Goal: Task Accomplishment & Management: Complete application form

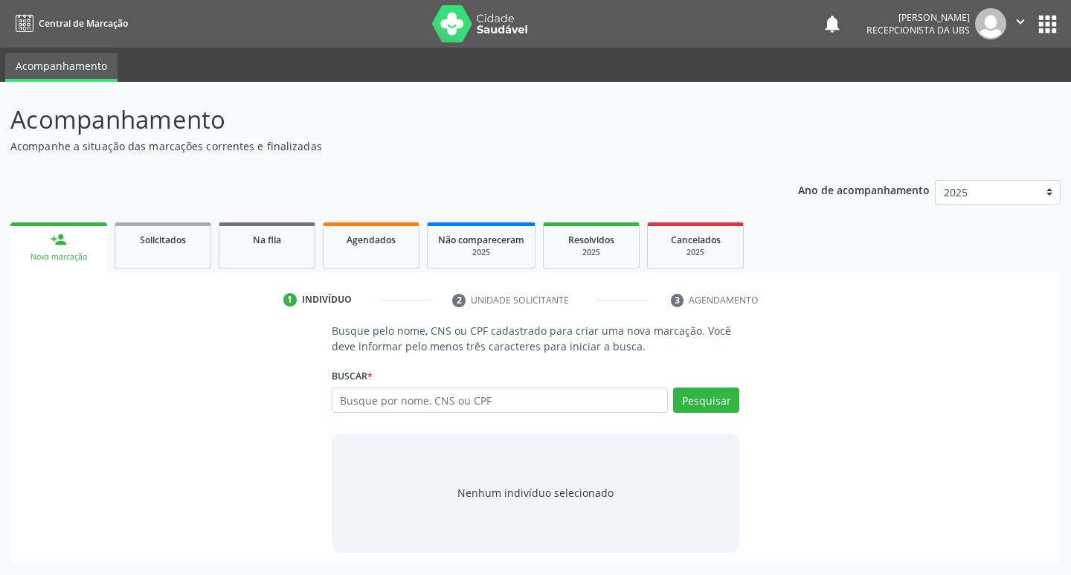
click at [80, 261] on div "Nova marcação" at bounding box center [59, 256] width 76 height 11
click at [880, 327] on div "Busque pelo nome, CNS ou CPF cadastrado para criar uma nova marcação. Você deve…" at bounding box center [536, 437] width 1030 height 229
click at [147, 253] on link "Solicitados" at bounding box center [163, 245] width 97 height 46
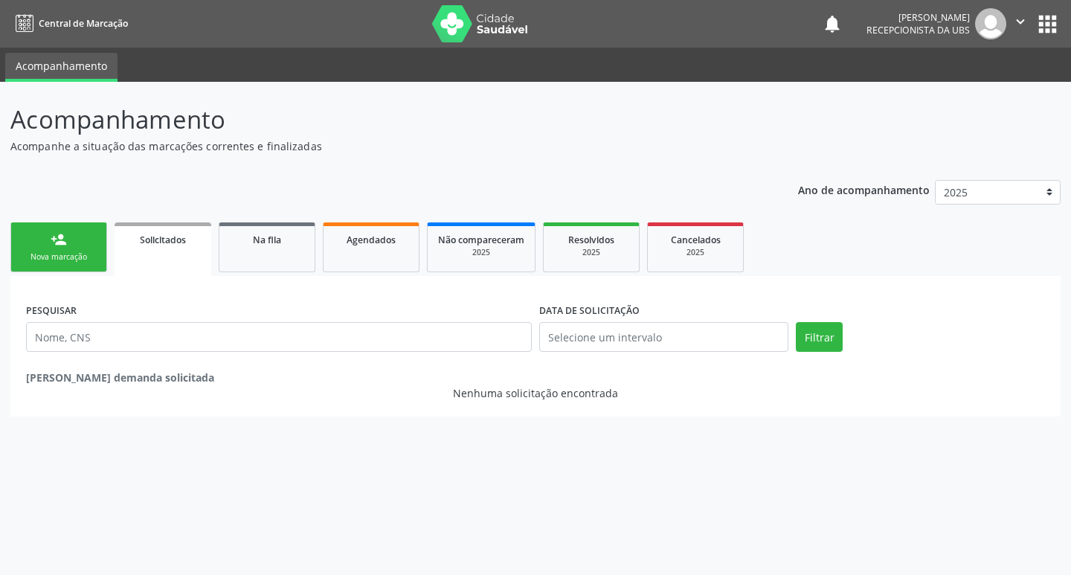
click at [68, 249] on link "person_add Nova marcação" at bounding box center [58, 247] width 97 height 50
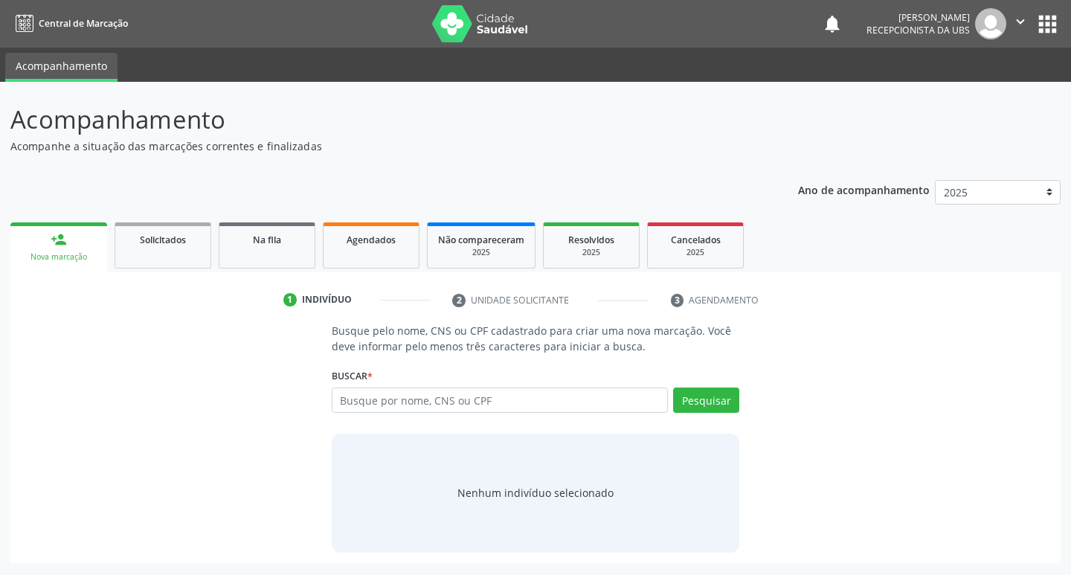
click at [68, 249] on link "person_add Nova marcação" at bounding box center [58, 247] width 97 height 50
click at [409, 399] on input "text" at bounding box center [500, 400] width 337 height 25
type input "89800679347439"
click at [150, 239] on span "Solicitados" at bounding box center [163, 240] width 46 height 13
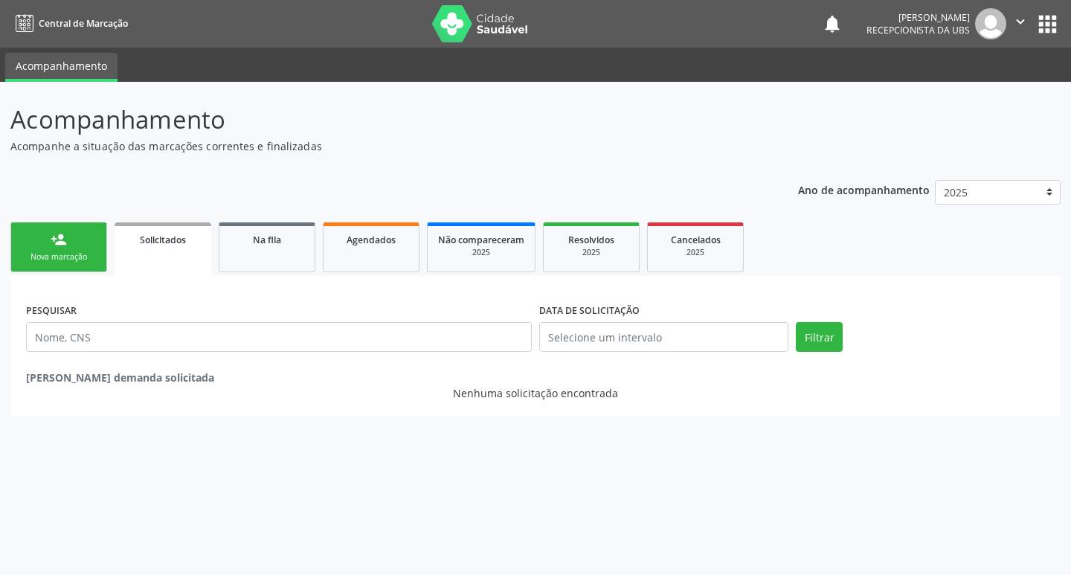
click at [71, 254] on div "Nova marcação" at bounding box center [59, 256] width 74 height 11
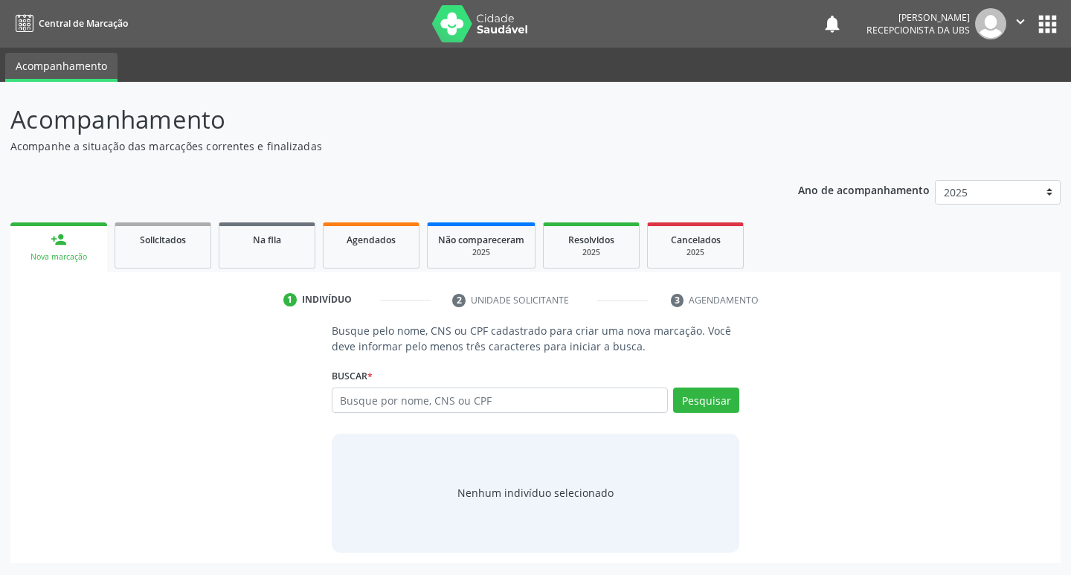
click at [86, 239] on link "person_add Nova marcação" at bounding box center [58, 247] width 97 height 50
click at [522, 299] on li "2 Unidade solicitante" at bounding box center [550, 300] width 218 height 25
click at [435, 403] on input "text" at bounding box center [500, 400] width 337 height 25
type input "89800679347439"
click at [711, 404] on button "Pesquisar" at bounding box center [706, 400] width 66 height 25
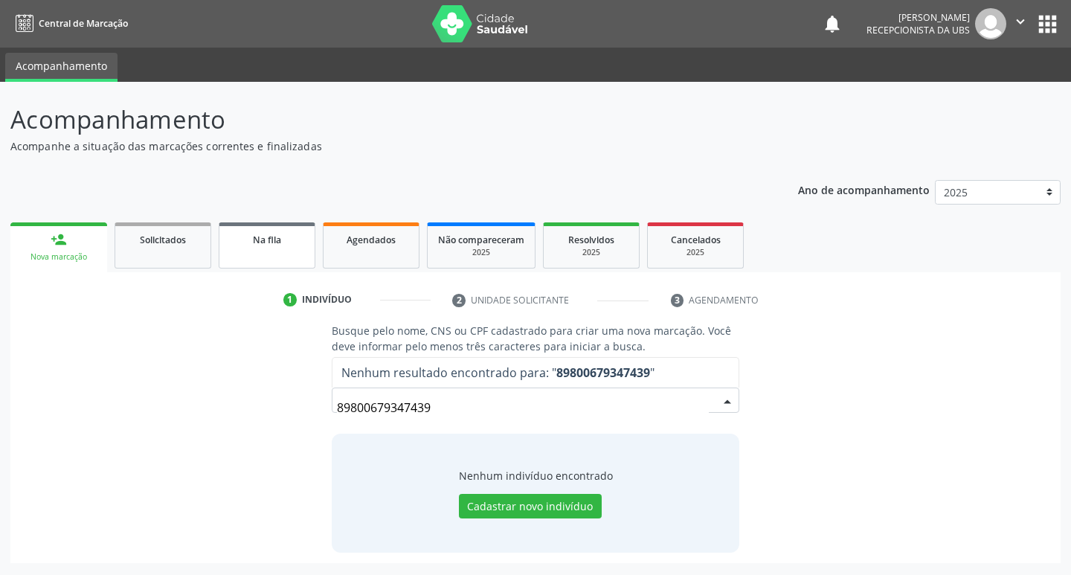
click at [273, 255] on link "Na fila" at bounding box center [267, 245] width 97 height 46
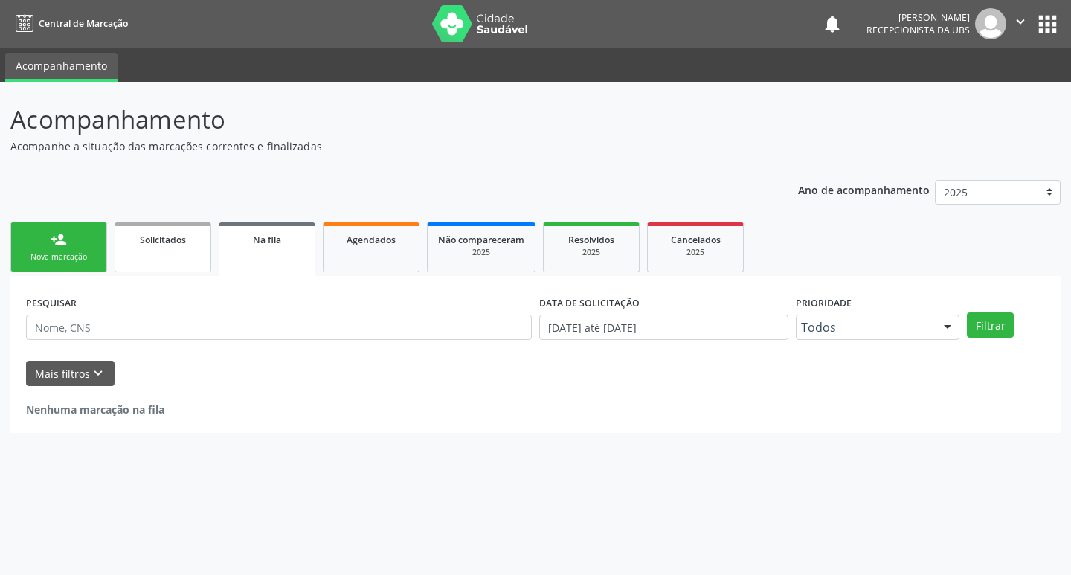
click at [182, 248] on link "Solicitados" at bounding box center [163, 247] width 97 height 50
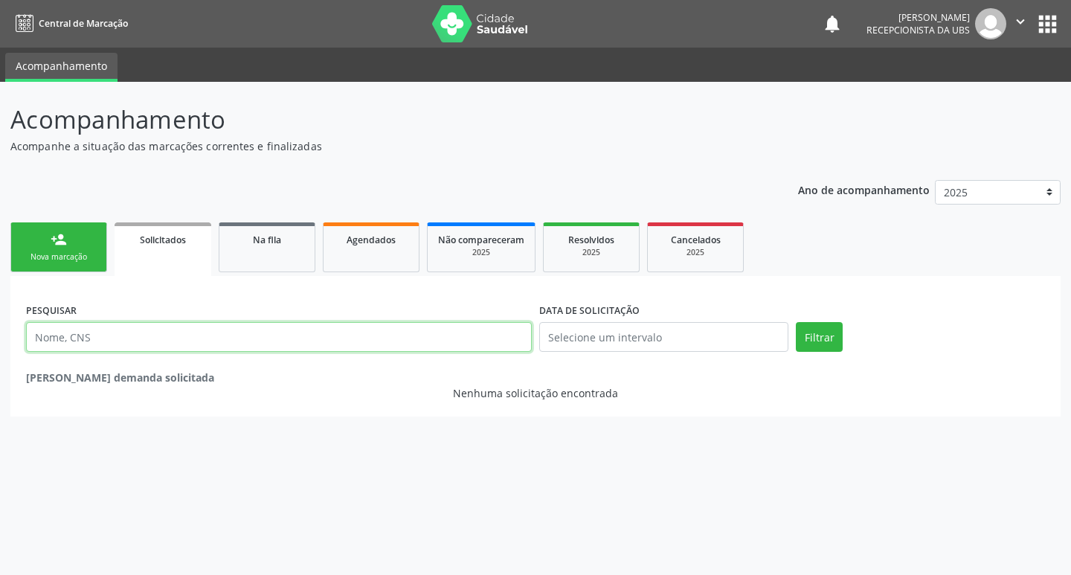
click at [173, 323] on input "text" at bounding box center [279, 337] width 506 height 30
click at [70, 16] on link "Central de Marcação" at bounding box center [69, 23] width 118 height 25
click at [67, 66] on link "Acompanhamento" at bounding box center [61, 67] width 112 height 29
click at [89, 249] on link "person_add Nova marcação" at bounding box center [58, 247] width 97 height 50
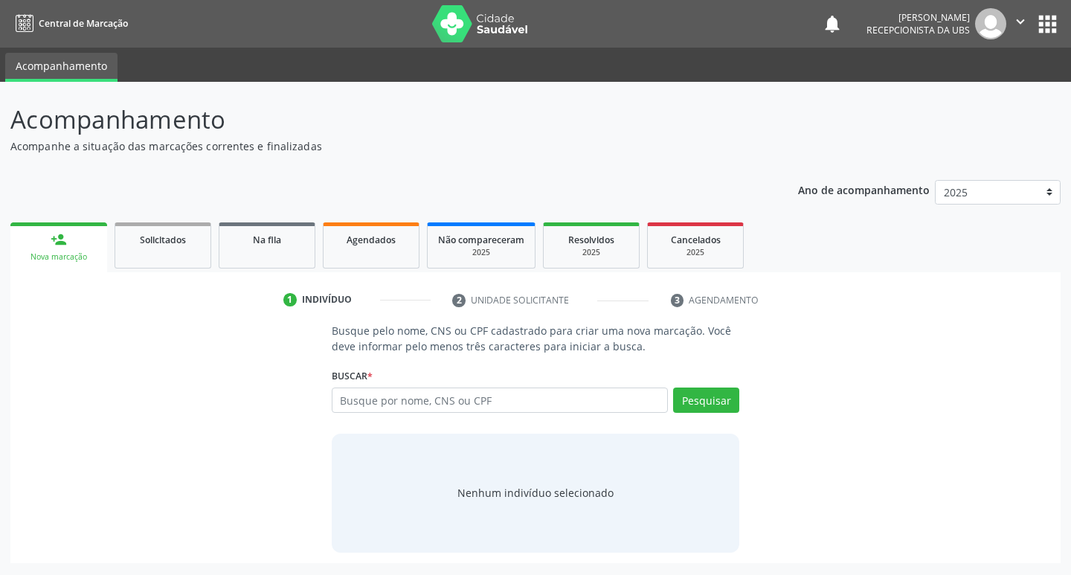
click at [86, 248] on link "person_add Nova marcação" at bounding box center [58, 247] width 97 height 50
click at [158, 245] on span "Solicitados" at bounding box center [163, 240] width 46 height 13
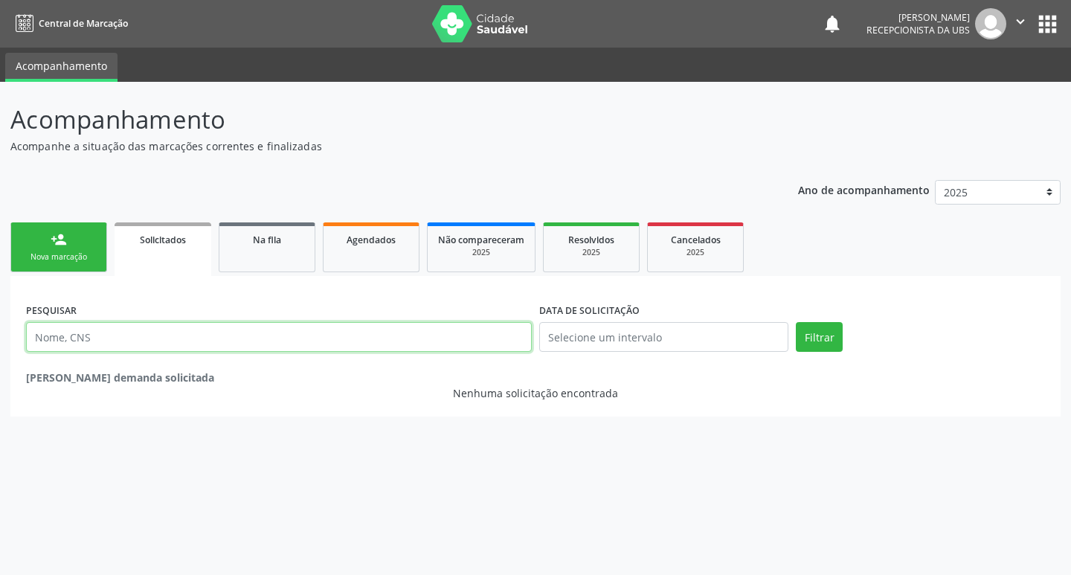
click at [95, 336] on input "text" at bounding box center [279, 337] width 506 height 30
click at [254, 234] on span "Na fila" at bounding box center [267, 240] width 28 height 13
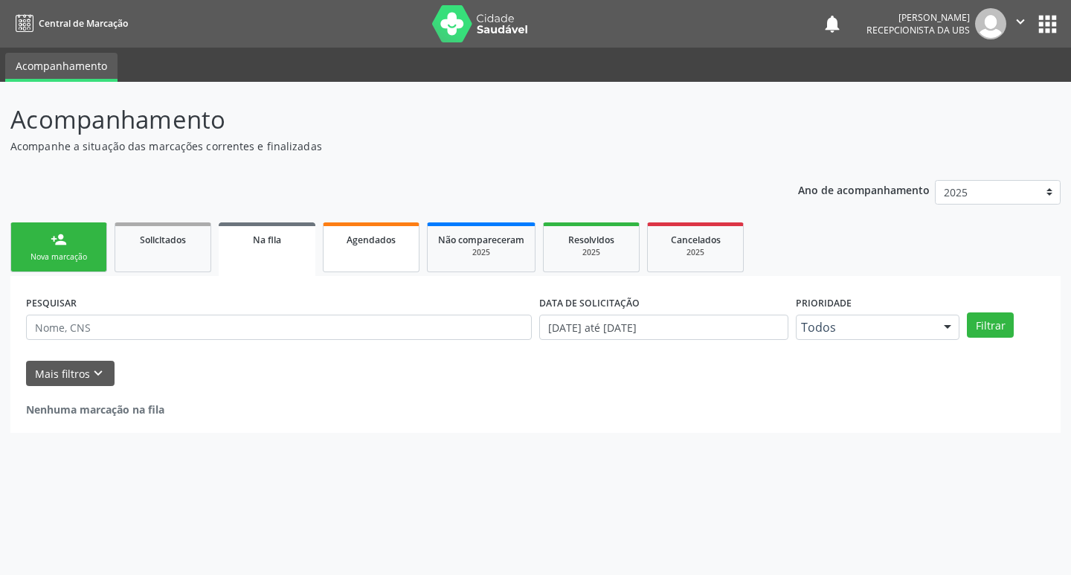
click at [388, 251] on link "Agendados" at bounding box center [371, 247] width 97 height 50
click at [479, 252] on div "2025" at bounding box center [481, 252] width 86 height 11
click at [580, 254] on div "2025" at bounding box center [591, 252] width 74 height 11
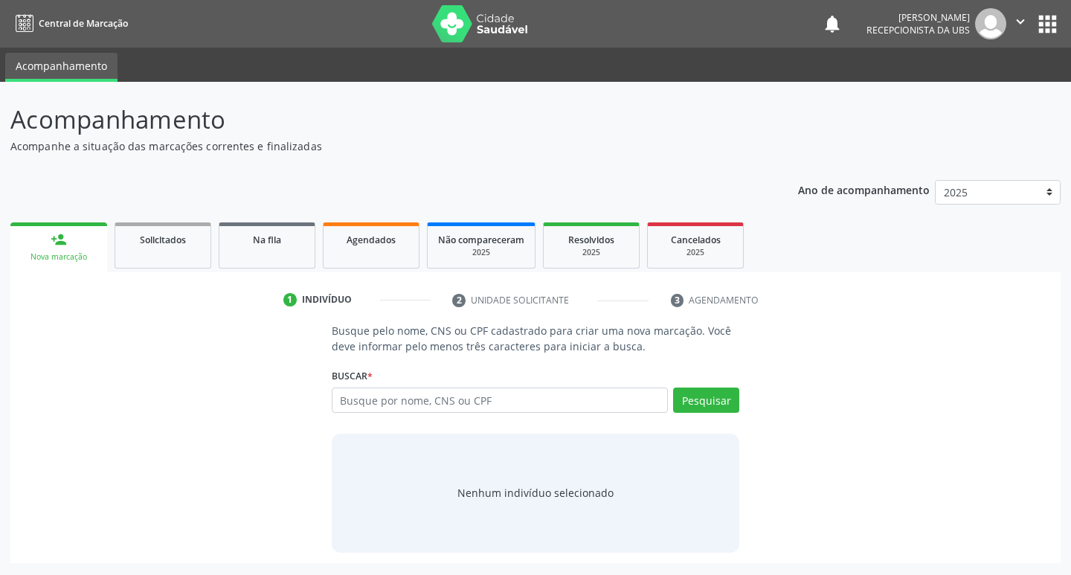
click at [45, 245] on link "person_add Nova marcação" at bounding box center [58, 247] width 97 height 50
click at [71, 245] on link "person_add Nova marcação" at bounding box center [58, 247] width 97 height 50
click at [65, 243] on div "person_add" at bounding box center [59, 239] width 16 height 16
click at [423, 400] on input "text" at bounding box center [500, 400] width 337 height 25
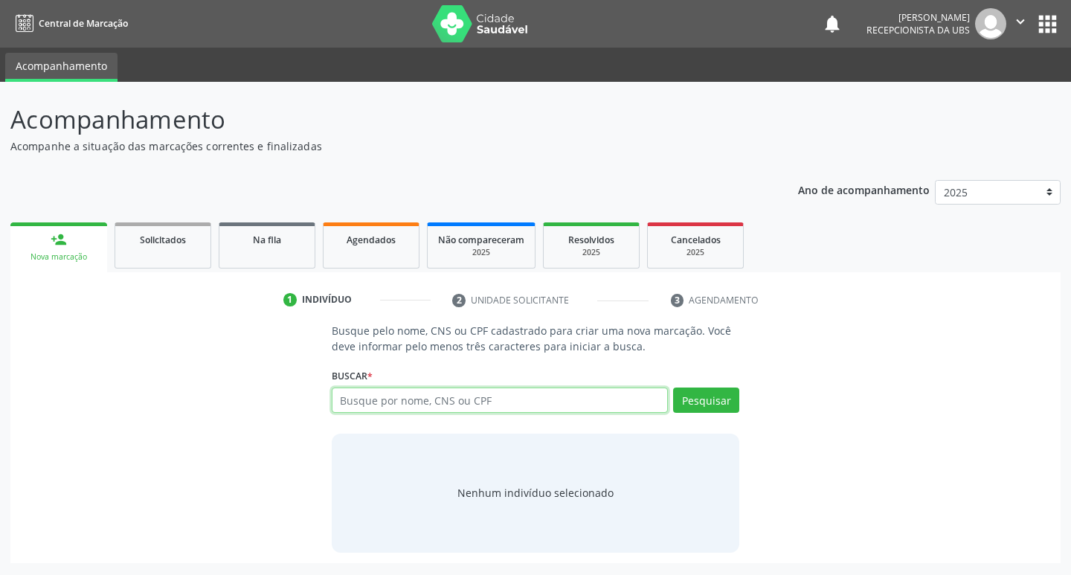
click at [462, 403] on input "text" at bounding box center [500, 400] width 337 height 25
paste input "898006379347439"
type input "898006379347439"
click at [714, 400] on button "Pesquisar" at bounding box center [706, 400] width 66 height 25
type input "898006379347439"
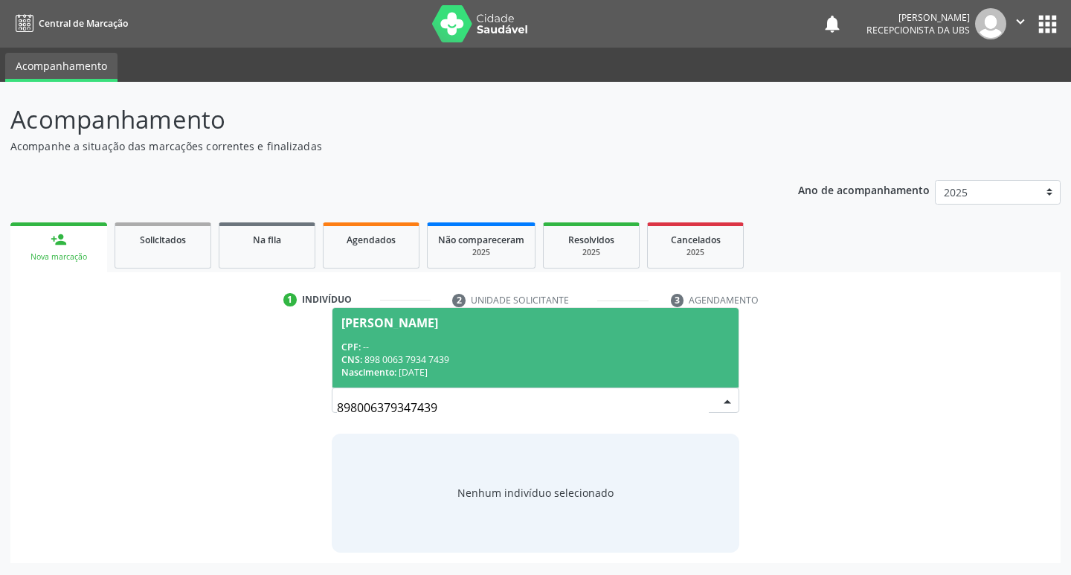
click at [521, 367] on div "Nascimento: 14[DATE]" at bounding box center [536, 372] width 389 height 13
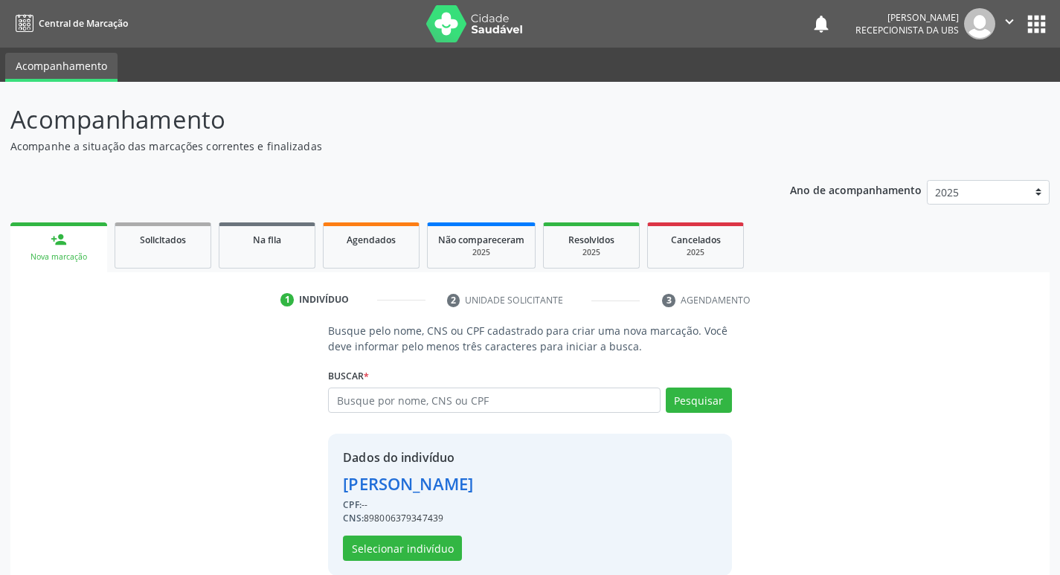
scroll to position [22, 0]
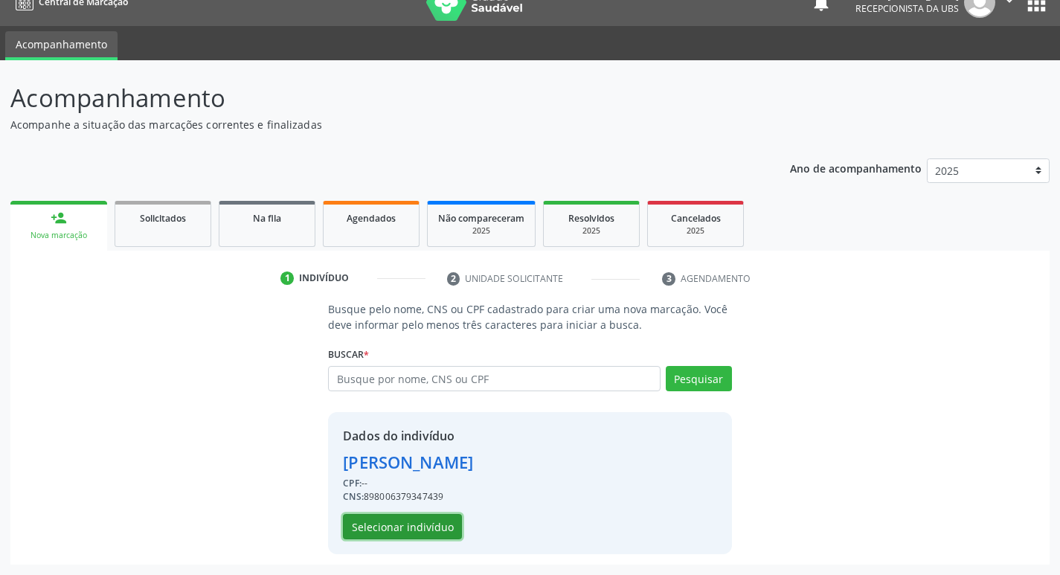
click at [417, 533] on button "Selecionar indivíduo" at bounding box center [402, 526] width 119 height 25
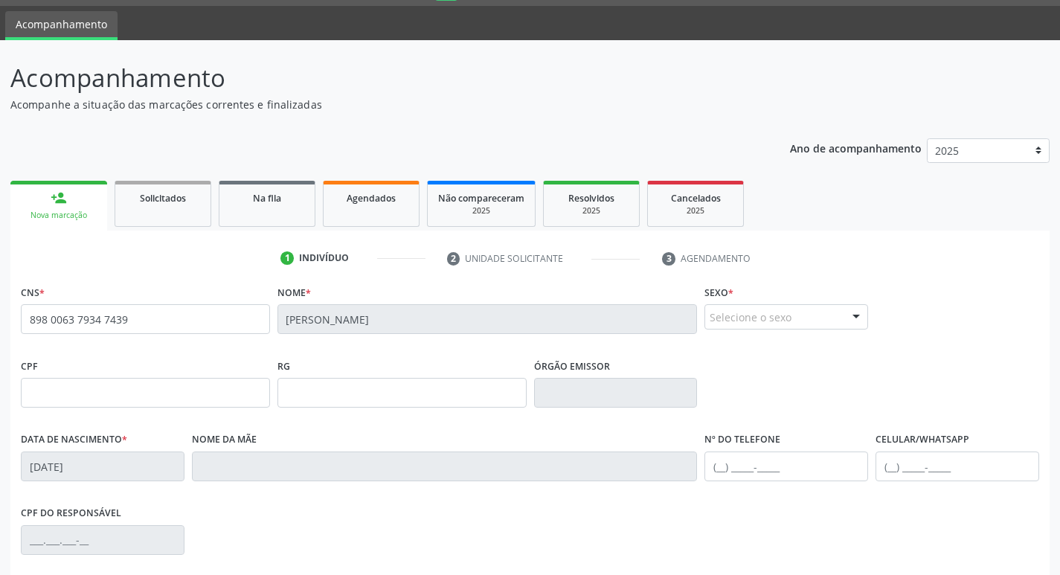
scroll to position [74, 0]
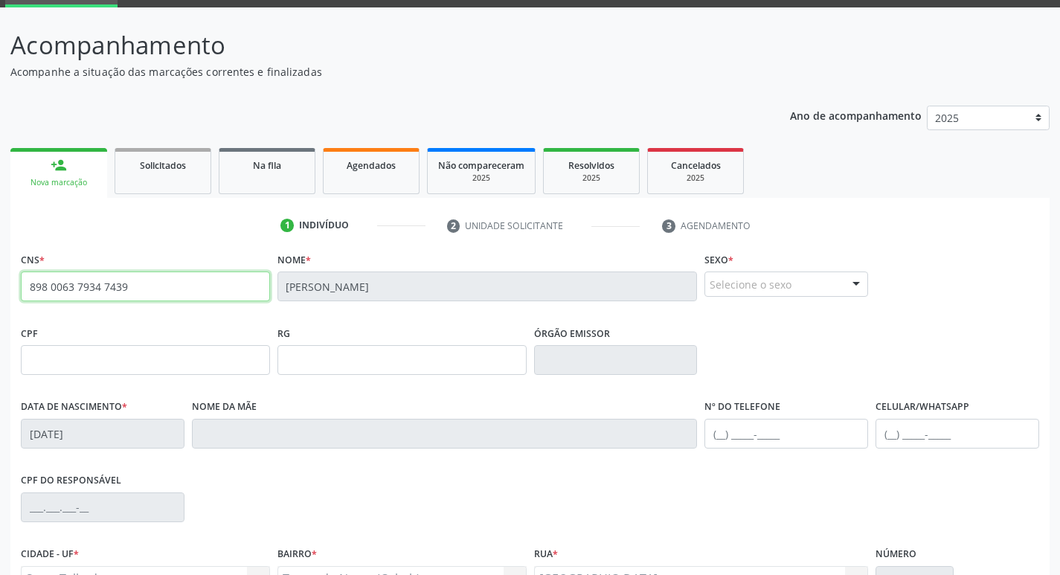
click at [196, 286] on input "898 0063 7934 7439" at bounding box center [145, 287] width 249 height 30
drag, startPoint x: 196, startPoint y: 286, endPoint x: 0, endPoint y: 289, distance: 195.7
click at [0, 289] on div "Acompanhamento Acompanhe a situação das marcações correntes e finalizadas Relat…" at bounding box center [530, 369] width 1060 height 725
paste input "004 0800 7419"
type input "004 0800 7419"
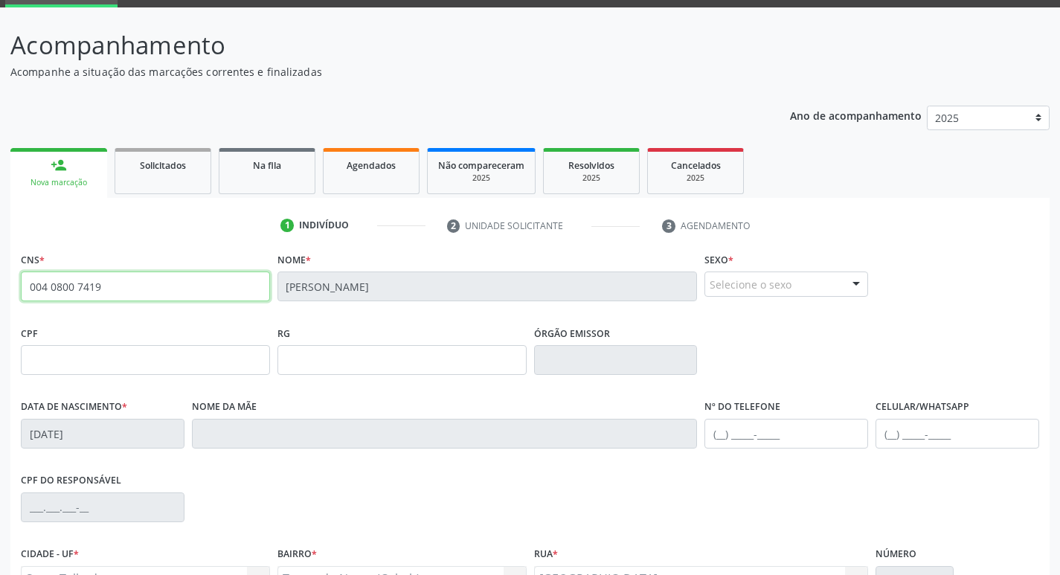
drag, startPoint x: 160, startPoint y: 286, endPoint x: 0, endPoint y: 287, distance: 160.0
click at [0, 287] on div "Acompanhamento Acompanhe a situação das marcações correntes e finalizadas Relat…" at bounding box center [530, 369] width 1060 height 725
click at [42, 176] on link "person_add Nova marcação" at bounding box center [58, 173] width 97 height 50
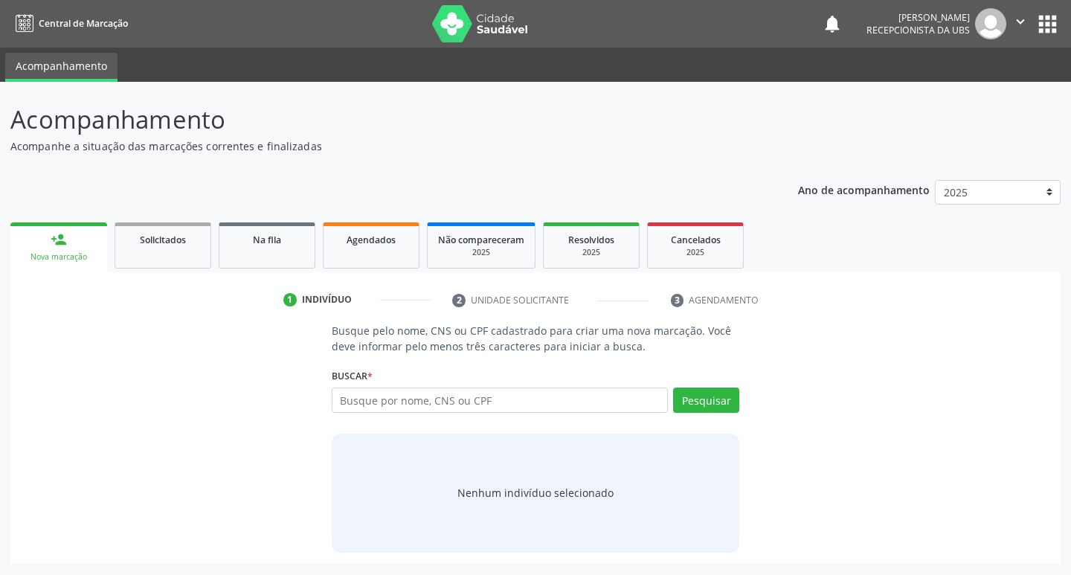
click at [407, 396] on input "text" at bounding box center [500, 400] width 337 height 25
type input "004.080.074-19"
click at [685, 407] on button "Pesquisar" at bounding box center [706, 400] width 66 height 25
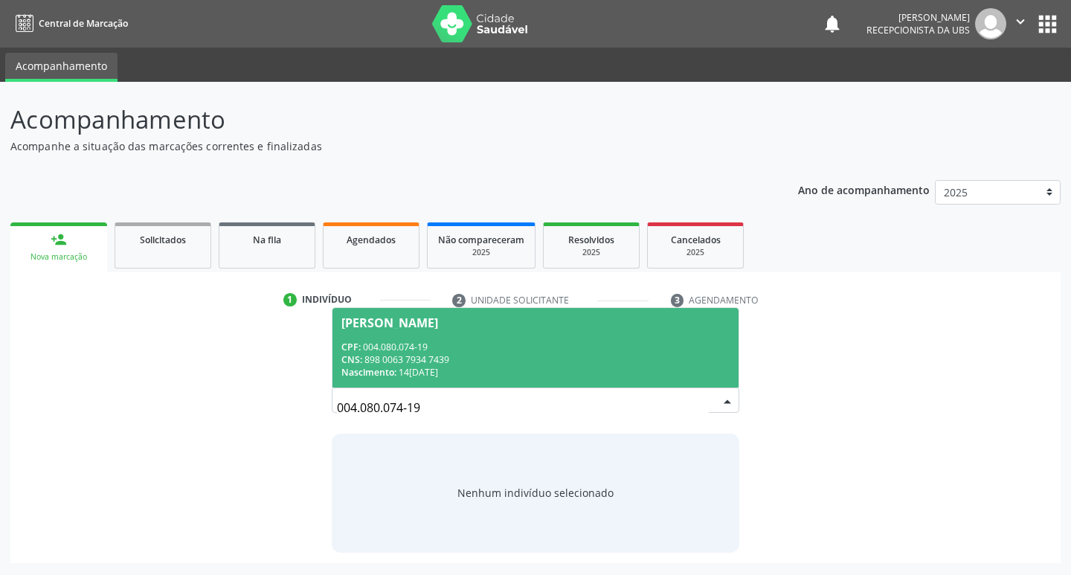
click at [454, 368] on div "Nascimento: 14/09/2024" at bounding box center [536, 372] width 389 height 13
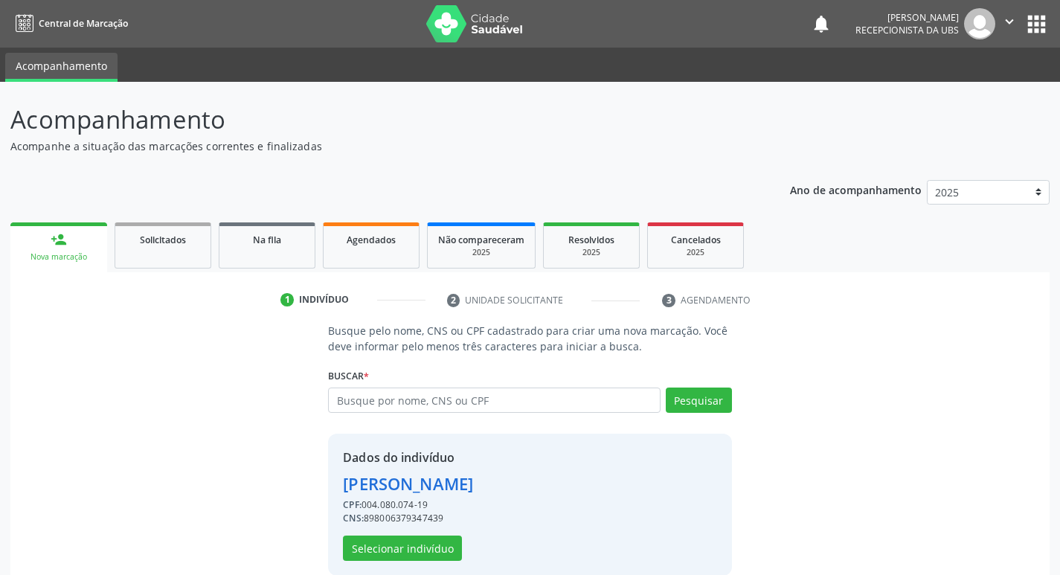
scroll to position [22, 0]
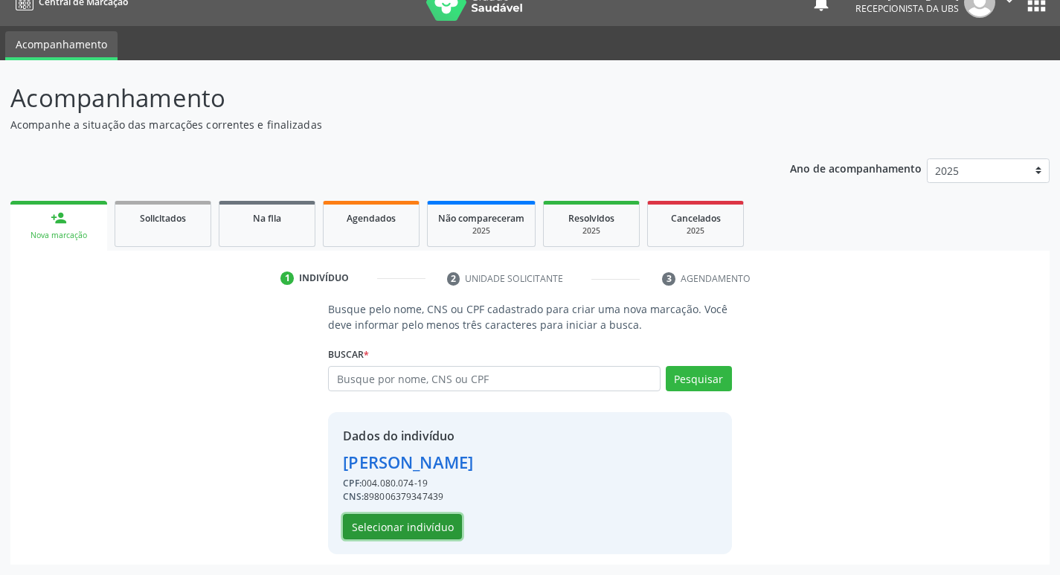
click at [414, 531] on button "Selecionar indivíduo" at bounding box center [402, 526] width 119 height 25
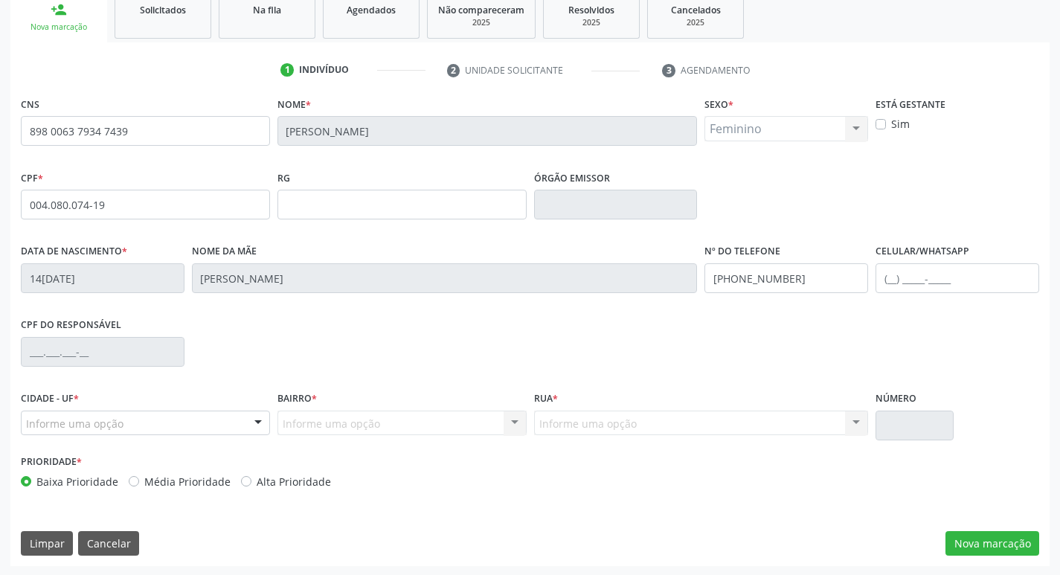
scroll to position [231, 0]
click at [1008, 544] on button "Nova marcação" at bounding box center [993, 542] width 94 height 25
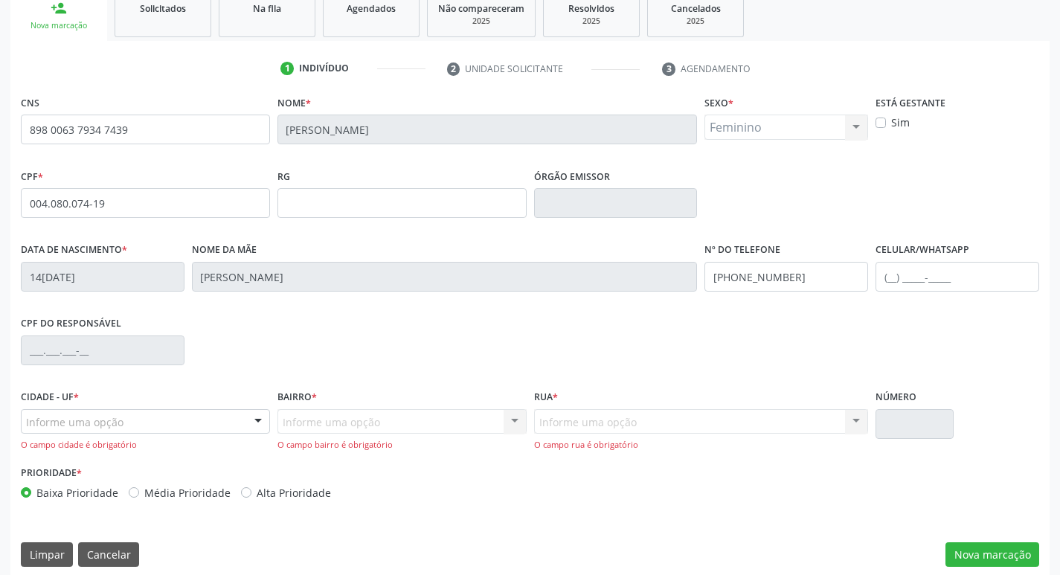
click at [196, 420] on div "Informe uma opção" at bounding box center [145, 421] width 249 height 25
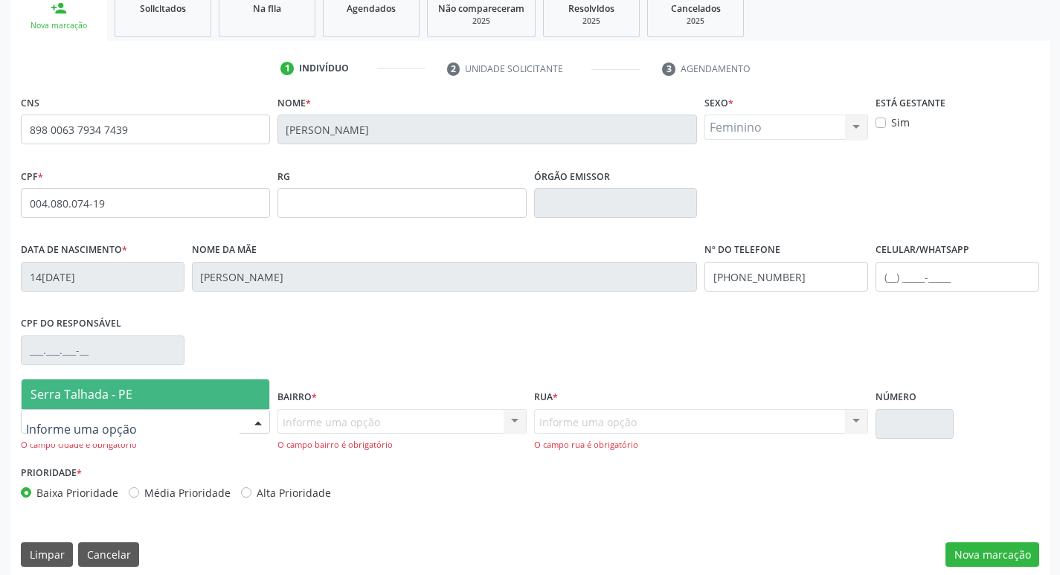
click at [170, 391] on span "Serra Talhada - PE" at bounding box center [146, 394] width 248 height 30
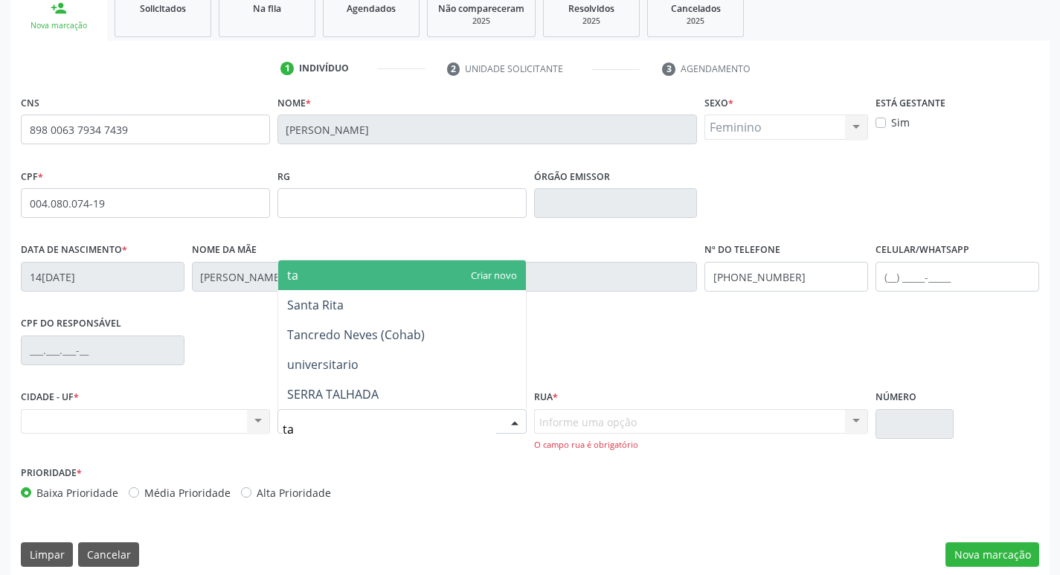
type input "tan"
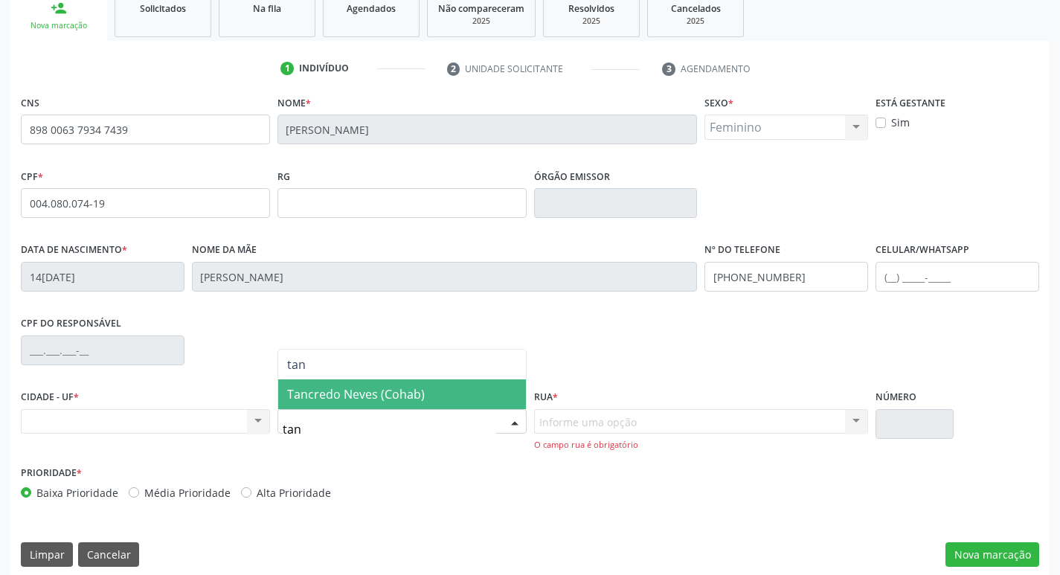
click at [346, 400] on span "Tancredo Neves (Cohab)" at bounding box center [356, 394] width 138 height 16
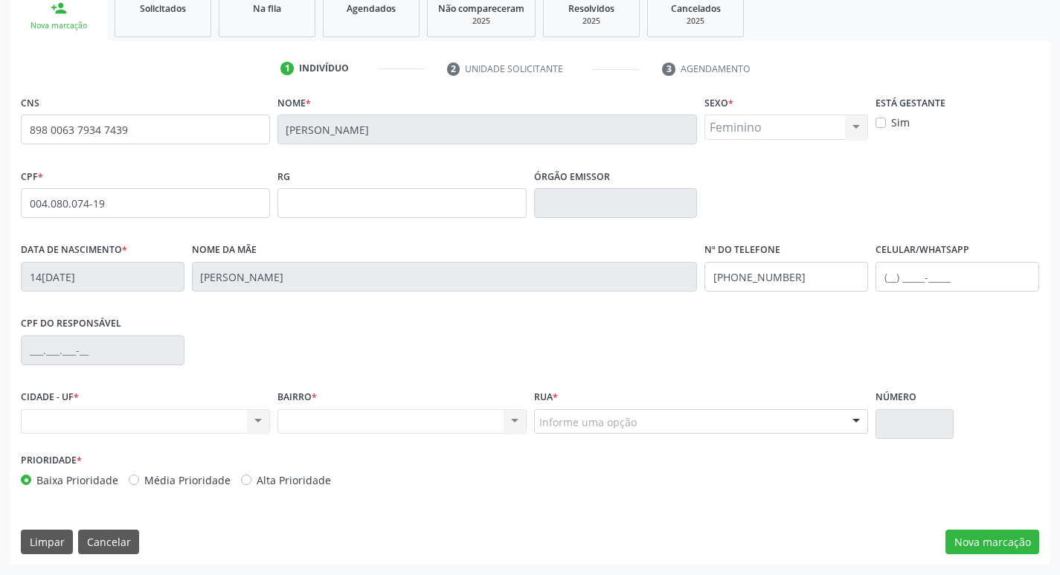
click at [363, 426] on div "Nenhum resultado encontrado para: " " Não há nenhuma opção para ser exibida." at bounding box center [402, 421] width 249 height 25
click at [570, 471] on div "Prioridade * Baixa Prioridade Média Prioridade Alta Prioridade" at bounding box center [530, 473] width 1026 height 49
click at [1012, 545] on button "Nova marcação" at bounding box center [993, 542] width 94 height 25
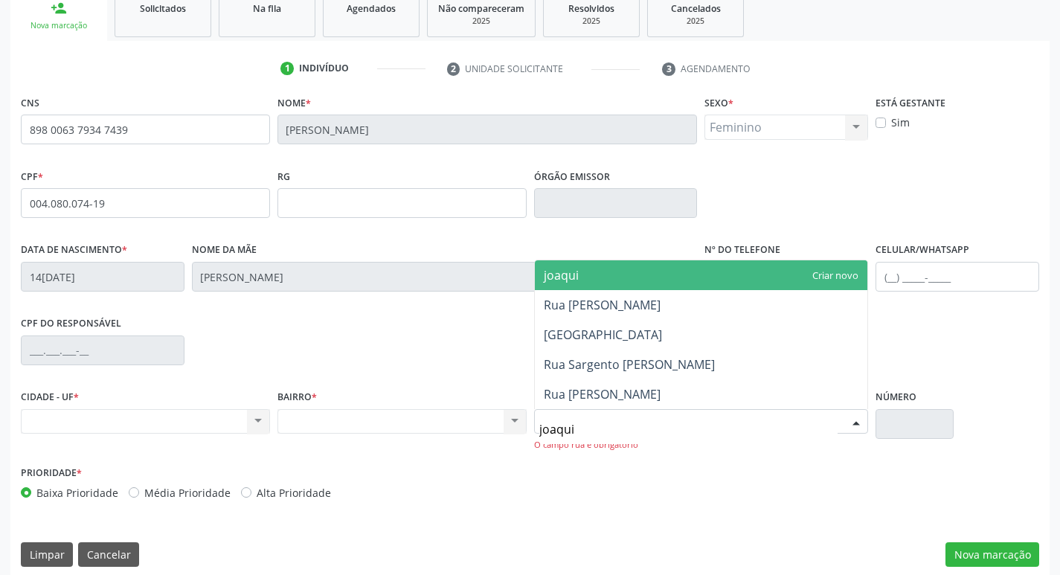
type input "joaquim"
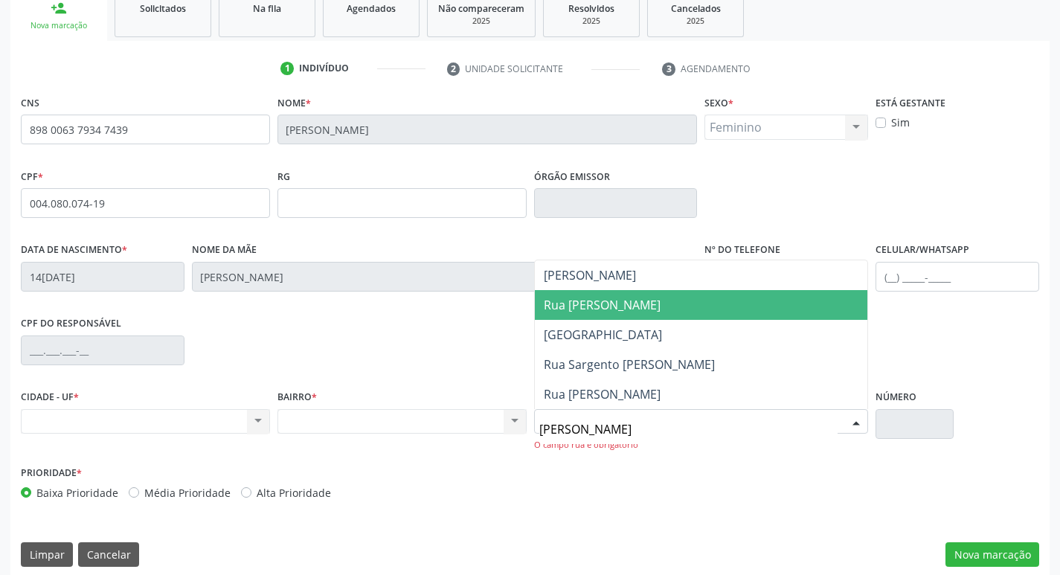
click at [627, 308] on span "Rua Joaquim de Souza Melo" at bounding box center [602, 305] width 117 height 16
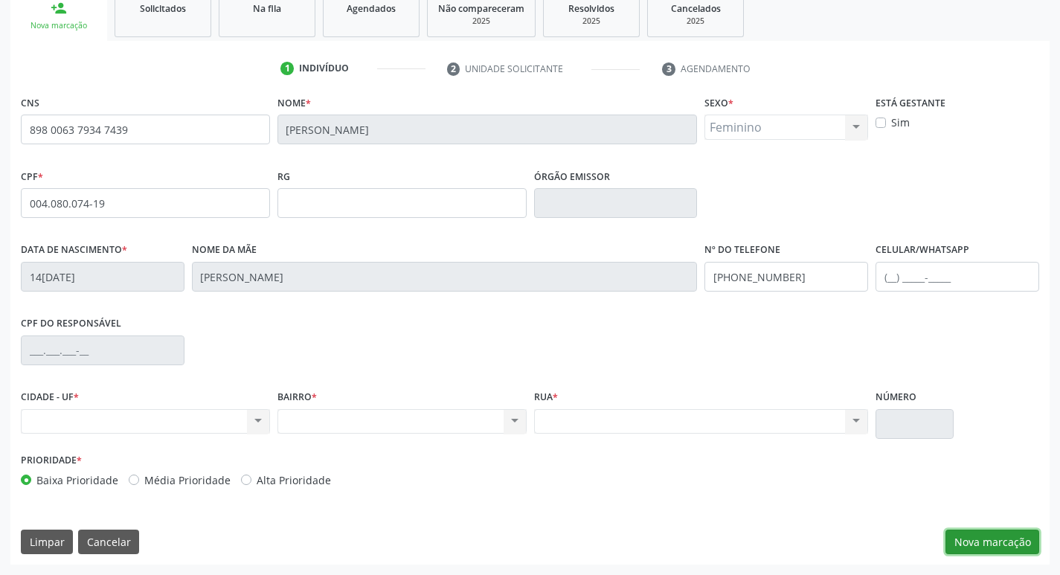
click at [988, 546] on button "Nova marcação" at bounding box center [993, 542] width 94 height 25
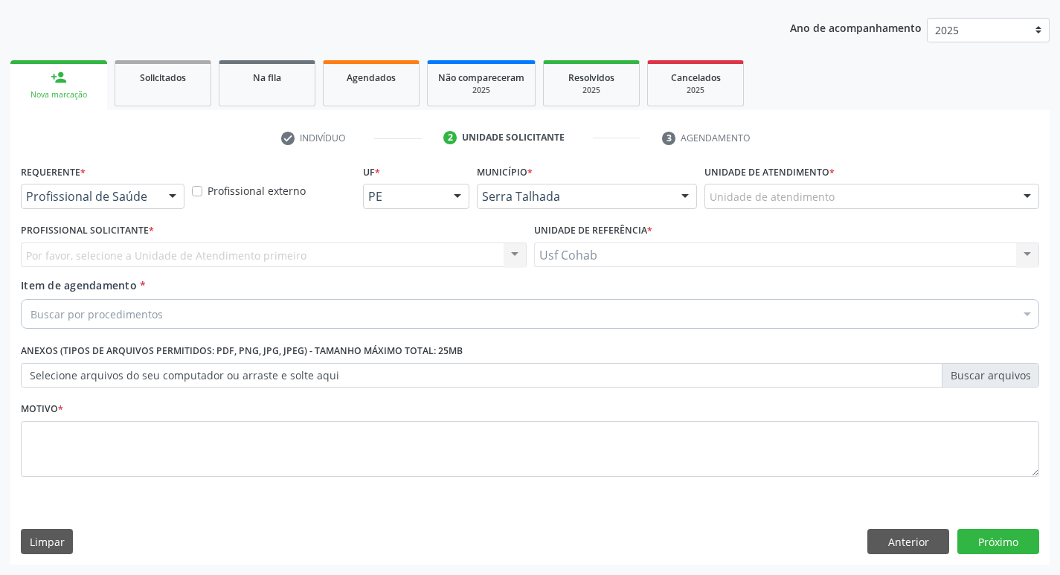
scroll to position [162, 0]
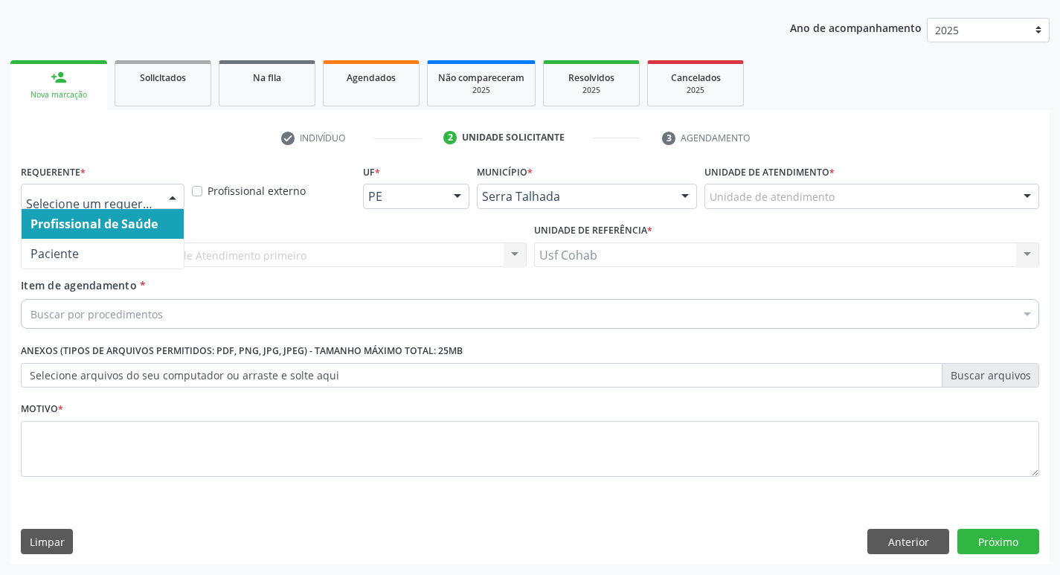
click at [108, 222] on span "Profissional de Saúde" at bounding box center [94, 224] width 127 height 16
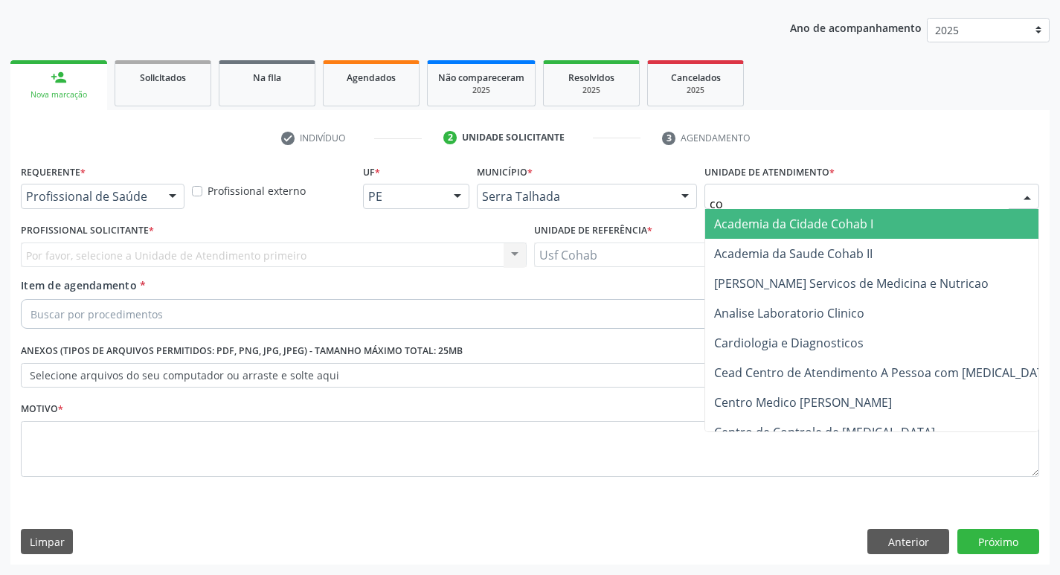
type input "coh"
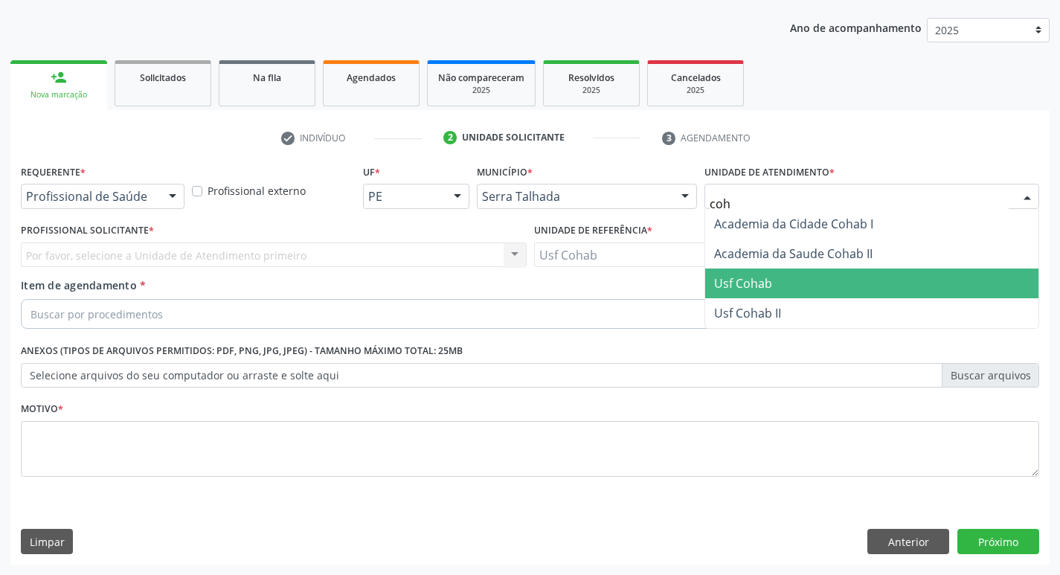
click at [778, 279] on span "Usf Cohab" at bounding box center [871, 284] width 333 height 30
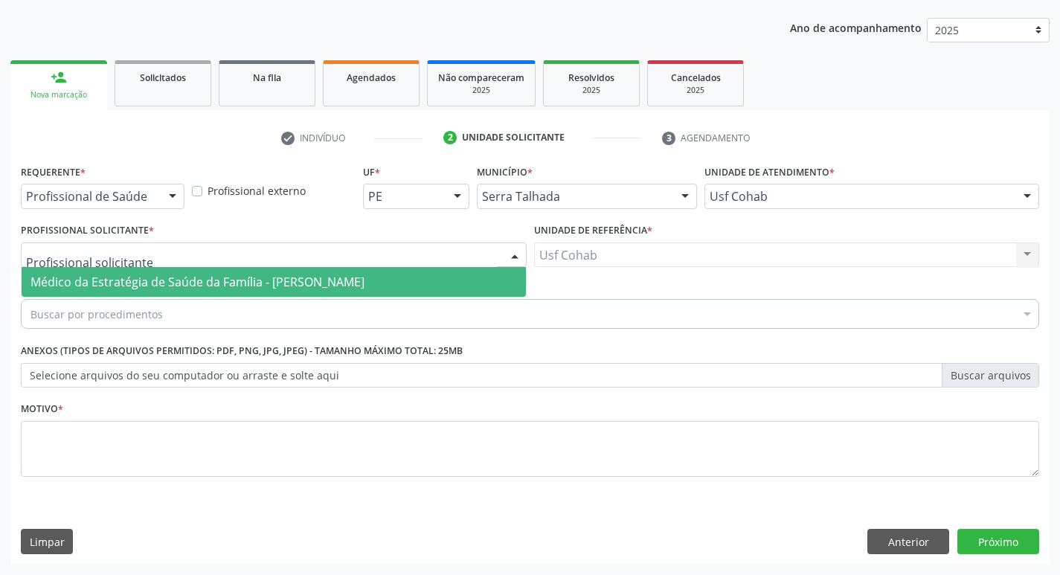
click at [121, 278] on span "Médico da Estratégia de Saúde da Família - [PERSON_NAME]" at bounding box center [198, 282] width 334 height 16
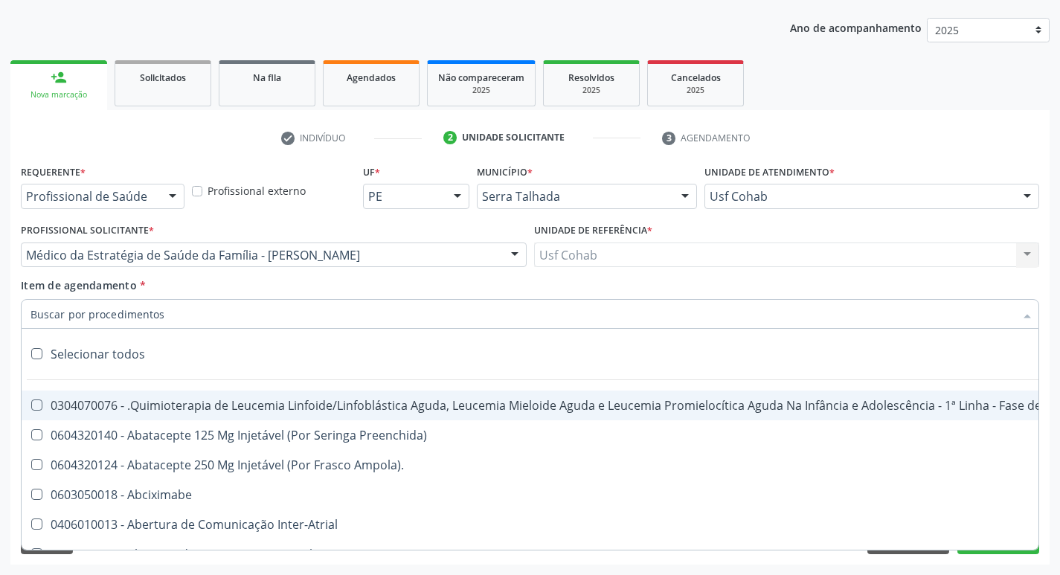
type input "m"
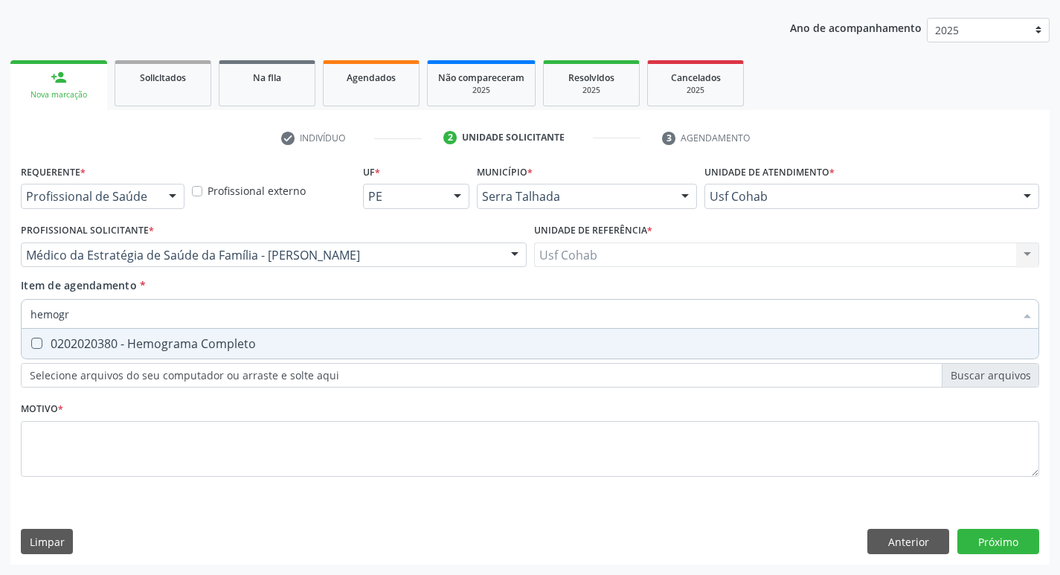
type input "hemogra"
click at [38, 345] on Completo at bounding box center [36, 343] width 11 height 11
click at [31, 345] on Completo "checkbox" at bounding box center [27, 344] width 10 height 10
checkbox Completo "true"
drag, startPoint x: 112, startPoint y: 314, endPoint x: 4, endPoint y: 314, distance: 107.9
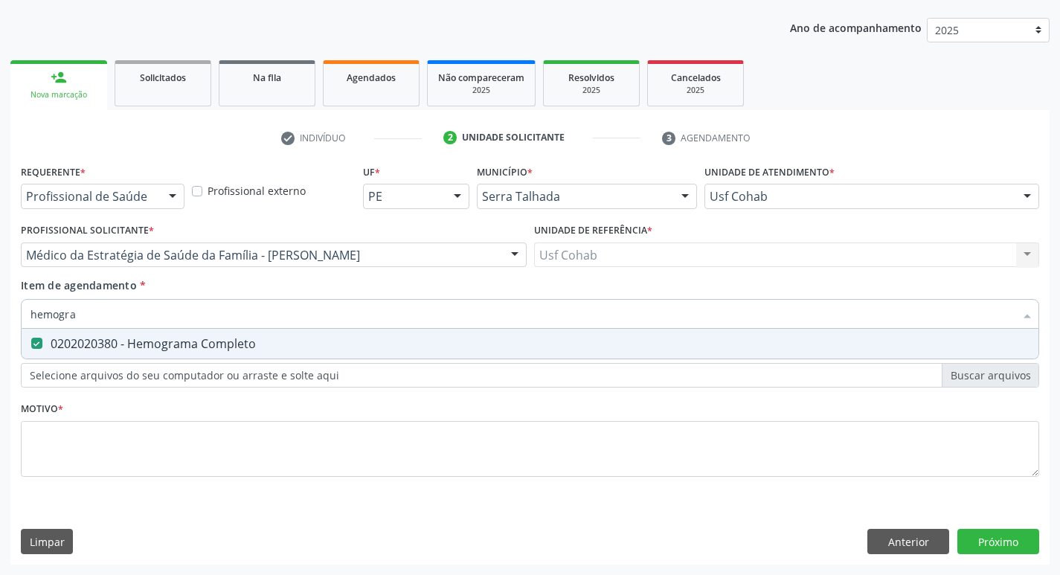
click at [4, 314] on div "Acompanhamento Acompanhe a situação das marcações correntes e finalizadas Relat…" at bounding box center [530, 248] width 1060 height 656
checkbox Completo "false"
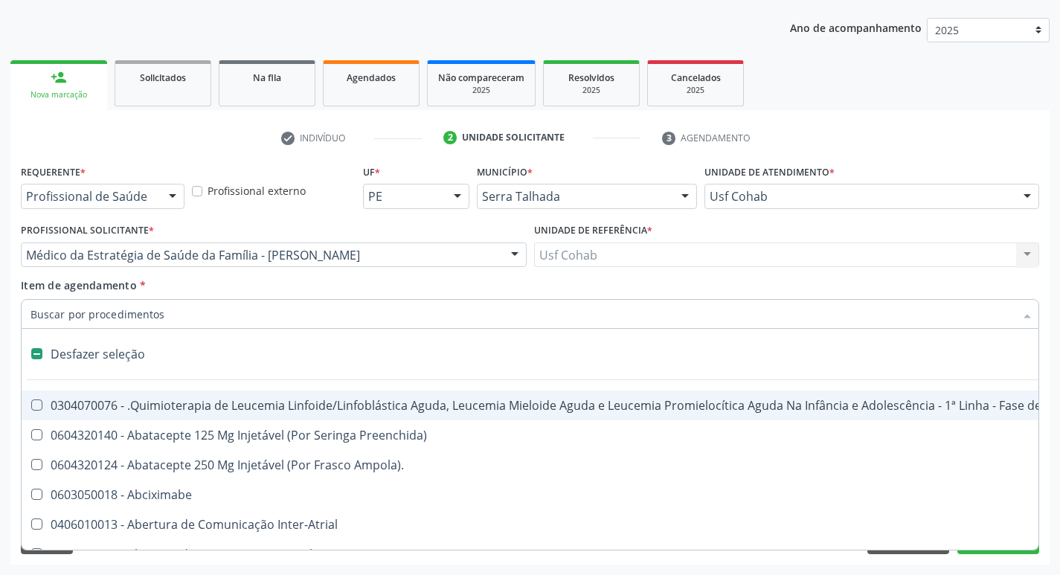
click at [103, 318] on input "Item de agendamento *" at bounding box center [523, 314] width 984 height 30
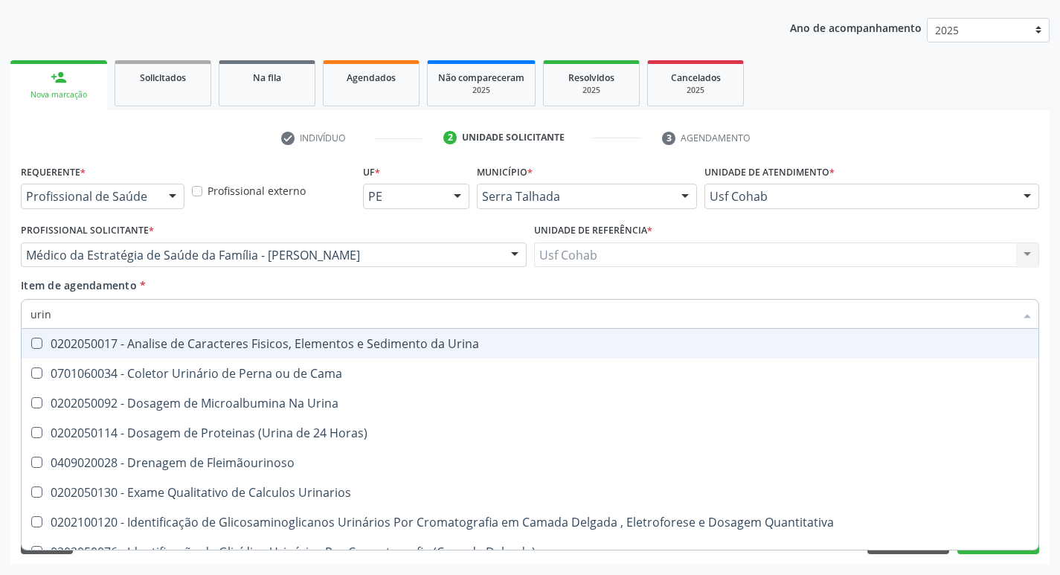
type input "urina"
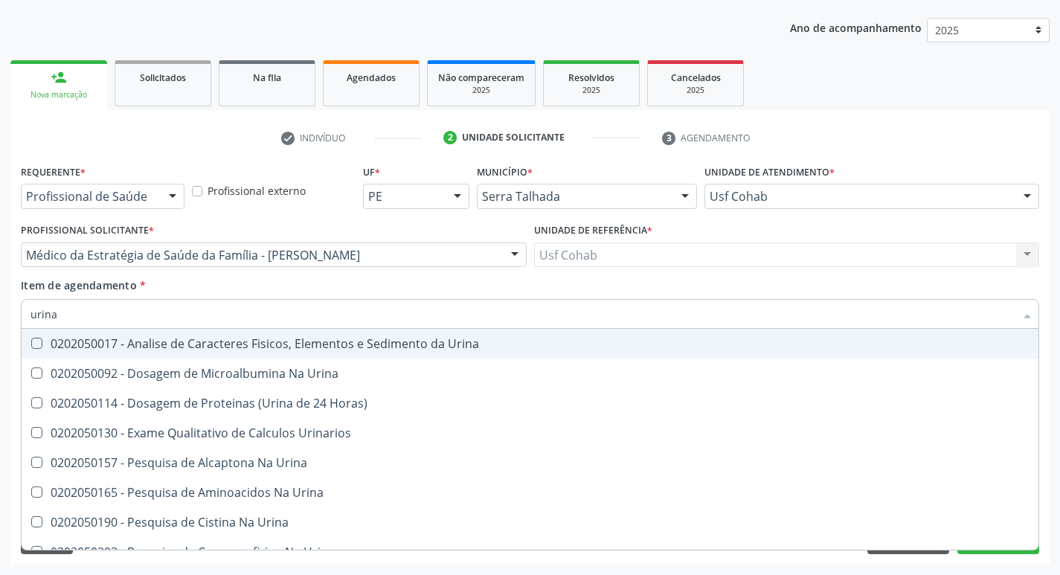
click at [41, 346] on Urina at bounding box center [36, 343] width 11 height 11
click at [31, 346] on Urina "checkbox" at bounding box center [27, 344] width 10 height 10
checkbox Urina "true"
drag, startPoint x: 68, startPoint y: 313, endPoint x: 1, endPoint y: 319, distance: 68.0
click at [0, 319] on div "Acompanhamento Acompanhe a situação das marcações correntes e finalizadas Relat…" at bounding box center [530, 248] width 1060 height 656
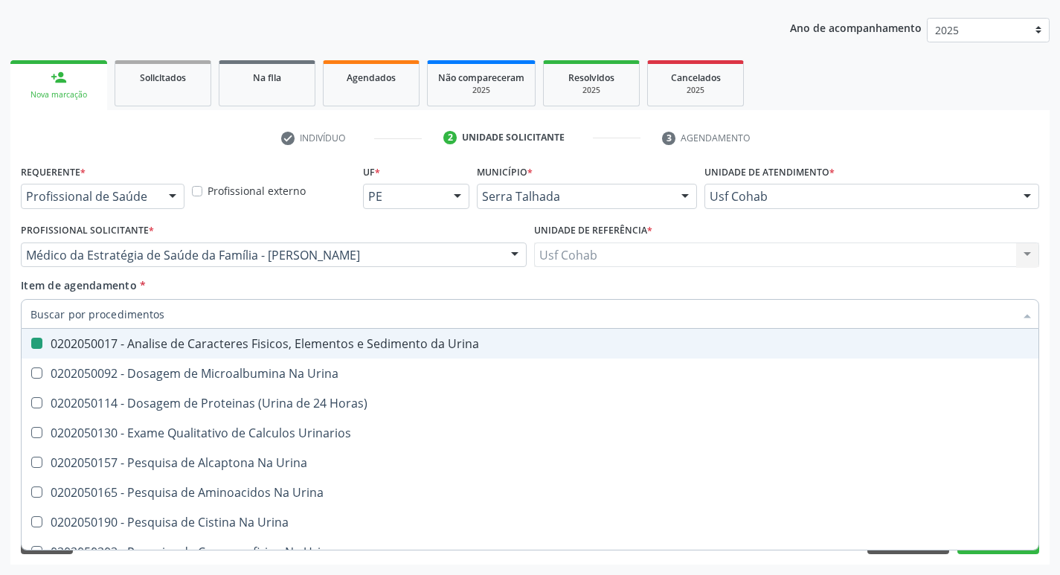
checkbox Urina "false"
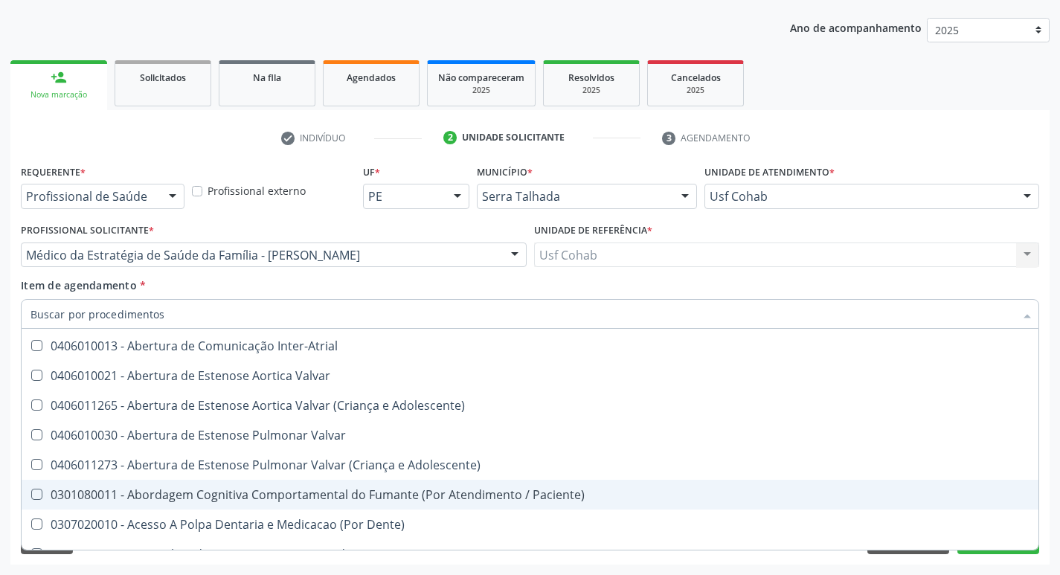
scroll to position [298, 0]
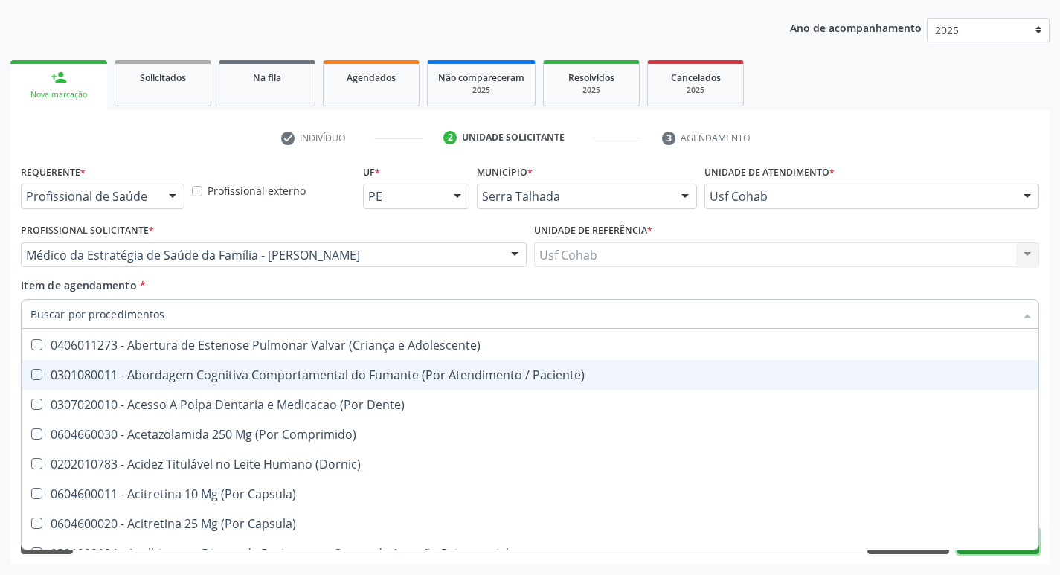
click at [995, 551] on button "Próximo" at bounding box center [999, 541] width 82 height 25
checkbox Preenchida\) "true"
checkbox Ampola\)\ "true"
checkbox Urina "false"
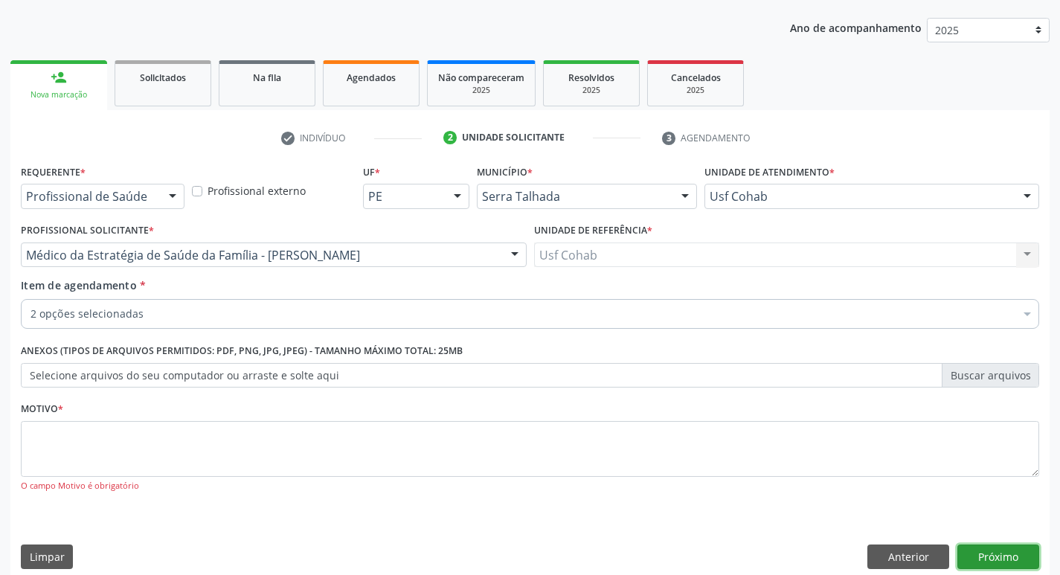
scroll to position [0, 0]
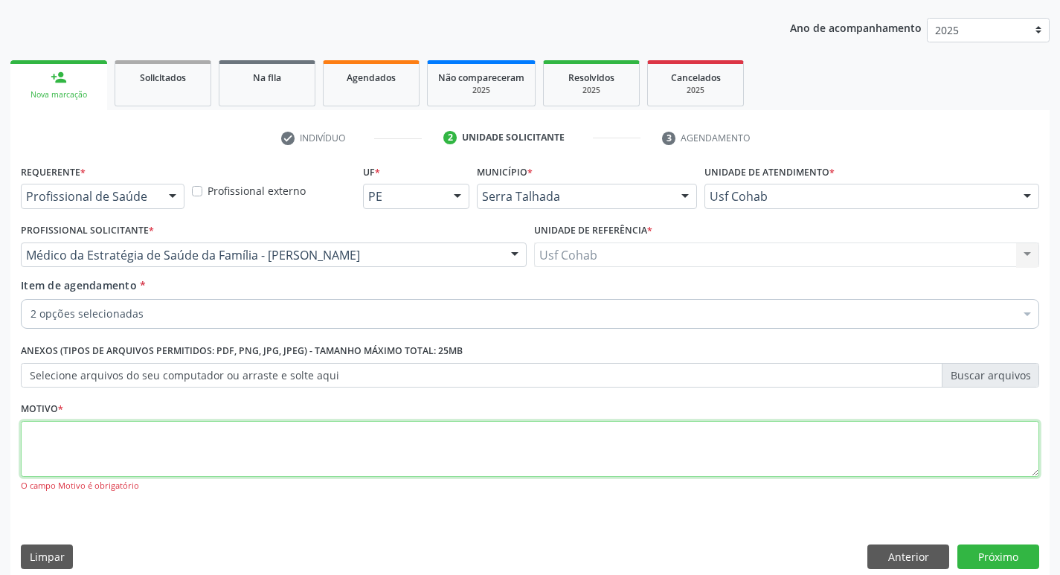
click at [96, 443] on textarea at bounding box center [530, 449] width 1019 height 57
type textarea "rastreio"
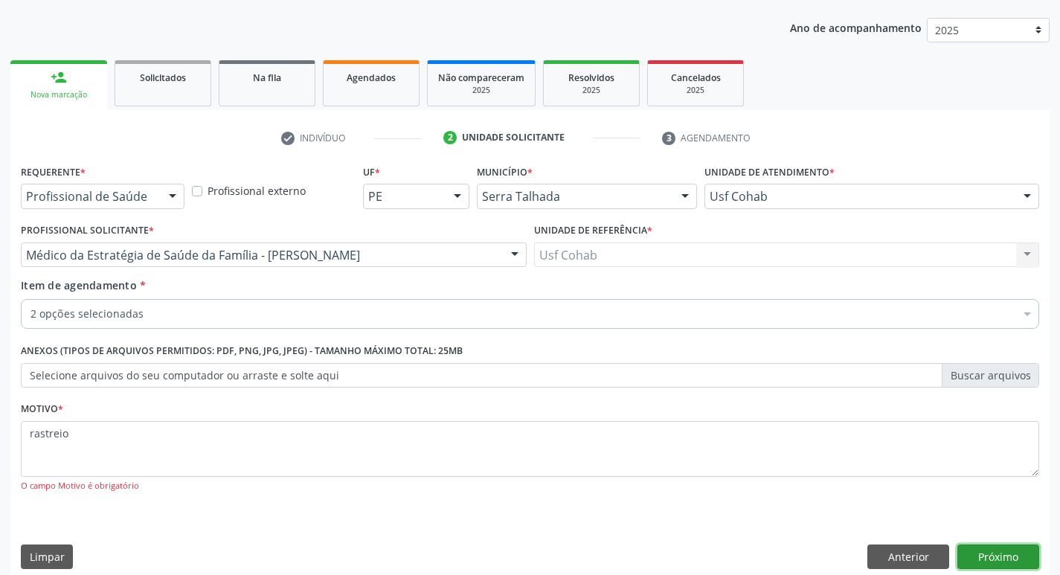
click at [1018, 562] on button "Próximo" at bounding box center [999, 557] width 82 height 25
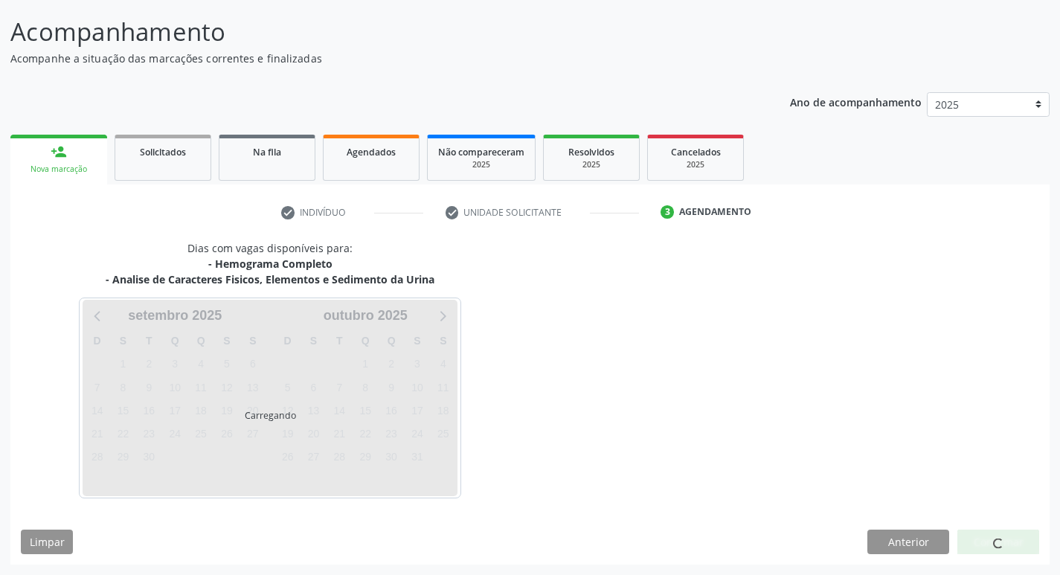
scroll to position [88, 0]
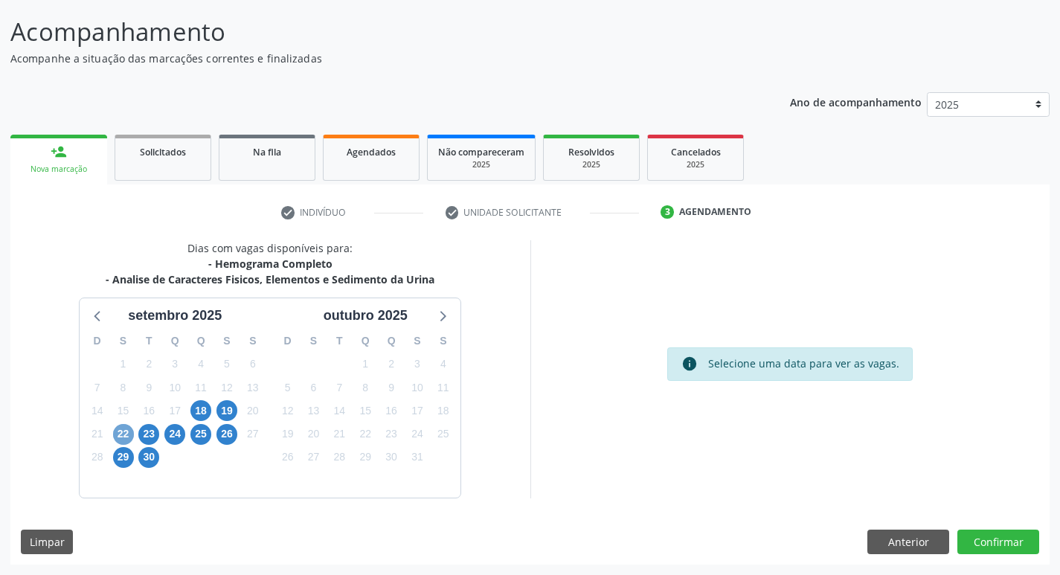
click at [126, 440] on span "22" at bounding box center [123, 434] width 21 height 21
click at [126, 434] on span "22" at bounding box center [123, 434] width 21 height 21
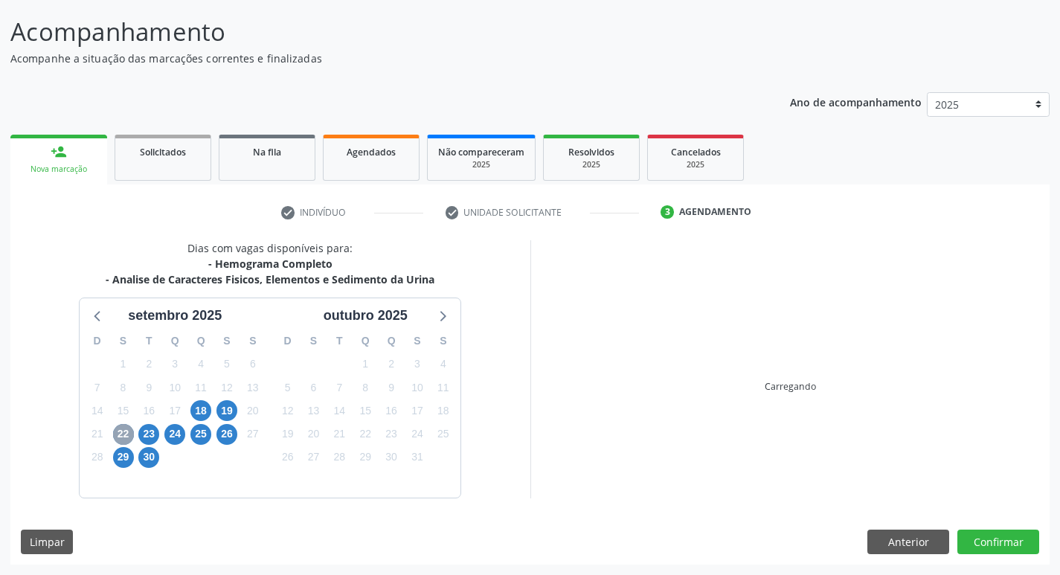
click at [126, 434] on span "22" at bounding box center [123, 434] width 21 height 21
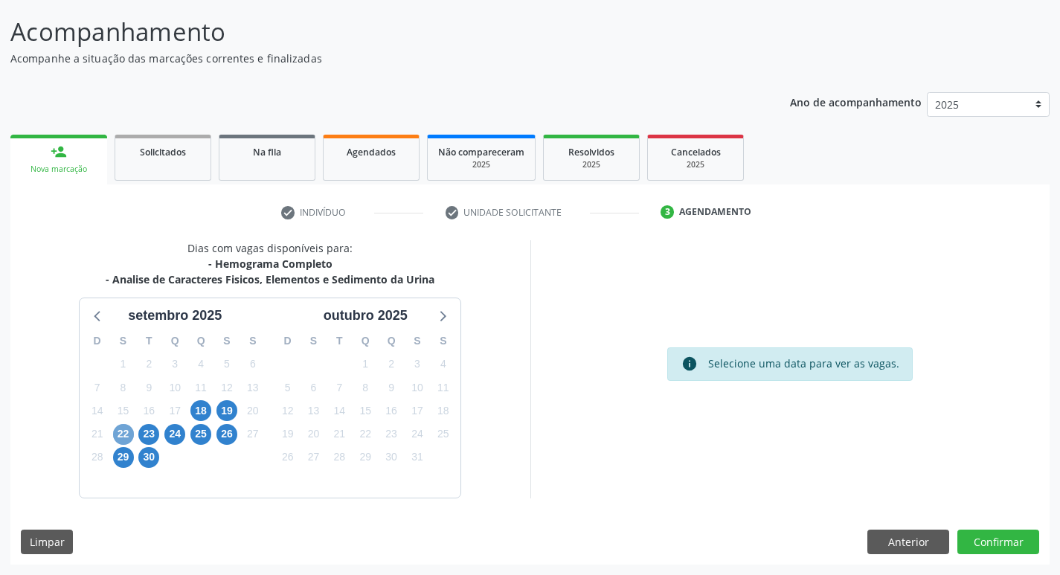
click at [125, 440] on span "22" at bounding box center [123, 434] width 21 height 21
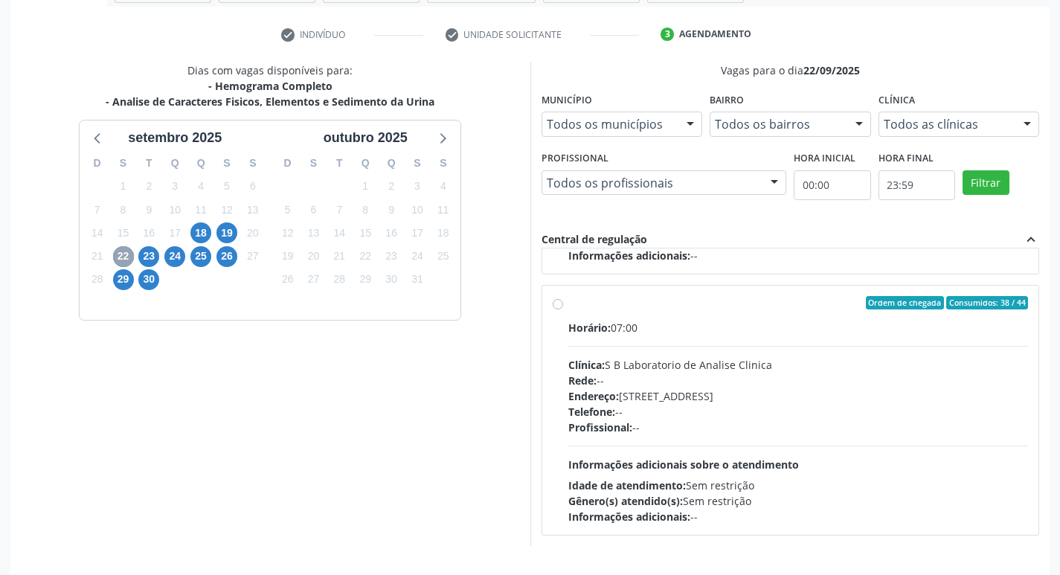
scroll to position [240, 0]
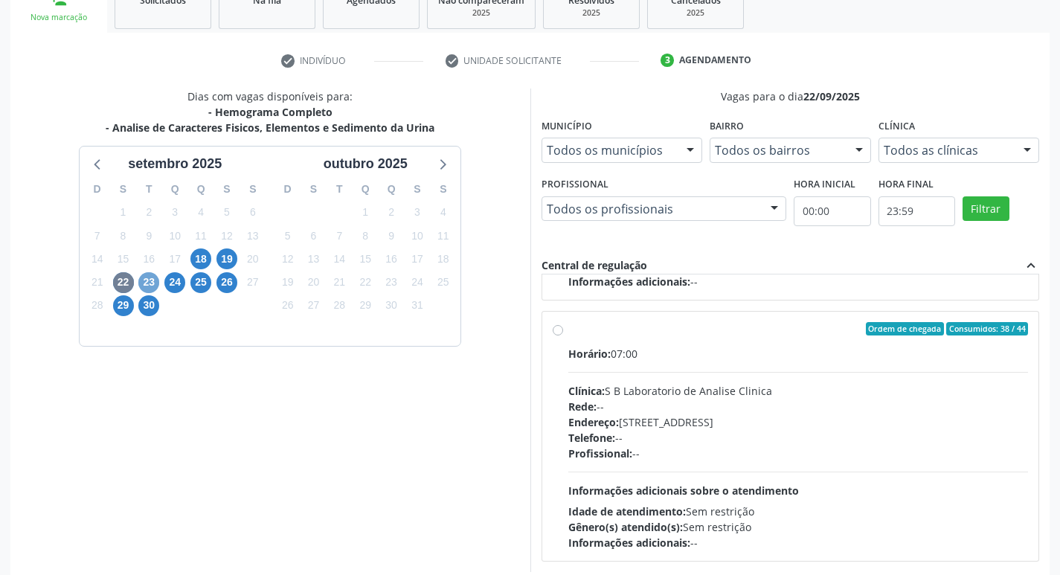
click at [150, 287] on span "23" at bounding box center [148, 282] width 21 height 21
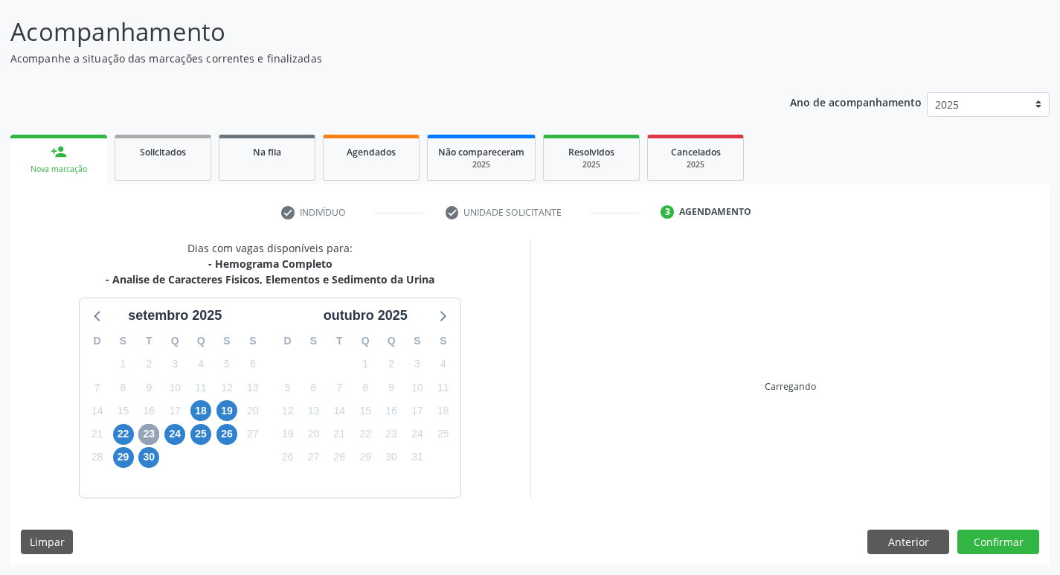
scroll to position [88, 0]
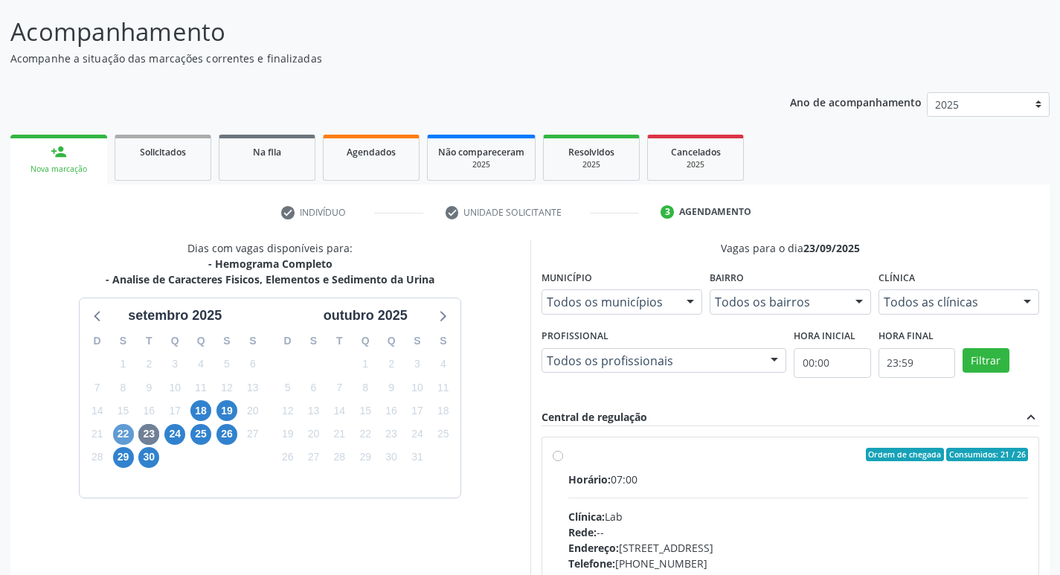
click at [124, 435] on div "Dias com vagas disponíveis para: - Hemograma Completo - Analise de Caracteres F…" at bounding box center [270, 482] width 520 height 484
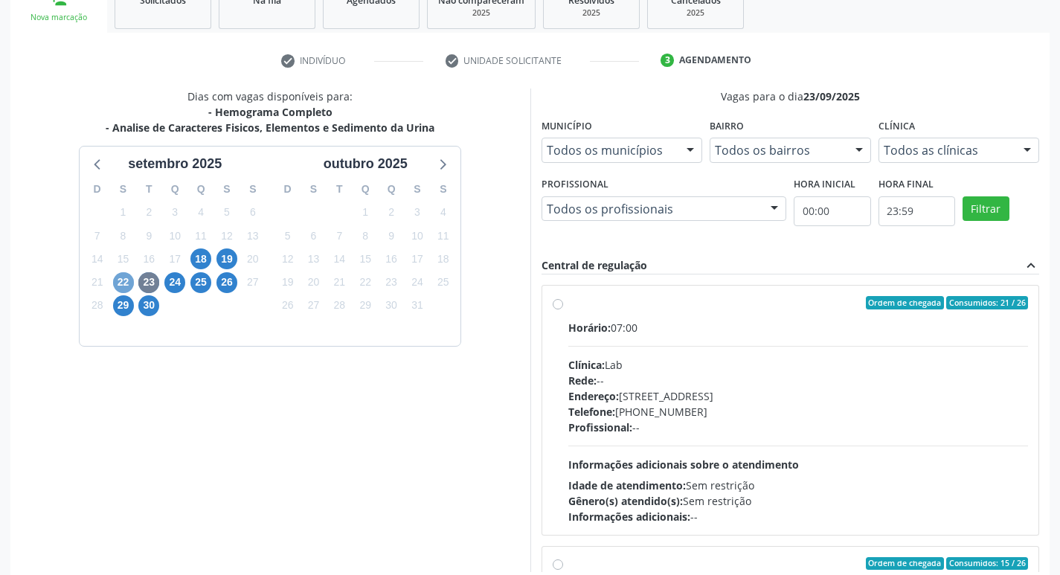
click at [128, 289] on span "22" at bounding box center [123, 282] width 21 height 21
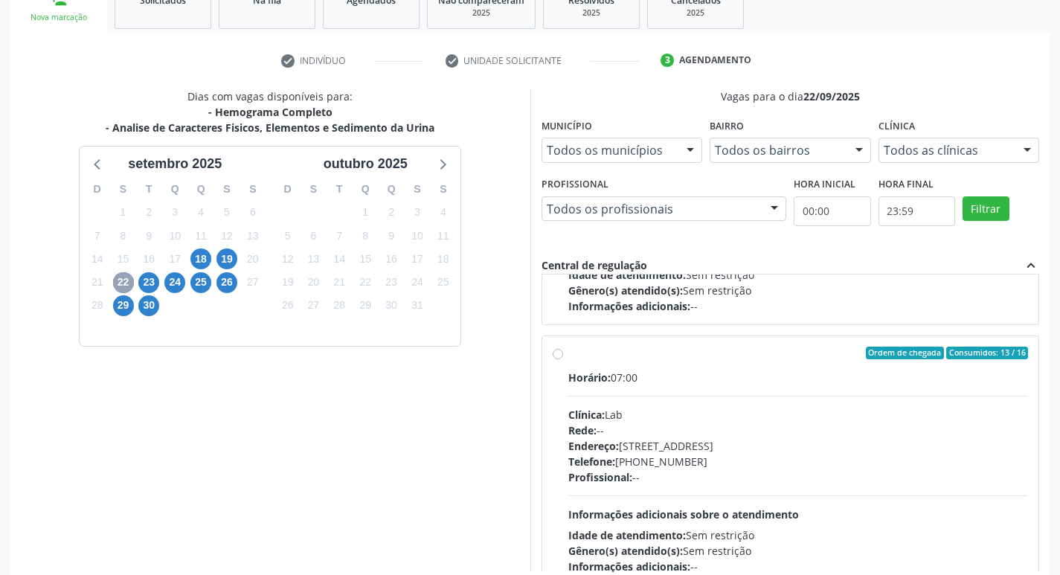
scroll to position [124, 0]
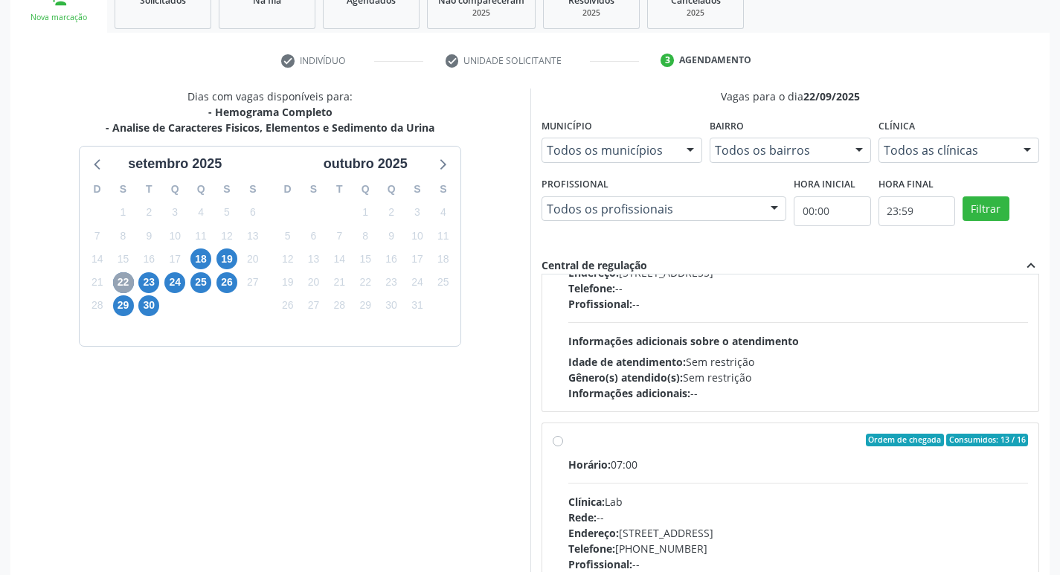
click at [126, 286] on span "22" at bounding box center [123, 282] width 21 height 21
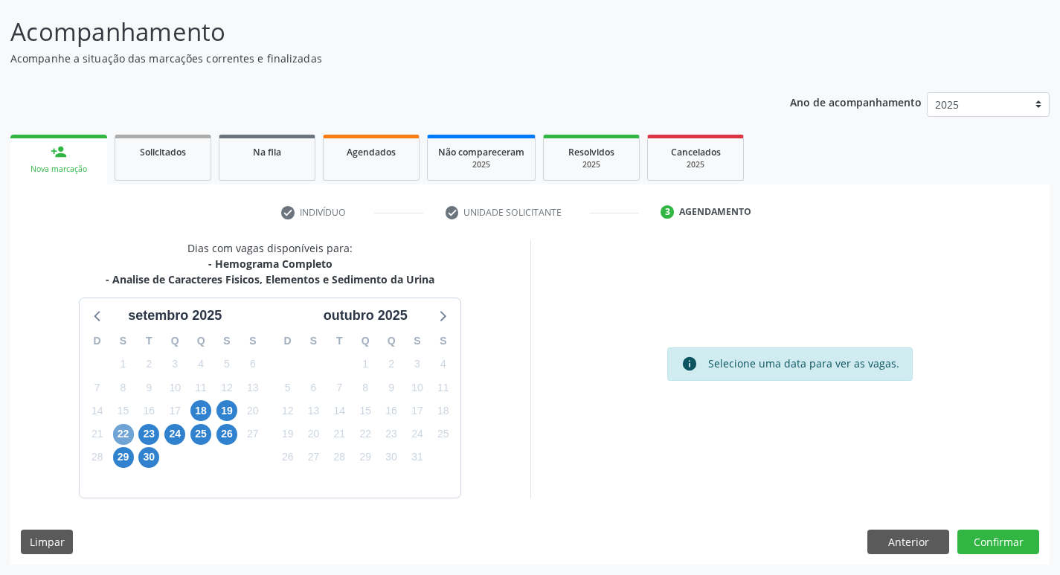
scroll to position [88, 0]
click at [126, 440] on span "22" at bounding box center [123, 434] width 21 height 21
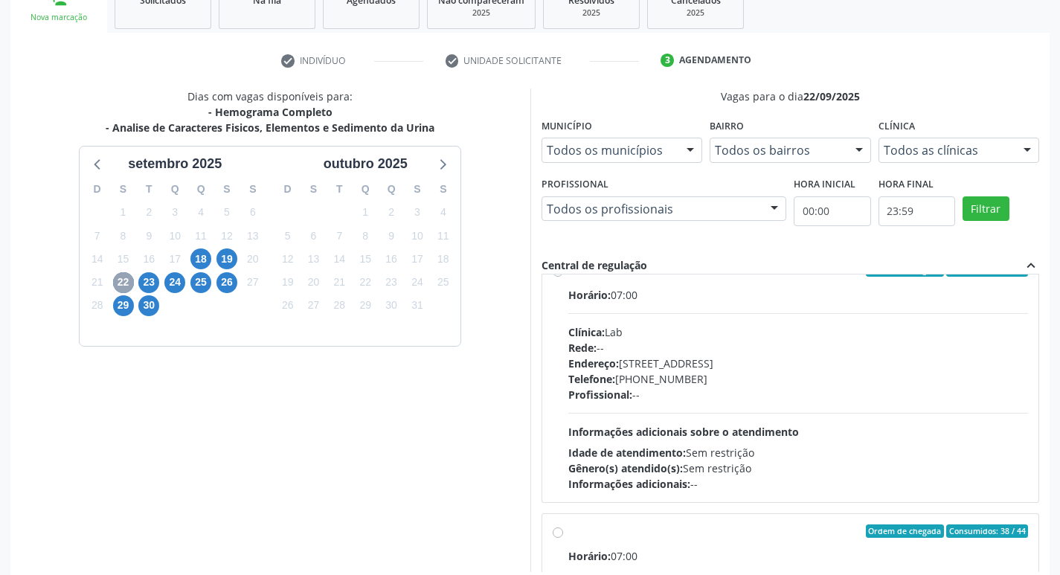
scroll to position [272, 0]
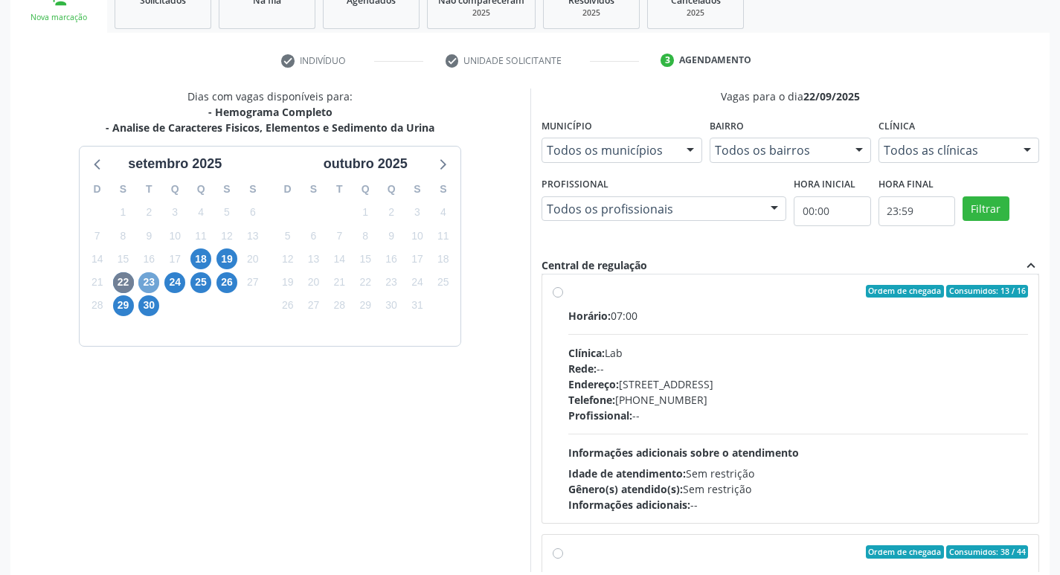
click at [147, 290] on span "23" at bounding box center [148, 282] width 21 height 21
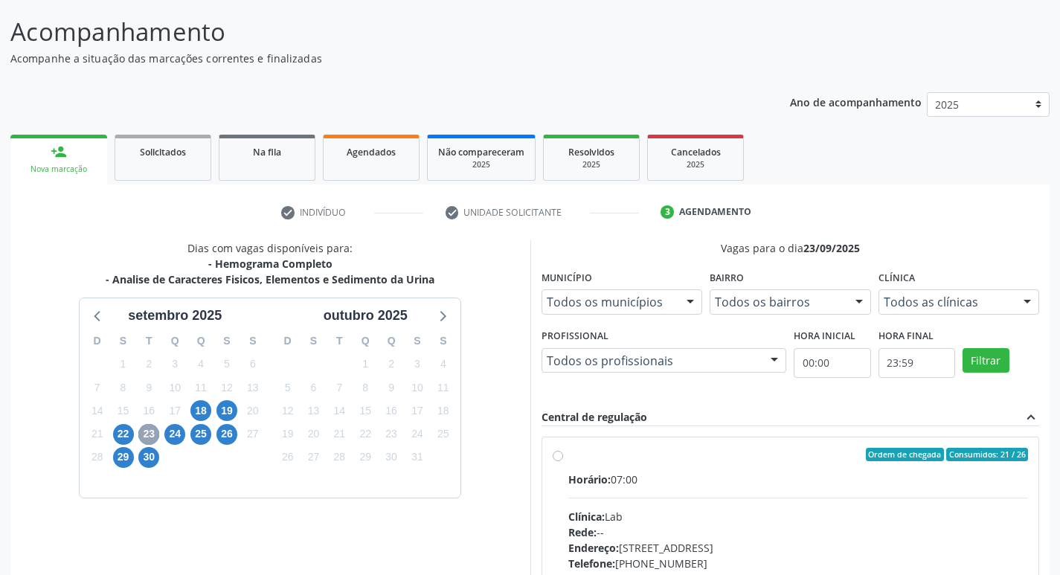
scroll to position [240, 0]
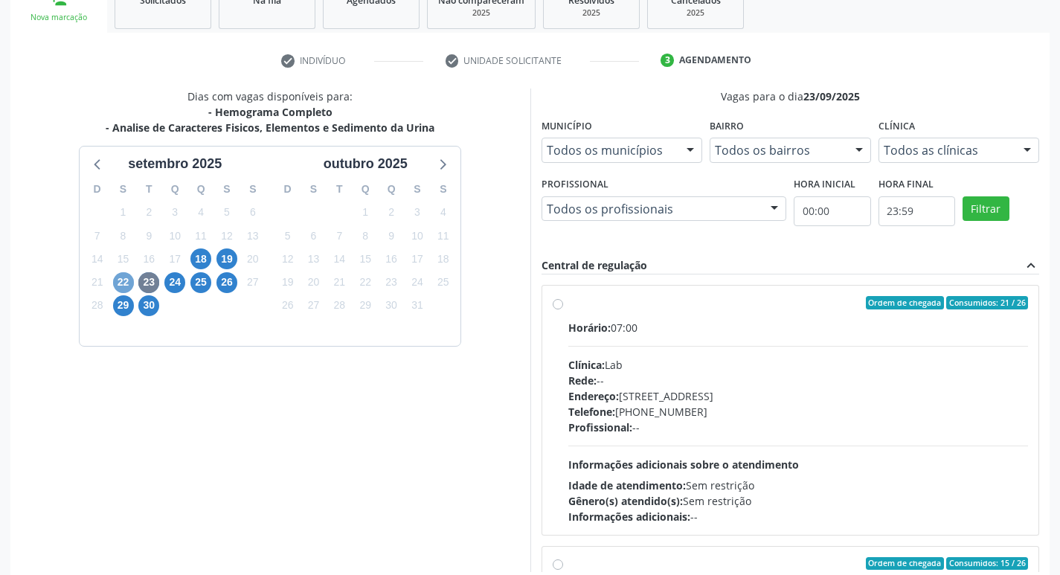
click at [124, 285] on span "22" at bounding box center [123, 282] width 21 height 21
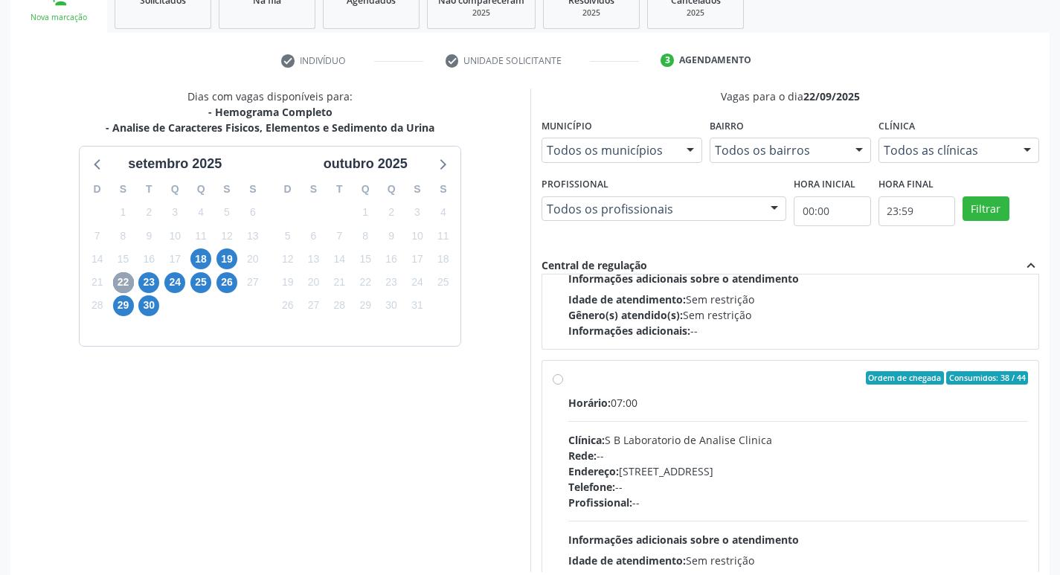
scroll to position [496, 0]
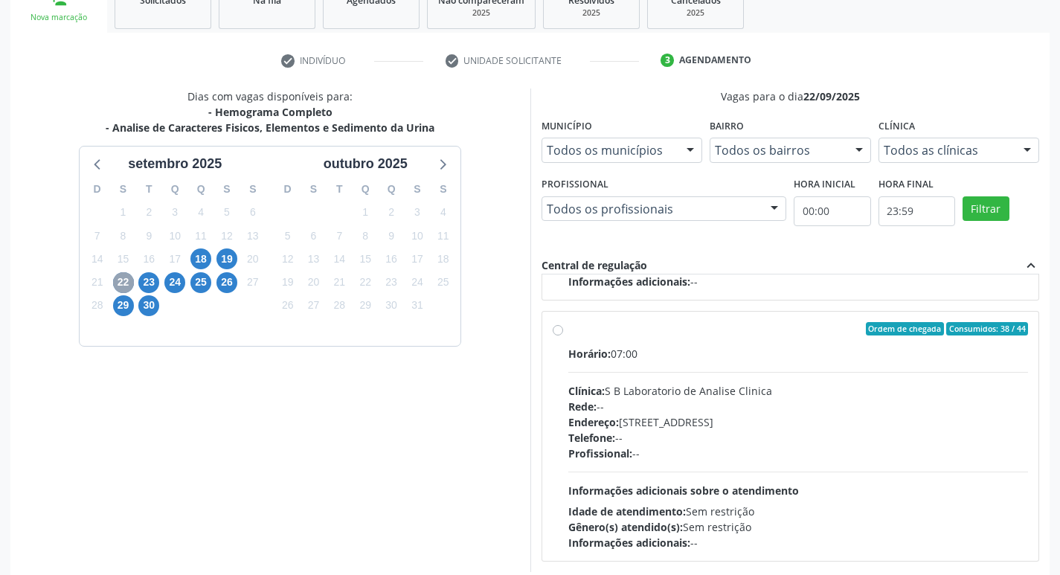
click at [122, 286] on span "22" at bounding box center [123, 282] width 21 height 21
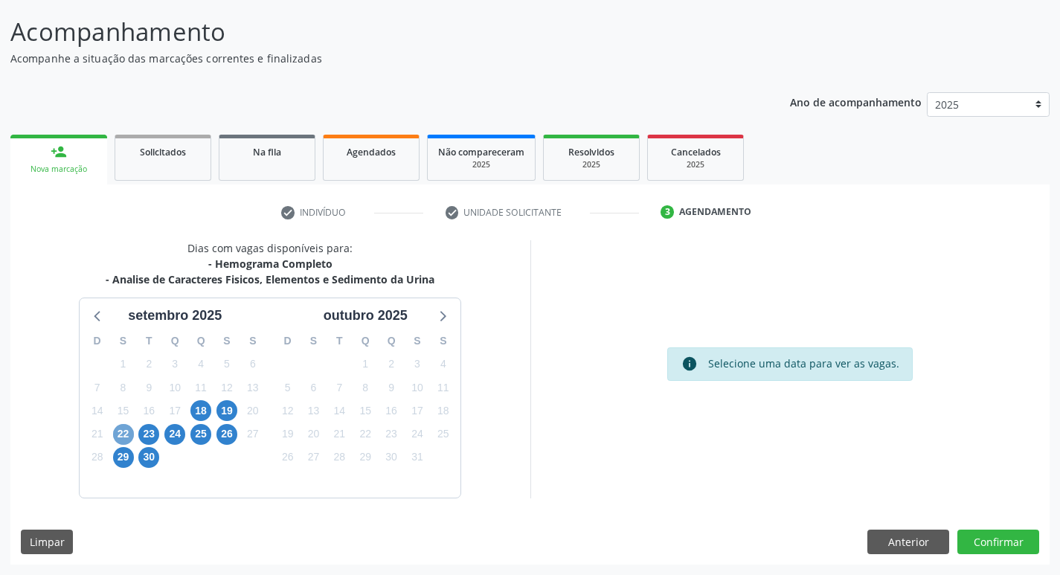
scroll to position [88, 0]
click at [153, 428] on span "23" at bounding box center [148, 434] width 21 height 21
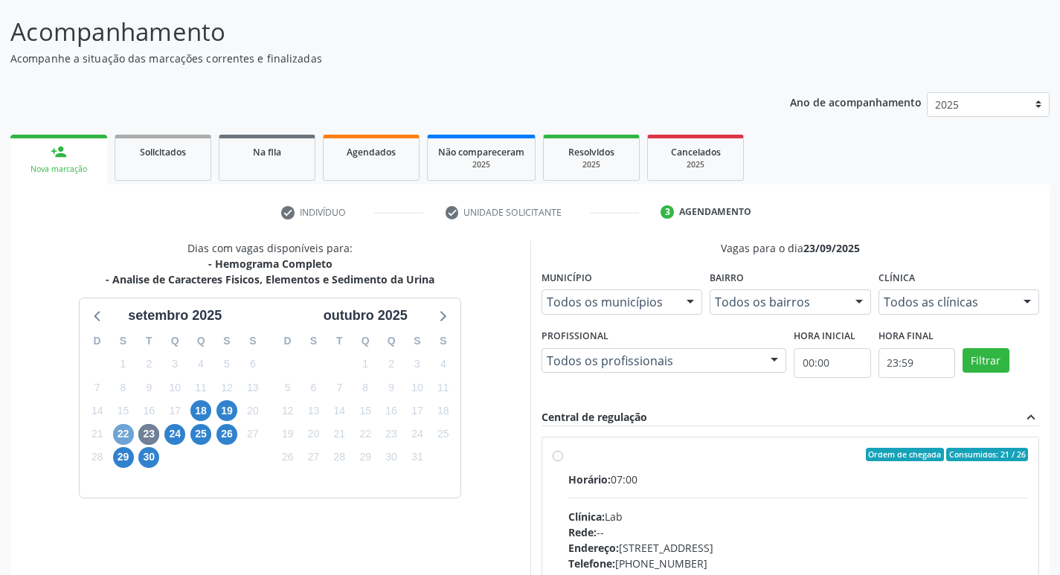
click at [120, 432] on span "22" at bounding box center [123, 434] width 21 height 21
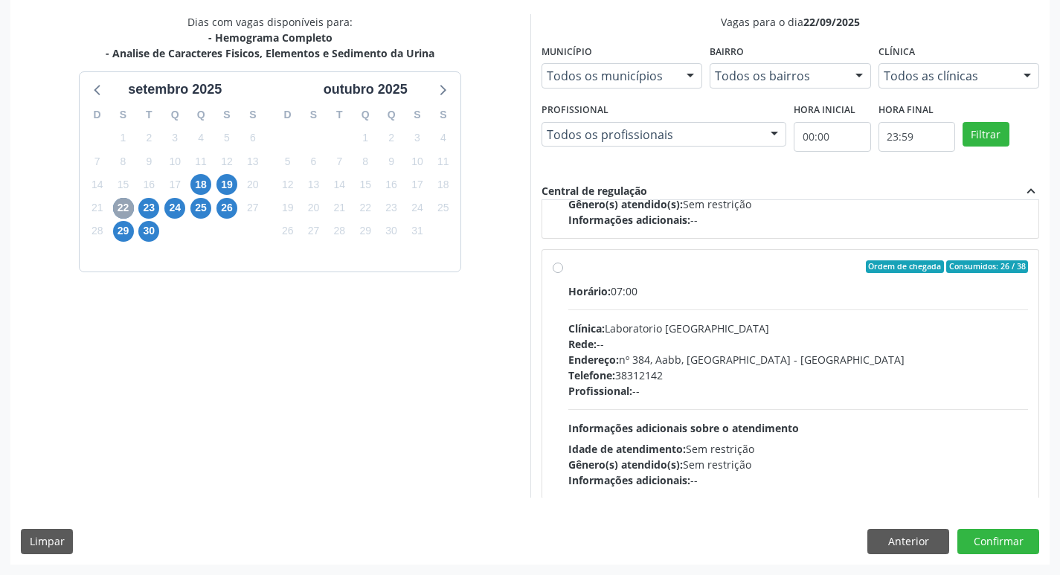
scroll to position [756, 0]
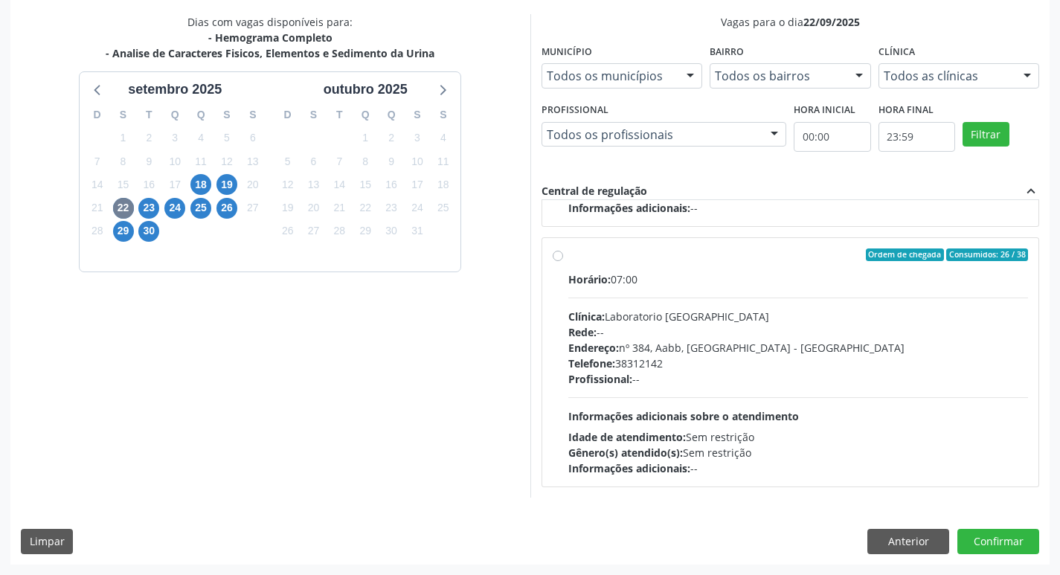
click at [568, 258] on label "Ordem de chegada Consumidos: 26 / 38 Horário: 07:00 Clínica: Laboratorio Sao Fr…" at bounding box center [798, 363] width 461 height 228
click at [560, 258] on input "Ordem de chegada Consumidos: 26 / 38 Horário: 07:00 Clínica: Laboratorio Sao Fr…" at bounding box center [558, 255] width 10 height 13
radio input "true"
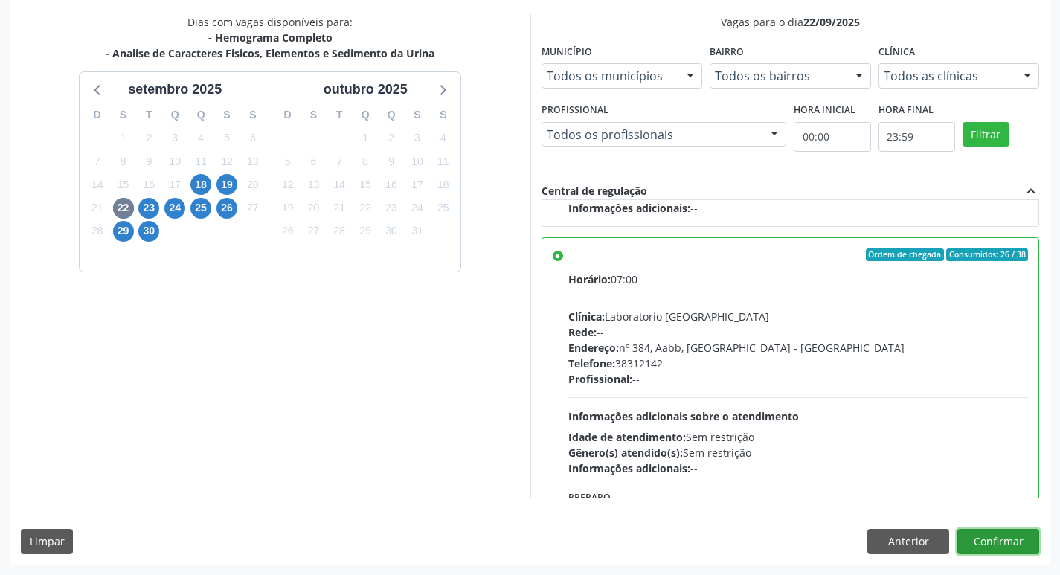
click at [982, 542] on button "Confirmar" at bounding box center [999, 541] width 82 height 25
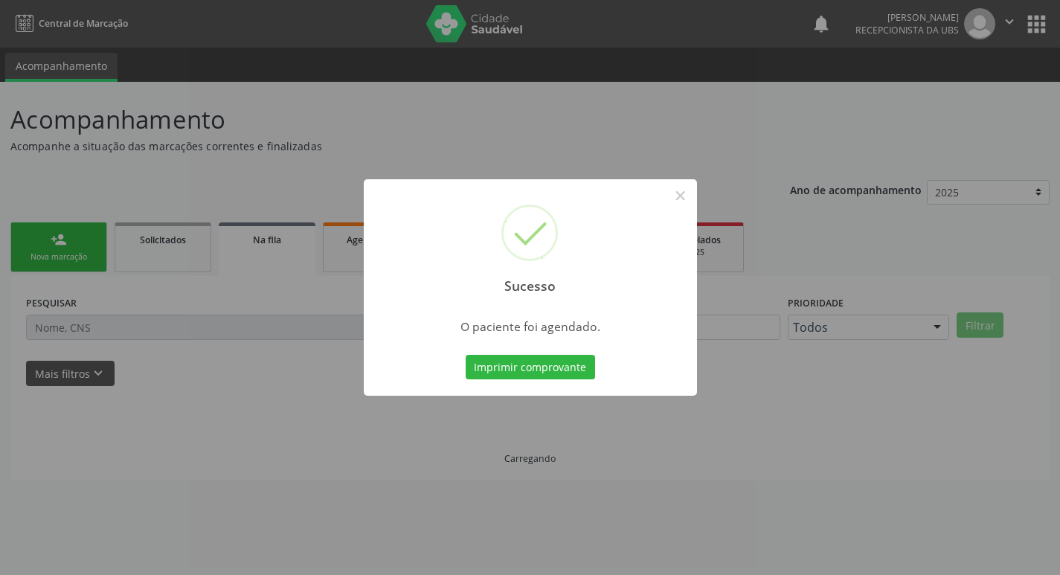
scroll to position [0, 0]
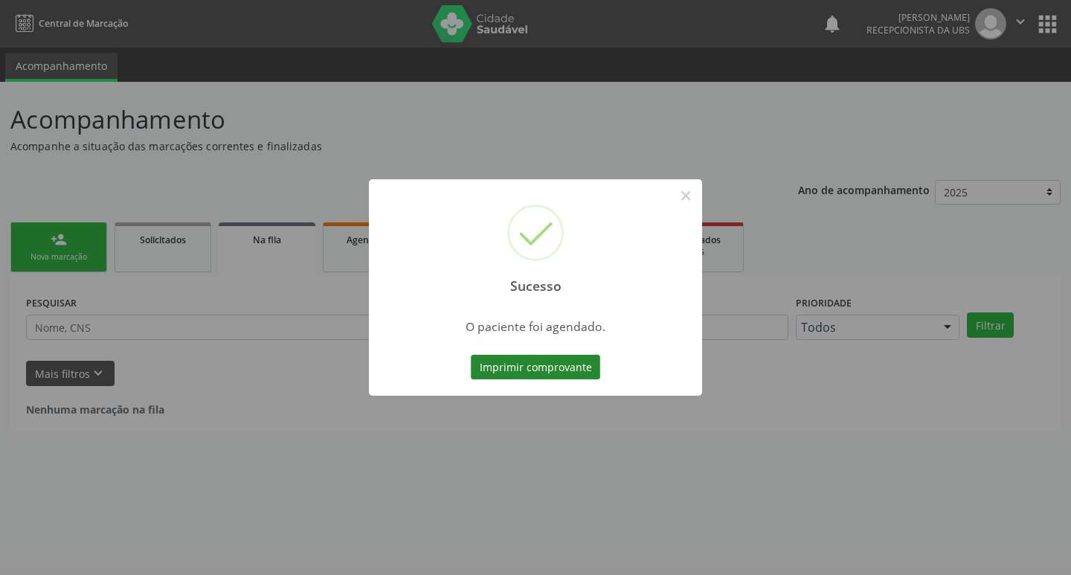
click at [553, 366] on button "Imprimir comprovante" at bounding box center [535, 367] width 129 height 25
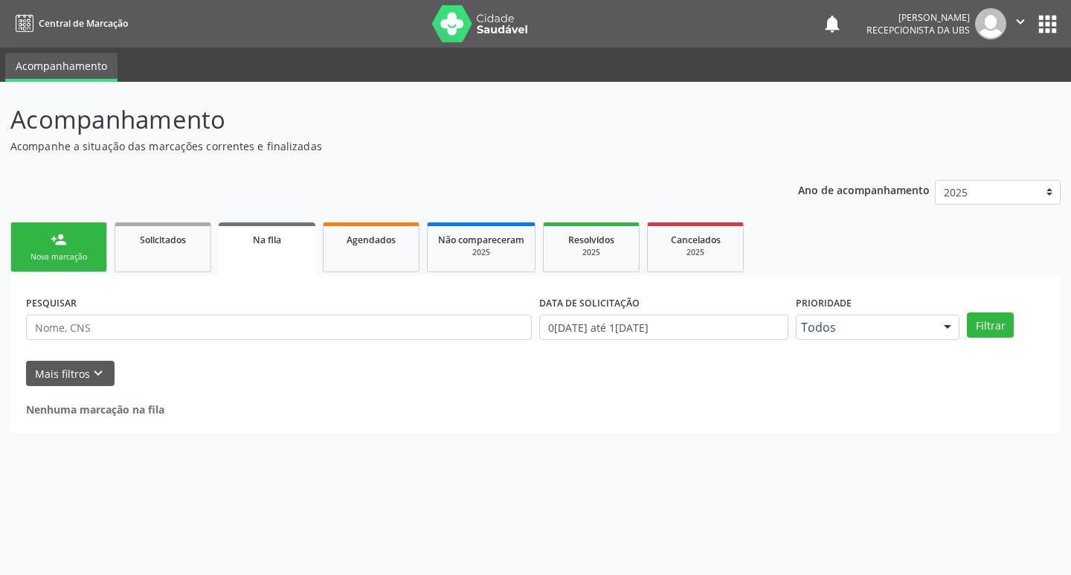
click at [82, 260] on div "Nova marcação" at bounding box center [59, 256] width 74 height 11
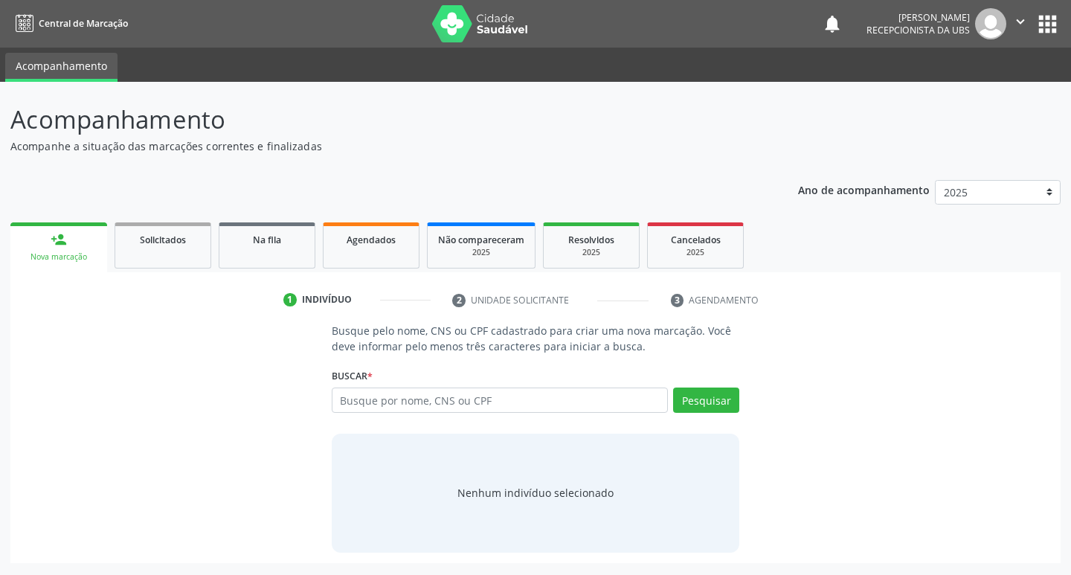
click at [66, 243] on div "person_add" at bounding box center [59, 239] width 16 height 16
click at [140, 243] on span "Solicitados" at bounding box center [163, 240] width 46 height 13
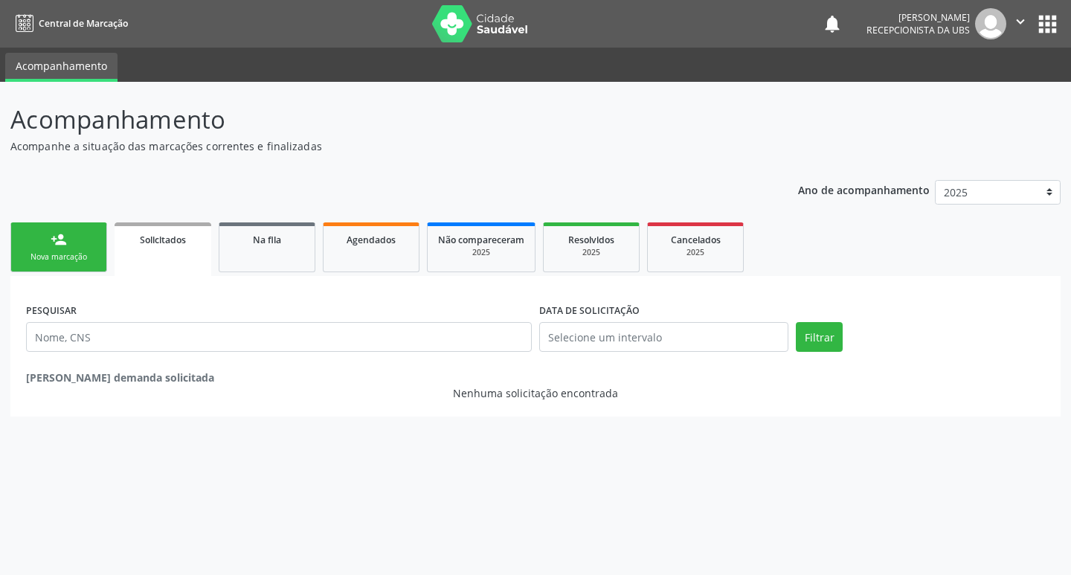
click at [71, 254] on div "Nova marcação" at bounding box center [59, 256] width 74 height 11
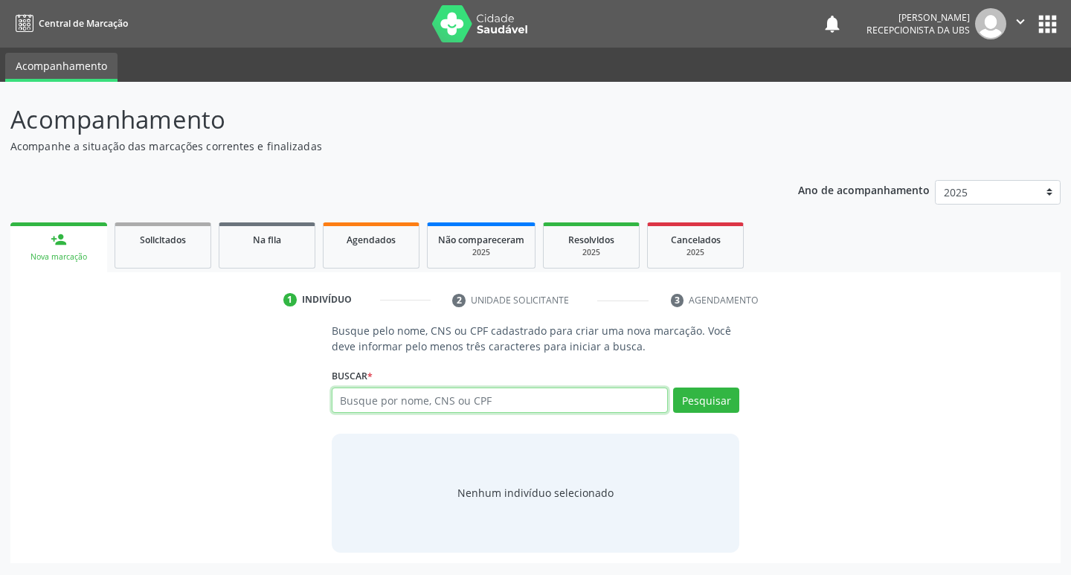
click at [457, 400] on input "text" at bounding box center [500, 400] width 337 height 25
type input "705805469904936"
click at [712, 397] on button "Pesquisar" at bounding box center [706, 400] width 66 height 25
type input "705805469904936"
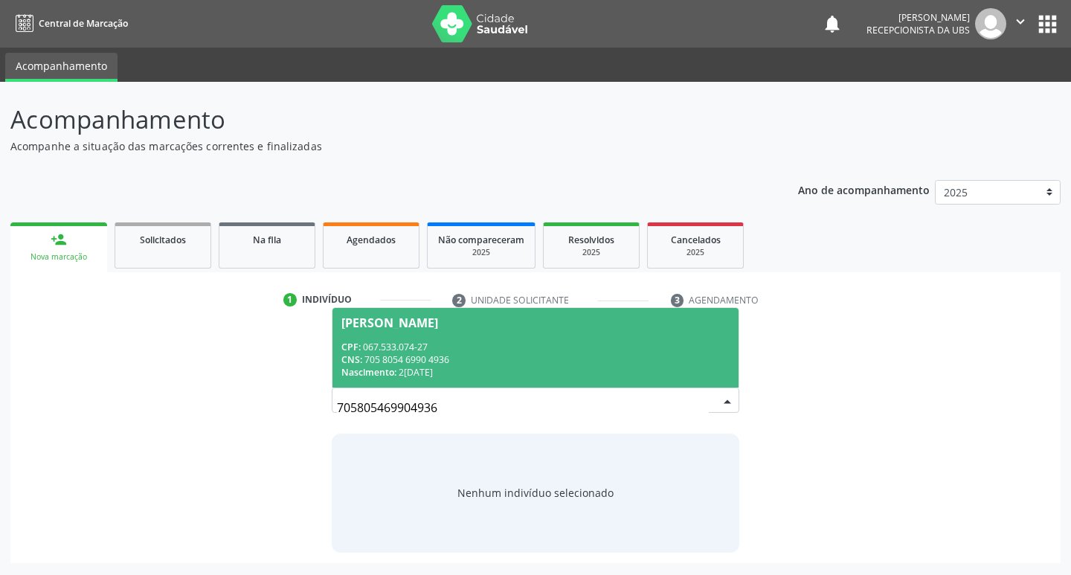
click at [480, 344] on div "CPF: 067.533.074-27" at bounding box center [536, 347] width 389 height 13
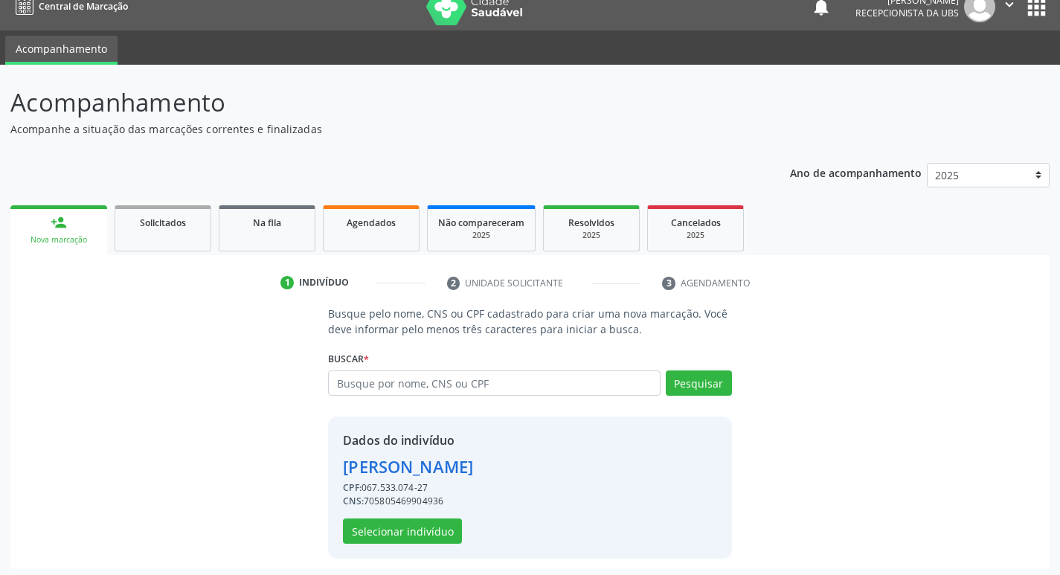
scroll to position [22, 0]
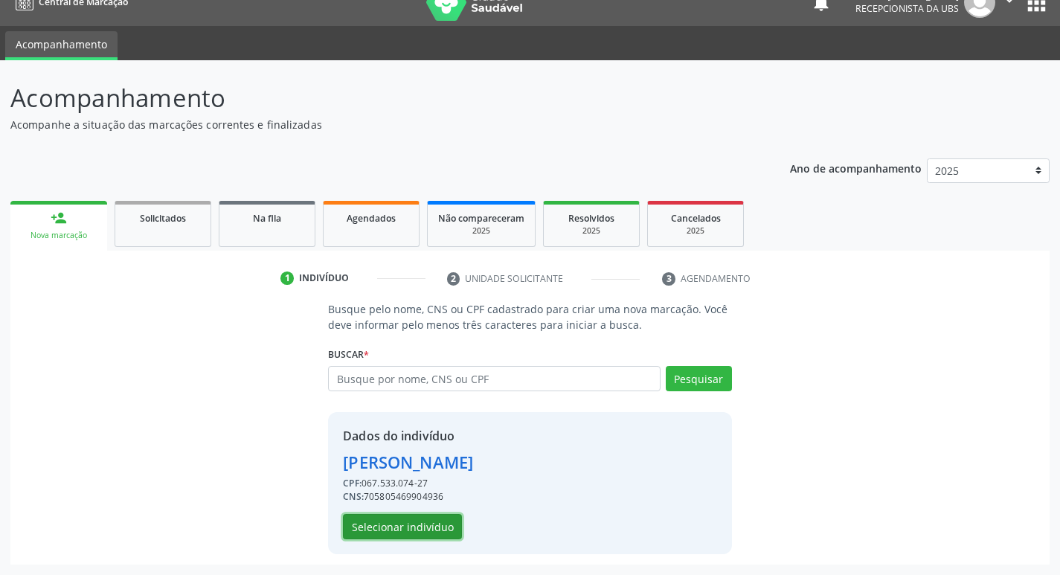
click at [415, 531] on button "Selecionar indivíduo" at bounding box center [402, 526] width 119 height 25
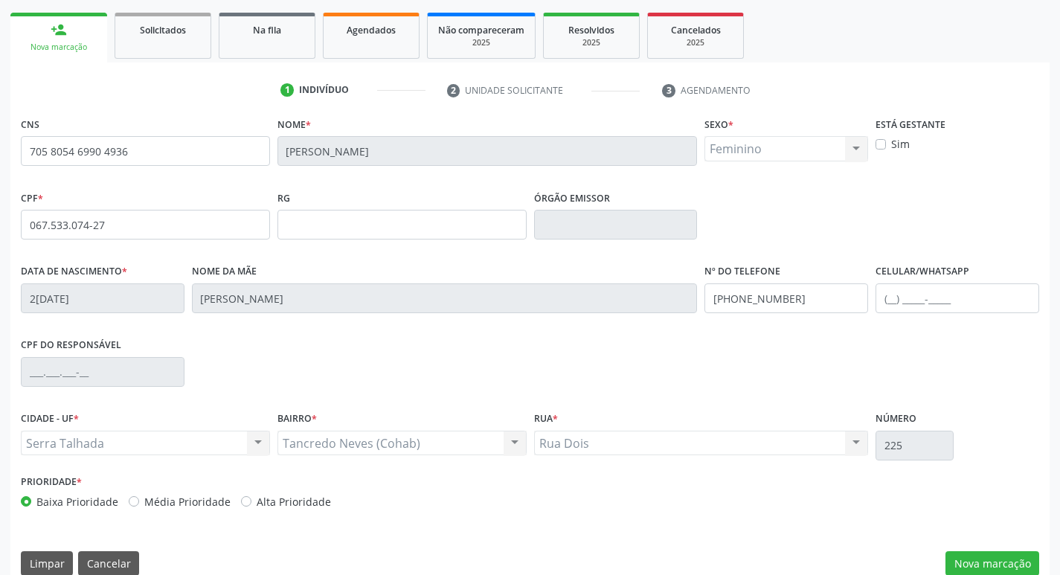
scroll to position [231, 0]
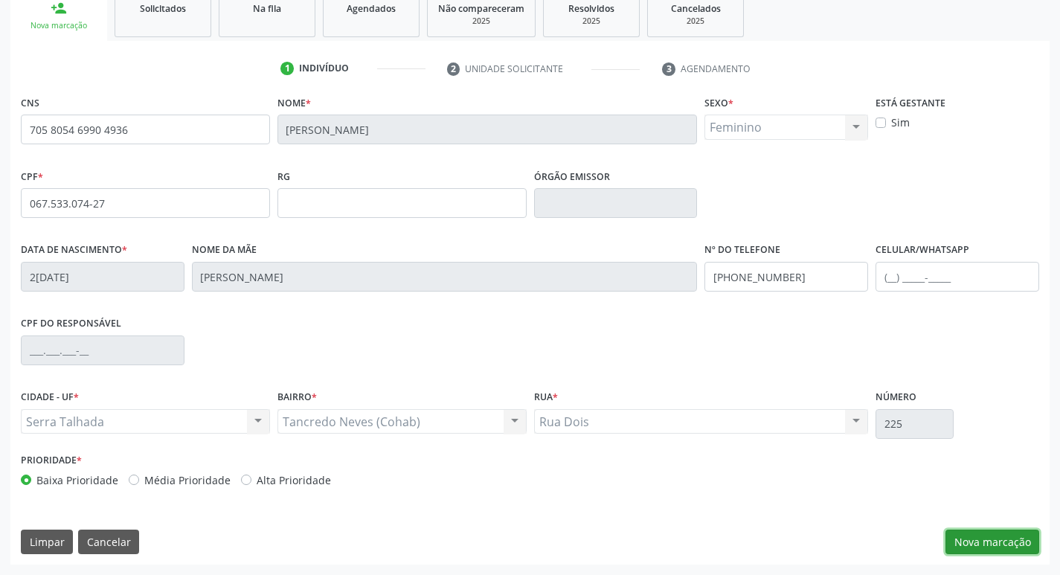
click at [990, 545] on button "Nova marcação" at bounding box center [993, 542] width 94 height 25
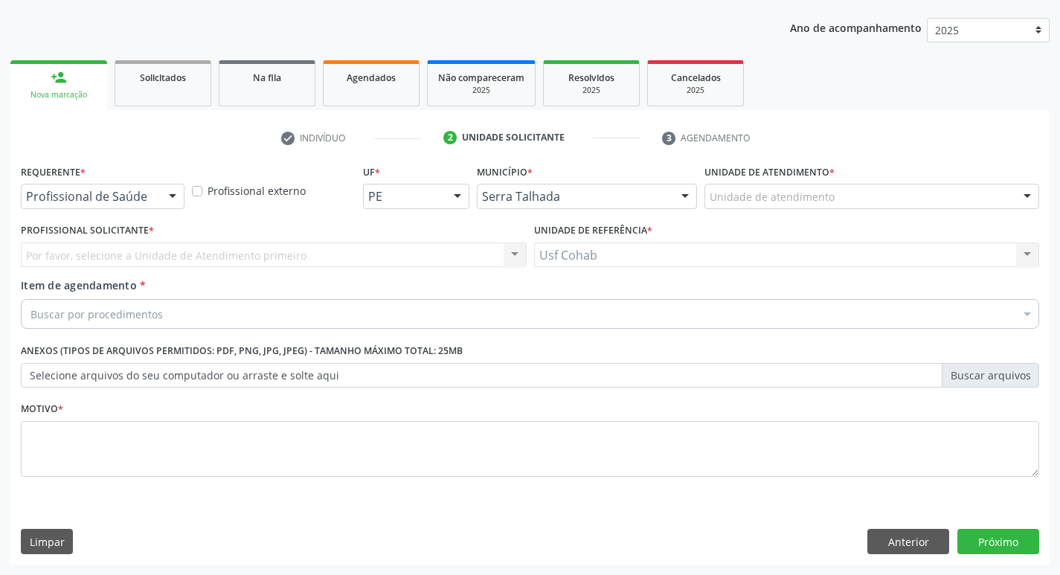
scroll to position [162, 0]
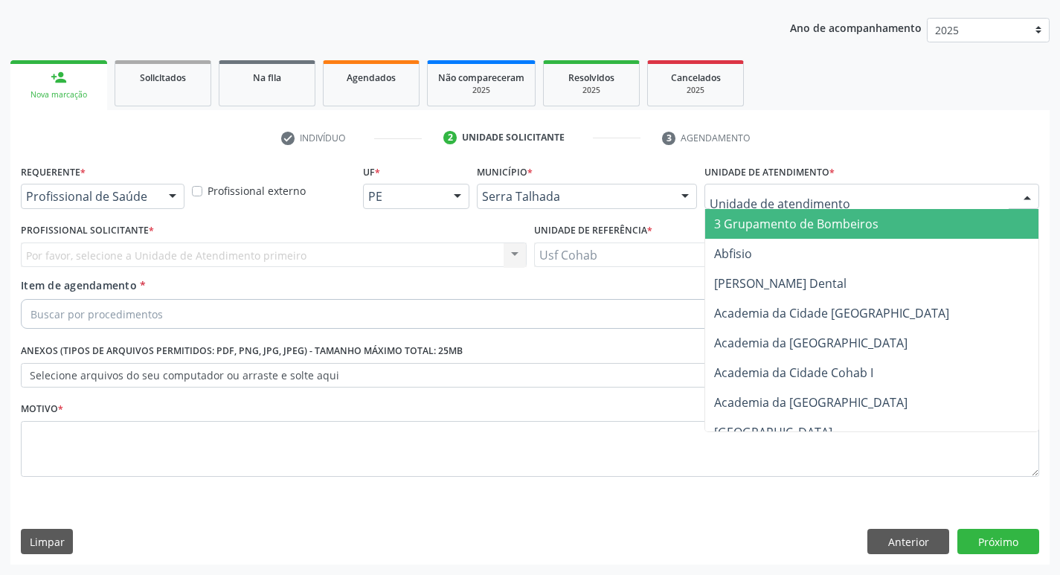
click at [835, 200] on div at bounding box center [872, 196] width 335 height 25
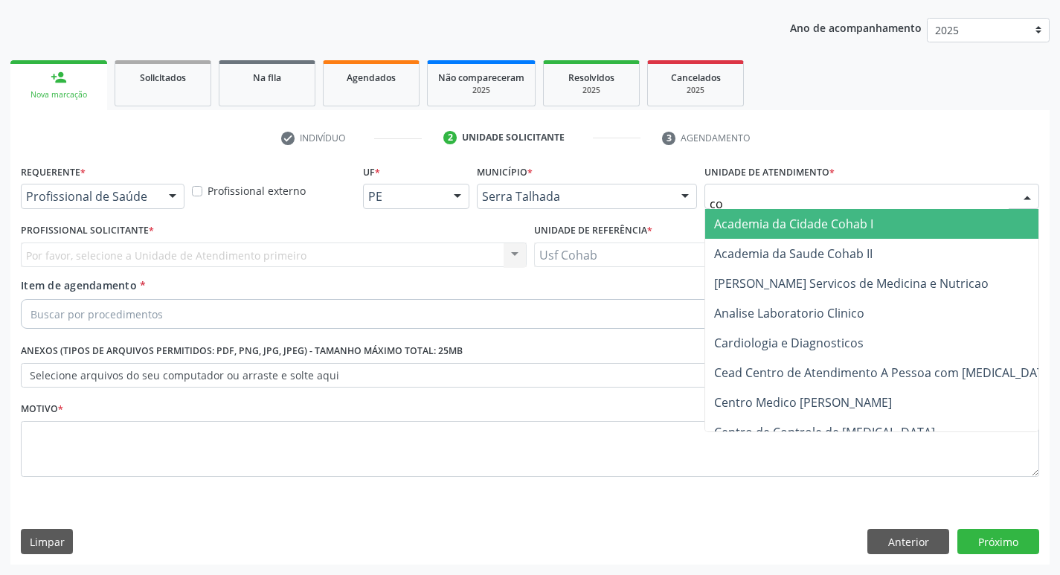
type input "coh"
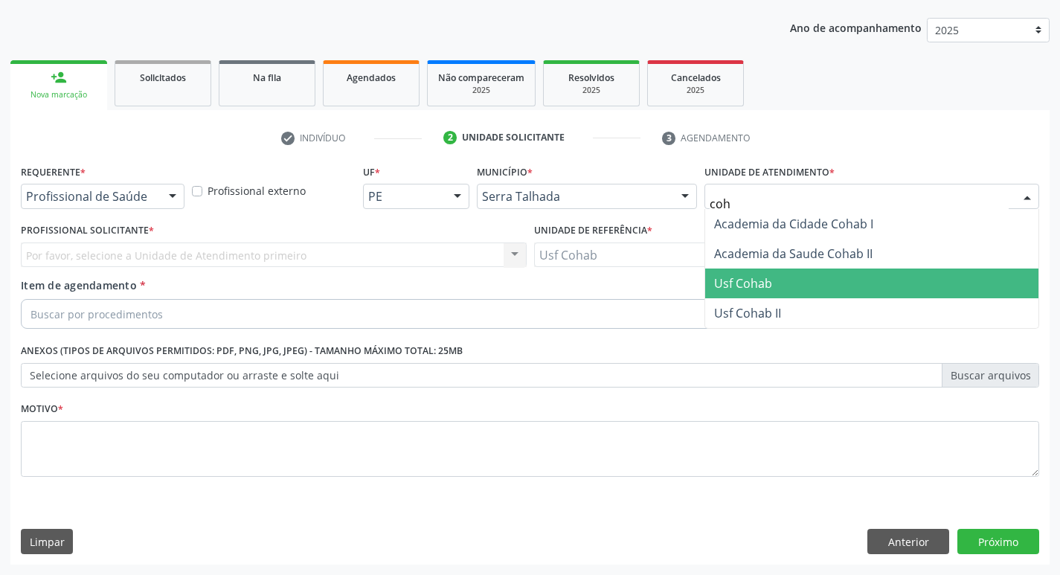
click at [780, 278] on span "Usf Cohab" at bounding box center [871, 284] width 333 height 30
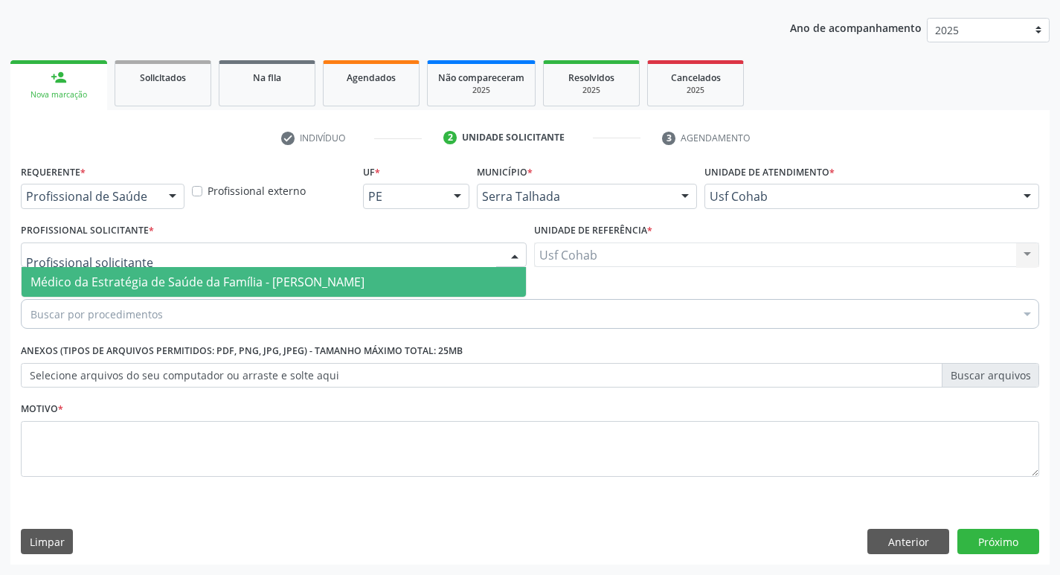
click at [113, 278] on span "Médico da Estratégia de Saúde da Família - [PERSON_NAME]" at bounding box center [198, 282] width 334 height 16
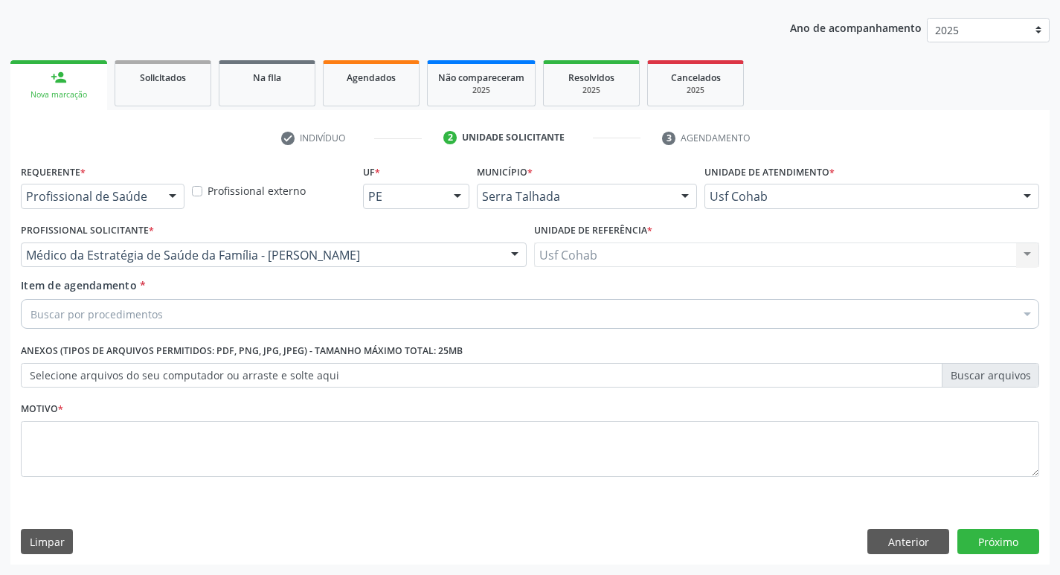
click at [177, 320] on div "Buscar por procedimentos" at bounding box center [530, 314] width 1019 height 30
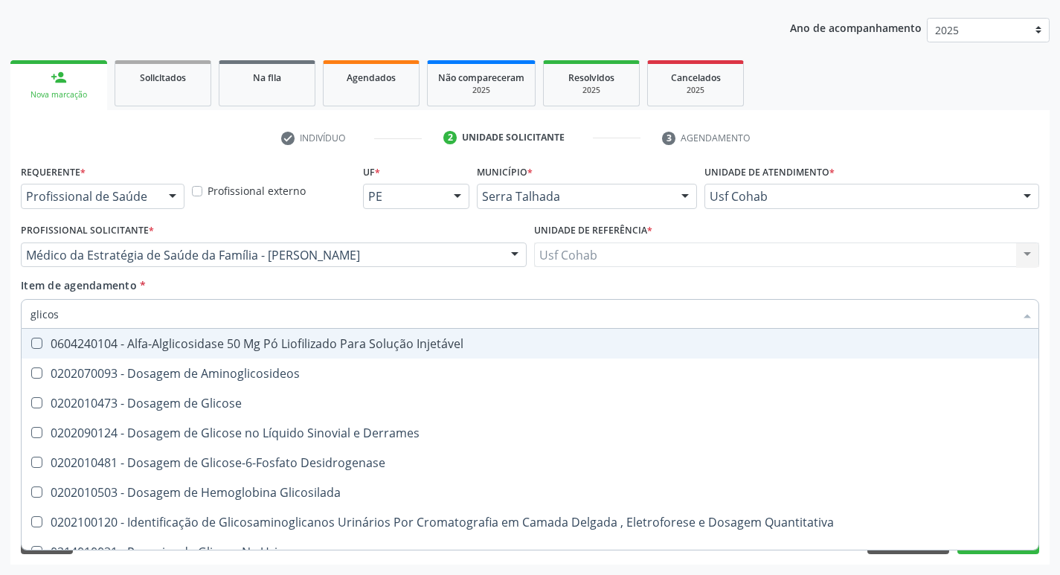
type input "glicose"
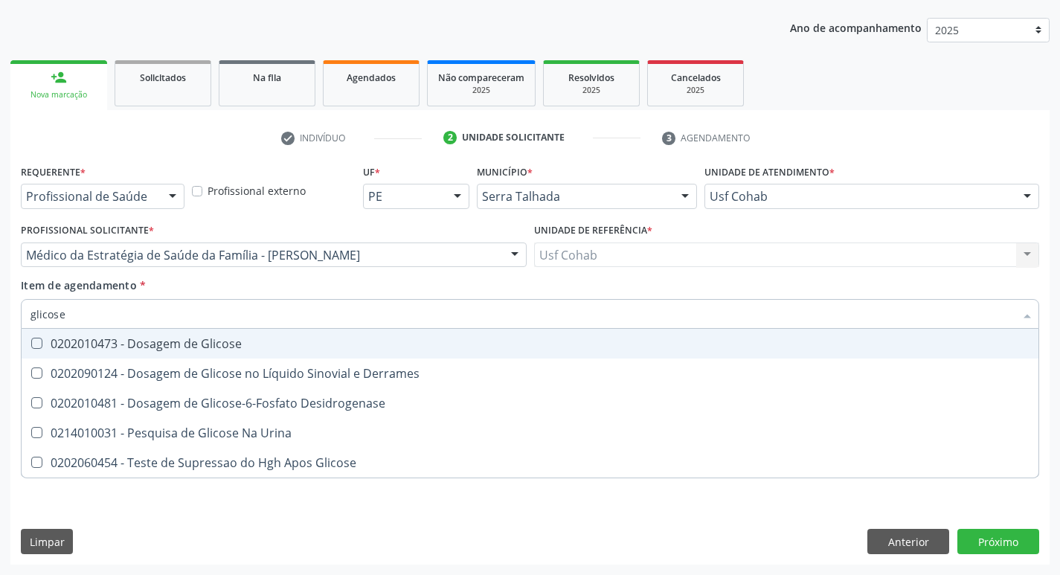
click at [31, 339] on div at bounding box center [27, 344] width 11 height 12
checkbox Glicose "true"
drag, startPoint x: 87, startPoint y: 314, endPoint x: 0, endPoint y: 314, distance: 87.1
click at [0, 314] on div "Acompanhamento Acompanhe a situação das marcações correntes e finalizadas Relat…" at bounding box center [530, 248] width 1060 height 656
checkbox Glicose "false"
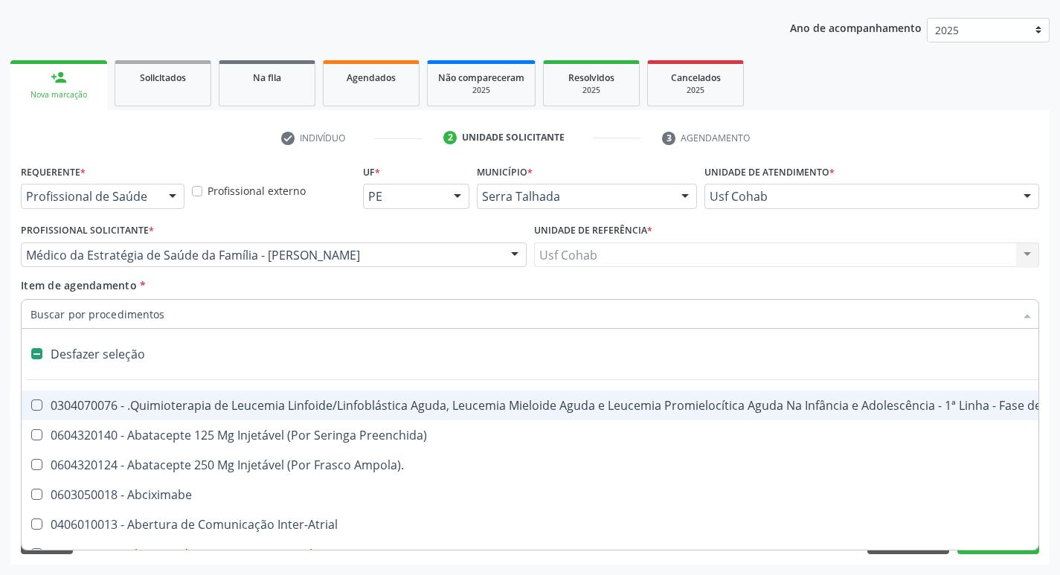
click at [100, 317] on input "Item de agendamento *" at bounding box center [523, 314] width 984 height 30
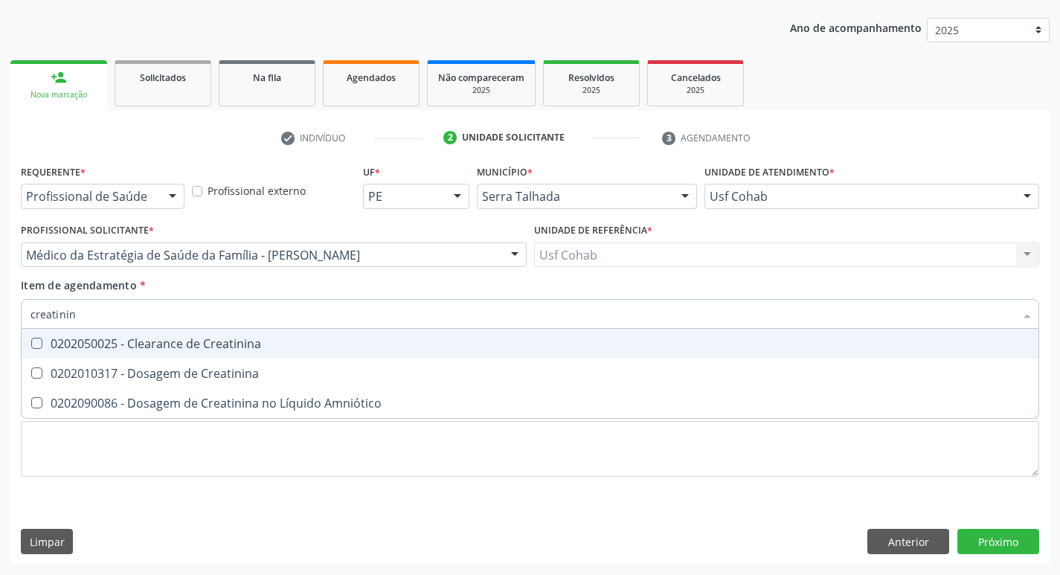
type input "creatinina"
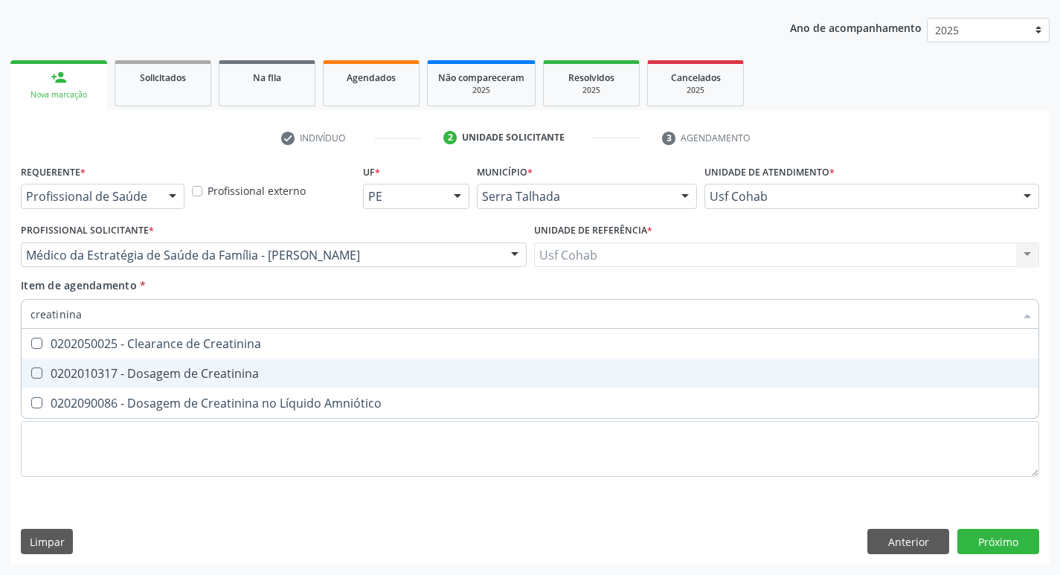
click at [33, 365] on span "0202010317 - Dosagem de Creatinina" at bounding box center [530, 374] width 1017 height 30
checkbox Creatinina "true"
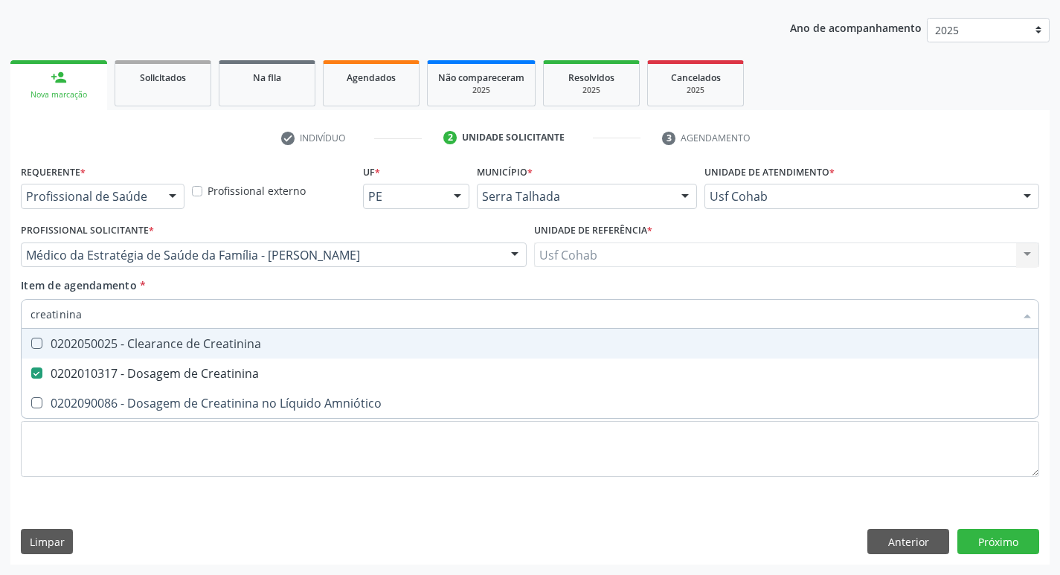
drag, startPoint x: 111, startPoint y: 315, endPoint x: 0, endPoint y: 314, distance: 110.9
click at [0, 314] on div "Acompanhamento Acompanhe a situação das marcações correntes e finalizadas Relat…" at bounding box center [530, 248] width 1060 height 656
checkbox Creatinina "false"
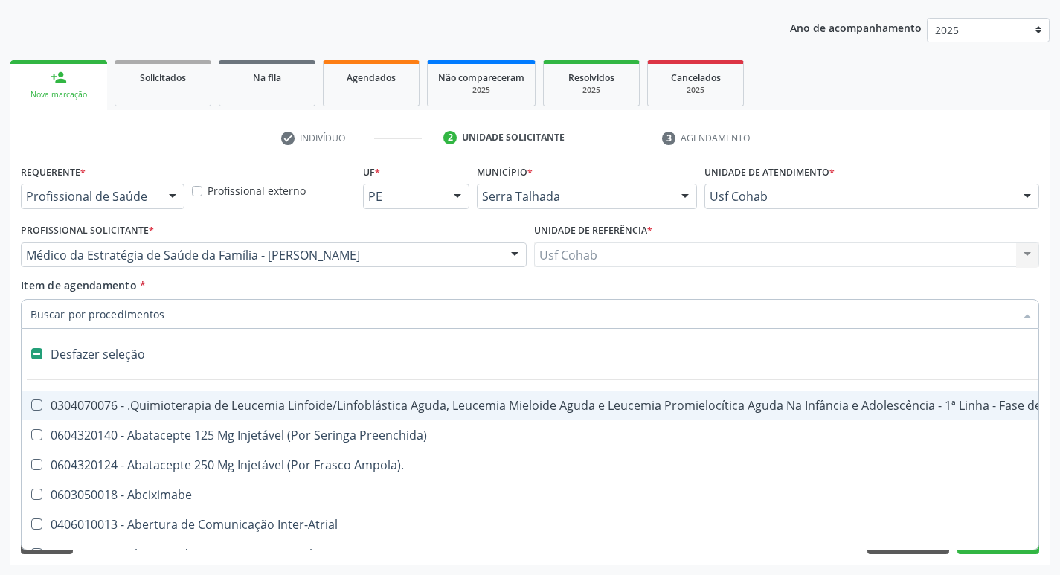
click at [49, 308] on input "Item de agendamento *" at bounding box center [523, 314] width 984 height 30
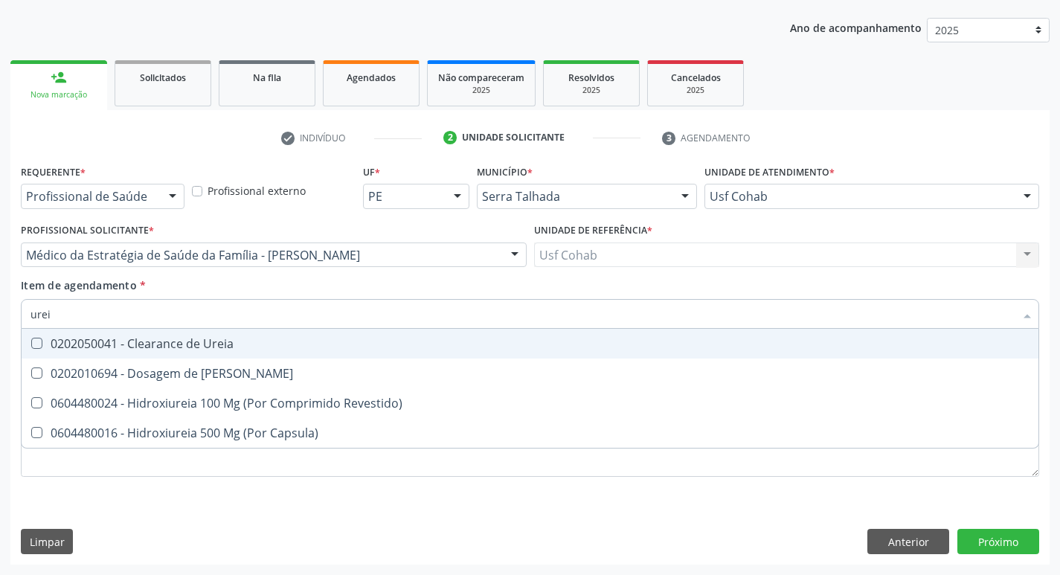
type input "ureia"
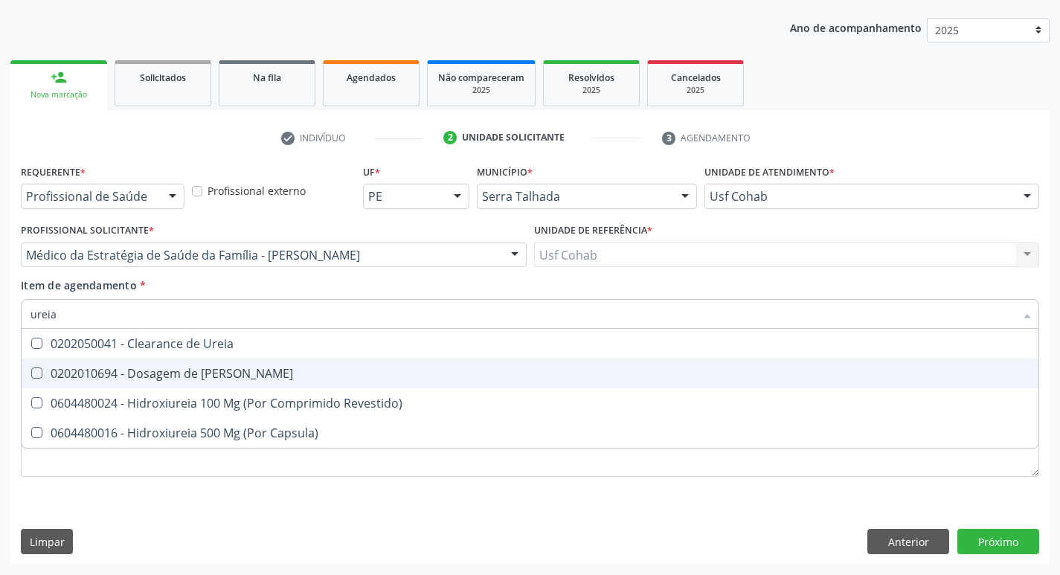
click at [30, 370] on div at bounding box center [27, 374] width 11 height 12
checkbox Ureia "true"
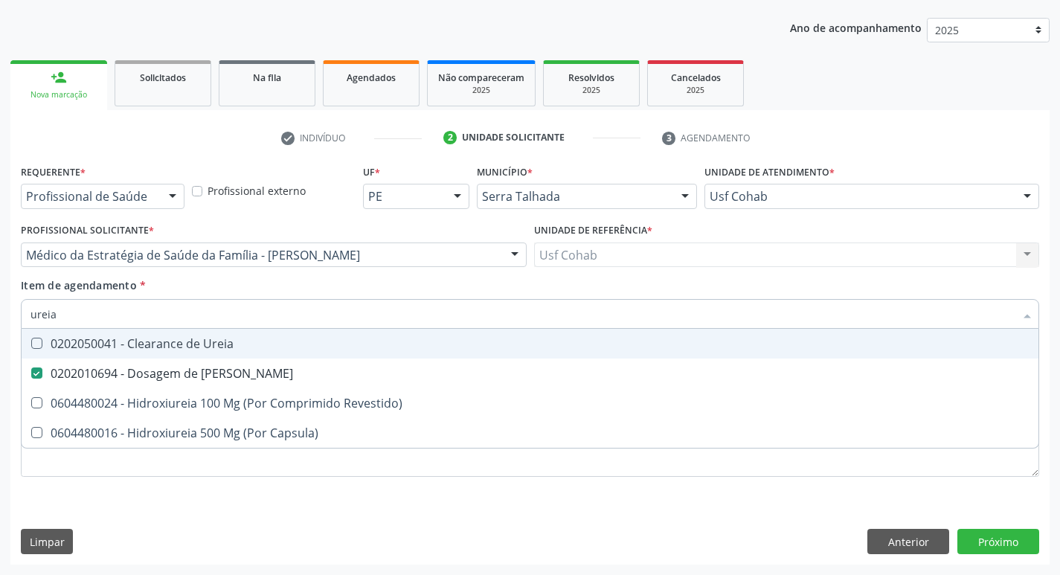
drag, startPoint x: 71, startPoint y: 318, endPoint x: 0, endPoint y: 315, distance: 70.8
click at [0, 315] on div "Acompanhamento Acompanhe a situação das marcações correntes e finalizadas Relat…" at bounding box center [530, 248] width 1060 height 656
checkbox Ureia "false"
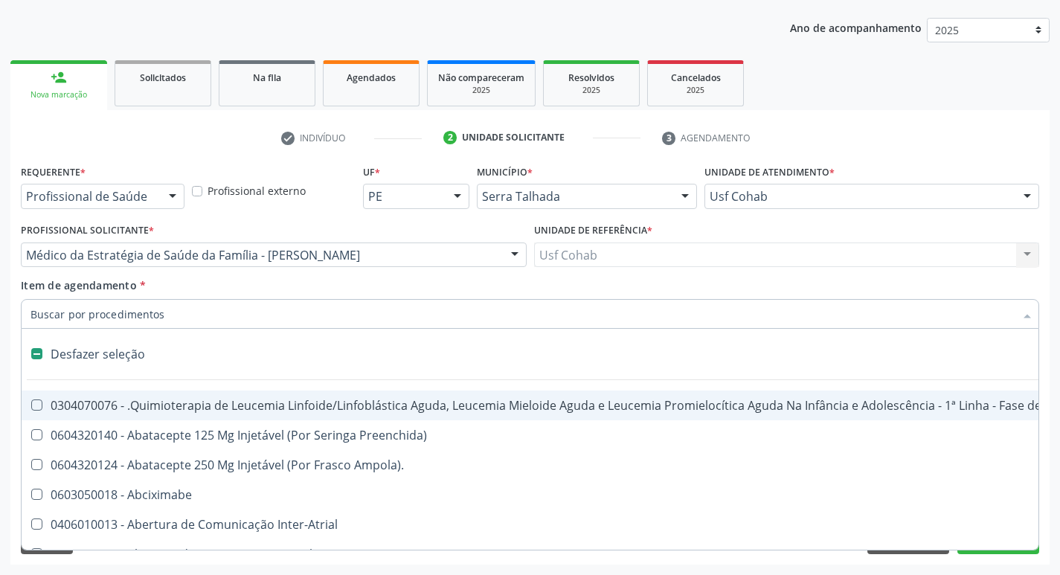
click at [80, 316] on input "Item de agendamento *" at bounding box center [523, 314] width 984 height 30
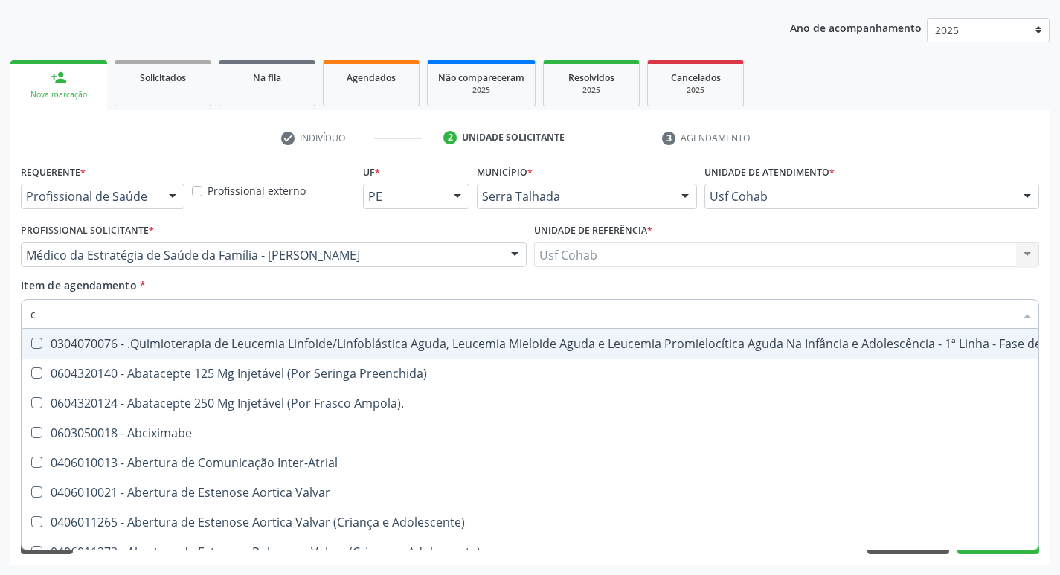
type input "co"
checkbox Creatinina "true"
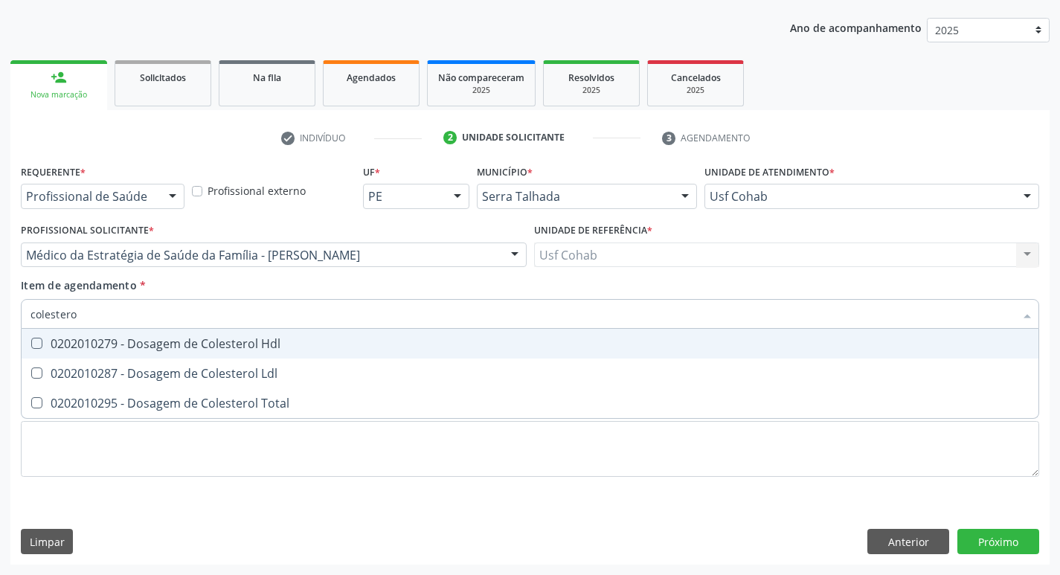
type input "colesterol"
click at [38, 343] on Hdl at bounding box center [36, 343] width 11 height 11
click at [31, 343] on Hdl "checkbox" at bounding box center [27, 344] width 10 height 10
checkbox Hdl "true"
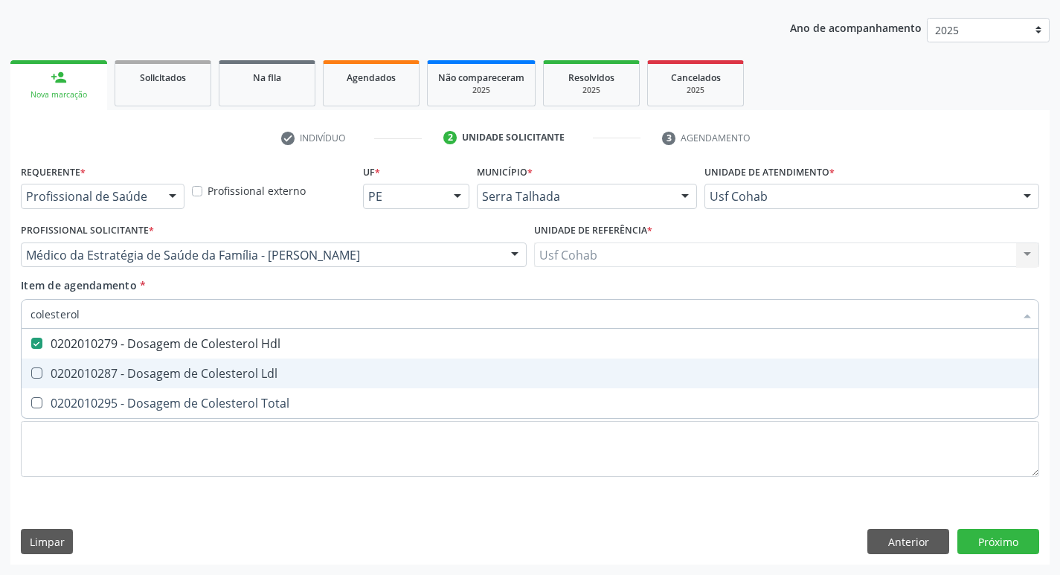
click at [32, 374] on Ldl at bounding box center [36, 373] width 11 height 11
click at [31, 374] on Ldl "checkbox" at bounding box center [27, 373] width 10 height 10
checkbox Ldl "true"
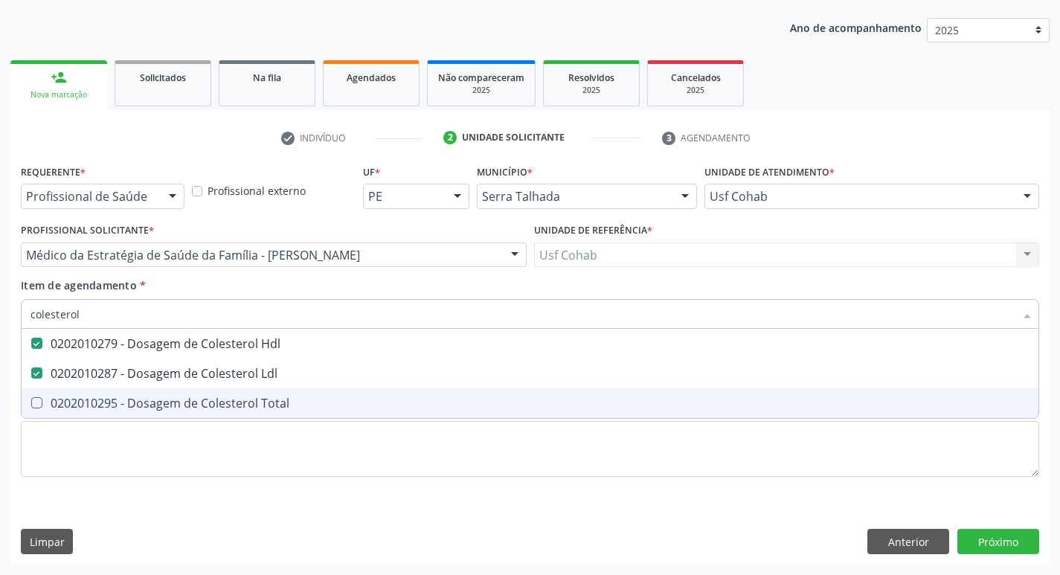
click at [37, 403] on Total at bounding box center [36, 402] width 11 height 11
click at [31, 403] on Total "checkbox" at bounding box center [27, 403] width 10 height 10
checkbox Total "true"
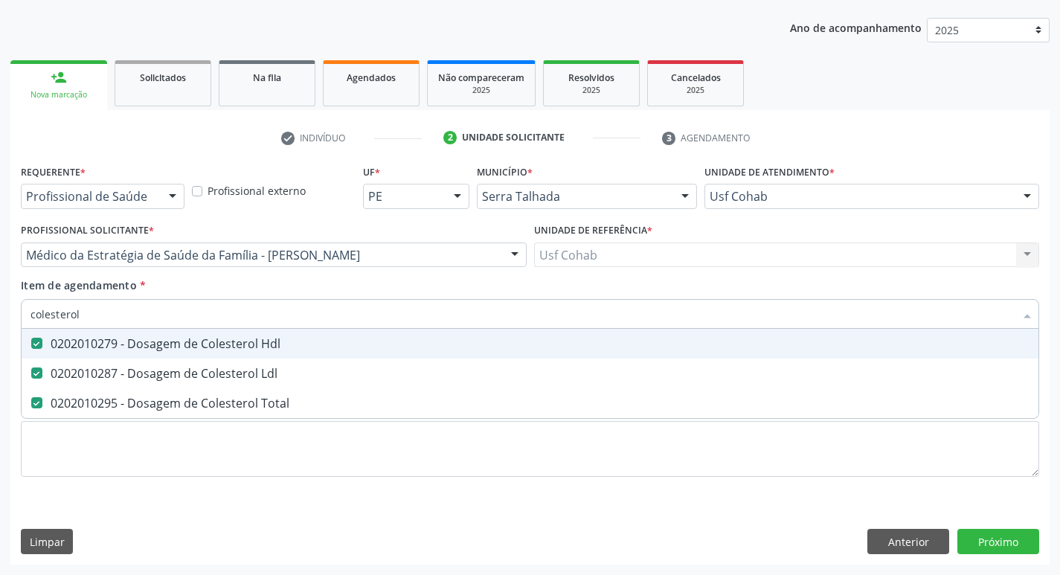
drag, startPoint x: 120, startPoint y: 309, endPoint x: 0, endPoint y: 309, distance: 119.8
click at [0, 309] on div "Acompanhamento Acompanhe a situação das marcações correntes e finalizadas Relat…" at bounding box center [530, 248] width 1060 height 656
checkbox Hdl "false"
checkbox Ldl "false"
checkbox Total "false"
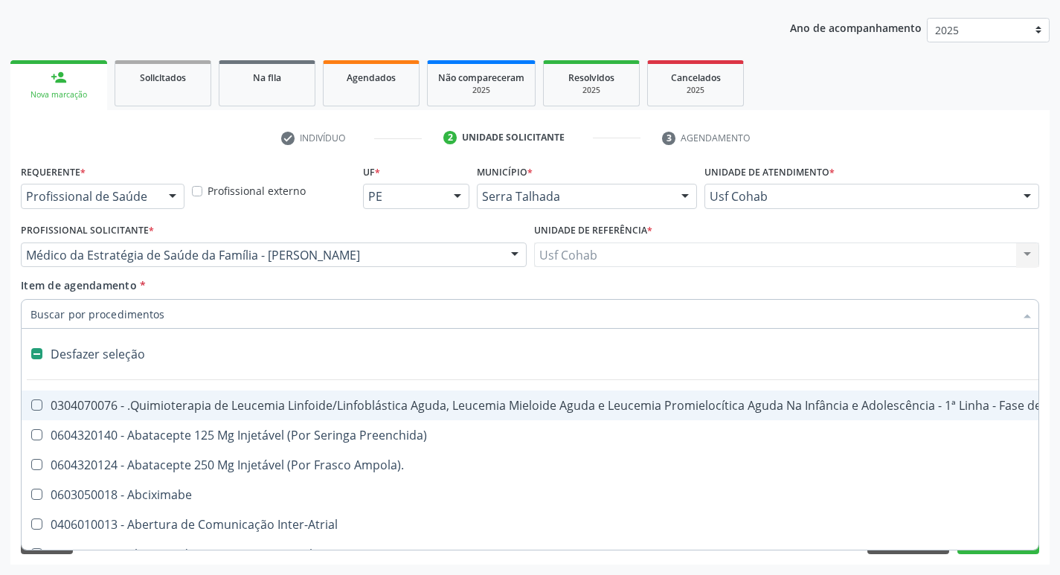
click at [105, 320] on input "Item de agendamento *" at bounding box center [523, 314] width 984 height 30
click at [107, 315] on input "Item de agendamento *" at bounding box center [523, 314] width 984 height 30
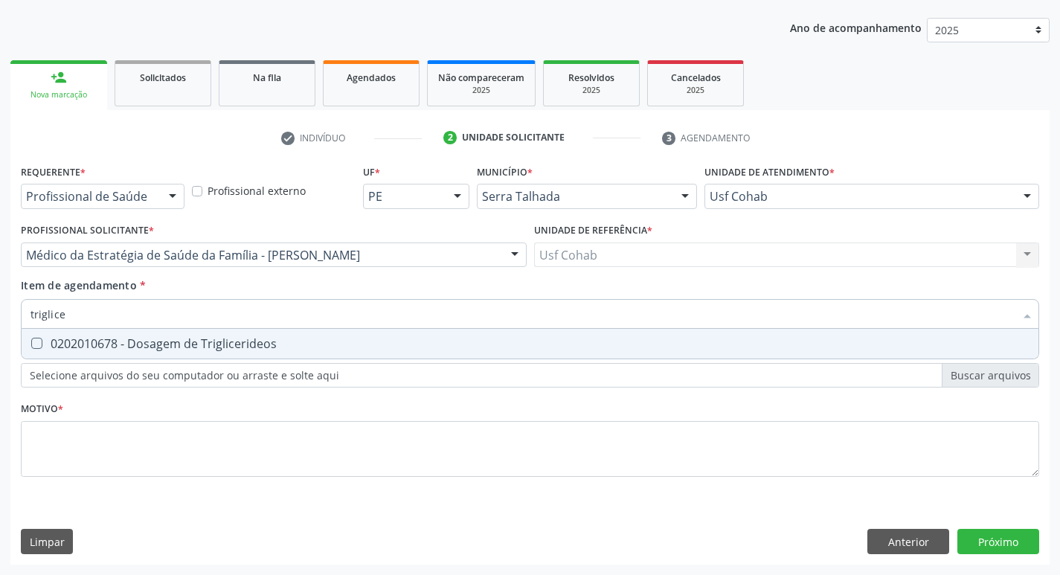
type input "triglicer"
click at [37, 342] on Triglicerideos at bounding box center [36, 343] width 11 height 11
click at [31, 342] on Triglicerideos "checkbox" at bounding box center [27, 344] width 10 height 10
checkbox Triglicerideos "true"
drag, startPoint x: 84, startPoint y: 315, endPoint x: 14, endPoint y: 312, distance: 70.0
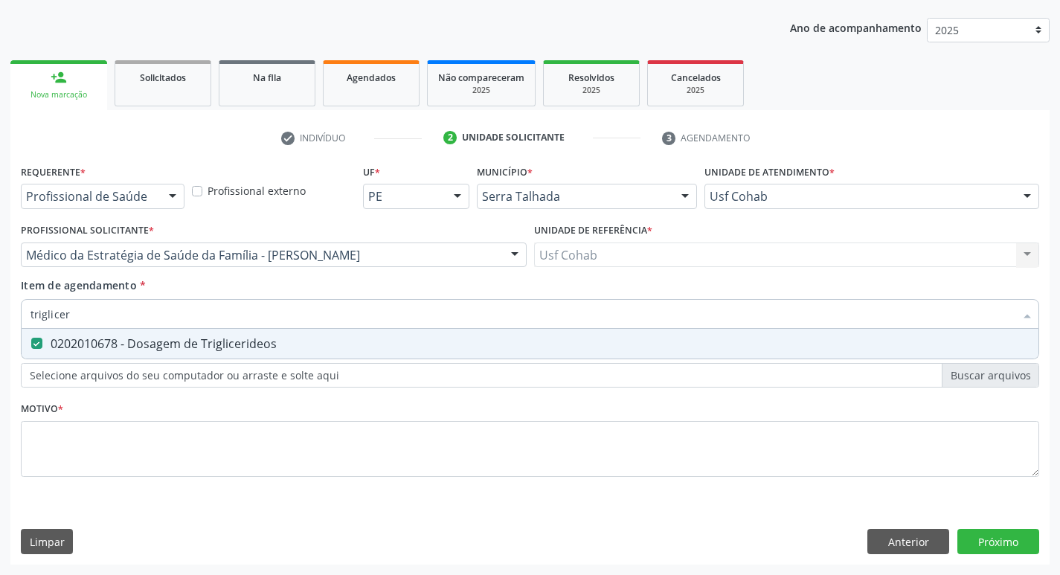
click at [0, 315] on div "Acompanhamento Acompanhe a situação das marcações correntes e finalizadas Relat…" at bounding box center [530, 248] width 1060 height 656
checkbox Triglicerideos "false"
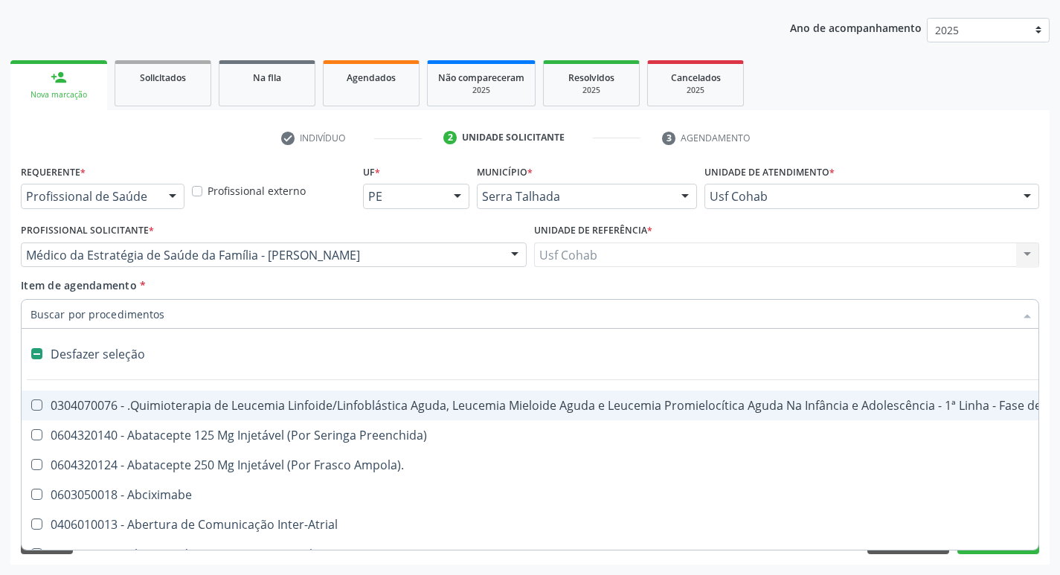
click at [76, 310] on input "Item de agendamento *" at bounding box center [523, 314] width 984 height 30
type input "h"
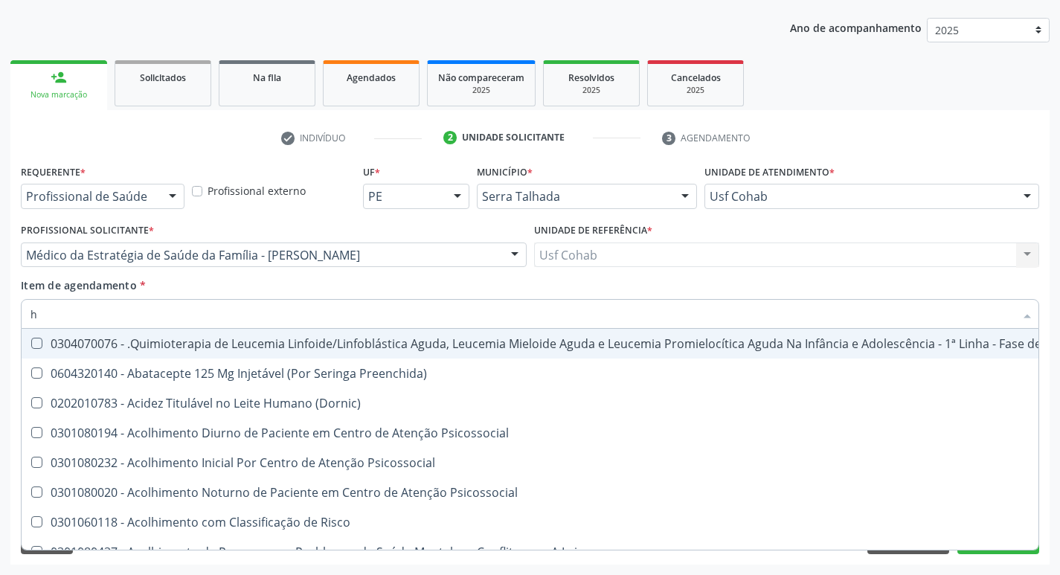
checkbox Hdl "true"
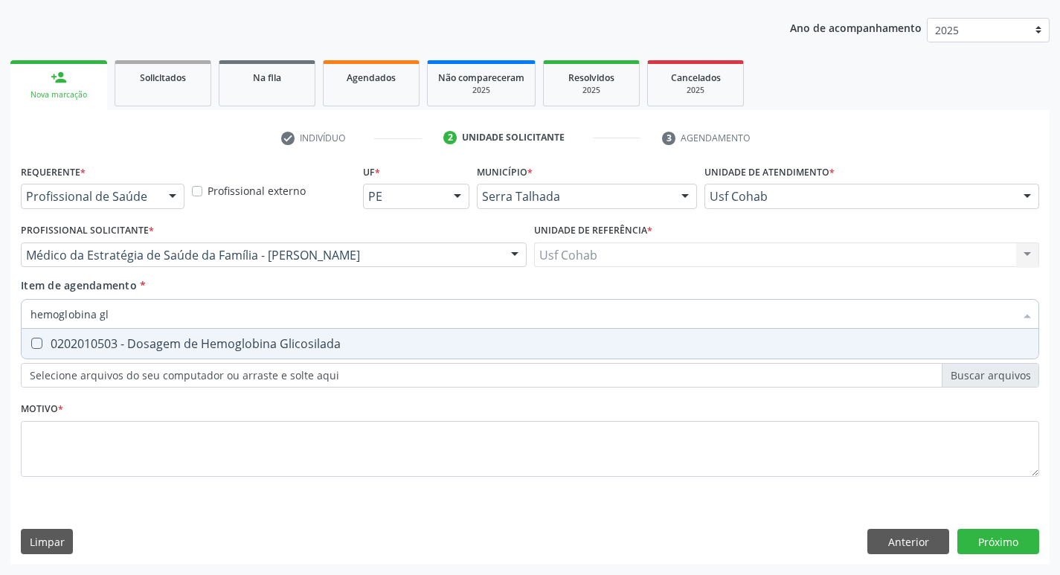
type input "hemoglobina gli"
click at [40, 346] on Glicosilada at bounding box center [36, 343] width 11 height 11
click at [31, 346] on Glicosilada "checkbox" at bounding box center [27, 344] width 10 height 10
checkbox Glicosilada "true"
drag, startPoint x: 140, startPoint y: 321, endPoint x: 0, endPoint y: 302, distance: 141.1
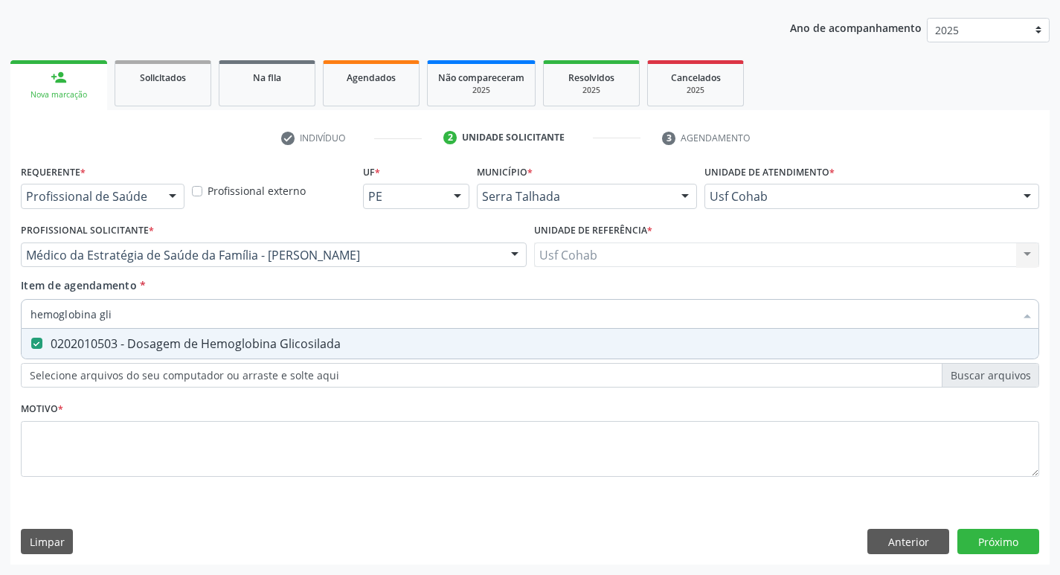
click at [0, 302] on div "Acompanhamento Acompanhe a situação das marcações correntes e finalizadas Relat…" at bounding box center [530, 248] width 1060 height 656
checkbox Glicosilada "false"
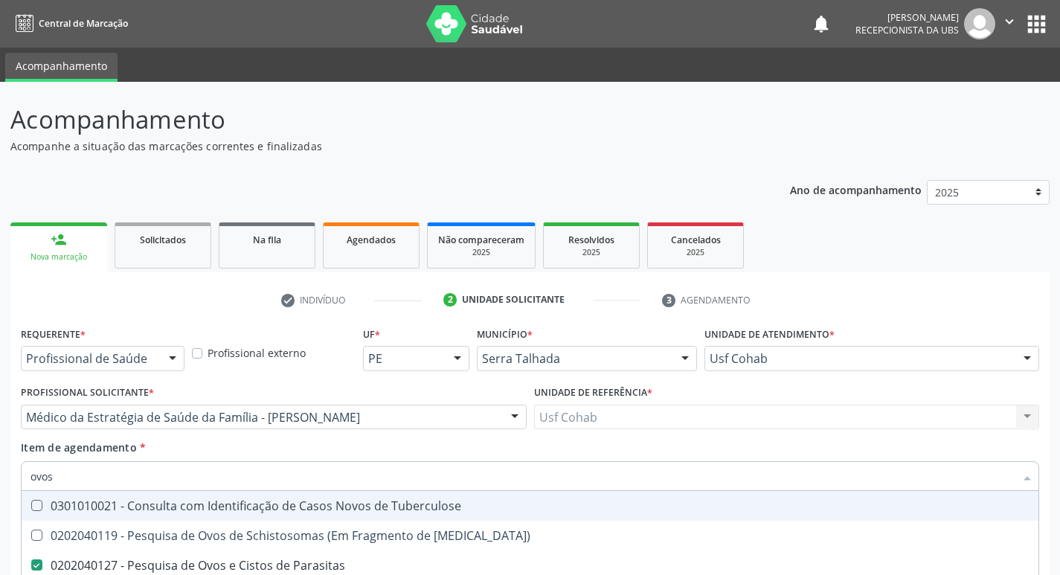
scroll to position [88, 0]
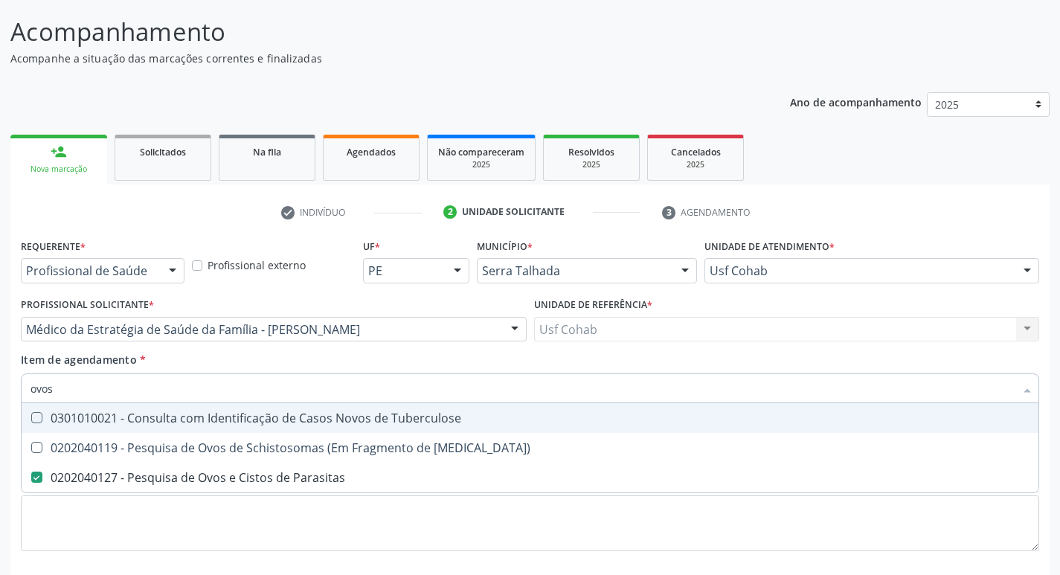
drag, startPoint x: 94, startPoint y: 393, endPoint x: 0, endPoint y: 393, distance: 94.5
click at [0, 393] on div "Acompanhamento Acompanhe a situação das marcações correntes e finalizadas Relat…" at bounding box center [530, 322] width 1060 height 656
checkbox Parasitas "false"
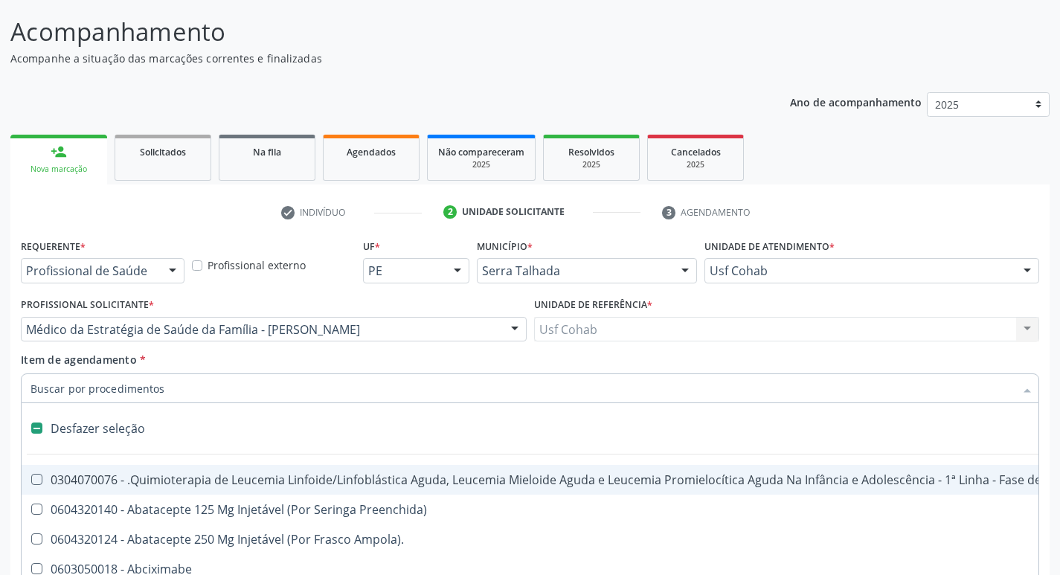
click at [82, 387] on input "Item de agendamento *" at bounding box center [523, 389] width 984 height 30
type input "t"
checkbox Reto "true"
checkbox Urina "false"
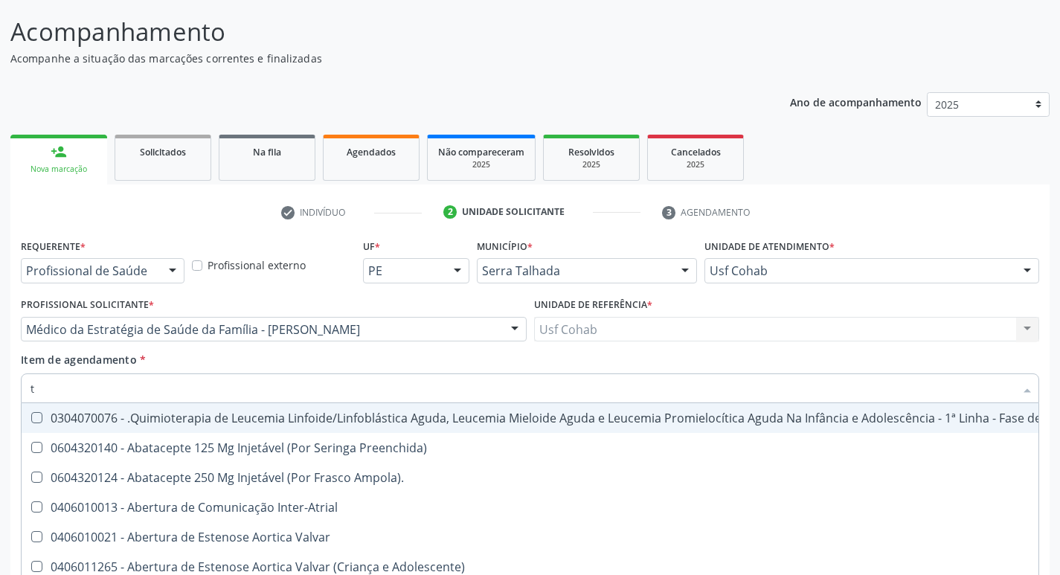
type input "[MEDICAL_DATA]"
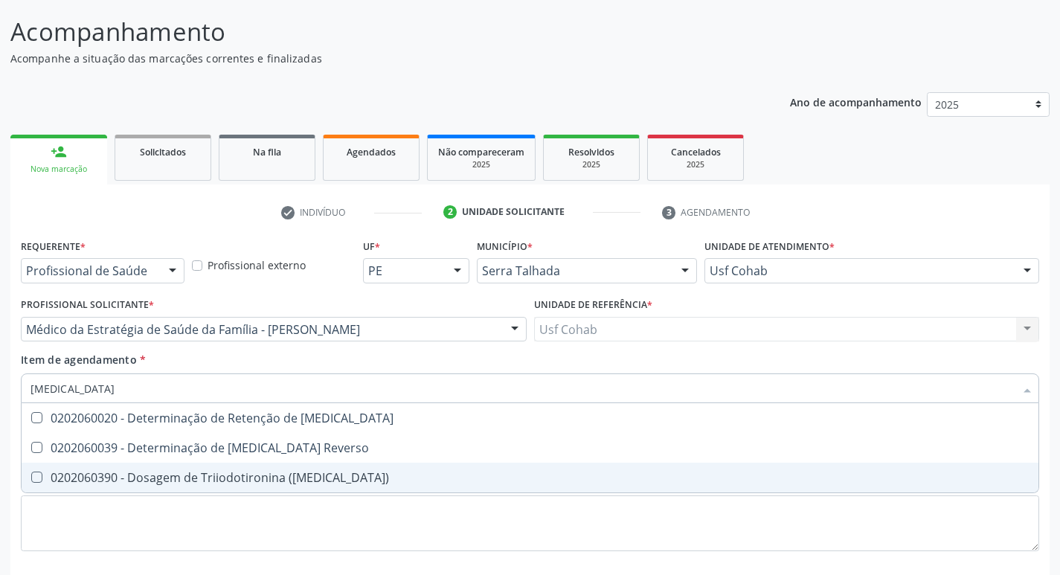
click at [33, 470] on span "0202060390 - Dosagem de Triiodotironina ([MEDICAL_DATA])" at bounding box center [530, 478] width 1017 height 30
checkbox \(T3\) "true"
type input "t"
checkbox \(T3\) "false"
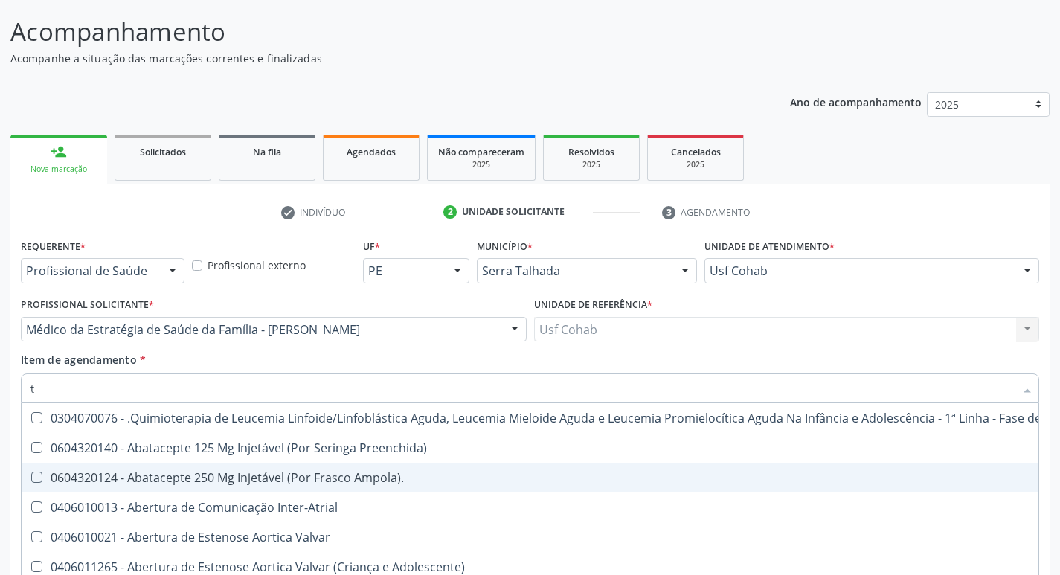
type input "t4"
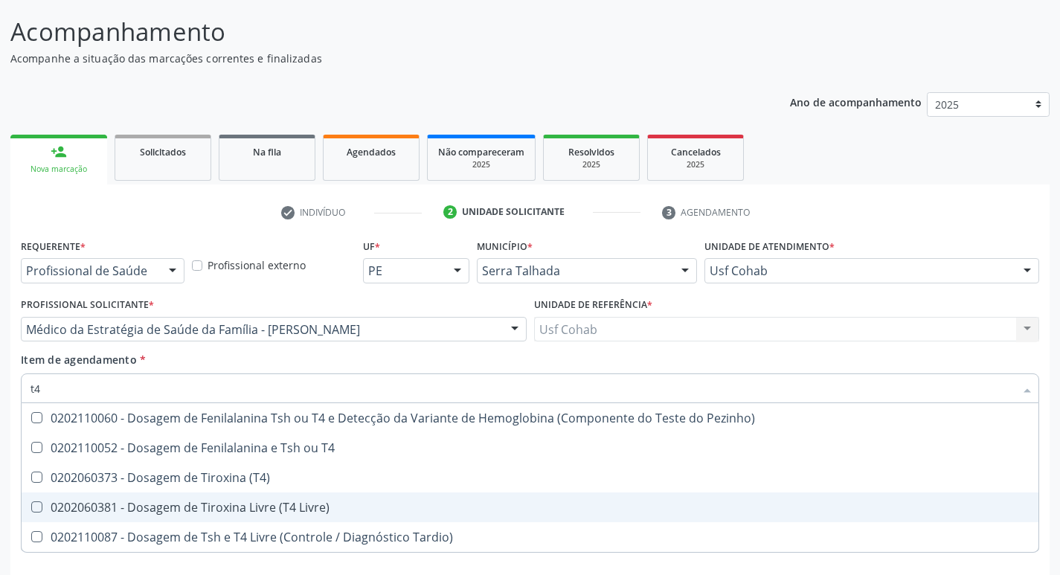
click at [38, 503] on Livre\) at bounding box center [36, 507] width 11 height 11
click at [31, 503] on Livre\) "checkbox" at bounding box center [27, 507] width 10 height 10
checkbox Livre\) "true"
type input "t"
checkbox Livre\) "false"
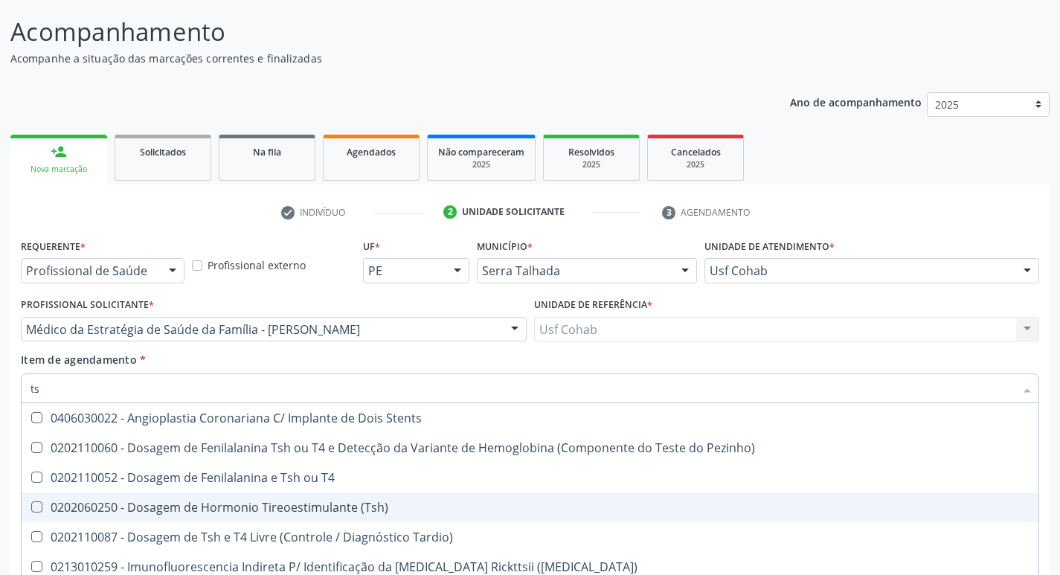
type input "tsh"
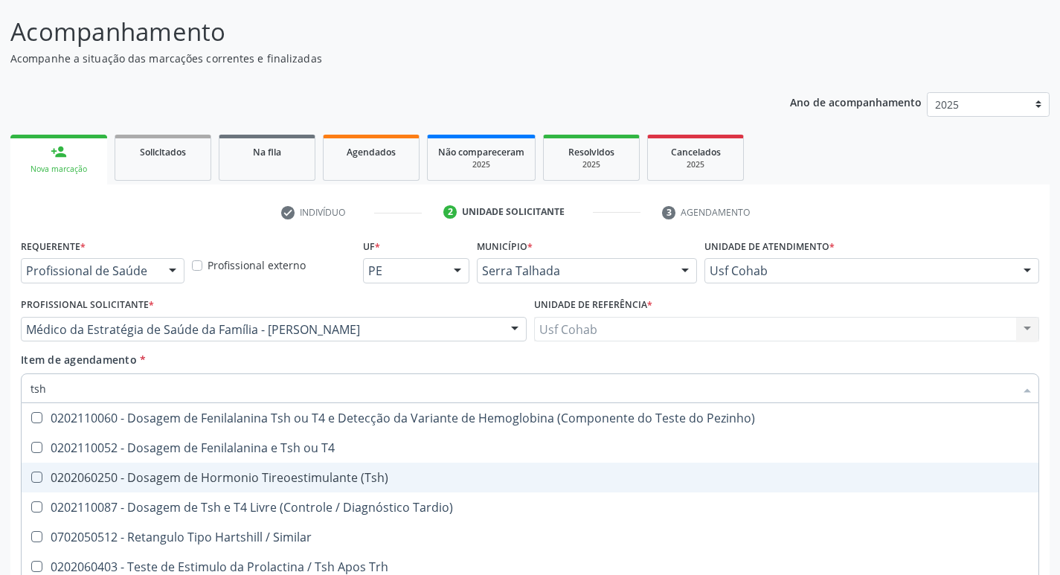
click at [36, 481] on \(Tsh\) at bounding box center [36, 477] width 11 height 11
click at [31, 481] on \(Tsh\) "checkbox" at bounding box center [27, 477] width 10 height 10
checkbox \(Tsh\) "true"
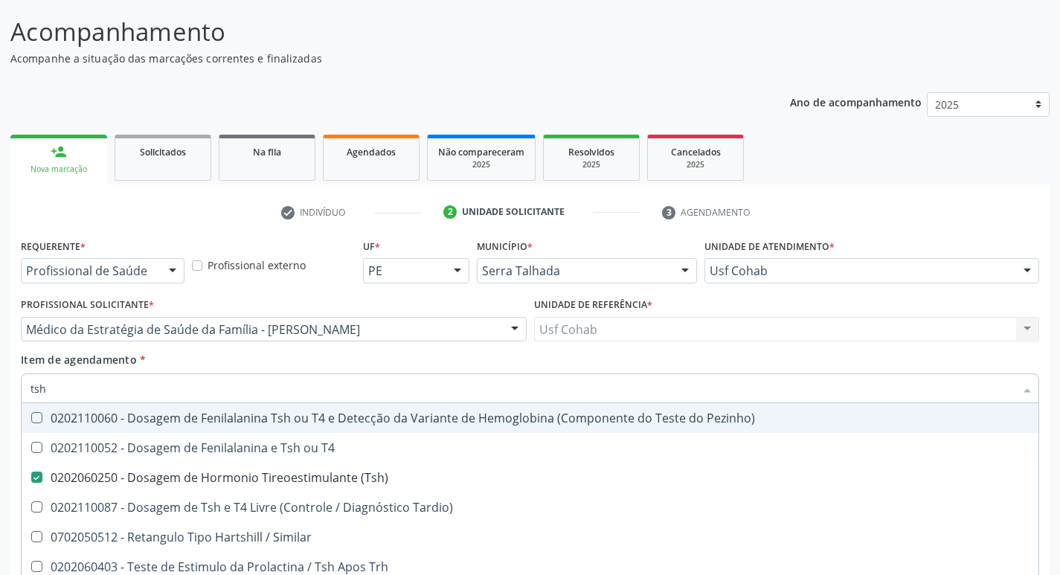
drag, startPoint x: 87, startPoint y: 396, endPoint x: 0, endPoint y: 395, distance: 87.1
click at [0, 395] on div "Acompanhamento Acompanhe a situação das marcações correntes e finalizadas Relat…" at bounding box center [530, 322] width 1060 height 656
checkbox \(Tsh\) "false"
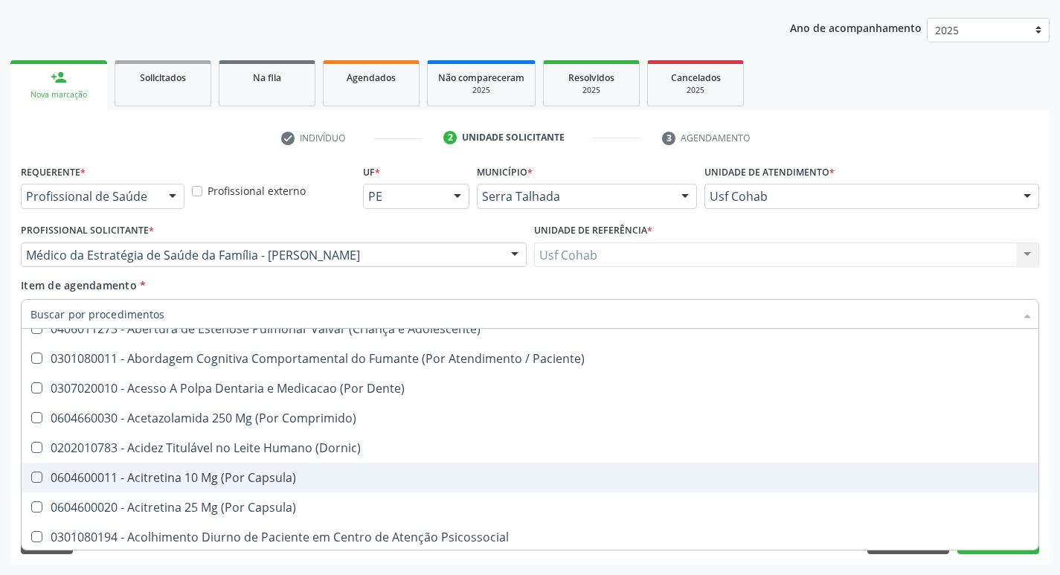
scroll to position [372, 0]
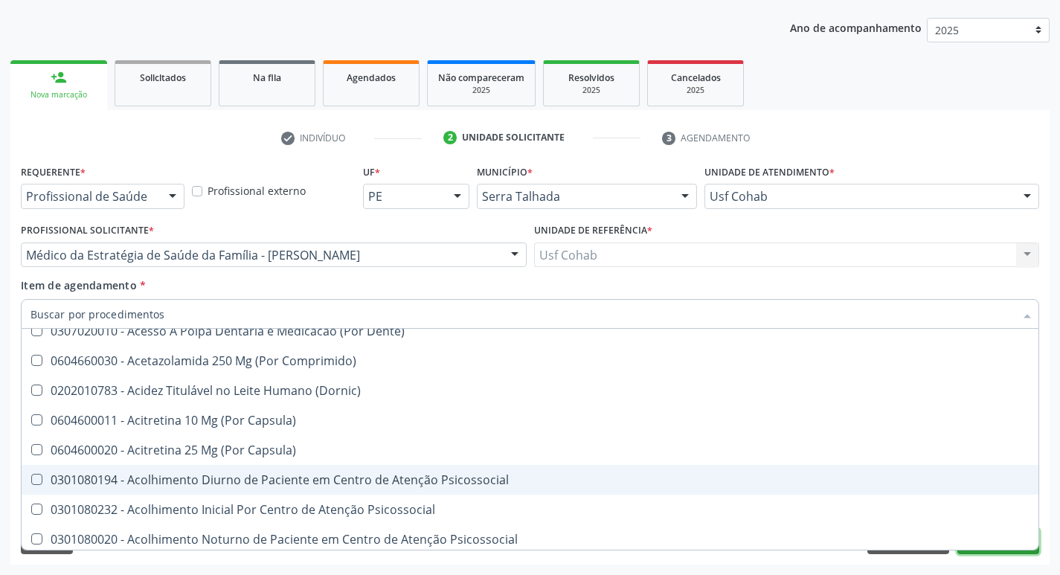
click at [996, 554] on button "Próximo" at bounding box center [999, 541] width 82 height 25
checkbox Preenchida\) "true"
checkbox Ampola\)\ "true"
checkbox Abciximabe "true"
checkbox Inter-Atrial "true"
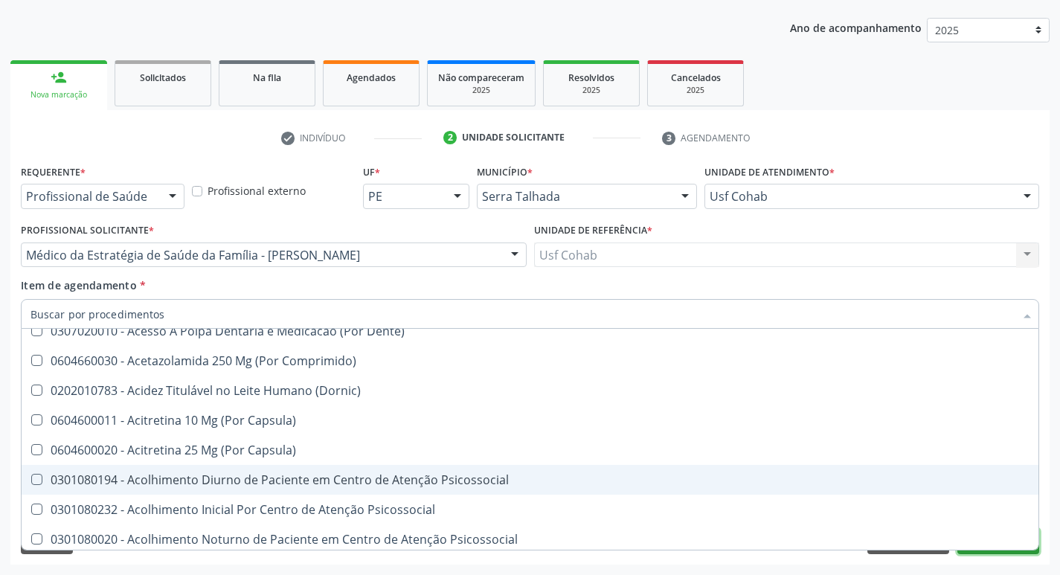
checkbox Valvar "true"
checkbox Adolescente\) "true"
checkbox Valvar "true"
checkbox Adolescente\) "true"
checkbox Paciente\) "true"
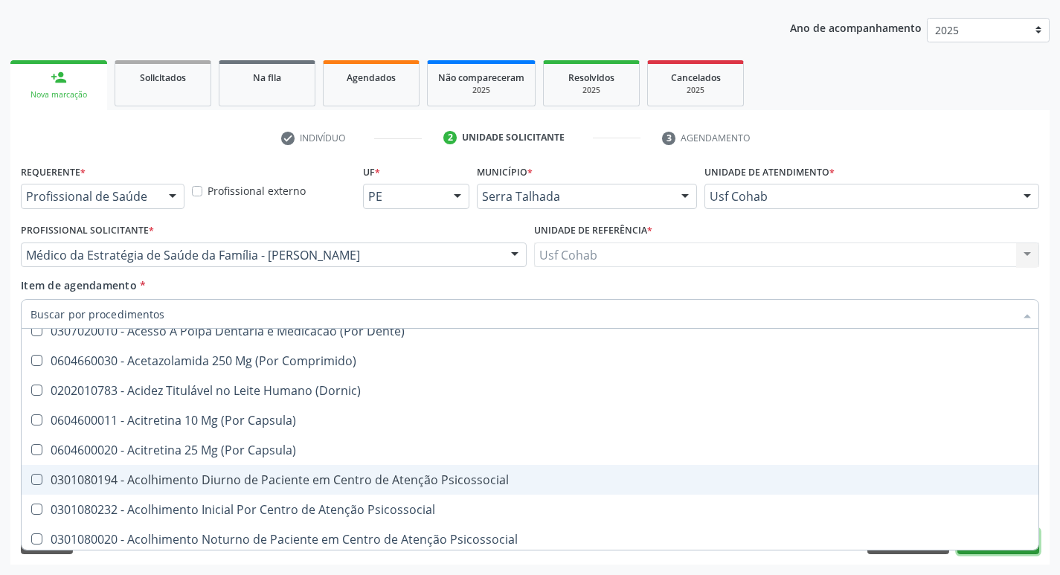
checkbox Dente\) "true"
checkbox Comprimido\) "true"
checkbox \(Dornic\) "true"
checkbox Capsula\) "true"
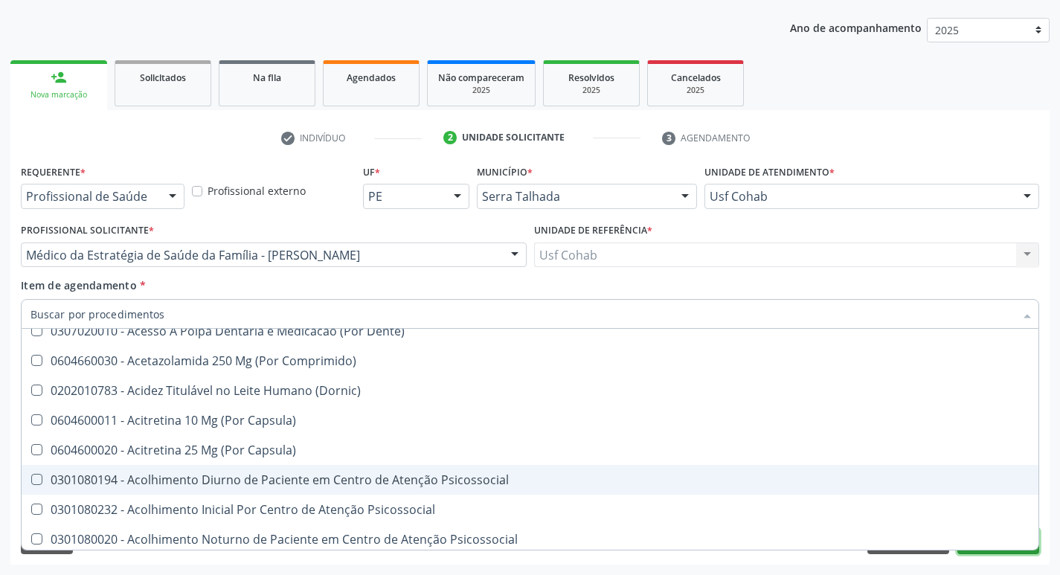
checkbox Urina "false"
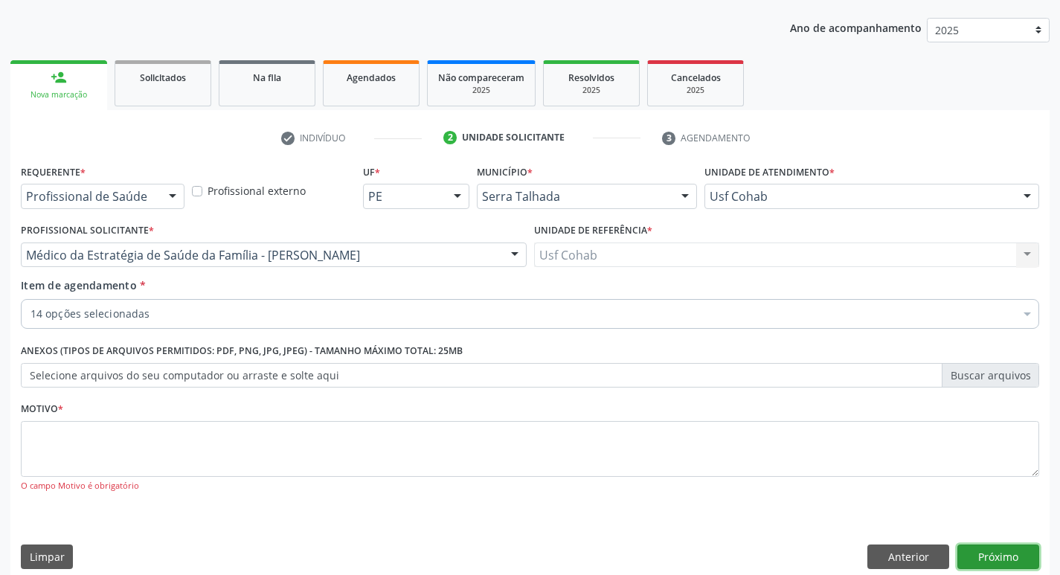
scroll to position [273, 0]
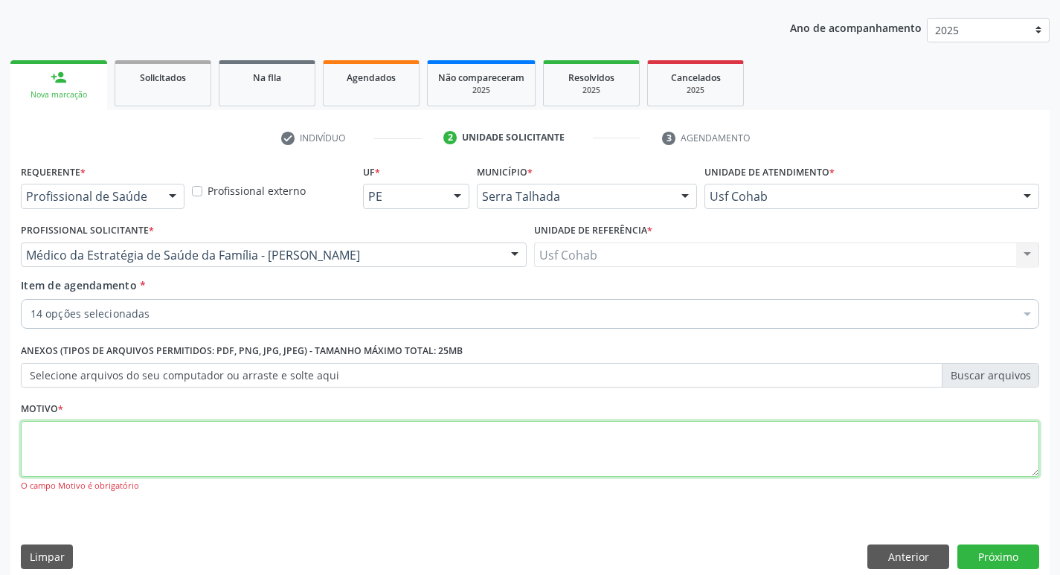
click at [118, 445] on textarea at bounding box center [530, 449] width 1019 height 57
type textarea "rastreio"
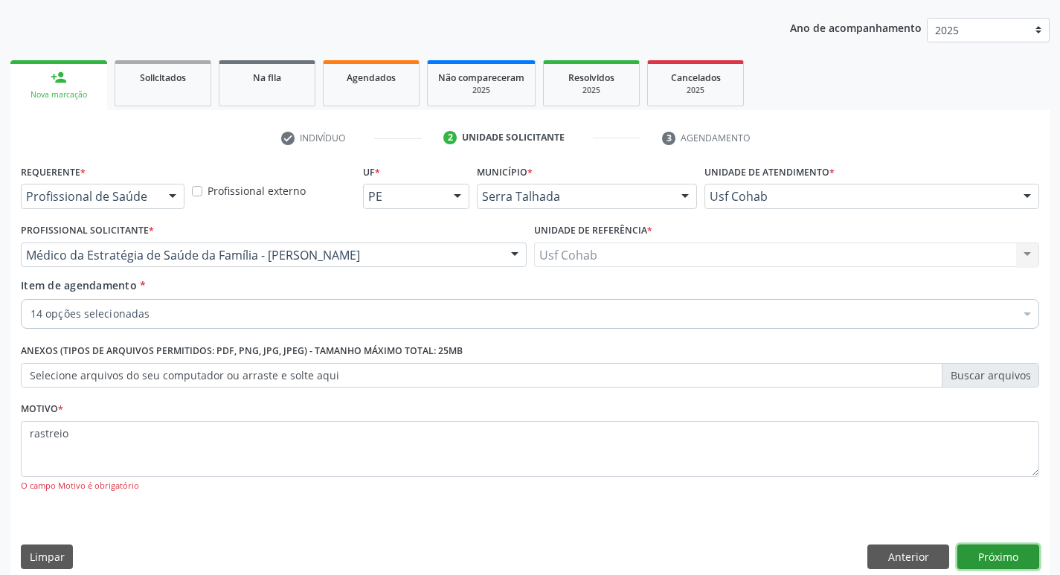
click at [1008, 564] on button "Próximo" at bounding box center [999, 557] width 82 height 25
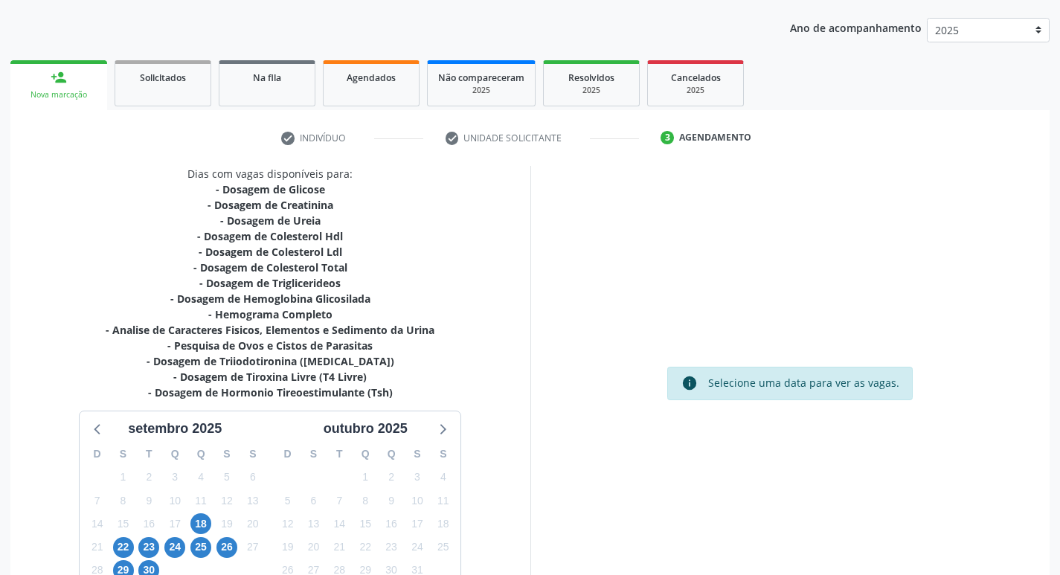
scroll to position [275, 0]
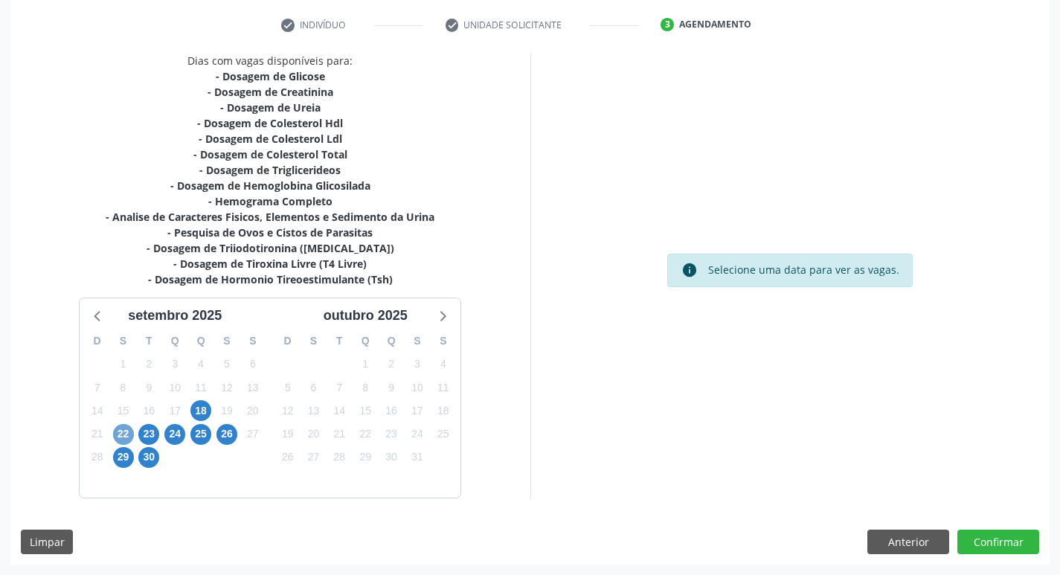
click at [124, 441] on span "22" at bounding box center [123, 434] width 21 height 21
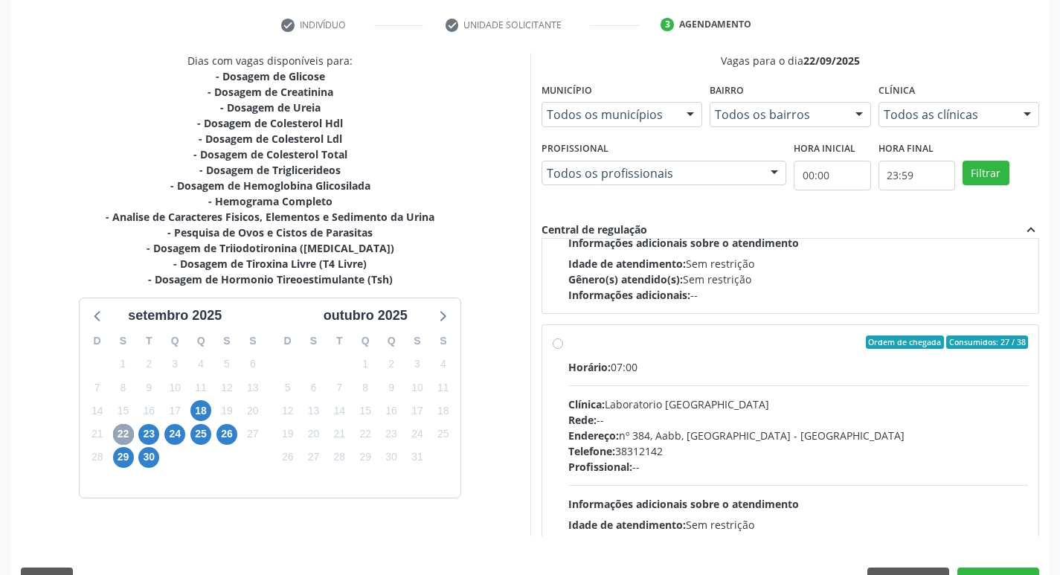
scroll to position [496, 0]
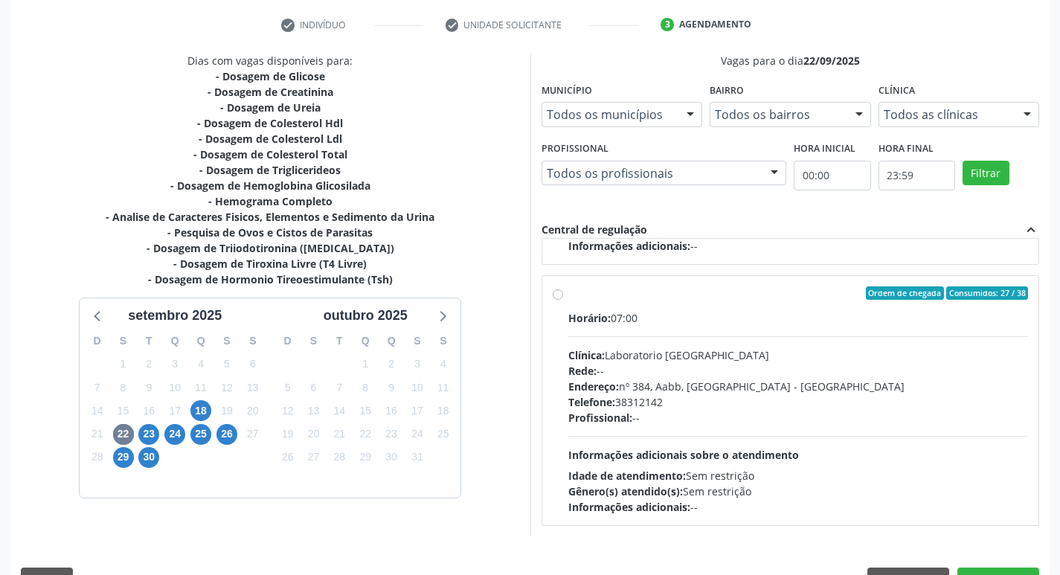
click at [560, 302] on div "Ordem de chegada Consumidos: 27 / 38 Horário: 07:00 Clínica: Laboratorio Sao Fr…" at bounding box center [791, 400] width 476 height 228
radio input "true"
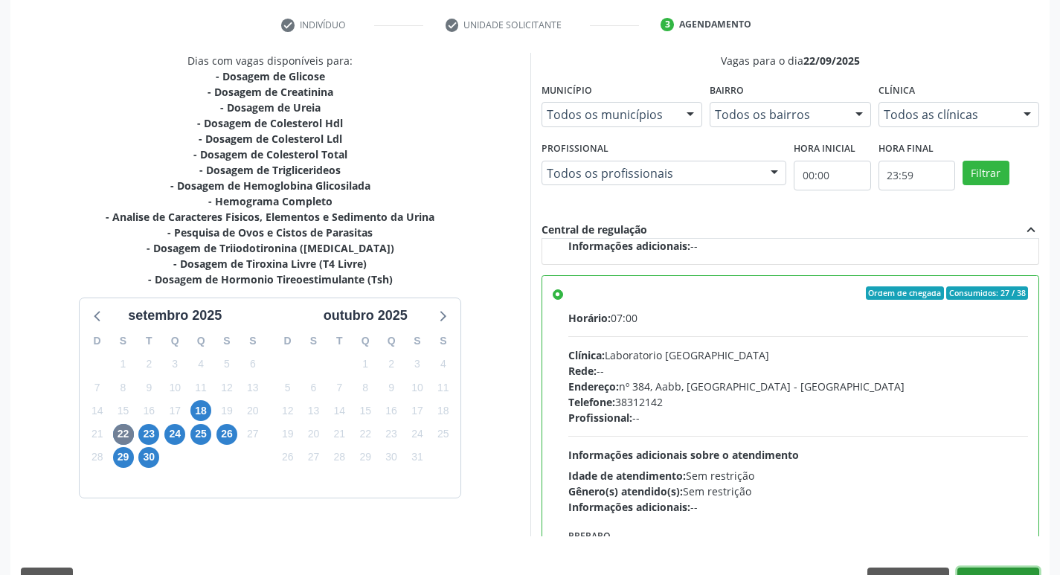
click at [1006, 571] on button "Confirmar" at bounding box center [999, 580] width 82 height 25
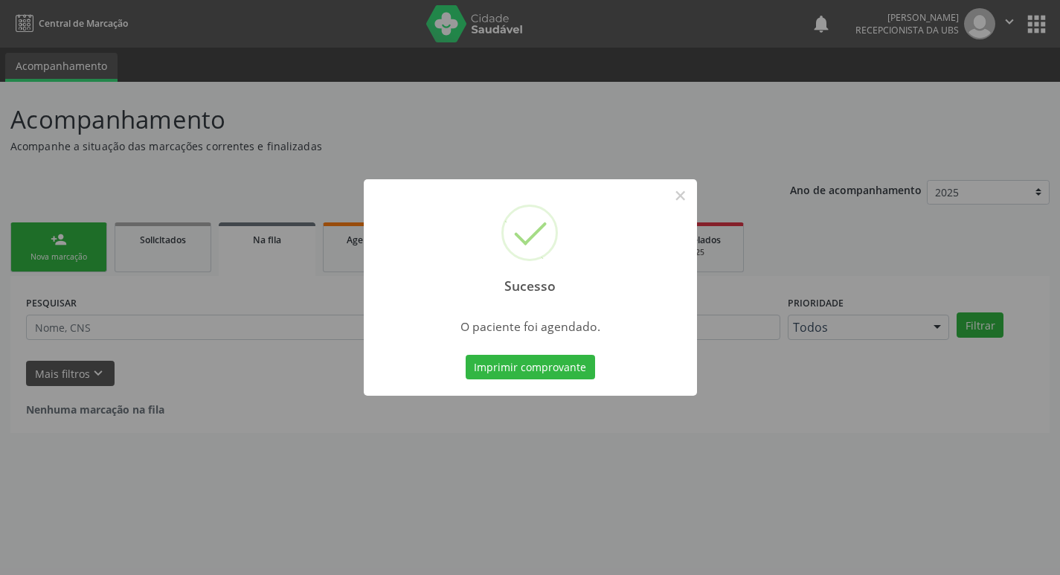
scroll to position [0, 0]
click at [1060, 566] on div "Sucesso × O paciente foi agendado. Imprimir comprovante Cancel" at bounding box center [535, 287] width 1071 height 575
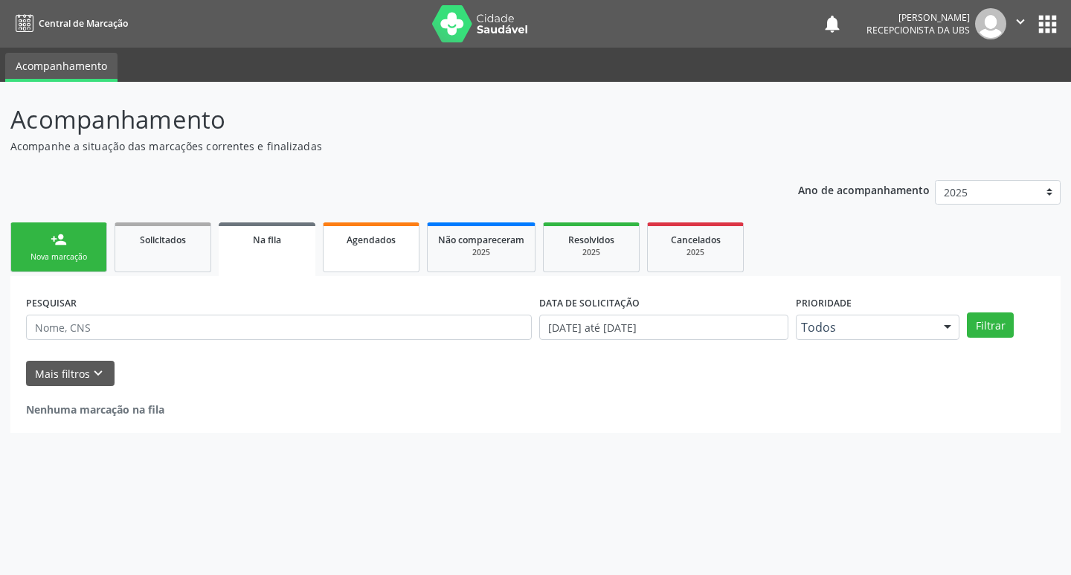
click at [336, 260] on link "Agendados" at bounding box center [371, 247] width 97 height 50
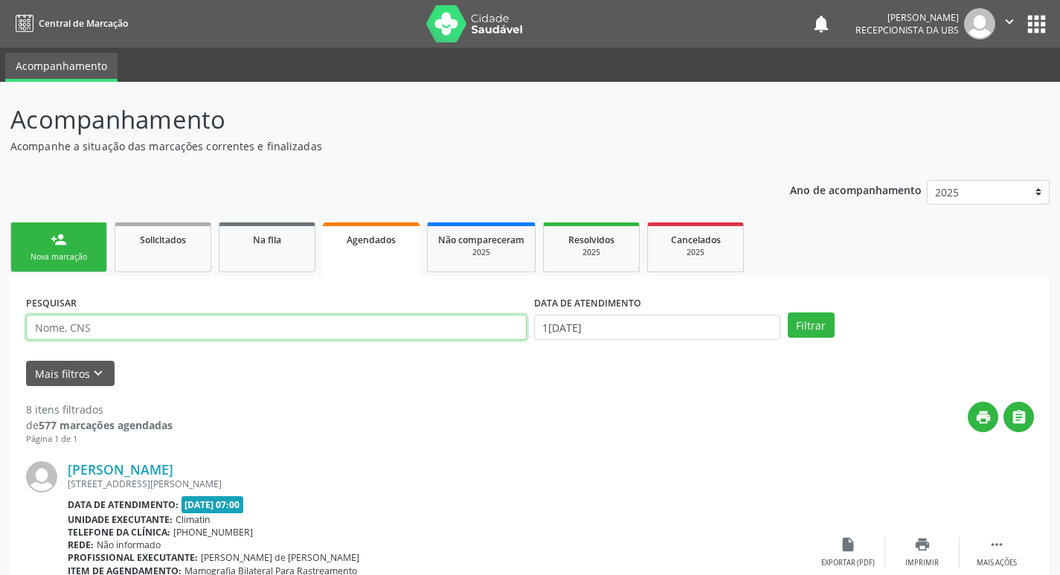
click at [150, 330] on input "text" at bounding box center [276, 327] width 501 height 25
type input "katia de moraes silva"
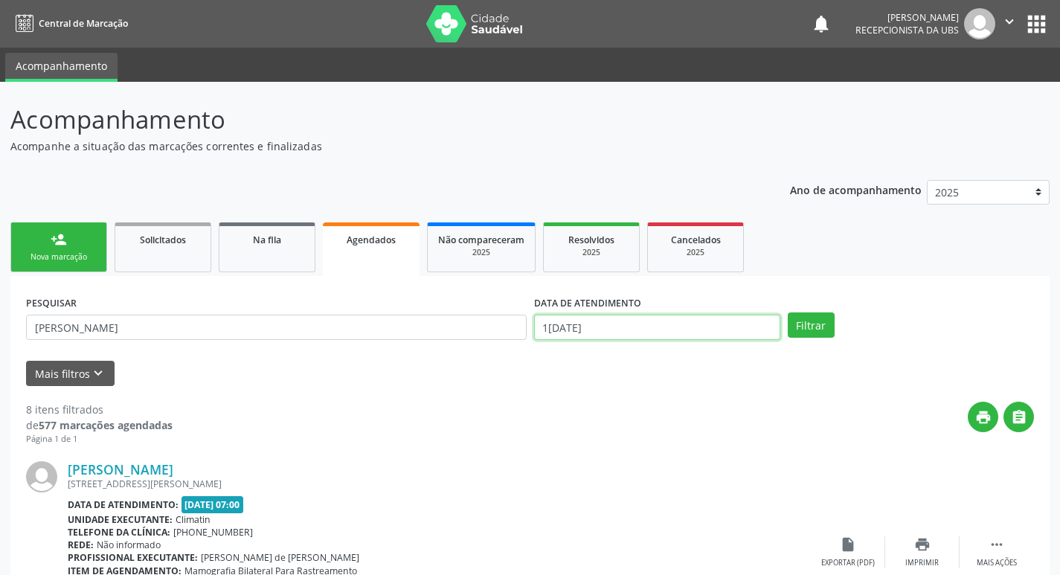
click at [621, 329] on input "18/09/2025" at bounding box center [657, 327] width 246 height 25
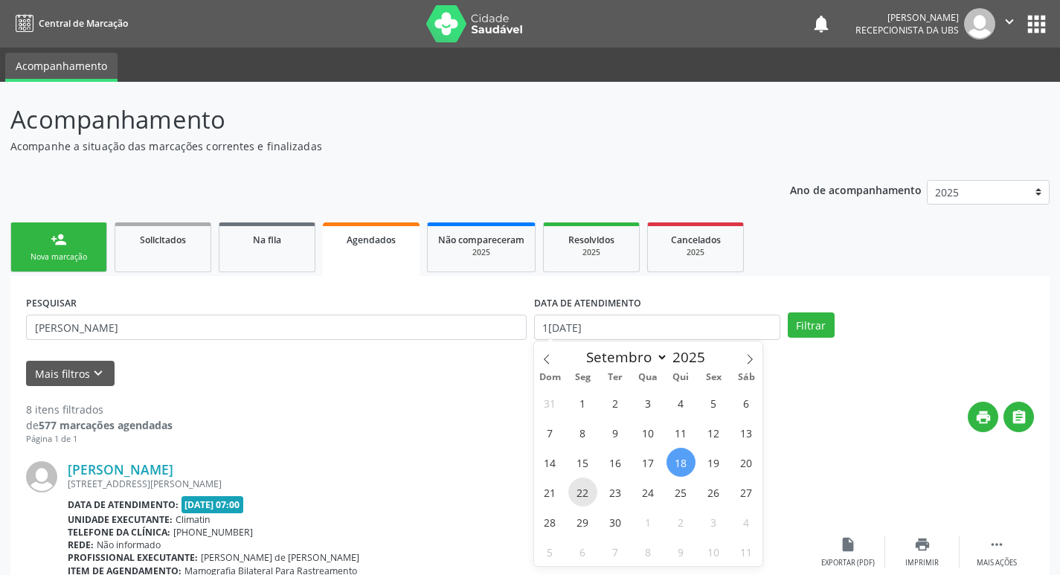
click at [579, 495] on span "22" at bounding box center [582, 492] width 29 height 29
type input "22/09/2025"
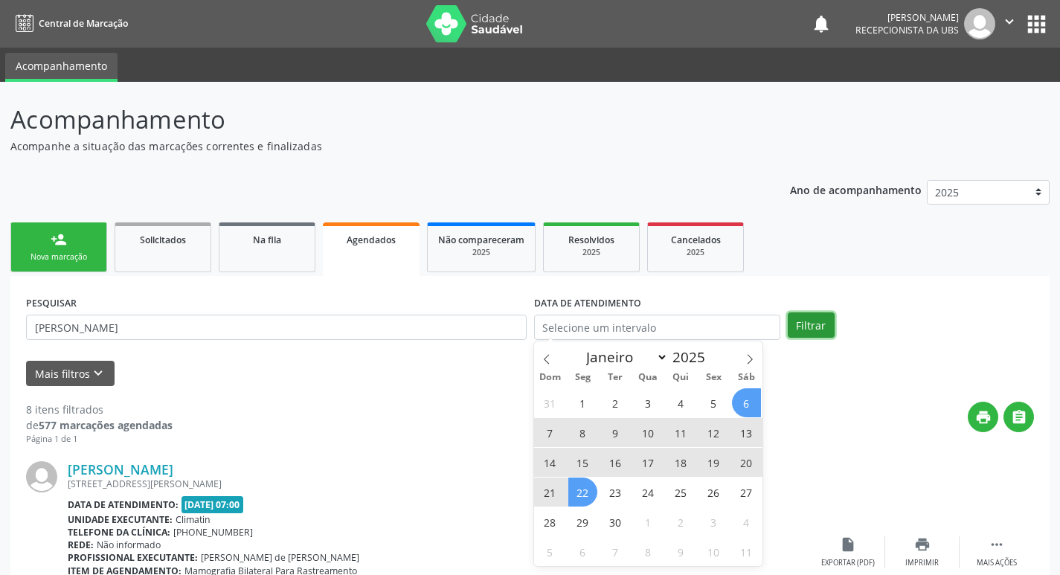
click at [807, 327] on button "Filtrar" at bounding box center [811, 325] width 47 height 25
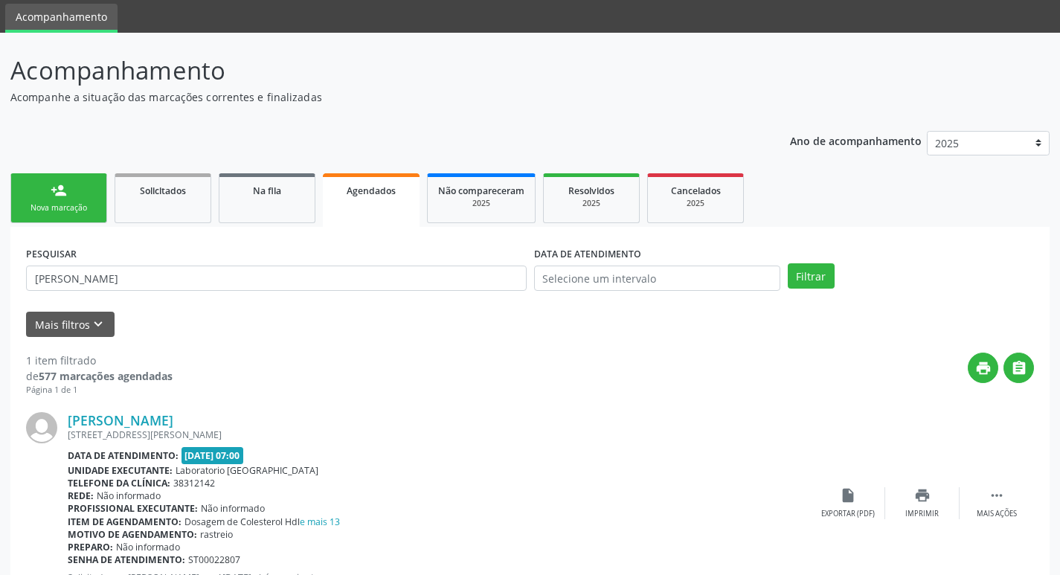
scroll to position [110, 0]
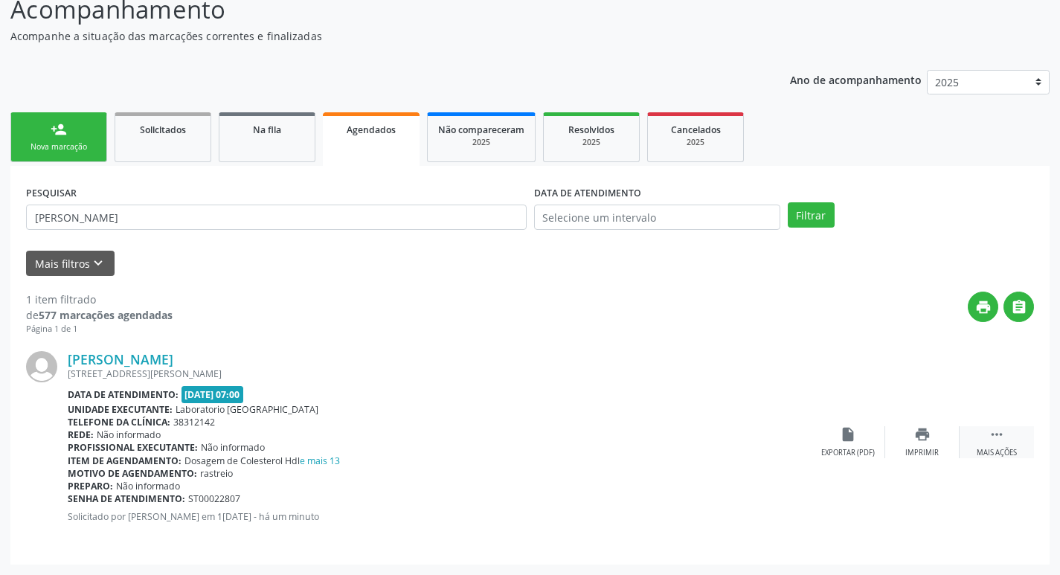
click at [1008, 440] on div " Mais ações" at bounding box center [997, 442] width 74 height 32
click at [926, 445] on div "edit Editar" at bounding box center [922, 442] width 74 height 32
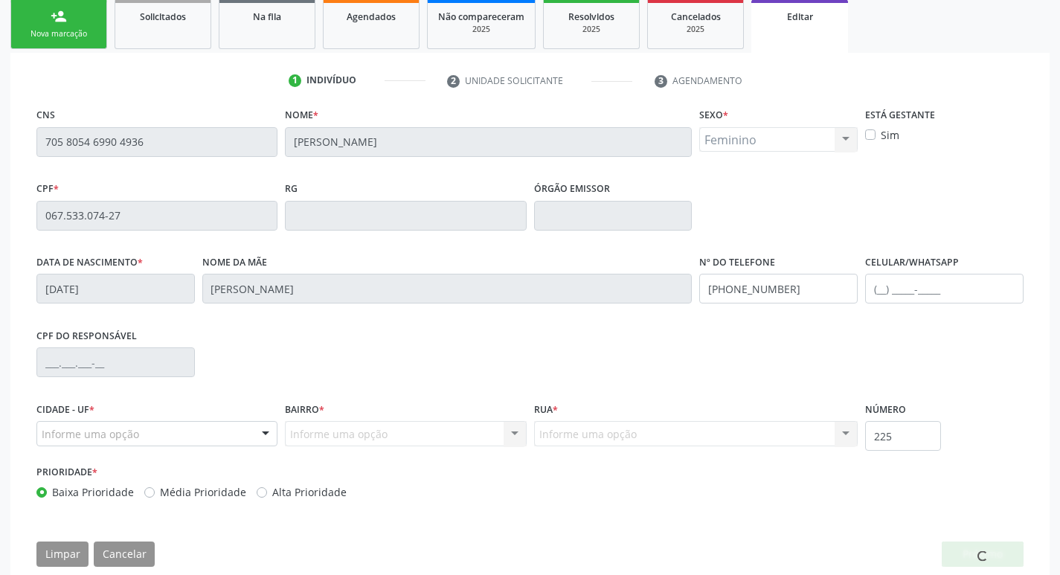
scroll to position [251, 0]
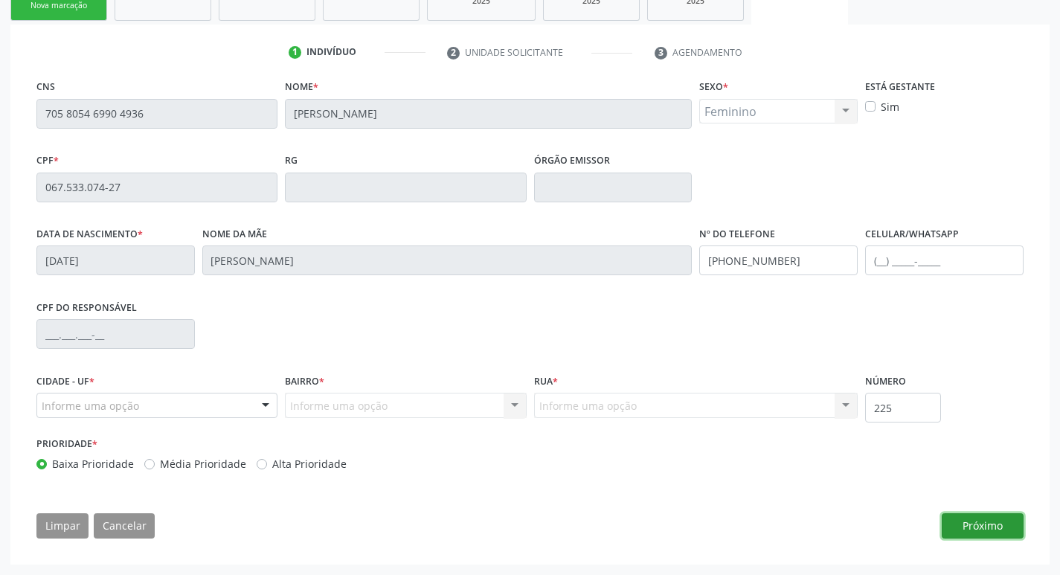
click at [998, 520] on button "Próximo" at bounding box center [983, 525] width 82 height 25
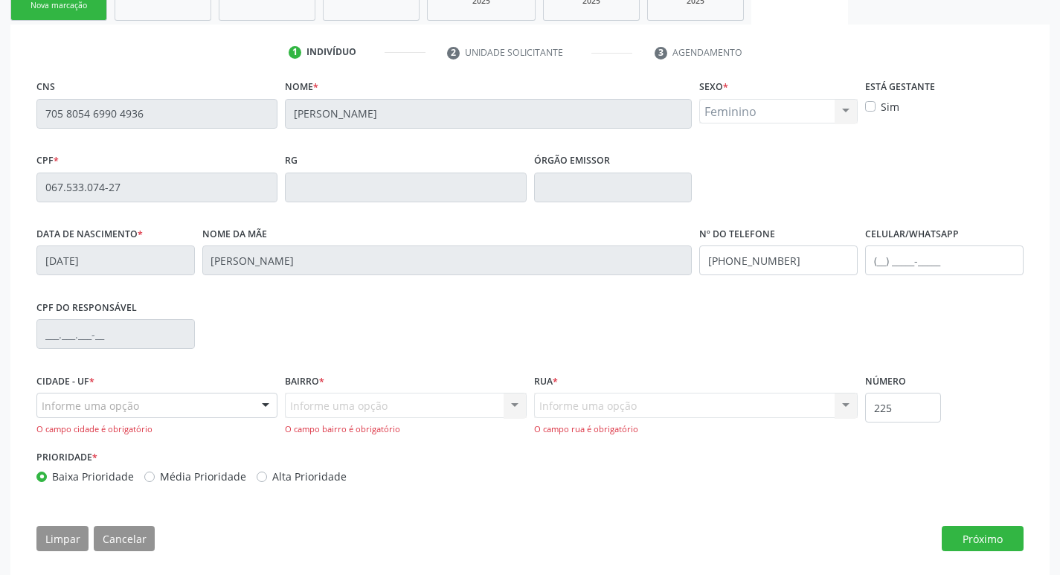
click at [261, 406] on div at bounding box center [265, 406] width 22 height 25
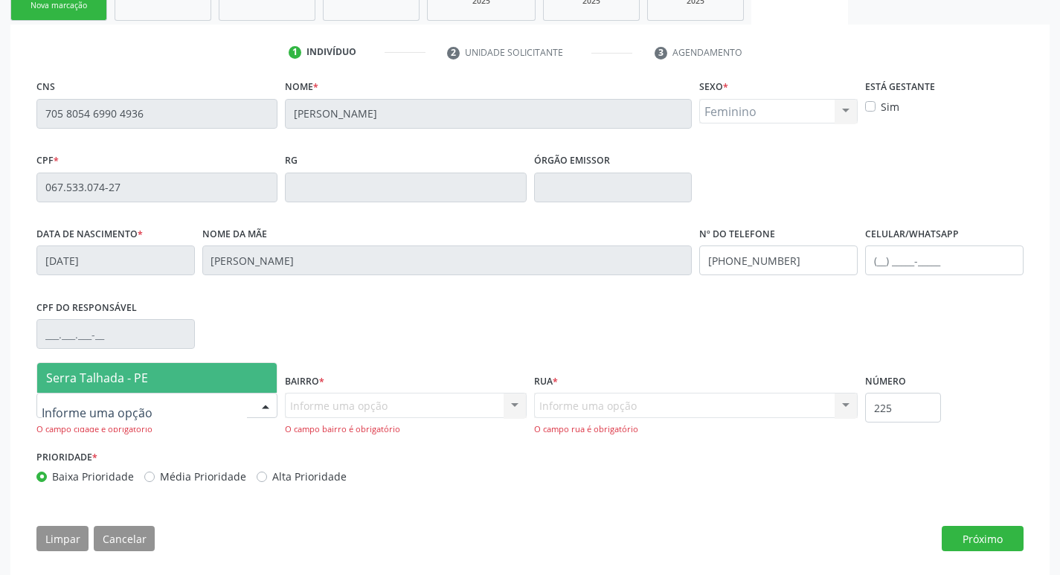
click at [175, 379] on span "Serra Talhada - PE" at bounding box center [157, 378] width 240 height 30
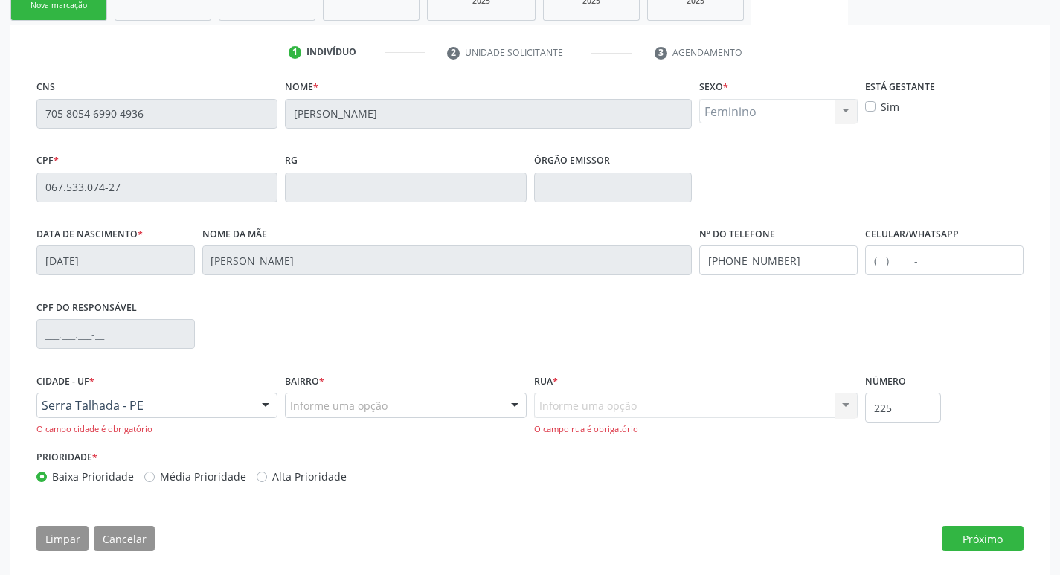
click at [607, 411] on div "Informe uma opção Nenhum resultado encontrado para: " " Nenhuma opção encontrad…" at bounding box center [696, 414] width 324 height 42
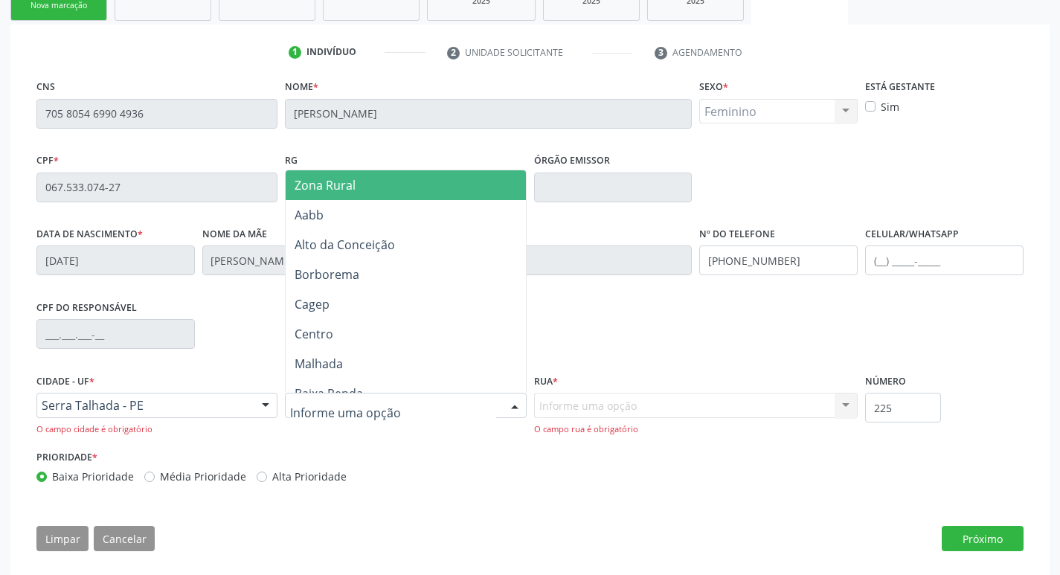
click at [458, 407] on div at bounding box center [405, 405] width 241 height 25
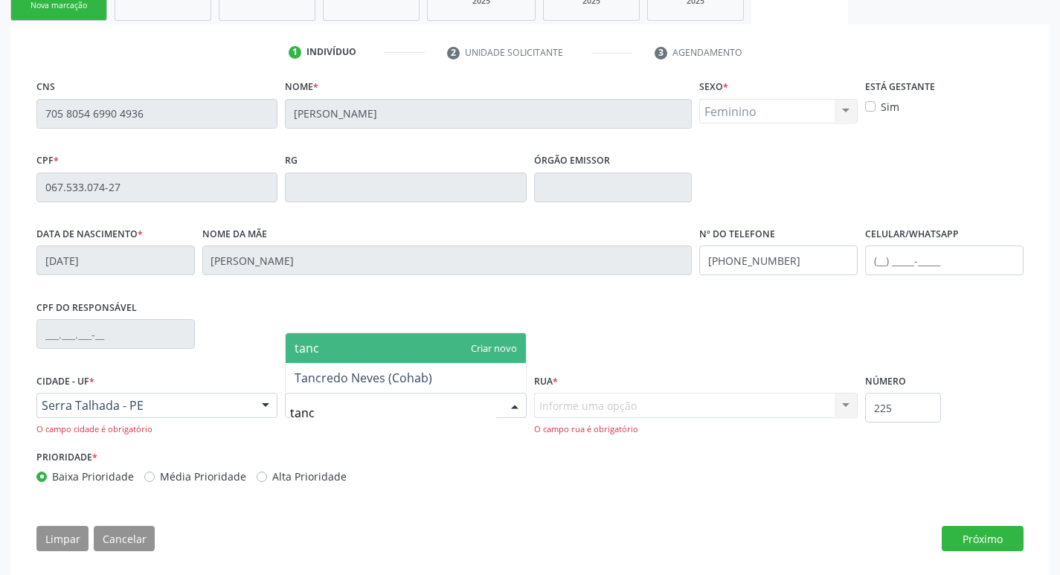
type input "tancr"
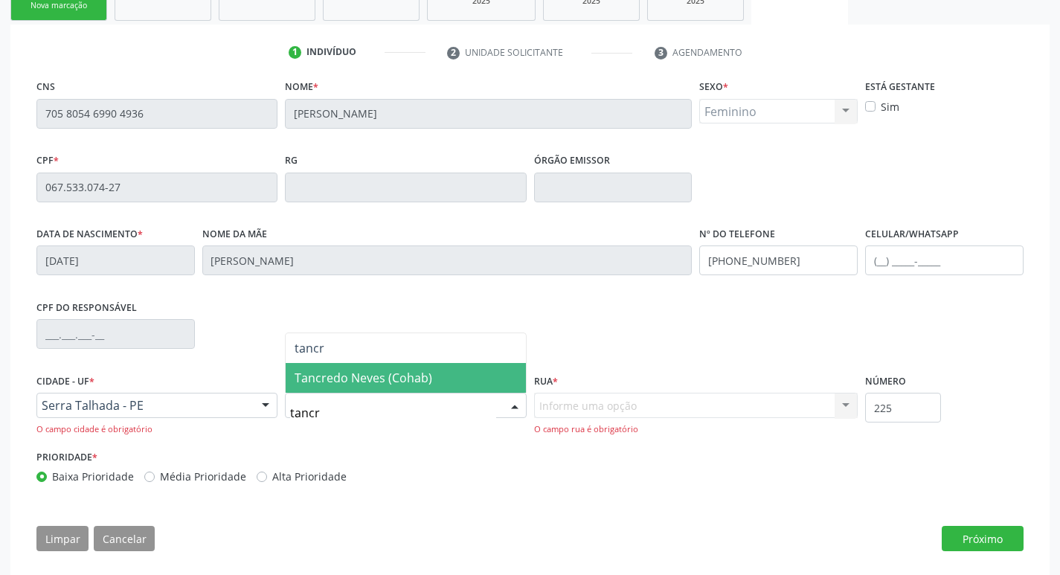
click at [467, 378] on span "Tancredo Neves (Cohab)" at bounding box center [406, 378] width 240 height 30
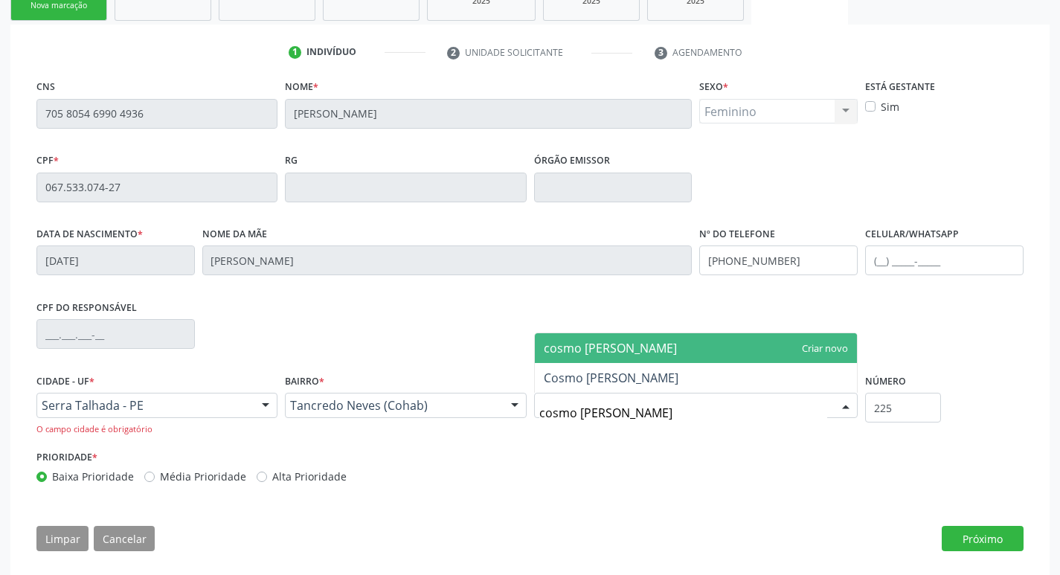
type input "cosmo jose da"
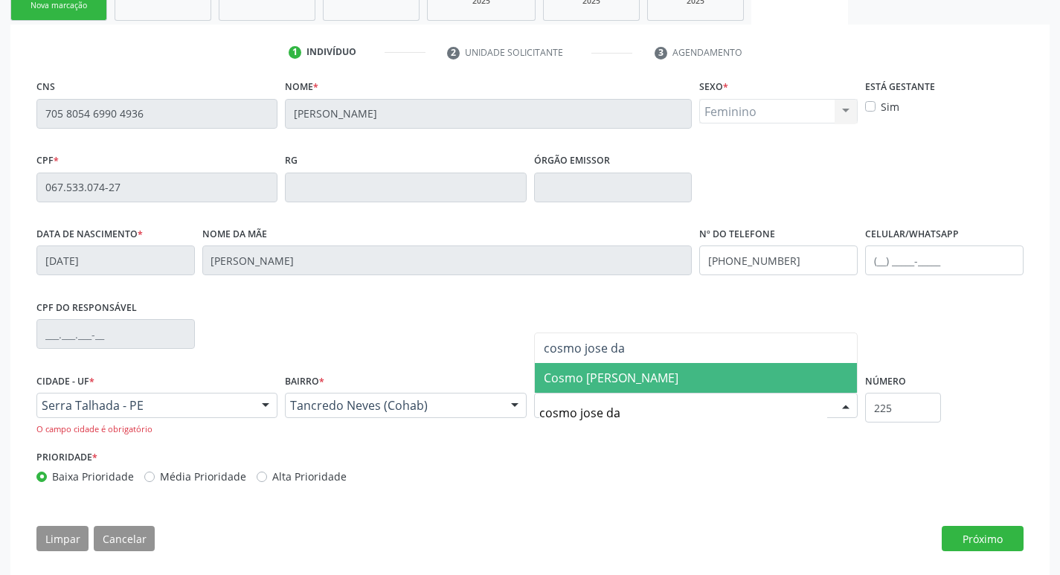
click at [610, 382] on span "Cosmo Jose da Mata" at bounding box center [611, 378] width 135 height 16
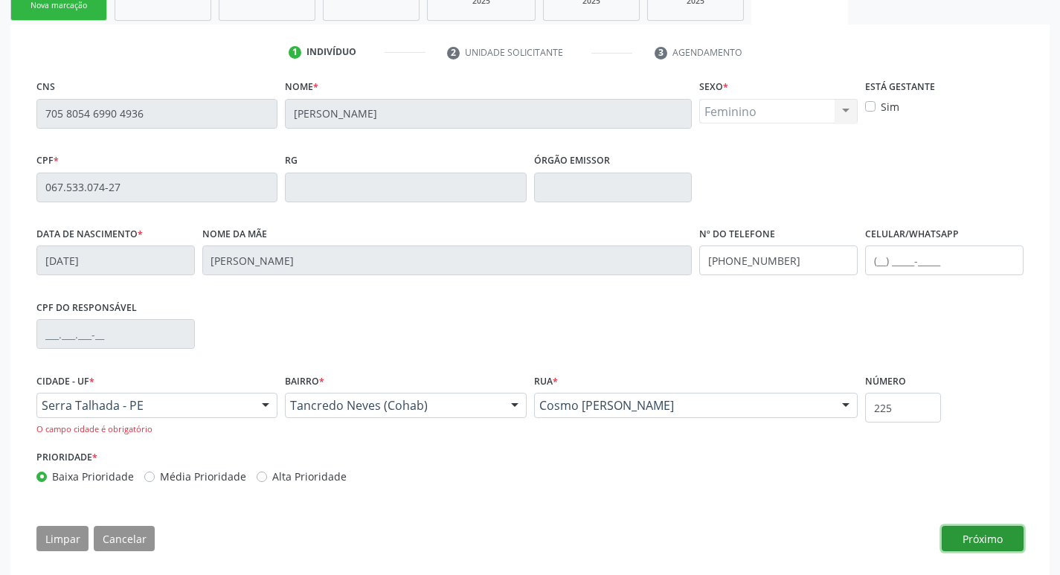
click at [971, 537] on button "Próximo" at bounding box center [983, 538] width 82 height 25
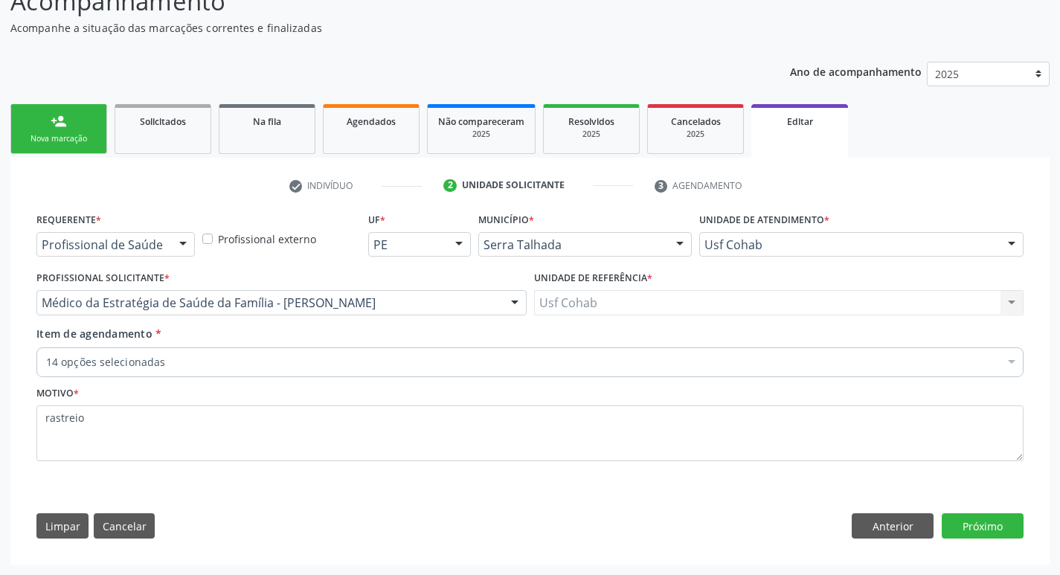
scroll to position [118, 0]
click at [967, 527] on button "Próximo" at bounding box center [983, 525] width 82 height 25
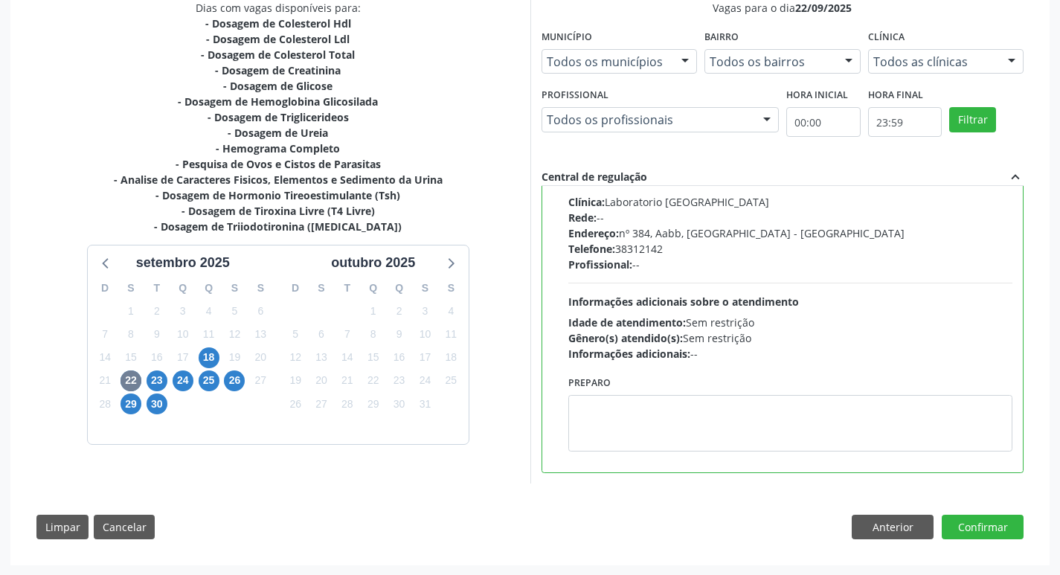
scroll to position [333, 0]
click at [996, 531] on button "Confirmar" at bounding box center [983, 526] width 82 height 25
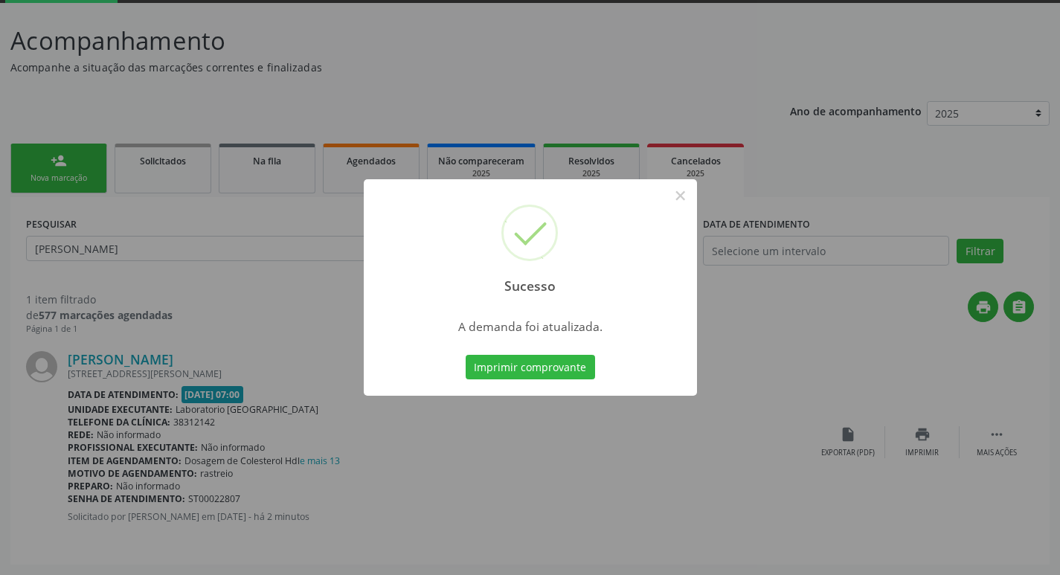
scroll to position [0, 0]
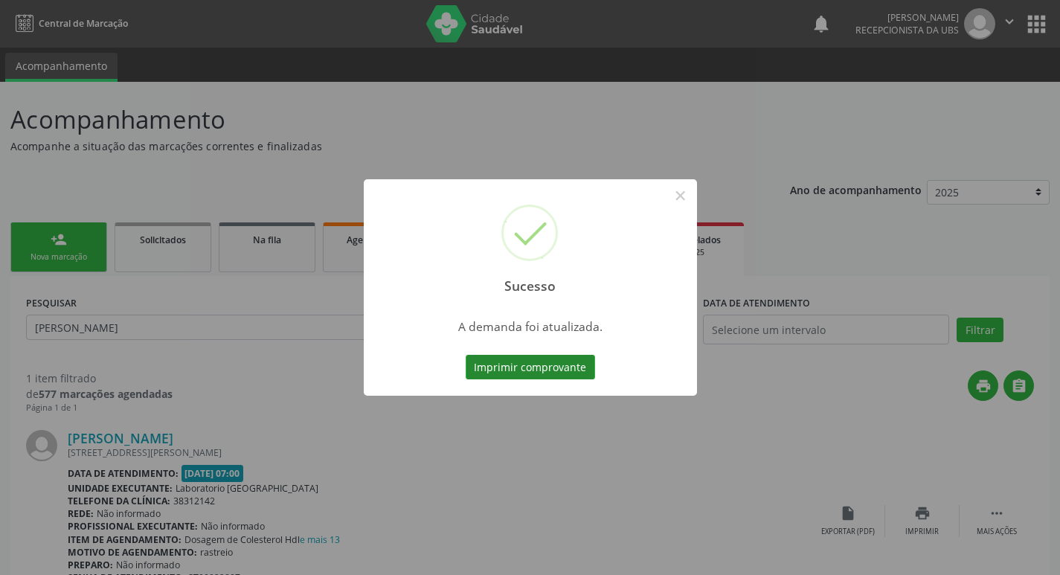
click at [506, 367] on button "Imprimir comprovante" at bounding box center [530, 367] width 129 height 25
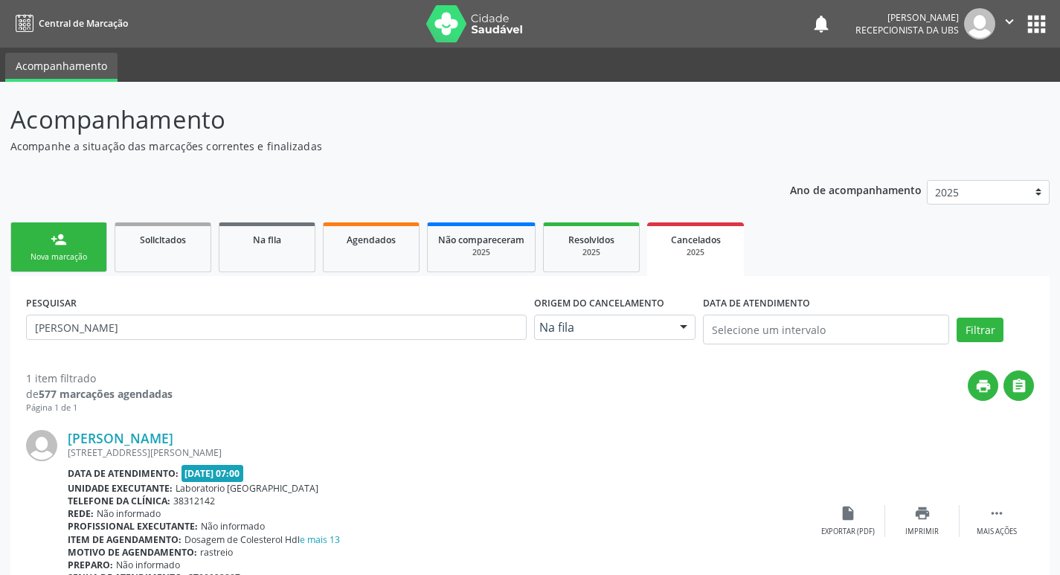
click at [77, 246] on link "person_add Nova marcação" at bounding box center [58, 247] width 97 height 50
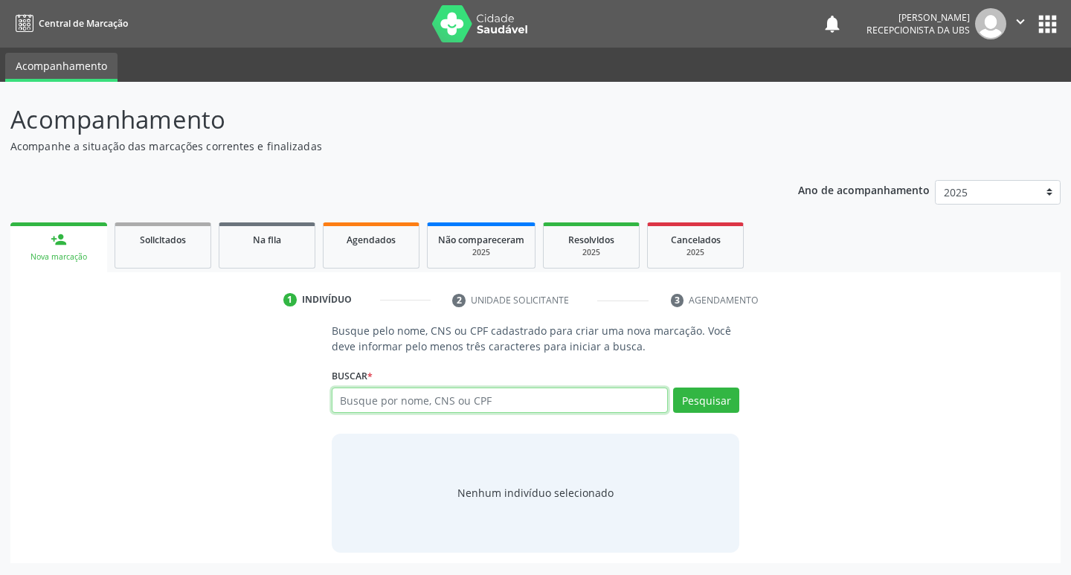
click at [445, 405] on input "text" at bounding box center [500, 400] width 337 height 25
type input "706802265128321"
click at [698, 405] on button "Pesquisar" at bounding box center [706, 400] width 66 height 25
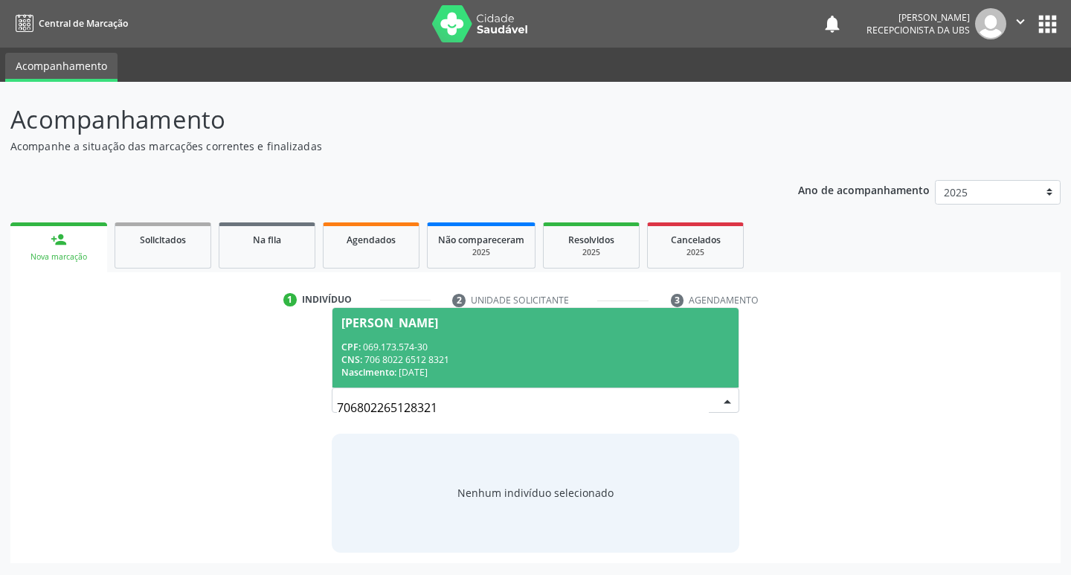
click at [461, 357] on div "CNS: 706 8022 6512 8321" at bounding box center [536, 359] width 389 height 13
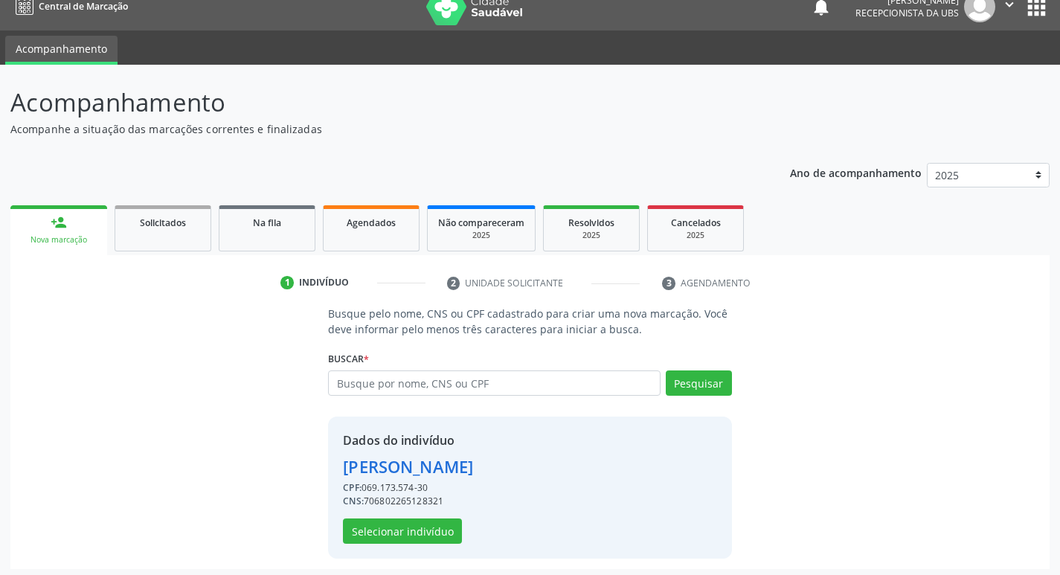
scroll to position [22, 0]
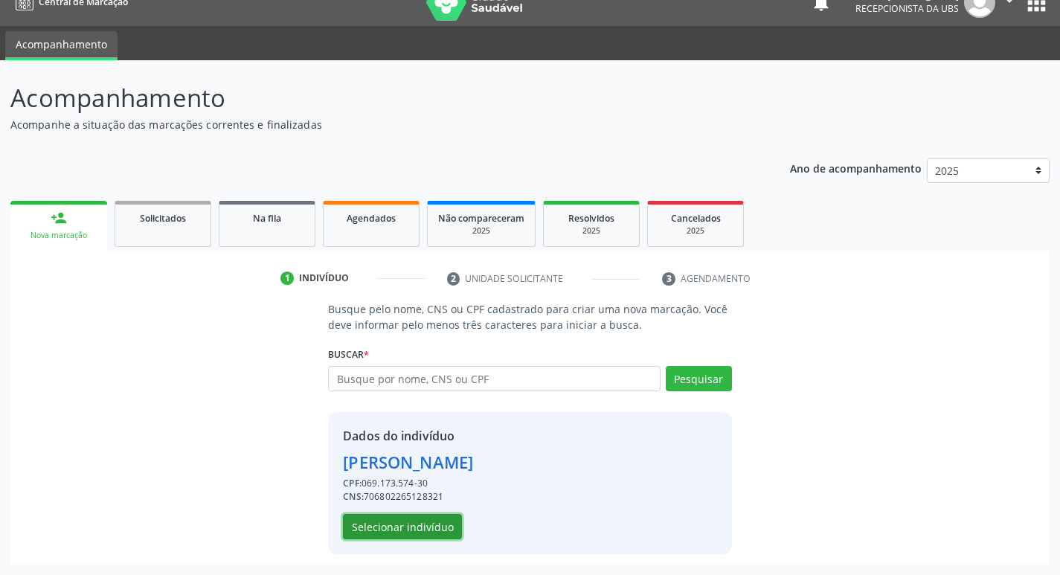
click at [400, 522] on button "Selecionar indivíduo" at bounding box center [402, 526] width 119 height 25
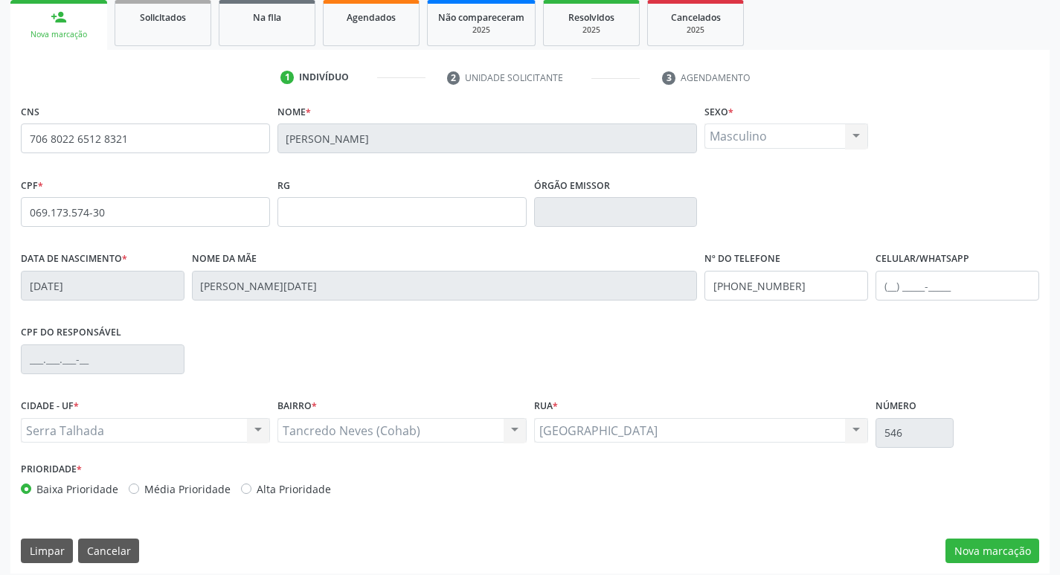
scroll to position [231, 0]
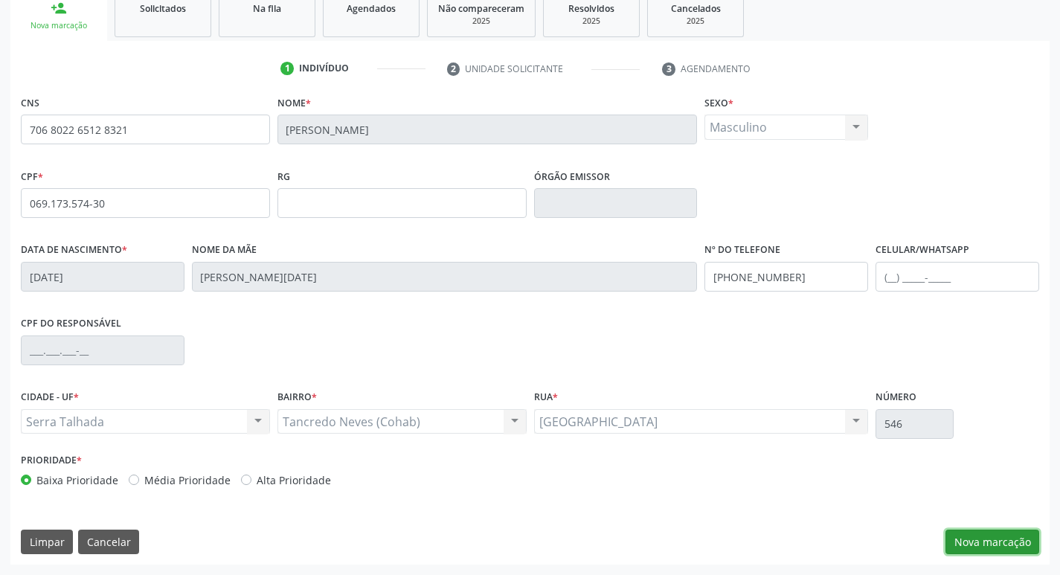
click at [980, 539] on button "Nova marcação" at bounding box center [993, 542] width 94 height 25
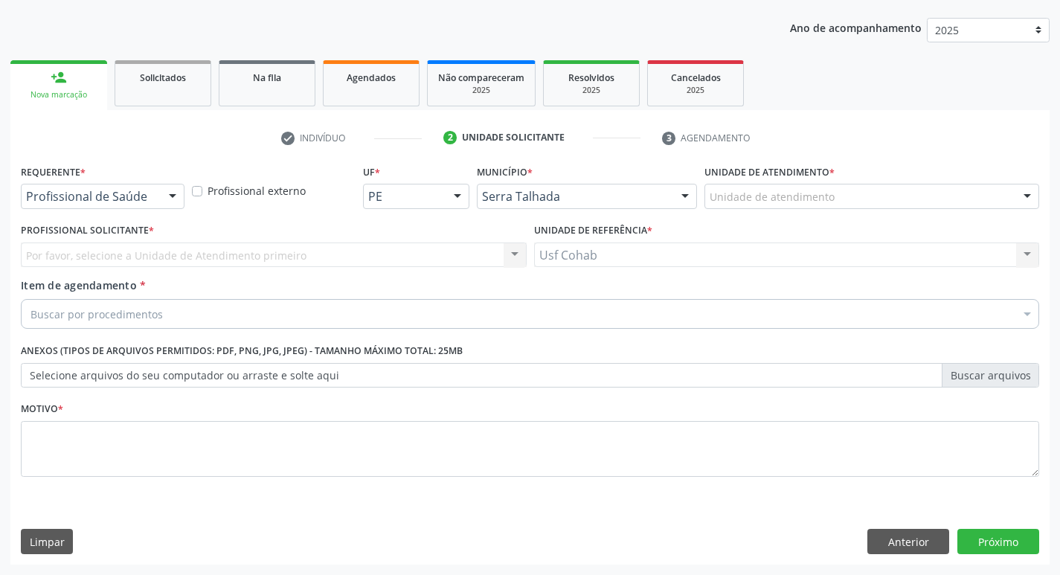
scroll to position [162, 0]
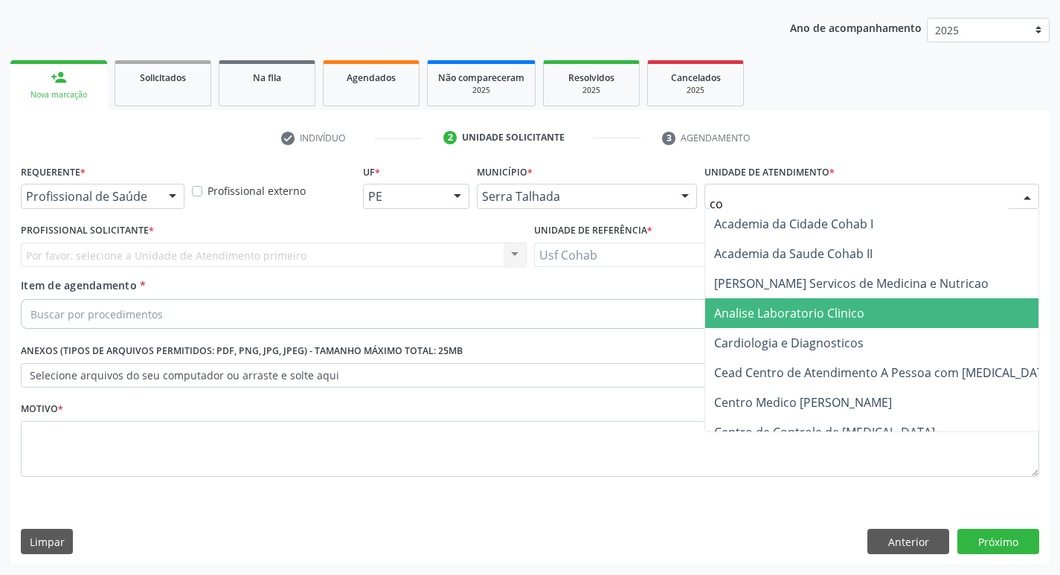
type input "coh"
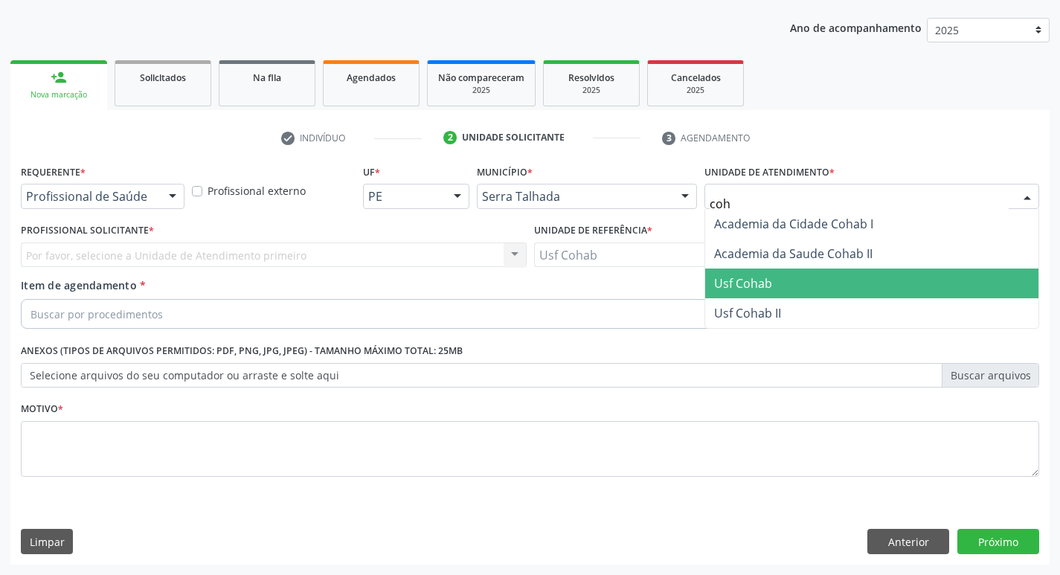
click at [745, 295] on span "Usf Cohab" at bounding box center [871, 284] width 333 height 30
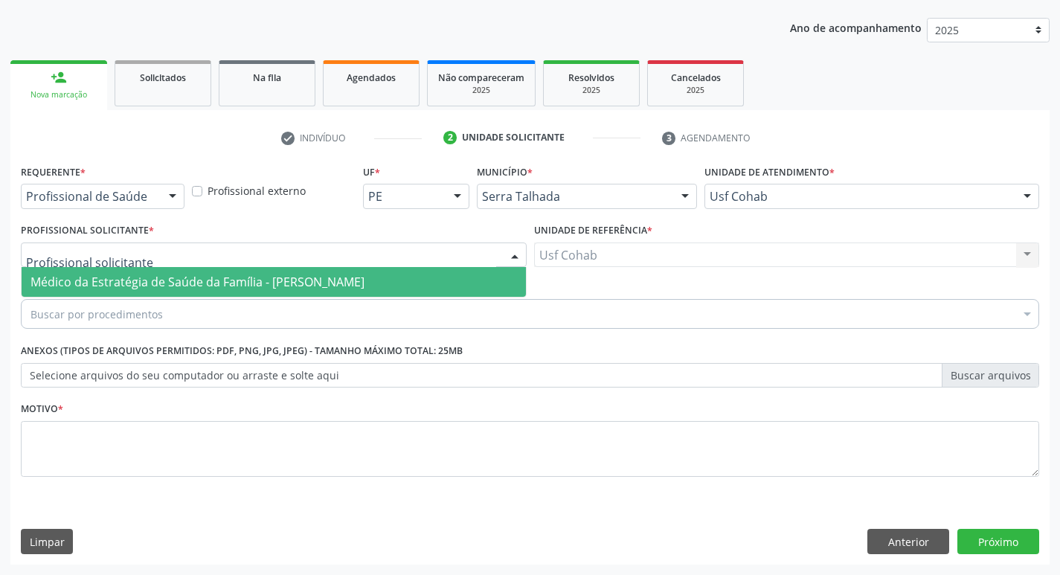
click at [114, 286] on span "Médico da Estratégia de Saúde da Família - [PERSON_NAME]" at bounding box center [198, 282] width 334 height 16
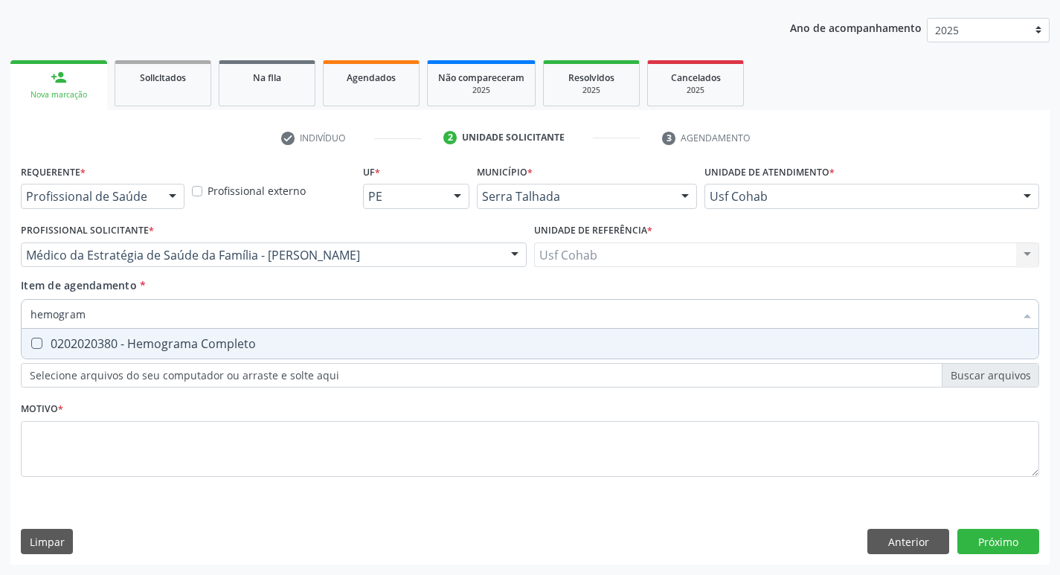
type input "hemograma"
click at [35, 338] on Completo at bounding box center [36, 343] width 11 height 11
click at [31, 339] on Completo "checkbox" at bounding box center [27, 344] width 10 height 10
checkbox Completo "true"
drag, startPoint x: 112, startPoint y: 319, endPoint x: 0, endPoint y: 308, distance: 112.2
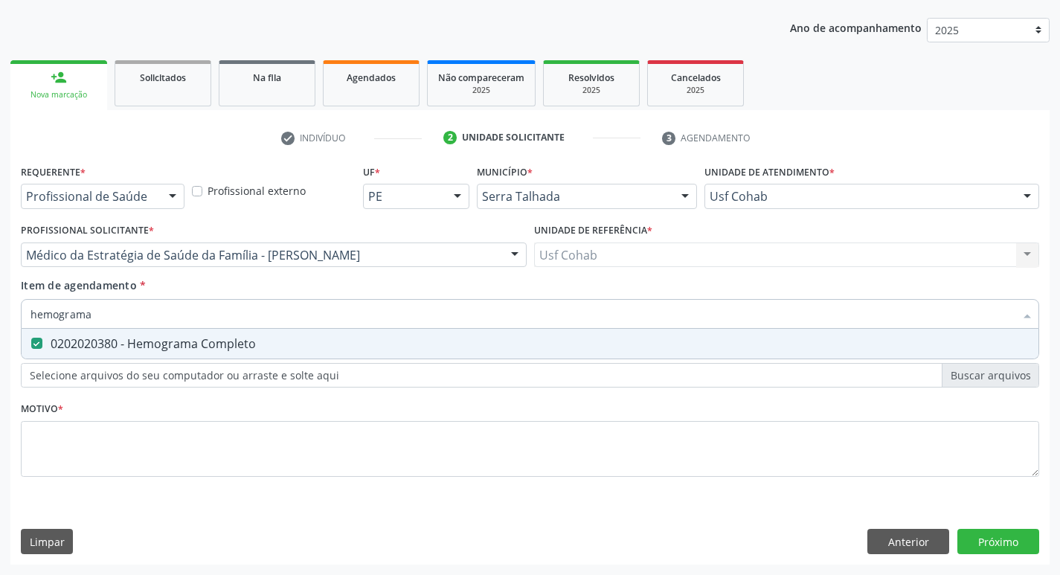
click at [0, 308] on div "Acompanhamento Acompanhe a situação das marcações correntes e finalizadas Relat…" at bounding box center [530, 248] width 1060 height 656
checkbox Completo "false"
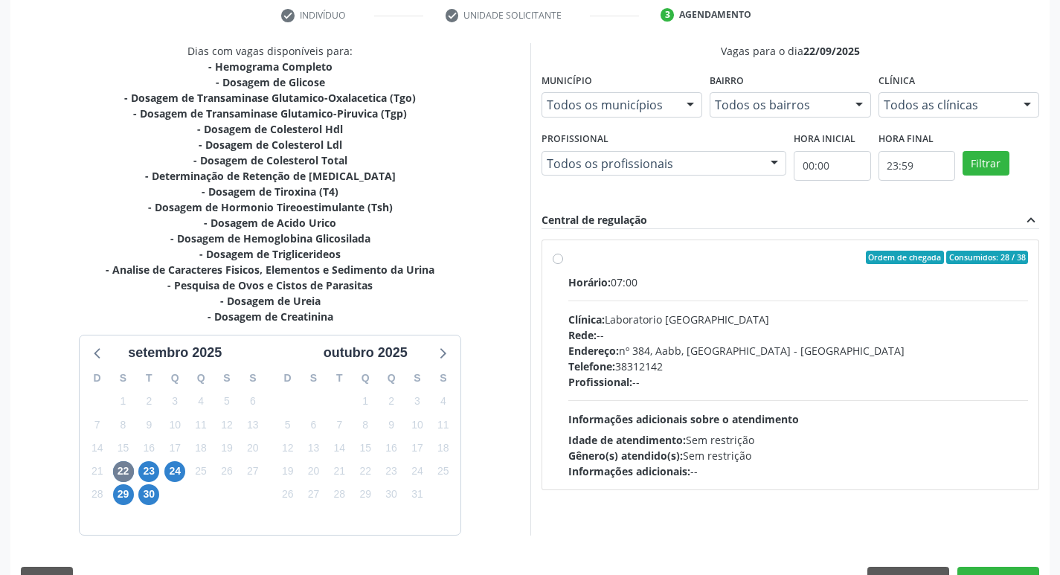
scroll to position [322, 0]
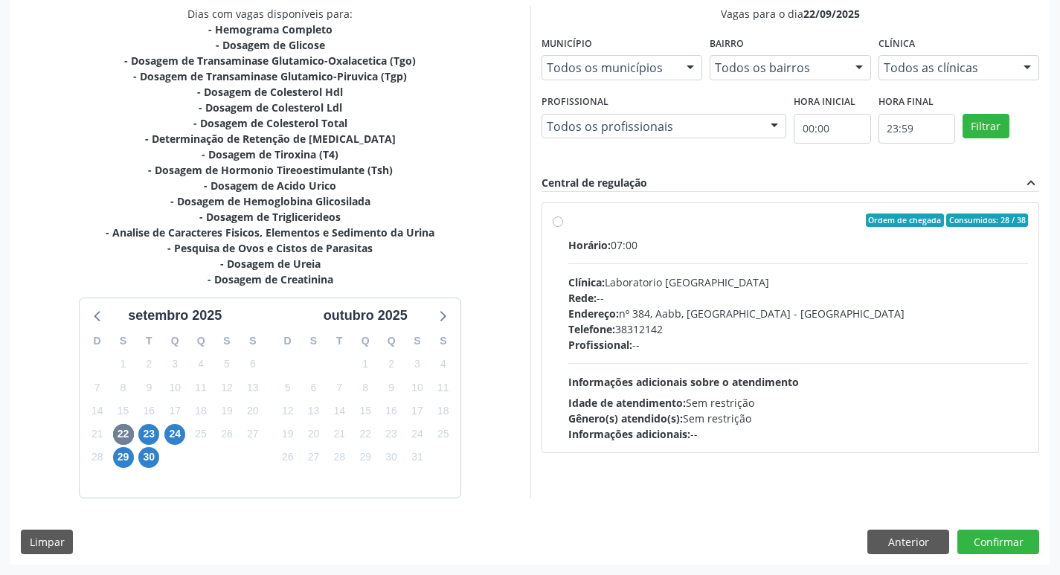
click at [568, 217] on label "Ordem de chegada Consumidos: 28 / 38 Horário: 07:00 Clínica: Laboratorio [GEOGR…" at bounding box center [798, 328] width 461 height 228
click at [557, 217] on input "Ordem de chegada Consumidos: 28 / 38 Horário: 07:00 Clínica: Laboratorio [GEOGR…" at bounding box center [558, 220] width 10 height 13
radio input "true"
click at [991, 541] on button "Confirmar" at bounding box center [999, 542] width 82 height 25
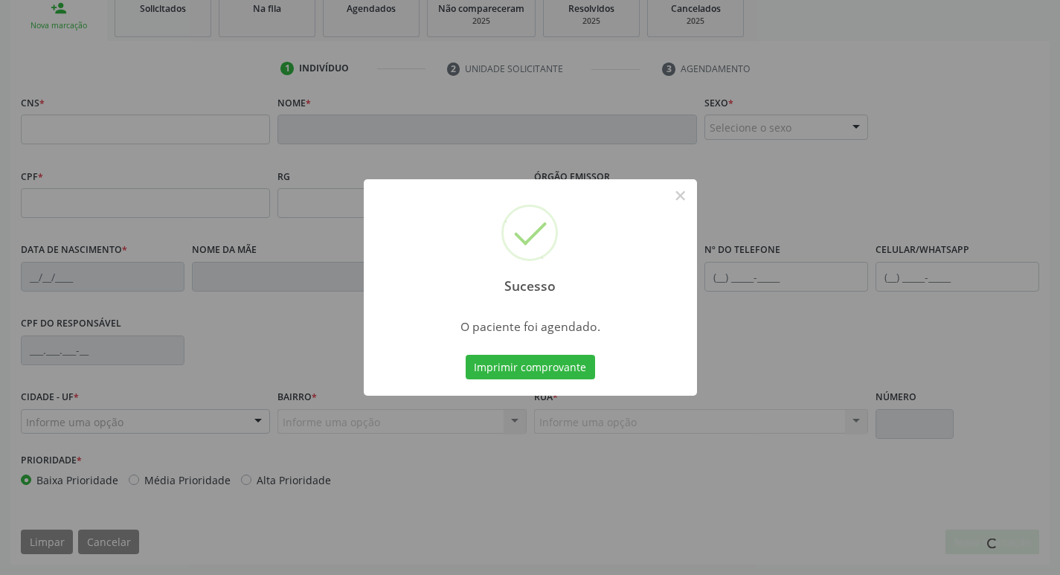
scroll to position [231, 0]
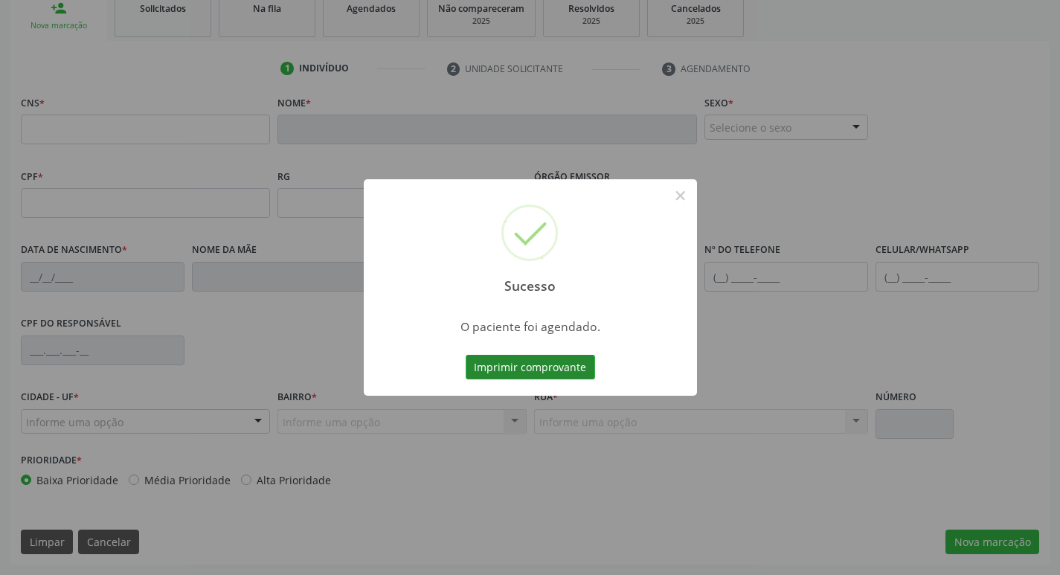
click at [515, 372] on button "Imprimir comprovante" at bounding box center [530, 367] width 129 height 25
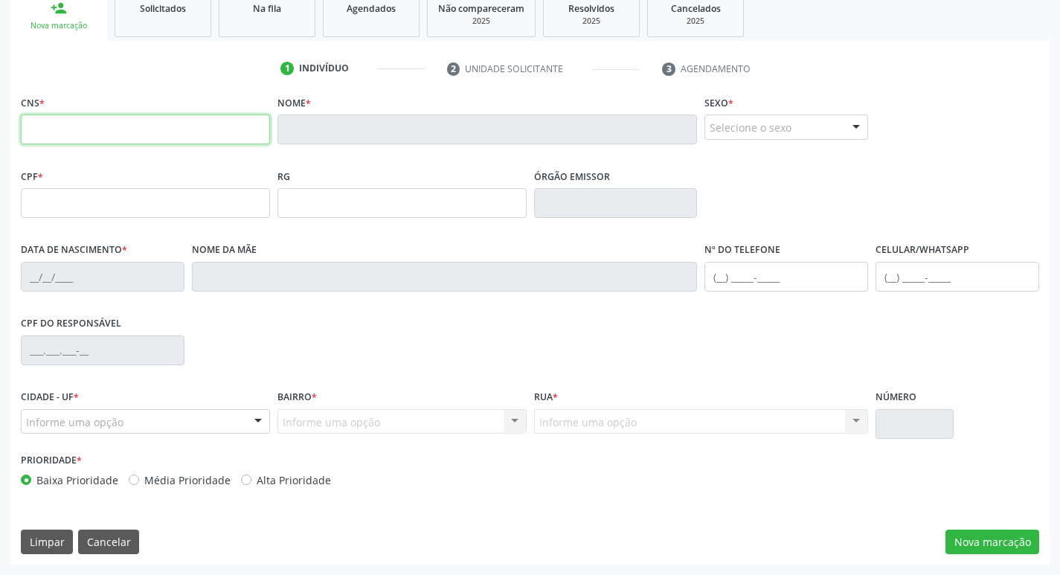
click at [157, 138] on input "text" at bounding box center [145, 130] width 249 height 30
click at [175, 129] on input "706 4036 0540 2380" at bounding box center [145, 130] width 249 height 30
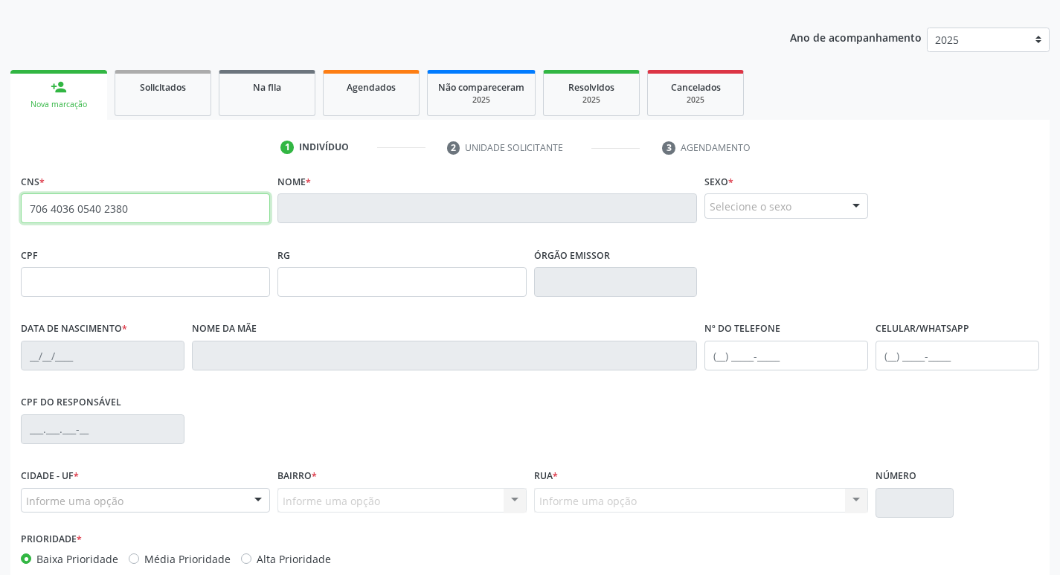
scroll to position [83, 0]
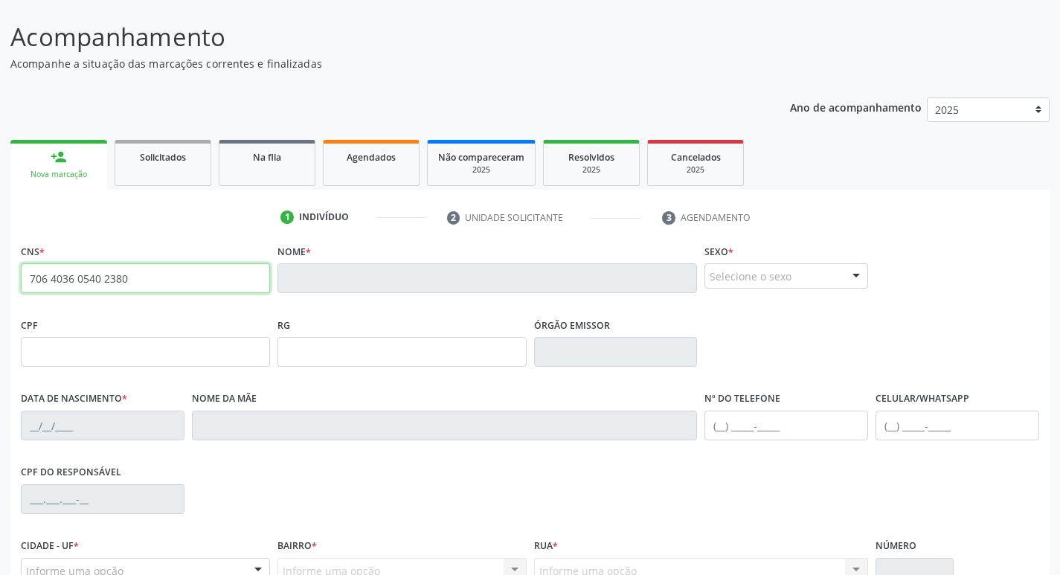
drag, startPoint x: 133, startPoint y: 280, endPoint x: 24, endPoint y: 281, distance: 109.4
click at [24, 281] on input "706 4036 0540 2380" at bounding box center [145, 278] width 249 height 30
type input "706 4036 0540 2380"
click at [92, 170] on div "Nova marcação" at bounding box center [59, 174] width 76 height 11
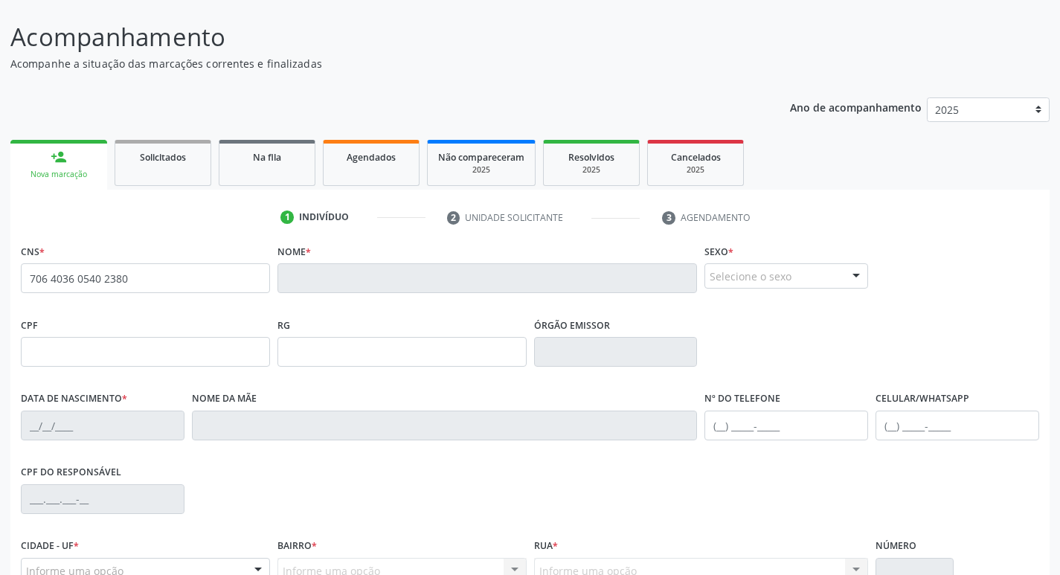
click at [80, 169] on div "Nova marcação" at bounding box center [59, 174] width 76 height 11
click at [121, 167] on link "Solicitados" at bounding box center [163, 163] width 97 height 46
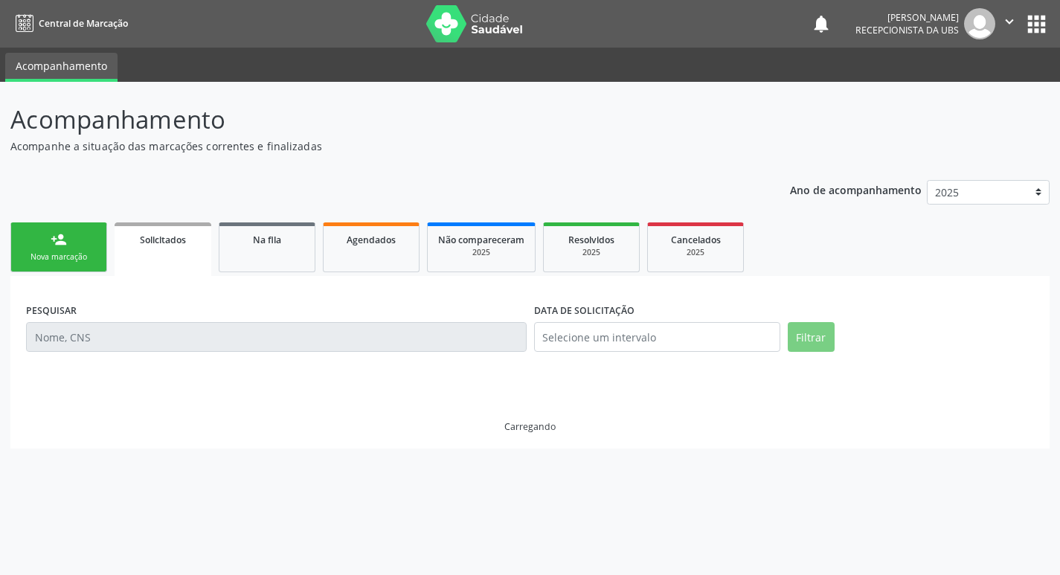
scroll to position [0, 0]
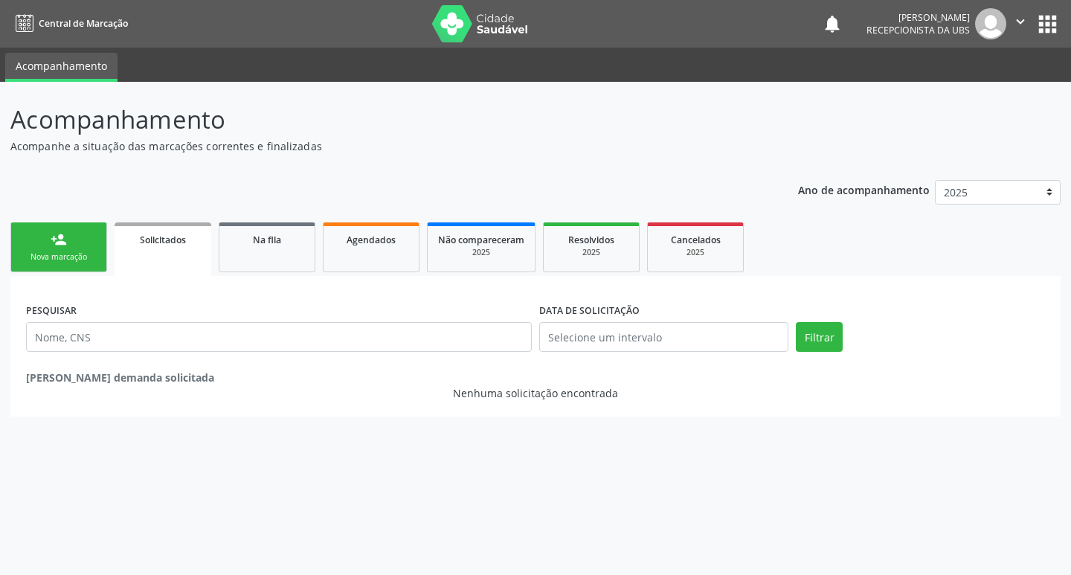
click at [60, 246] on div "person_add" at bounding box center [59, 239] width 16 height 16
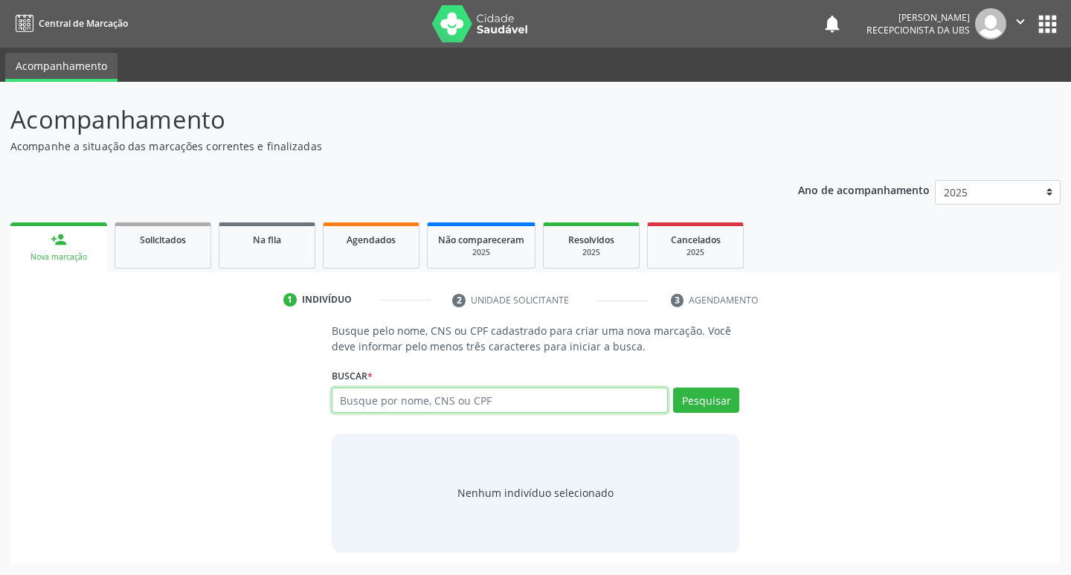
paste input "706 4036 0540 2380"
click at [417, 402] on input "706 4036 0540 2380" at bounding box center [500, 400] width 337 height 25
click at [417, 400] on input "706 4036 0540 2380" at bounding box center [500, 400] width 337 height 25
click at [412, 400] on input "706 4036 0540 2380" at bounding box center [500, 400] width 337 height 25
type input "706 4036 0540 2380"
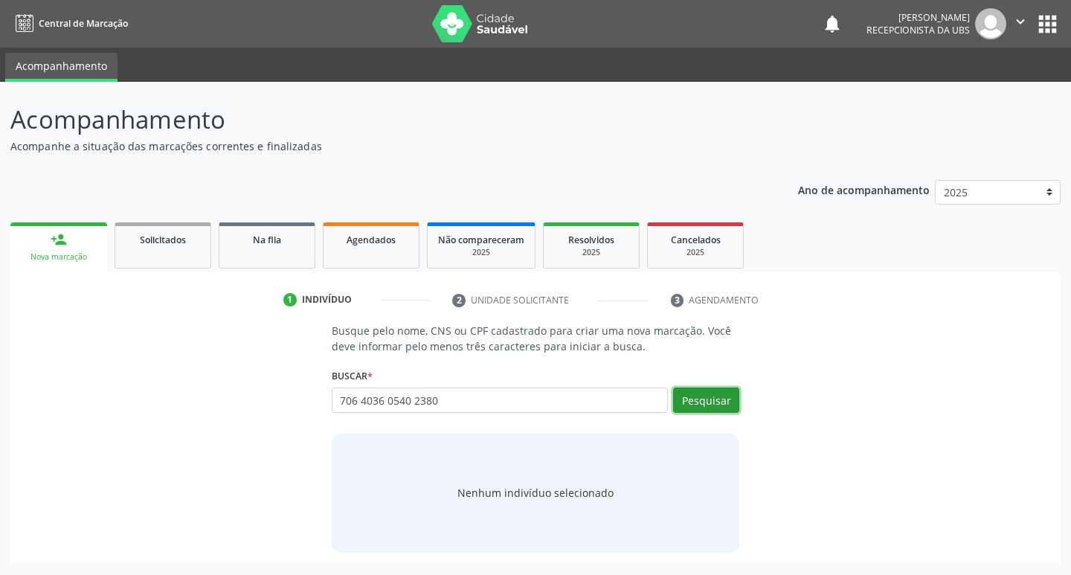
click at [724, 401] on button "Pesquisar" at bounding box center [706, 400] width 66 height 25
type input "706 4036 0540 2380"
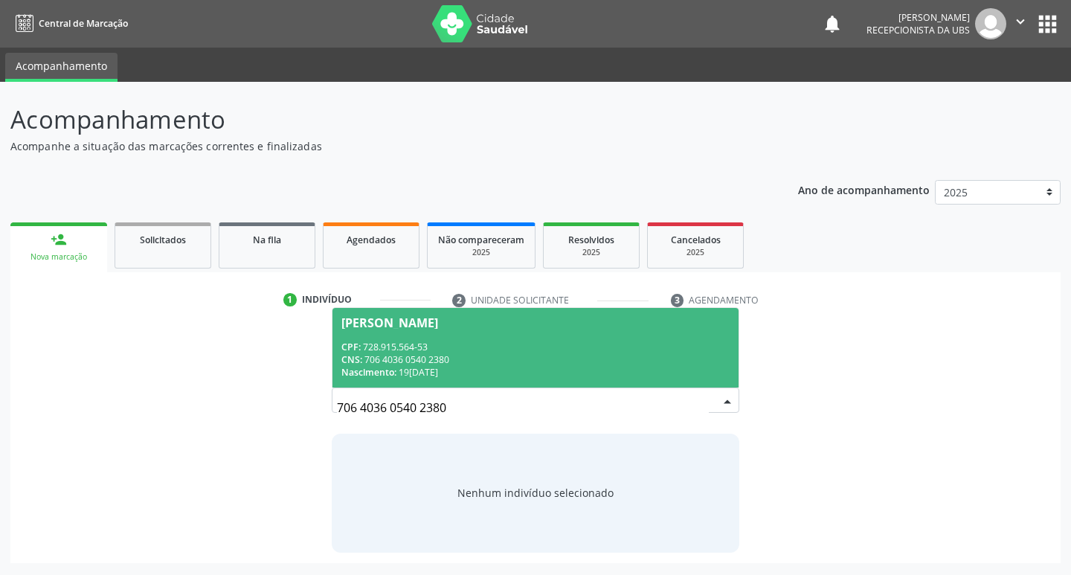
click at [417, 357] on div "CNS: 706 4036 0540 2380" at bounding box center [536, 359] width 389 height 13
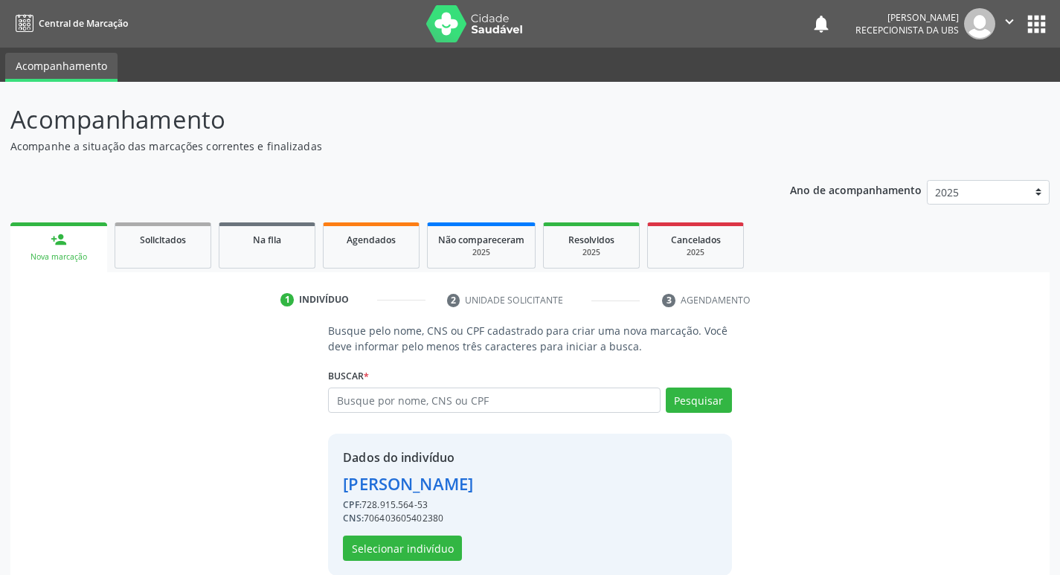
scroll to position [22, 0]
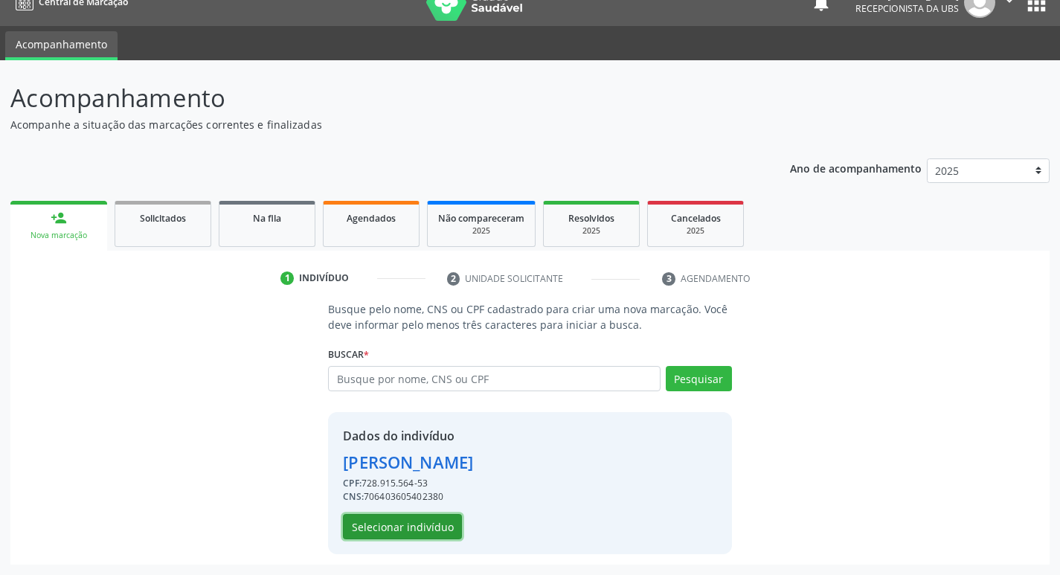
click at [414, 523] on button "Selecionar indivíduo" at bounding box center [402, 526] width 119 height 25
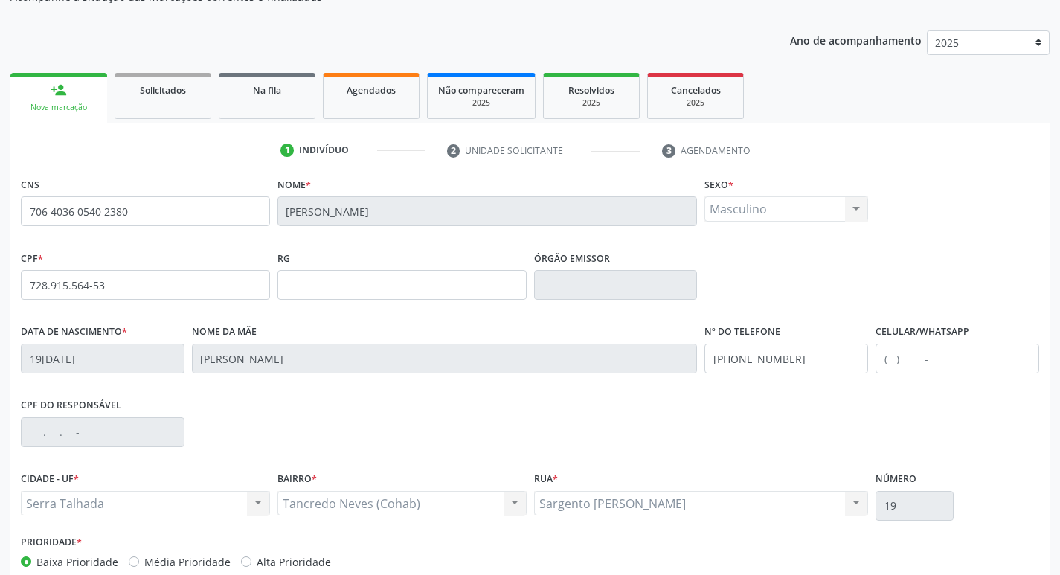
scroll to position [231, 0]
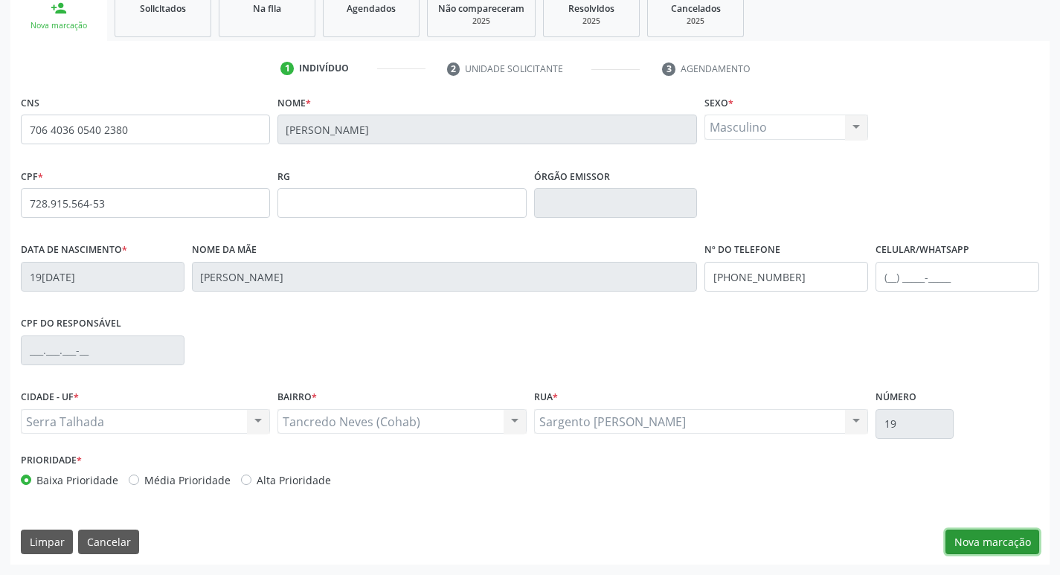
click at [975, 539] on button "Nova marcação" at bounding box center [993, 542] width 94 height 25
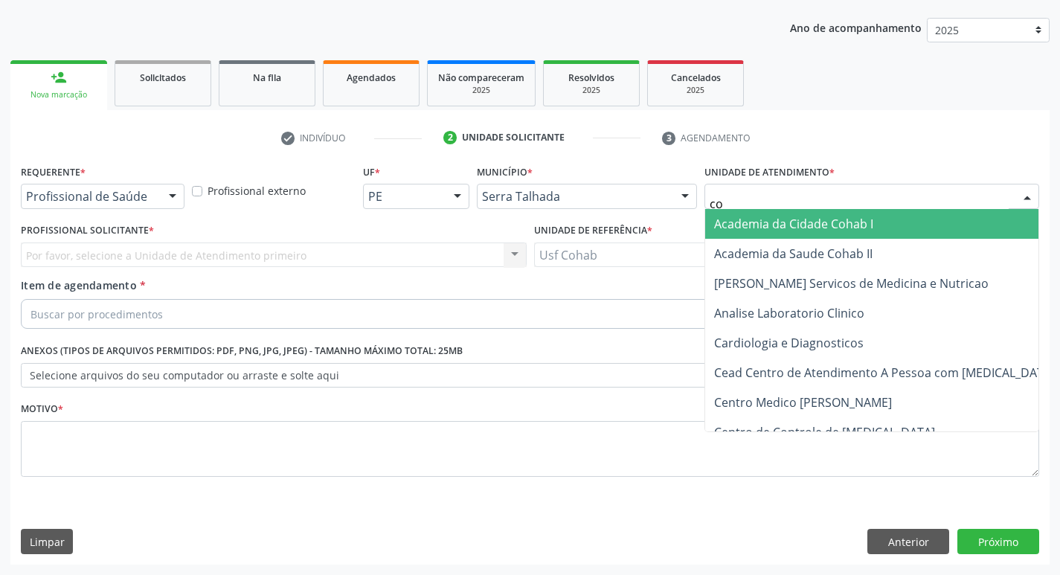
type input "coh"
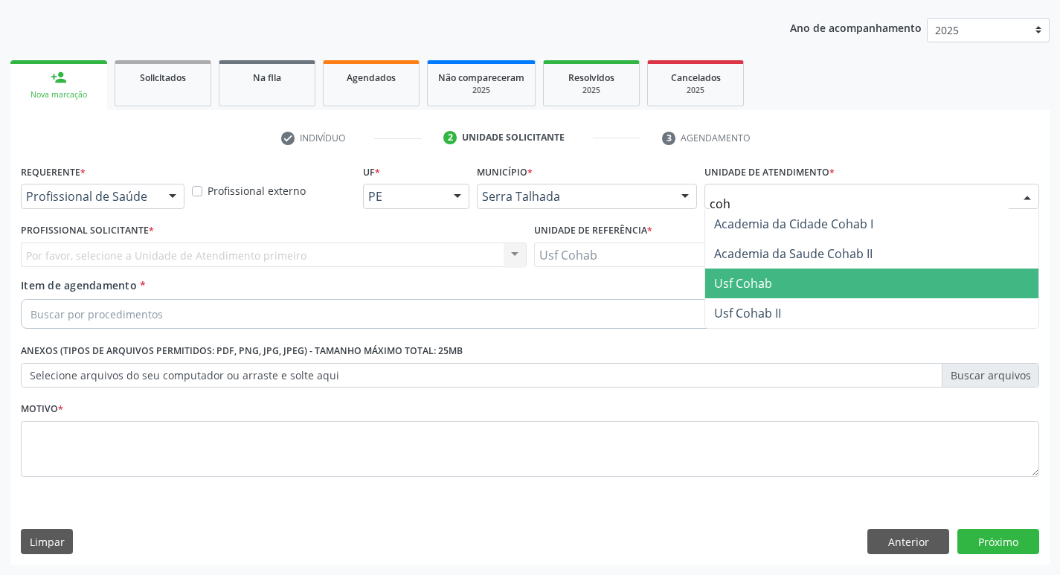
click at [760, 273] on span "Usf Cohab" at bounding box center [871, 284] width 333 height 30
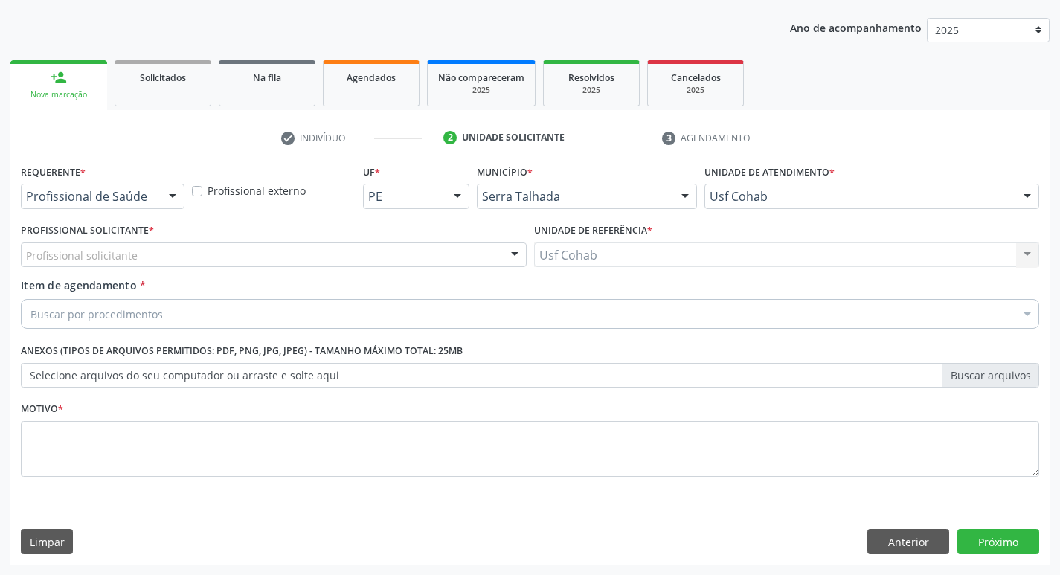
click at [162, 253] on div "Profissional solicitante" at bounding box center [274, 255] width 506 height 25
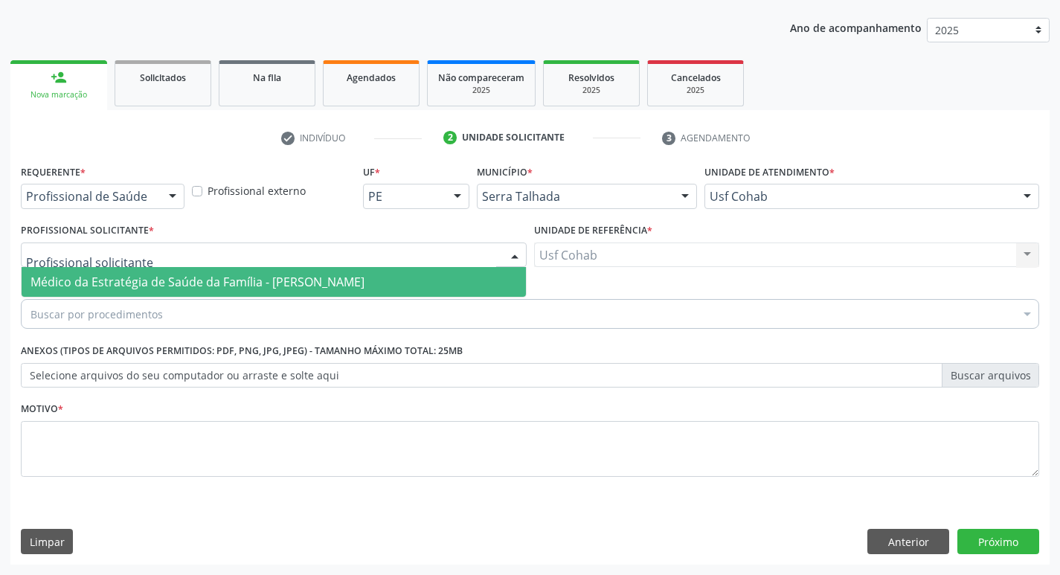
click at [164, 279] on span "Médico da Estratégia de Saúde da Família - [PERSON_NAME]" at bounding box center [198, 282] width 334 height 16
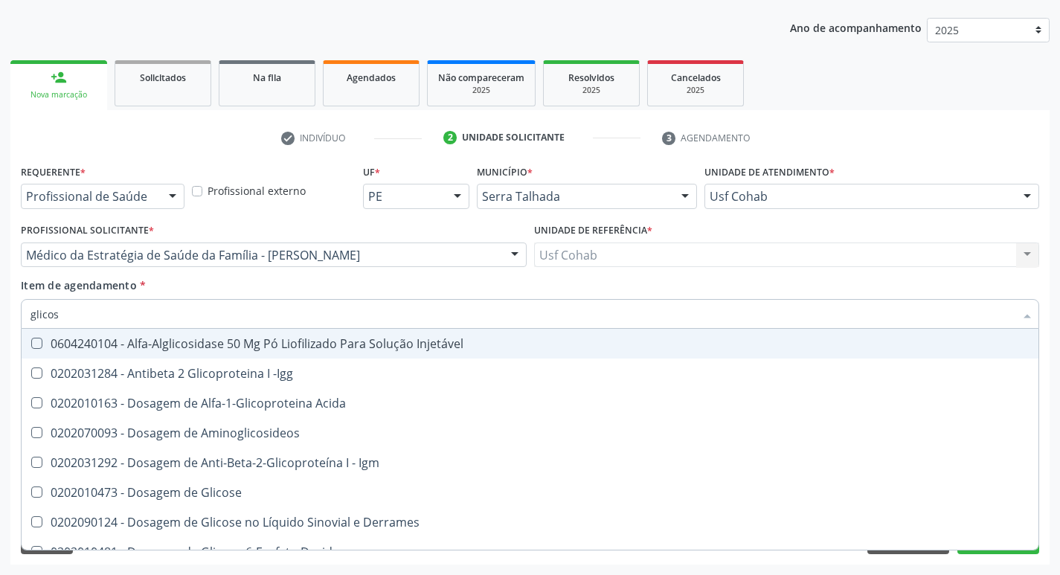
type input "glicose"
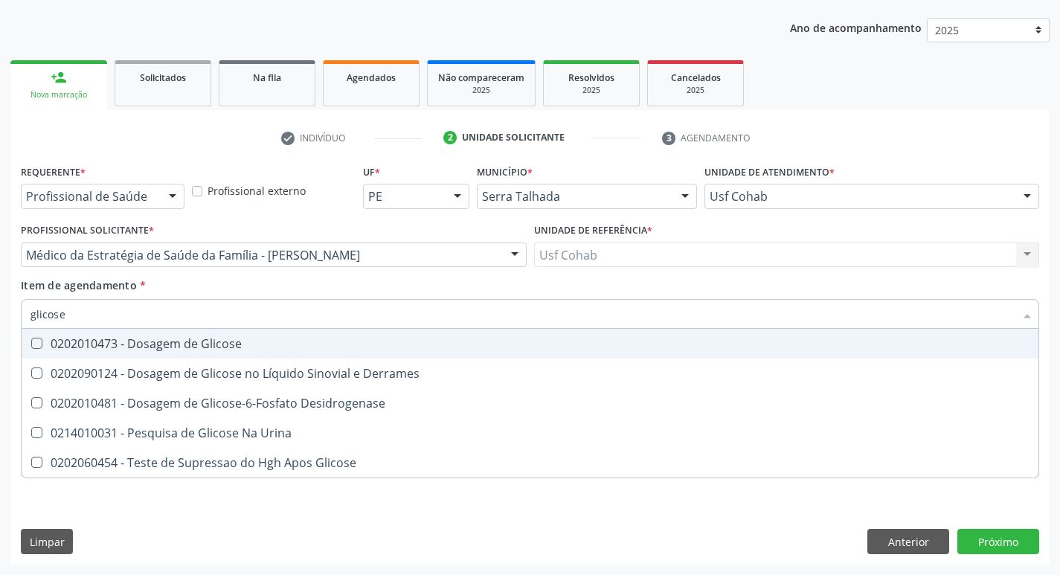
click at [35, 343] on Glicose at bounding box center [36, 343] width 11 height 11
click at [31, 343] on Glicose "checkbox" at bounding box center [27, 344] width 10 height 10
checkbox Glicose "true"
drag, startPoint x: 103, startPoint y: 307, endPoint x: 0, endPoint y: 315, distance: 103.8
click at [0, 315] on div "Acompanhamento Acompanhe a situação das marcações correntes e finalizadas Relat…" at bounding box center [530, 248] width 1060 height 656
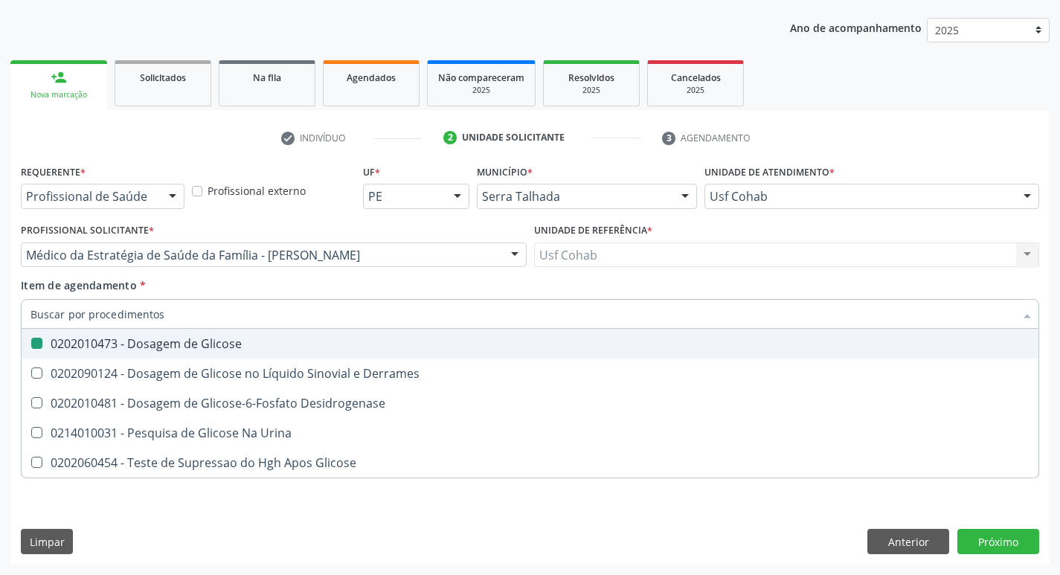
checkbox Glicose "false"
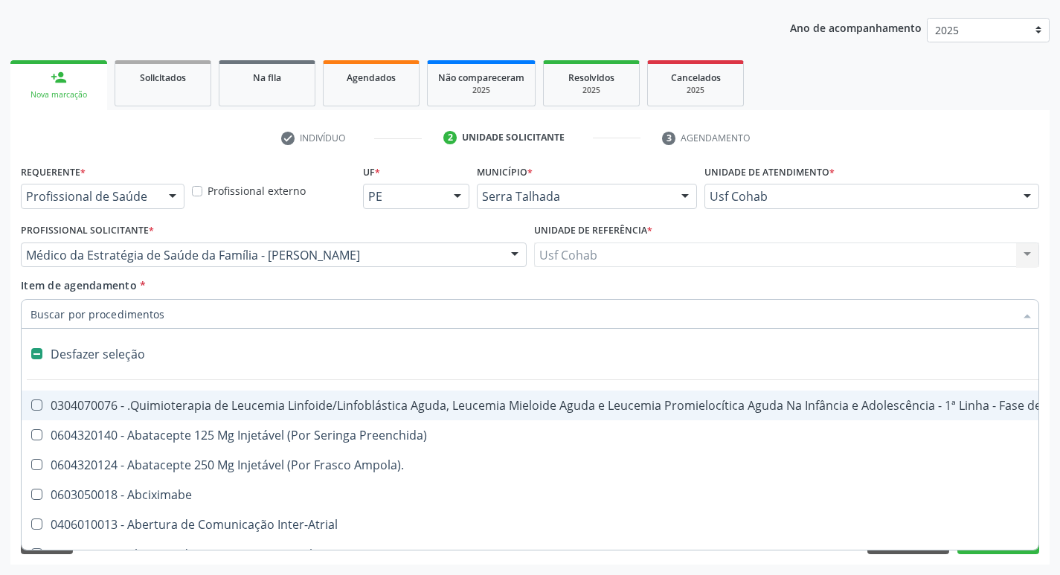
click at [86, 321] on input "Item de agendamento *" at bounding box center [523, 314] width 984 height 30
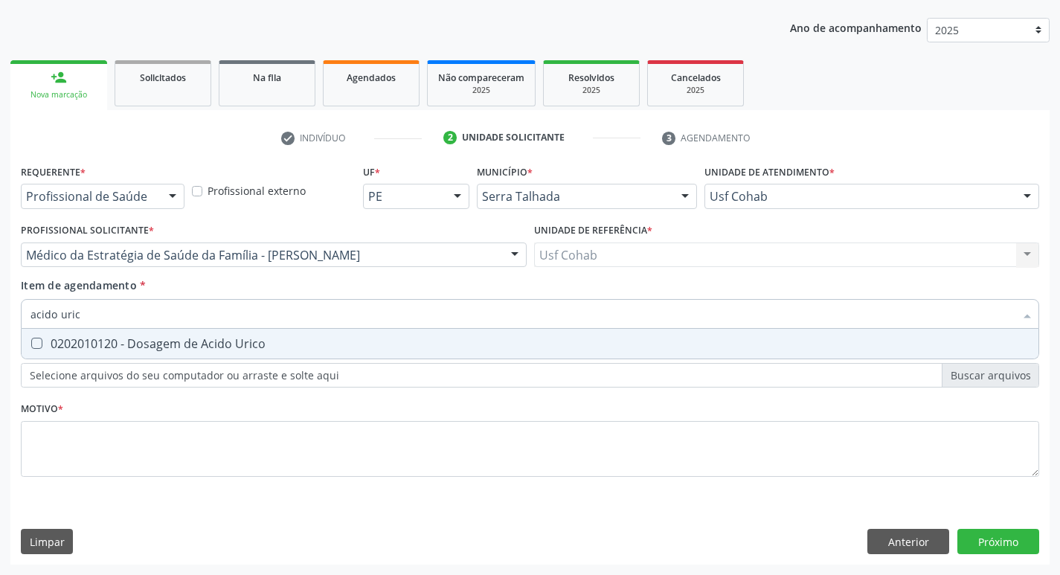
type input "acido urico"
click at [36, 345] on Urico at bounding box center [36, 343] width 11 height 11
click at [31, 345] on Urico "checkbox" at bounding box center [27, 344] width 10 height 10
checkbox Urico "true"
drag, startPoint x: 109, startPoint y: 304, endPoint x: 0, endPoint y: 315, distance: 109.2
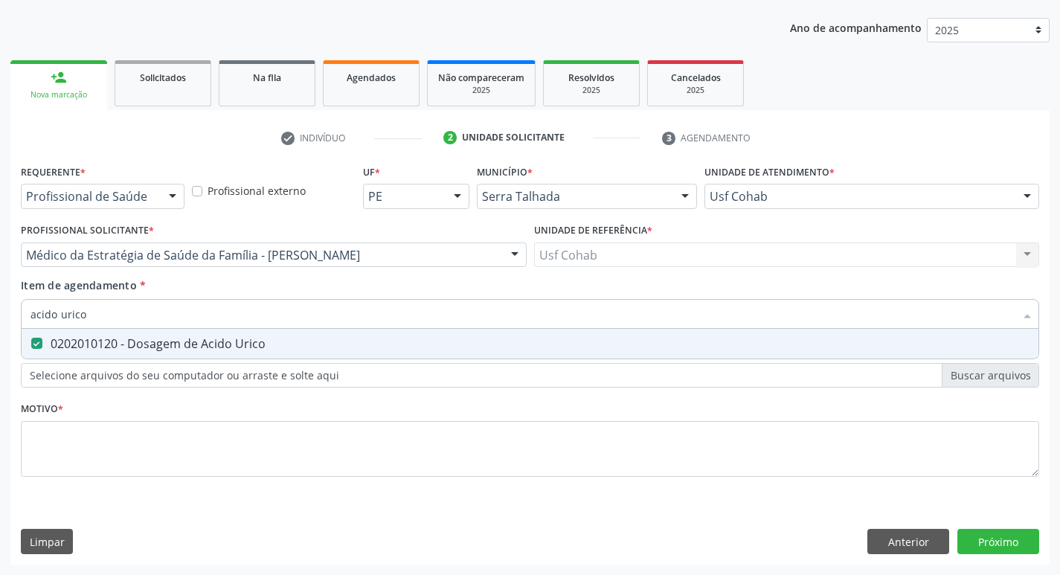
click at [0, 315] on div "Acompanhamento Acompanhe a situação das marcações correntes e finalizadas Relat…" at bounding box center [530, 248] width 1060 height 656
checkbox Urico "false"
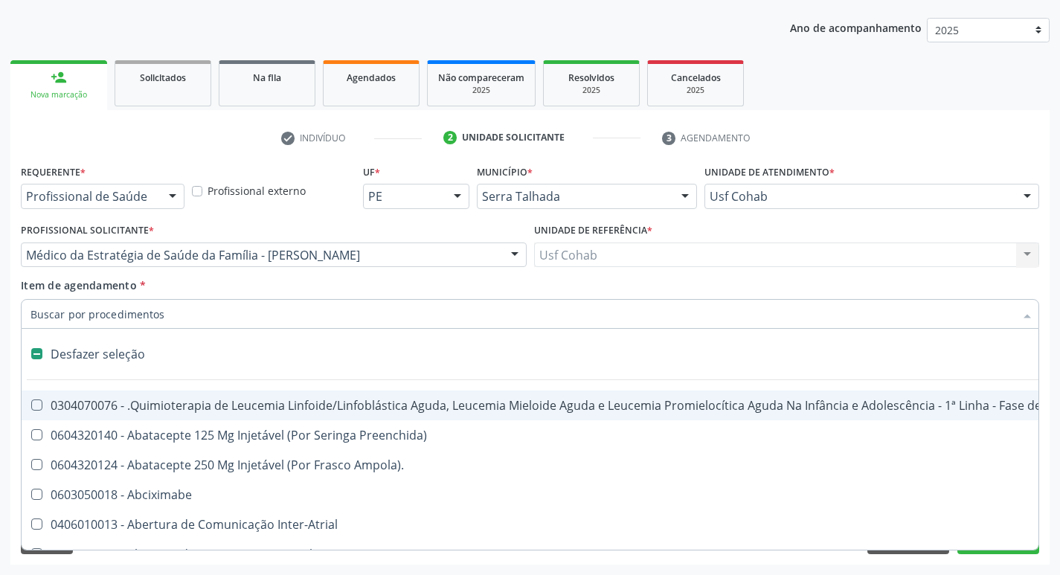
click at [74, 311] on input "Item de agendamento *" at bounding box center [523, 314] width 984 height 30
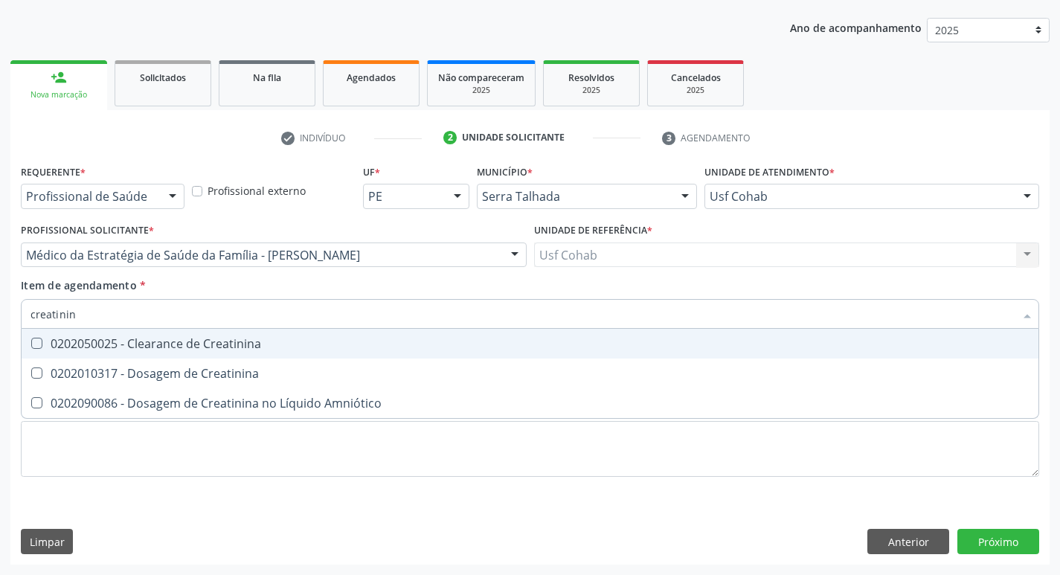
type input "creatinina"
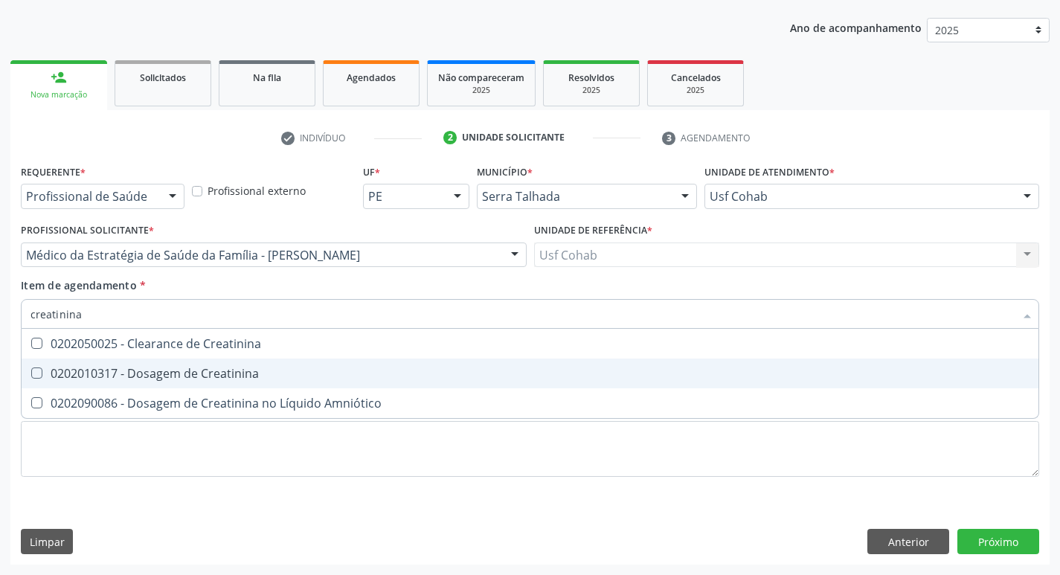
click at [34, 374] on Creatinina at bounding box center [36, 373] width 11 height 11
click at [31, 374] on Creatinina "checkbox" at bounding box center [27, 373] width 10 height 10
checkbox Creatinina "true"
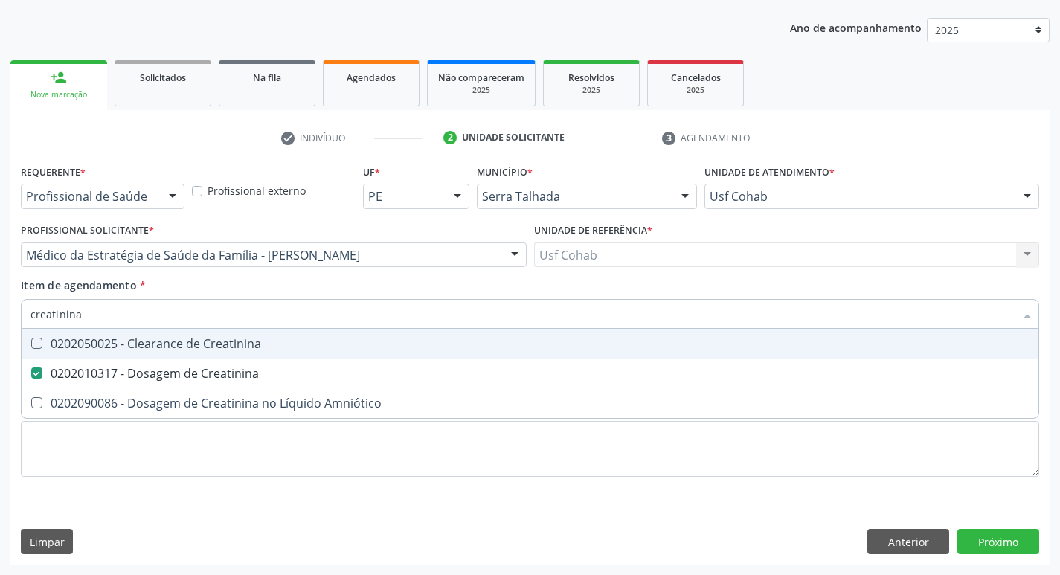
drag, startPoint x: 98, startPoint y: 313, endPoint x: 0, endPoint y: 315, distance: 98.2
click at [0, 315] on div "Acompanhamento Acompanhe a situação das marcações correntes e finalizadas Relat…" at bounding box center [530, 248] width 1060 height 656
checkbox Creatinina "false"
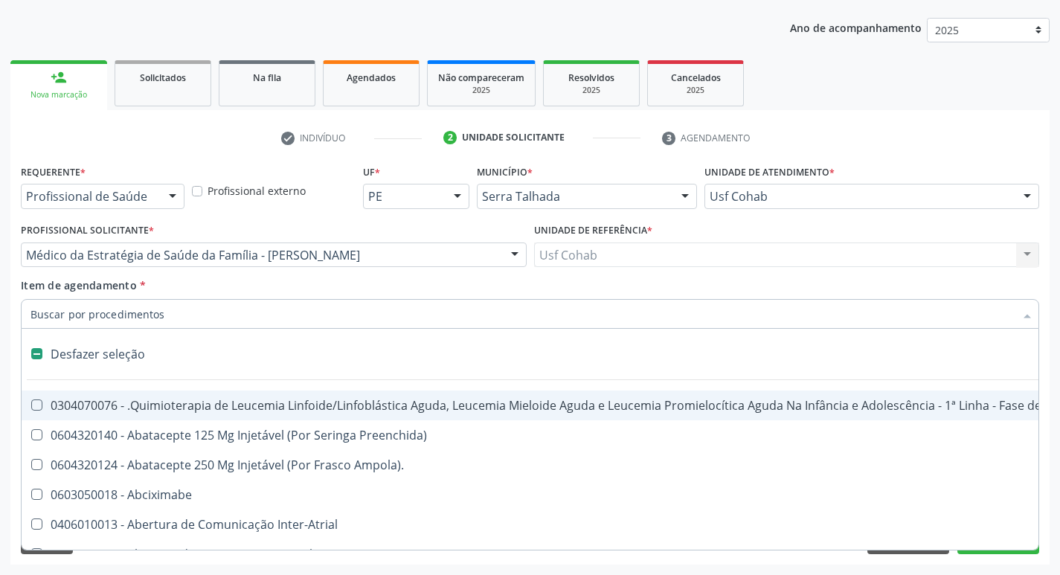
click at [109, 316] on input "Item de agendamento *" at bounding box center [523, 314] width 984 height 30
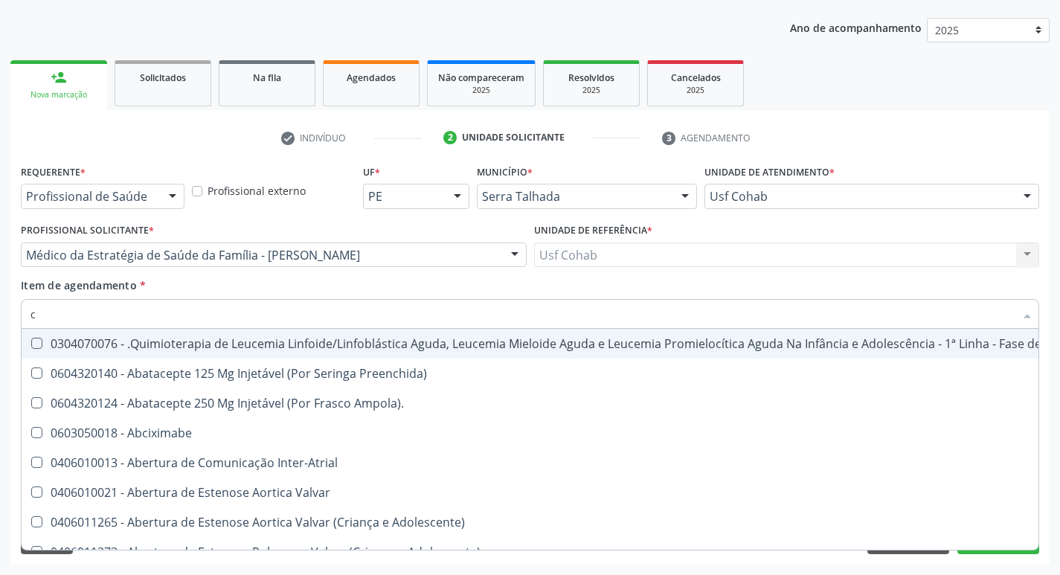
type input "co"
checkbox Único "true"
checkbox Creatinina "true"
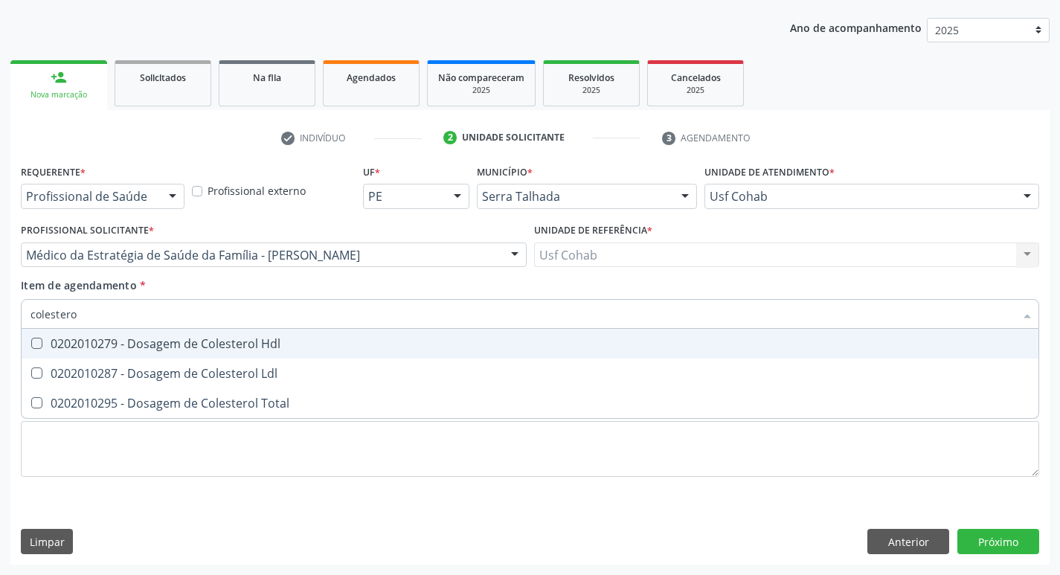
type input "colesterol"
click at [36, 345] on Hdl at bounding box center [36, 343] width 11 height 11
click at [31, 345] on Hdl "checkbox" at bounding box center [27, 344] width 10 height 10
checkbox Hdl "true"
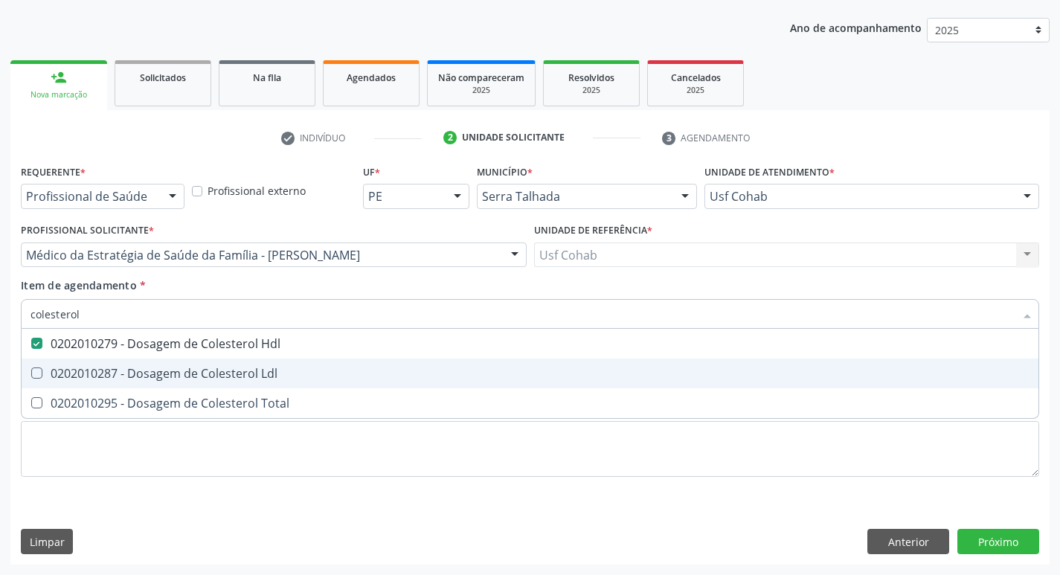
click at [39, 372] on Ldl at bounding box center [36, 373] width 11 height 11
click at [31, 372] on Ldl "checkbox" at bounding box center [27, 373] width 10 height 10
checkbox Ldl "true"
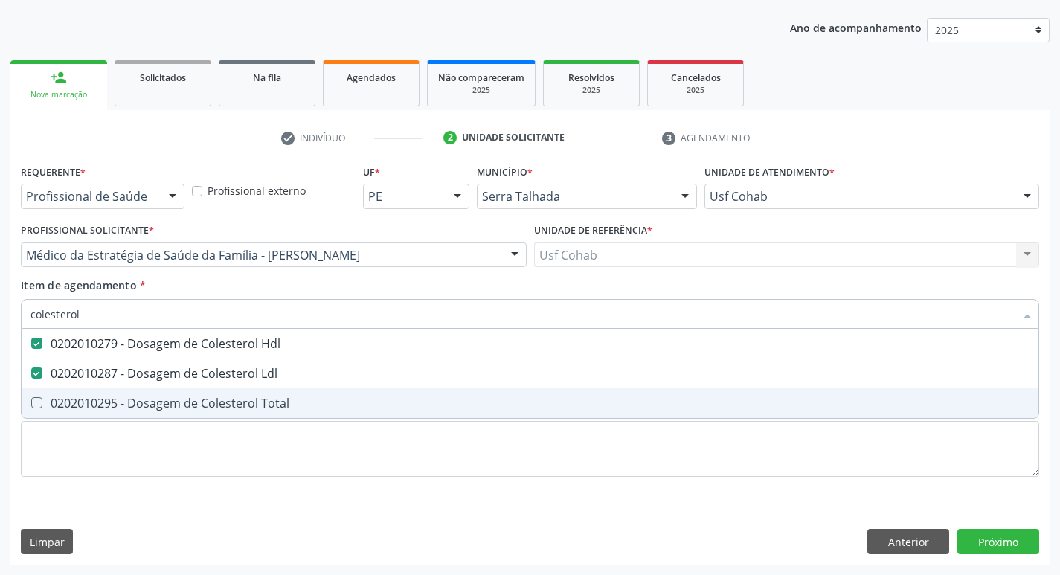
type input "colesterol"
click at [40, 420] on div "Requerente * Profissional de Saúde Profissional de Saúde Paciente Nenhum result…" at bounding box center [530, 329] width 1019 height 337
checkbox Total "true"
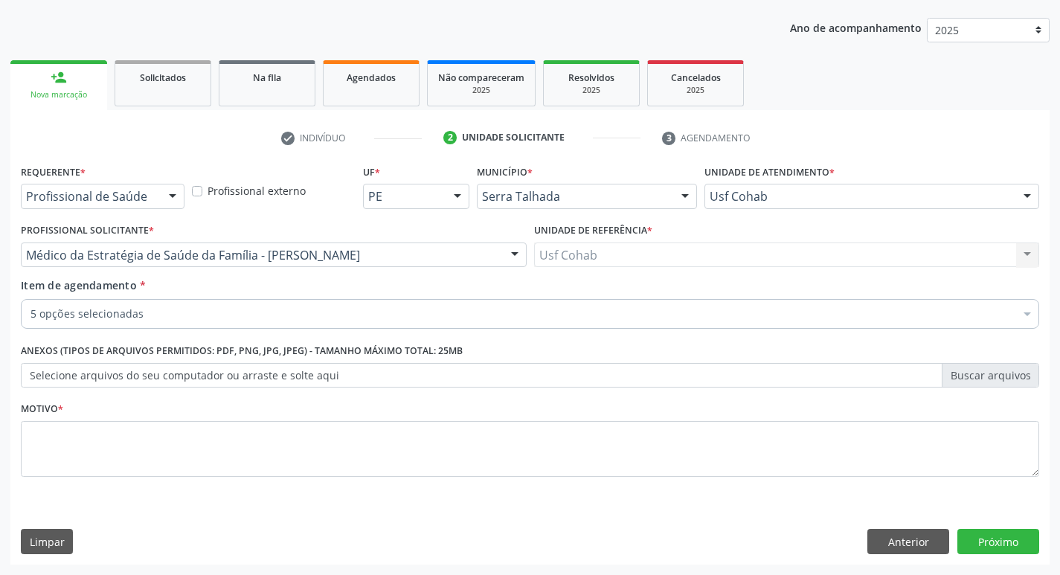
click at [36, 405] on li "Selecionados" at bounding box center [610, 388] width 1176 height 39
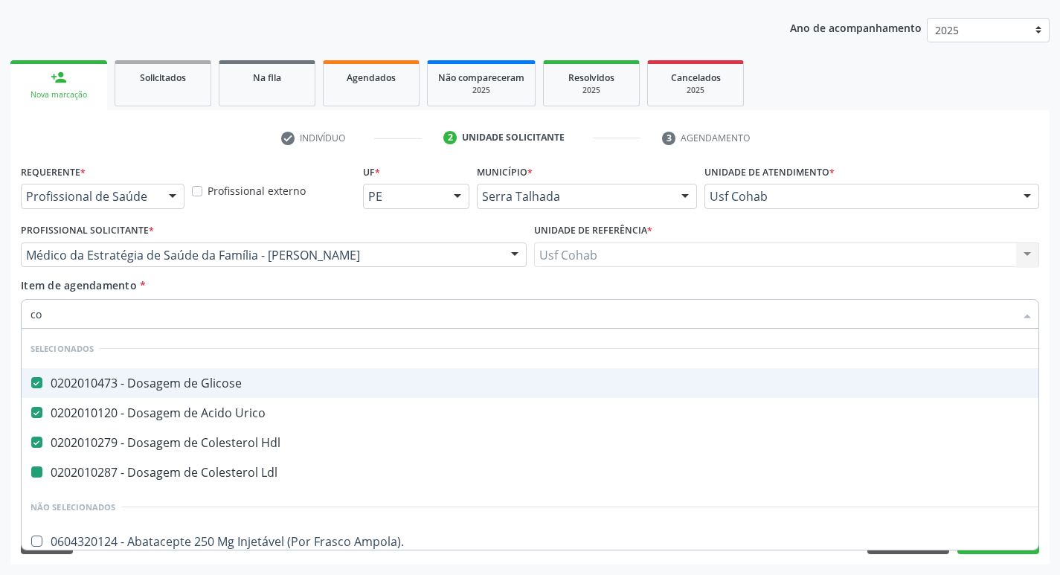
type input "col"
checkbox Ldl "false"
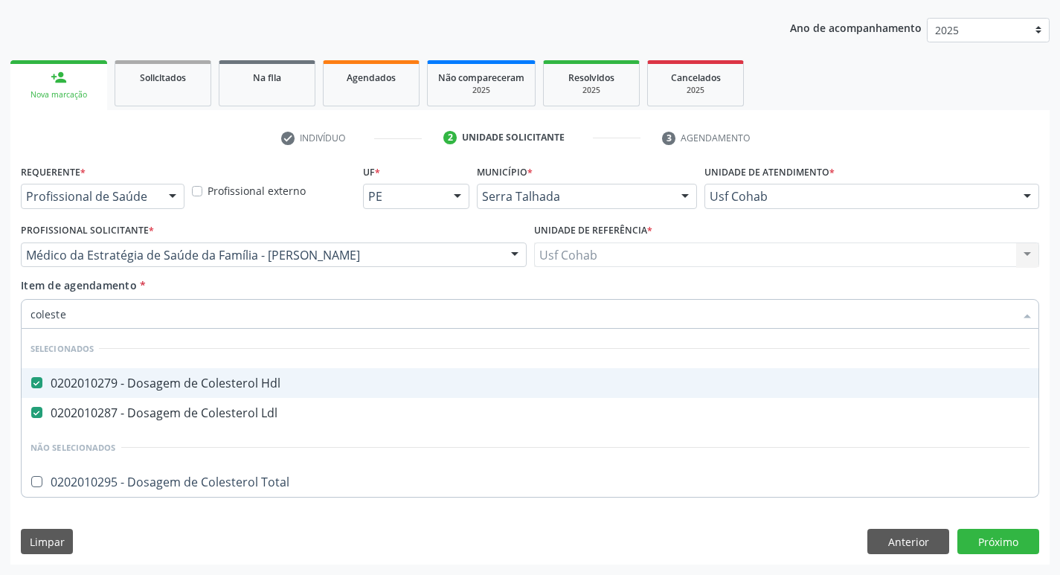
type input "colester"
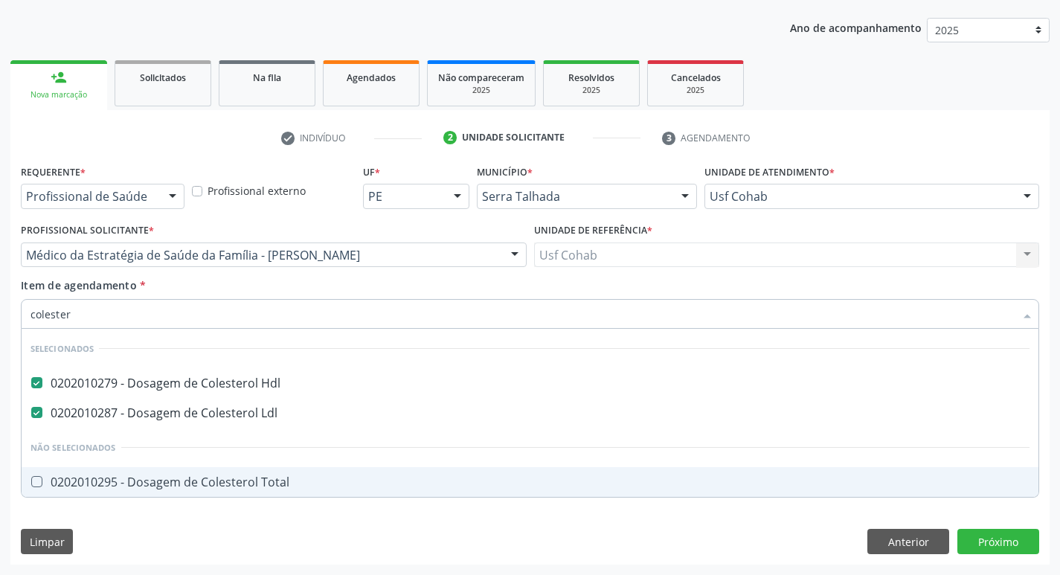
click at [39, 481] on Total at bounding box center [36, 481] width 11 height 11
click at [31, 481] on Total "checkbox" at bounding box center [27, 482] width 10 height 10
checkbox Total "true"
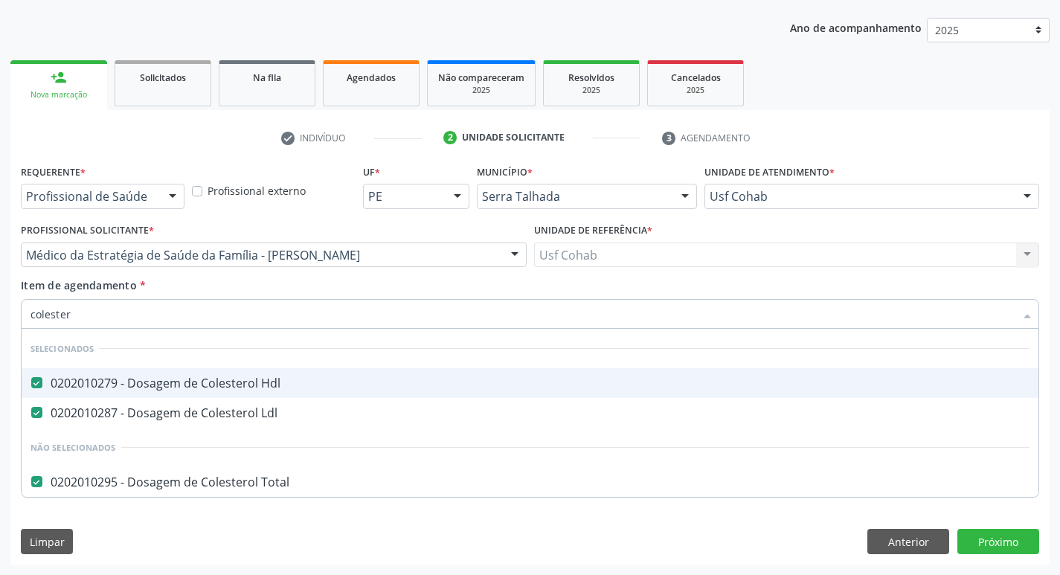
drag, startPoint x: 123, startPoint y: 317, endPoint x: 0, endPoint y: 317, distance: 122.8
click at [0, 317] on div "Acompanhamento Acompanhe a situação das marcações correntes e finalizadas Relat…" at bounding box center [530, 248] width 1060 height 656
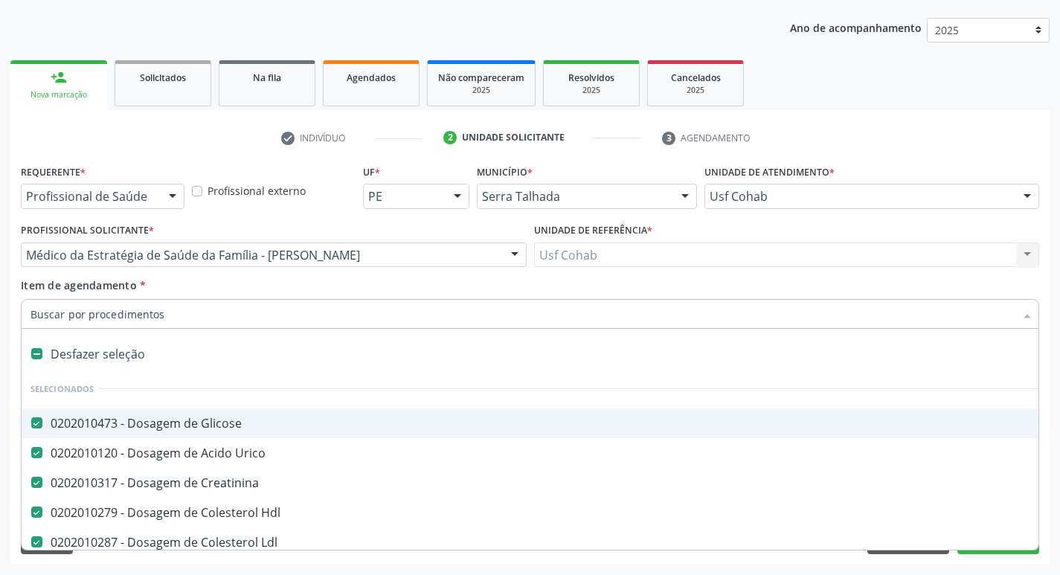
click at [80, 313] on input "Item de agendamento *" at bounding box center [523, 314] width 984 height 30
type input "t"
checkbox Ldl "false"
type input "tr"
checkbox Glicose "false"
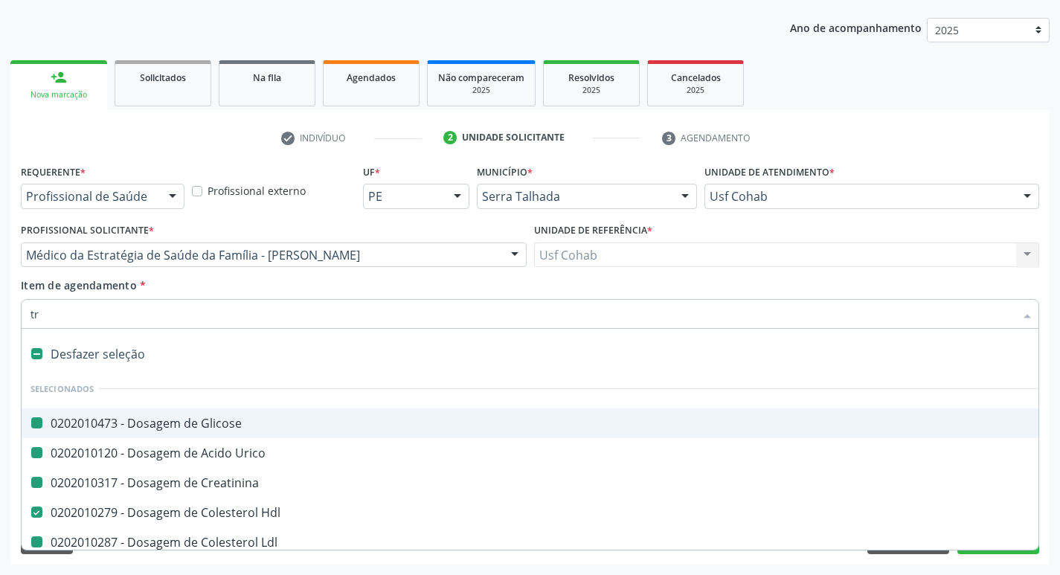
checkbox Urico "false"
checkbox Creatinina "false"
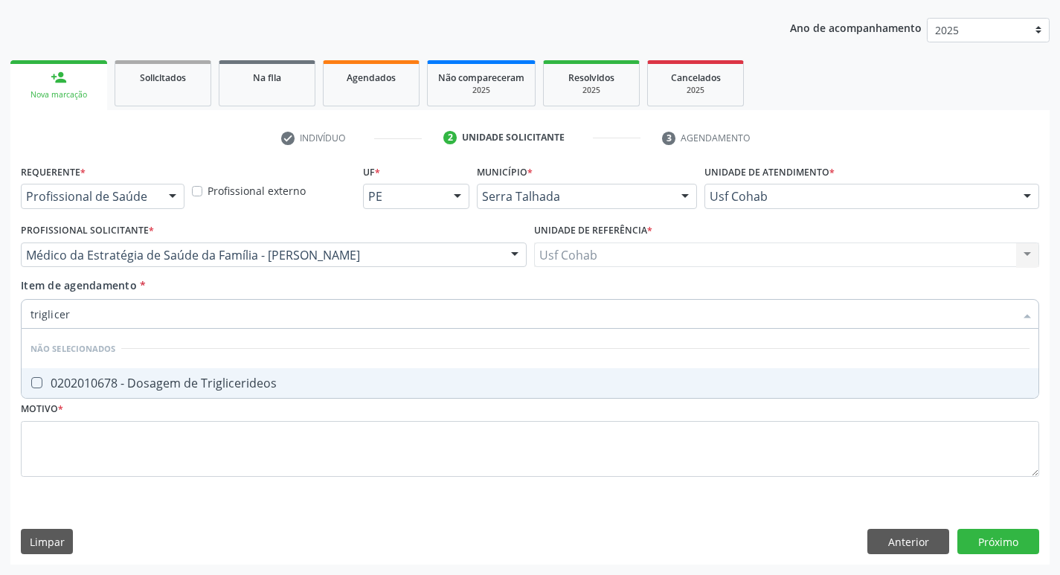
type input "trigliceri"
click at [36, 377] on Triglicerideos at bounding box center [36, 382] width 11 height 11
click at [31, 378] on Triglicerideos "checkbox" at bounding box center [27, 383] width 10 height 10
checkbox Triglicerideos "true"
drag, startPoint x: 94, startPoint y: 307, endPoint x: 0, endPoint y: 330, distance: 96.6
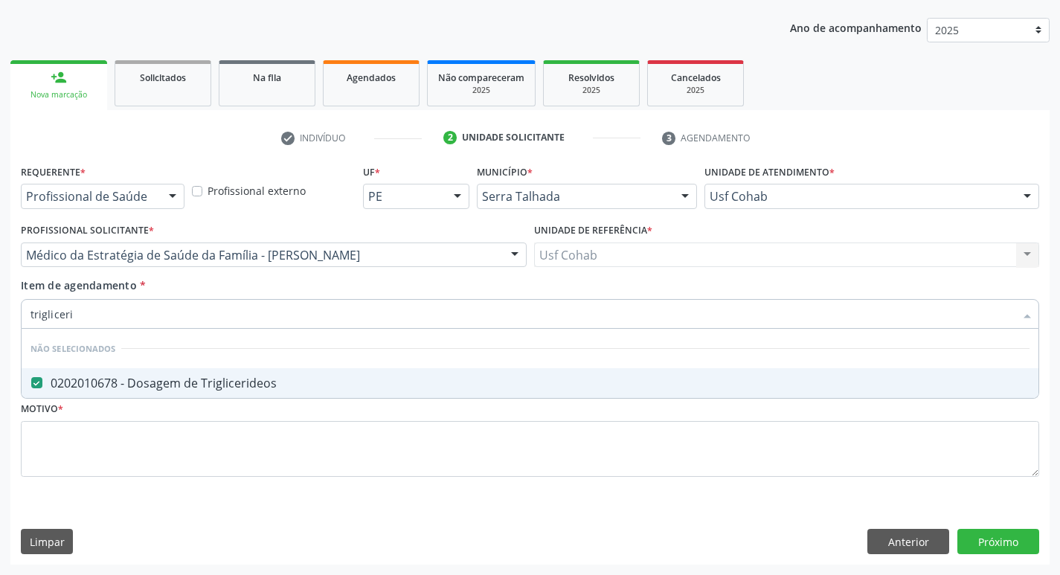
click at [0, 330] on div "Acompanhamento Acompanhe a situação das marcações correntes e finalizadas Relat…" at bounding box center [530, 248] width 1060 height 656
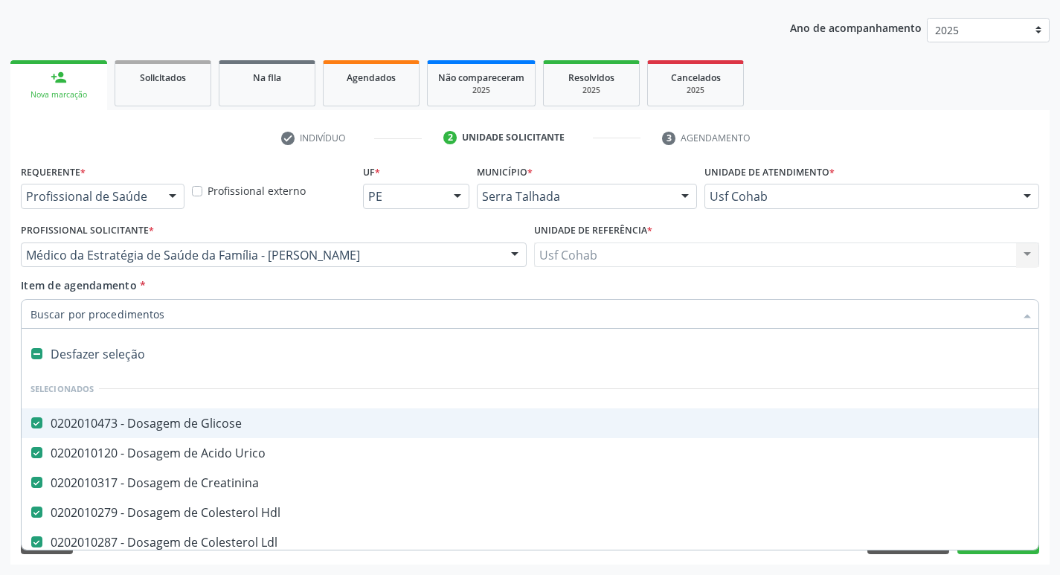
click at [97, 321] on input "Item de agendamento *" at bounding box center [523, 314] width 984 height 30
type input "h"
checkbox Creatinina "false"
checkbox Hdl "false"
checkbox Ldl "false"
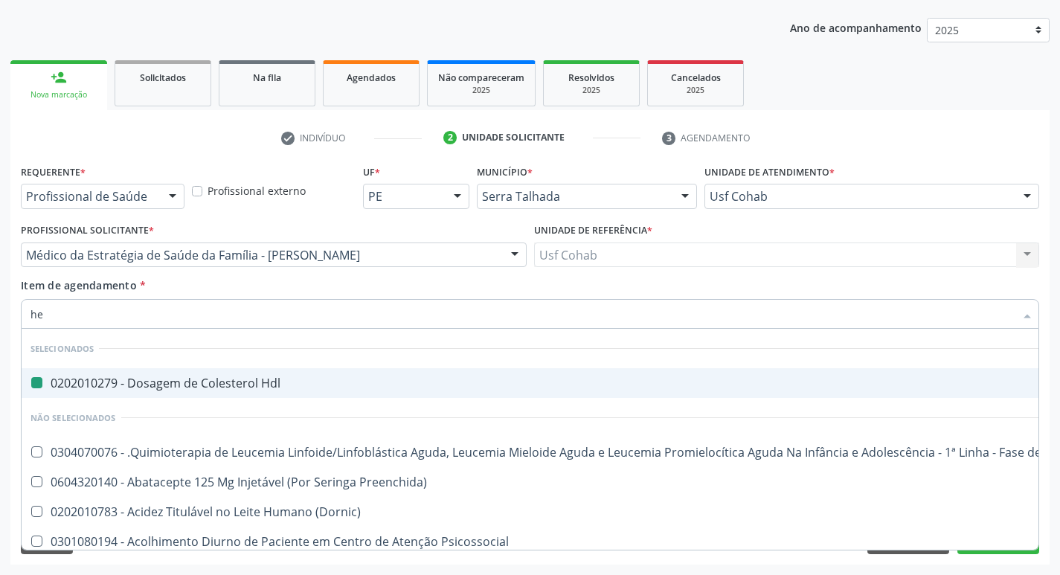
type input "hem"
checkbox Hdl "false"
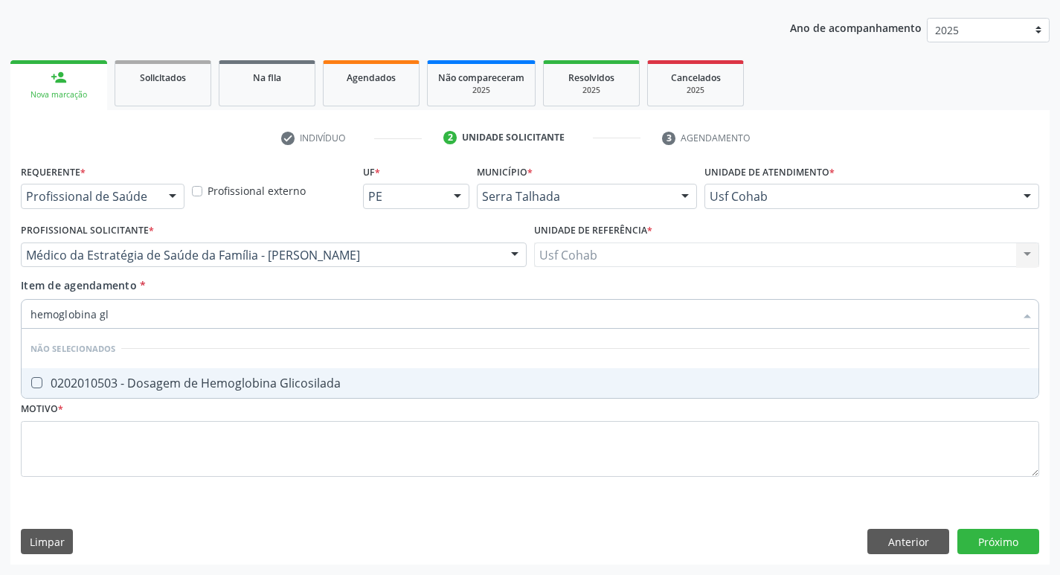
type input "hemoglobina gli"
click at [39, 382] on Glicosilada at bounding box center [36, 382] width 11 height 11
click at [31, 382] on Glicosilada "checkbox" at bounding box center [27, 383] width 10 height 10
checkbox Glicosilada "true"
drag, startPoint x: 126, startPoint y: 313, endPoint x: 0, endPoint y: 316, distance: 126.5
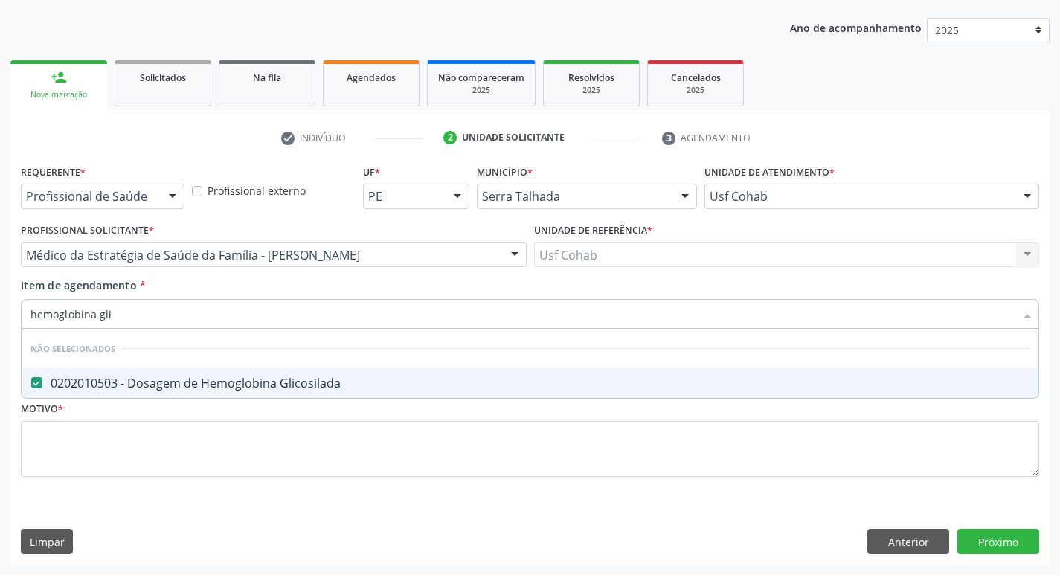
click at [0, 316] on div "Acompanhamento Acompanhe a situação das marcações correntes e finalizadas Relat…" at bounding box center [530, 248] width 1060 height 656
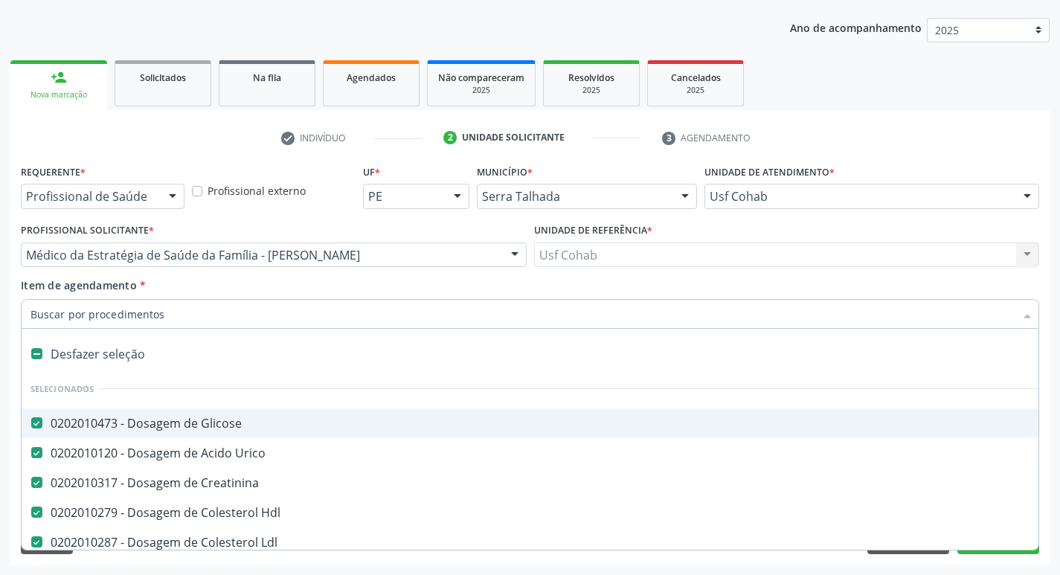
click at [112, 316] on input "Item de agendamento *" at bounding box center [523, 314] width 984 height 30
type input "p"
checkbox Glicose "false"
checkbox Urico "false"
checkbox Creatinina "false"
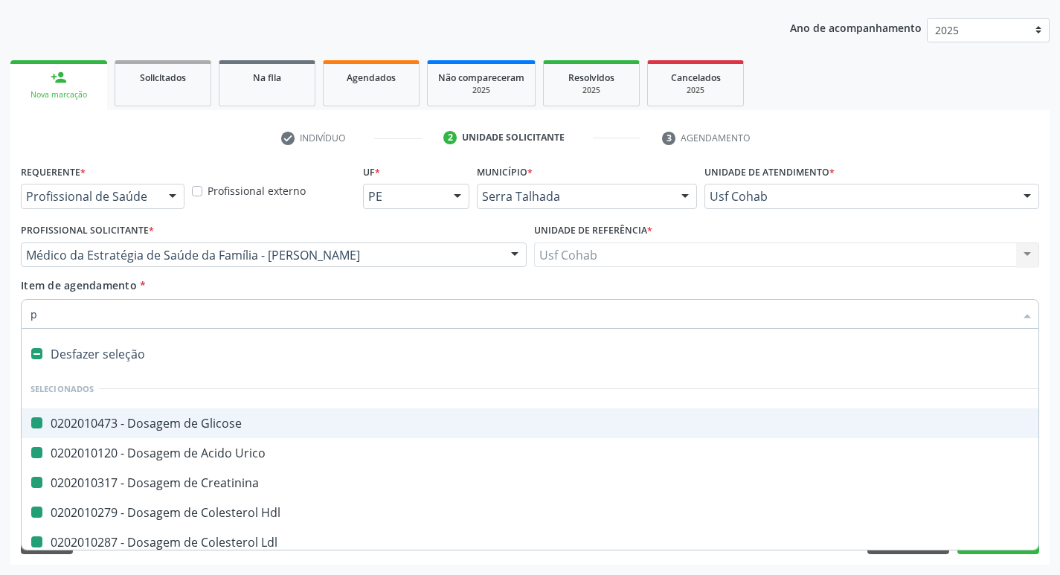
checkbox Hdl "false"
checkbox Ldl "false"
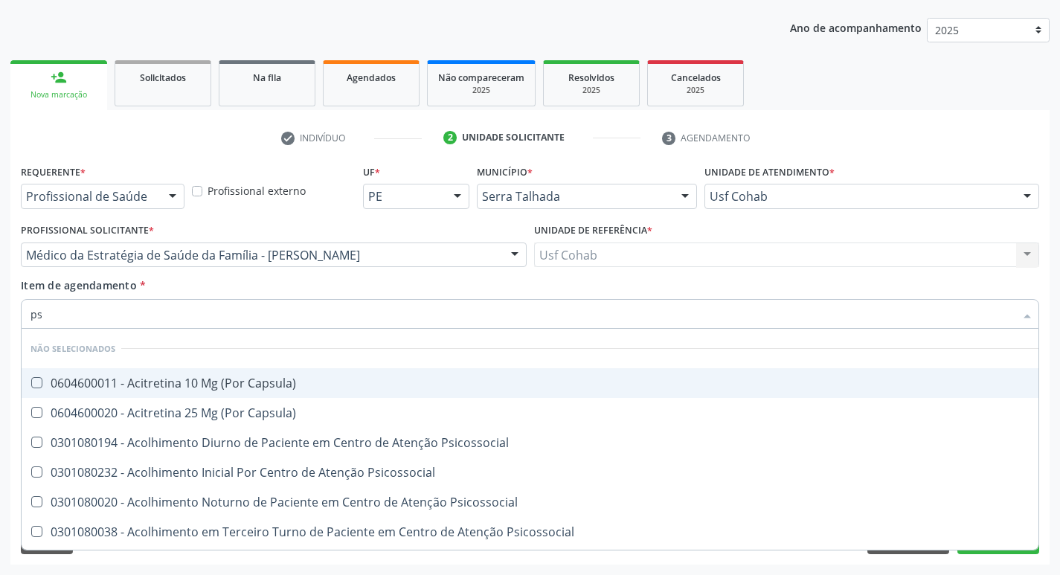
type input "psa"
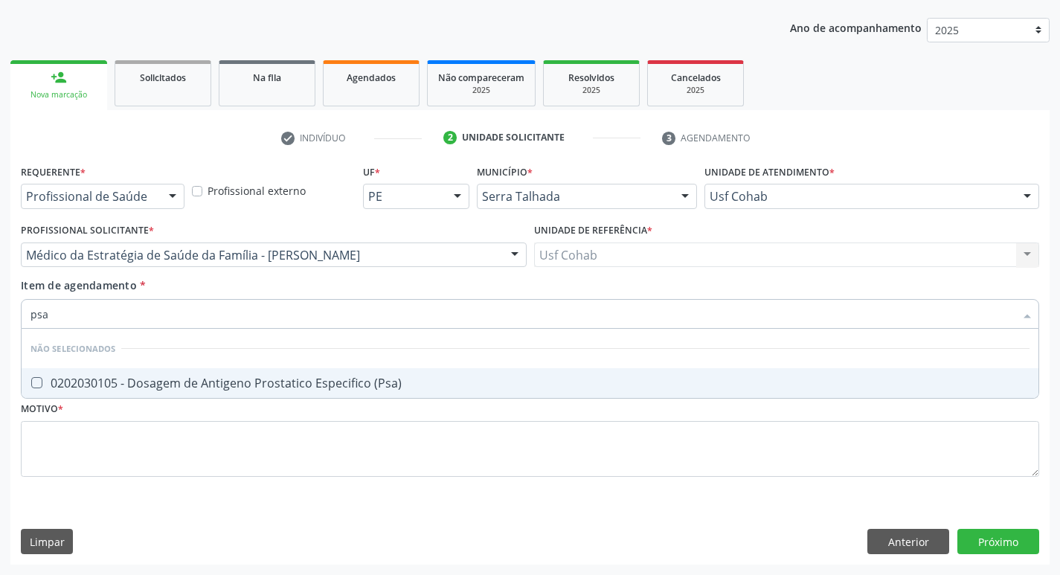
click at [36, 386] on \(Psa\) at bounding box center [36, 382] width 11 height 11
click at [31, 386] on \(Psa\) "checkbox" at bounding box center [27, 383] width 10 height 10
checkbox \(Psa\) "true"
drag, startPoint x: 74, startPoint y: 317, endPoint x: 0, endPoint y: 317, distance: 73.7
click at [0, 317] on div "Acompanhamento Acompanhe a situação das marcações correntes e finalizadas Relat…" at bounding box center [530, 248] width 1060 height 656
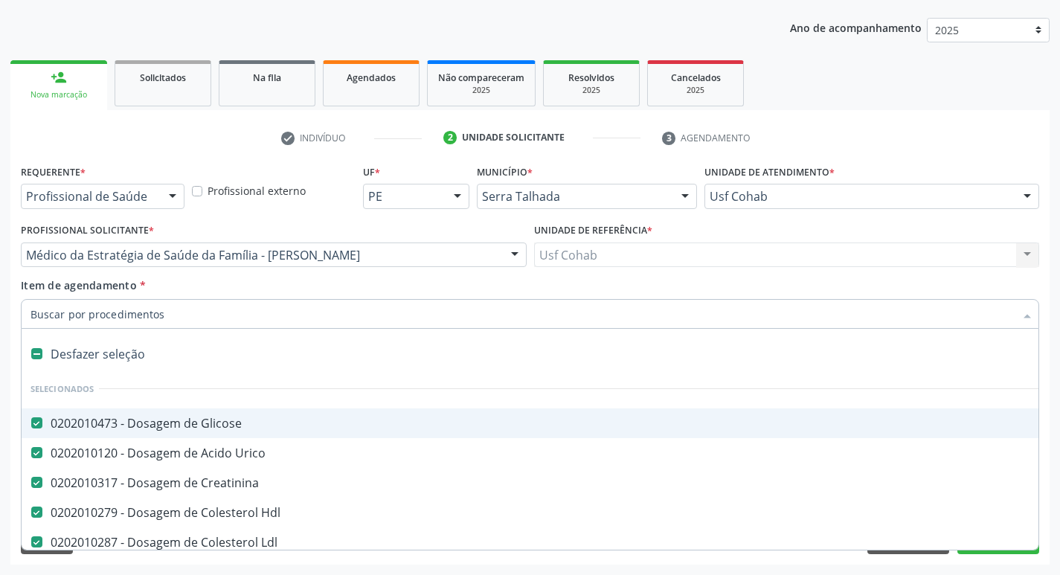
type input "h"
checkbox Creatinina "false"
checkbox Hdl "false"
checkbox Ldl "false"
checkbox Retrógrada "true"
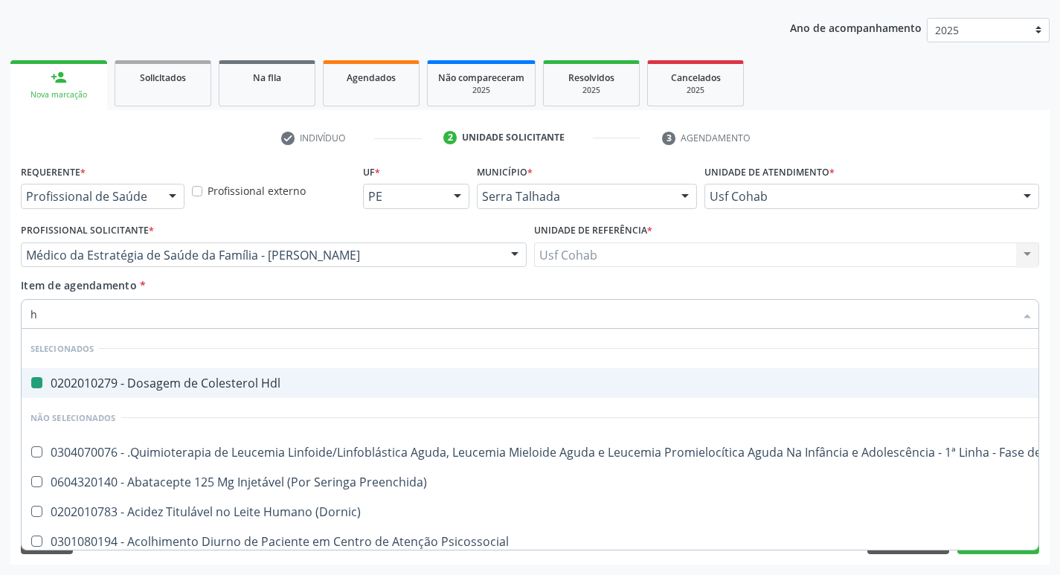
type input "he"
checkbox Hdl "false"
checkbox Coração "true"
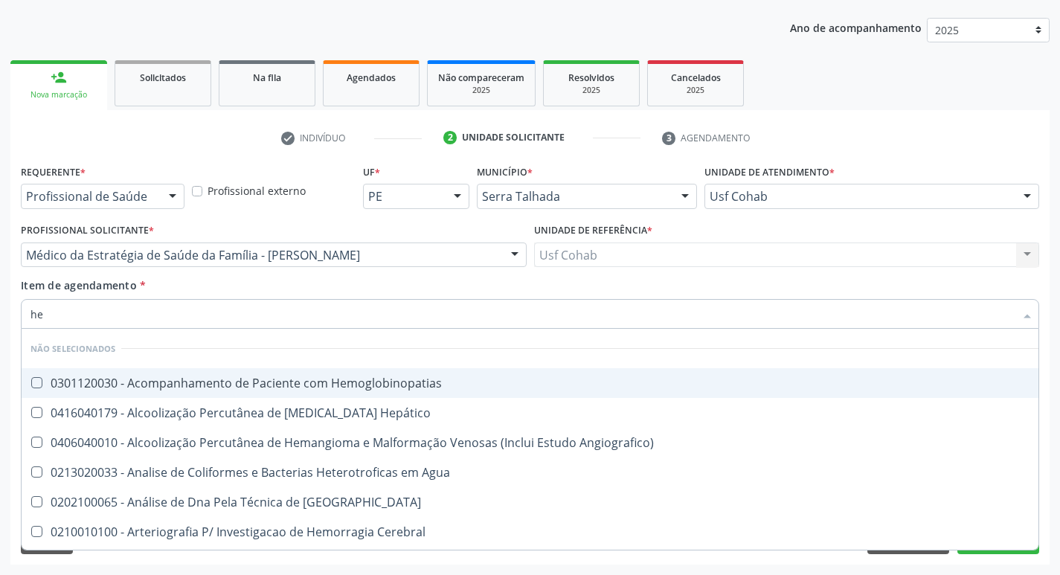
type input "hem"
checkbox \(Qualitativo\) "true"
checkbox Glicosilada "false"
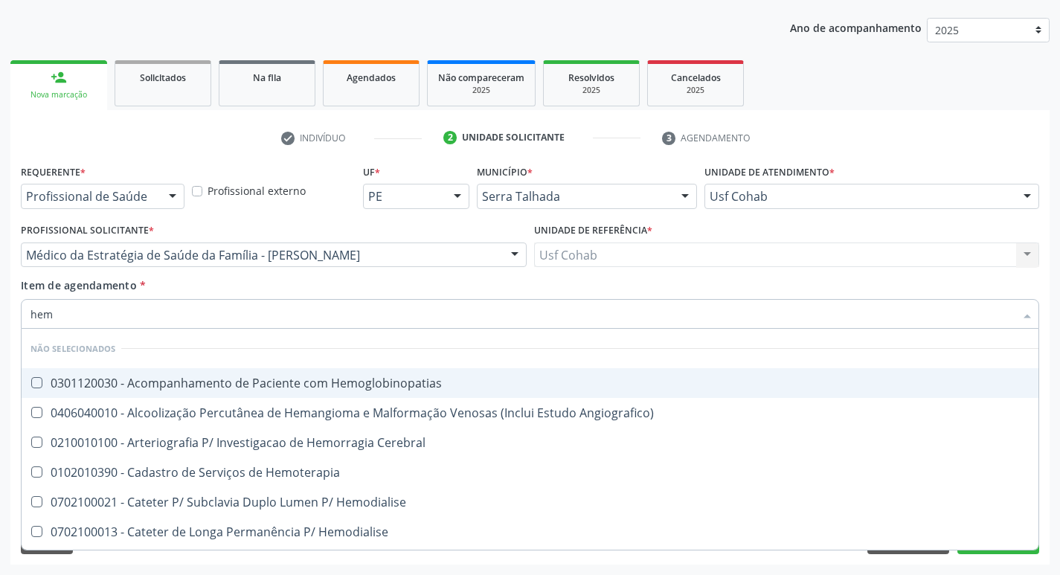
type input "hemo"
checkbox Hemacias "true"
checkbox Glicosilada "false"
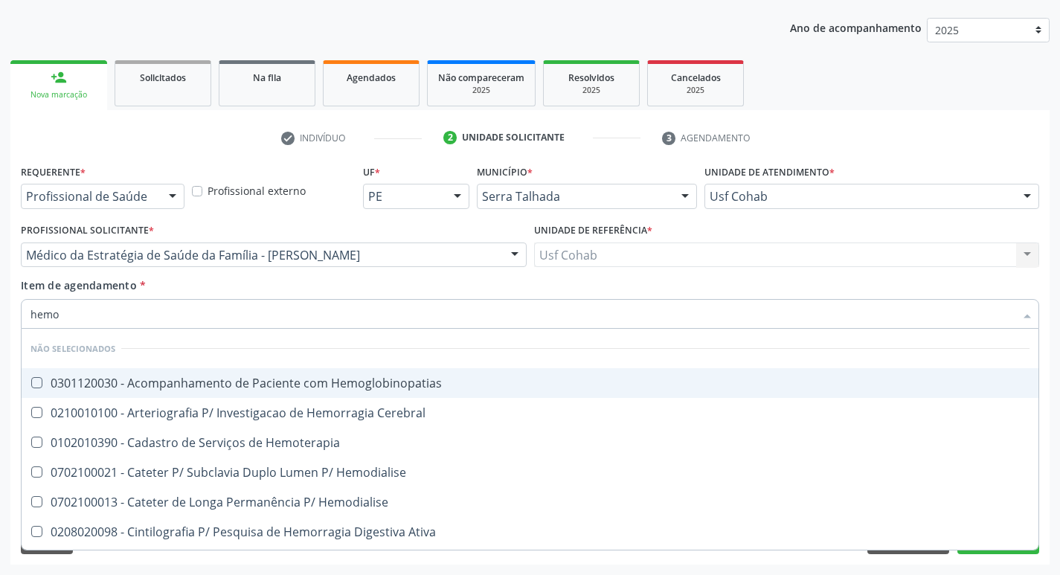
type input "hemog"
checkbox Tardio\) "true"
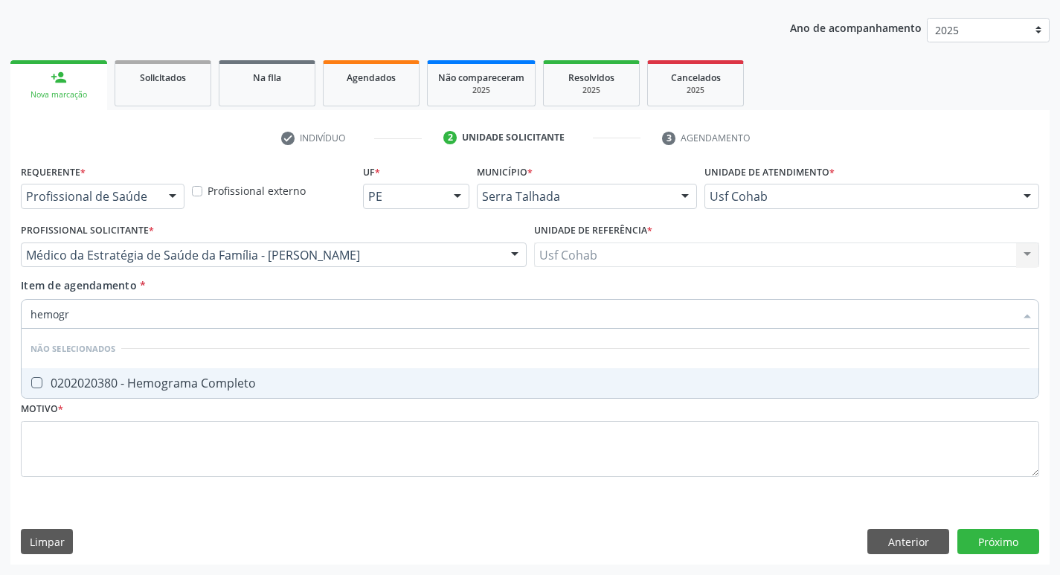
type input "hemogra"
click at [36, 381] on Completo at bounding box center [36, 382] width 11 height 11
click at [31, 381] on Completo "checkbox" at bounding box center [27, 383] width 10 height 10
checkbox Completo "true"
drag, startPoint x: 93, startPoint y: 317, endPoint x: 0, endPoint y: 308, distance: 93.4
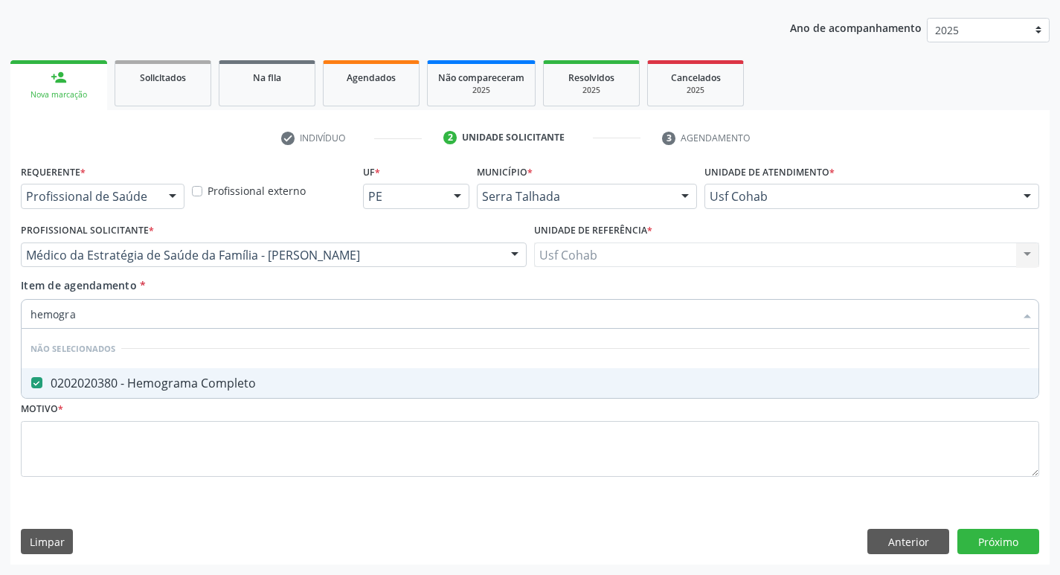
click at [0, 308] on div "Acompanhamento Acompanhe a situação das marcações correntes e finalizadas Relat…" at bounding box center [530, 248] width 1060 height 656
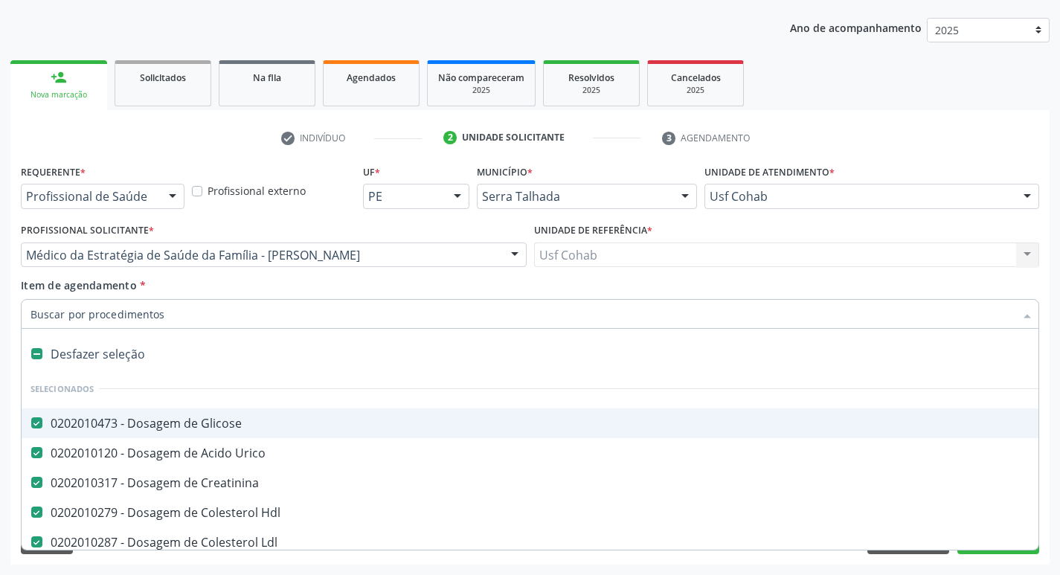
type input "t"
checkbox Ldl "false"
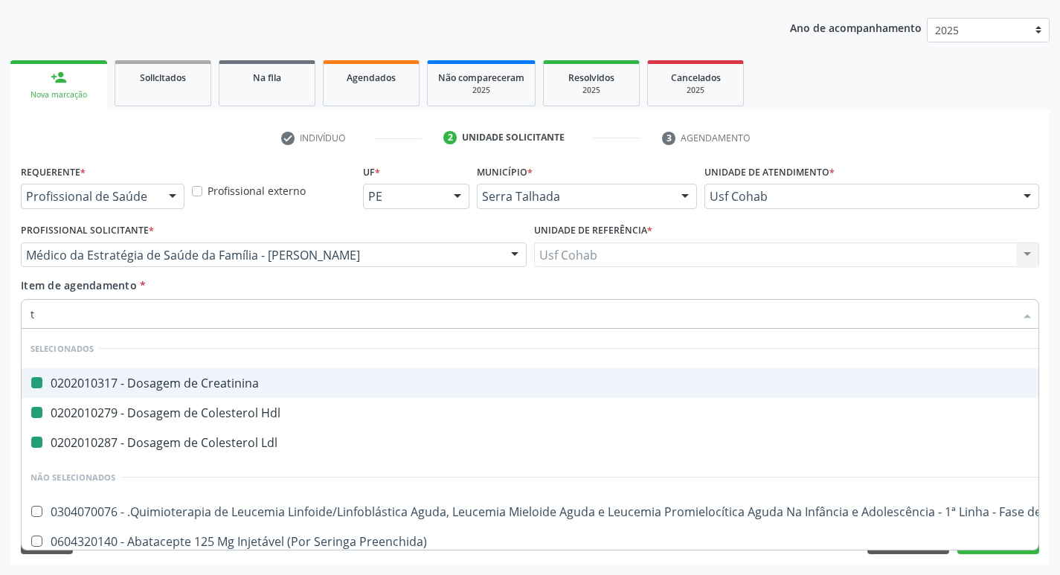
type input "t3"
checkbox Creatinina "false"
checkbox Hdl "false"
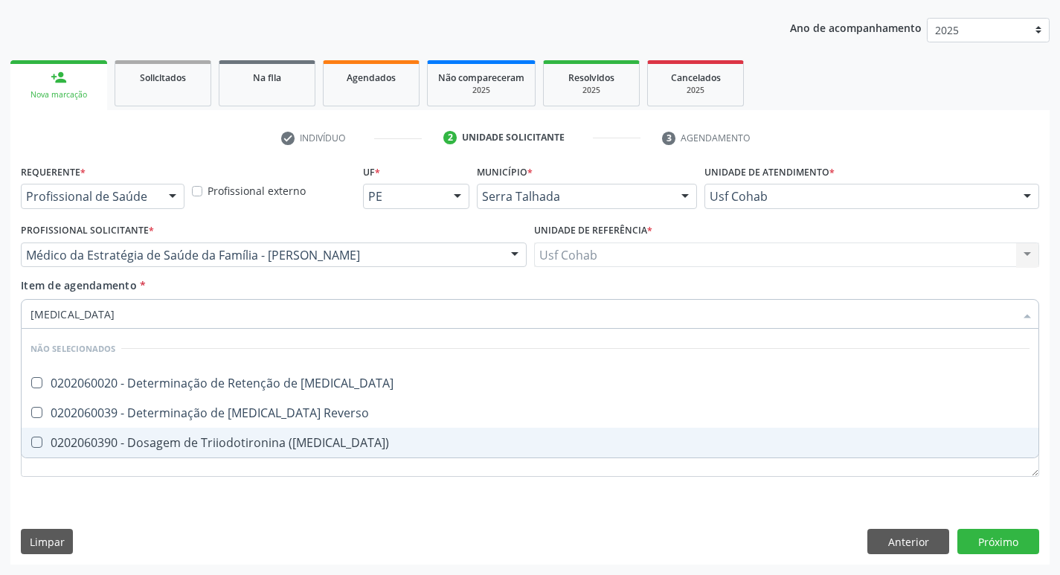
click at [35, 439] on \(T3\) at bounding box center [36, 442] width 11 height 11
click at [31, 439] on \(T3\) "checkbox" at bounding box center [27, 443] width 10 height 10
checkbox \(T3\) "true"
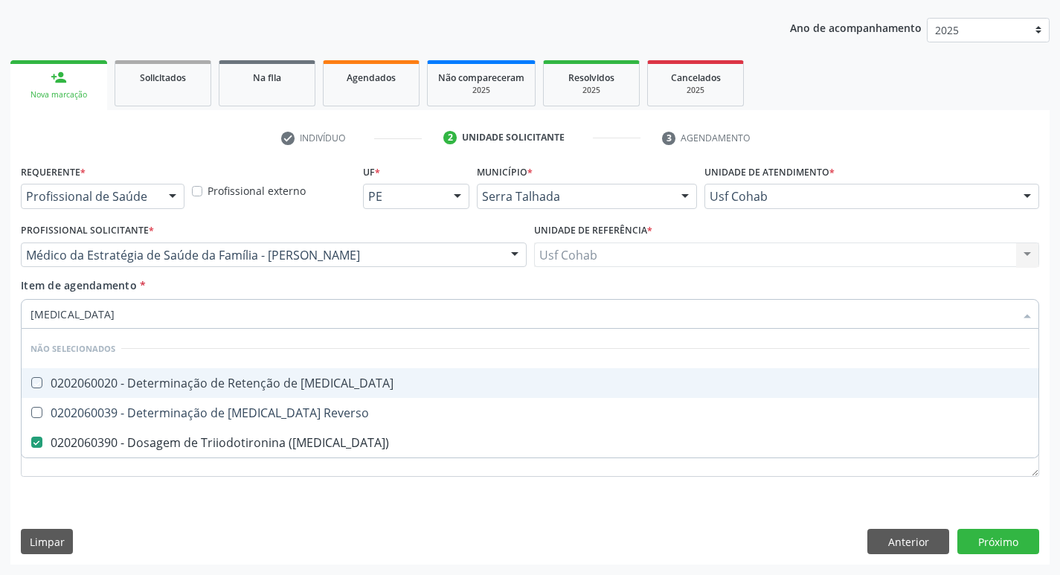
type input "t"
checkbox T3 "true"
checkbox Reverso "true"
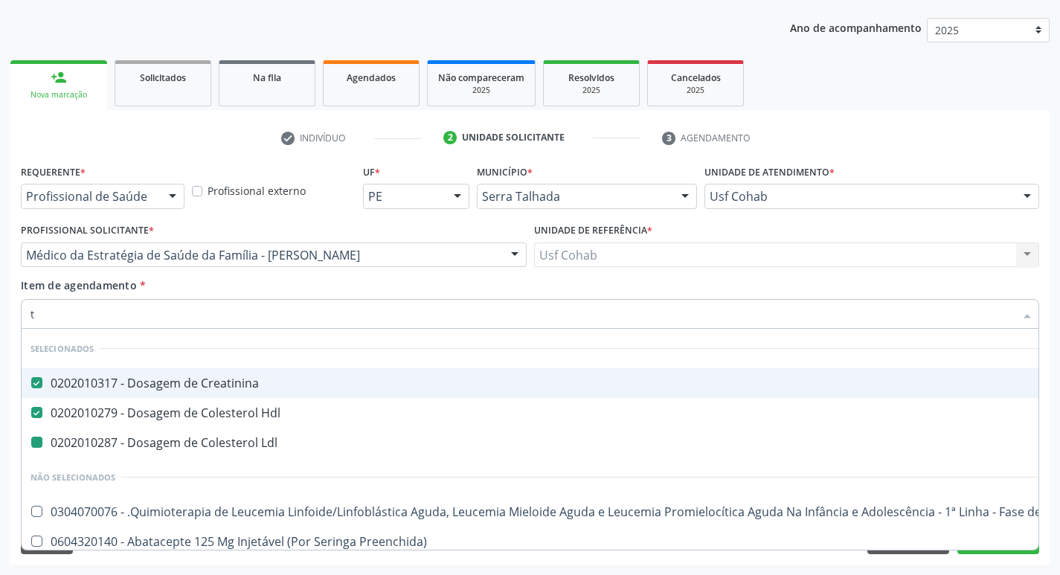
type input "t4"
checkbox Creatinina "false"
checkbox Hdl "false"
checkbox Ldl "false"
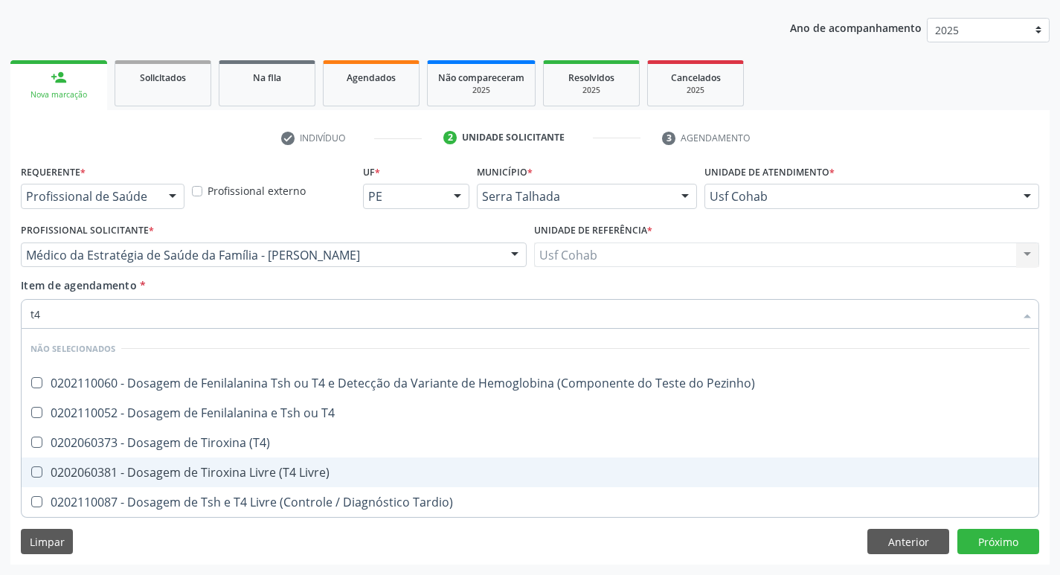
click at [39, 468] on Livre\) at bounding box center [36, 472] width 11 height 11
click at [31, 468] on Livre\) "checkbox" at bounding box center [27, 472] width 10 height 10
checkbox Livre\) "true"
type input "t"
checkbox Pezinho\) "true"
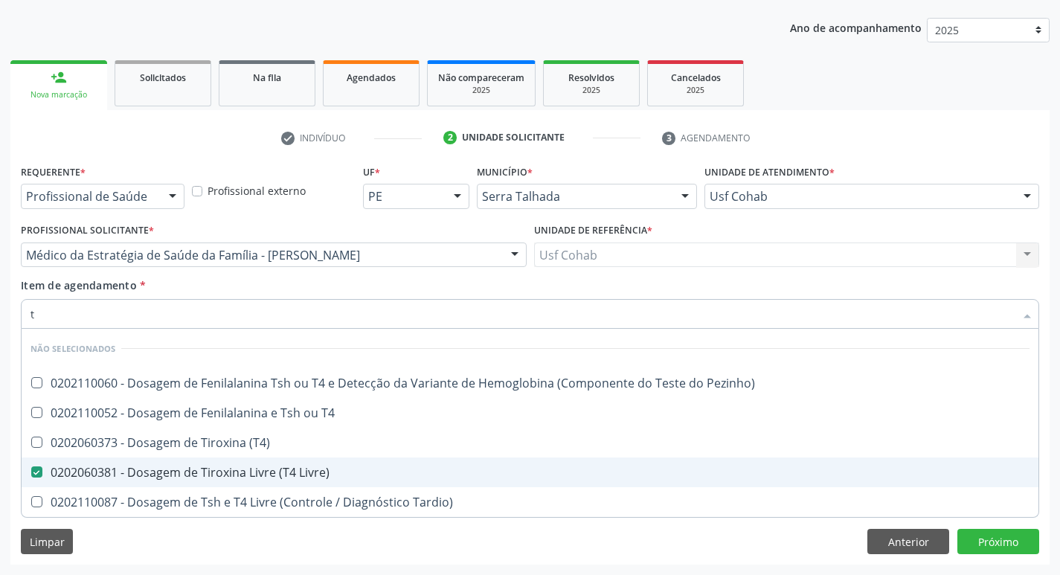
checkbox T4 "true"
checkbox \(T4\) "true"
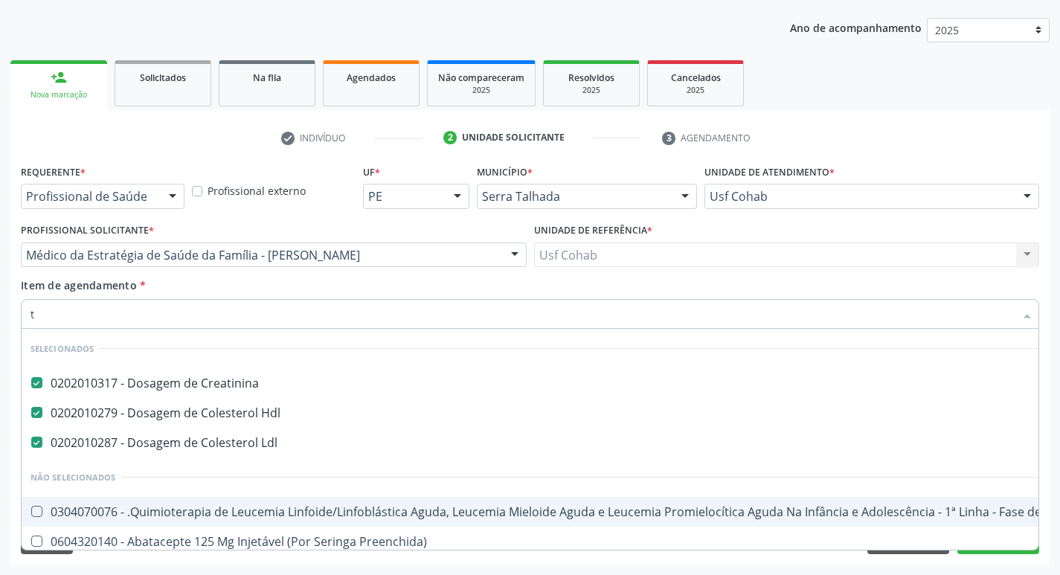
type input "ts"
checkbox Creatinina "false"
checkbox Hdl "false"
checkbox Ldl "false"
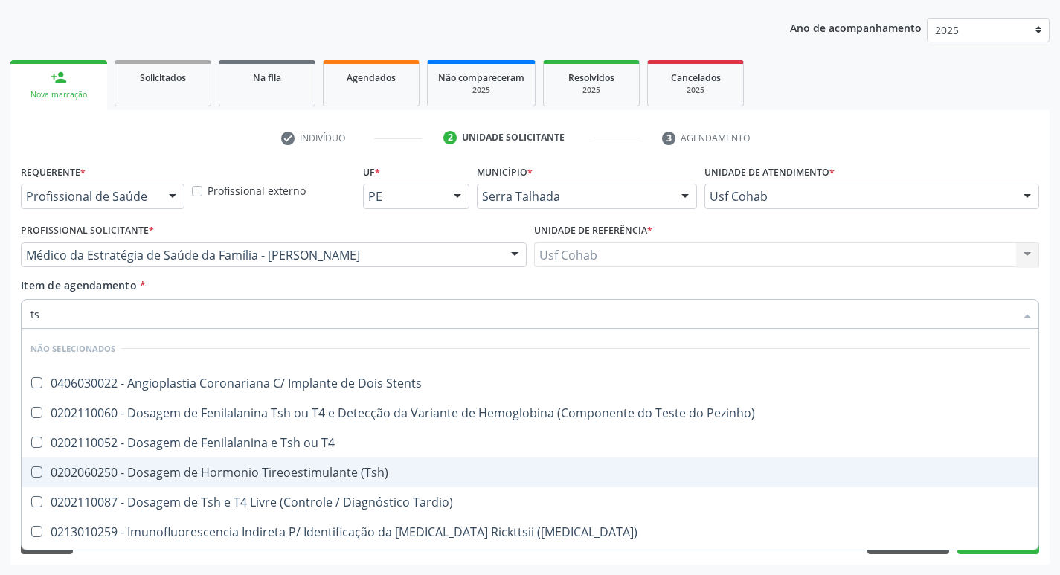
type input "tsh"
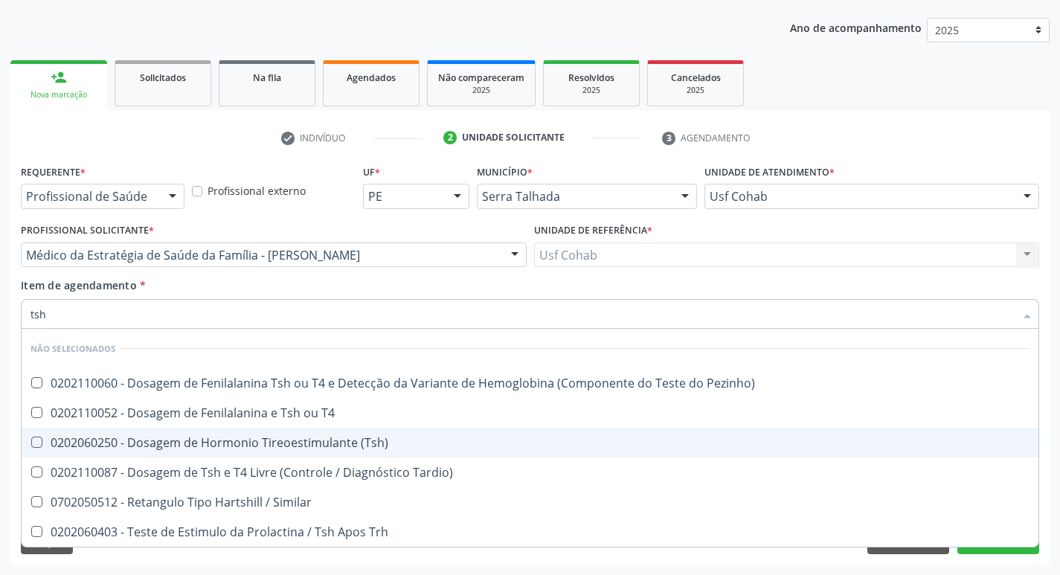
click at [36, 443] on \(Tsh\) at bounding box center [36, 442] width 11 height 11
click at [31, 443] on \(Tsh\) "checkbox" at bounding box center [27, 443] width 10 height 10
checkbox \(Tsh\) "true"
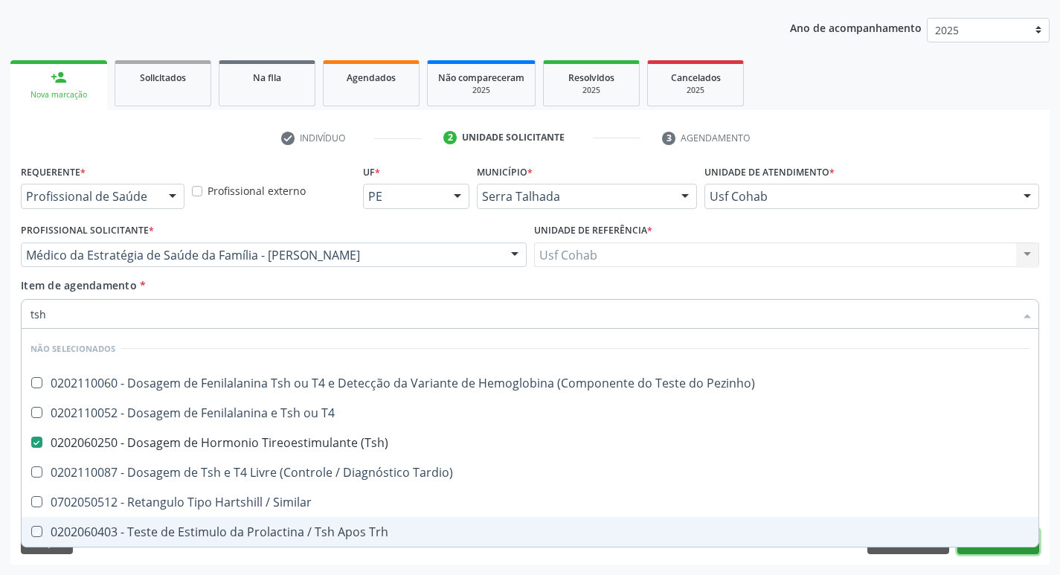
click at [984, 551] on button "Próximo" at bounding box center [999, 541] width 82 height 25
checkbox Pezinho\) "true"
checkbox T4 "true"
checkbox Similar "true"
checkbox Trh "true"
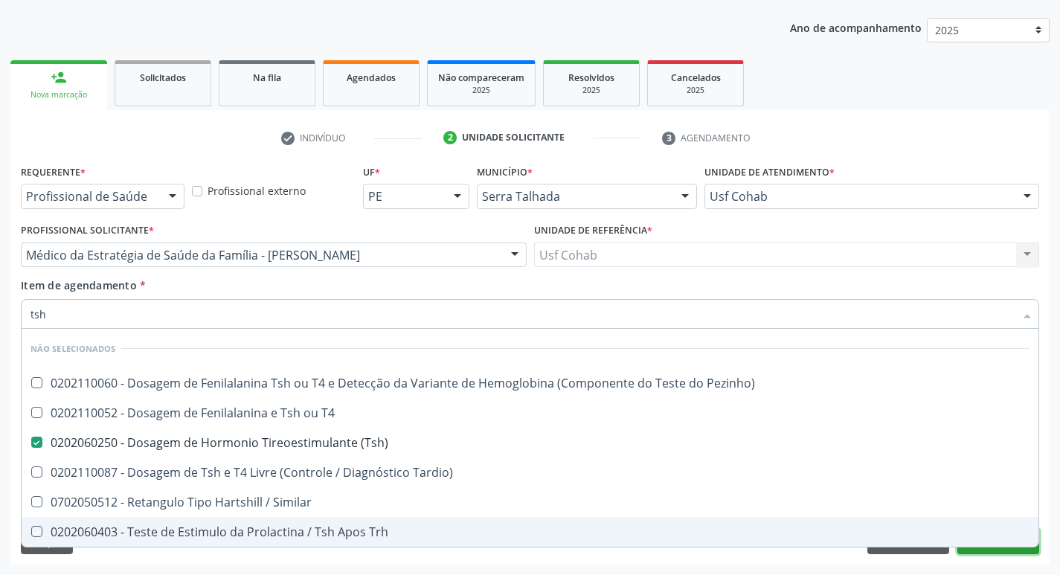
checkbox Tardio\) "true"
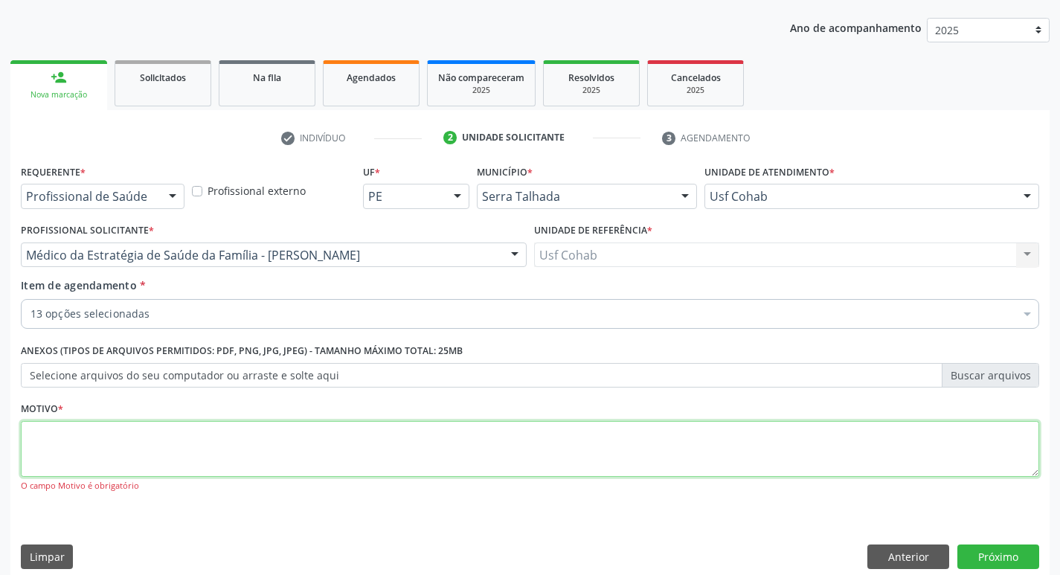
click at [153, 444] on textarea at bounding box center [530, 449] width 1019 height 57
type textarea "rastreio"
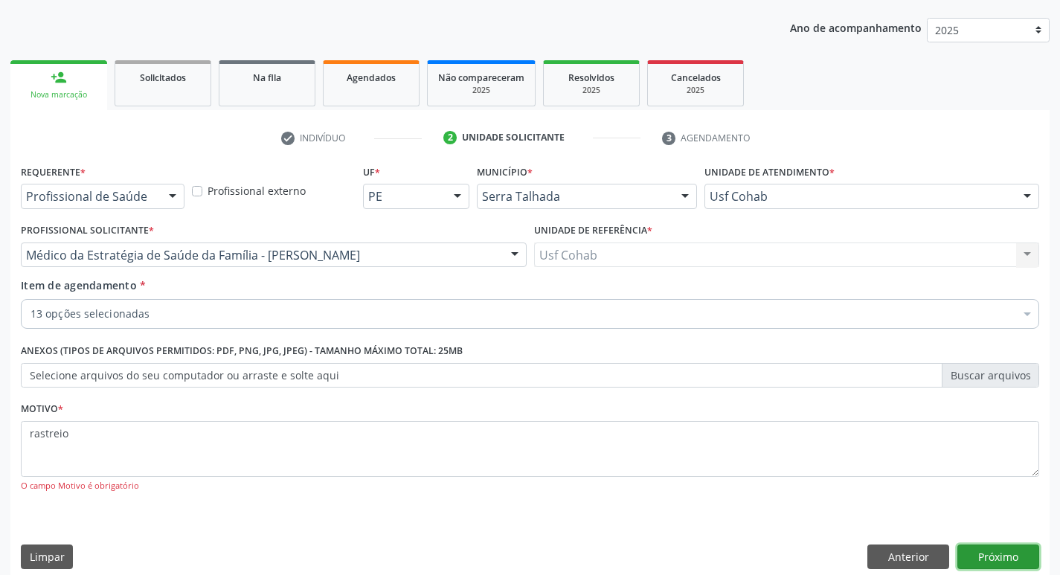
click at [996, 556] on button "Próximo" at bounding box center [999, 557] width 82 height 25
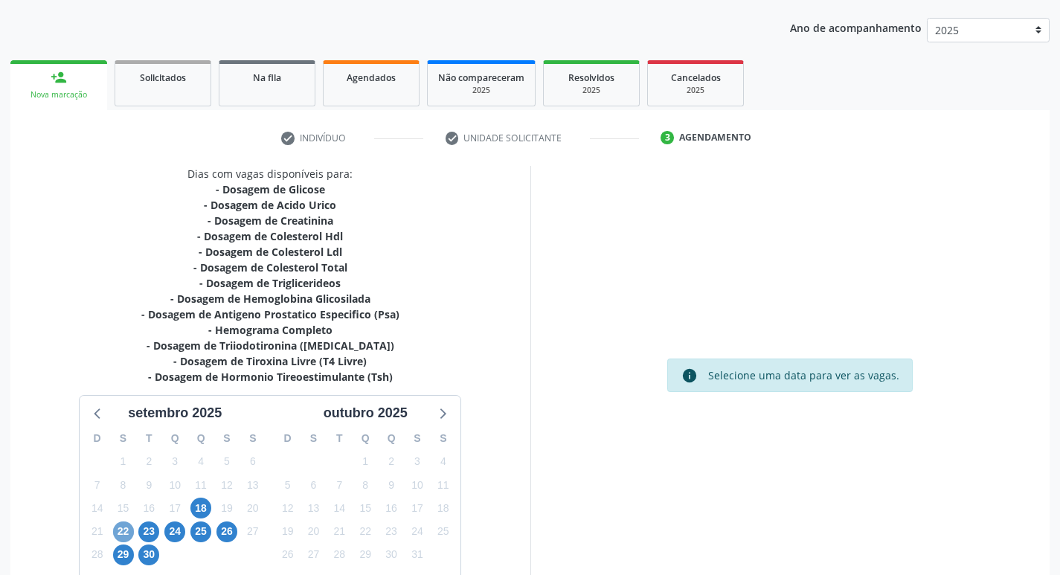
click at [125, 533] on span "22" at bounding box center [123, 532] width 21 height 21
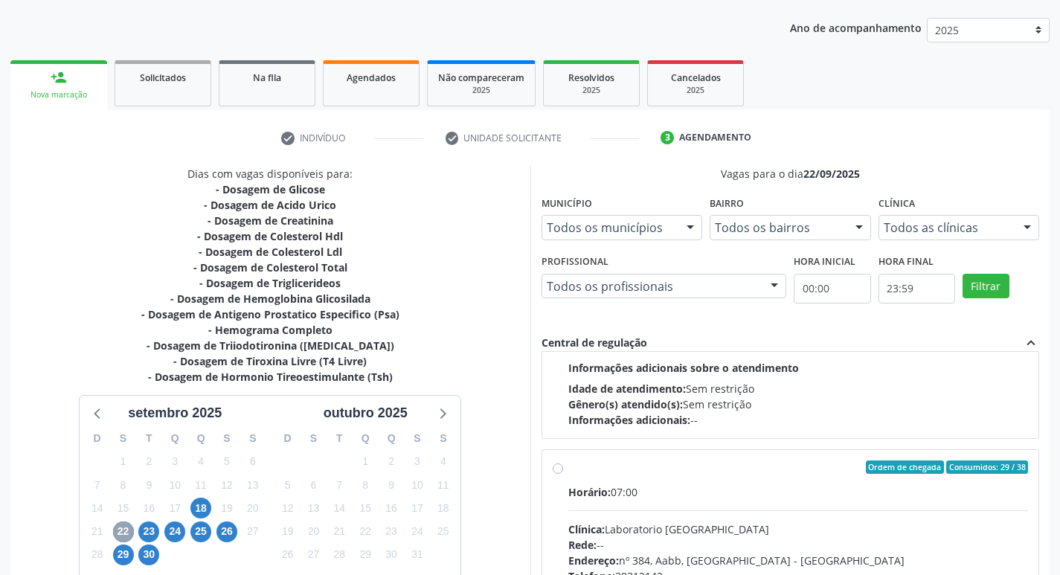
scroll to position [496, 0]
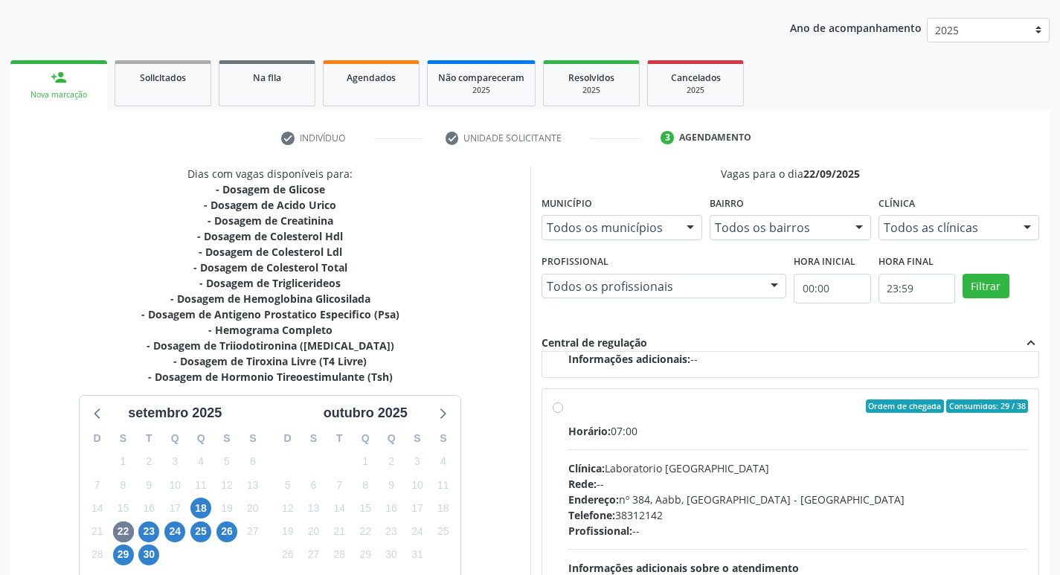
click at [568, 411] on label "Ordem de chegada Consumidos: 29 / 38 Horário: 07:00 Clínica: Laboratorio Sao Fr…" at bounding box center [798, 514] width 461 height 228
click at [557, 411] on input "Ordem de chegada Consumidos: 29 / 38 Horário: 07:00 Clínica: Laboratorio Sao Fr…" at bounding box center [558, 406] width 10 height 13
radio input "true"
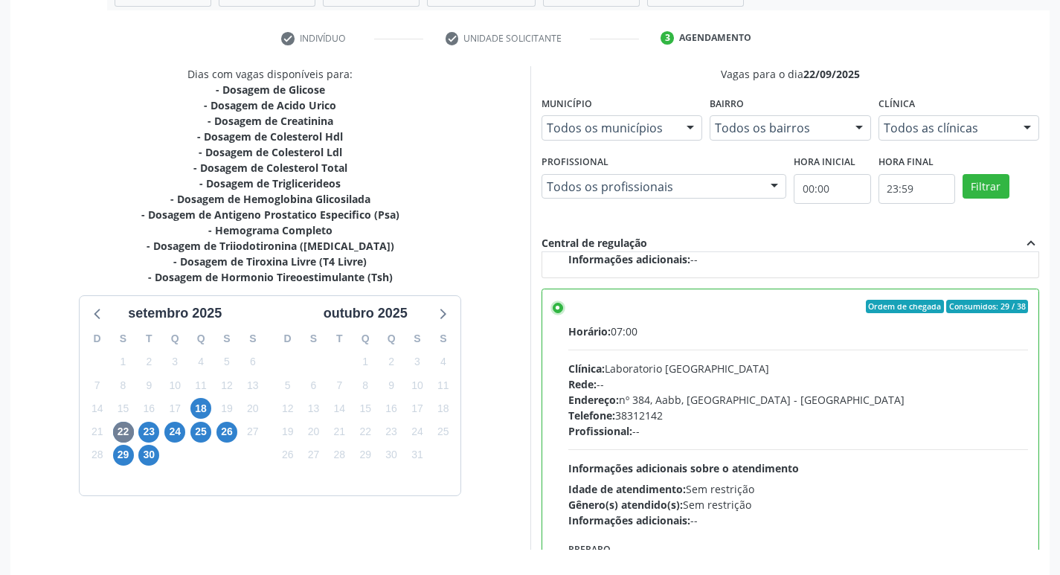
scroll to position [314, 0]
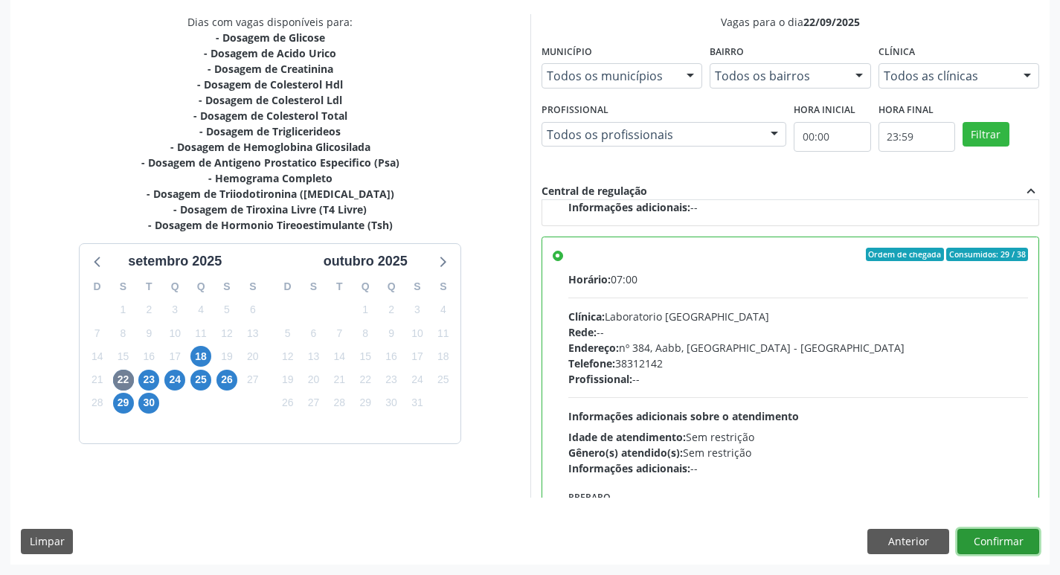
click at [1010, 540] on button "Confirmar" at bounding box center [999, 541] width 82 height 25
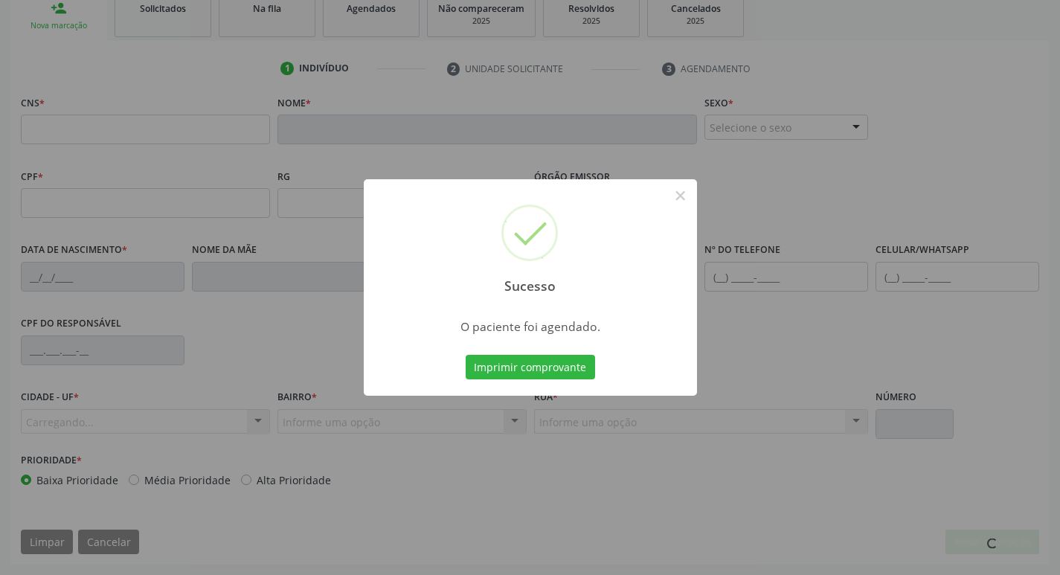
scroll to position [231, 0]
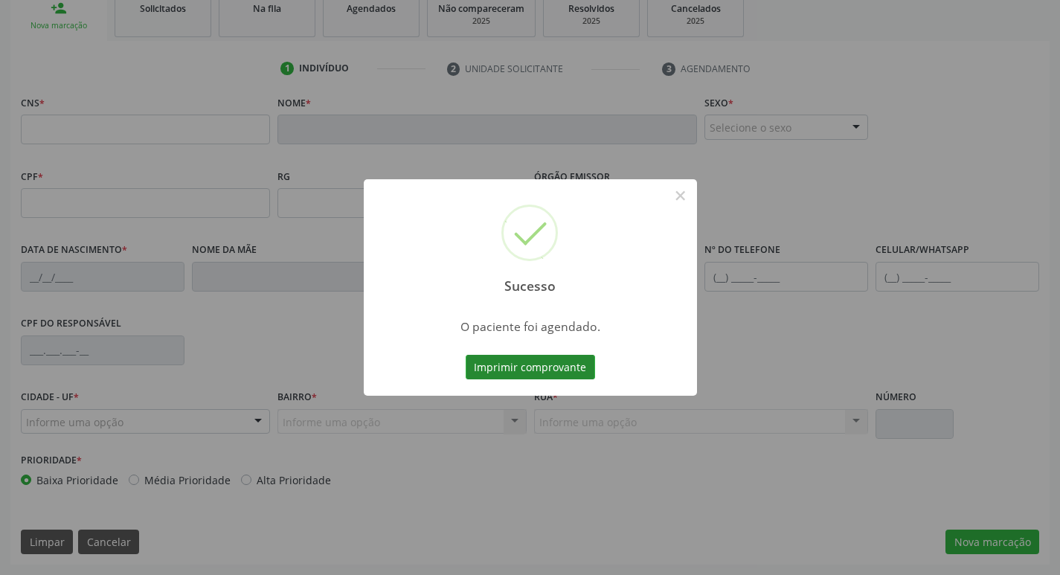
click at [562, 377] on button "Imprimir comprovante" at bounding box center [530, 367] width 129 height 25
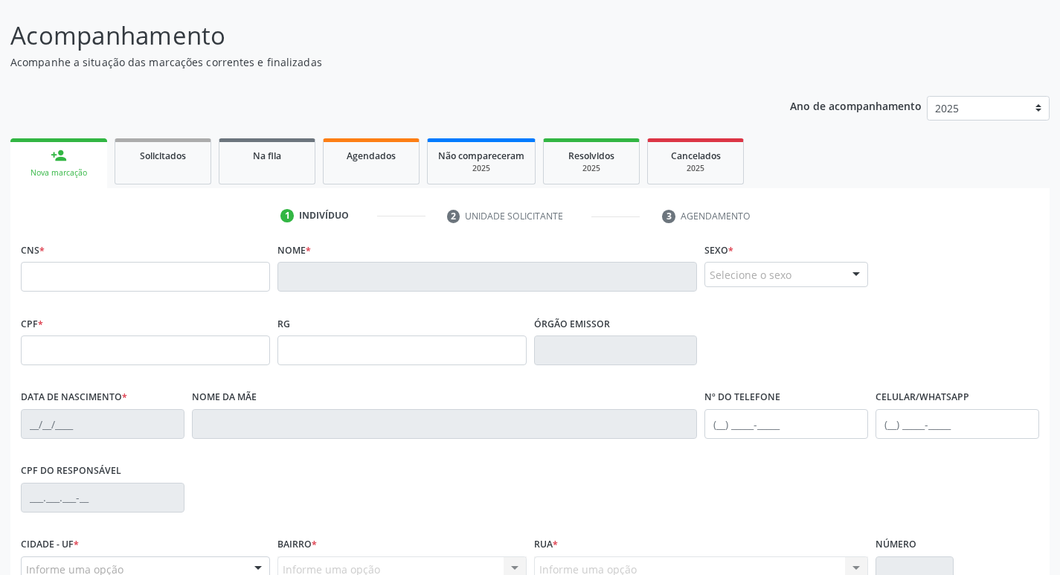
scroll to position [83, 0]
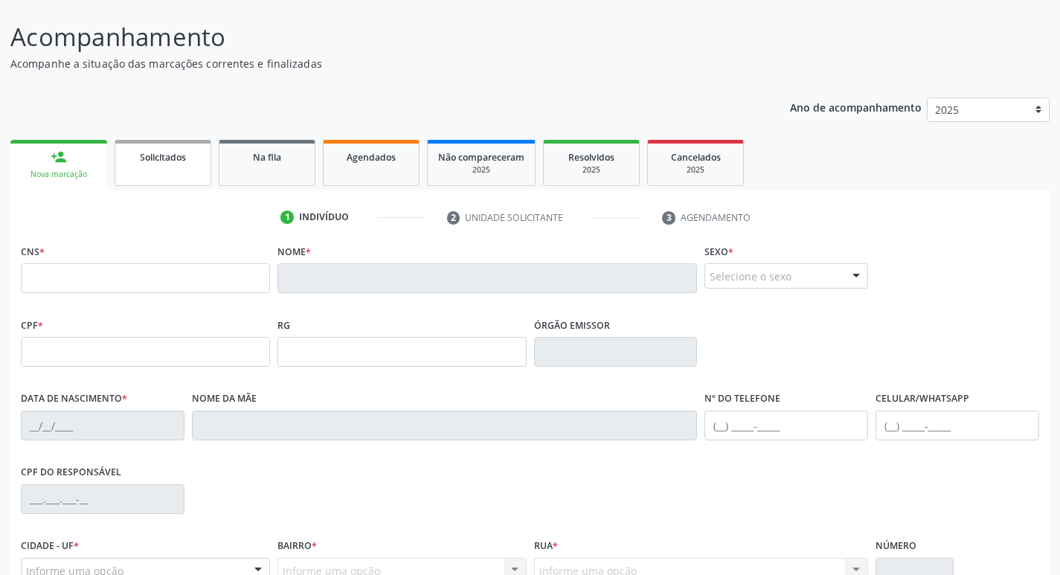
click at [131, 176] on link "Solicitados" at bounding box center [163, 163] width 97 height 46
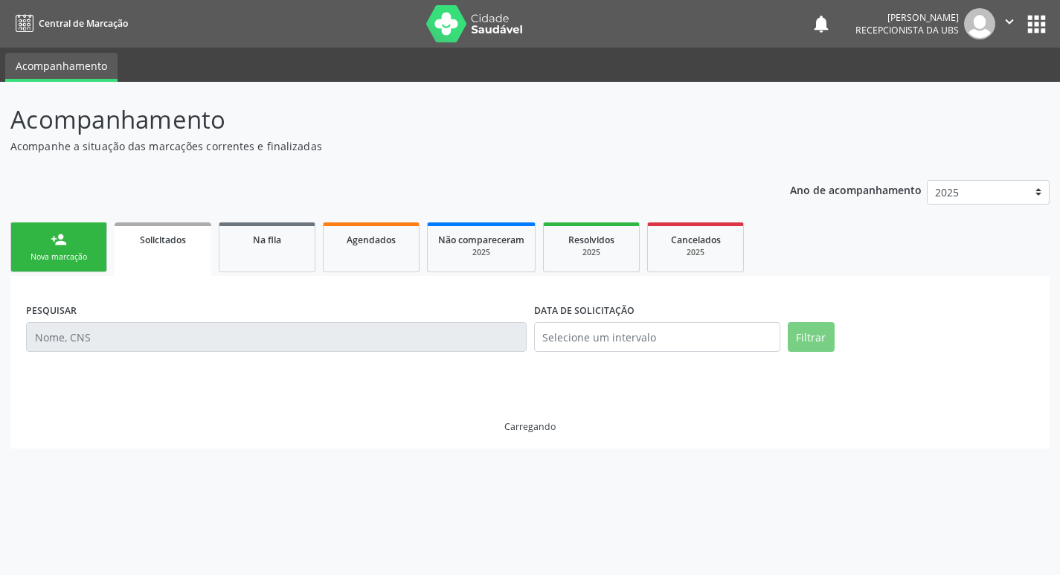
scroll to position [0, 0]
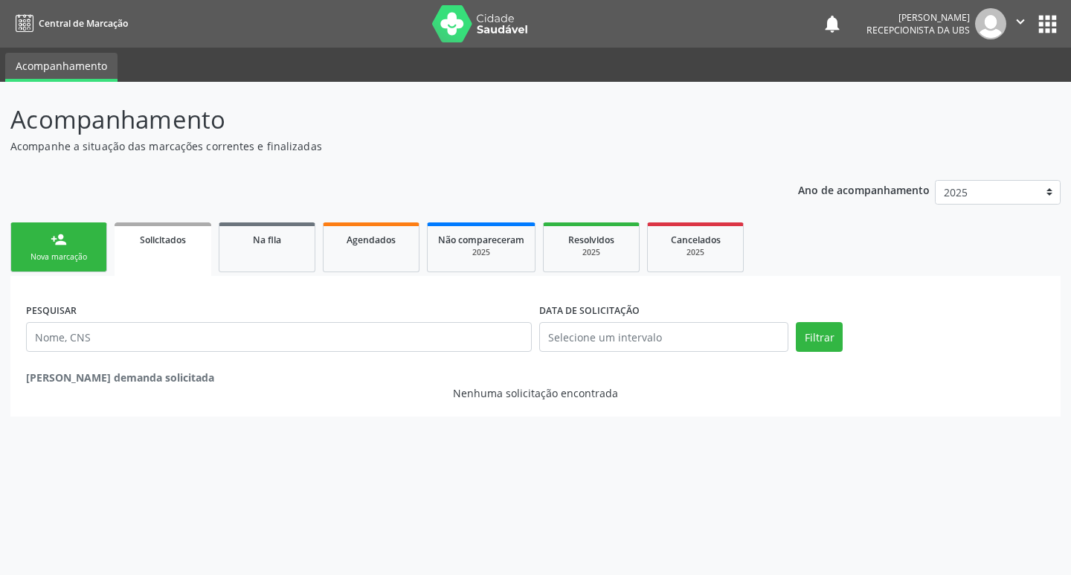
click at [97, 242] on link "person_add Nova marcação" at bounding box center [58, 247] width 97 height 50
click at [92, 254] on div "Nova marcação" at bounding box center [59, 256] width 74 height 11
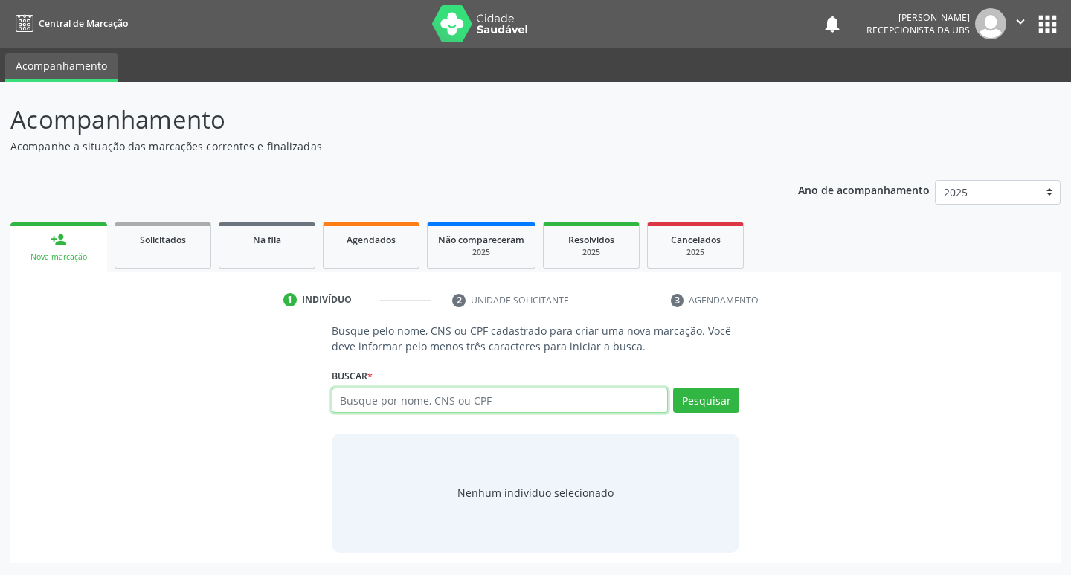
click at [471, 405] on input "text" at bounding box center [500, 400] width 337 height 25
type input "708104576005838"
click at [717, 400] on button "Pesquisar" at bounding box center [706, 400] width 66 height 25
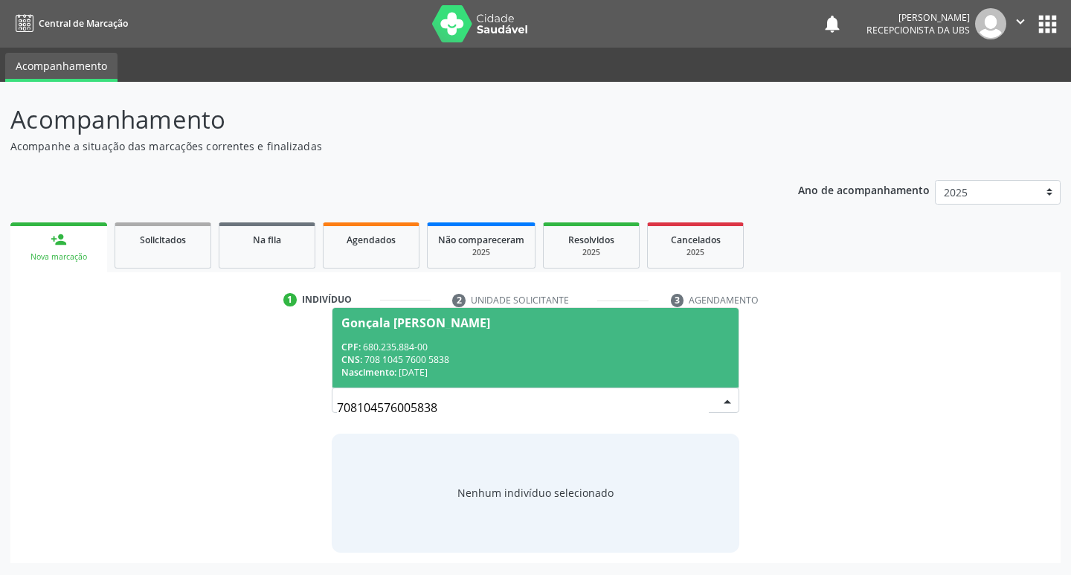
click at [496, 350] on div "CPF: 680.235.884-00" at bounding box center [536, 347] width 389 height 13
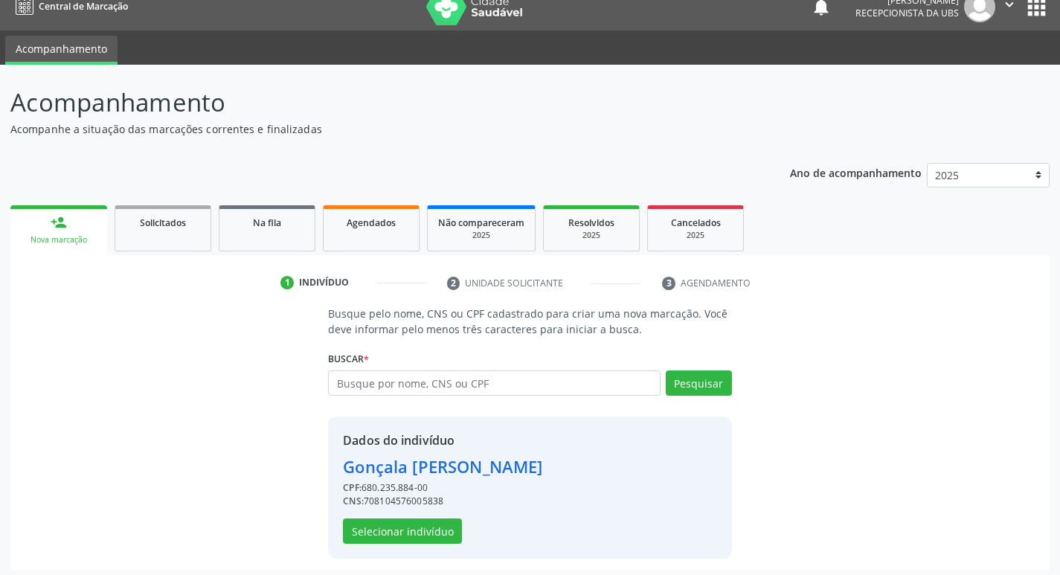
scroll to position [22, 0]
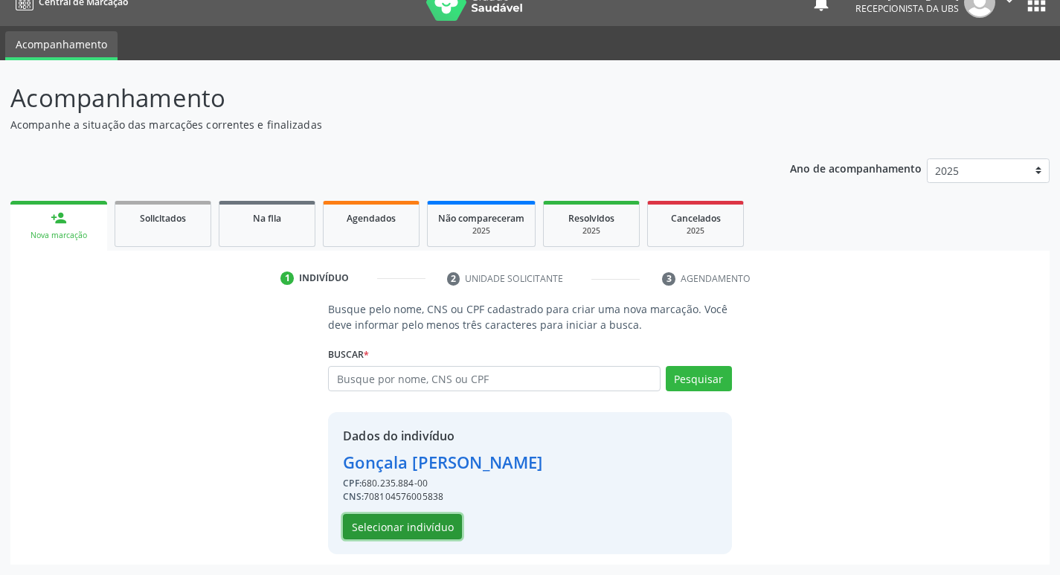
click at [388, 530] on button "Selecionar indivíduo" at bounding box center [402, 526] width 119 height 25
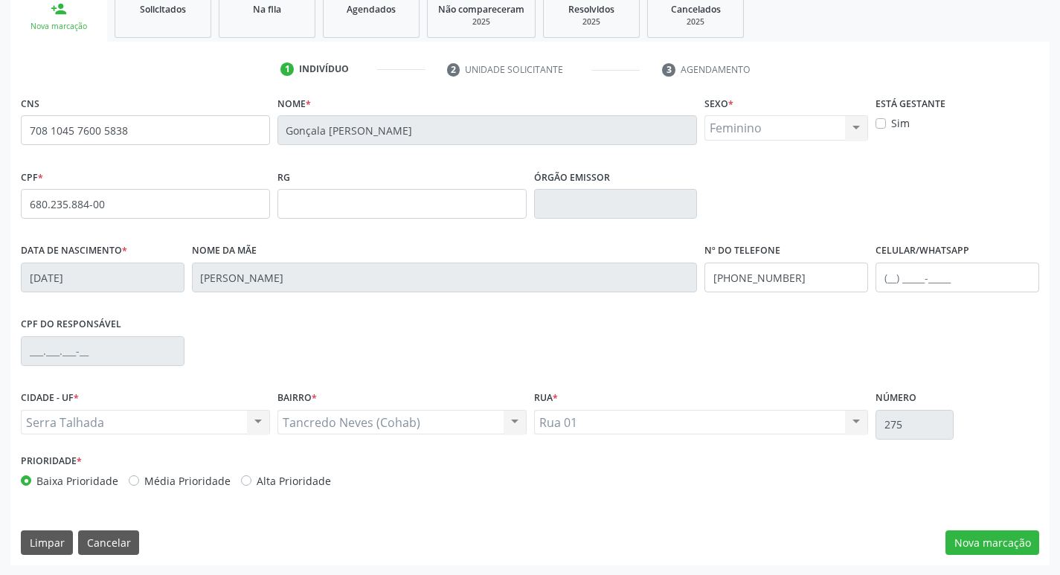
scroll to position [231, 0]
click at [999, 545] on button "Nova marcação" at bounding box center [993, 542] width 94 height 25
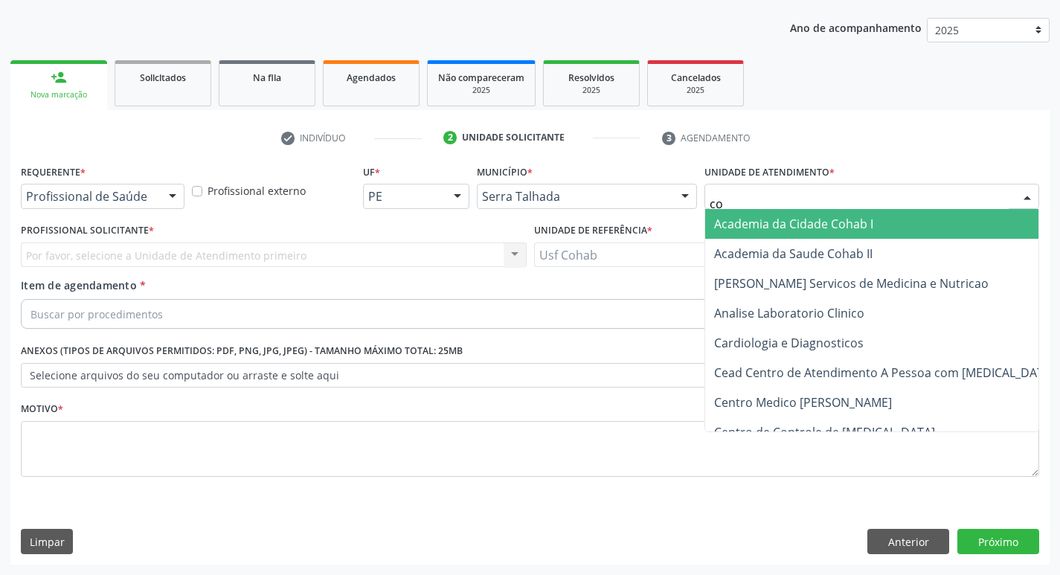
type input "coh"
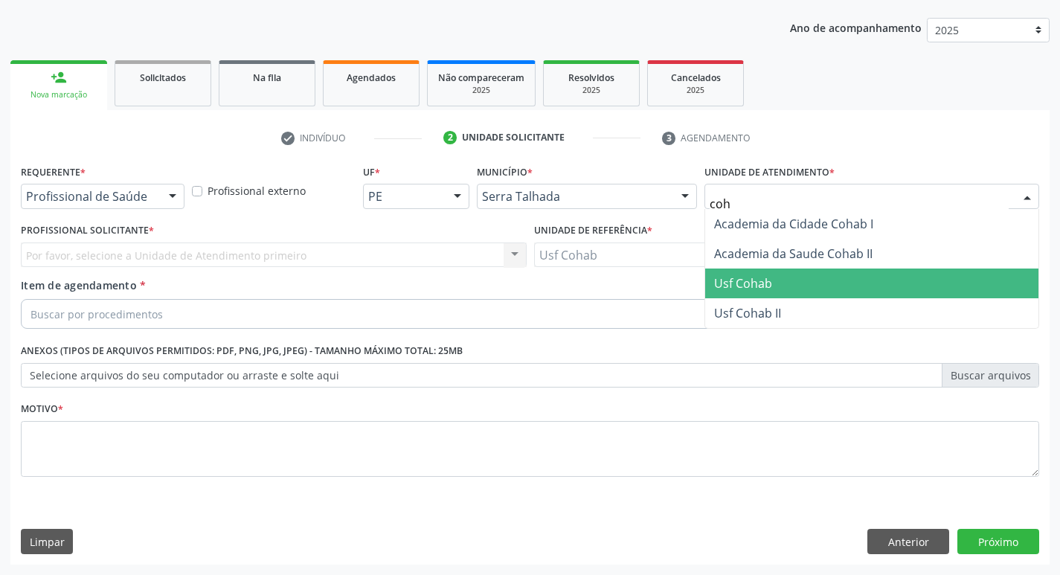
click at [750, 275] on span "Usf Cohab" at bounding box center [743, 283] width 58 height 16
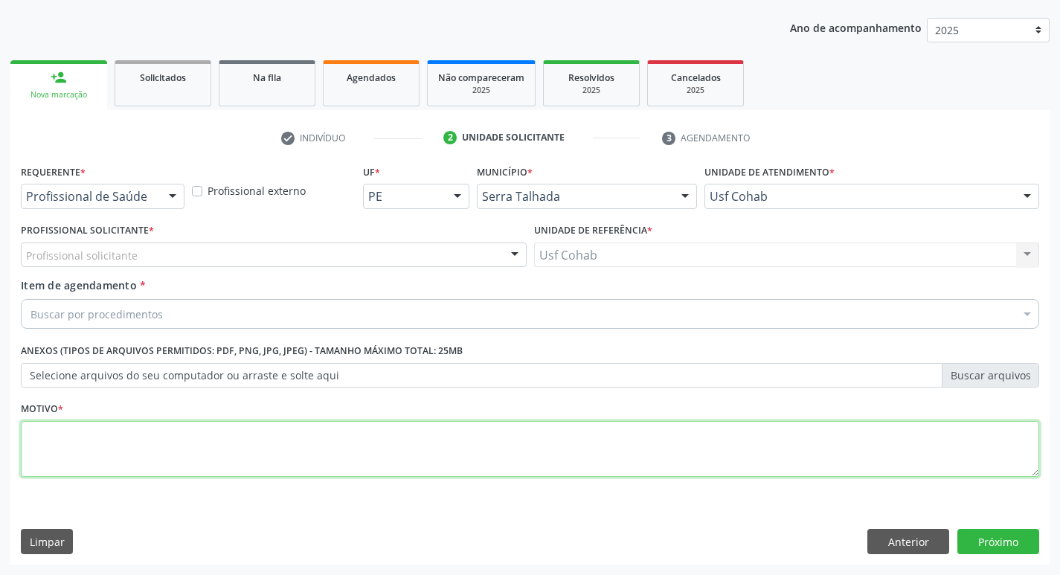
click at [128, 439] on textarea at bounding box center [530, 449] width 1019 height 57
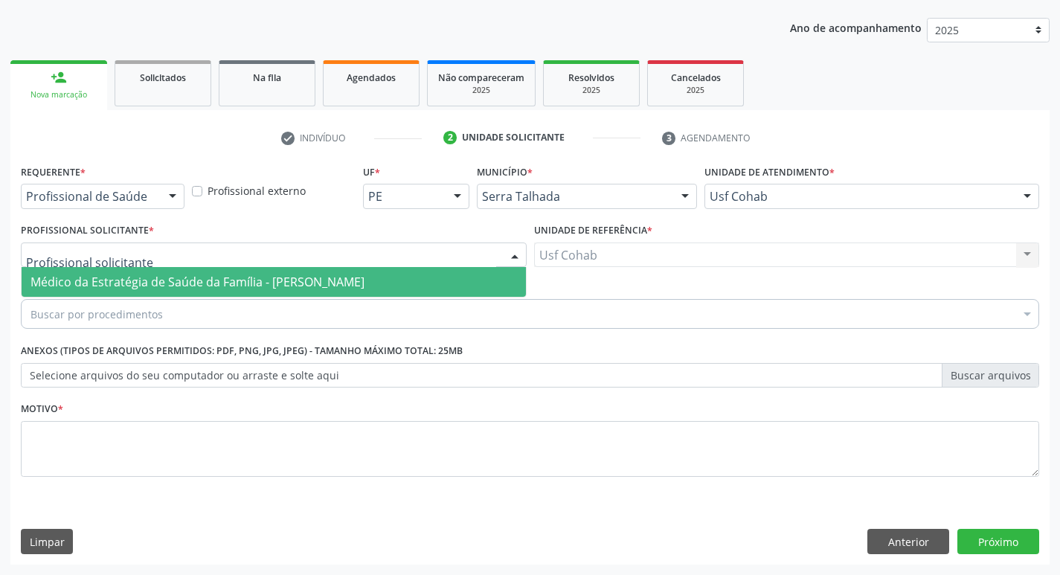
click at [127, 283] on span "Médico da Estratégia de Saúde da Família - [PERSON_NAME]" at bounding box center [198, 282] width 334 height 16
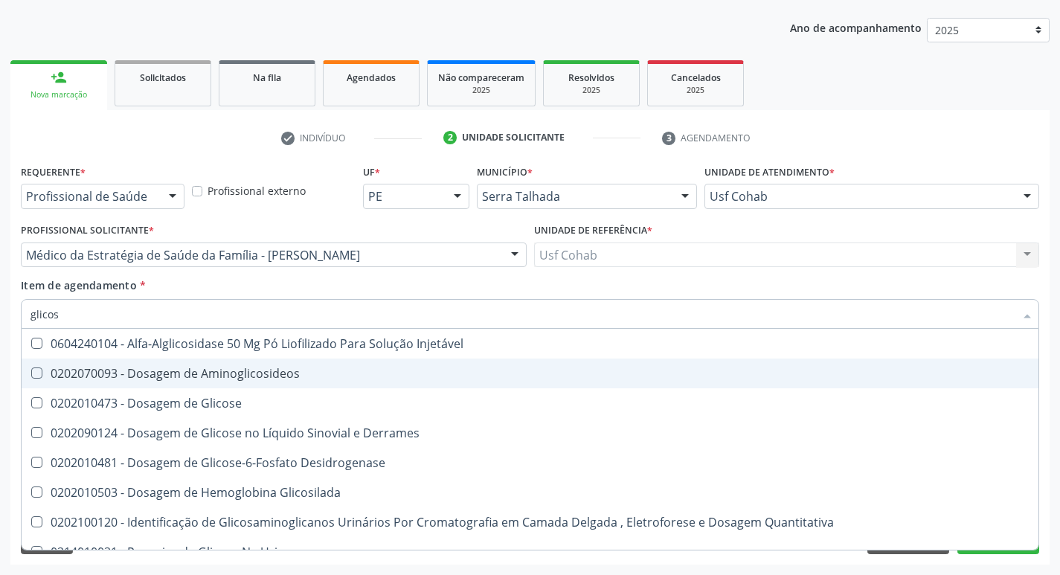
type input "glicose"
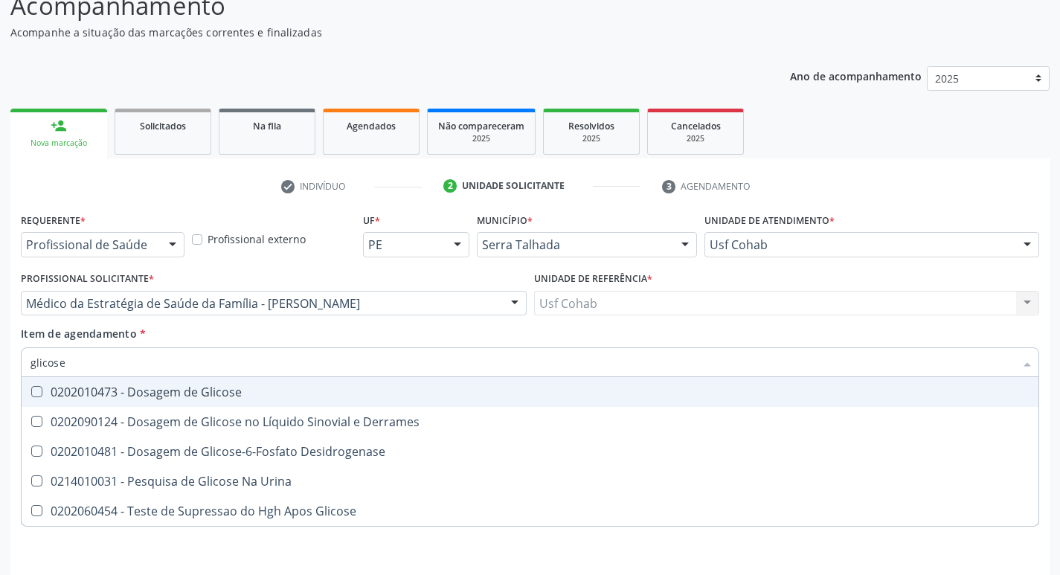
scroll to position [88, 0]
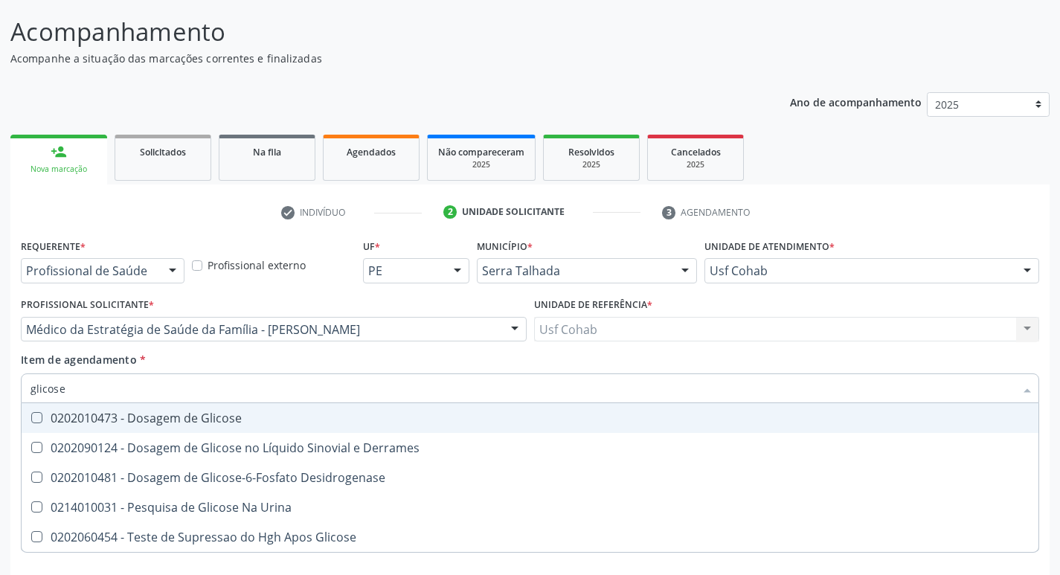
click at [37, 422] on Glicose at bounding box center [36, 417] width 11 height 11
click at [31, 422] on Glicose "checkbox" at bounding box center [27, 418] width 10 height 10
checkbox Glicose "true"
drag, startPoint x: 83, startPoint y: 394, endPoint x: 0, endPoint y: 389, distance: 83.5
click at [0, 389] on div "Acompanhamento Acompanhe a situação das marcações correntes e finalizadas Relat…" at bounding box center [530, 322] width 1060 height 656
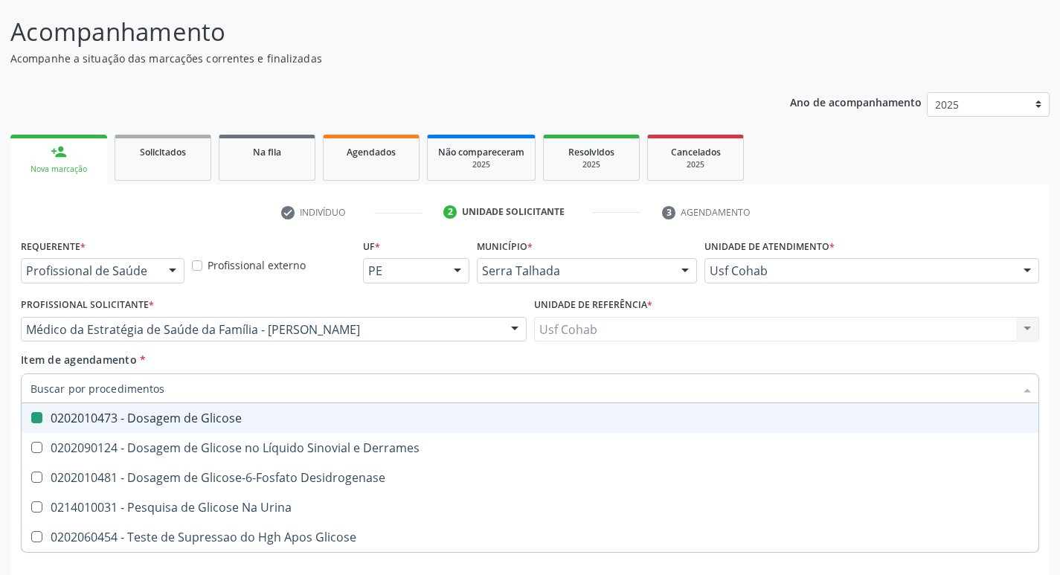
checkbox Glicose "false"
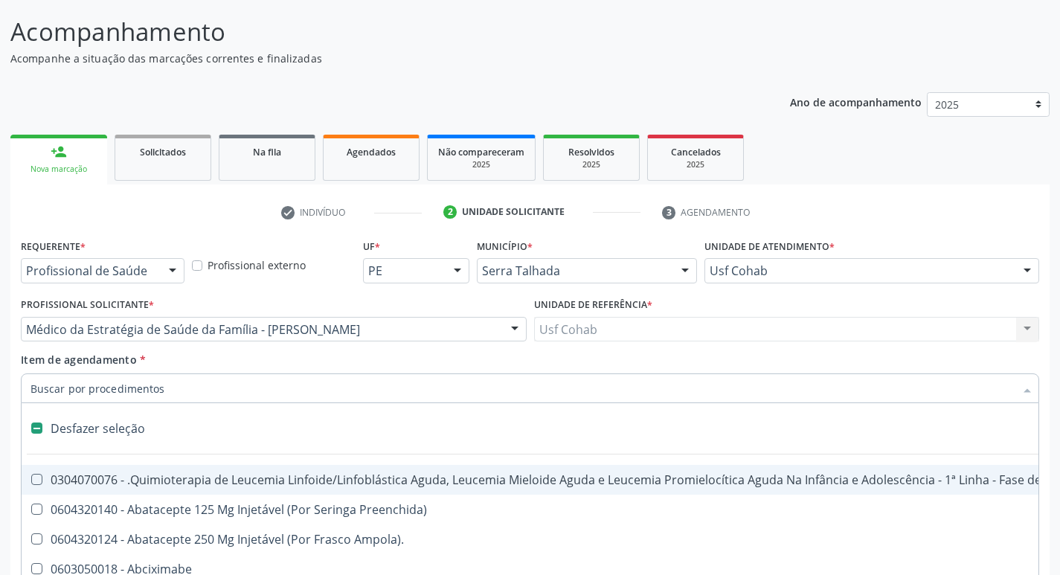
click at [48, 390] on input "Item de agendamento *" at bounding box center [523, 389] width 984 height 30
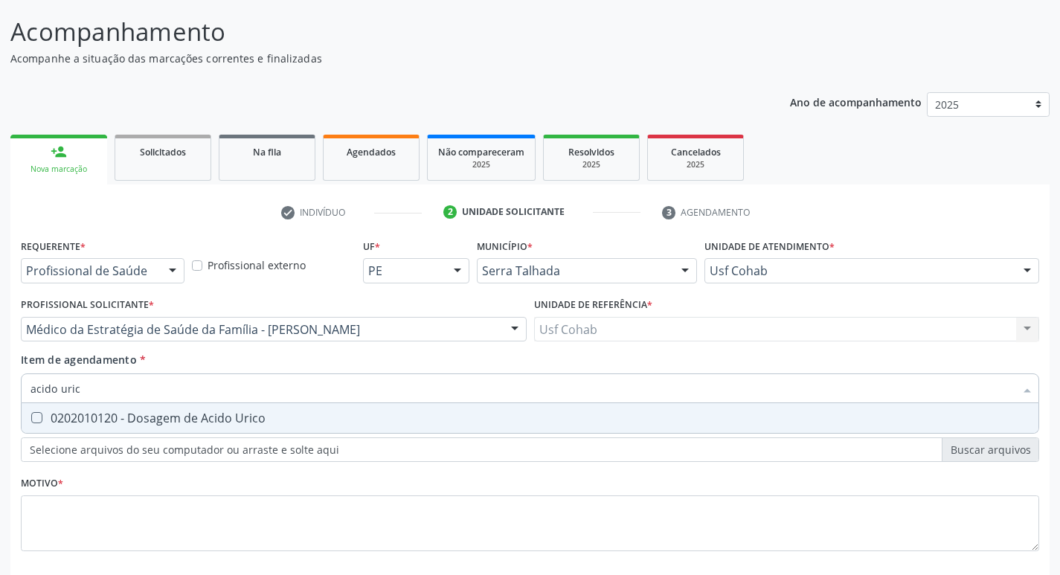
type input "acido urico"
click at [35, 422] on Urico at bounding box center [36, 417] width 11 height 11
click at [31, 422] on Urico "checkbox" at bounding box center [27, 418] width 10 height 10
checkbox Urico "true"
drag, startPoint x: 94, startPoint y: 388, endPoint x: 0, endPoint y: 388, distance: 93.8
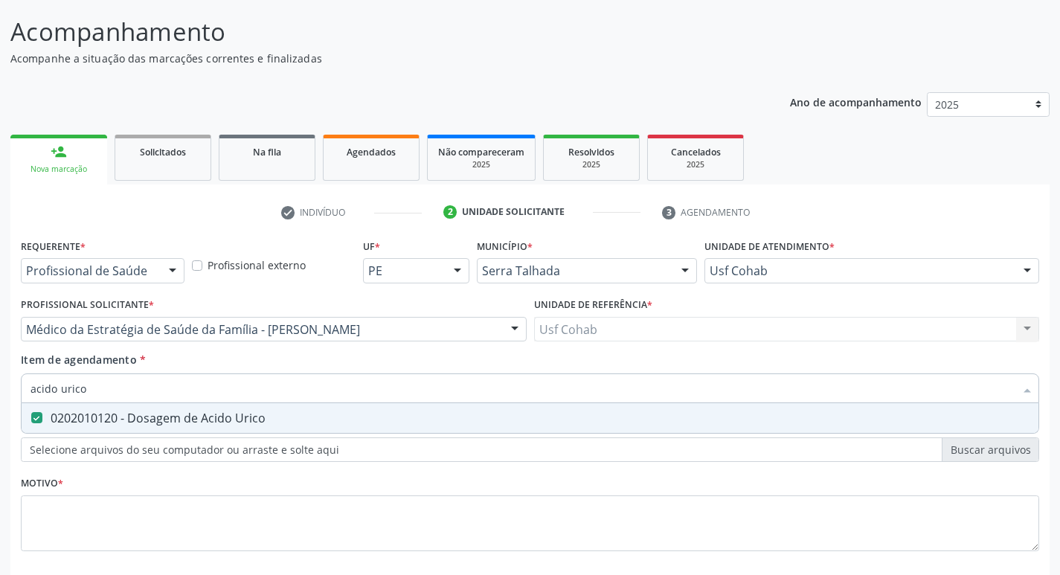
click at [0, 388] on div "Acompanhamento Acompanhe a situação das marcações correntes e finalizadas Relat…" at bounding box center [530, 322] width 1060 height 656
checkbox Urico "false"
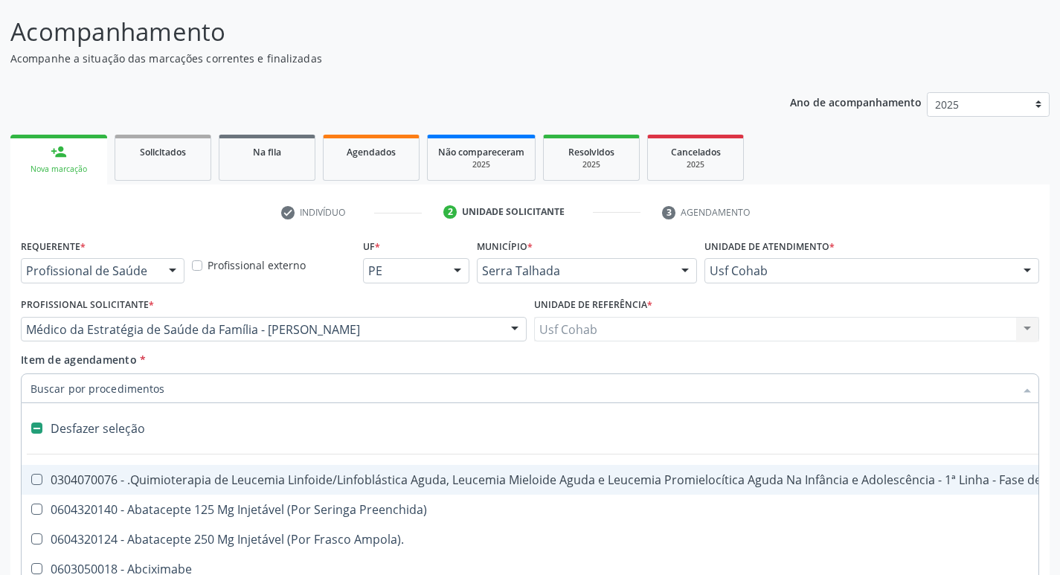
click at [69, 391] on input "Item de agendamento *" at bounding box center [523, 389] width 984 height 30
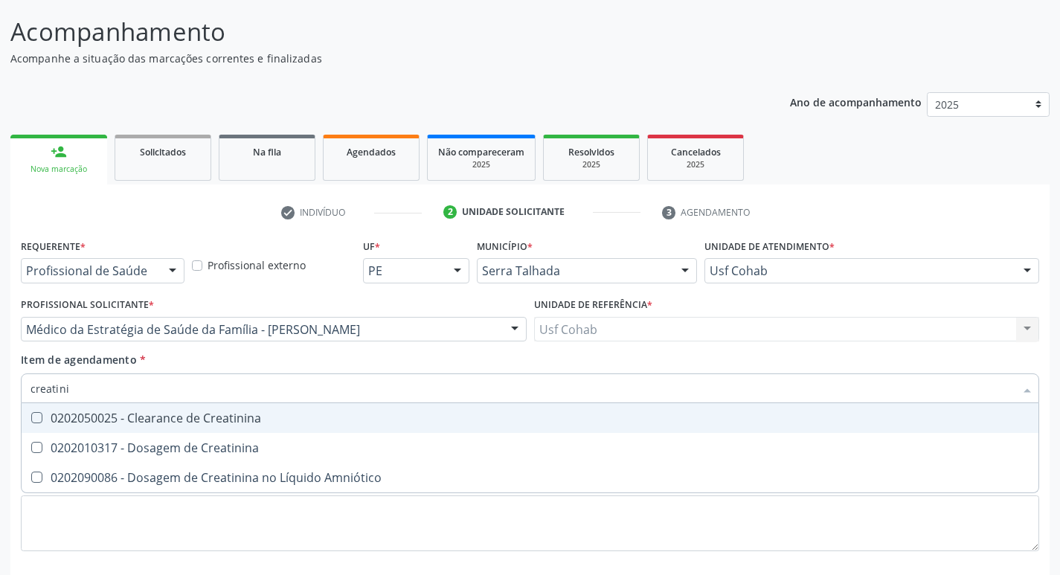
type input "creatinin"
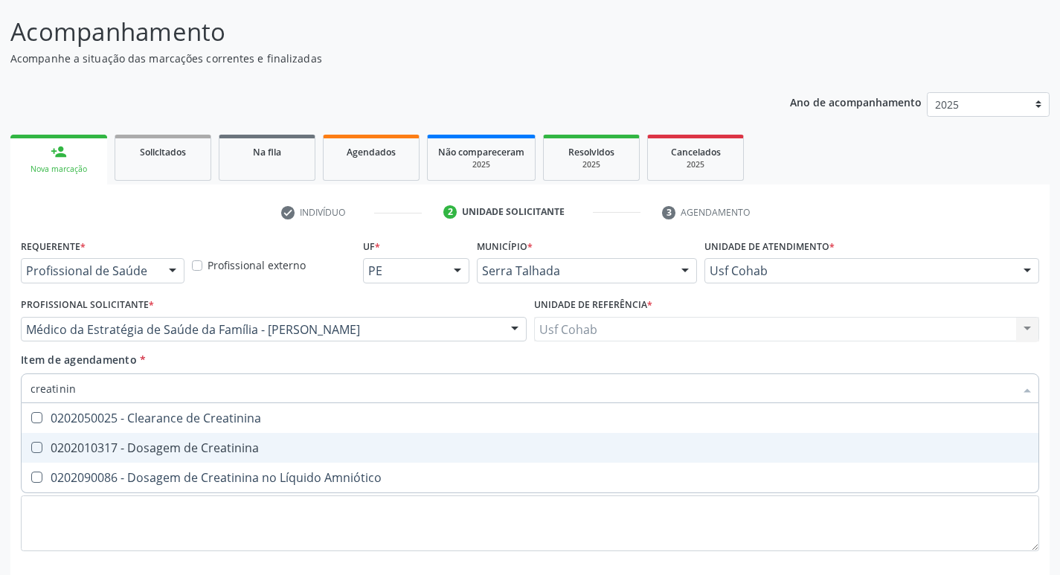
click at [36, 446] on Creatinina at bounding box center [36, 447] width 11 height 11
click at [31, 446] on Creatinina "checkbox" at bounding box center [27, 448] width 10 height 10
checkbox Creatinina "true"
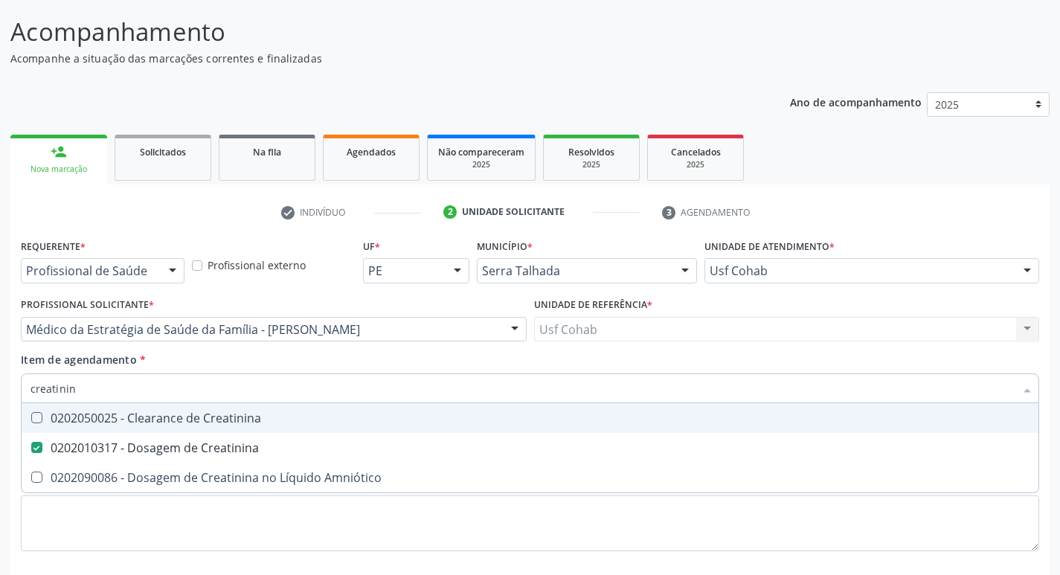
drag, startPoint x: 88, startPoint y: 388, endPoint x: 0, endPoint y: 378, distance: 88.3
click at [0, 378] on div "Acompanhamento Acompanhe a situação das marcações correntes e finalizadas Relat…" at bounding box center [530, 322] width 1060 height 656
checkbox Creatinina "false"
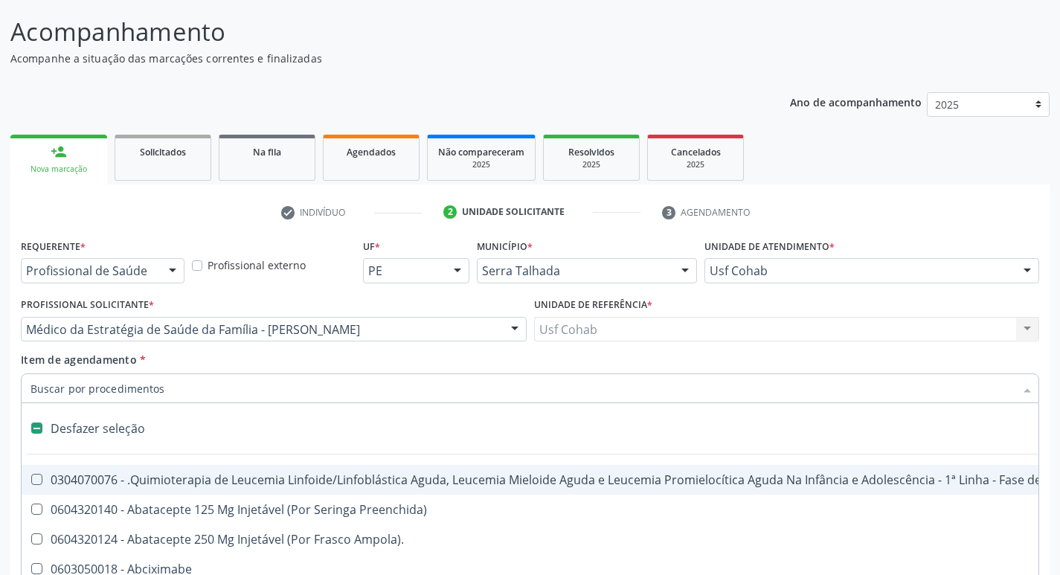
click at [49, 379] on input "Item de agendamento *" at bounding box center [523, 389] width 984 height 30
type input "u"
checkbox Cistorrafia "true"
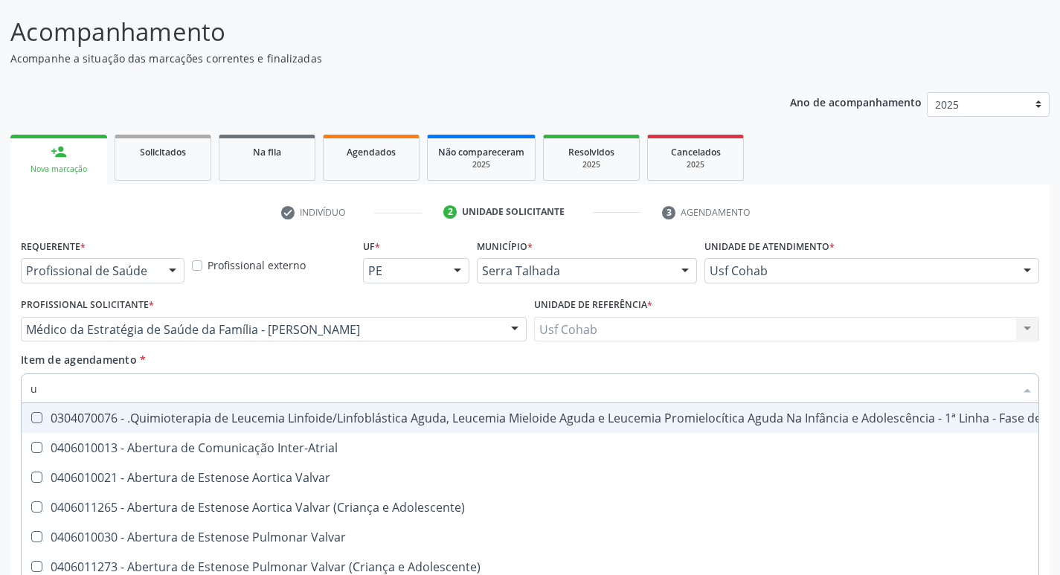
type input "ur"
checkbox B "true"
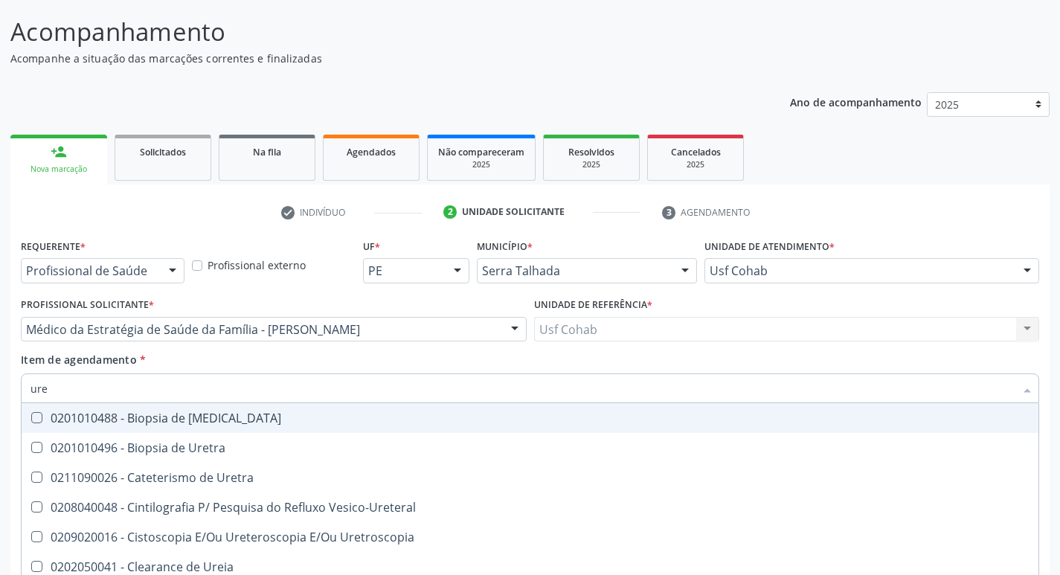
type input "urei"
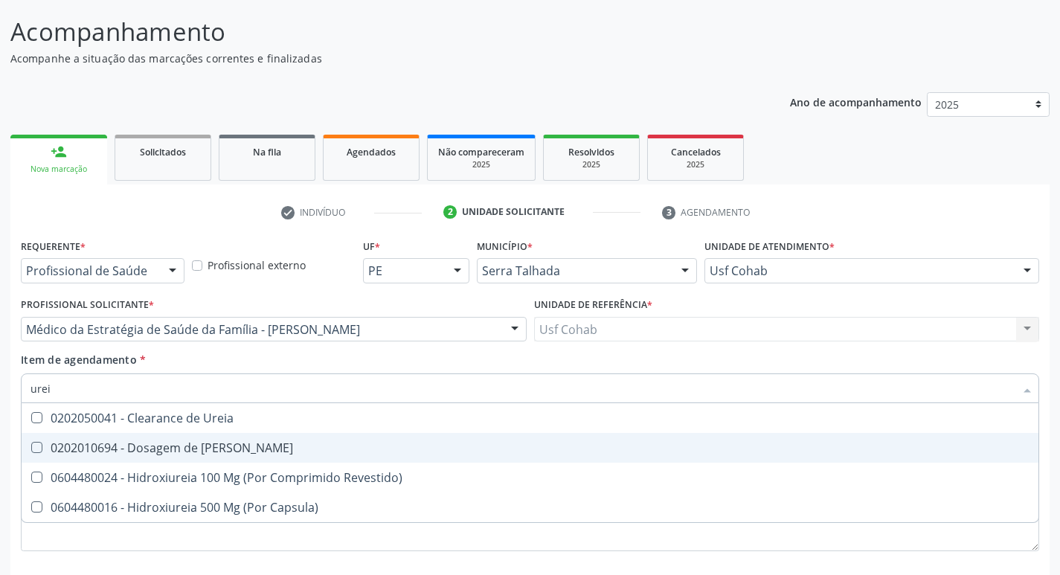
click at [36, 443] on Ureia at bounding box center [36, 447] width 11 height 11
click at [31, 443] on Ureia "checkbox" at bounding box center [27, 448] width 10 height 10
checkbox Ureia "true"
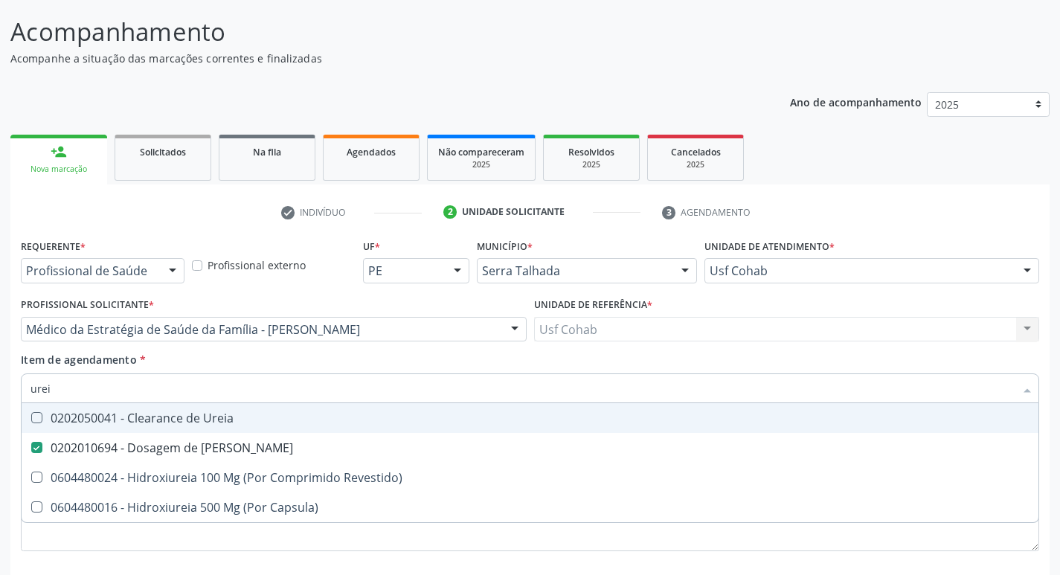
drag, startPoint x: 68, startPoint y: 393, endPoint x: 0, endPoint y: 388, distance: 67.9
click at [0, 388] on div "Acompanhamento Acompanhe a situação das marcações correntes e finalizadas Relat…" at bounding box center [530, 322] width 1060 height 656
checkbox Ureia "false"
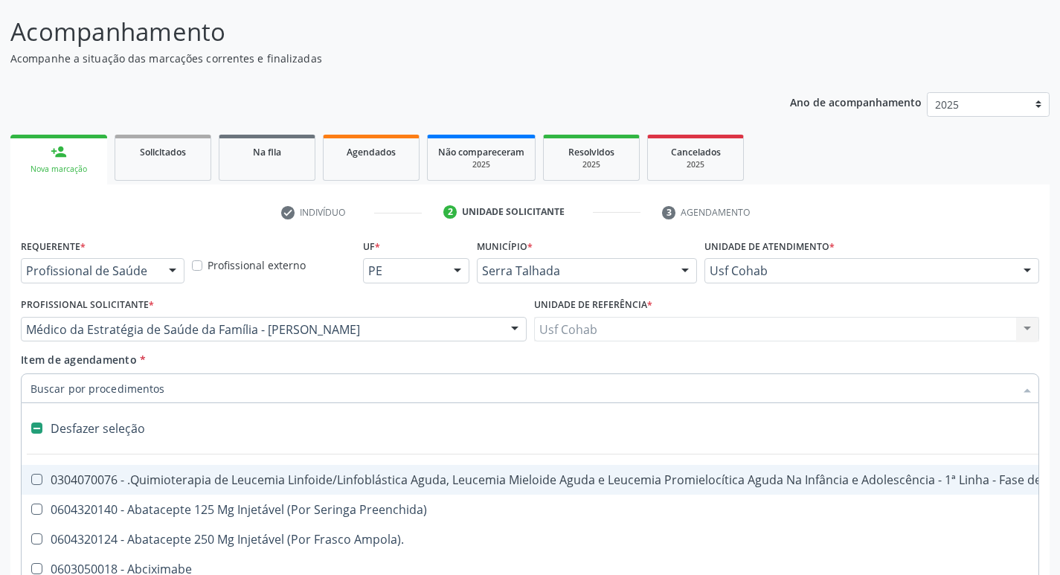
click at [83, 394] on input "Item de agendamento *" at bounding box center [523, 389] width 984 height 30
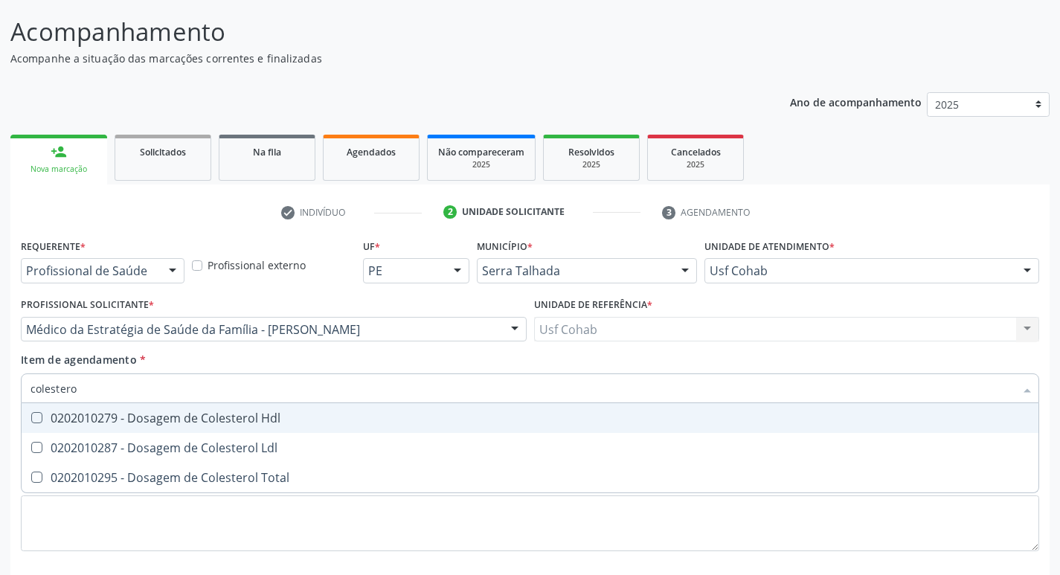
type input "colesterol"
click at [34, 420] on Hdl at bounding box center [36, 417] width 11 height 11
click at [31, 420] on Hdl "checkbox" at bounding box center [27, 418] width 10 height 10
checkbox Hdl "true"
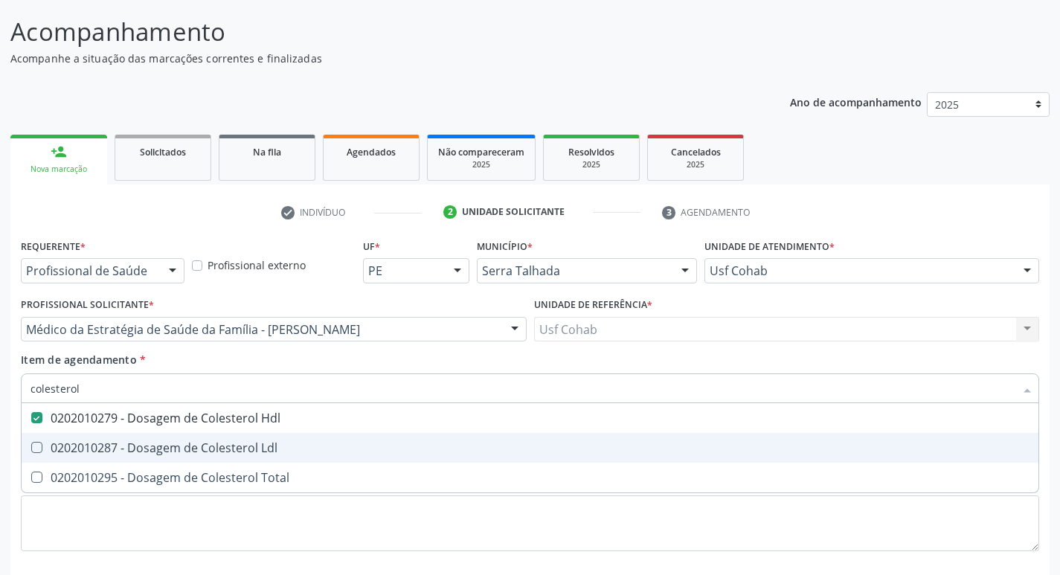
click at [34, 445] on Ldl at bounding box center [36, 447] width 11 height 11
click at [31, 445] on Ldl "checkbox" at bounding box center [27, 448] width 10 height 10
checkbox Ldl "true"
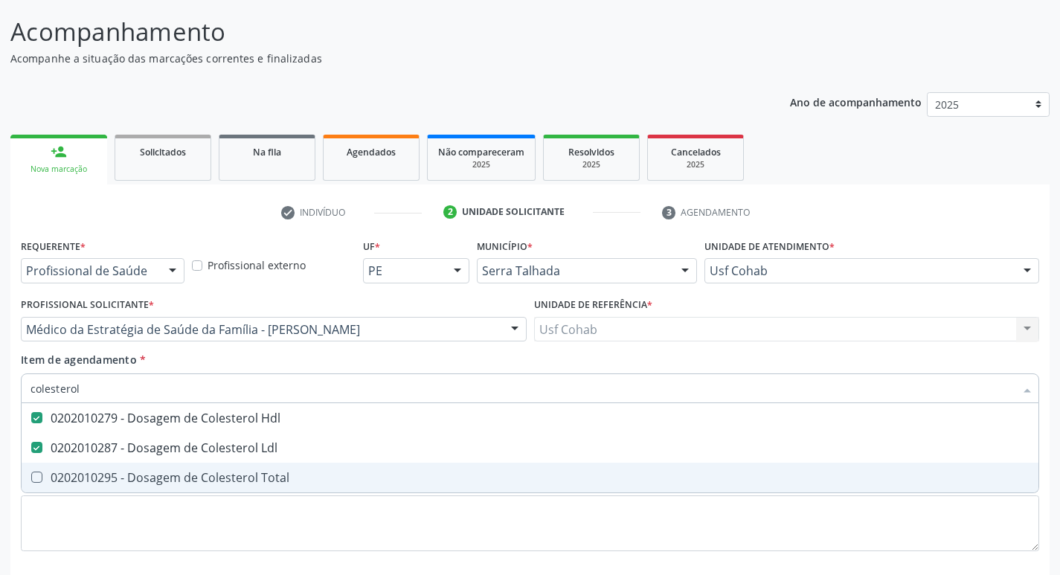
click at [40, 473] on Total at bounding box center [36, 477] width 11 height 11
click at [31, 473] on Total "checkbox" at bounding box center [27, 477] width 10 height 10
checkbox Total "true"
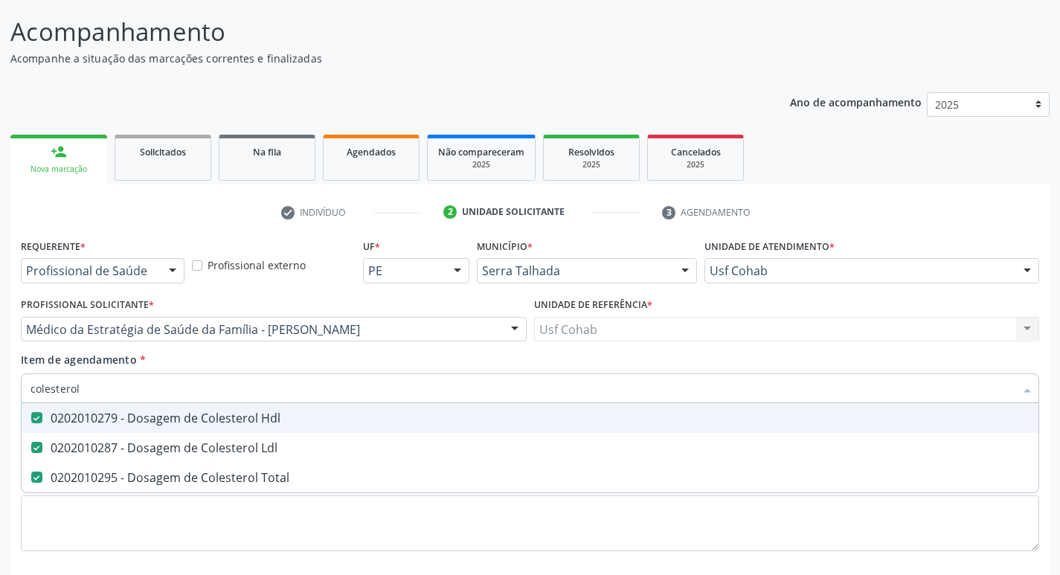
drag, startPoint x: 115, startPoint y: 389, endPoint x: 0, endPoint y: 389, distance: 115.3
click at [0, 389] on div "Acompanhamento Acompanhe a situação das marcações correntes e finalizadas Relat…" at bounding box center [530, 322] width 1060 height 656
checkbox Hdl "false"
checkbox Ldl "false"
checkbox Total "false"
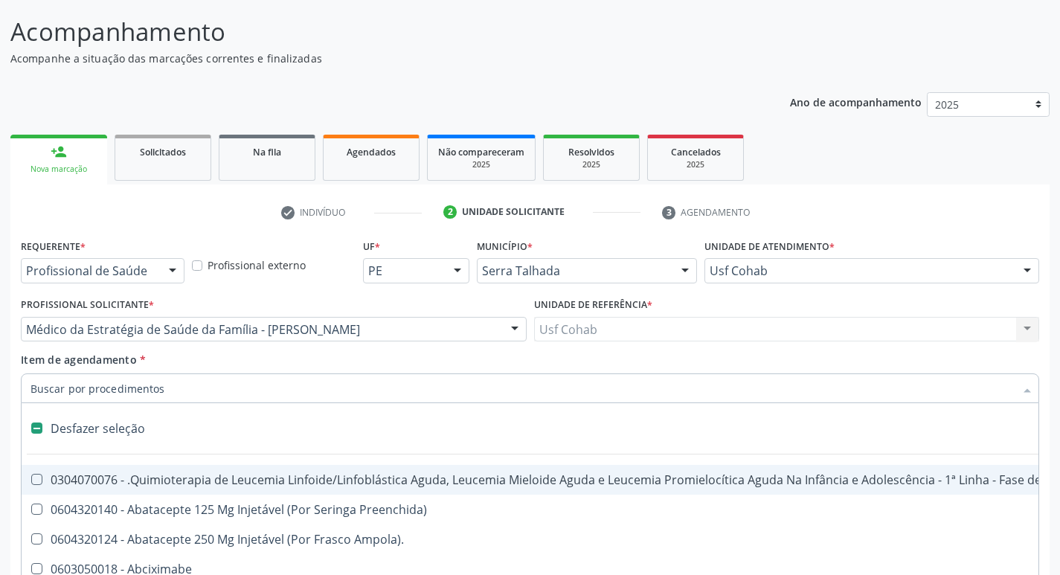
click at [48, 388] on input "Item de agendamento *" at bounding box center [523, 389] width 984 height 30
type input "tg"
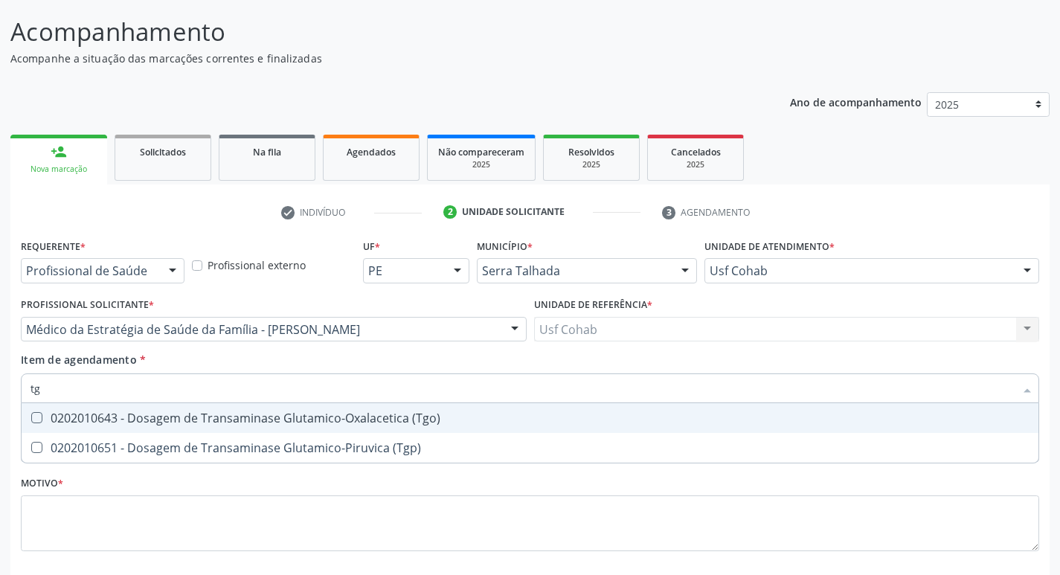
click at [39, 416] on \(Tgo\) at bounding box center [36, 417] width 11 height 11
click at [31, 416] on \(Tgo\) "checkbox" at bounding box center [27, 418] width 10 height 10
checkbox \(Tgo\) "true"
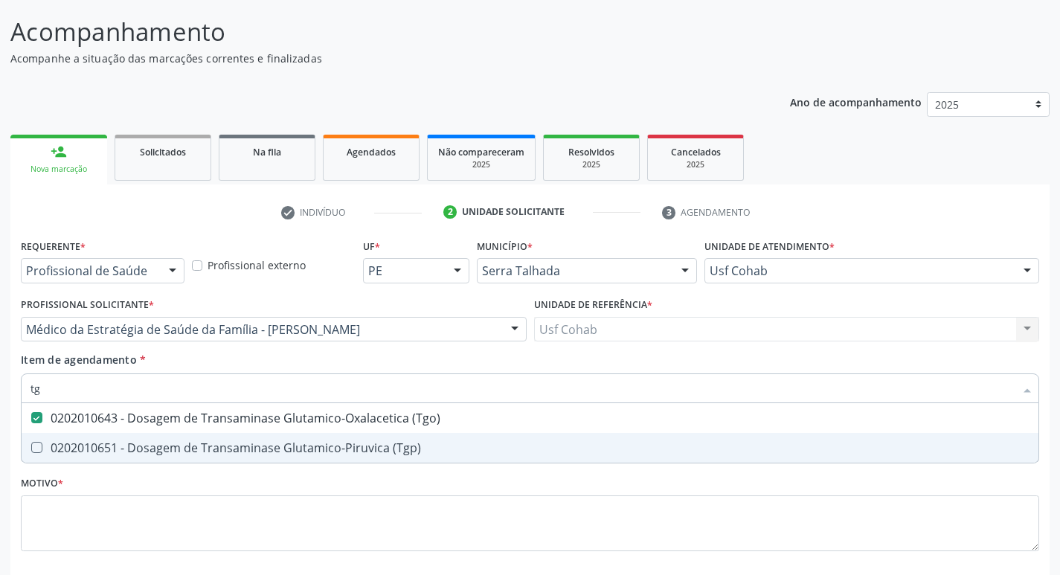
click at [39, 443] on \(Tgp\) at bounding box center [36, 447] width 11 height 11
click at [31, 443] on \(Tgp\) "checkbox" at bounding box center [27, 448] width 10 height 10
checkbox \(Tgp\) "true"
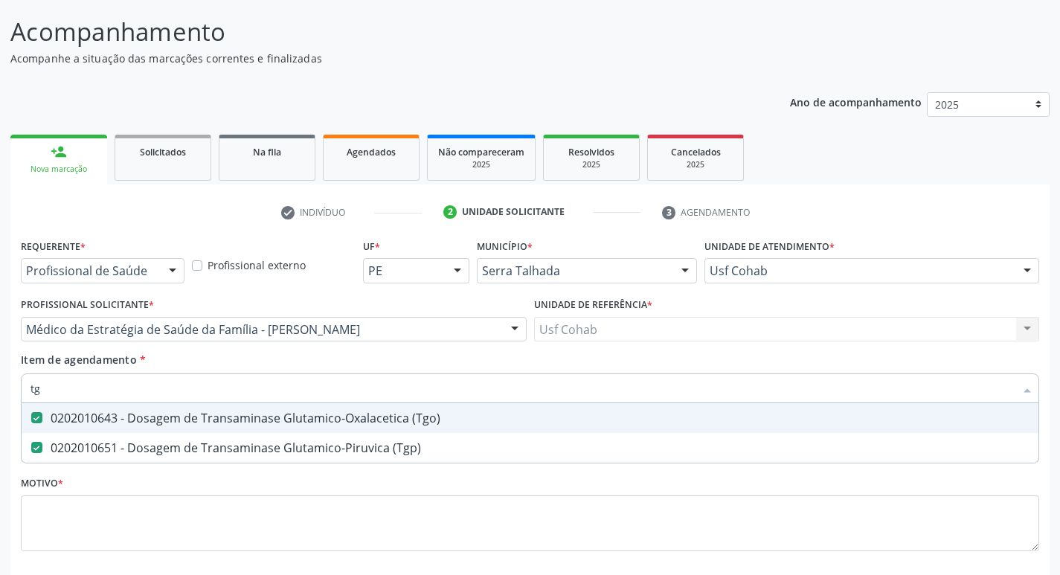
drag, startPoint x: 61, startPoint y: 388, endPoint x: 0, endPoint y: 388, distance: 61.0
click at [0, 388] on div "Acompanhamento Acompanhe a situação das marcações correntes e finalizadas Relat…" at bounding box center [530, 322] width 1060 height 656
checkbox \(Tgo\) "false"
checkbox \(Tgp\) "false"
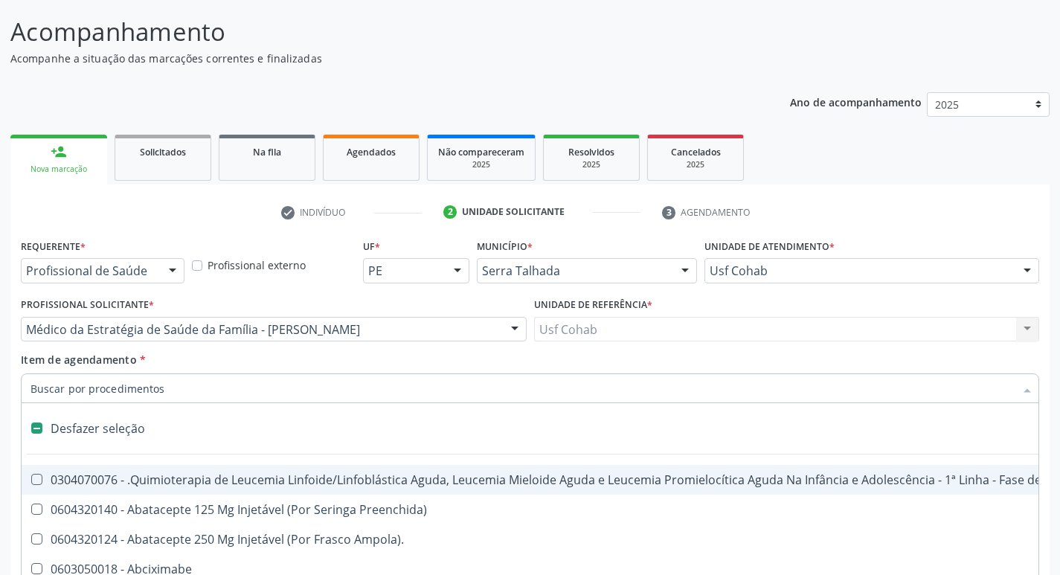
click at [100, 380] on input "Item de agendamento *" at bounding box center [523, 389] width 984 height 30
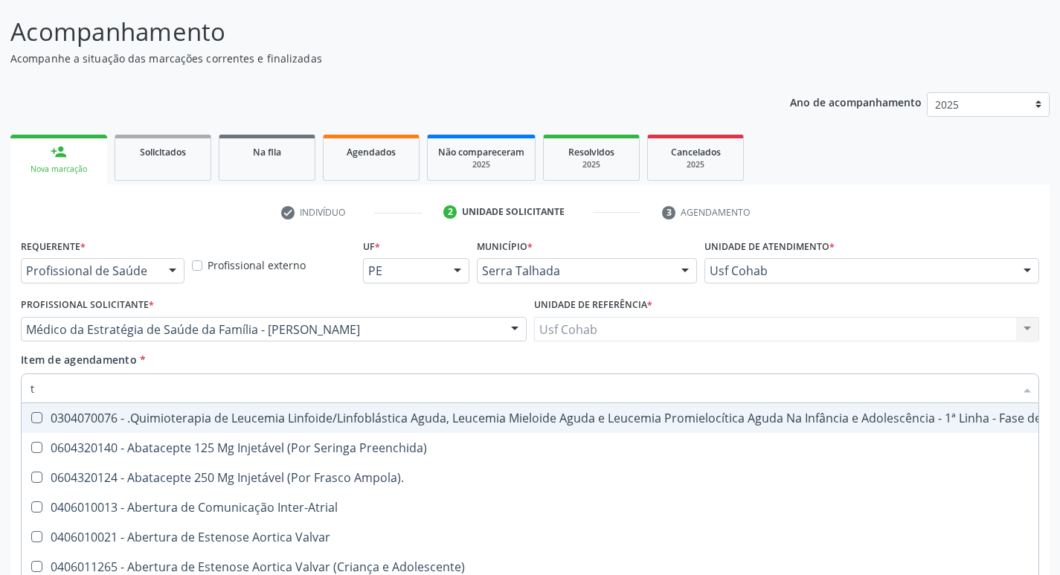
type input "tr"
checkbox Ii\) "true"
checkbox Grupo "true"
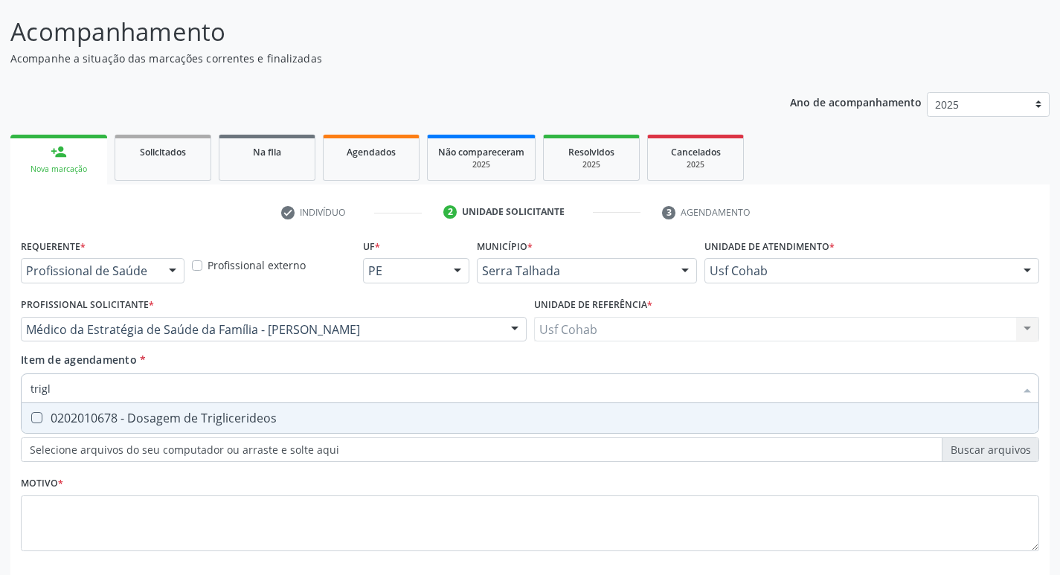
type input "trigli"
click at [39, 418] on Triglicerideos at bounding box center [36, 417] width 11 height 11
click at [31, 418] on Triglicerideos "checkbox" at bounding box center [27, 418] width 10 height 10
checkbox Triglicerideos "true"
drag, startPoint x: 92, startPoint y: 390, endPoint x: 0, endPoint y: 394, distance: 92.3
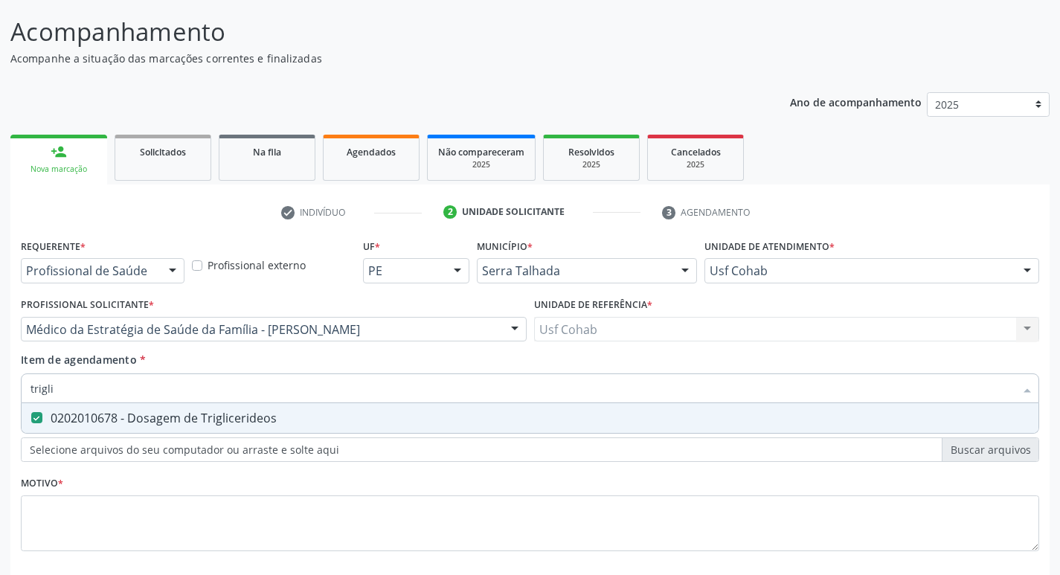
click at [0, 394] on div "Acompanhamento Acompanhe a situação das marcações correntes e finalizadas Relat…" at bounding box center [530, 322] width 1060 height 656
checkbox Triglicerideos "false"
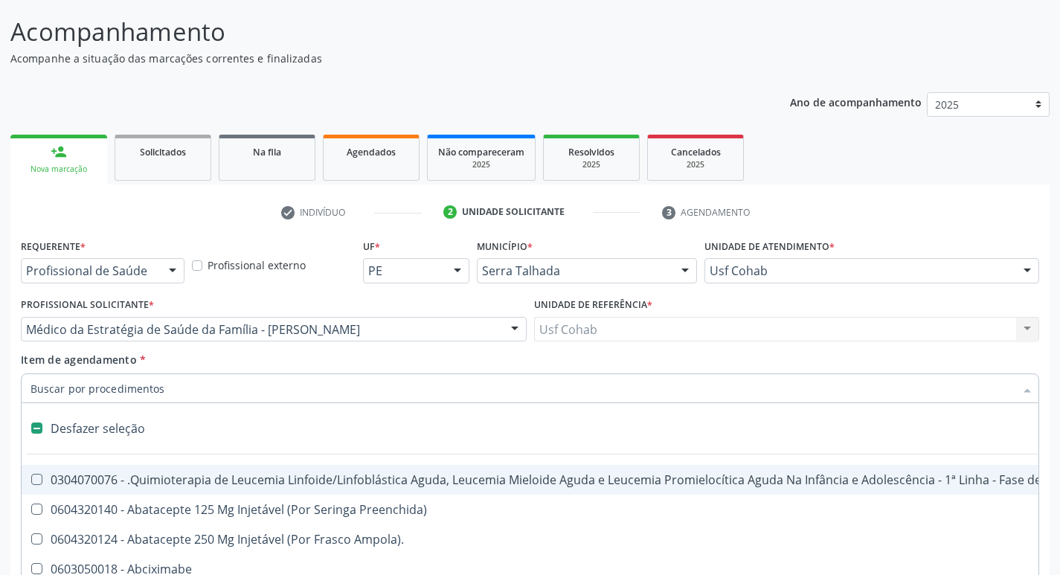
click at [98, 396] on input "Item de agendamento *" at bounding box center [523, 389] width 984 height 30
type input "h"
checkbox B "true"
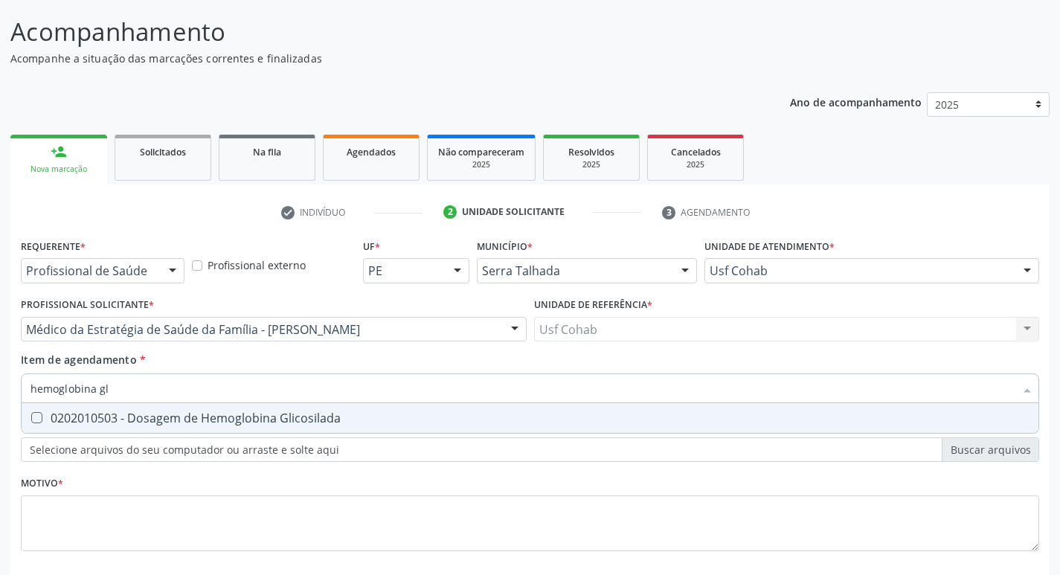
type input "hemoglobina gli"
click at [36, 420] on Glicosilada at bounding box center [36, 417] width 11 height 11
click at [31, 420] on Glicosilada "checkbox" at bounding box center [27, 418] width 10 height 10
checkbox Glicosilada "true"
drag, startPoint x: 128, startPoint y: 395, endPoint x: 0, endPoint y: 395, distance: 128.0
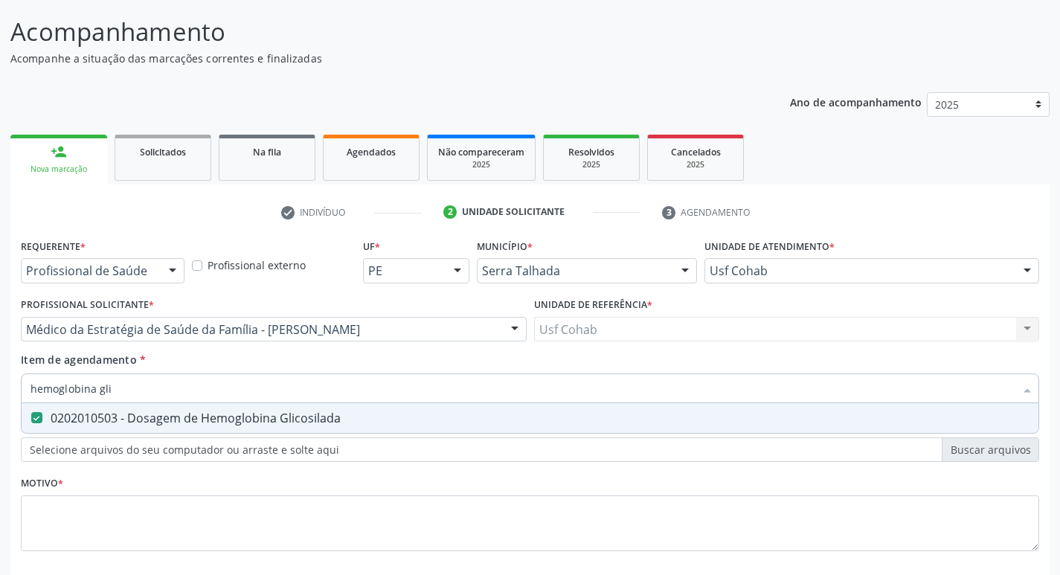
click at [0, 395] on div "Acompanhamento Acompanhe a situação das marcações correntes e finalizadas Relat…" at bounding box center [530, 322] width 1060 height 656
checkbox Glicosilada "false"
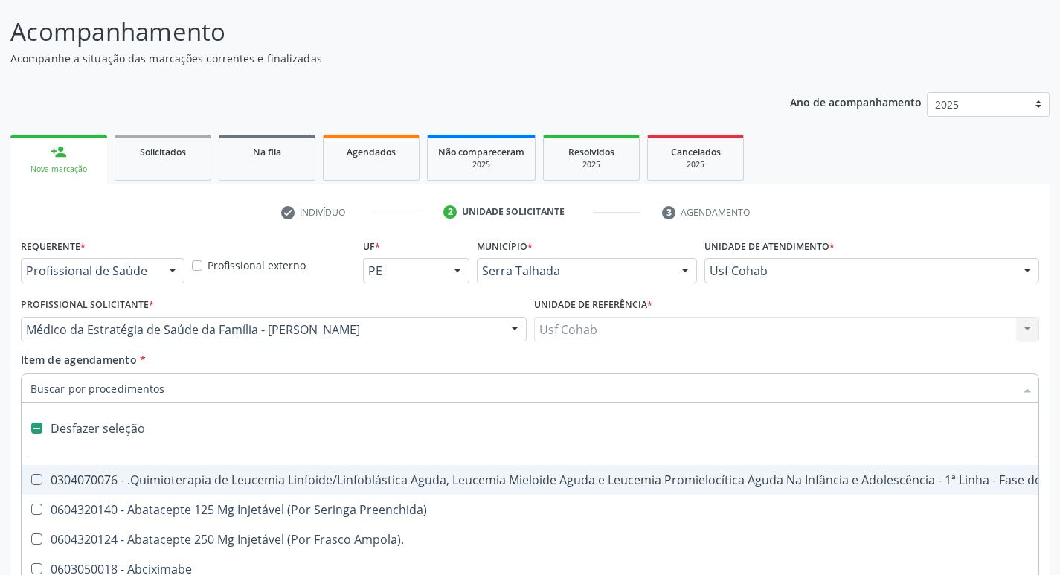
click at [106, 383] on input "Item de agendamento *" at bounding box center [523, 389] width 984 height 30
type input "h"
checkbox B "true"
checkbox Fibrinogênio "true"
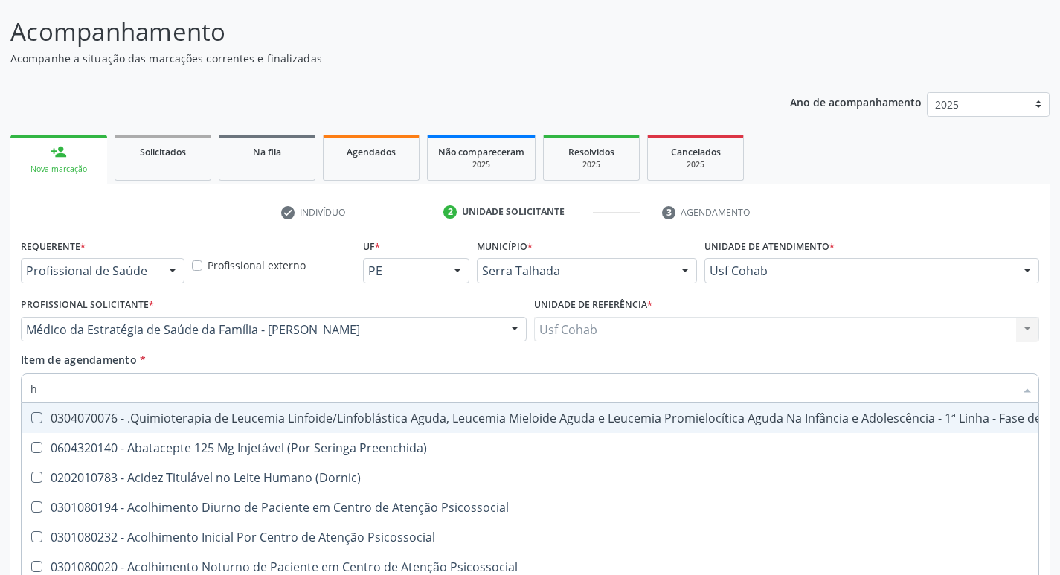
type input "he"
checkbox Pulmão "true"
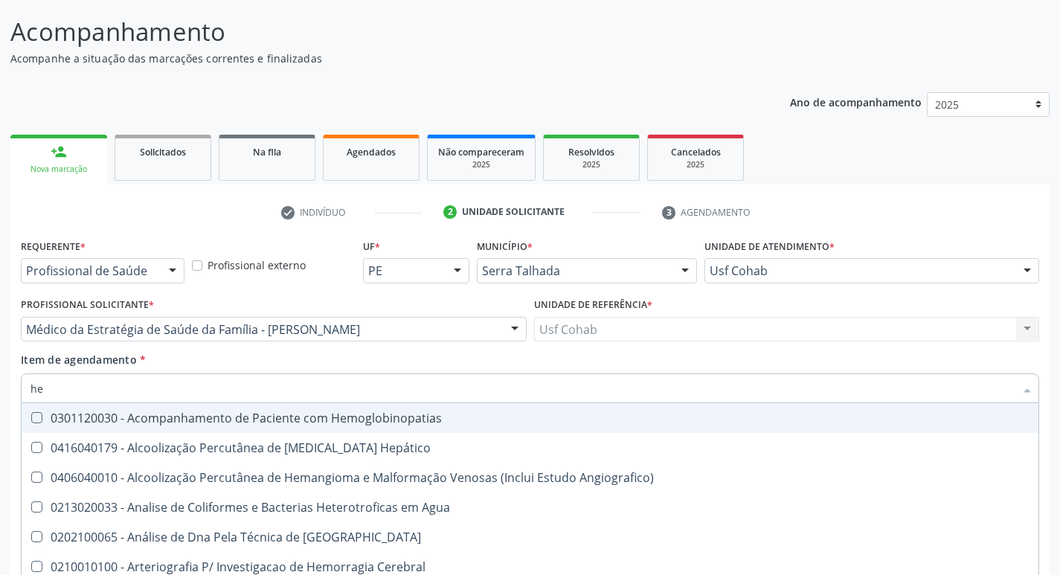
type input "hem"
checkbox \(Qualitativo\) "true"
checkbox Glicosilada "false"
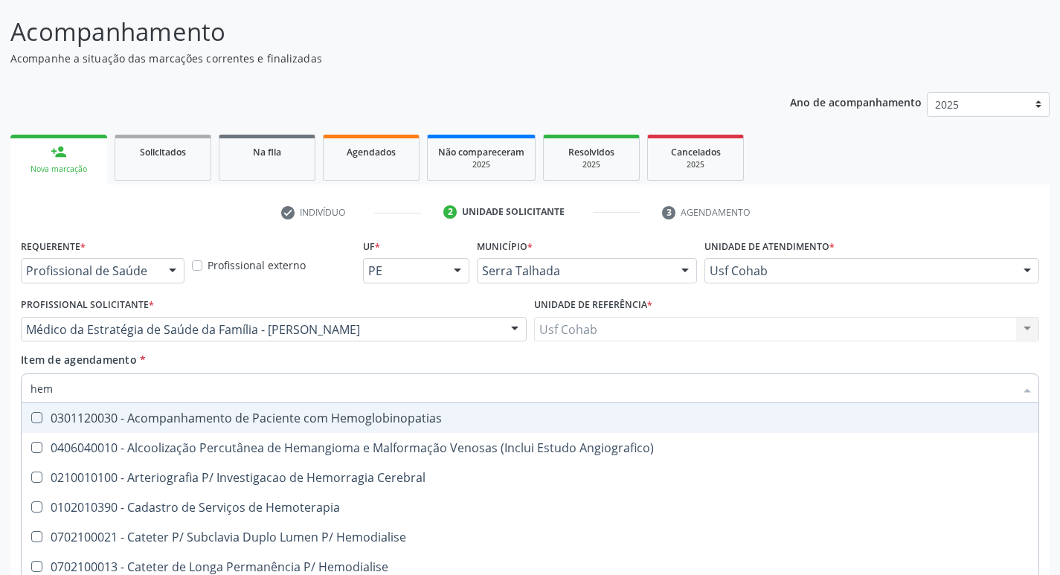
type input "hemo"
checkbox Hemacias "true"
checkbox Glicosilada "false"
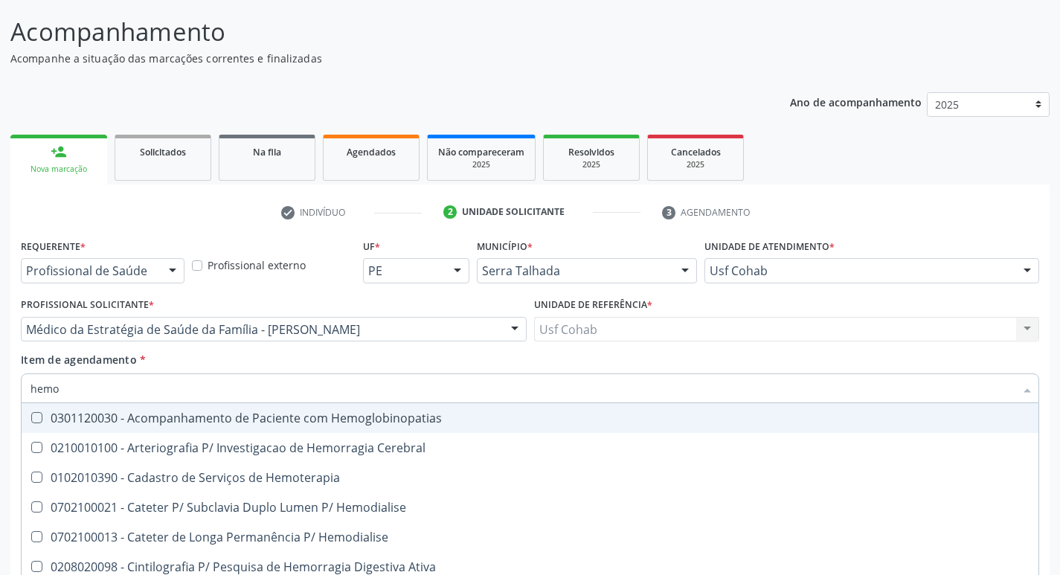
type input "hemog"
checkbox Tardio\) "true"
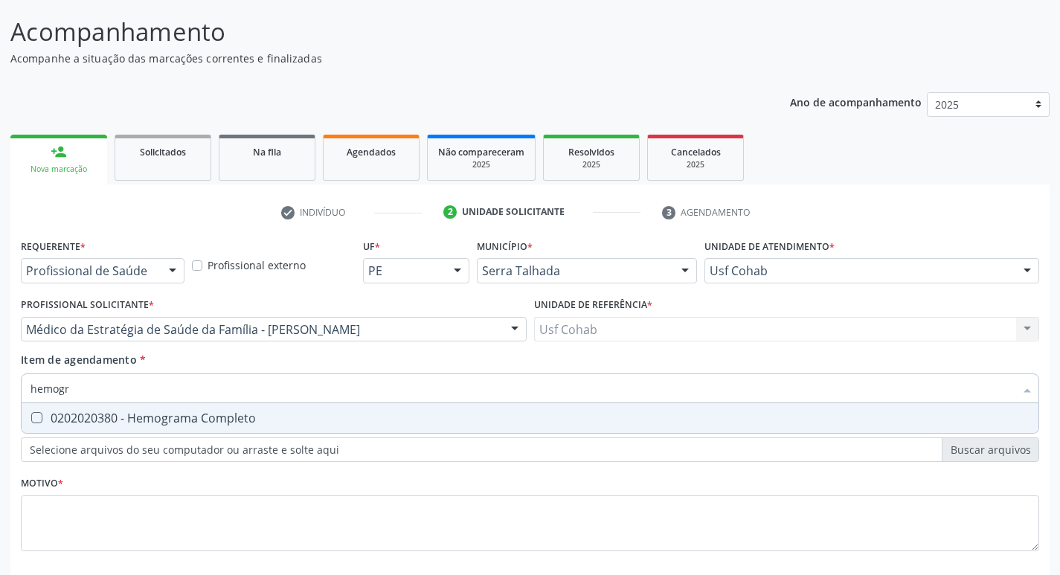
type input "hemogra"
click at [42, 420] on Completo at bounding box center [36, 417] width 11 height 11
click at [31, 420] on Completo "checkbox" at bounding box center [27, 418] width 10 height 10
checkbox Completo "true"
drag, startPoint x: 94, startPoint y: 392, endPoint x: 0, endPoint y: 389, distance: 93.8
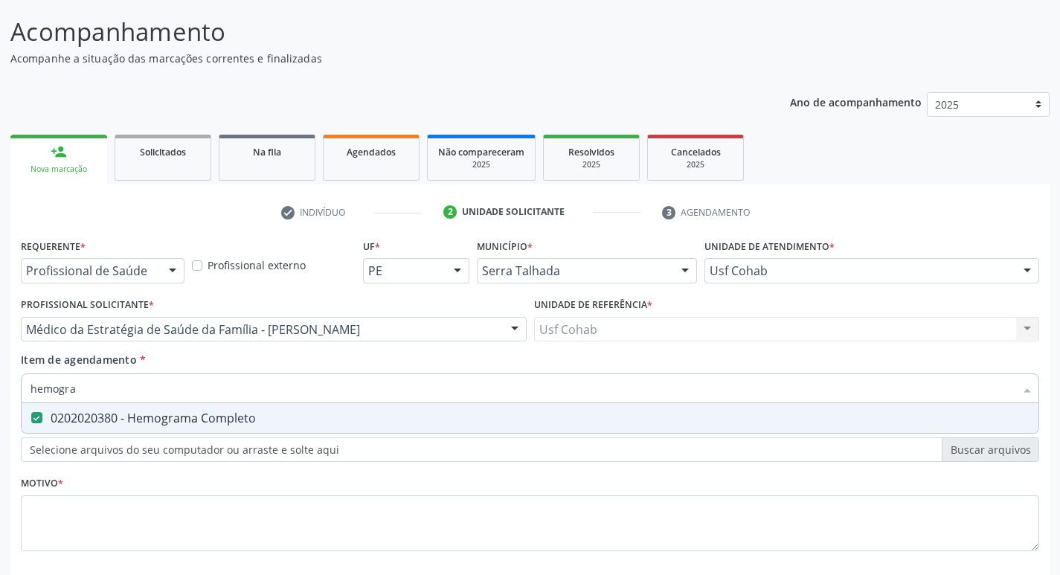
click at [0, 389] on div "Acompanhamento Acompanhe a situação das marcações correntes e finalizadas Relat…" at bounding box center [530, 322] width 1060 height 656
checkbox Completo "false"
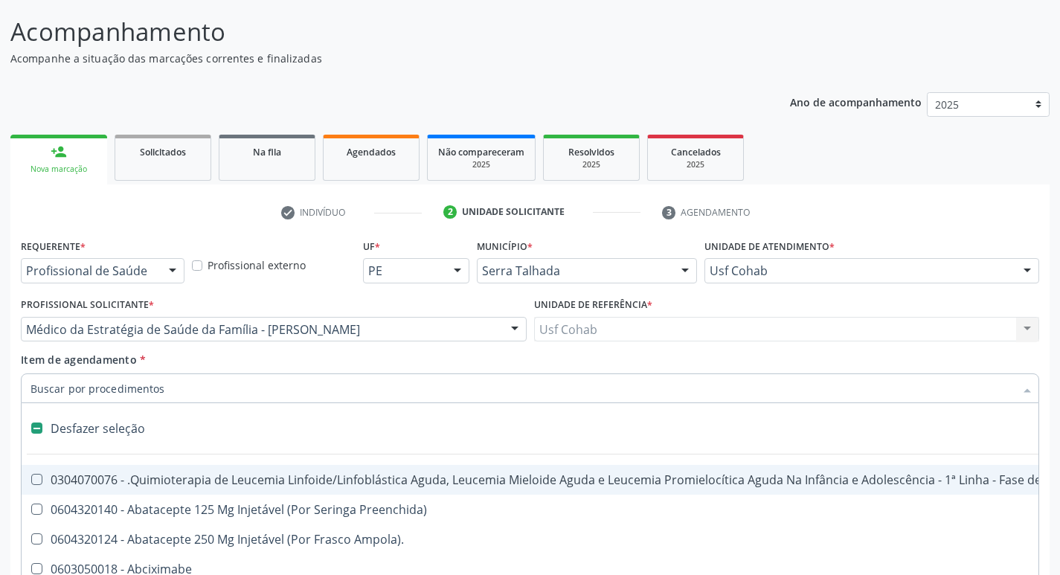
click at [124, 386] on input "Item de agendamento *" at bounding box center [523, 389] width 984 height 30
type input "u"
checkbox Cistorrafia "true"
checkbox Leprae "true"
checkbox Laboratorial "true"
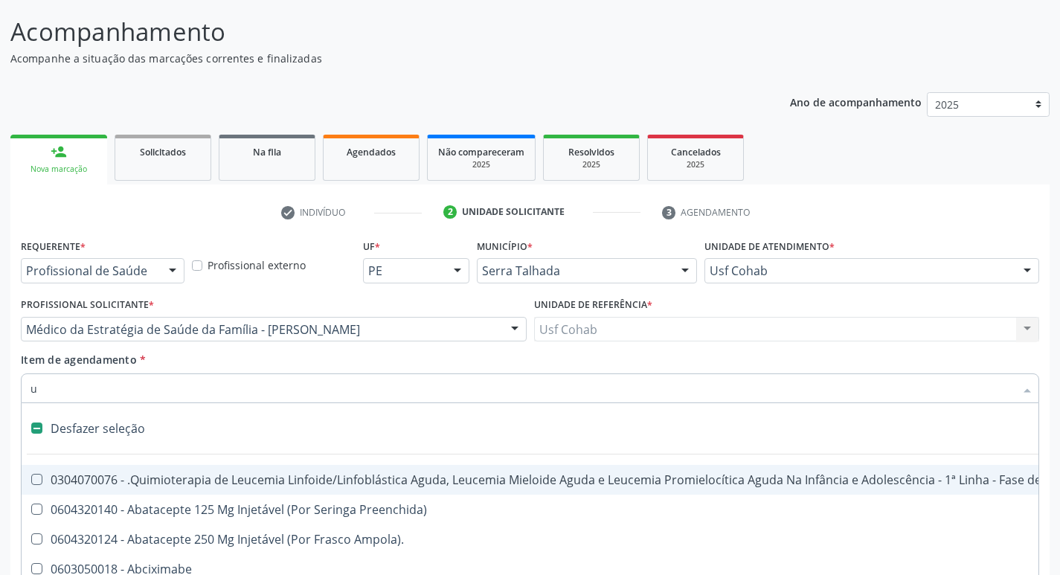
checkbox Hpv "true"
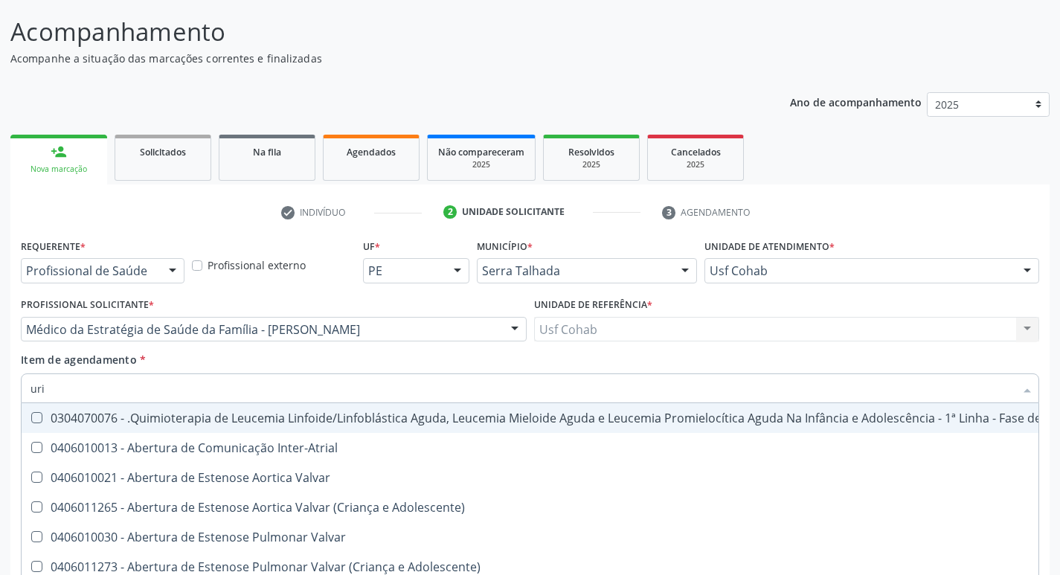
type input "urin"
checkbox Aparentado "false"
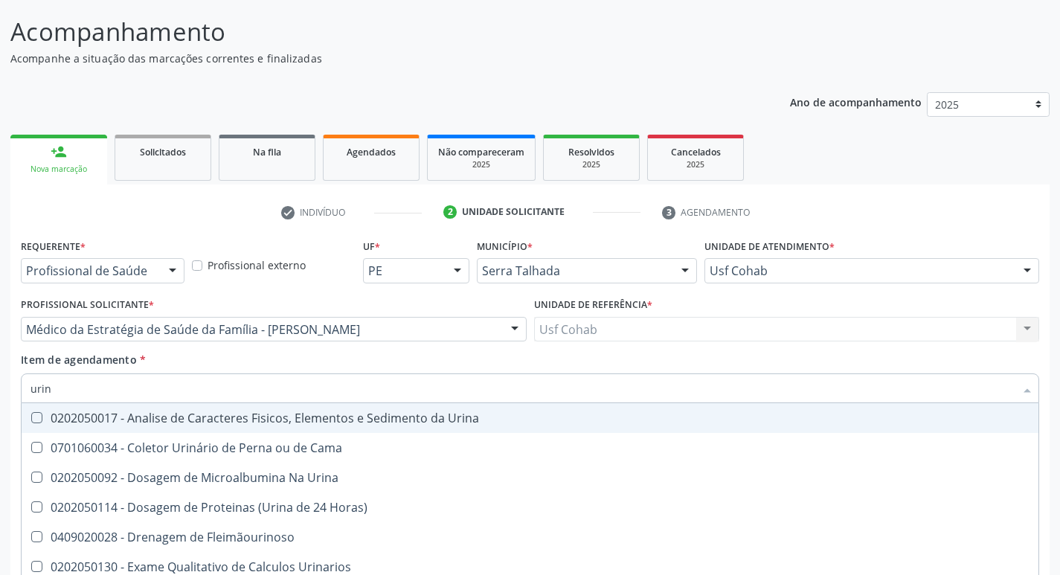
type input "urina"
click at [36, 422] on Urina at bounding box center [36, 417] width 11 height 11
click at [31, 422] on Urina "checkbox" at bounding box center [27, 418] width 10 height 10
checkbox Urina "true"
drag, startPoint x: 83, startPoint y: 396, endPoint x: 0, endPoint y: 394, distance: 82.6
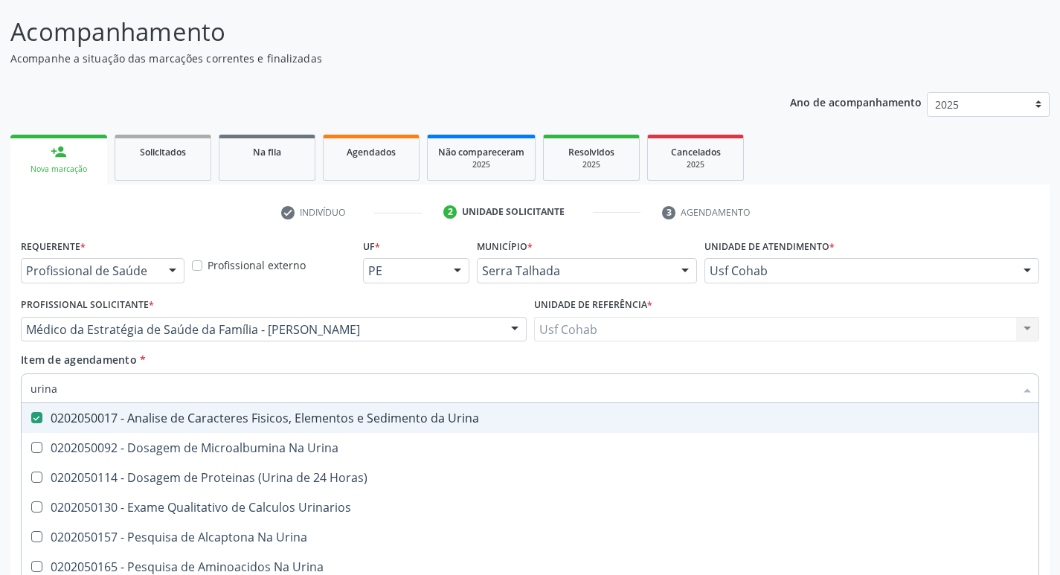
click at [0, 394] on div "Acompanhamento Acompanhe a situação das marcações correntes e finalizadas Relat…" at bounding box center [530, 322] width 1060 height 656
checkbox Urina "false"
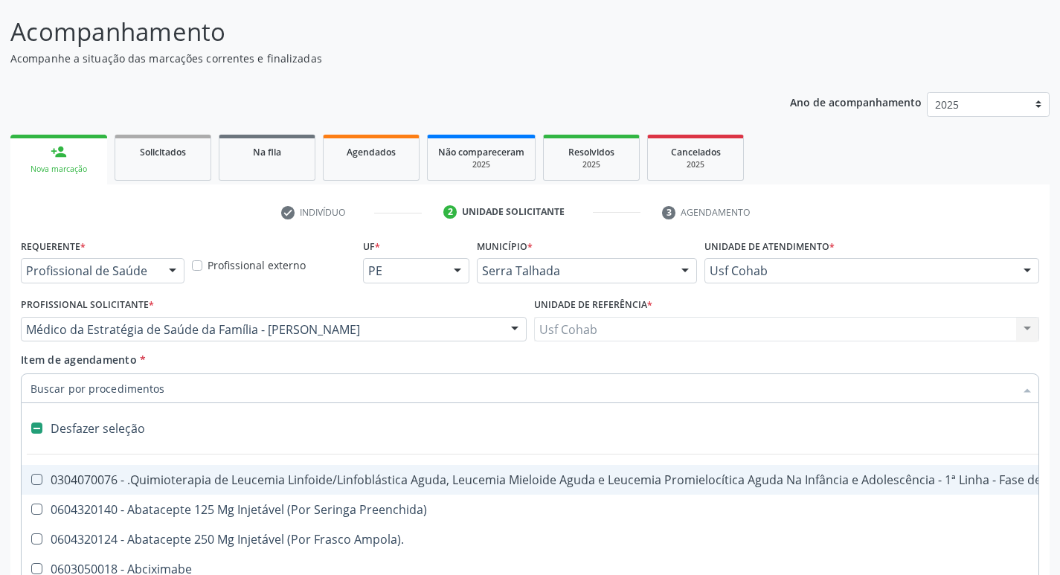
click at [118, 388] on input "Item de agendamento *" at bounding box center [523, 389] width 984 height 30
type input "t"
checkbox Reto "true"
checkbox Urina "false"
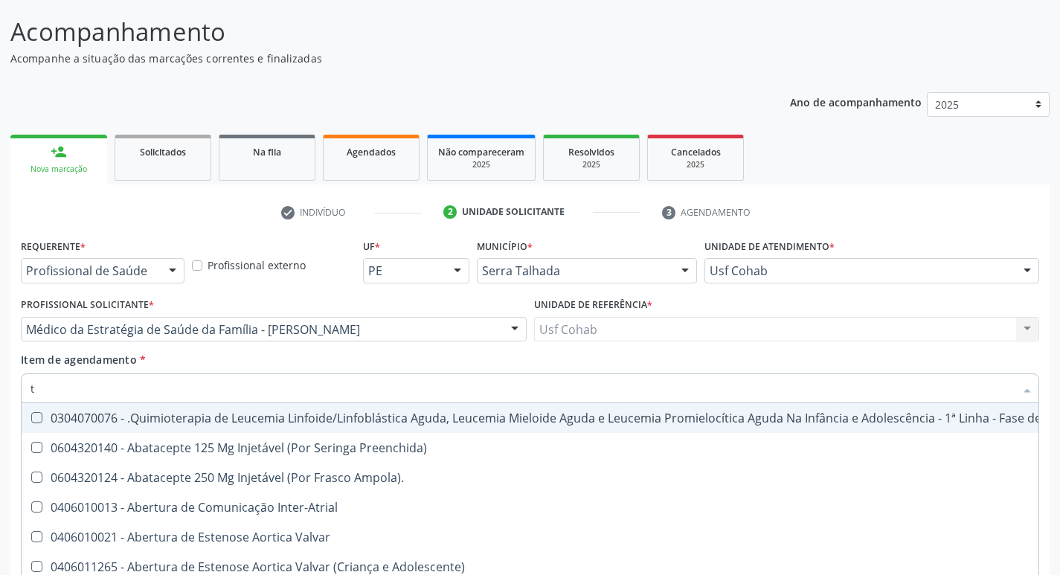
type input "[MEDICAL_DATA]"
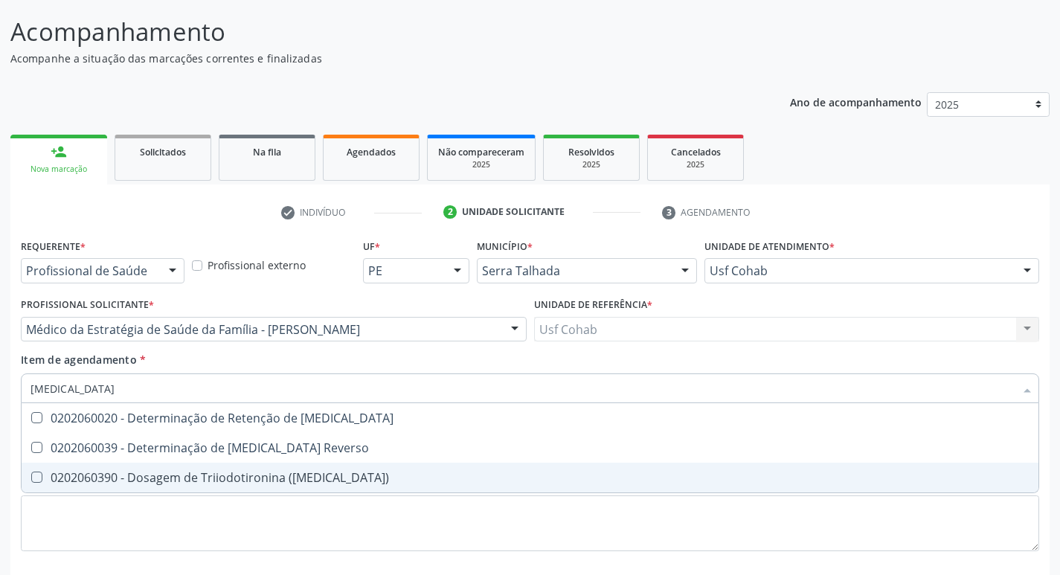
click at [40, 473] on \(T3\) at bounding box center [36, 477] width 11 height 11
click at [31, 473] on \(T3\) "checkbox" at bounding box center [27, 477] width 10 height 10
checkbox \(T3\) "true"
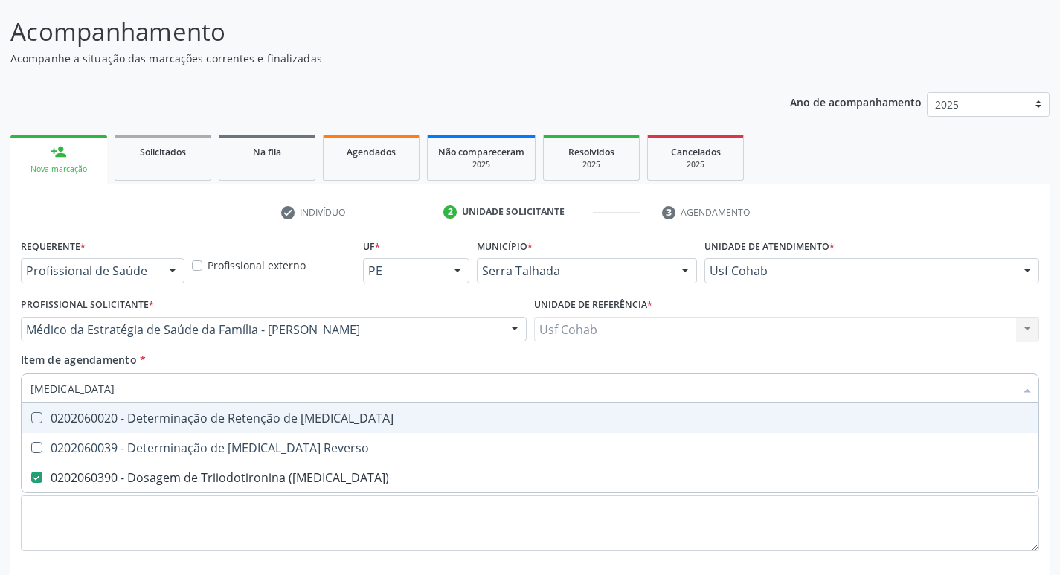
type input "t"
checkbox \(T3\) "false"
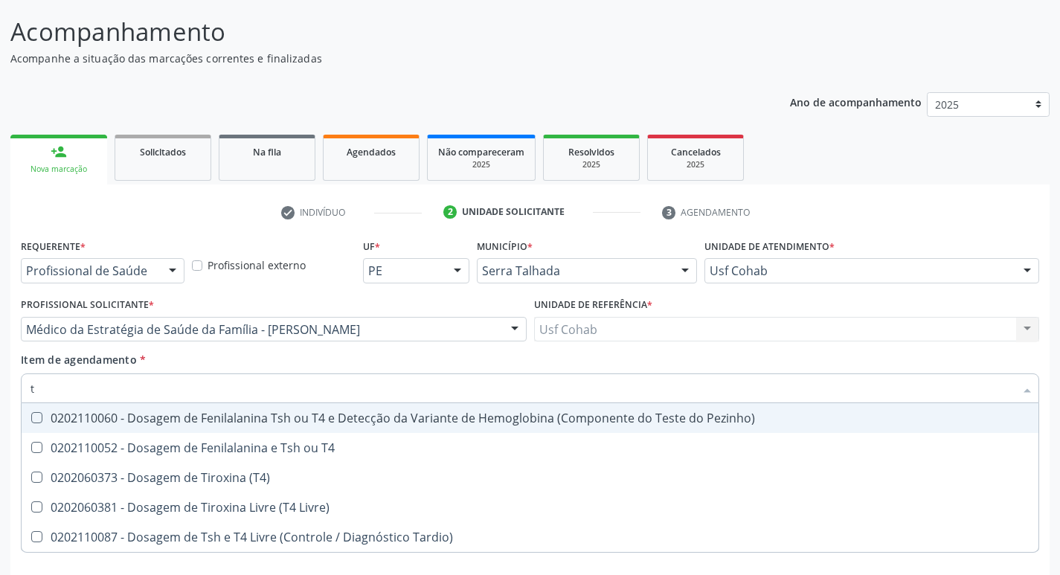
type input "t4"
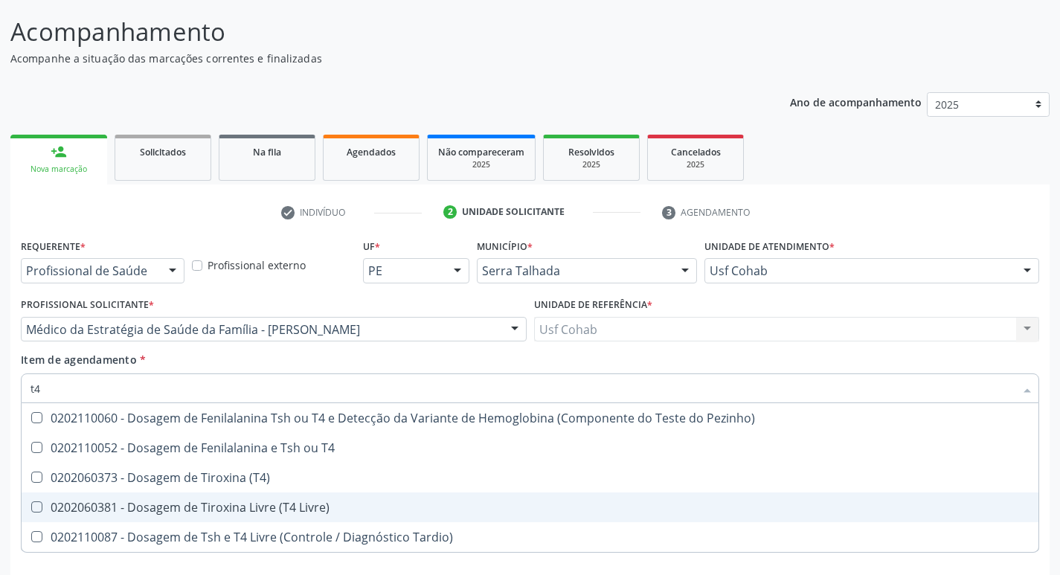
click at [44, 509] on div "0202060381 - Dosagem de Tiroxina Livre (T4 Livre)" at bounding box center [530, 508] width 999 height 12
checkbox Livre\) "true"
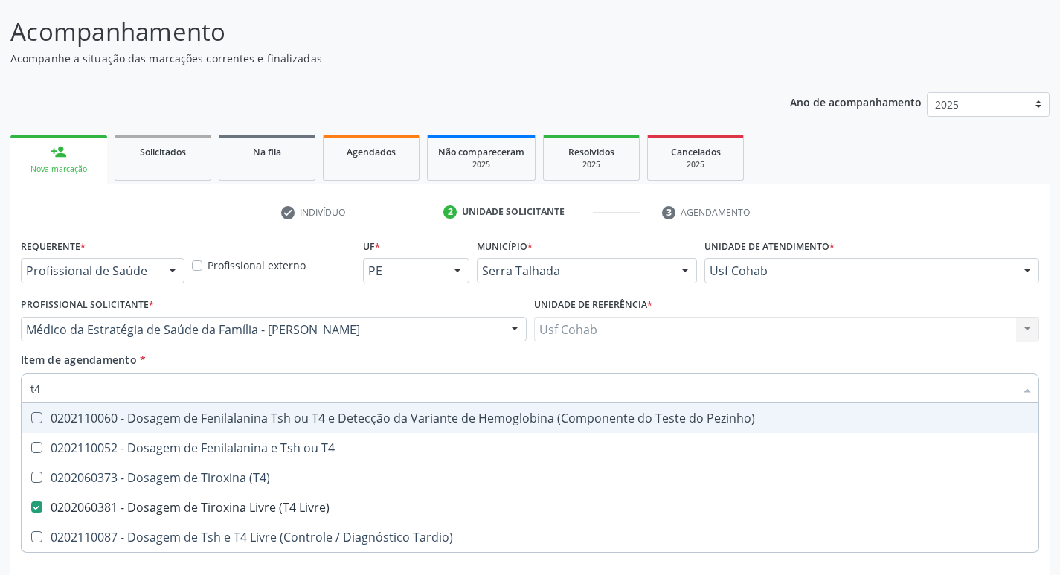
type input "t"
checkbox Livre\) "false"
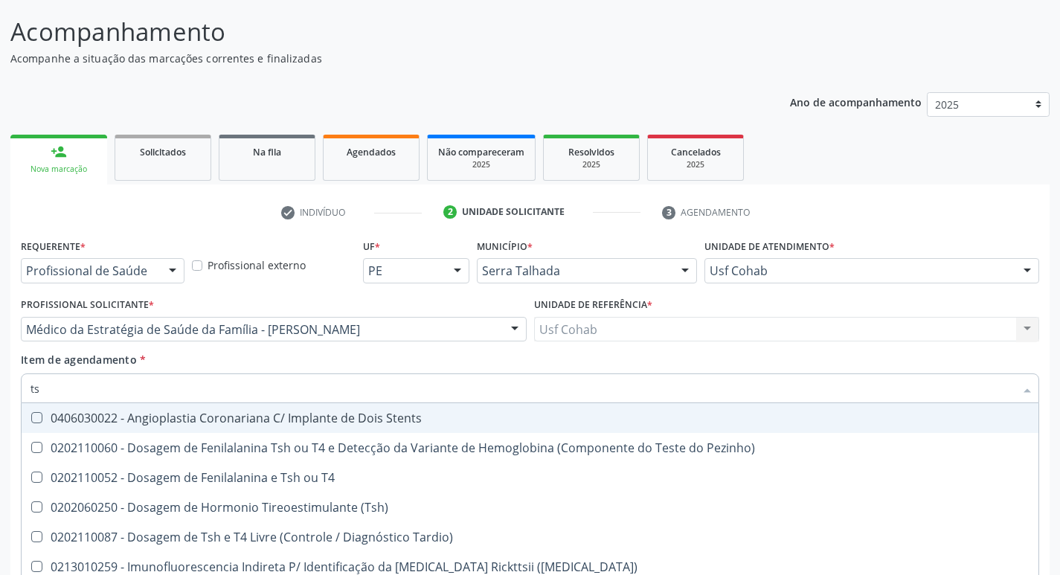
type input "tsh"
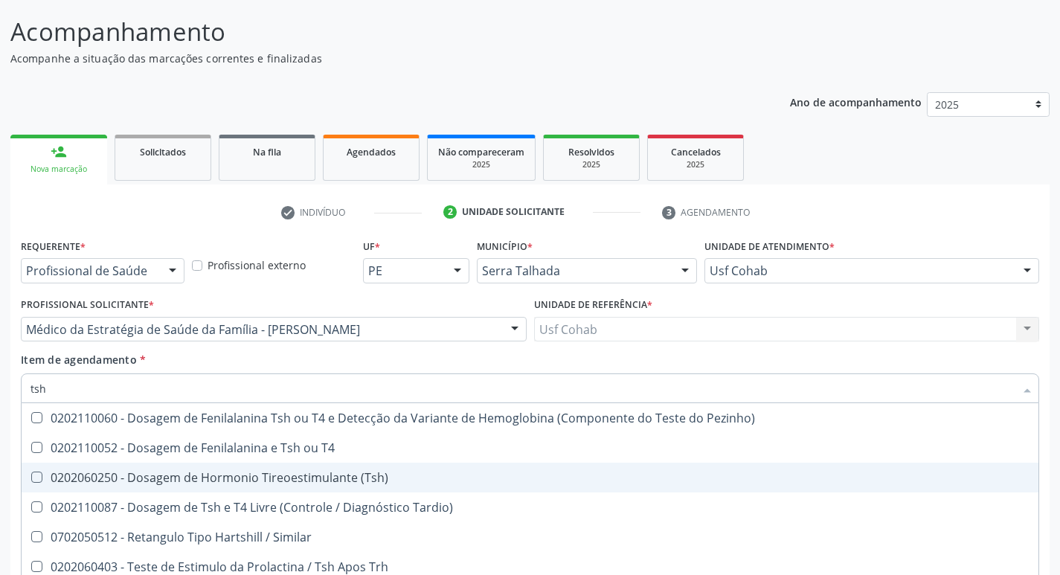
click at [35, 478] on \(Tsh\) at bounding box center [36, 477] width 11 height 11
click at [31, 478] on \(Tsh\) "checkbox" at bounding box center [27, 477] width 10 height 10
checkbox \(Tsh\) "true"
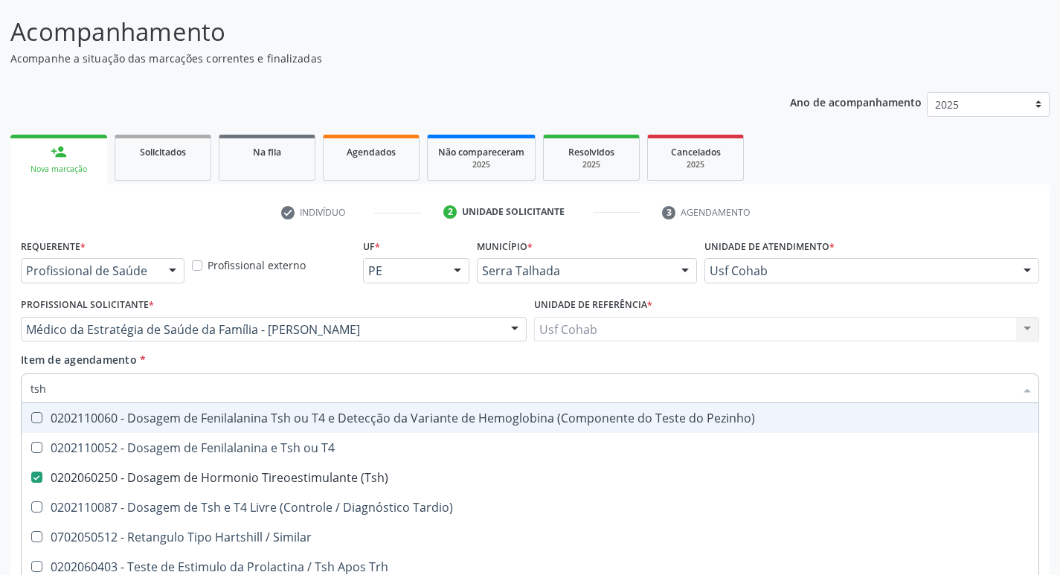
drag, startPoint x: 80, startPoint y: 381, endPoint x: 0, endPoint y: 384, distance: 80.4
click at [0, 384] on div "Acompanhamento Acompanhe a situação das marcações correntes e finalizadas Relat…" at bounding box center [530, 322] width 1060 height 656
checkbox \(Tsh\) "false"
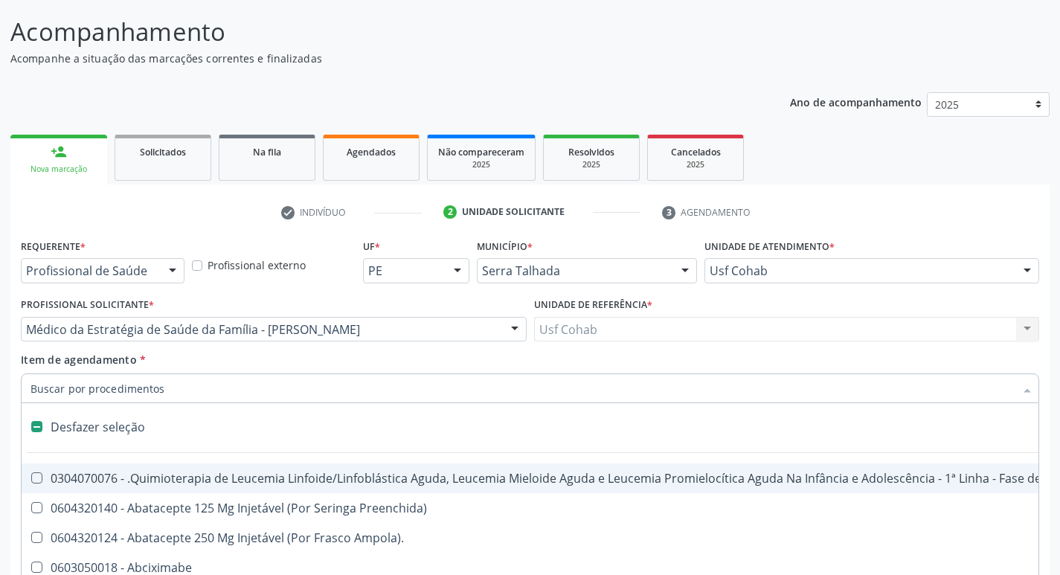
scroll to position [0, 0]
click at [1054, 527] on div "Acompanhamento Acompanhe a situação das marcações correntes e finalizadas Relat…" at bounding box center [530, 322] width 1060 height 656
checkbox Preenchida\) "true"
checkbox Ampola\)\ "true"
checkbox Abciximabe "true"
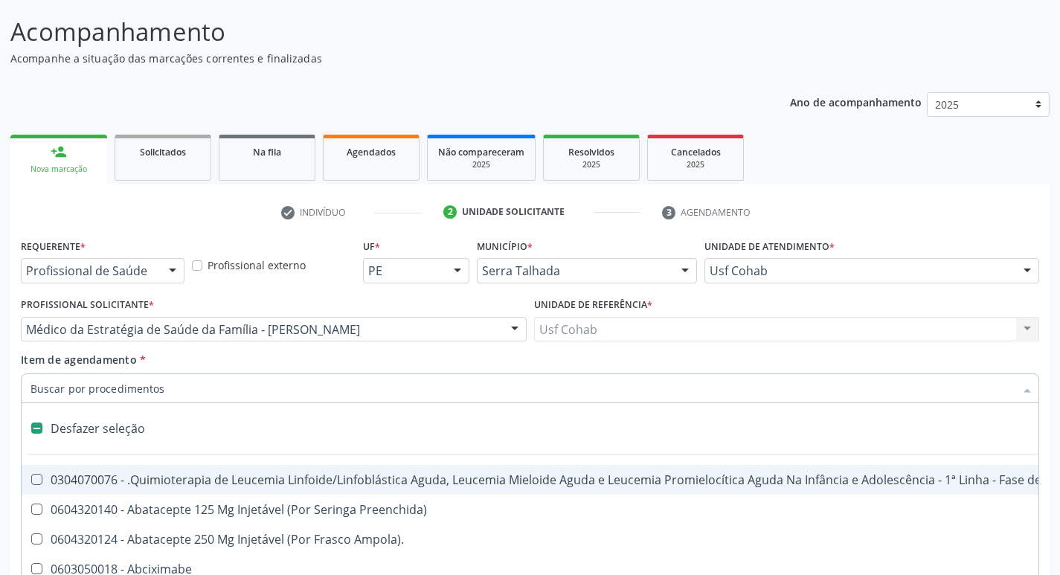
checkbox Inter-Atrial "true"
checkbox Valvar "true"
checkbox Adolescente\) "true"
checkbox Valvar "true"
checkbox Adolescente\) "true"
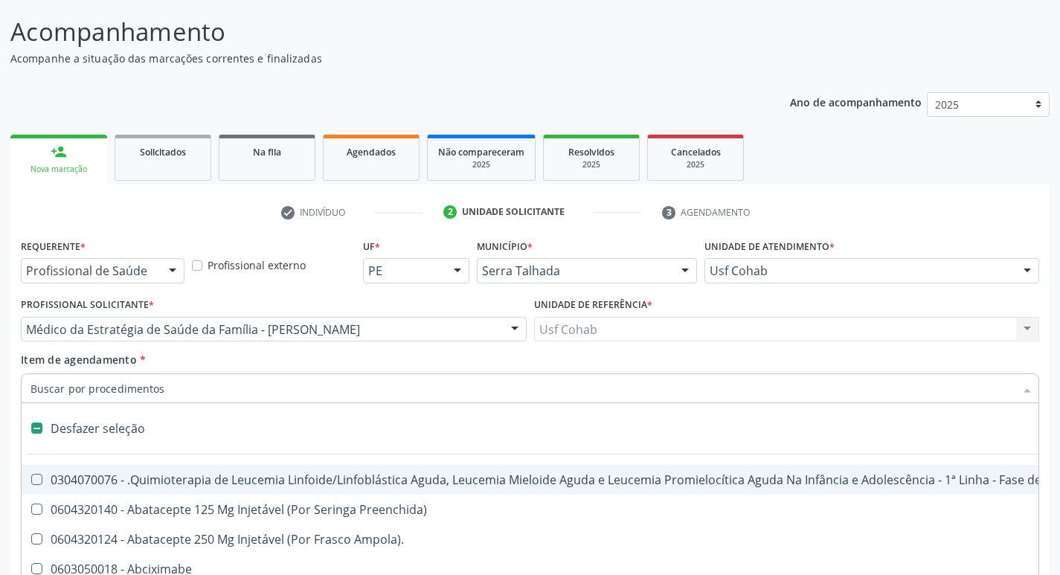
checkbox Paciente\) "true"
checkbox Dente\) "true"
checkbox Comprimido\) "true"
checkbox \(Dornic\) "true"
checkbox Capsula\) "true"
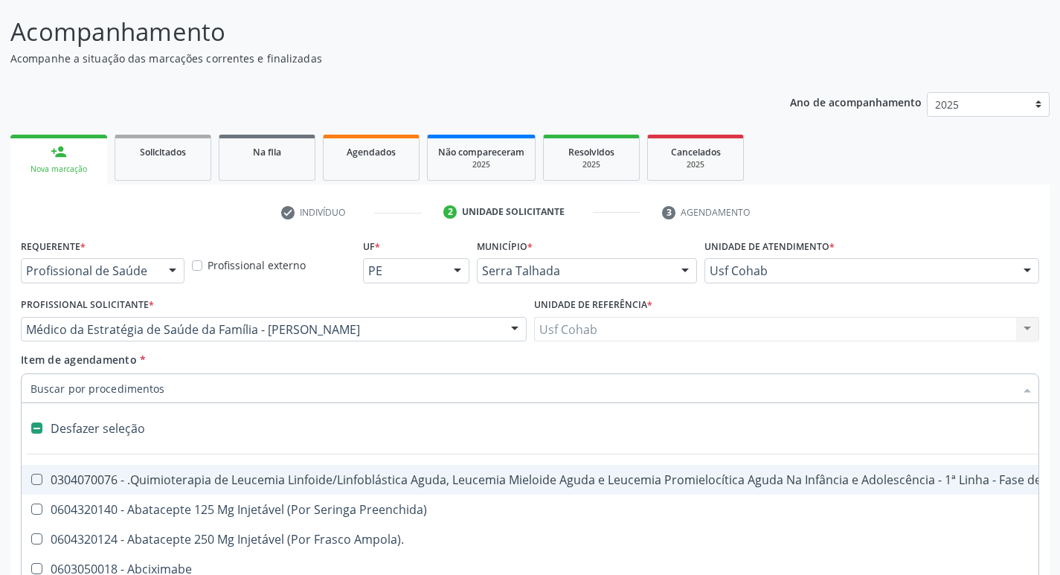
checkbox Capsula\) "true"
checkbox Psicossocial "true"
checkbox Urina "false"
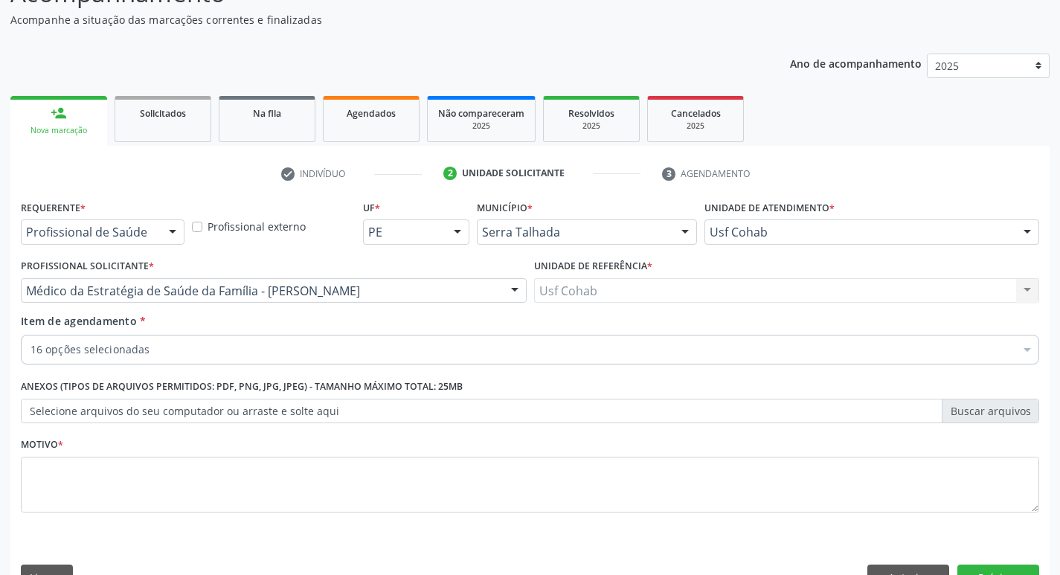
scroll to position [162, 0]
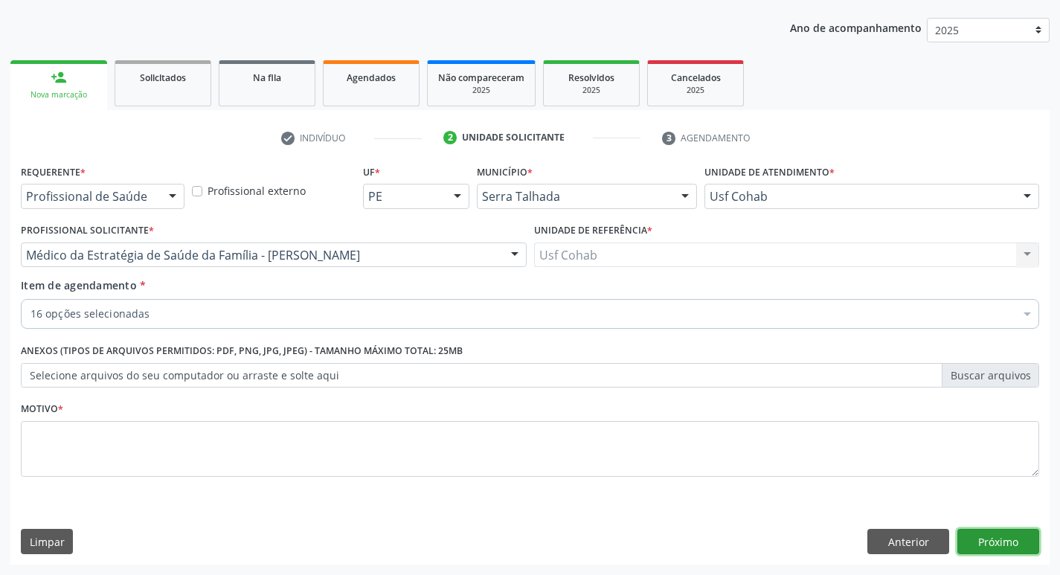
click at [978, 540] on button "Próximo" at bounding box center [999, 541] width 82 height 25
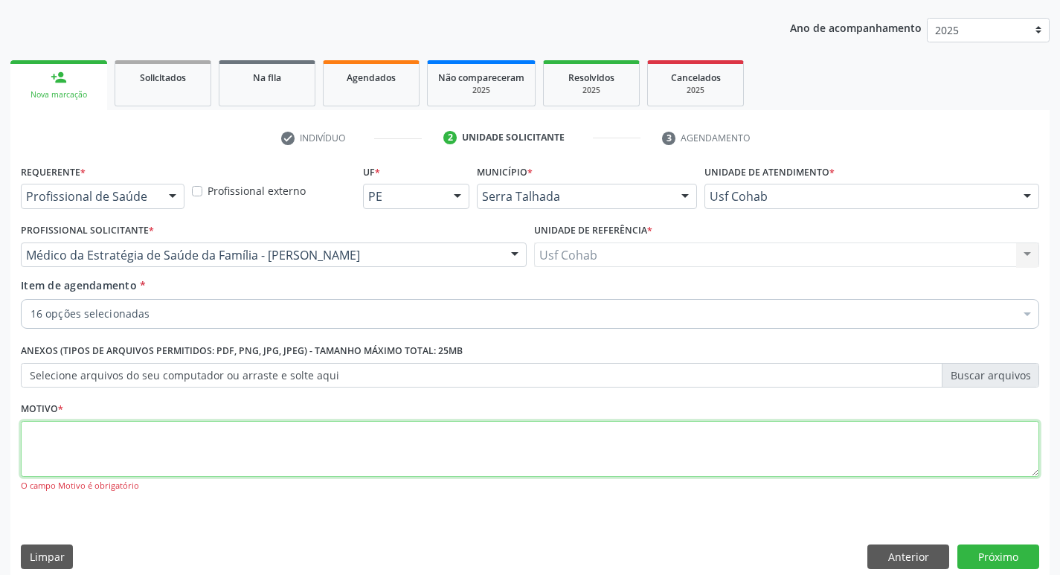
click at [153, 449] on textarea at bounding box center [530, 449] width 1019 height 57
type textarea "rastreio"
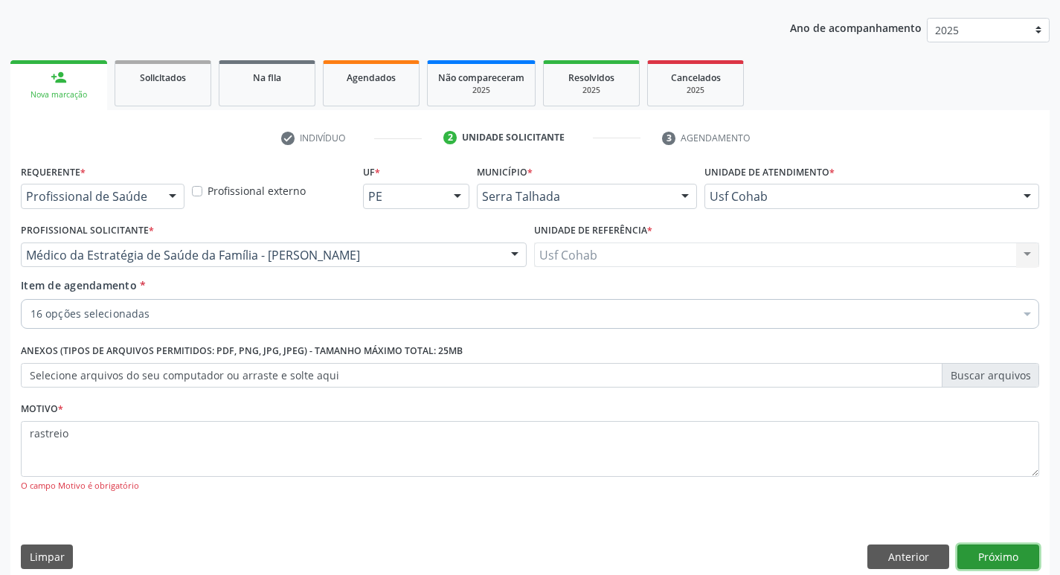
click at [1007, 552] on button "Próximo" at bounding box center [999, 557] width 82 height 25
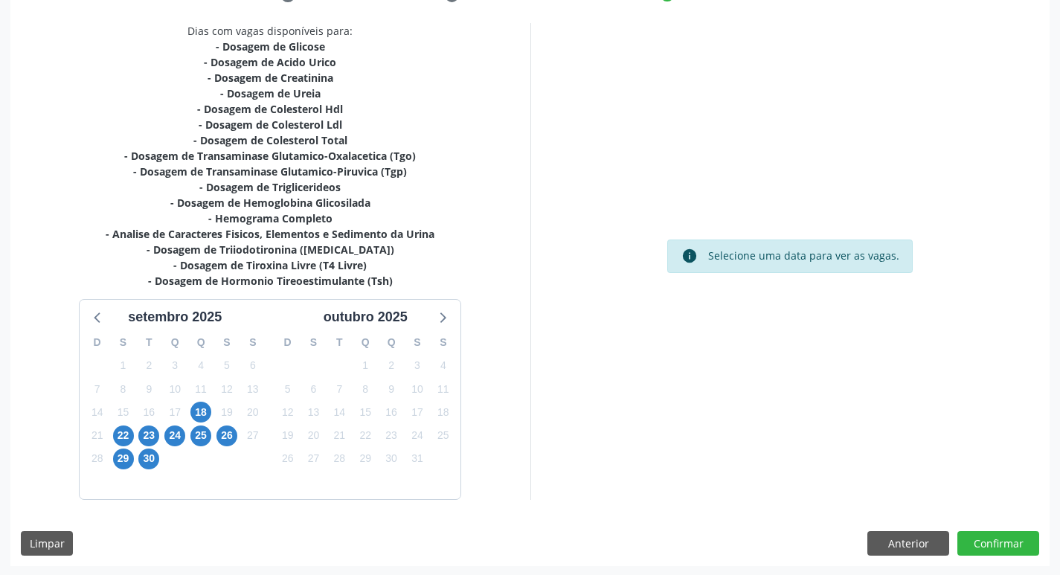
scroll to position [307, 0]
click at [121, 432] on span "22" at bounding box center [123, 434] width 21 height 21
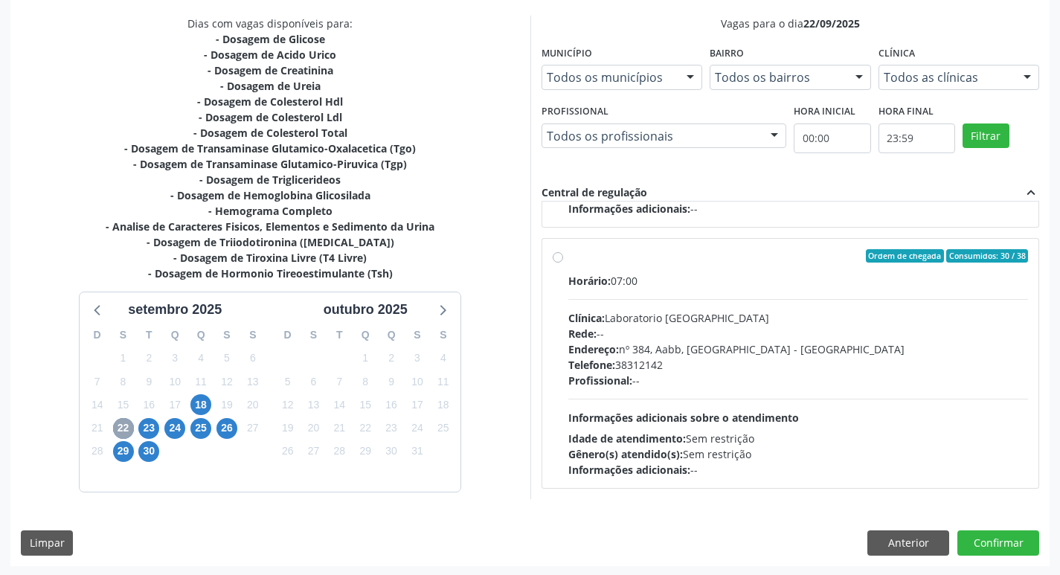
scroll to position [314, 0]
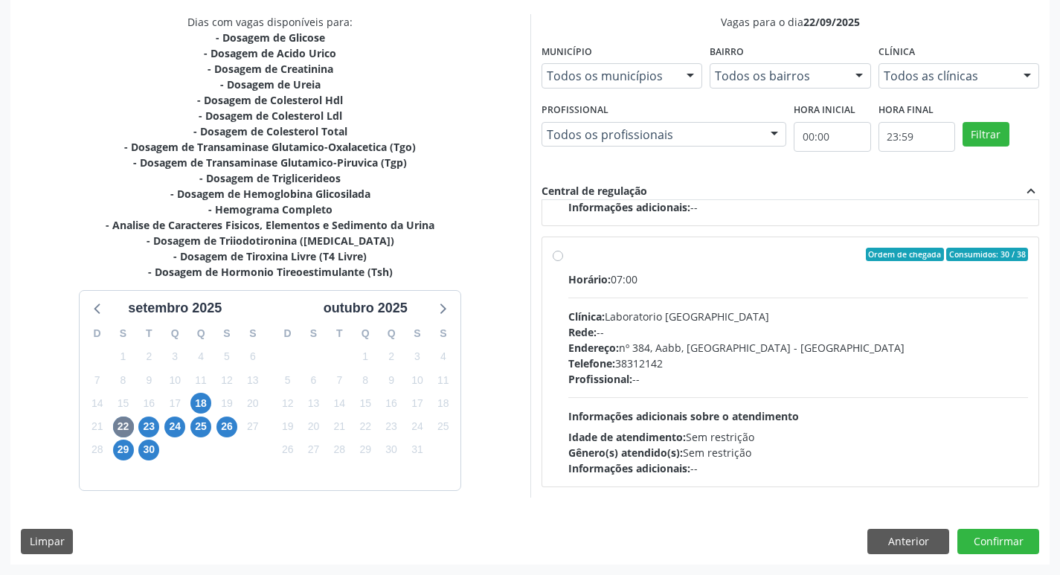
click at [568, 254] on label "Ordem de chegada Consumidos: 30 / 38 Horário: 07:00 Clínica: Laboratorio [GEOGR…" at bounding box center [798, 362] width 461 height 228
click at [555, 254] on input "Ordem de chegada Consumidos: 30 / 38 Horário: 07:00 Clínica: Laboratorio [GEOGR…" at bounding box center [558, 254] width 10 height 13
radio input "true"
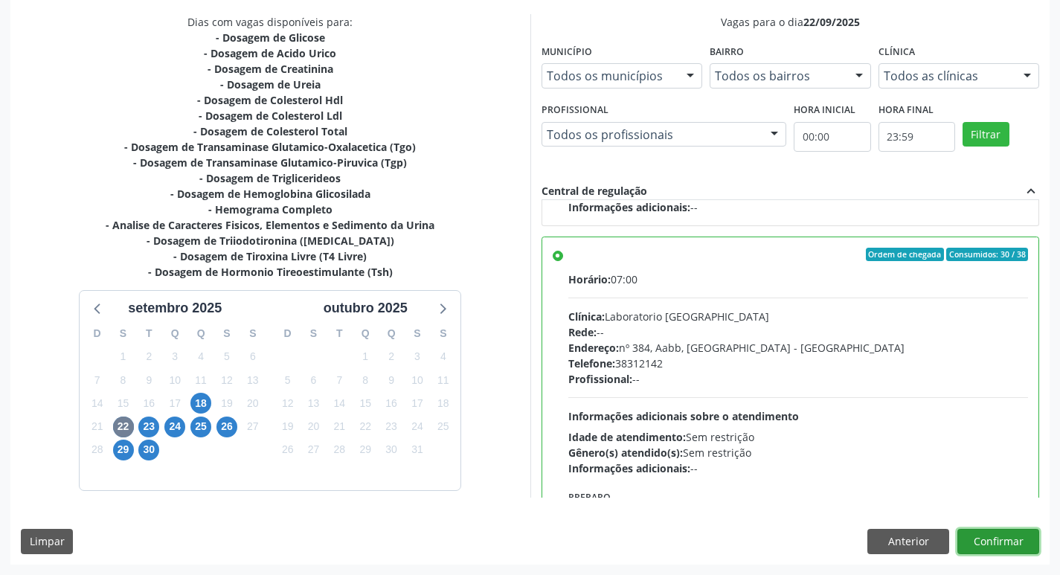
click at [984, 540] on button "Confirmar" at bounding box center [999, 541] width 82 height 25
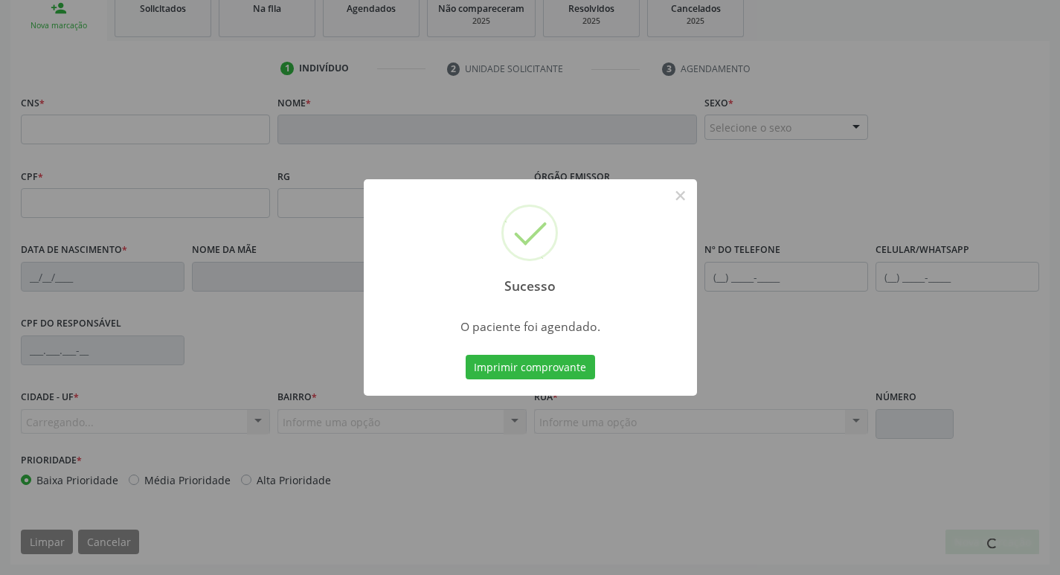
scroll to position [231, 0]
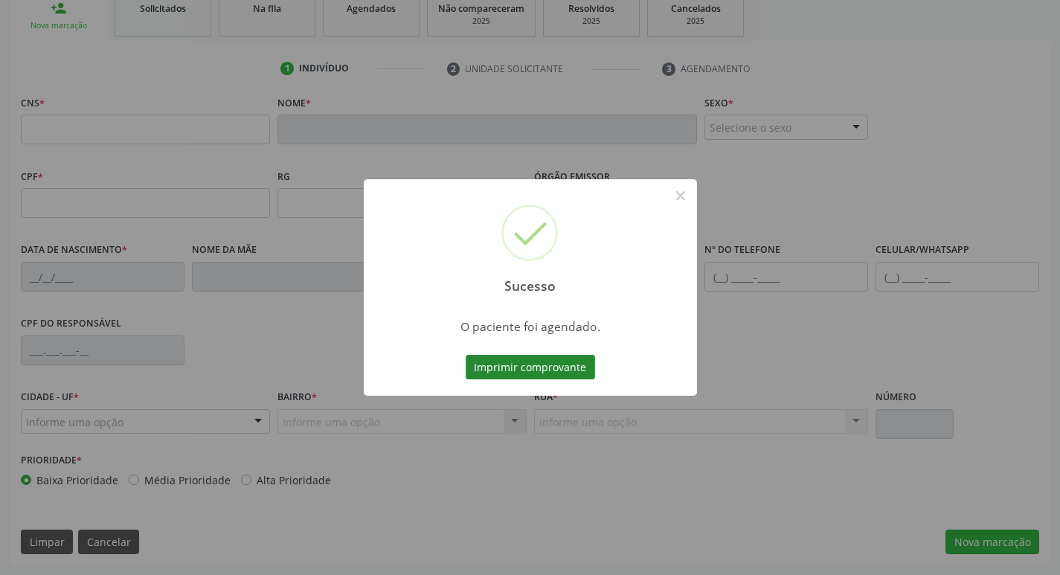
click at [546, 371] on button "Imprimir comprovante" at bounding box center [530, 367] width 129 height 25
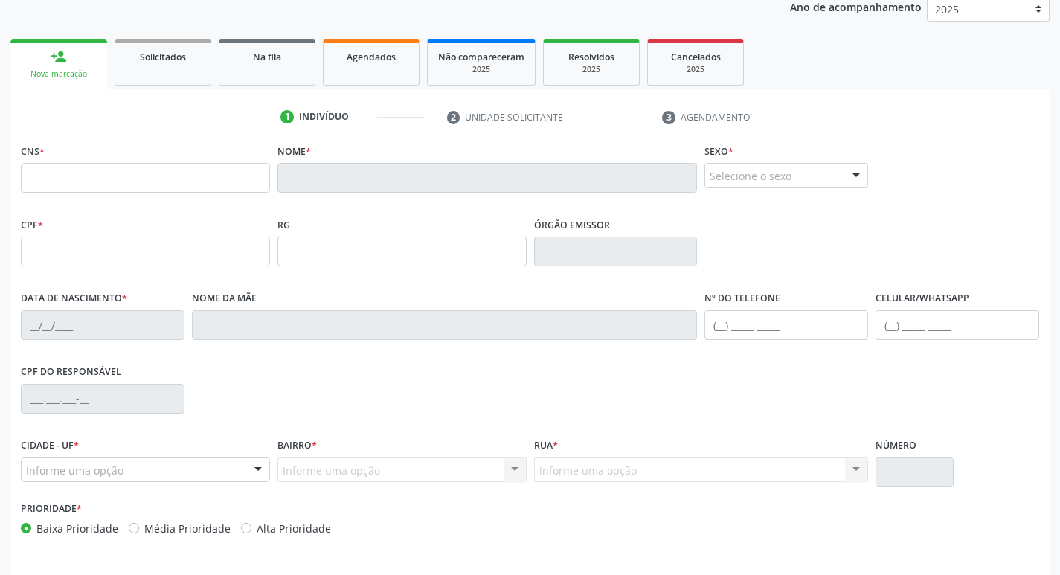
scroll to position [157, 0]
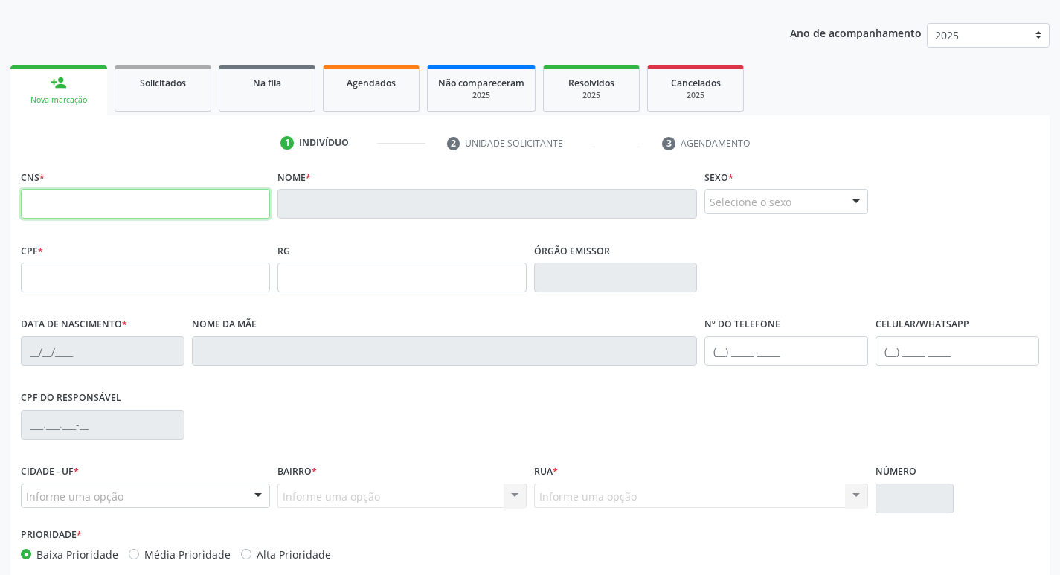
click at [188, 194] on input "text" at bounding box center [145, 204] width 249 height 30
drag, startPoint x: 131, startPoint y: 213, endPoint x: 89, endPoint y: 222, distance: 42.6
click at [89, 222] on fieldset "CNS * 898 0034 7755 0759" at bounding box center [145, 197] width 249 height 63
click at [167, 206] on input "898 0034 7755 0759" at bounding box center [145, 204] width 249 height 30
drag, startPoint x: 182, startPoint y: 205, endPoint x: 0, endPoint y: 203, distance: 182.3
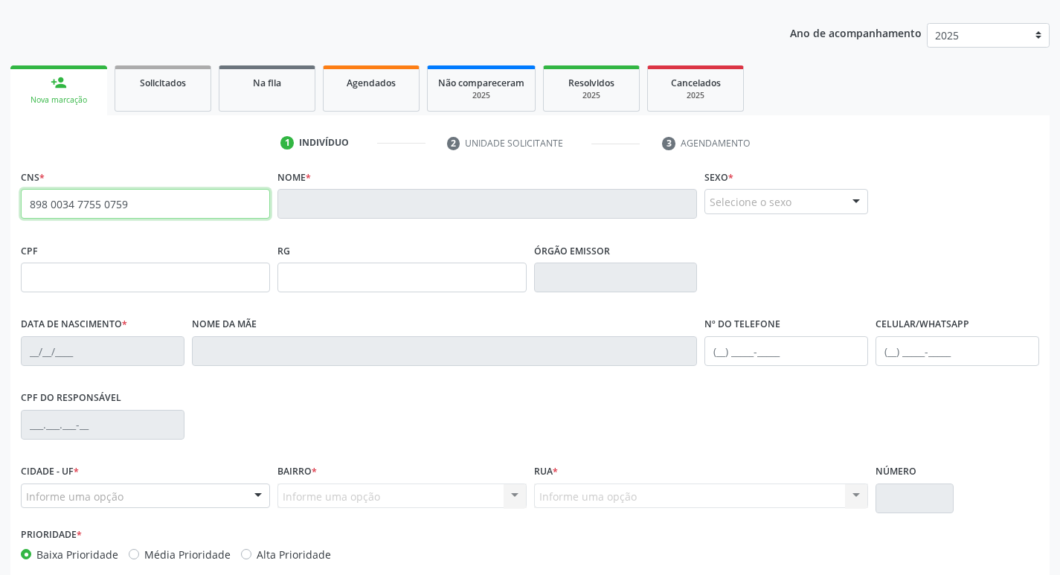
click at [0, 203] on div "Acompanhamento Acompanhe a situação das marcações correntes e finalizadas Relat…" at bounding box center [530, 287] width 1060 height 725
type input "898 0034 7755 0759"
click at [80, 96] on div "Nova marcação" at bounding box center [59, 99] width 76 height 11
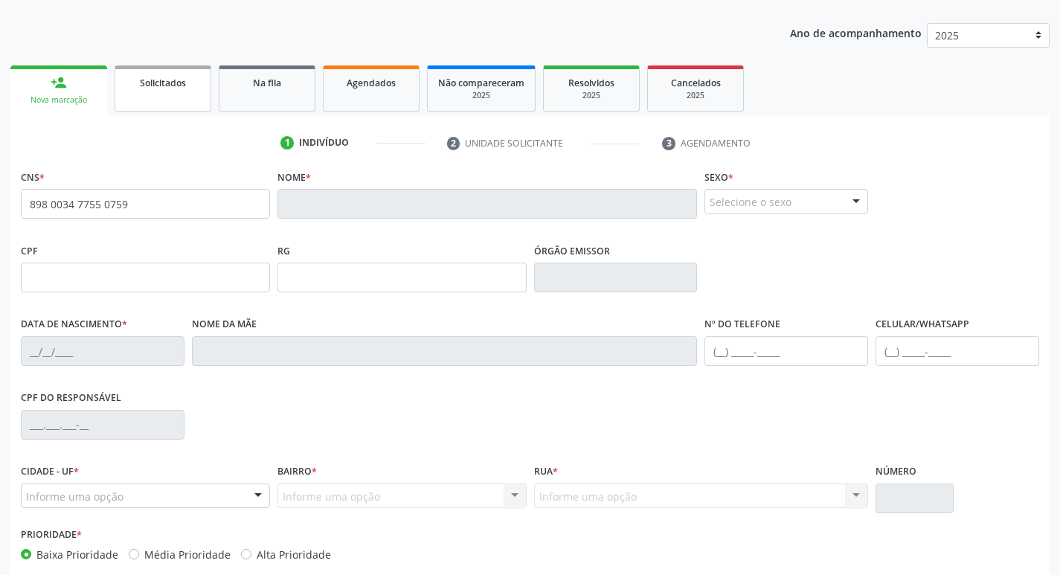
click at [146, 86] on span "Solicitados" at bounding box center [163, 83] width 46 height 13
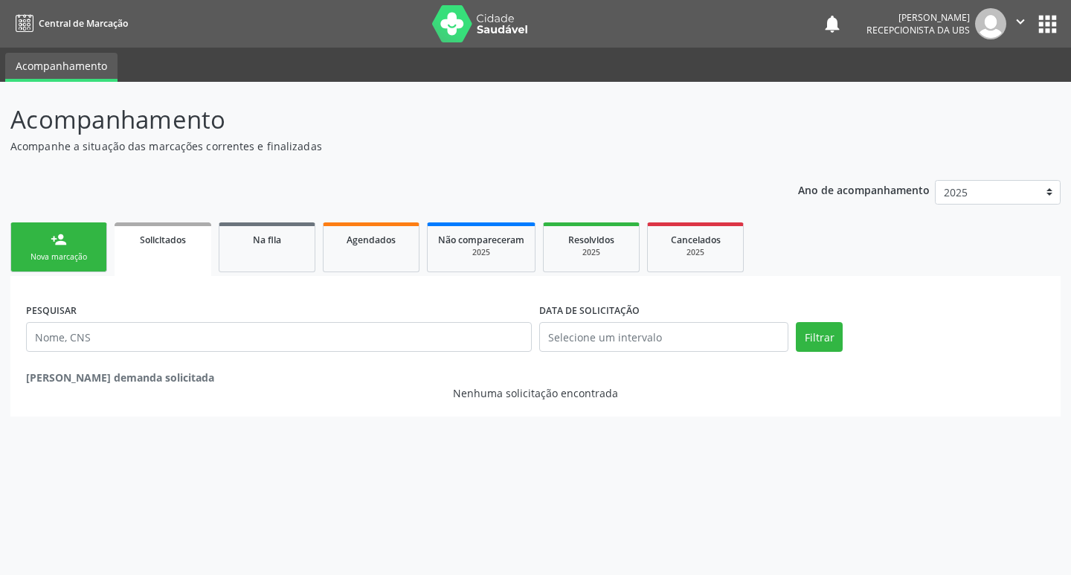
click at [42, 249] on link "person_add Nova marcação" at bounding box center [58, 247] width 97 height 50
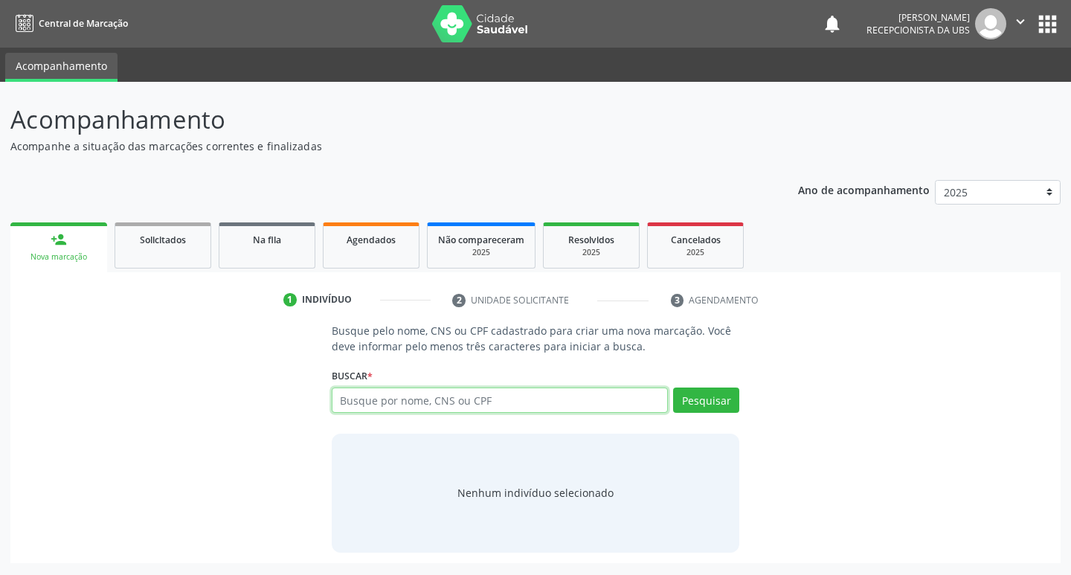
click at [426, 402] on input "text" at bounding box center [500, 400] width 337 height 25
paste input "898 0034 7755 0759"
type input "898 0034 7755 0759"
click at [695, 400] on button "Pesquisar" at bounding box center [706, 400] width 66 height 25
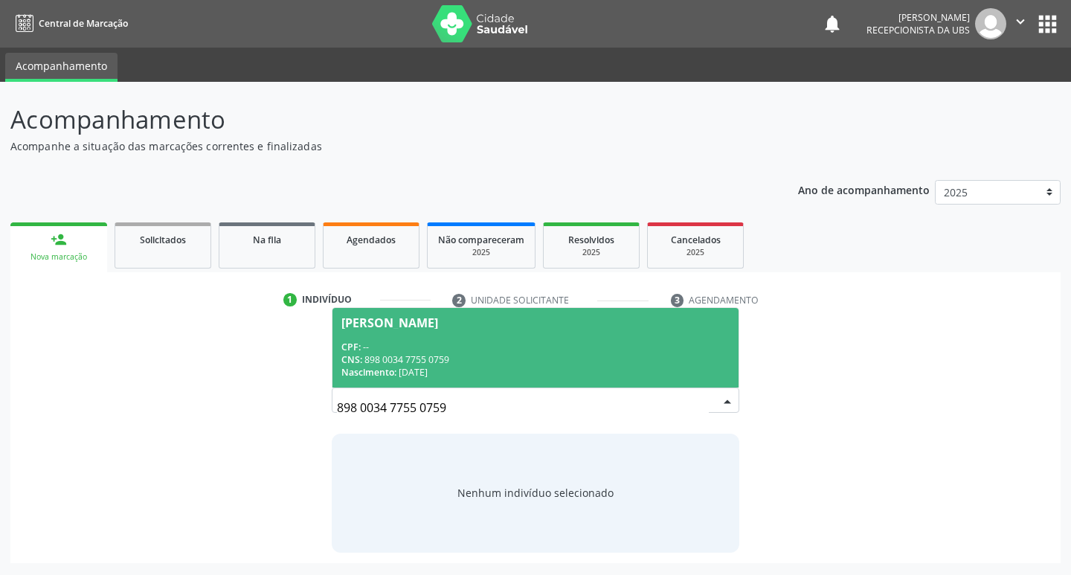
click at [526, 339] on span "[PERSON_NAME] CPF: -- CNS: 898 0034 7755 0759 Nascimento: 15[DATE]" at bounding box center [536, 348] width 407 height 80
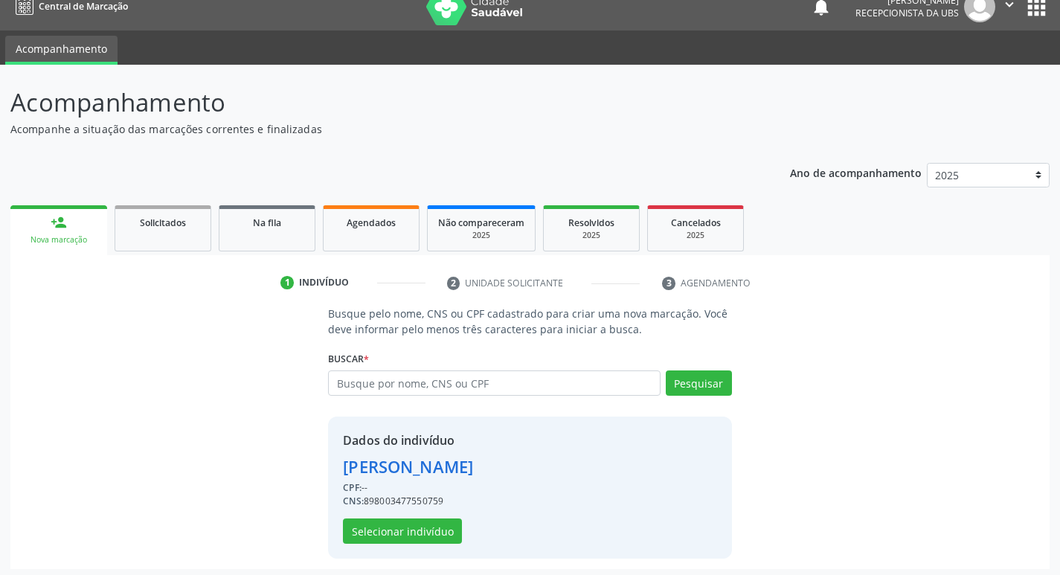
scroll to position [22, 0]
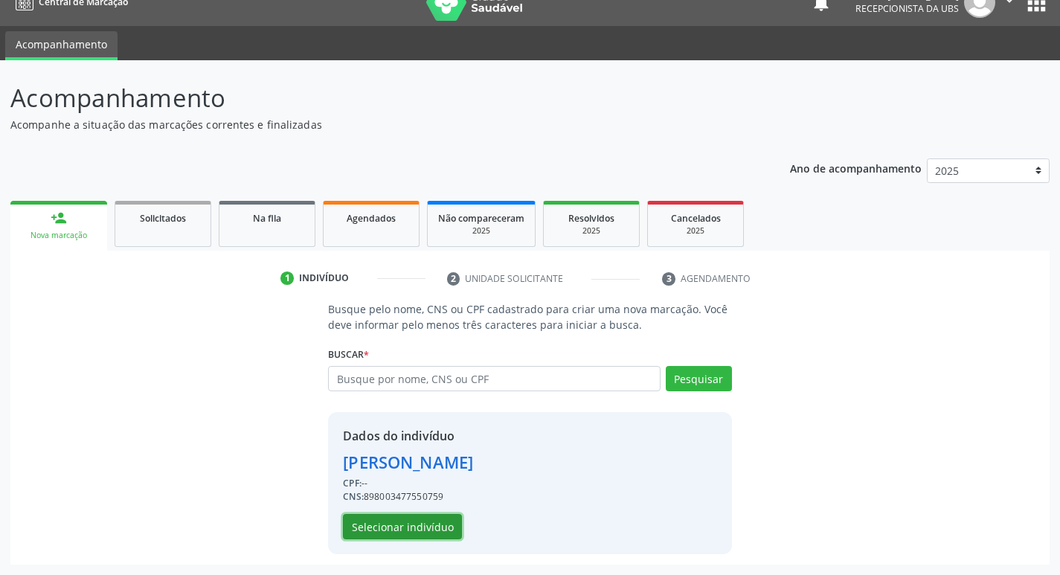
click at [416, 530] on button "Selecionar indivíduo" at bounding box center [402, 526] width 119 height 25
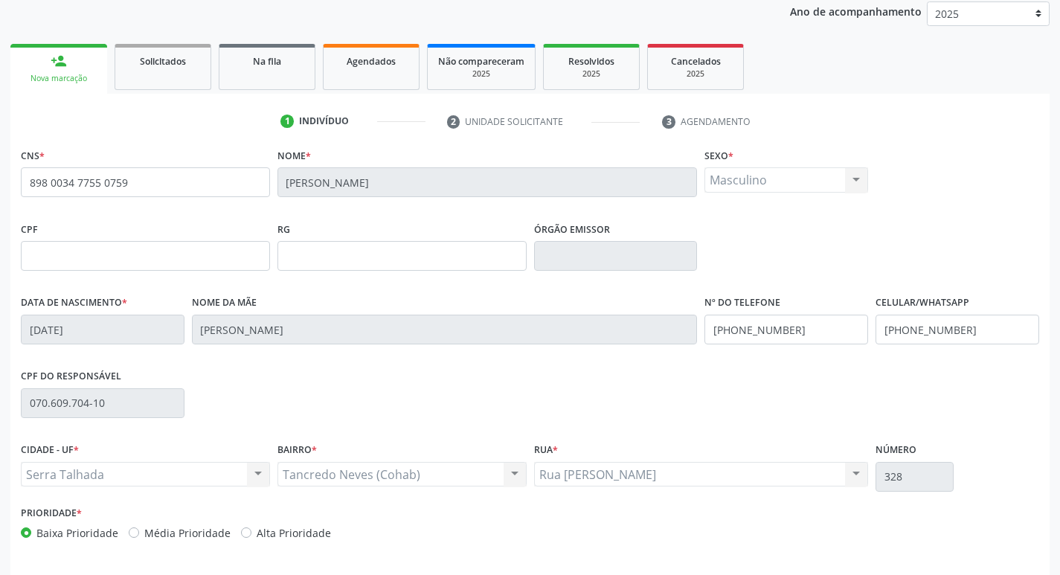
scroll to position [231, 0]
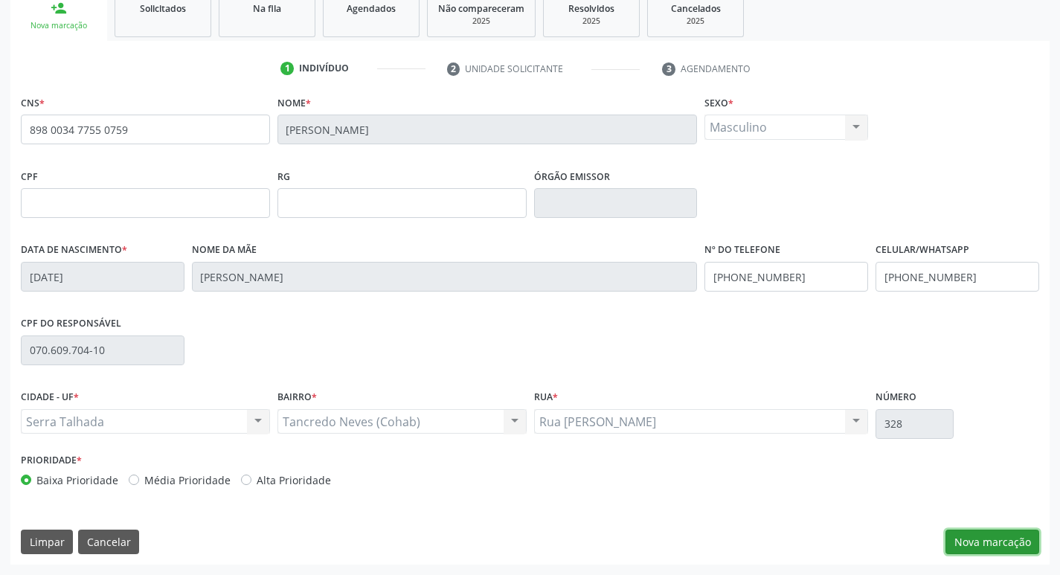
click at [995, 549] on button "Nova marcação" at bounding box center [993, 542] width 94 height 25
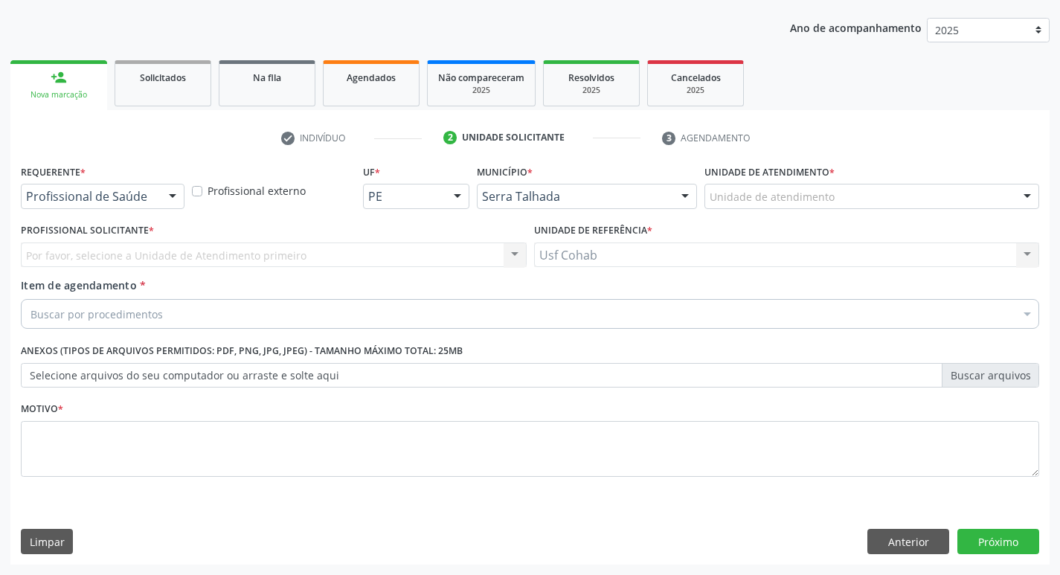
scroll to position [162, 0]
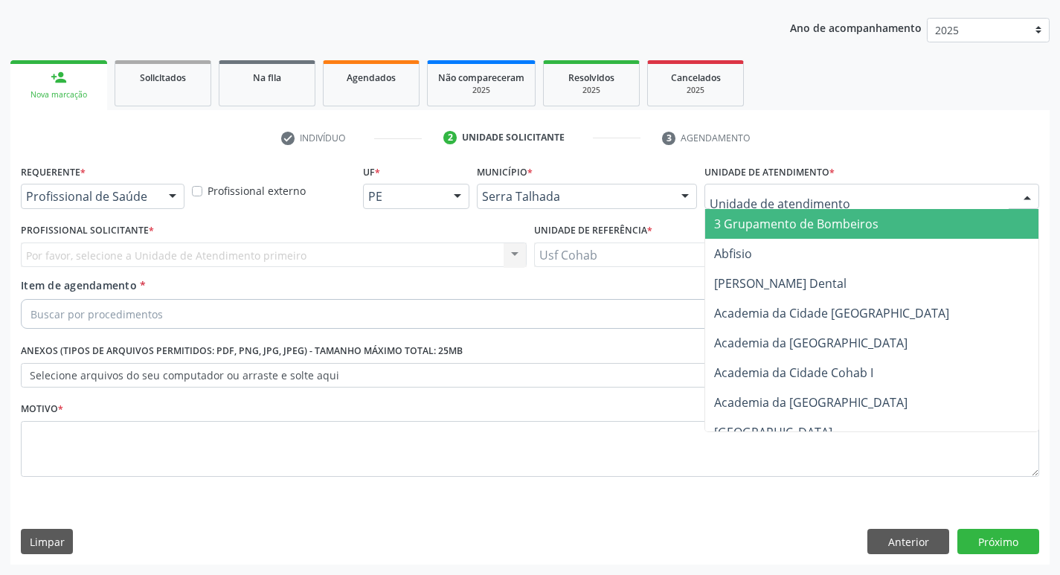
click at [775, 187] on div at bounding box center [872, 196] width 335 height 25
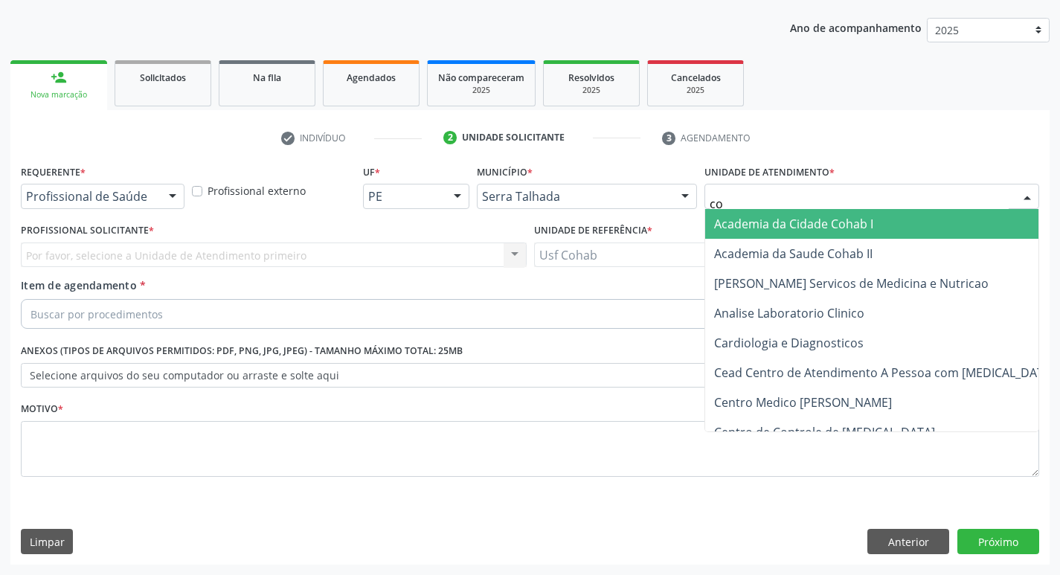
type input "coh"
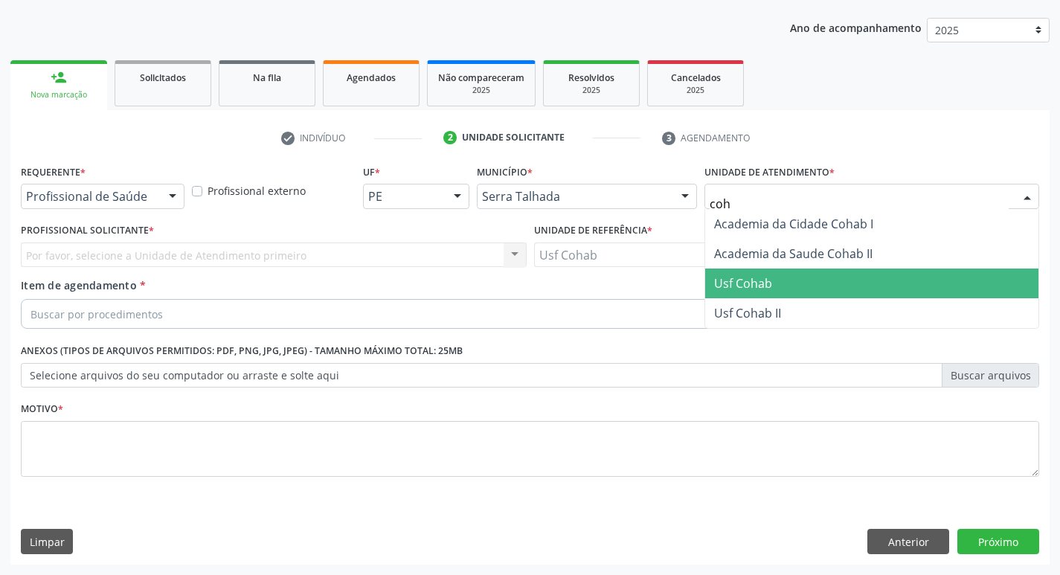
click at [785, 283] on span "Usf Cohab" at bounding box center [871, 284] width 333 height 30
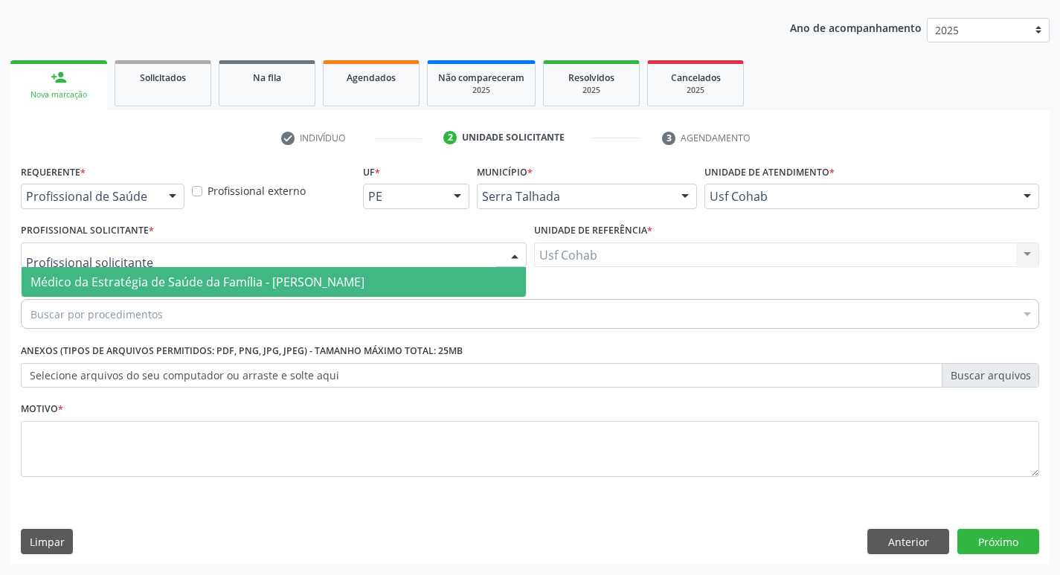
click at [269, 260] on div at bounding box center [274, 255] width 506 height 25
click at [277, 284] on span "Médico da Estratégia de Saúde da Família - [PERSON_NAME]" at bounding box center [198, 282] width 334 height 16
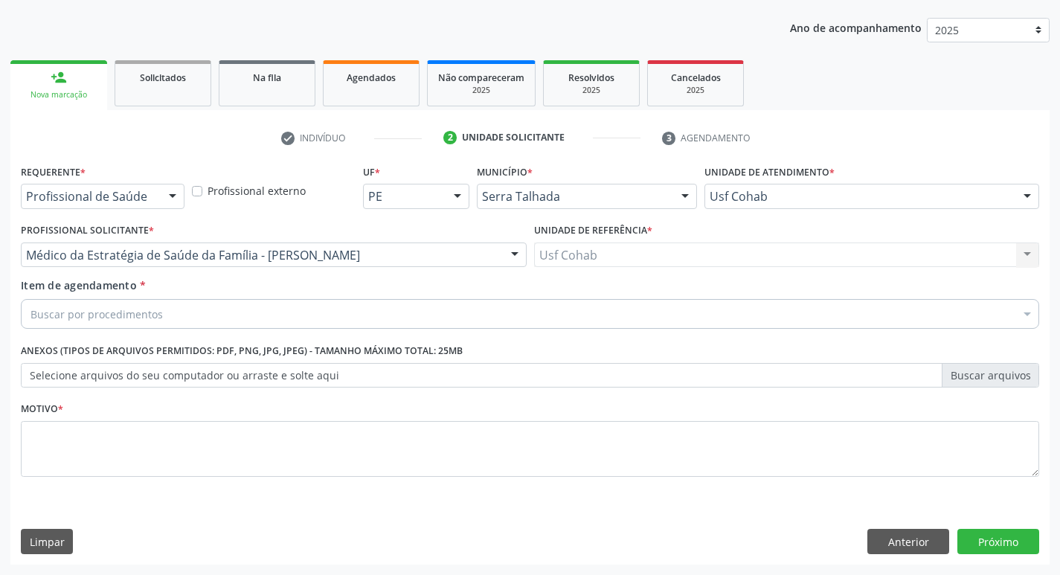
click at [246, 315] on div "Buscar por procedimentos" at bounding box center [530, 314] width 1019 height 30
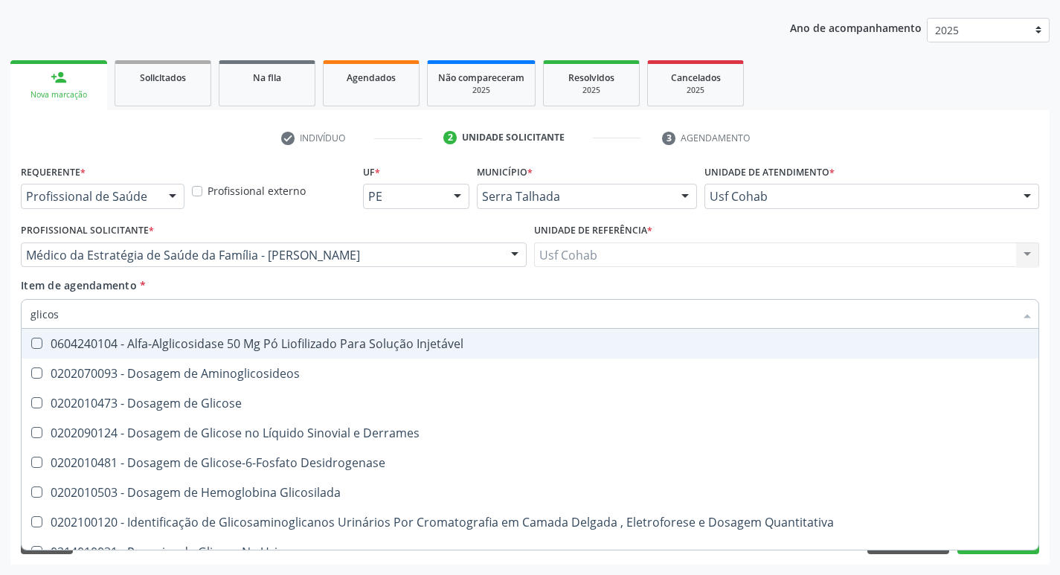
type input "glicose"
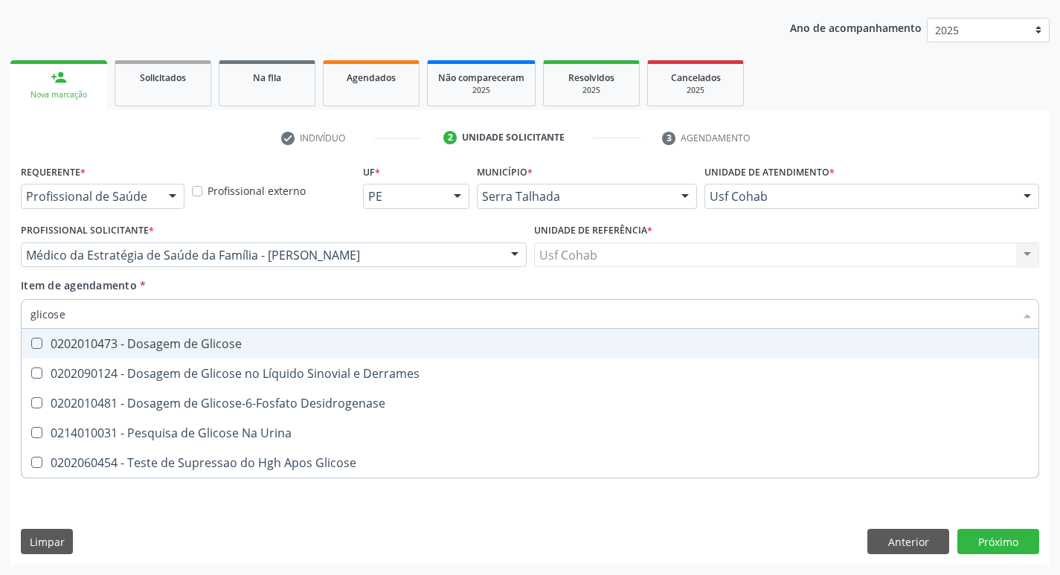
click at [34, 345] on Glicose at bounding box center [36, 343] width 11 height 11
click at [31, 345] on Glicose "checkbox" at bounding box center [27, 344] width 10 height 10
checkbox Glicose "true"
drag, startPoint x: 78, startPoint y: 317, endPoint x: 0, endPoint y: 327, distance: 78.7
click at [0, 327] on div "Acompanhamento Acompanhe a situação das marcações correntes e finalizadas Relat…" at bounding box center [530, 248] width 1060 height 656
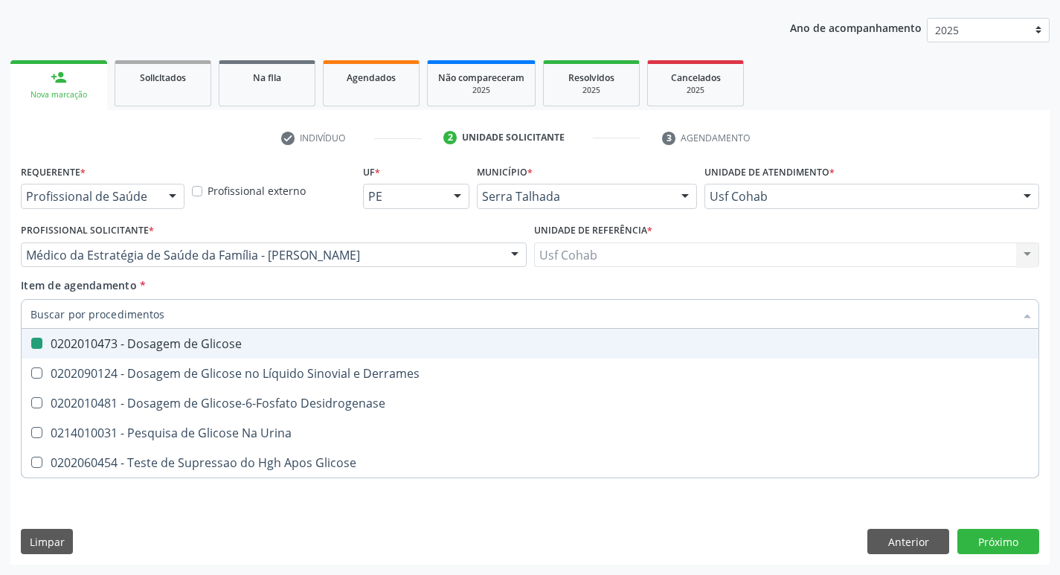
checkbox Glicose "false"
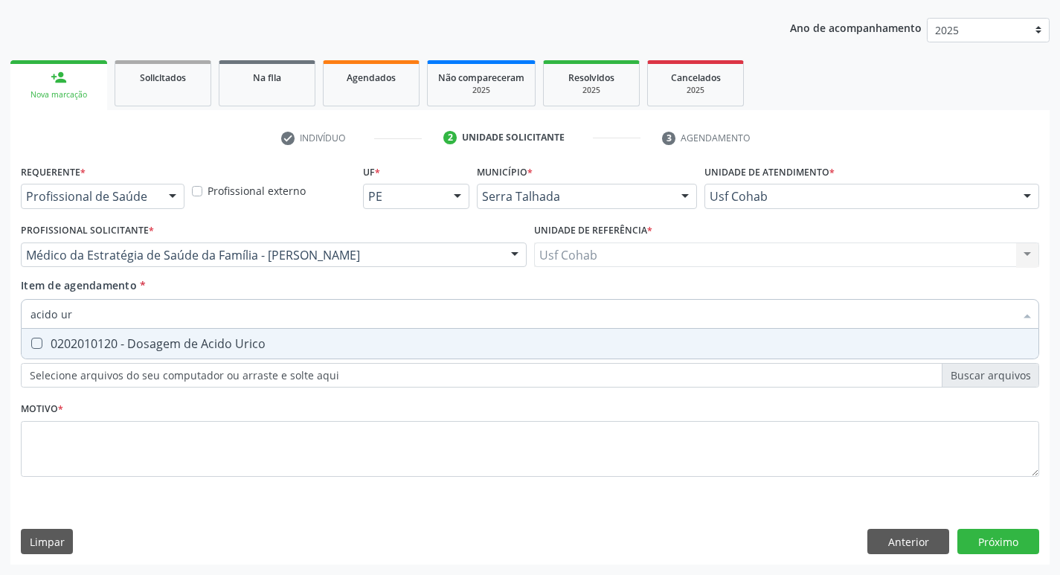
type input "acido uri"
click at [36, 340] on Urico at bounding box center [36, 343] width 11 height 11
click at [31, 340] on Urico "checkbox" at bounding box center [27, 344] width 10 height 10
checkbox Urico "true"
drag, startPoint x: 94, startPoint y: 322, endPoint x: 0, endPoint y: 310, distance: 95.3
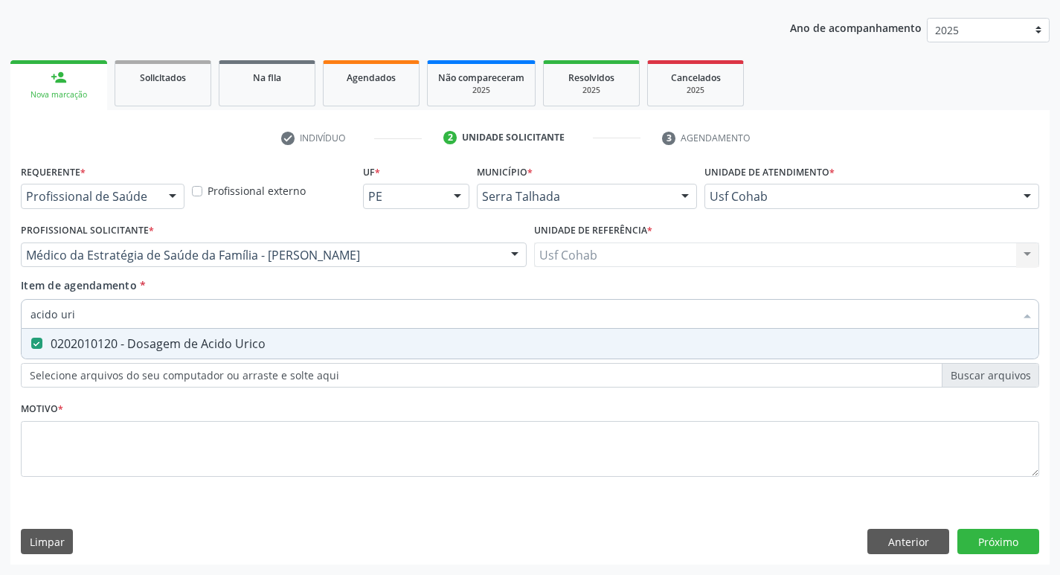
click at [0, 310] on div "Acompanhamento Acompanhe a situação das marcações correntes e finalizadas Relat…" at bounding box center [530, 248] width 1060 height 656
checkbox Urico "false"
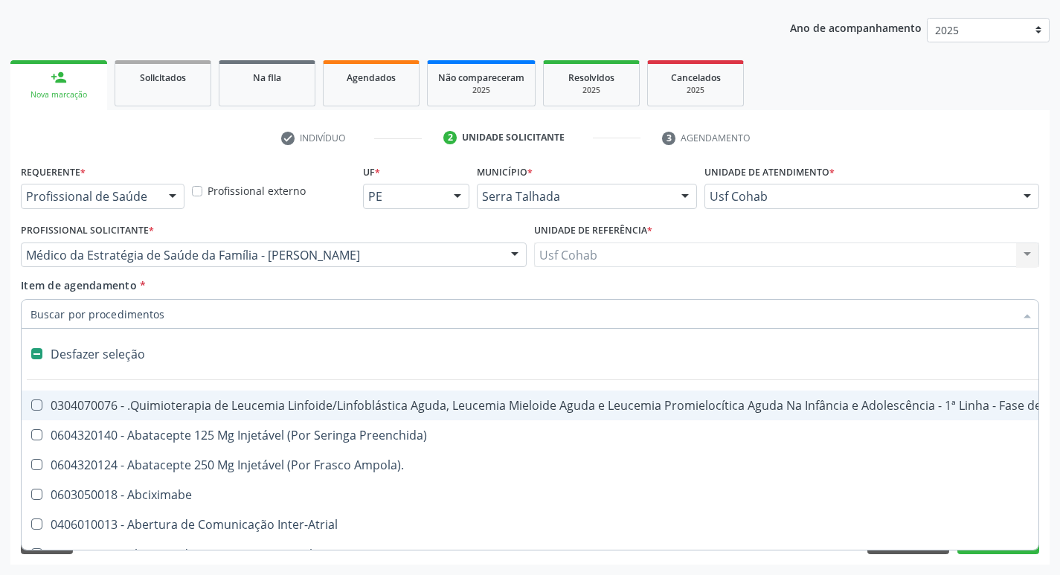
click at [84, 321] on input "Item de agendamento *" at bounding box center [523, 314] width 984 height 30
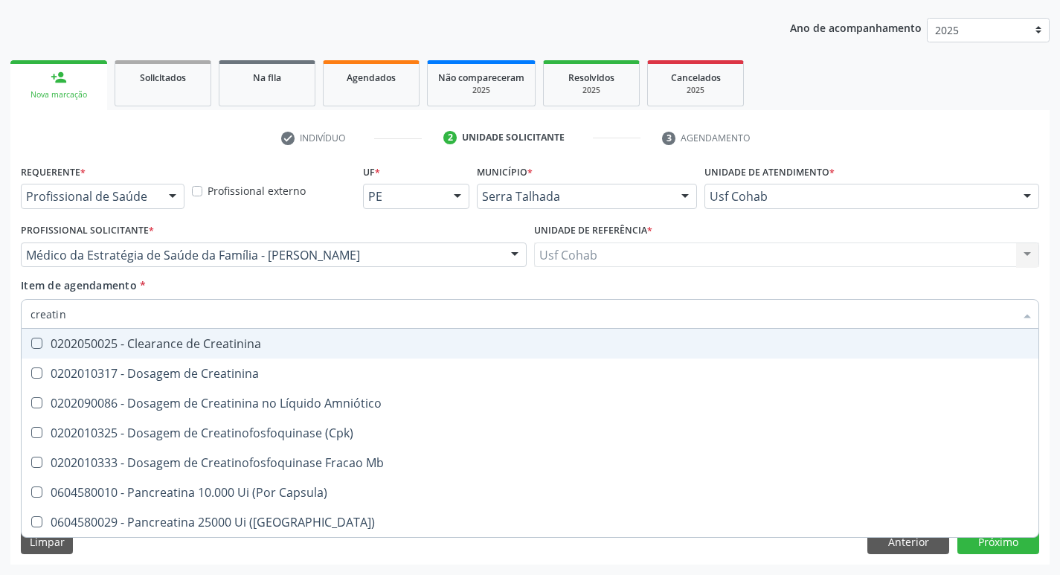
type input "creatini"
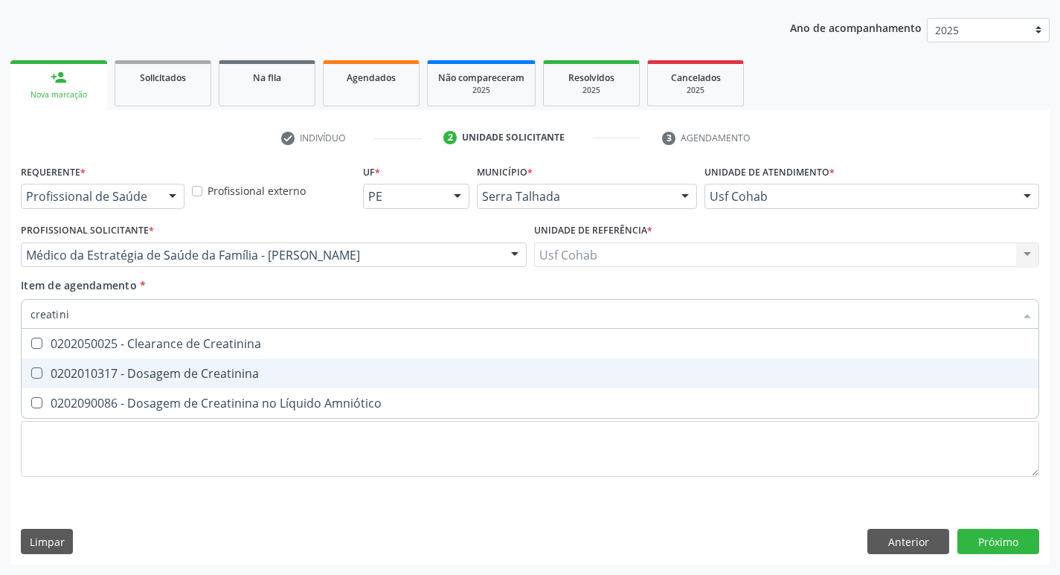
click at [32, 366] on span "0202010317 - Dosagem de Creatinina" at bounding box center [530, 374] width 1017 height 30
checkbox Creatinina "true"
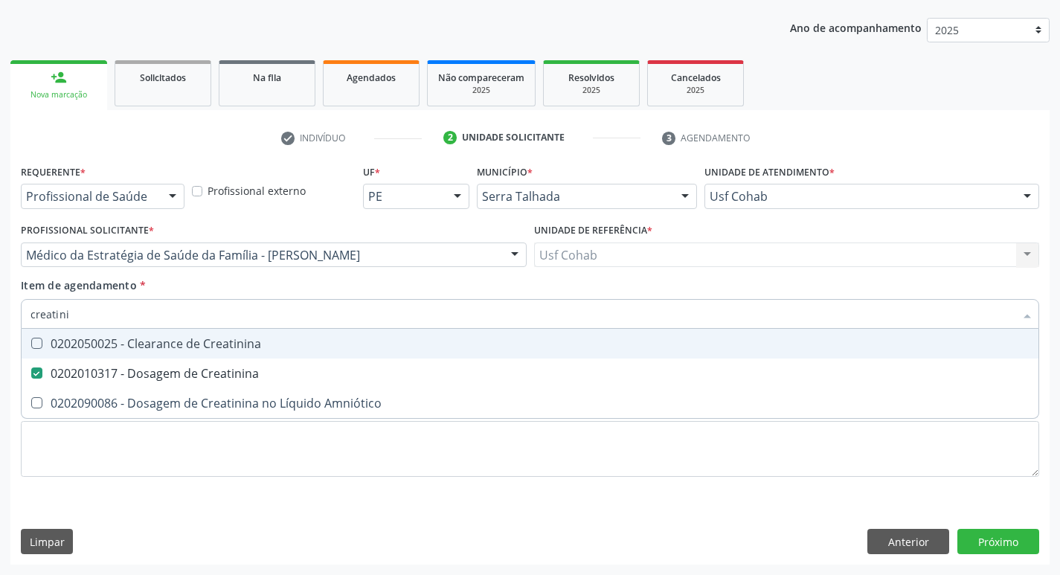
drag, startPoint x: 97, startPoint y: 313, endPoint x: 0, endPoint y: 307, distance: 96.9
click at [0, 307] on div "Acompanhamento Acompanhe a situação das marcações correntes e finalizadas Relat…" at bounding box center [530, 248] width 1060 height 656
checkbox Creatinina "false"
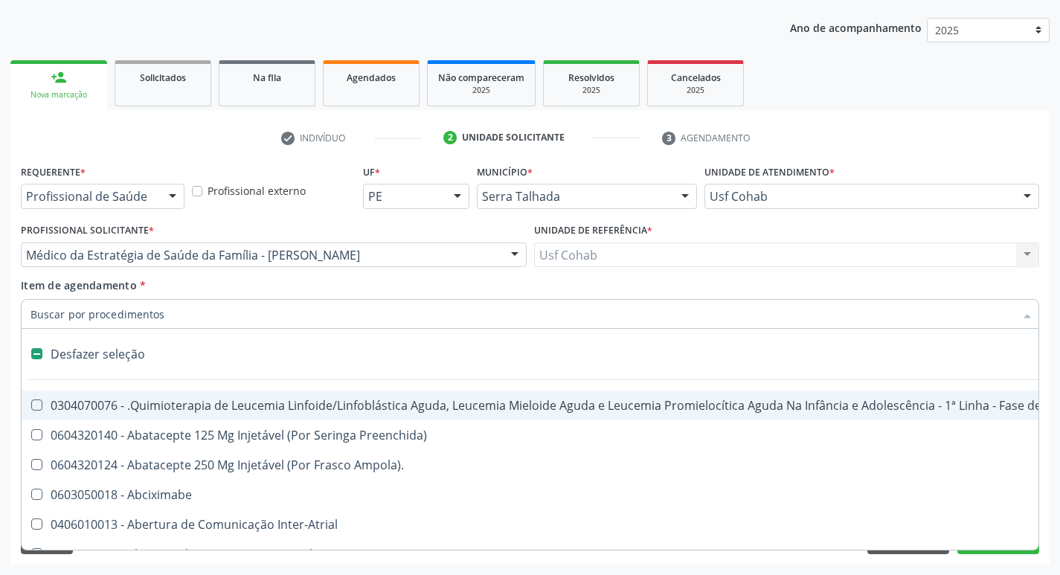
click at [87, 319] on input "Item de agendamento *" at bounding box center [523, 314] width 984 height 30
type input "u"
checkbox Cistorrafia "true"
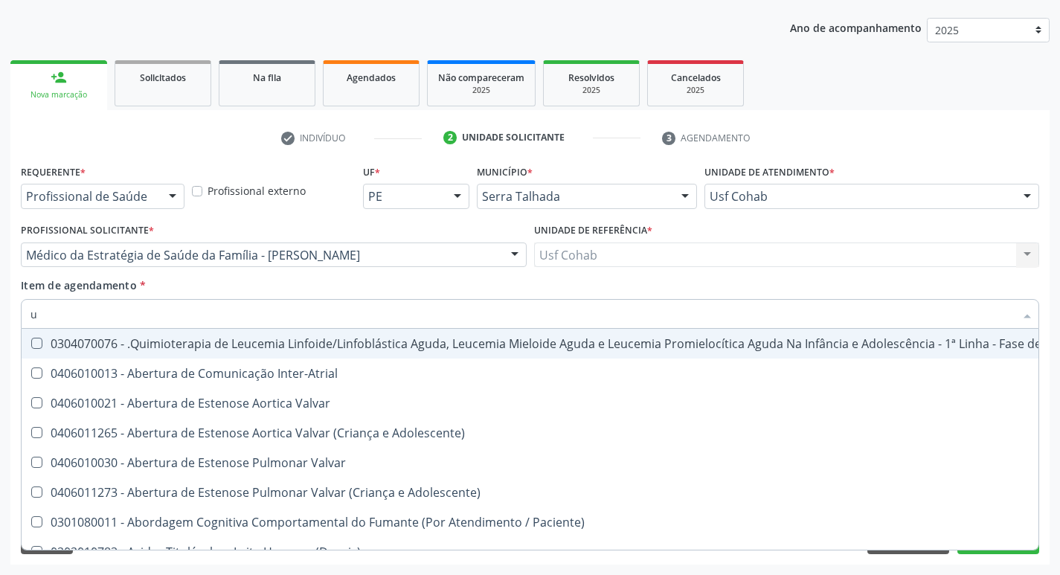
type input "ur"
checkbox B "true"
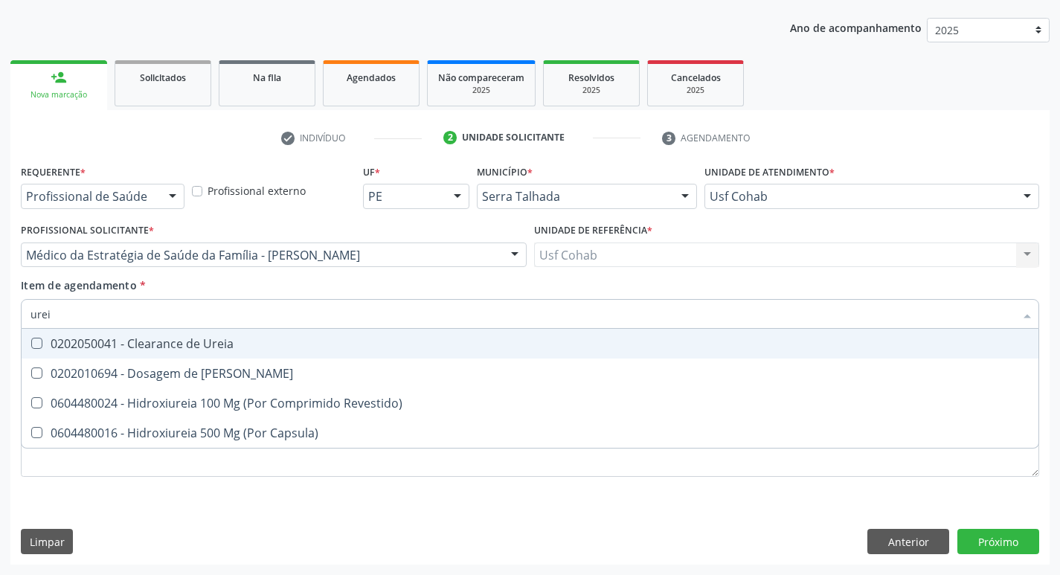
type input "ureia"
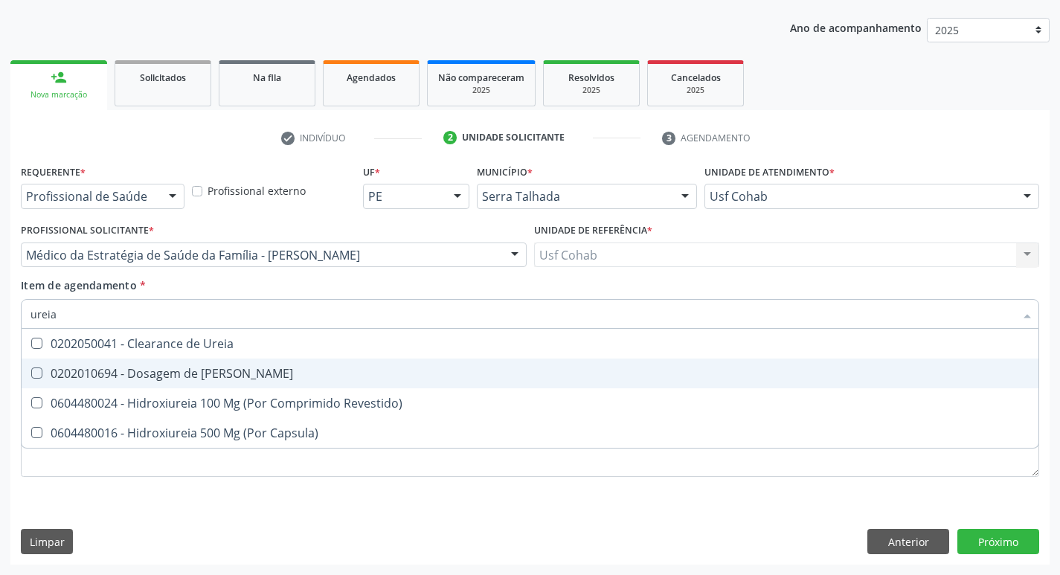
click at [32, 374] on Ureia at bounding box center [36, 373] width 11 height 11
click at [31, 374] on Ureia "checkbox" at bounding box center [27, 373] width 10 height 10
checkbox Ureia "true"
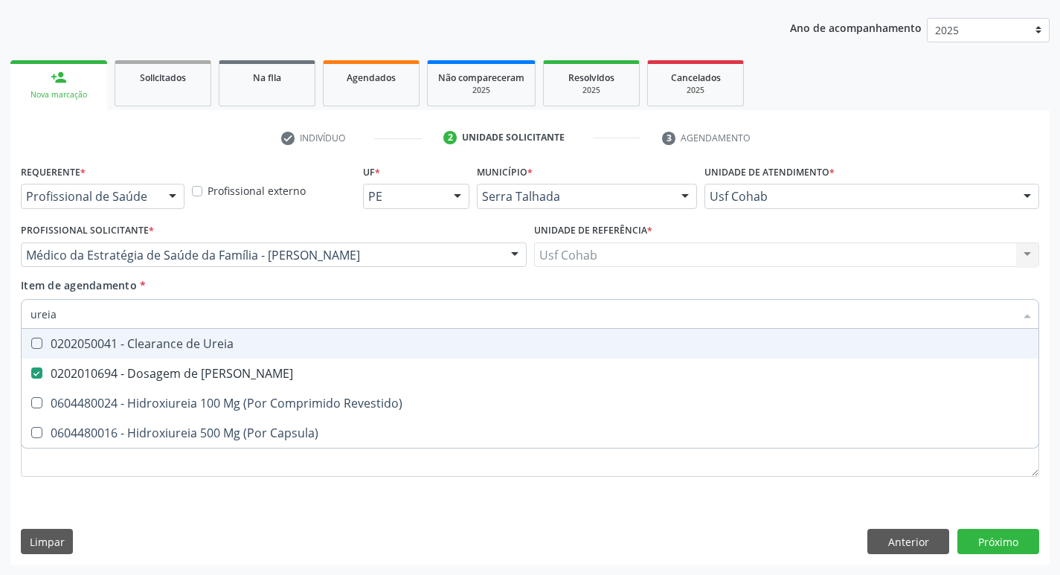
drag, startPoint x: 77, startPoint y: 310, endPoint x: 0, endPoint y: 305, distance: 76.8
click at [0, 305] on div "Acompanhamento Acompanhe a situação das marcações correntes e finalizadas Relat…" at bounding box center [530, 248] width 1060 height 656
checkbox Ureia "false"
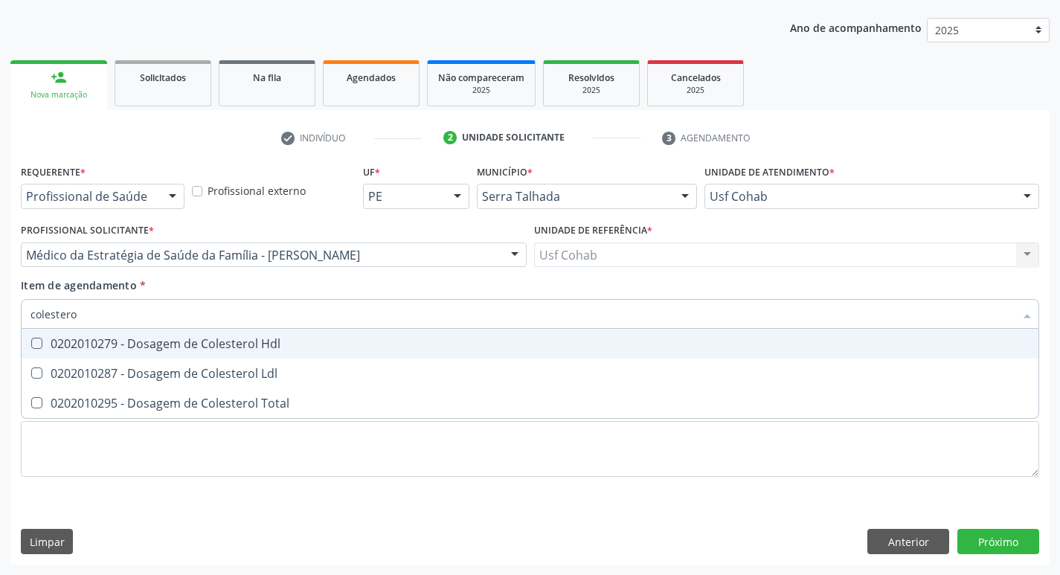
type input "colesterol"
click at [42, 342] on Hdl at bounding box center [36, 343] width 11 height 11
click at [31, 342] on Hdl "checkbox" at bounding box center [27, 344] width 10 height 10
checkbox Hdl "true"
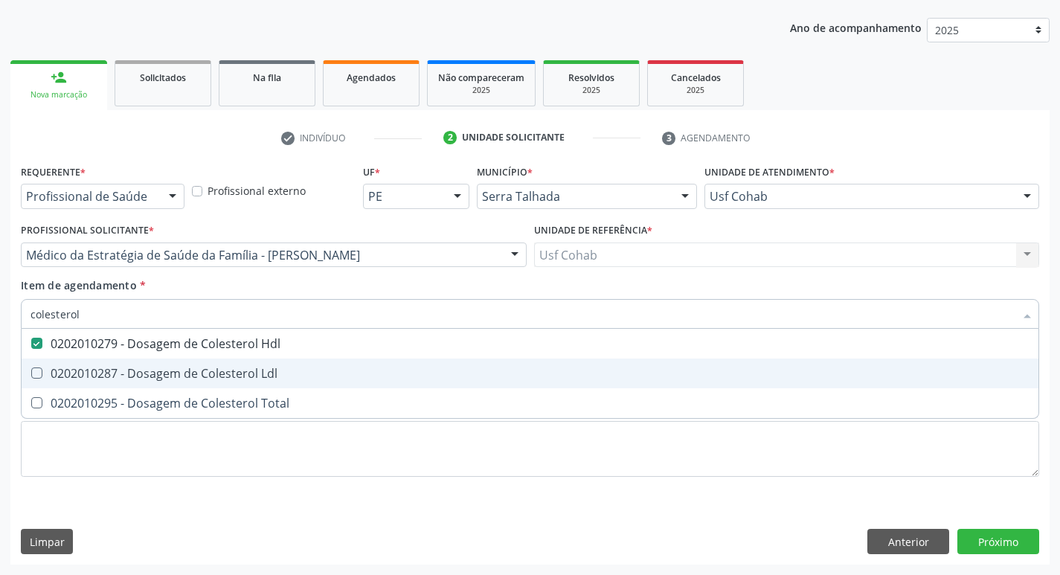
click at [34, 370] on Ldl at bounding box center [36, 373] width 11 height 11
click at [31, 370] on Ldl "checkbox" at bounding box center [27, 373] width 10 height 10
checkbox Ldl "true"
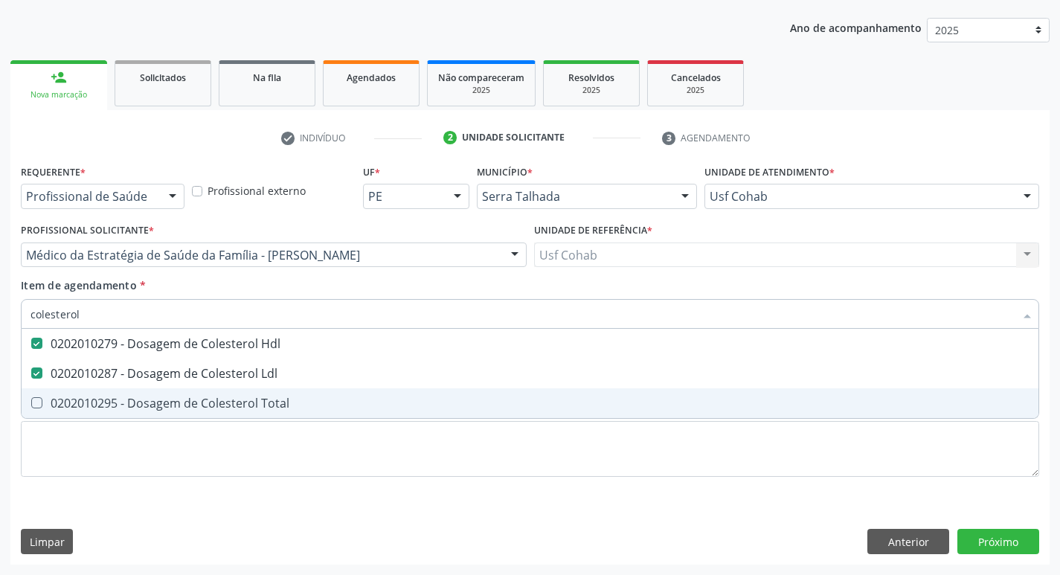
click at [39, 403] on Total at bounding box center [36, 402] width 11 height 11
click at [31, 403] on Total "checkbox" at bounding box center [27, 403] width 10 height 10
checkbox Total "true"
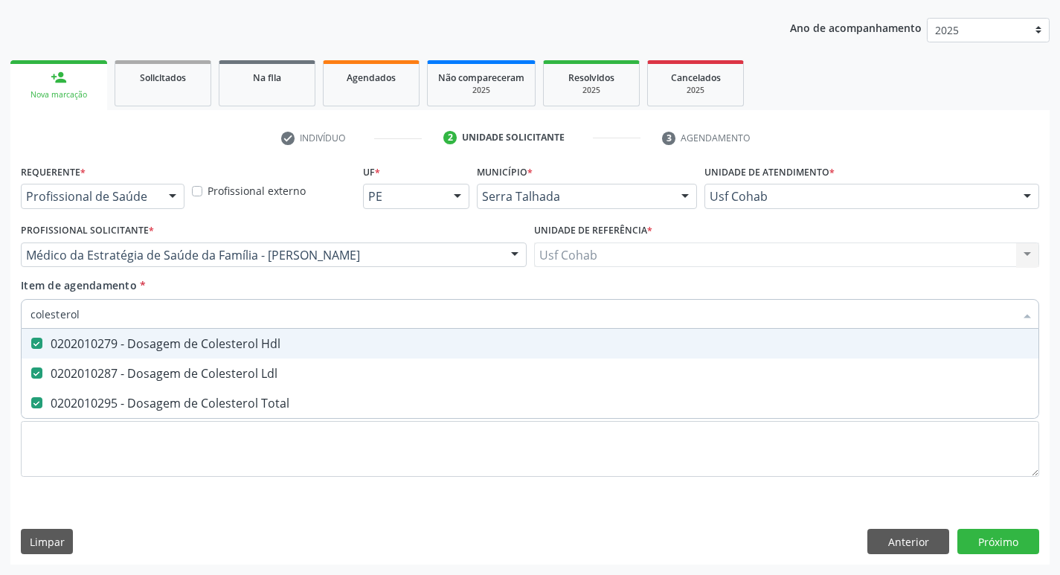
drag, startPoint x: 98, startPoint y: 317, endPoint x: 25, endPoint y: 312, distance: 73.1
click at [25, 312] on div "colesterol" at bounding box center [530, 314] width 1019 height 30
checkbox Hdl "false"
checkbox Ldl "false"
checkbox Total "false"
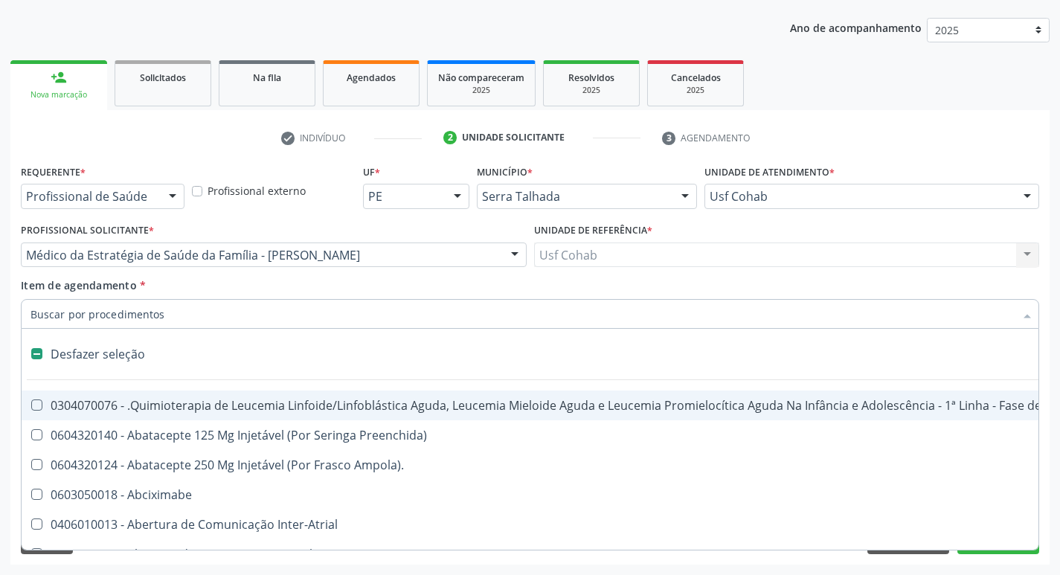
click at [109, 311] on input "Item de agendamento *" at bounding box center [523, 314] width 984 height 30
type input "tg"
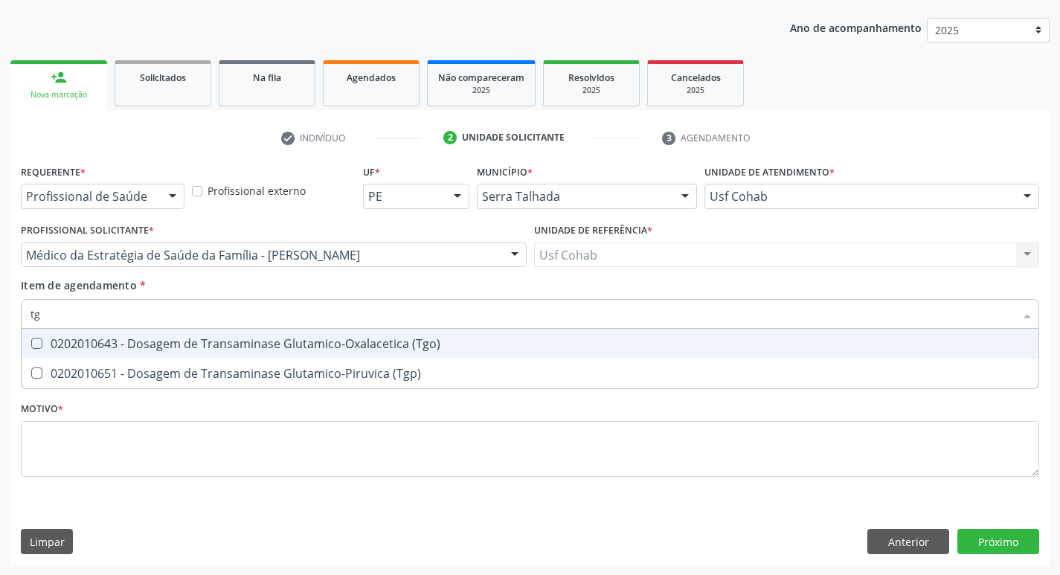
click at [32, 341] on \(Tgo\) at bounding box center [36, 343] width 11 height 11
click at [31, 341] on \(Tgo\) "checkbox" at bounding box center [27, 344] width 10 height 10
checkbox \(Tgo\) "true"
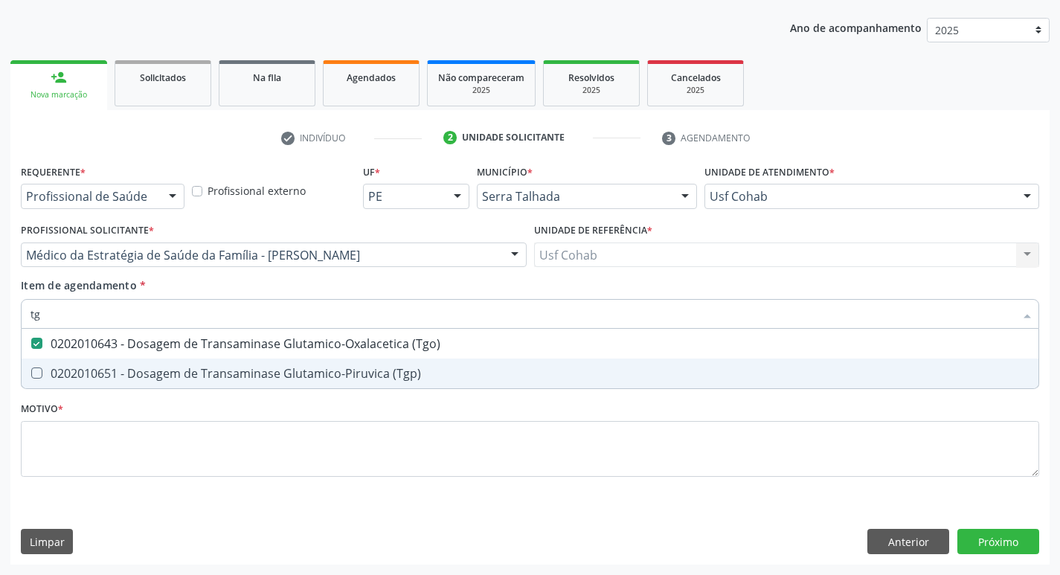
click at [33, 369] on \(Tgp\) at bounding box center [36, 373] width 11 height 11
click at [31, 369] on \(Tgp\) "checkbox" at bounding box center [27, 373] width 10 height 10
checkbox \(Tgp\) "true"
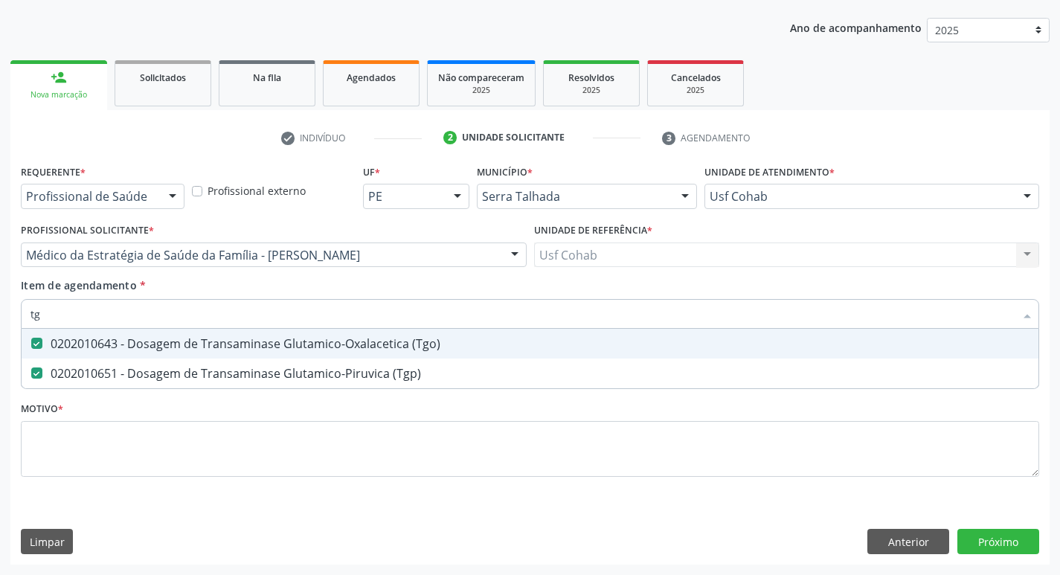
drag, startPoint x: 14, startPoint y: 312, endPoint x: 0, endPoint y: 314, distance: 14.3
click at [0, 314] on div "Acompanhamento Acompanhe a situação das marcações correntes e finalizadas Relat…" at bounding box center [530, 248] width 1060 height 656
checkbox \(Tgo\) "false"
checkbox \(Tgp\) "false"
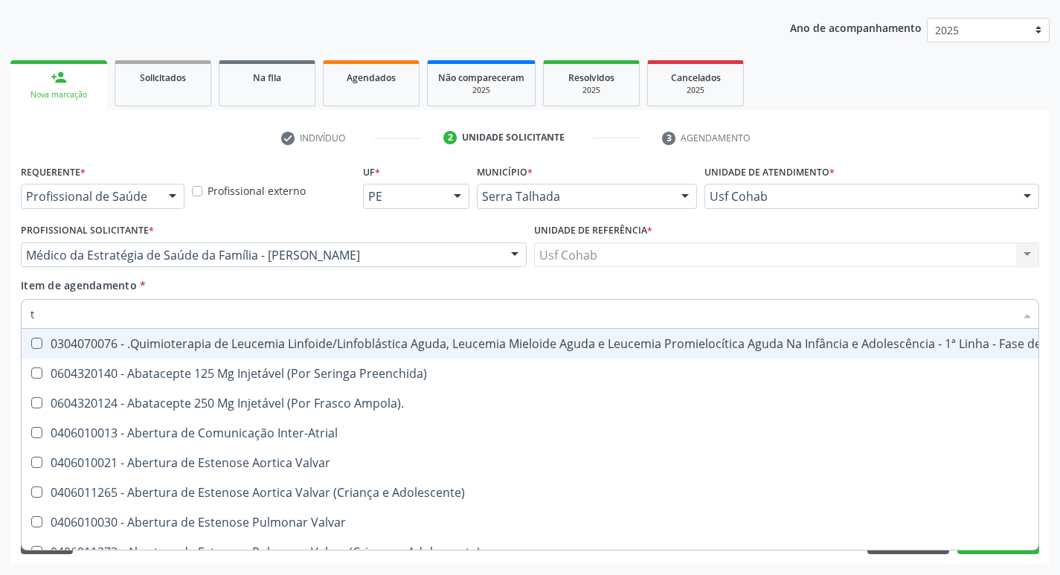
type input "tr"
checkbox Ii\) "true"
checkbox Grupo "true"
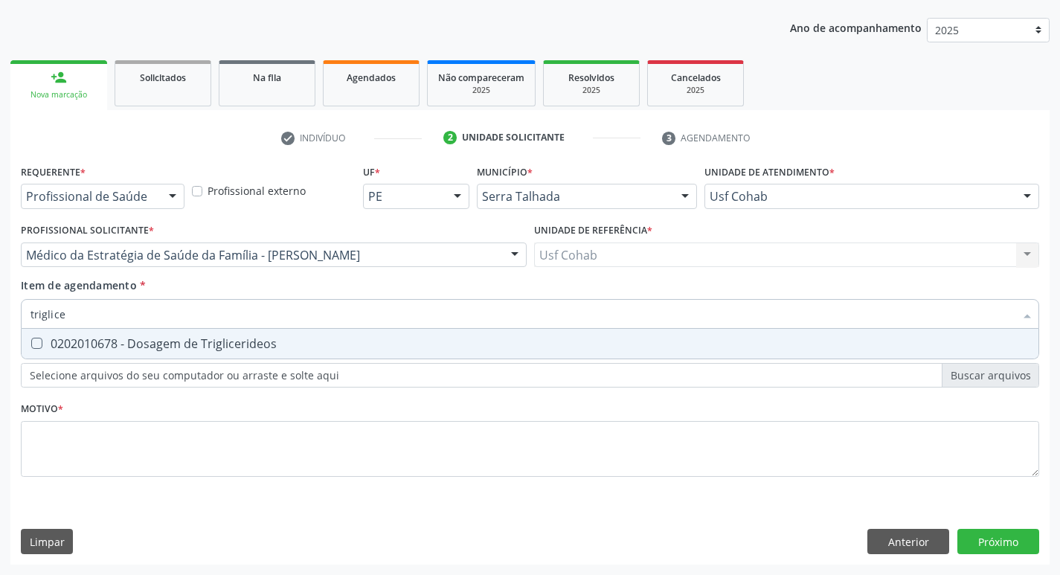
type input "triglicer"
click at [37, 345] on Triglicerideos at bounding box center [36, 343] width 11 height 11
click at [31, 345] on Triglicerideos "checkbox" at bounding box center [27, 344] width 10 height 10
checkbox Triglicerideos "true"
drag, startPoint x: 79, startPoint y: 320, endPoint x: 0, endPoint y: 323, distance: 78.9
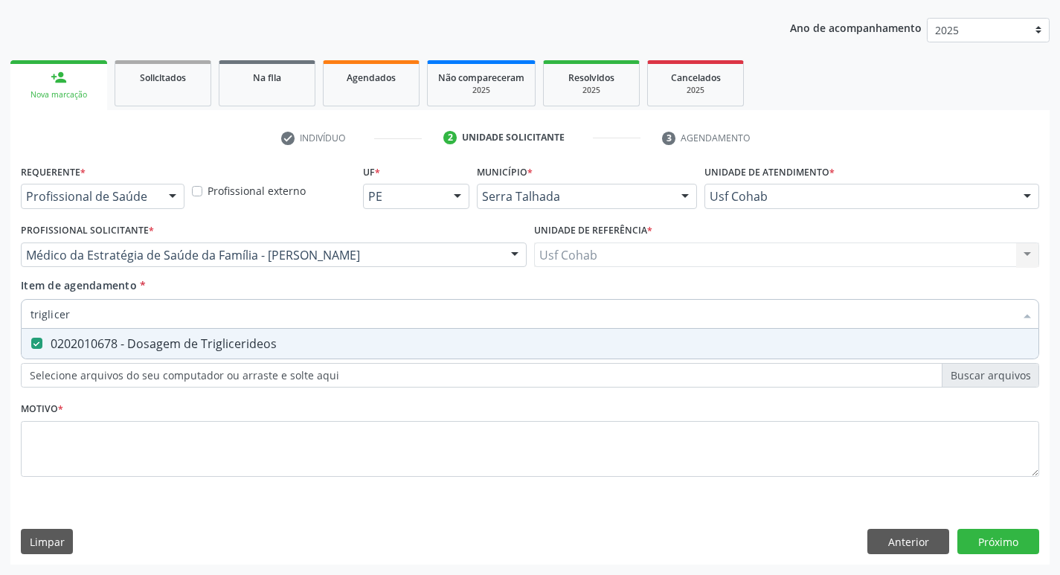
click at [0, 323] on div "Acompanhamento Acompanhe a situação das marcações correntes e finalizadas Relat…" at bounding box center [530, 248] width 1060 height 656
checkbox Triglicerideos "false"
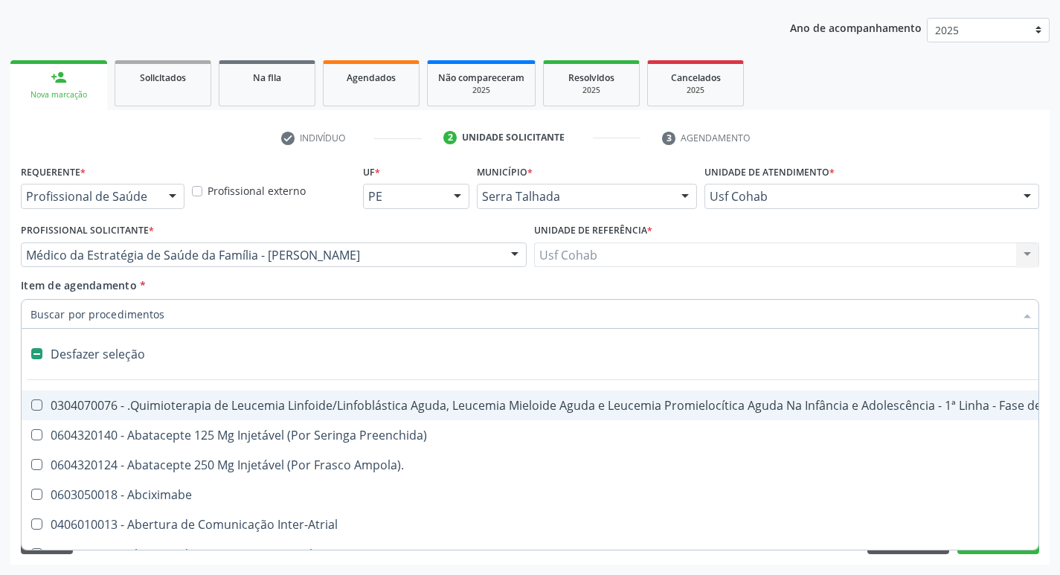
click at [103, 318] on input "Item de agendamento *" at bounding box center [523, 314] width 984 height 30
type input "h"
checkbox B "true"
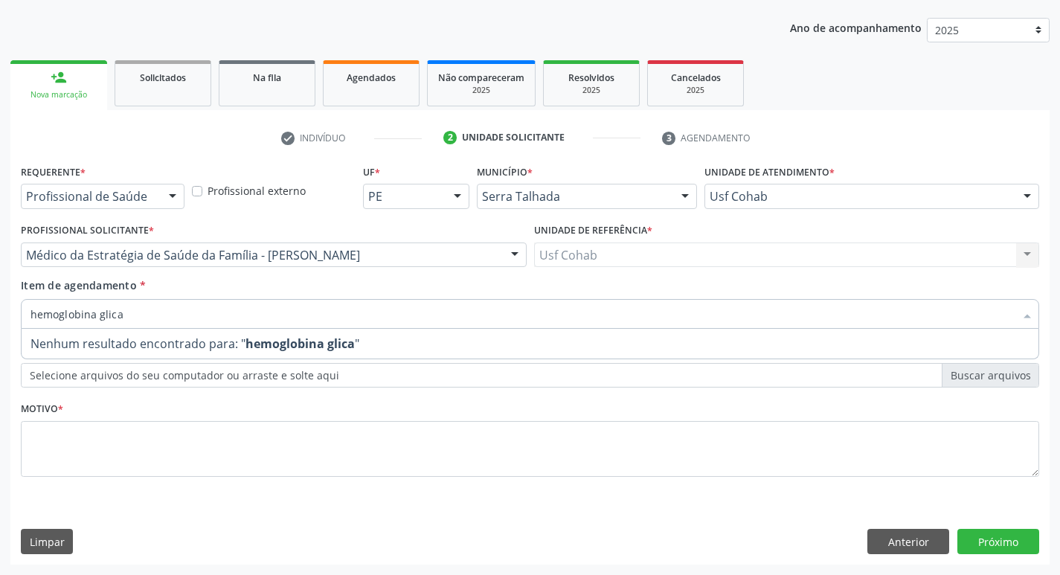
type input "hemoglobina glic"
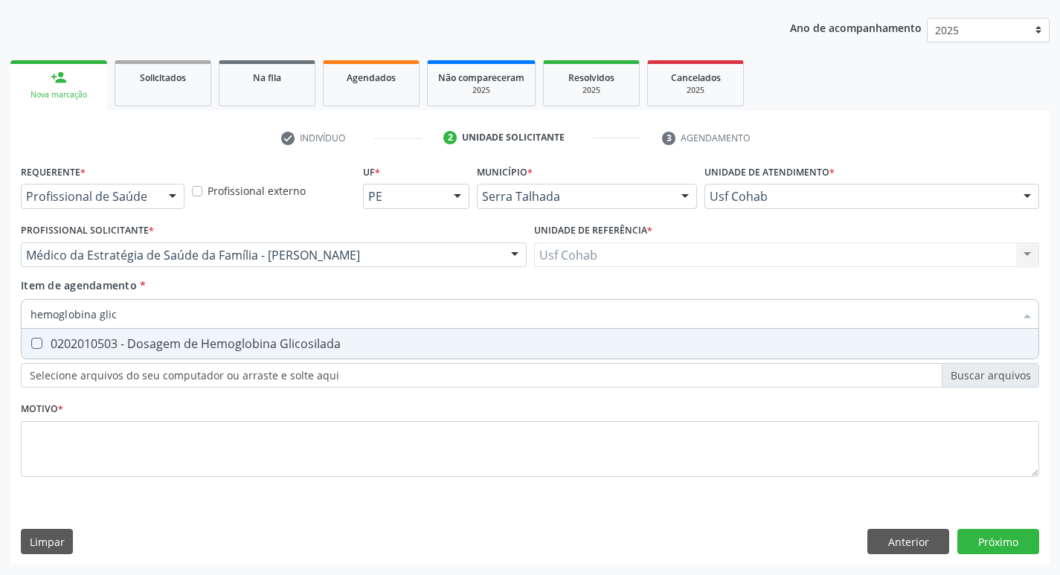
click at [35, 342] on Glicosilada at bounding box center [36, 343] width 11 height 11
click at [31, 342] on Glicosilada "checkbox" at bounding box center [27, 344] width 10 height 10
checkbox Glicosilada "true"
drag, startPoint x: 134, startPoint y: 321, endPoint x: 0, endPoint y: 329, distance: 134.1
click at [0, 329] on div "Acompanhamento Acompanhe a situação das marcações correntes e finalizadas Relat…" at bounding box center [530, 248] width 1060 height 656
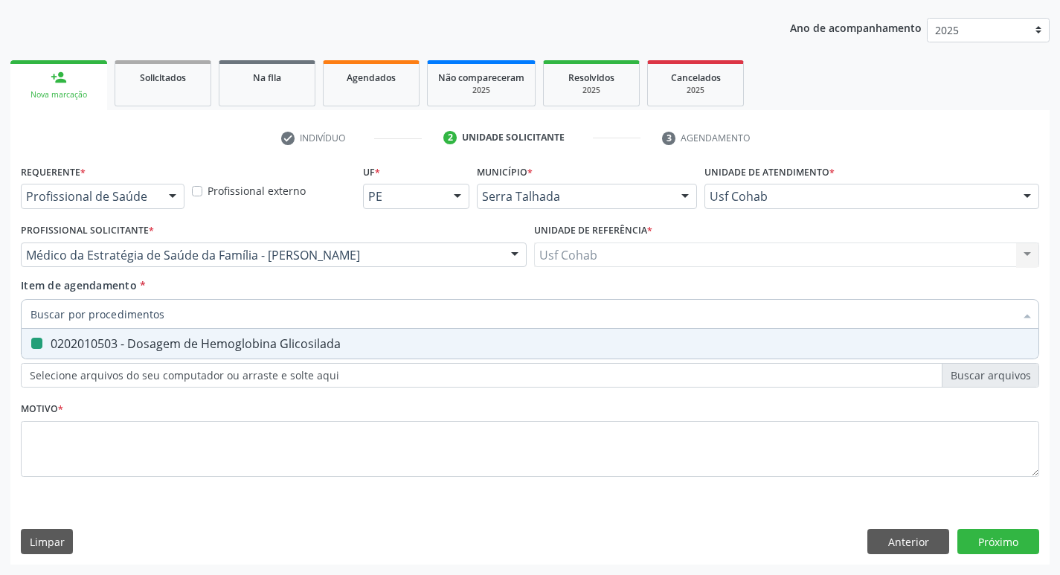
checkbox Glicosilada "false"
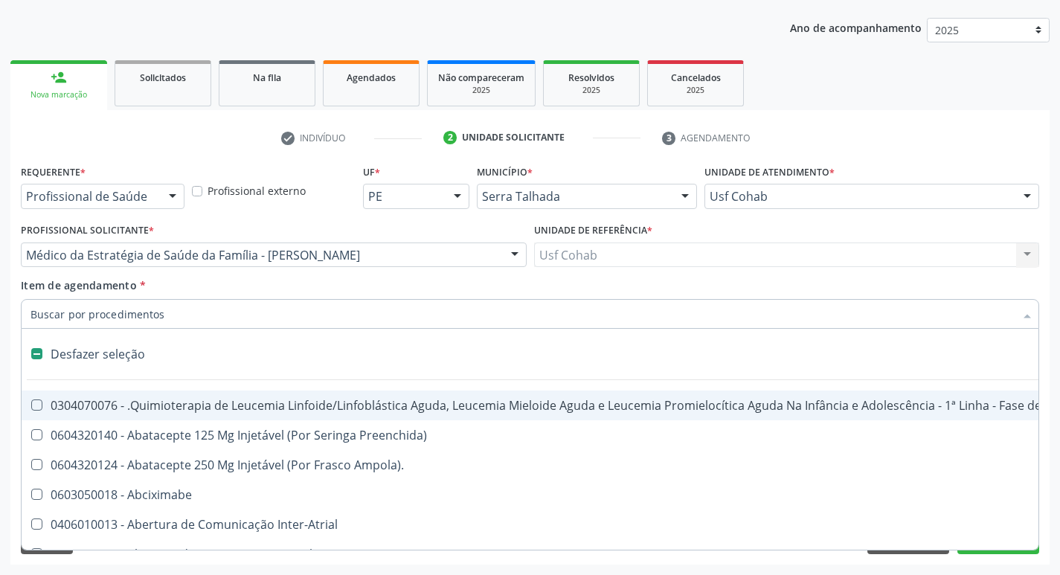
click at [178, 324] on input "Item de agendamento *" at bounding box center [523, 314] width 984 height 30
type input "h"
checkbox B "true"
checkbox Fibrinogênio "true"
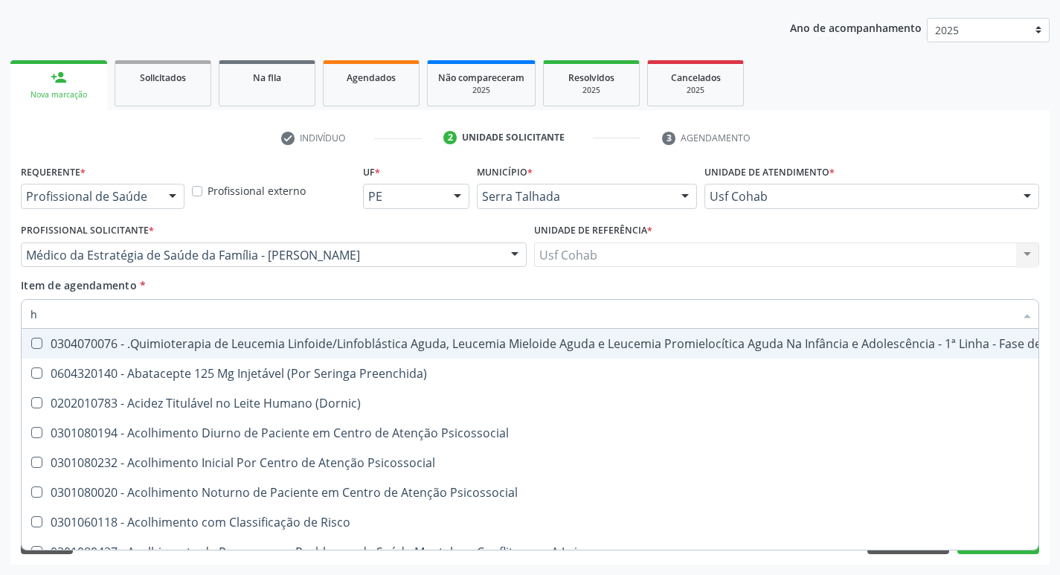
type input "he"
checkbox Pulmão "true"
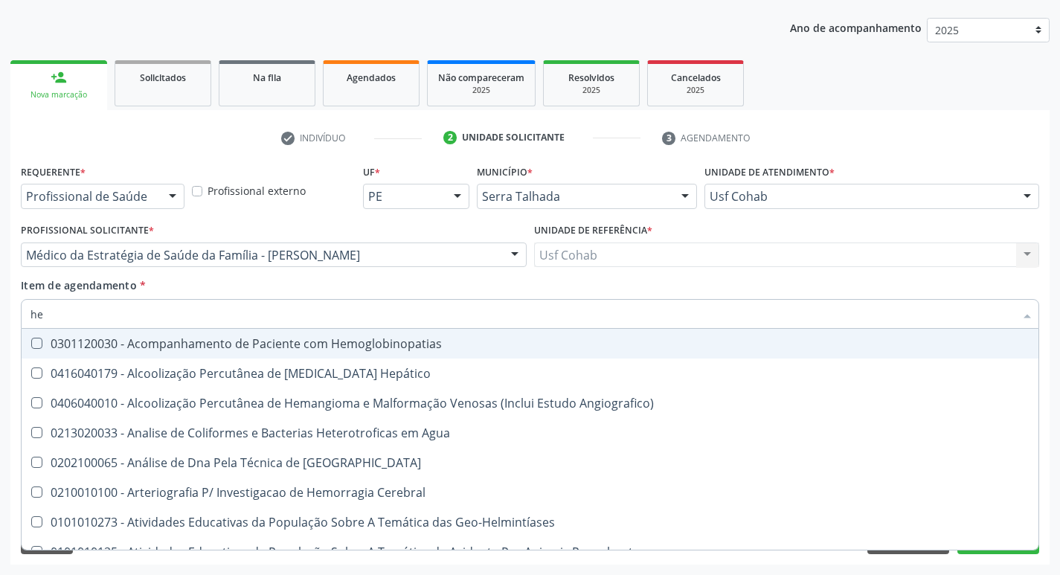
type input "hem"
checkbox \(Qualitativo\) "true"
checkbox Glicosilada "false"
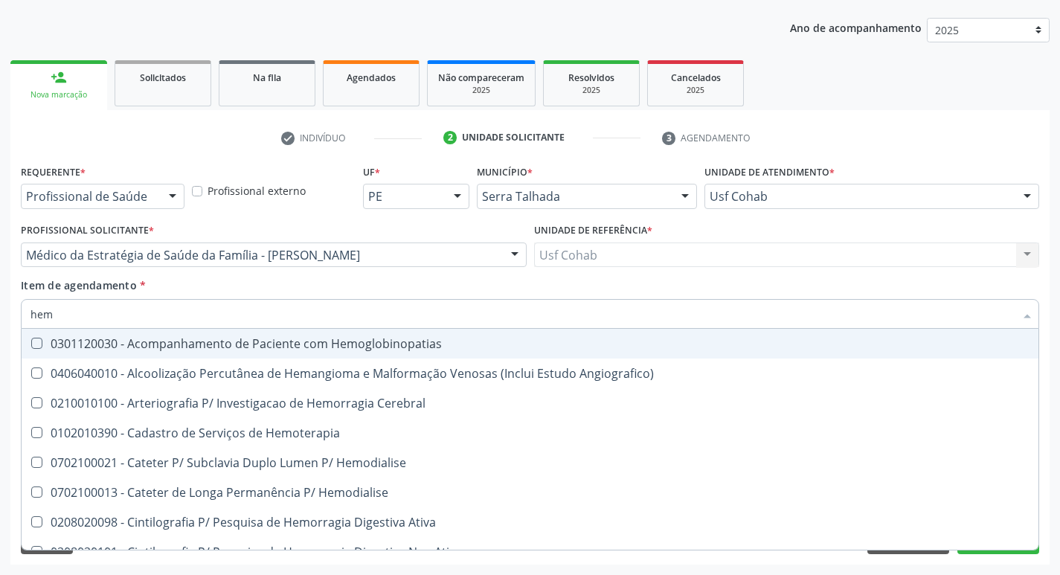
type input "hemo"
checkbox Hemacias "true"
checkbox Glicosilada "false"
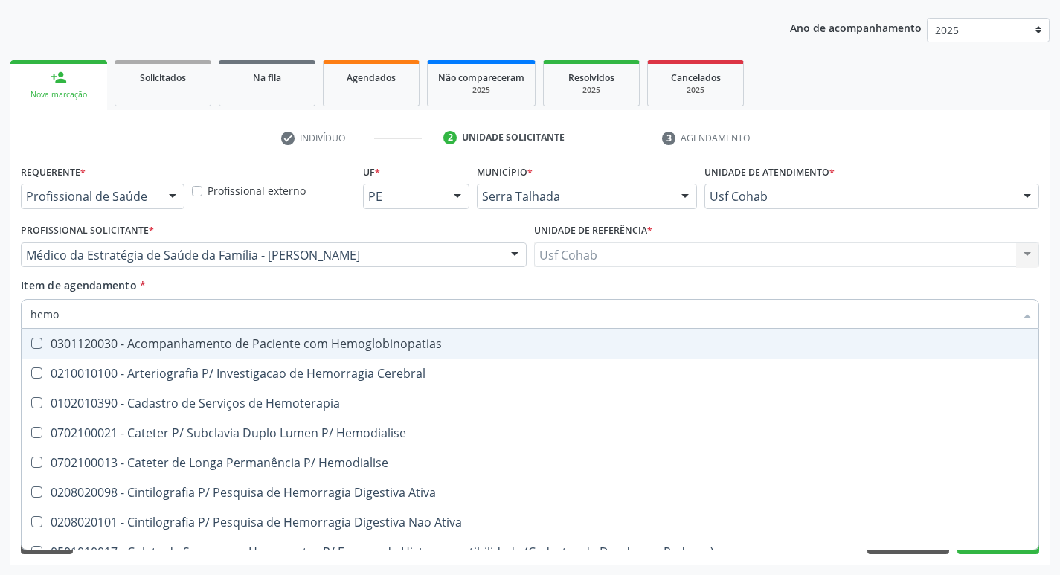
type input "hemog"
checkbox Tardio\) "true"
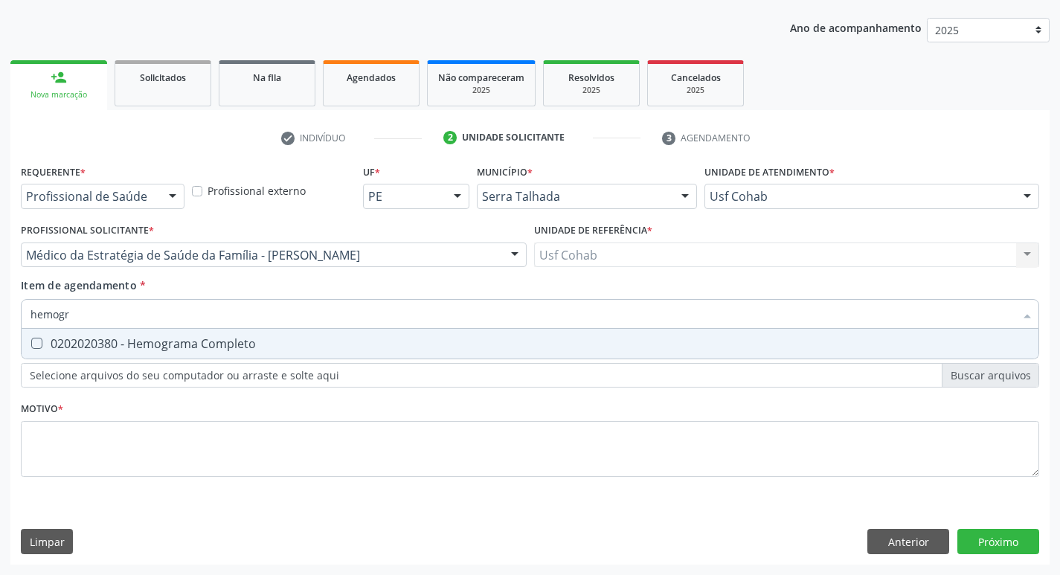
type input "hemogra"
click at [39, 345] on Completo at bounding box center [36, 343] width 11 height 11
click at [31, 345] on Completo "checkbox" at bounding box center [27, 344] width 10 height 10
checkbox Completo "true"
drag, startPoint x: 102, startPoint y: 315, endPoint x: 215, endPoint y: 357, distance: 120.5
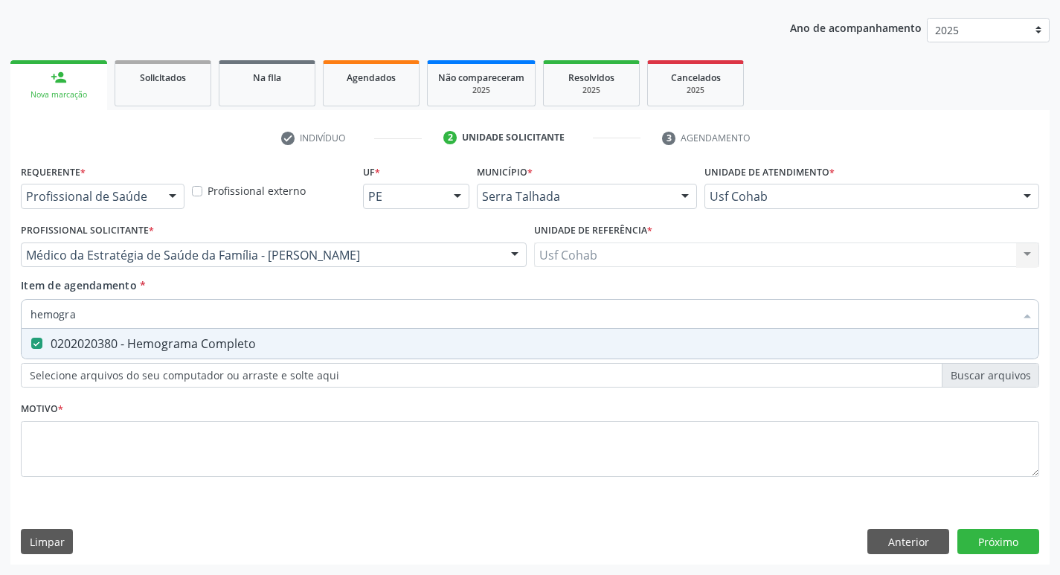
click at [0, 333] on div "Acompanhamento Acompanhe a situação das marcações correntes e finalizadas Relat…" at bounding box center [530, 248] width 1060 height 656
checkbox Completo "false"
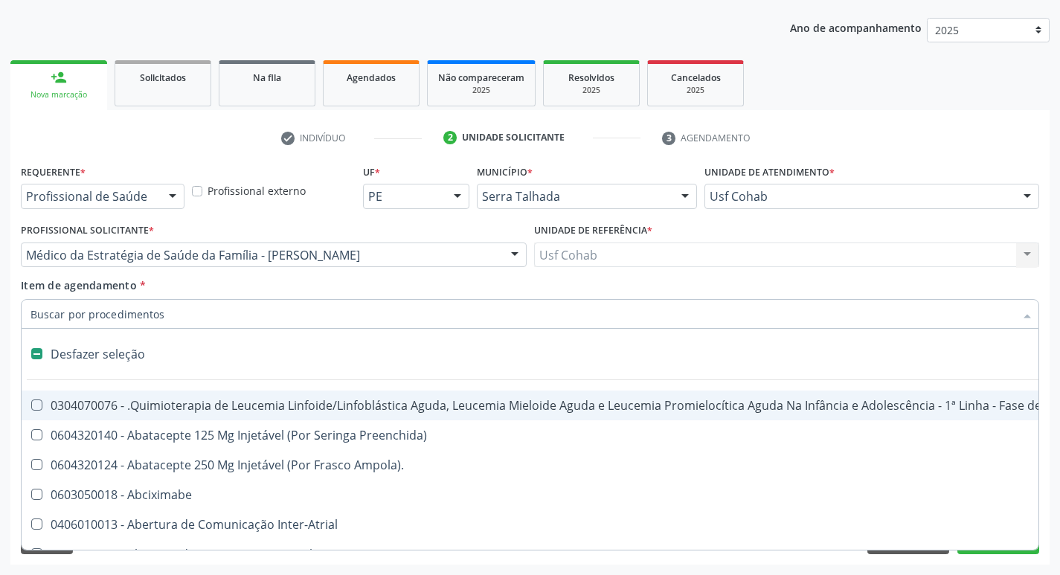
click at [139, 313] on input "Item de agendamento *" at bounding box center [523, 314] width 984 height 30
type input "u"
checkbox Cistorrafia "true"
checkbox Leprae "true"
checkbox Laboratorial "true"
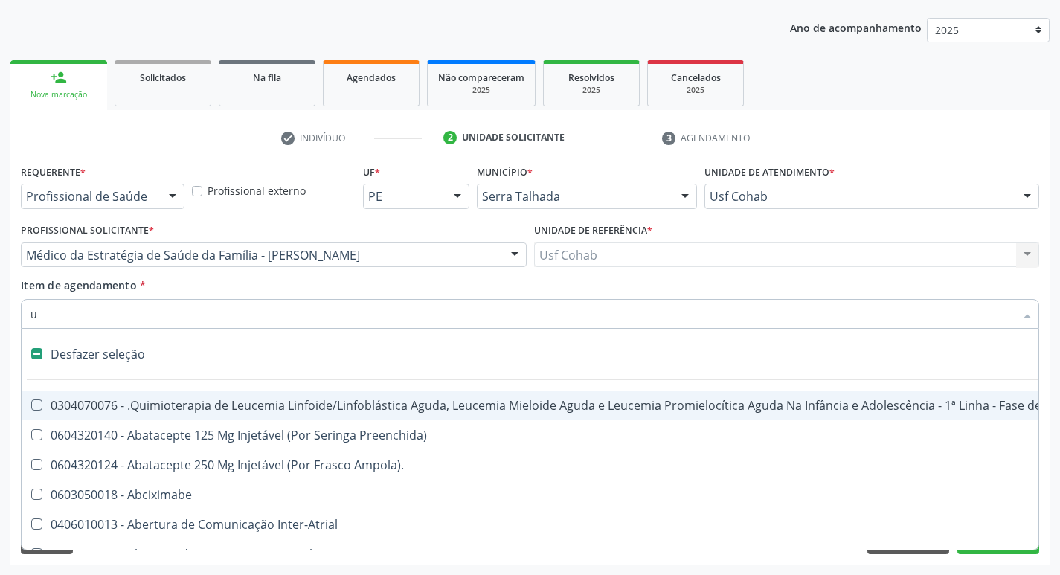
checkbox Hpv "true"
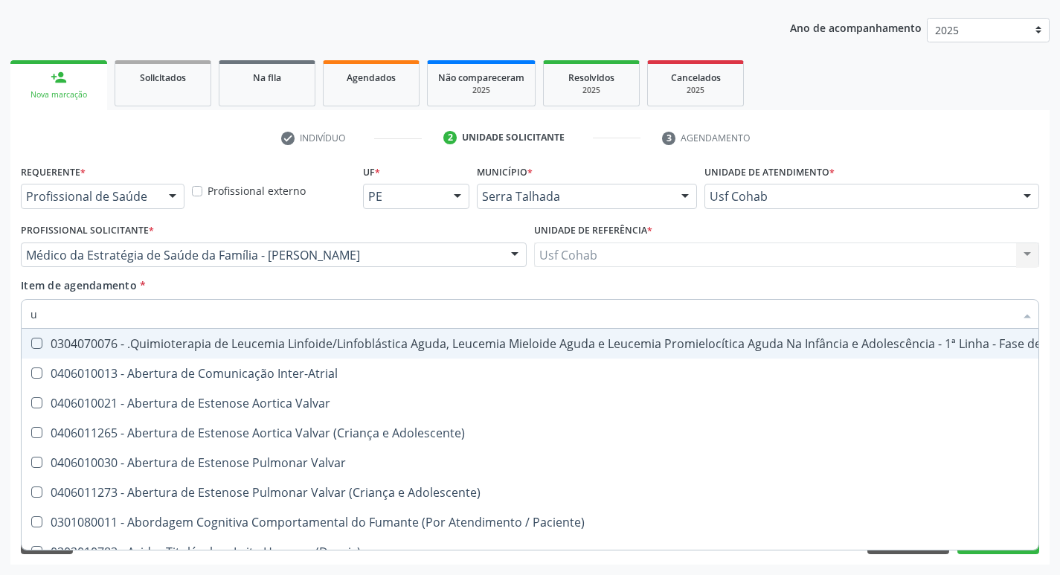
type input "ur"
checkbox B "true"
checkbox Coagulação\ "true"
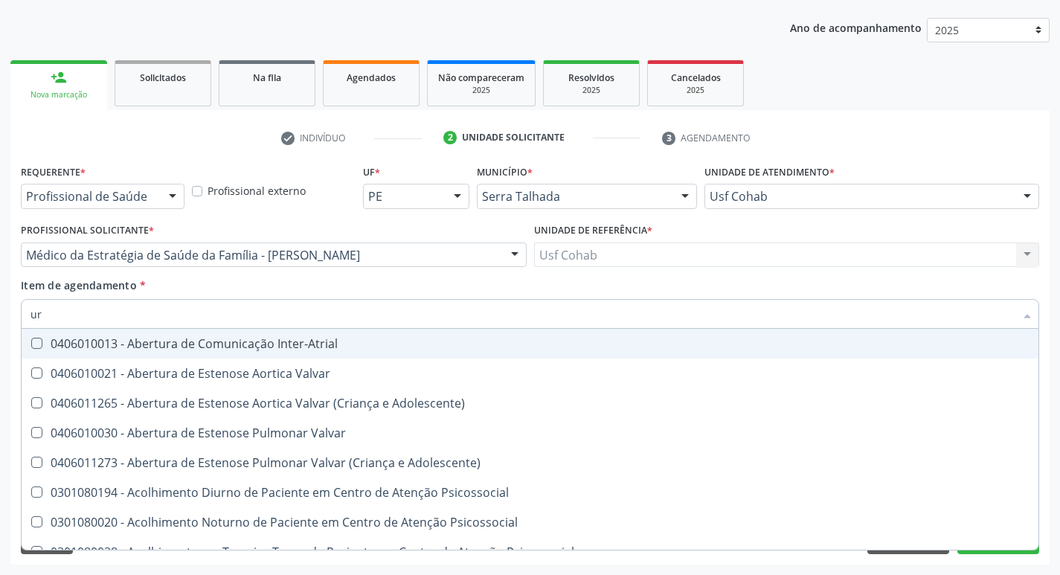
type input "uri"
checkbox B "true"
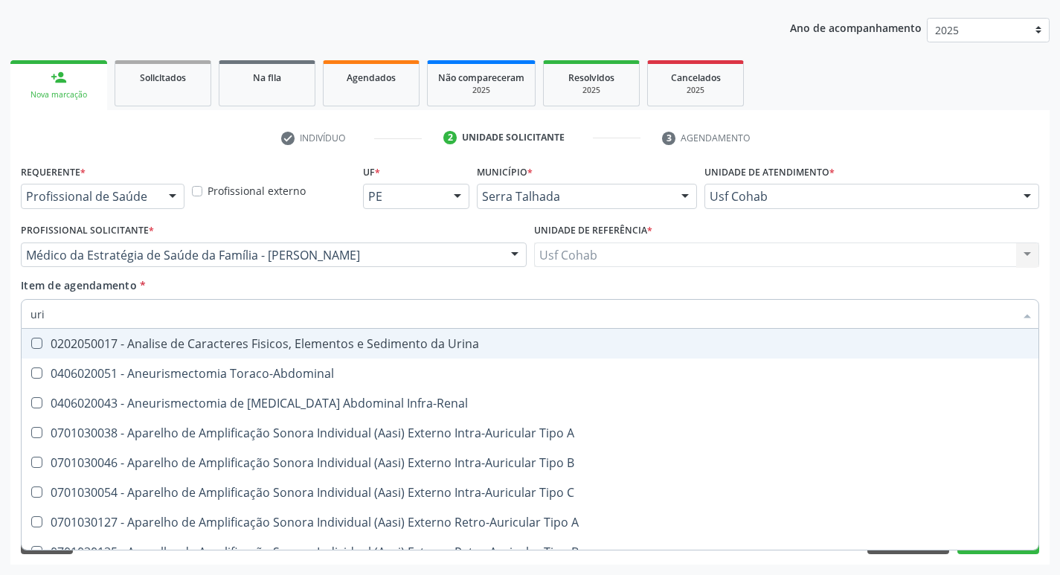
type input "urin"
checkbox Urico "false"
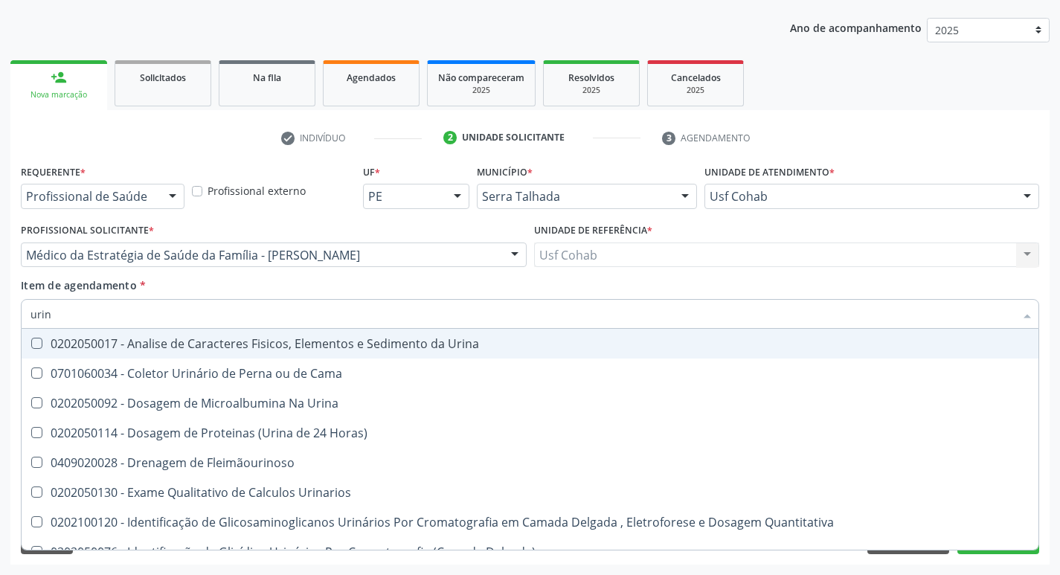
type input "urina"
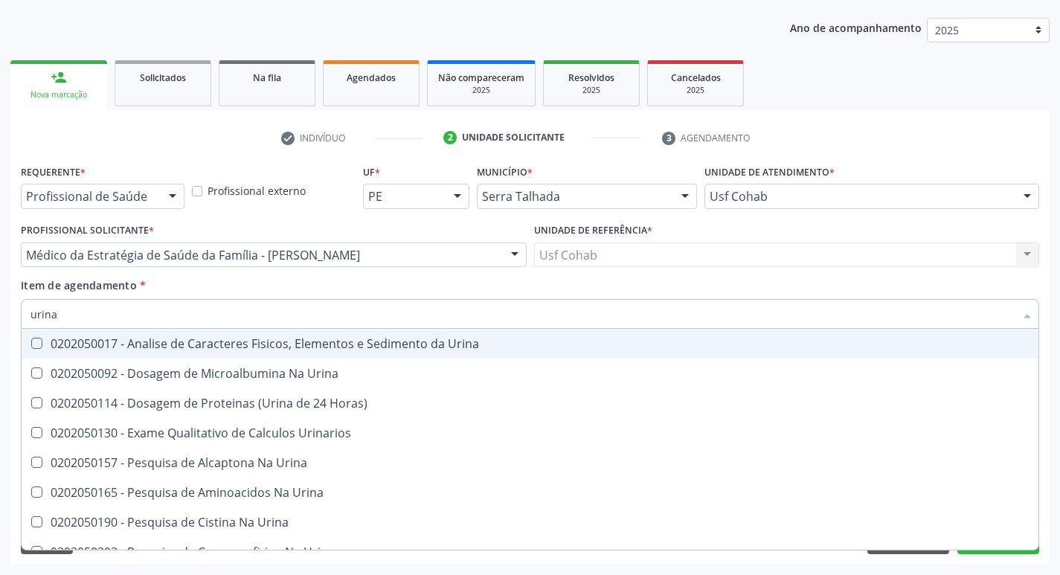
click at [34, 339] on Urina at bounding box center [36, 343] width 11 height 11
click at [31, 339] on Urina "checkbox" at bounding box center [27, 344] width 10 height 10
checkbox Urina "true"
drag, startPoint x: 71, startPoint y: 315, endPoint x: 0, endPoint y: 317, distance: 71.5
click at [0, 317] on div "Acompanhamento Acompanhe a situação das marcações correntes e finalizadas Relat…" at bounding box center [530, 248] width 1060 height 656
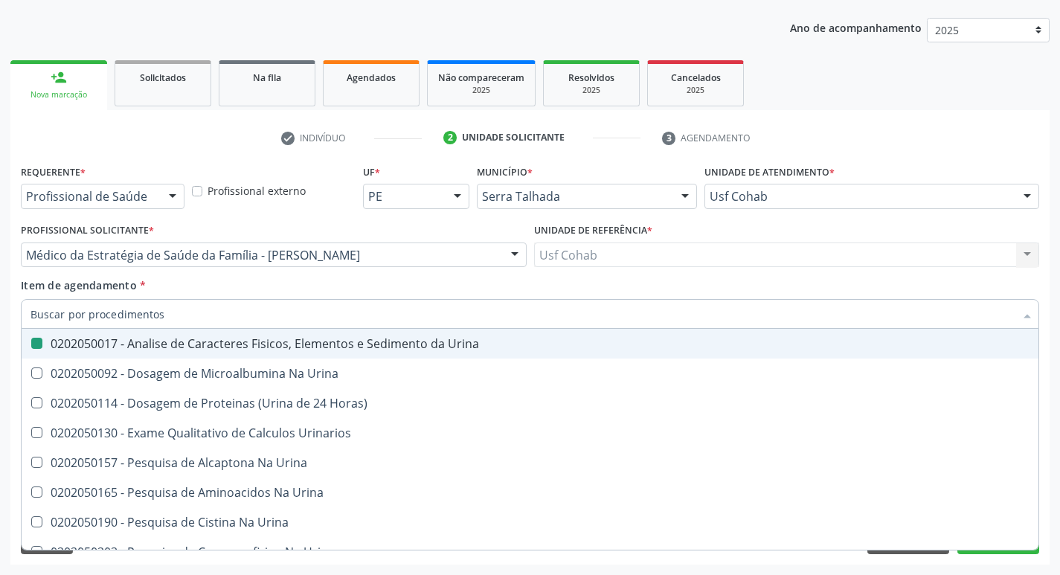
checkbox Urina "false"
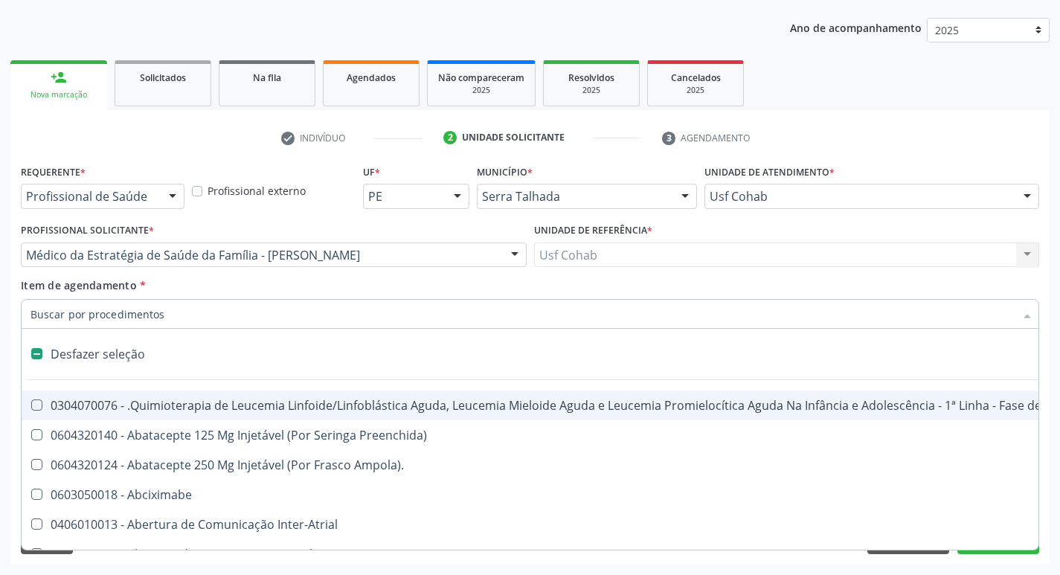
click at [109, 311] on input "Item de agendamento *" at bounding box center [523, 314] width 984 height 30
type input "o"
checkbox Agua "true"
checkbox Urina "false"
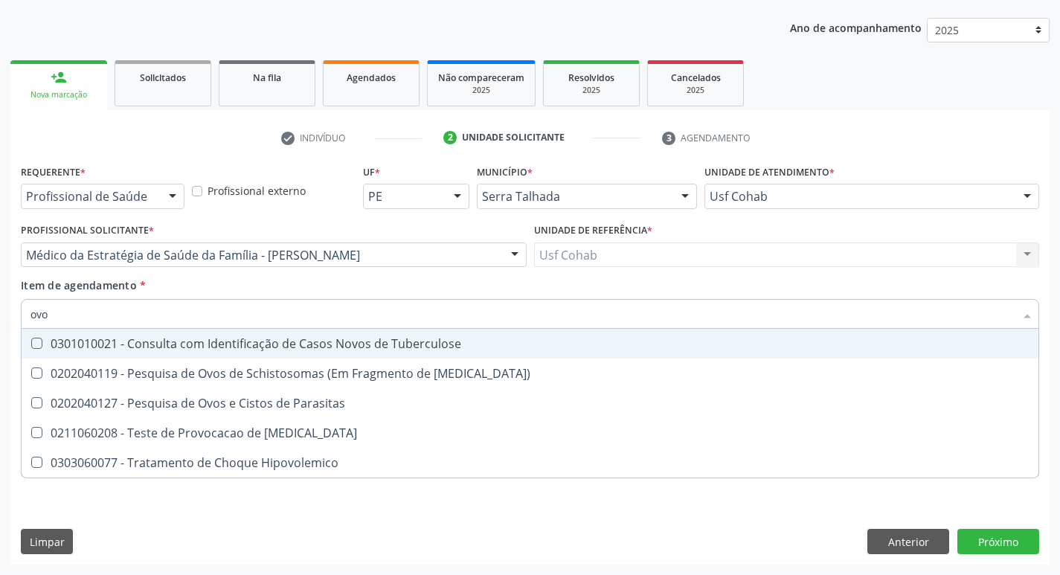
type input "ovos"
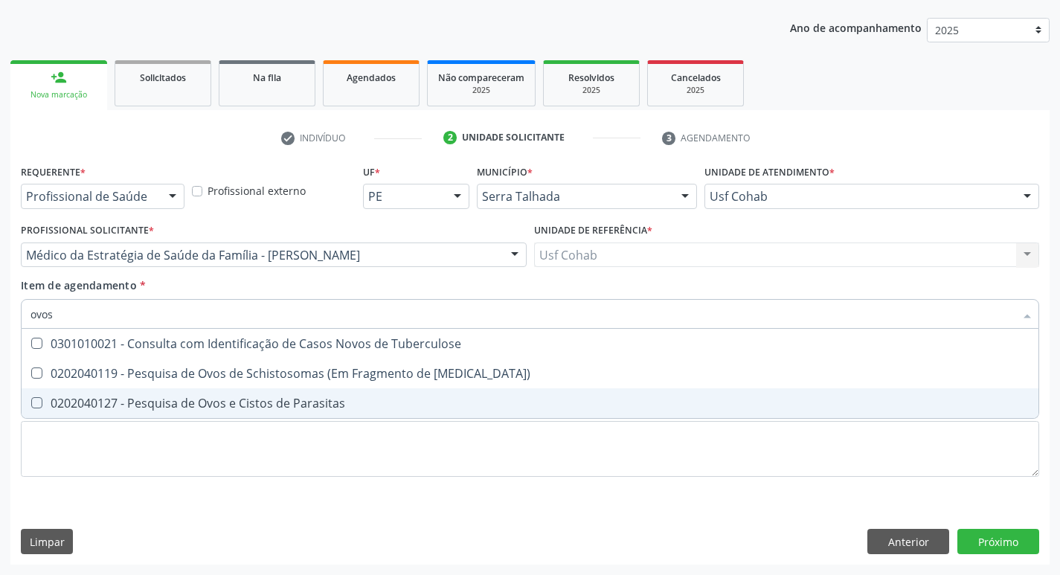
click at [29, 406] on div at bounding box center [27, 403] width 11 height 12
checkbox Parasitas "true"
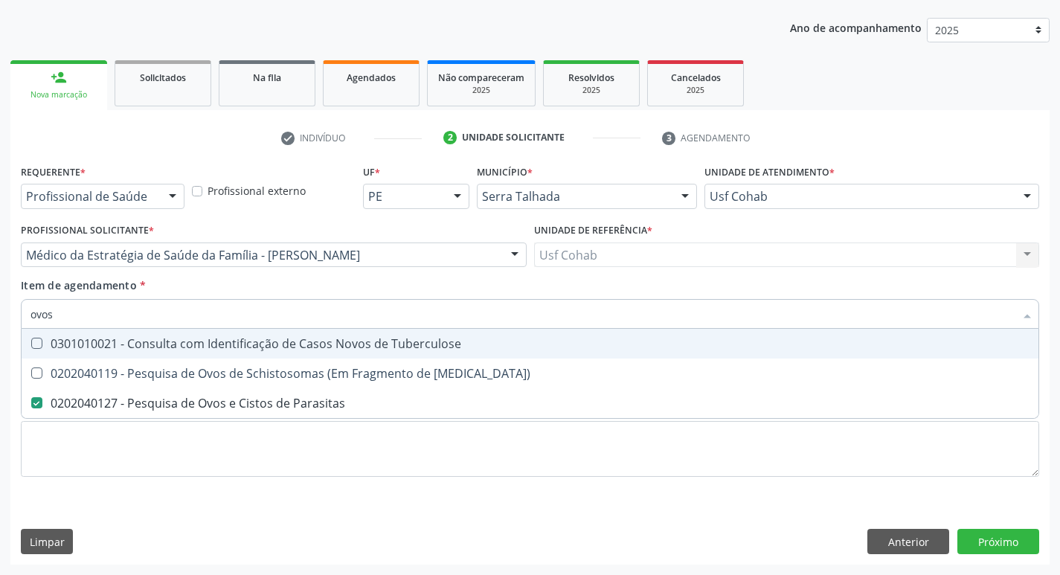
drag, startPoint x: 66, startPoint y: 313, endPoint x: 0, endPoint y: 312, distance: 66.2
click at [0, 312] on div "Acompanhamento Acompanhe a situação das marcações correntes e finalizadas Relat…" at bounding box center [530, 248] width 1060 height 656
checkbox Parasitas "false"
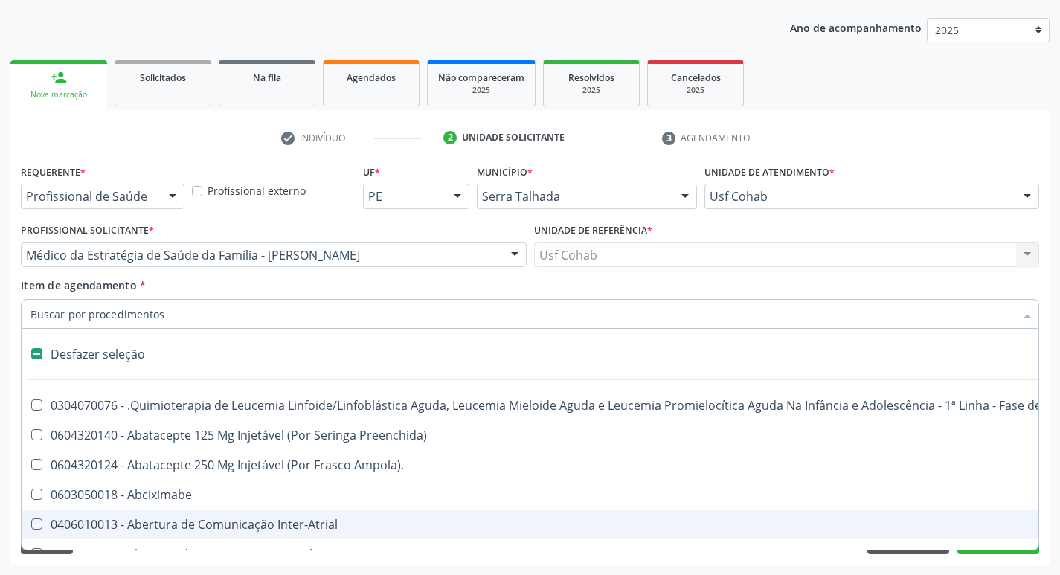
click at [1045, 534] on div "Requerente * Profissional de Saúde Profissional de Saúde Paciente Nenhum result…" at bounding box center [529, 363] width 1039 height 404
checkbox Preenchida\) "true"
checkbox Ampola\)\ "true"
checkbox Abciximabe "true"
checkbox Inter-Atrial "true"
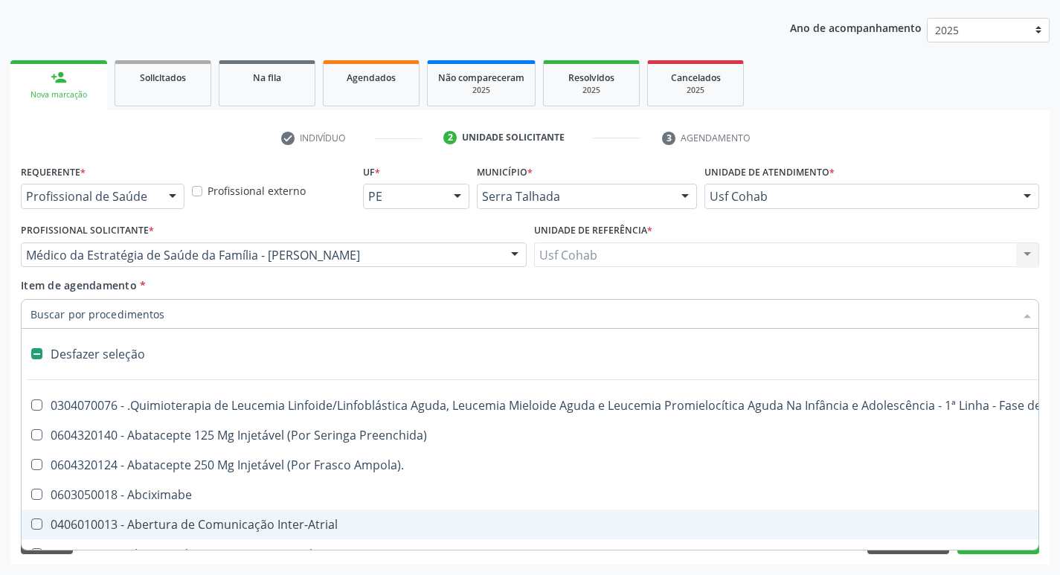
checkbox Valvar "true"
checkbox Adolescente\) "true"
checkbox Valvar "true"
checkbox Adolescente\) "true"
checkbox Paciente\) "true"
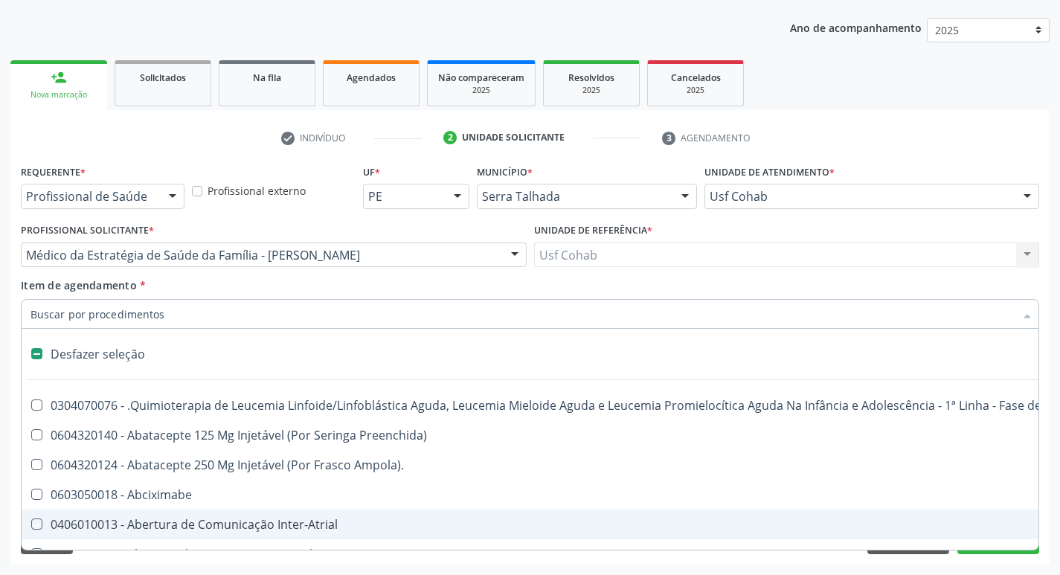
checkbox Dente\) "true"
checkbox Comprimido\) "true"
checkbox \(Dornic\) "true"
checkbox Capsula\) "true"
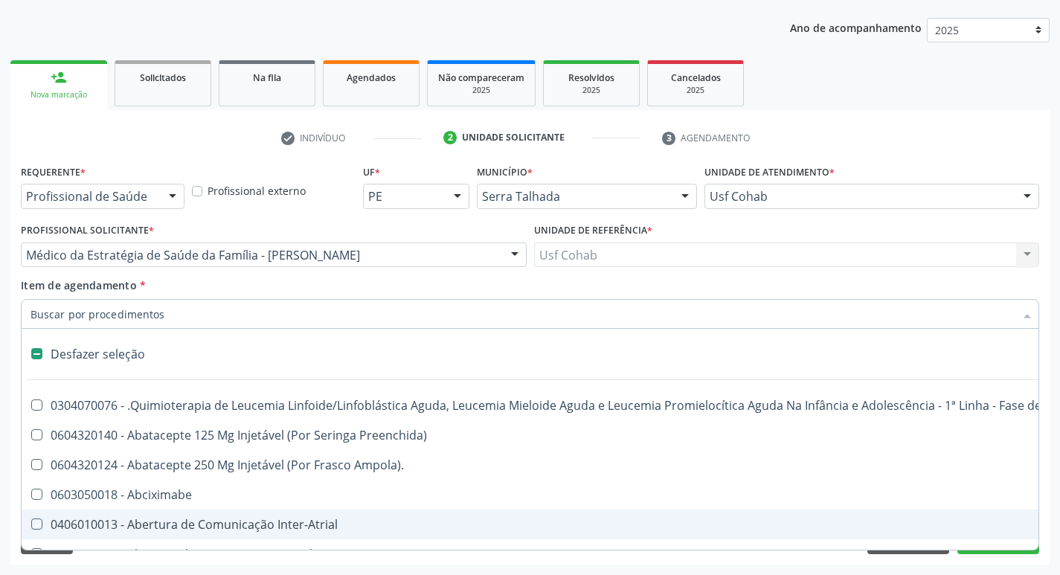
checkbox Urina "false"
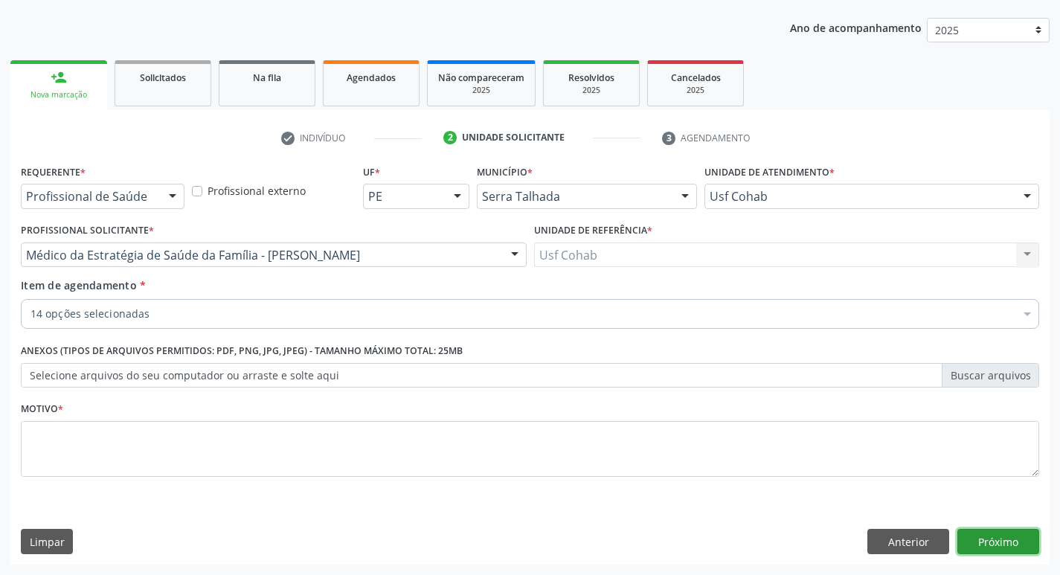
click at [1005, 543] on button "Próximo" at bounding box center [999, 541] width 82 height 25
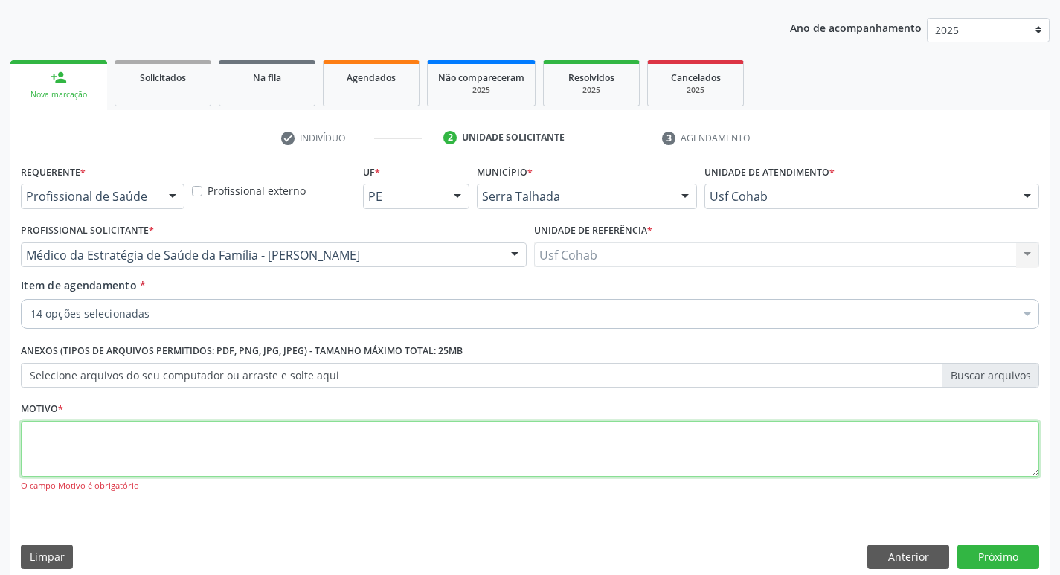
click at [48, 438] on textarea at bounding box center [530, 449] width 1019 height 57
type textarea "rastreio"
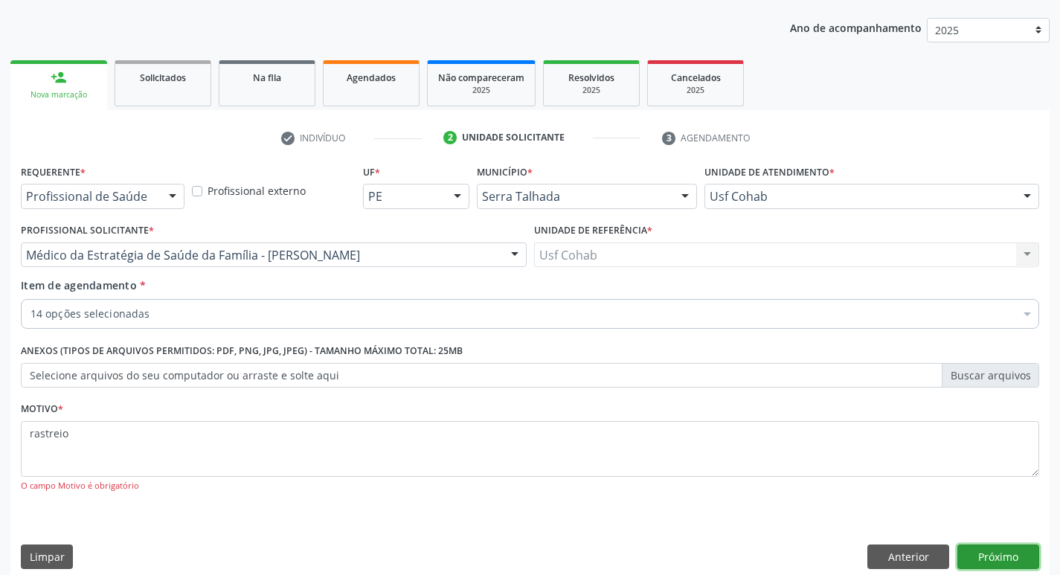
click at [992, 556] on button "Próximo" at bounding box center [999, 557] width 82 height 25
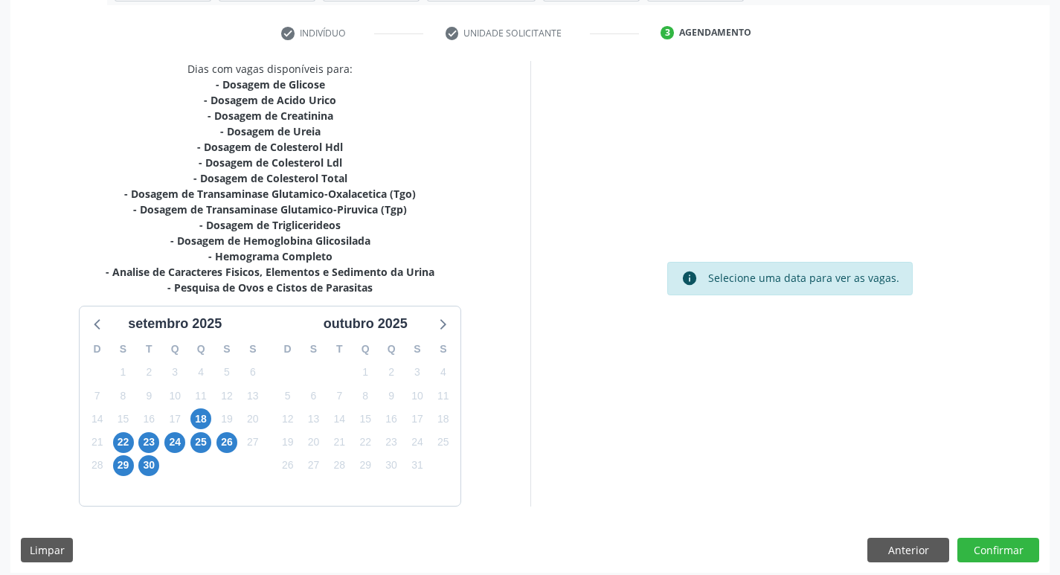
scroll to position [275, 0]
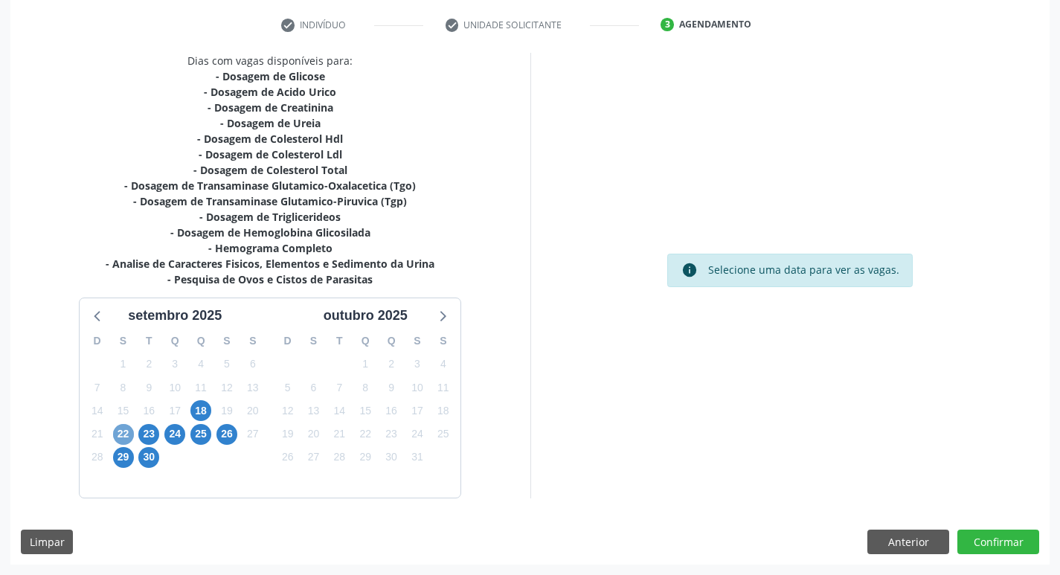
click at [118, 429] on span "22" at bounding box center [123, 434] width 21 height 21
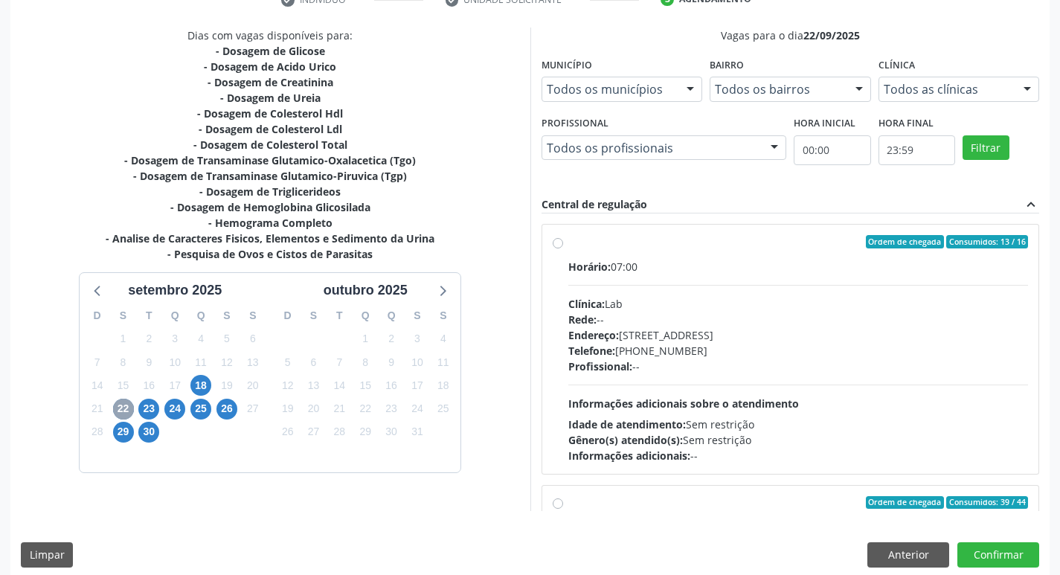
scroll to position [314, 0]
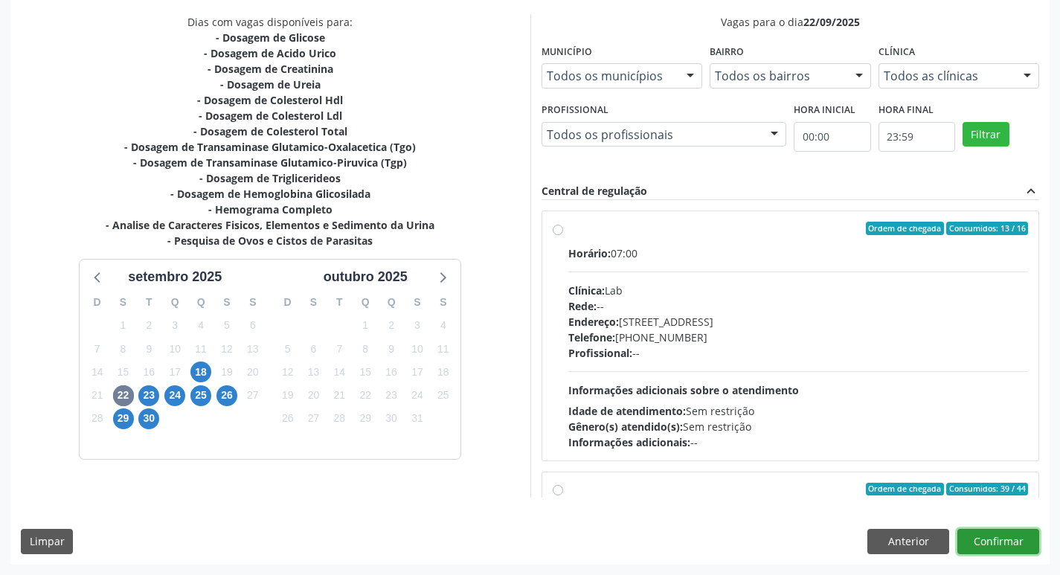
click at [1008, 542] on button "Confirmar" at bounding box center [999, 541] width 82 height 25
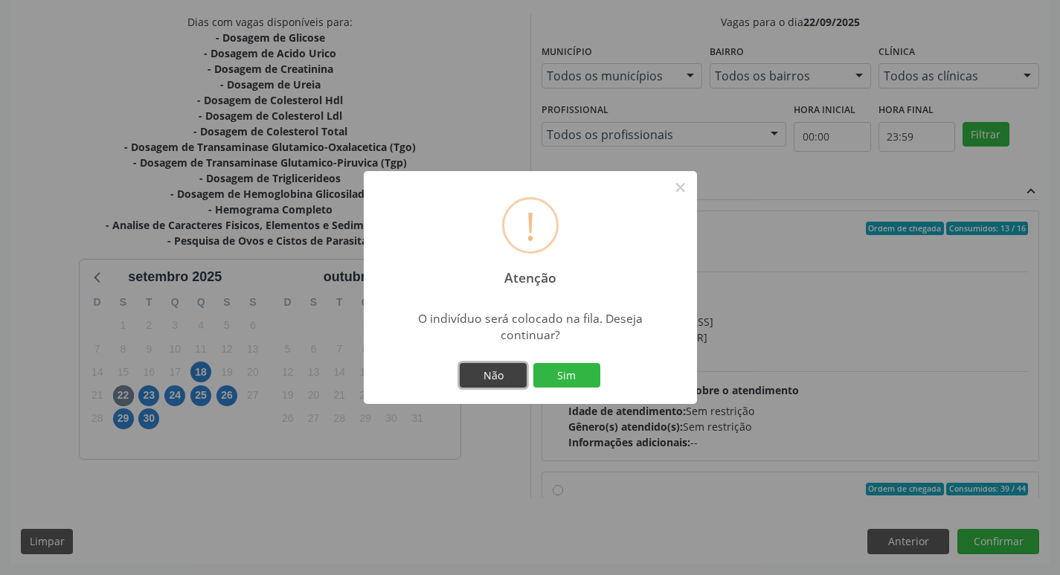
click at [504, 367] on button "Não" at bounding box center [493, 375] width 67 height 25
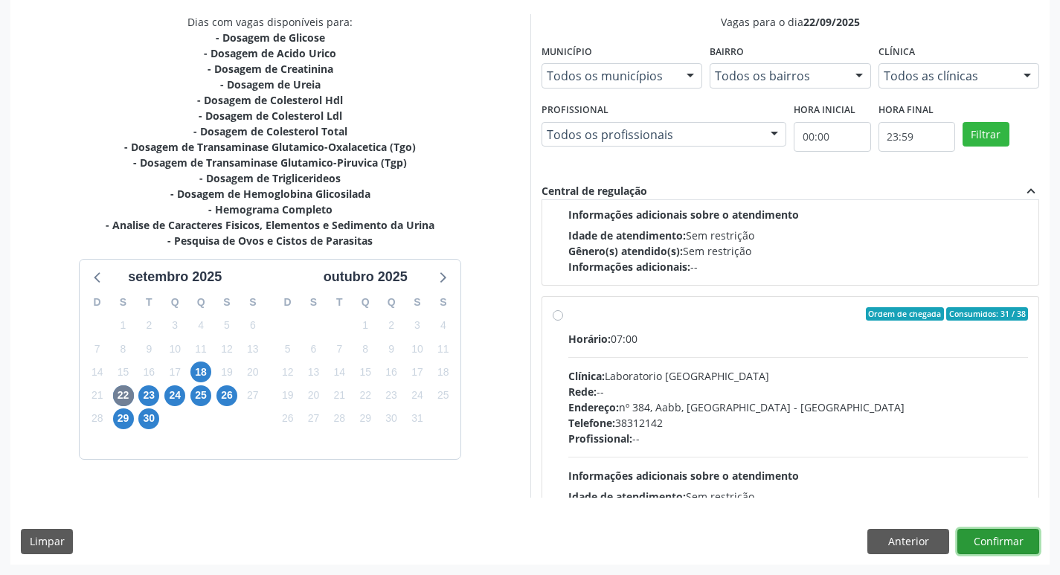
scroll to position [496, 0]
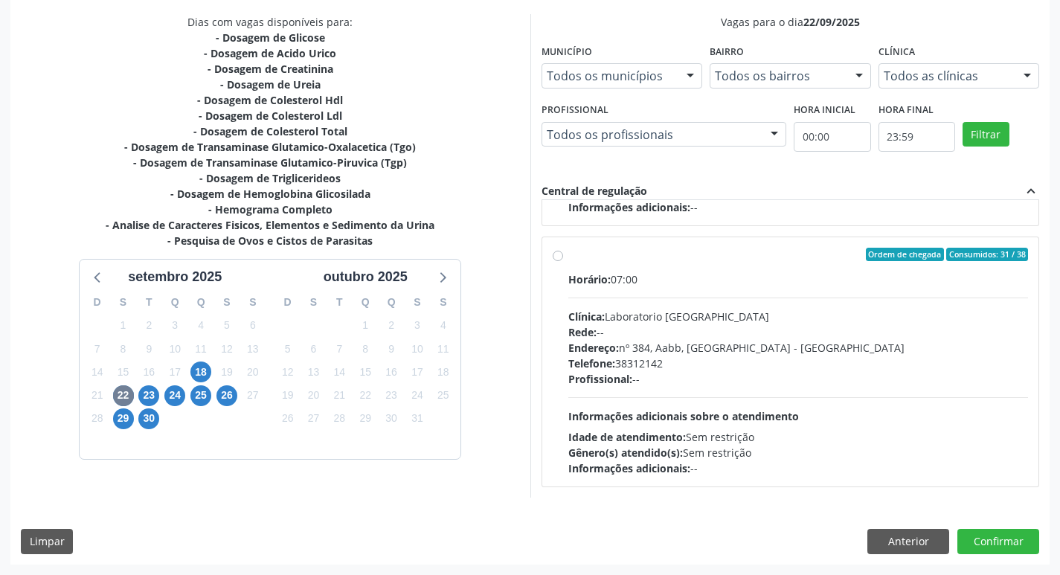
click at [568, 258] on label "Ordem de chegada Consumidos: 31 / 38 Horário: 07:00 Clínica: Laboratorio Sao Fr…" at bounding box center [798, 362] width 461 height 228
click at [557, 258] on input "Ordem de chegada Consumidos: 31 / 38 Horário: 07:00 Clínica: Laboratorio Sao Fr…" at bounding box center [558, 254] width 10 height 13
radio input "true"
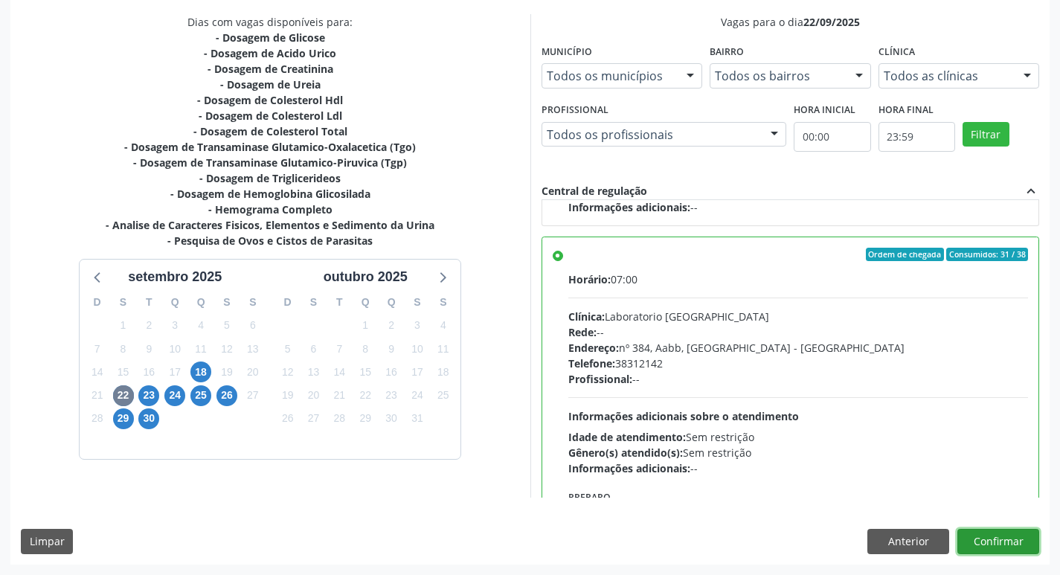
click at [987, 536] on button "Confirmar" at bounding box center [999, 541] width 82 height 25
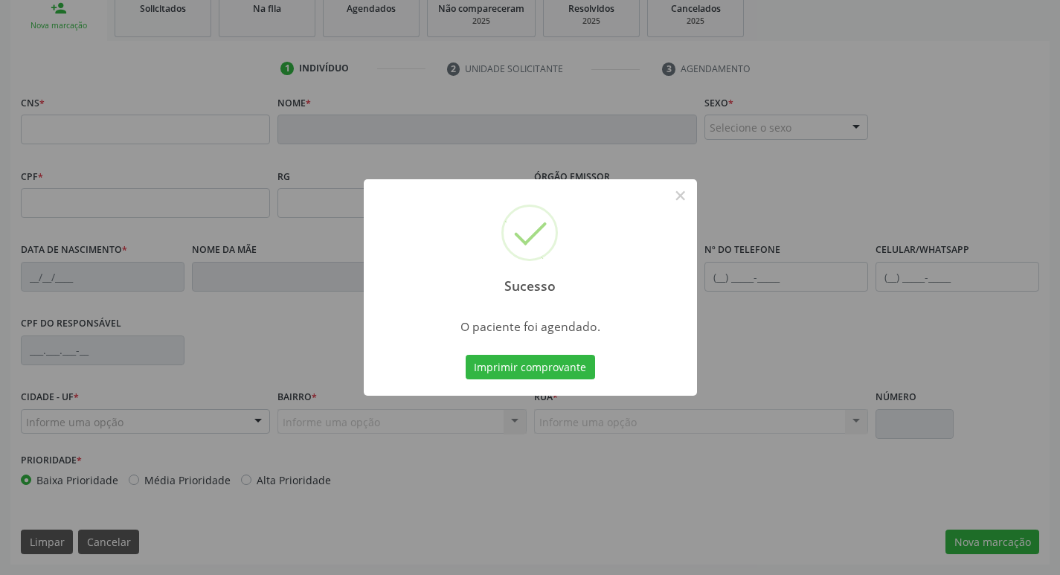
scroll to position [231, 0]
click at [559, 372] on button "Imprimir comprovante" at bounding box center [530, 367] width 129 height 25
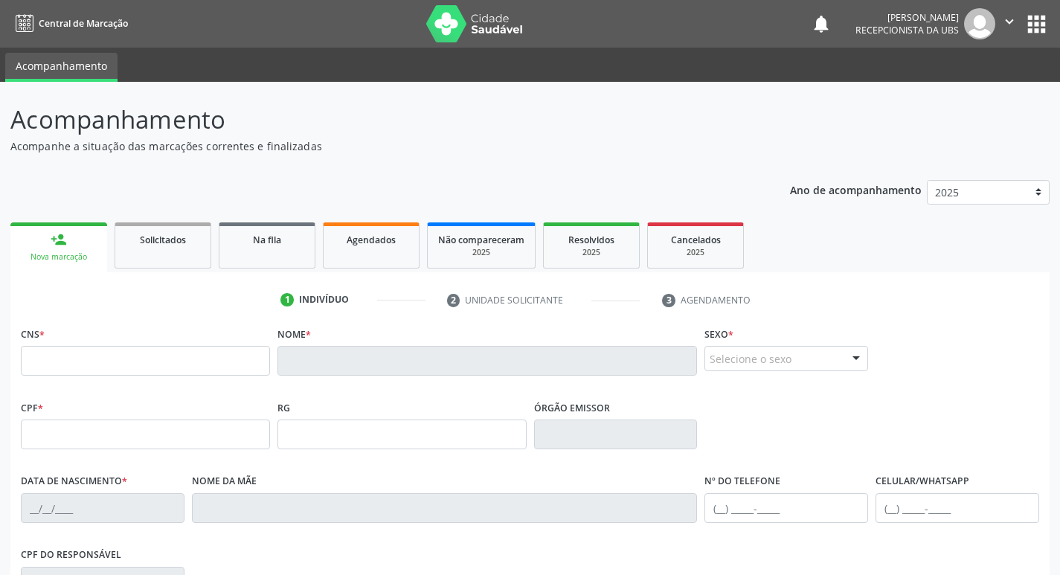
scroll to position [231, 0]
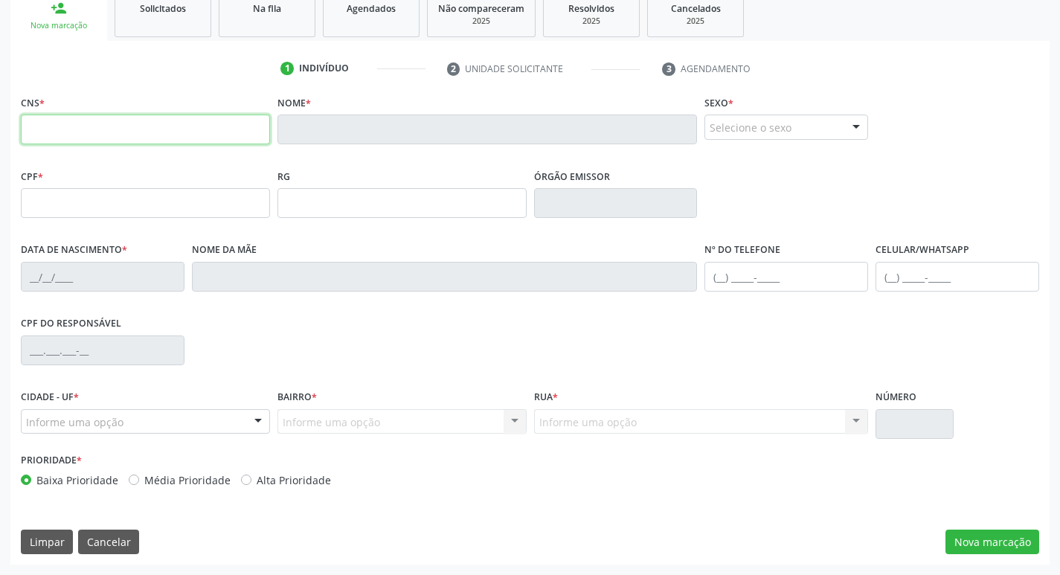
click at [169, 125] on input "text" at bounding box center [145, 130] width 249 height 30
click at [76, 14] on link "person_add Nova marcação" at bounding box center [58, 16] width 97 height 50
click at [164, 18] on link "Solicitados" at bounding box center [163, 14] width 97 height 46
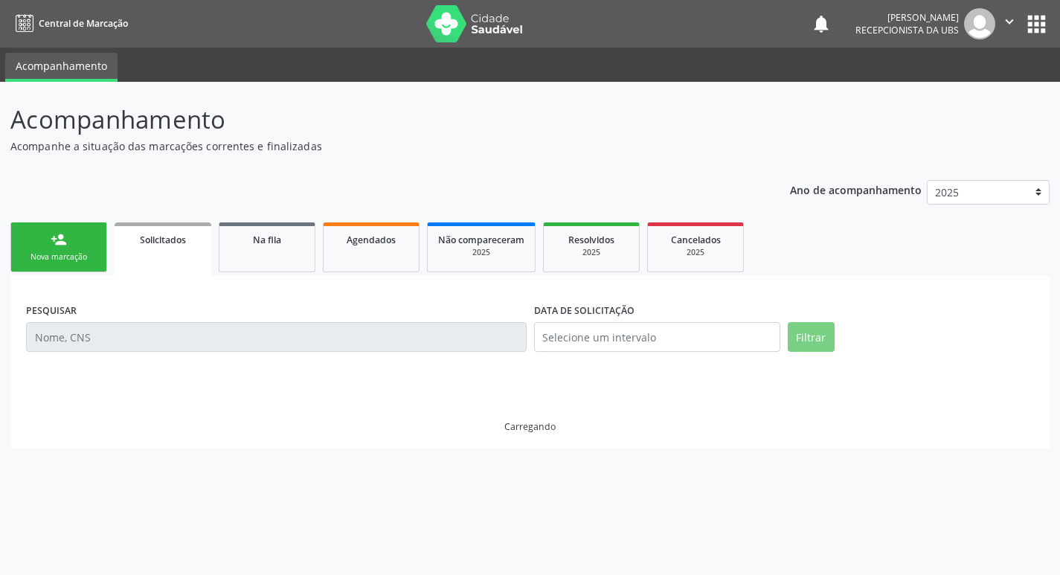
scroll to position [0, 0]
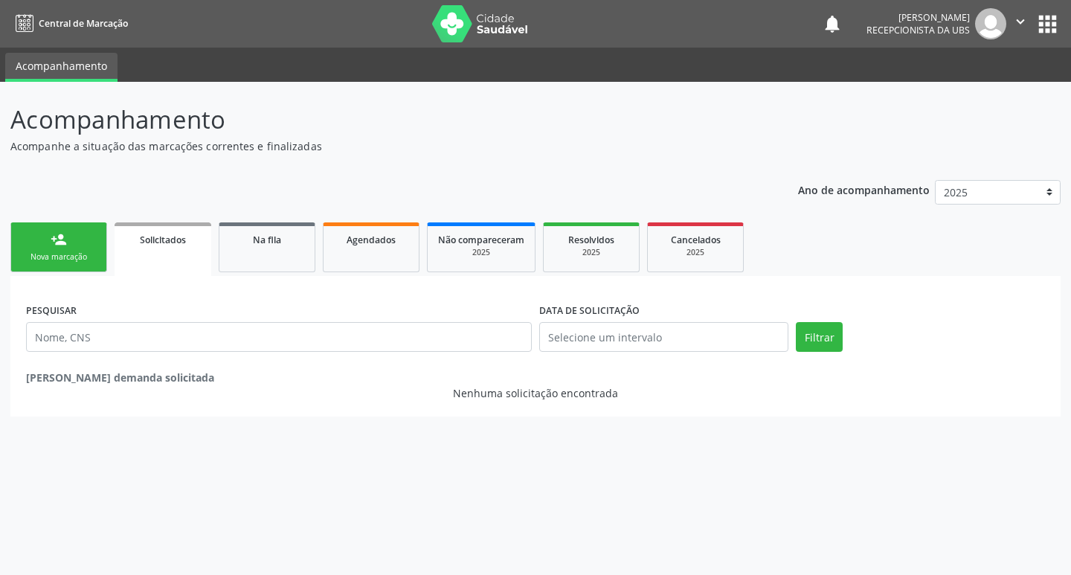
click at [72, 253] on div "Nova marcação" at bounding box center [59, 256] width 74 height 11
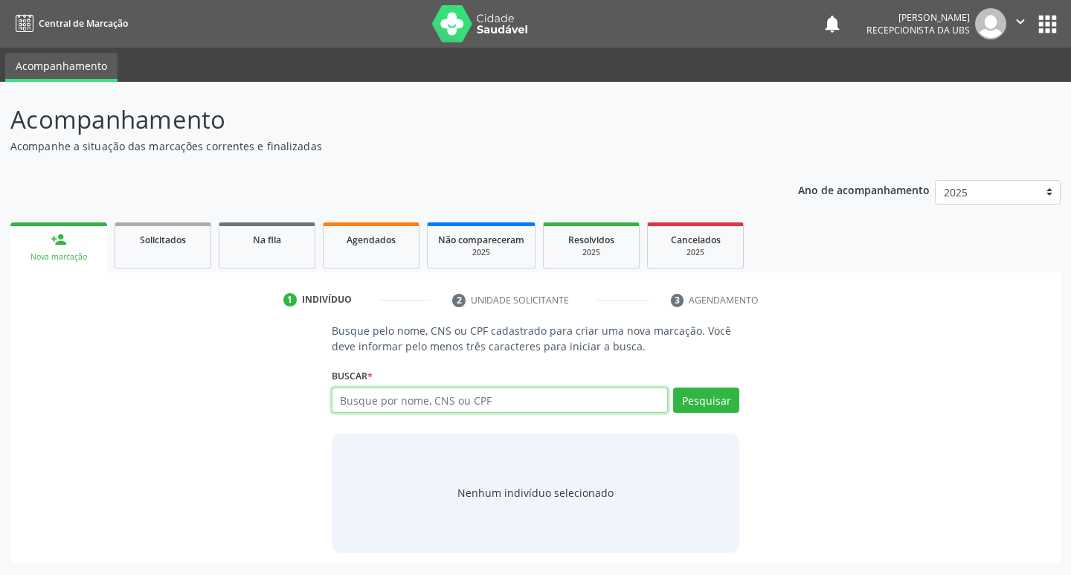
click at [420, 403] on input "text" at bounding box center [500, 400] width 337 height 25
click at [395, 400] on input "text" at bounding box center [500, 400] width 337 height 25
type input "700409718277650"
click at [714, 403] on button "Pesquisar" at bounding box center [706, 400] width 66 height 25
type input "700409718277650"
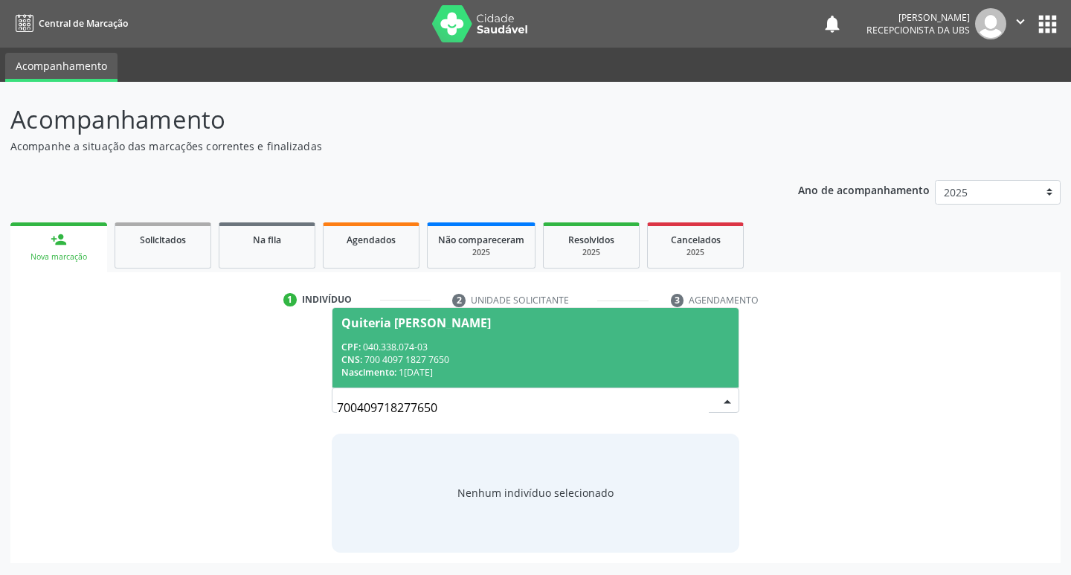
click at [407, 341] on div "CPF: 040.338.074-03" at bounding box center [536, 347] width 389 height 13
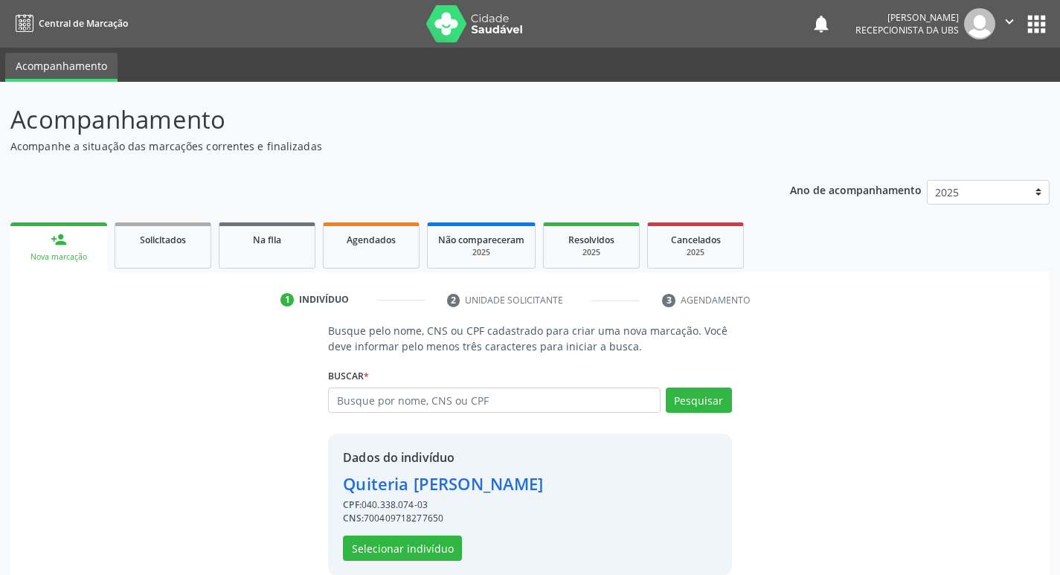
scroll to position [22, 0]
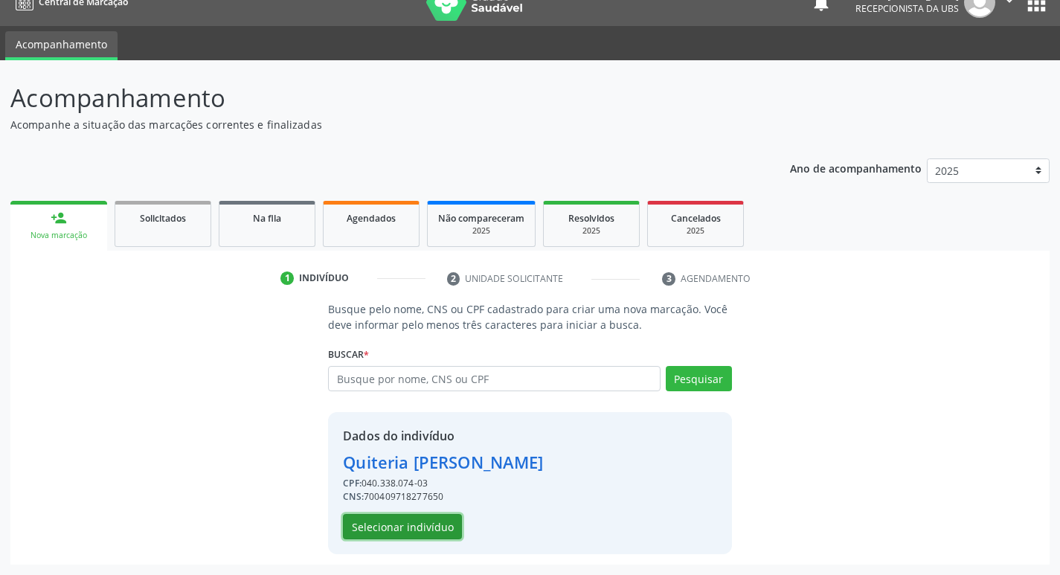
click at [385, 531] on button "Selecionar indivíduo" at bounding box center [402, 526] width 119 height 25
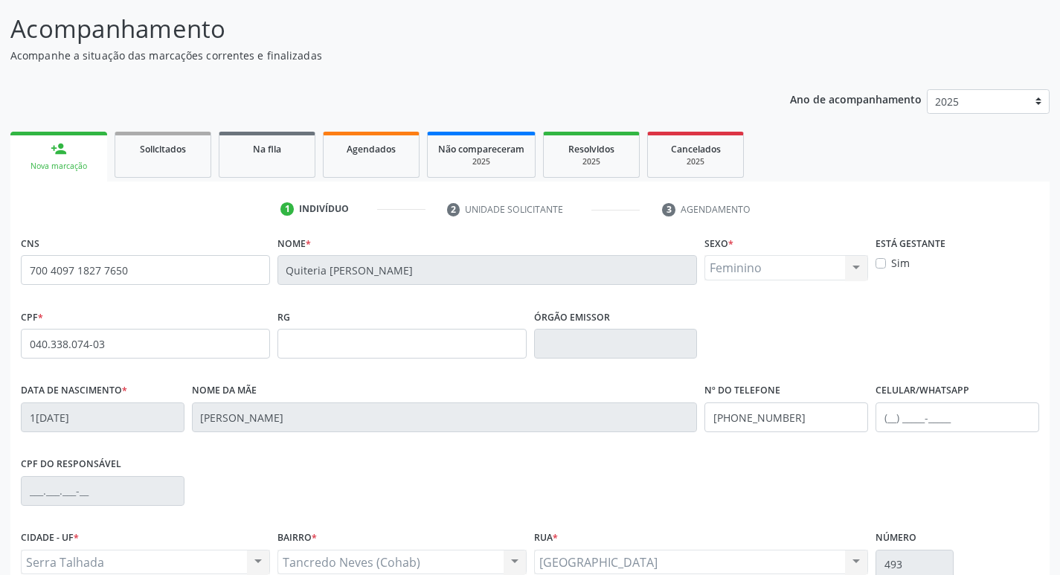
scroll to position [231, 0]
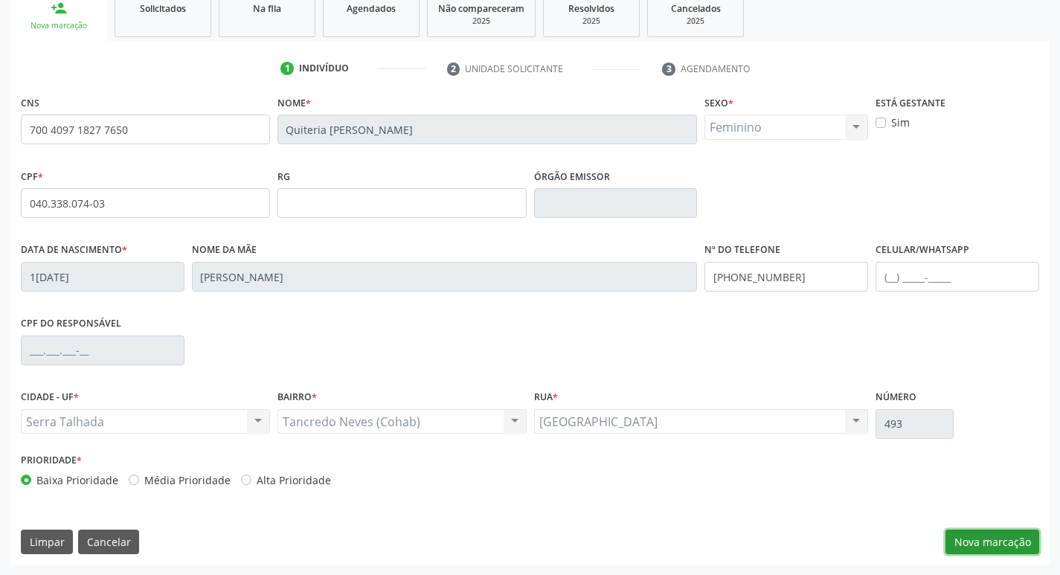
click at [995, 536] on button "Nova marcação" at bounding box center [993, 542] width 94 height 25
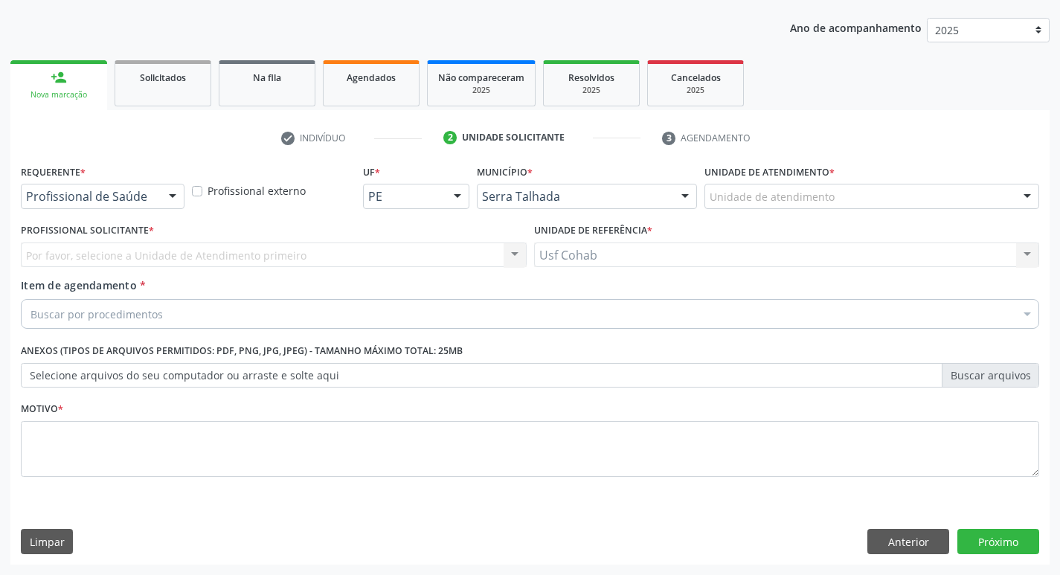
scroll to position [162, 0]
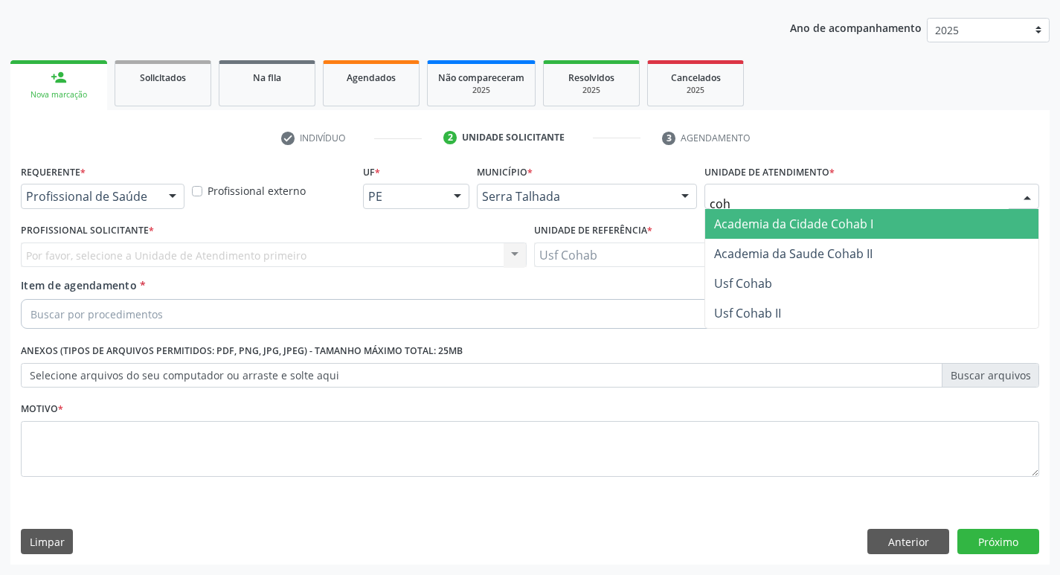
type input "coha"
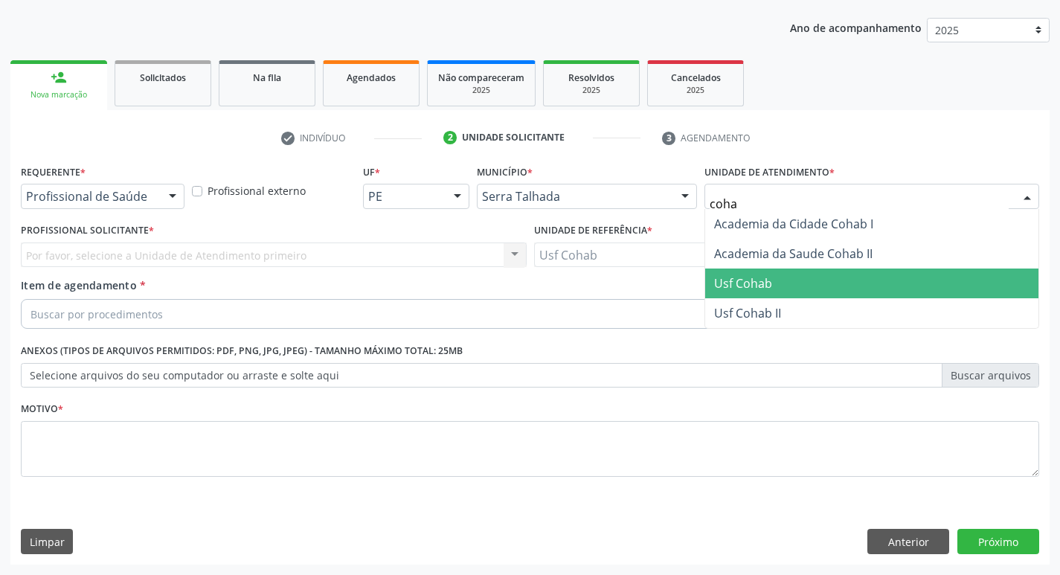
click at [772, 282] on span "Usf Cohab" at bounding box center [871, 284] width 333 height 30
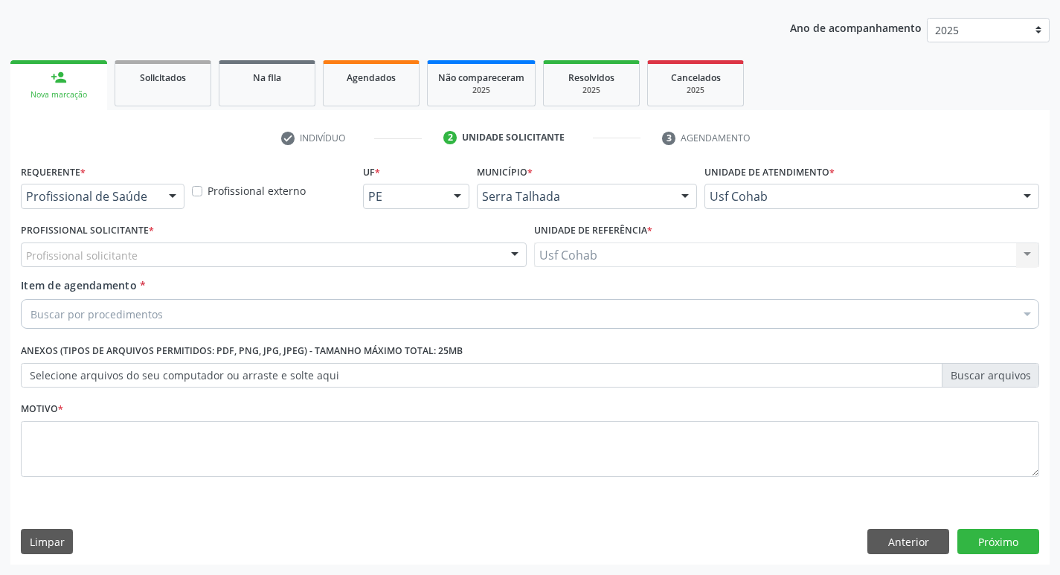
click at [180, 253] on div "Profissional solicitante" at bounding box center [274, 255] width 506 height 25
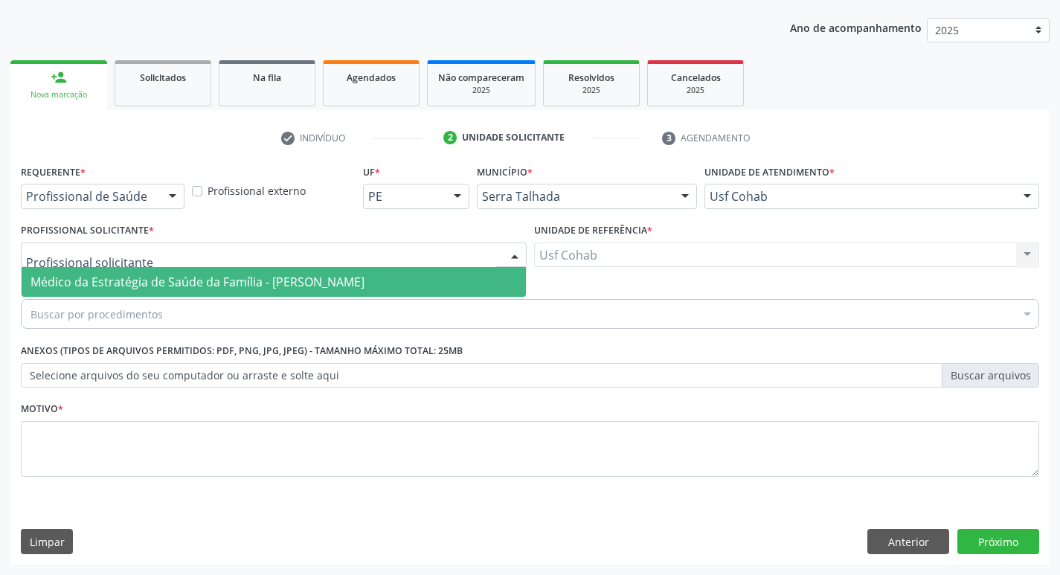
click at [163, 275] on span "Médico da Estratégia de Saúde da Família - [PERSON_NAME]" at bounding box center [198, 282] width 334 height 16
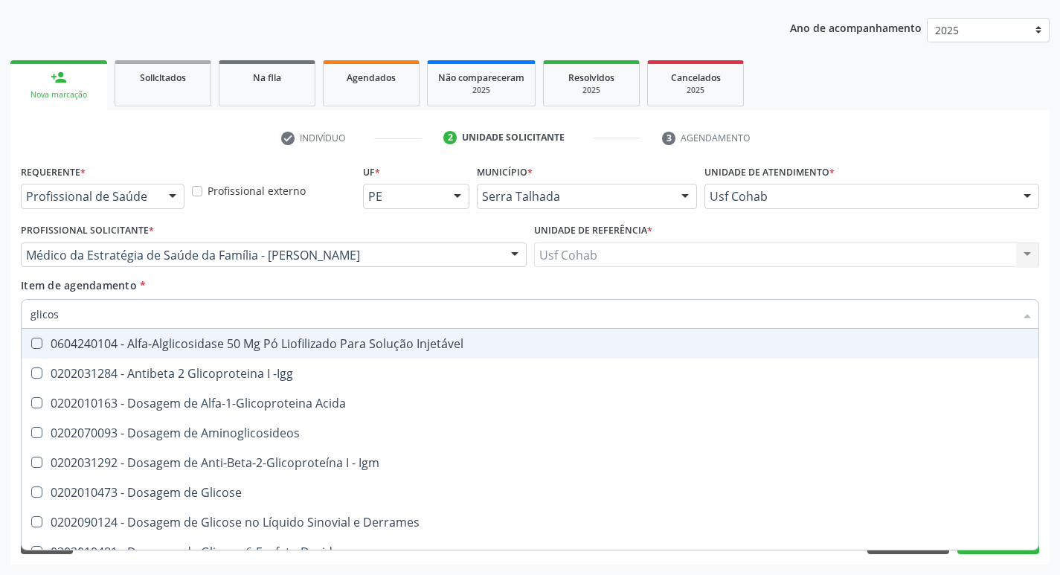
type input "glicose"
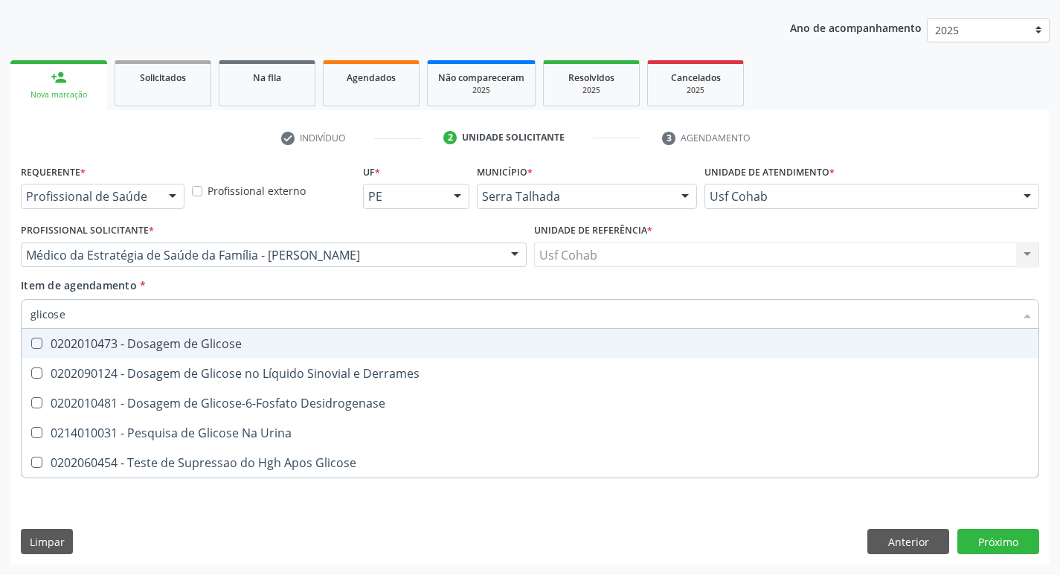
click at [34, 342] on Glicose at bounding box center [36, 343] width 11 height 11
click at [31, 342] on Glicose "checkbox" at bounding box center [27, 344] width 10 height 10
checkbox Glicose "true"
drag, startPoint x: 85, startPoint y: 314, endPoint x: 0, endPoint y: 324, distance: 85.4
click at [0, 324] on div "Acompanhamento Acompanhe a situação das marcações correntes e finalizadas Relat…" at bounding box center [530, 248] width 1060 height 656
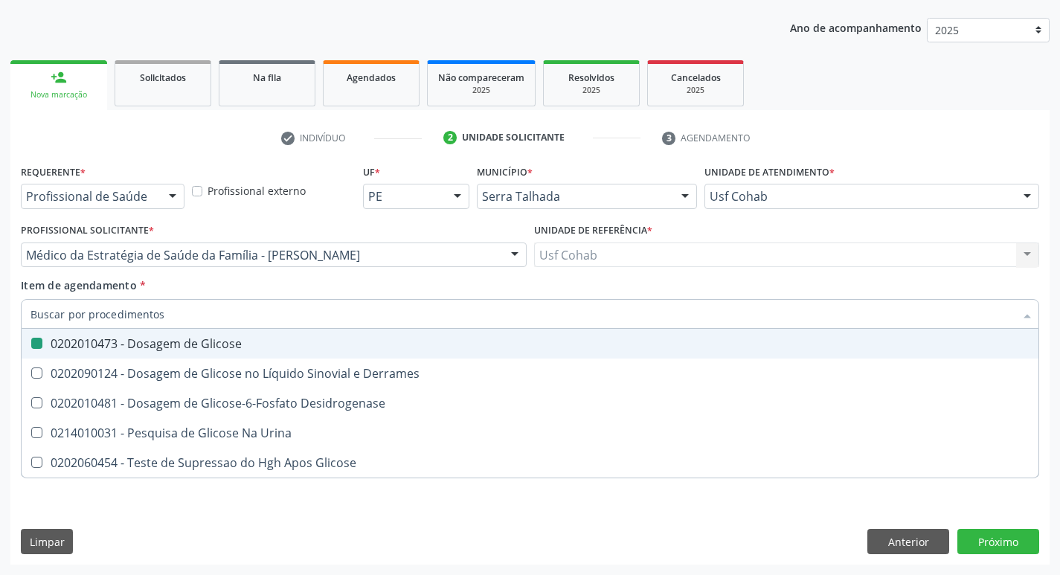
checkbox Glicose "false"
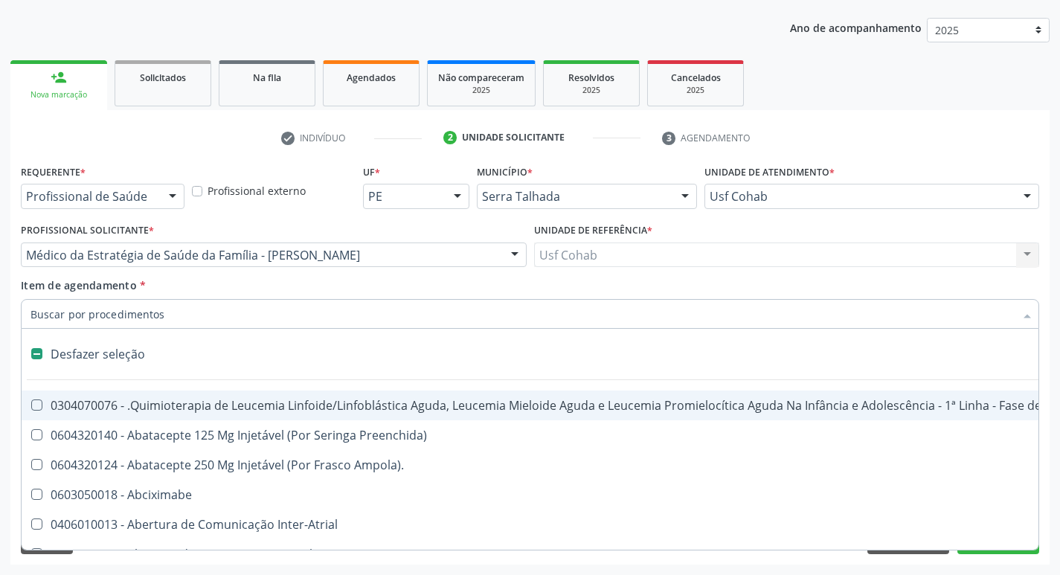
click at [101, 315] on input "Item de agendamento *" at bounding box center [523, 314] width 984 height 30
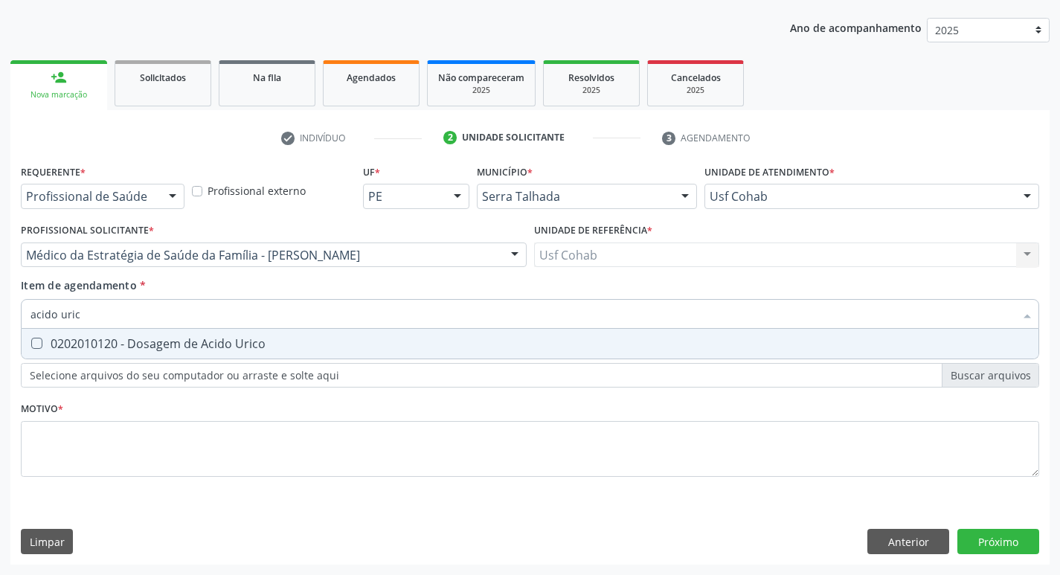
type input "acido urico"
click at [43, 348] on div "0202010120 - Dosagem de Acido Urico" at bounding box center [530, 344] width 999 height 12
checkbox Urico "true"
drag, startPoint x: 105, startPoint y: 321, endPoint x: 0, endPoint y: 308, distance: 105.7
click at [0, 308] on div "Acompanhamento Acompanhe a situação das marcações correntes e finalizadas Relat…" at bounding box center [530, 248] width 1060 height 656
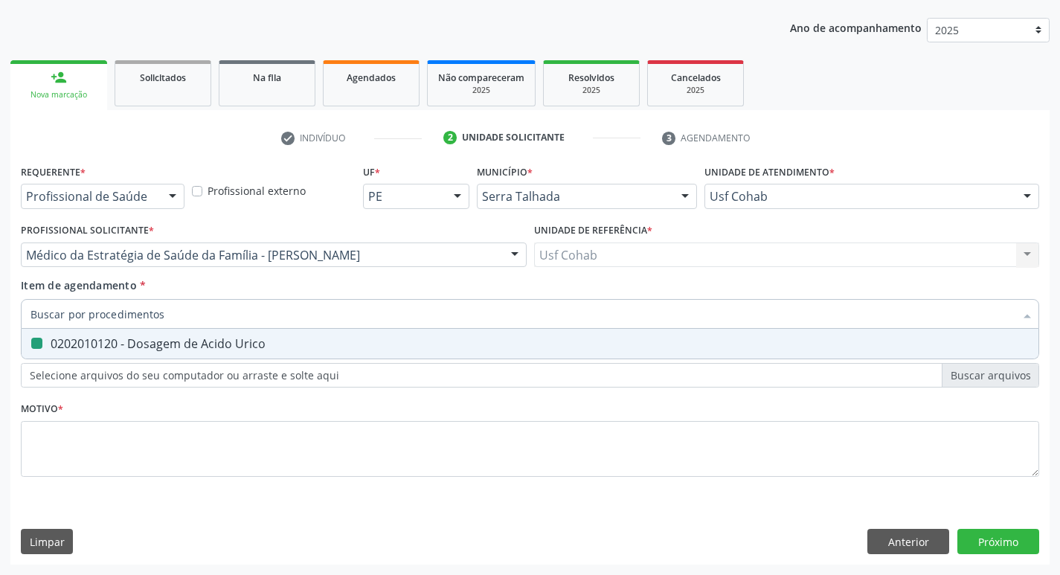
checkbox Urico "false"
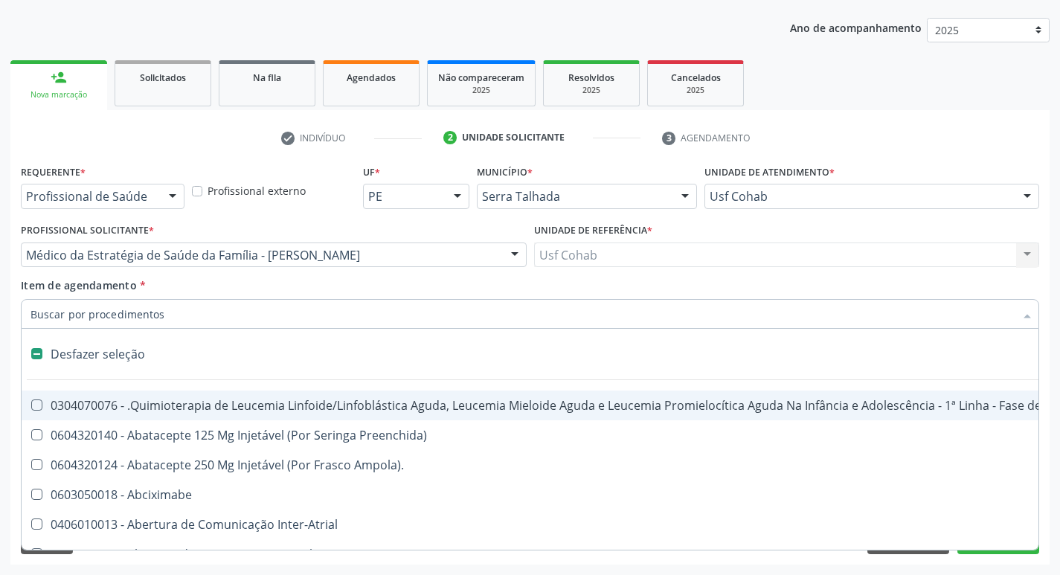
click at [121, 316] on input "Item de agendamento *" at bounding box center [523, 314] width 984 height 30
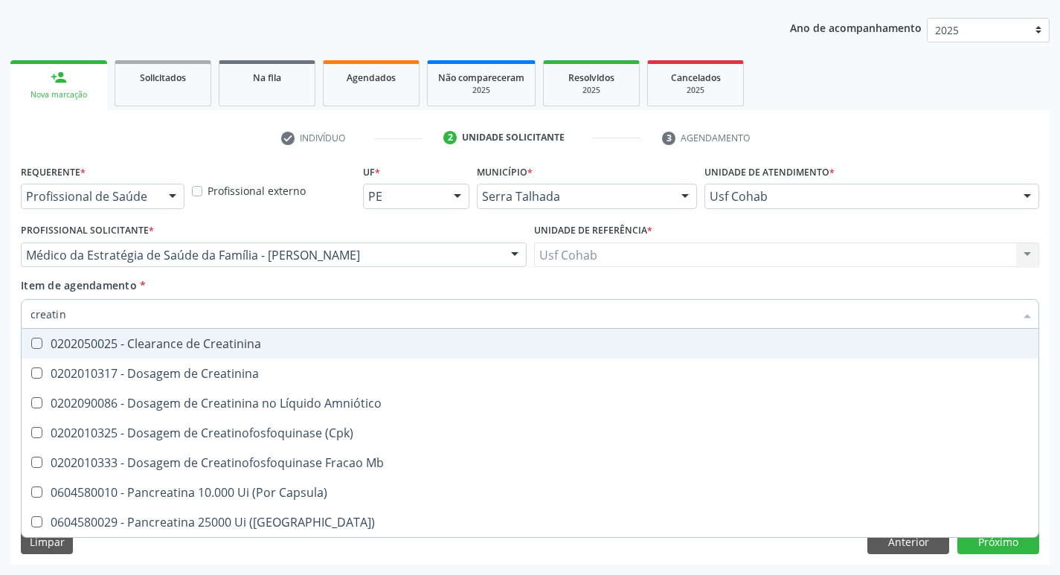
type input "creatini"
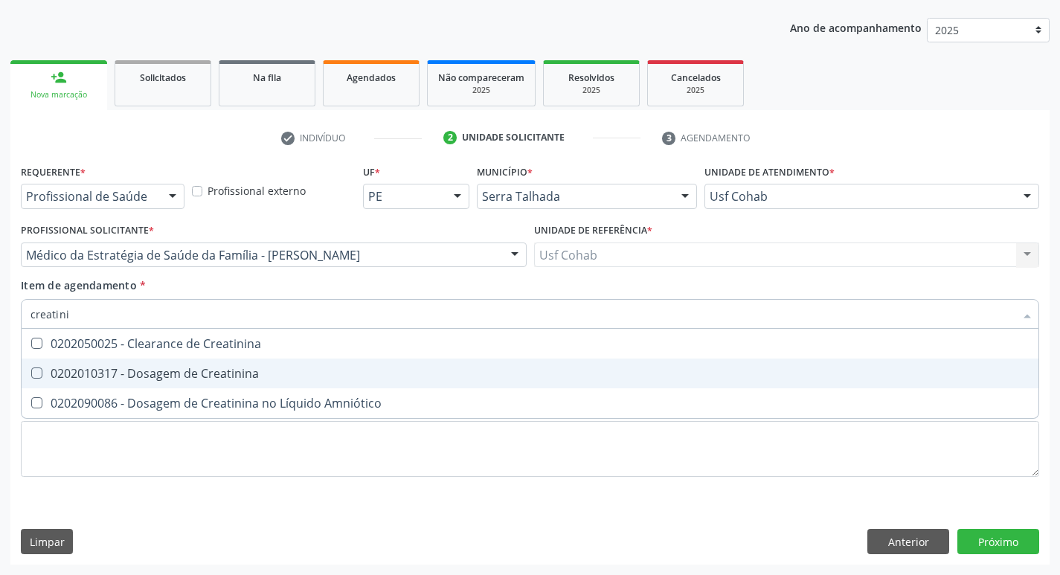
click at [41, 370] on Creatinina at bounding box center [36, 373] width 11 height 11
click at [31, 370] on Creatinina "checkbox" at bounding box center [27, 373] width 10 height 10
checkbox Creatinina "true"
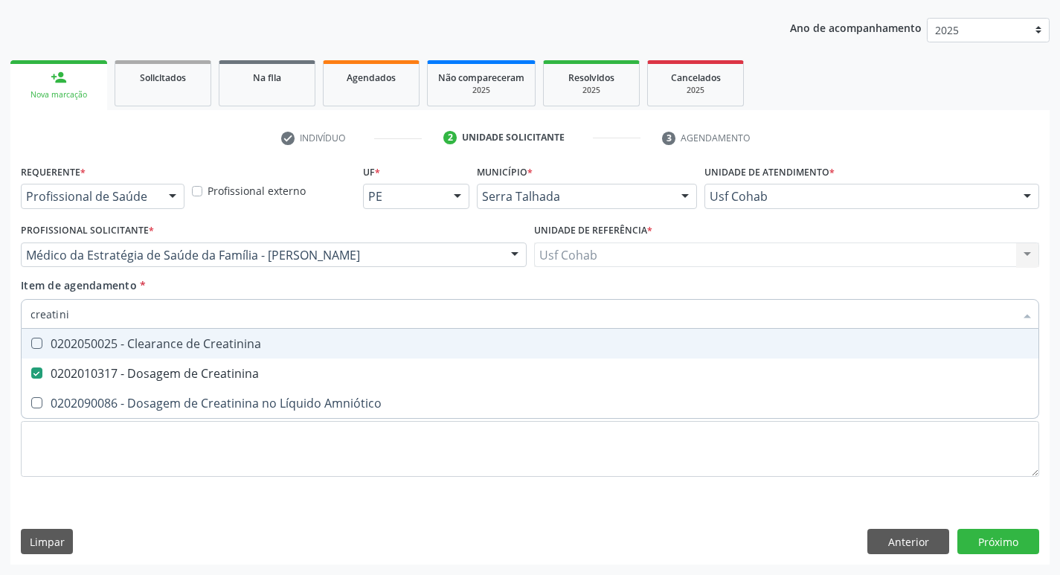
drag, startPoint x: 78, startPoint y: 313, endPoint x: 0, endPoint y: 310, distance: 78.2
click at [0, 310] on div "Acompanhamento Acompanhe a situação das marcações correntes e finalizadas Relat…" at bounding box center [530, 248] width 1060 height 656
checkbox Creatinina "false"
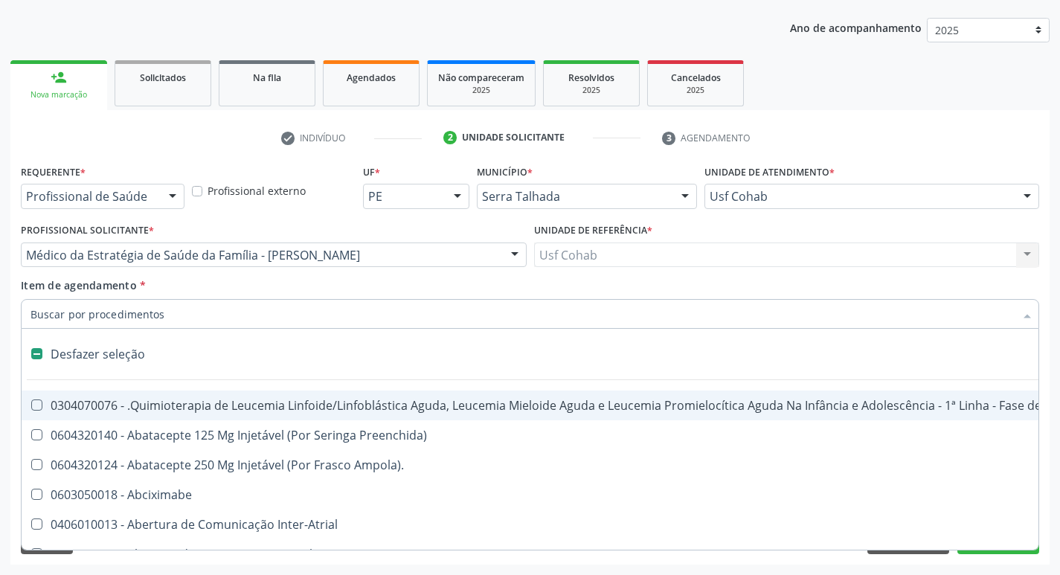
click at [85, 318] on input "Item de agendamento *" at bounding box center [523, 314] width 984 height 30
type input "u"
checkbox Cistorrafia "true"
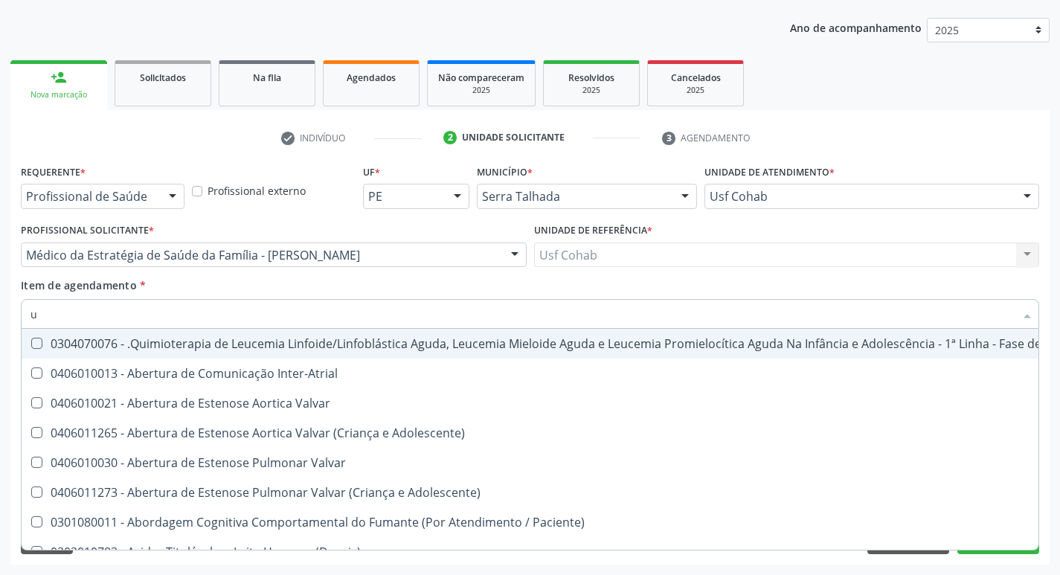
type input "ur"
checkbox B "true"
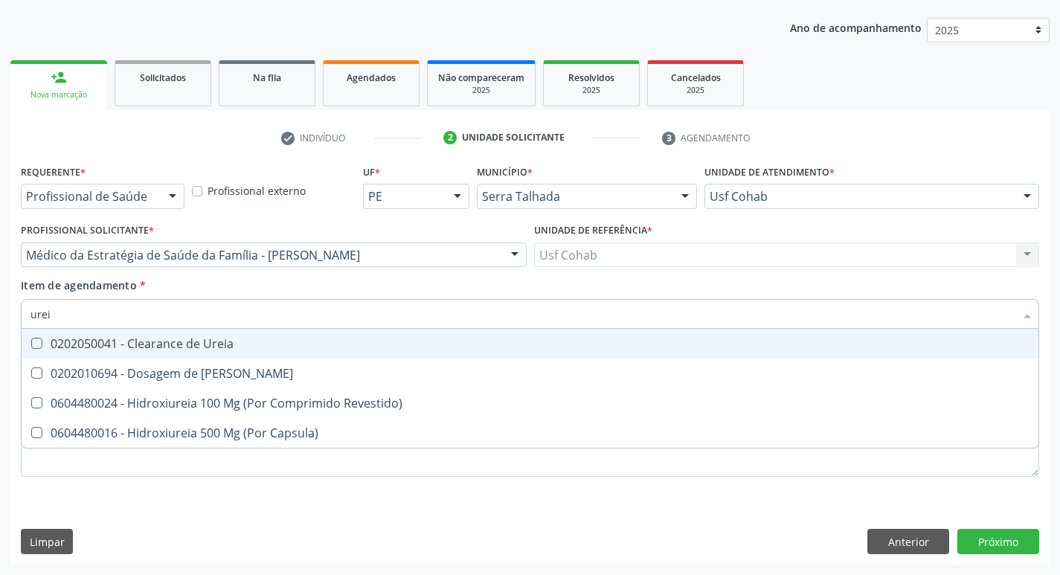
type input "ureia"
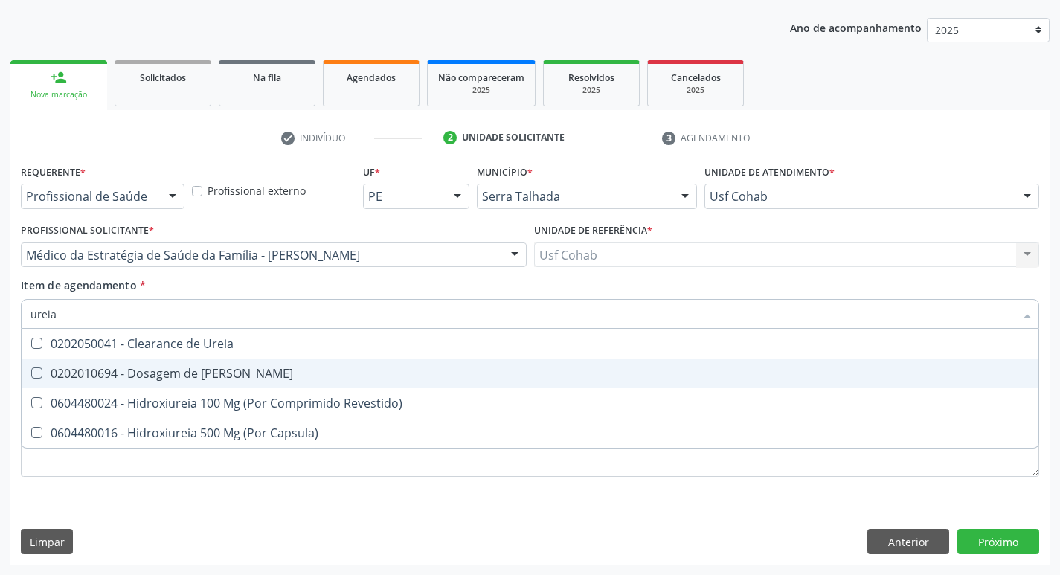
click at [39, 374] on Ureia at bounding box center [36, 373] width 11 height 11
click at [31, 374] on Ureia "checkbox" at bounding box center [27, 373] width 10 height 10
checkbox Ureia "true"
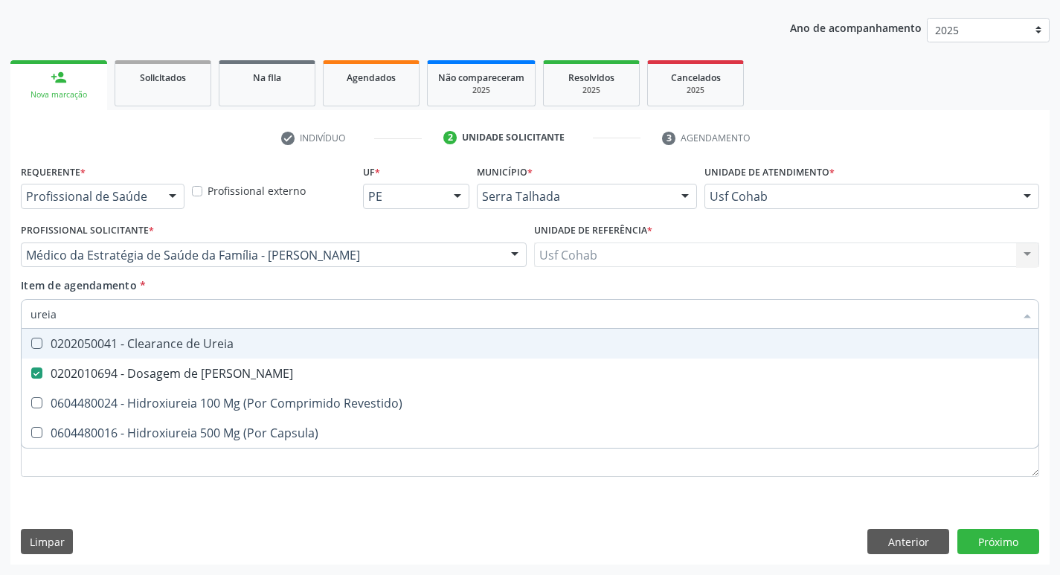
drag, startPoint x: 69, startPoint y: 315, endPoint x: 0, endPoint y: 317, distance: 69.2
click at [0, 317] on div "Acompanhamento Acompanhe a situação das marcações correntes e finalizadas Relat…" at bounding box center [530, 248] width 1060 height 656
checkbox Ureia "false"
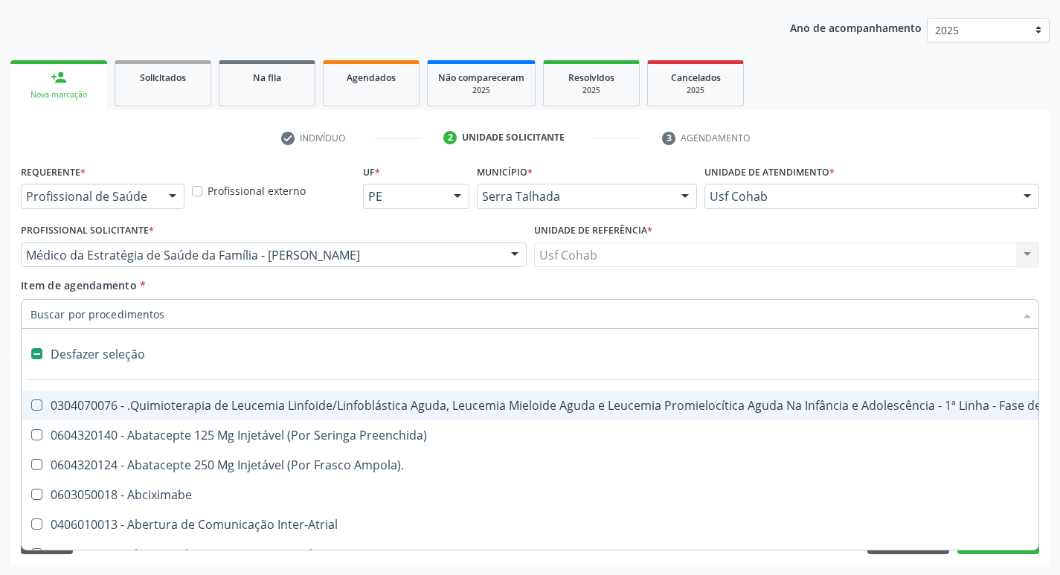
click at [64, 318] on input "Item de agendamento *" at bounding box center [523, 314] width 984 height 30
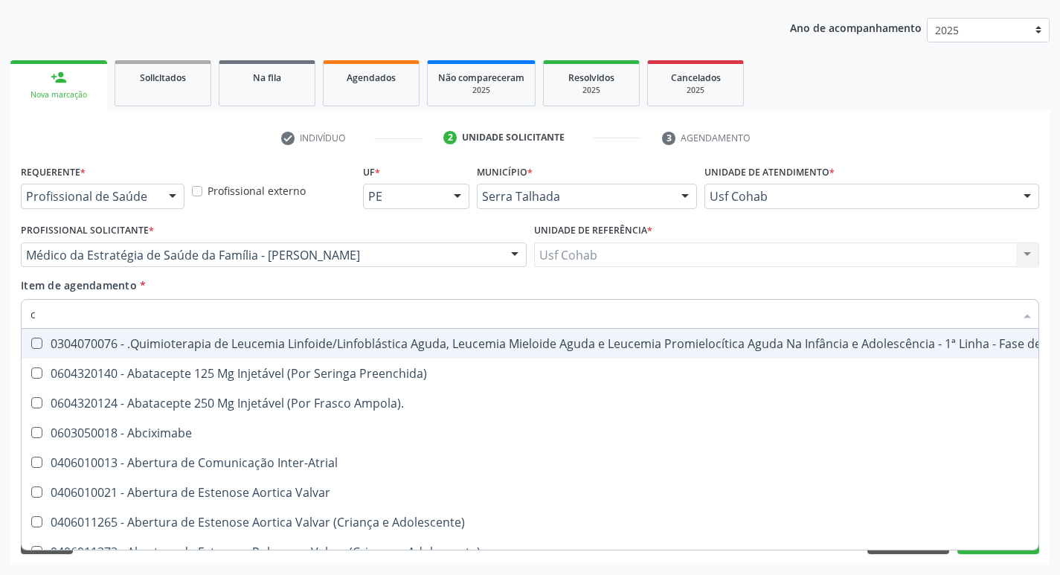
type input "co"
checkbox Único "true"
checkbox Creatinina "true"
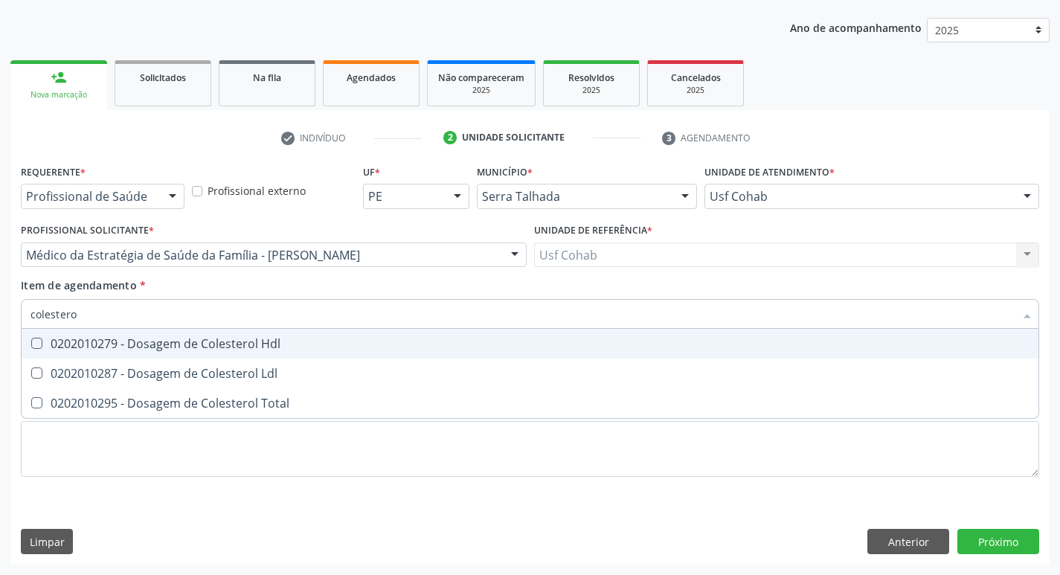
type input "colesterol"
click at [30, 347] on div at bounding box center [27, 344] width 11 height 12
checkbox Hdl "true"
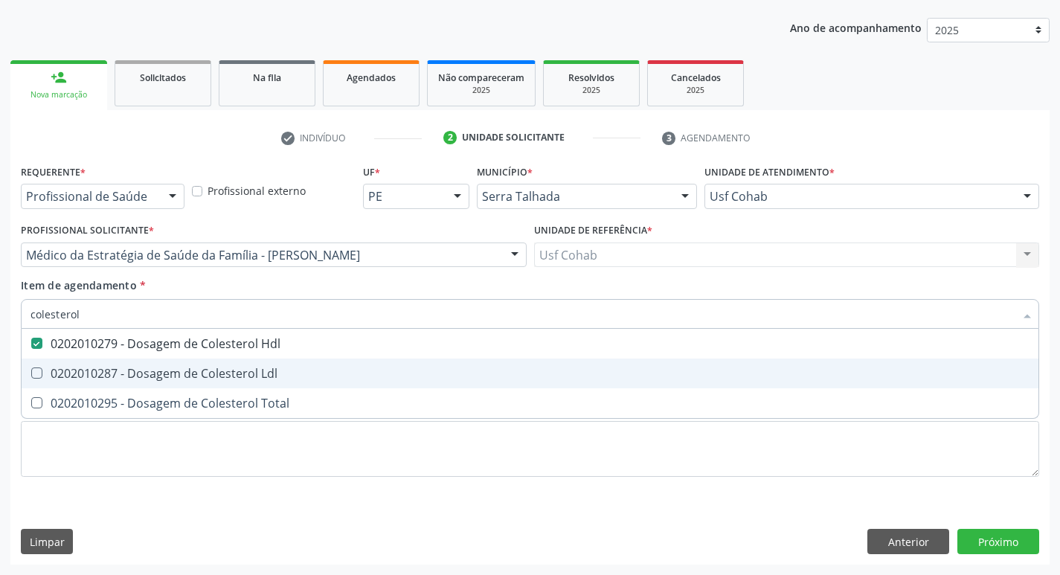
click at [40, 365] on span "0202010287 - Dosagem de Colesterol Ldl" at bounding box center [530, 374] width 1017 height 30
checkbox Ldl "true"
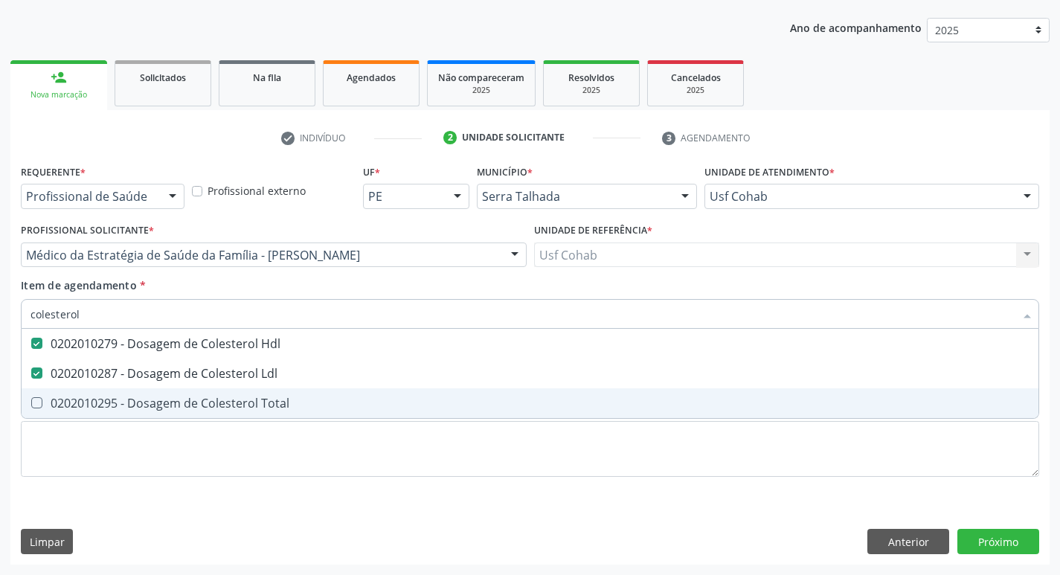
click at [36, 408] on Total at bounding box center [36, 402] width 11 height 11
click at [31, 408] on Total "checkbox" at bounding box center [27, 403] width 10 height 10
checkbox Total "true"
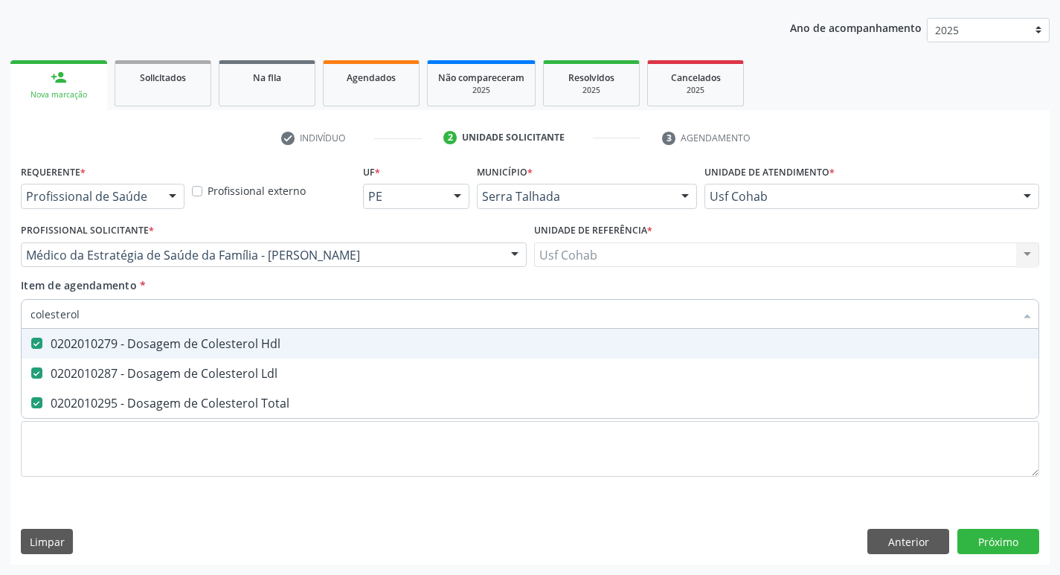
drag, startPoint x: 110, startPoint y: 311, endPoint x: 0, endPoint y: 310, distance: 110.1
click at [0, 313] on div "Acompanhamento Acompanhe a situação das marcações correntes e finalizadas Relat…" at bounding box center [530, 248] width 1060 height 656
checkbox Hdl "false"
checkbox Ldl "false"
checkbox Total "false"
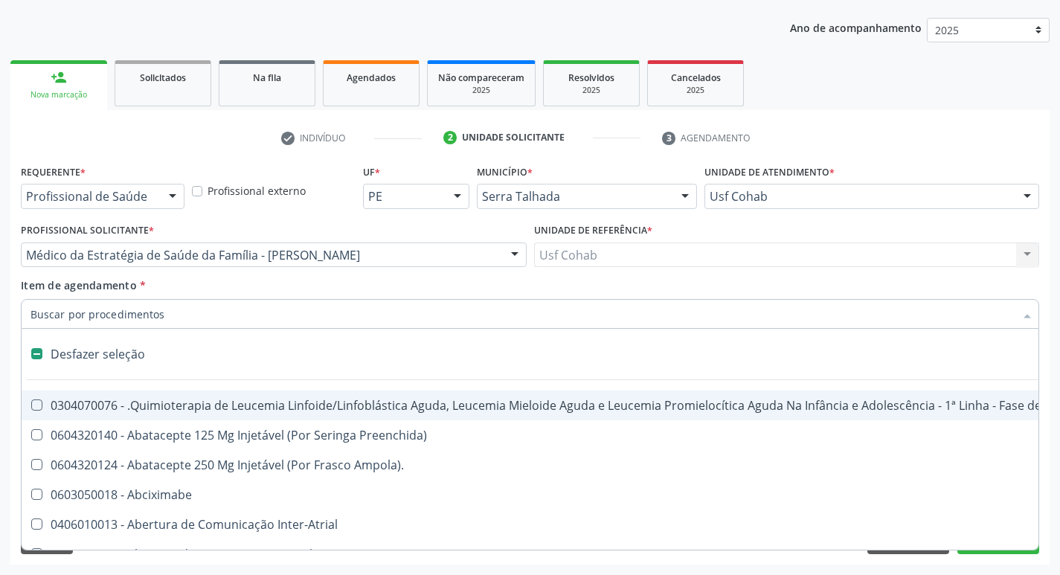
click at [86, 315] on input "Item de agendamento *" at bounding box center [523, 314] width 984 height 30
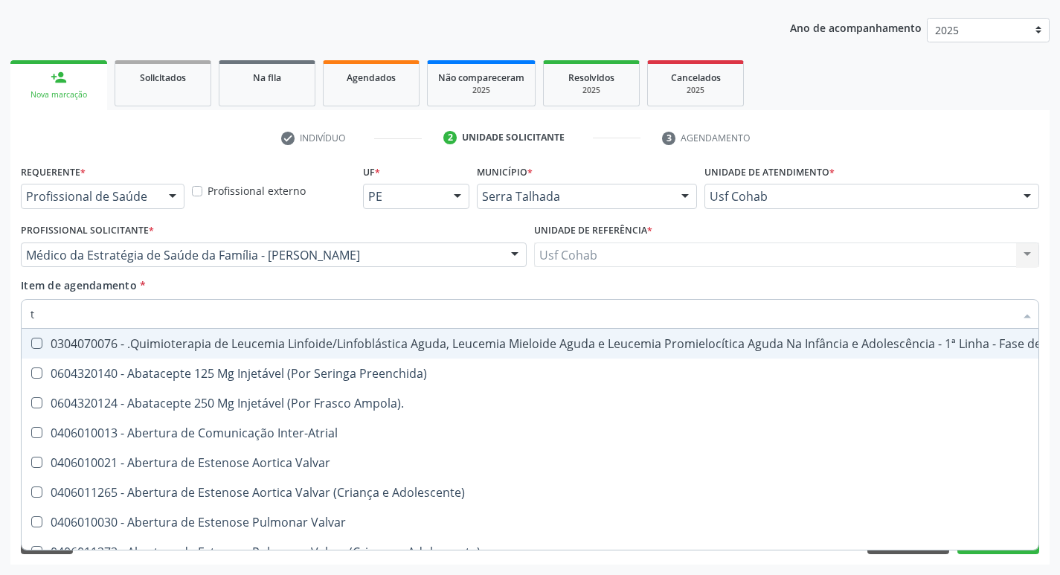
type input "tg"
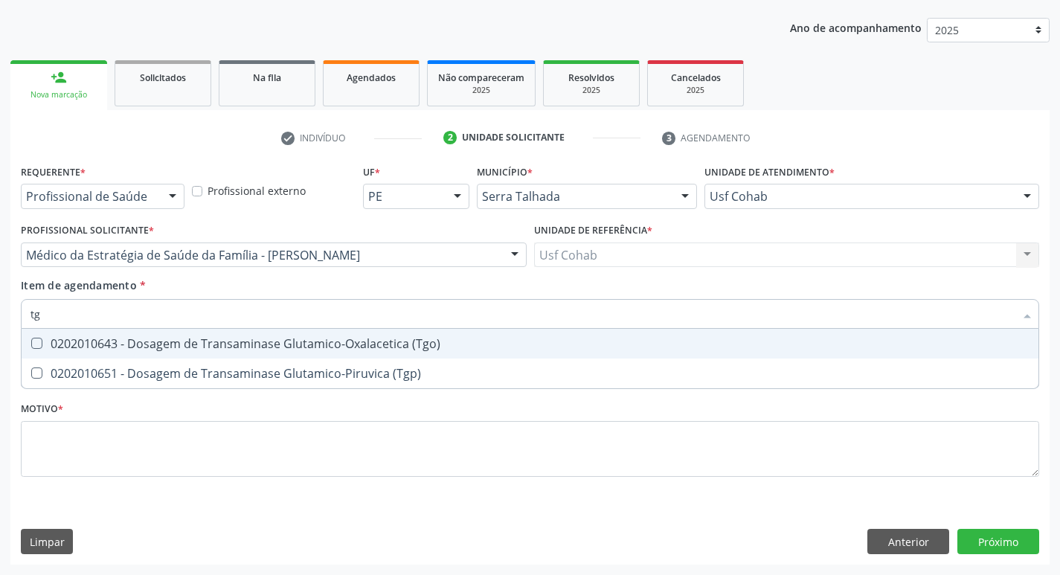
click at [39, 339] on \(Tgo\) at bounding box center [36, 343] width 11 height 11
click at [31, 339] on \(Tgo\) "checkbox" at bounding box center [27, 344] width 10 height 10
checkbox \(Tgo\) "true"
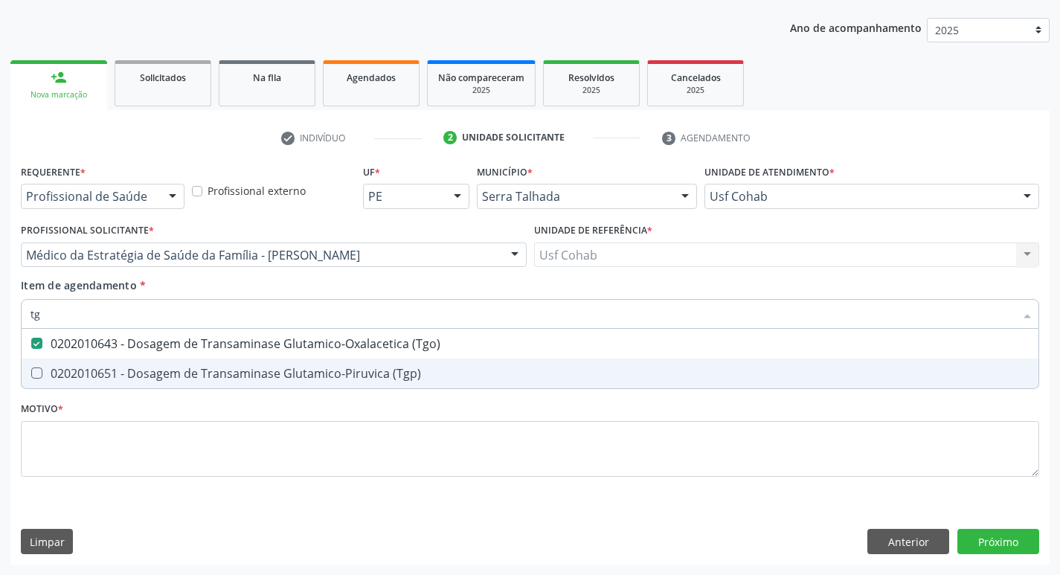
click at [39, 374] on \(Tgp\) at bounding box center [36, 373] width 11 height 11
click at [31, 374] on \(Tgp\) "checkbox" at bounding box center [27, 373] width 10 height 10
checkbox \(Tgp\) "true"
drag, startPoint x: 39, startPoint y: 317, endPoint x: 0, endPoint y: 324, distance: 39.3
click at [0, 324] on div "Acompanhamento Acompanhe a situação das marcações correntes e finalizadas Relat…" at bounding box center [530, 248] width 1060 height 656
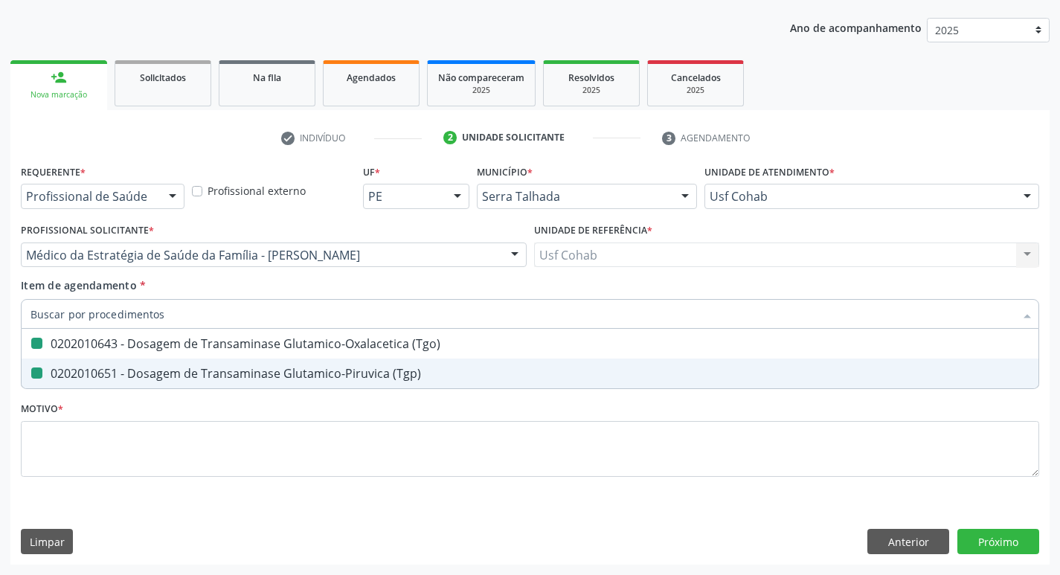
checkbox \(Tgo\) "false"
checkbox \(Tgp\) "false"
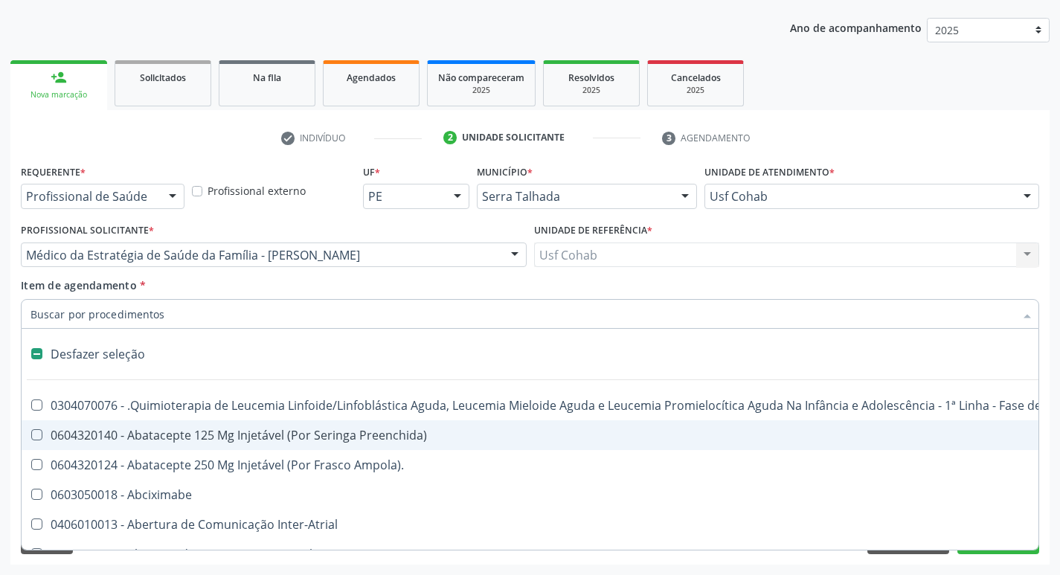
click at [87, 321] on input "Item de agendamento *" at bounding box center [523, 314] width 984 height 30
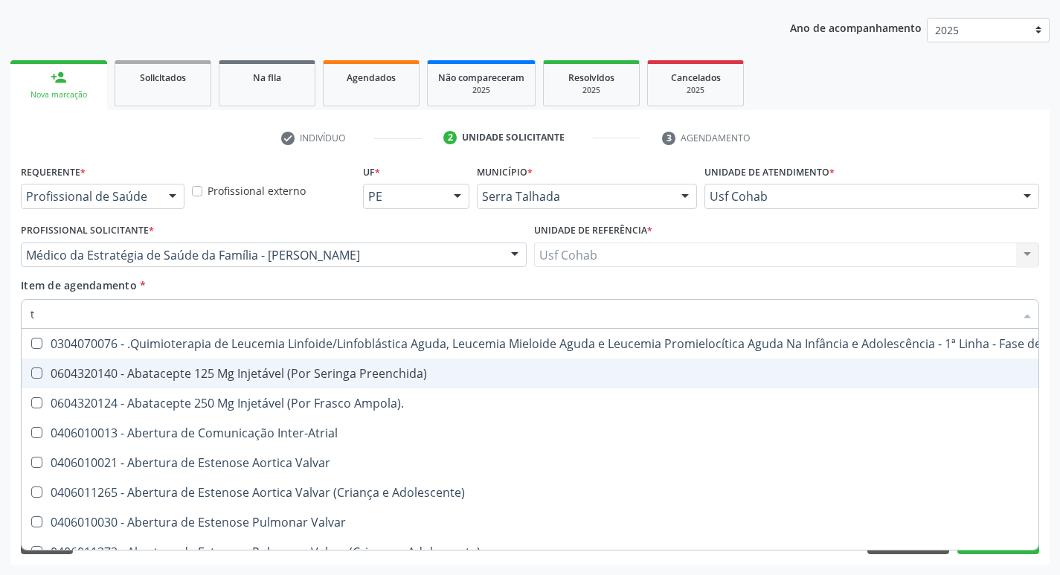
type input "tr"
checkbox Ii\) "true"
checkbox Grupo "true"
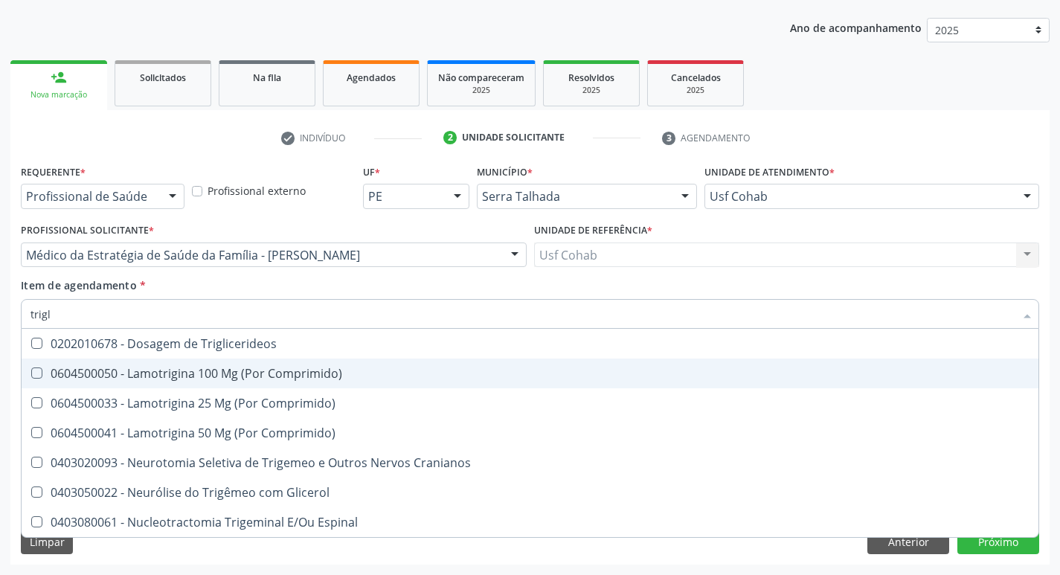
type input "trigli"
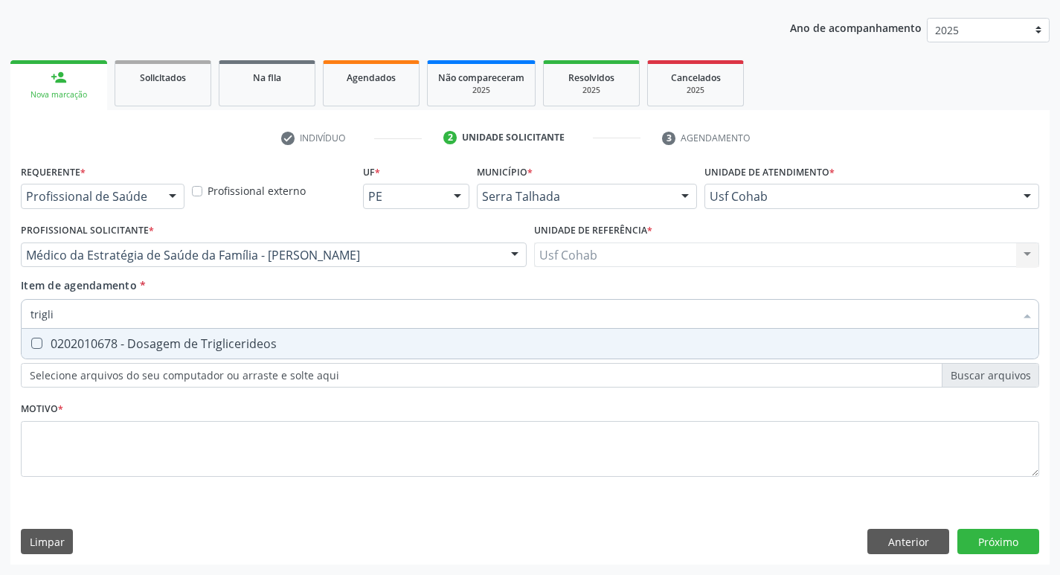
click at [36, 347] on Triglicerideos at bounding box center [36, 343] width 11 height 11
click at [31, 347] on Triglicerideos "checkbox" at bounding box center [27, 344] width 10 height 10
checkbox Triglicerideos "true"
drag, startPoint x: 72, startPoint y: 310, endPoint x: 0, endPoint y: 315, distance: 72.4
click at [0, 315] on div "Acompanhamento Acompanhe a situação das marcações correntes e finalizadas Relat…" at bounding box center [530, 248] width 1060 height 656
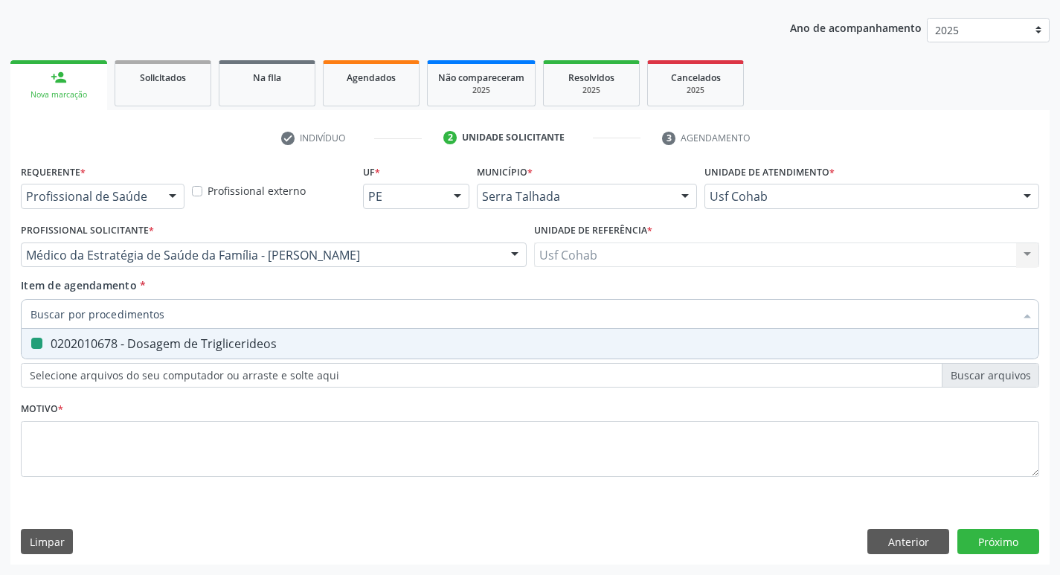
checkbox Triglicerideos "false"
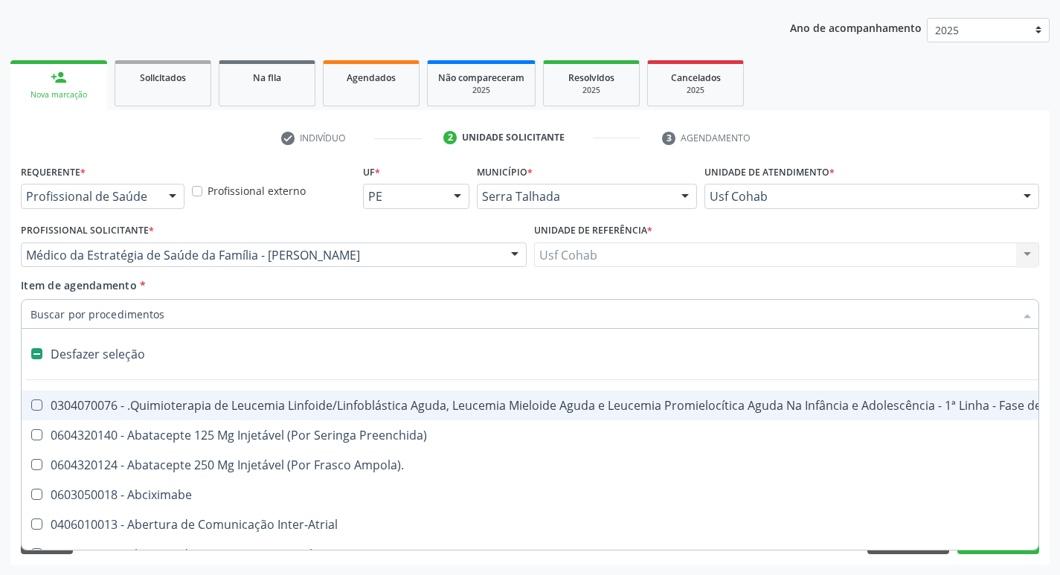
click at [77, 314] on input "Item de agendamento *" at bounding box center [523, 314] width 984 height 30
type input "h"
checkbox B "true"
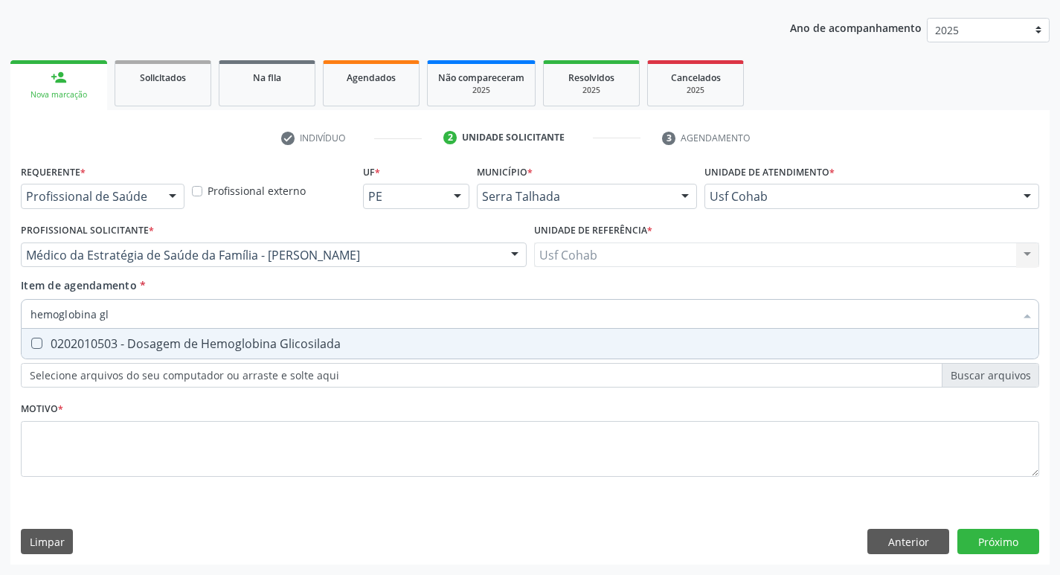
type input "hemoglobina gli"
click at [38, 345] on Glicosilada at bounding box center [36, 343] width 11 height 11
click at [31, 345] on Glicosilada "checkbox" at bounding box center [27, 344] width 10 height 10
checkbox Glicosilada "true"
drag, startPoint x: 126, startPoint y: 318, endPoint x: 0, endPoint y: 317, distance: 125.8
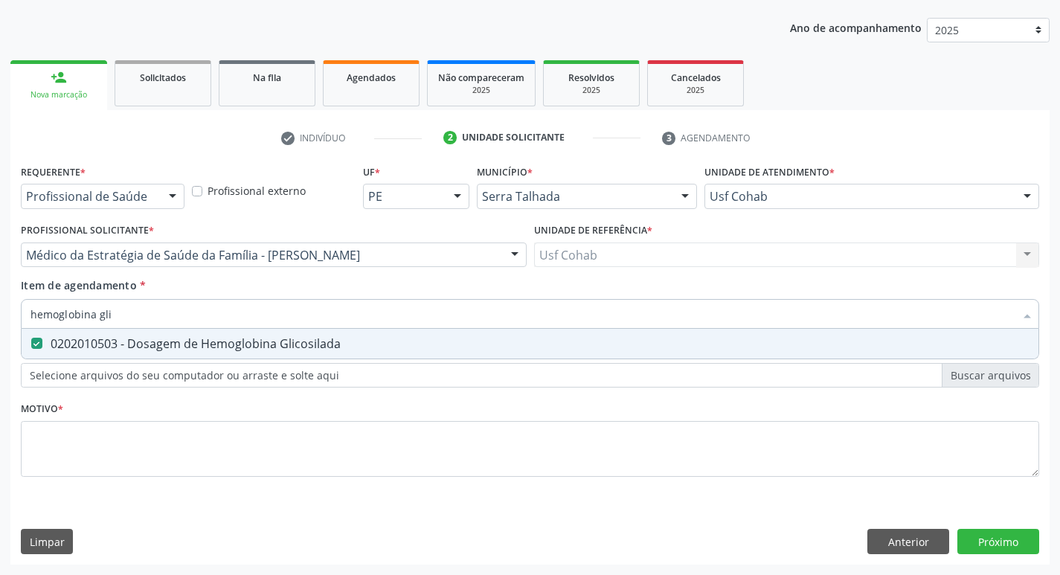
click at [0, 317] on div "Acompanhamento Acompanhe a situação das marcações correntes e finalizadas Relat…" at bounding box center [530, 248] width 1060 height 656
checkbox Glicosilada "false"
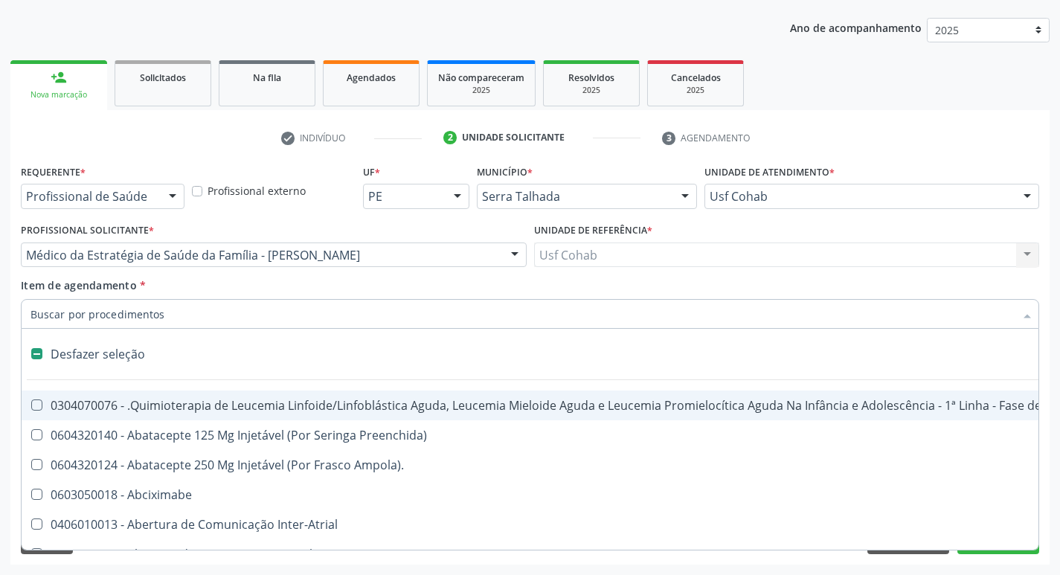
click at [78, 313] on input "Item de agendamento *" at bounding box center [523, 314] width 984 height 30
type input "h"
checkbox B "true"
checkbox Fibrinogênio "true"
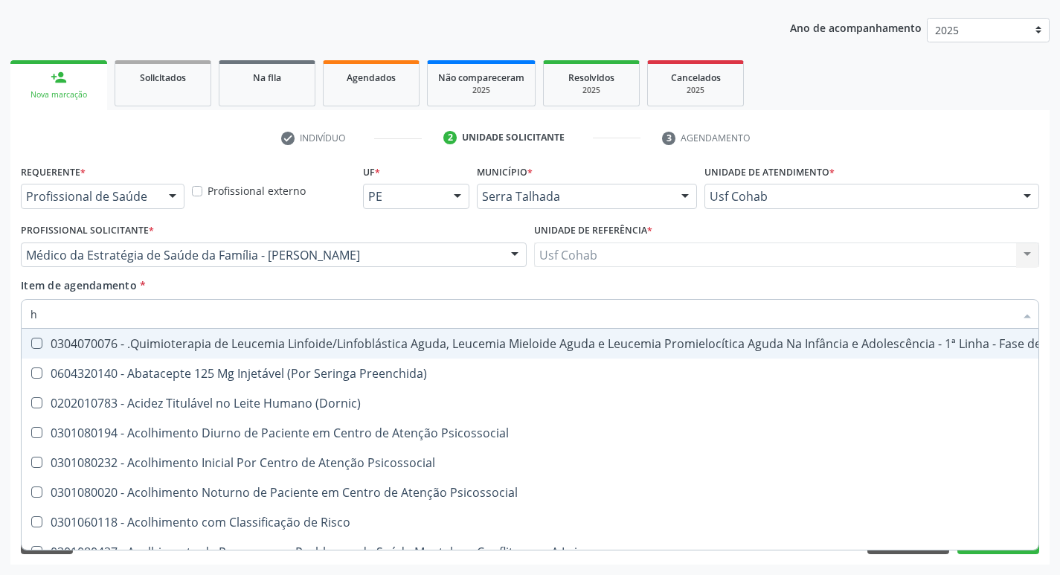
type input "he"
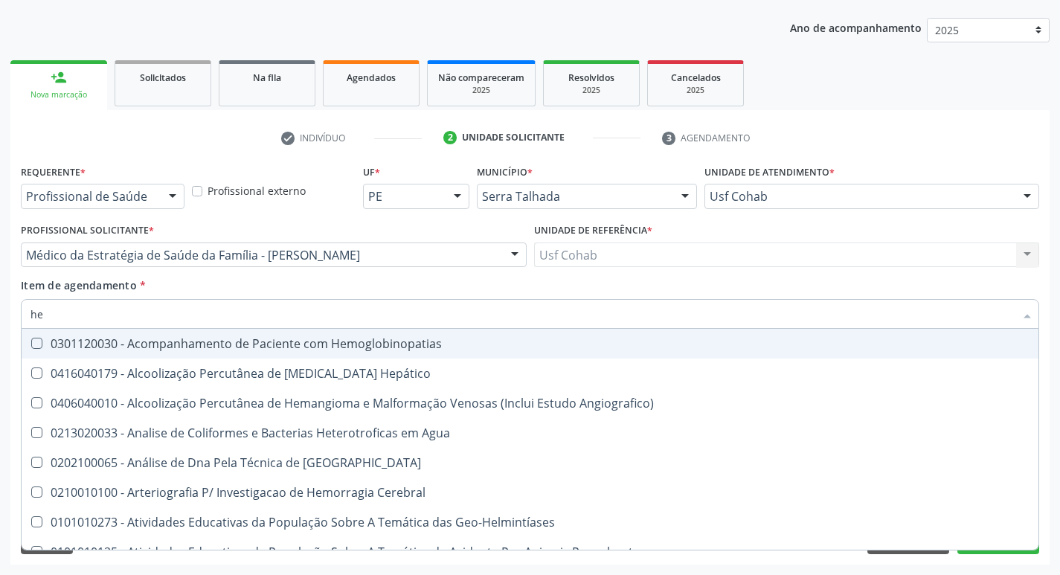
checkbox Glicosilada "true"
type input "hem"
checkbox \(Qualitativo\) "true"
checkbox Glicosilada "false"
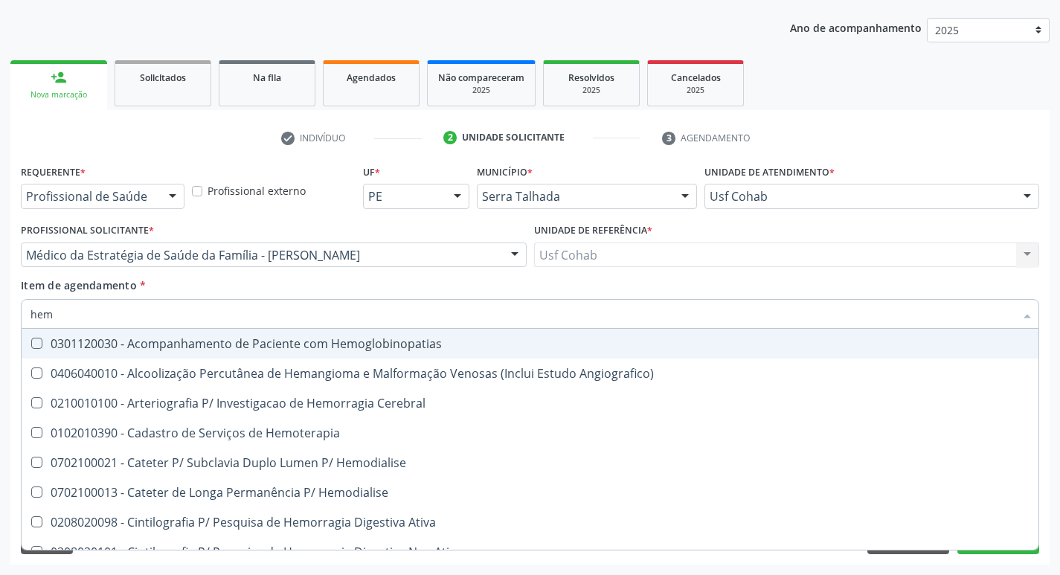
type input "hemo"
checkbox Hemacias "true"
checkbox Glicosilada "false"
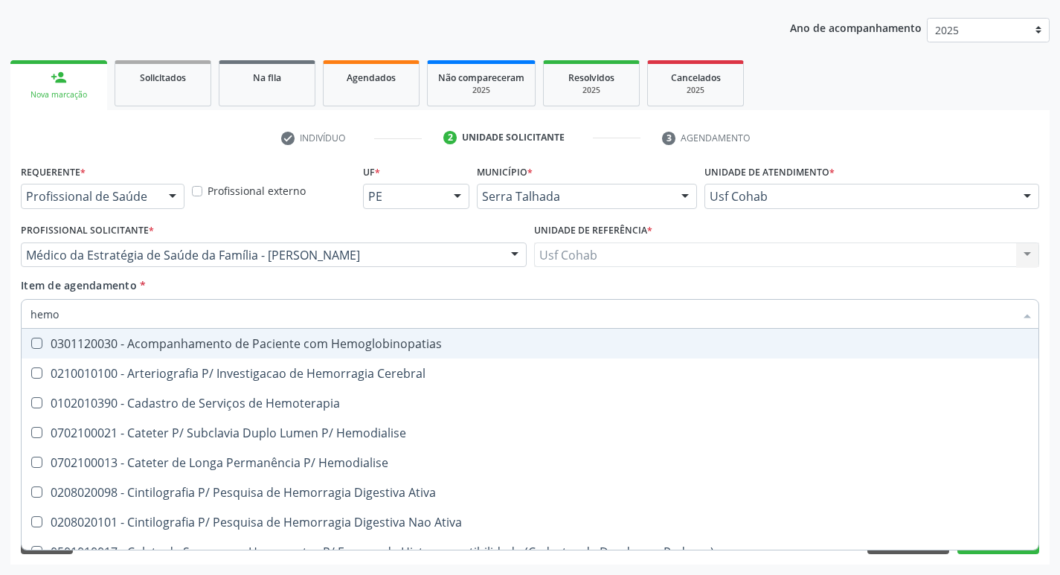
type input "hemog"
checkbox Tardio\) "true"
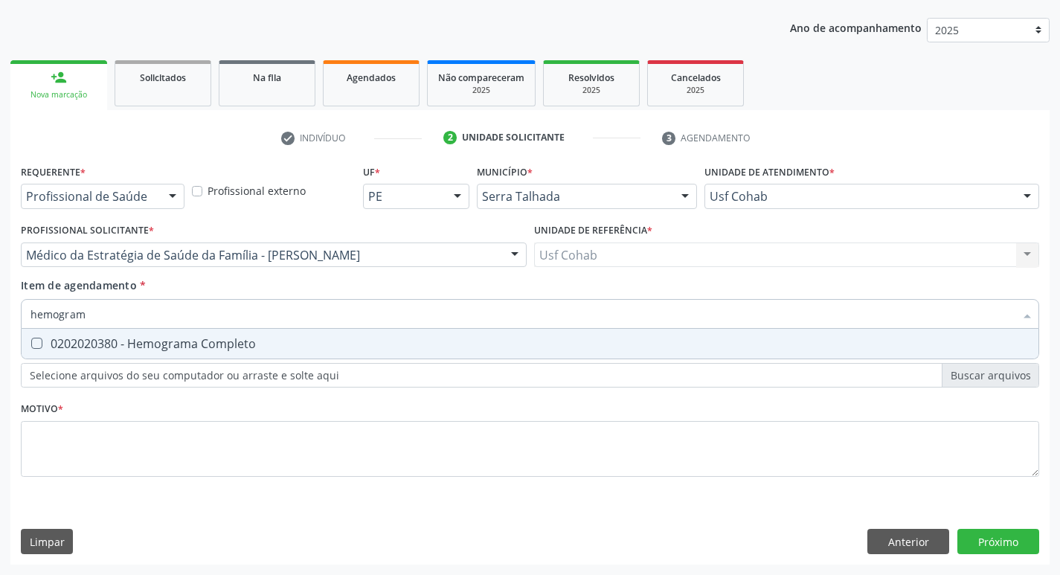
type input "hemograma"
click at [39, 342] on Completo at bounding box center [36, 343] width 11 height 11
click at [31, 342] on Completo "checkbox" at bounding box center [27, 344] width 10 height 10
checkbox Completo "true"
drag, startPoint x: 95, startPoint y: 319, endPoint x: 0, endPoint y: 318, distance: 95.3
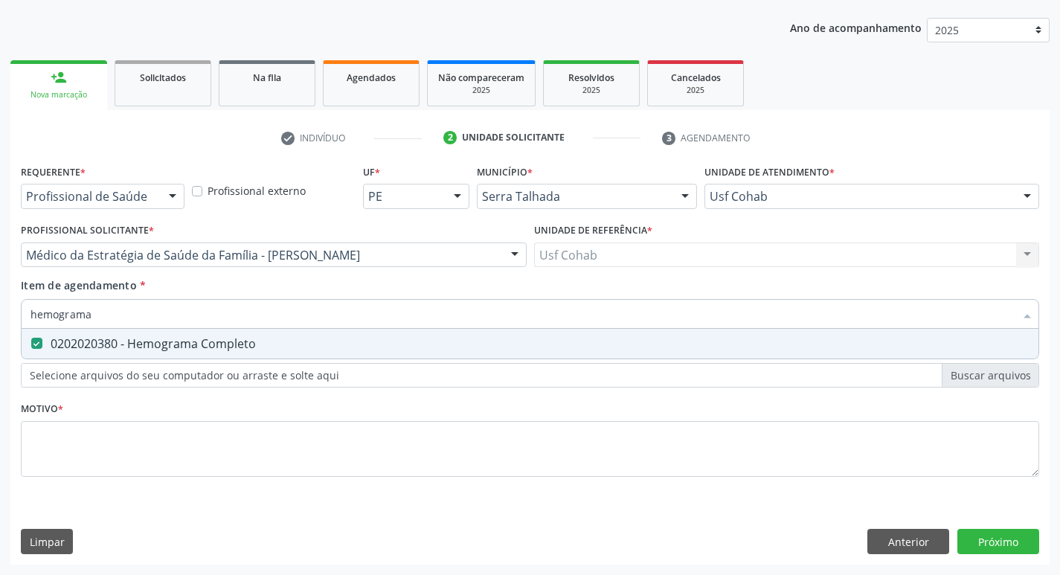
click at [0, 318] on div "Acompanhamento Acompanhe a situação das marcações correntes e finalizadas Relat…" at bounding box center [530, 248] width 1060 height 656
checkbox Completo "false"
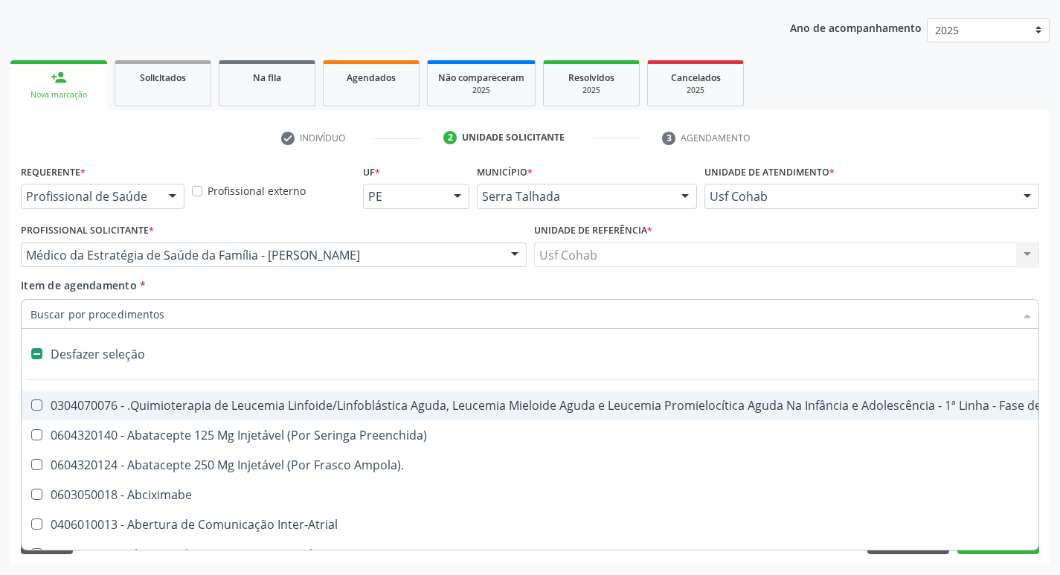
click at [164, 312] on input "Item de agendamento *" at bounding box center [523, 314] width 984 height 30
type input "u"
checkbox Cistorrafia "true"
checkbox Leprae "true"
checkbox Laboratorial "true"
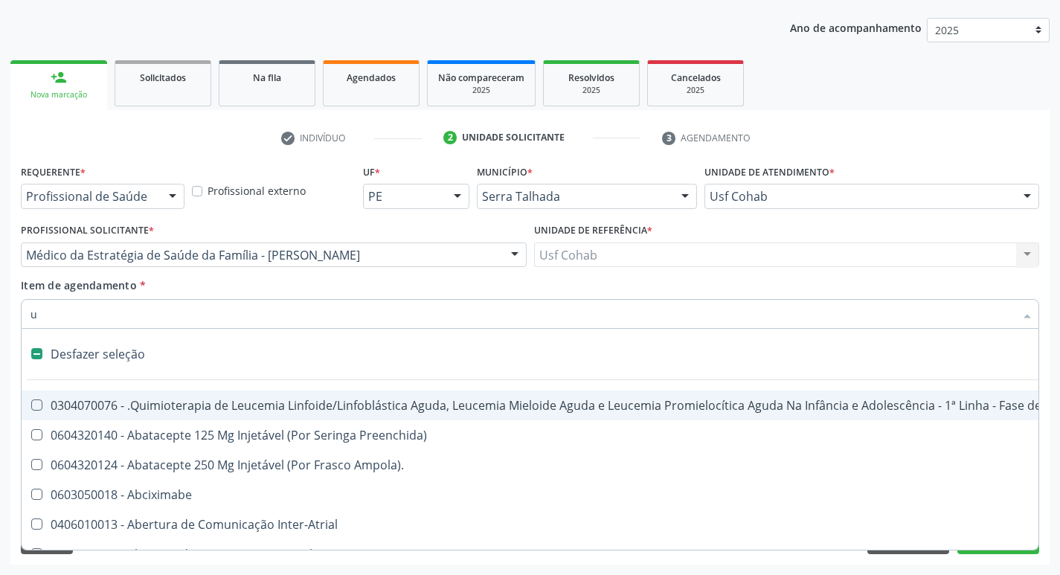
checkbox Hpv "true"
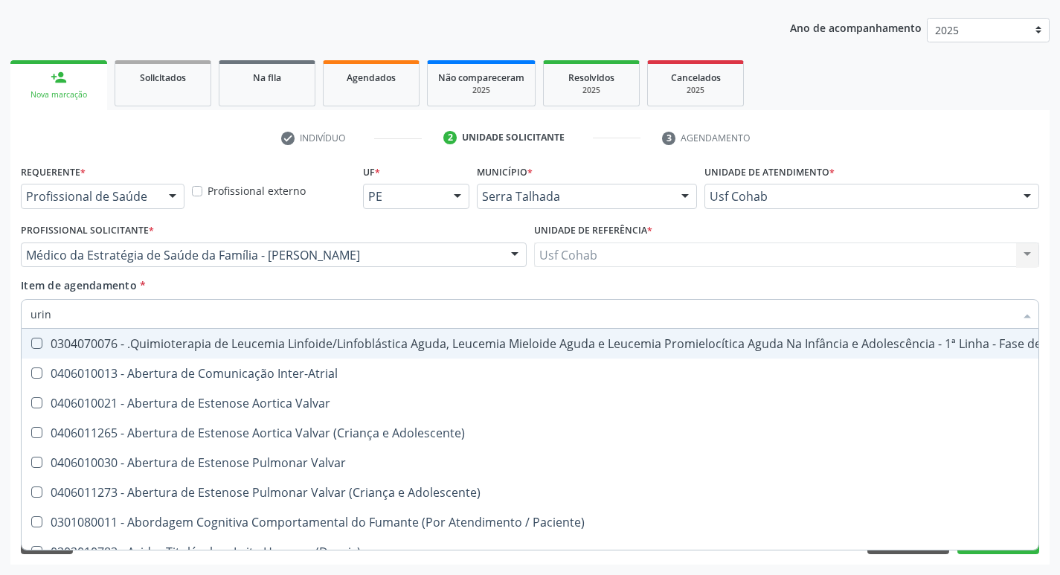
type input "urina"
checkbox Aparentado "false"
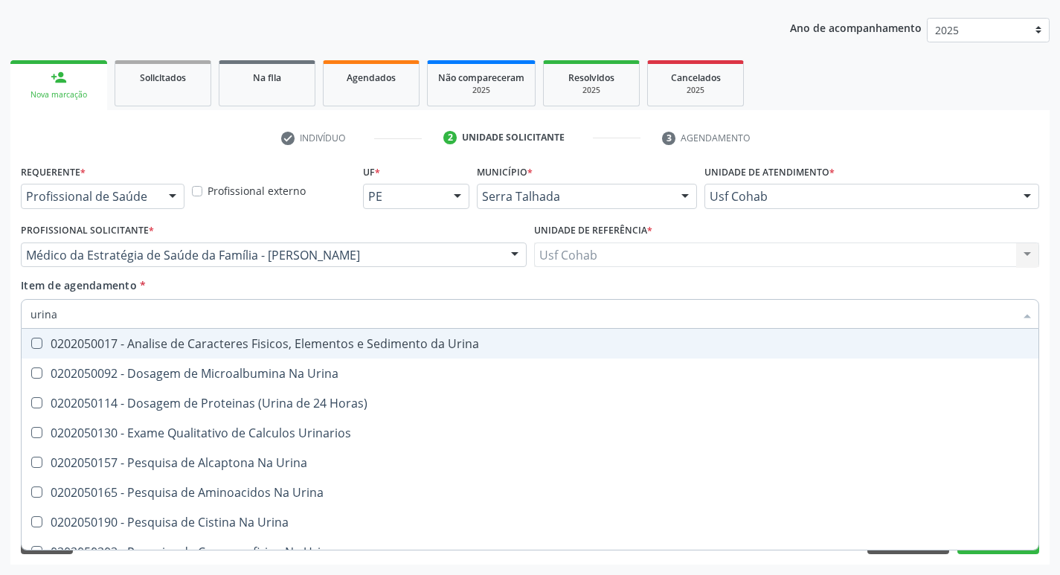
click at [42, 342] on Urina at bounding box center [36, 343] width 11 height 11
click at [31, 342] on Urina "checkbox" at bounding box center [27, 344] width 10 height 10
checkbox Urina "true"
drag, startPoint x: 74, startPoint y: 315, endPoint x: 0, endPoint y: 322, distance: 74.8
click at [0, 322] on div "Acompanhamento Acompanhe a situação das marcações correntes e finalizadas Relat…" at bounding box center [530, 248] width 1060 height 656
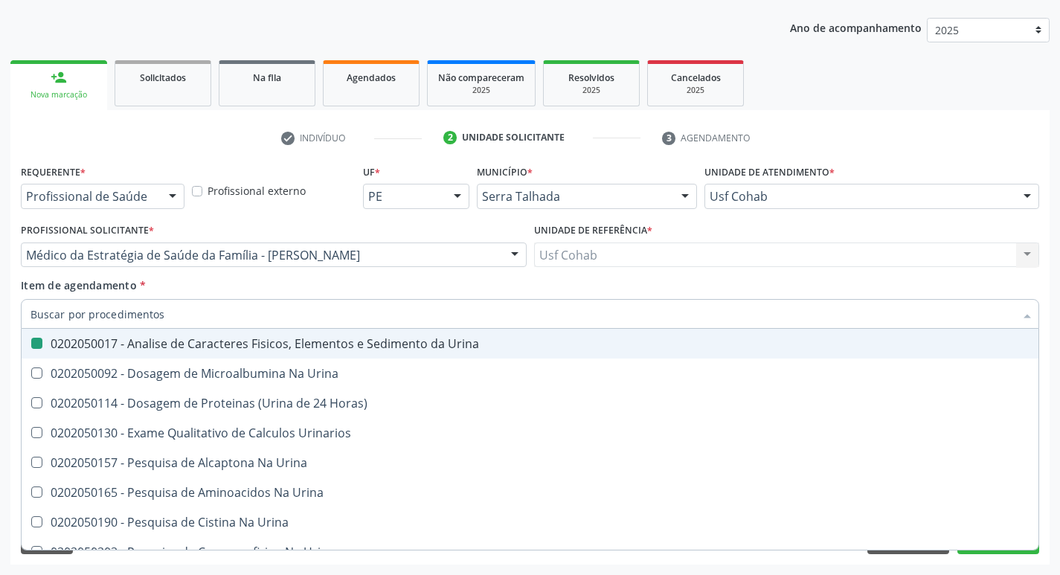
checkbox Urina "false"
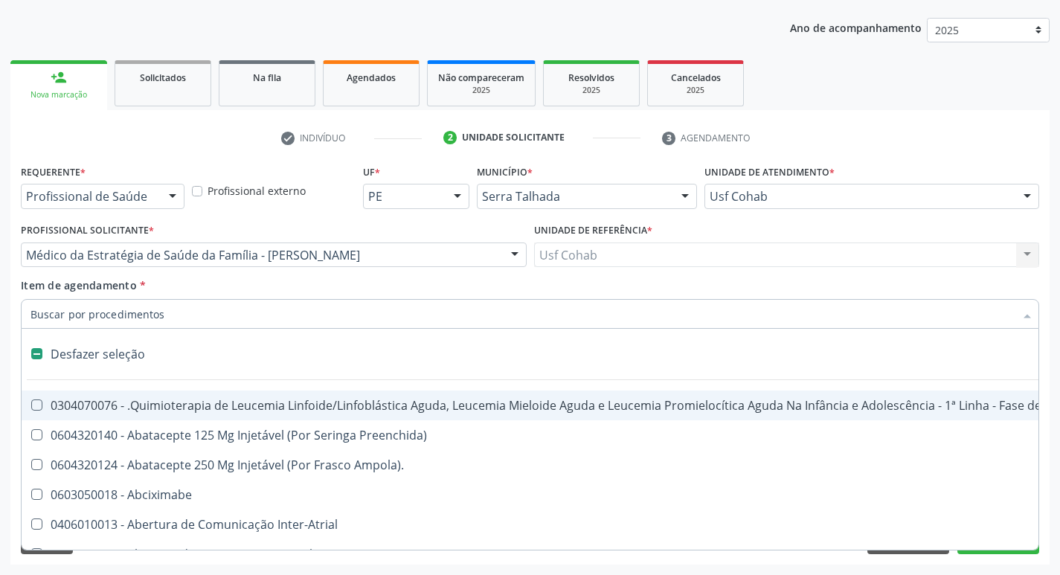
click at [115, 315] on input "Item de agendamento *" at bounding box center [523, 314] width 984 height 30
type input "o"
checkbox Agua "true"
checkbox Urina "false"
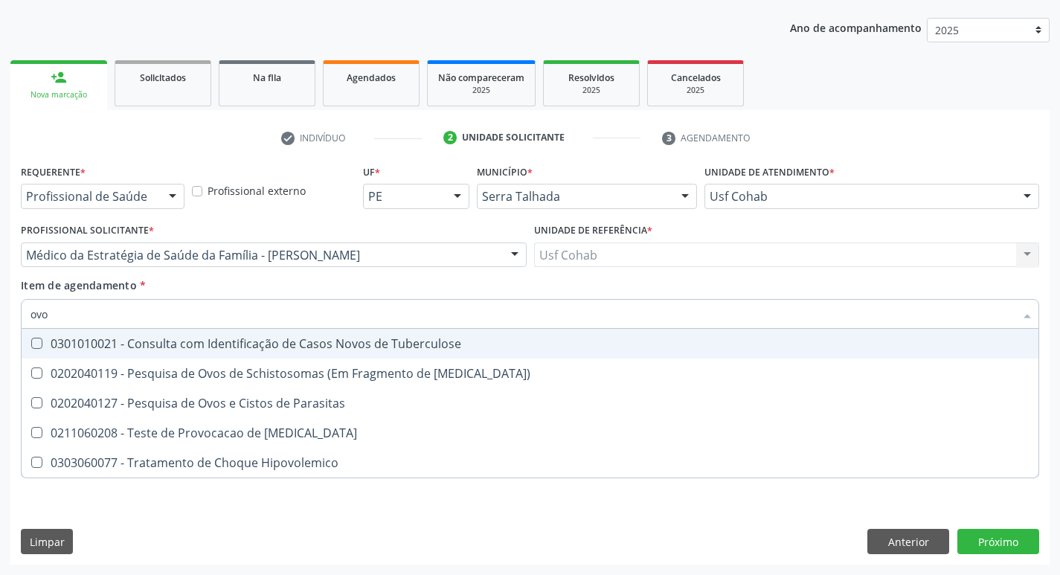
type input "ovos"
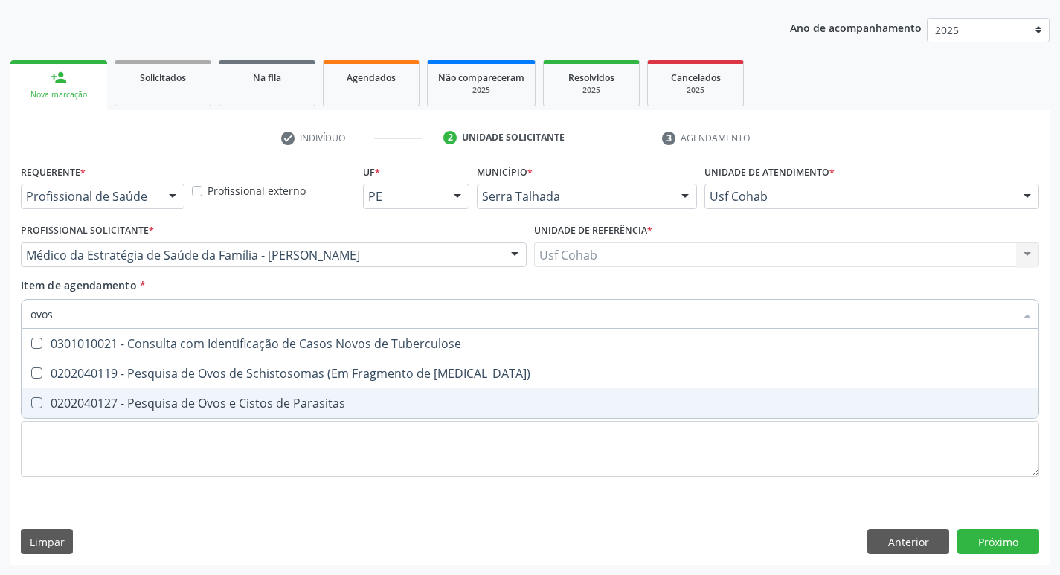
click at [44, 403] on div "0202040127 - Pesquisa de Ovos e Cistos de Parasitas" at bounding box center [530, 403] width 999 height 12
checkbox Parasitas "true"
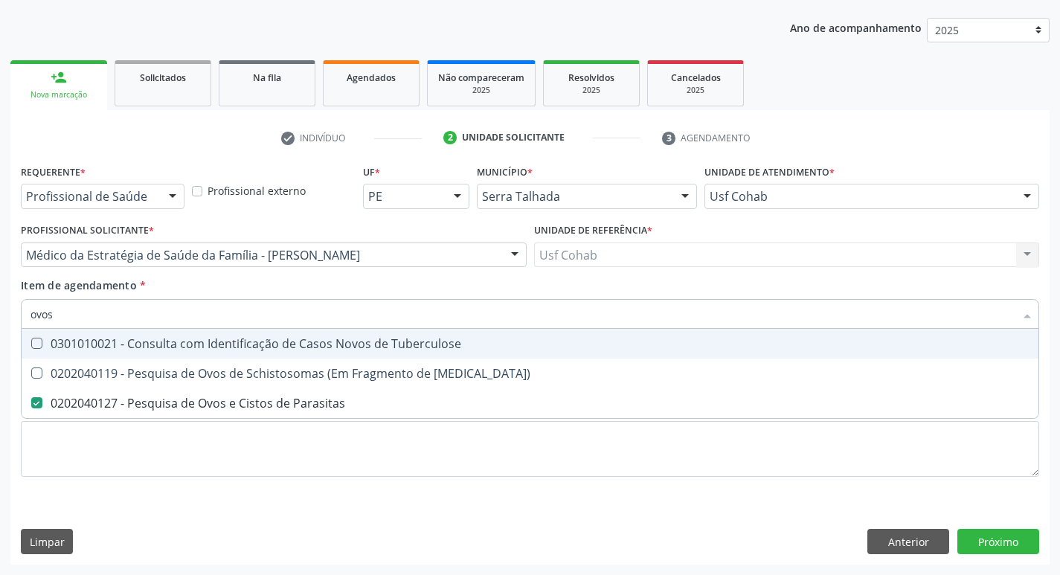
drag, startPoint x: 22, startPoint y: 310, endPoint x: 0, endPoint y: 313, distance: 21.8
click at [0, 313] on div "Acompanhamento Acompanhe a situação das marcações correntes e finalizadas Relat…" at bounding box center [530, 248] width 1060 height 656
checkbox Parasitas "false"
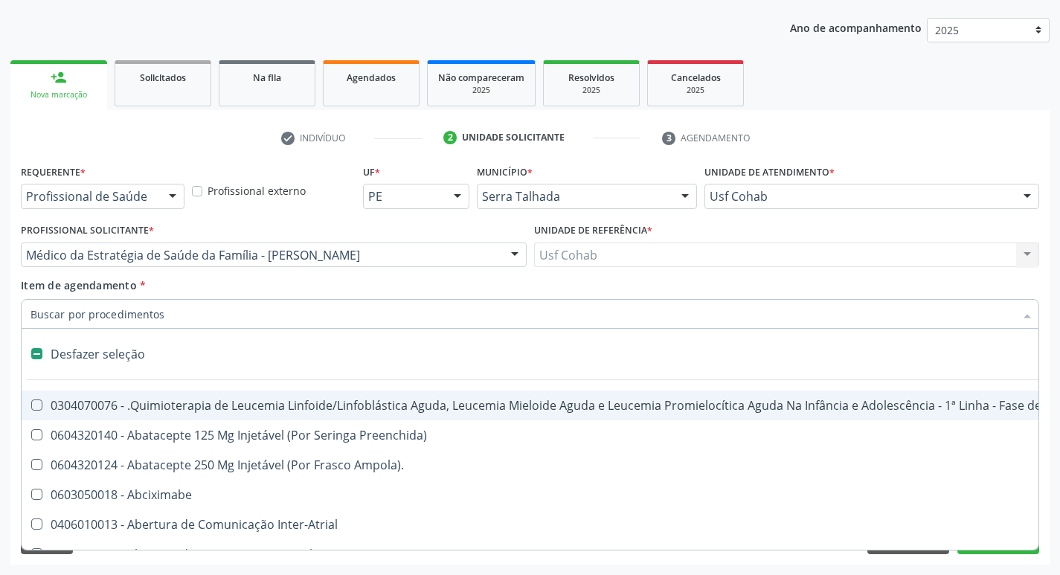
click at [93, 313] on input "Item de agendamento *" at bounding box center [523, 314] width 984 height 30
type input "t"
checkbox Reto "true"
checkbox Urina "false"
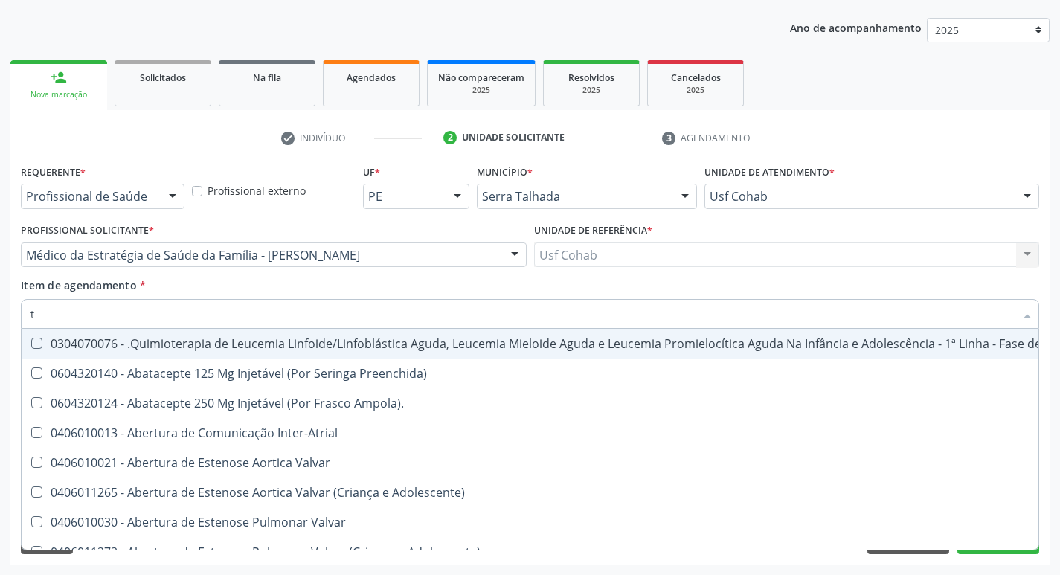
type input "t3"
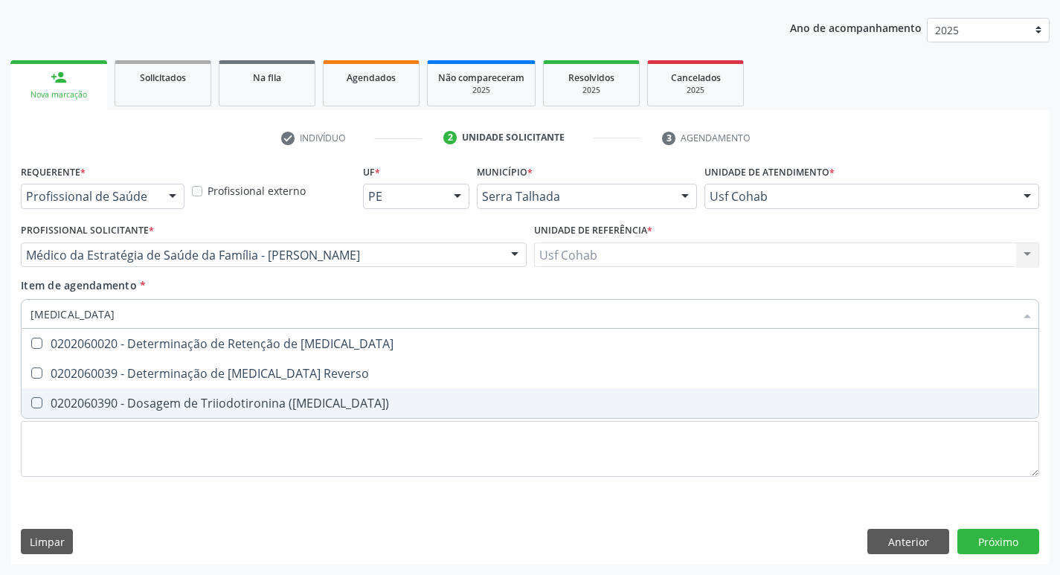
click at [39, 402] on \(T3\) at bounding box center [36, 402] width 11 height 11
click at [31, 402] on \(T3\) "checkbox" at bounding box center [27, 403] width 10 height 10
checkbox \(T3\) "true"
type input "t"
checkbox \(T3\) "false"
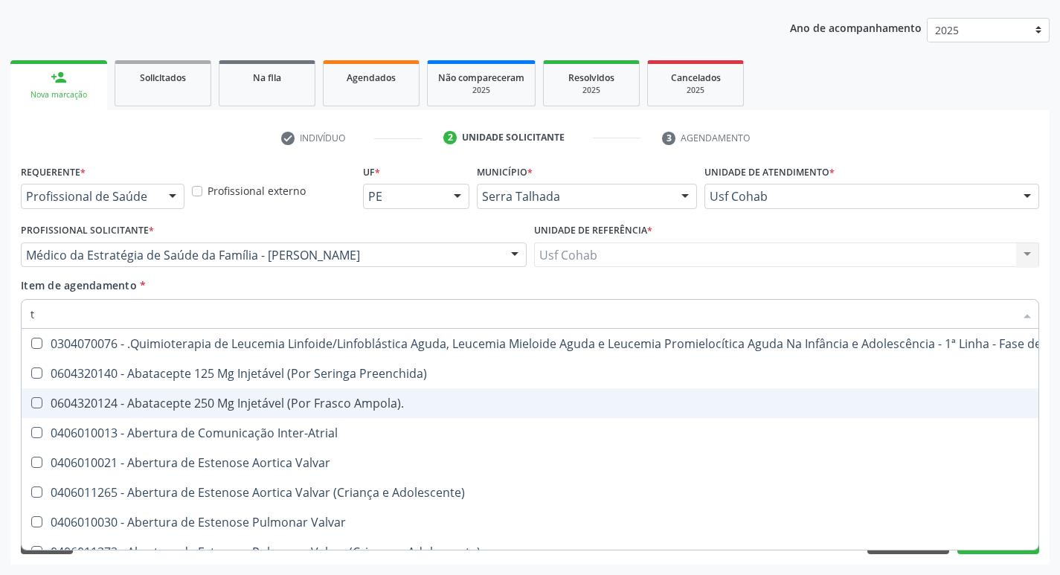
type input "t4"
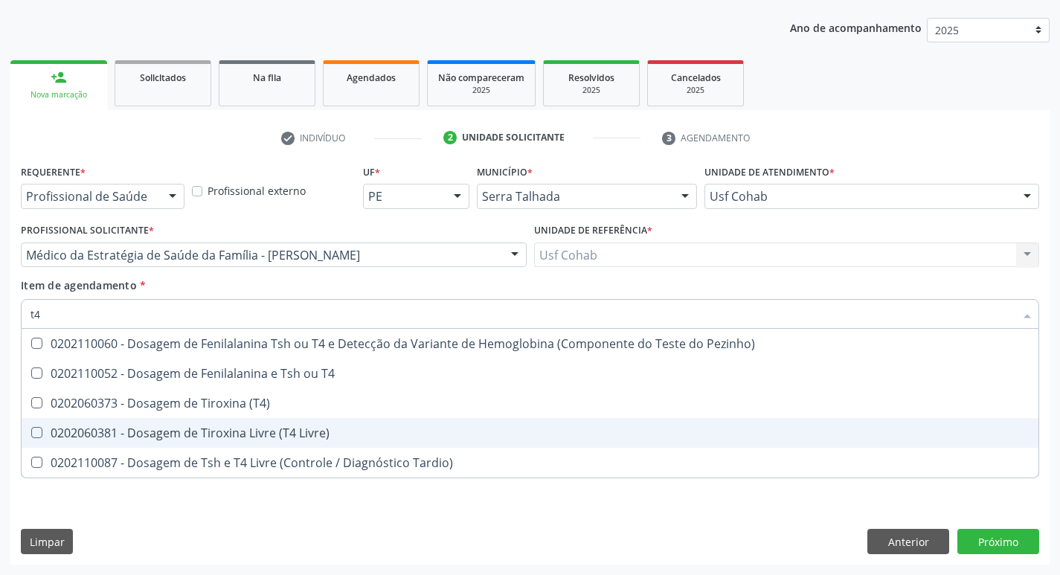
click at [38, 432] on Livre\) at bounding box center [36, 432] width 11 height 11
click at [31, 432] on Livre\) "checkbox" at bounding box center [27, 433] width 10 height 10
checkbox Livre\) "true"
type input "t"
checkbox Livre\) "false"
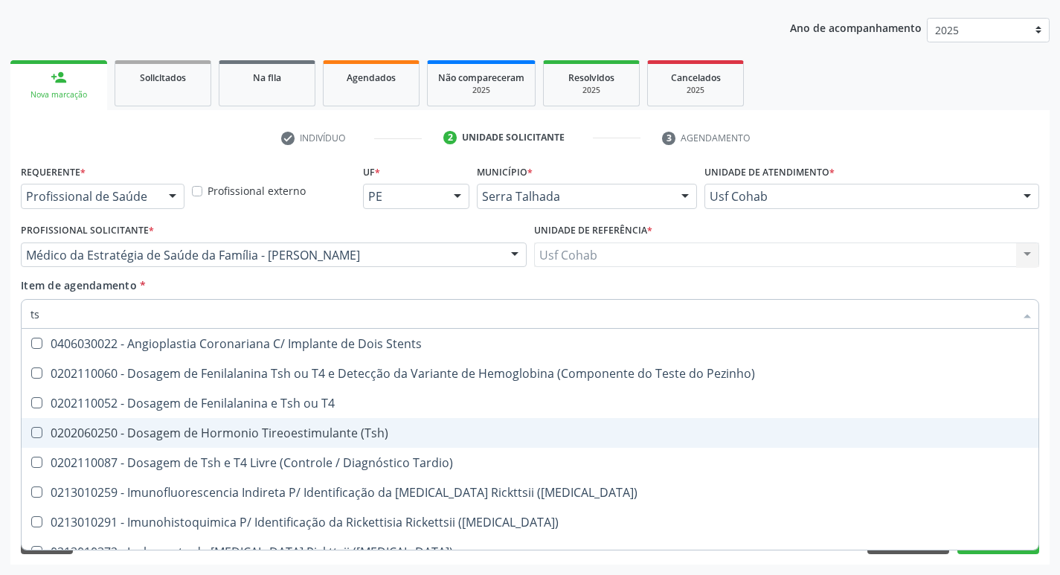
type input "tsh"
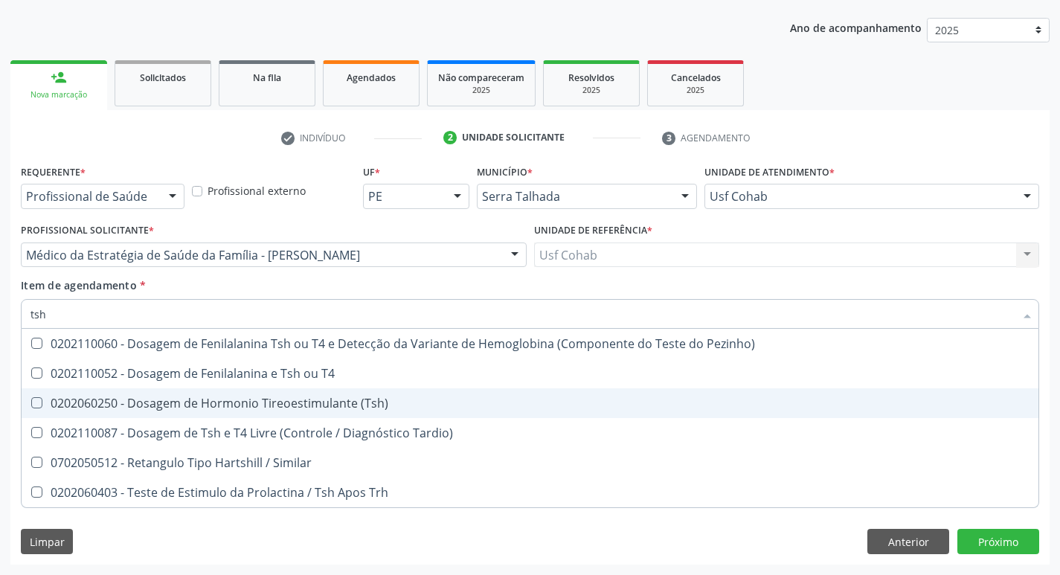
click at [41, 403] on \(Tsh\) at bounding box center [36, 402] width 11 height 11
click at [31, 403] on \(Tsh\) "checkbox" at bounding box center [27, 403] width 10 height 10
checkbox \(Tsh\) "true"
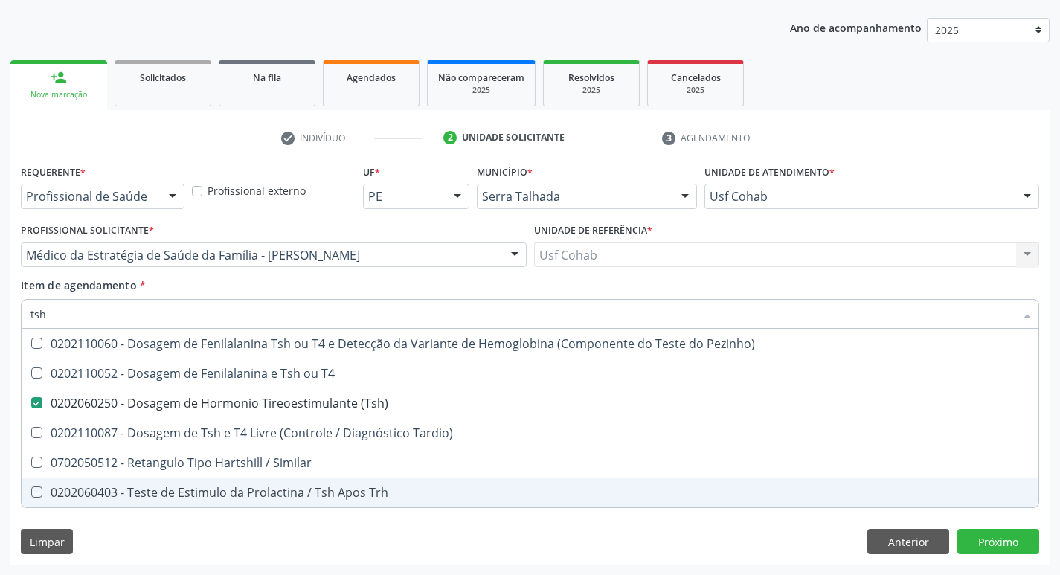
click at [1054, 507] on div "Acompanhamento Acompanhe a situação das marcações correntes e finalizadas Relat…" at bounding box center [530, 248] width 1060 height 656
checkbox T4 "true"
checkbox Tardio\) "true"
checkbox Similar "true"
checkbox Trh "true"
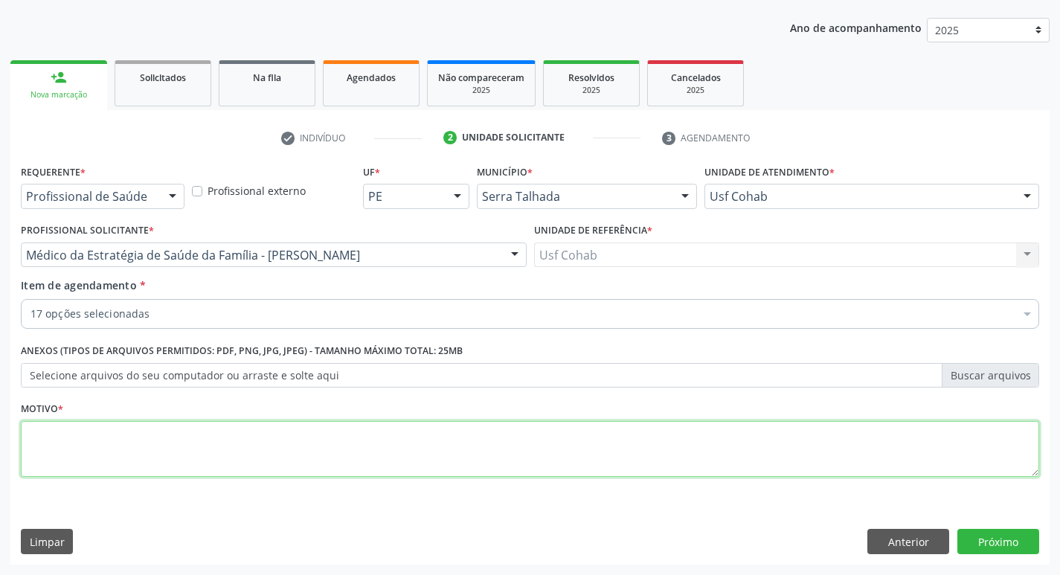
click at [301, 451] on textarea at bounding box center [530, 449] width 1019 height 57
type textarea "rastreio"
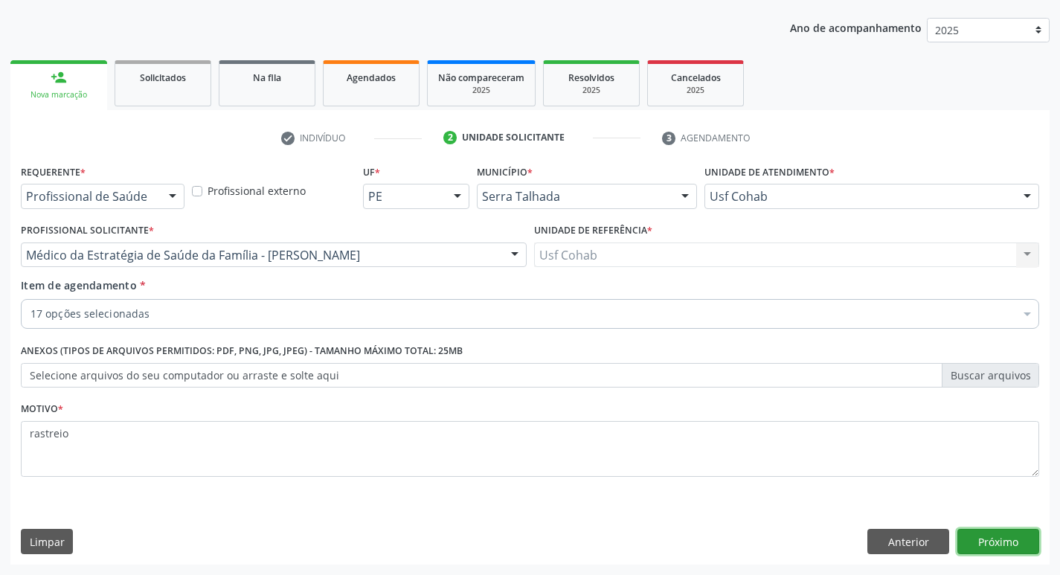
click at [1006, 530] on button "Próximo" at bounding box center [999, 541] width 82 height 25
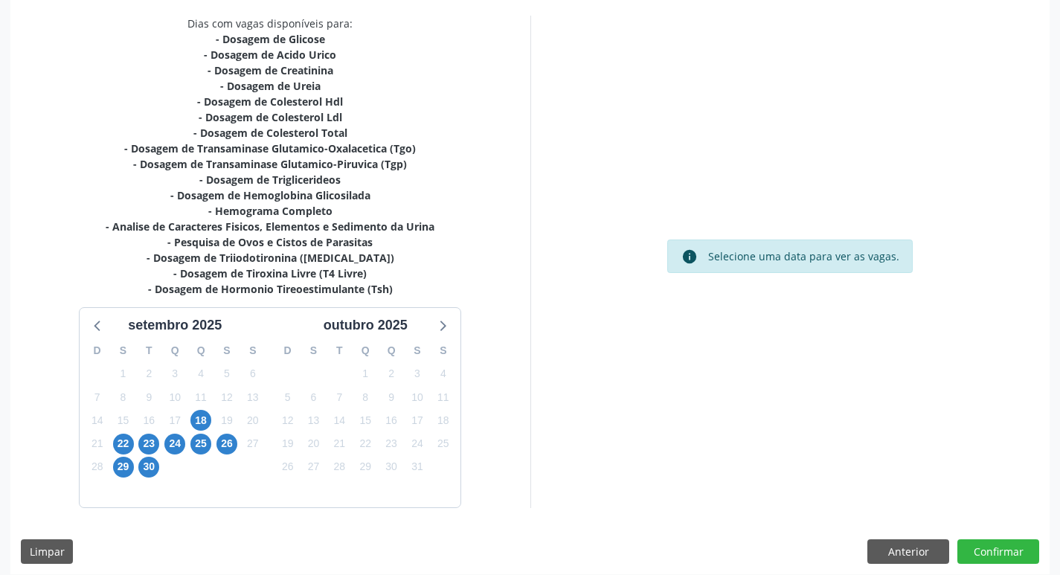
scroll to position [322, 0]
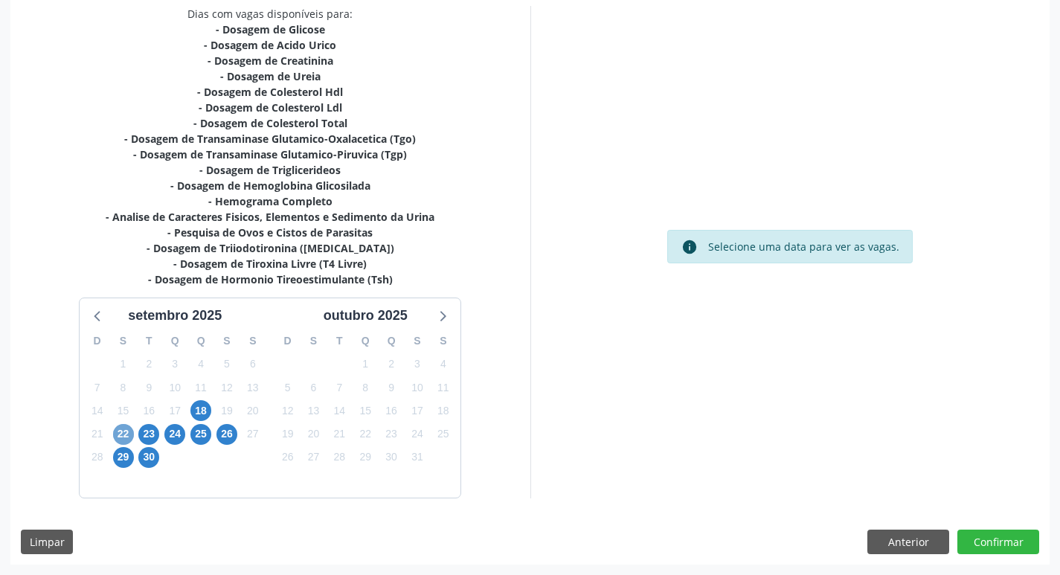
click at [121, 432] on span "22" at bounding box center [123, 434] width 21 height 21
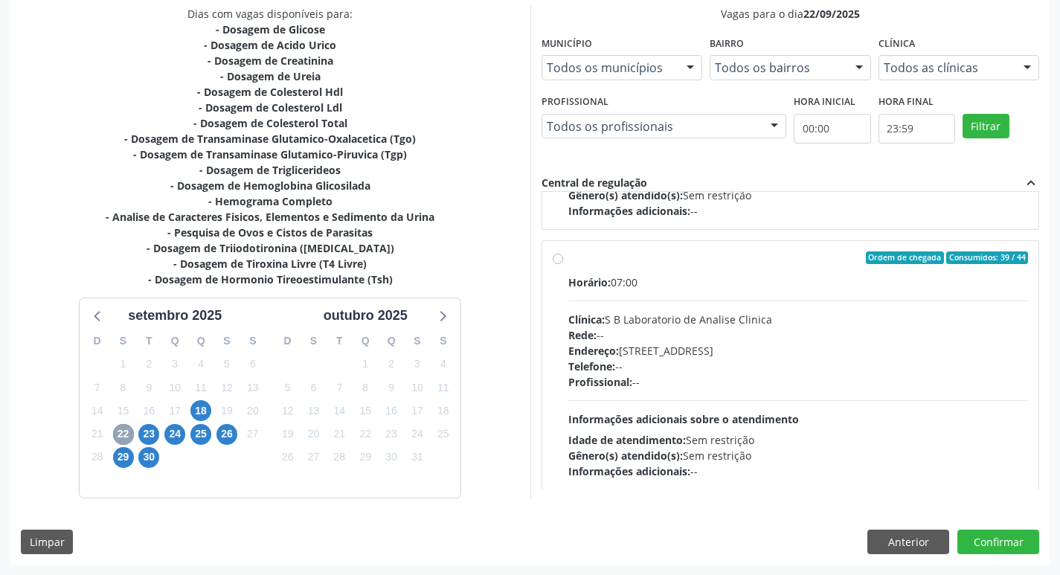
scroll to position [496, 0]
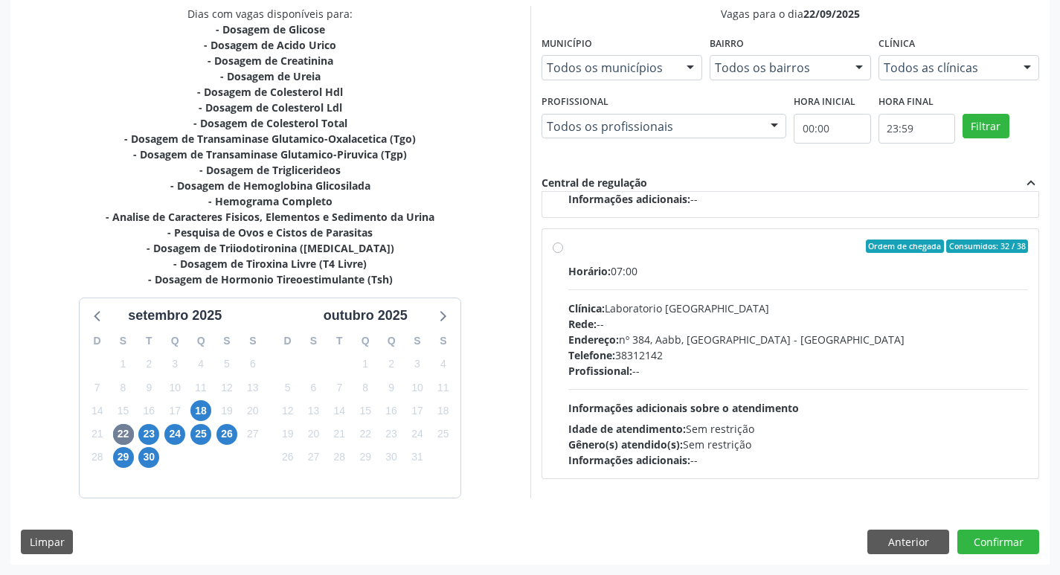
click at [568, 246] on label "Ordem de chegada Consumidos: 32 / 38 Horário: 07:00 Clínica: Laboratorio Sao Fr…" at bounding box center [798, 354] width 461 height 228
click at [560, 246] on input "Ordem de chegada Consumidos: 32 / 38 Horário: 07:00 Clínica: Laboratorio Sao Fr…" at bounding box center [558, 246] width 10 height 13
radio input "true"
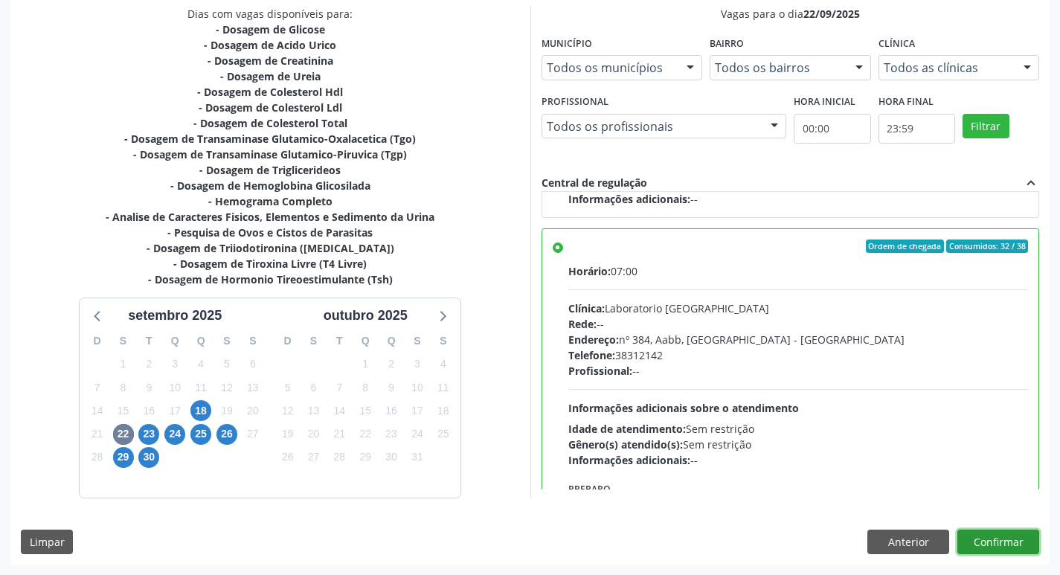
click at [1007, 551] on button "Confirmar" at bounding box center [999, 542] width 82 height 25
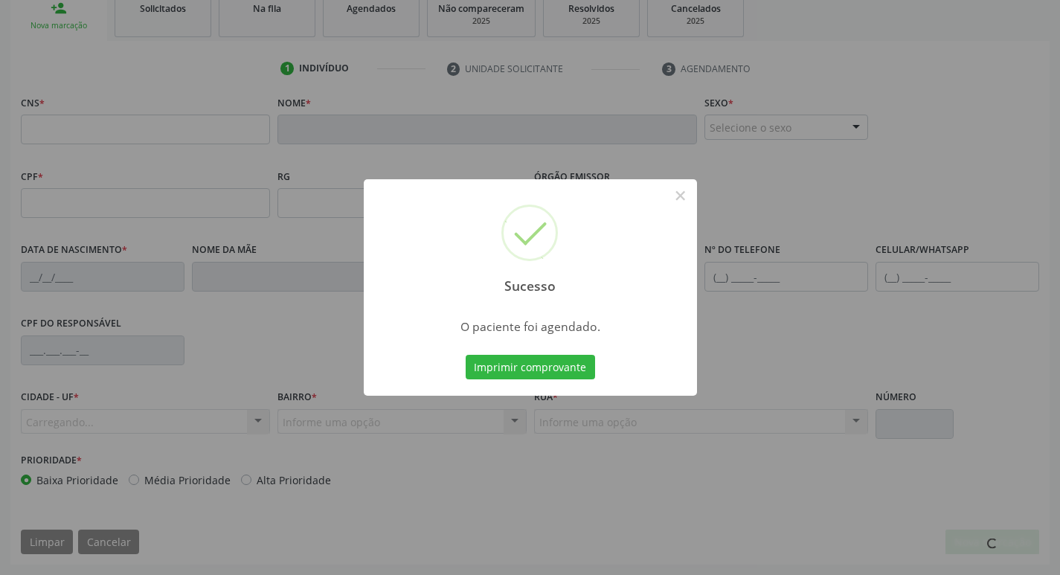
scroll to position [231, 0]
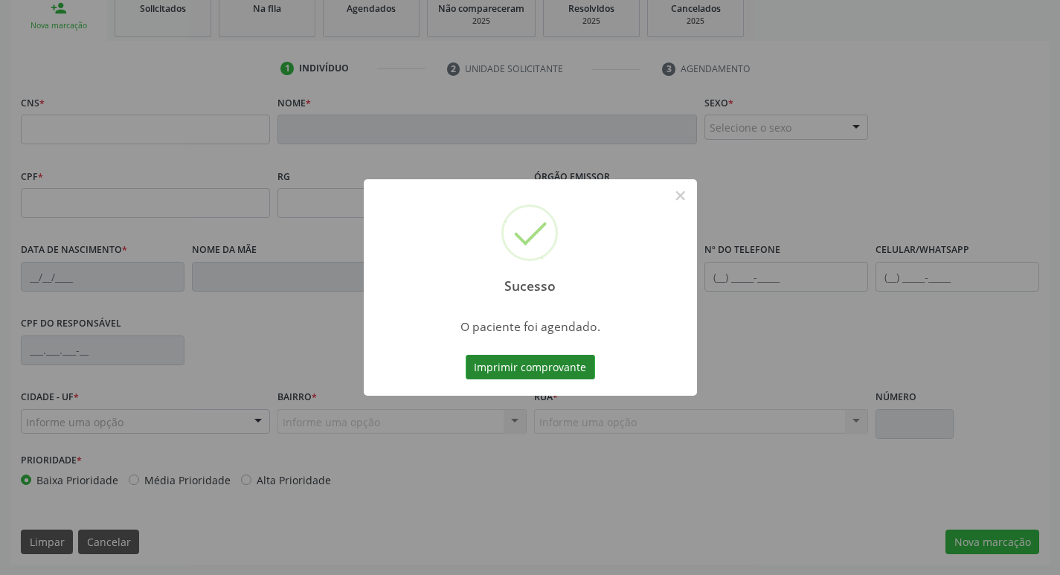
click at [533, 374] on button "Imprimir comprovante" at bounding box center [530, 367] width 129 height 25
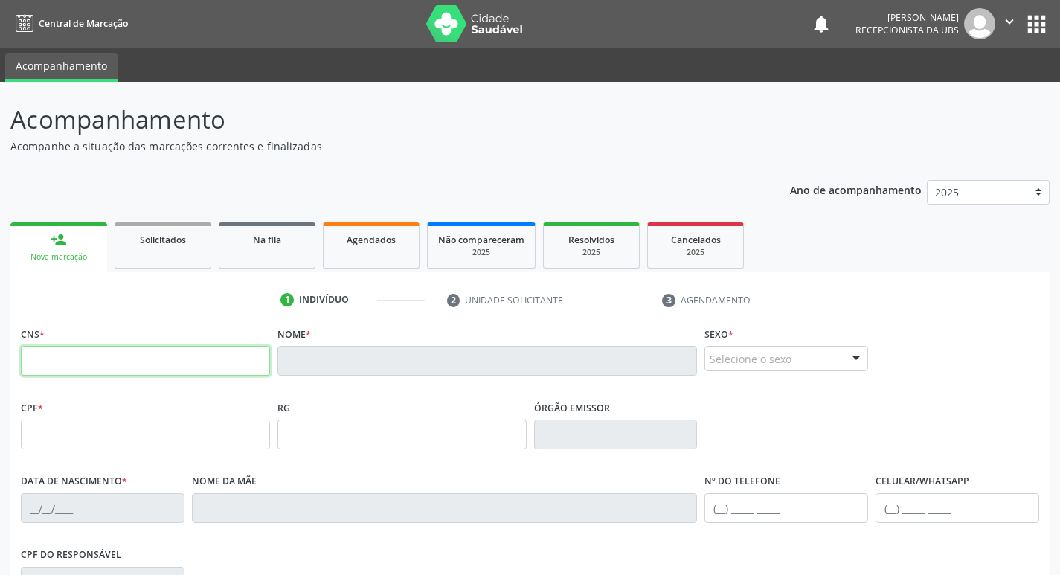
click at [77, 362] on input "text" at bounding box center [145, 361] width 249 height 30
click at [77, 244] on link "person_add Nova marcação" at bounding box center [58, 247] width 97 height 50
click at [182, 250] on link "Solicitados" at bounding box center [163, 245] width 97 height 46
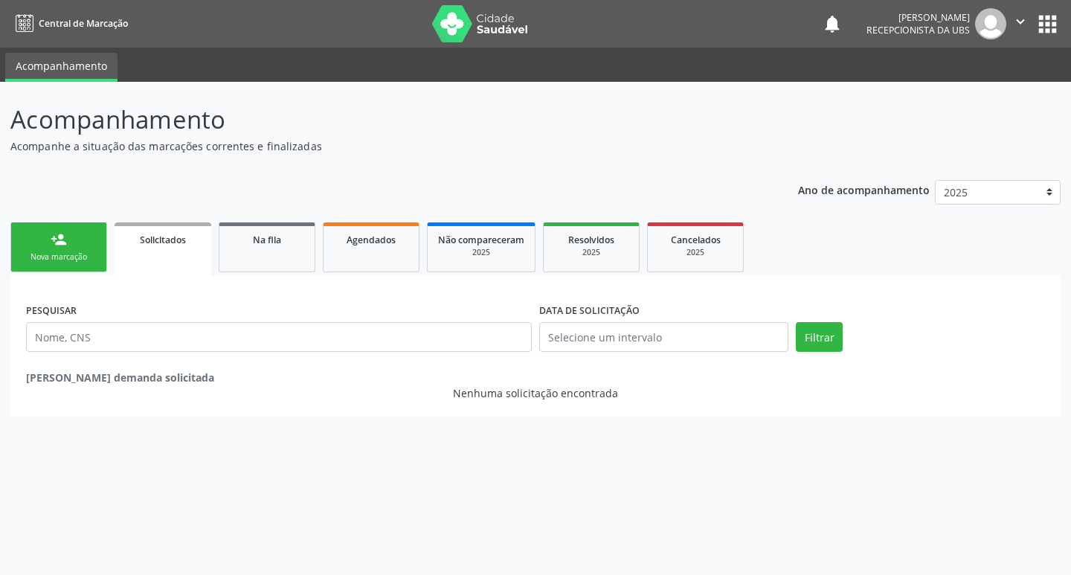
click at [80, 258] on div "Nova marcação" at bounding box center [59, 256] width 74 height 11
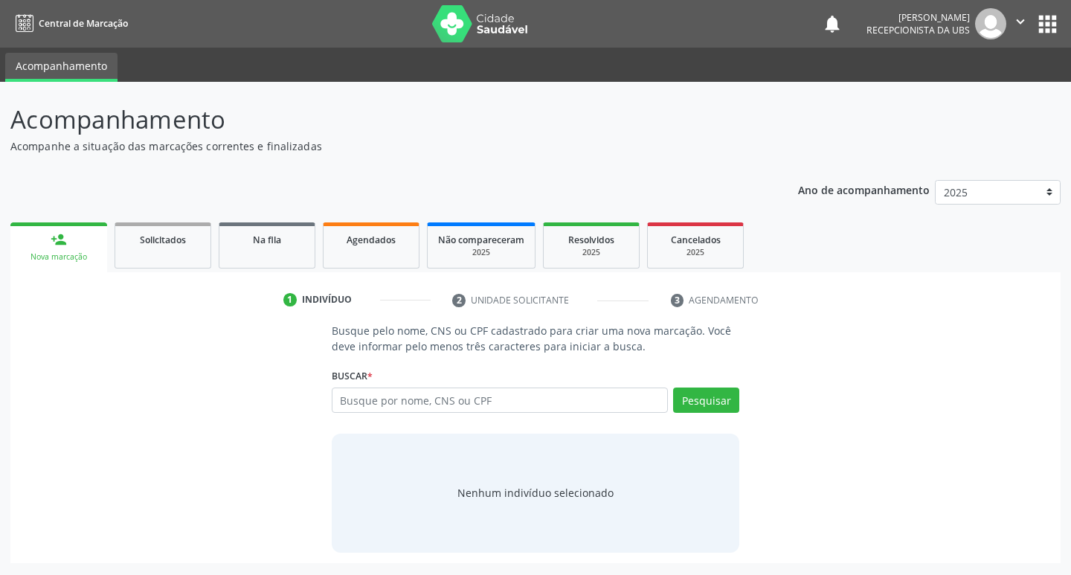
click at [80, 258] on div "Nova marcação" at bounding box center [59, 256] width 76 height 11
click at [153, 250] on link "Solicitados" at bounding box center [163, 245] width 97 height 46
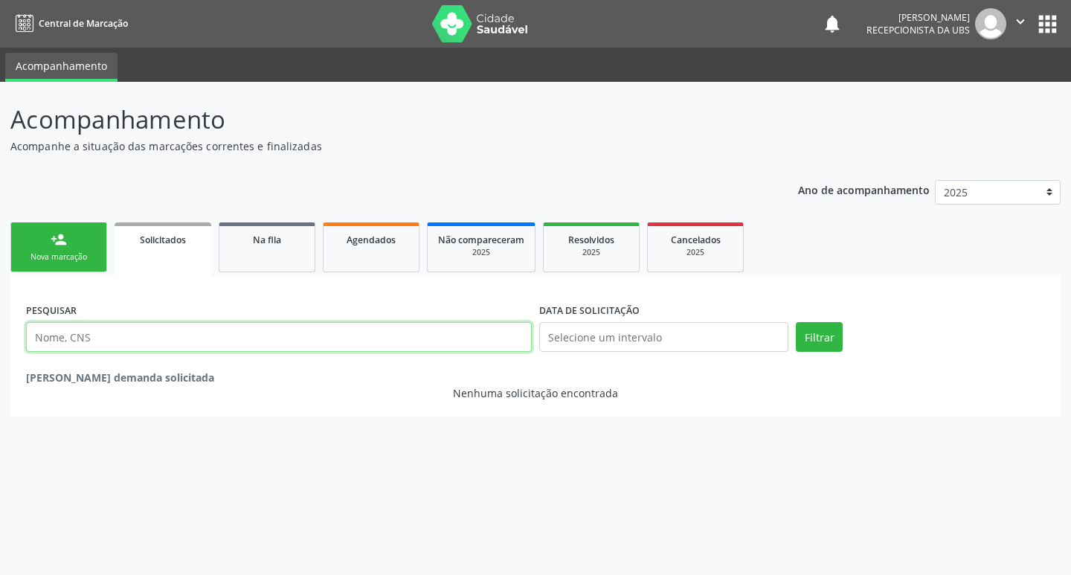
click at [136, 339] on input "text" at bounding box center [279, 337] width 506 height 30
click at [76, 231] on link "person_add Nova marcação" at bounding box center [58, 247] width 97 height 50
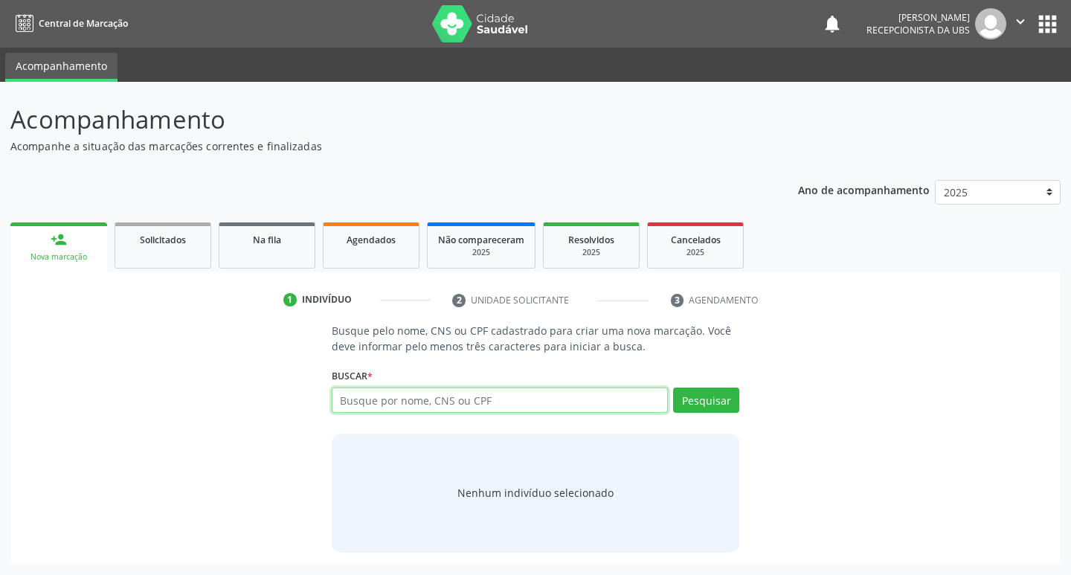
click at [417, 402] on input "text" at bounding box center [500, 400] width 337 height 25
click at [373, 407] on input "text" at bounding box center [500, 400] width 337 height 25
type input "704303562195294"
click at [691, 400] on button "Pesquisar" at bounding box center [706, 400] width 66 height 25
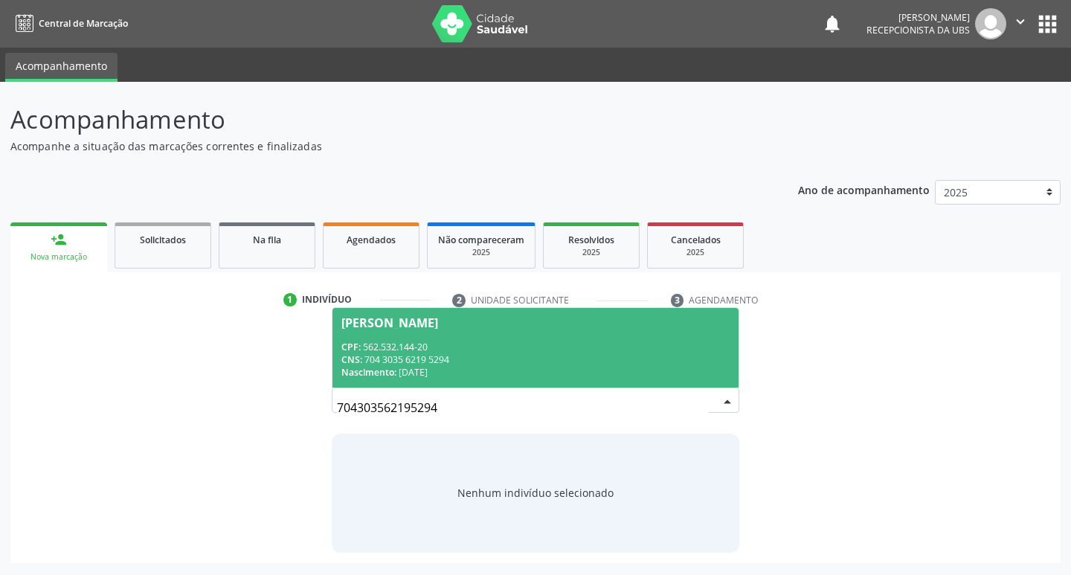
click at [477, 365] on div "CNS: 704 3035 6219 5294" at bounding box center [536, 359] width 389 height 13
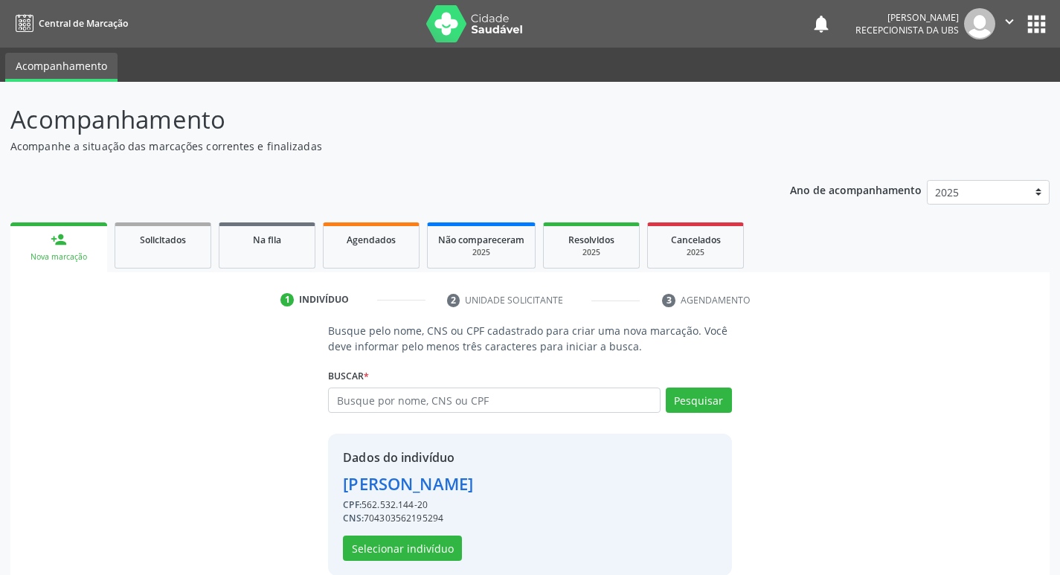
scroll to position [22, 0]
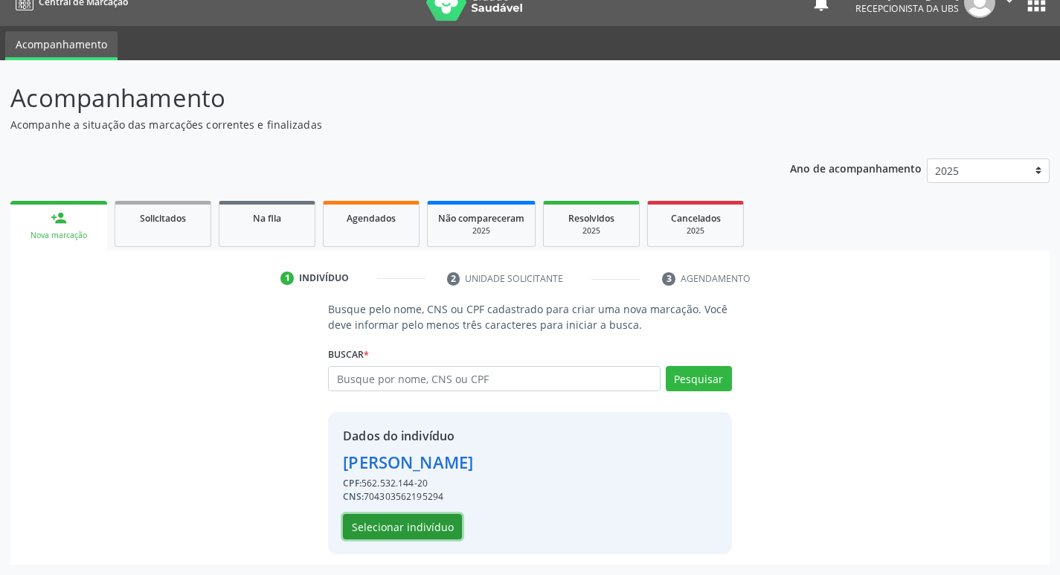
click at [394, 521] on button "Selecionar indivíduo" at bounding box center [402, 526] width 119 height 25
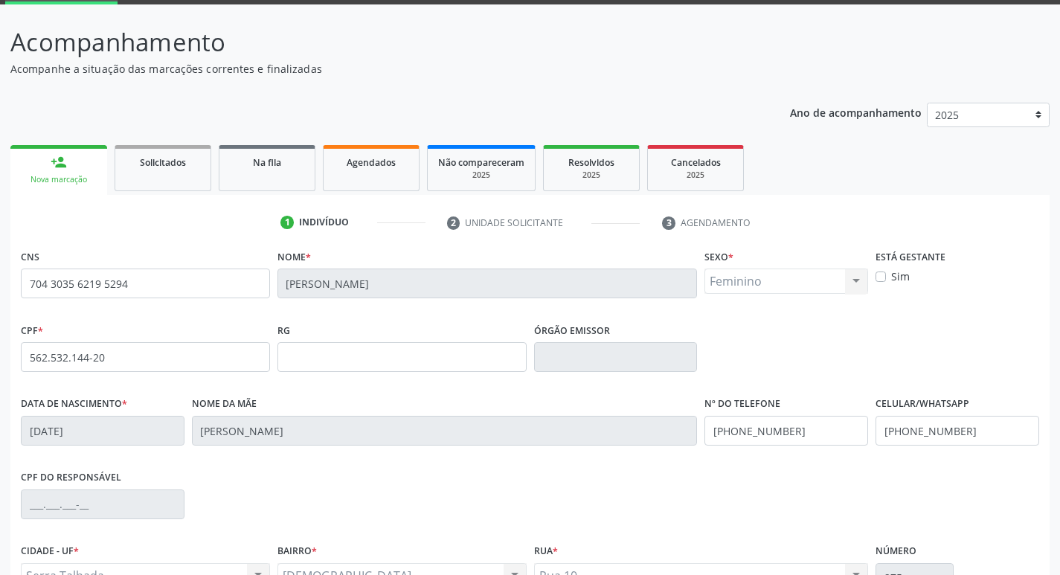
scroll to position [231, 0]
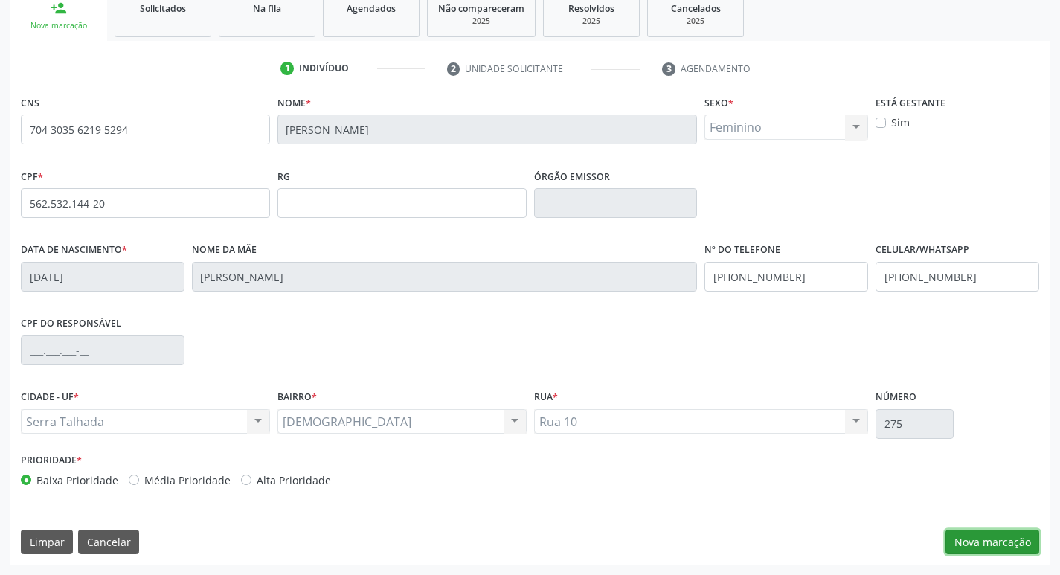
click at [1018, 545] on button "Nova marcação" at bounding box center [993, 542] width 94 height 25
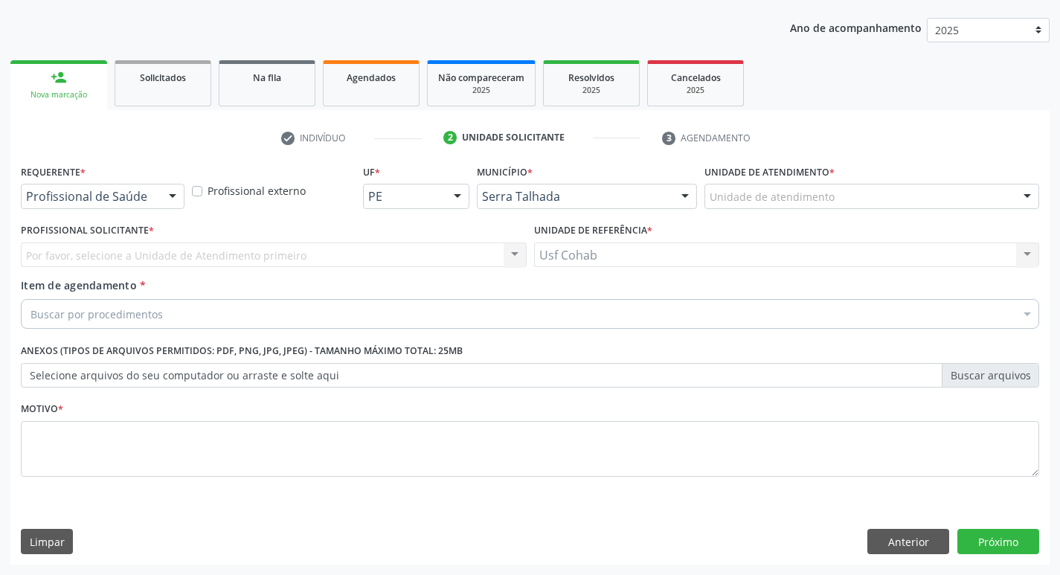
scroll to position [162, 0]
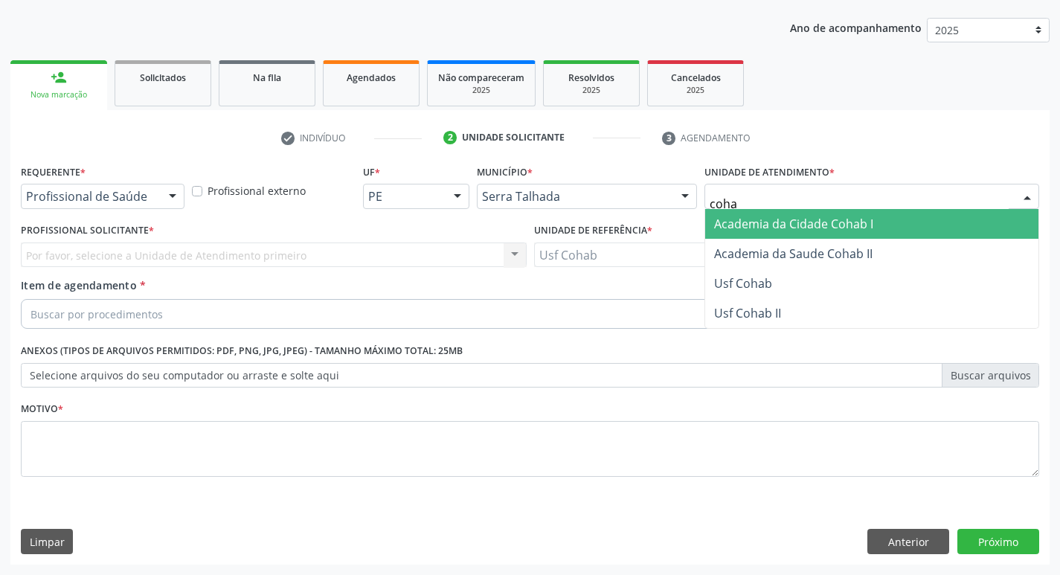
type input "cohab"
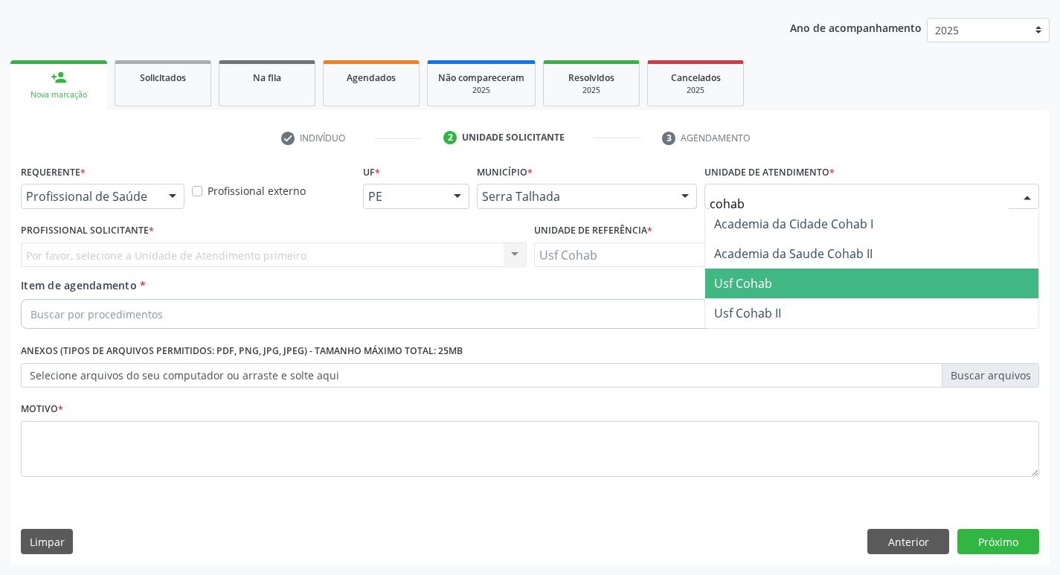
click at [789, 278] on span "Usf Cohab" at bounding box center [871, 284] width 333 height 30
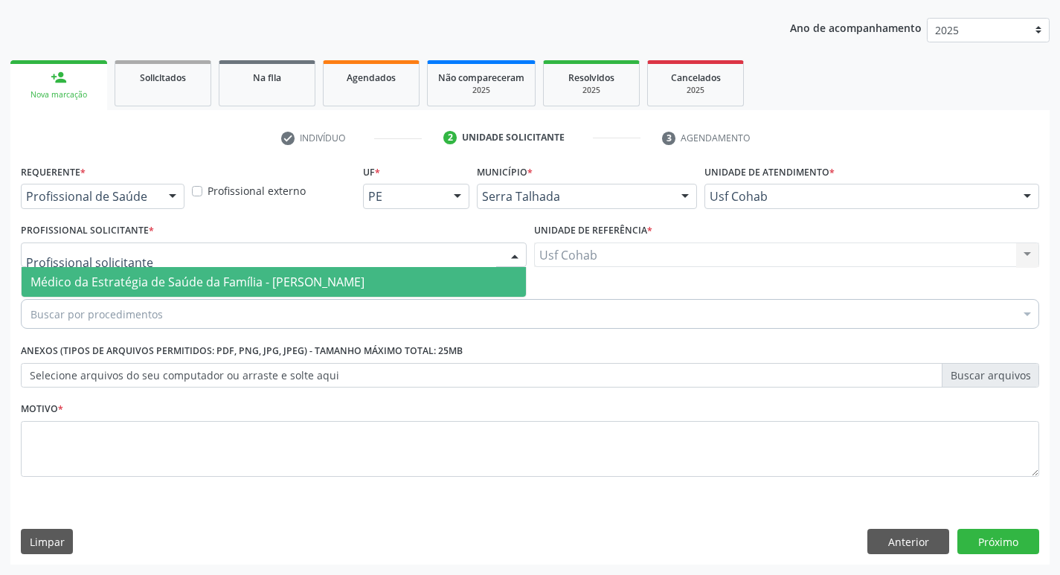
click at [206, 260] on div at bounding box center [274, 255] width 506 height 25
click at [206, 287] on span "Médico da Estratégia de Saúde da Família - [PERSON_NAME]" at bounding box center [198, 282] width 334 height 16
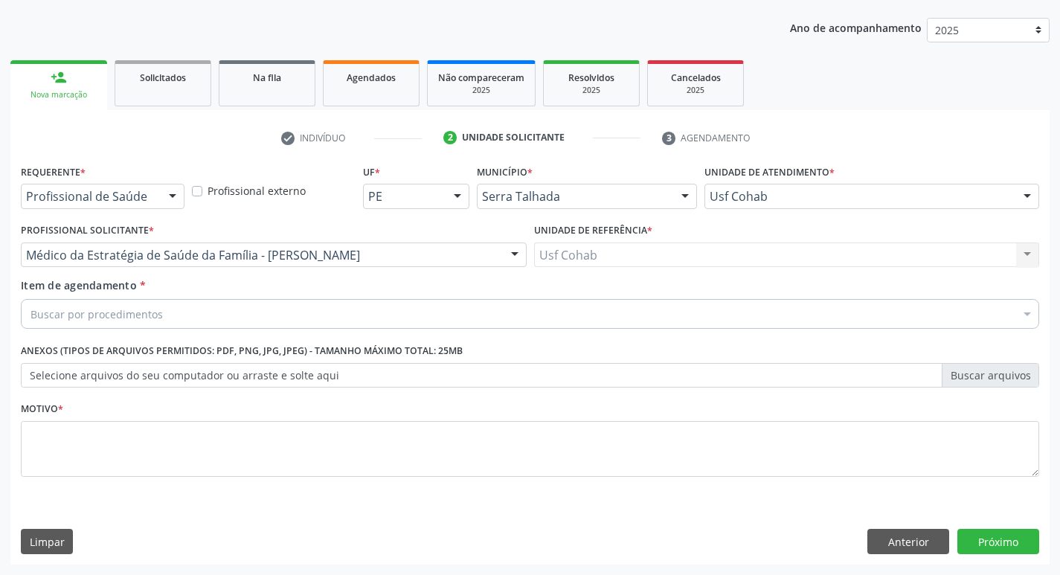
click at [201, 312] on div "Buscar por procedimentos" at bounding box center [530, 314] width 1019 height 30
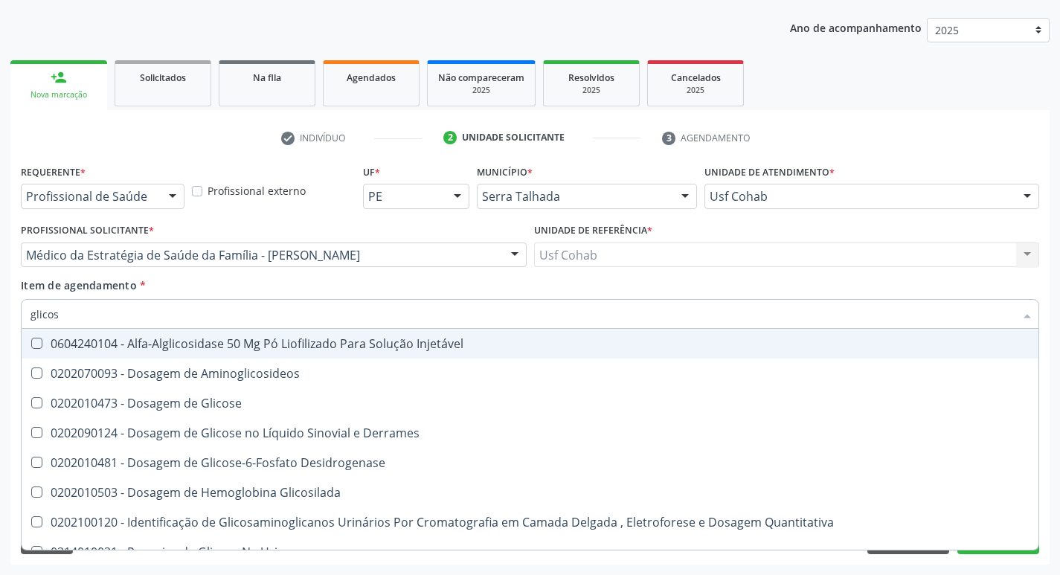
type input "glicose"
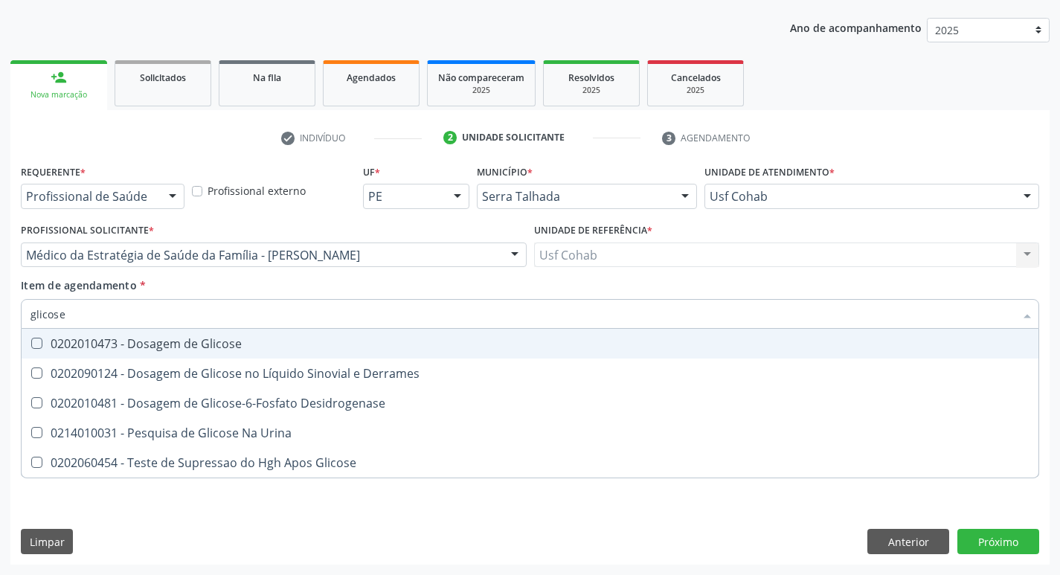
click at [32, 343] on Glicose at bounding box center [36, 343] width 11 height 11
click at [31, 343] on Glicose "checkbox" at bounding box center [27, 344] width 10 height 10
checkbox Glicose "true"
drag, startPoint x: 86, startPoint y: 324, endPoint x: 5, endPoint y: 321, distance: 80.4
click at [8, 321] on div "Acompanhamento Acompanhe a situação das marcações correntes e finalizadas Relat…" at bounding box center [530, 248] width 1060 height 656
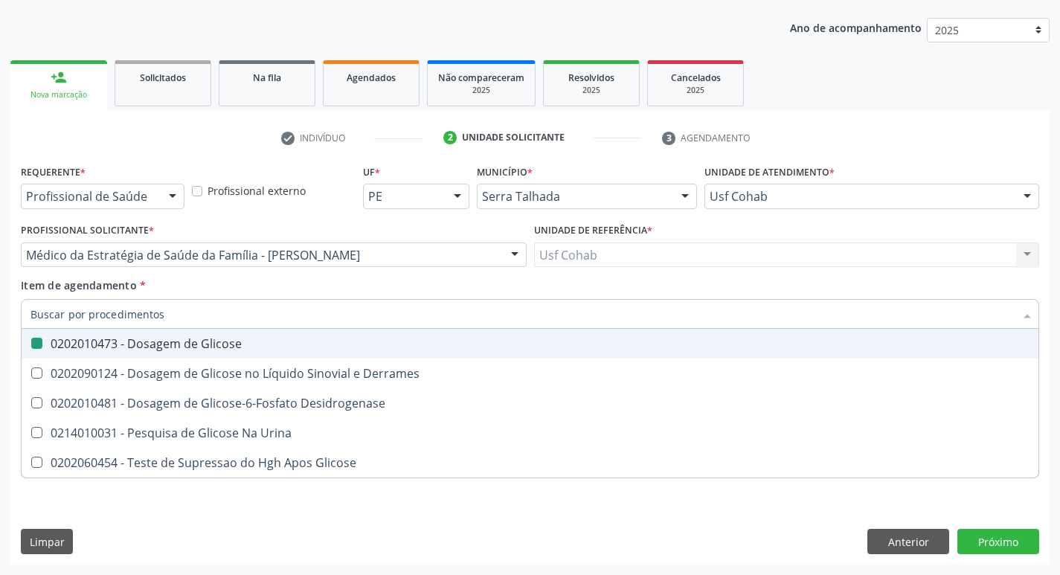
checkbox Glicose "false"
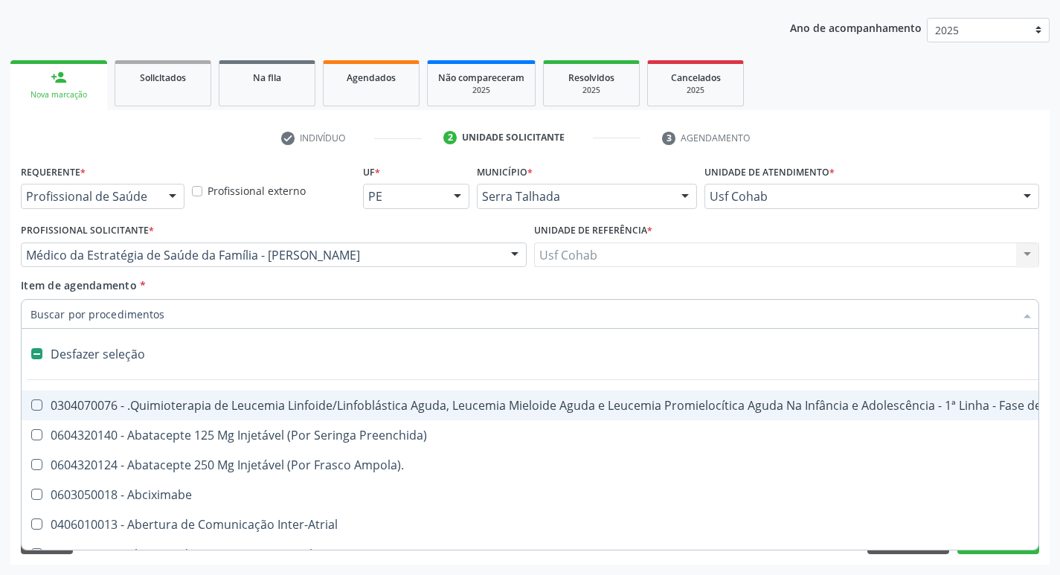
click at [80, 311] on input "Item de agendamento *" at bounding box center [523, 314] width 984 height 30
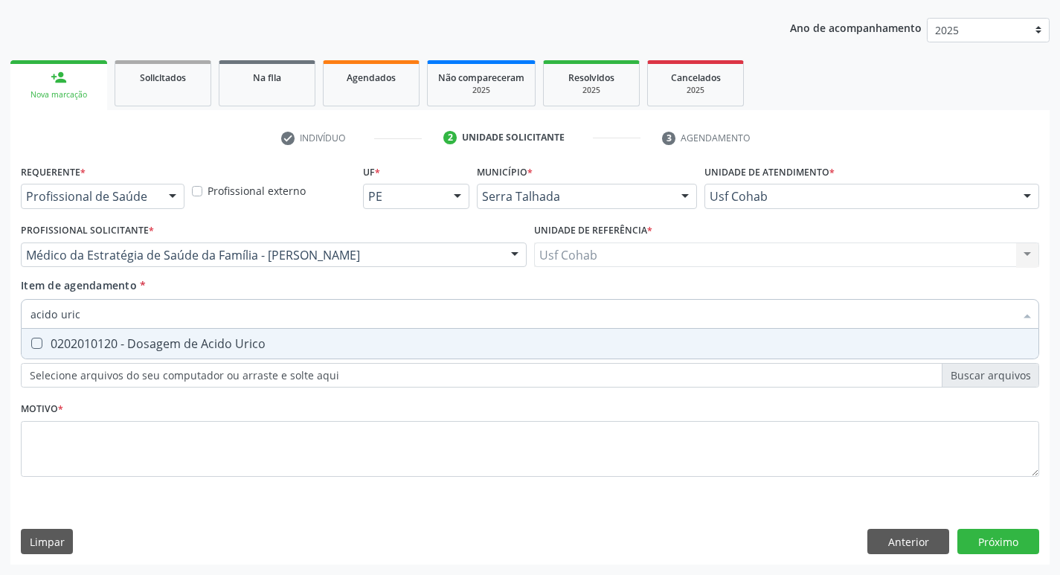
type input "acido urico"
click at [32, 344] on Urico at bounding box center [36, 343] width 11 height 11
click at [31, 344] on Urico "checkbox" at bounding box center [27, 344] width 10 height 10
checkbox Urico "true"
drag, startPoint x: 8, startPoint y: 312, endPoint x: 0, endPoint y: 309, distance: 8.7
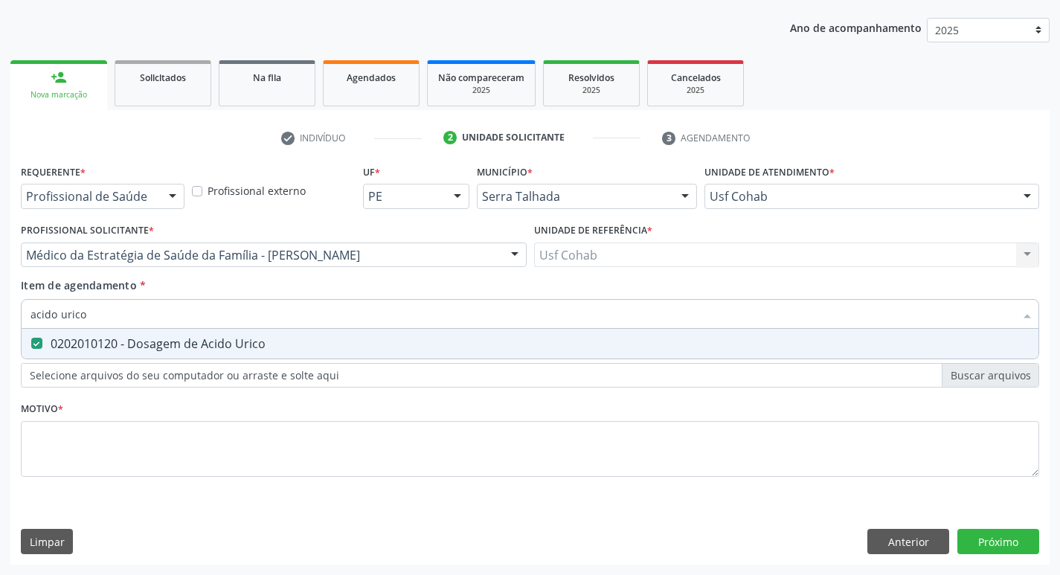
click at [0, 309] on div "Acompanhamento Acompanhe a situação das marcações correntes e finalizadas Relat…" at bounding box center [530, 248] width 1060 height 656
checkbox Urico "false"
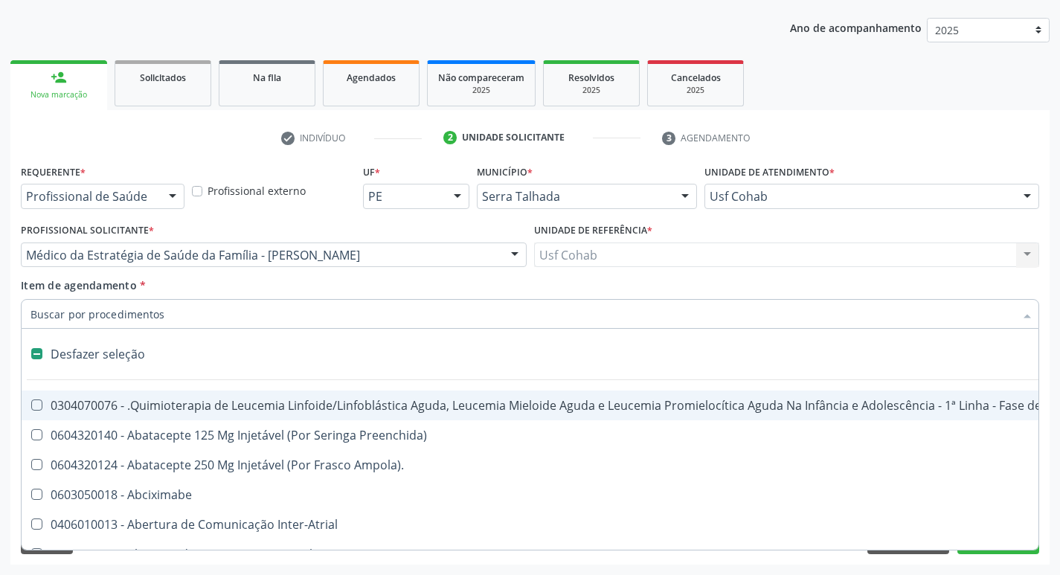
click at [83, 317] on input "Item de agendamento *" at bounding box center [523, 314] width 984 height 30
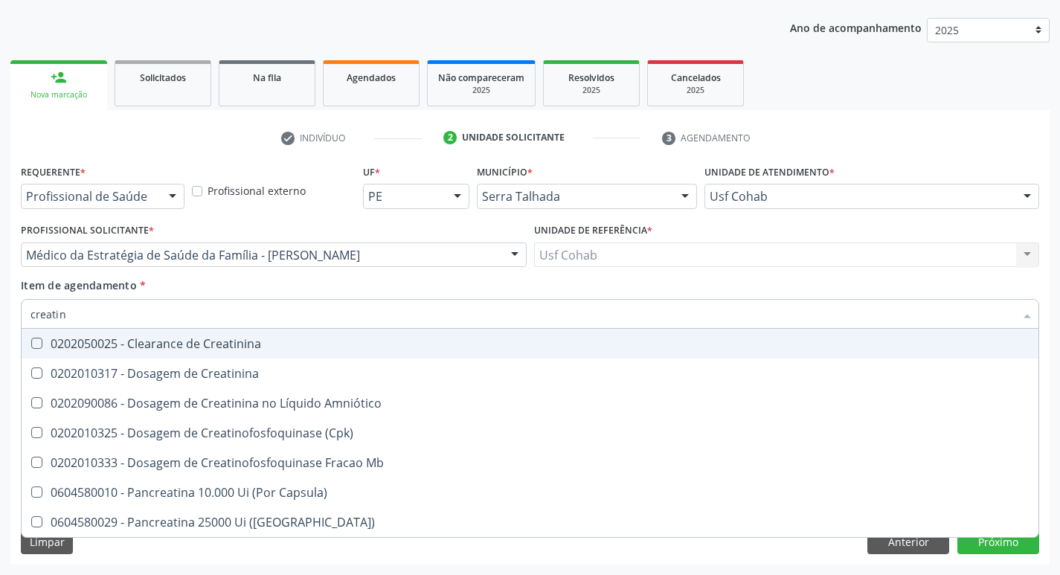
type input "creatini"
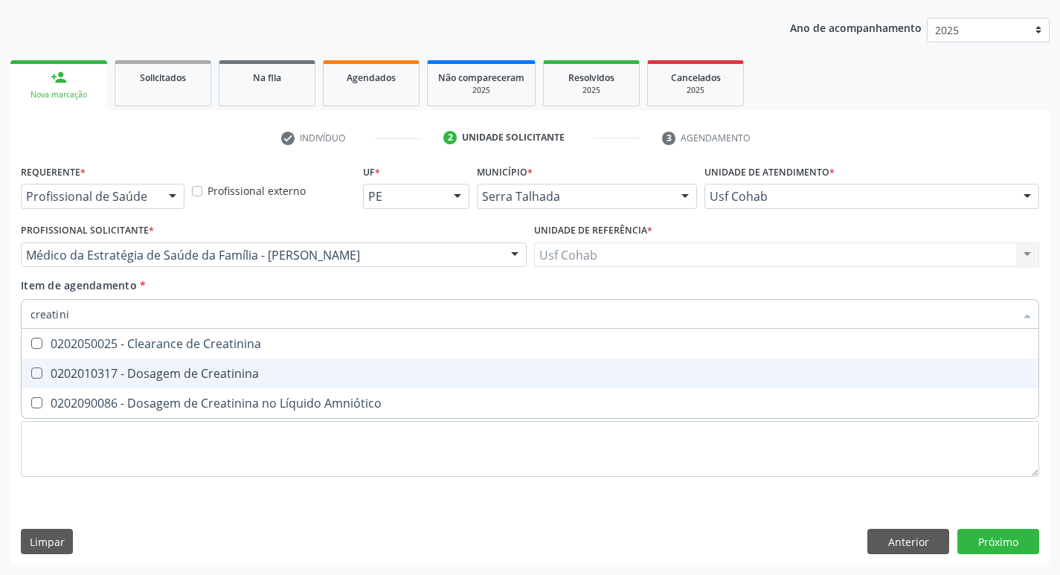
click at [42, 368] on div "0202010317 - Dosagem de Creatinina" at bounding box center [530, 374] width 999 height 12
checkbox Creatinina "true"
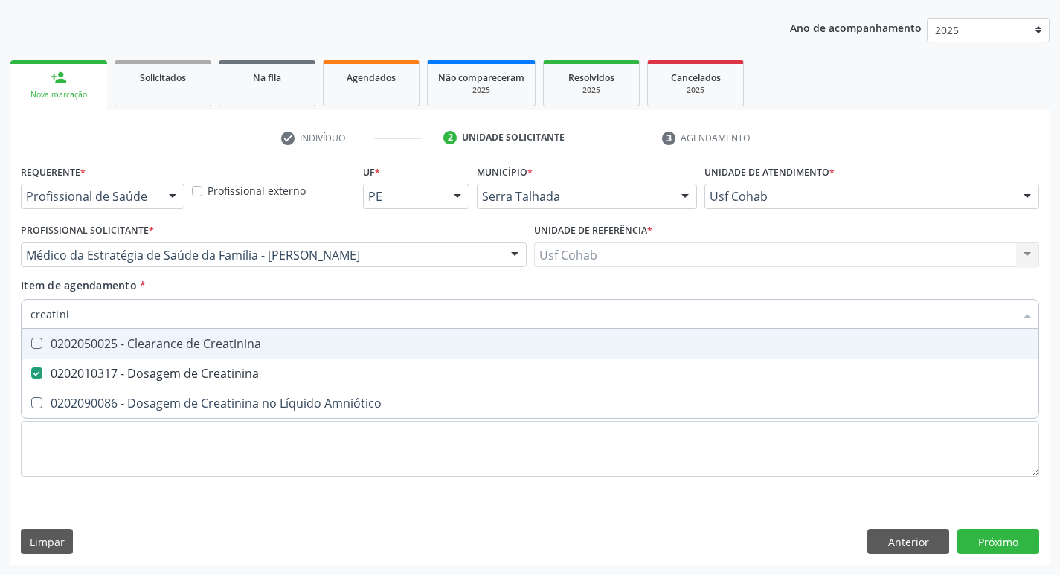
drag, startPoint x: 83, startPoint y: 318, endPoint x: 0, endPoint y: 308, distance: 83.2
click at [0, 308] on div "Acompanhamento Acompanhe a situação das marcações correntes e finalizadas Relat…" at bounding box center [530, 248] width 1060 height 656
checkbox Creatinina "false"
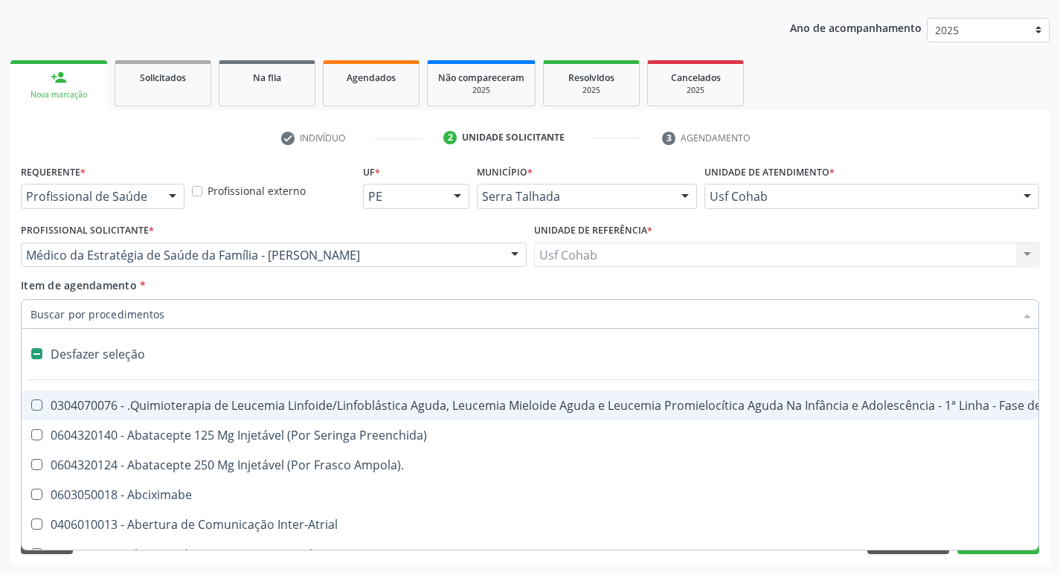
click at [83, 311] on input "Item de agendamento *" at bounding box center [523, 314] width 984 height 30
type input "u"
checkbox Cistorrafia "true"
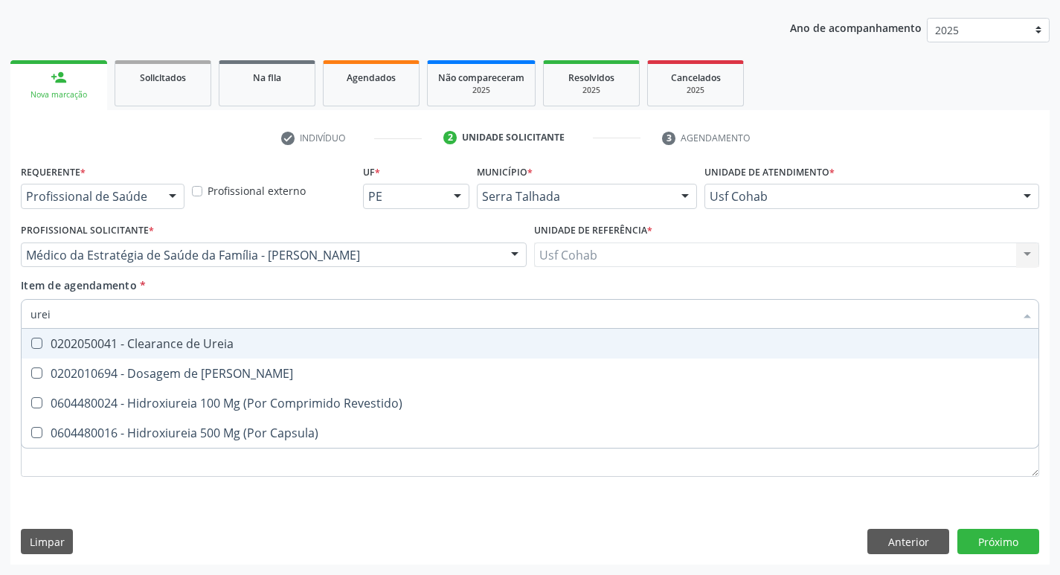
type input "ureia"
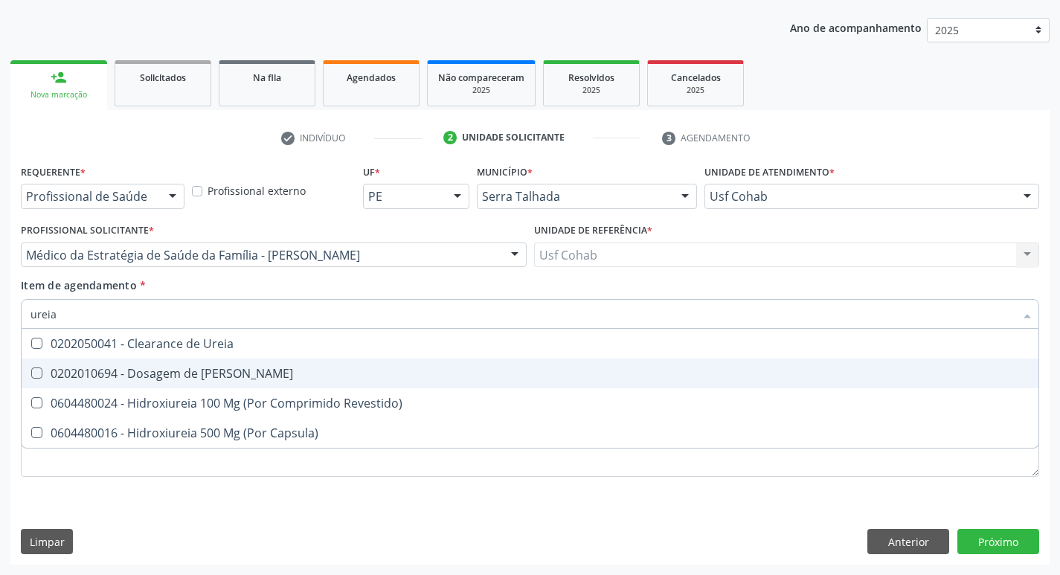
click at [40, 369] on Ureia at bounding box center [36, 373] width 11 height 11
click at [31, 369] on Ureia "checkbox" at bounding box center [27, 373] width 10 height 10
checkbox Ureia "true"
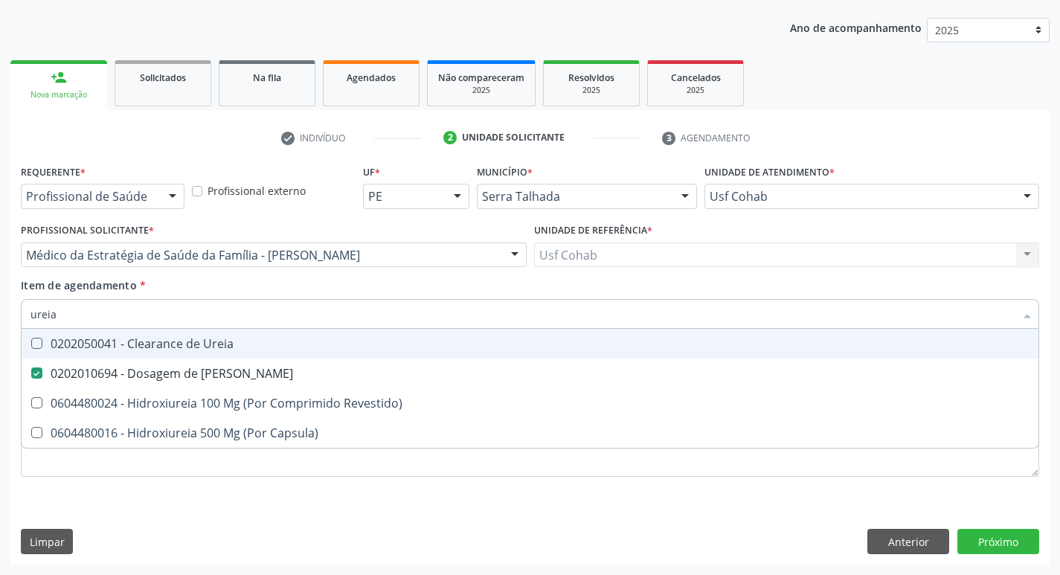
drag, startPoint x: 36, startPoint y: 311, endPoint x: 0, endPoint y: 311, distance: 35.7
click at [0, 311] on div "Acompanhamento Acompanhe a situação das marcações correntes e finalizadas Relat…" at bounding box center [530, 248] width 1060 height 656
checkbox Ureia "false"
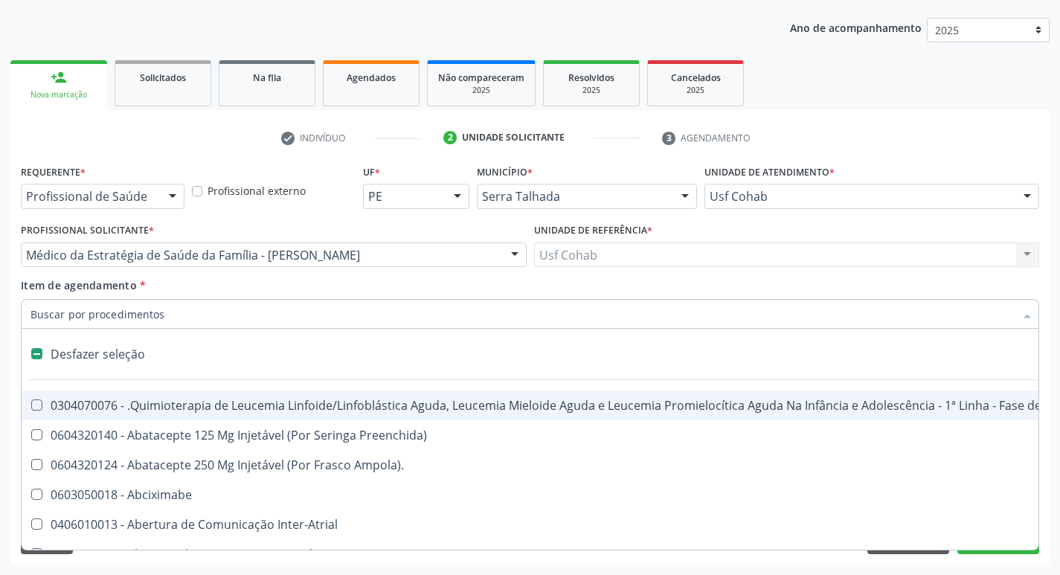
click at [105, 316] on input "Item de agendamento *" at bounding box center [523, 314] width 984 height 30
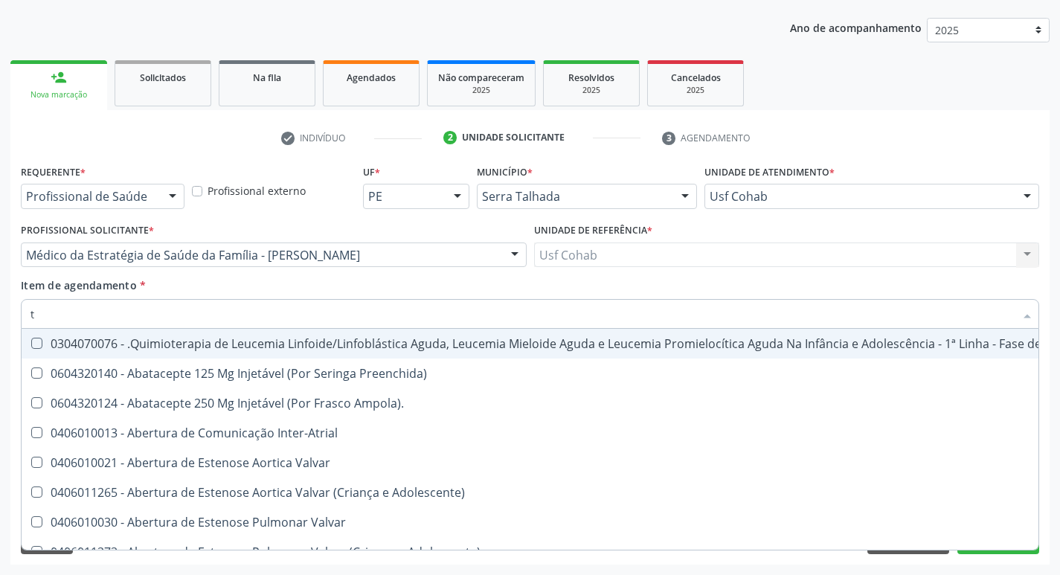
type input "tg"
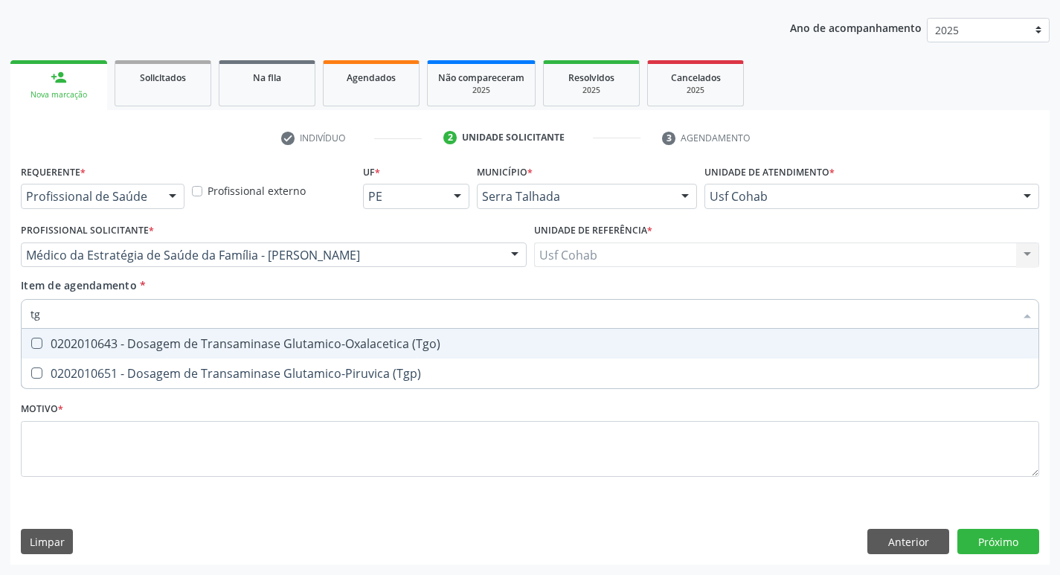
click at [39, 353] on span "0202010643 - Dosagem de Transaminase Glutamico-Oxalacetica (Tgo)" at bounding box center [530, 344] width 1017 height 30
checkbox \(Tgo\) "true"
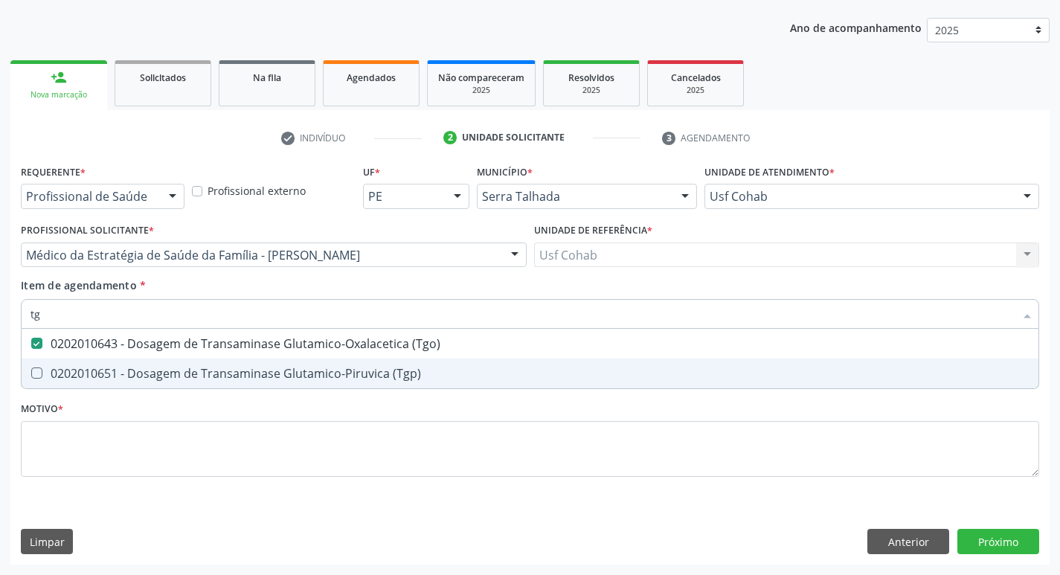
click at [34, 370] on \(Tgp\) at bounding box center [36, 373] width 11 height 11
click at [31, 370] on \(Tgp\) "checkbox" at bounding box center [27, 373] width 10 height 10
checkbox \(Tgp\) "true"
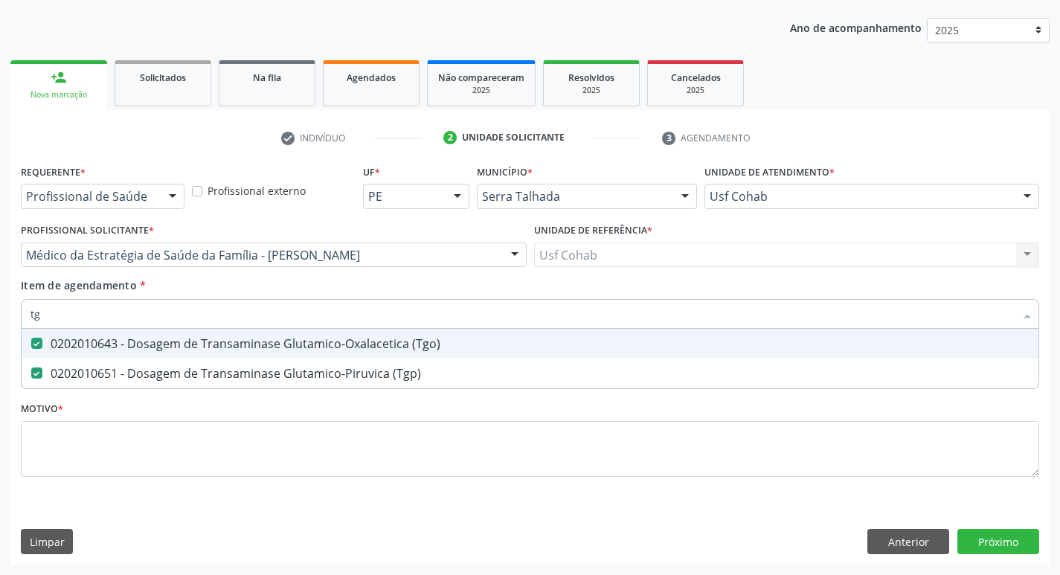
drag, startPoint x: 63, startPoint y: 315, endPoint x: 0, endPoint y: 315, distance: 62.5
click at [0, 315] on div "Acompanhamento Acompanhe a situação das marcações correntes e finalizadas Relat…" at bounding box center [530, 248] width 1060 height 656
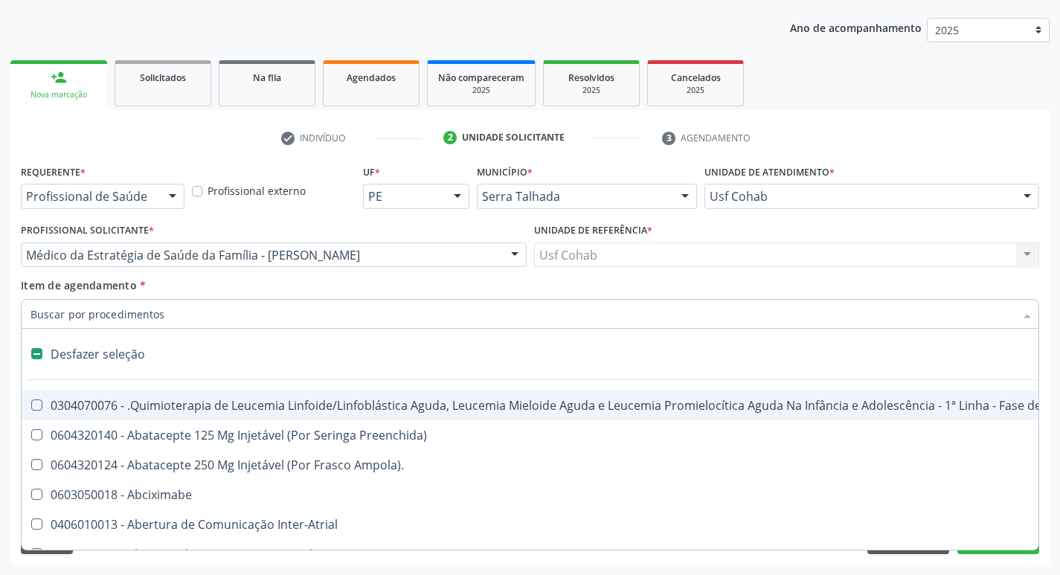
checkbox Manutenção "false"
checkbox Preenchida\) "false"
click at [72, 318] on input "Item de agendamento *" at bounding box center [523, 314] width 984 height 30
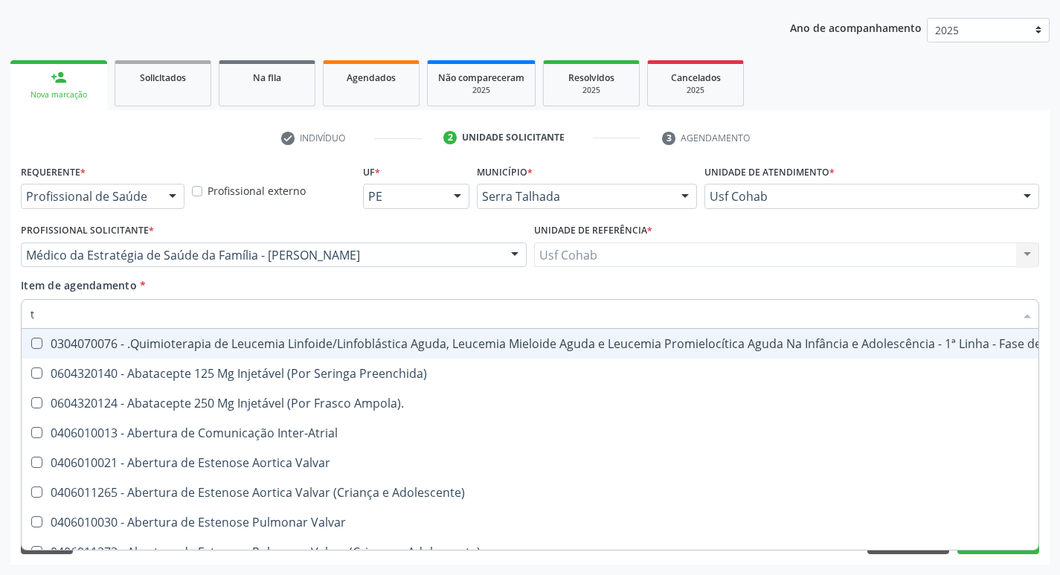
type input "tr"
checkbox Ii\) "true"
checkbox Grupo "true"
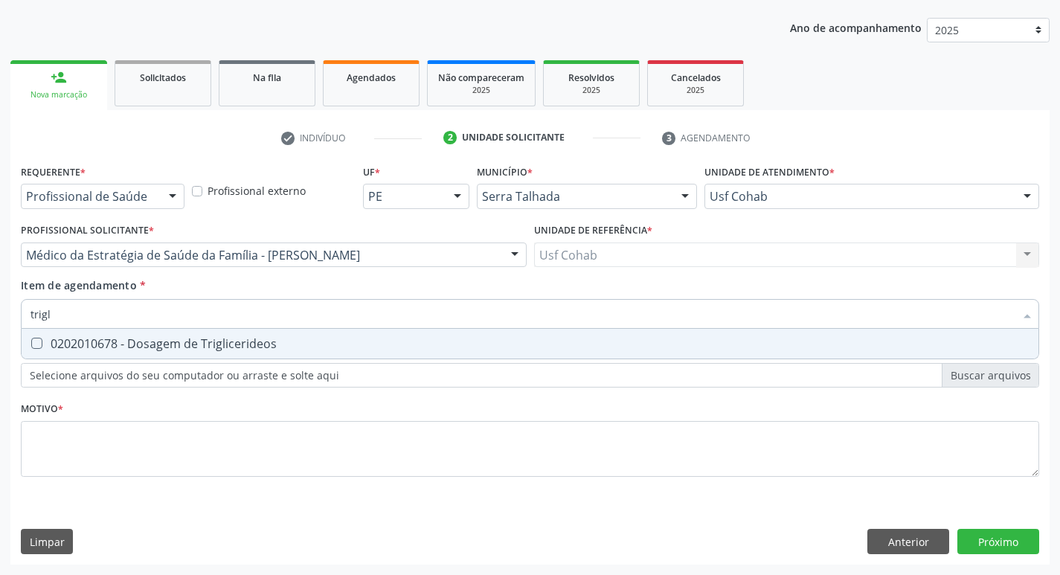
type input "trigli"
click at [29, 340] on div at bounding box center [27, 344] width 11 height 12
checkbox Triglicerideos "true"
drag, startPoint x: 75, startPoint y: 313, endPoint x: 0, endPoint y: 312, distance: 75.2
click at [0, 312] on div "Acompanhamento Acompanhe a situação das marcações correntes e finalizadas Relat…" at bounding box center [530, 248] width 1060 height 656
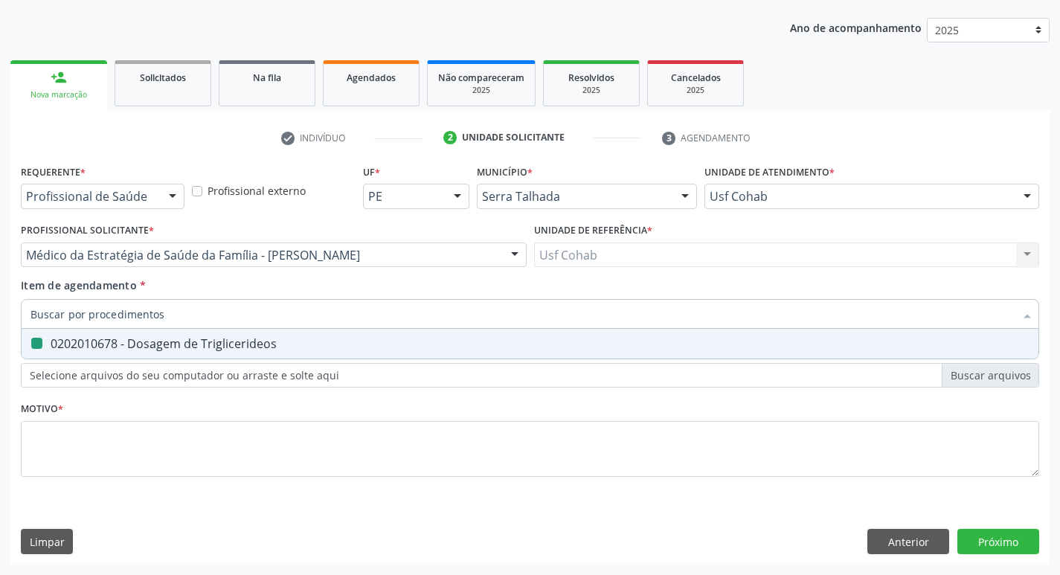
checkbox Triglicerideos "false"
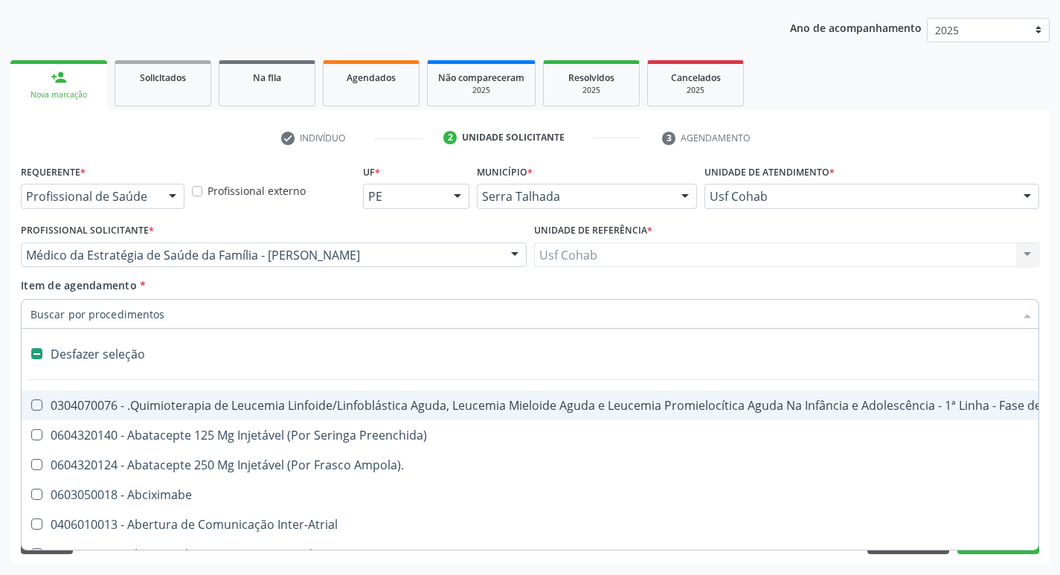
click at [58, 317] on input "Item de agendamento *" at bounding box center [523, 314] width 984 height 30
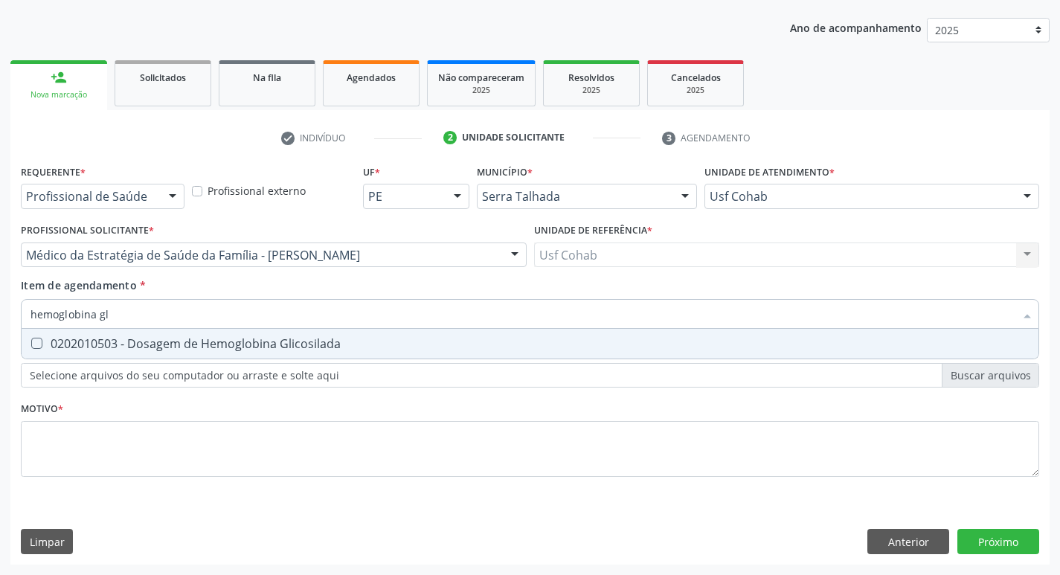
type input "hemoglobina gli"
click at [31, 345] on div at bounding box center [27, 344] width 11 height 12
checkbox Glicosilada "true"
drag, startPoint x: 127, startPoint y: 307, endPoint x: 0, endPoint y: 319, distance: 127.9
click at [0, 319] on div "Acompanhamento Acompanhe a situação das marcações correntes e finalizadas Relat…" at bounding box center [530, 248] width 1060 height 656
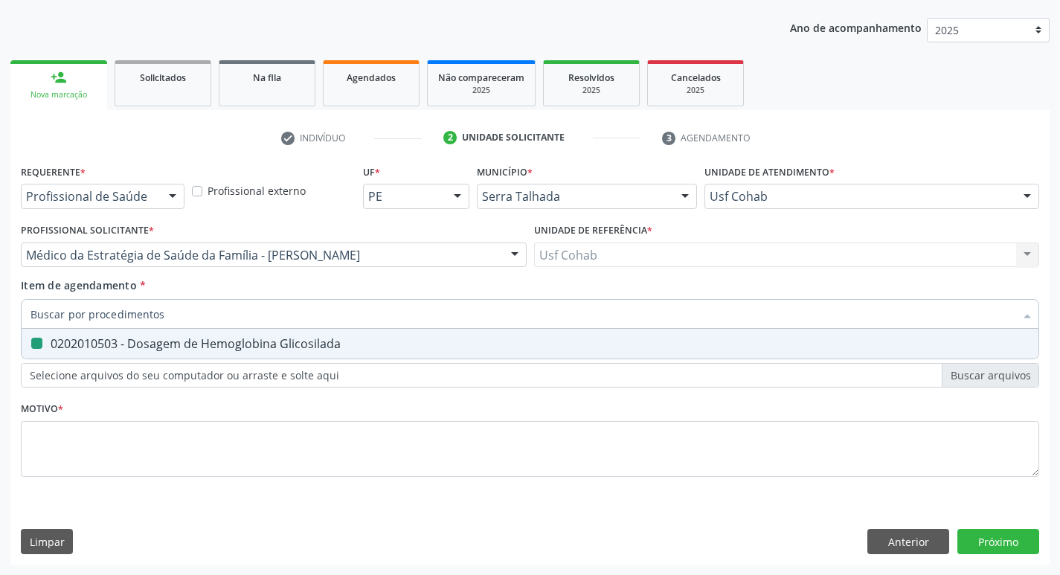
checkbox Glicosilada "false"
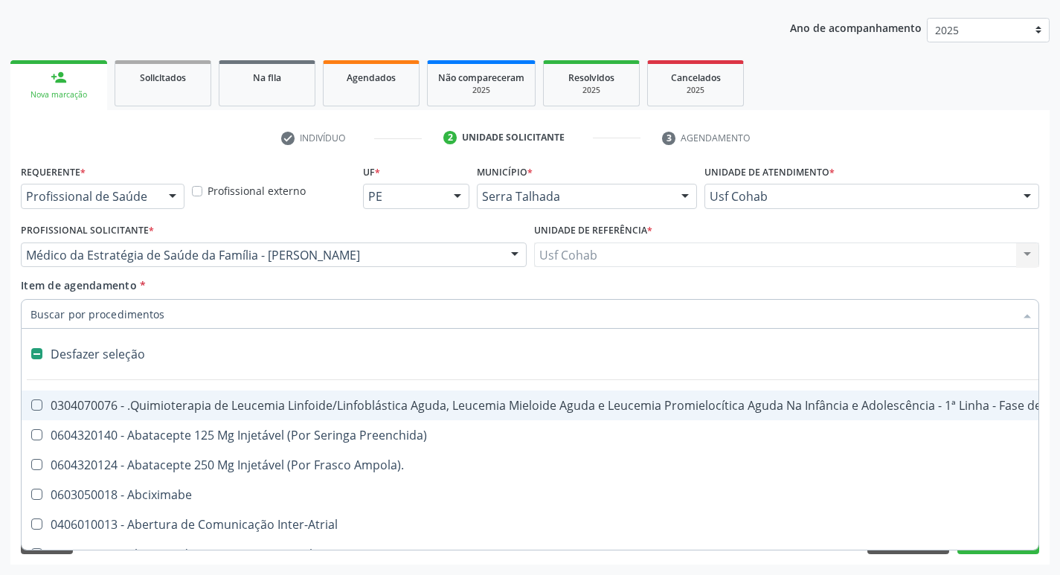
click at [153, 310] on input "Item de agendamento *" at bounding box center [523, 314] width 984 height 30
type input "h"
checkbox Fibrinogênio "true"
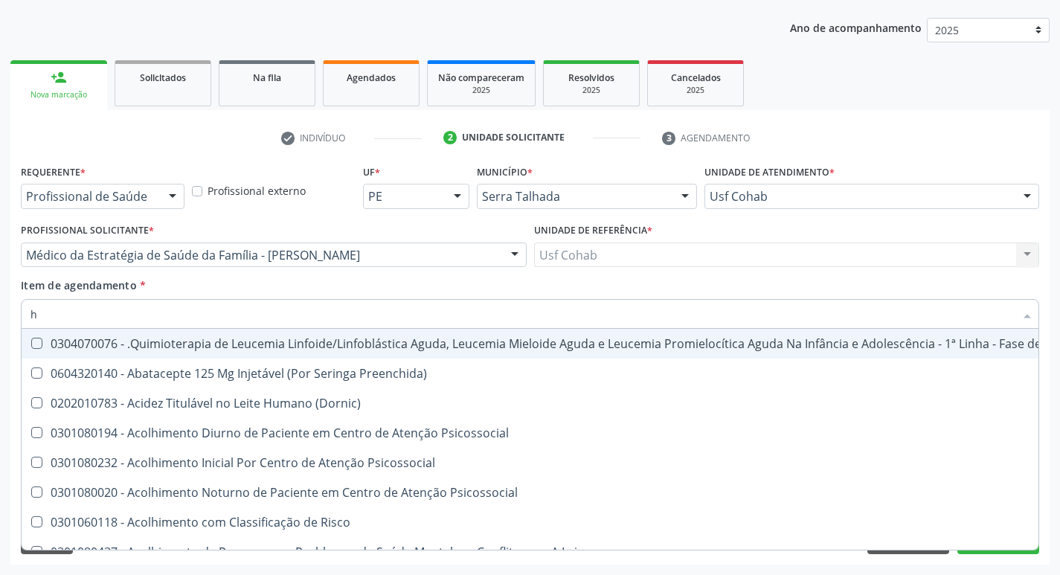
type input "he"
checkbox Pulmão "true"
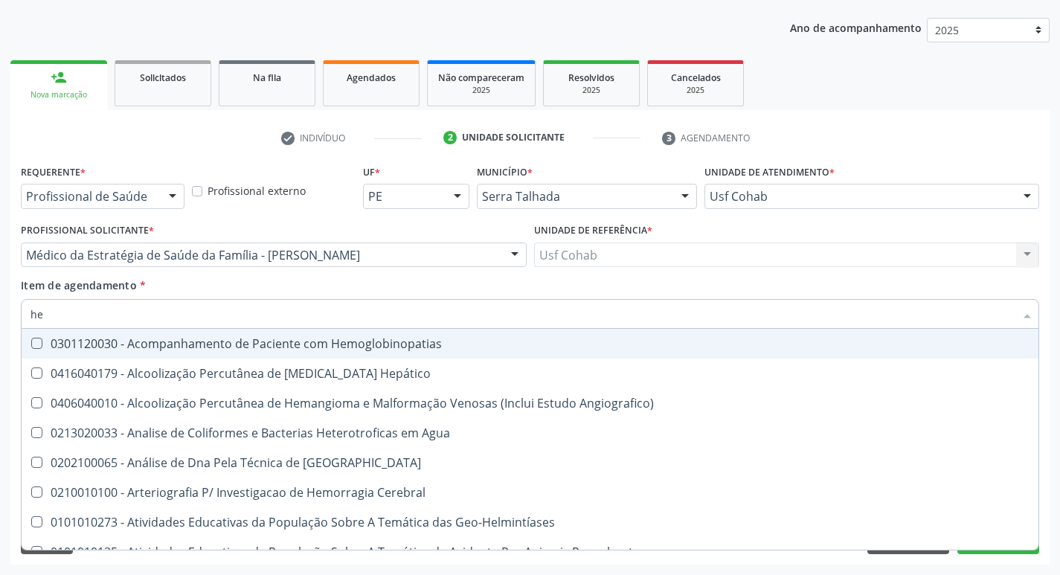
type input "hem"
checkbox \(Qualitativo\) "true"
checkbox Glicosilada "false"
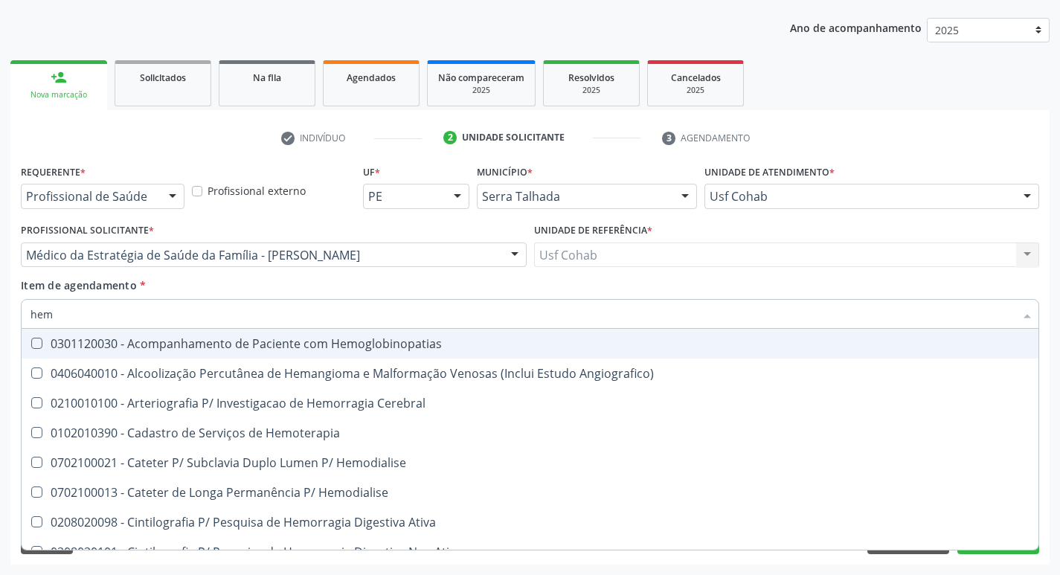
type input "hemo"
checkbox Hemacias "true"
checkbox Glicosilada "false"
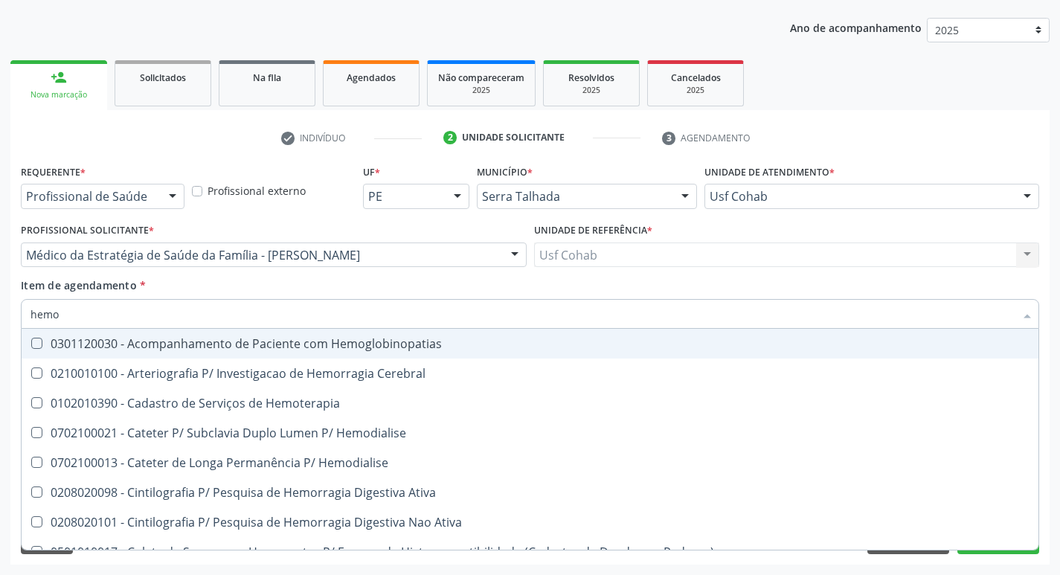
type input "hemog"
checkbox Tardio\) "true"
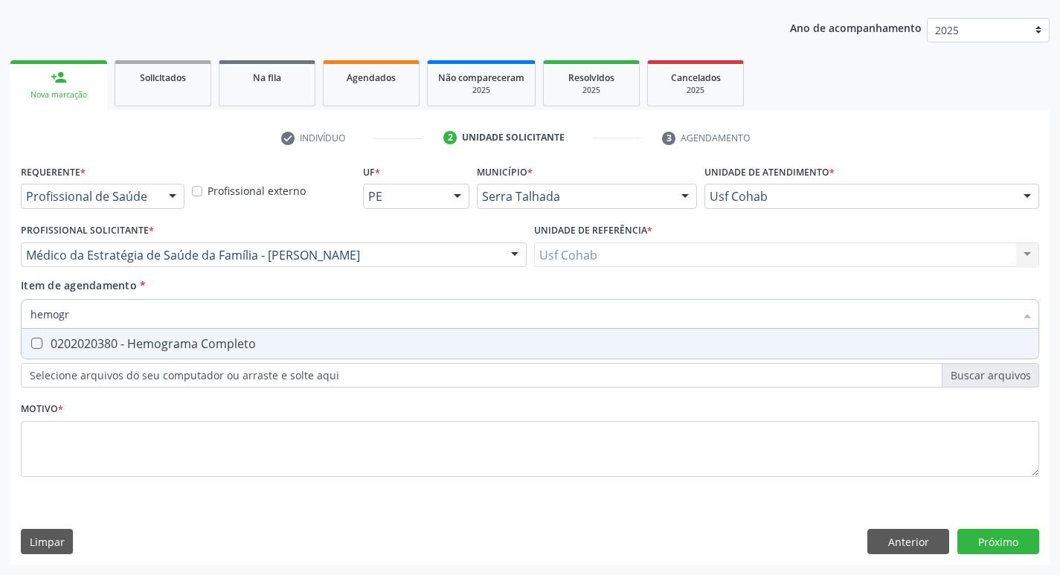
type input "hemogra"
click at [42, 342] on Completo at bounding box center [36, 343] width 11 height 11
click at [31, 342] on Completo "checkbox" at bounding box center [27, 344] width 10 height 10
checkbox Completo "true"
drag, startPoint x: 116, startPoint y: 318, endPoint x: 13, endPoint y: 343, distance: 105.8
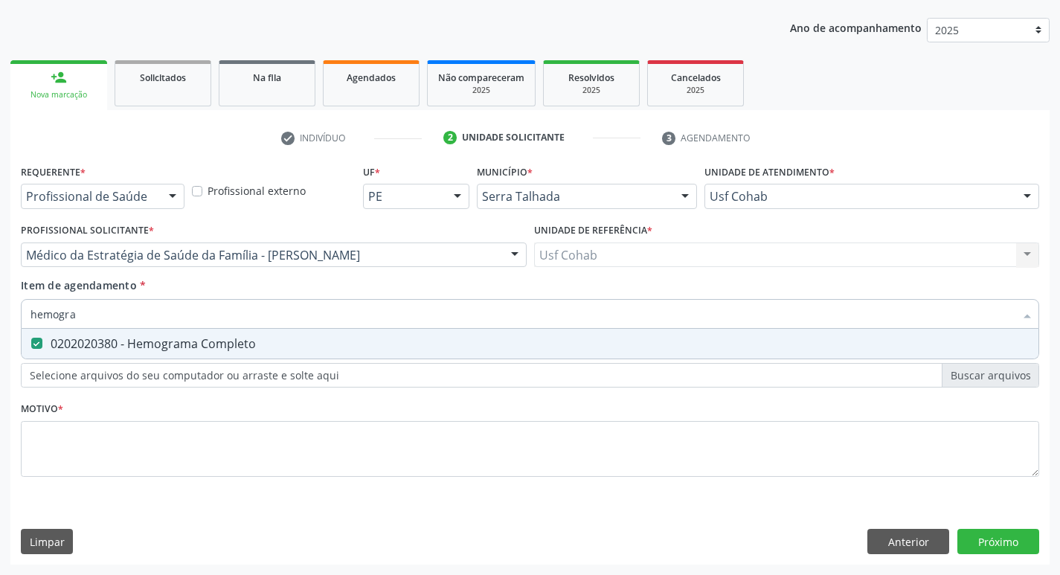
click at [13, 343] on div "Requerente * Profissional de Saúde Profissional de Saúde Paciente Nenhum result…" at bounding box center [529, 363] width 1039 height 404
checkbox Completo "false"
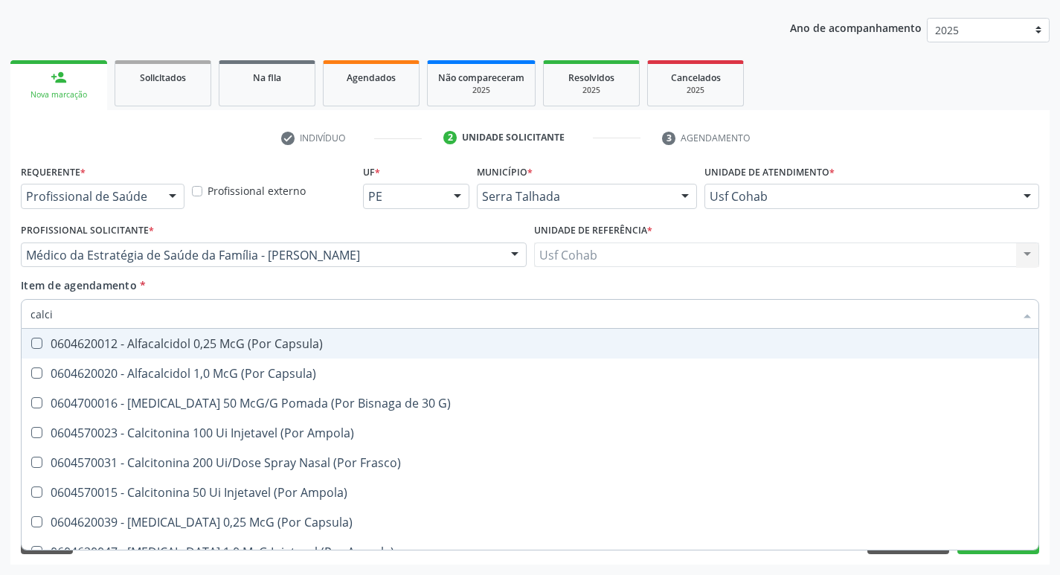
type input "calcio"
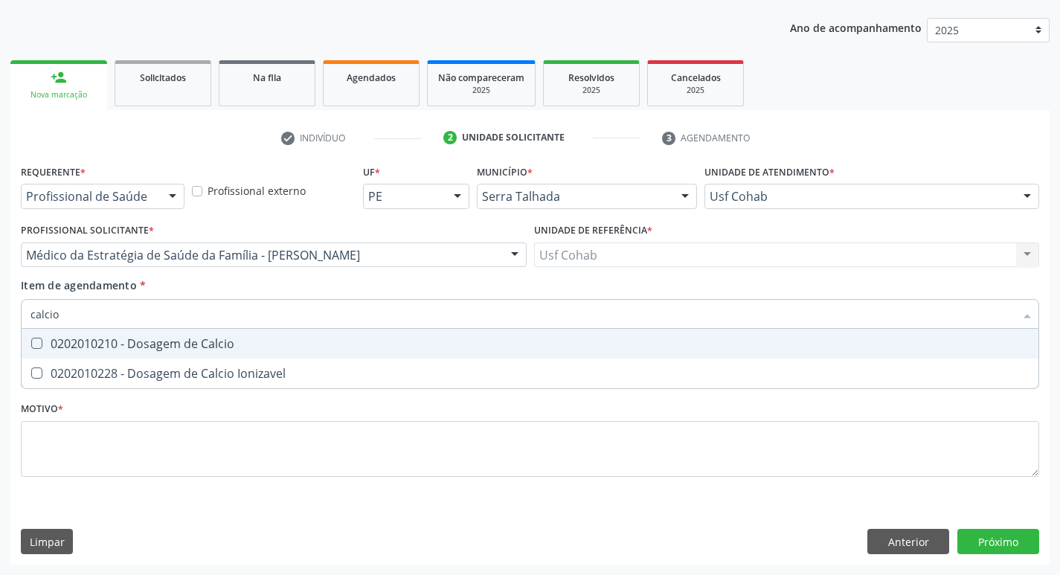
click at [37, 342] on Calcio at bounding box center [36, 343] width 11 height 11
click at [31, 342] on Calcio "checkbox" at bounding box center [27, 344] width 10 height 10
checkbox Calcio "true"
drag, startPoint x: 71, startPoint y: 308, endPoint x: 0, endPoint y: 305, distance: 71.5
click at [0, 305] on div "Acompanhamento Acompanhe a situação das marcações correntes e finalizadas Relat…" at bounding box center [530, 248] width 1060 height 656
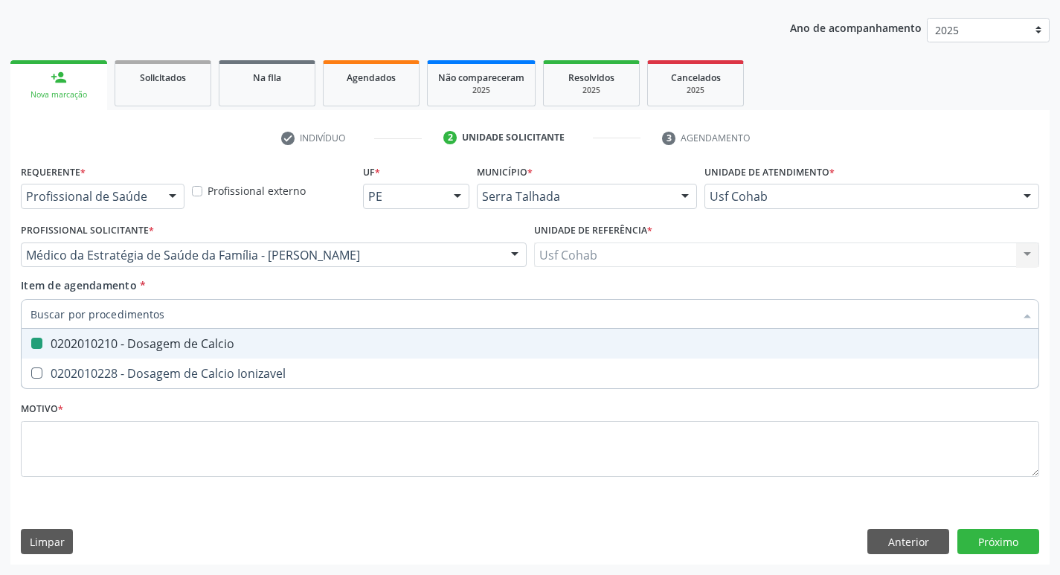
checkbox Calcio "false"
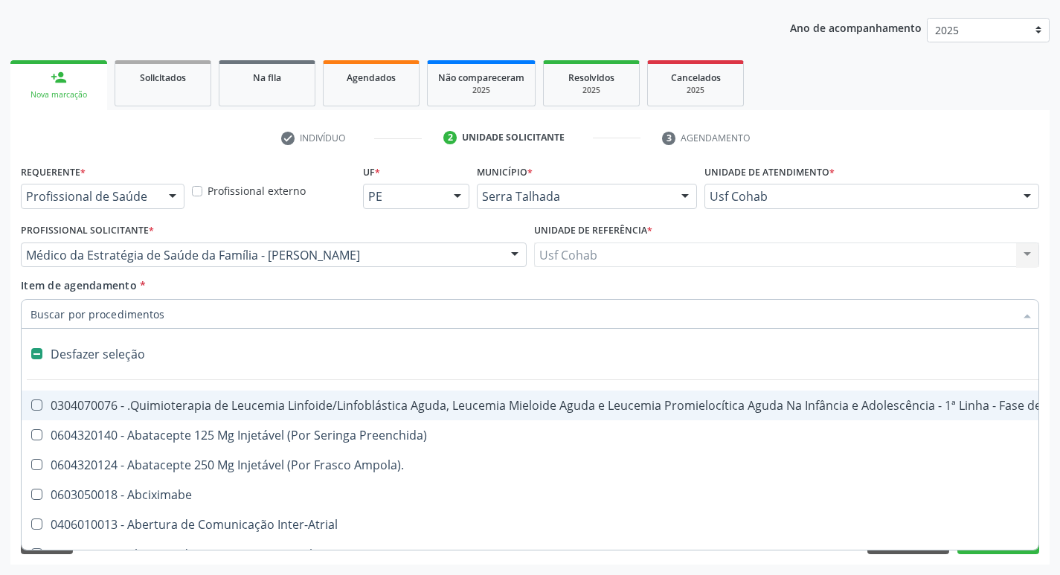
click at [75, 317] on input "Item de agendamento *" at bounding box center [523, 314] width 984 height 30
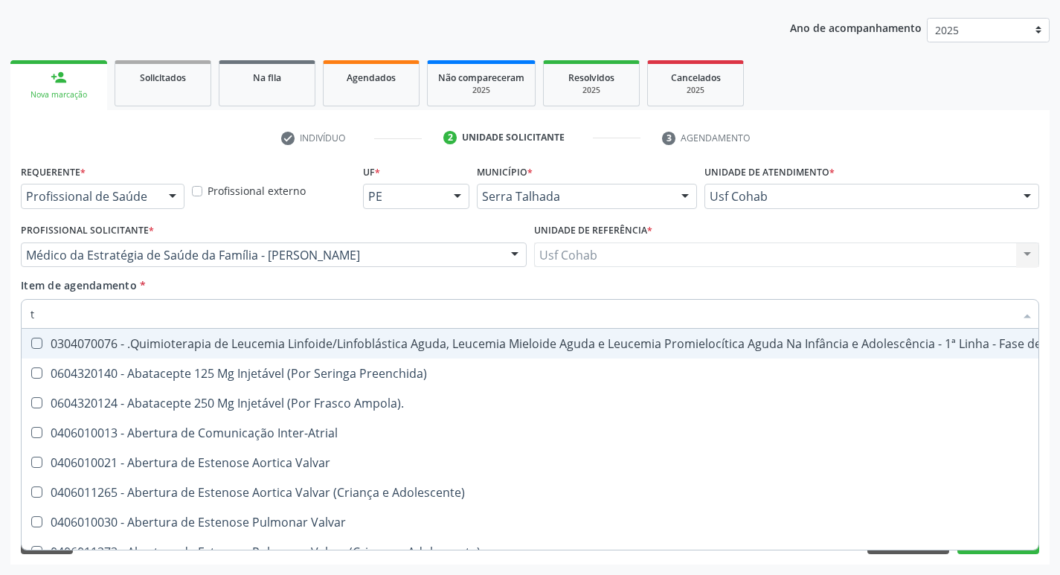
type input "t3"
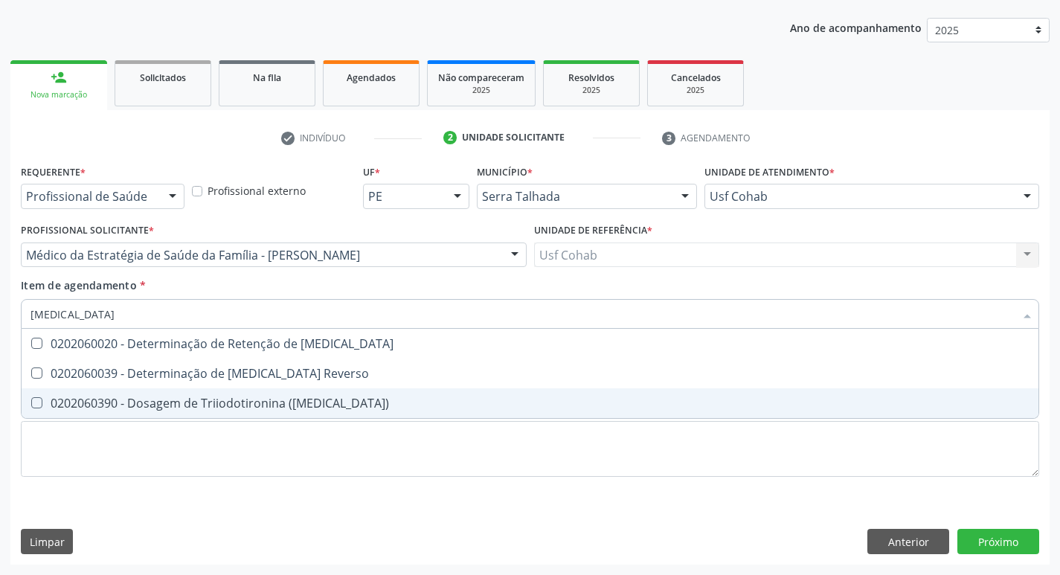
click at [39, 400] on \(T3\) at bounding box center [36, 402] width 11 height 11
click at [31, 400] on \(T3\) "checkbox" at bounding box center [27, 403] width 10 height 10
checkbox \(T3\) "true"
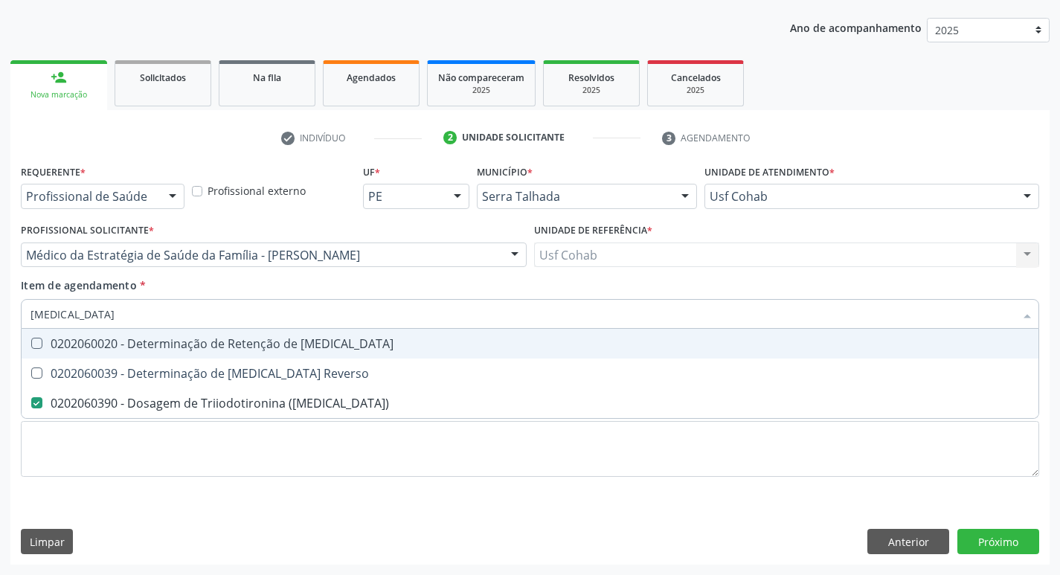
type input "t"
checkbox \(T3\) "false"
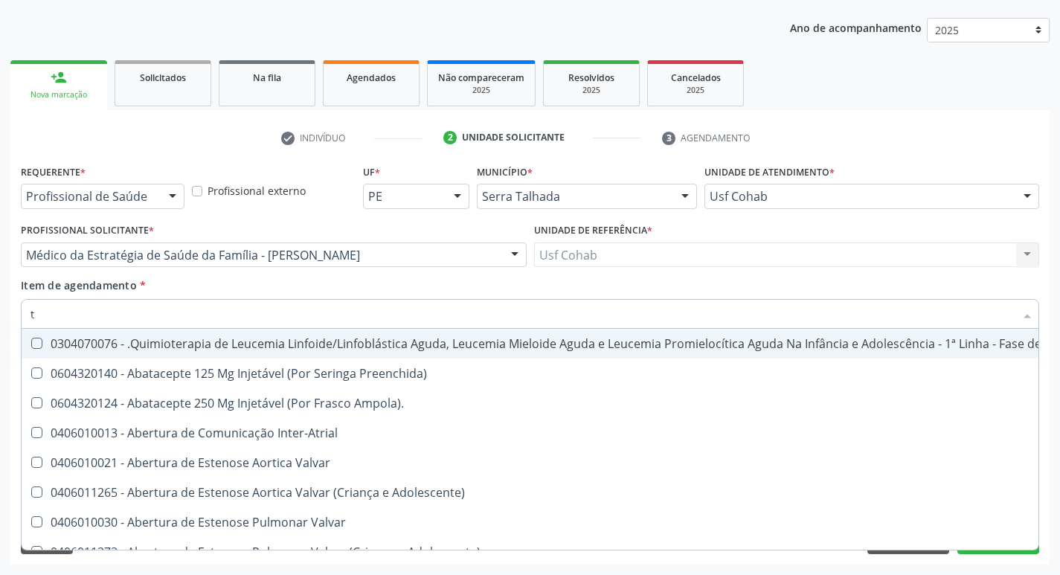
type input "t4"
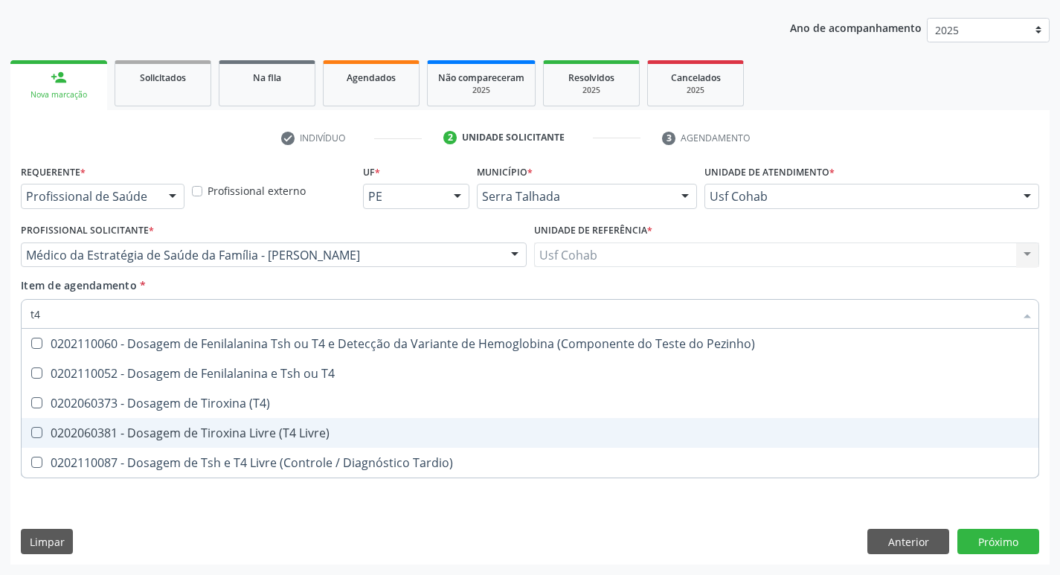
click at [38, 433] on Livre\) at bounding box center [36, 432] width 11 height 11
click at [31, 433] on Livre\) "checkbox" at bounding box center [27, 433] width 10 height 10
checkbox Livre\) "true"
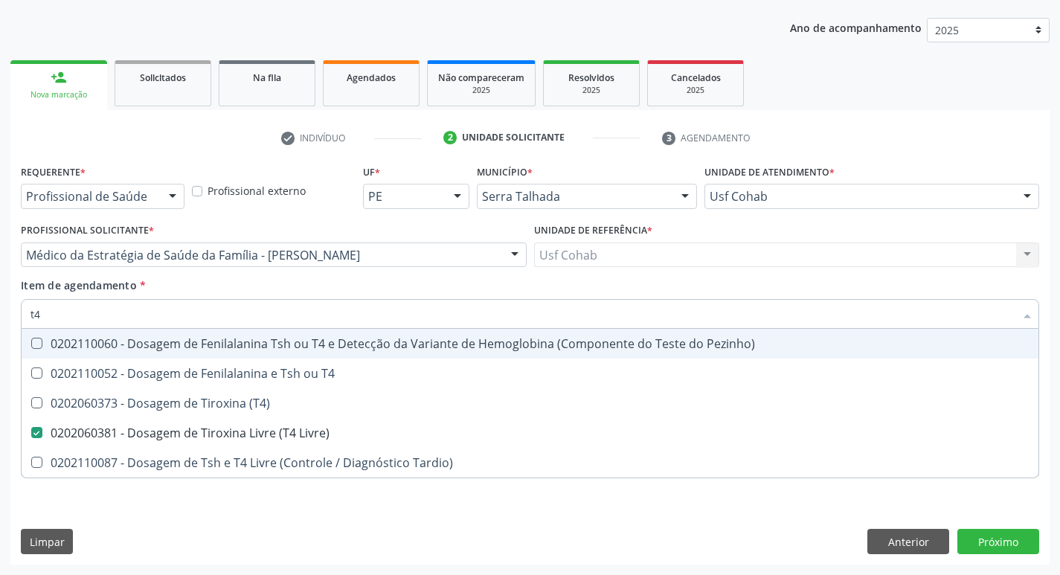
type input "t"
checkbox Livre\) "false"
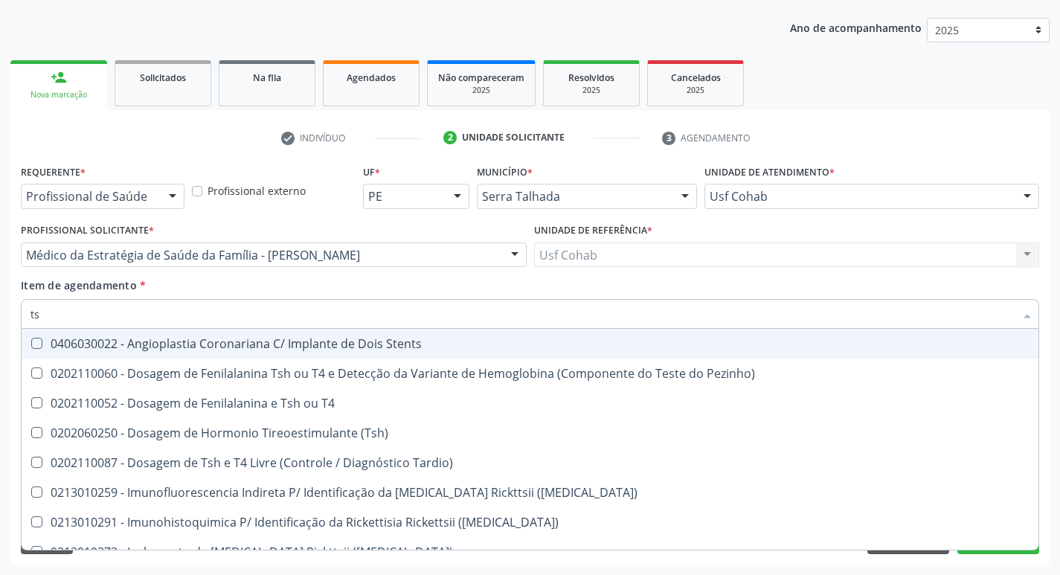
type input "tsh"
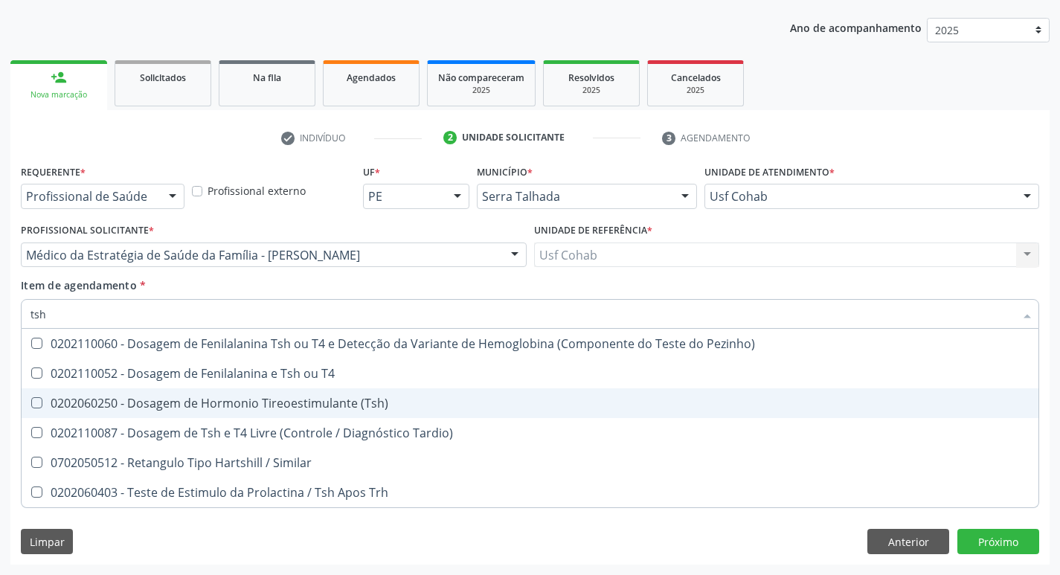
click at [36, 397] on \(Tsh\) at bounding box center [36, 402] width 11 height 11
click at [31, 398] on \(Tsh\) "checkbox" at bounding box center [27, 403] width 10 height 10
checkbox \(Tsh\) "true"
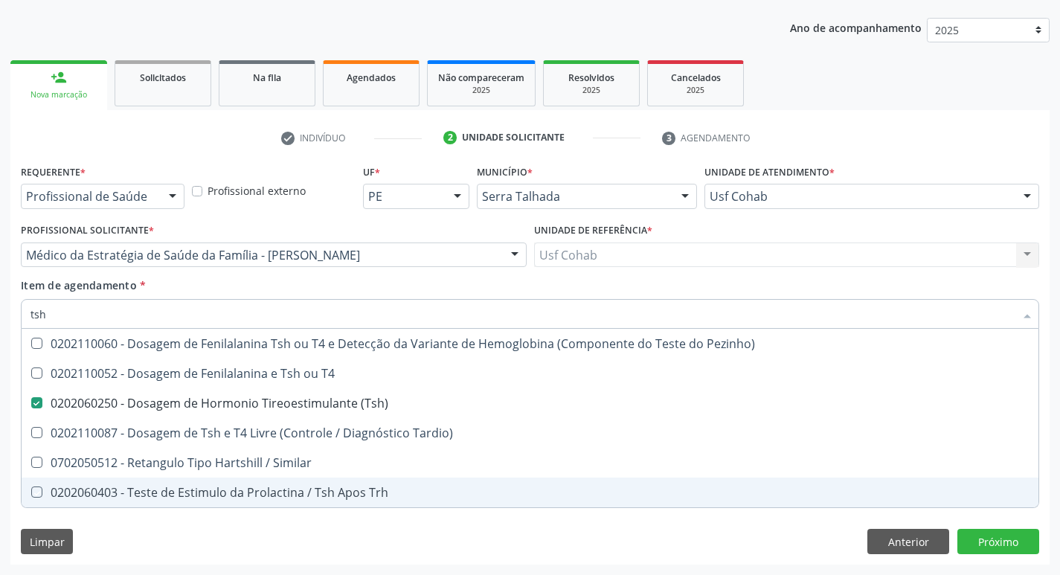
click at [177, 544] on div "Requerente * Profissional de Saúde Profissional de Saúde Paciente Nenhum result…" at bounding box center [529, 363] width 1039 height 404
checkbox T4 "true"
checkbox Tardio\) "true"
checkbox Similar "true"
checkbox Trh "true"
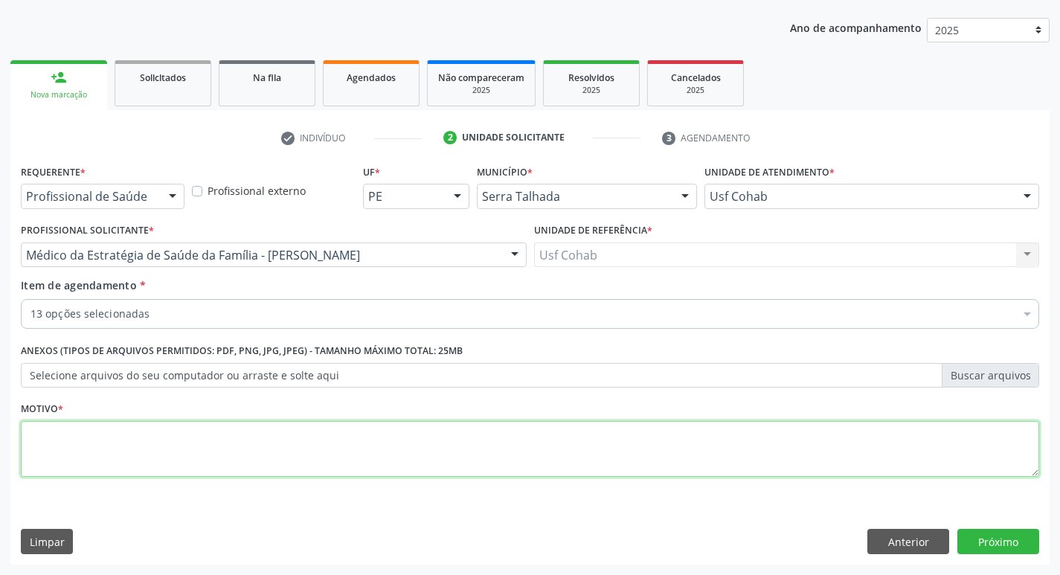
click at [112, 440] on textarea at bounding box center [530, 449] width 1019 height 57
click at [81, 437] on textarea at bounding box center [530, 449] width 1019 height 57
type textarea "rastreio"
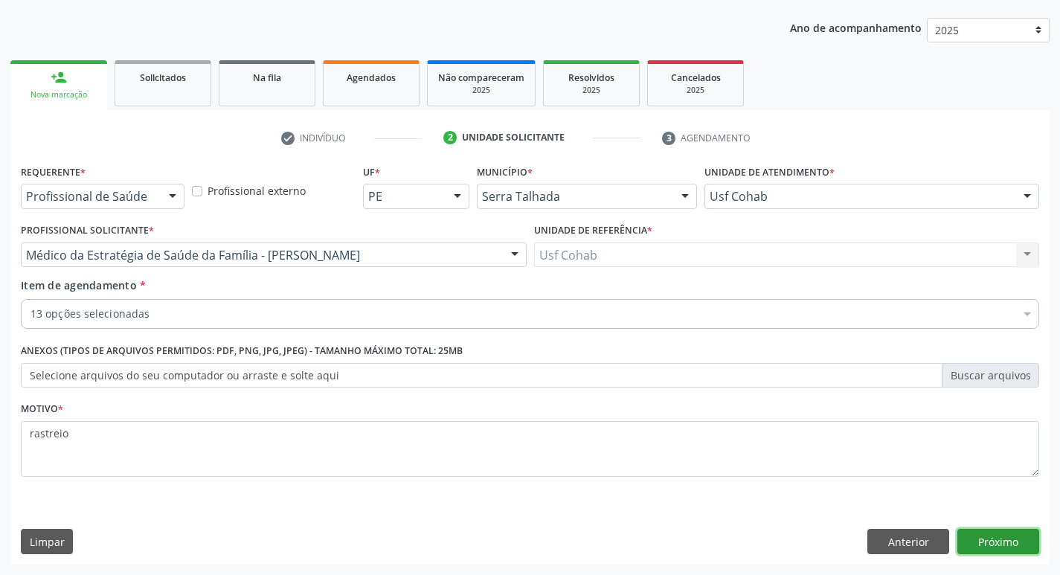
click at [973, 531] on button "Próximo" at bounding box center [999, 541] width 82 height 25
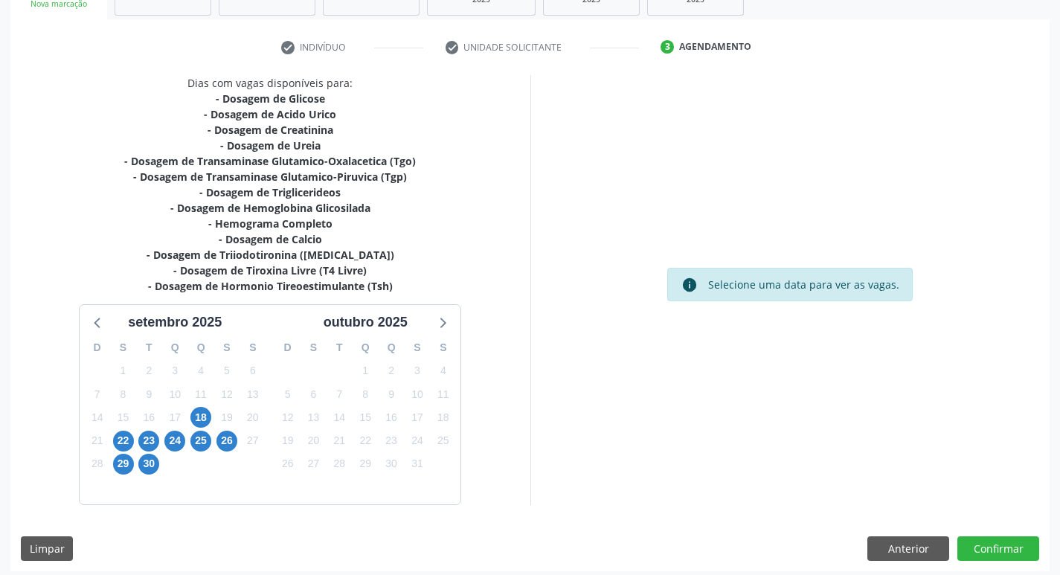
scroll to position [260, 0]
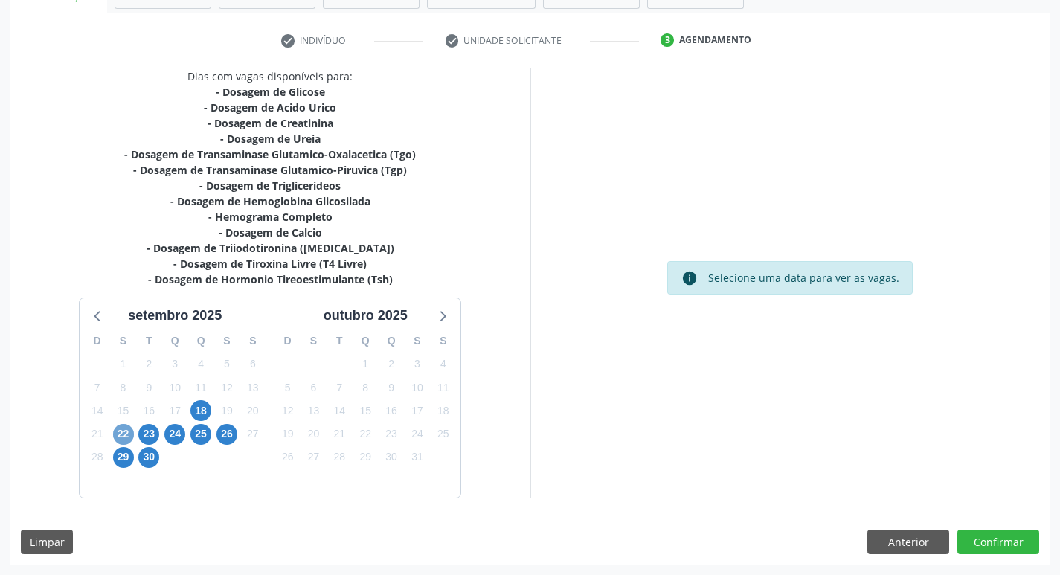
click at [124, 436] on span "22" at bounding box center [123, 434] width 21 height 21
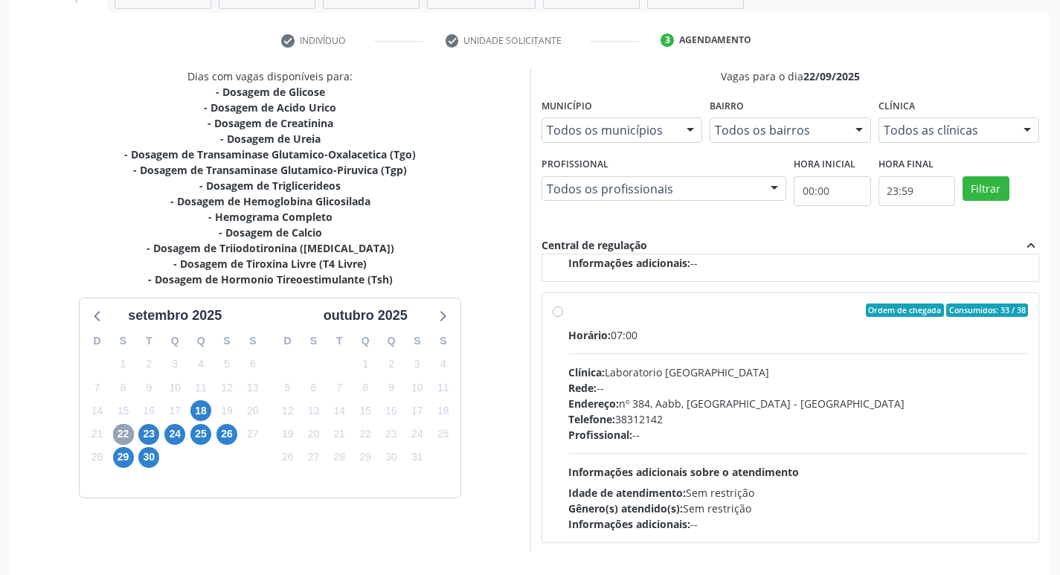
scroll to position [496, 0]
click at [568, 315] on label "Ordem de chegada Consumidos: 33 / 38 Horário: 07:00 Clínica: Laboratorio Sao Fr…" at bounding box center [798, 416] width 461 height 228
click at [561, 315] on input "Ordem de chegada Consumidos: 33 / 38 Horário: 07:00 Clínica: Laboratorio Sao Fr…" at bounding box center [558, 308] width 10 height 13
radio input "true"
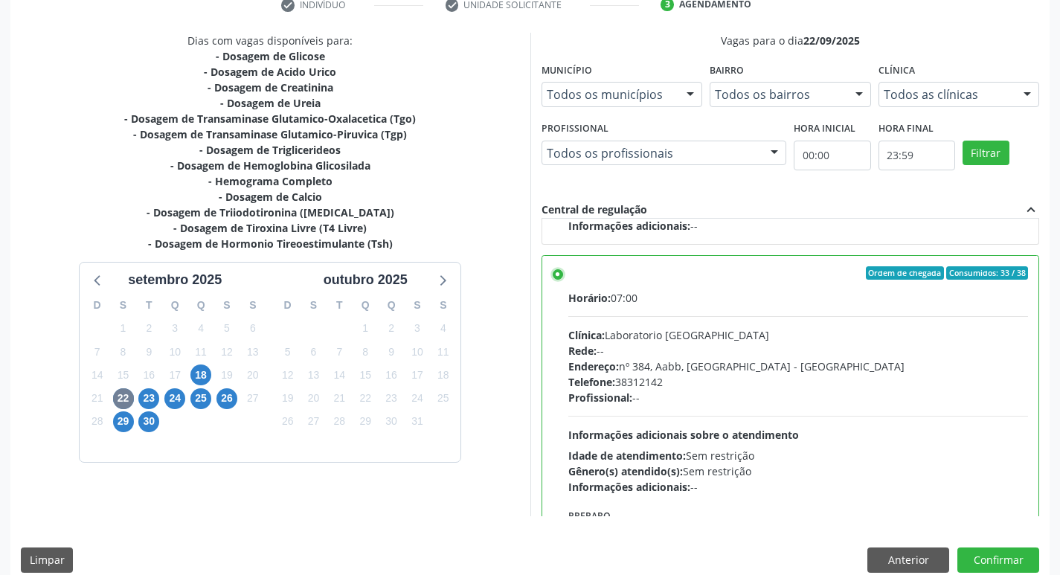
scroll to position [314, 0]
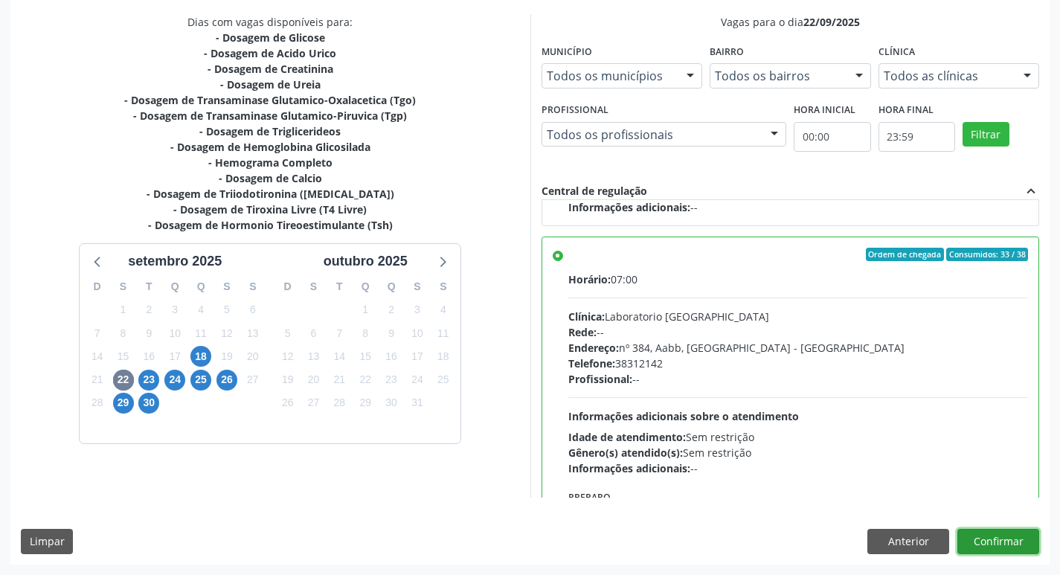
click at [983, 539] on button "Confirmar" at bounding box center [999, 541] width 82 height 25
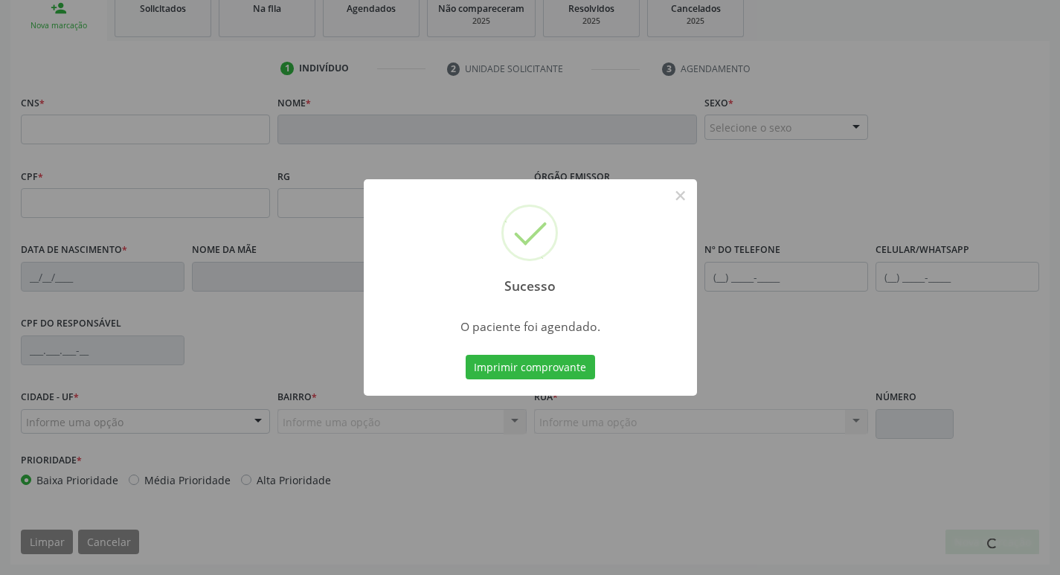
scroll to position [231, 0]
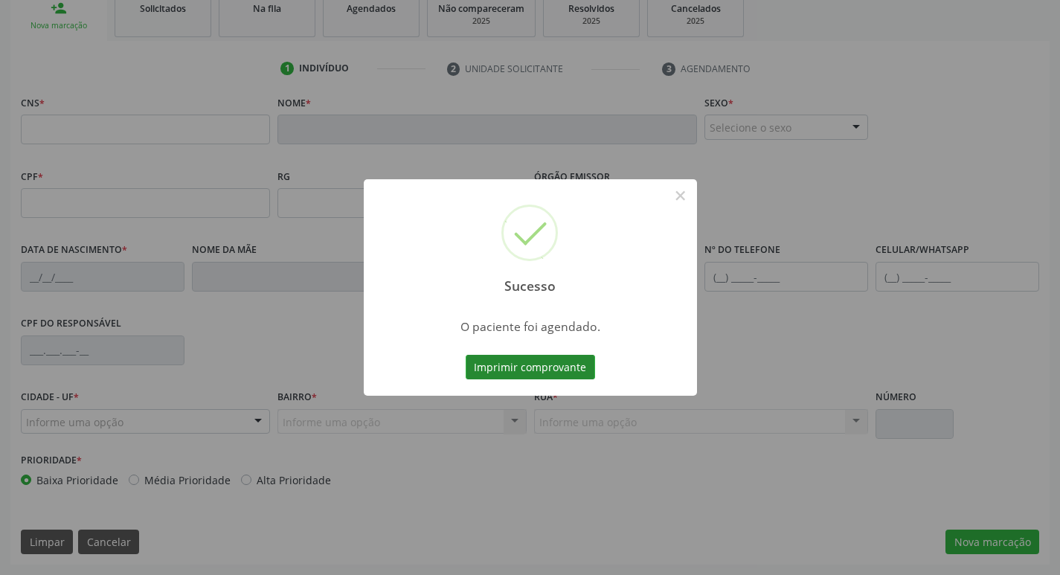
click at [551, 358] on button "Imprimir comprovante" at bounding box center [530, 367] width 129 height 25
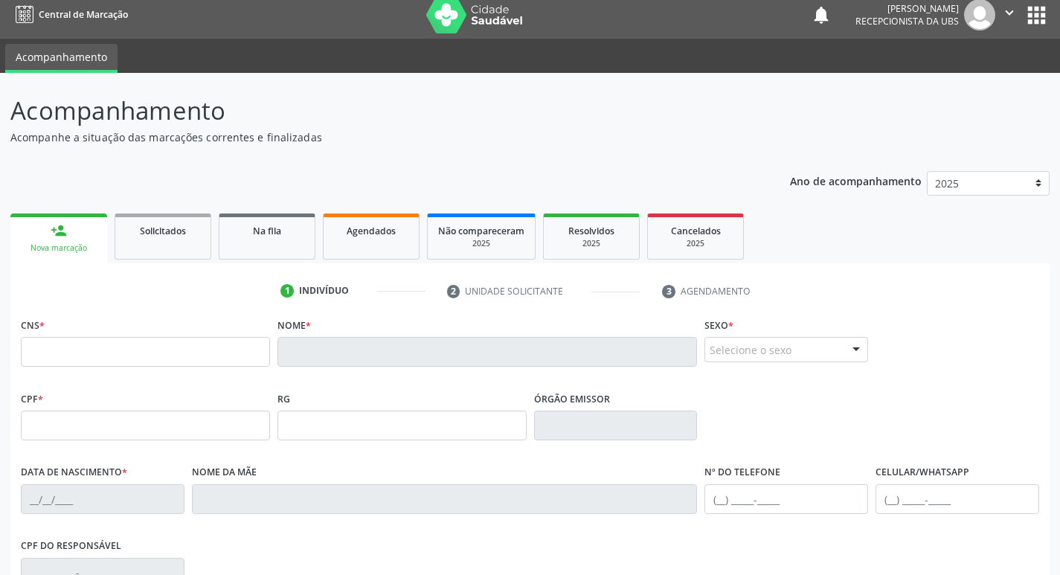
scroll to position [8, 0]
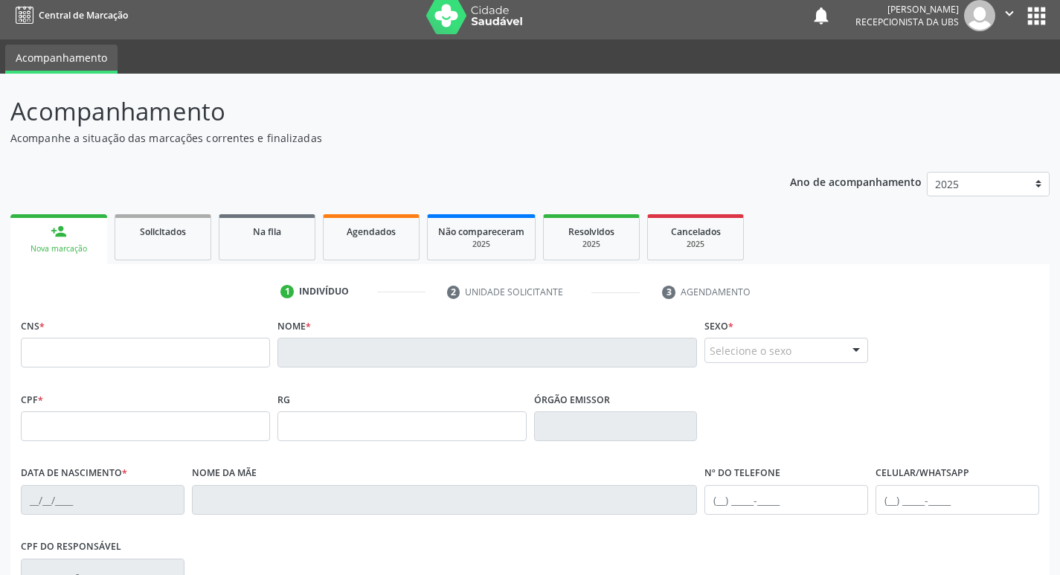
click at [37, 240] on link "person_add Nova marcação" at bounding box center [58, 239] width 97 height 50
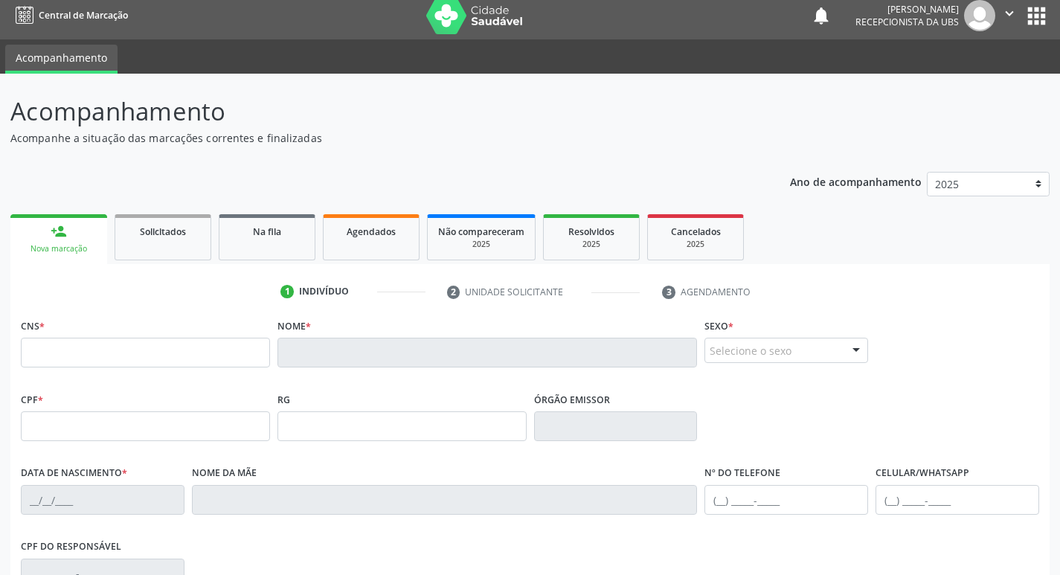
click at [66, 239] on div "person_add" at bounding box center [59, 231] width 16 height 16
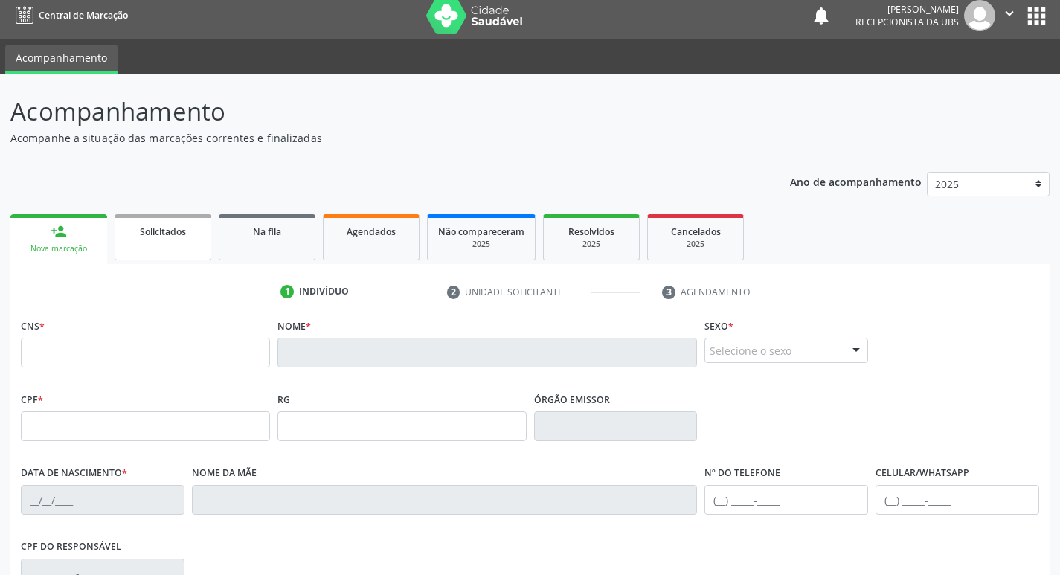
click at [162, 254] on link "Solicitados" at bounding box center [163, 237] width 97 height 46
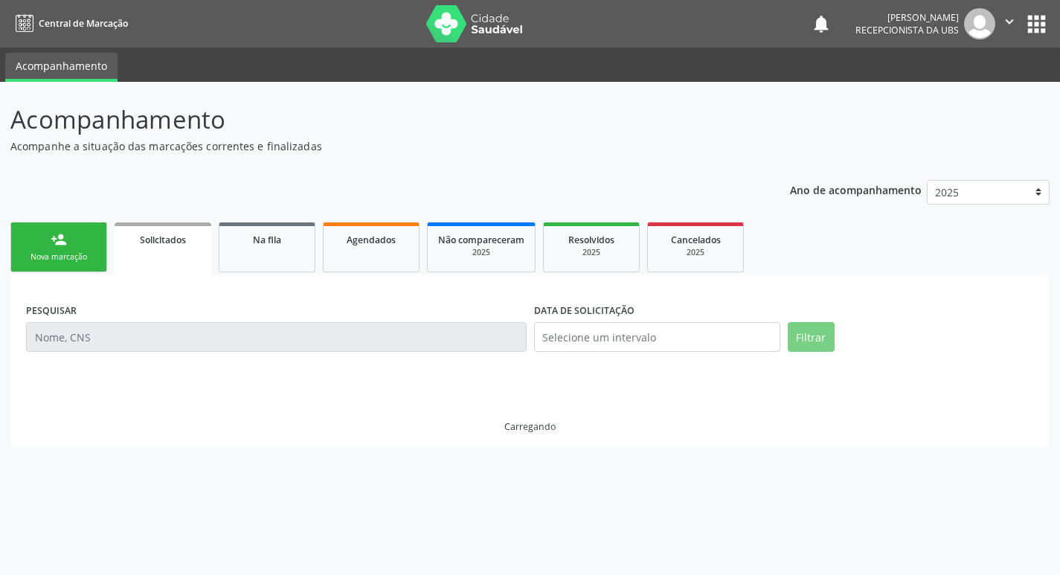
scroll to position [0, 0]
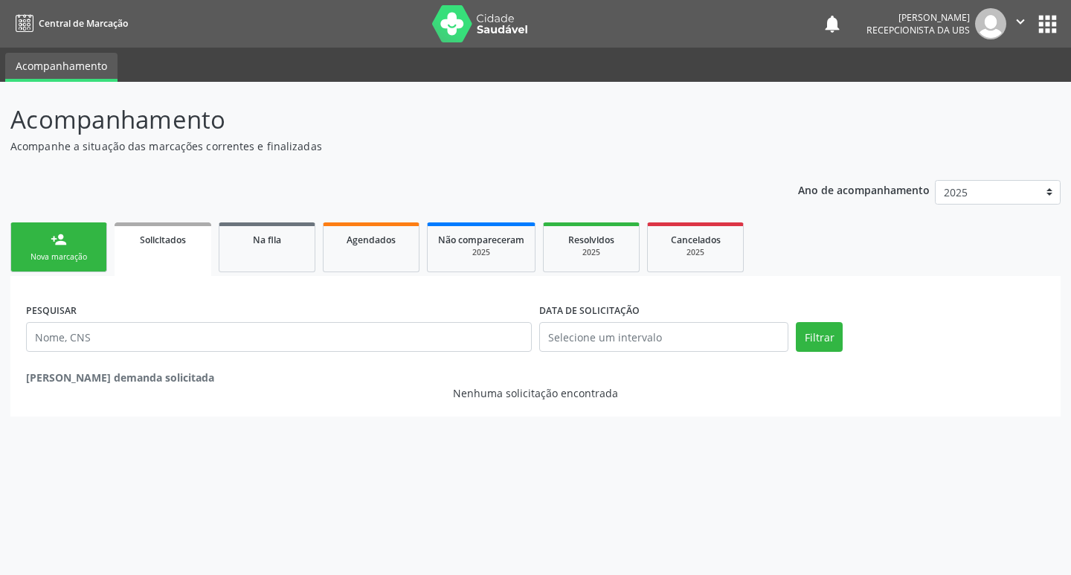
click at [92, 256] on div "Nova marcação" at bounding box center [59, 256] width 74 height 11
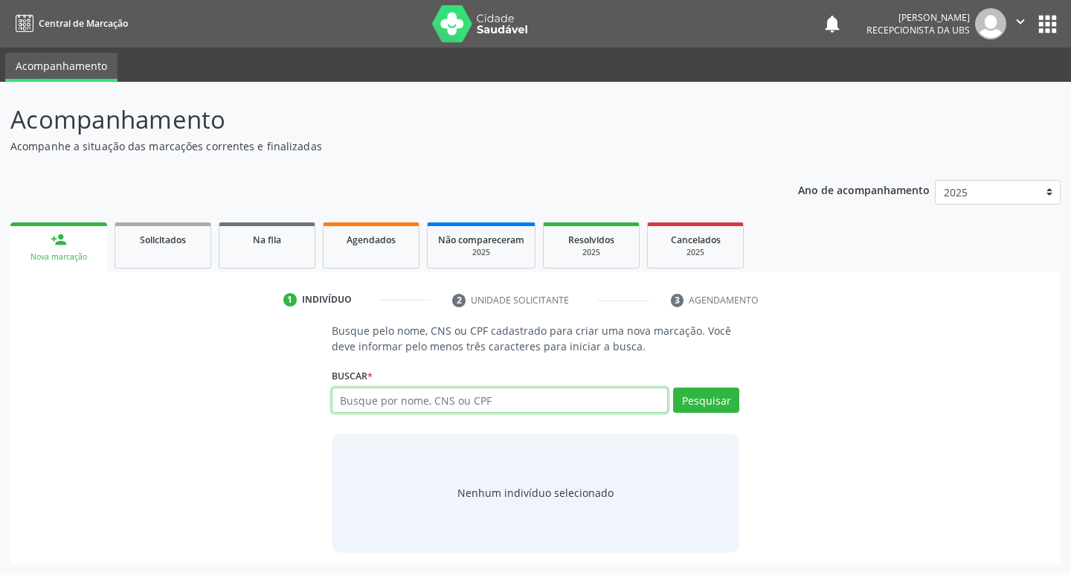
click at [358, 407] on input "text" at bounding box center [500, 400] width 337 height 25
click at [371, 400] on input "text" at bounding box center [500, 400] width 337 height 25
type input "45469830420"
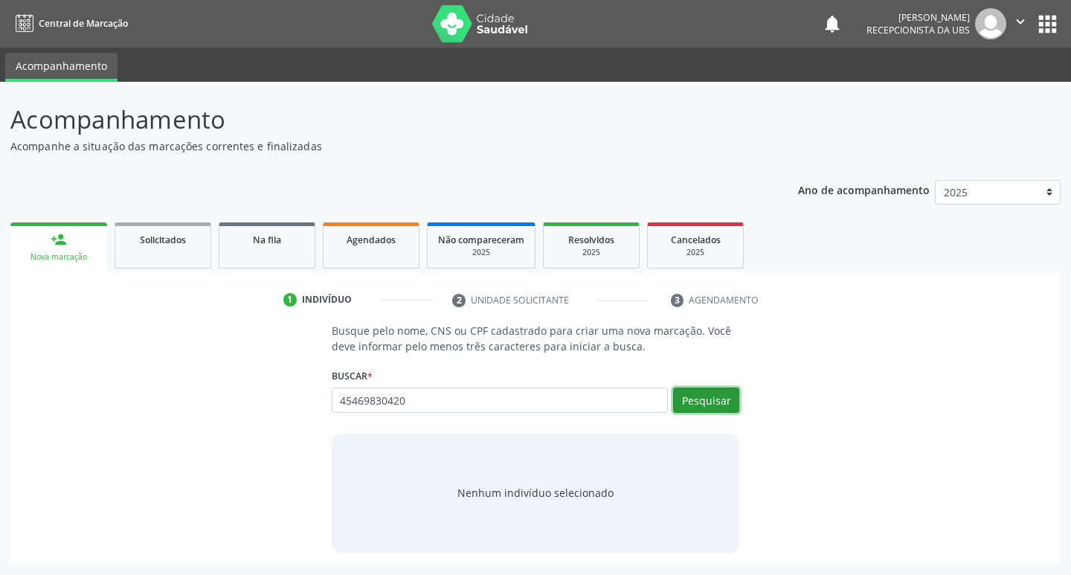
click at [709, 397] on button "Pesquisar" at bounding box center [706, 400] width 66 height 25
type input "45469830420"
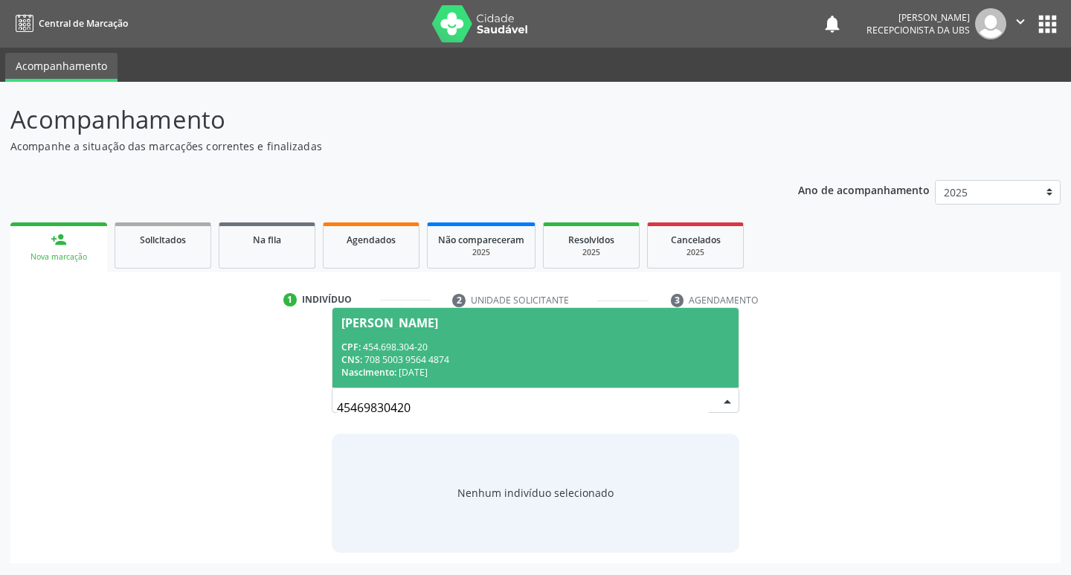
click at [484, 347] on div "CPF: 454.698.304-20" at bounding box center [536, 347] width 389 height 13
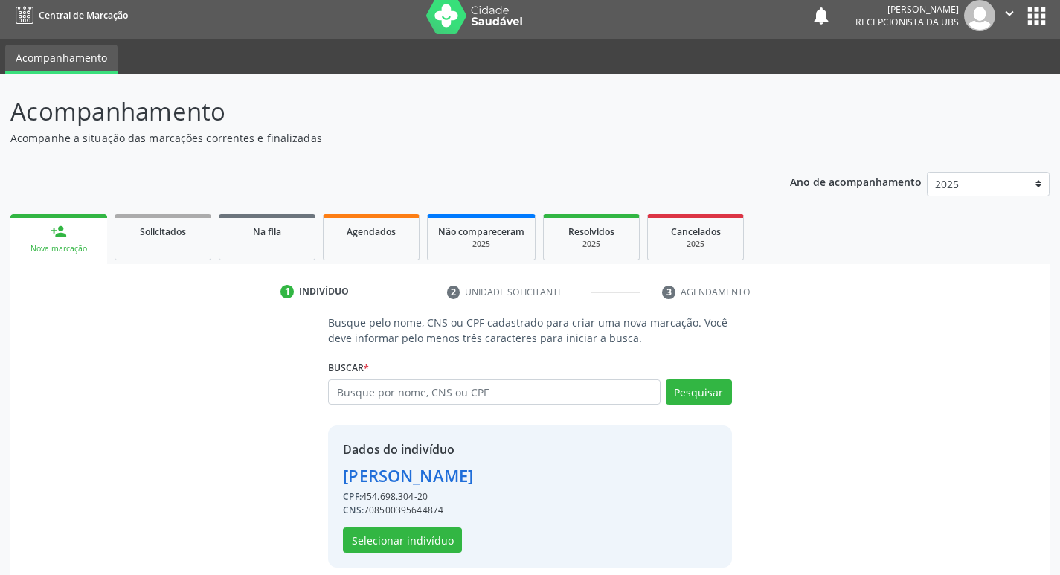
scroll to position [22, 0]
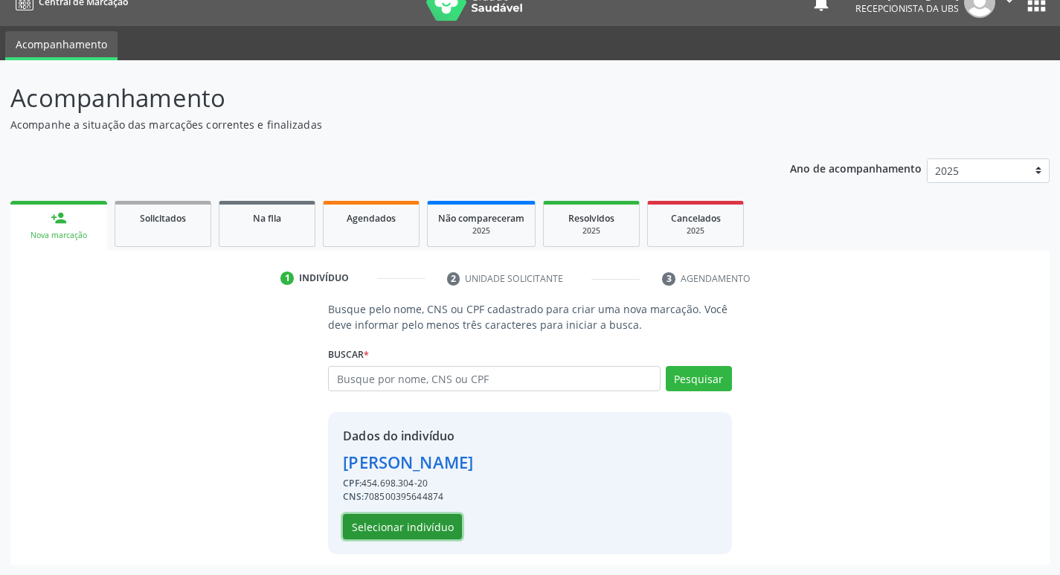
click at [416, 523] on button "Selecionar indivíduo" at bounding box center [402, 526] width 119 height 25
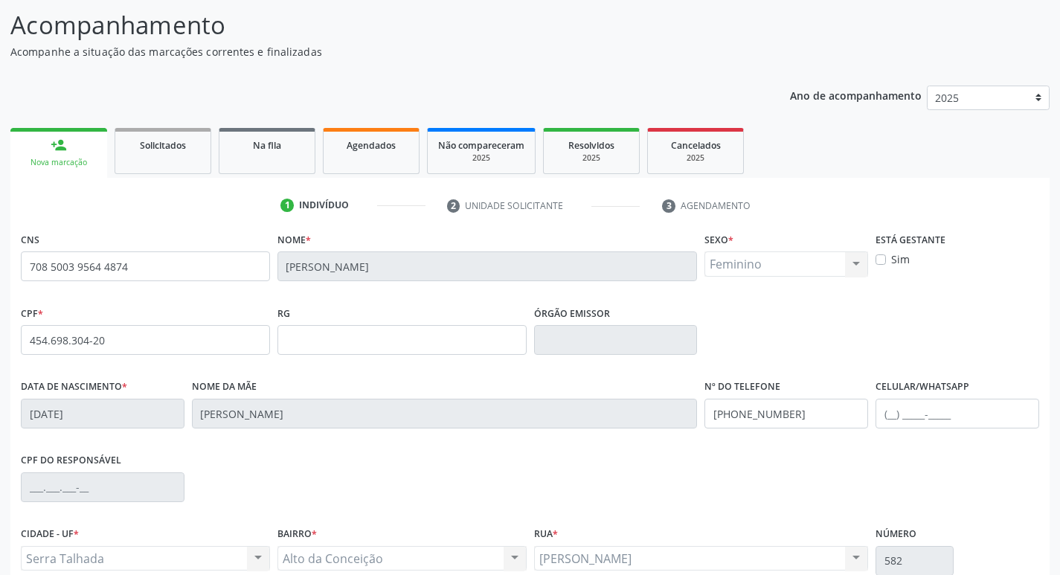
scroll to position [83, 0]
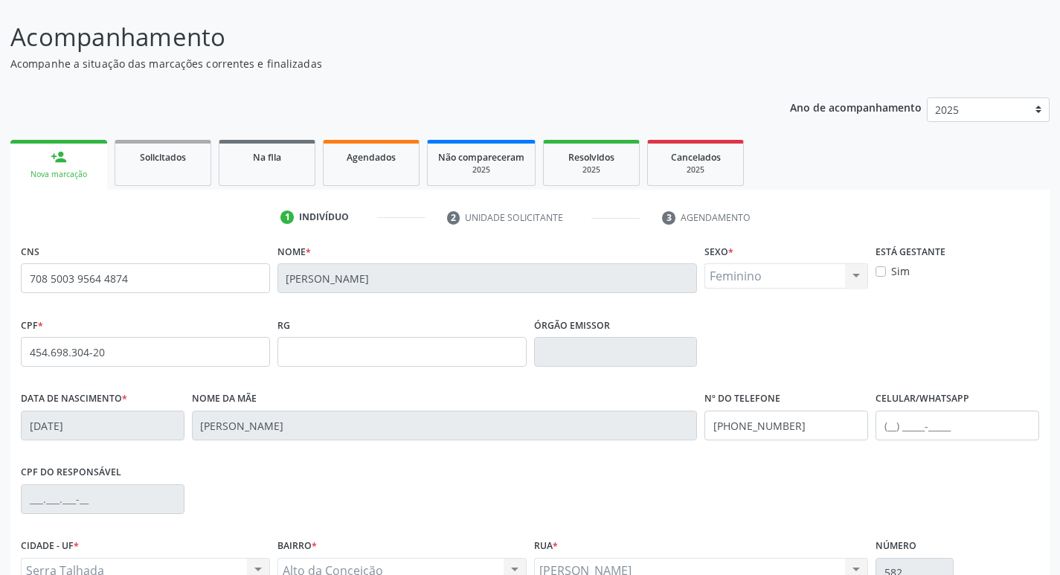
click at [891, 269] on label "Sim" at bounding box center [900, 271] width 19 height 16
click at [880, 269] on input "Sim" at bounding box center [881, 269] width 10 height 13
checkbox input "true"
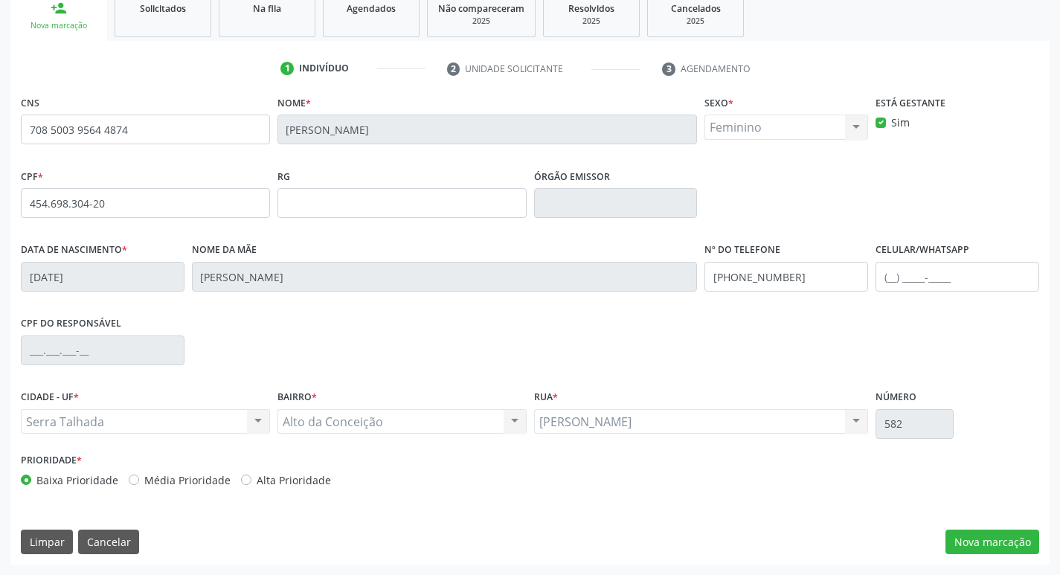
click at [247, 479] on div "Alta Prioridade" at bounding box center [286, 480] width 90 height 16
click at [257, 481] on label "Alta Prioridade" at bounding box center [294, 480] width 74 height 16
click at [243, 481] on input "Alta Prioridade" at bounding box center [246, 478] width 10 height 13
radio input "true"
click at [978, 540] on button "Nova marcação" at bounding box center [993, 542] width 94 height 25
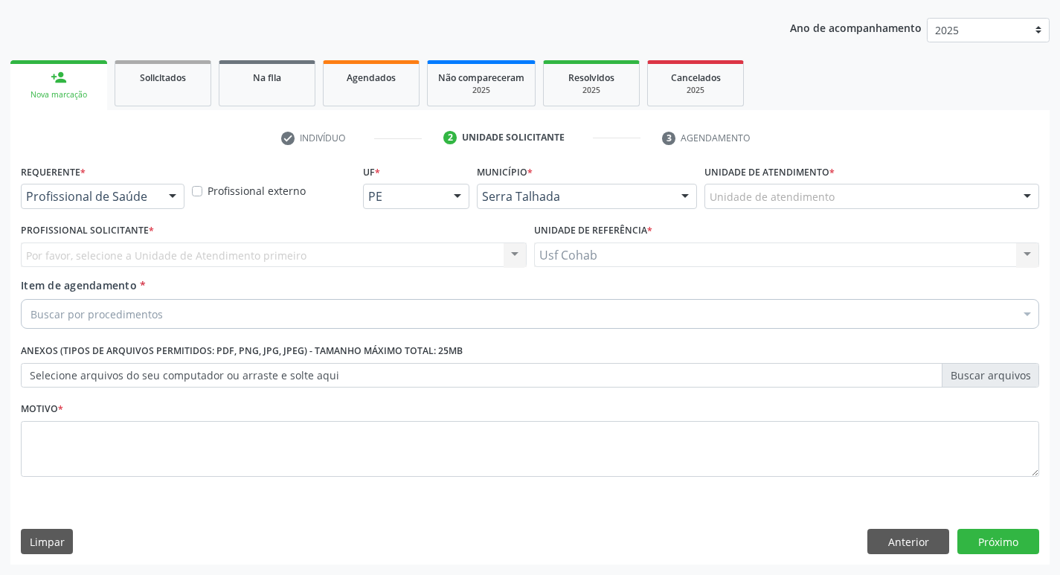
scroll to position [162, 0]
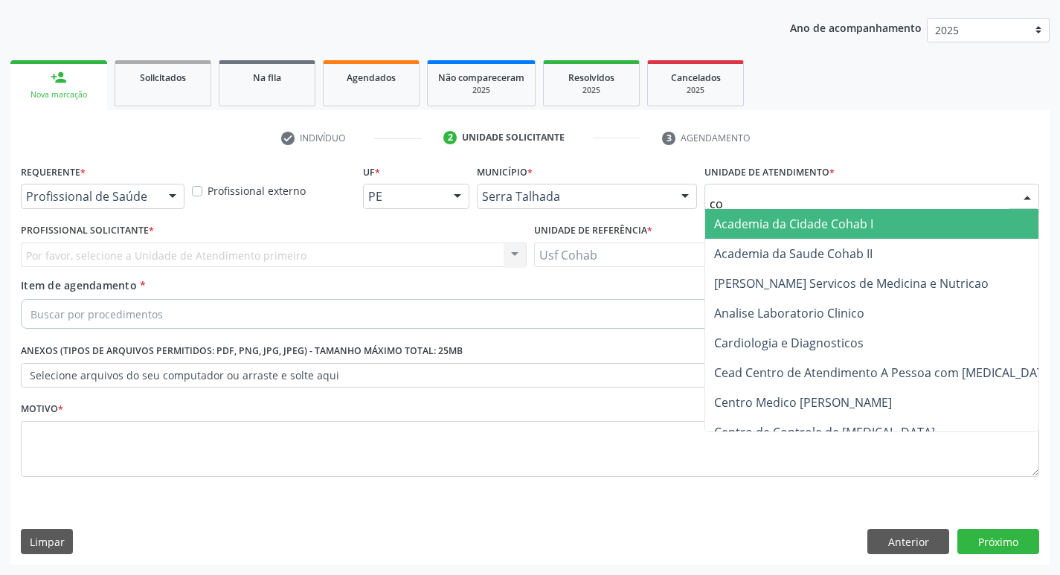
type input "coh"
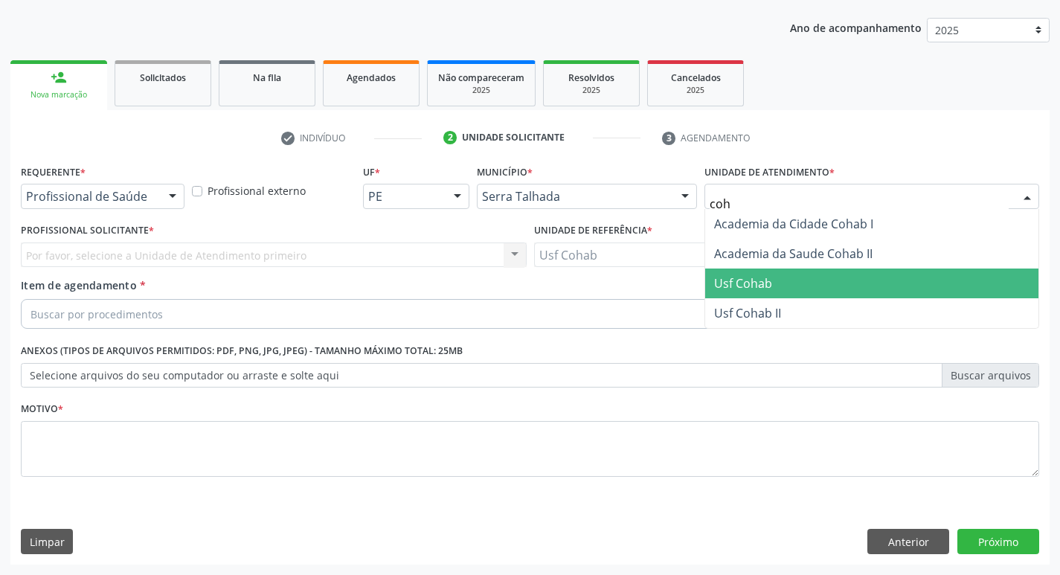
click at [764, 281] on span "Usf Cohab" at bounding box center [743, 283] width 58 height 16
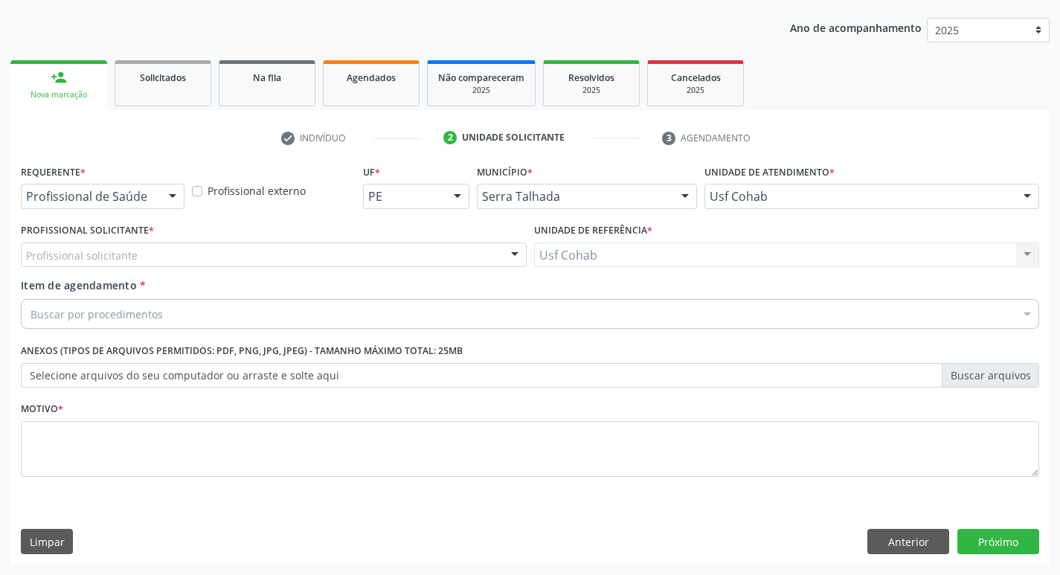
click at [246, 254] on div "Profissional solicitante" at bounding box center [274, 255] width 506 height 25
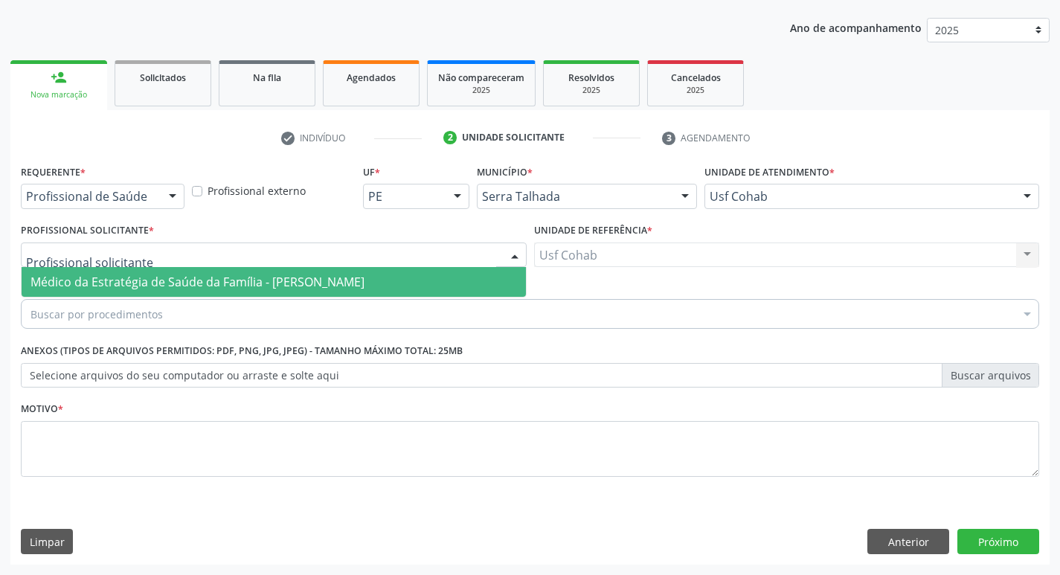
click at [250, 285] on span "Médico da Estratégia de Saúde da Família - [PERSON_NAME]" at bounding box center [198, 282] width 334 height 16
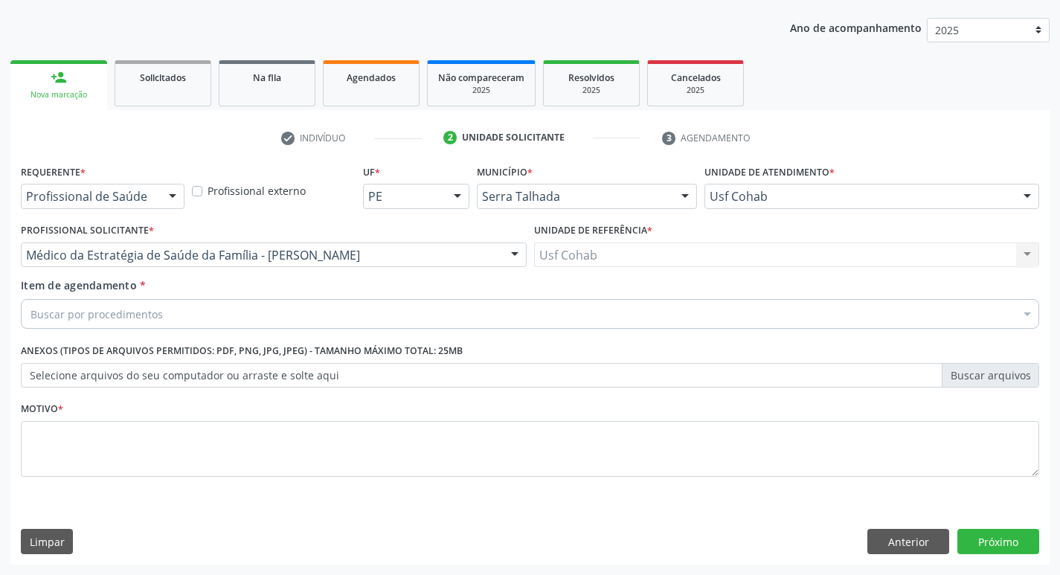
click at [633, 249] on div "Usf Cohab Usf Cohab Nenhum resultado encontrado para: " " Não há nenhuma opção …" at bounding box center [787, 255] width 506 height 25
click at [1032, 254] on div "Usf Cohab Usf Cohab Nenhum resultado encontrado para: " " Não há nenhuma opção …" at bounding box center [787, 255] width 506 height 25
click at [218, 309] on div "Buscar por procedimentos" at bounding box center [530, 314] width 1019 height 30
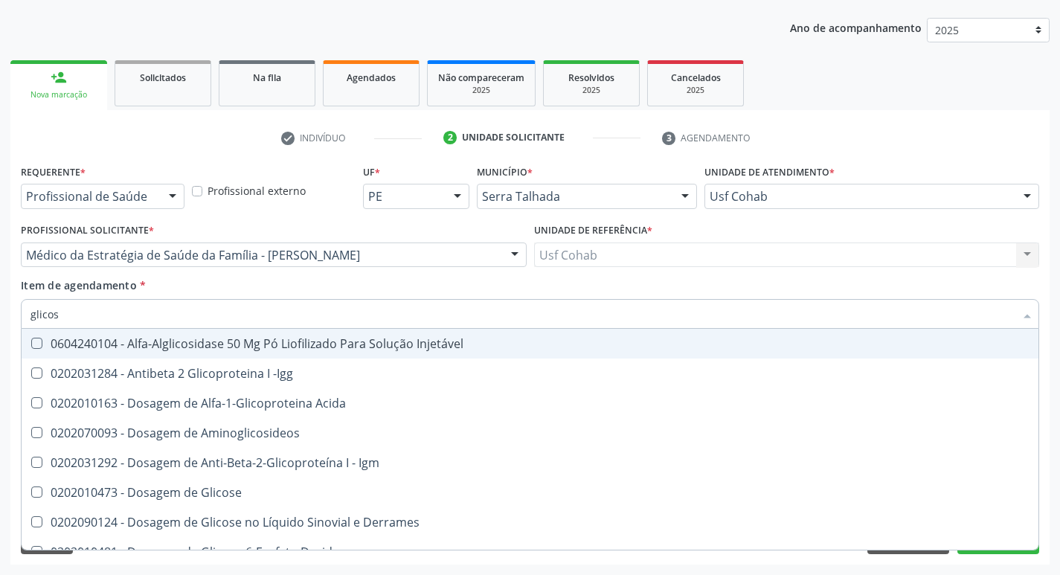
type input "glicose"
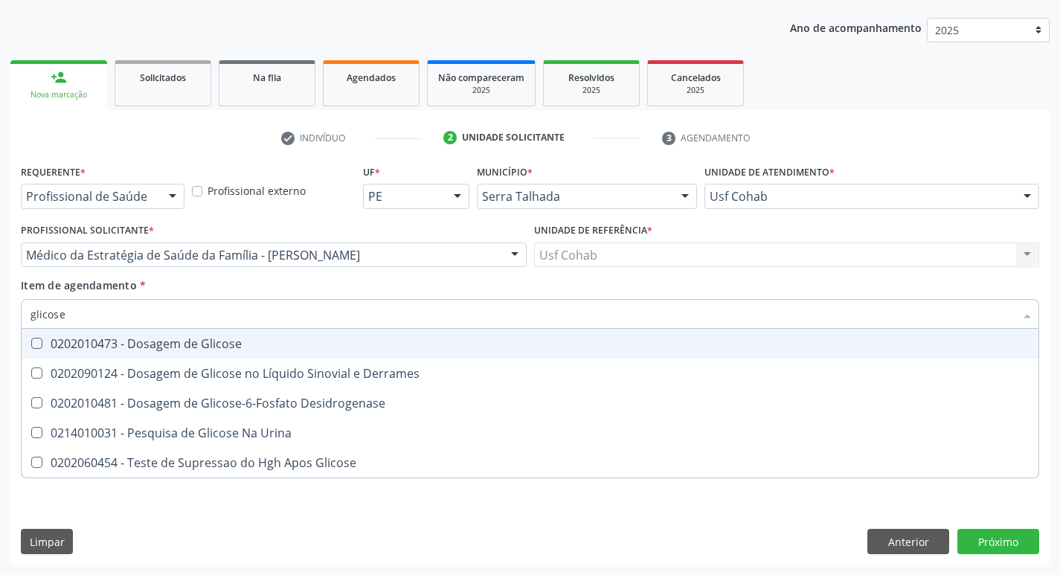
click at [40, 347] on Glicose at bounding box center [36, 343] width 11 height 11
click at [31, 347] on Glicose "checkbox" at bounding box center [27, 344] width 10 height 10
checkbox Glicose "true"
drag, startPoint x: 95, startPoint y: 321, endPoint x: 36, endPoint y: 289, distance: 66.6
click at [0, 293] on div "Acompanhamento Acompanhe a situação das marcações correntes e finalizadas Relat…" at bounding box center [530, 248] width 1060 height 656
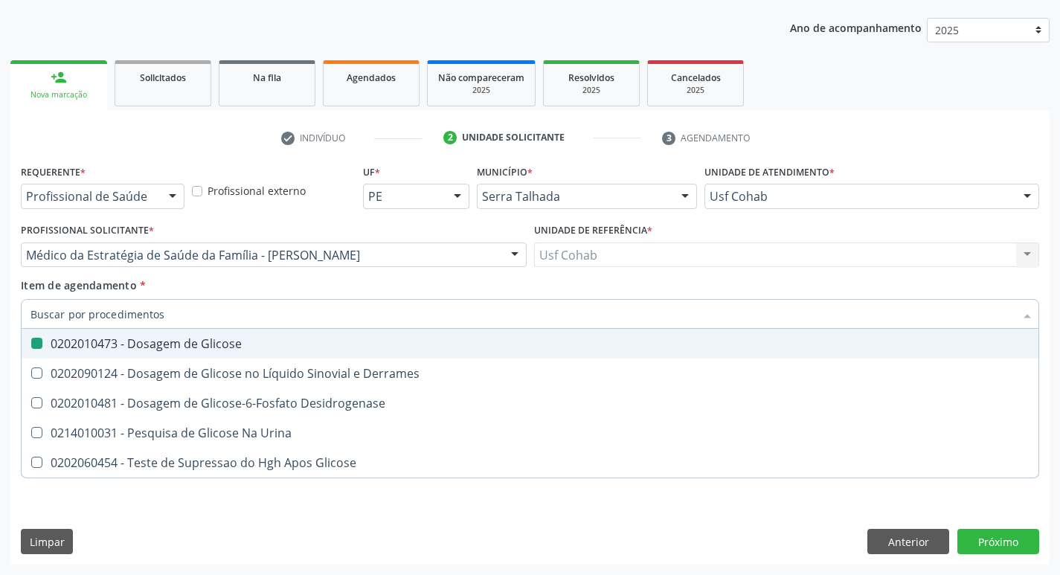
checkbox Glicose "false"
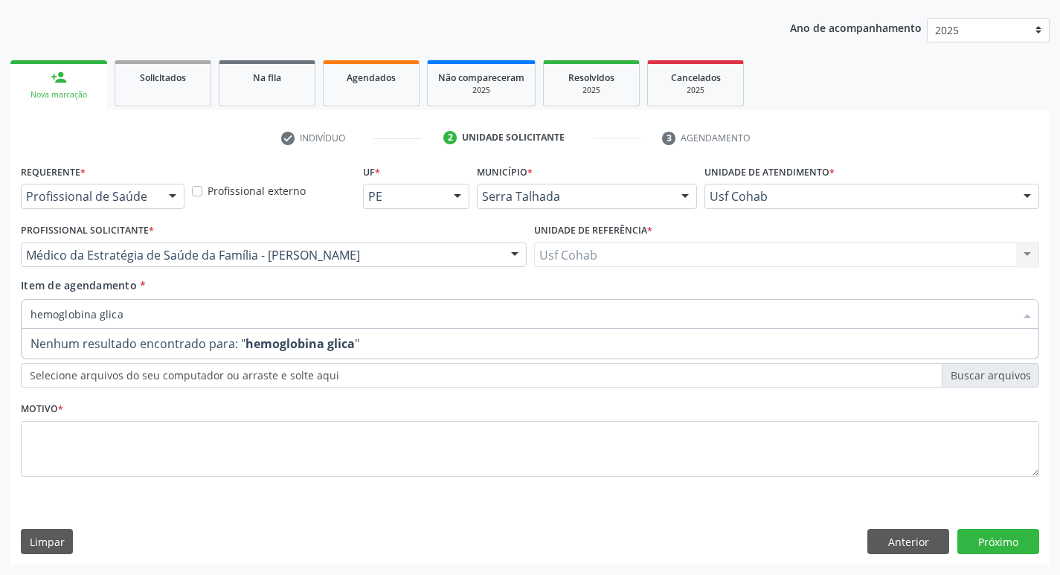
type input "hemoglobina glic"
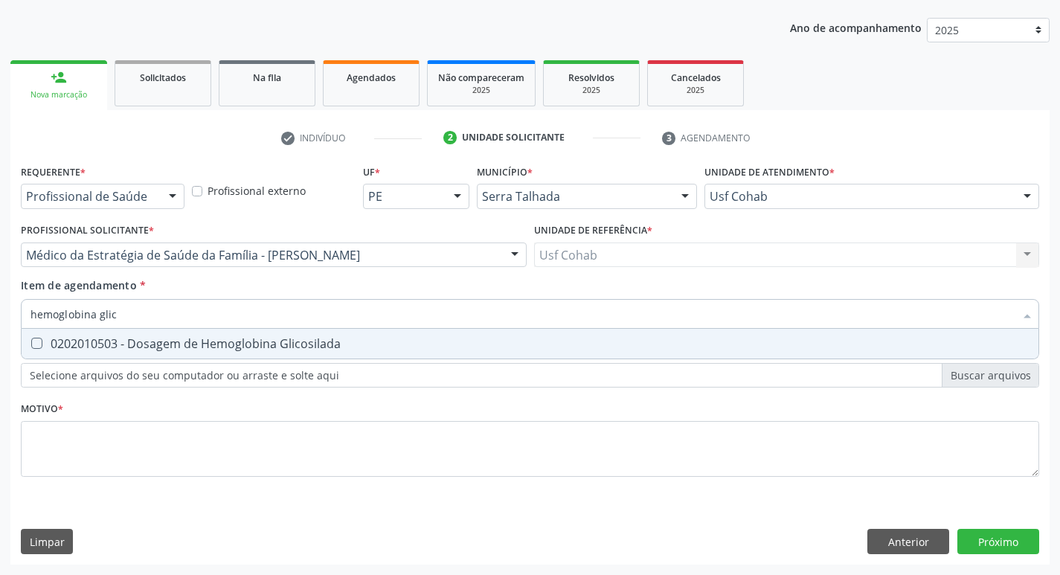
click at [31, 342] on Glicosilada at bounding box center [36, 343] width 11 height 11
click at [31, 342] on Glicosilada "checkbox" at bounding box center [27, 344] width 10 height 10
checkbox Glicosilada "true"
drag, startPoint x: 141, startPoint y: 315, endPoint x: 0, endPoint y: 315, distance: 141.4
click at [0, 315] on div "Acompanhamento Acompanhe a situação das marcações correntes e finalizadas Relat…" at bounding box center [530, 248] width 1060 height 656
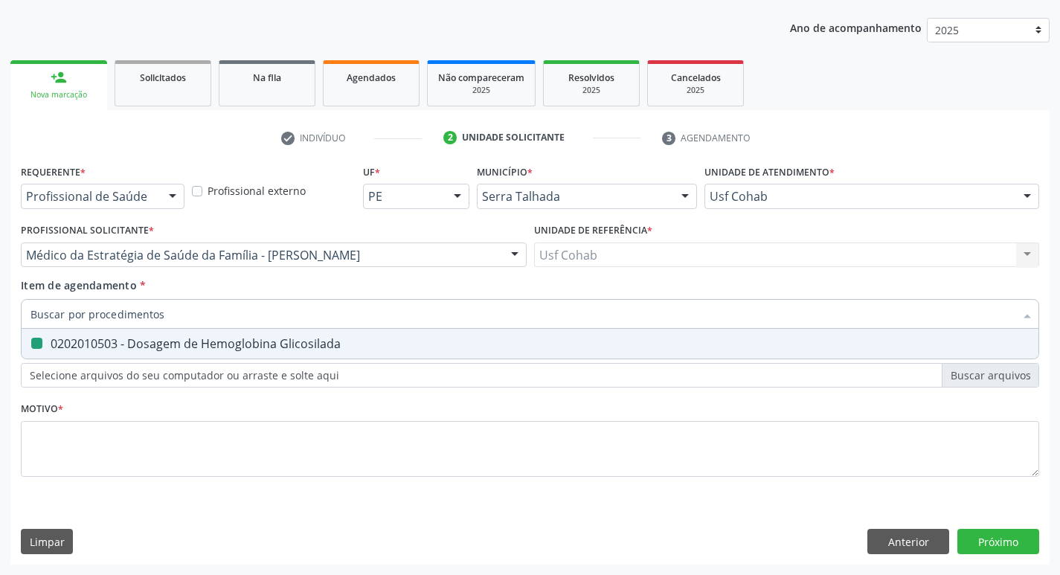
checkbox Glicosilada "false"
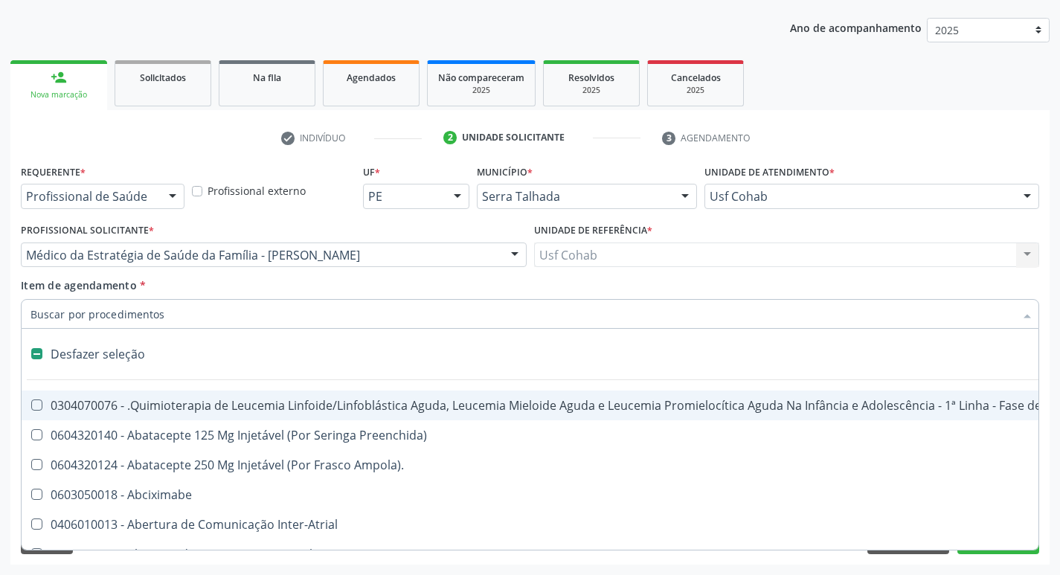
click at [214, 310] on input "Item de agendamento *" at bounding box center [523, 314] width 984 height 30
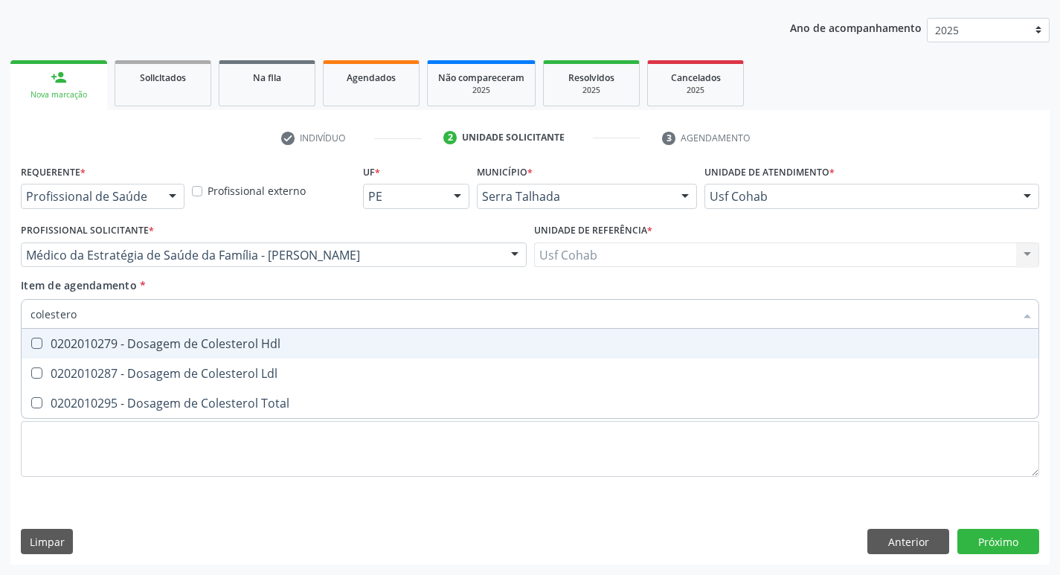
type input "colesterol"
click at [36, 342] on Hdl at bounding box center [36, 343] width 11 height 11
click at [31, 342] on Hdl "checkbox" at bounding box center [27, 344] width 10 height 10
checkbox Hdl "true"
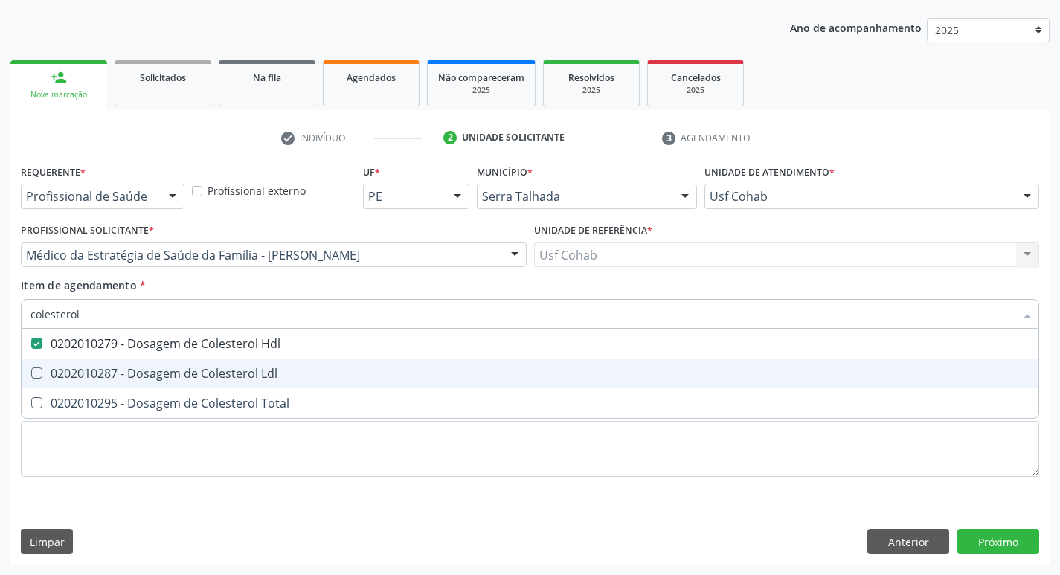
click at [33, 370] on Ldl at bounding box center [36, 373] width 11 height 11
click at [31, 370] on Ldl "checkbox" at bounding box center [27, 373] width 10 height 10
checkbox Ldl "true"
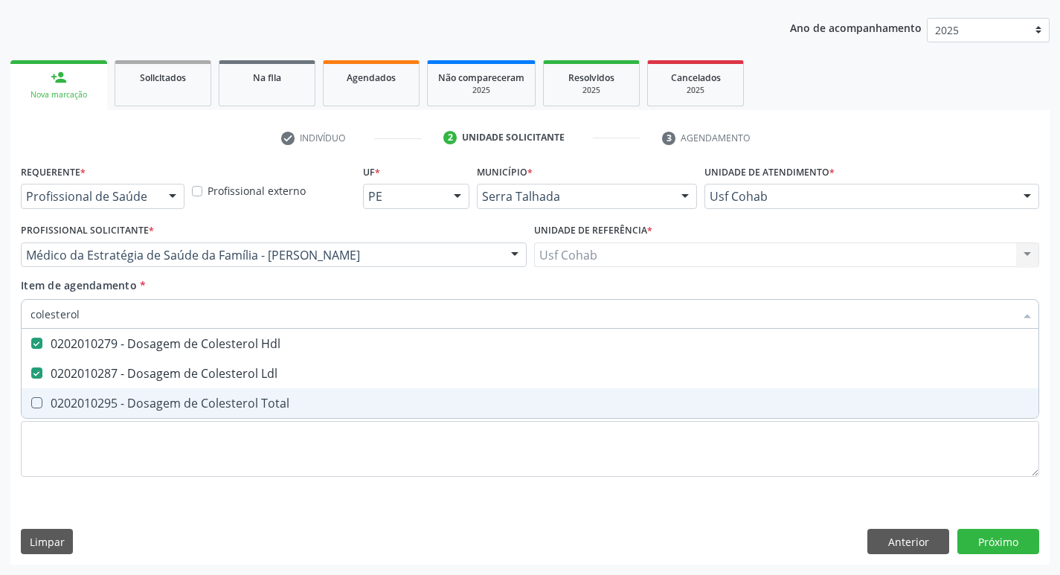
click at [36, 405] on Total at bounding box center [36, 402] width 11 height 11
click at [31, 405] on Total "checkbox" at bounding box center [27, 403] width 10 height 10
checkbox Total "true"
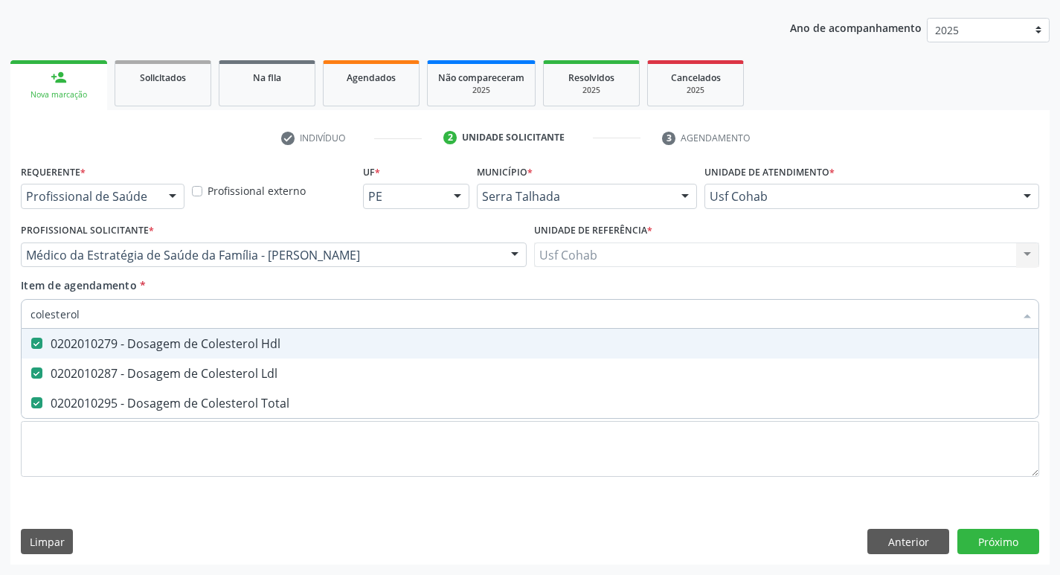
drag, startPoint x: 107, startPoint y: 315, endPoint x: 21, endPoint y: 307, distance: 86.8
click at [0, 308] on div "Acompanhamento Acompanhe a situação das marcações correntes e finalizadas Relat…" at bounding box center [530, 248] width 1060 height 656
checkbox Hdl "false"
checkbox Ldl "false"
checkbox Total "false"
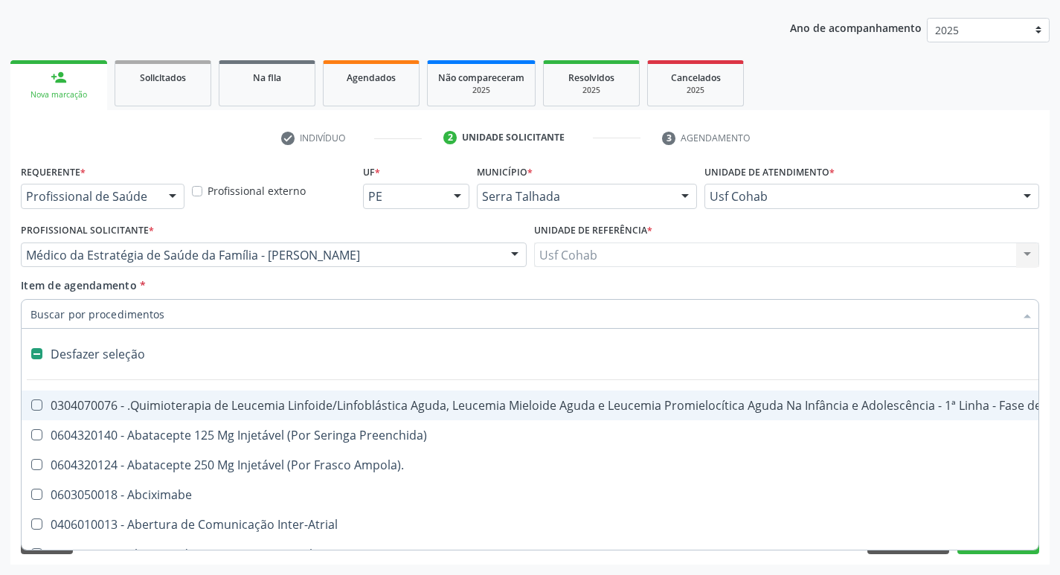
click at [122, 314] on input "Item de agendamento *" at bounding box center [523, 314] width 984 height 30
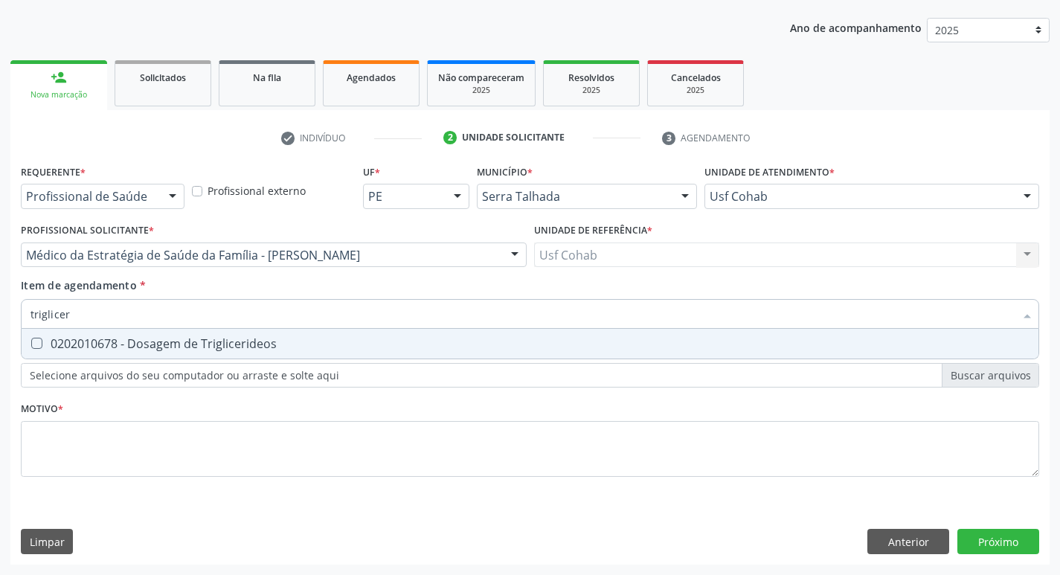
type input "trigliceri"
click at [40, 342] on Triglicerideos at bounding box center [36, 343] width 11 height 11
click at [31, 342] on Triglicerideos "checkbox" at bounding box center [27, 344] width 10 height 10
checkbox Triglicerideos "true"
drag, startPoint x: 90, startPoint y: 314, endPoint x: 0, endPoint y: 326, distance: 90.8
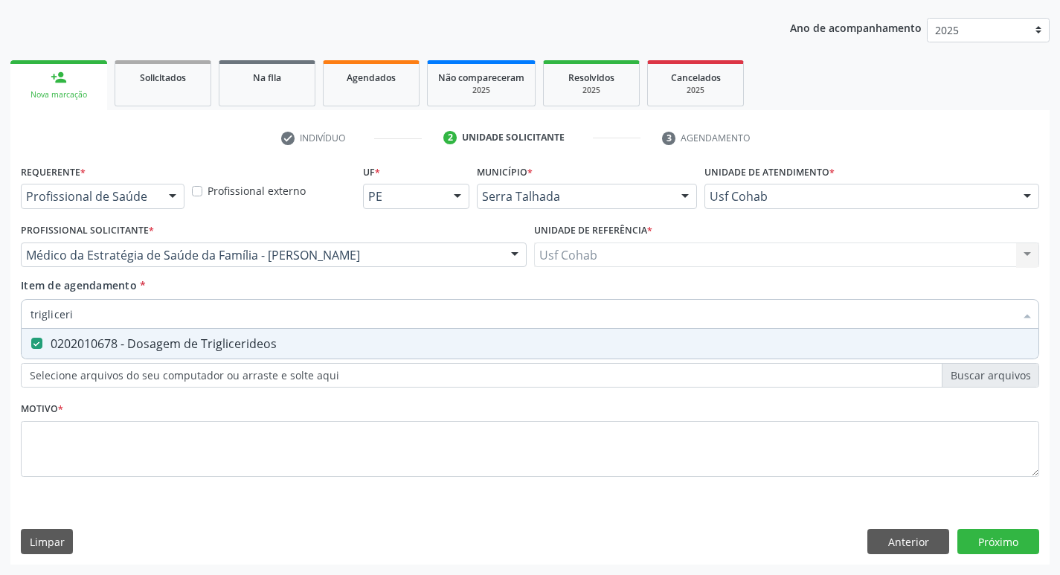
click at [0, 326] on div "Acompanhamento Acompanhe a situação das marcações correntes e finalizadas Relat…" at bounding box center [530, 248] width 1060 height 656
checkbox Triglicerideos "false"
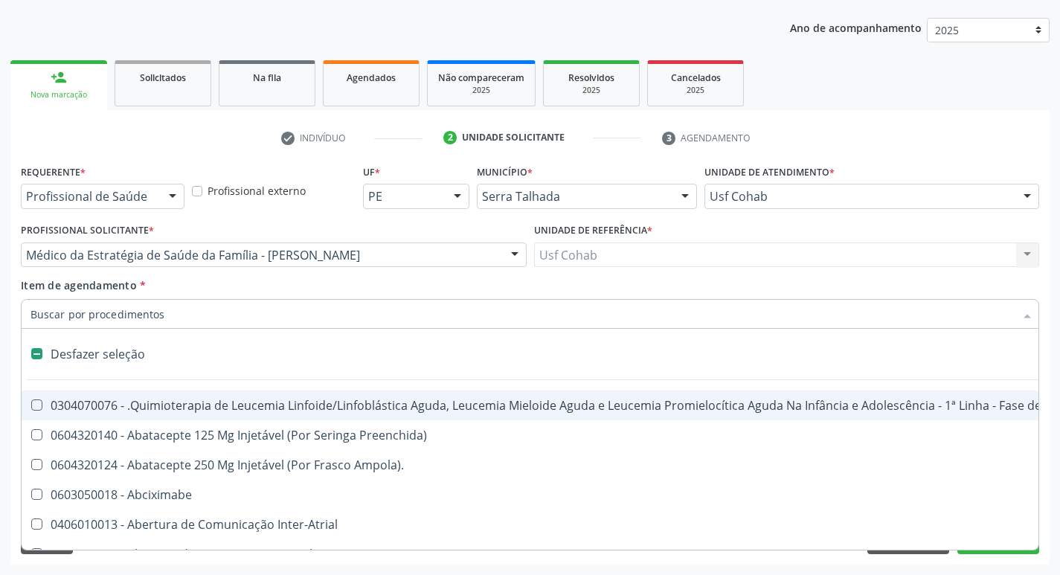
click at [141, 321] on input "Item de agendamento *" at bounding box center [523, 314] width 984 height 30
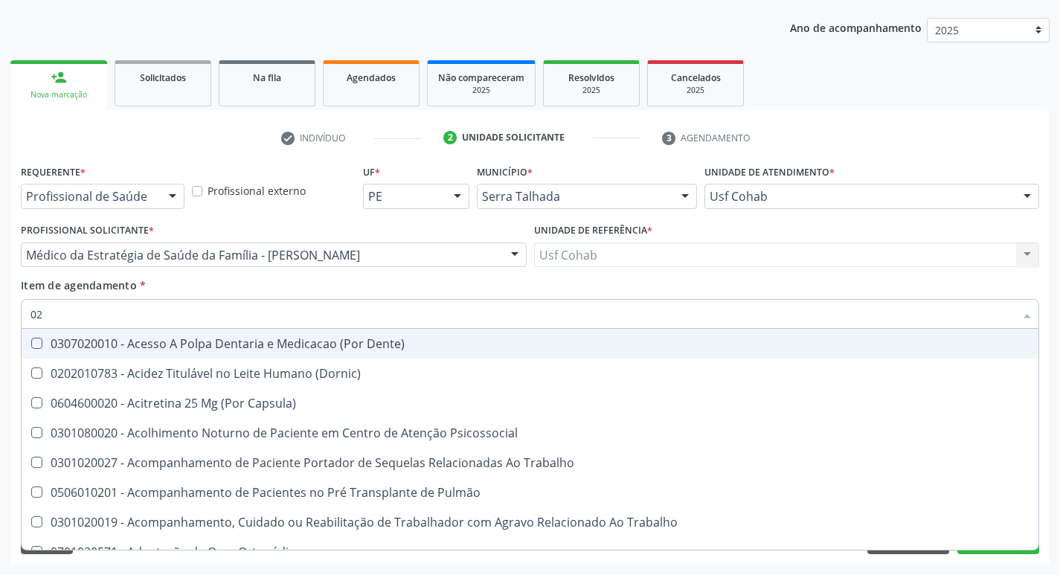
type input "020"
checkbox Hdl "true"
checkbox Ldl "true"
checkbox Total "true"
checkbox Glicose "true"
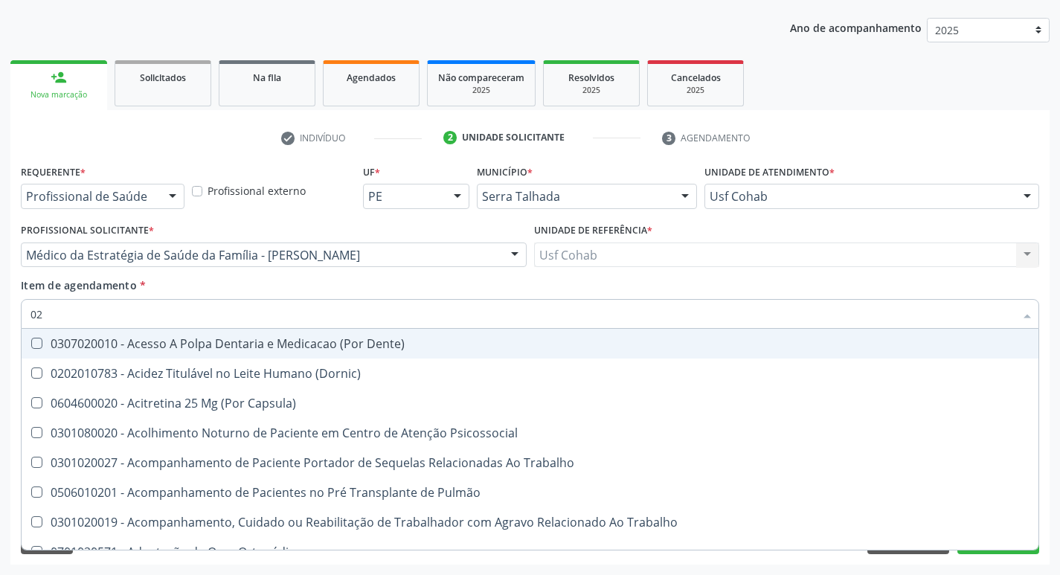
checkbox Glicosilada "true"
checkbox Triglicerideos "true"
checkbox Tendao "false"
checkbox Amniótico "false"
checkbox Espermograma "false"
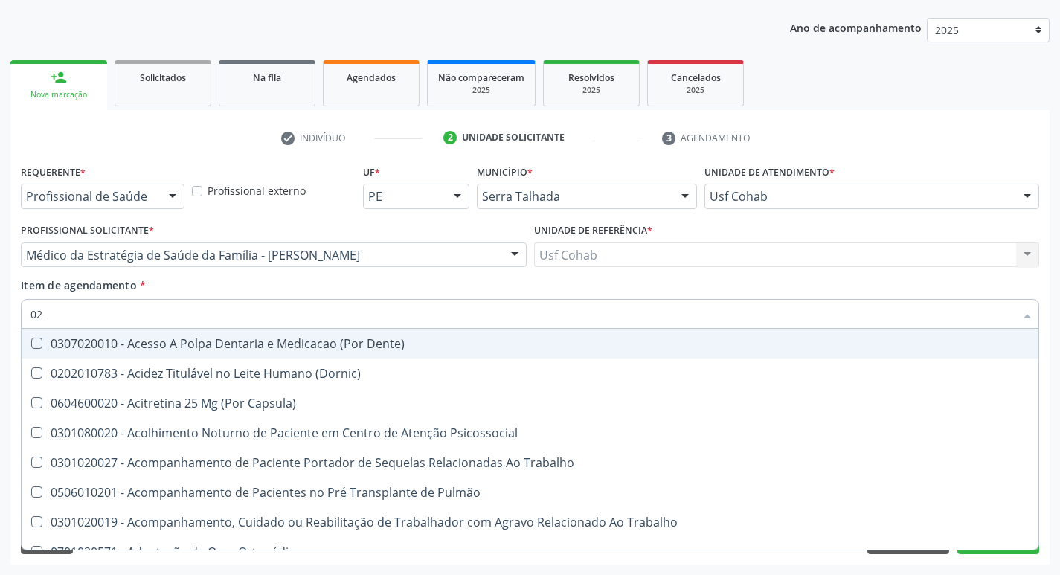
checkbox Segmento\) "false"
checkbox Liso "false"
checkbox Semana\) "false"
type input "0202"
checkbox Faringe\/Laringe "true"
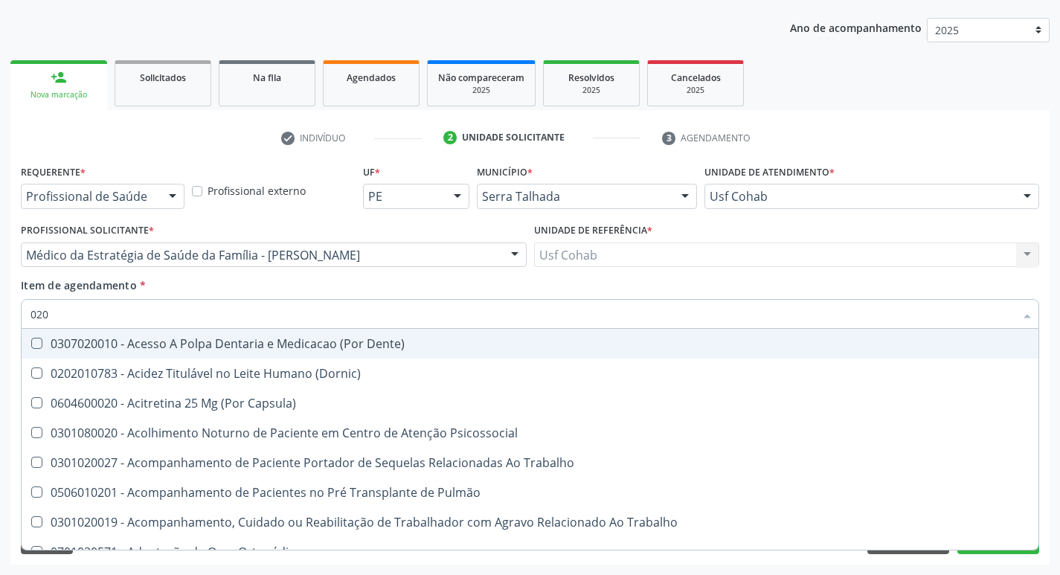
checkbox Puncao "true"
checkbox Fragmento "true"
checkbox Laser "true"
checkbox Septostomia "true"
checkbox Projecoes\) "true"
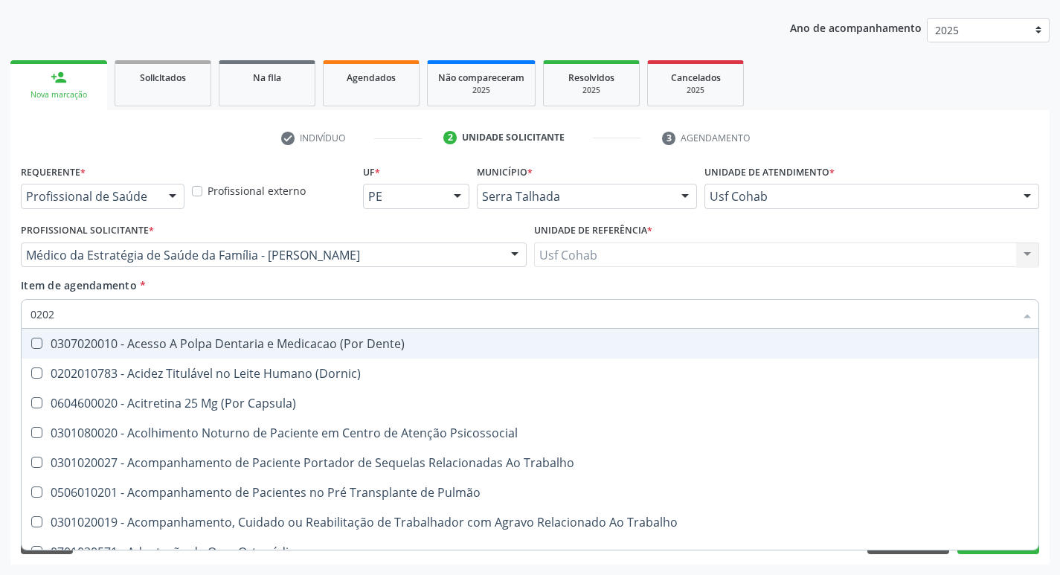
checkbox Hdl "false"
checkbox Ldl "false"
checkbox Total "false"
checkbox Glicose "false"
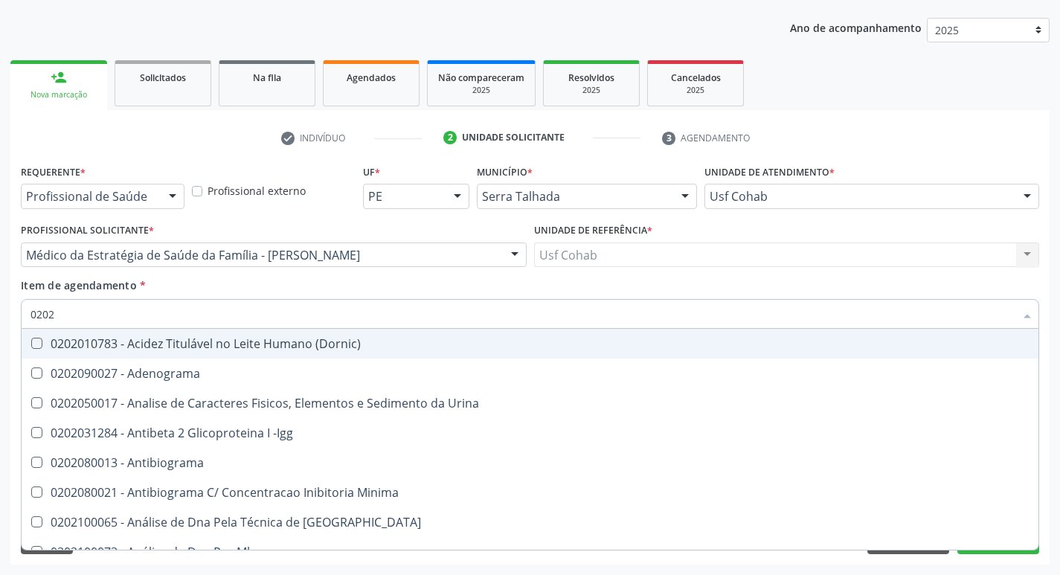
type input "02020"
checkbox \(Psa\) "true"
checkbox III "true"
checkbox Barbituratos "true"
checkbox Hdl "false"
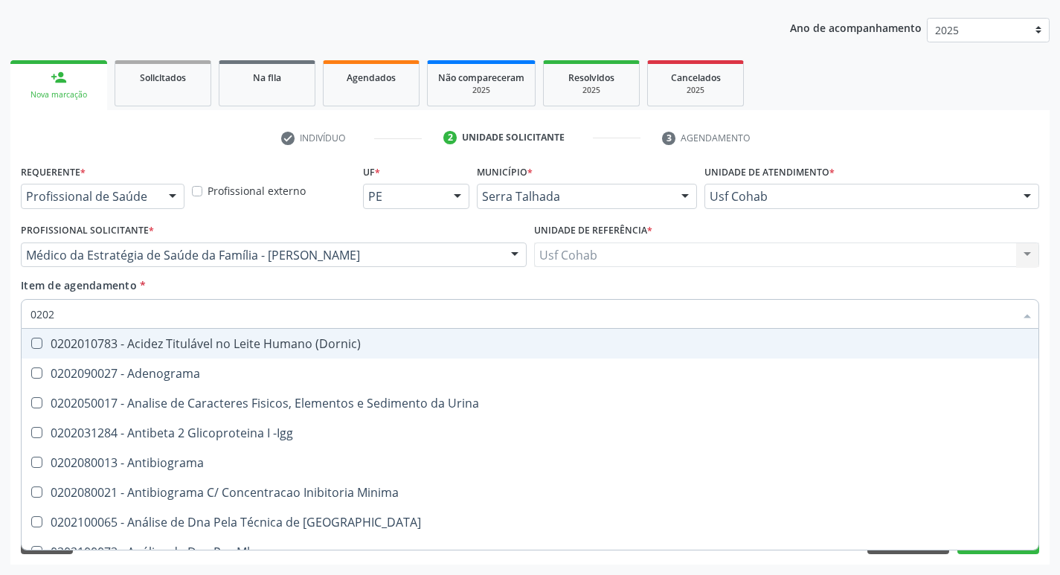
checkbox Ldl "false"
checkbox Total "false"
checkbox Xi "true"
checkbox Fibrinogenio "true"
checkbox Glicose "false"
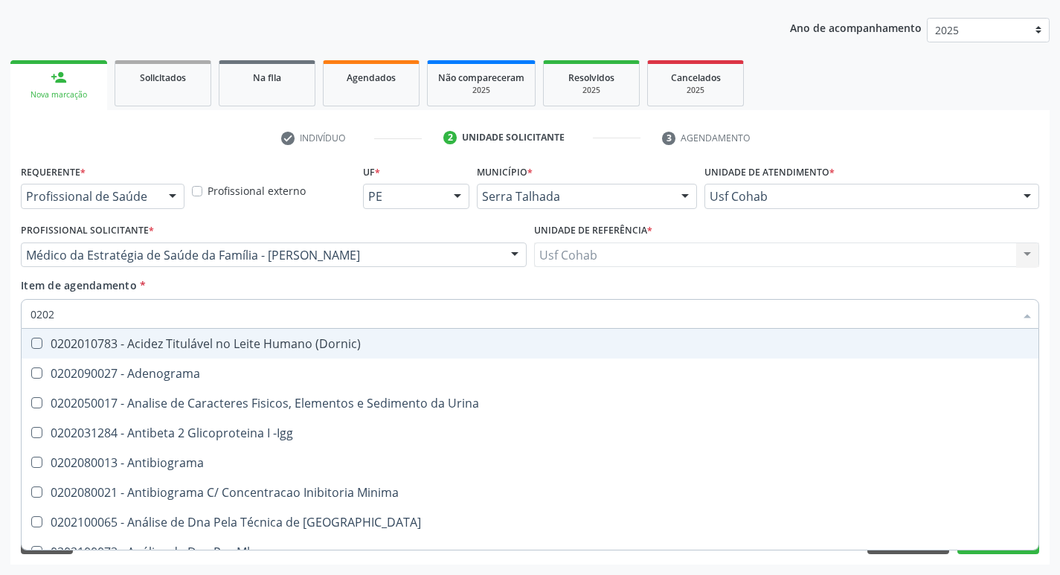
checkbox Glicosilada "false"
checkbox Funcional "true"
checkbox Triglicerideos "false"
type input "020201"
checkbox \(Pos-Pasteurização\) "true"
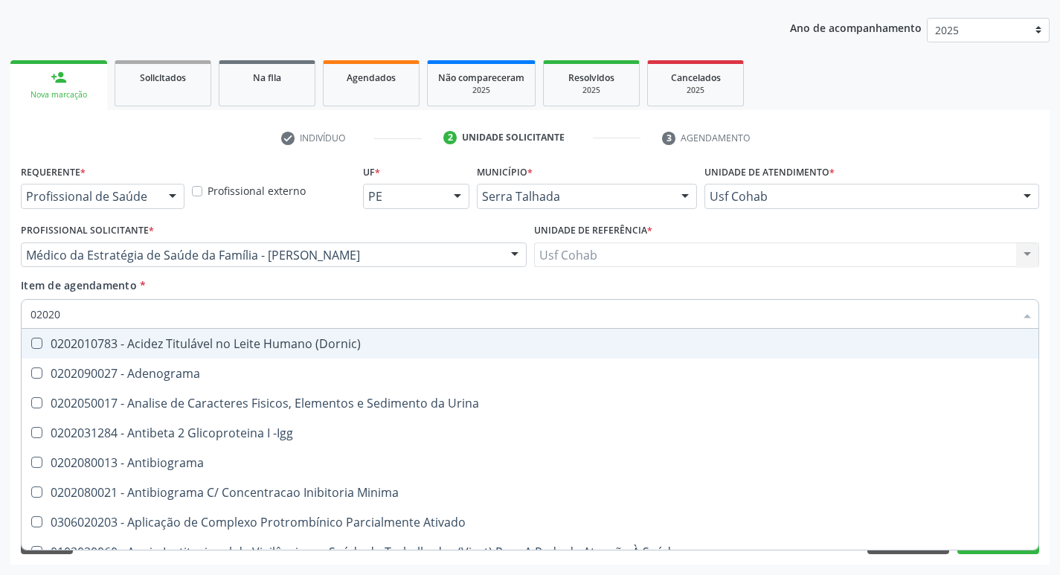
checkbox Molecular "true"
checkbox Parceria\) "true"
checkbox T3 "true"
checkbox Coagulação "true"
checkbox Acetona "true"
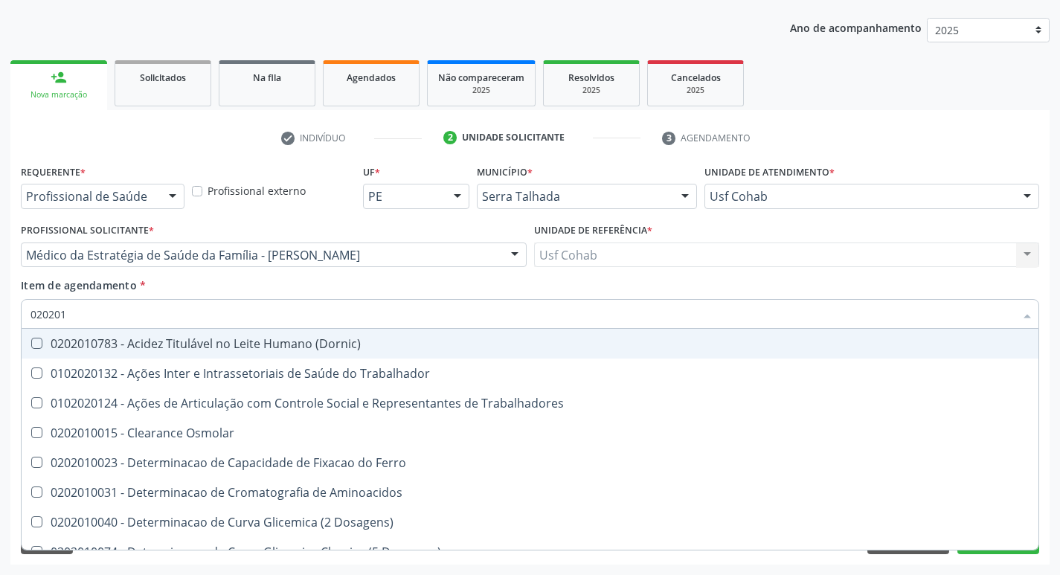
type input "0202010"
checkbox Circulante "true"
checkbox III "true"
checkbox Fracoes "true"
checkbox Hdl "false"
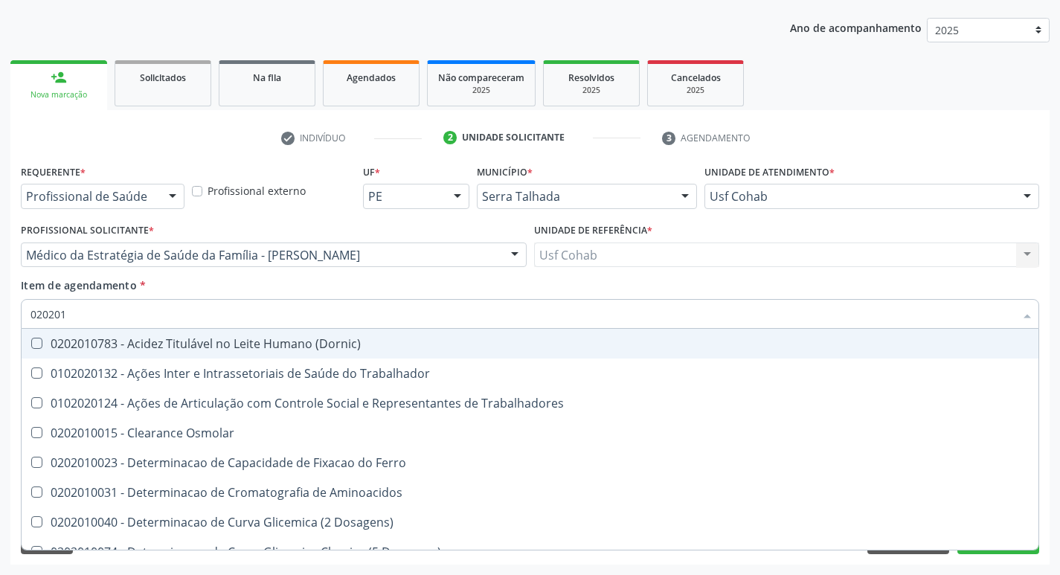
checkbox Ldl "false"
checkbox Total "false"
checkbox II "true"
checkbox Serico "true"
checkbox Glicose "false"
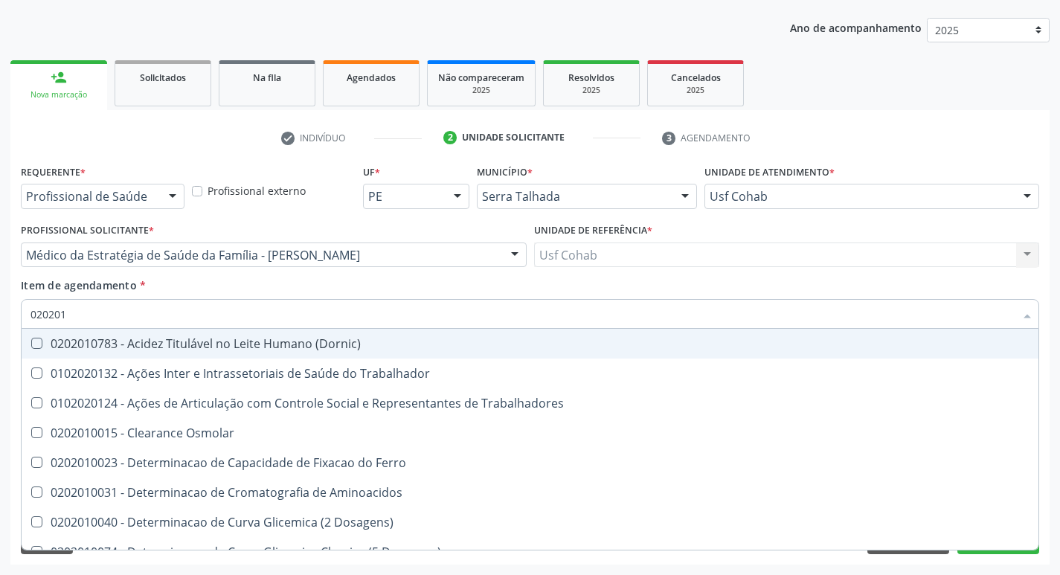
checkbox Glicosilada "false"
checkbox Muco-Proteinas "true"
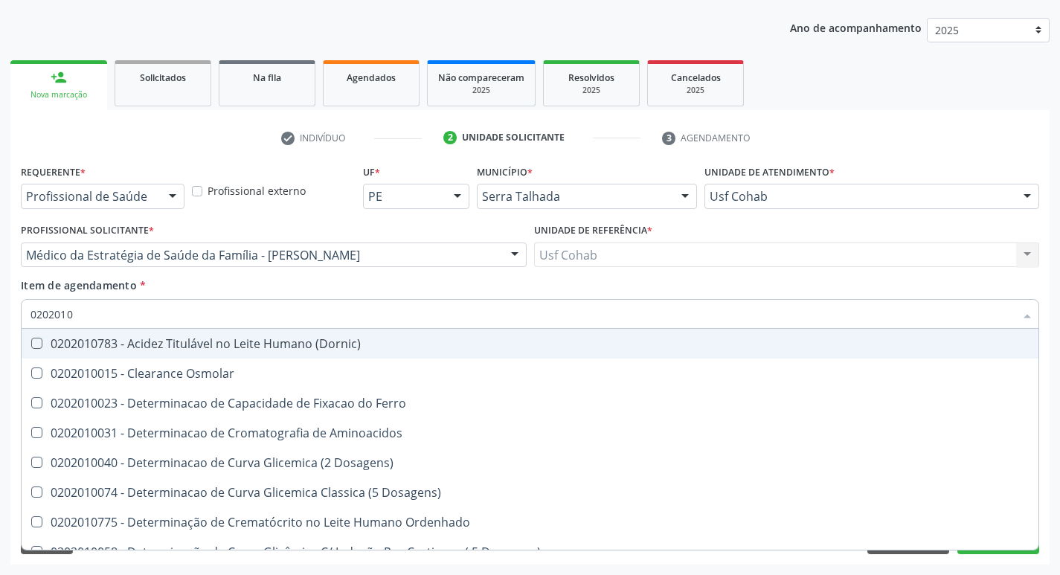
type input "02020106"
checkbox Dosagens\) "true"
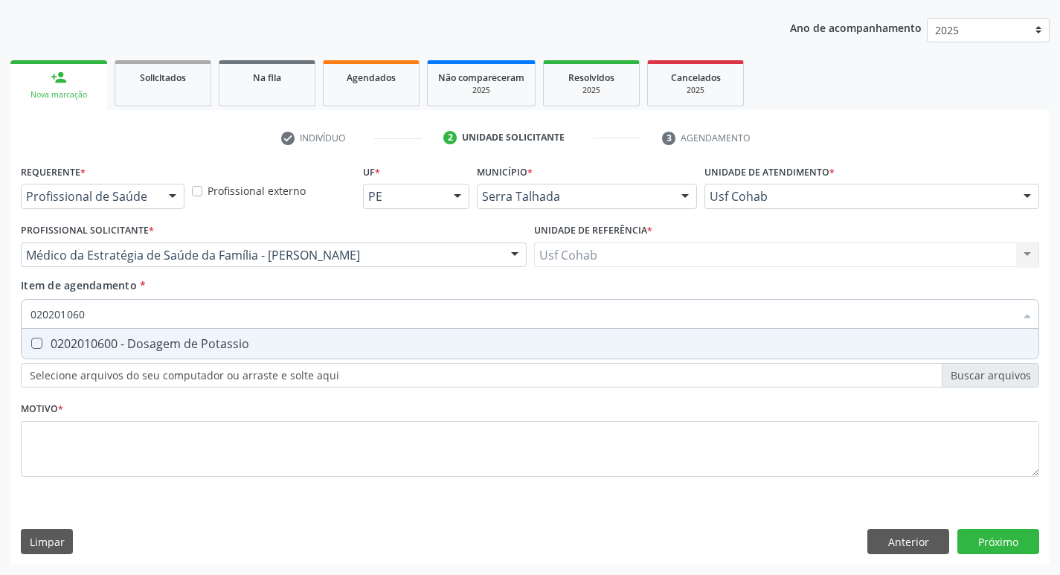
type input "0202010600"
click at [35, 346] on Potassio at bounding box center [36, 343] width 11 height 11
click at [31, 346] on Potassio "checkbox" at bounding box center [27, 344] width 10 height 10
checkbox Potassio "true"
drag, startPoint x: 100, startPoint y: 315, endPoint x: 39, endPoint y: 325, distance: 62.5
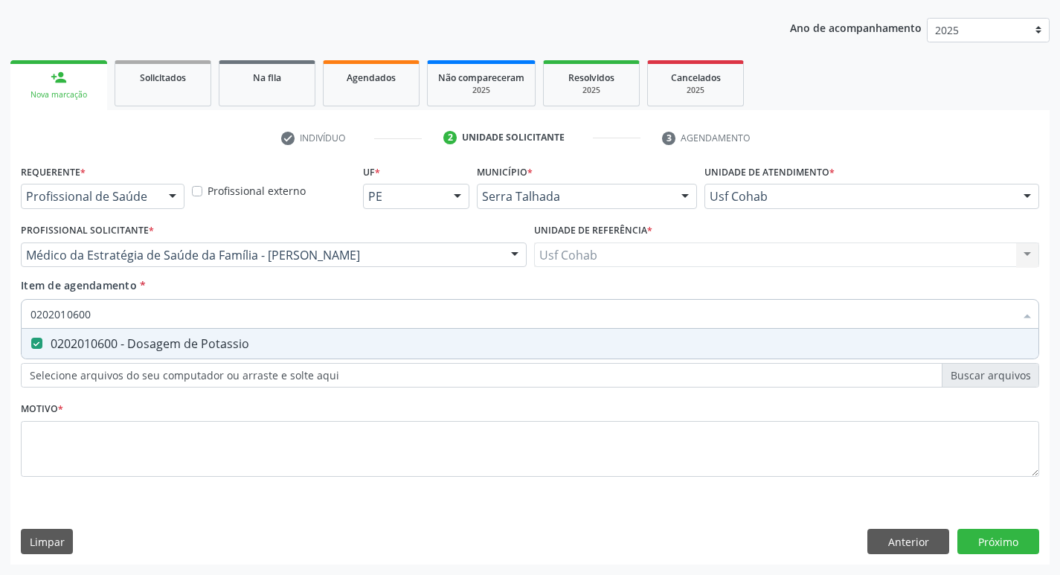
click at [0, 339] on div "Acompanhamento Acompanhe a situação das marcações correntes e finalizadas Relat…" at bounding box center [530, 248] width 1060 height 656
checkbox Potassio "false"
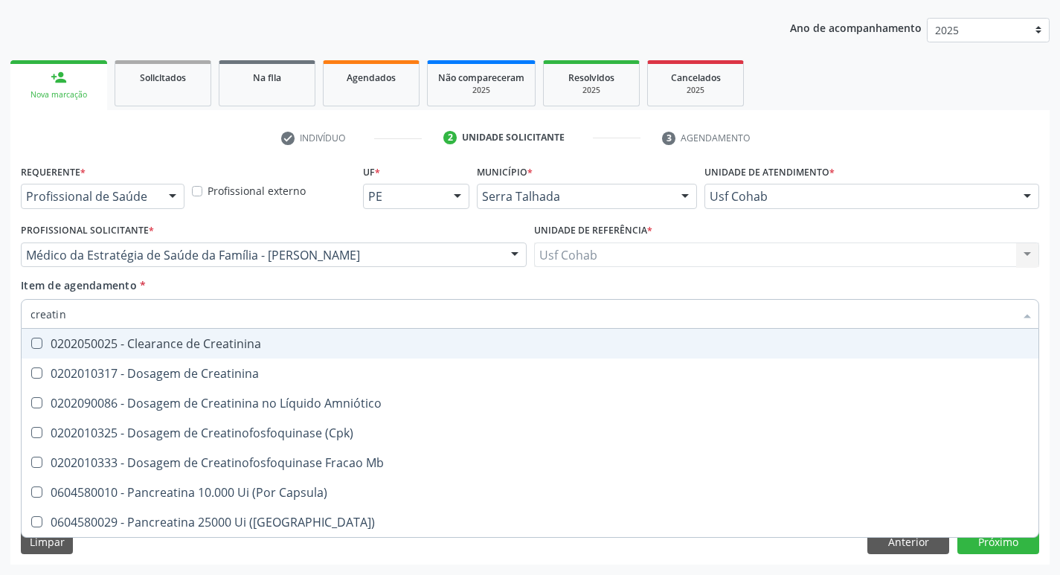
type input "creatini"
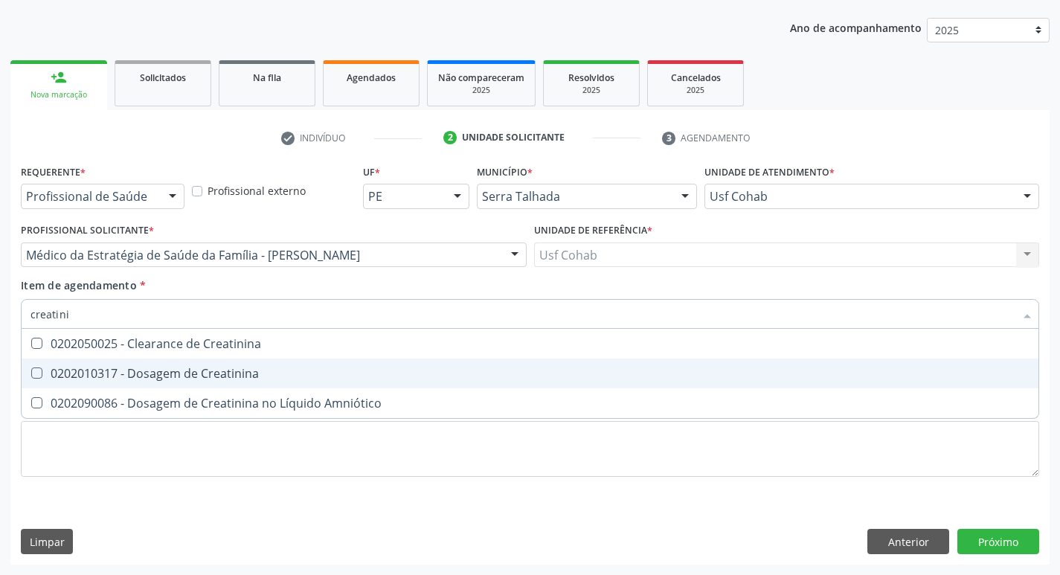
drag, startPoint x: 37, startPoint y: 374, endPoint x: 71, endPoint y: 360, distance: 36.3
click at [38, 374] on Creatinina at bounding box center [36, 373] width 11 height 11
click at [31, 374] on Creatinina "checkbox" at bounding box center [27, 373] width 10 height 10
checkbox Creatinina "true"
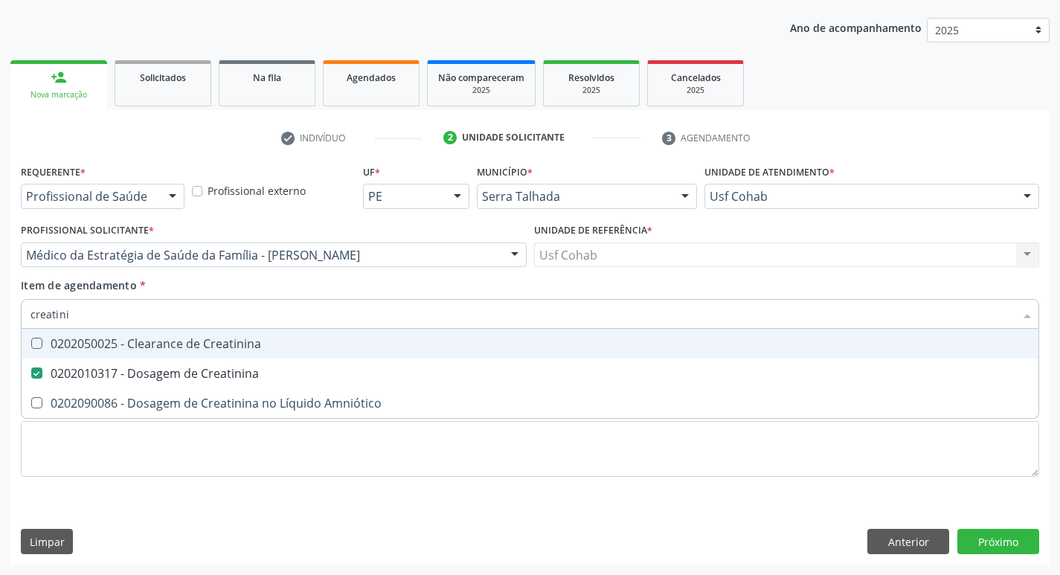
drag, startPoint x: 92, startPoint y: 327, endPoint x: 86, endPoint y: 334, distance: 10.0
click at [86, 324] on div "creatini Desfazer seleção 0202050025 - Clearance de Creatinina 0202010317 - Dos…" at bounding box center [530, 311] width 1019 height 25
drag, startPoint x: 92, startPoint y: 322, endPoint x: 0, endPoint y: 307, distance: 93.6
click at [0, 307] on div "Acompanhamento Acompanhe a situação das marcações correntes e finalizadas Relat…" at bounding box center [530, 248] width 1060 height 656
checkbox Creatinina "false"
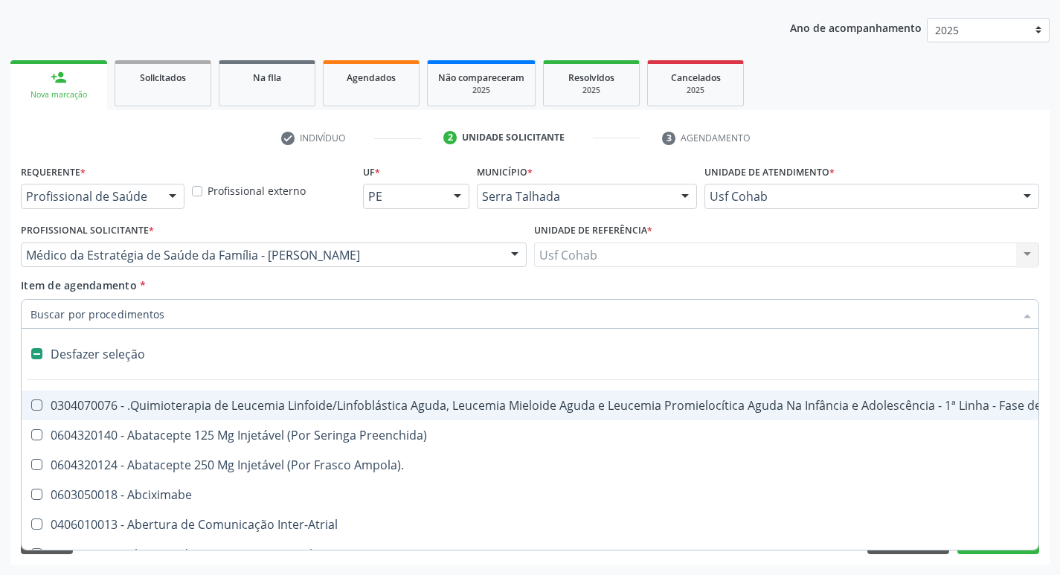
click at [86, 310] on input "Item de agendamento *" at bounding box center [523, 314] width 984 height 30
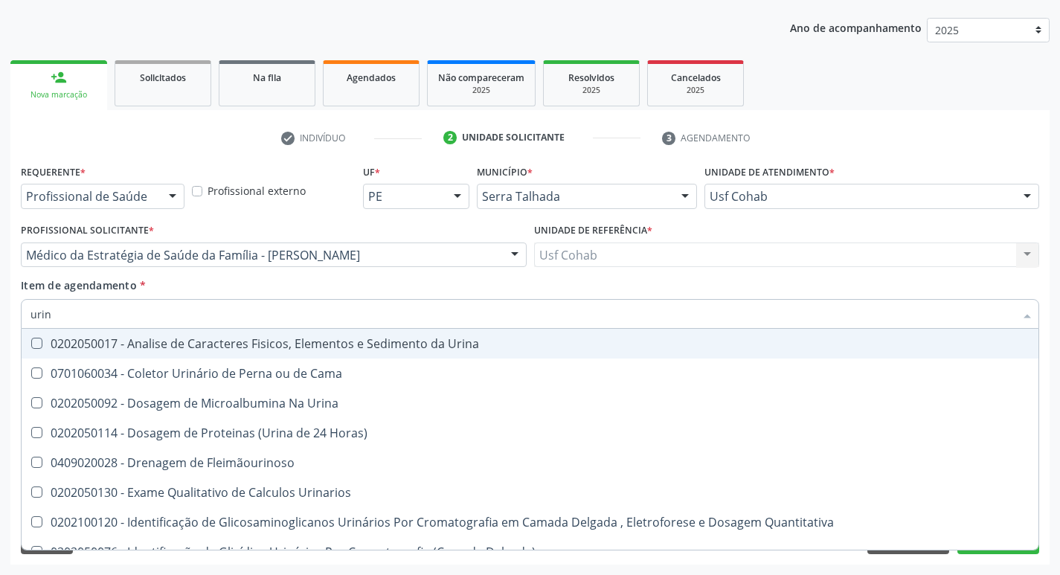
type input "urina"
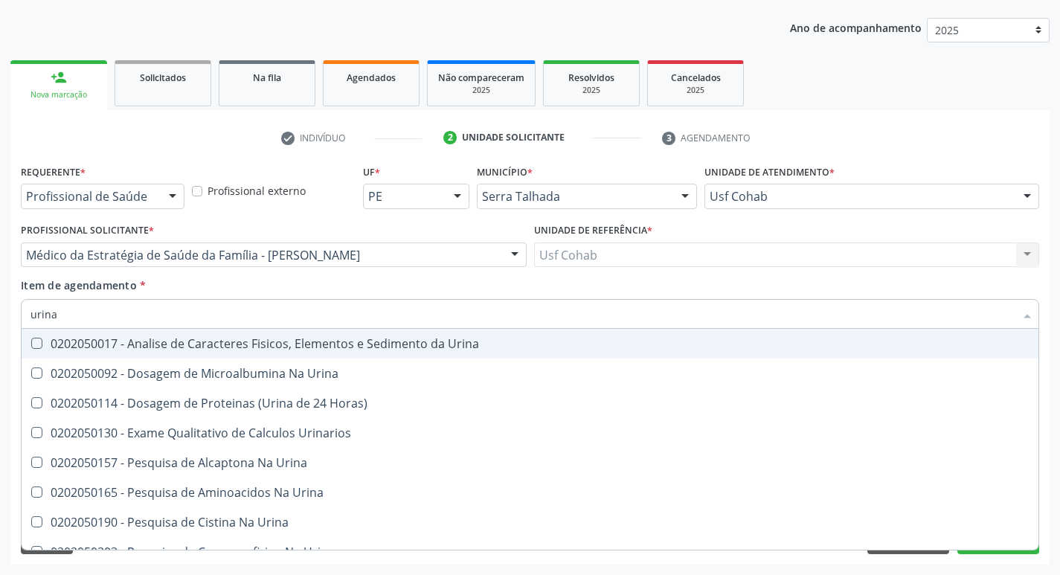
click at [38, 343] on Urina at bounding box center [36, 343] width 11 height 11
click at [31, 343] on Urina "checkbox" at bounding box center [27, 344] width 10 height 10
checkbox Urina "true"
drag, startPoint x: 88, startPoint y: 316, endPoint x: 0, endPoint y: 287, distance: 92.5
click at [0, 287] on div "Acompanhamento Acompanhe a situação das marcações correntes e finalizadas Relat…" at bounding box center [530, 248] width 1060 height 656
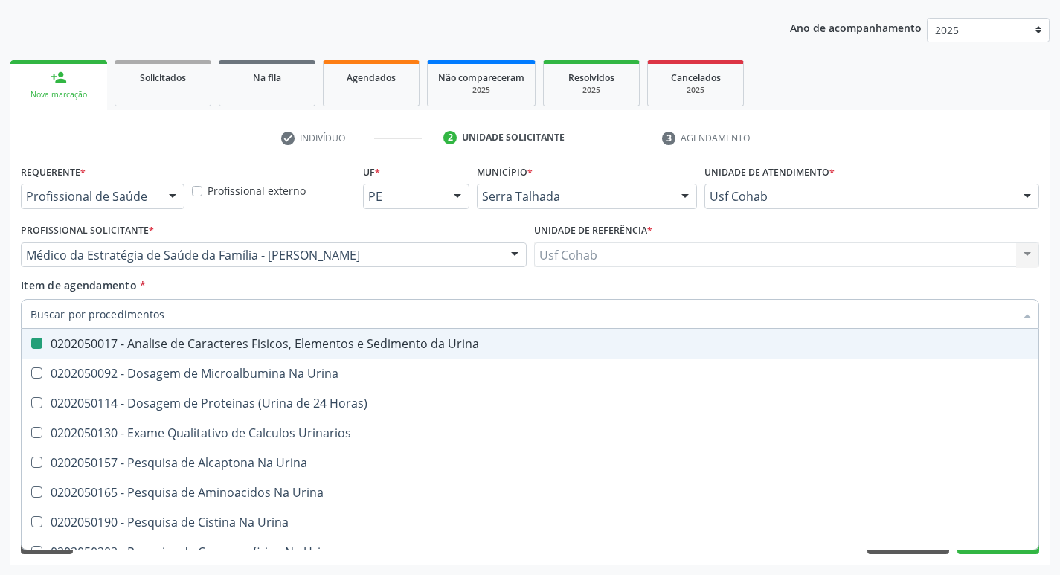
checkbox Urina "false"
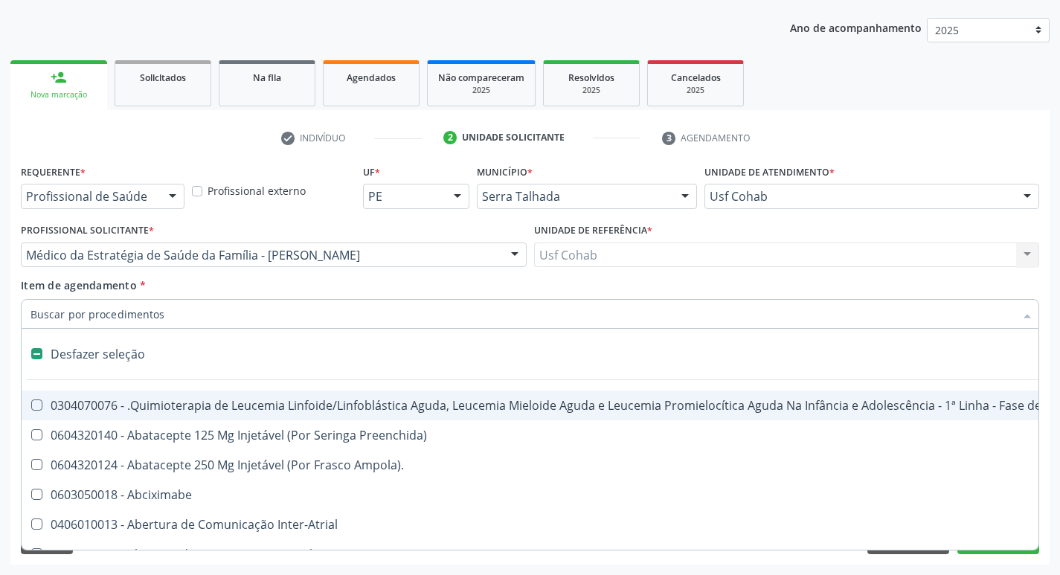
click at [57, 316] on input "Item de agendamento *" at bounding box center [523, 314] width 984 height 30
type input "h"
checkbox Urina "false"
checkbox B "true"
checkbox Fibrinogênio "true"
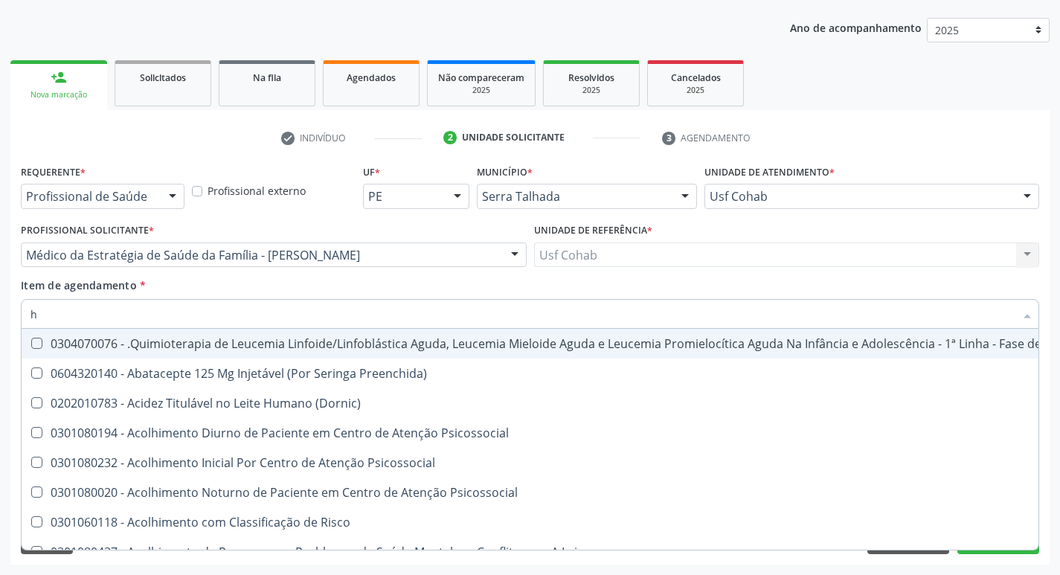
type input "he"
checkbox Pulmão "true"
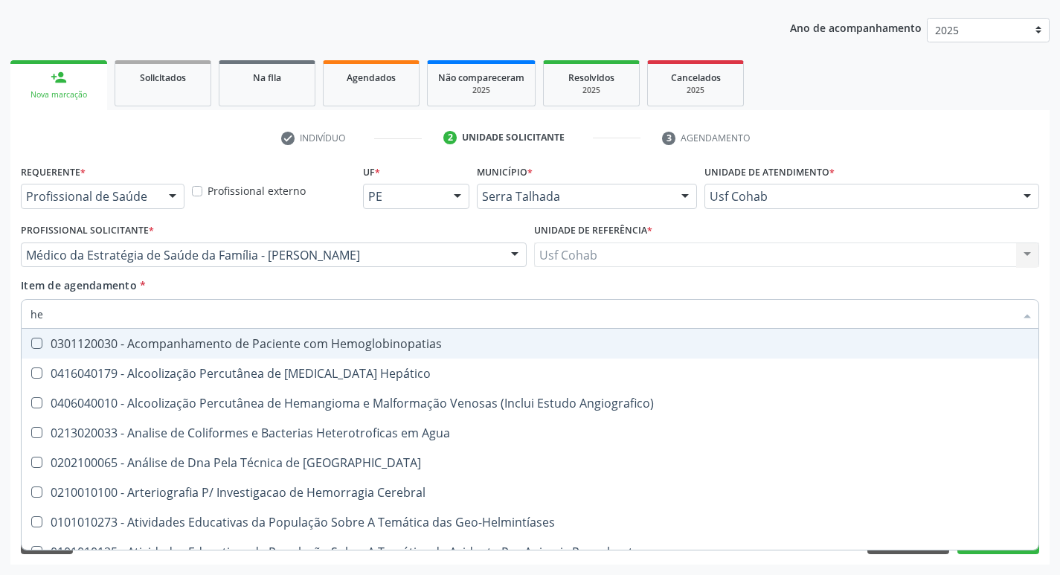
type input "hem"
checkbox \(Qualitativo\) "true"
checkbox Glicosilada "false"
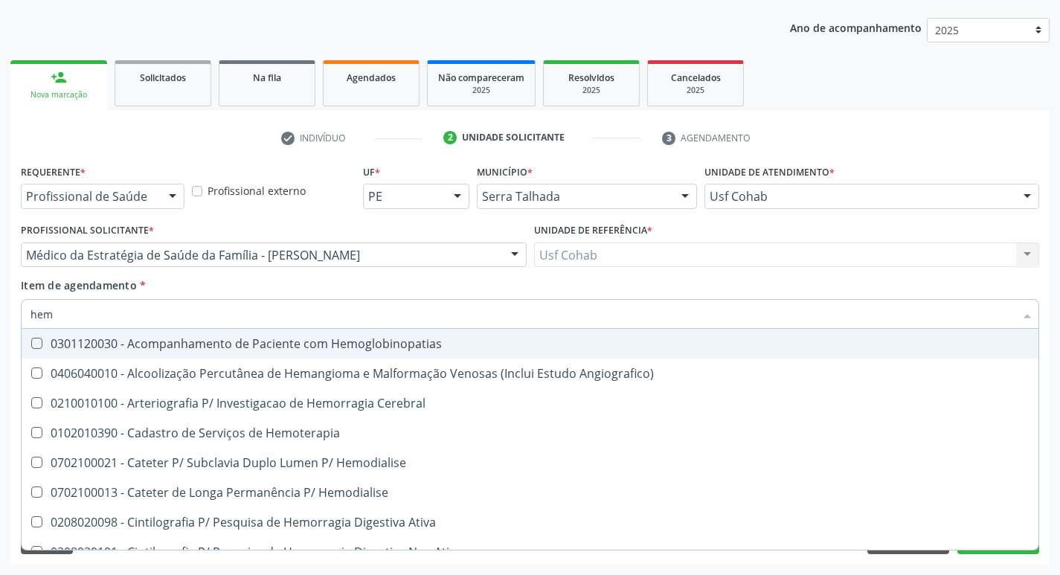
type input "hemo"
checkbox Hemacias "true"
checkbox Glicosilada "false"
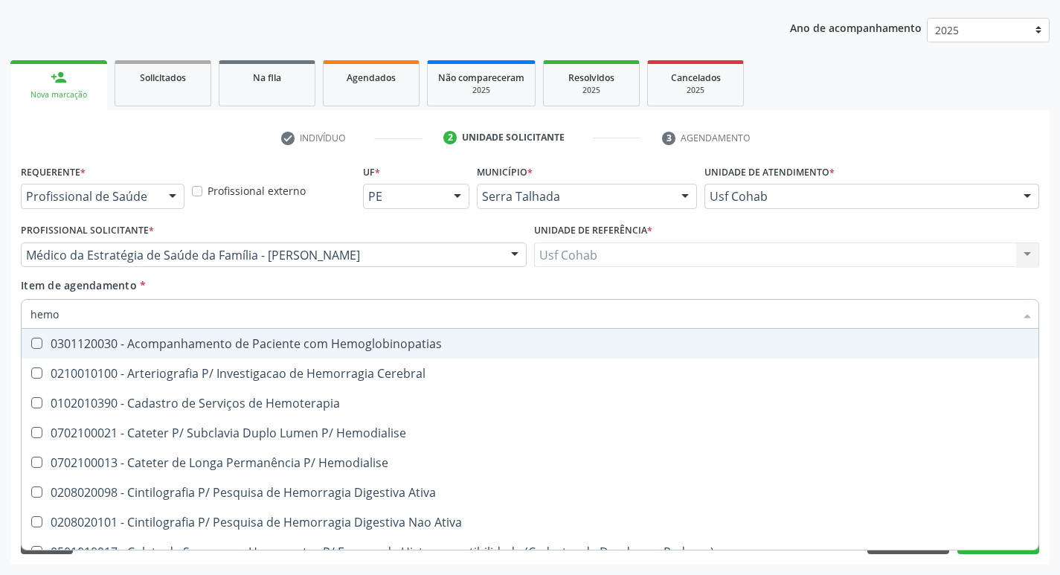
type input "hemog"
checkbox Tardio\) "true"
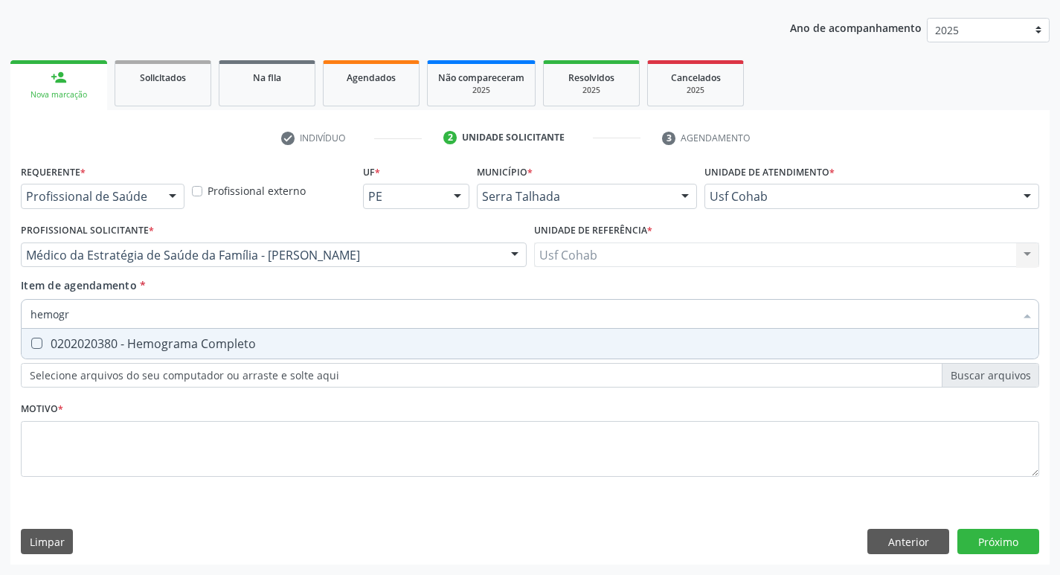
type input "hemogra"
drag, startPoint x: 42, startPoint y: 343, endPoint x: 48, endPoint y: 332, distance: 12.6
click at [42, 342] on Completo at bounding box center [36, 343] width 11 height 11
click at [31, 342] on Completo "checkbox" at bounding box center [27, 344] width 10 height 10
checkbox Completo "true"
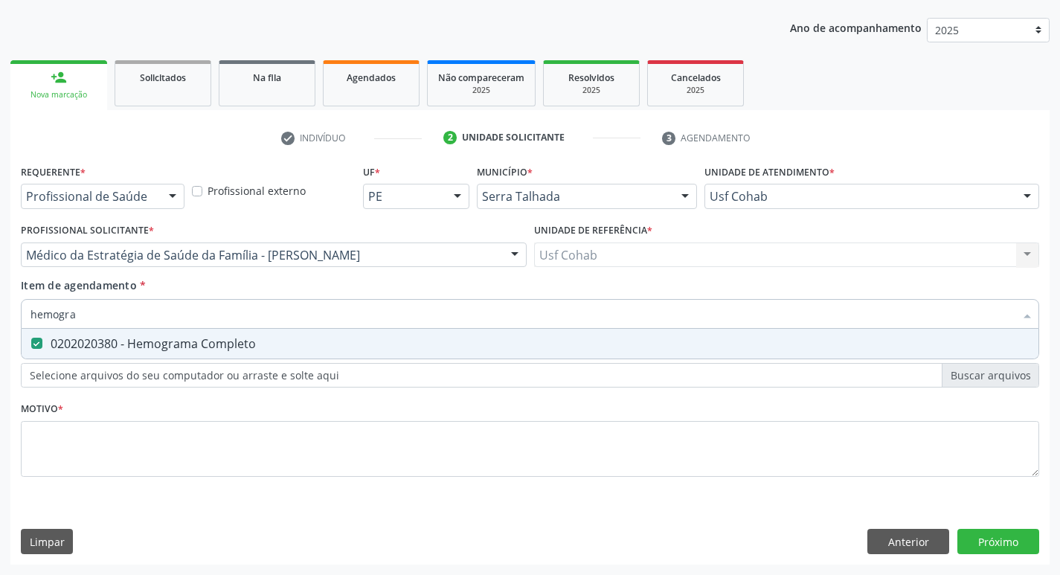
drag, startPoint x: 83, startPoint y: 314, endPoint x: 0, endPoint y: 317, distance: 82.6
click at [0, 317] on div "Acompanhamento Acompanhe a situação das marcações correntes e finalizadas Relat…" at bounding box center [530, 248] width 1060 height 656
checkbox Completo "false"
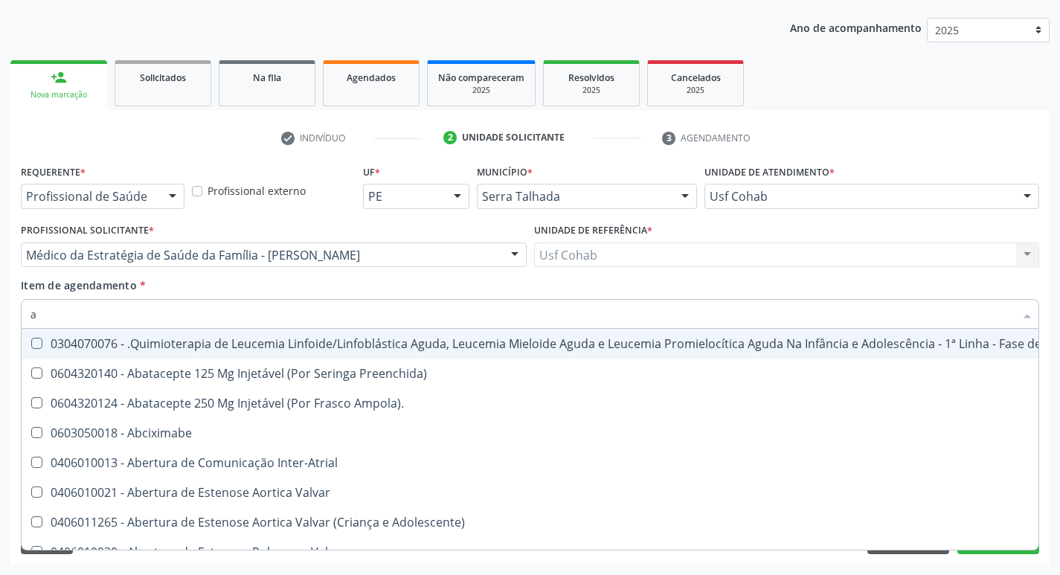
type input "ac"
checkbox Ortopédica "true"
checkbox Urina "false"
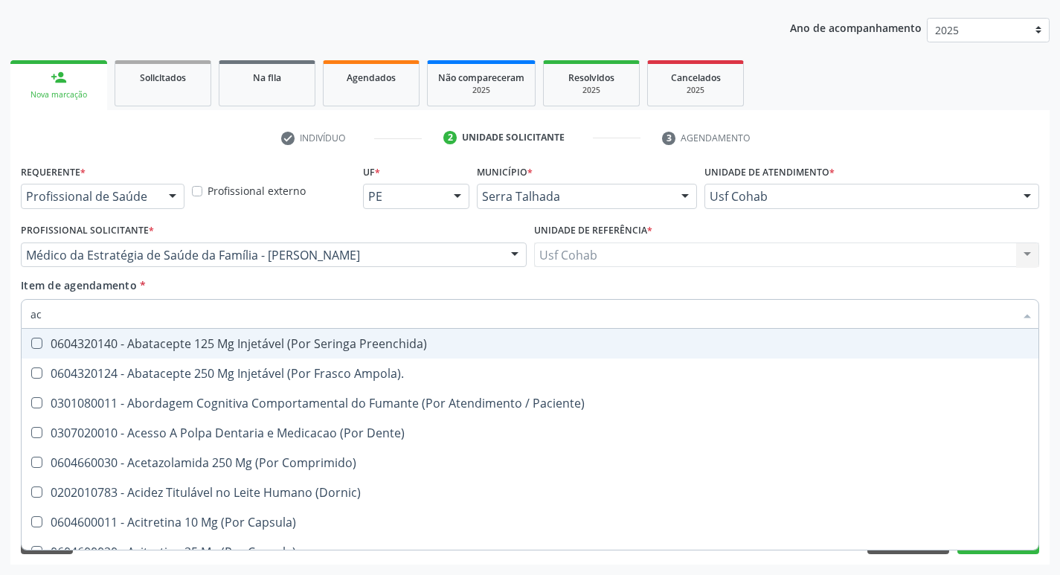
type input "aci"
checkbox Urina "false"
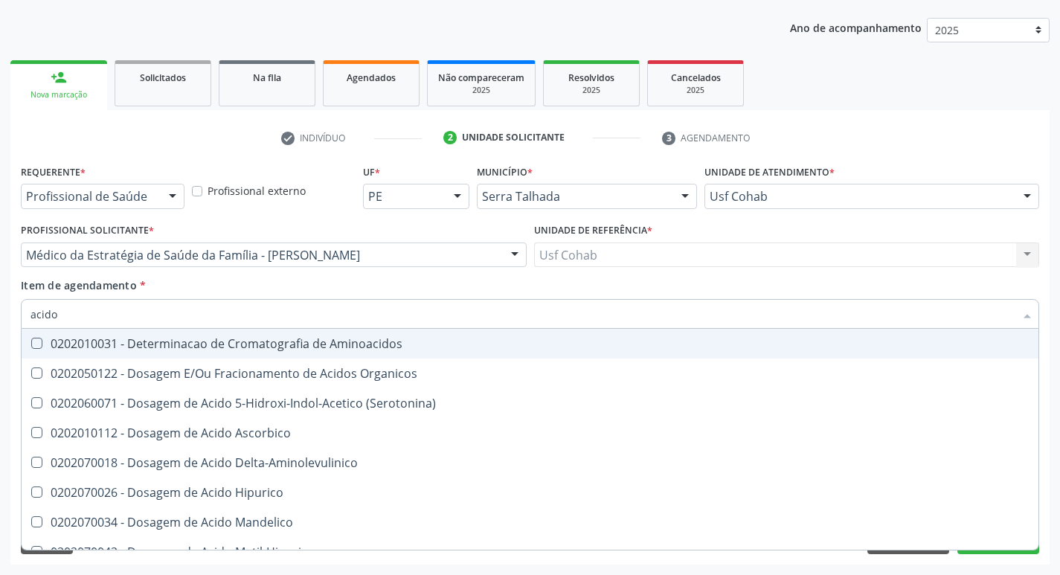
type input "acido u"
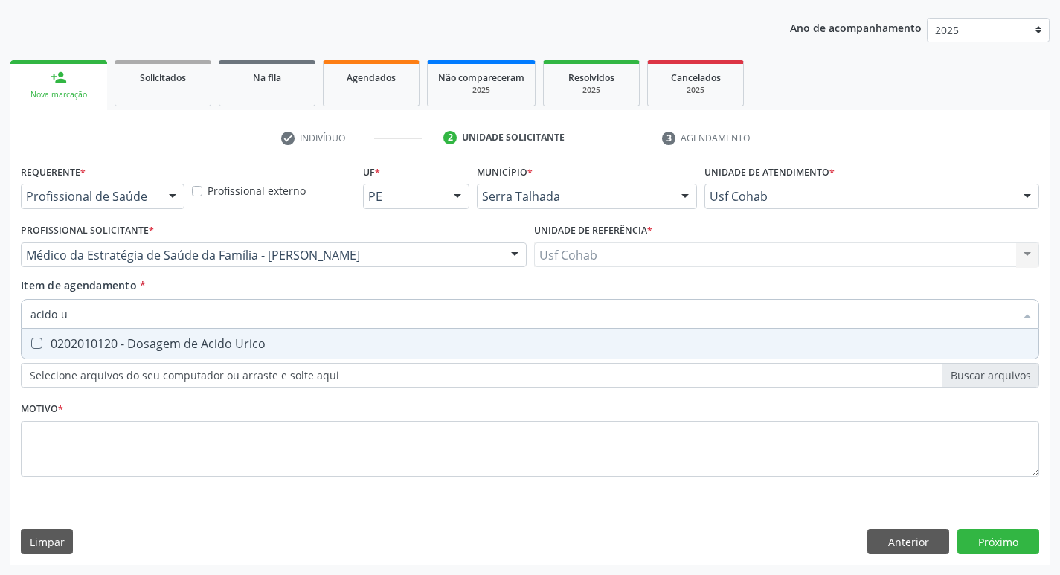
click at [30, 340] on div at bounding box center [27, 344] width 11 height 12
checkbox Urico "true"
drag, startPoint x: 94, startPoint y: 318, endPoint x: 4, endPoint y: 315, distance: 89.3
click at [0, 316] on div "Acompanhamento Acompanhe a situação das marcações correntes e finalizadas Relat…" at bounding box center [530, 248] width 1060 height 656
checkbox Urico "false"
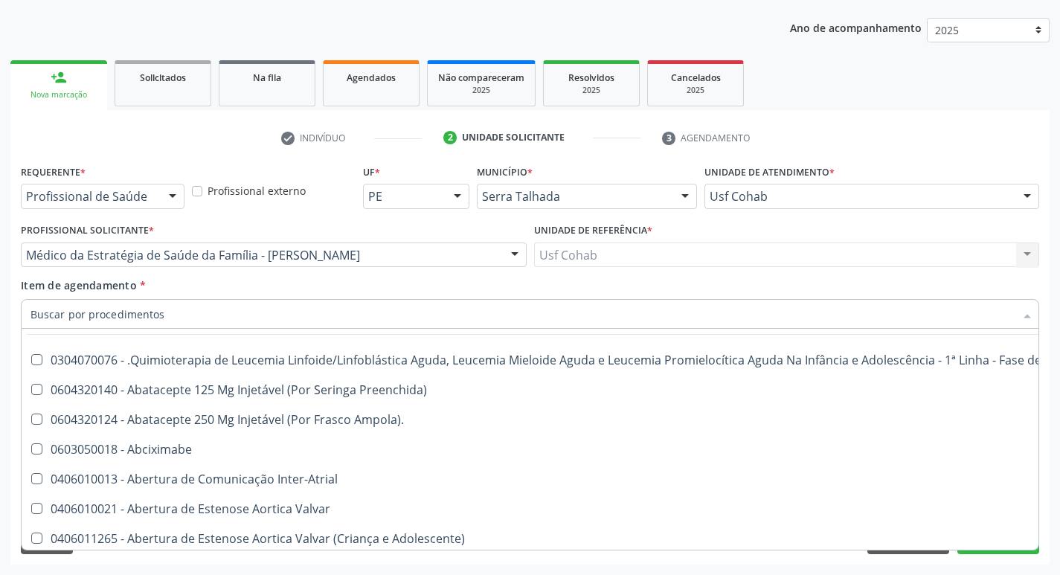
scroll to position [298, 0]
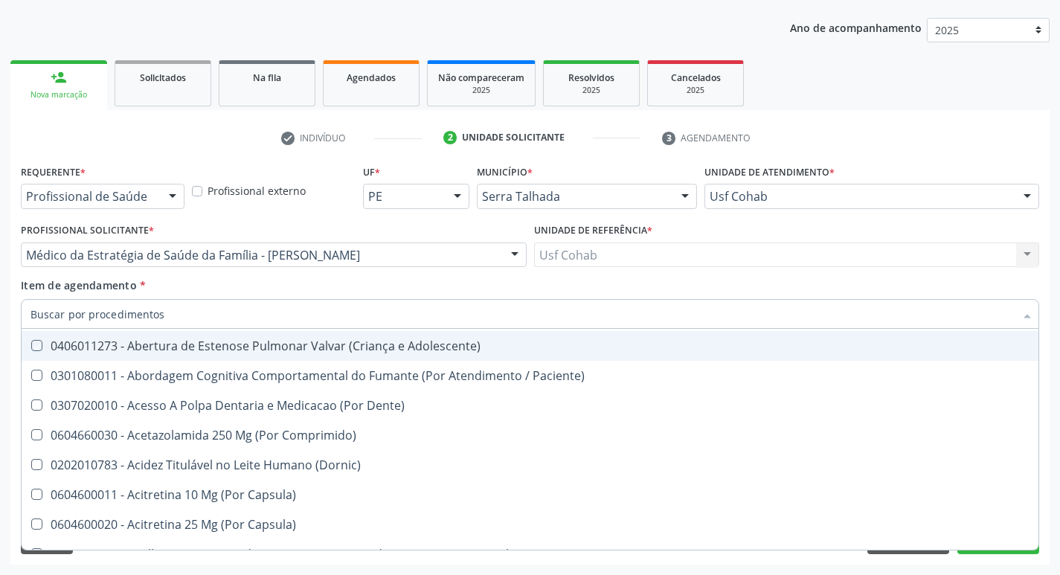
click at [960, 291] on div "Item de agendamento * Desfazer seleção 0304070076 - .Quimioterapia de Leucemia …" at bounding box center [530, 301] width 1019 height 47
checkbox Preenchida\) "true"
checkbox Ampola\)\ "true"
checkbox Abciximabe "true"
checkbox Inter-Atrial "true"
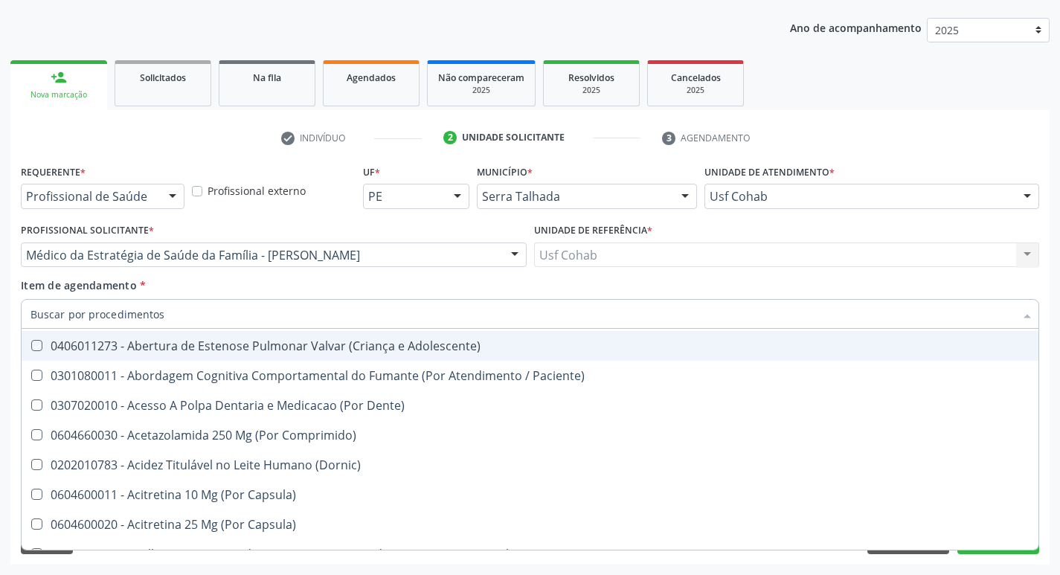
checkbox Valvar "true"
checkbox Adolescente\) "true"
checkbox Valvar "true"
checkbox Adolescente\) "true"
checkbox Paciente\) "true"
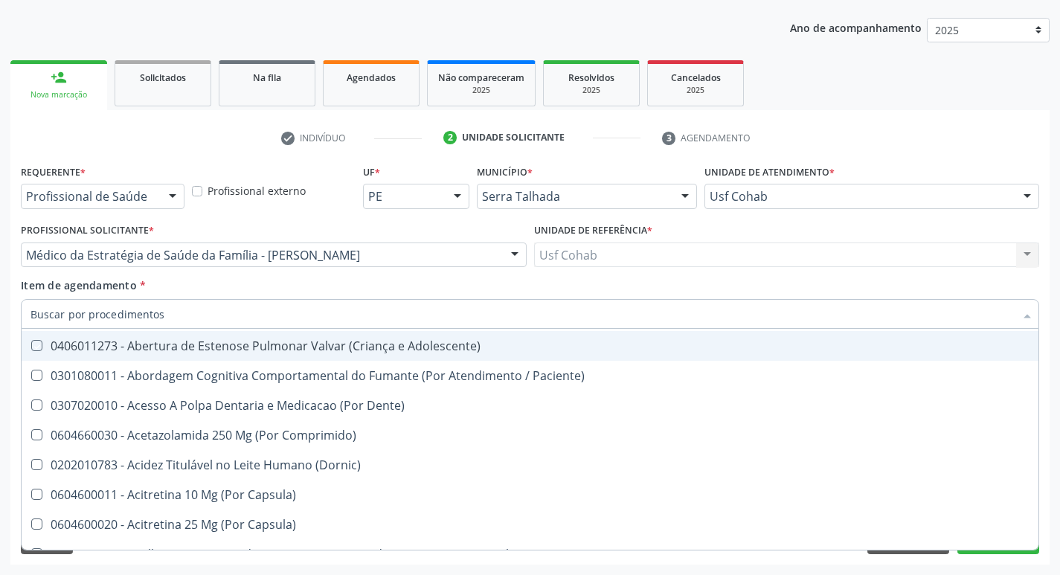
checkbox Dente\) "true"
checkbox Comprimido\) "true"
checkbox Urina "false"
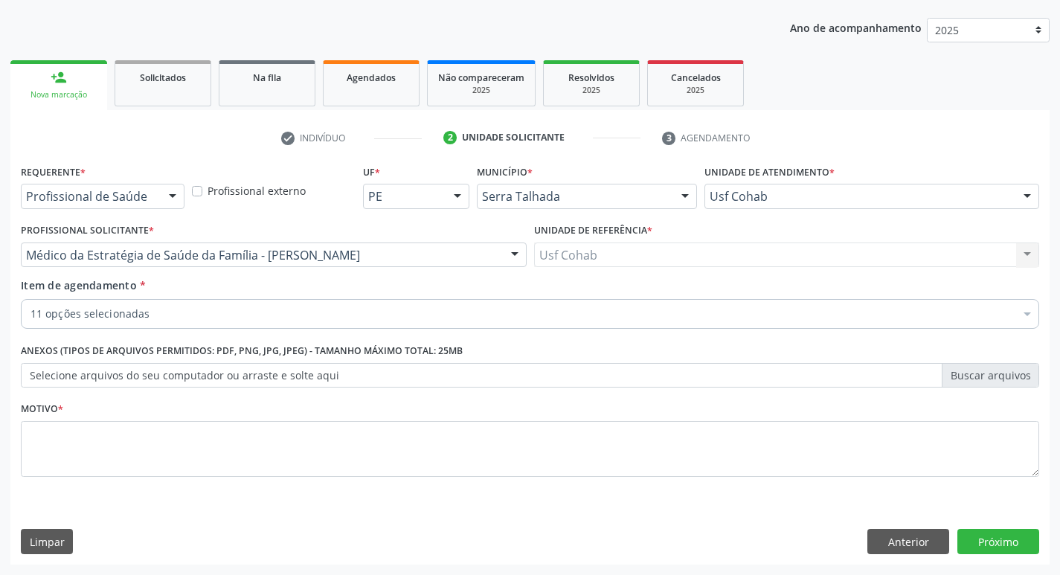
scroll to position [0, 0]
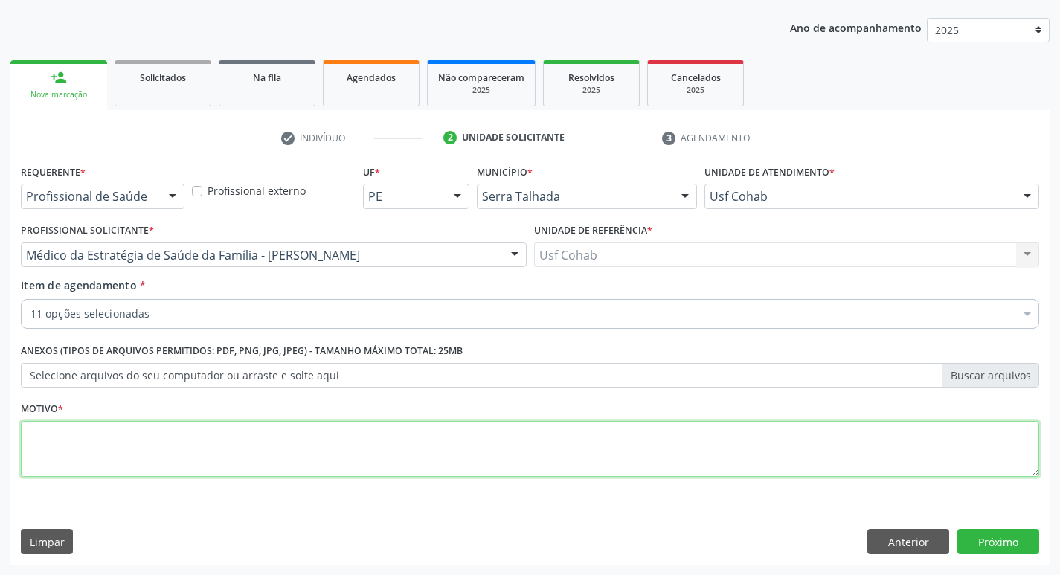
click at [188, 453] on textarea at bounding box center [530, 449] width 1019 height 57
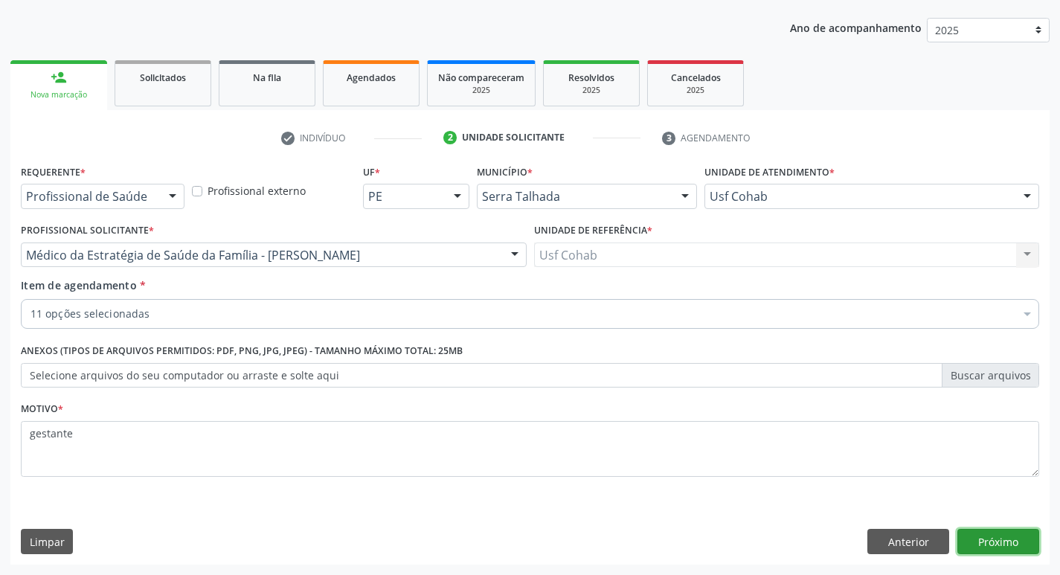
click at [984, 535] on button "Próximo" at bounding box center [999, 541] width 82 height 25
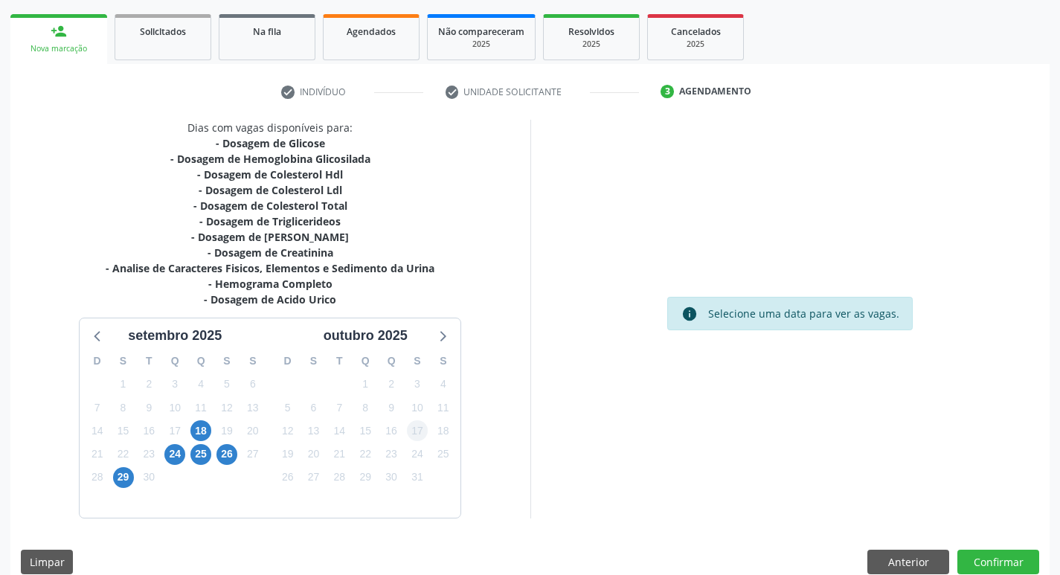
scroll to position [228, 0]
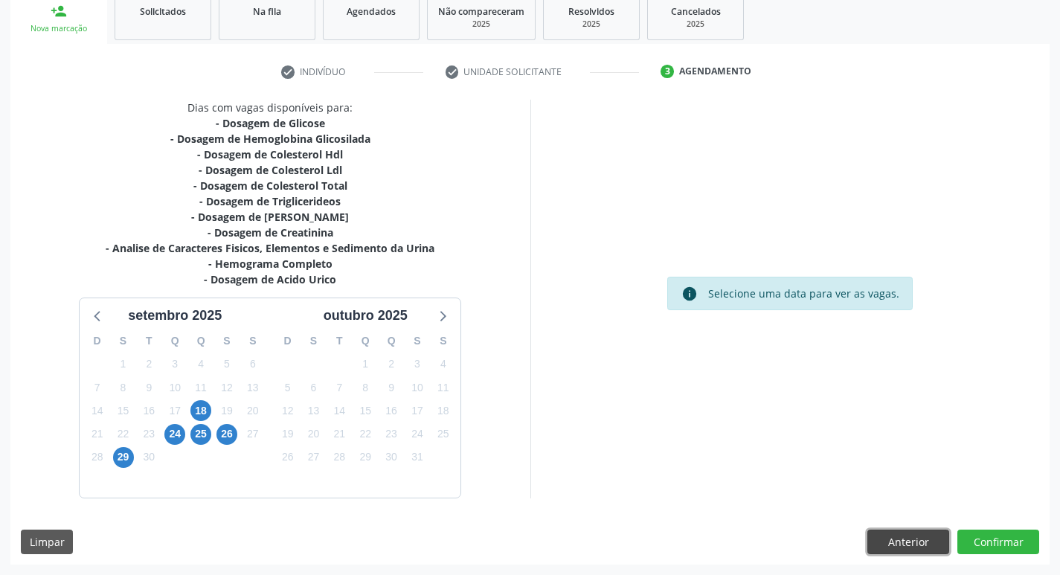
click at [923, 534] on button "Anterior" at bounding box center [909, 542] width 82 height 25
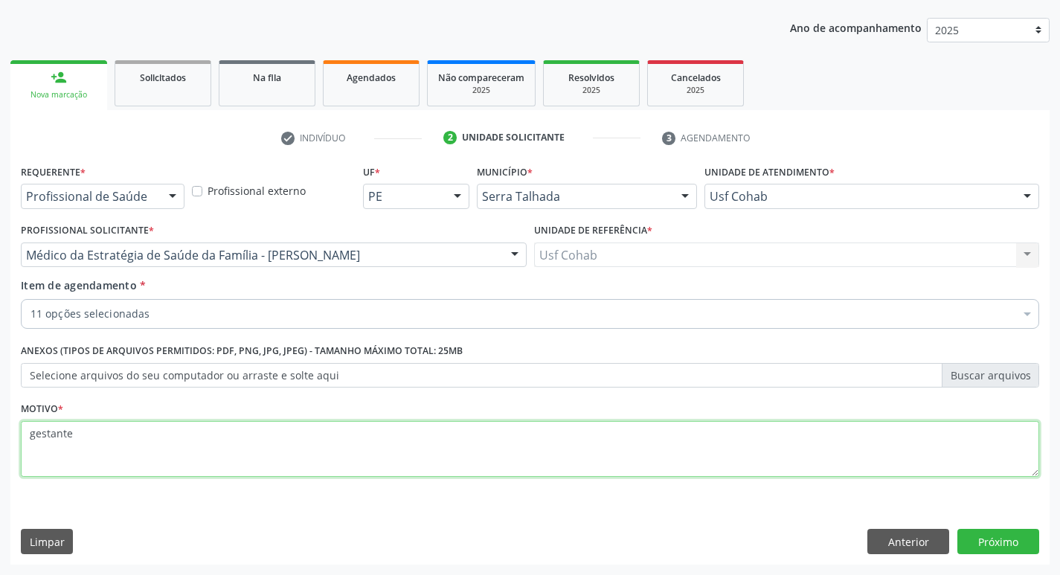
click at [85, 438] on textarea "gestante" at bounding box center [530, 449] width 1019 height 57
type textarea "g"
type textarea "rastreio"
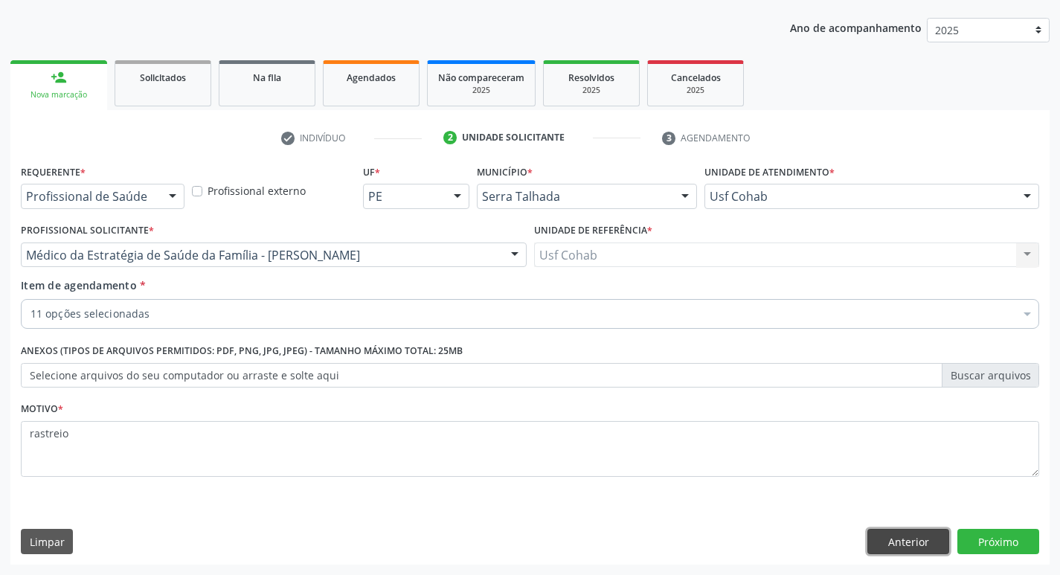
click at [888, 541] on button "Anterior" at bounding box center [909, 541] width 82 height 25
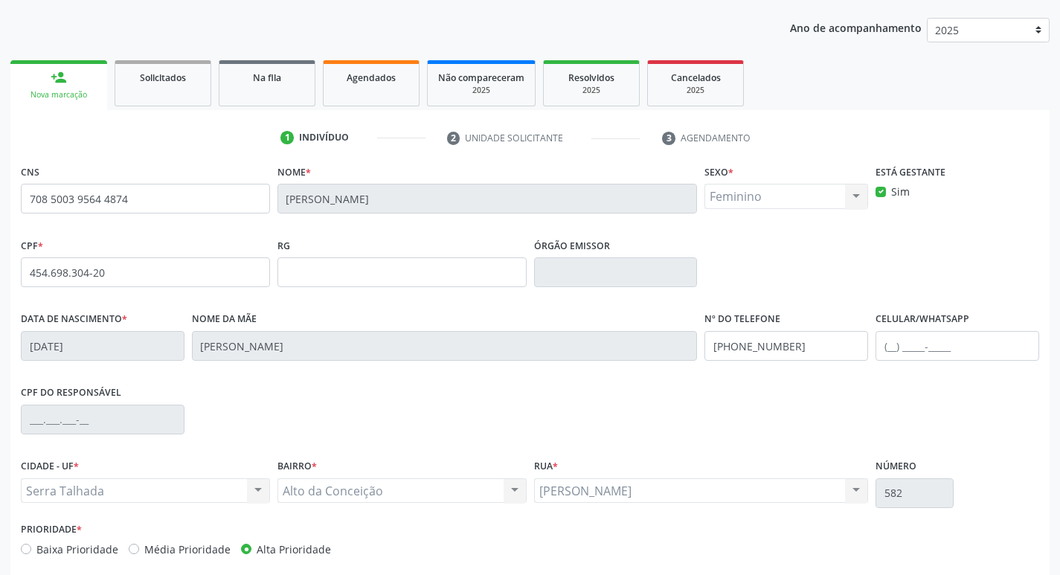
click at [891, 196] on label "Sim" at bounding box center [900, 192] width 19 height 16
click at [885, 196] on input "Sim" at bounding box center [881, 190] width 10 height 13
checkbox input "false"
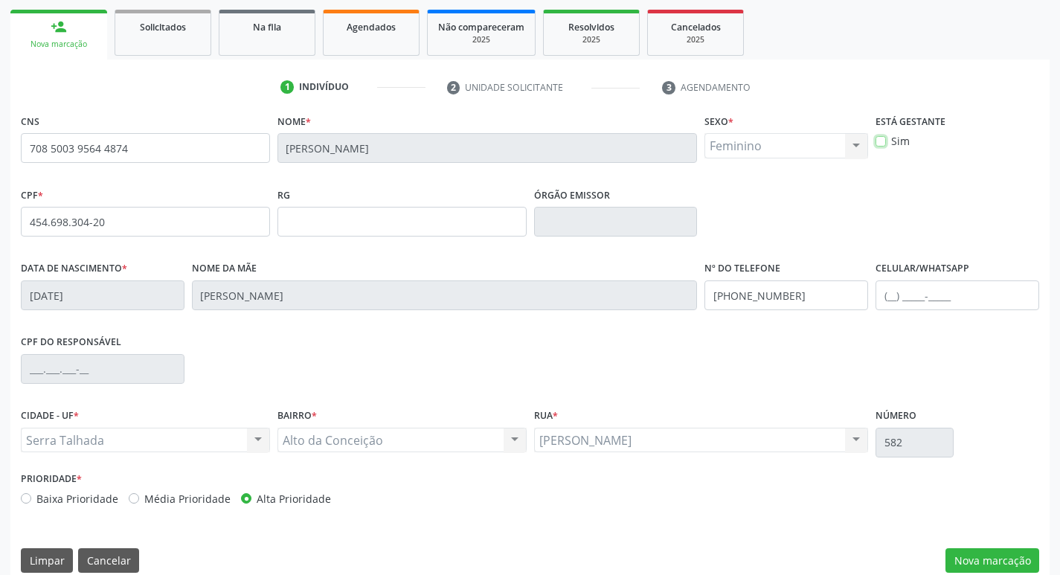
scroll to position [231, 0]
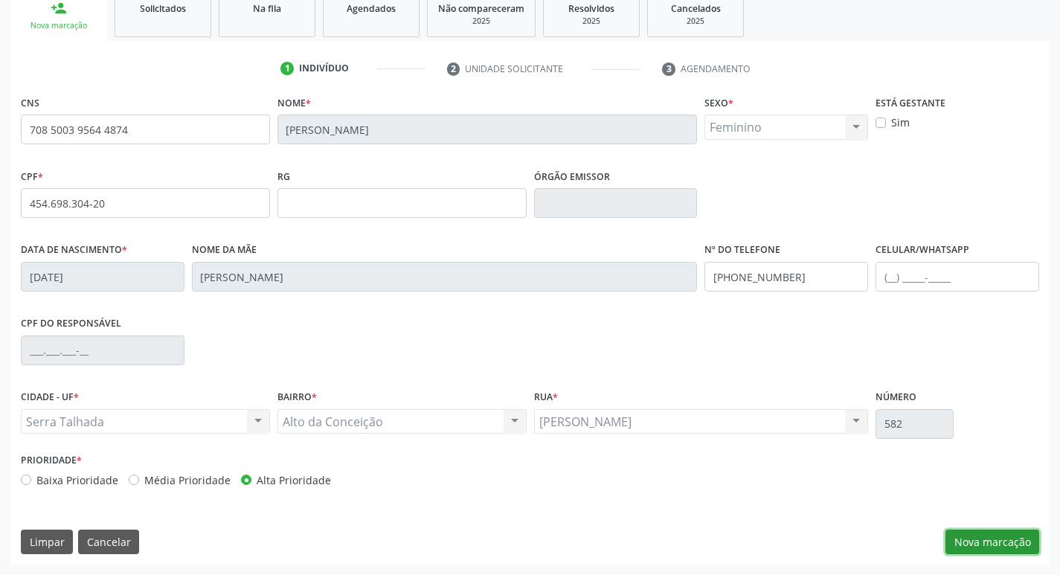
click at [990, 543] on button "Nova marcação" at bounding box center [993, 542] width 94 height 25
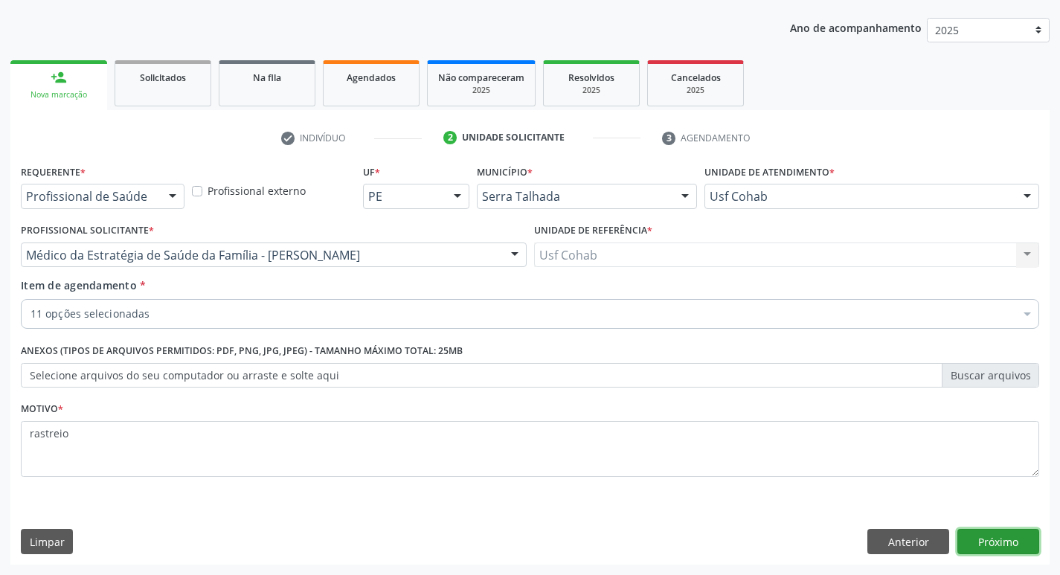
click at [1005, 544] on button "Próximo" at bounding box center [999, 541] width 82 height 25
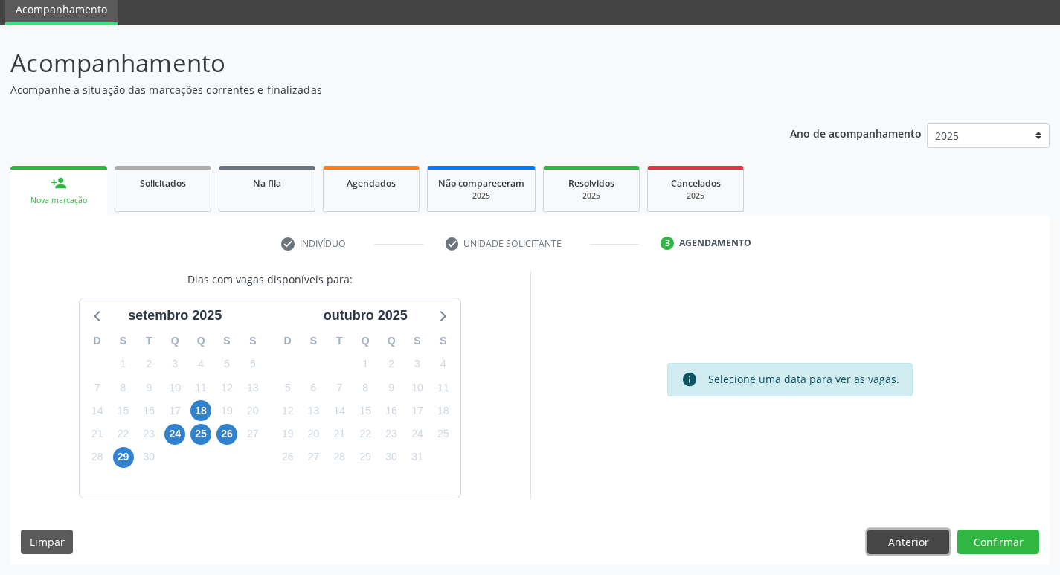
click at [897, 547] on button "Anterior" at bounding box center [909, 542] width 82 height 25
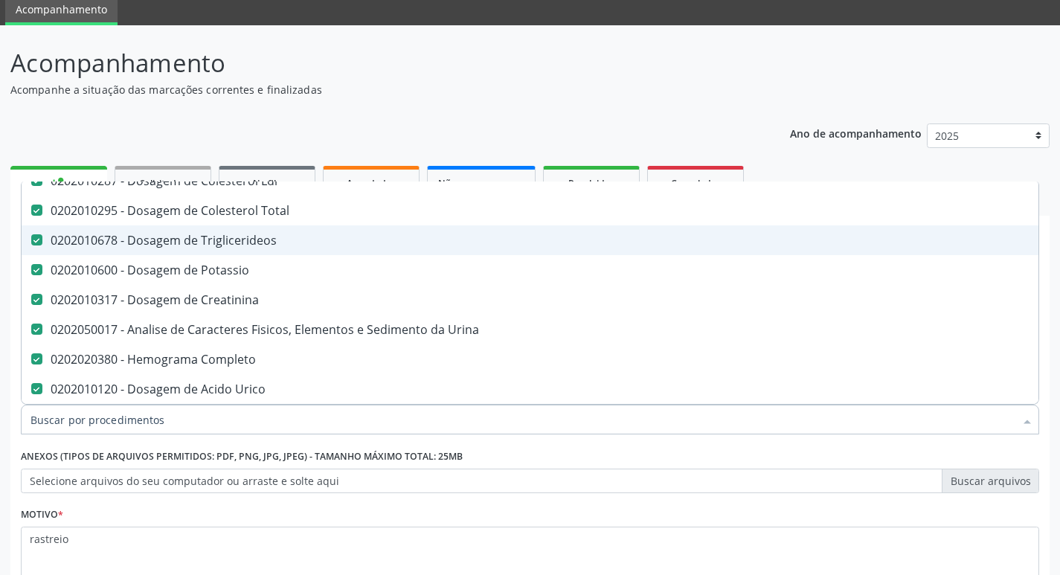
scroll to position [223, 0]
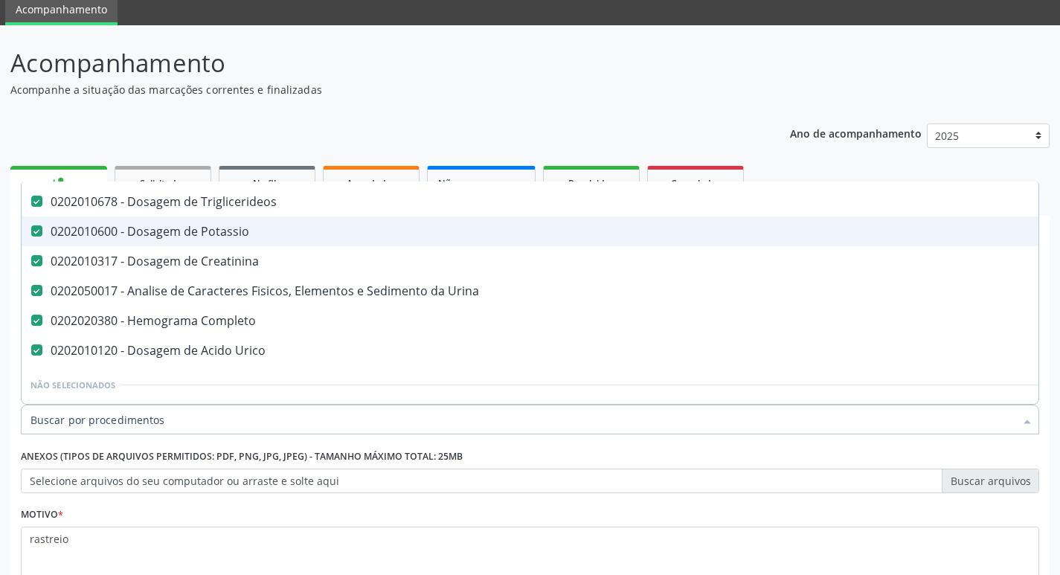
click at [33, 231] on Potassio at bounding box center [36, 230] width 11 height 11
click at [31, 231] on Potassio "checkbox" at bounding box center [27, 231] width 10 height 10
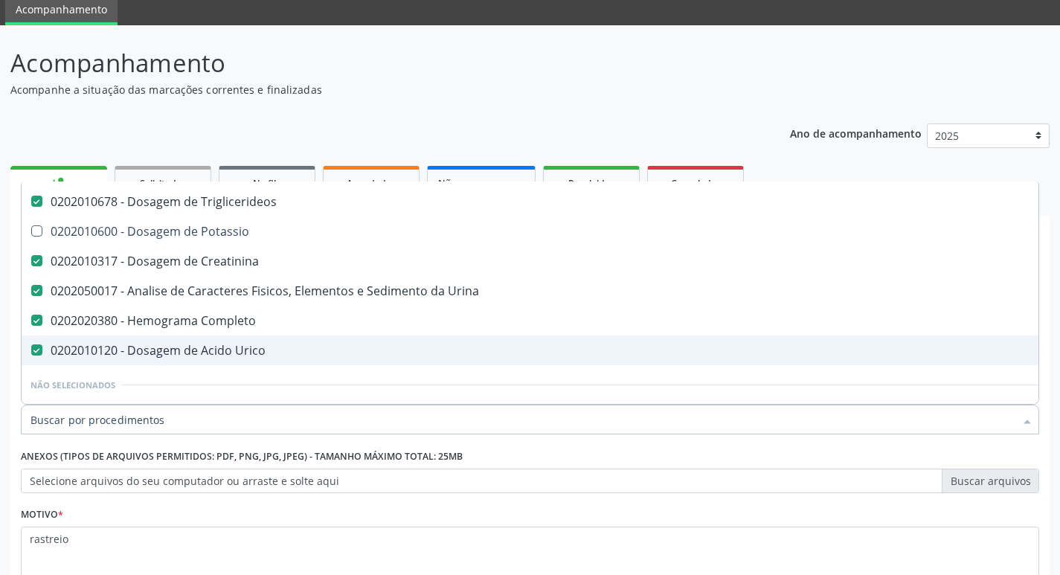
click at [1027, 523] on div "Motivo * rastreio" at bounding box center [530, 543] width 1019 height 79
checkbox Potassio "true"
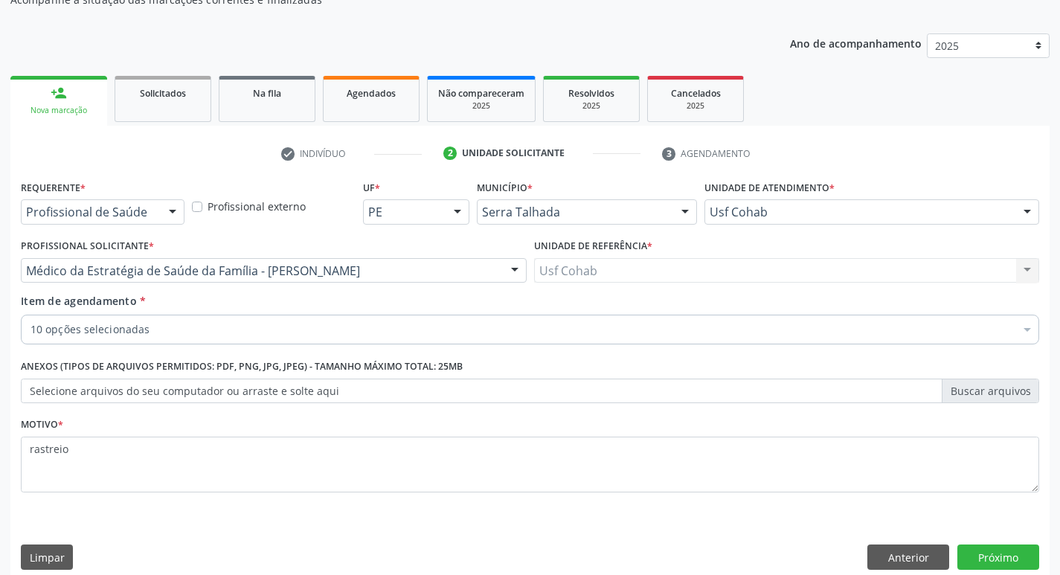
scroll to position [162, 0]
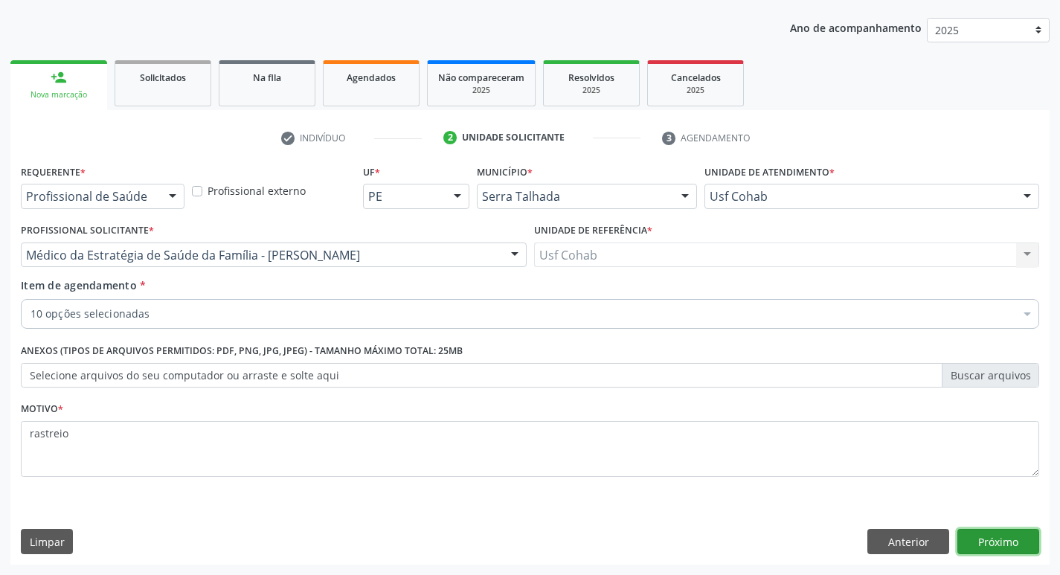
click at [991, 538] on button "Próximo" at bounding box center [999, 541] width 82 height 25
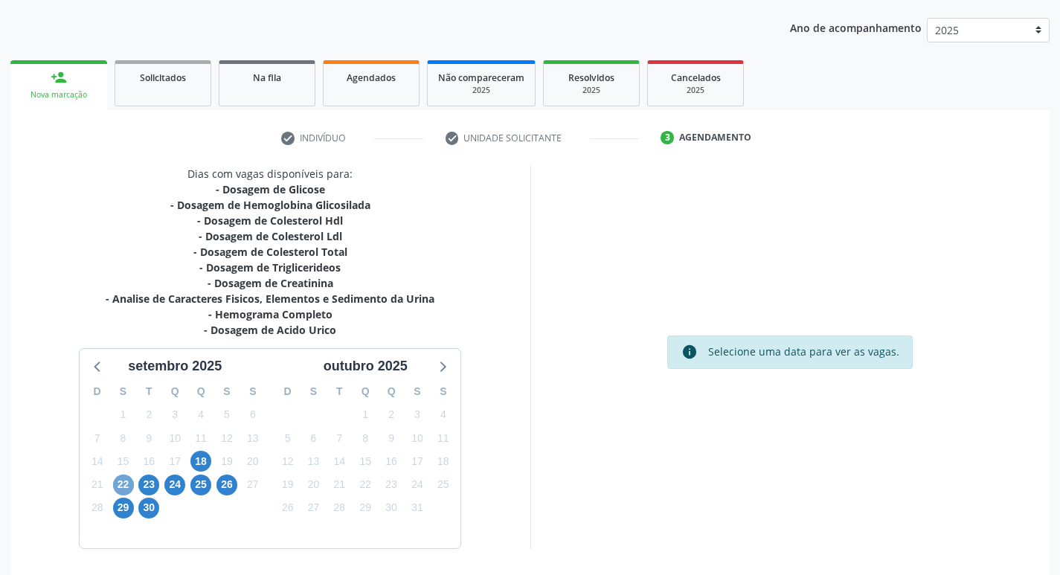
click at [117, 487] on span "22" at bounding box center [123, 485] width 21 height 21
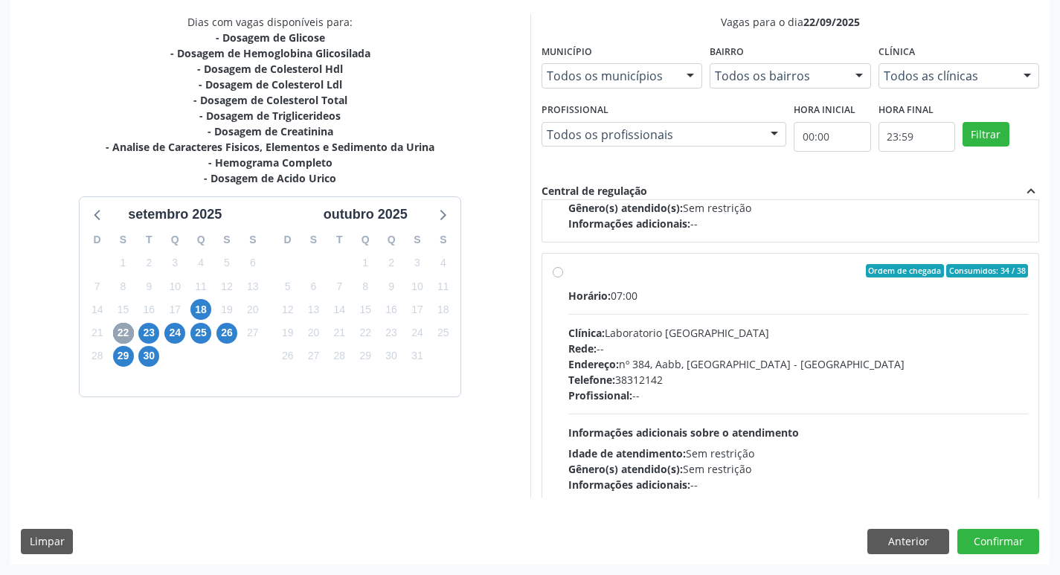
scroll to position [496, 0]
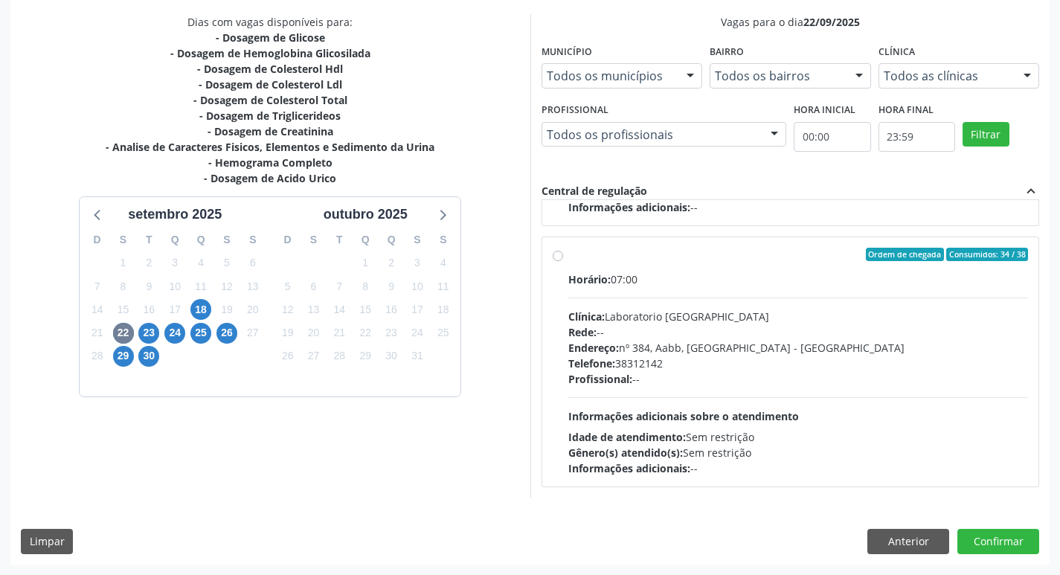
click at [568, 259] on label "Ordem de chegada Consumidos: 34 / 38 Horário: 07:00 Clínica: Laboratorio [GEOGR…" at bounding box center [798, 362] width 461 height 228
click at [559, 259] on input "Ordem de chegada Consumidos: 34 / 38 Horário: 07:00 Clínica: Laboratorio [GEOGR…" at bounding box center [558, 254] width 10 height 13
radio input "true"
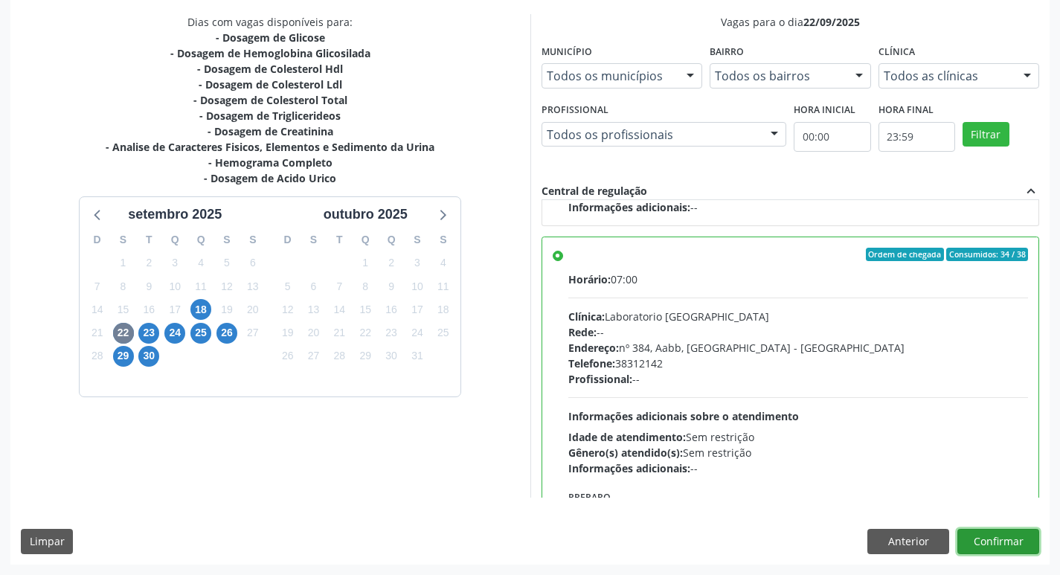
click at [1010, 548] on button "Confirmar" at bounding box center [999, 541] width 82 height 25
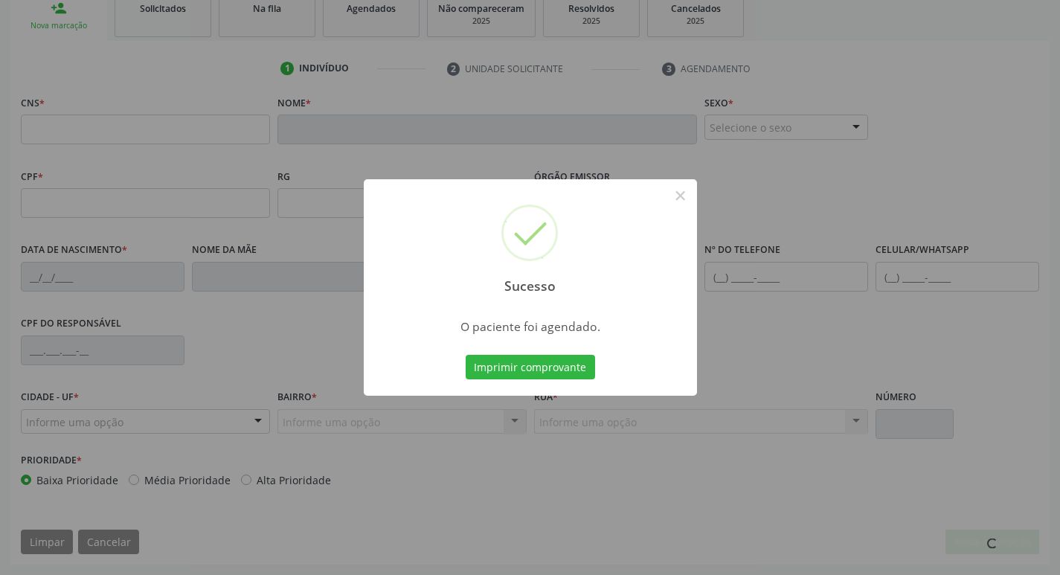
scroll to position [231, 0]
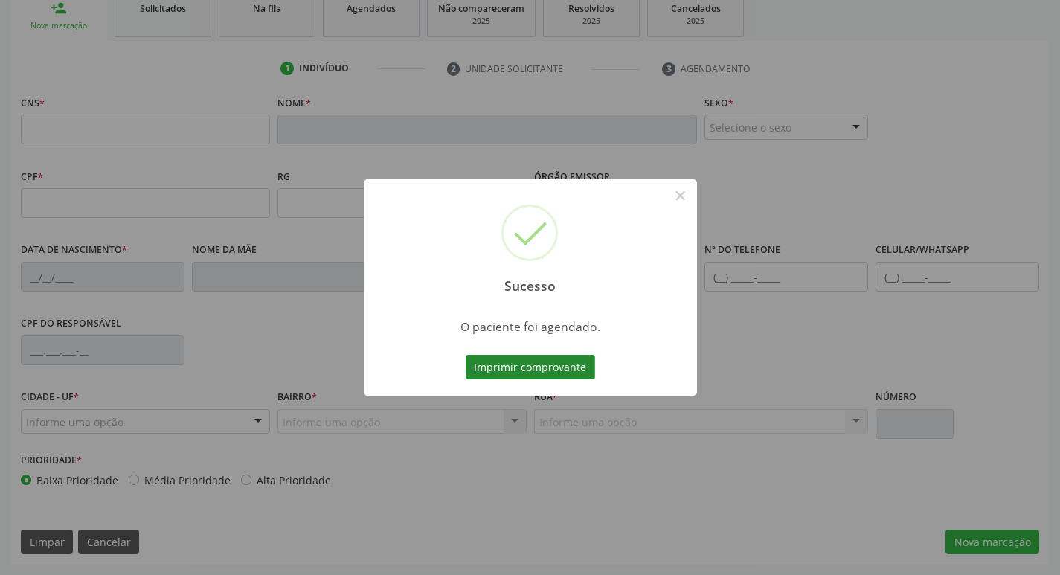
click at [566, 362] on button "Imprimir comprovante" at bounding box center [530, 367] width 129 height 25
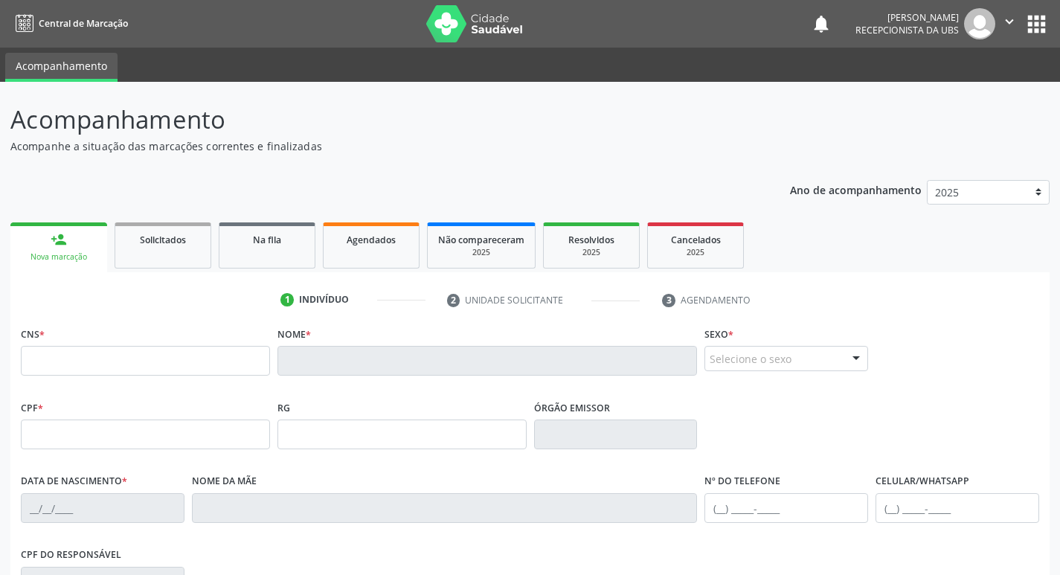
scroll to position [231, 0]
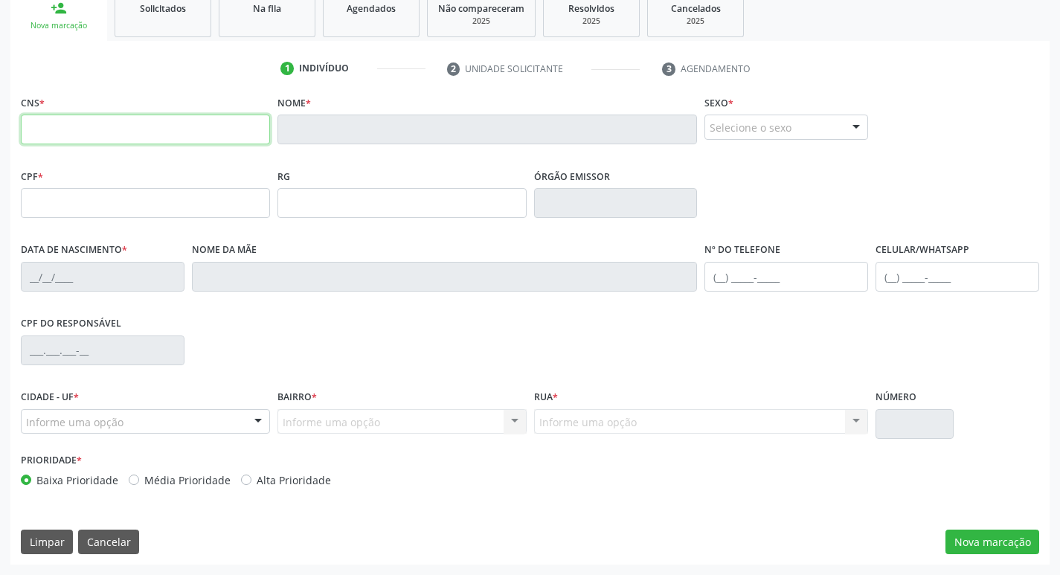
click at [188, 137] on input "text" at bounding box center [145, 130] width 249 height 30
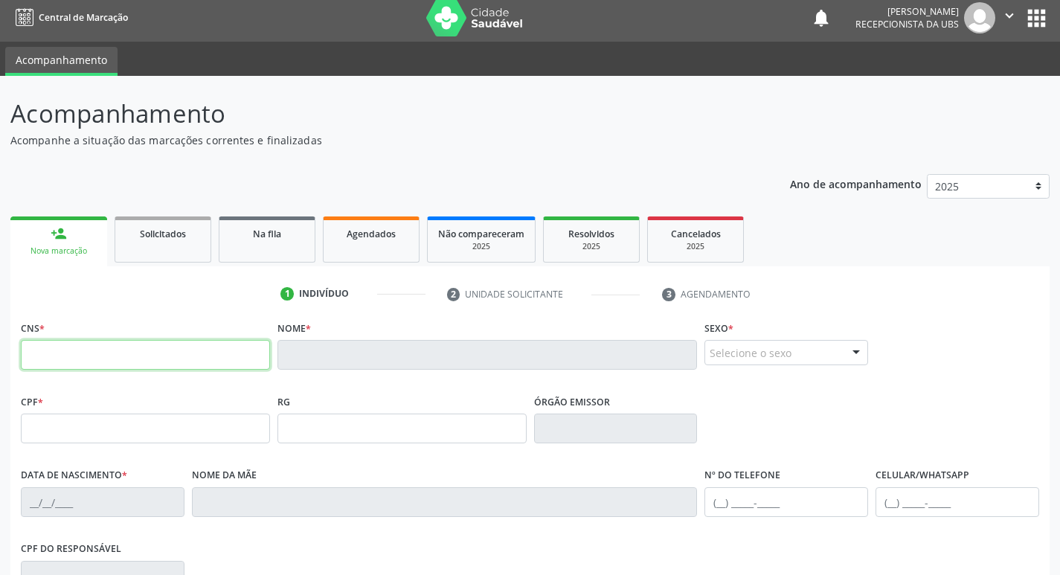
scroll to position [0, 0]
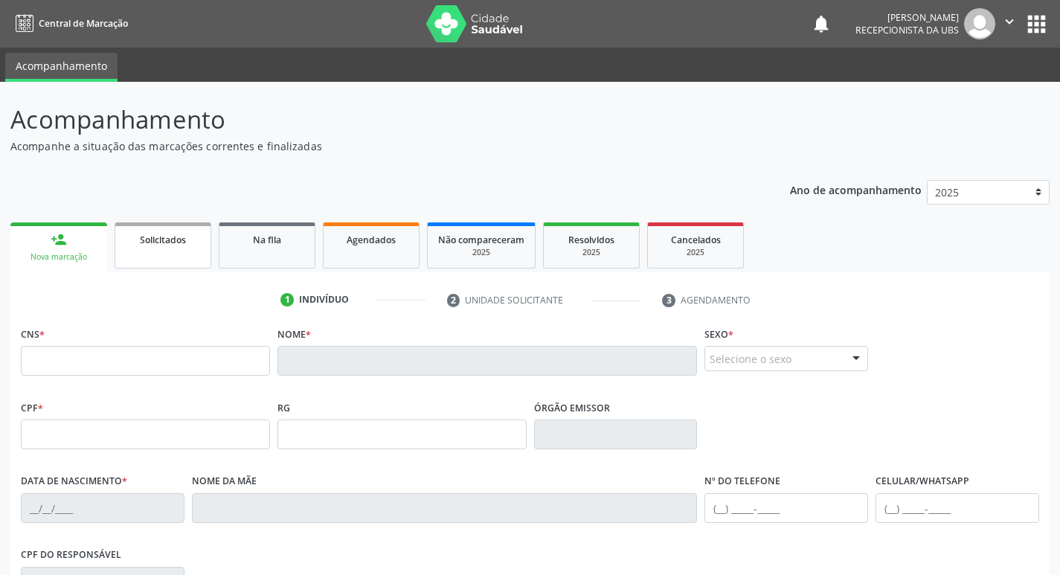
click at [199, 244] on div "Solicitados" at bounding box center [163, 239] width 74 height 16
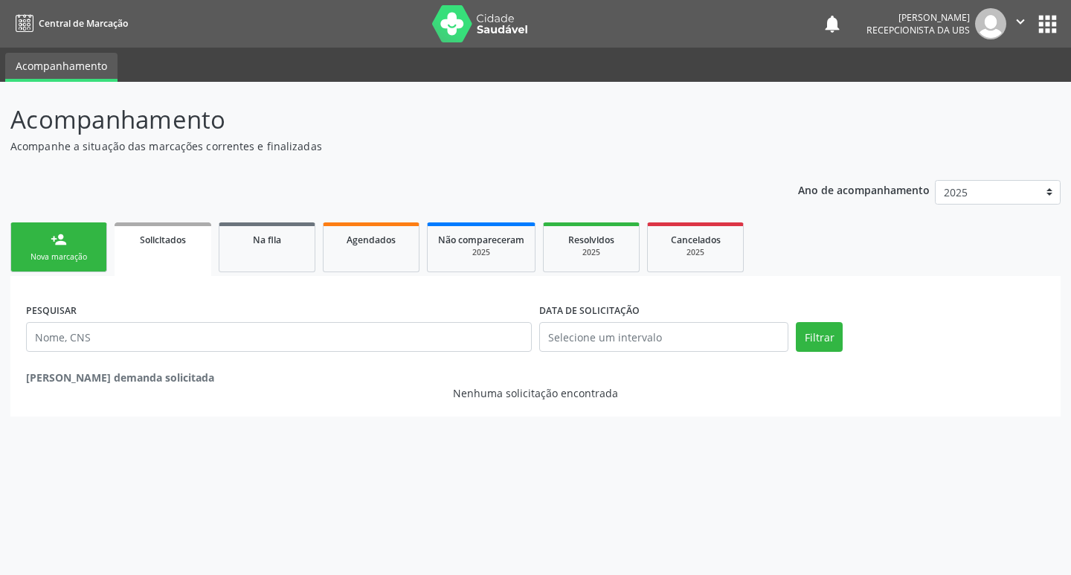
click at [66, 260] on div "Nova marcação" at bounding box center [59, 256] width 74 height 11
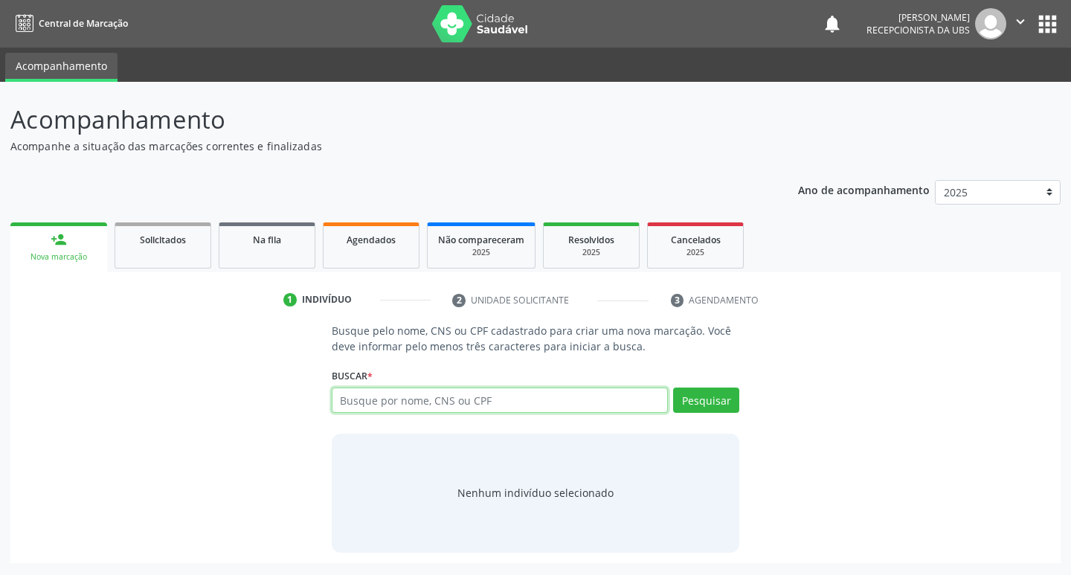
click at [391, 400] on input "text" at bounding box center [500, 400] width 337 height 25
type input "8"
type input "898004092286645"
click at [702, 402] on button "Pesquisar" at bounding box center [706, 400] width 66 height 25
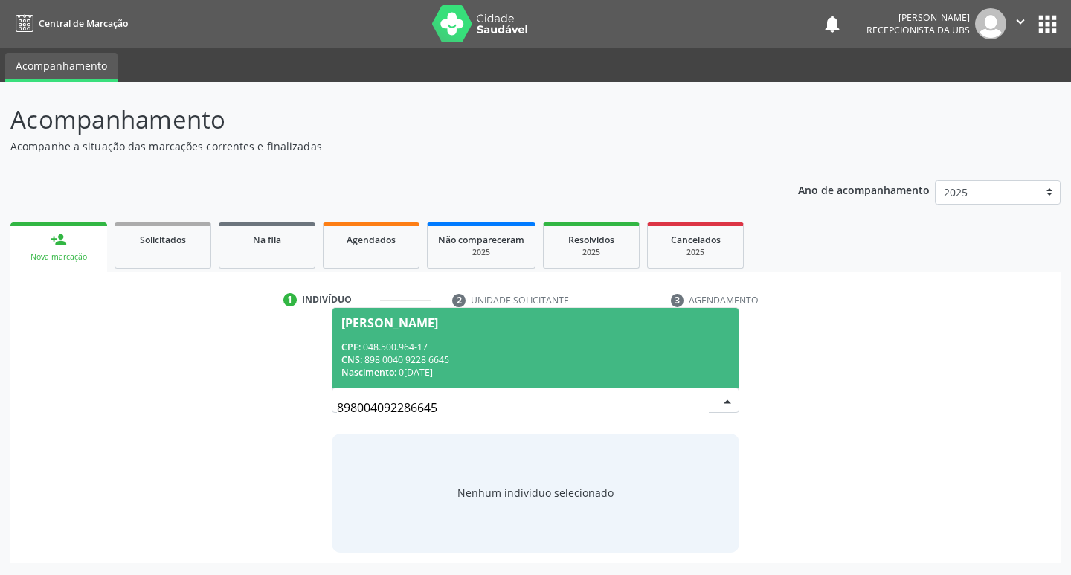
click at [481, 355] on div "CNS: 898 0040 9228 6645" at bounding box center [536, 359] width 389 height 13
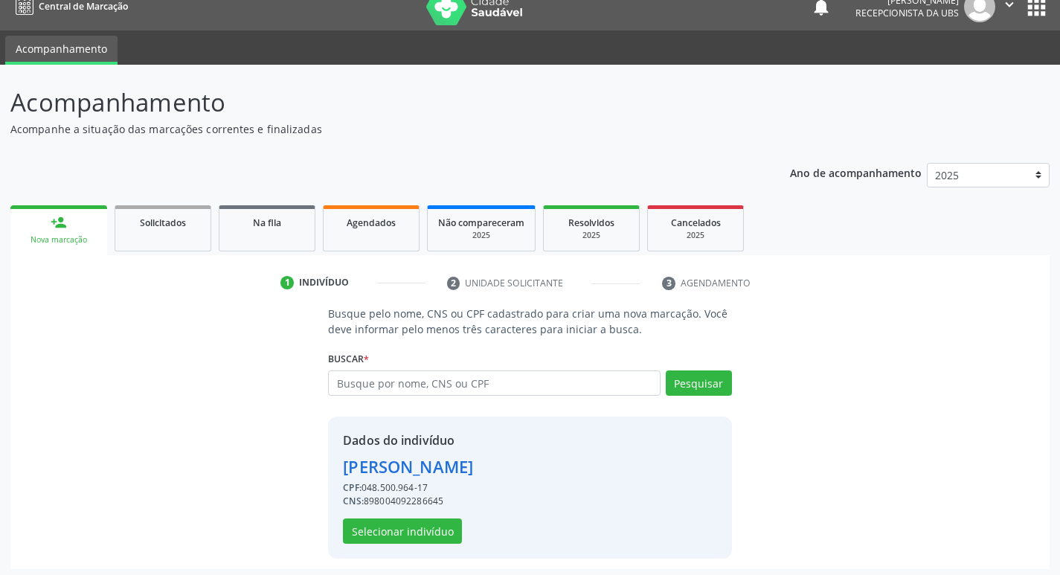
scroll to position [22, 0]
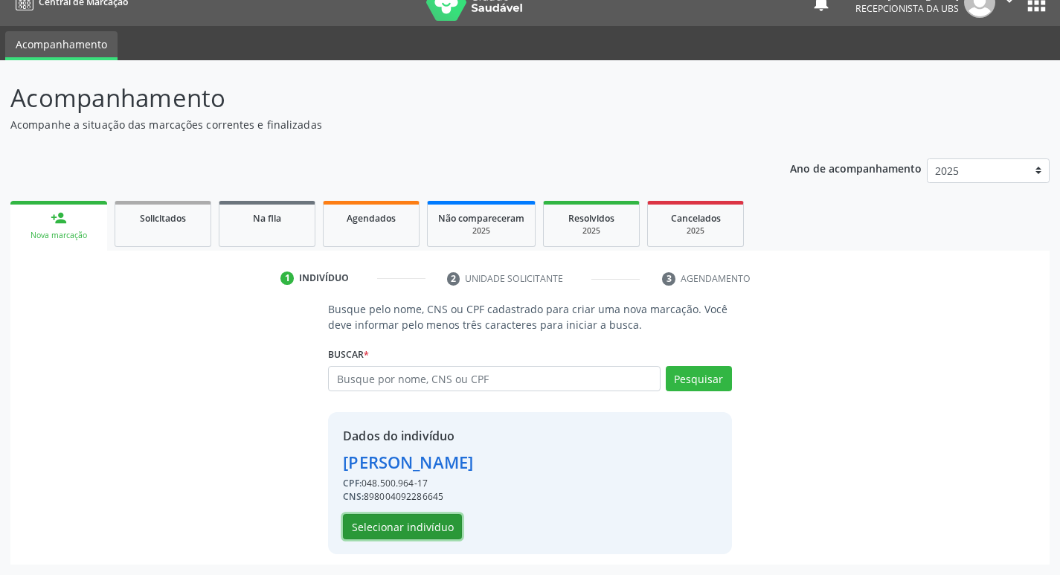
click at [405, 528] on button "Selecionar indivíduo" at bounding box center [402, 526] width 119 height 25
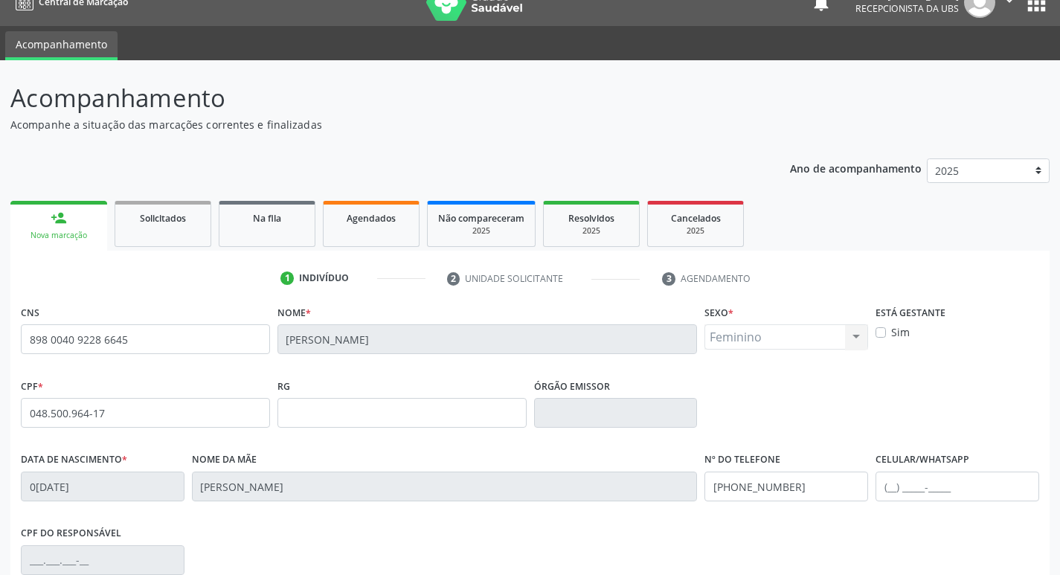
click at [891, 333] on label "Sim" at bounding box center [900, 332] width 19 height 16
click at [885, 333] on input "Sim" at bounding box center [881, 330] width 10 height 13
checkbox input "true"
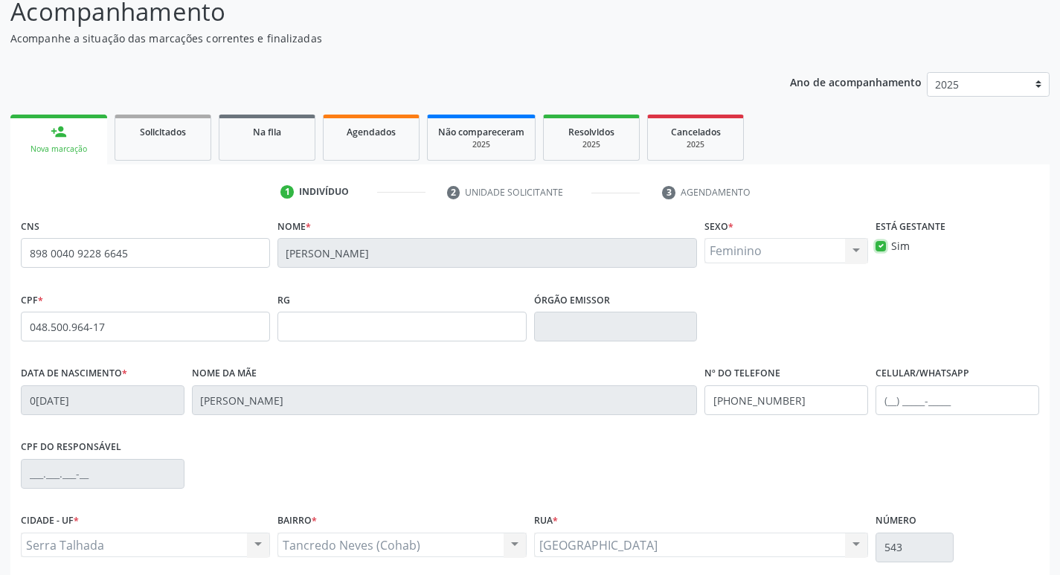
scroll to position [231, 0]
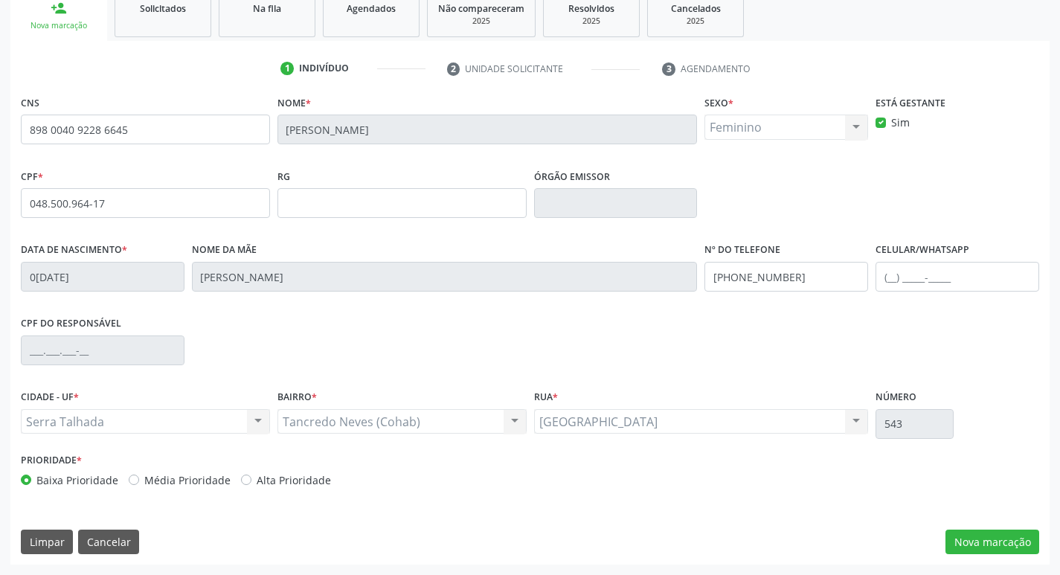
click at [257, 481] on label "Alta Prioridade" at bounding box center [294, 480] width 74 height 16
click at [242, 481] on input "Alta Prioridade" at bounding box center [246, 478] width 10 height 13
radio input "true"
click at [978, 549] on button "Nova marcação" at bounding box center [993, 542] width 94 height 25
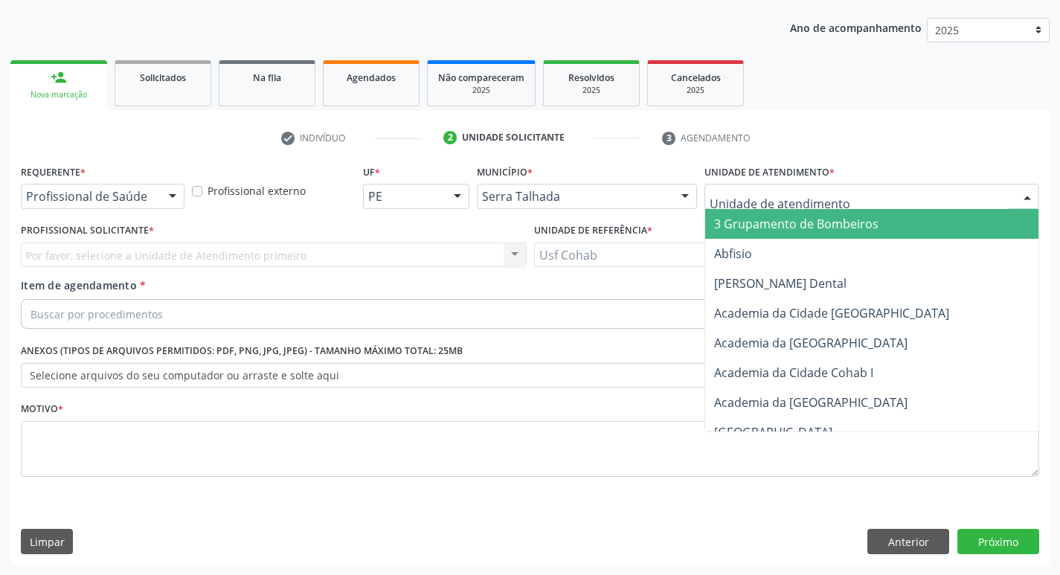
click at [807, 196] on input "text" at bounding box center [859, 204] width 299 height 30
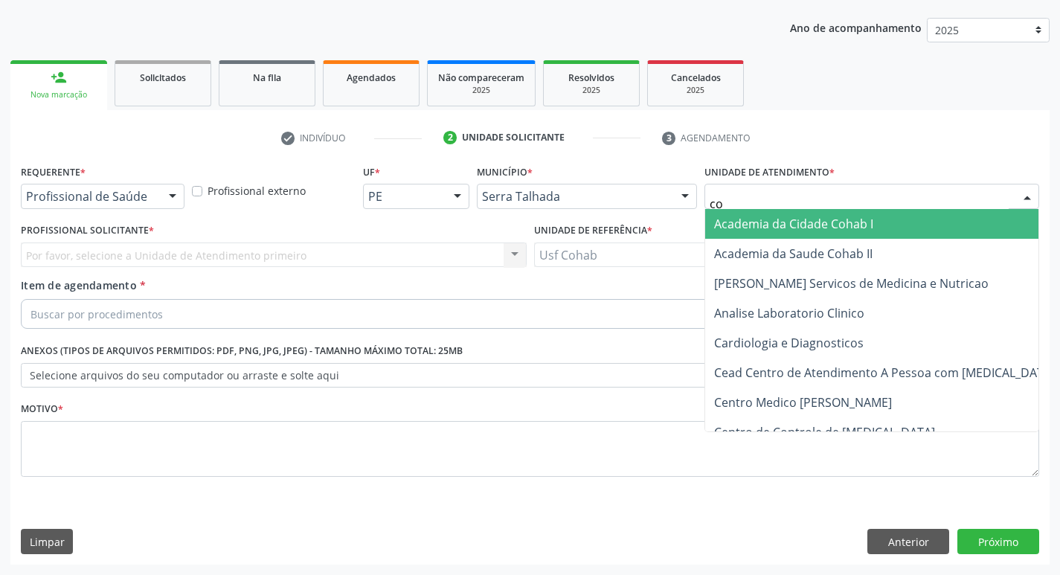
type input "coh"
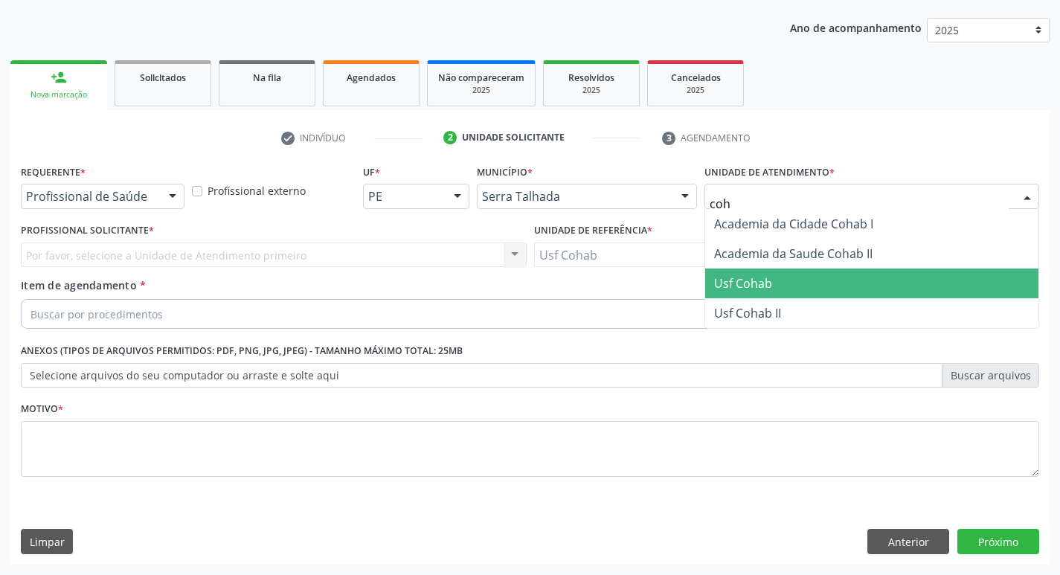
click at [804, 279] on span "Usf Cohab" at bounding box center [871, 284] width 333 height 30
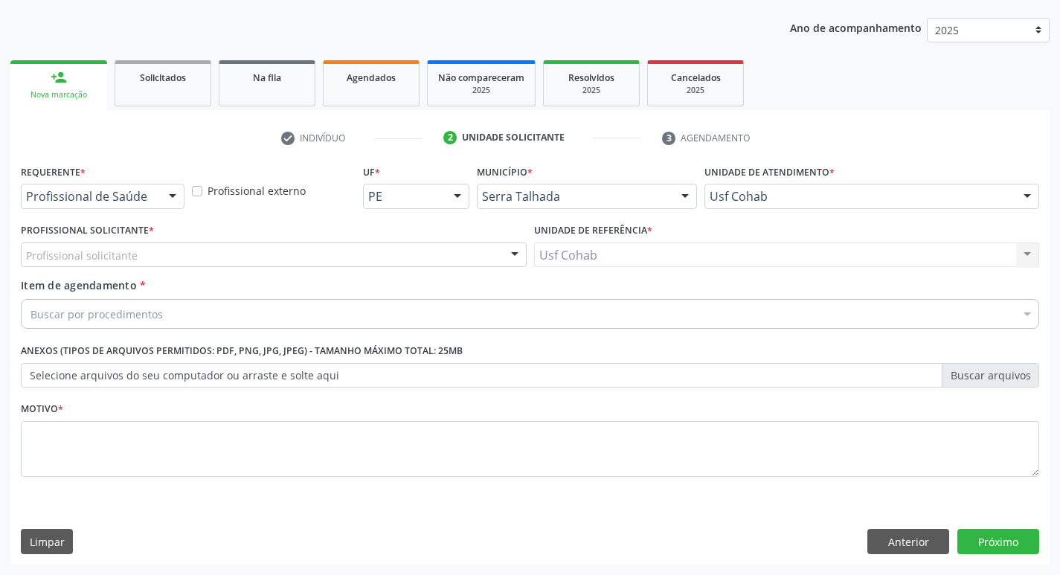
click at [307, 252] on div "Profissional solicitante" at bounding box center [274, 255] width 506 height 25
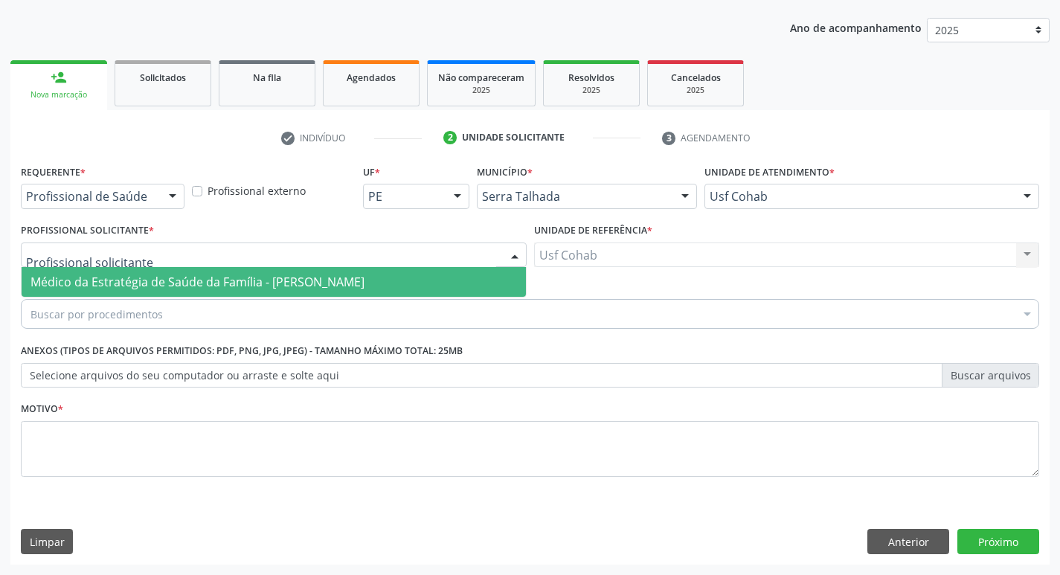
click at [304, 278] on span "Médico da Estratégia de Saúde da Família - [PERSON_NAME]" at bounding box center [198, 282] width 334 height 16
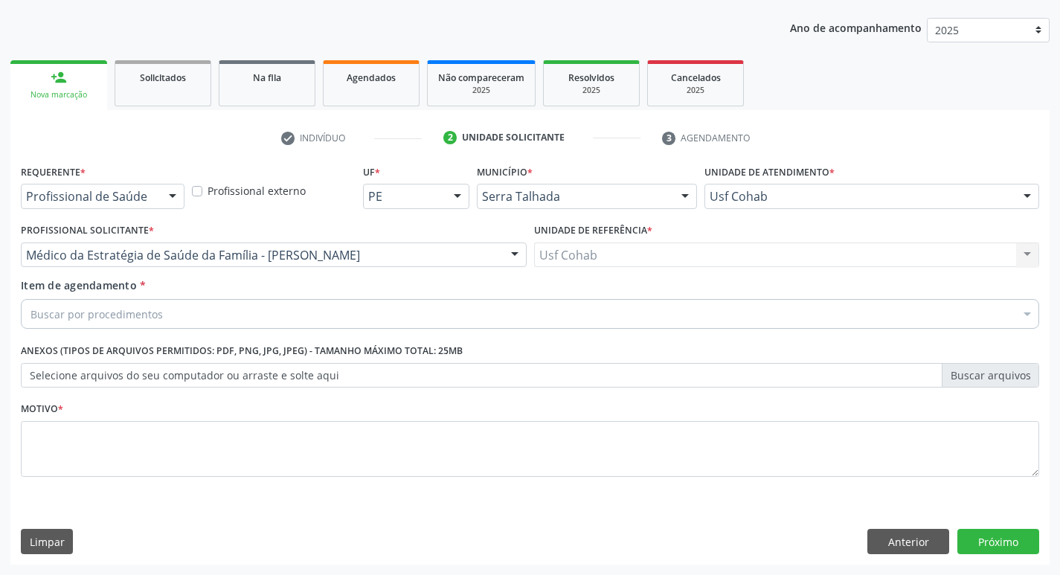
click at [298, 313] on div "Buscar por procedimentos" at bounding box center [530, 314] width 1019 height 30
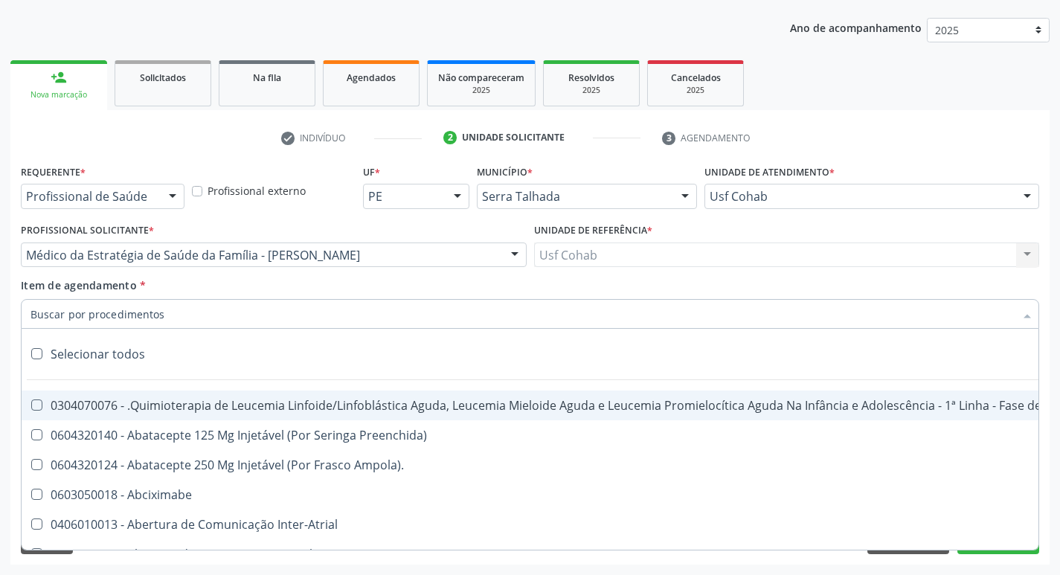
click at [269, 319] on input "Item de agendamento *" at bounding box center [523, 314] width 984 height 30
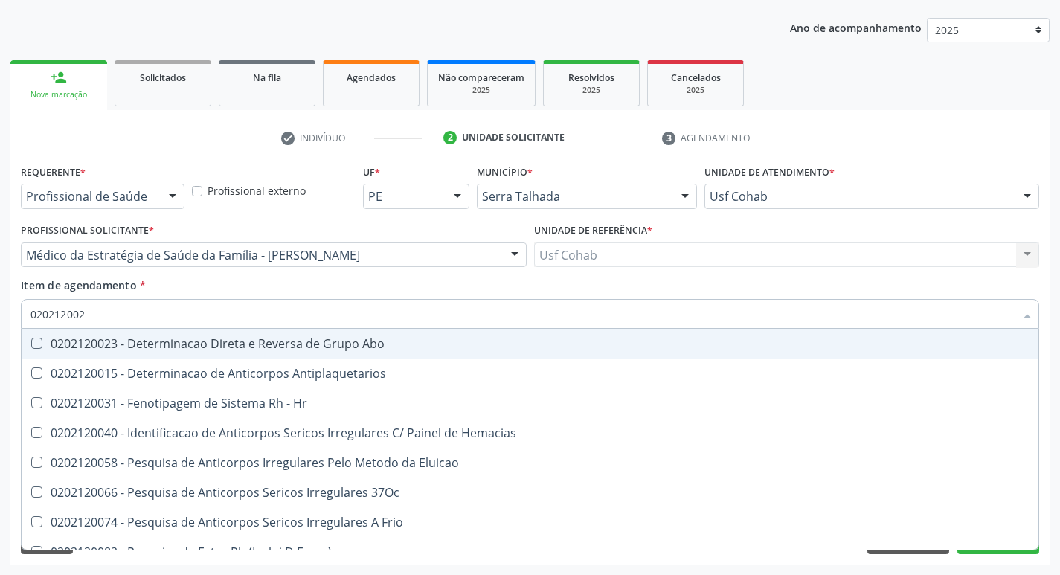
type input "0202120023"
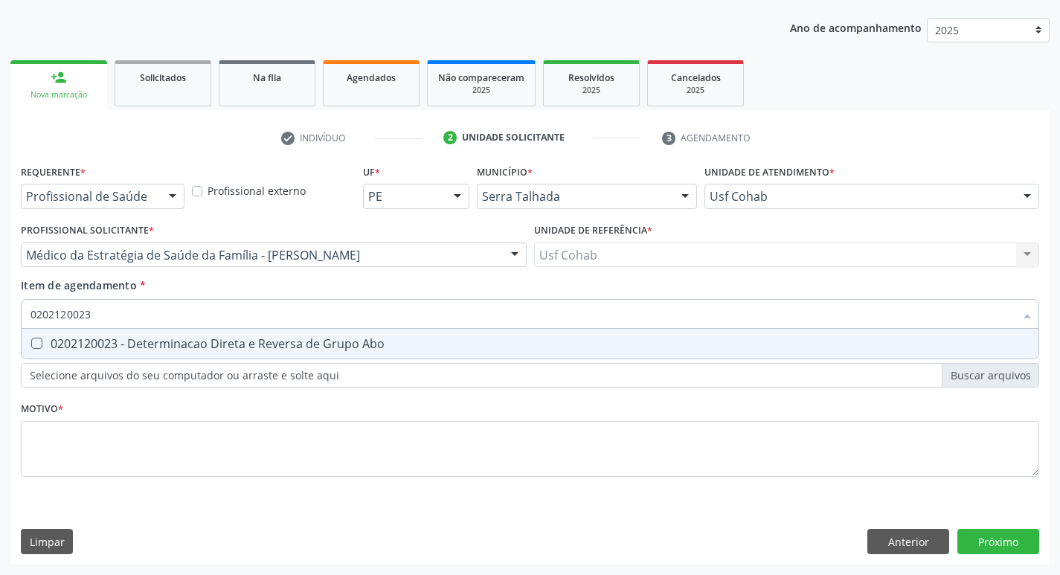
click at [38, 342] on Abo at bounding box center [36, 343] width 11 height 11
click at [31, 342] on Abo "checkbox" at bounding box center [27, 344] width 10 height 10
checkbox Abo "true"
drag, startPoint x: 118, startPoint y: 318, endPoint x: 3, endPoint y: 322, distance: 114.7
click at [0, 322] on div "Acompanhamento Acompanhe a situação das marcações correntes e finalizadas Relat…" at bounding box center [530, 248] width 1060 height 656
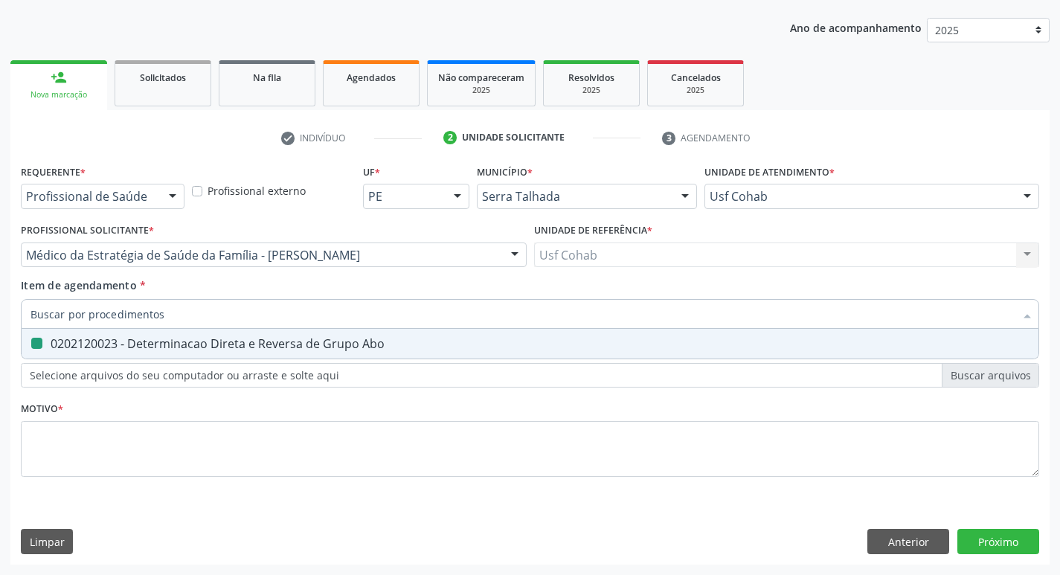
checkbox Abo "false"
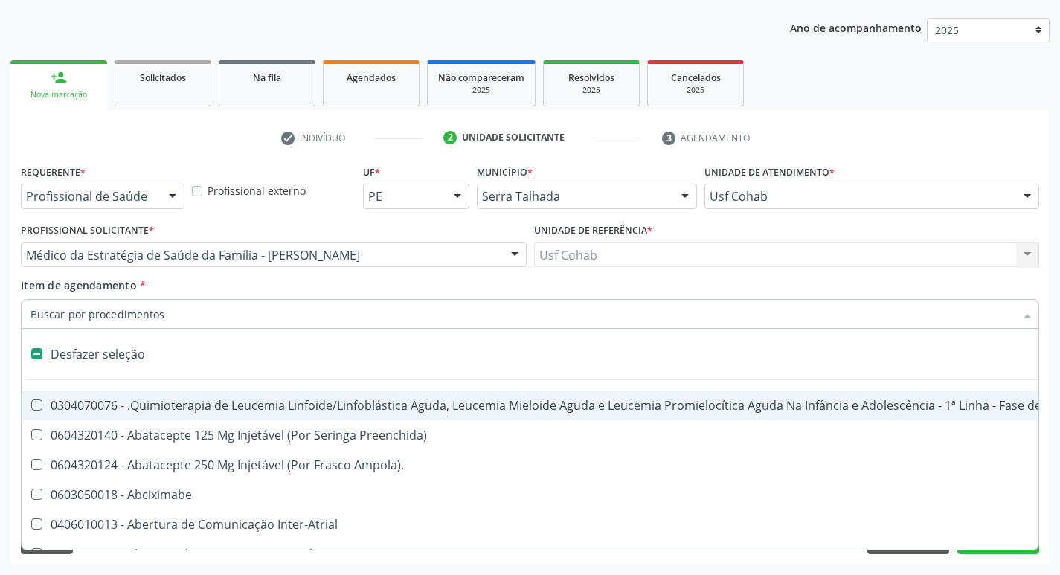
click at [106, 316] on input "Item de agendamento *" at bounding box center [523, 314] width 984 height 30
type input "u"
checkbox Capsula\) "true"
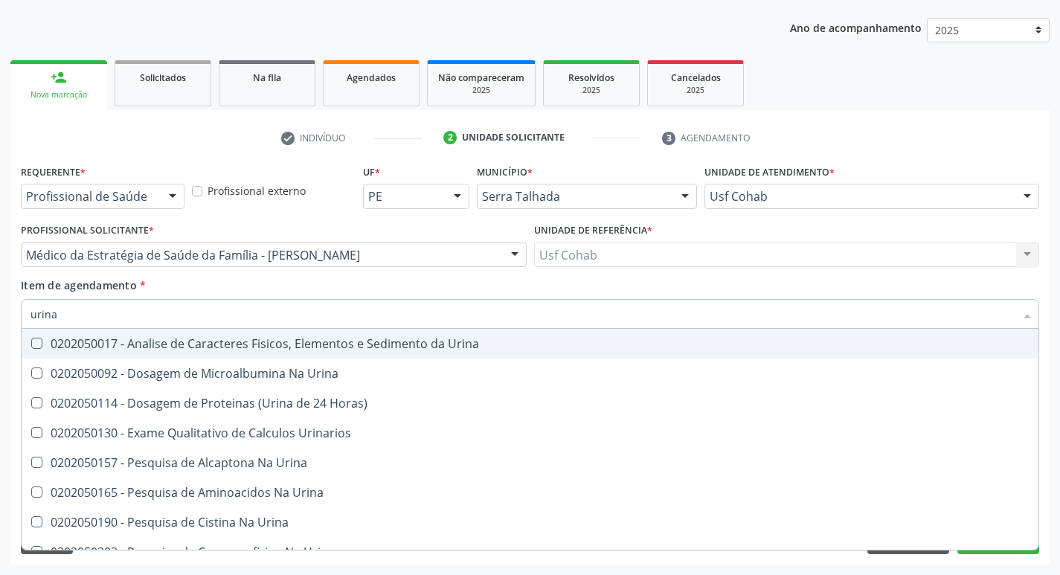
type input "urina"
checkbox Urina "true"
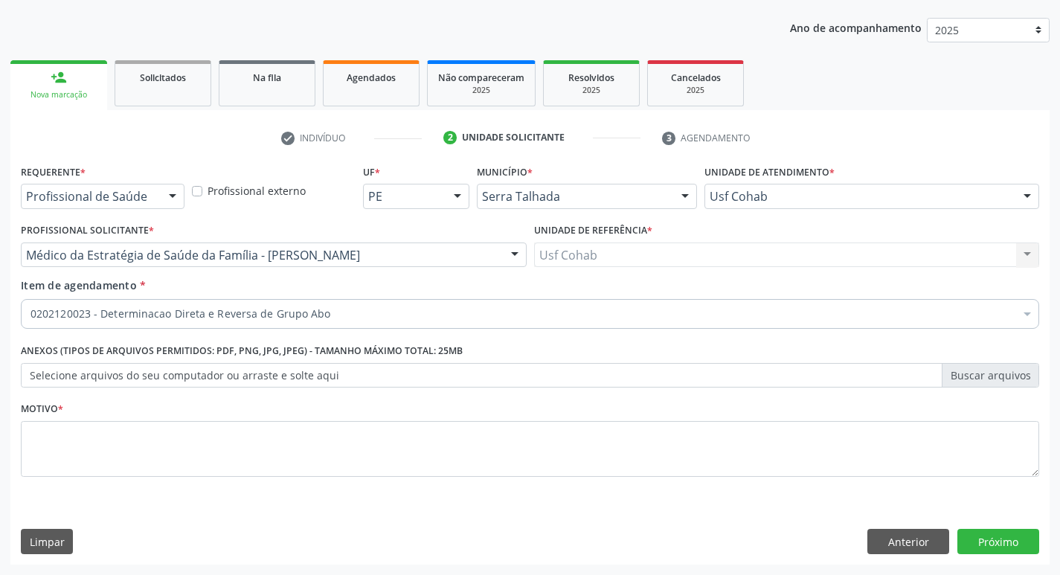
drag, startPoint x: 324, startPoint y: 390, endPoint x: 725, endPoint y: 287, distance: 414.7
click at [726, 287] on div "Item de agendamento * 0202120023 - Determinacao Direta e Reversa de Grupo Abo D…" at bounding box center [530, 301] width 1019 height 47
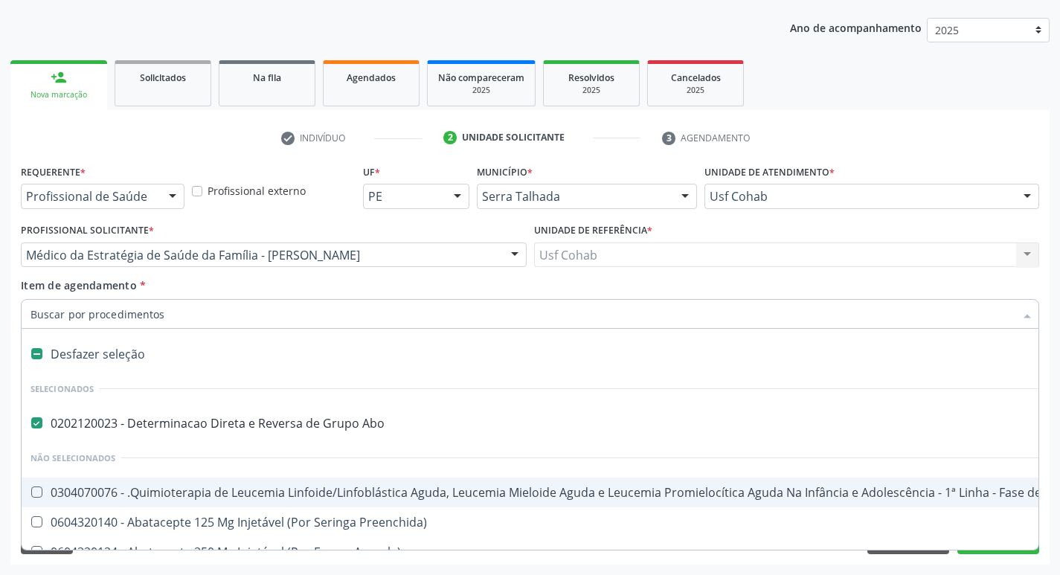
click at [155, 318] on input "Item de agendamento *" at bounding box center [523, 314] width 984 height 30
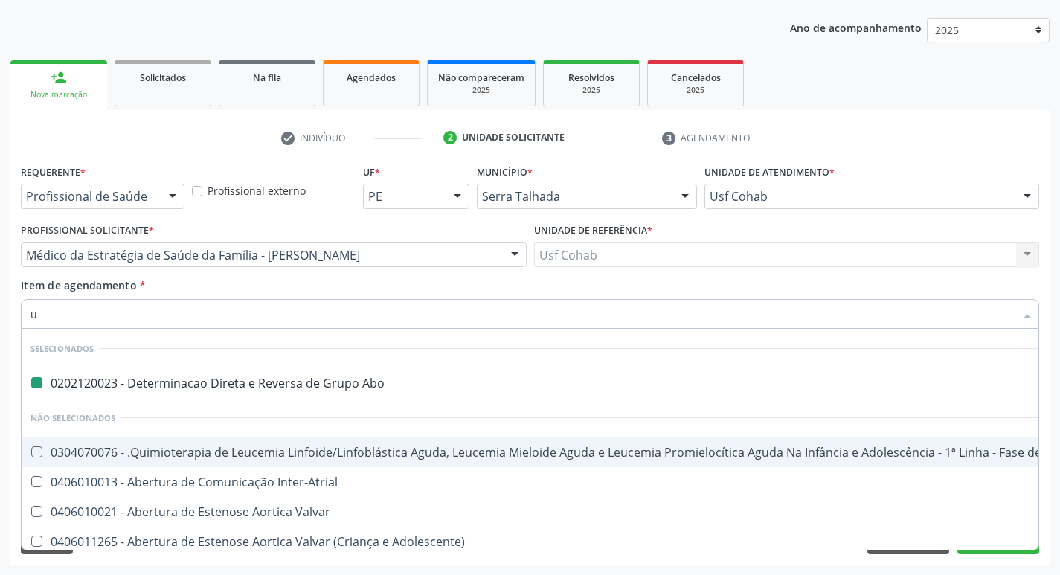
type input "ur"
checkbox Abo "false"
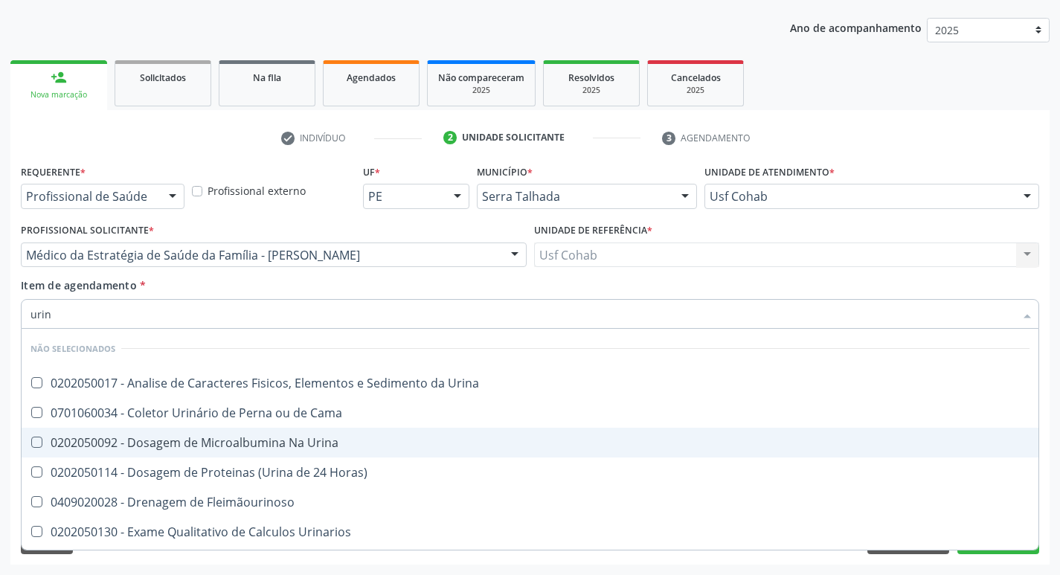
type input "urina"
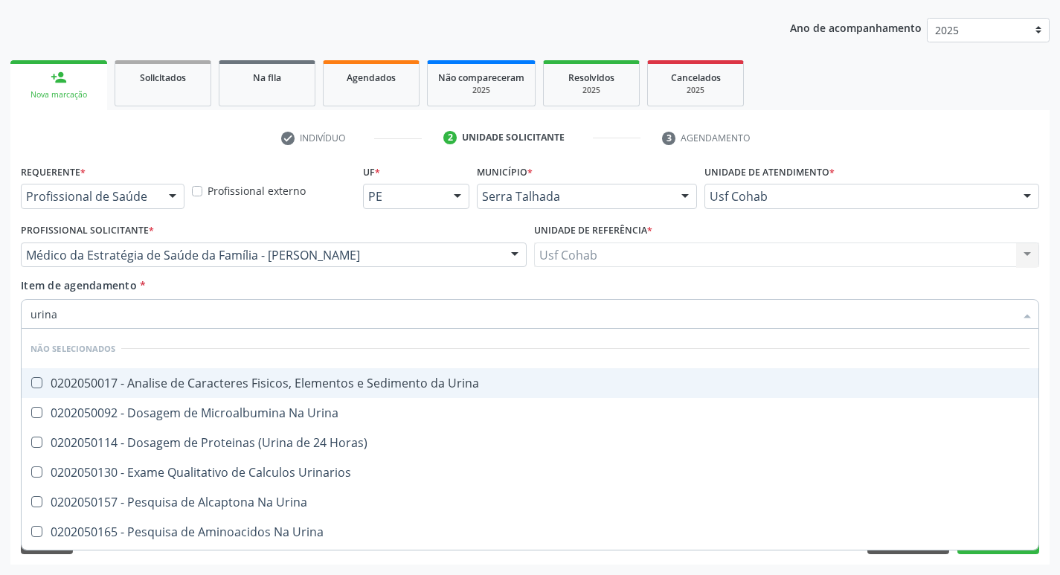
click at [41, 380] on Urina at bounding box center [36, 382] width 11 height 11
click at [31, 380] on Urina "checkbox" at bounding box center [27, 383] width 10 height 10
checkbox Urina "true"
drag, startPoint x: 87, startPoint y: 310, endPoint x: 0, endPoint y: 310, distance: 87.1
click at [0, 310] on div "Acompanhamento Acompanhe a situação das marcações correntes e finalizadas Relat…" at bounding box center [530, 248] width 1060 height 656
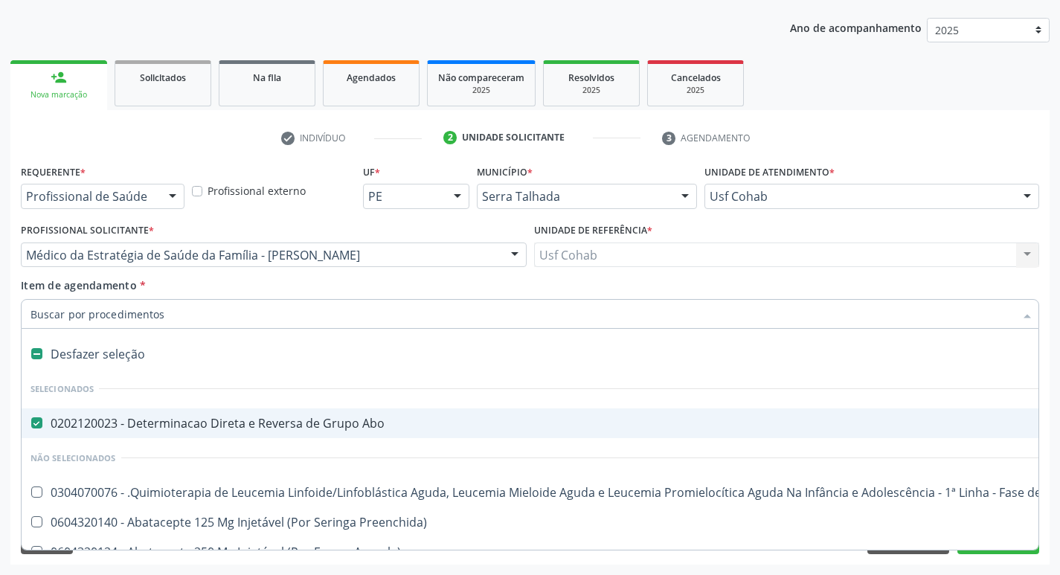
click at [74, 309] on input "Item de agendamento *" at bounding box center [523, 314] width 984 height 30
type input "g"
checkbox Urina "false"
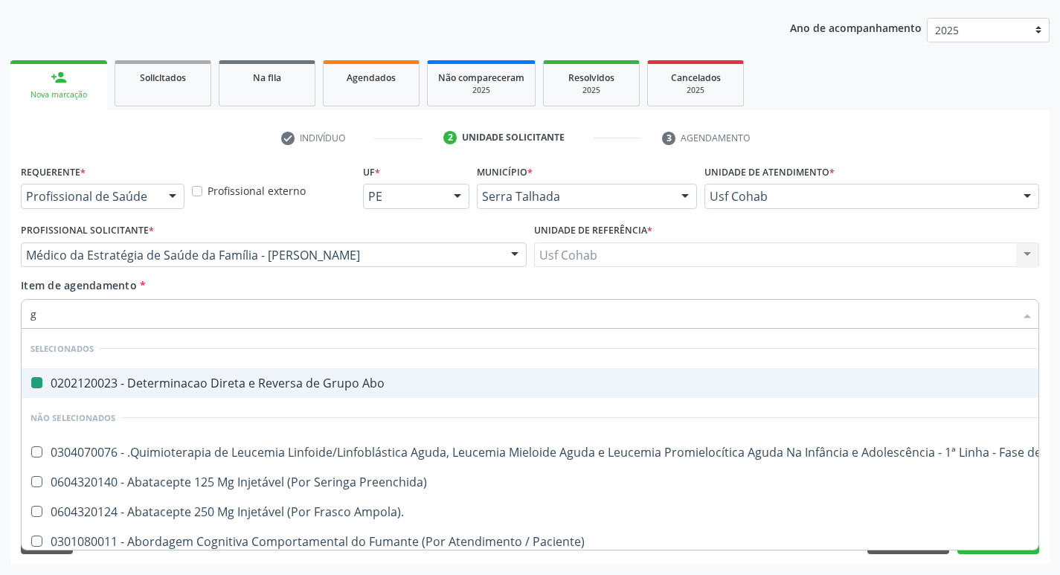
type input "gl"
checkbox Abo "false"
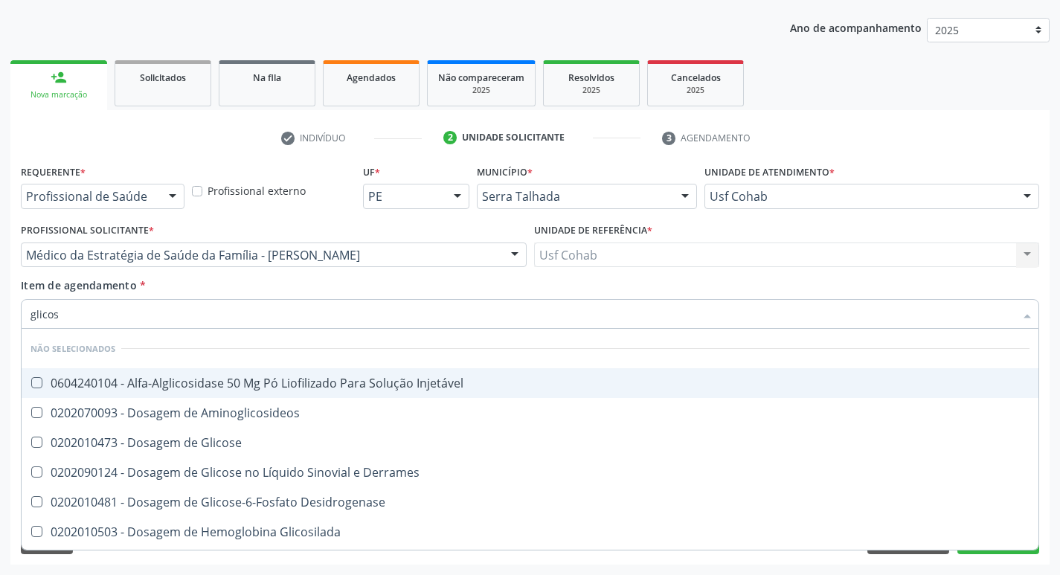
type input "glicose"
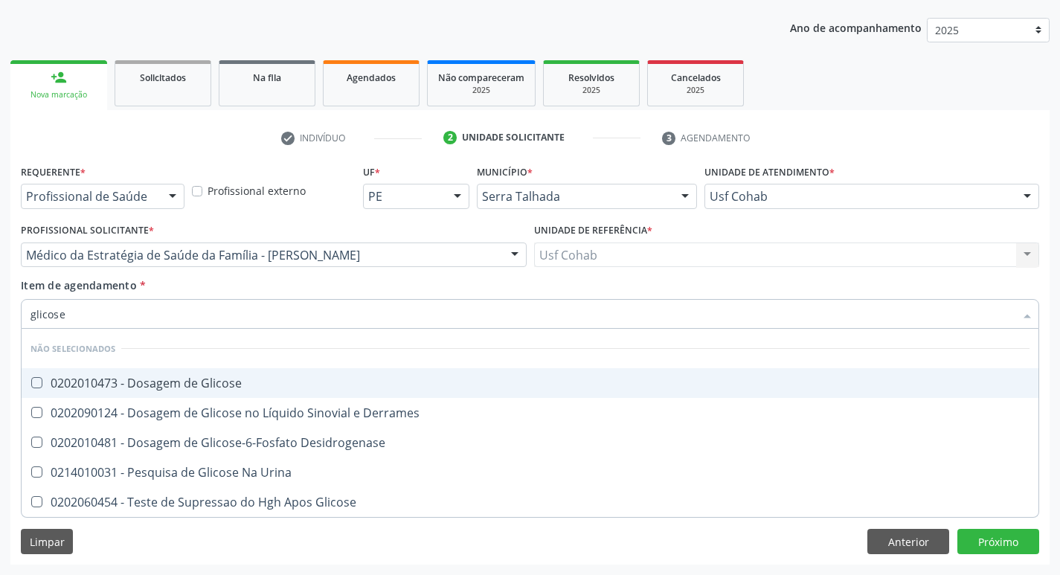
drag, startPoint x: 32, startPoint y: 382, endPoint x: 60, endPoint y: 375, distance: 28.3
click at [33, 382] on Glicose at bounding box center [36, 382] width 11 height 11
click at [31, 382] on Glicose "checkbox" at bounding box center [27, 383] width 10 height 10
checkbox Glicose "true"
drag, startPoint x: 89, startPoint y: 318, endPoint x: 42, endPoint y: 314, distance: 47.0
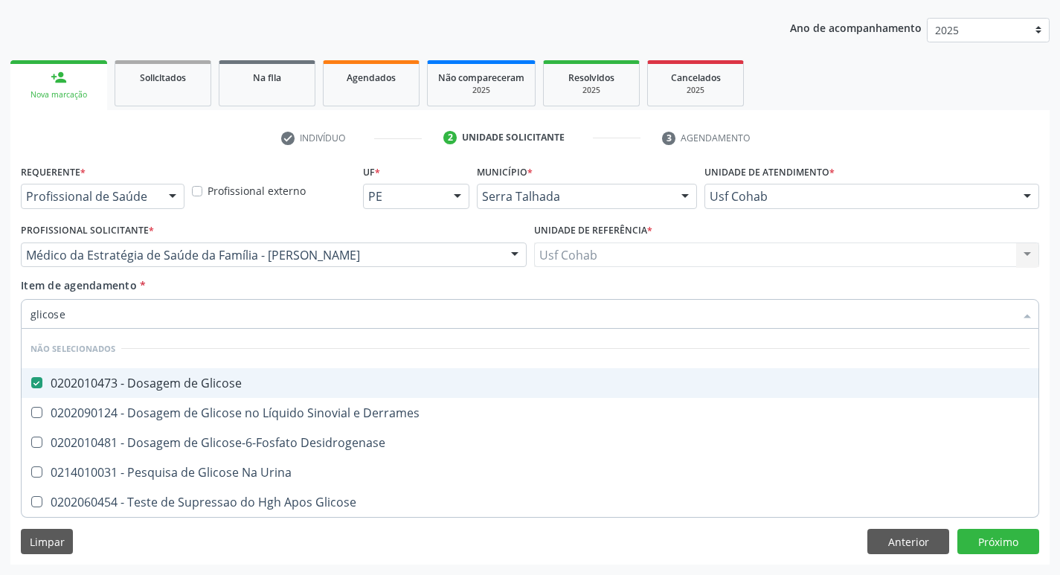
click at [42, 314] on input "glicose" at bounding box center [523, 314] width 984 height 30
click at [86, 320] on input "glicose" at bounding box center [523, 314] width 984 height 30
drag, startPoint x: 86, startPoint y: 320, endPoint x: 0, endPoint y: 313, distance: 85.9
click at [0, 313] on div "Acompanhamento Acompanhe a situação das marcações correntes e finalizadas Relat…" at bounding box center [530, 248] width 1060 height 656
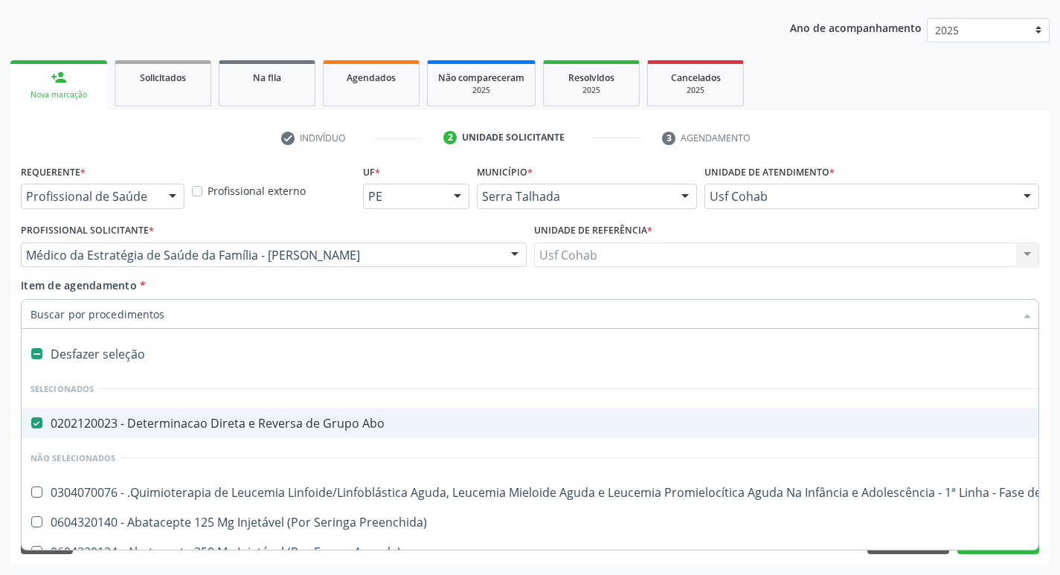
click at [84, 305] on input "Item de agendamento *" at bounding box center [523, 314] width 984 height 30
type input "h"
checkbox Abo "false"
checkbox Urina "false"
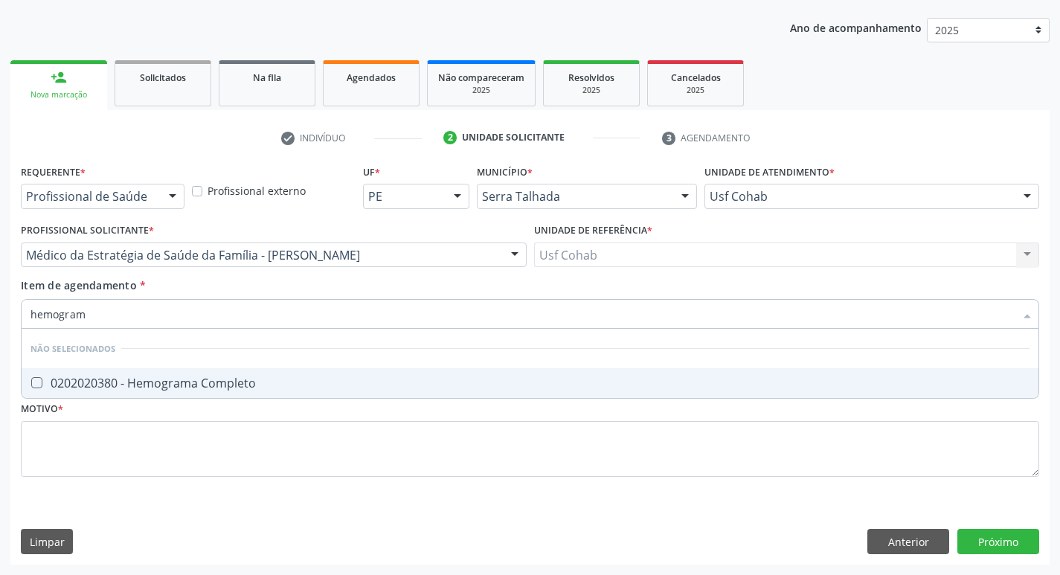
type input "hemograma"
click at [33, 385] on Completo at bounding box center [36, 382] width 11 height 11
click at [31, 385] on Completo "checkbox" at bounding box center [27, 383] width 10 height 10
checkbox Completo "true"
drag, startPoint x: 111, startPoint y: 314, endPoint x: 0, endPoint y: 312, distance: 110.9
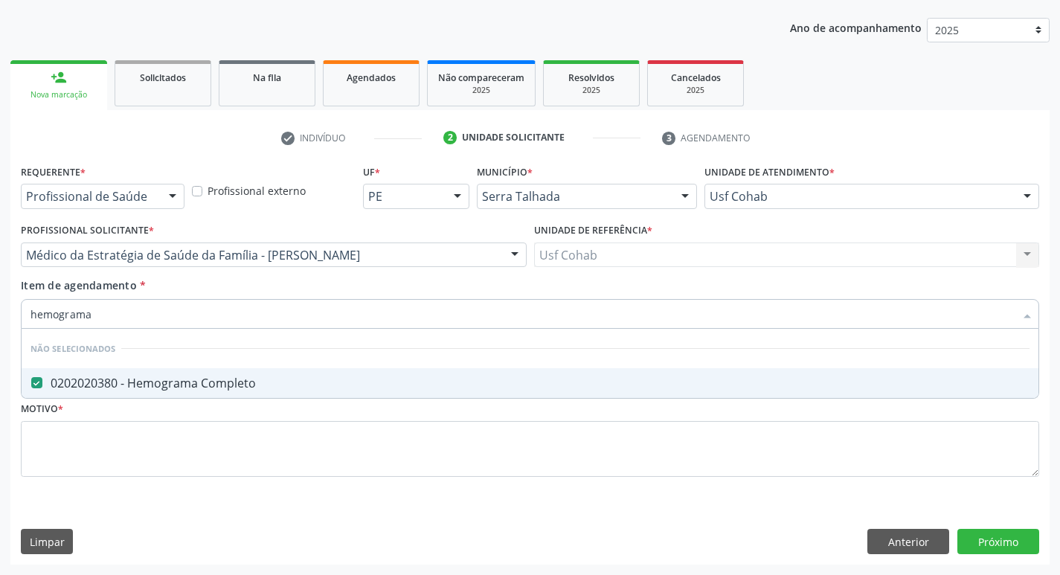
click at [0, 312] on div "Acompanhamento Acompanhe a situação das marcações correntes e finalizadas Relat…" at bounding box center [530, 248] width 1060 height 656
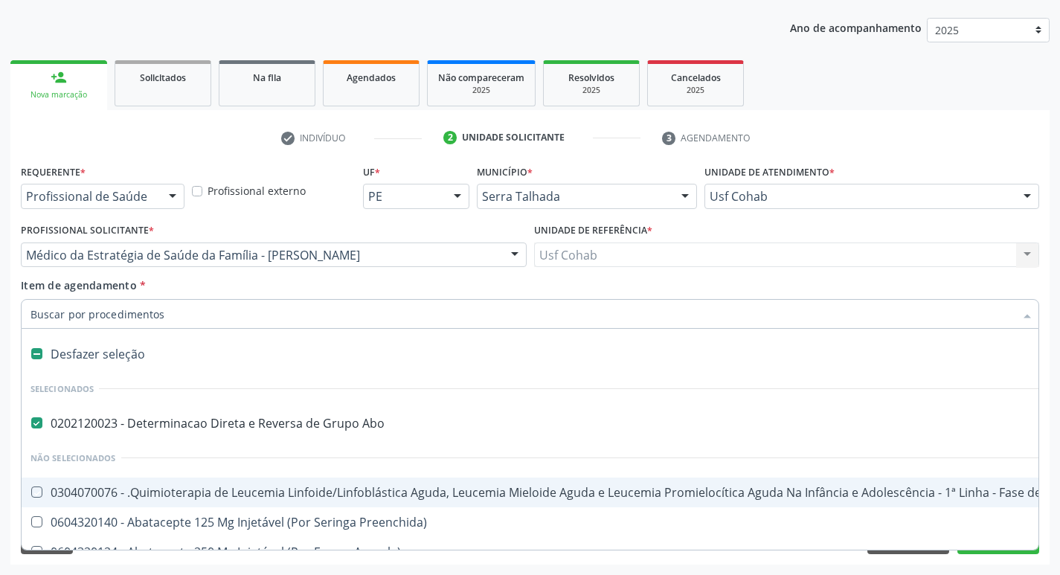
checkbox Manutenção "true"
checkbox Preenchida\) "true"
checkbox Urina "false"
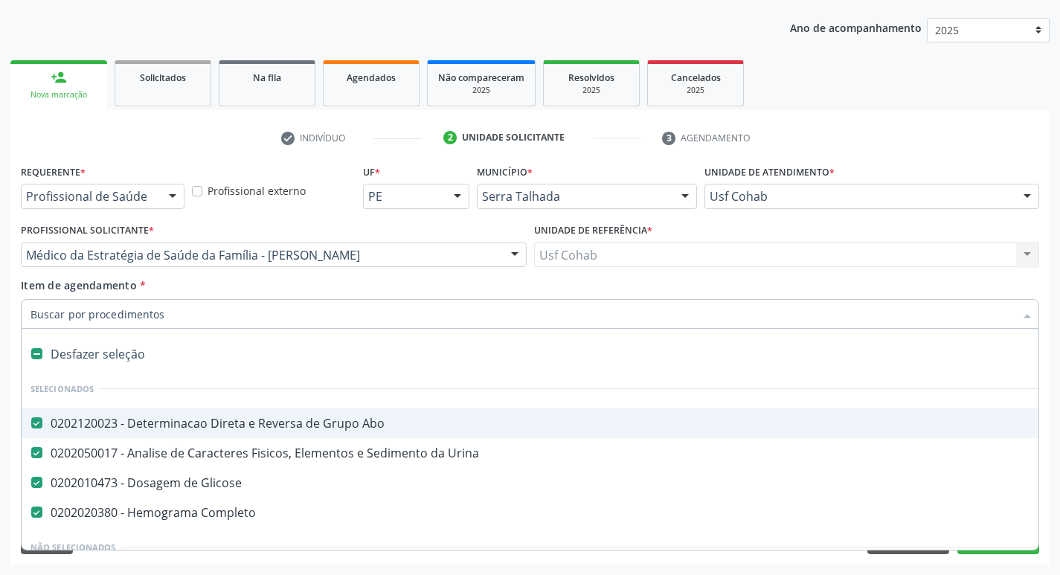
click at [254, 314] on input "Item de agendamento *" at bounding box center [523, 314] width 984 height 30
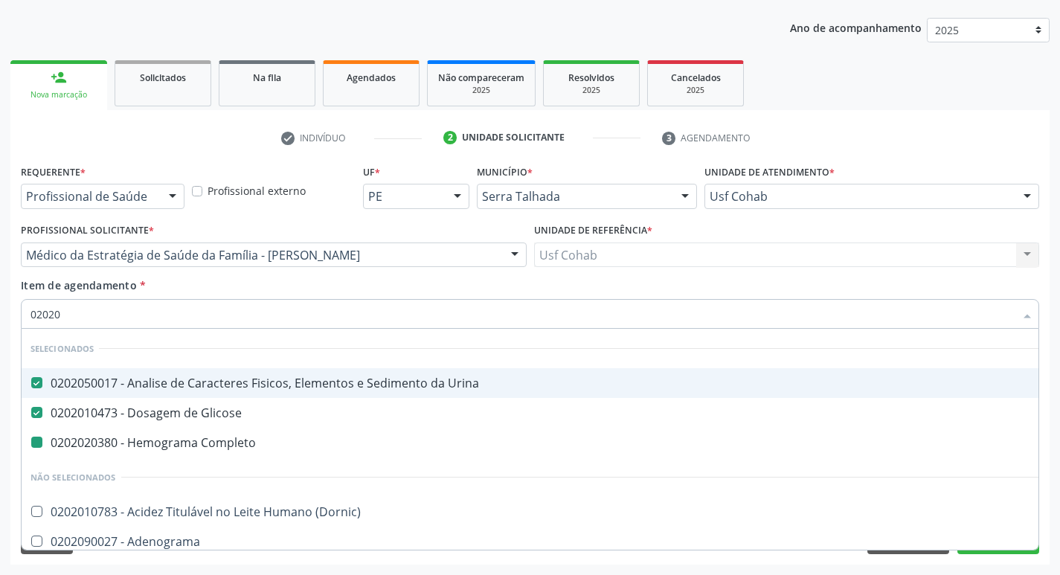
type input "020203"
checkbox Completo "false"
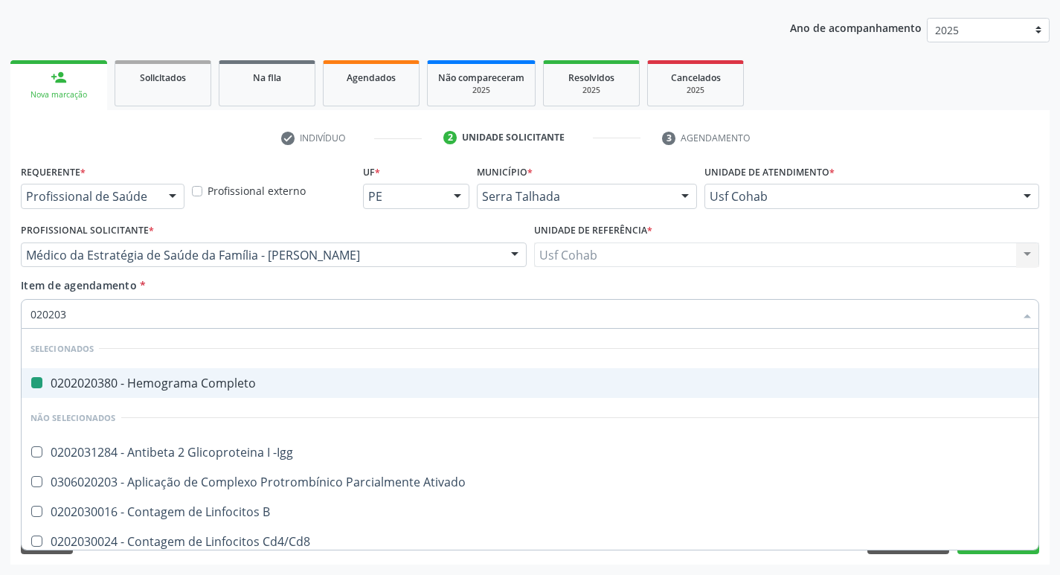
type input "0202030"
checkbox Completo "false"
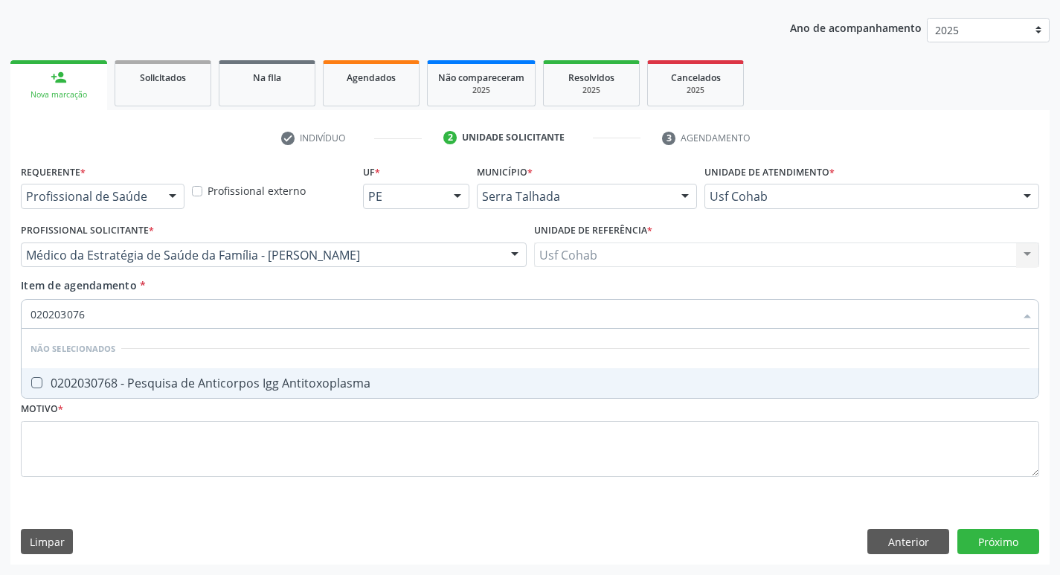
type input "0202030768"
click at [33, 388] on Antitoxoplasma at bounding box center [36, 382] width 11 height 11
click at [31, 388] on Antitoxoplasma "checkbox" at bounding box center [27, 383] width 10 height 10
checkbox Antitoxoplasma "true"
drag, startPoint x: 122, startPoint y: 313, endPoint x: 0, endPoint y: 315, distance: 122.1
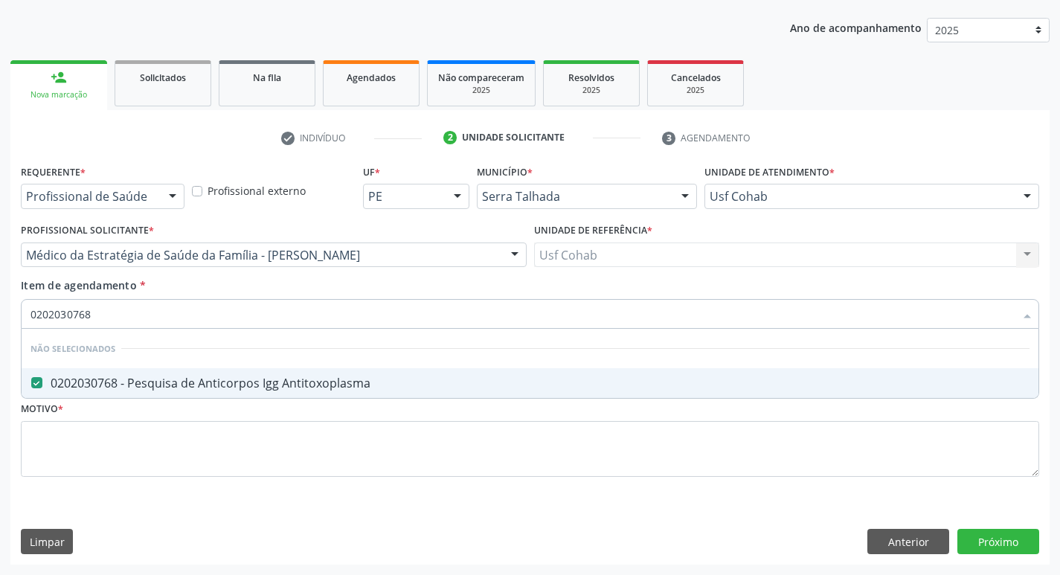
click at [0, 315] on div "Acompanhamento Acompanhe a situação das marcações correntes e finalizadas Relat…" at bounding box center [530, 248] width 1060 height 656
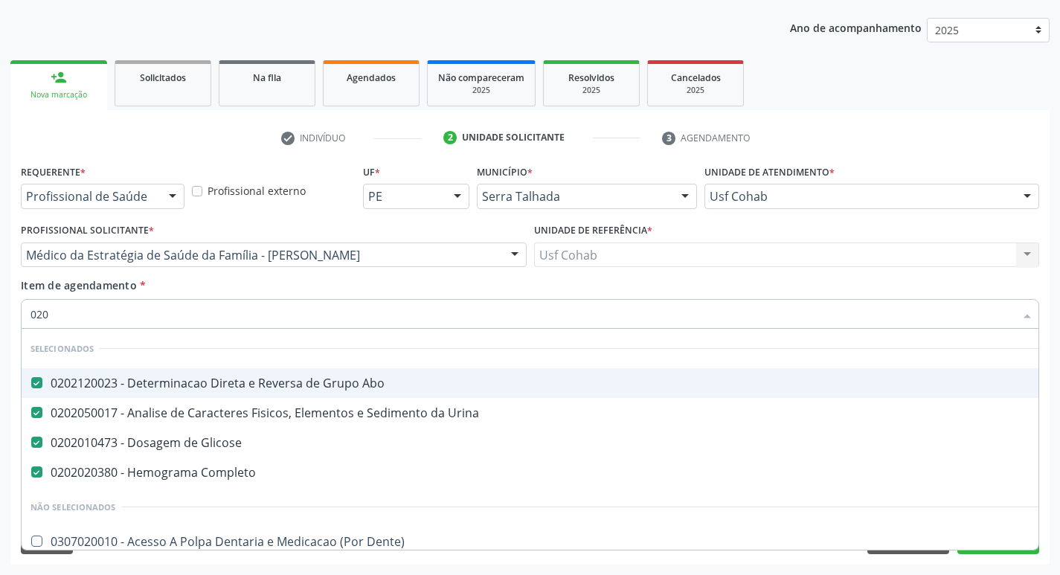
type input "0202"
checkbox \(Ch50\) "true"
type input "02020"
checkbox Carini "true"
checkbox Antitoxoplasma "false"
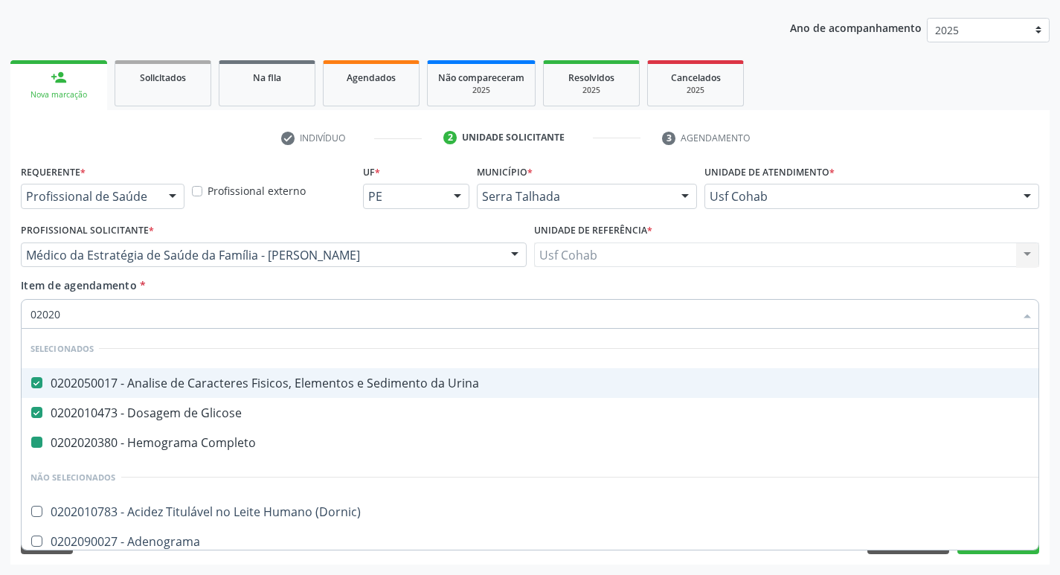
type input "020203"
checkbox Completo "false"
checkbox Igm "true"
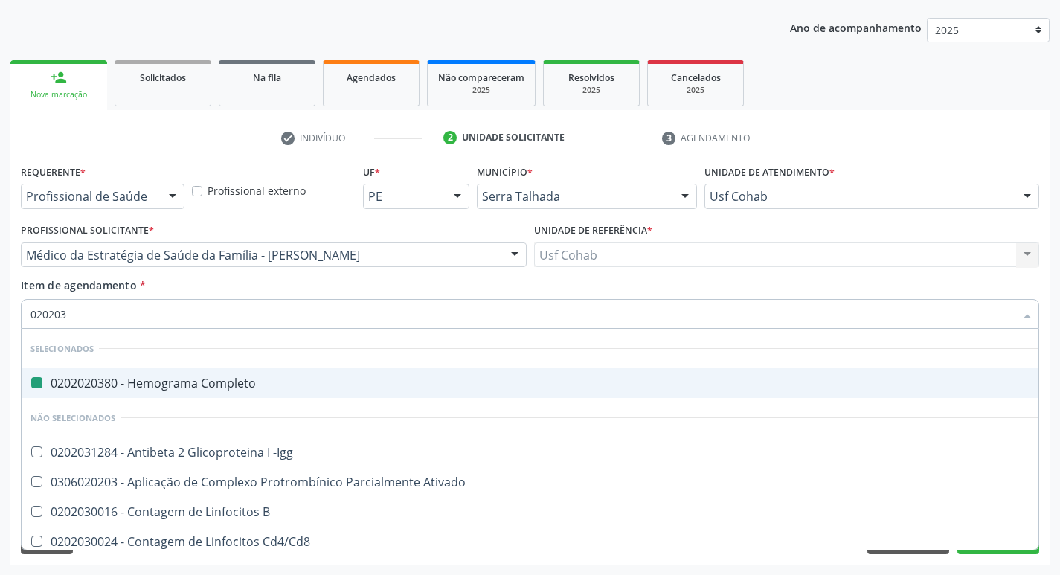
type input "0202030"
checkbox Completo "false"
checkbox Anti-Sm "true"
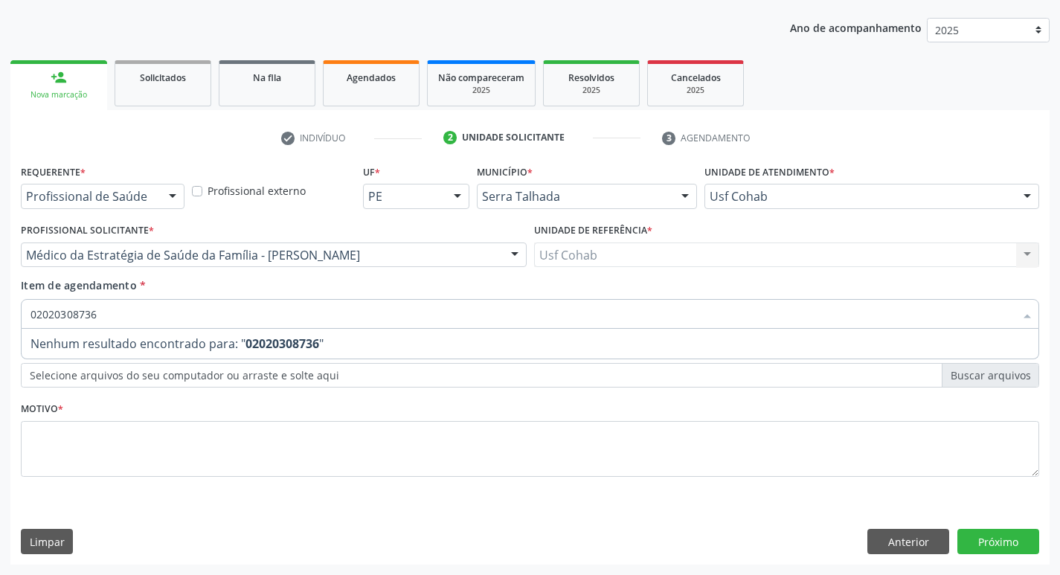
type input "0202030873"
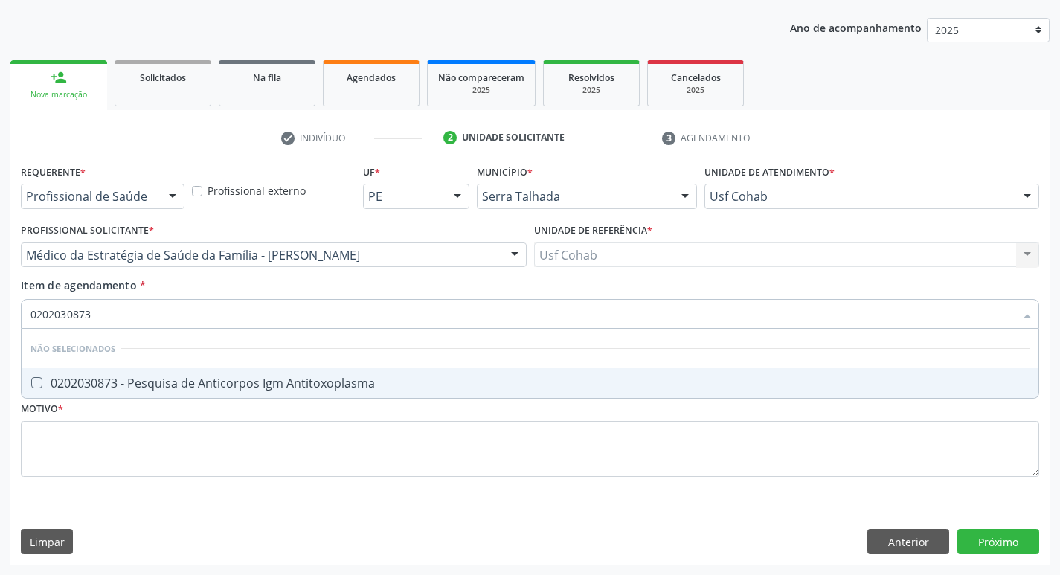
click at [42, 385] on Antitoxoplasma at bounding box center [36, 382] width 11 height 11
click at [31, 385] on Antitoxoplasma "checkbox" at bounding box center [27, 383] width 10 height 10
checkbox Antitoxoplasma "true"
drag, startPoint x: 95, startPoint y: 318, endPoint x: 18, endPoint y: 333, distance: 78.8
click at [20, 330] on div "Item de agendamento * 0202030873 Desfazer seleção Não selecionados 0202030873 -…" at bounding box center [530, 306] width 1026 height 57
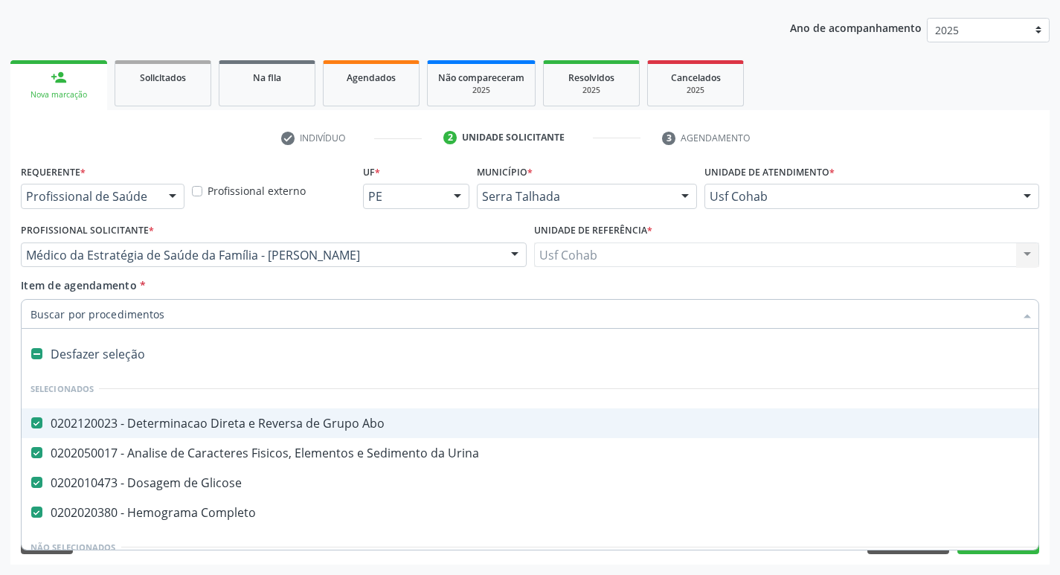
click at [134, 320] on input "Item de agendamento *" at bounding box center [523, 314] width 984 height 30
click at [155, 321] on input "Item de agendamento *" at bounding box center [523, 314] width 984 height 30
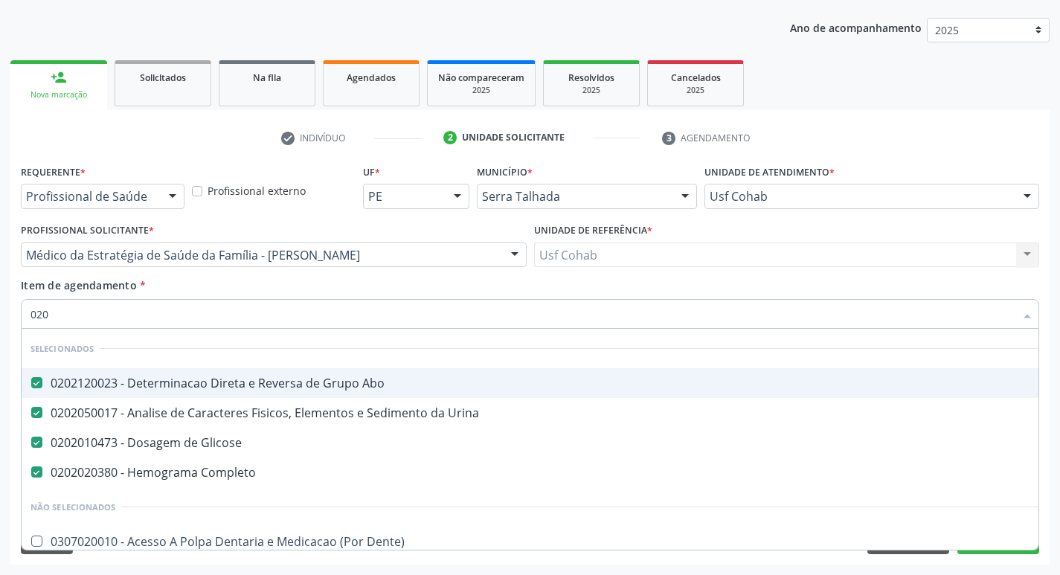
type input "0202"
checkbox \(Ch50\) "true"
checkbox Reverso "true"
type input "02020"
checkbox Carini "true"
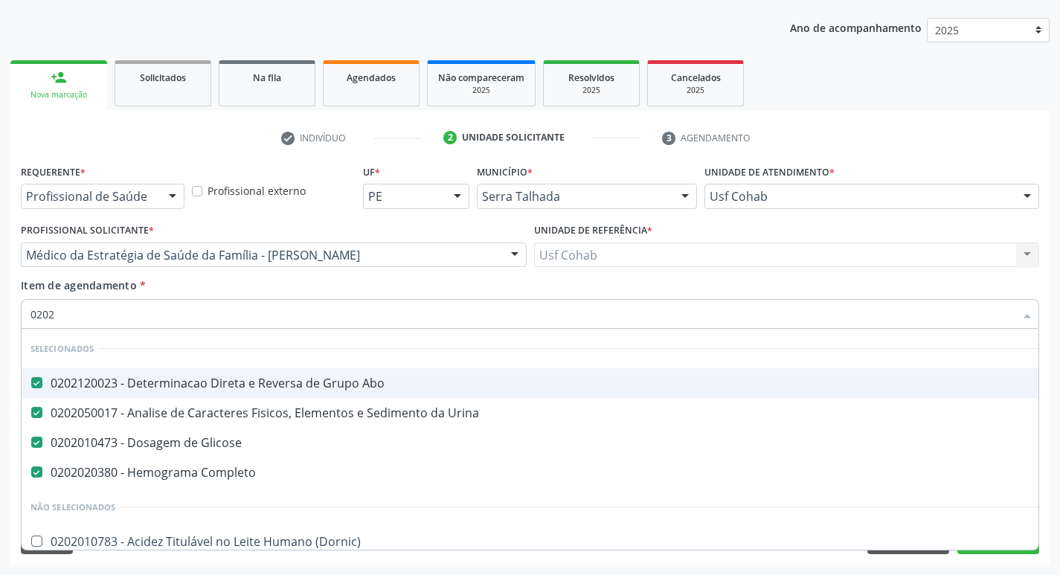
checkbox Parceria\) "true"
checkbox Antitoxoplasma "false"
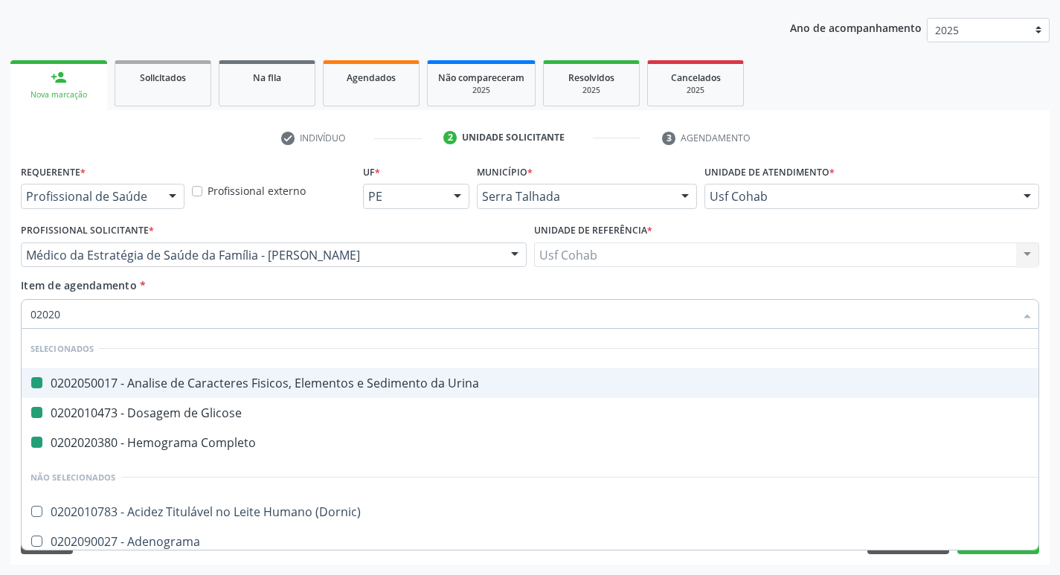
type input "020208"
checkbox Urina "false"
checkbox Glicose "false"
checkbox Completo "false"
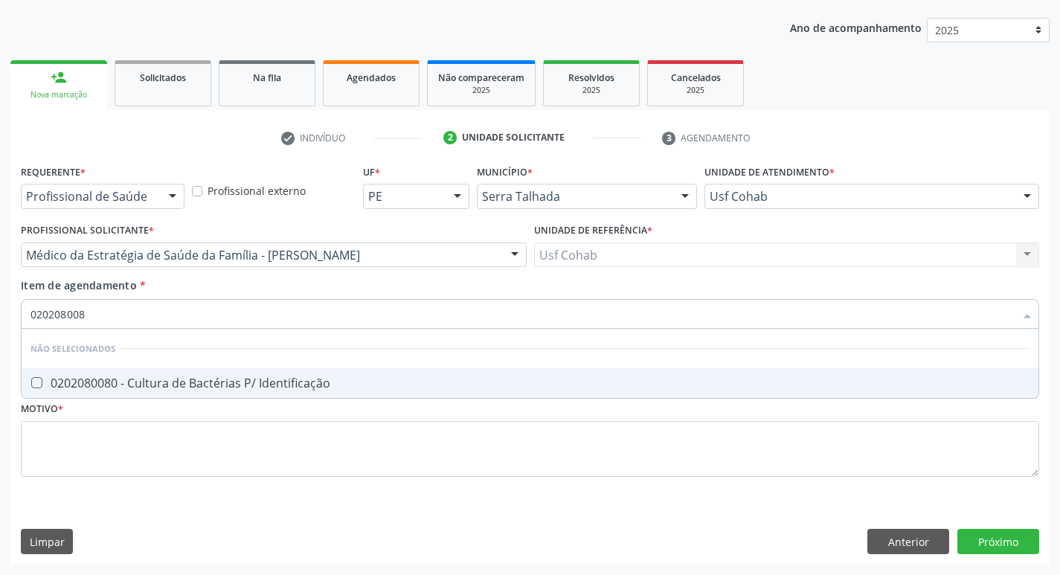
type input "0202080080"
click at [41, 385] on Identificação at bounding box center [36, 382] width 11 height 11
click at [31, 385] on Identificação "checkbox" at bounding box center [27, 383] width 10 height 10
checkbox Identificação "true"
drag, startPoint x: 120, startPoint y: 313, endPoint x: 30, endPoint y: 334, distance: 92.6
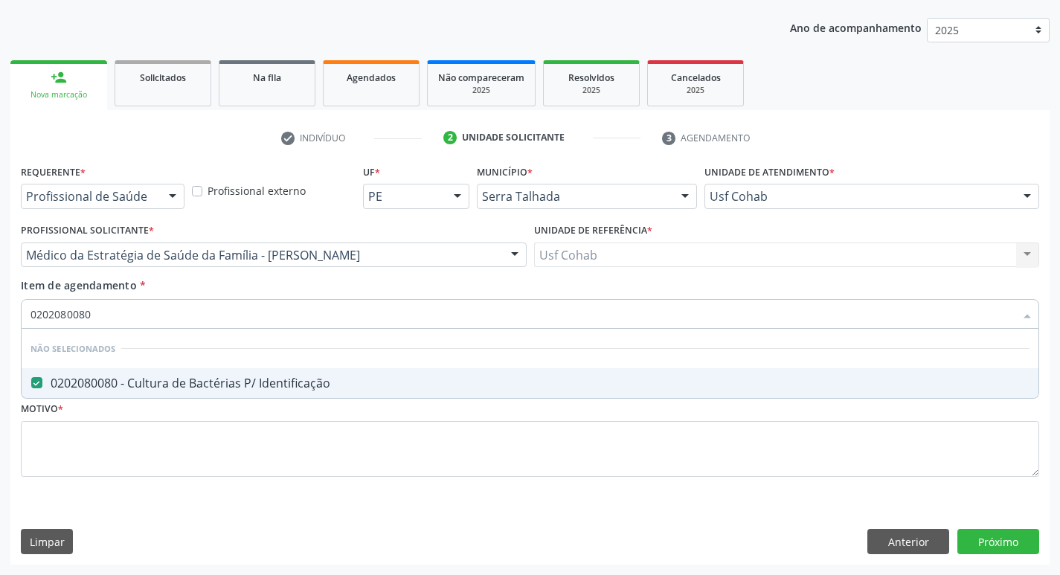
click at [30, 324] on div "0202080080 Desfazer seleção Não selecionados 0202080080 - Cultura de Bactérias …" at bounding box center [530, 311] width 1019 height 25
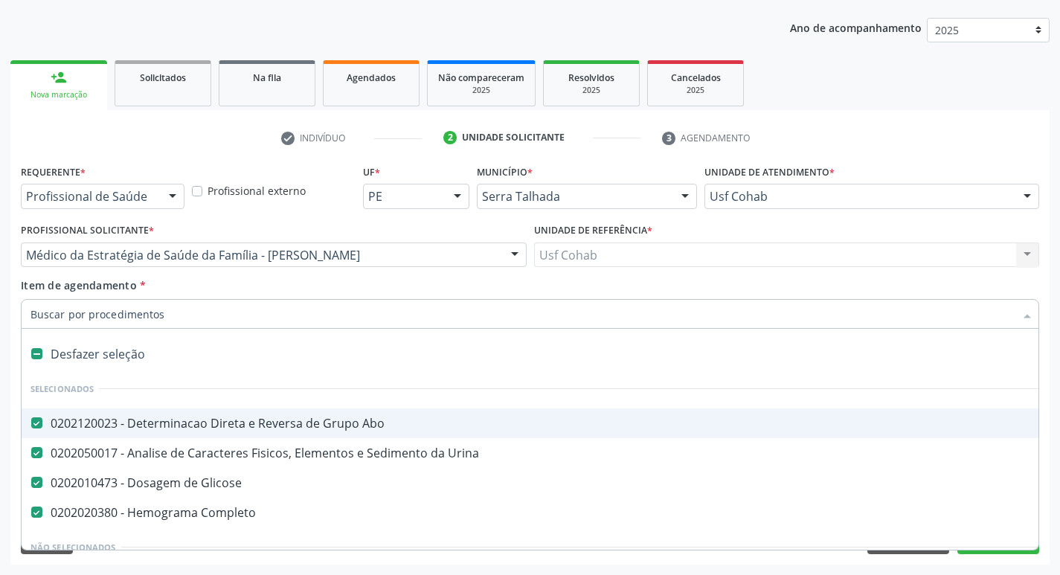
click at [149, 316] on input "Item de agendamento *" at bounding box center [523, 314] width 984 height 30
type input "02"
checkbox Aberto "true"
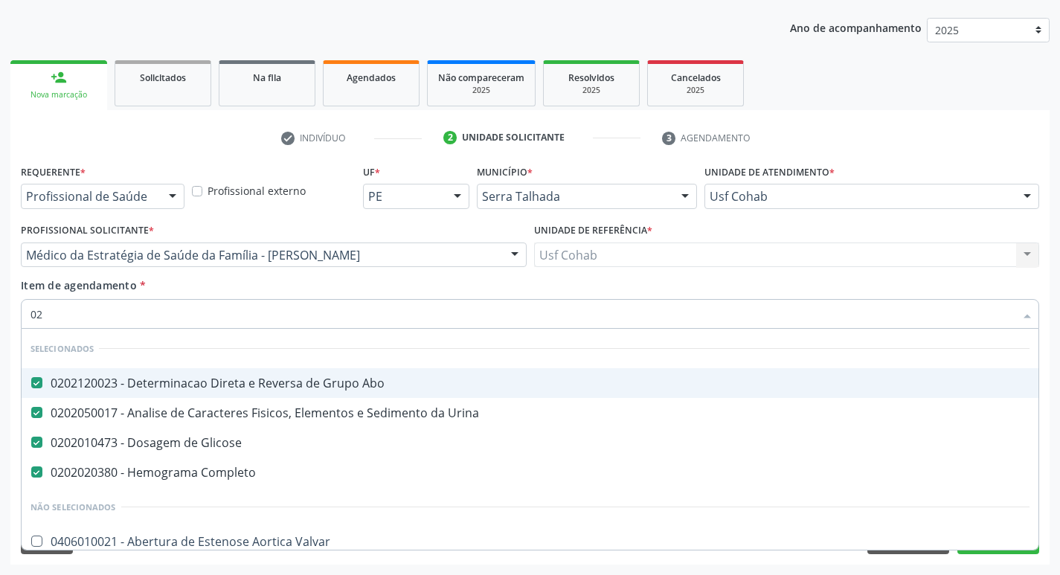
type input "020"
checkbox Gastro-Esofagico "true"
checkbox Identificação "false"
type input "0202"
checkbox Blot "true"
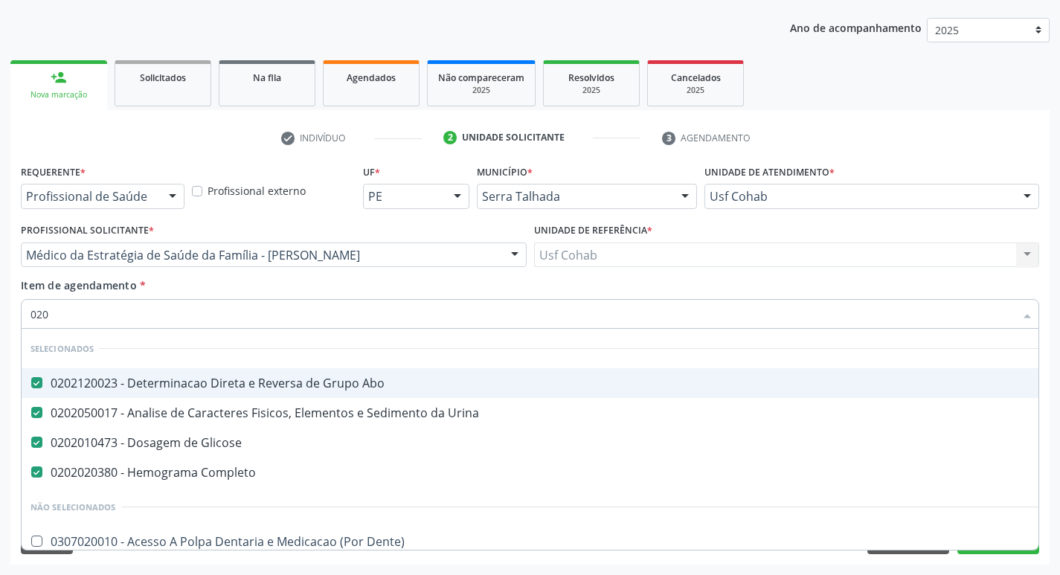
checkbox Identificação "false"
checkbox \(Ch50\) "true"
checkbox Reverso "true"
type input "02020"
checkbox Herpesvirus "true"
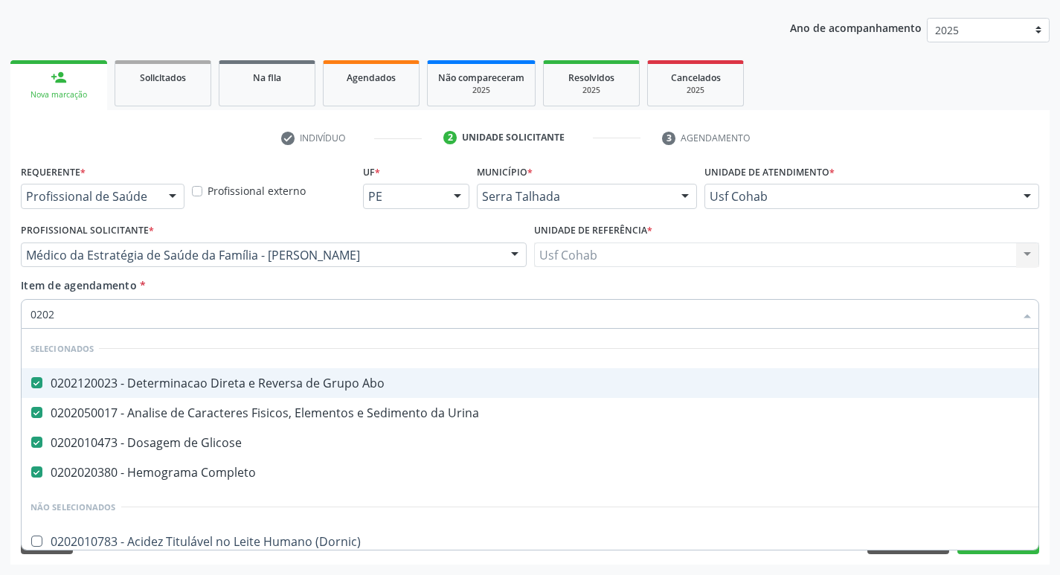
checkbox Identificação "false"
checkbox Carini "true"
checkbox Parceria\) "true"
checkbox Antitoxoplasma "false"
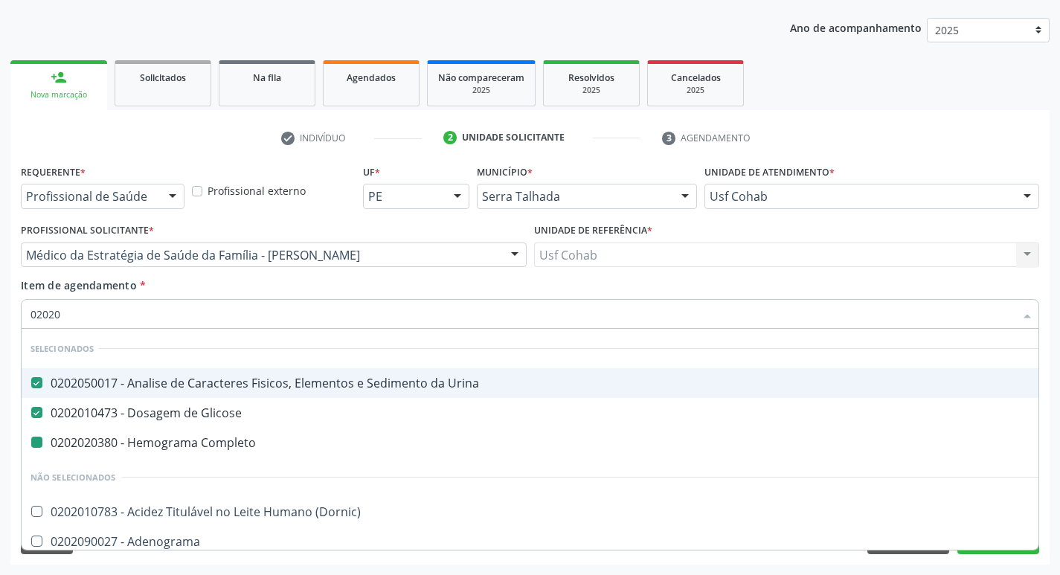
type input "020203"
checkbox Completo "false"
checkbox Identificação "false"
checkbox Igm "true"
checkbox Fracoes "true"
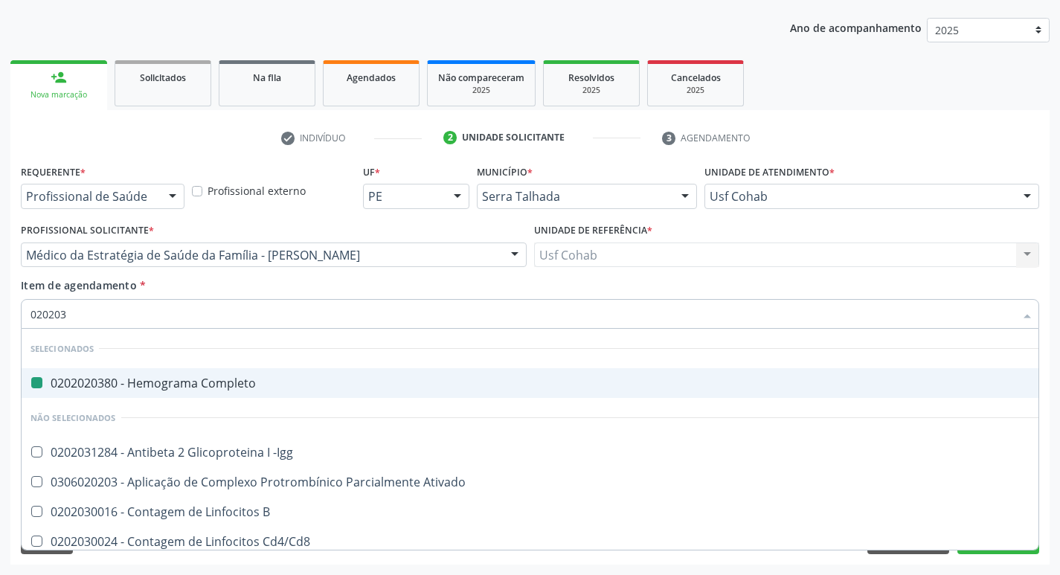
type input "0202030"
checkbox Completo "false"
checkbox Anti-Sm "true"
checkbox 70\) "true"
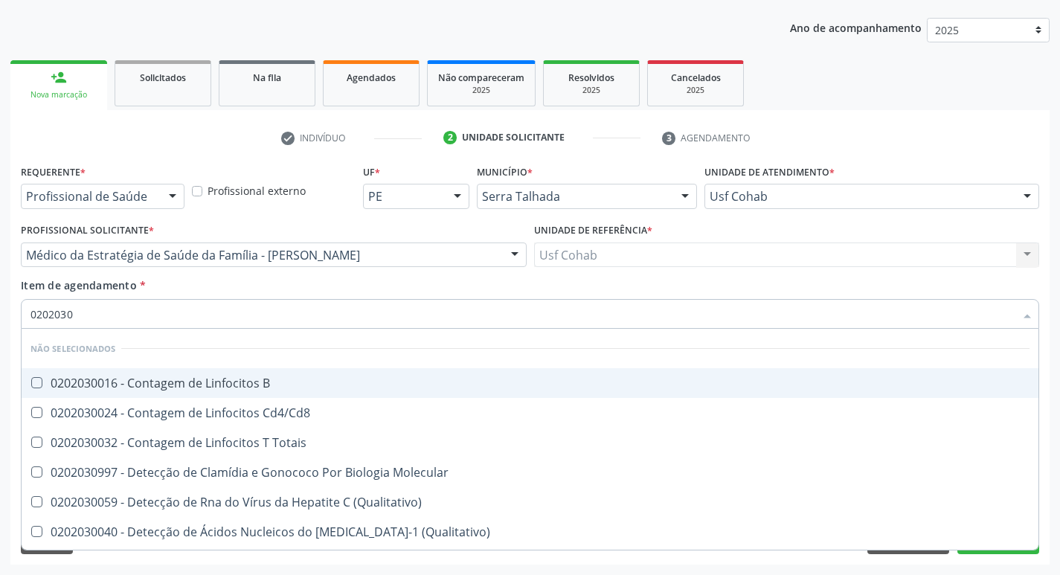
type input "02020308"
checkbox \(Ch50\) "true"
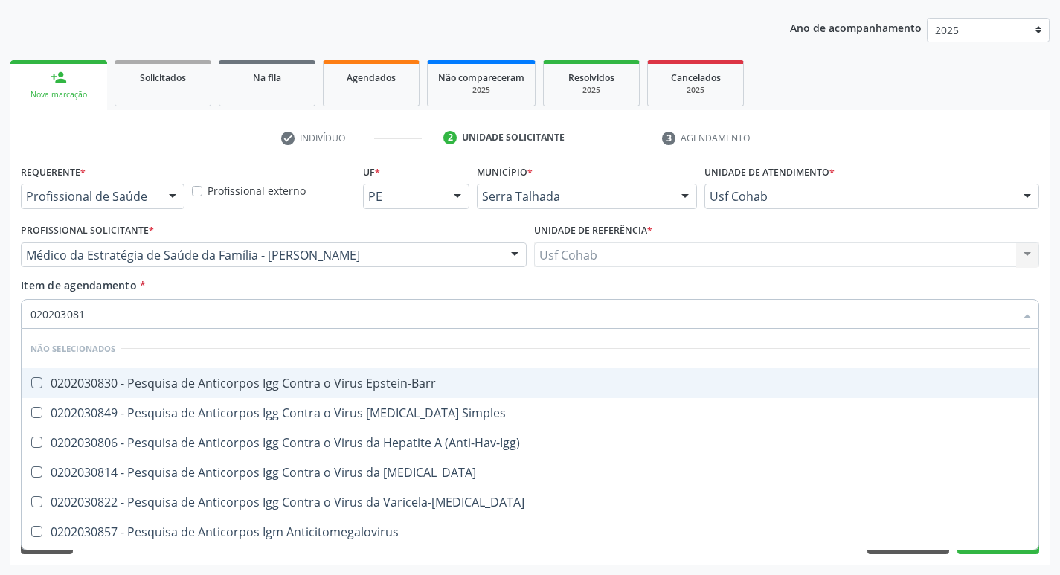
type input "0202030814"
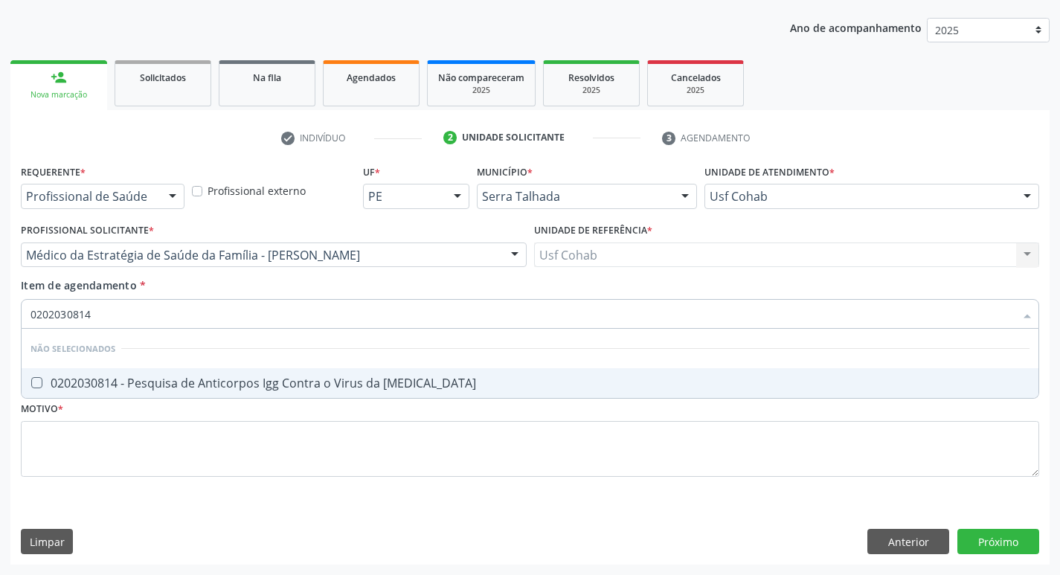
click at [30, 388] on div at bounding box center [27, 383] width 11 height 12
checkbox Rubeola "true"
drag, startPoint x: 102, startPoint y: 320, endPoint x: 0, endPoint y: 321, distance: 101.9
click at [0, 321] on div "Acompanhamento Acompanhe a situação das marcações correntes e finalizadas Relat…" at bounding box center [530, 248] width 1060 height 656
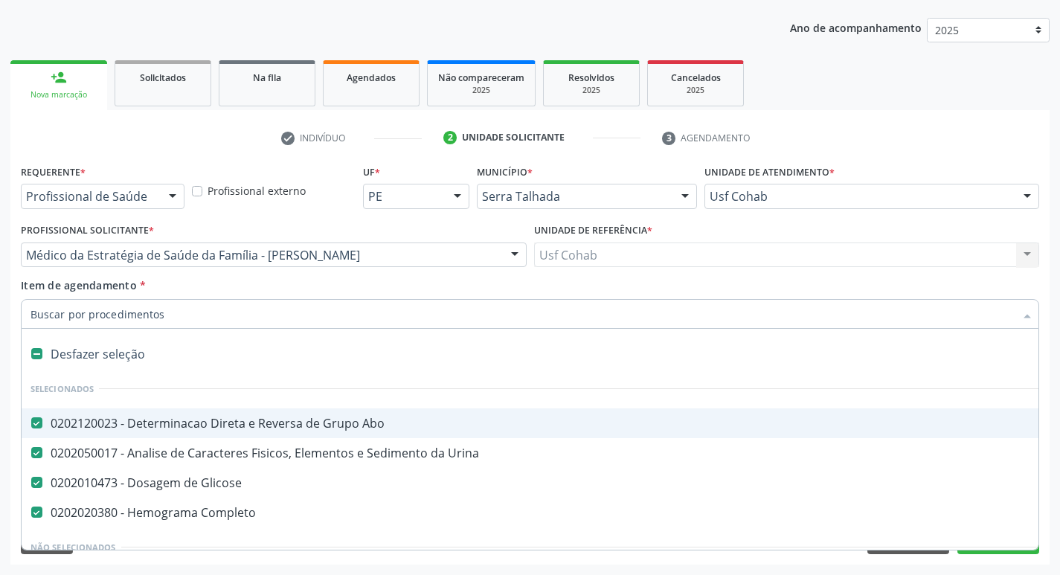
click at [137, 315] on input "Item de agendamento *" at bounding box center [523, 314] width 984 height 30
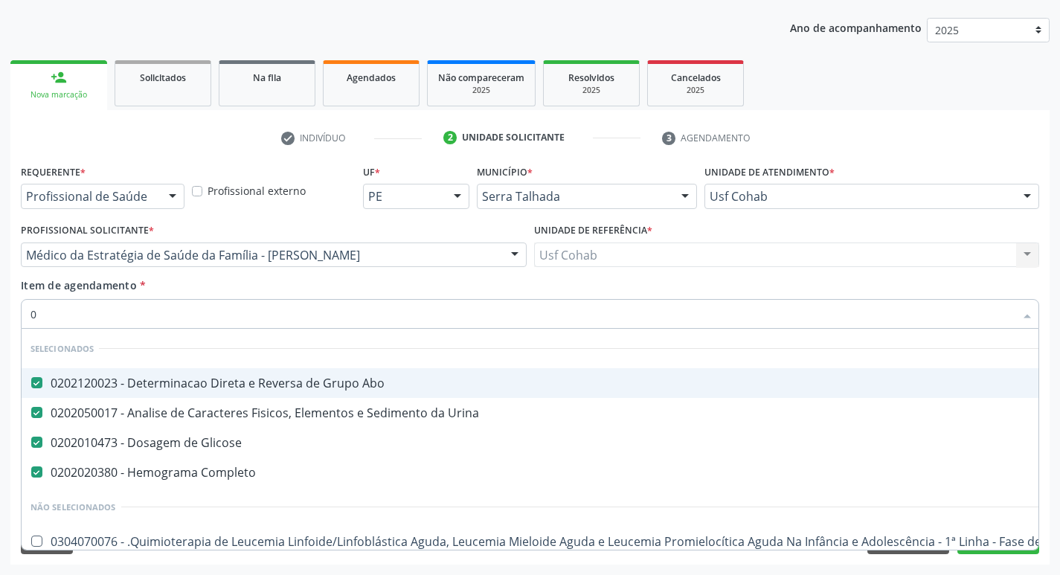
type input "02"
checkbox Aberto "true"
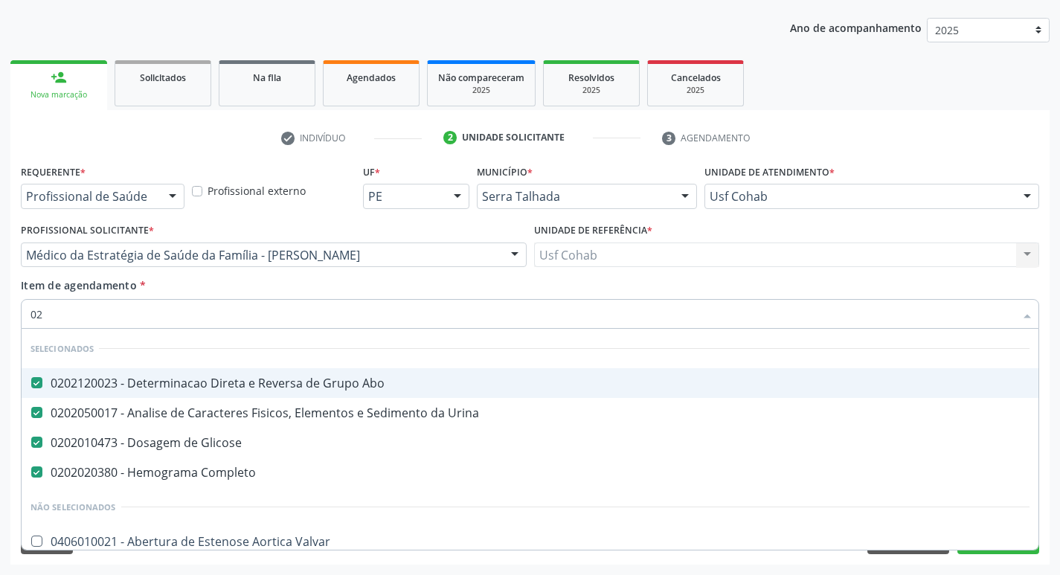
type input "020"
checkbox Gastro-Esofagico "true"
checkbox Identificação "false"
type input "0202"
checkbox Revestido\) "true"
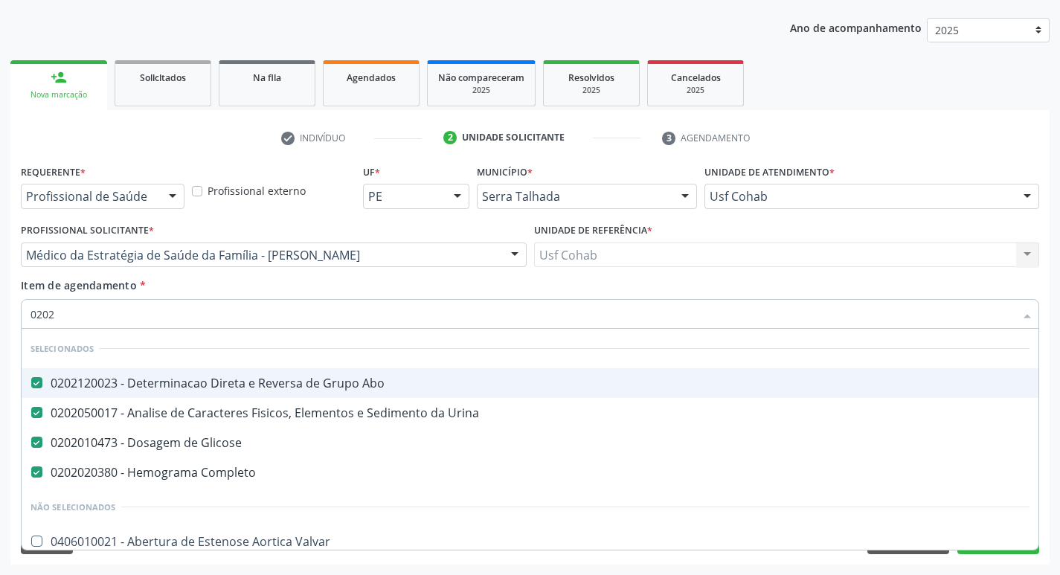
checkbox Gastro-Esofagico "false"
checkbox Simples "true"
checkbox Osmolar "true"
checkbox Neurocirurgia "true"
type input "02020"
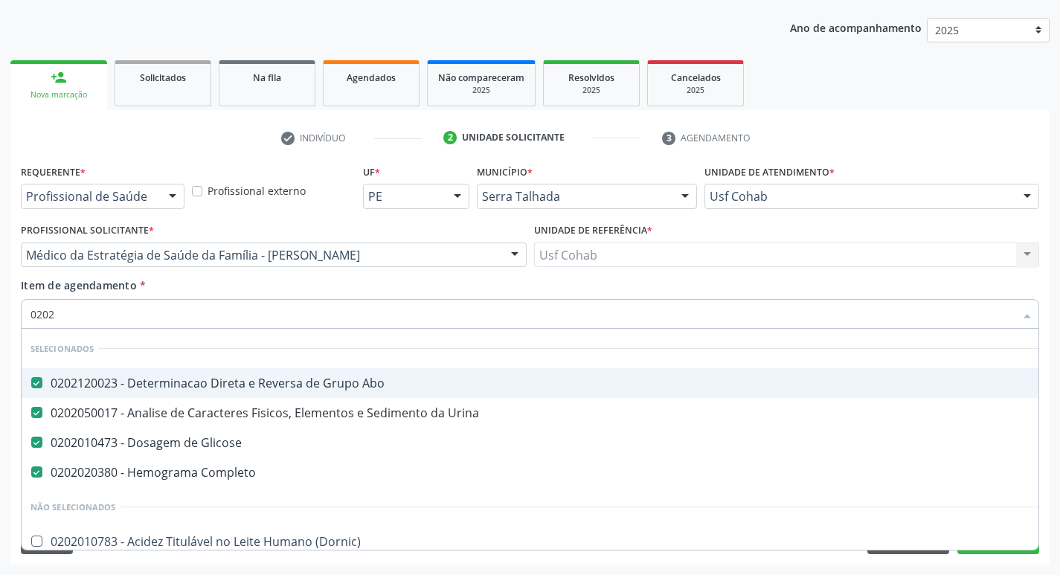
checkbox Herpesvirus "true"
checkbox Identificação "false"
checkbox Carini "true"
checkbox Gestante "true"
checkbox Parceria\) "true"
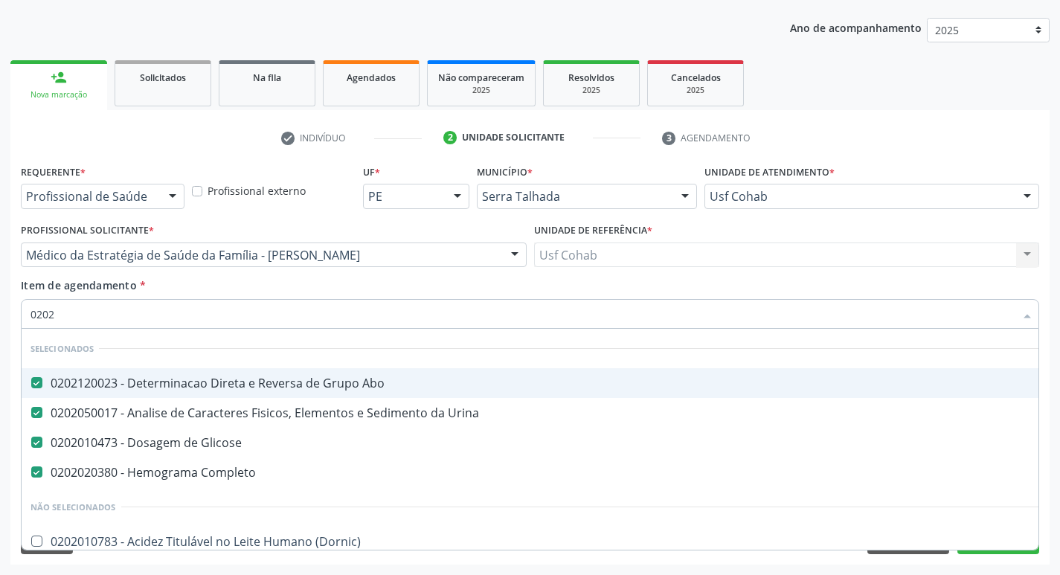
checkbox Antitoxoplasma "false"
checkbox Rubeola "false"
checkbox Antitoxoplasma "false"
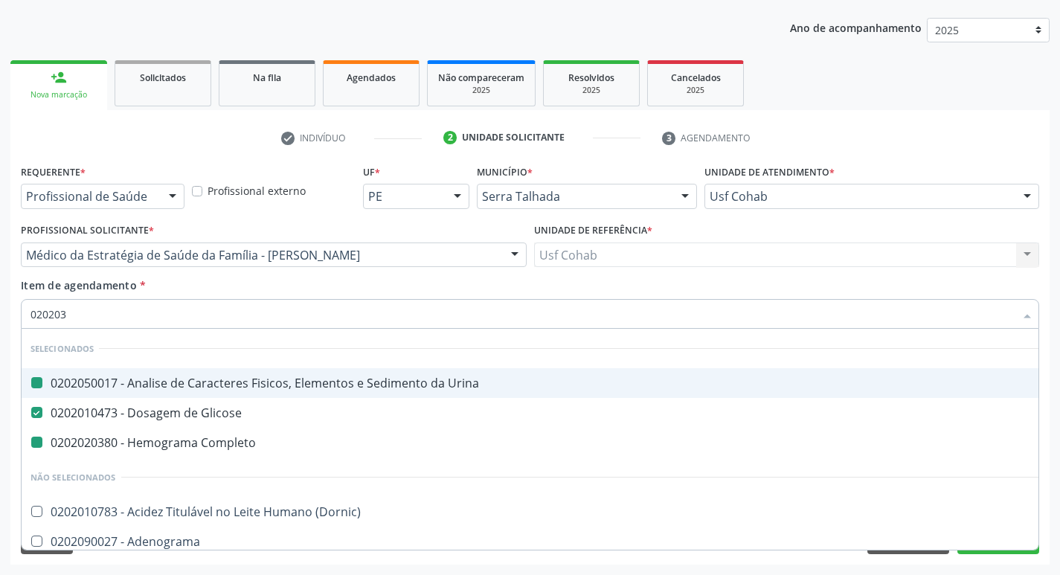
type input "0202036"
checkbox Urina "false"
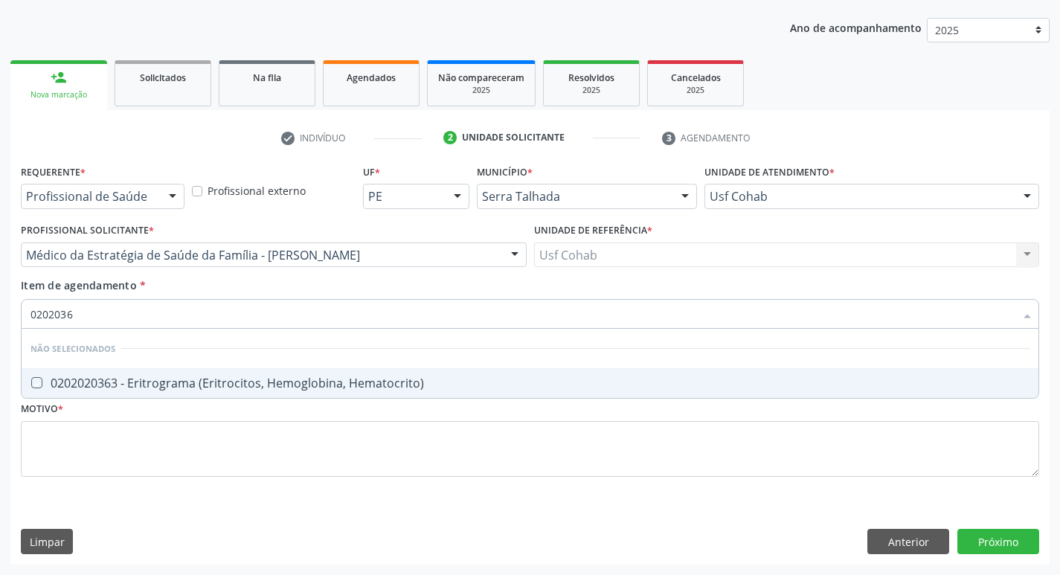
type input "020203"
checkbox Hematocrito\) "true"
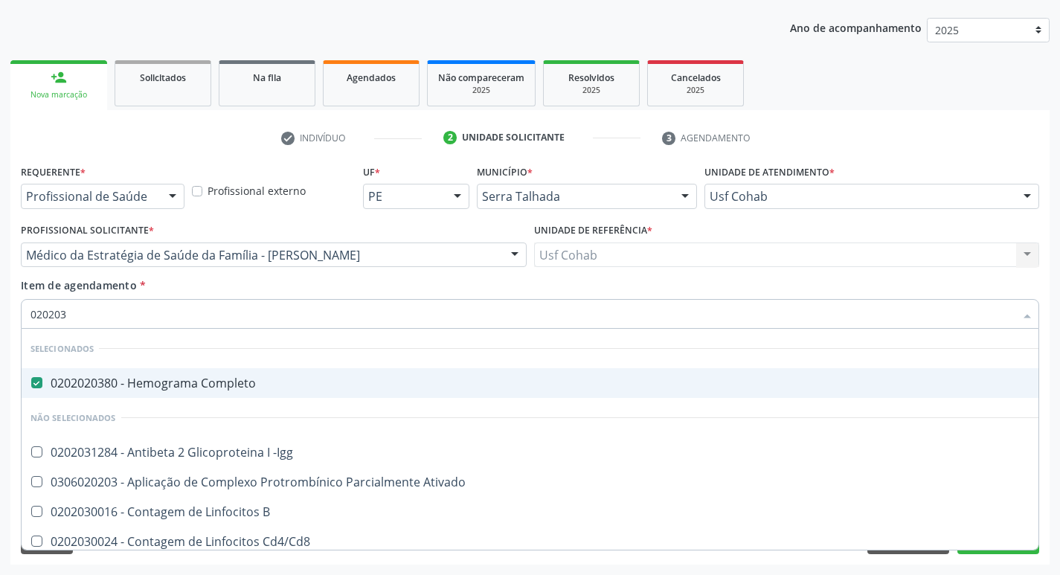
type input "0202030"
checkbox Completo "false"
checkbox Anti-Sm "true"
checkbox Antibrucelas "true"
checkbox 70\) "true"
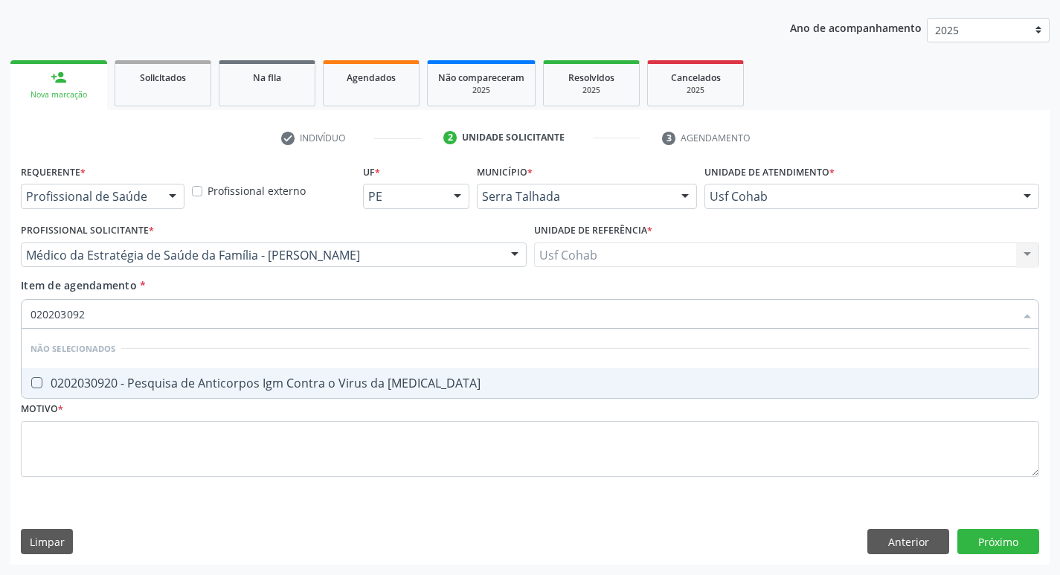
type input "0202030920"
click at [42, 387] on div "0202030920 - Pesquisa de Anticorpos Igm Contra o Virus da [MEDICAL_DATA]" at bounding box center [530, 383] width 999 height 12
checkbox Rubeola "true"
drag, startPoint x: 103, startPoint y: 314, endPoint x: 0, endPoint y: 316, distance: 102.7
click at [0, 316] on div "Acompanhamento Acompanhe a situação das marcações correntes e finalizadas Relat…" at bounding box center [530, 248] width 1060 height 656
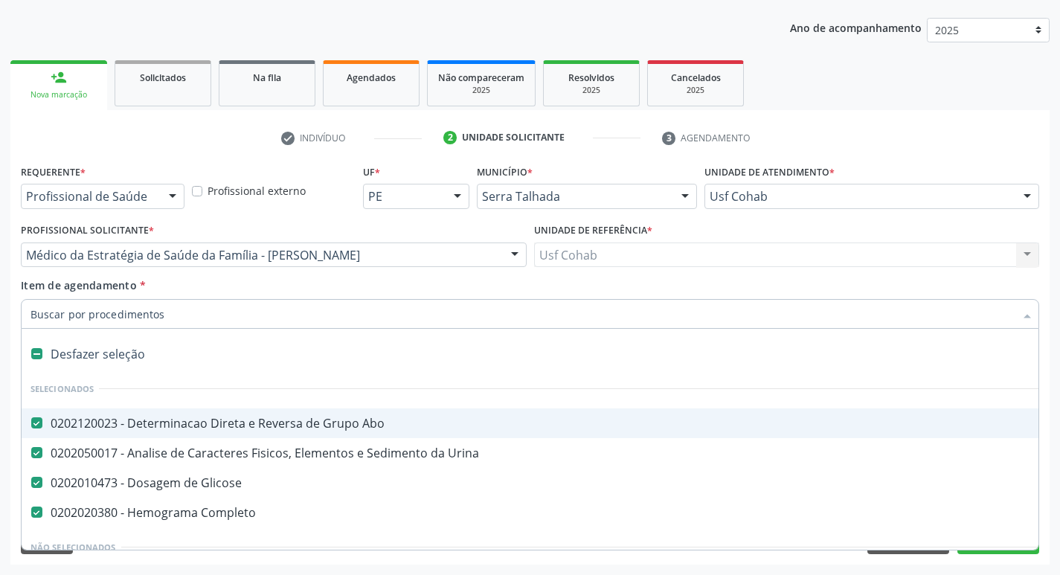
click at [227, 289] on div "Item de agendamento * Desfazer seleção Selecionados 0202120023 - Determinacao D…" at bounding box center [530, 301] width 1019 height 47
checkbox Manutenção "true"
checkbox Preenchida\) "true"
checkbox Ampola\)\ "true"
checkbox Abciximabe "true"
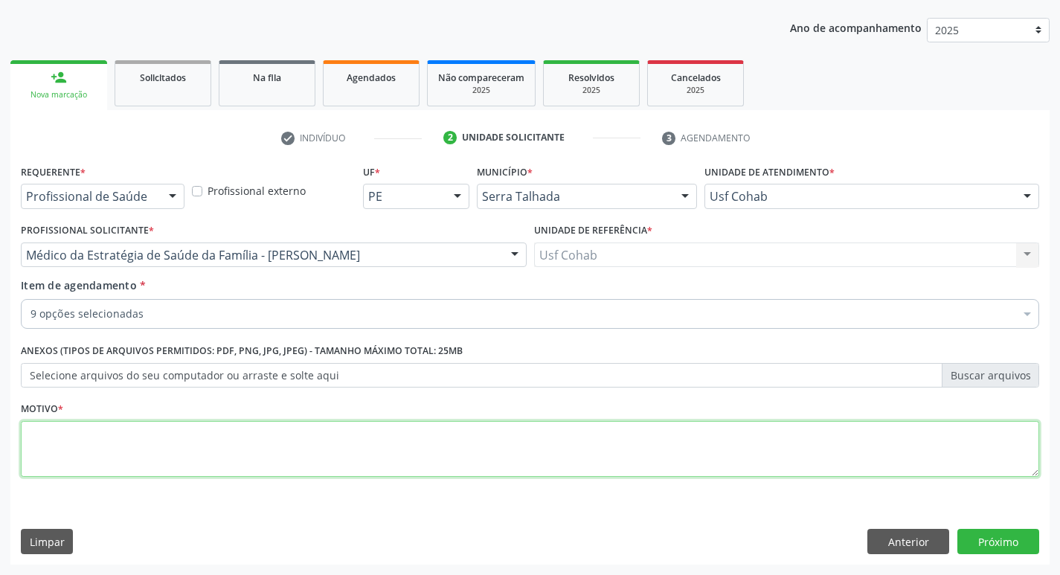
click at [112, 449] on textarea at bounding box center [530, 449] width 1019 height 57
type textarea "gestante"
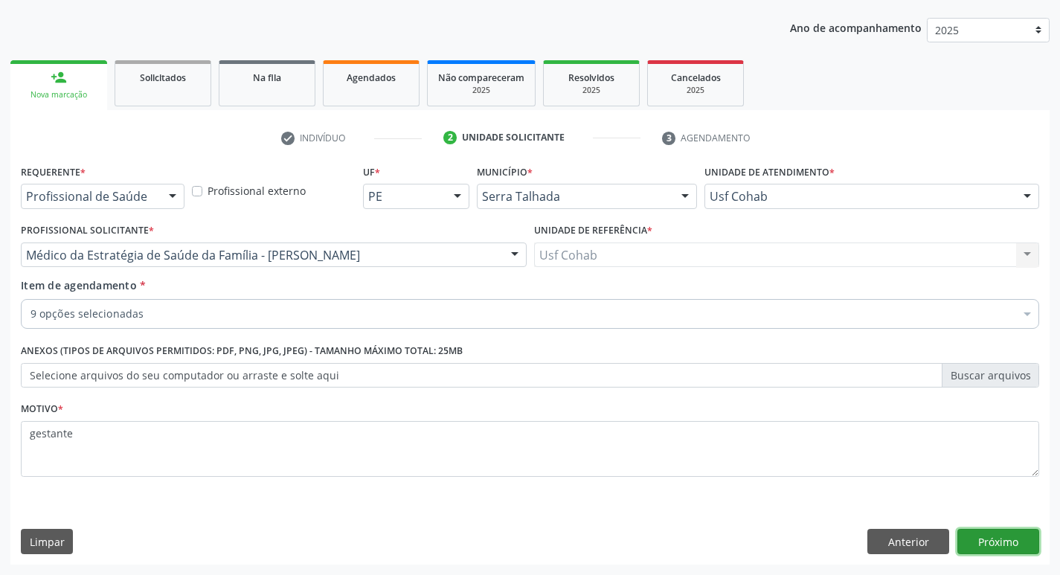
click at [973, 535] on button "Próximo" at bounding box center [999, 541] width 82 height 25
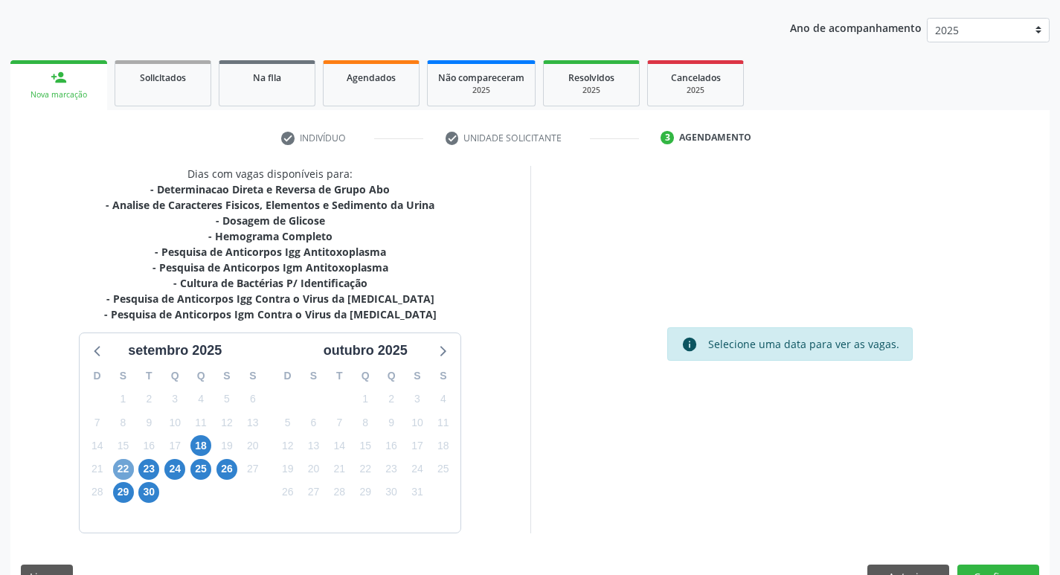
click at [124, 478] on span "22" at bounding box center [123, 469] width 21 height 21
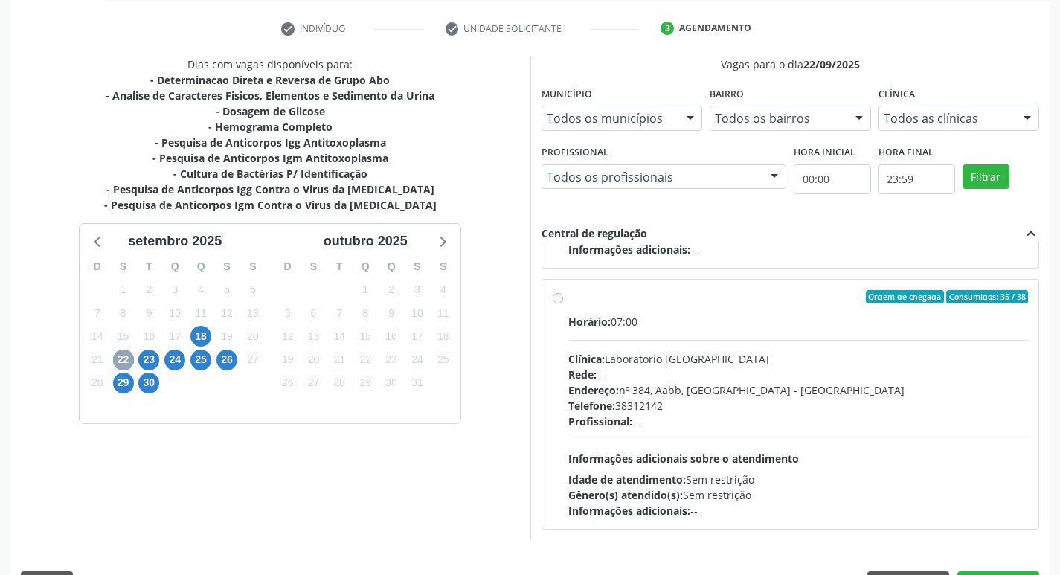
scroll to position [314, 0]
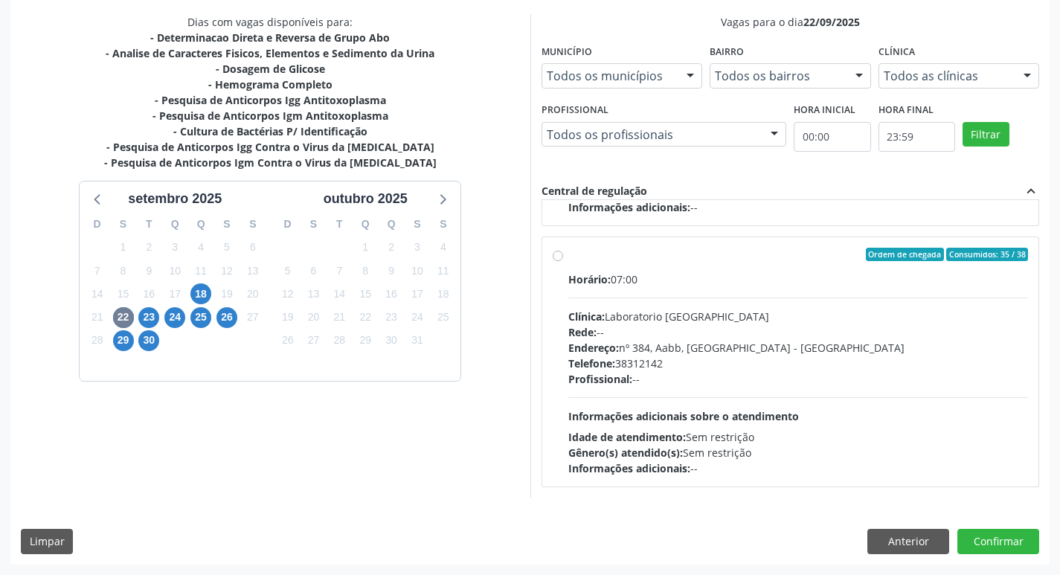
click at [564, 261] on div "Ordem de chegada Consumidos: 35 / 38 Horário: 07:00 Clínica: Laboratorio [GEOGR…" at bounding box center [791, 362] width 476 height 228
radio input "true"
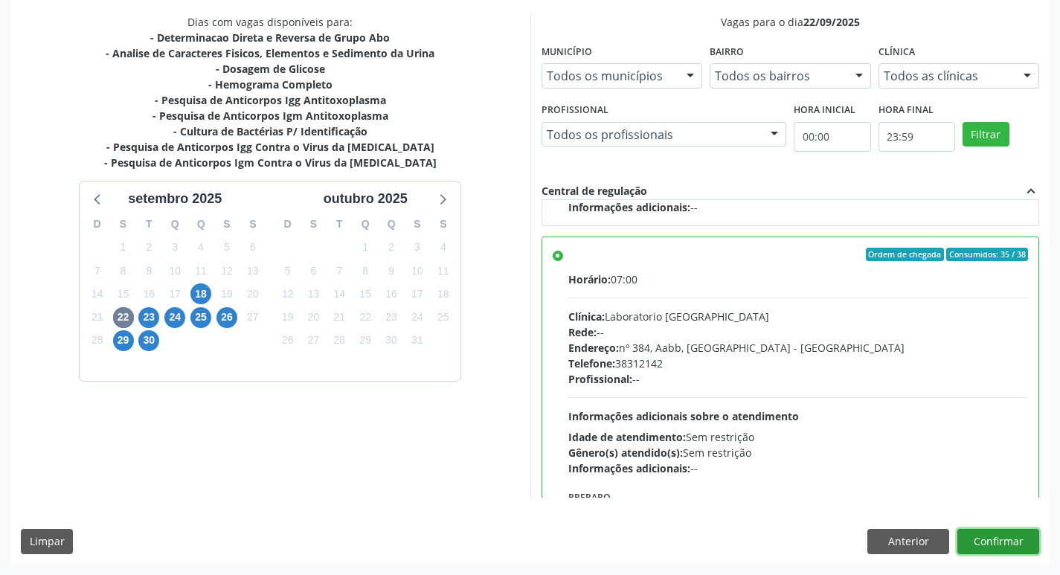
click at [1010, 535] on button "Confirmar" at bounding box center [999, 541] width 82 height 25
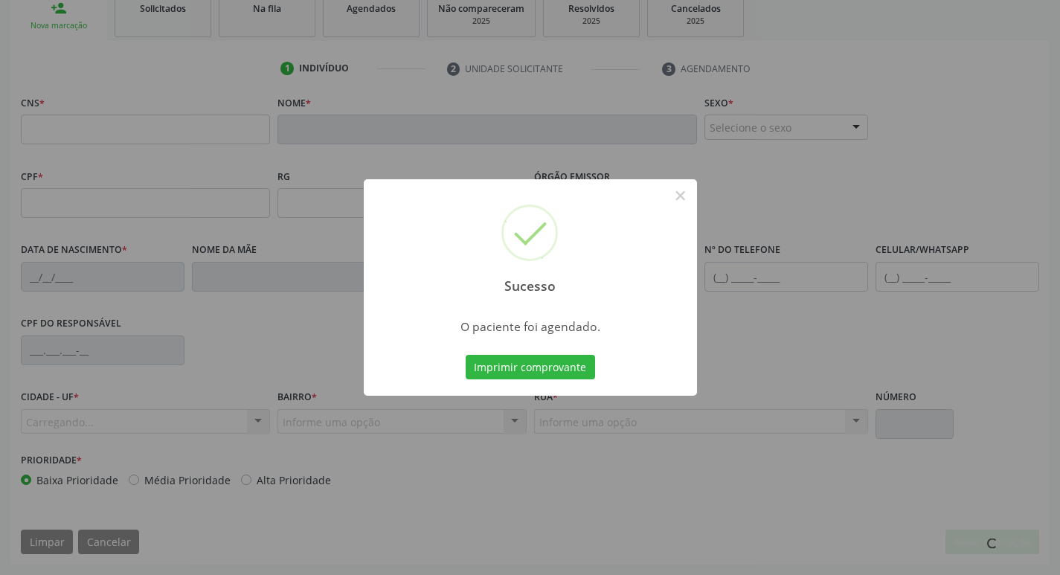
scroll to position [231, 0]
click at [563, 380] on div "Imprimir comprovante Cancel" at bounding box center [530, 367] width 136 height 31
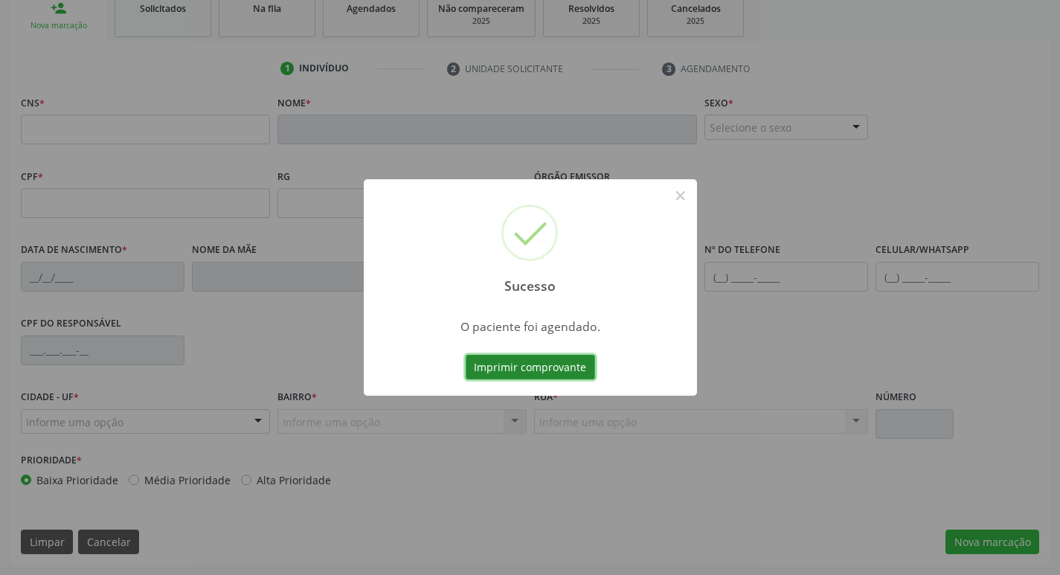
click at [565, 365] on button "Imprimir comprovante" at bounding box center [530, 367] width 129 height 25
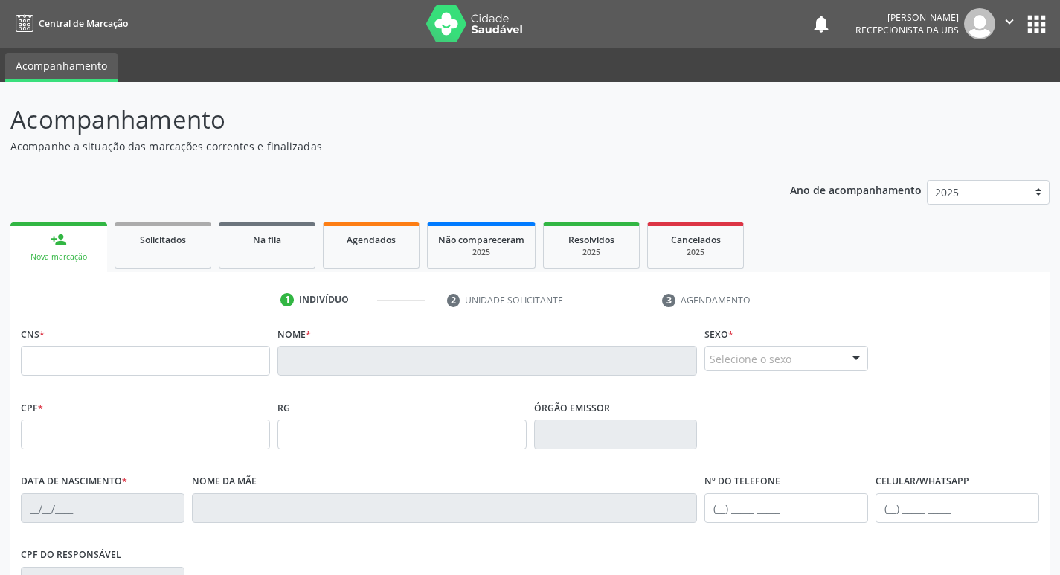
scroll to position [231, 0]
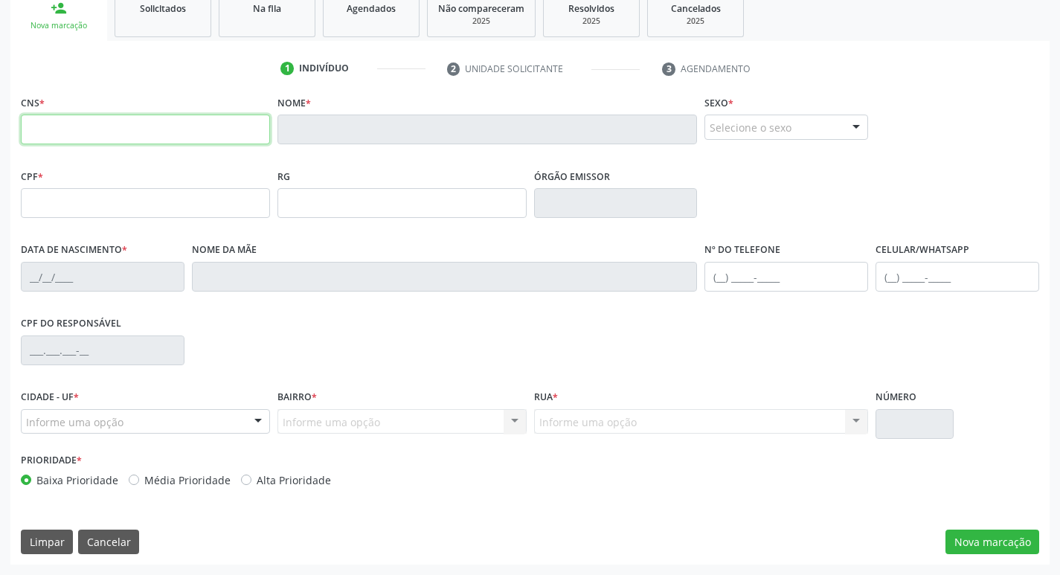
click at [135, 129] on input "text" at bounding box center [145, 130] width 249 height 30
click at [159, 10] on span "Solicitados" at bounding box center [163, 8] width 46 height 13
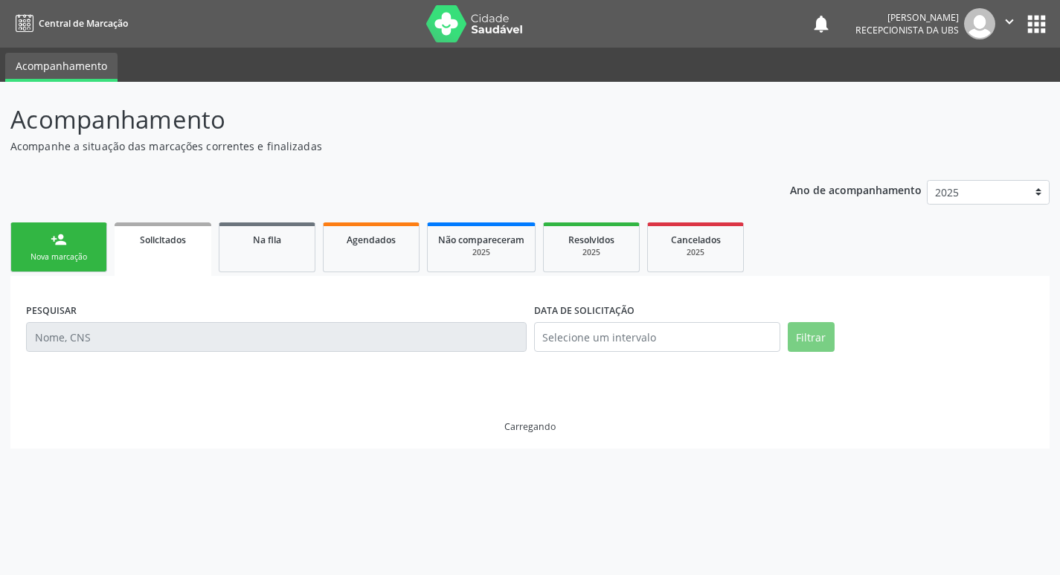
scroll to position [0, 0]
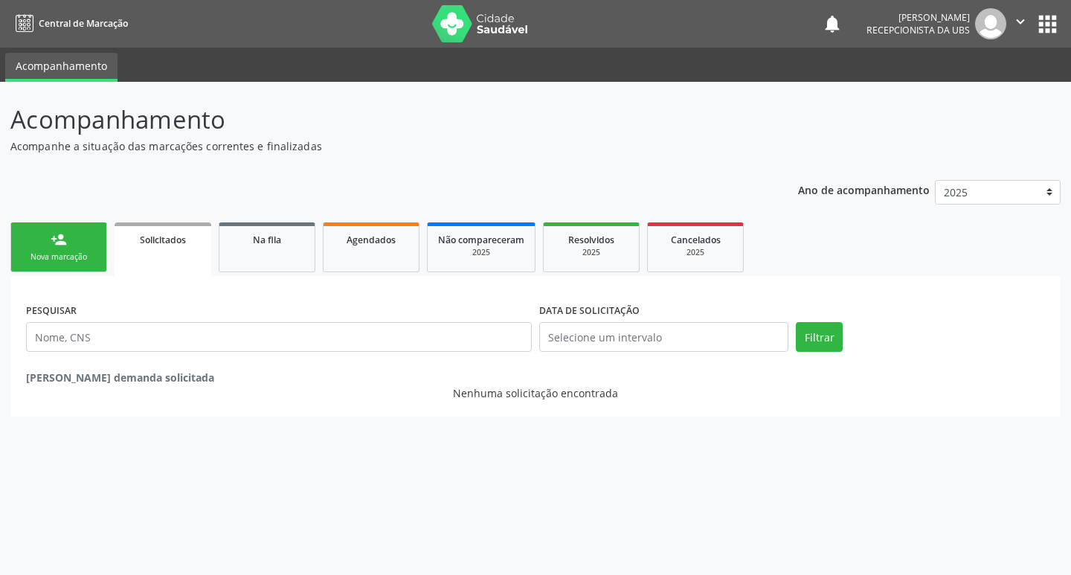
click at [75, 243] on link "person_add Nova marcação" at bounding box center [58, 247] width 97 height 50
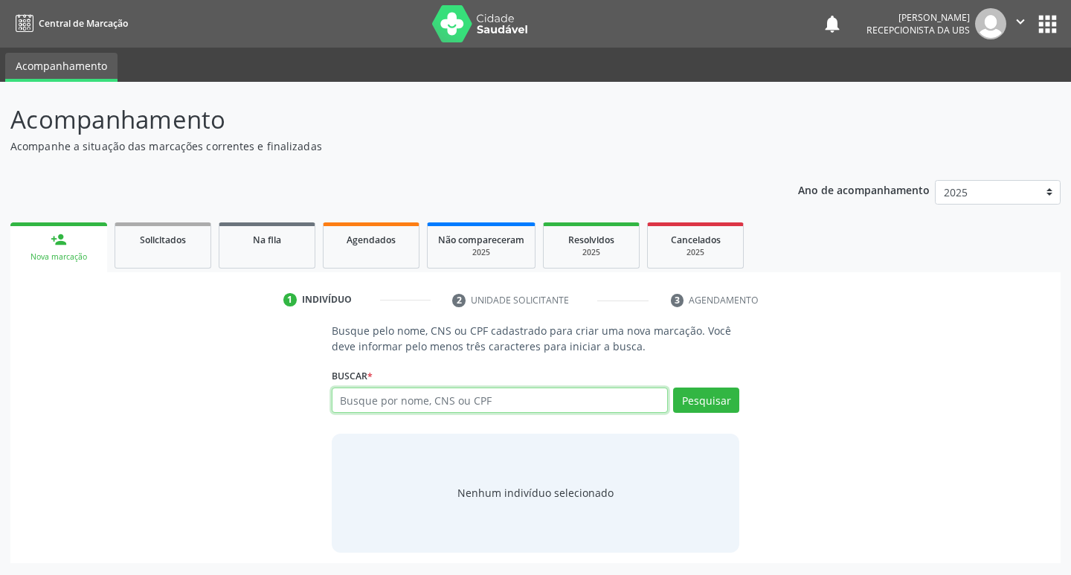
click at [473, 404] on input "text" at bounding box center [500, 400] width 337 height 25
click at [443, 393] on input "text" at bounding box center [500, 400] width 337 height 25
type input "160286246920002"
click at [708, 400] on button "Pesquisar" at bounding box center [706, 400] width 66 height 25
type input "160286246920002"
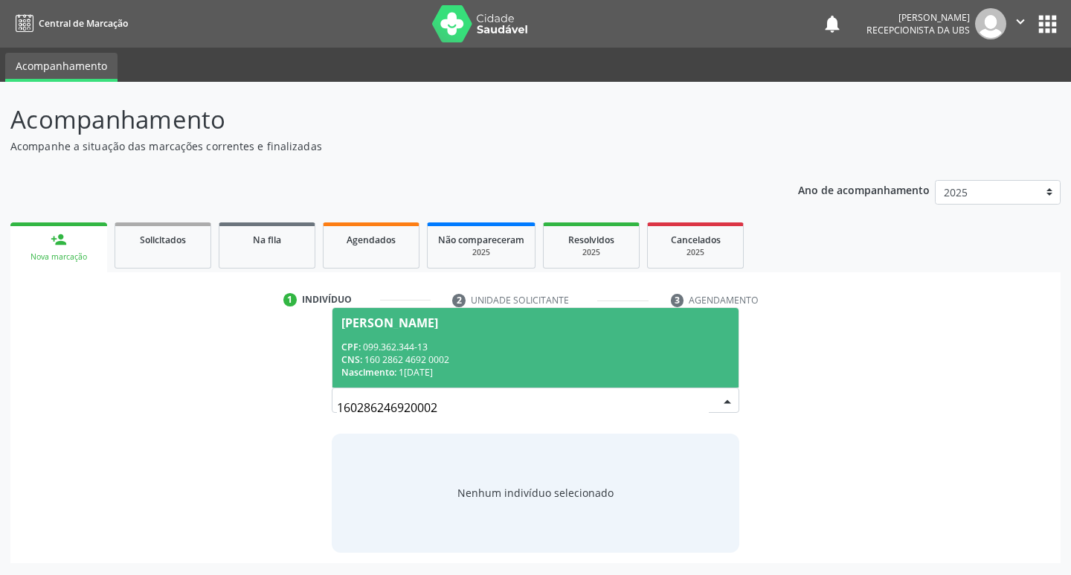
click at [457, 335] on span "[PERSON_NAME] CPF: 099.362.344-13 CNS: 160 2862 4692 0002 Nascimento: 1[DATE]" at bounding box center [536, 348] width 407 height 80
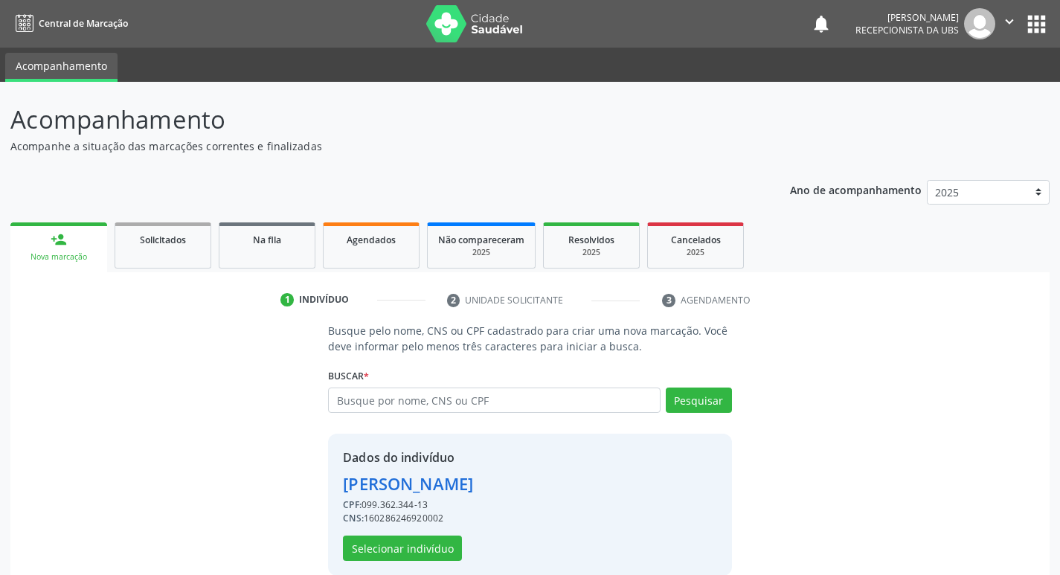
scroll to position [22, 0]
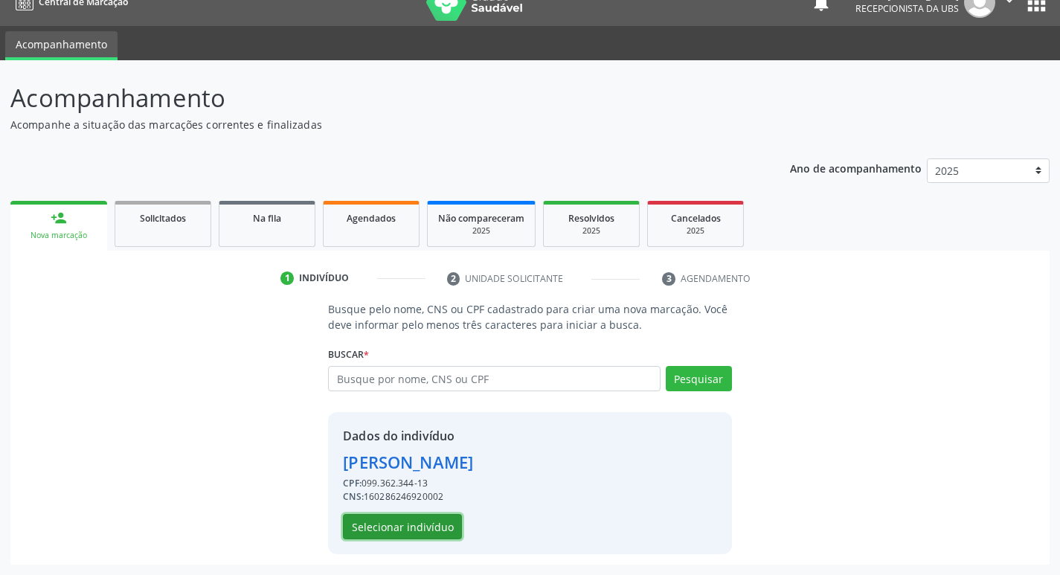
click at [415, 520] on button "Selecionar indivíduo" at bounding box center [402, 526] width 119 height 25
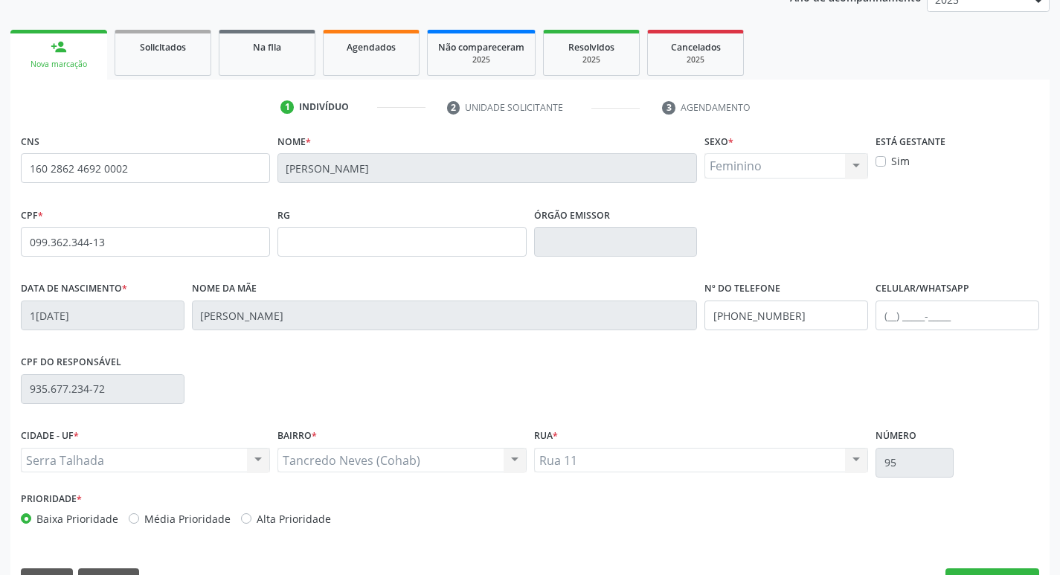
scroll to position [157, 0]
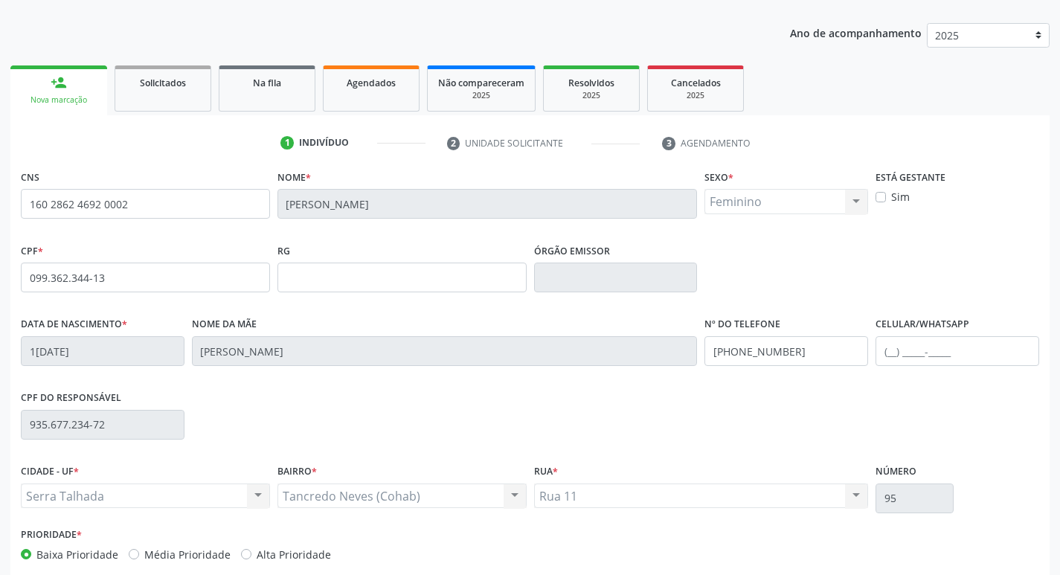
click at [891, 194] on label "Sim" at bounding box center [900, 197] width 19 height 16
click at [878, 194] on input "Sim" at bounding box center [881, 195] width 10 height 13
checkbox input "true"
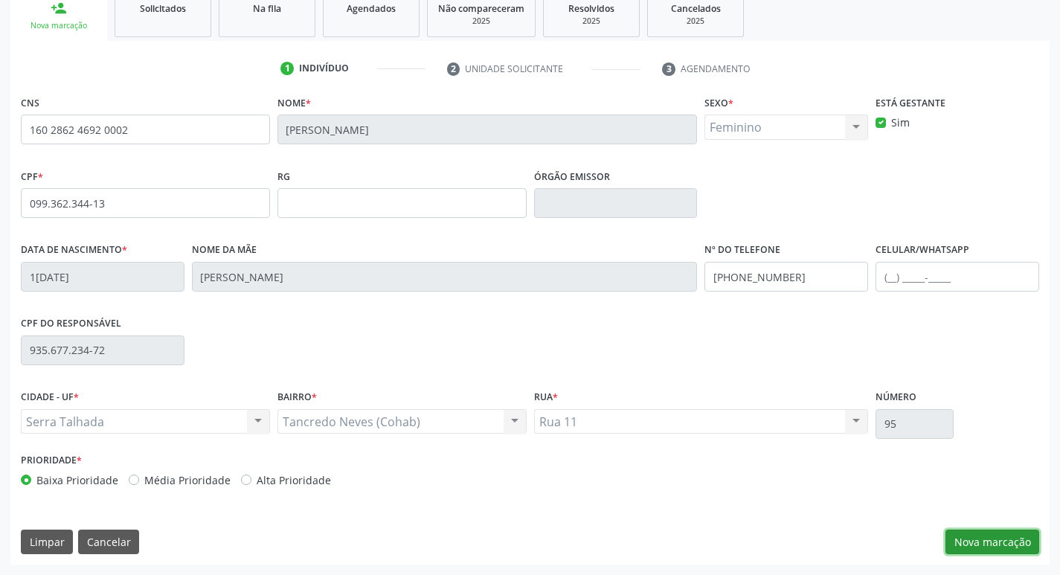
click at [1005, 536] on button "Nova marcação" at bounding box center [993, 542] width 94 height 25
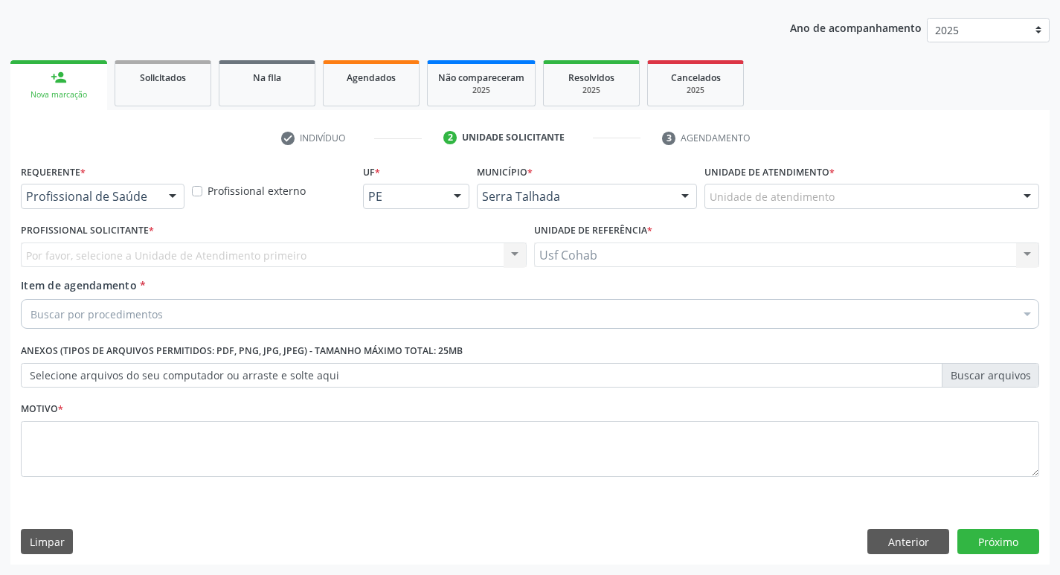
scroll to position [162, 0]
drag, startPoint x: 943, startPoint y: 539, endPoint x: 932, endPoint y: 539, distance: 11.9
click at [943, 539] on button "Anterior" at bounding box center [909, 541] width 82 height 25
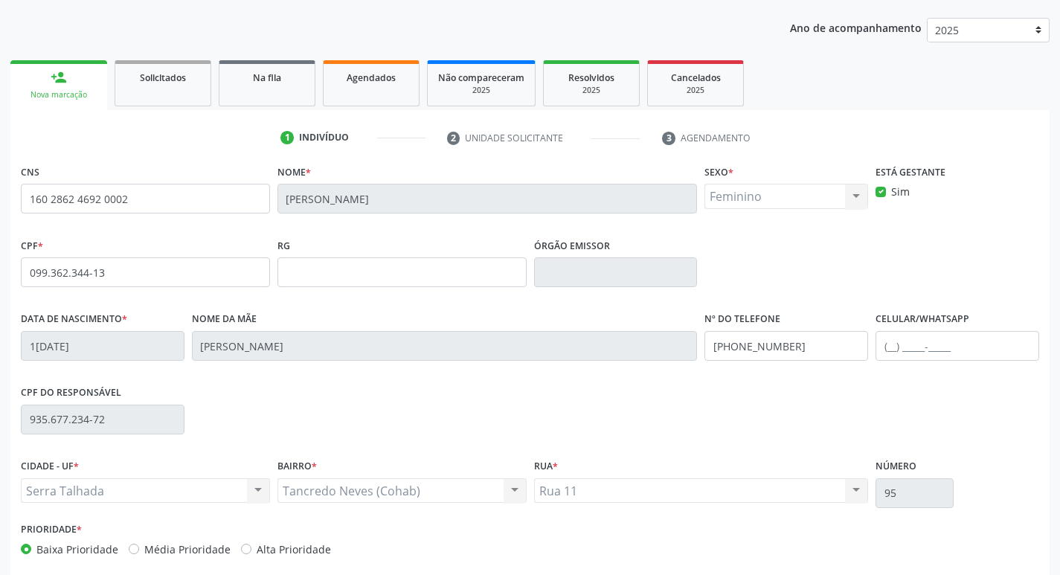
click at [257, 546] on label "Alta Prioridade" at bounding box center [294, 550] width 74 height 16
click at [242, 546] on input "Alta Prioridade" at bounding box center [246, 548] width 10 height 13
radio input "true"
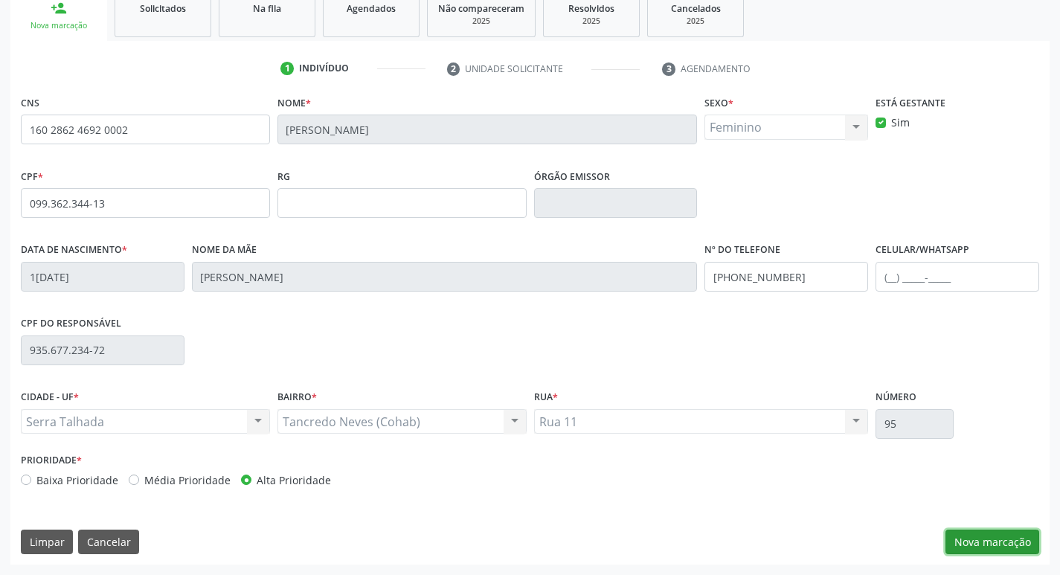
click at [979, 537] on button "Nova marcação" at bounding box center [993, 542] width 94 height 25
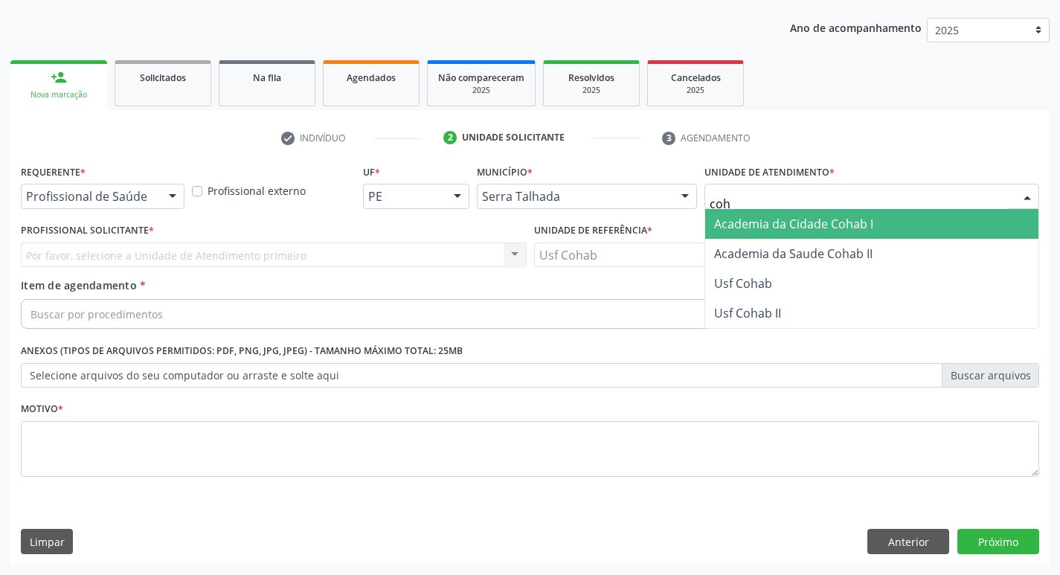
type input "coha"
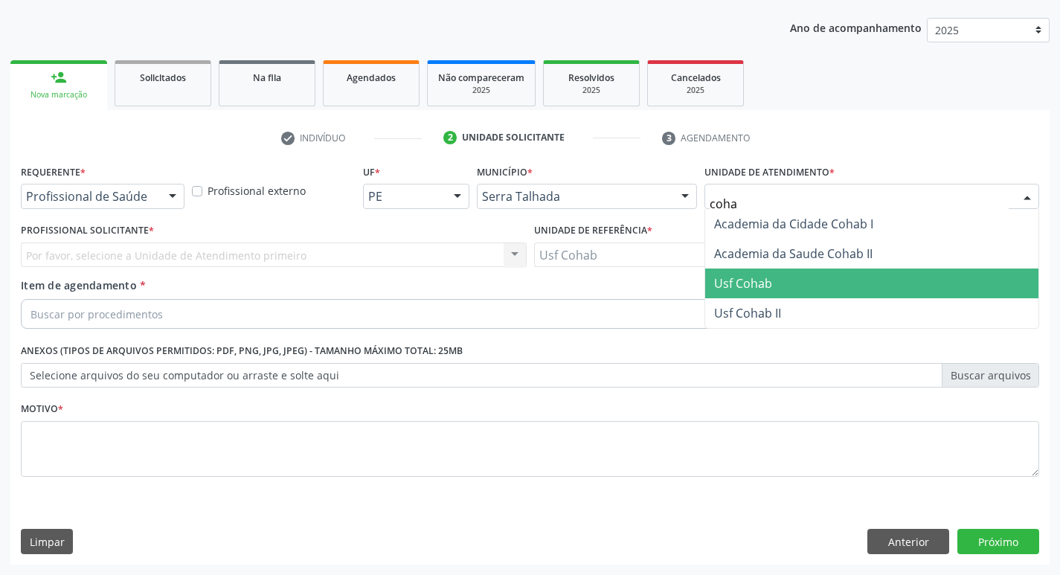
click at [790, 278] on span "Usf Cohab" at bounding box center [871, 284] width 333 height 30
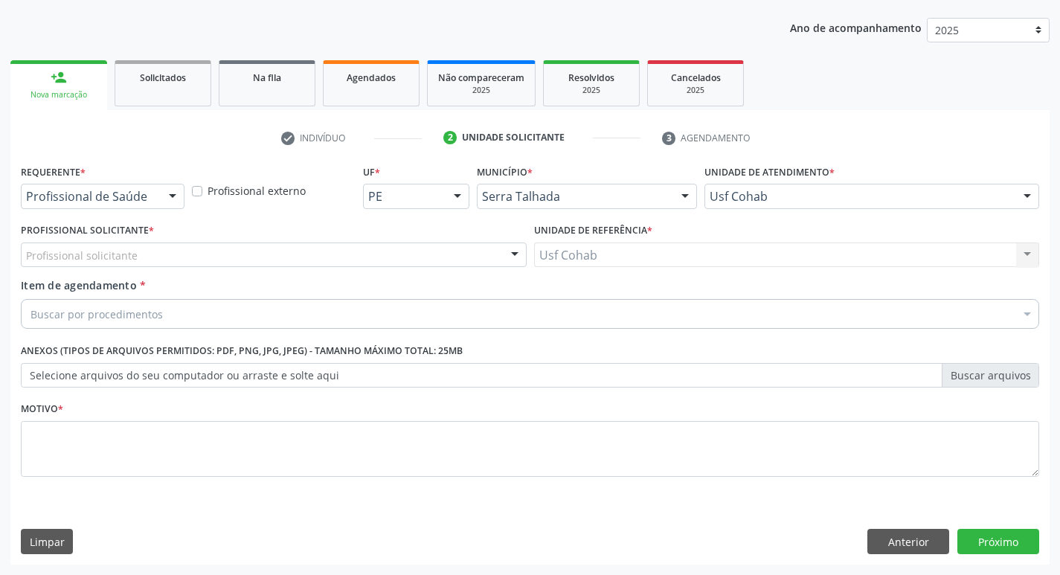
click at [313, 255] on div "Profissional solicitante" at bounding box center [274, 255] width 506 height 25
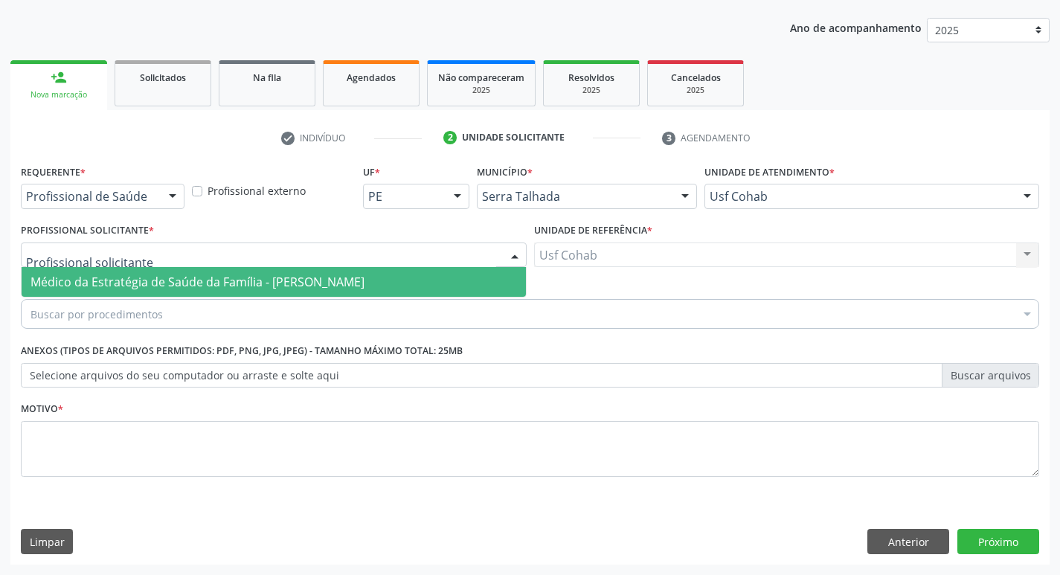
click at [313, 275] on span "Médico da Estratégia de Saúde da Família - [PERSON_NAME]" at bounding box center [198, 282] width 334 height 16
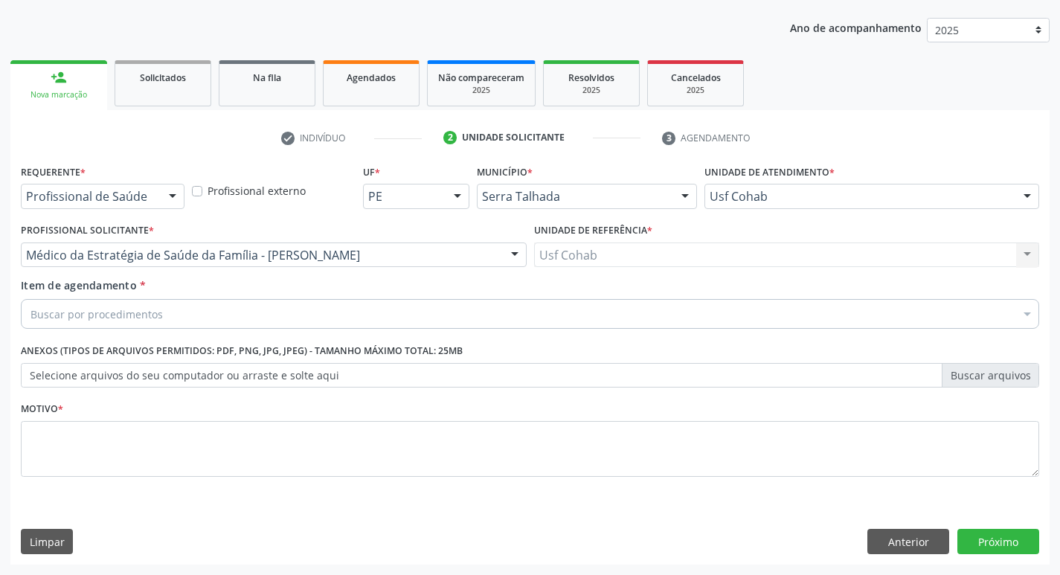
click at [296, 318] on div "Buscar por procedimentos" at bounding box center [530, 314] width 1019 height 30
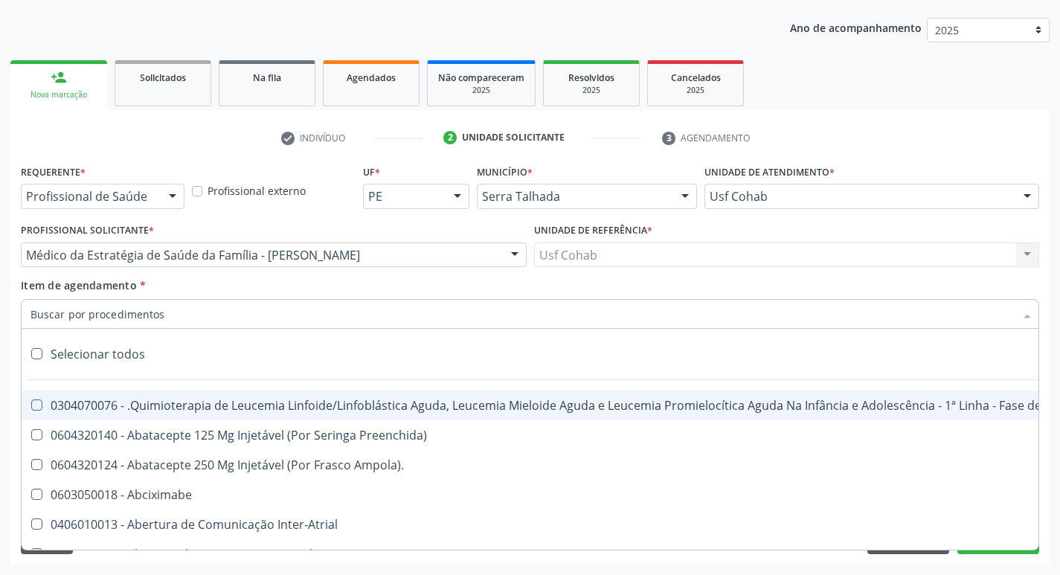
click at [296, 318] on input "Item de agendamento *" at bounding box center [523, 314] width 984 height 30
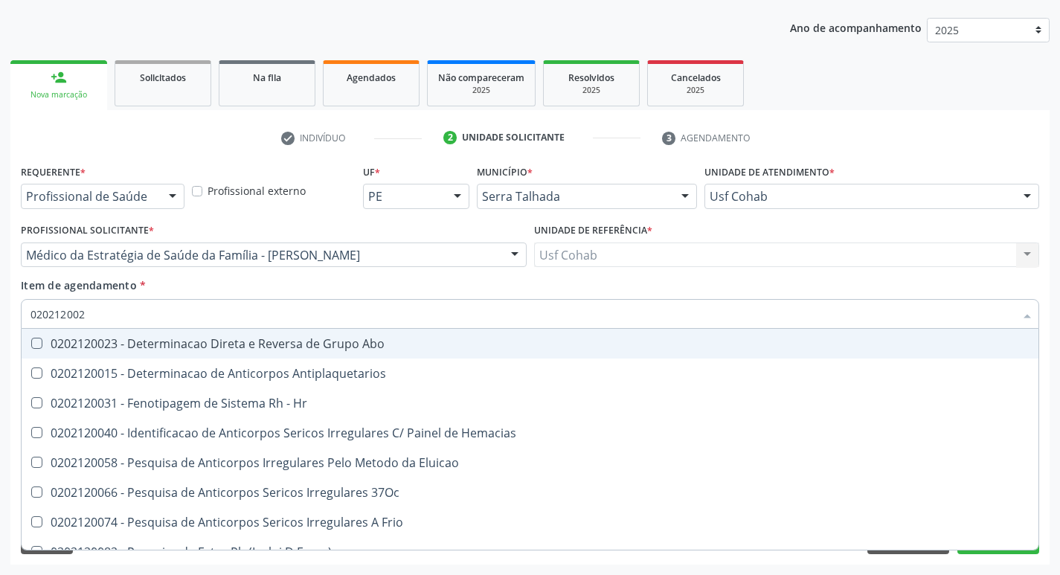
type input "0202120023"
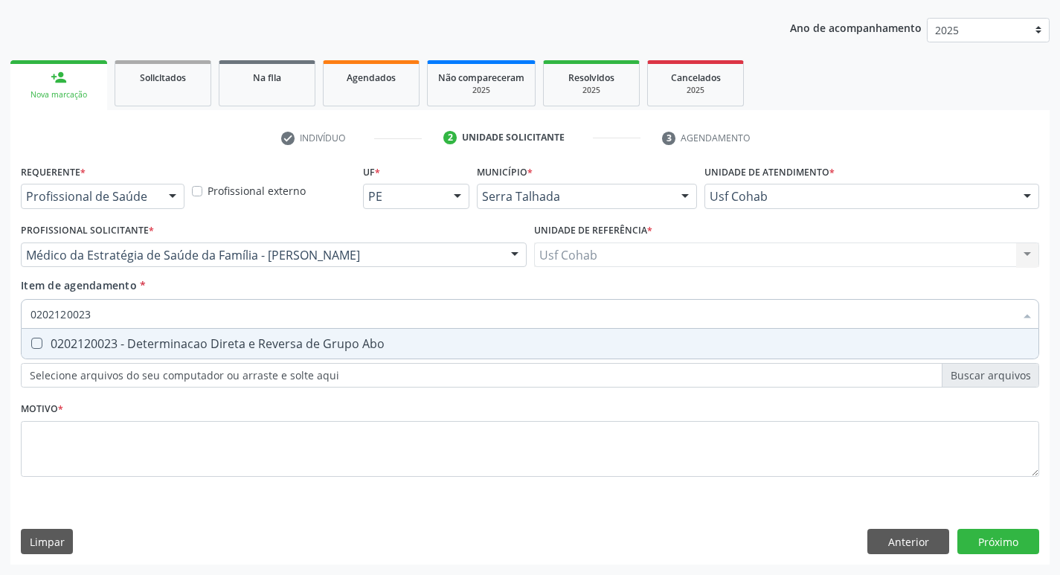
click at [28, 342] on div at bounding box center [27, 344] width 11 height 12
checkbox Abo "true"
drag, startPoint x: 102, startPoint y: 321, endPoint x: 0, endPoint y: 302, distance: 103.8
click at [0, 302] on div "Acompanhamento Acompanhe a situação das marcações correntes e finalizadas Relat…" at bounding box center [530, 248] width 1060 height 656
checkbox Abo "false"
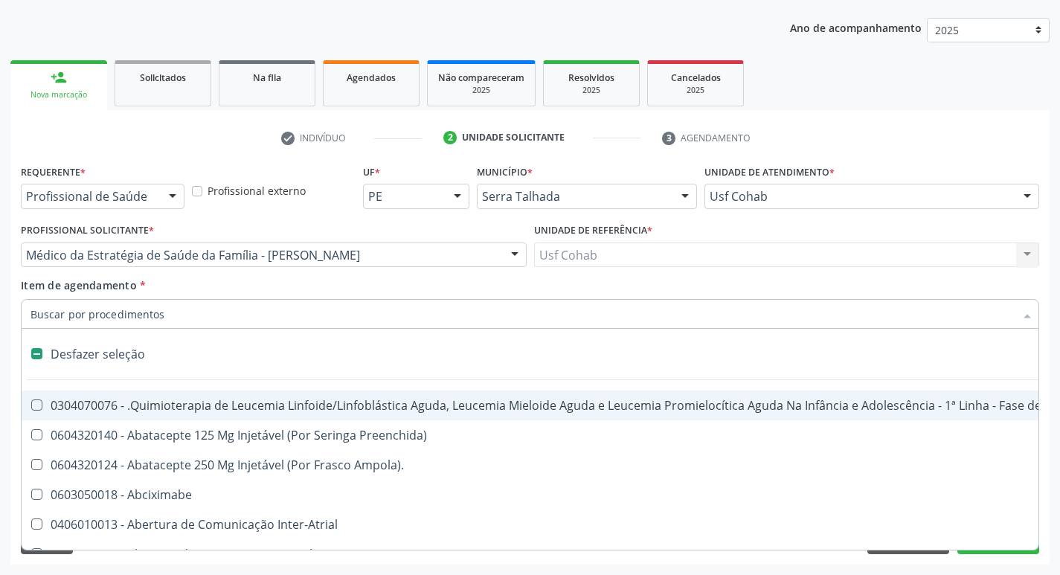
type input "u"
checkbox Capsula\) "true"
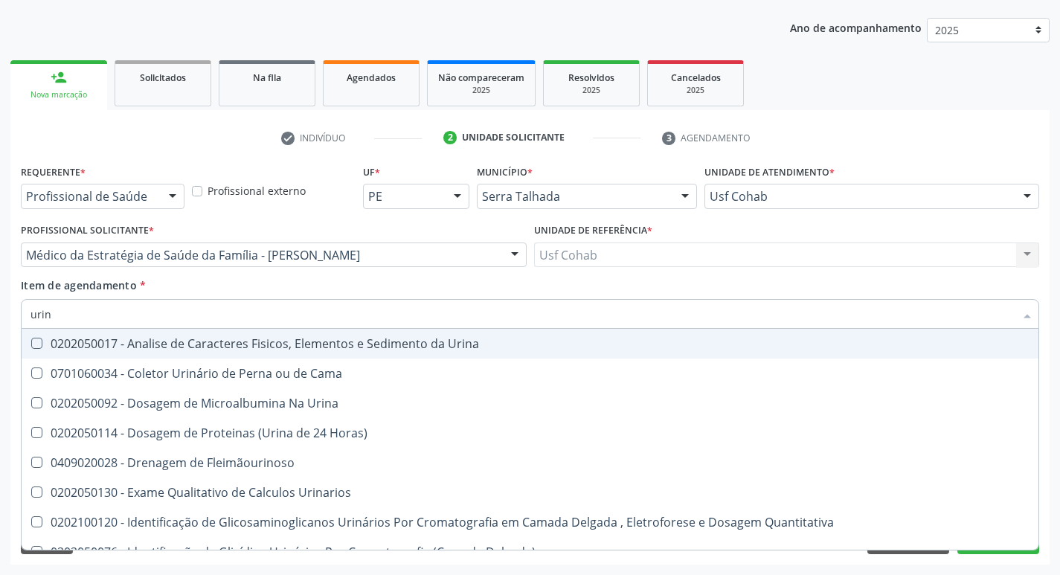
type input "urina"
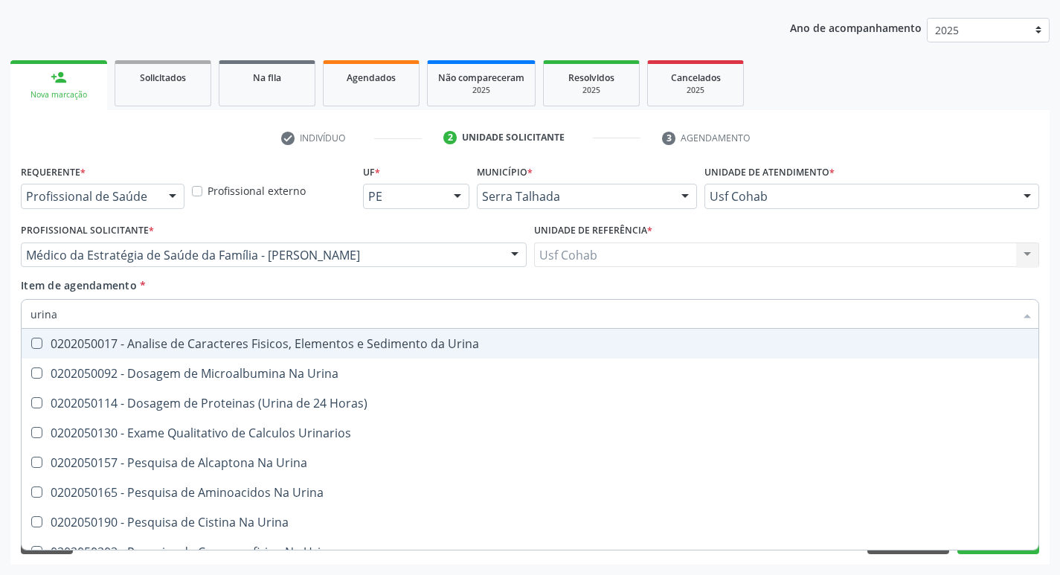
click at [29, 344] on div at bounding box center [27, 344] width 11 height 12
checkbox Urina "true"
drag, startPoint x: 65, startPoint y: 321, endPoint x: 0, endPoint y: 304, distance: 67.2
click at [0, 304] on div "Acompanhamento Acompanhe a situação das marcações correntes e finalizadas Relat…" at bounding box center [530, 248] width 1060 height 656
checkbox Urina "false"
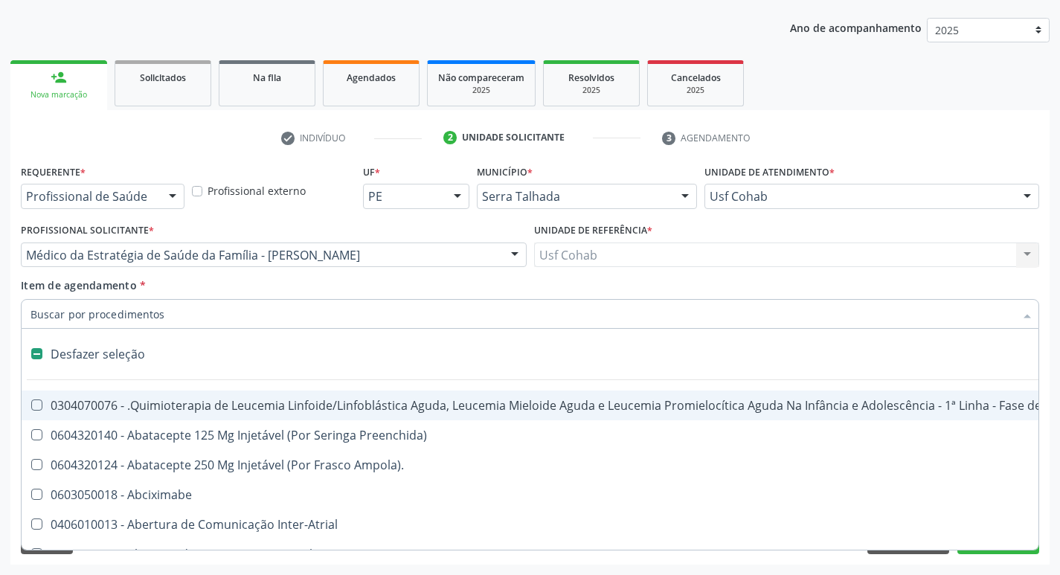
click at [93, 317] on input "Item de agendamento *" at bounding box center [523, 314] width 984 height 30
type input "g"
checkbox Urina "false"
checkbox Alimentar "true"
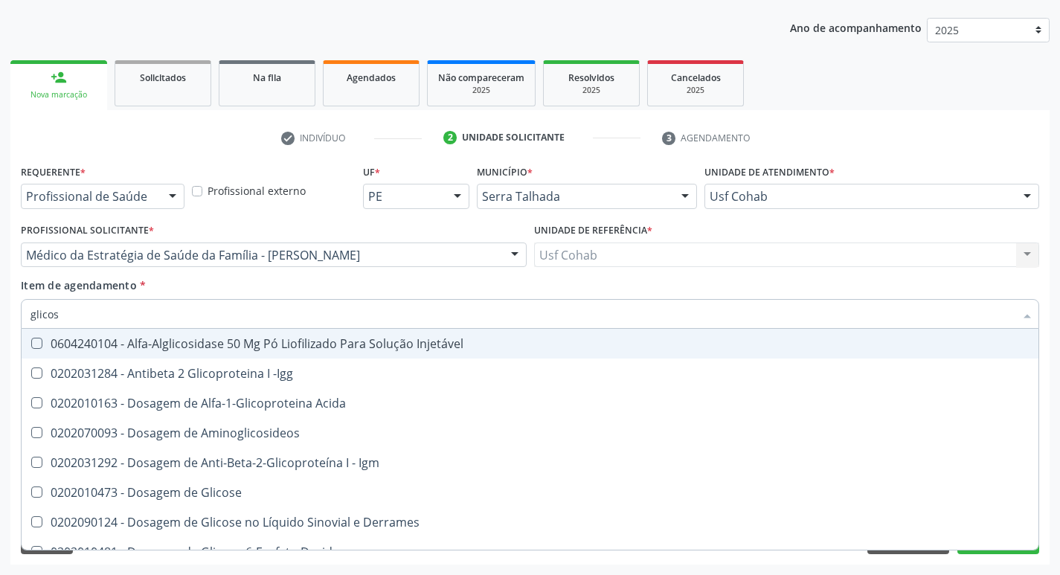
type input "glicose"
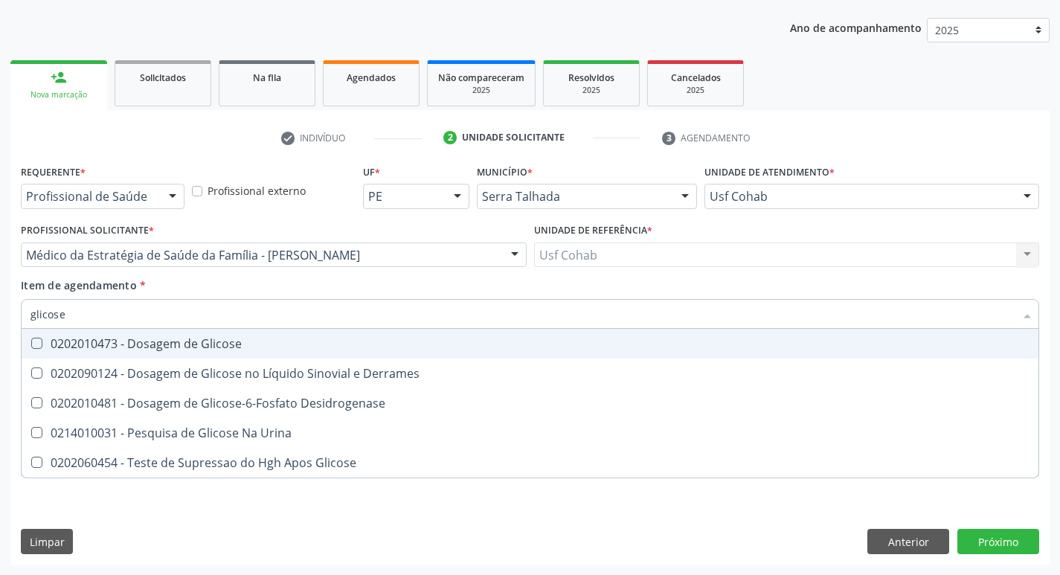
click at [36, 351] on span "0202010473 - Dosagem de Glicose" at bounding box center [530, 344] width 1017 height 30
checkbox Glicose "true"
drag, startPoint x: 79, startPoint y: 324, endPoint x: 0, endPoint y: 316, distance: 79.2
click at [0, 316] on div "Acompanhamento Acompanhe a situação das marcações correntes e finalizadas Relat…" at bounding box center [530, 248] width 1060 height 656
checkbox Glicose "false"
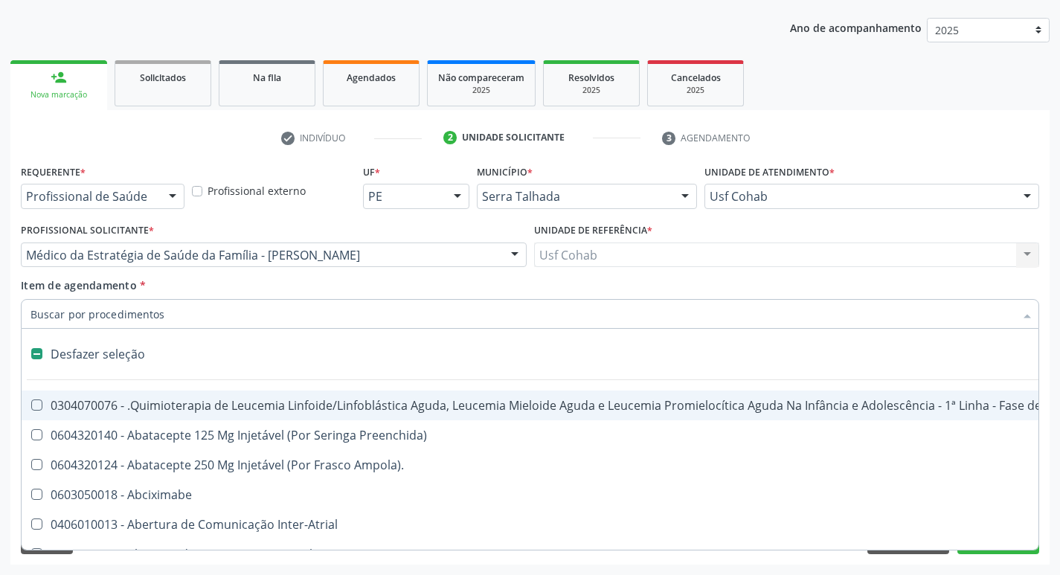
click at [77, 321] on input "Item de agendamento *" at bounding box center [523, 314] width 984 height 30
type input "h"
checkbox Urina "false"
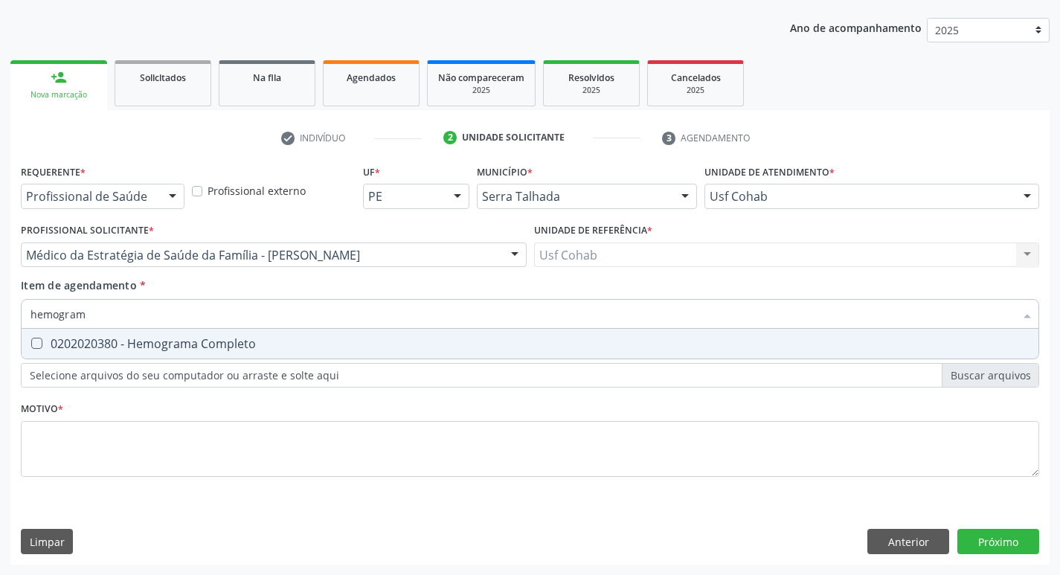
type input "hemograma"
click at [36, 339] on Completo at bounding box center [36, 343] width 11 height 11
click at [31, 339] on Completo "checkbox" at bounding box center [27, 344] width 10 height 10
checkbox Completo "true"
drag, startPoint x: 105, startPoint y: 313, endPoint x: 0, endPoint y: 308, distance: 105.0
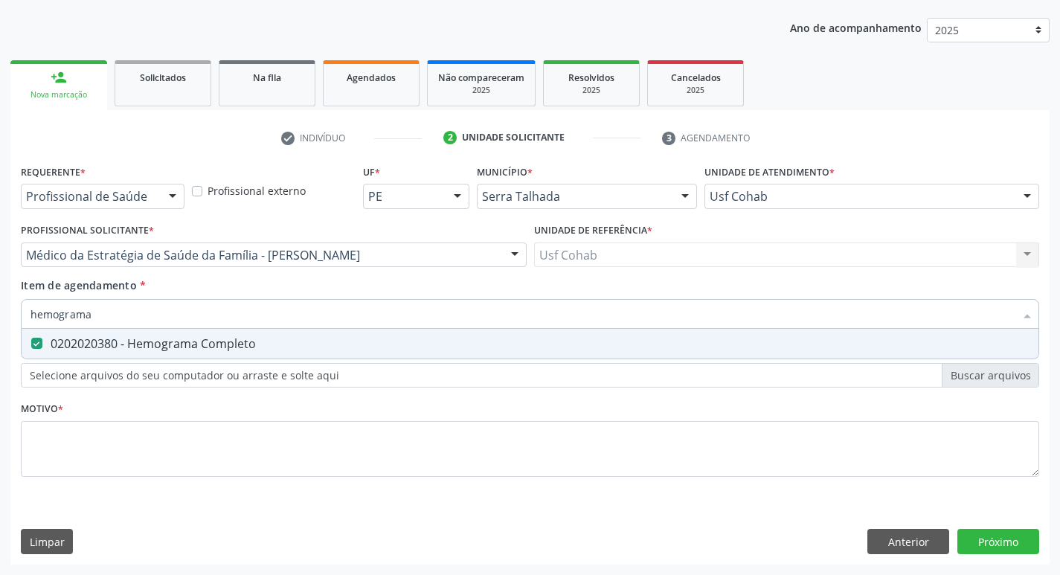
click at [0, 308] on div "Acompanhamento Acompanhe a situação das marcações correntes e finalizadas Relat…" at bounding box center [530, 248] width 1060 height 656
checkbox Completo "false"
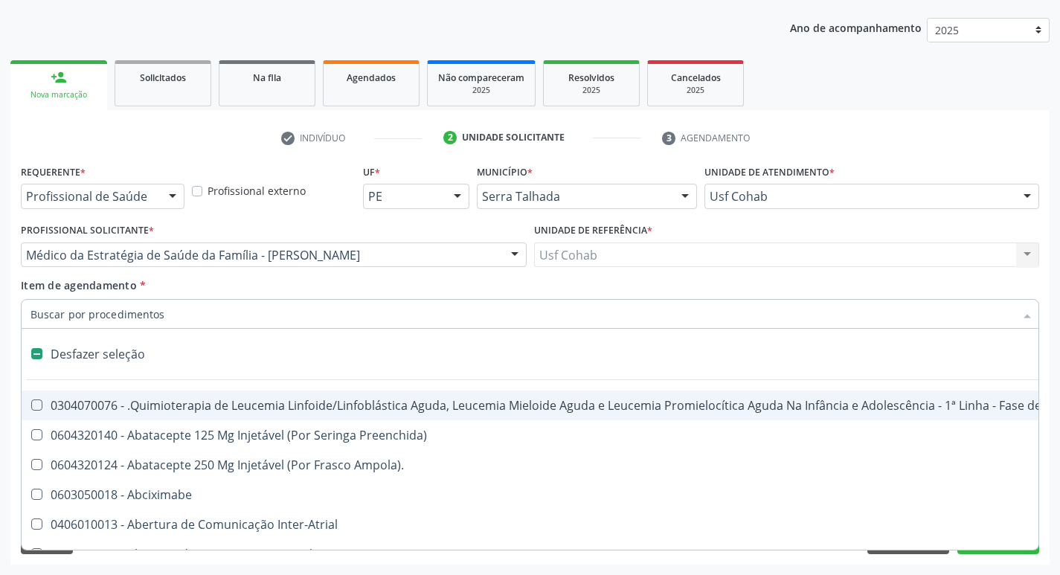
click at [132, 324] on input "Item de agendamento *" at bounding box center [523, 314] width 984 height 30
click at [138, 316] on input "Item de agendamento *" at bounding box center [523, 314] width 984 height 30
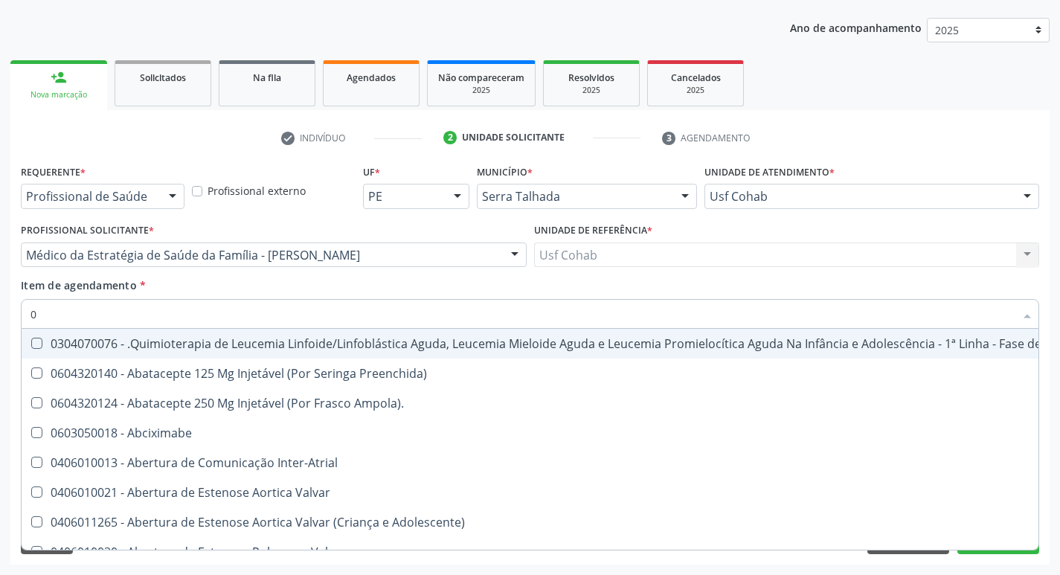
type input "02"
checkbox Coração "true"
checkbox Urina "false"
checkbox Vulva "true"
checkbox Bilateral "true"
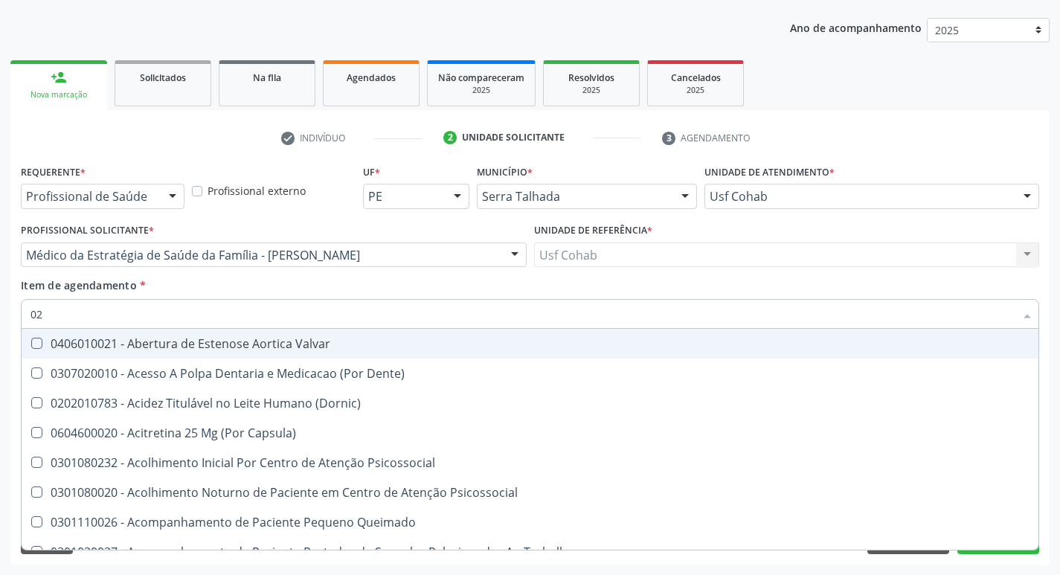
type input "020"
checkbox Terapeutica "true"
checkbox Urina "false"
checkbox Projecoes\) "true"
checkbox \(Qualitativo\) "true"
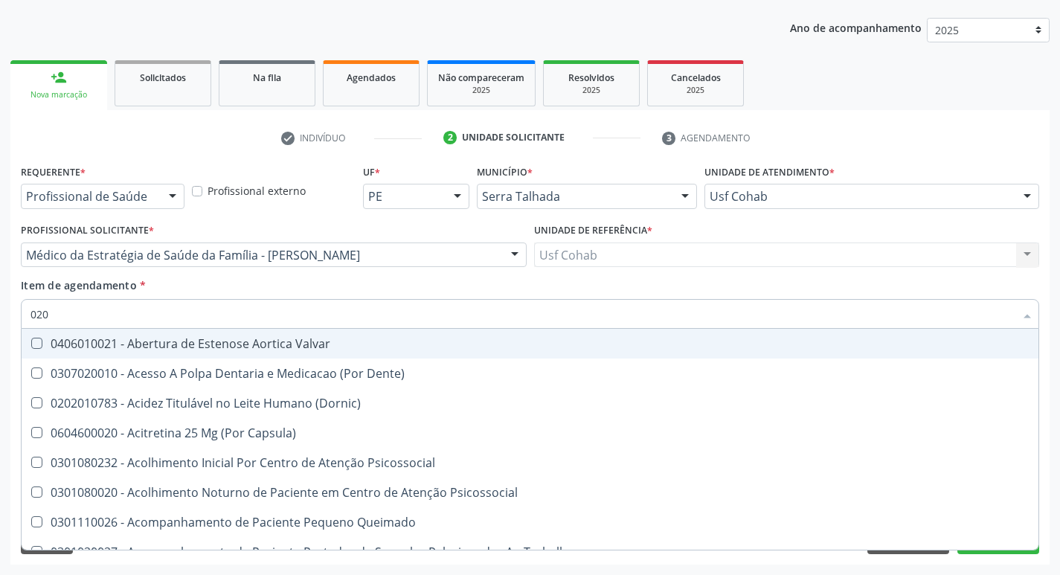
checkbox Abo "false"
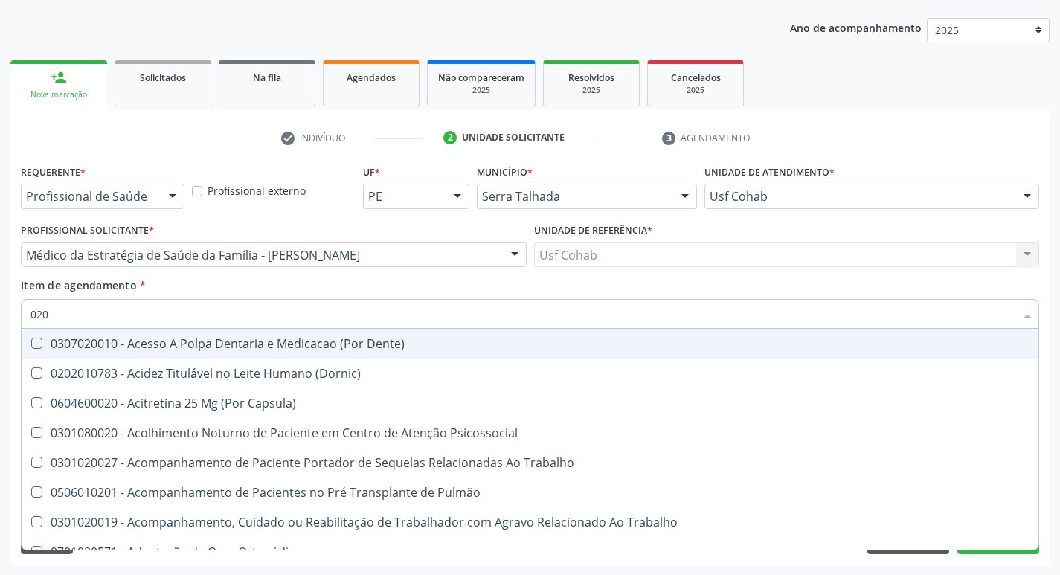
type input "0202"
checkbox Capsula\) "true"
checkbox Urina "false"
checkbox Coagulação\ "true"
checkbox Laser "true"
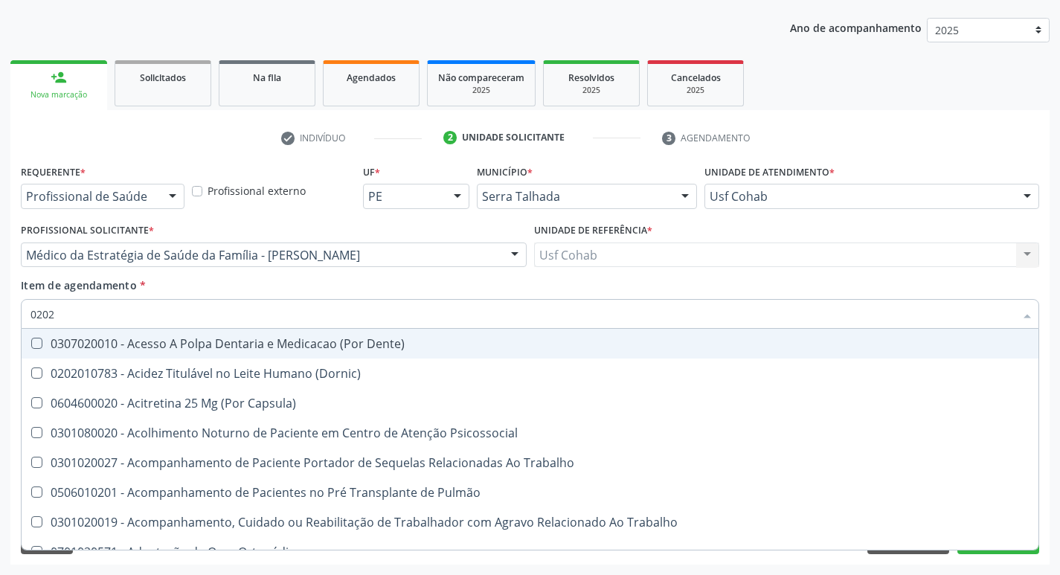
checkbox Biologica "true"
checkbox Abo "false"
checkbox Glicose "false"
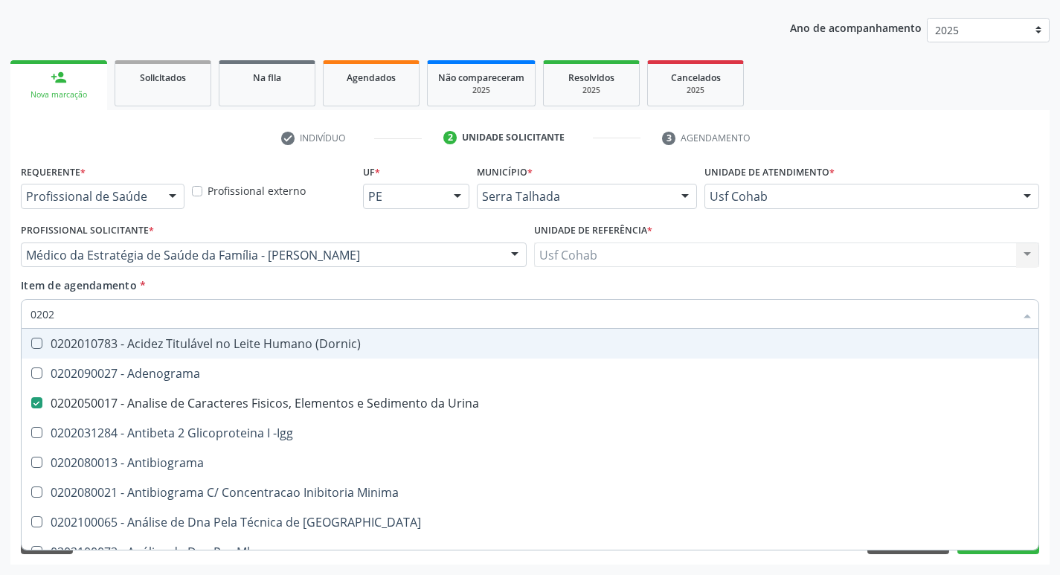
type input "02020"
checkbox Abo "false"
checkbox Xi "true"
checkbox Glicose "false"
checkbox Zinco "true"
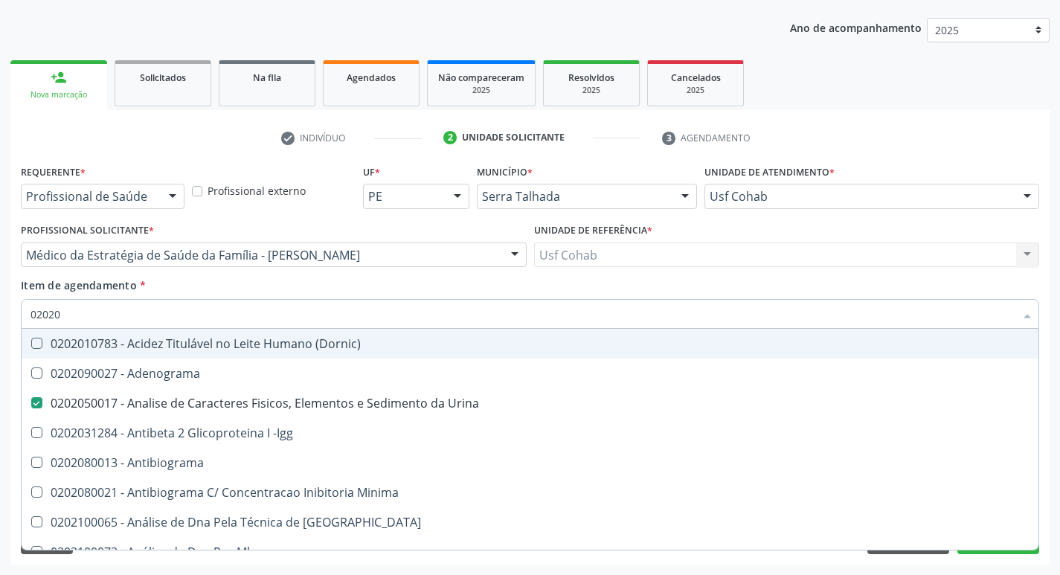
checkbox Completo "false"
type input "020203"
checkbox Urina "false"
checkbox Molecular "true"
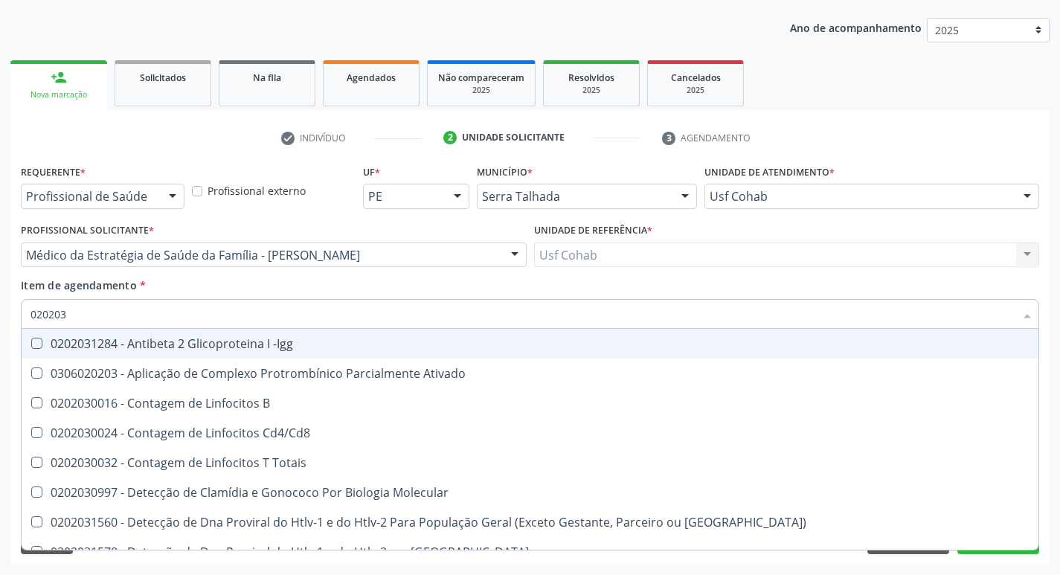
type input "0202030"
checkbox Completo "false"
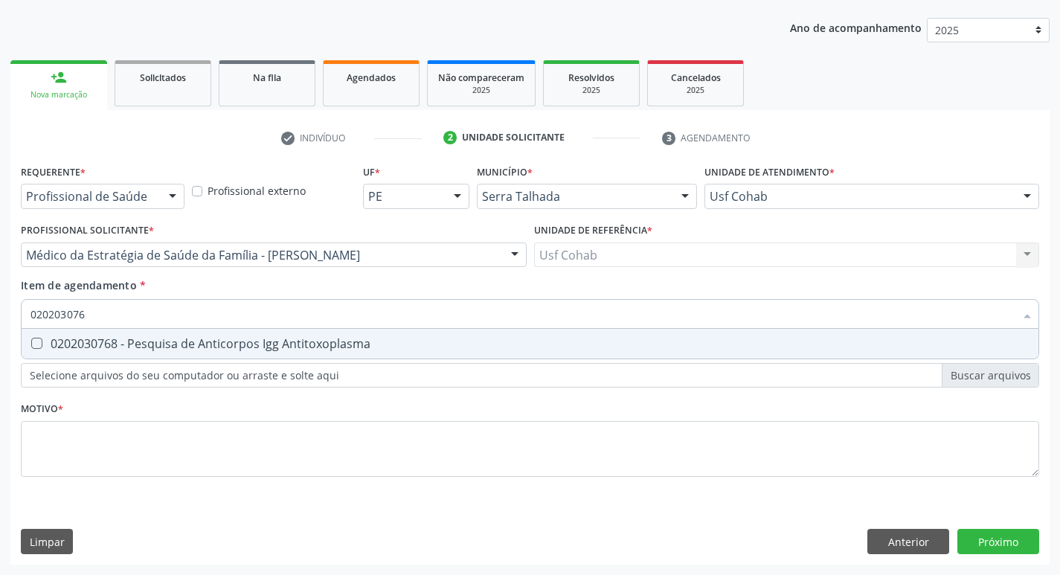
type input "0202030768"
click at [31, 339] on div at bounding box center [27, 344] width 11 height 12
checkbox Antitoxoplasma "true"
drag, startPoint x: 108, startPoint y: 305, endPoint x: 0, endPoint y: 312, distance: 108.1
click at [0, 312] on div "Acompanhamento Acompanhe a situação das marcações correntes e finalizadas Relat…" at bounding box center [530, 248] width 1060 height 656
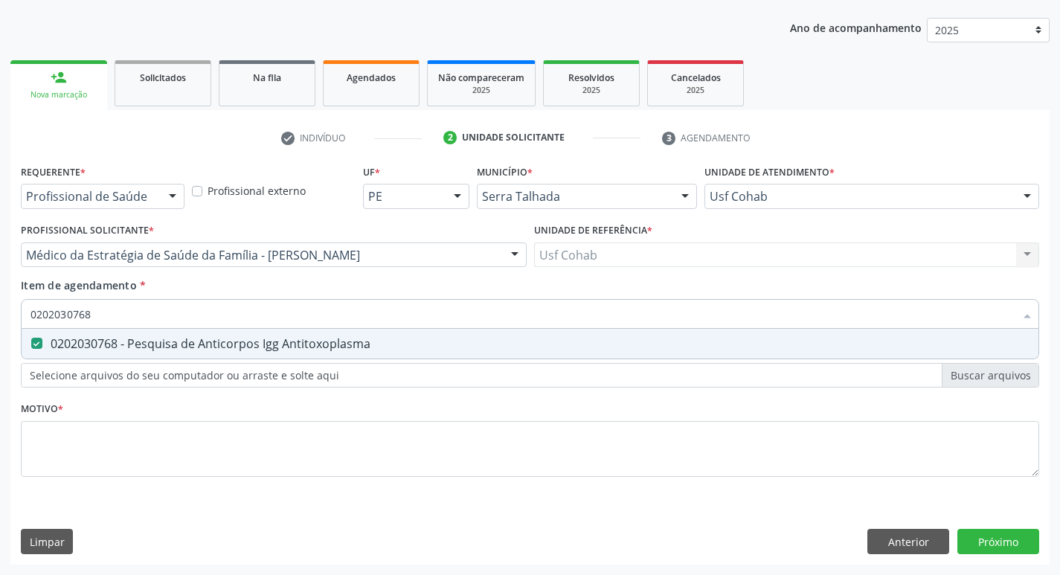
click at [128, 317] on input "0202030768" at bounding box center [523, 314] width 984 height 30
type input "02020307"
checkbox Antitoxoplasma "false"
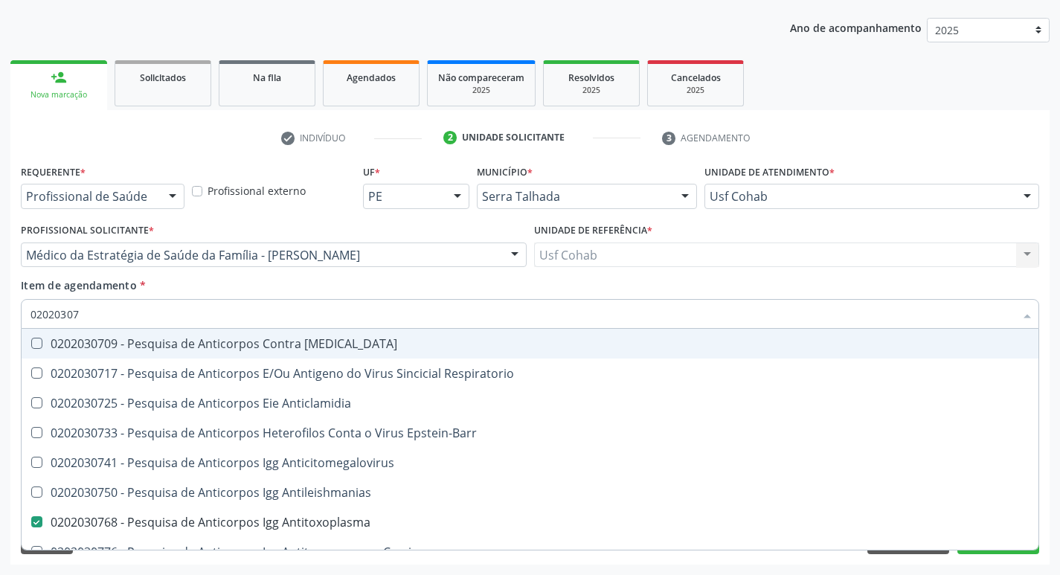
type input "0202030"
checkbox Antitoxoplasma "false"
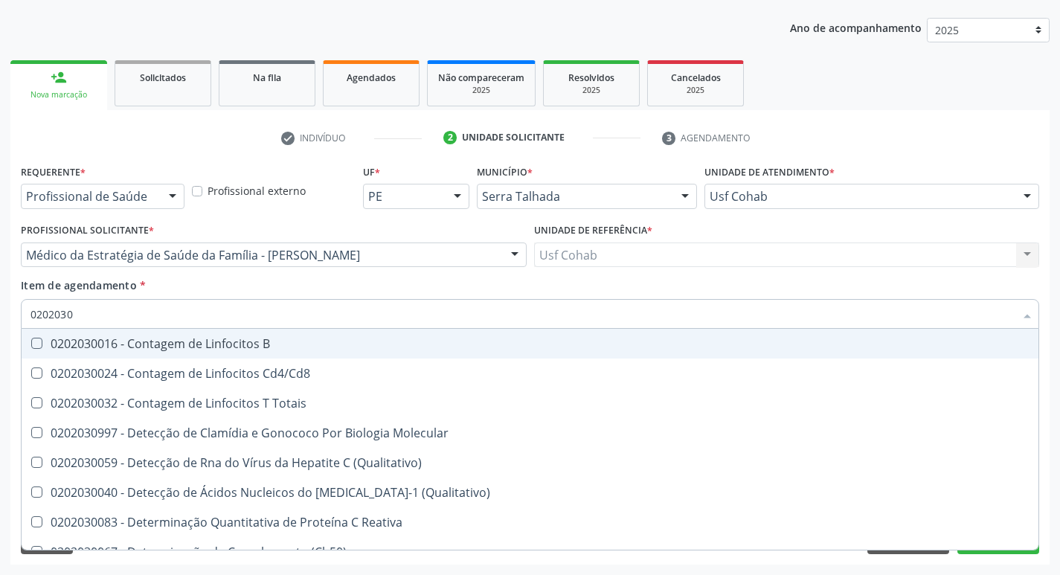
type input "020203"
checkbox Antiglomerulo "true"
checkbox Antitoxoplasma "false"
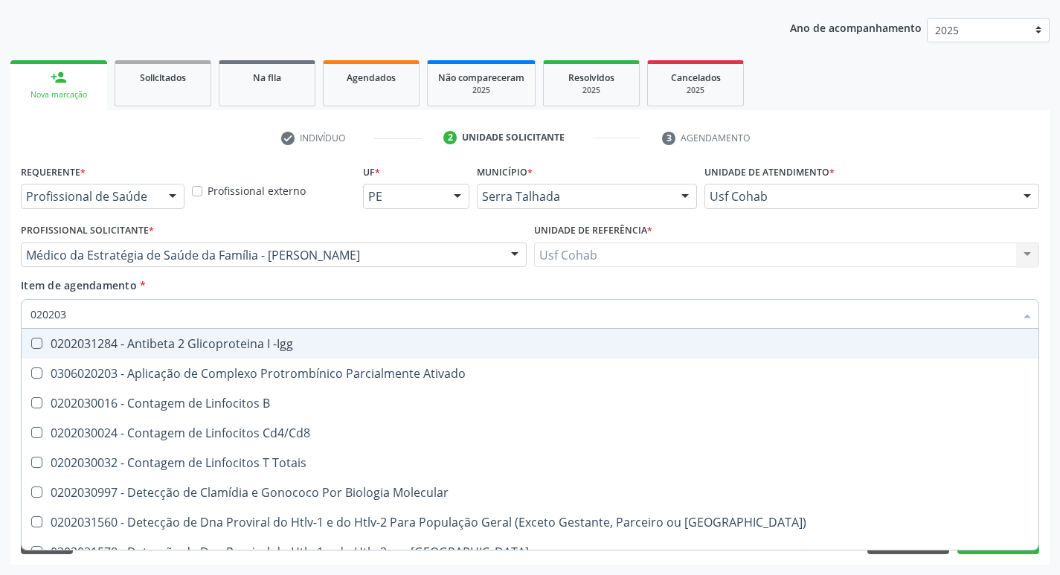
type input "0202030"
checkbox Completo "false"
checkbox \(Ro\) "true"
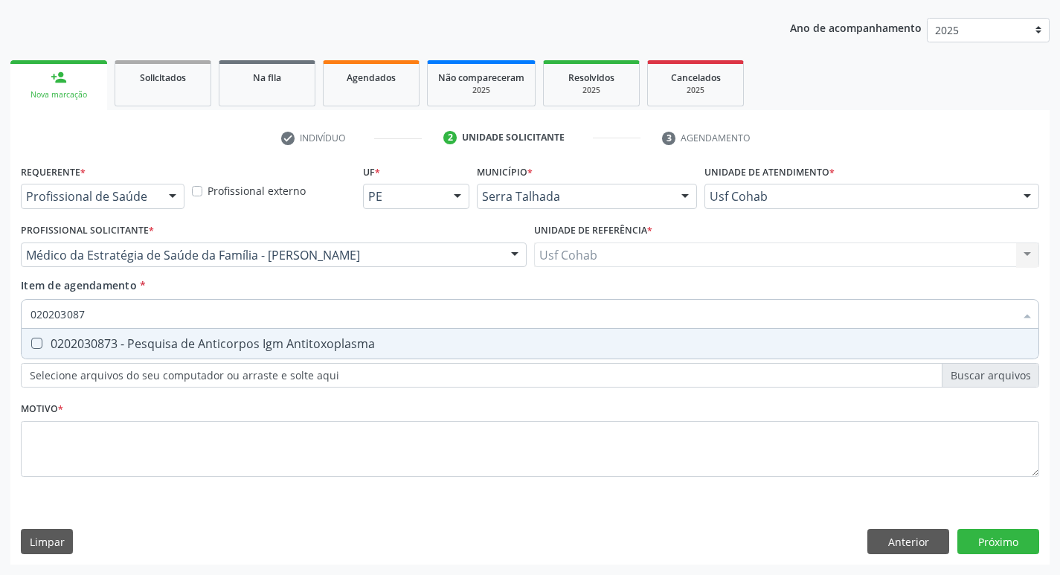
type input "0202030873"
click at [36, 344] on Antitoxoplasma at bounding box center [36, 343] width 11 height 11
click at [31, 344] on Antitoxoplasma "checkbox" at bounding box center [27, 344] width 10 height 10
checkbox Antitoxoplasma "true"
drag, startPoint x: 106, startPoint y: 307, endPoint x: 1, endPoint y: 315, distance: 106.0
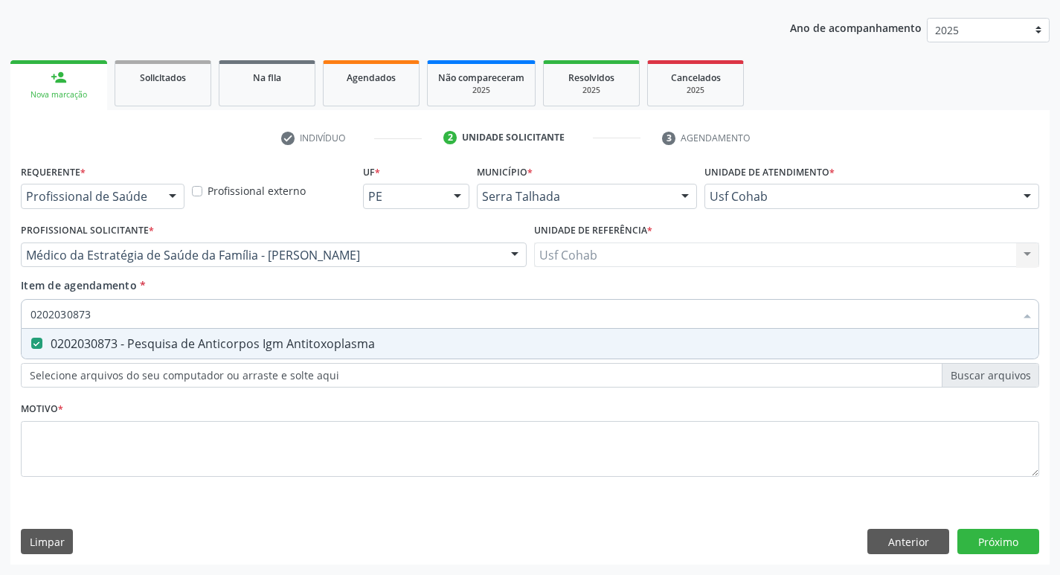
click at [0, 315] on div "Acompanhamento Acompanhe a situação das marcações correntes e finalizadas Relat…" at bounding box center [530, 248] width 1060 height 656
checkbox Antitoxoplasma "false"
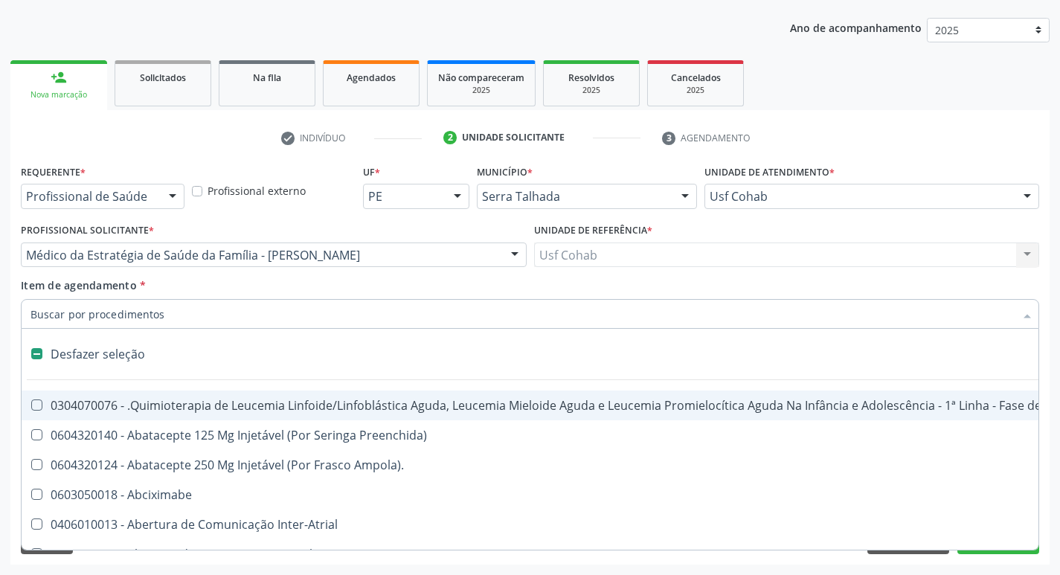
click at [96, 320] on input "Item de agendamento *" at bounding box center [523, 314] width 984 height 30
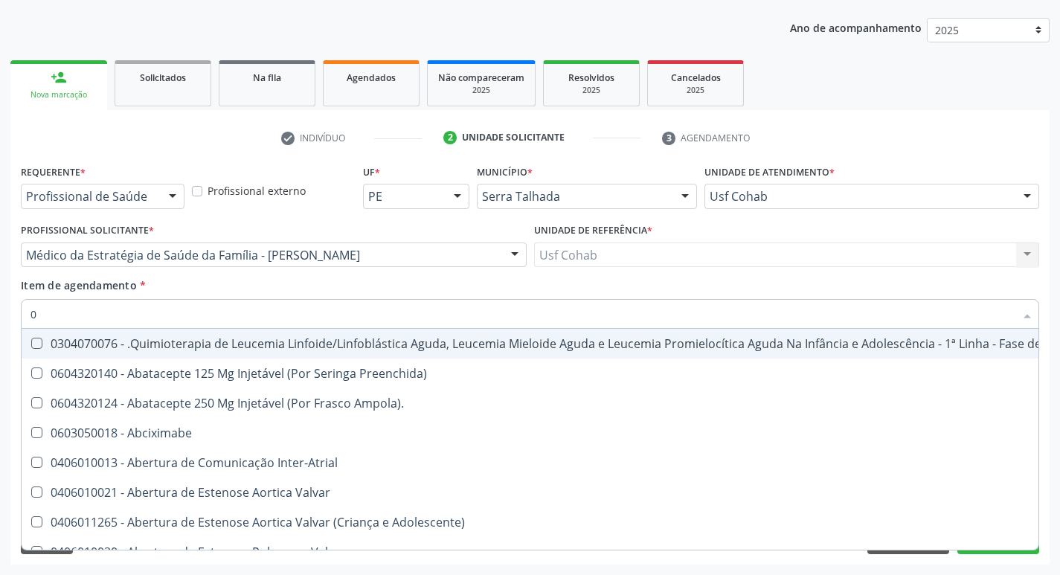
type input "02"
checkbox Coração "true"
checkbox Urina "false"
checkbox Vulva "true"
checkbox Bilateral "true"
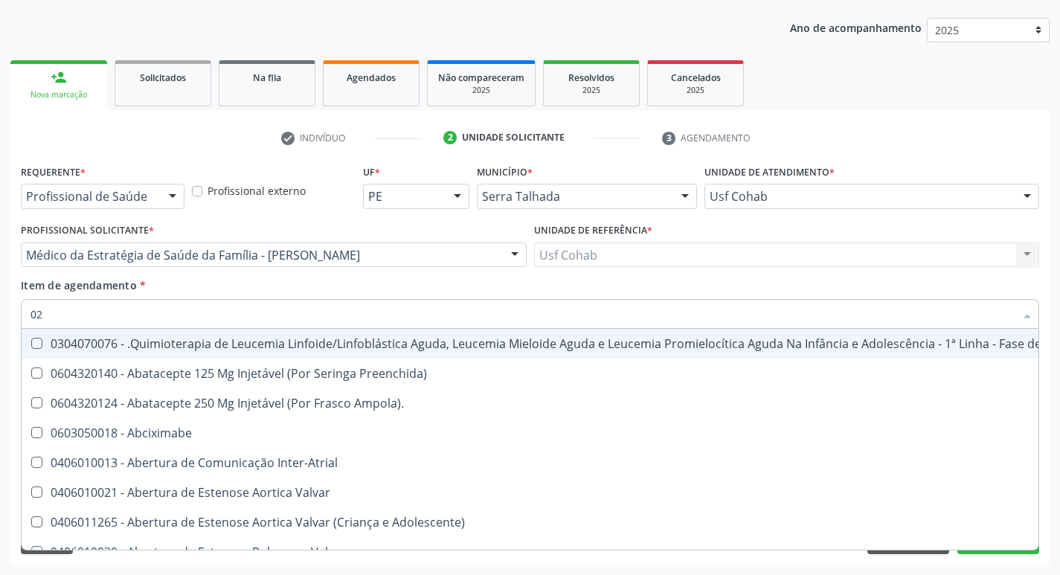
type input "020"
checkbox Fígado "true"
checkbox Coração "false"
checkbox Remoção "true"
checkbox Vagina "true"
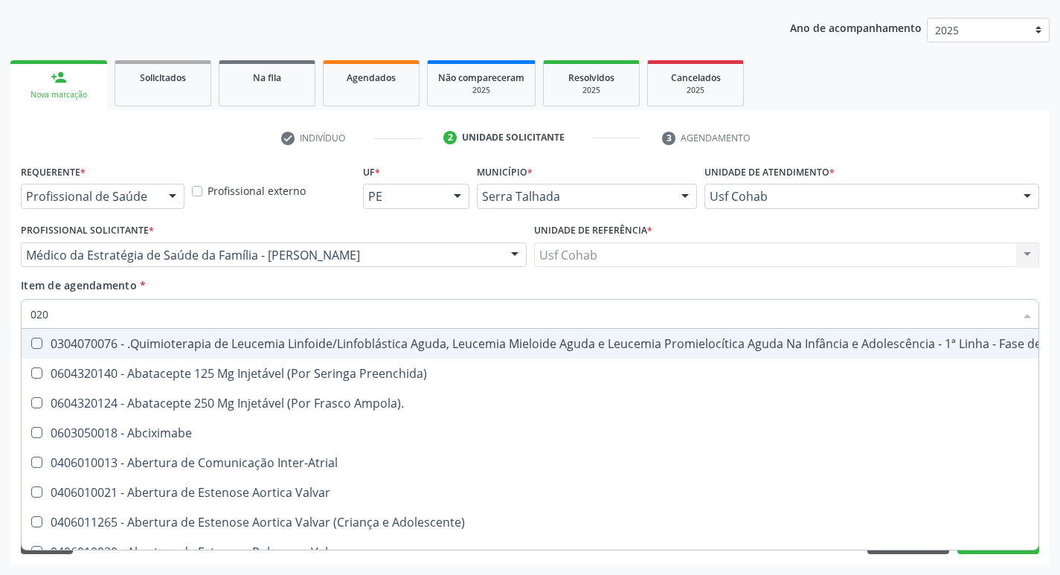
checkbox Vulva "false"
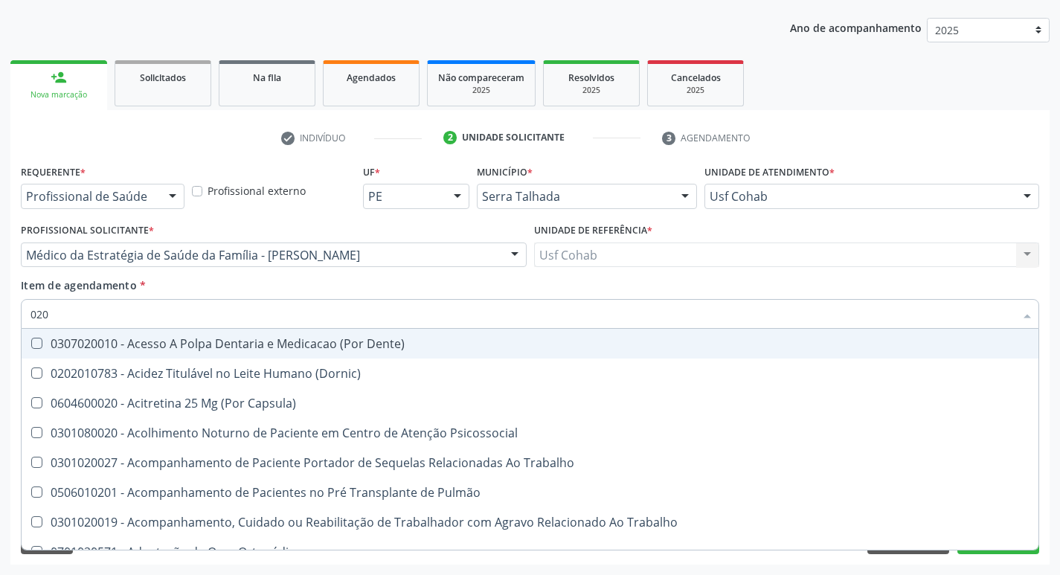
type input "0202"
checkbox Capsula\) "true"
checkbox Urina "false"
checkbox Coagulação\ "true"
checkbox Laser "true"
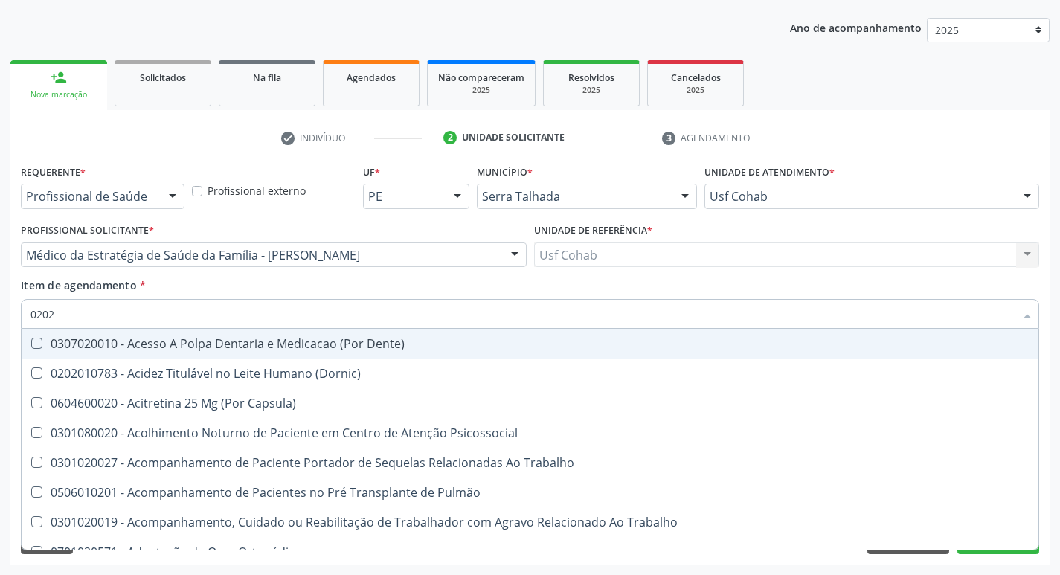
checkbox Biologica "true"
checkbox Abo "false"
checkbox Dosagens\) "true"
checkbox Euglobulina "true"
checkbox Glicose "false"
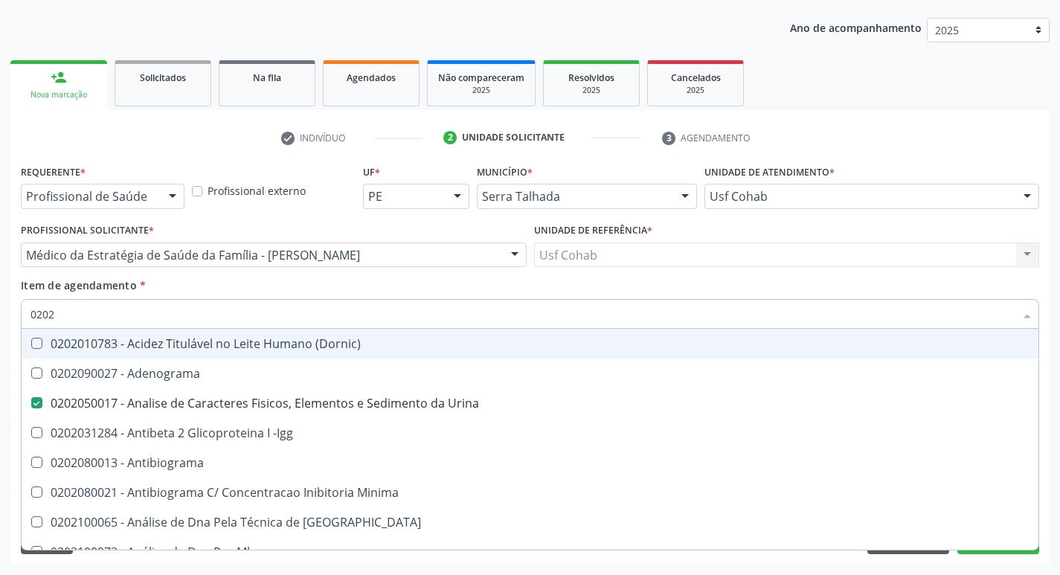
type input "02020"
checkbox Abo "false"
checkbox Xi "true"
checkbox Glicose "false"
checkbox Zinco "true"
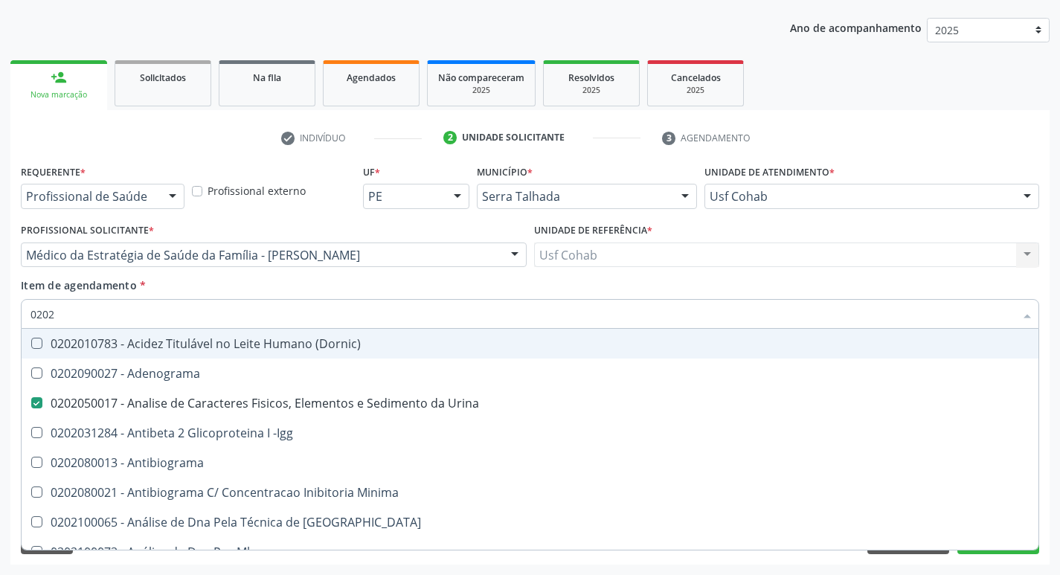
checkbox Completo "false"
checkbox Carini "true"
checkbox Parceria\) "true"
checkbox Antitoxoplasma "false"
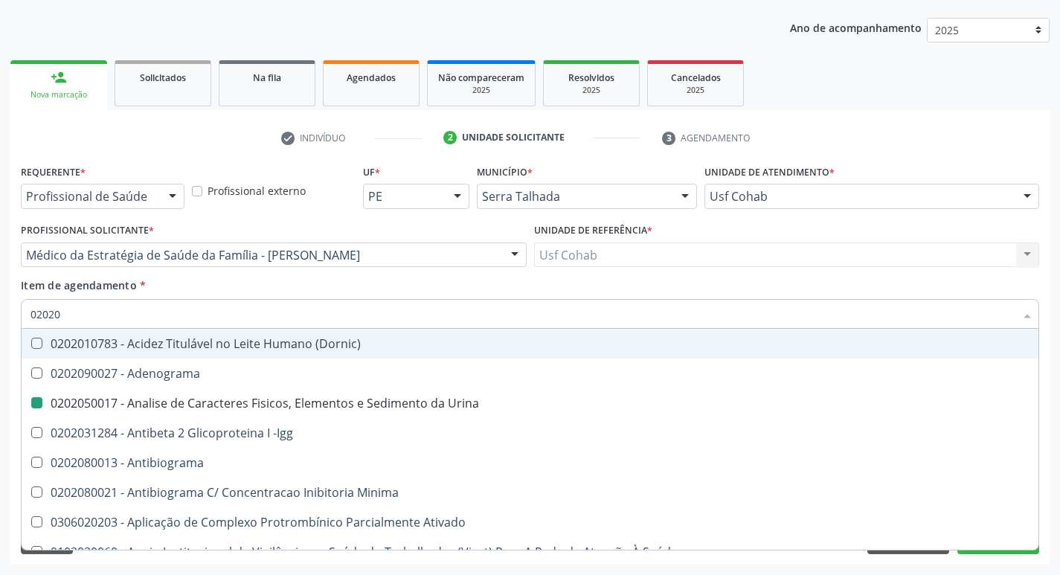
type input "020208"
checkbox Urina "false"
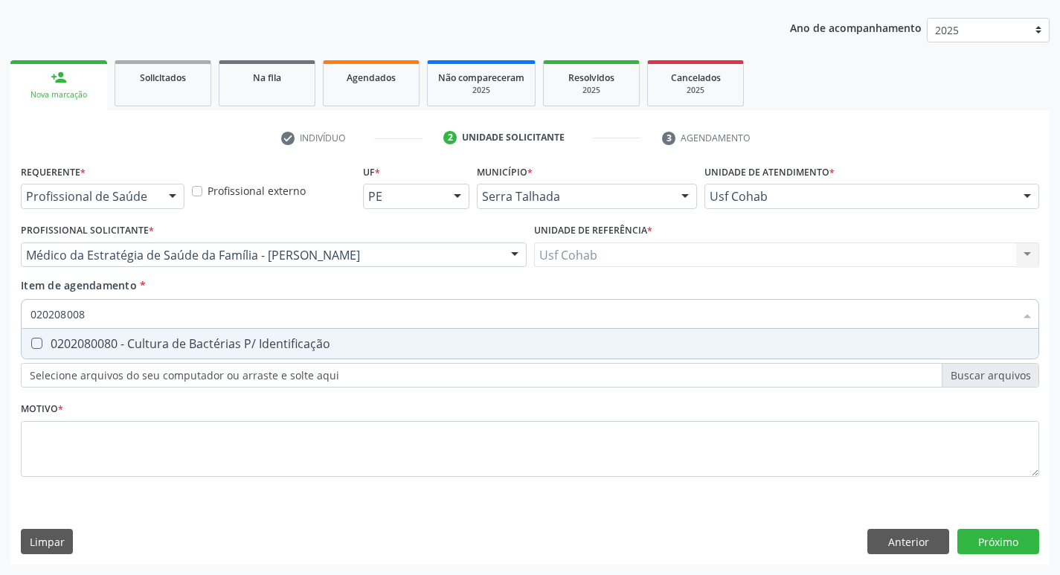
type input "0202080080"
click at [30, 339] on div at bounding box center [27, 344] width 11 height 12
checkbox Identificação "true"
drag, startPoint x: 130, startPoint y: 315, endPoint x: 0, endPoint y: 334, distance: 131.6
click at [0, 334] on div "Acompanhamento Acompanhe a situação das marcações correntes e finalizadas Relat…" at bounding box center [530, 248] width 1060 height 656
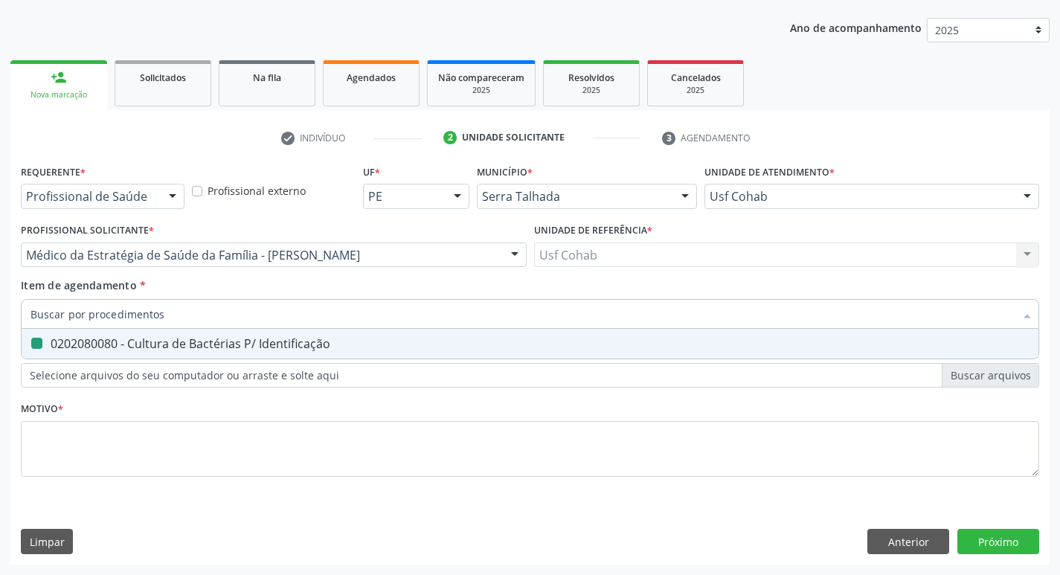
checkbox Identificação "false"
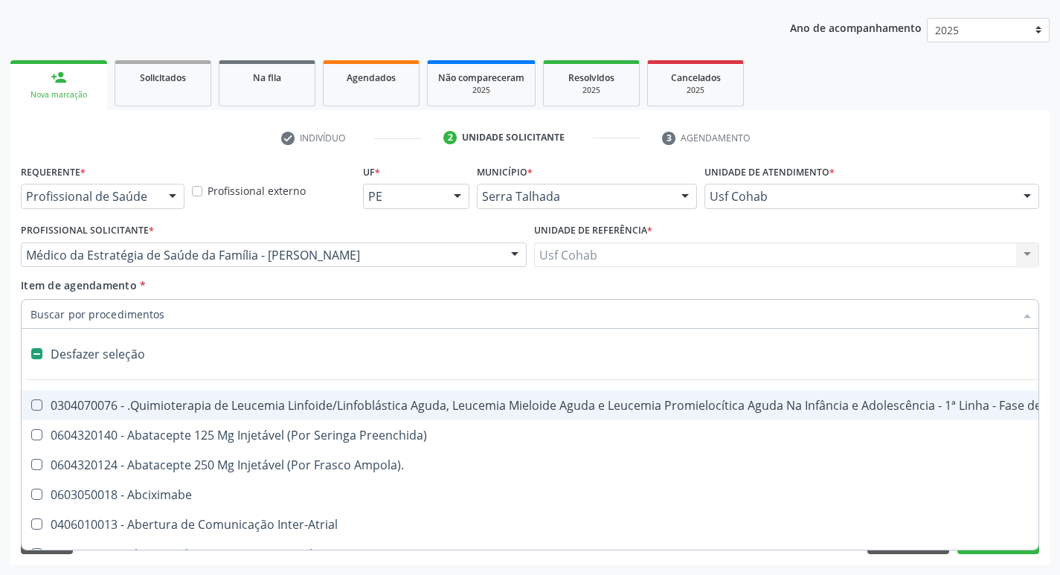
click at [156, 311] on input "Item de agendamento *" at bounding box center [523, 314] width 984 height 30
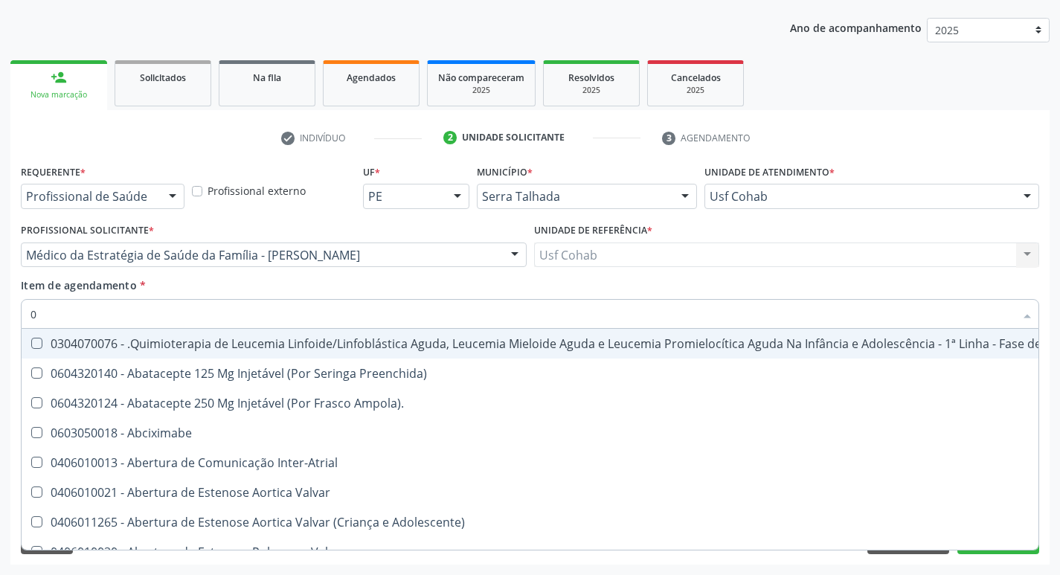
type input "02"
checkbox Coração "true"
checkbox Urina "false"
checkbox Aberto "true"
checkbox Vulva "true"
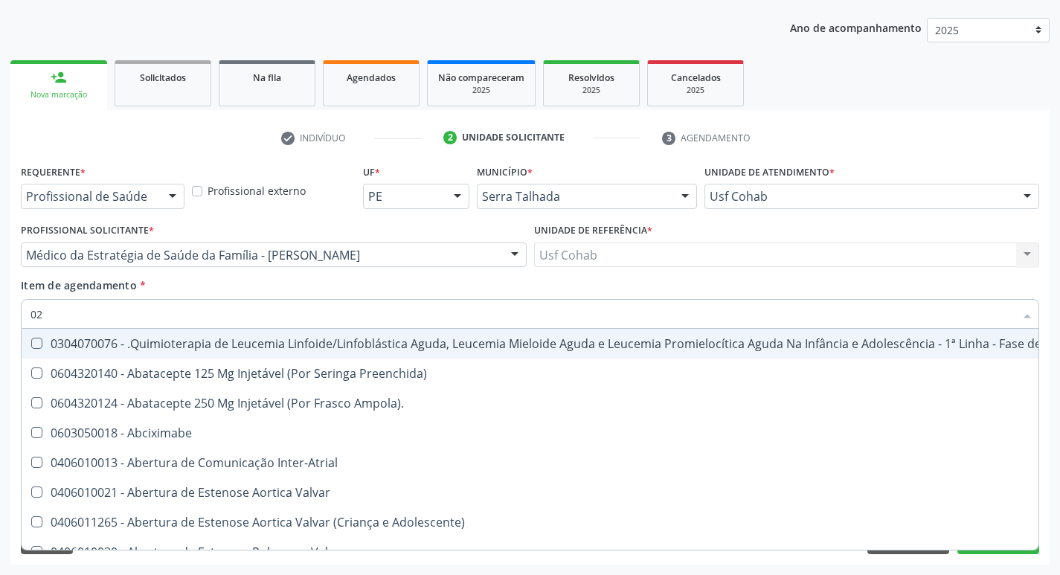
checkbox Bilateral "true"
type input "020"
checkbox Fígado "true"
checkbox Coração "false"
checkbox Sistêmico "true"
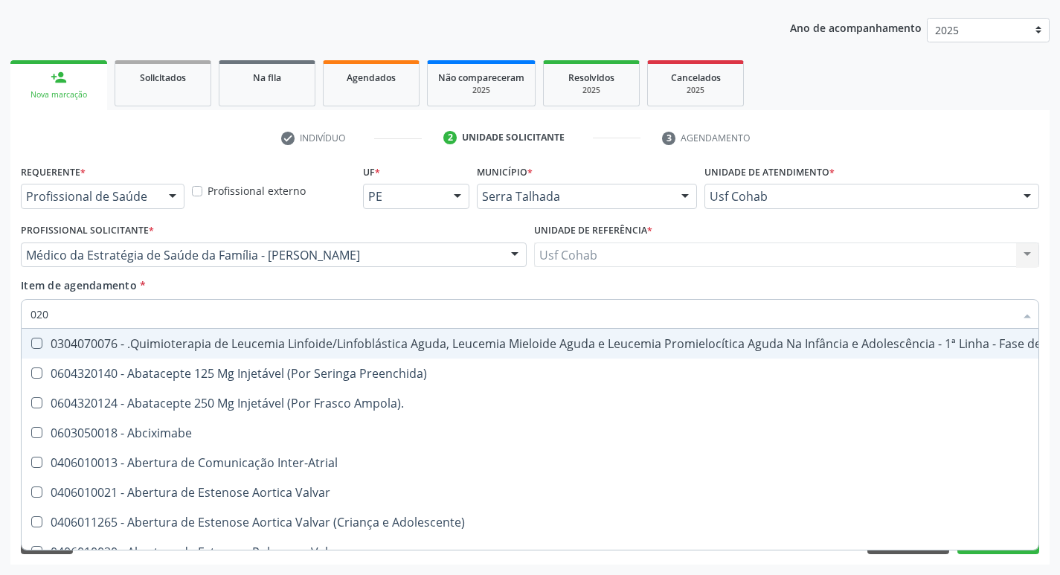
checkbox Remoção "true"
checkbox Aberto "false"
checkbox Vagina "true"
checkbox Vulva "false"
checkbox Bilateral "false"
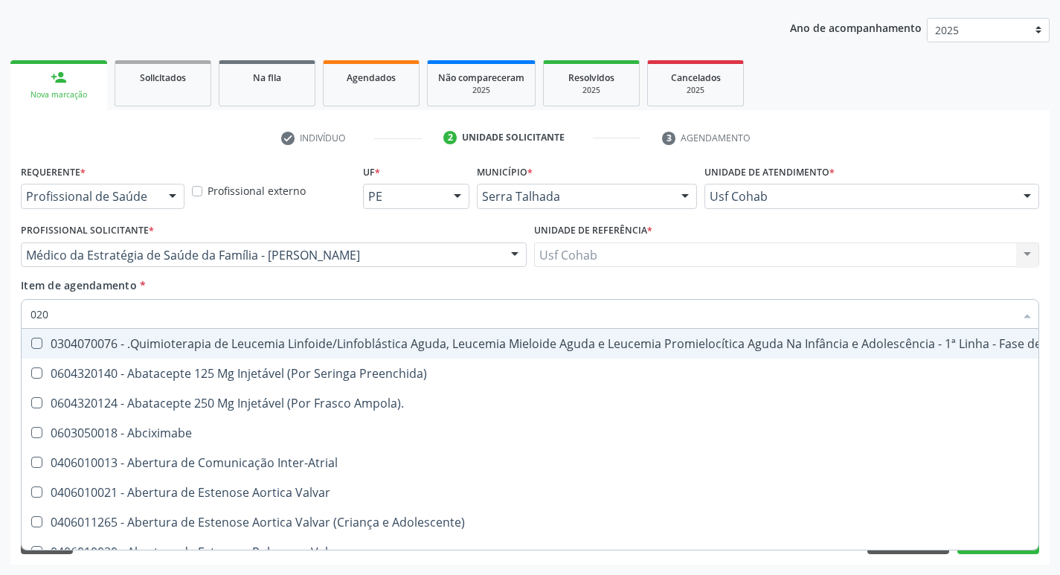
checkbox Automatica\) "true"
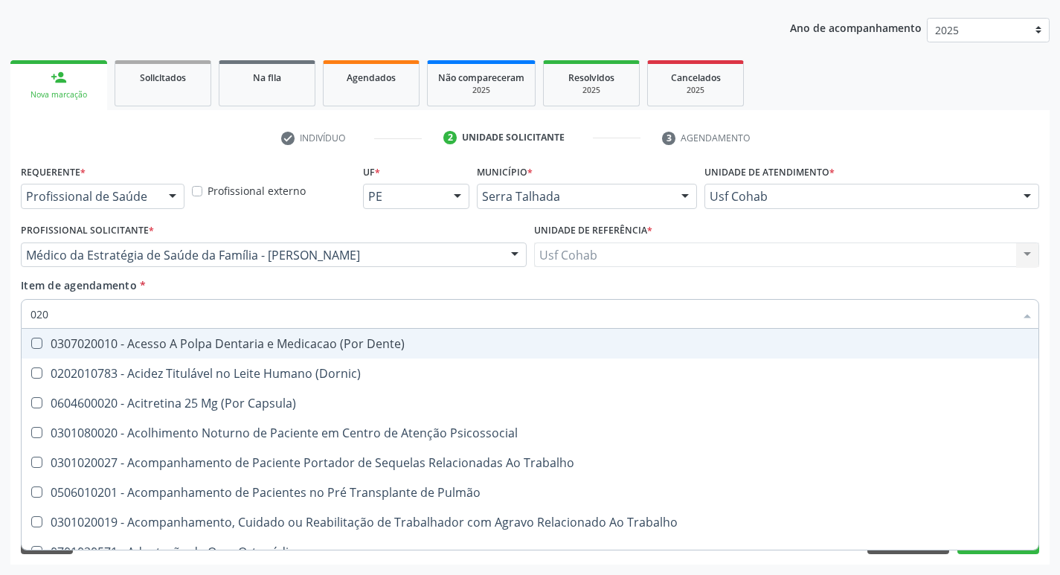
type input "0202"
checkbox Capsula\) "true"
checkbox Urina "false"
checkbox Blot "true"
checkbox Coagulação\ "true"
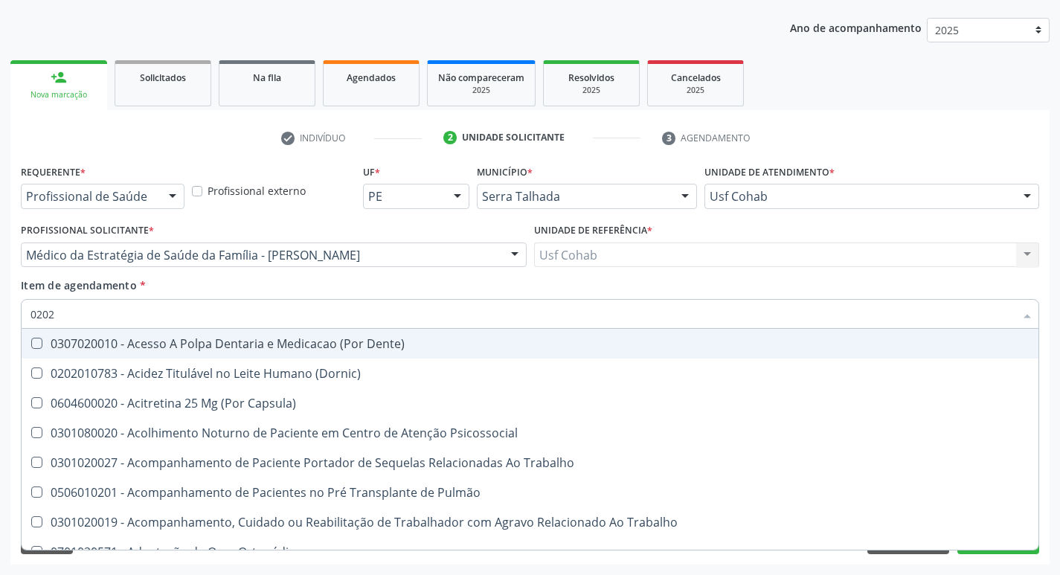
checkbox Laser "true"
checkbox Biologica "true"
checkbox Identificação "false"
checkbox Abo "false"
checkbox Dosagens\) "true"
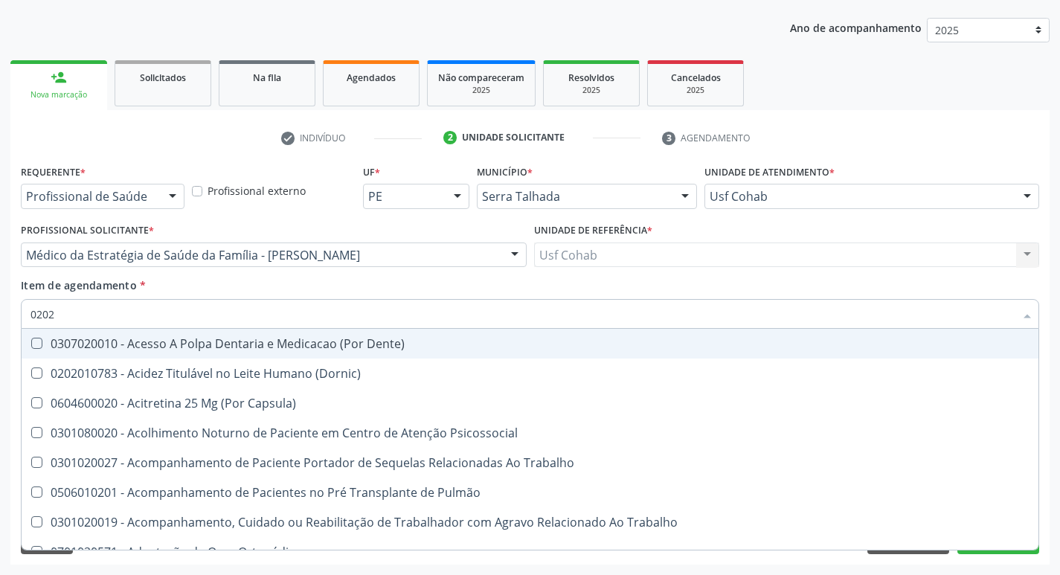
checkbox Euglobulina "true"
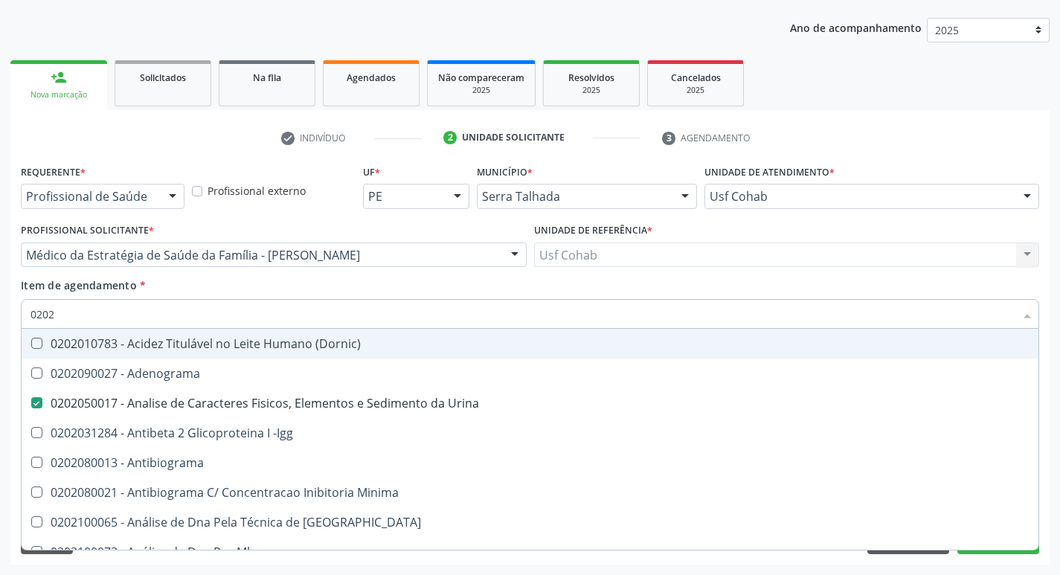
type input "02020"
checkbox Anaerobicas "true"
checkbox Identificação "false"
checkbox Abo "false"
checkbox Xi "true"
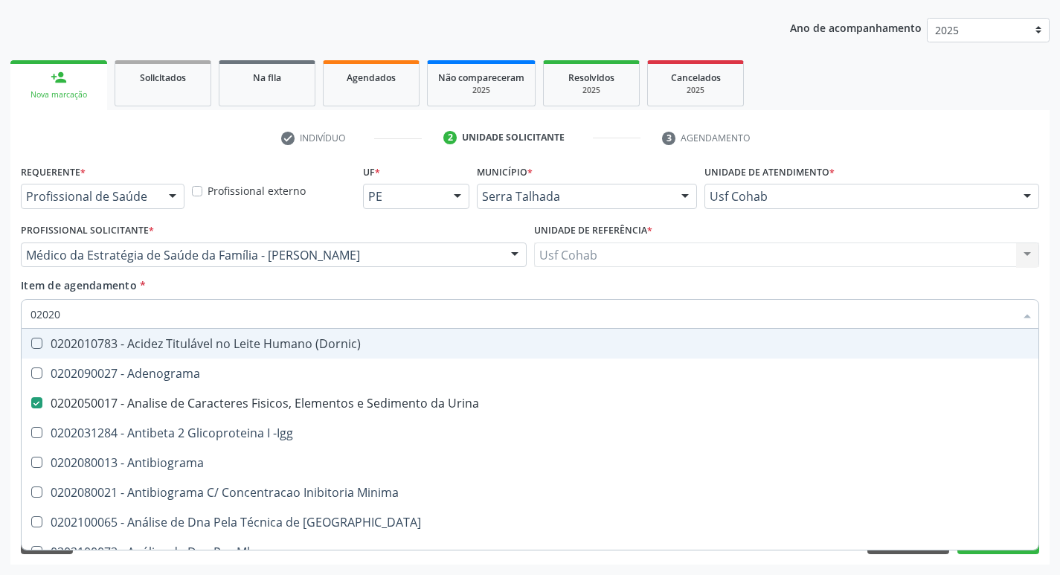
checkbox Glicose "false"
checkbox Zinco "true"
checkbox Completo "false"
checkbox Carini "true"
checkbox Parceria\) "true"
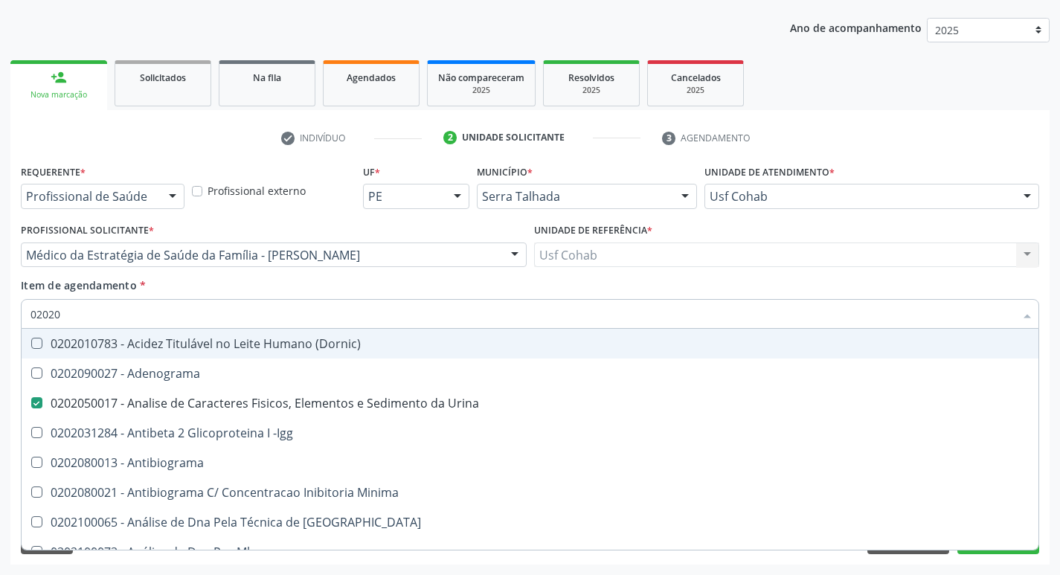
checkbox Antitoxoplasma "false"
type input "020203"
checkbox Urina "false"
checkbox Anaerobicas "false"
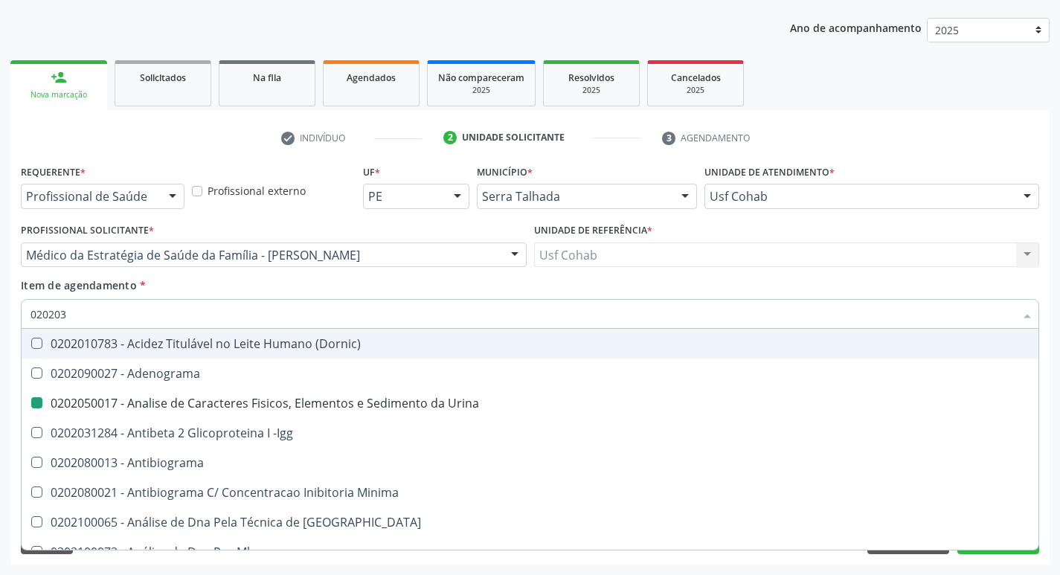
checkbox Molecular "true"
checkbox Vanilmandelico "true"
checkbox Aluminio "true"
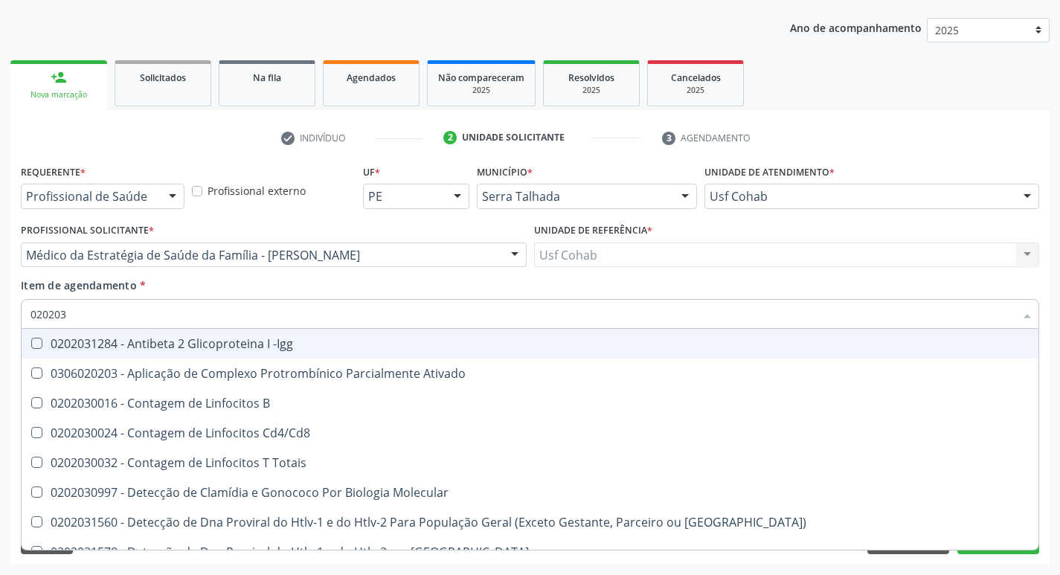
type input "0202030"
checkbox Completo "false"
checkbox \(Ro\) "true"
checkbox Antiespermatozoides "true"
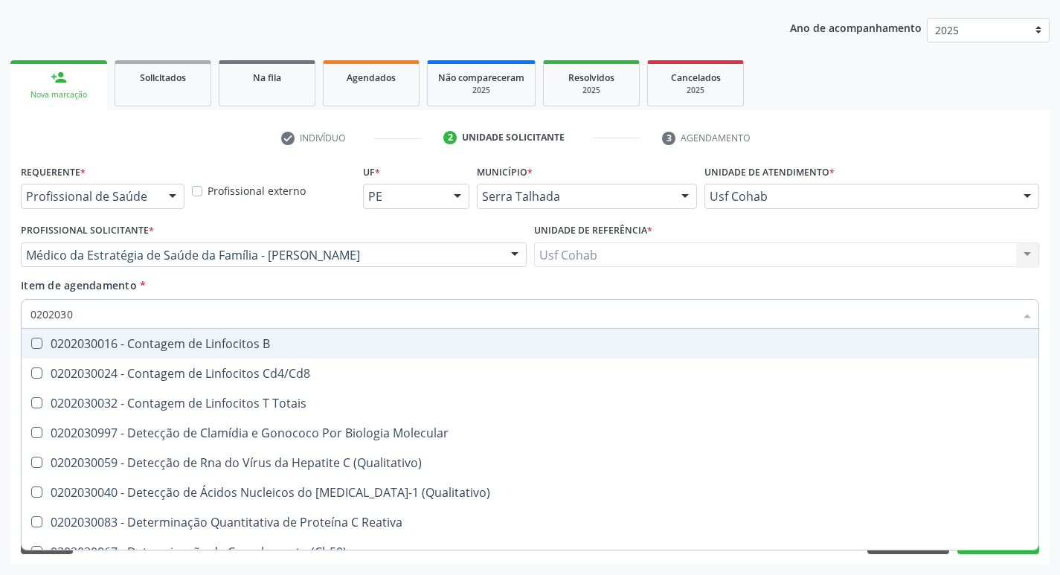
type input "02020307"
checkbox Reativa "true"
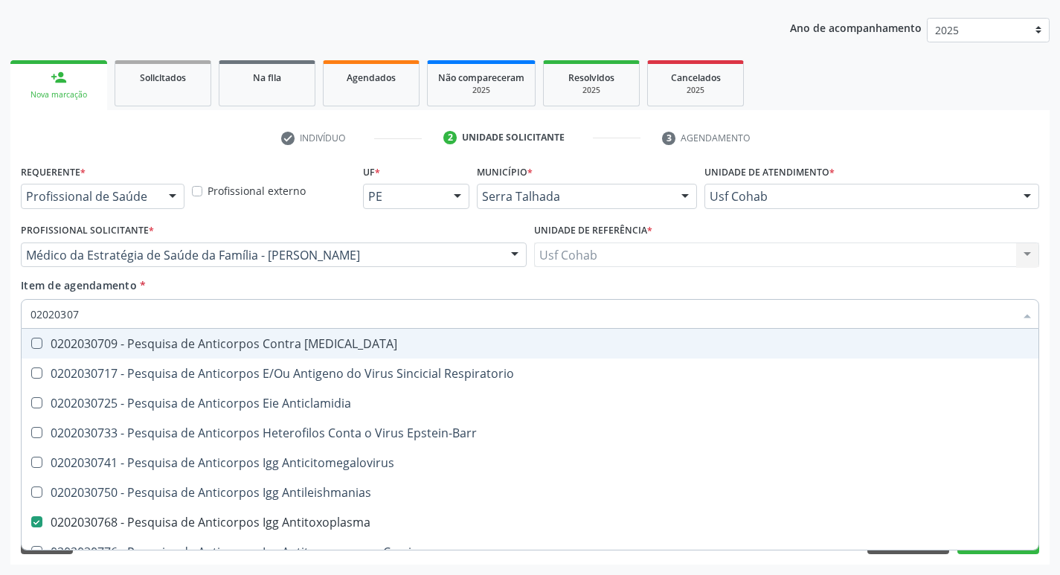
click at [92, 315] on input "02020307" at bounding box center [523, 314] width 984 height 30
type input "0202030741"
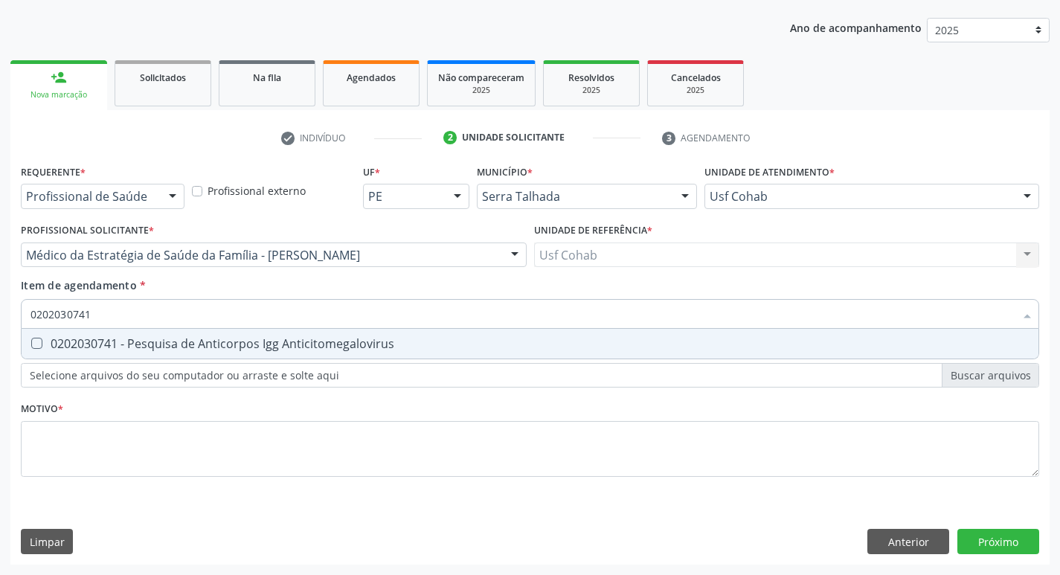
click at [42, 343] on Anticitomegalovirus at bounding box center [36, 343] width 11 height 11
click at [31, 343] on Anticitomegalovirus "checkbox" at bounding box center [27, 344] width 10 height 10
checkbox Anticitomegalovirus "true"
drag, startPoint x: 99, startPoint y: 324, endPoint x: 19, endPoint y: 322, distance: 80.4
click at [0, 322] on div "Acompanhamento Acompanhe a situação das marcações correntes e finalizadas Relat…" at bounding box center [530, 248] width 1060 height 656
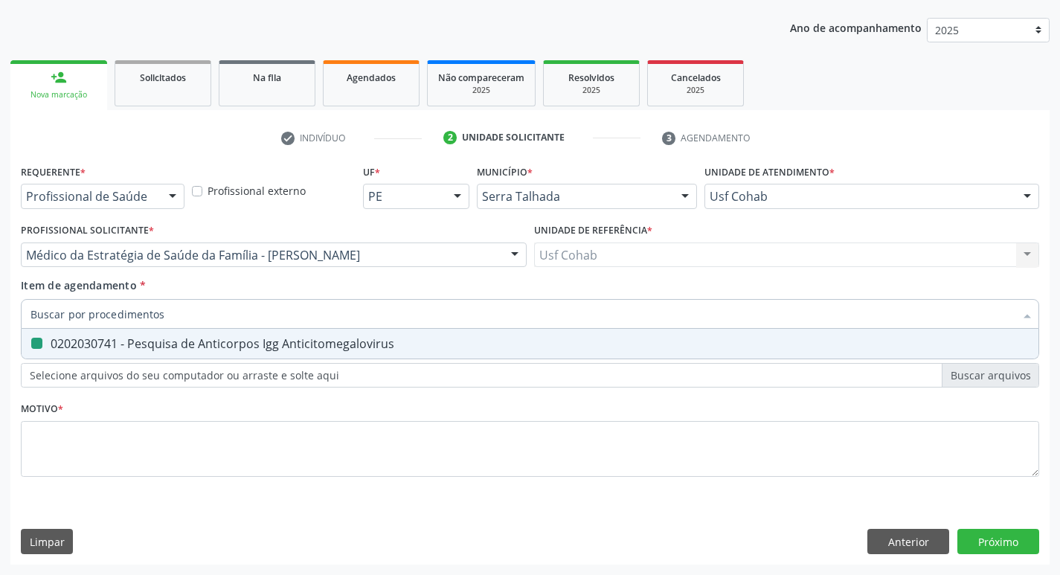
checkbox Anticitomegalovirus "false"
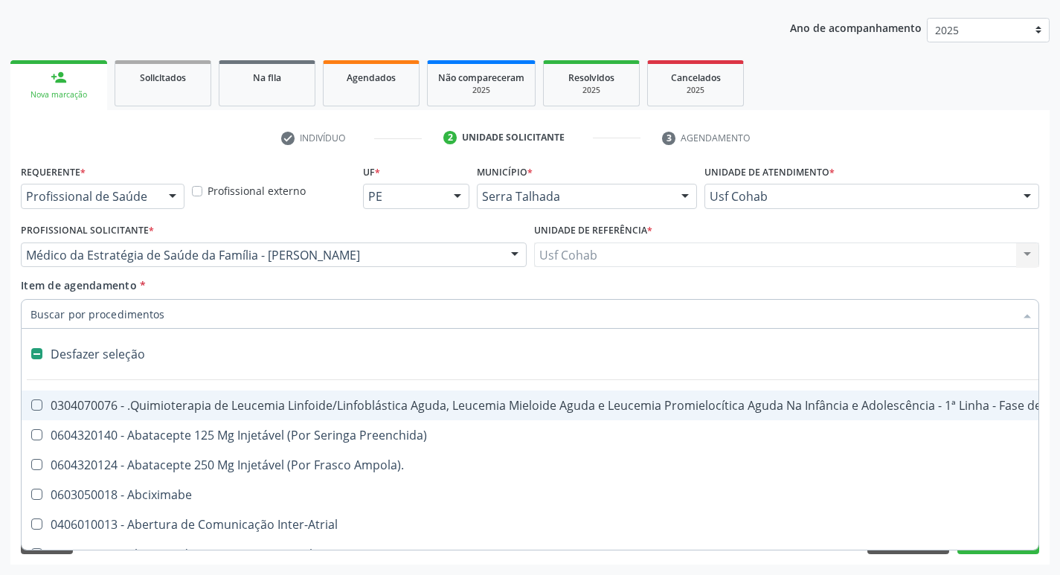
click at [71, 311] on input "Item de agendamento *" at bounding box center [523, 314] width 984 height 30
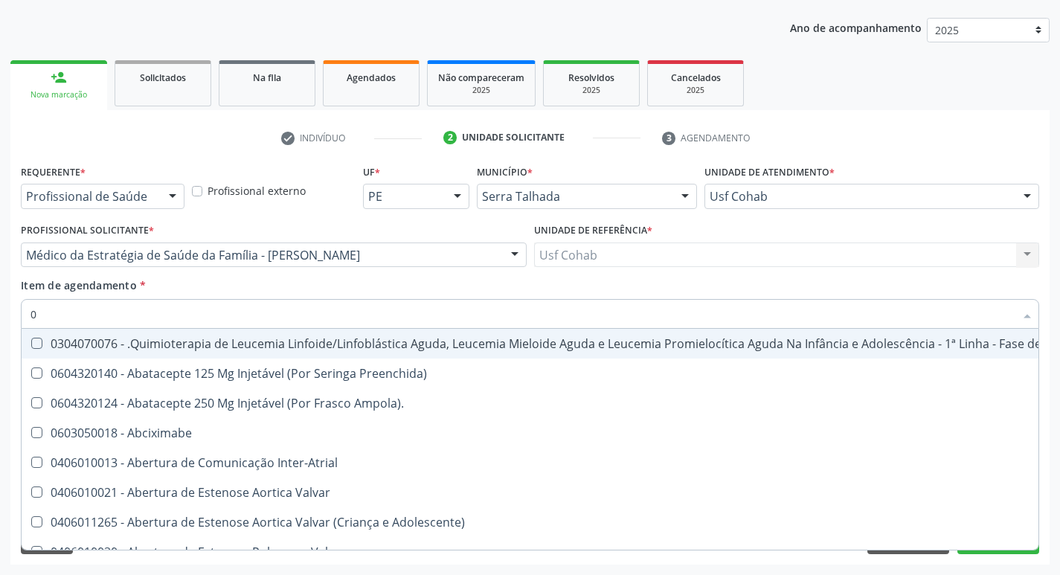
type input "02"
checkbox Coração "true"
checkbox Urina "false"
checkbox Aberto "true"
checkbox Vulva "true"
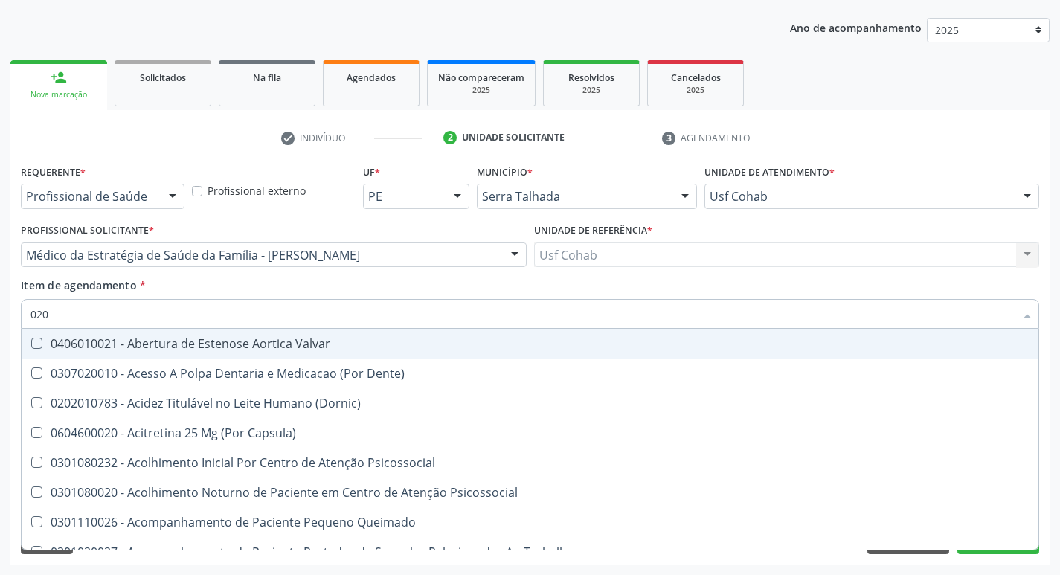
type input "0202"
checkbox \(Dornic\) "true"
checkbox Terapeutica "false"
checkbox Amigdalectomia "true"
checkbox Agua "true"
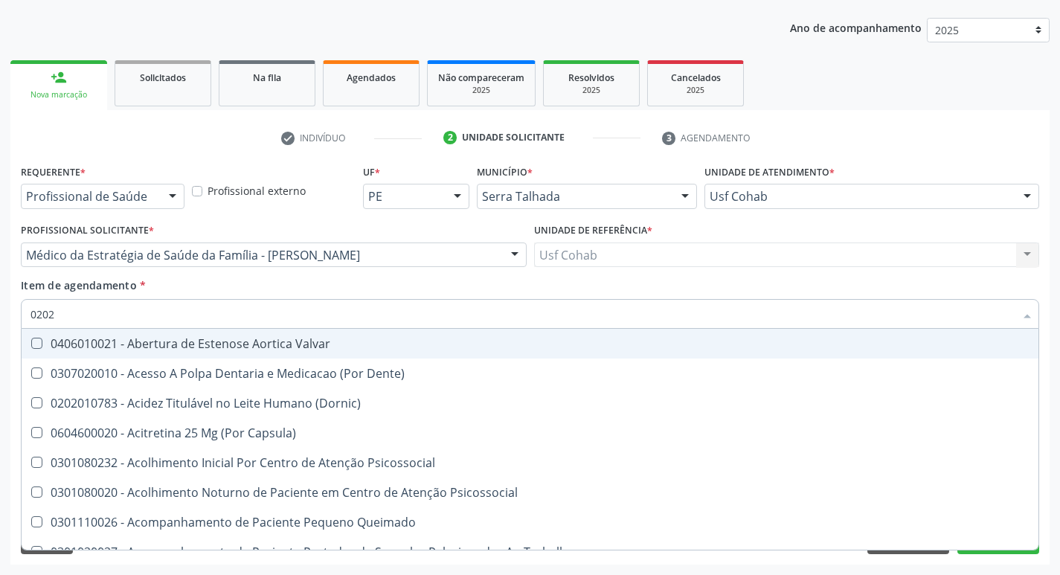
checkbox Urina "false"
checkbox Auditiva "true"
checkbox Monobloco "true"
checkbox Gastro-Esofagico "false"
checkbox Projecoes\) "false"
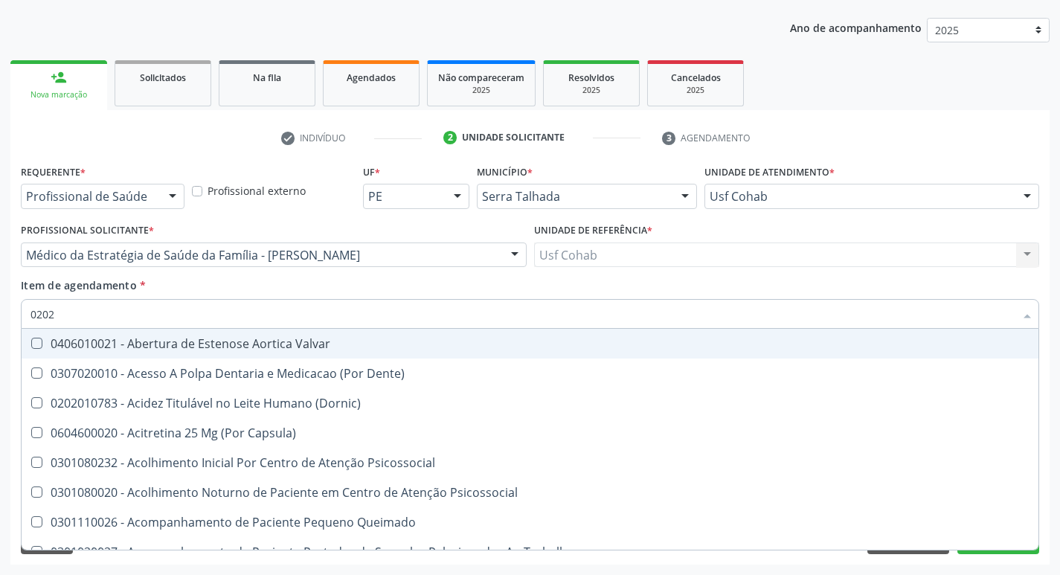
checkbox Uretroscopia "true"
checkbox Herpesvirus "true"
checkbox G\) "true"
checkbox Identificação "false"
checkbox \(Qualitativo\) "false"
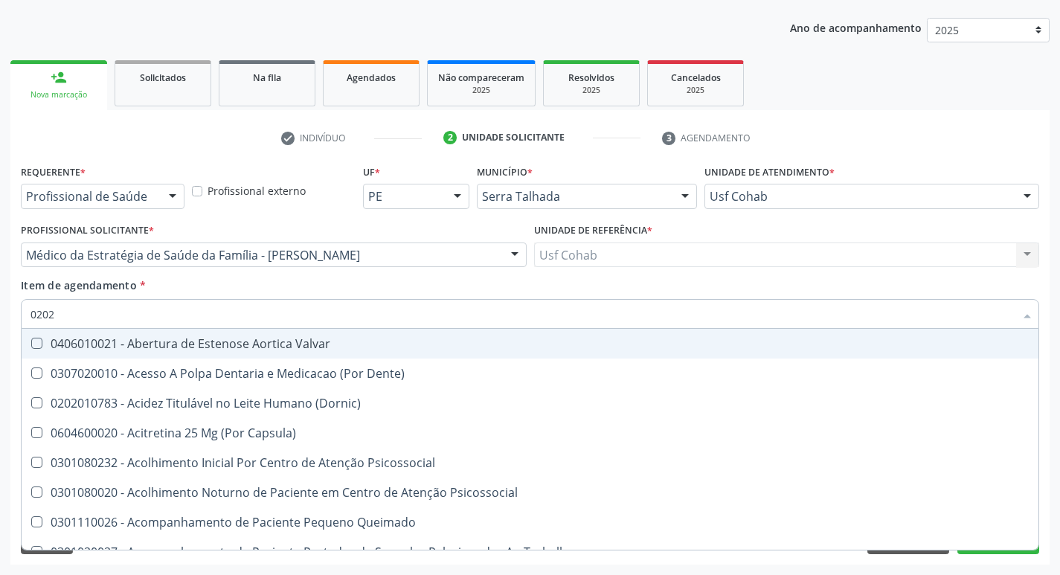
checkbox Abo "false"
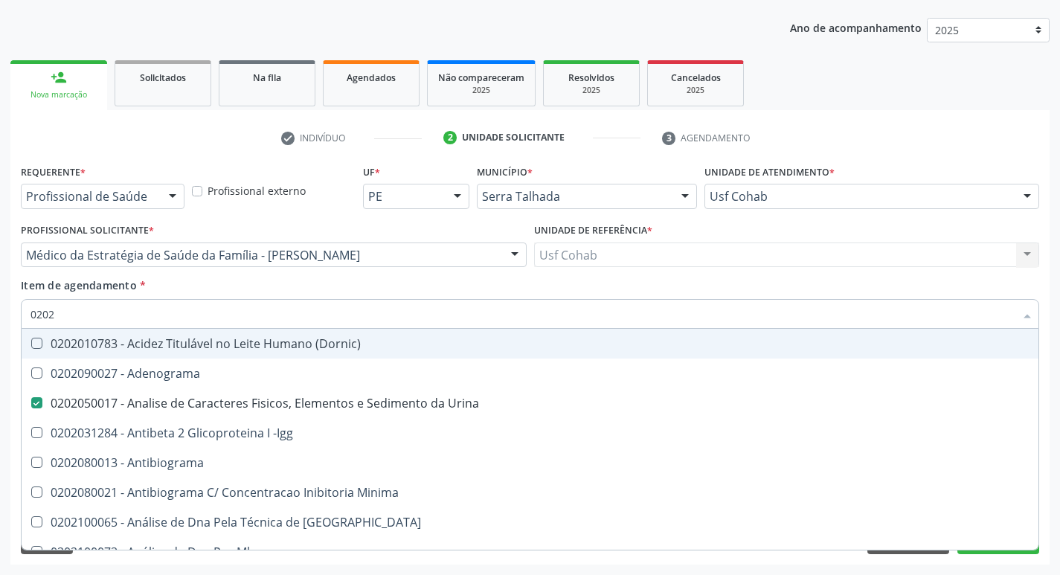
type input "02020"
checkbox Anaerobicas "true"
checkbox Identificação "false"
checkbox Abo "false"
checkbox Xi "true"
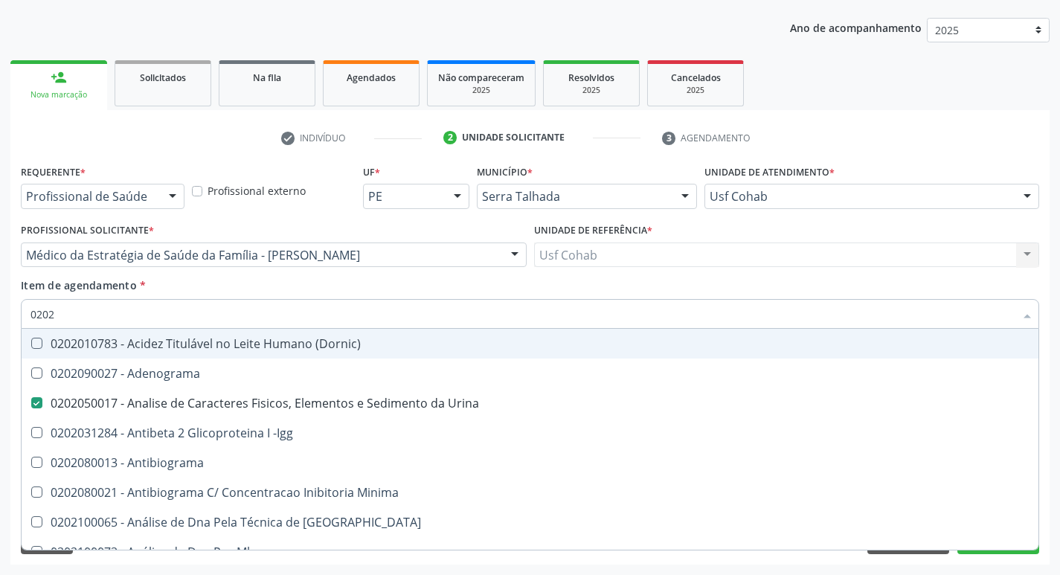
checkbox Glicose "false"
checkbox Zinco "true"
checkbox Completo "false"
checkbox Trabalho "true"
checkbox Carini "true"
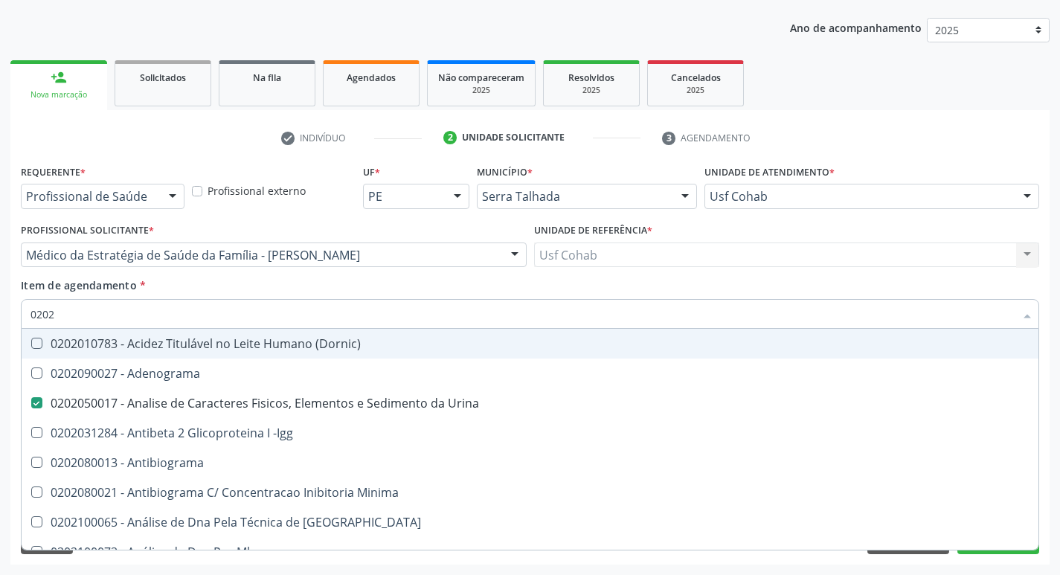
checkbox Parceria\) "true"
checkbox Anticitomegalovirus "false"
checkbox Antitoxoplasma "false"
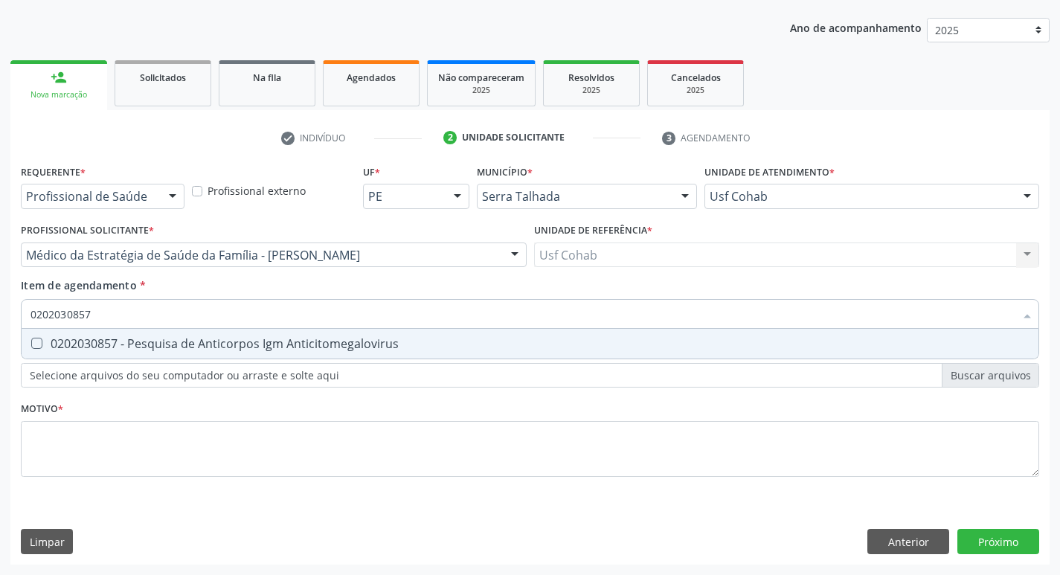
click at [36, 346] on Anticitomegalovirus at bounding box center [36, 343] width 11 height 11
click at [31, 346] on Anticitomegalovirus "checkbox" at bounding box center [27, 344] width 10 height 10
drag, startPoint x: 118, startPoint y: 315, endPoint x: 66, endPoint y: 321, distance: 52.5
click at [0, 324] on div "Acompanhamento Acompanhe a situação das marcações correntes e finalizadas Relat…" at bounding box center [530, 248] width 1060 height 656
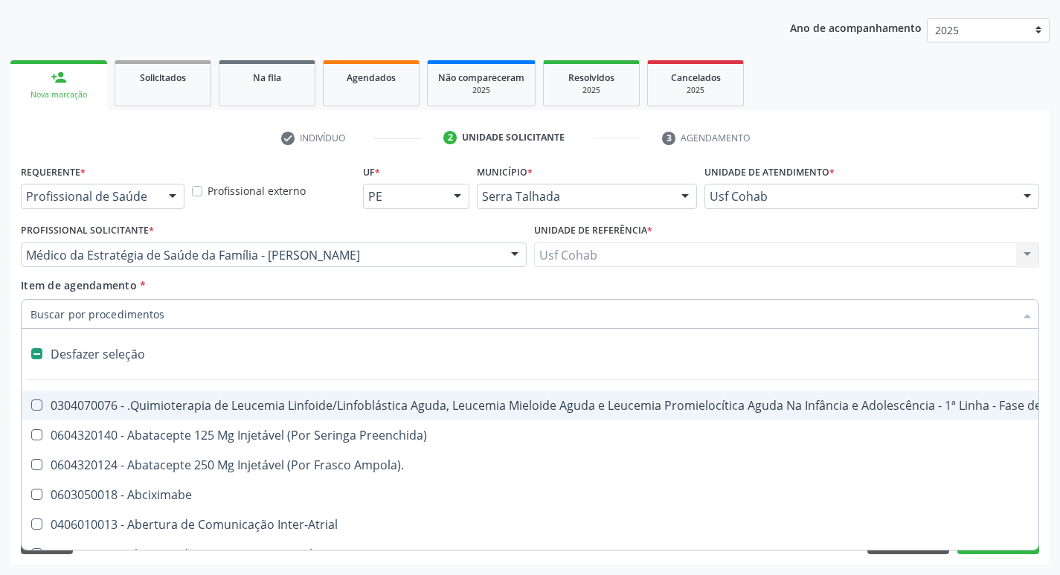
click at [147, 308] on input "Item de agendamento *" at bounding box center [523, 314] width 984 height 30
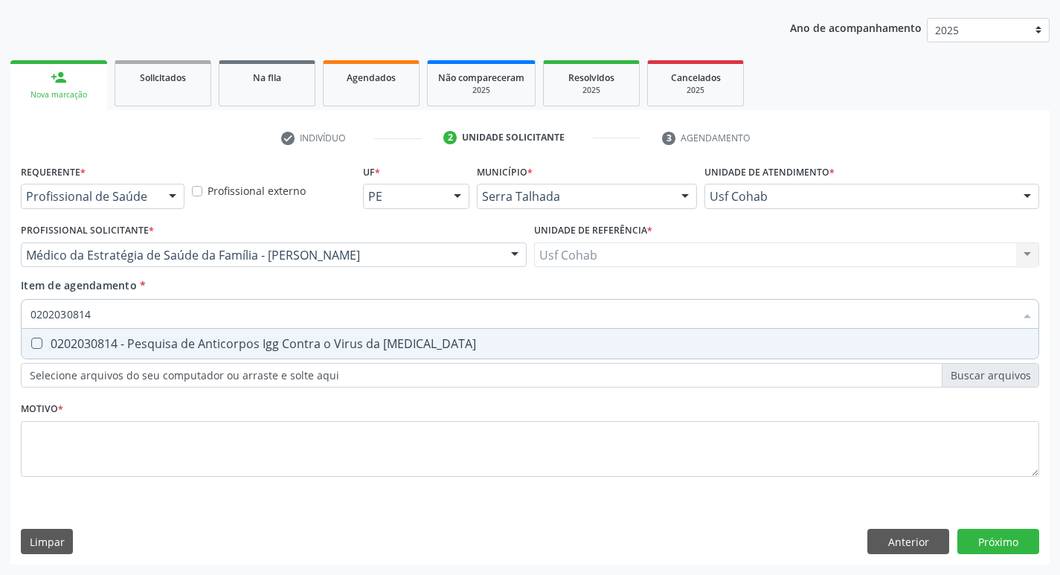
click at [28, 338] on div at bounding box center [27, 344] width 11 height 12
click at [36, 343] on Rubeola at bounding box center [36, 343] width 11 height 11
click at [31, 343] on Rubeola "checkbox" at bounding box center [27, 344] width 10 height 10
drag, startPoint x: 114, startPoint y: 311, endPoint x: 13, endPoint y: 322, distance: 101.8
click at [13, 322] on div "Requerente * Profissional de Saúde Profissional de Saúde Paciente Nenhum result…" at bounding box center [529, 363] width 1039 height 404
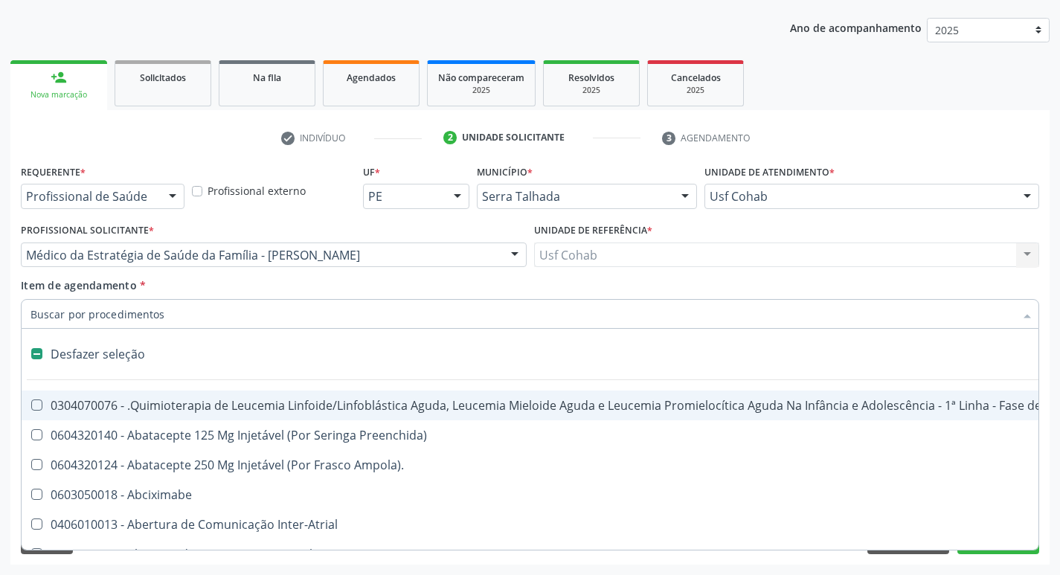
click at [242, 285] on div "Item de agendamento * Desfazer seleção 0304070076 - .Quimioterapia de Leucemia …" at bounding box center [530, 301] width 1019 height 47
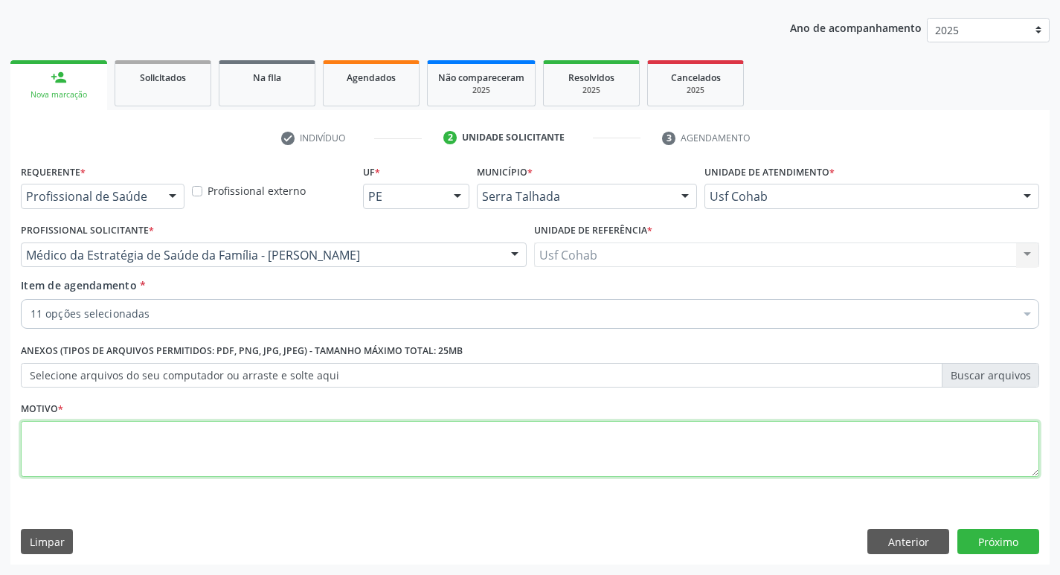
click at [224, 441] on textarea at bounding box center [530, 449] width 1019 height 57
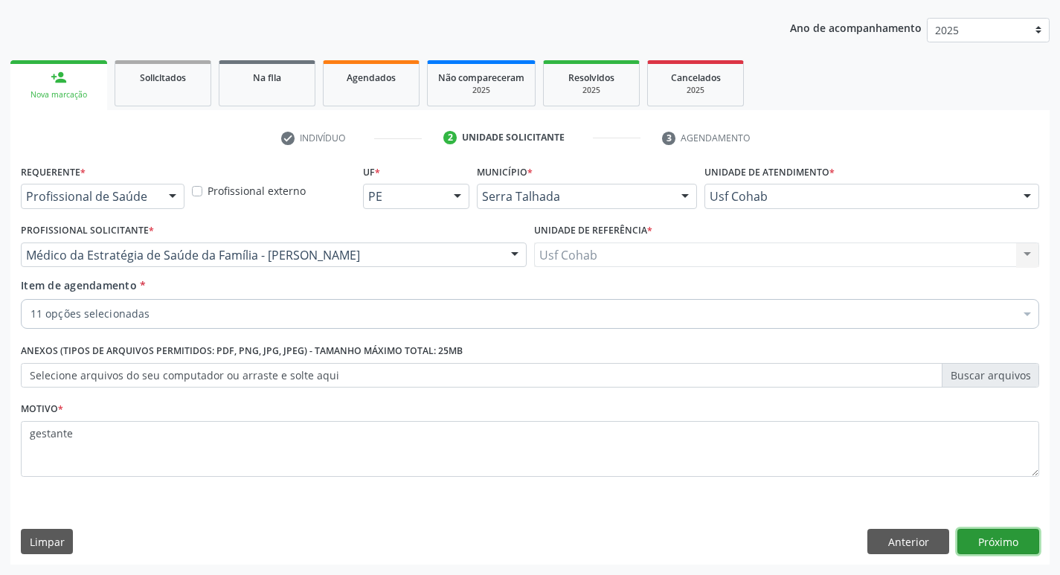
click at [1000, 545] on button "Próximo" at bounding box center [999, 541] width 82 height 25
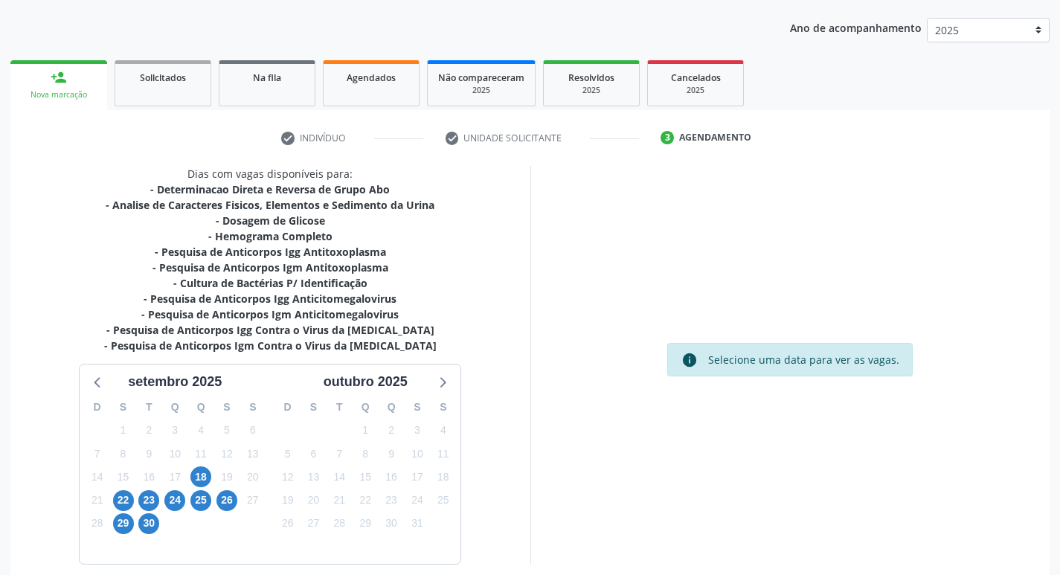
scroll to position [228, 0]
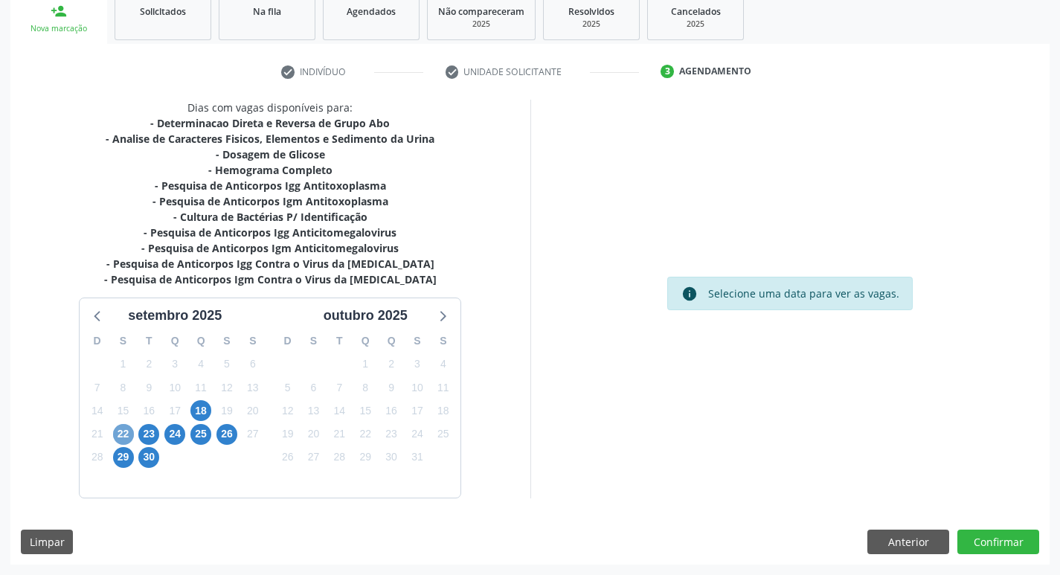
click at [121, 430] on span "22" at bounding box center [123, 434] width 21 height 21
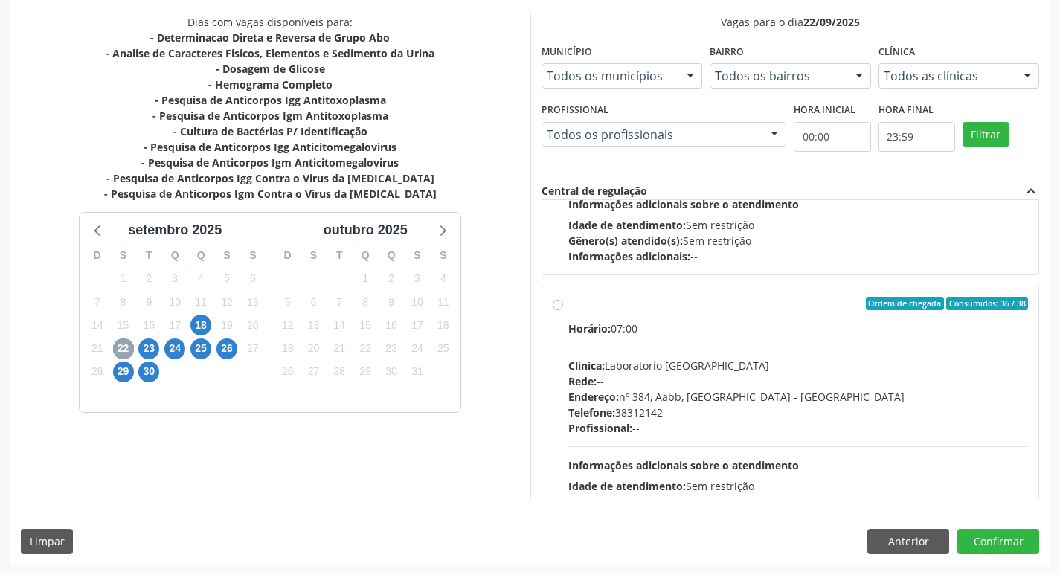
scroll to position [496, 0]
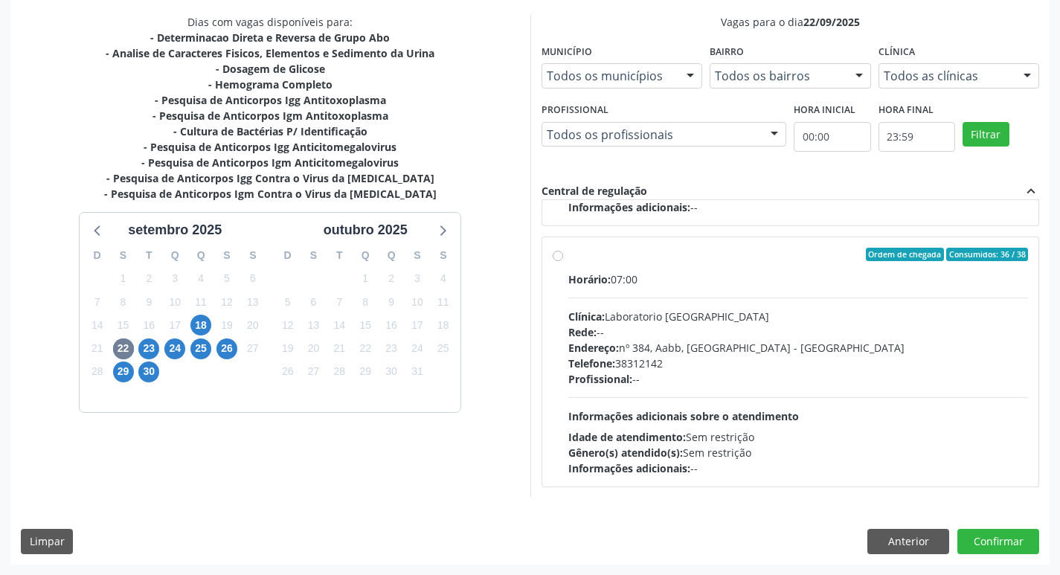
click at [568, 257] on label "Ordem de chegada Consumidos: 36 / 38 Horário: 07:00 Clínica: Laboratorio [GEOGR…" at bounding box center [798, 362] width 461 height 228
click at [561, 257] on input "Ordem de chegada Consumidos: 36 / 38 Horário: 07:00 Clínica: Laboratorio [GEOGR…" at bounding box center [558, 254] width 10 height 13
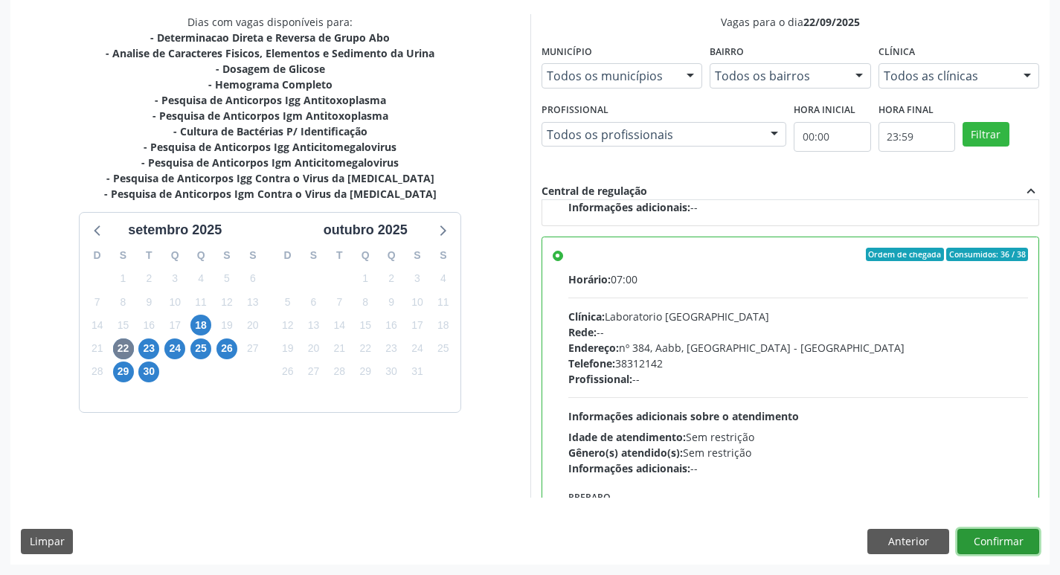
click at [993, 541] on button "Confirmar" at bounding box center [999, 541] width 82 height 25
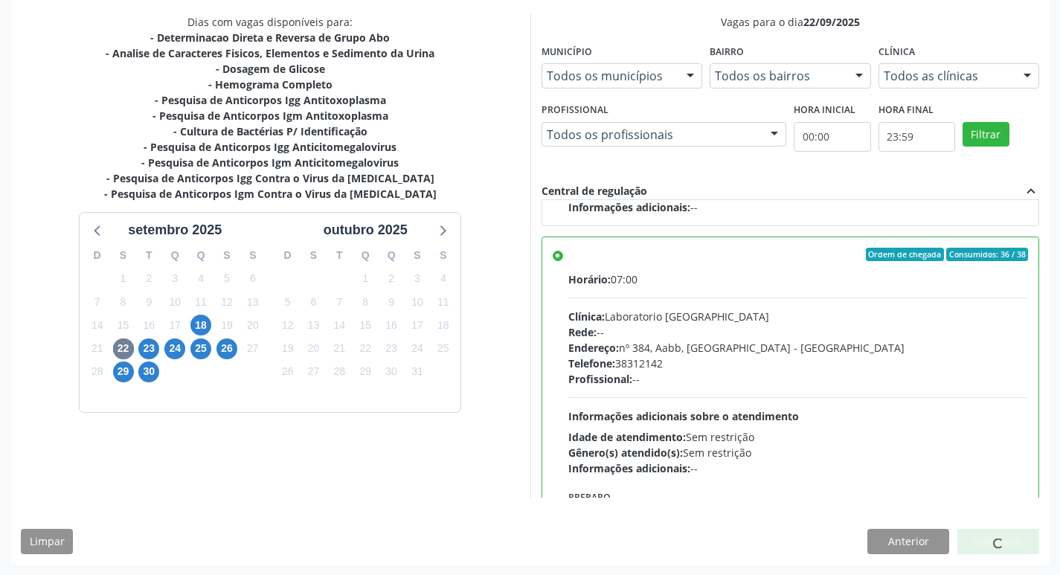
scroll to position [231, 0]
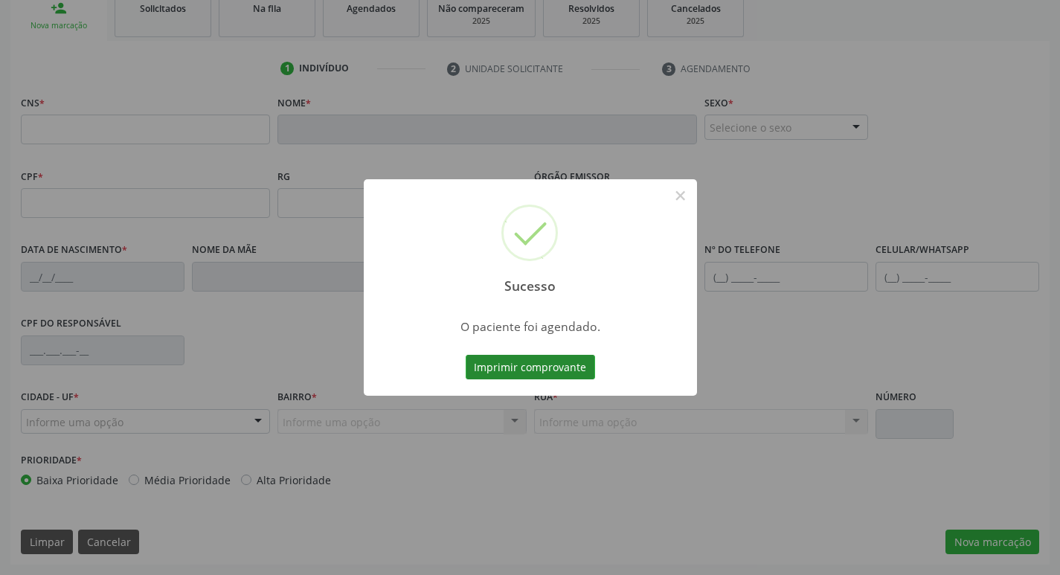
click at [563, 362] on button "Imprimir comprovante" at bounding box center [530, 367] width 129 height 25
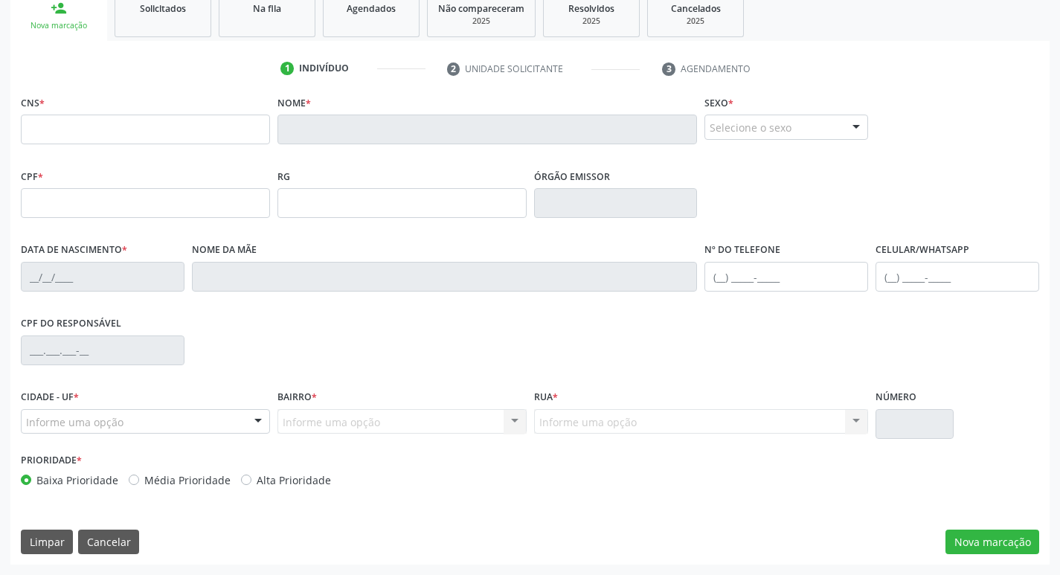
scroll to position [231, 0]
click at [77, 26] on div "Nova marcação" at bounding box center [59, 25] width 76 height 11
click at [156, 13] on span "Solicitados" at bounding box center [163, 8] width 46 height 13
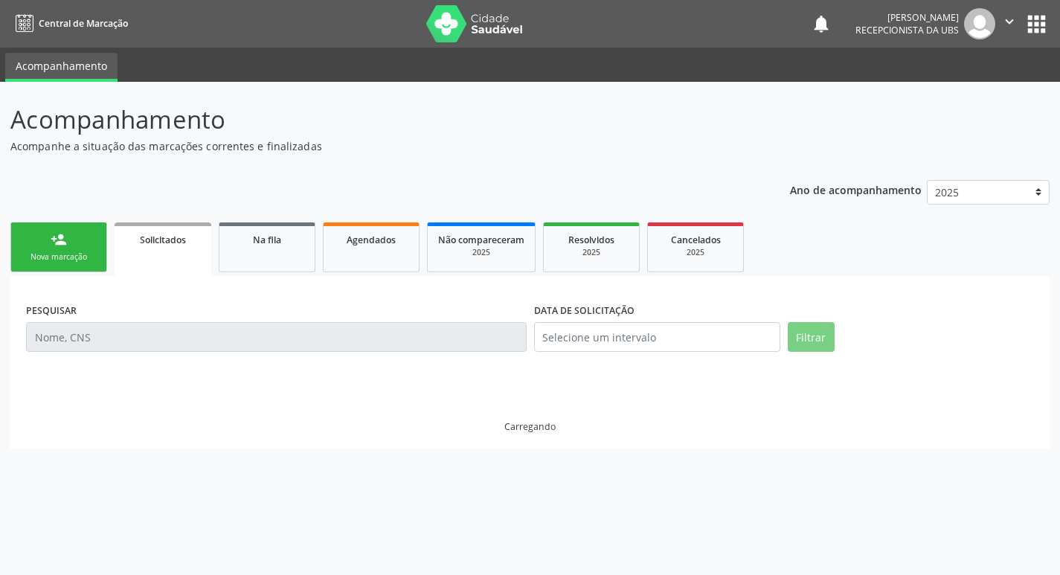
scroll to position [0, 0]
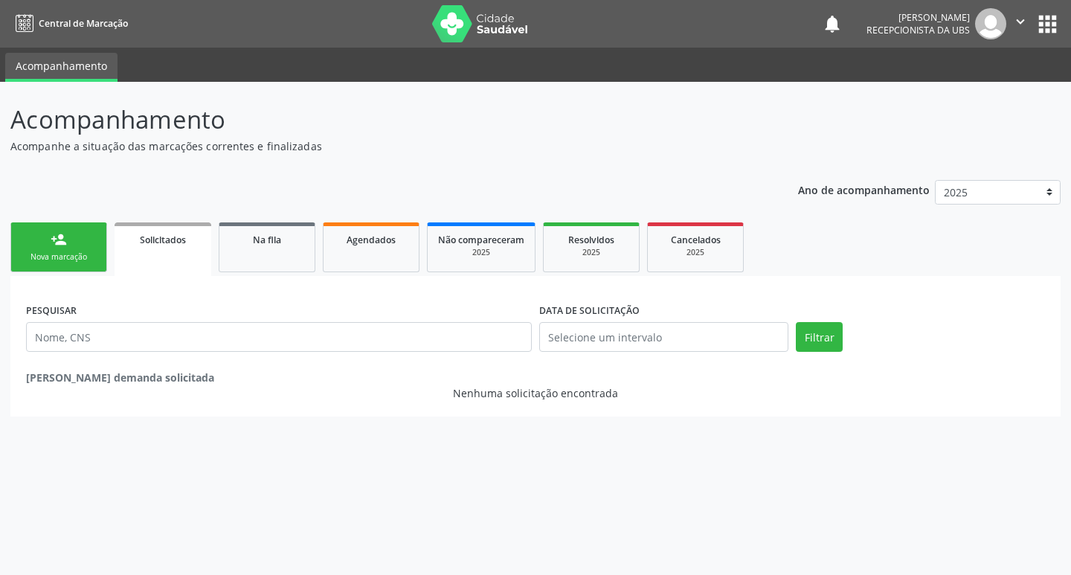
click at [51, 230] on link "person_add Nova marcação" at bounding box center [58, 247] width 97 height 50
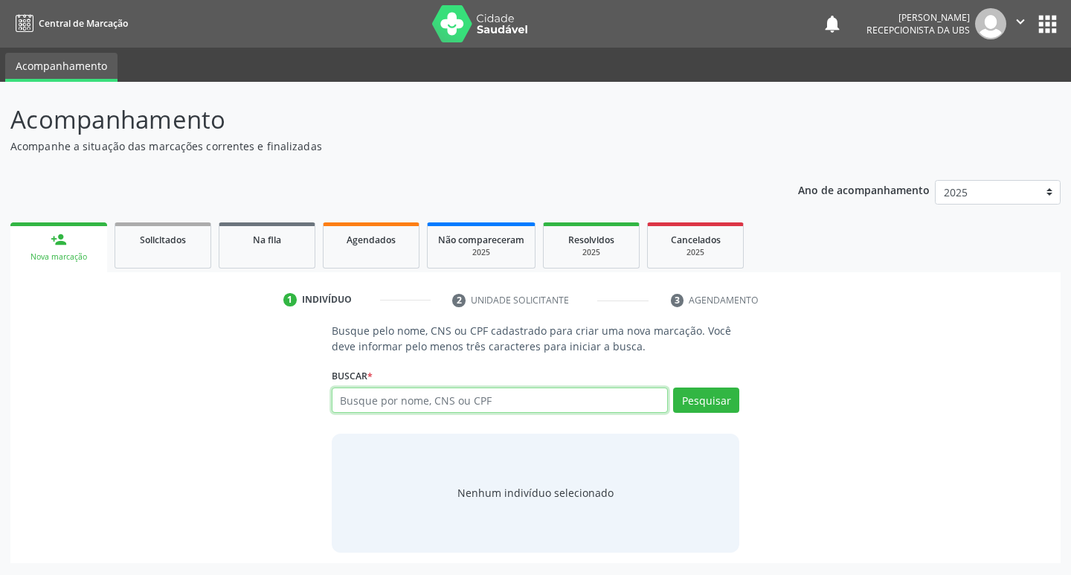
click at [350, 407] on input "text" at bounding box center [500, 400] width 337 height 25
type input "700506197139650"
click at [691, 397] on button "Pesquisar" at bounding box center [706, 400] width 66 height 25
type input "700506197139650"
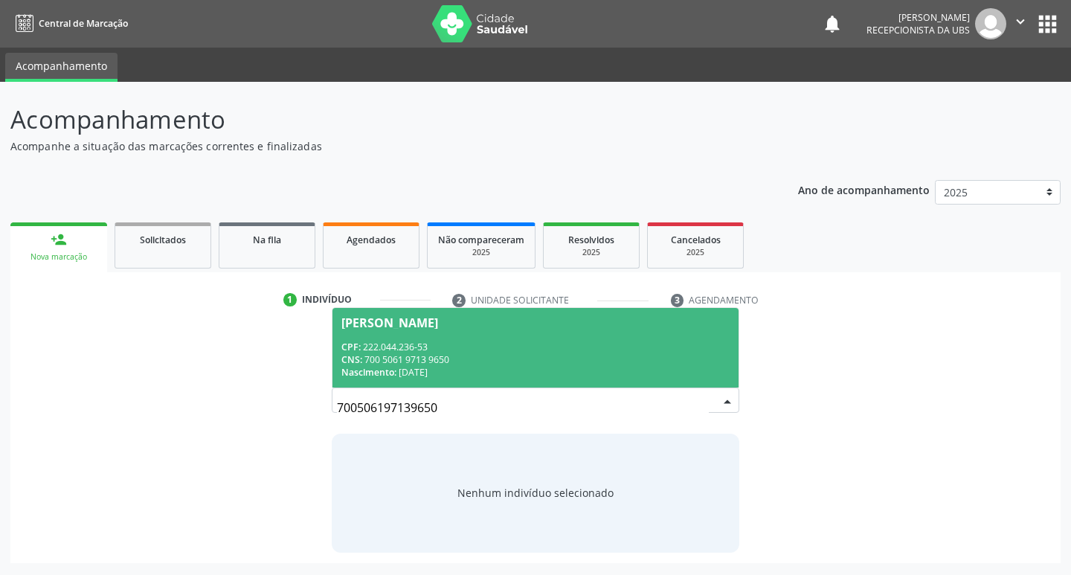
drag, startPoint x: 677, startPoint y: 397, endPoint x: 431, endPoint y: 359, distance: 249.2
click at [431, 359] on div "CNS: 700 5061 9713 9650" at bounding box center [536, 359] width 389 height 13
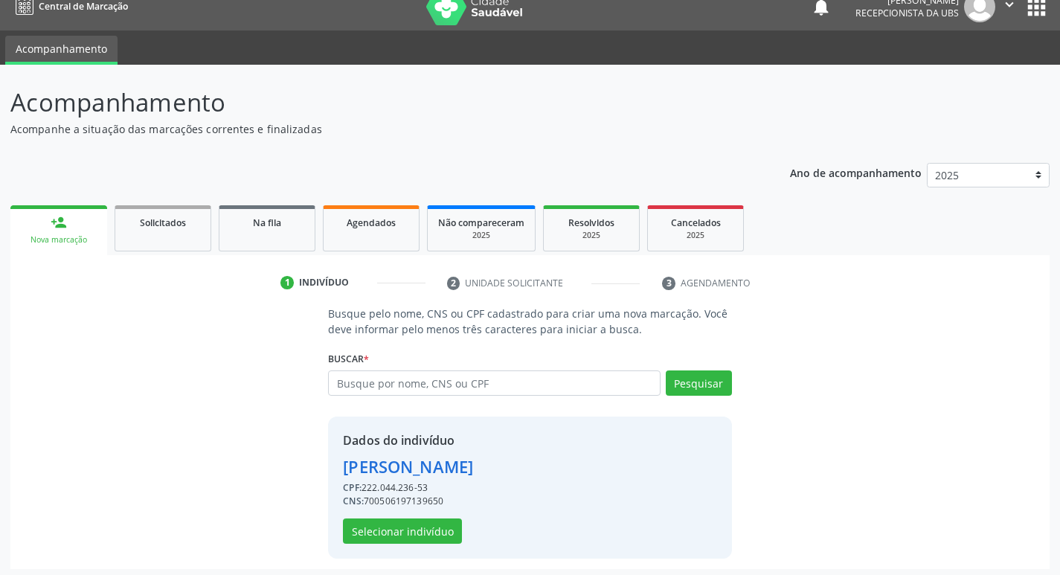
scroll to position [22, 0]
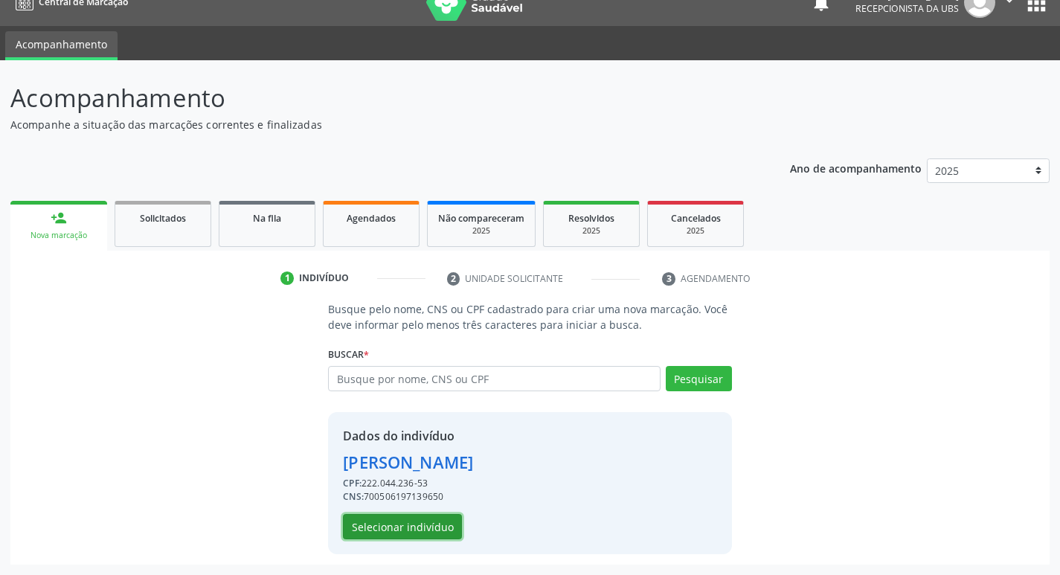
click at [420, 517] on button "Selecionar indivíduo" at bounding box center [402, 526] width 119 height 25
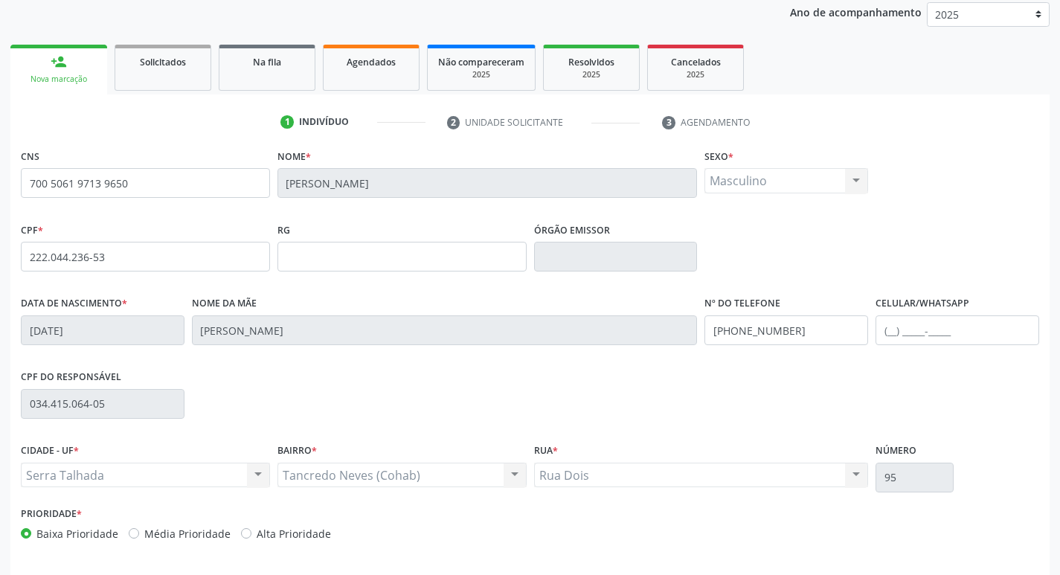
scroll to position [231, 0]
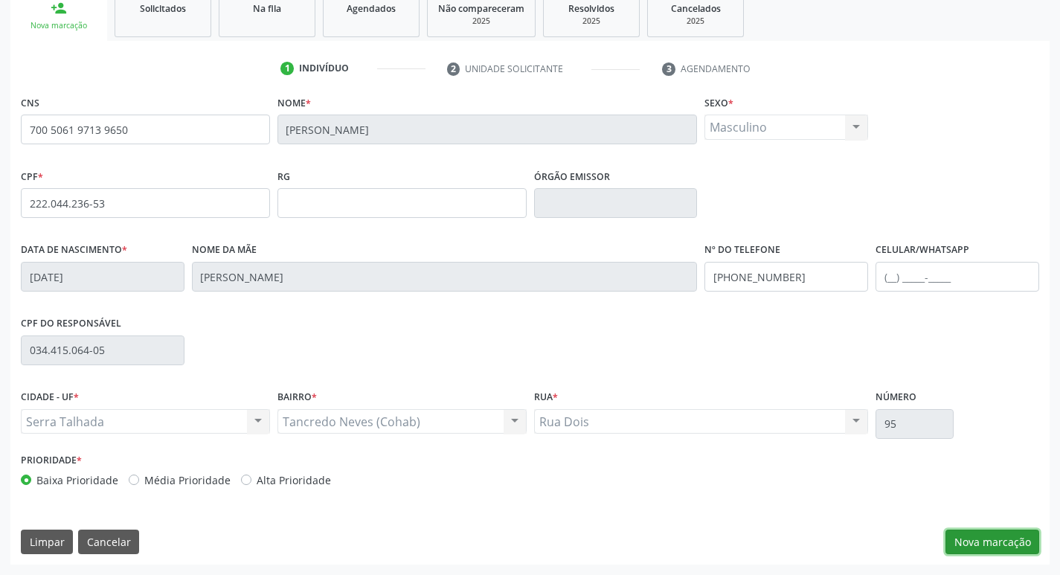
click at [1003, 536] on button "Nova marcação" at bounding box center [993, 542] width 94 height 25
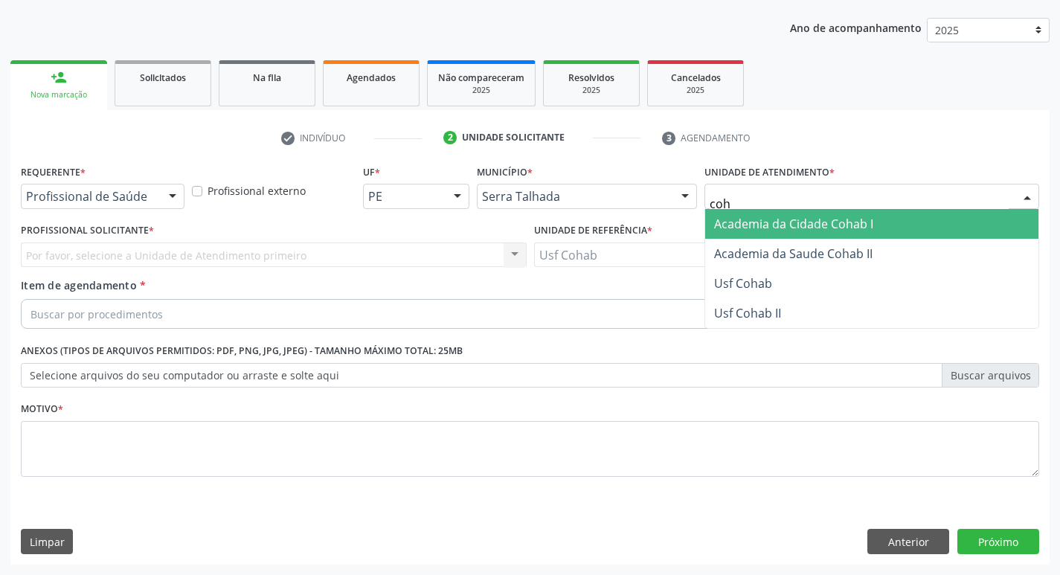
type input "coha"
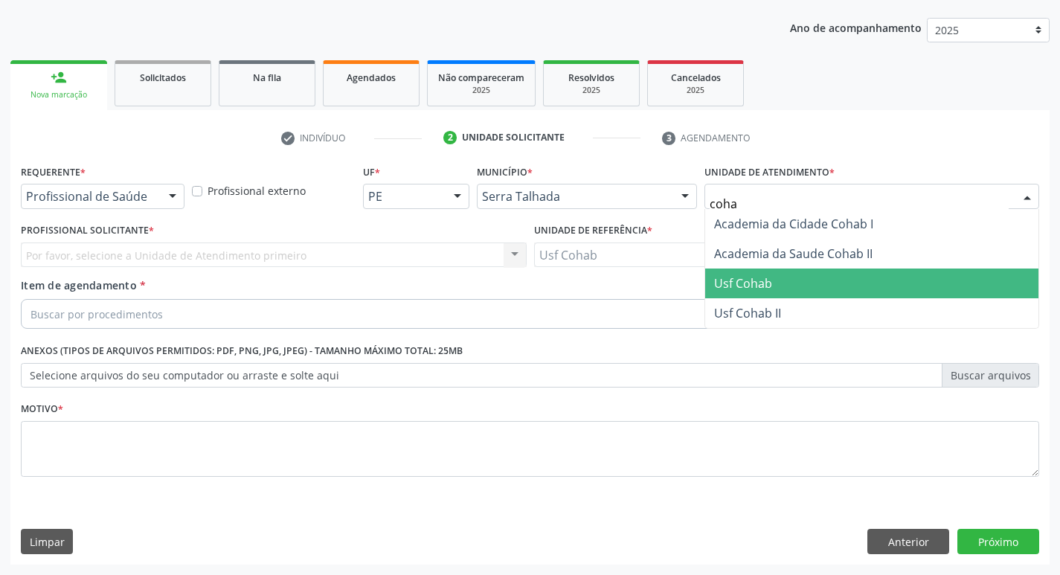
click at [789, 283] on span "Usf Cohab" at bounding box center [871, 284] width 333 height 30
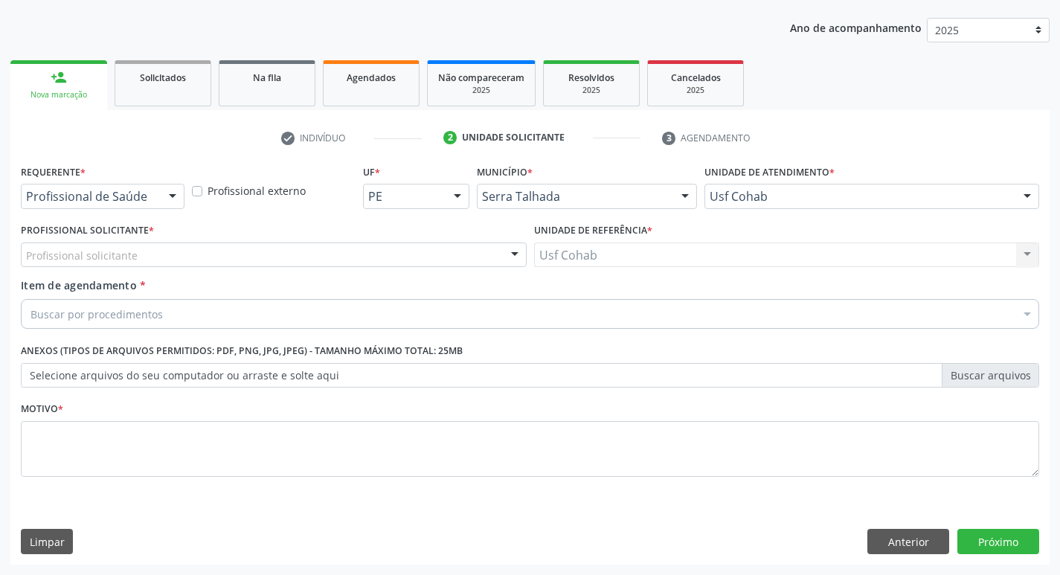
click at [166, 257] on div "Profissional solicitante" at bounding box center [274, 255] width 506 height 25
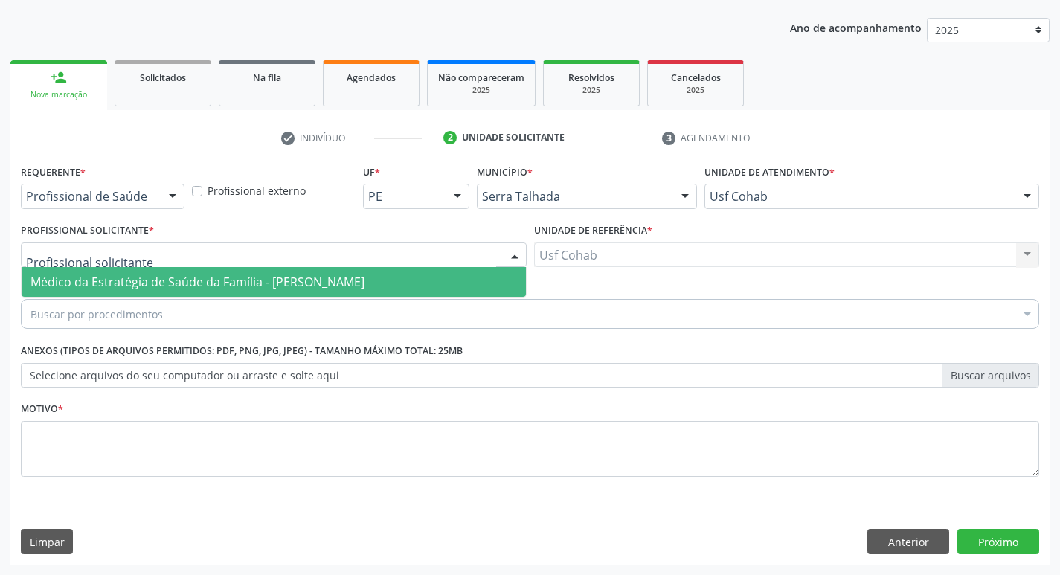
click at [166, 283] on span "Médico da Estratégia de Saúde da Família - [PERSON_NAME]" at bounding box center [198, 282] width 334 height 16
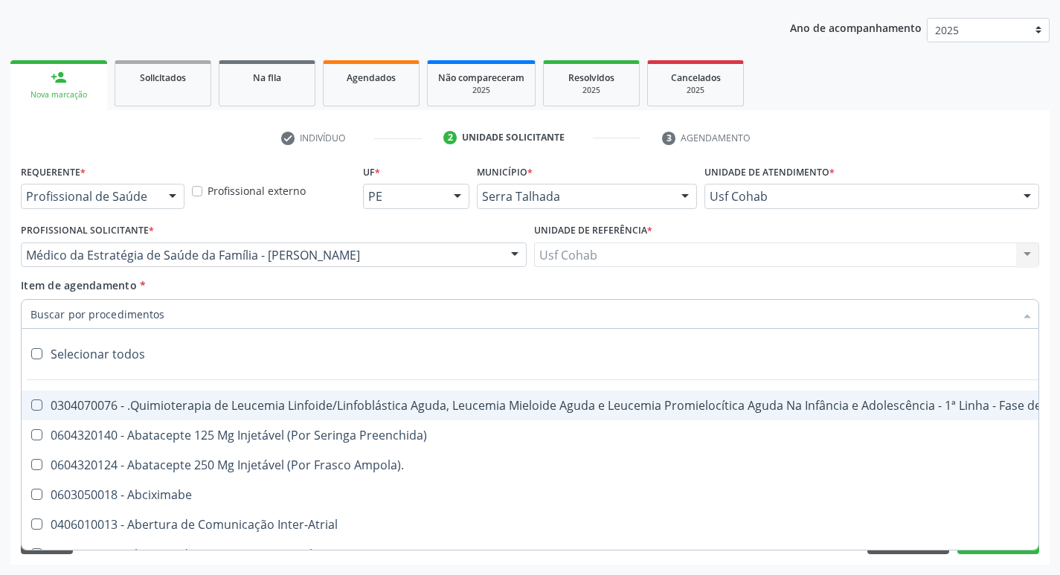
click at [220, 309] on input "Item de agendamento *" at bounding box center [523, 314] width 984 height 30
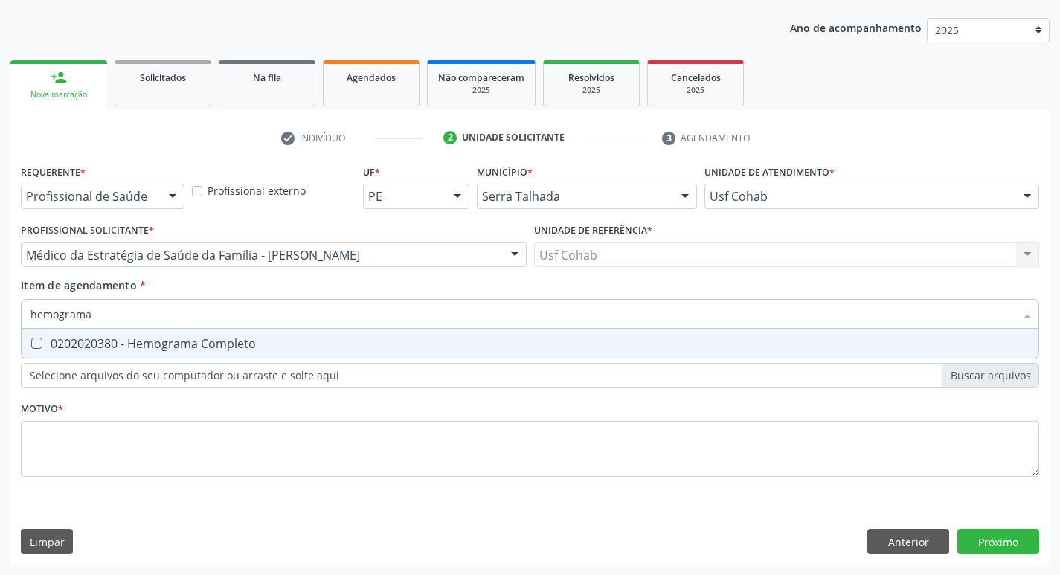
type input "hemograma"
click at [33, 338] on Completo at bounding box center [36, 343] width 11 height 11
click at [31, 339] on Completo "checkbox" at bounding box center [27, 344] width 10 height 10
checkbox Completo "true"
drag, startPoint x: 88, startPoint y: 311, endPoint x: 0, endPoint y: 318, distance: 88.1
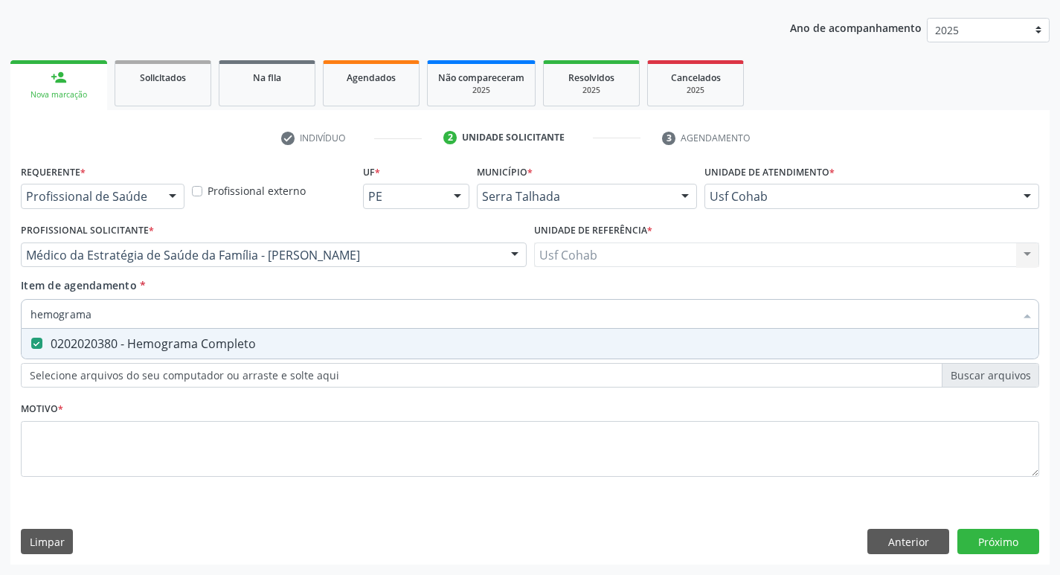
click at [0, 318] on div "Acompanhamento Acompanhe a situação das marcações correntes e finalizadas Relat…" at bounding box center [530, 248] width 1060 height 656
checkbox Completo "false"
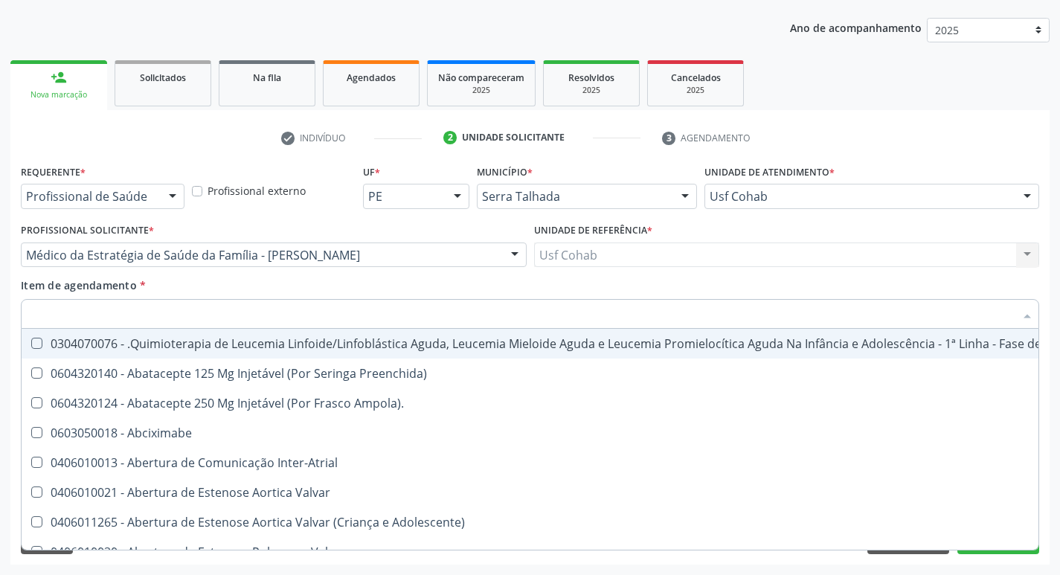
click at [109, 321] on input "Item de agendamento *" at bounding box center [523, 314] width 984 height 30
type input "g"
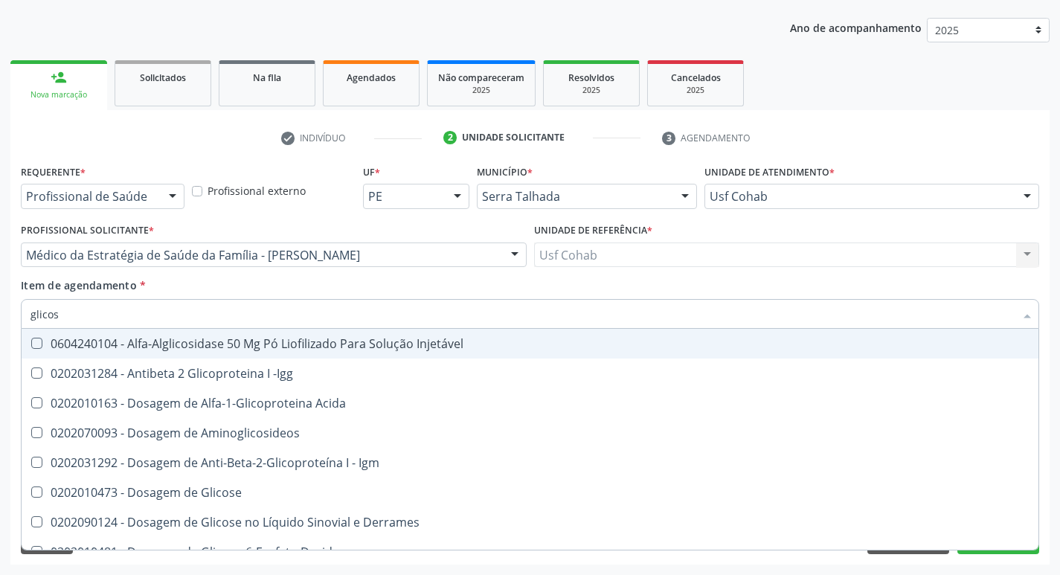
type input "glicose"
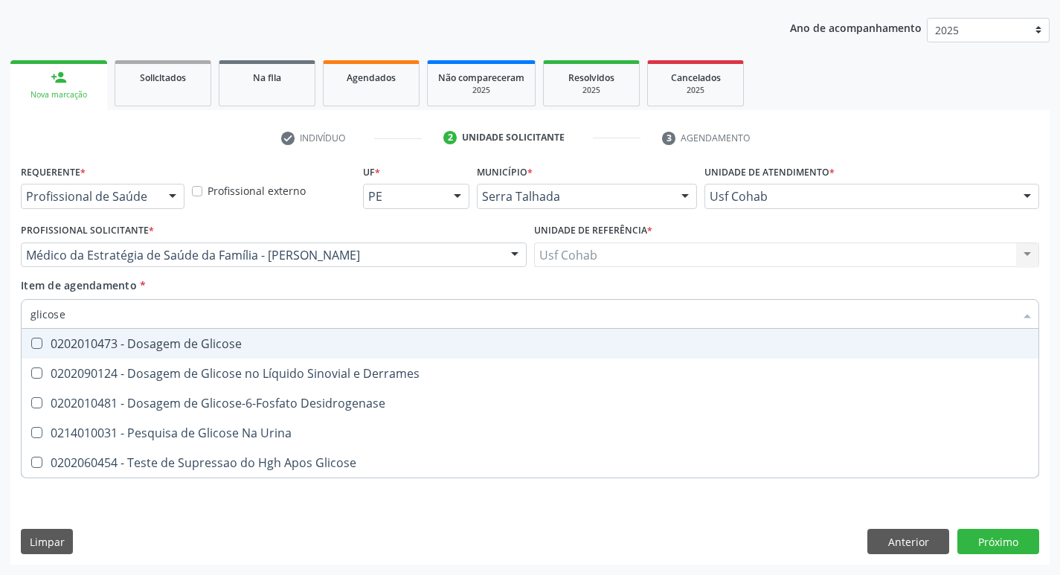
drag, startPoint x: 40, startPoint y: 341, endPoint x: 99, endPoint y: 316, distance: 63.7
click at [40, 340] on Glicose at bounding box center [36, 343] width 11 height 11
click at [31, 340] on Glicose "checkbox" at bounding box center [27, 344] width 10 height 10
checkbox Glicose "true"
drag, startPoint x: 63, startPoint y: 307, endPoint x: 0, endPoint y: 296, distance: 63.4
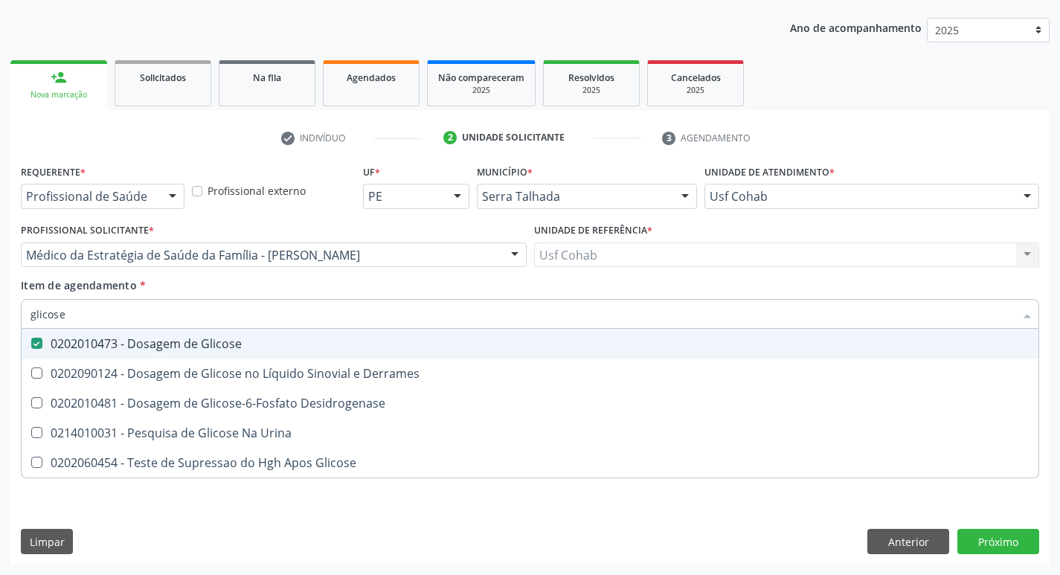
click at [0, 297] on div "Acompanhamento Acompanhe a situação das marcações correntes e finalizadas Relat…" at bounding box center [530, 248] width 1060 height 656
checkbox Glicose "false"
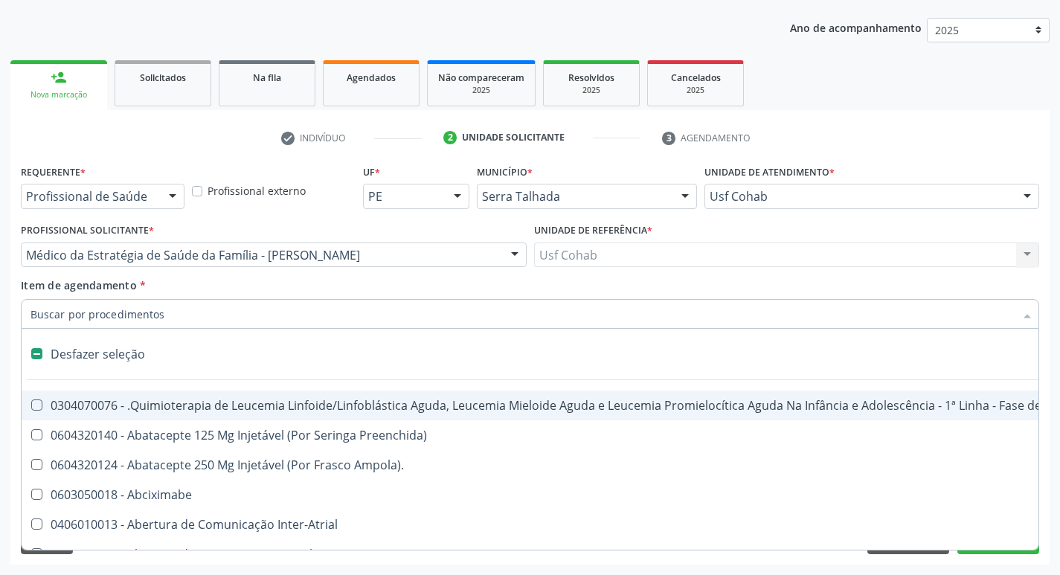
click at [140, 316] on input "Item de agendamento *" at bounding box center [523, 314] width 984 height 30
type input "h"
checkbox Queimado "true"
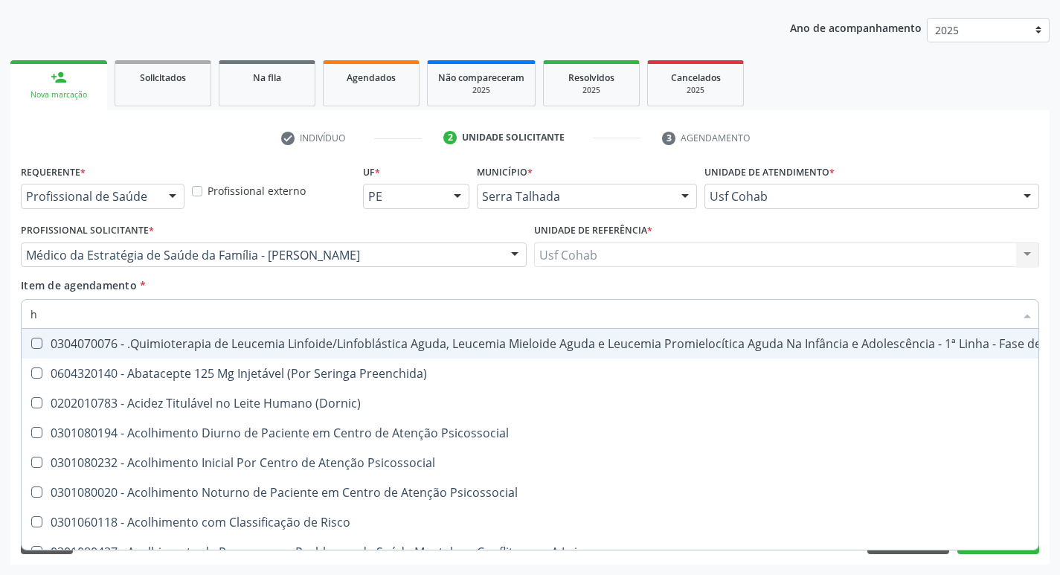
type input "he"
checkbox Removível "true"
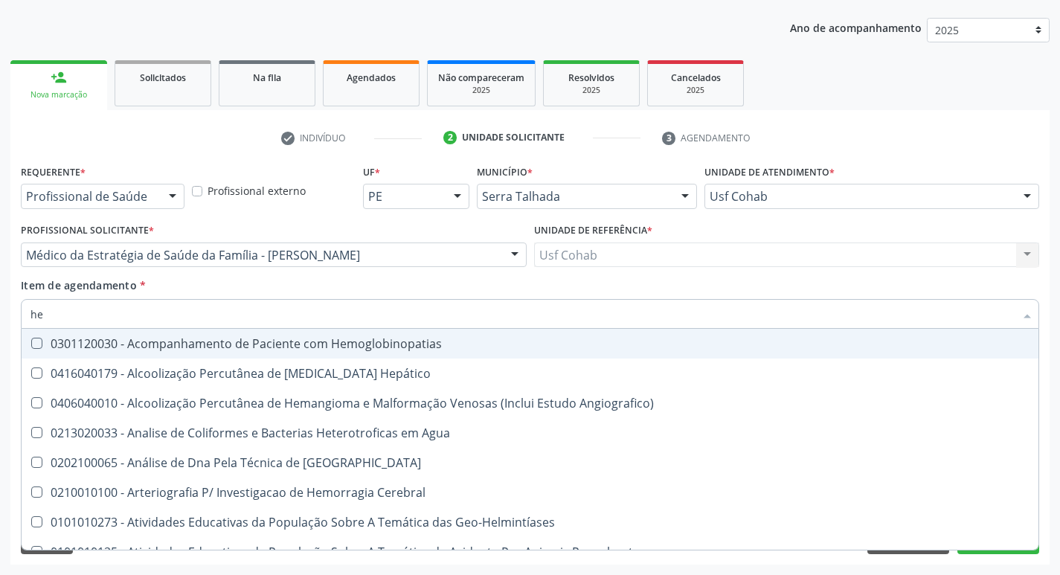
type input "hem"
checkbox II "true"
checkbox Completo "false"
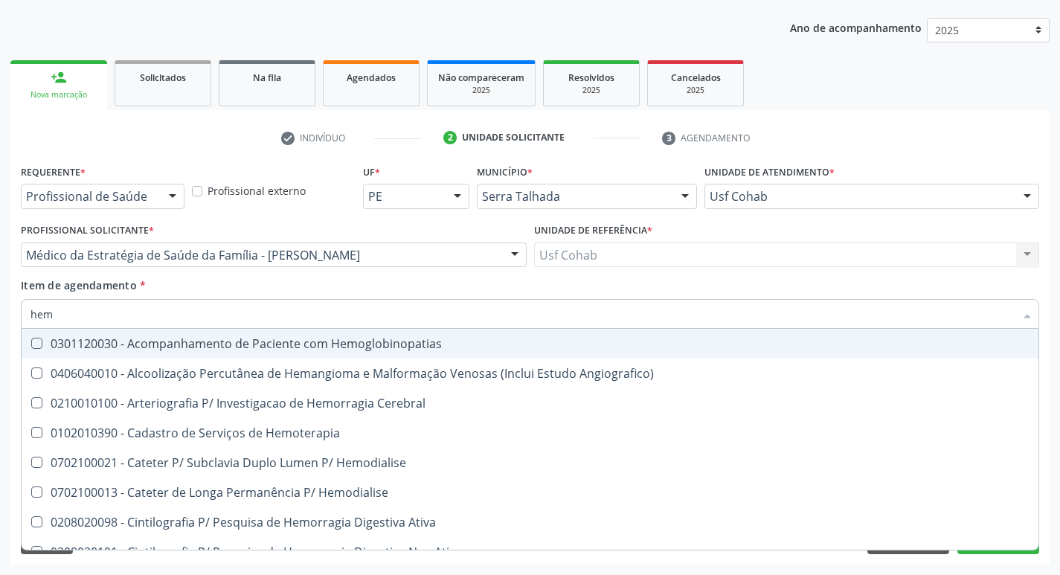
type input "hemo"
checkbox Retro-Retal "true"
checkbox Completo "false"
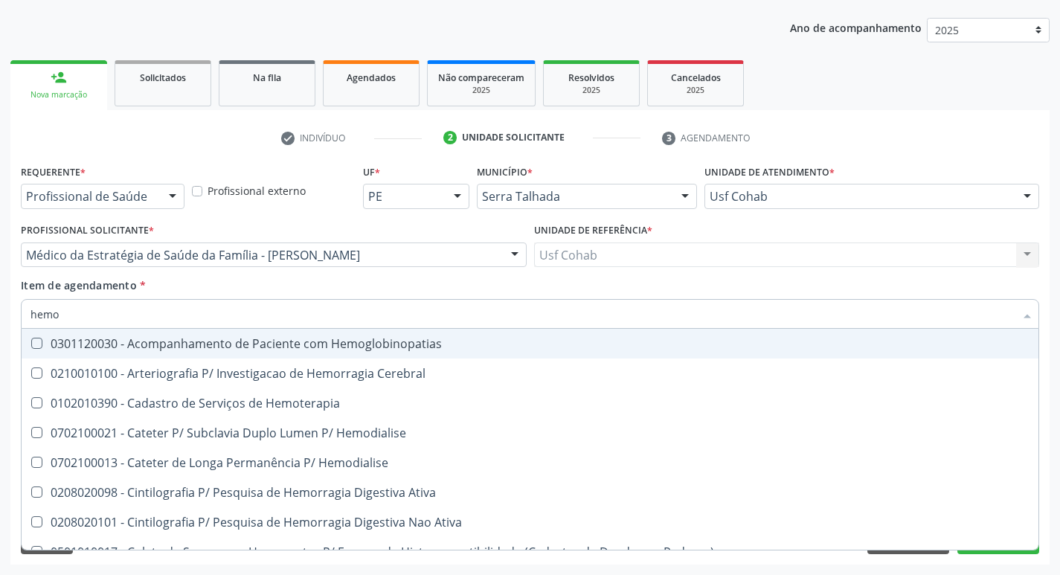
type input "hemog"
checkbox Carboxi-Hemoglobina "true"
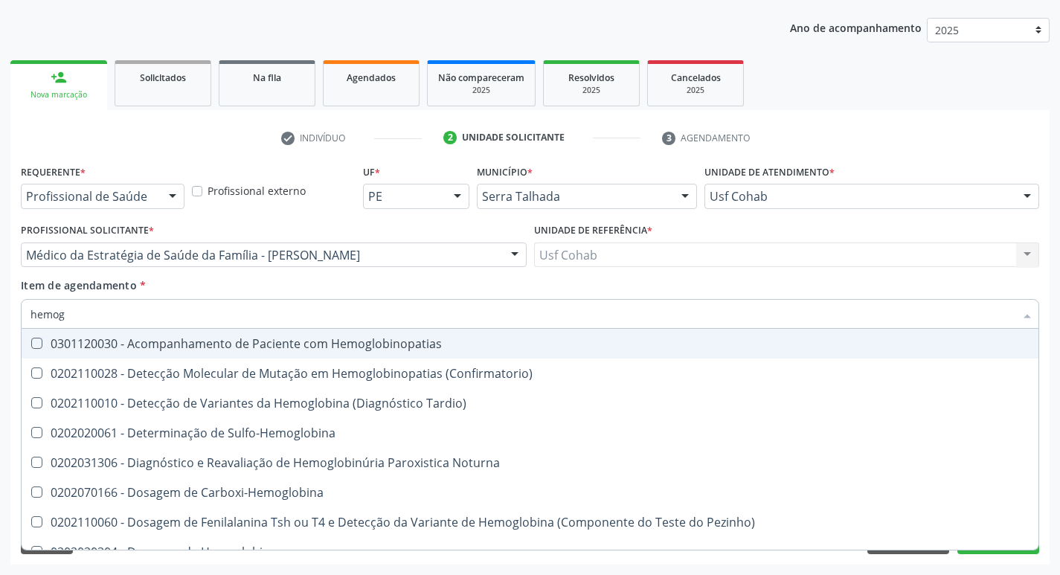
type input "hemogl"
checkbox Completo "false"
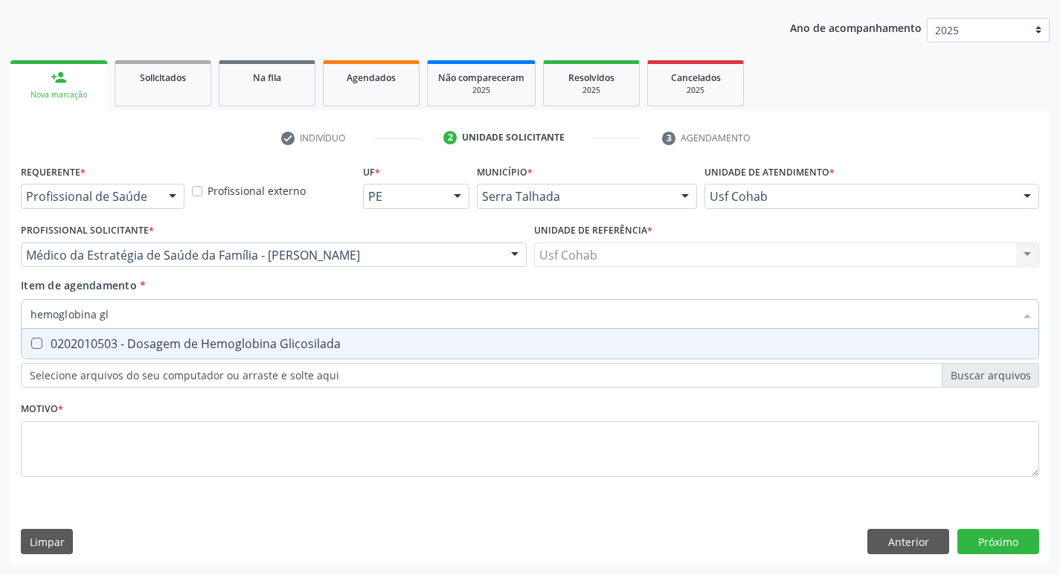
type input "hemoglobina gli"
click at [40, 345] on Glicosilada at bounding box center [36, 343] width 11 height 11
click at [31, 345] on Glicosilada "checkbox" at bounding box center [27, 344] width 10 height 10
checkbox Glicosilada "true"
drag, startPoint x: 129, startPoint y: 318, endPoint x: 14, endPoint y: 313, distance: 115.5
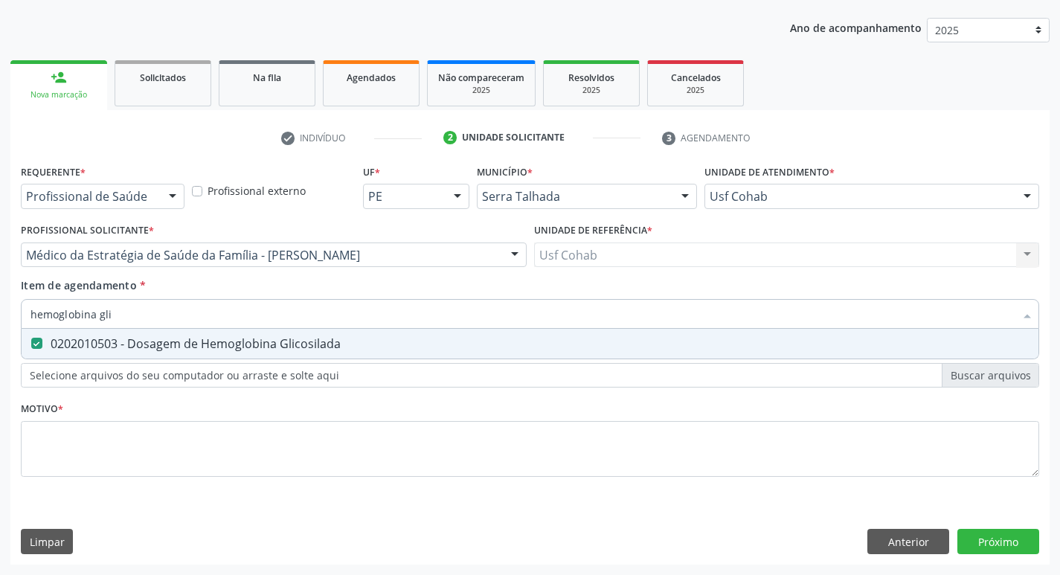
click at [0, 316] on div "Acompanhamento Acompanhe a situação das marcações correntes e finalizadas Relat…" at bounding box center [530, 248] width 1060 height 656
checkbox Glicosilada "false"
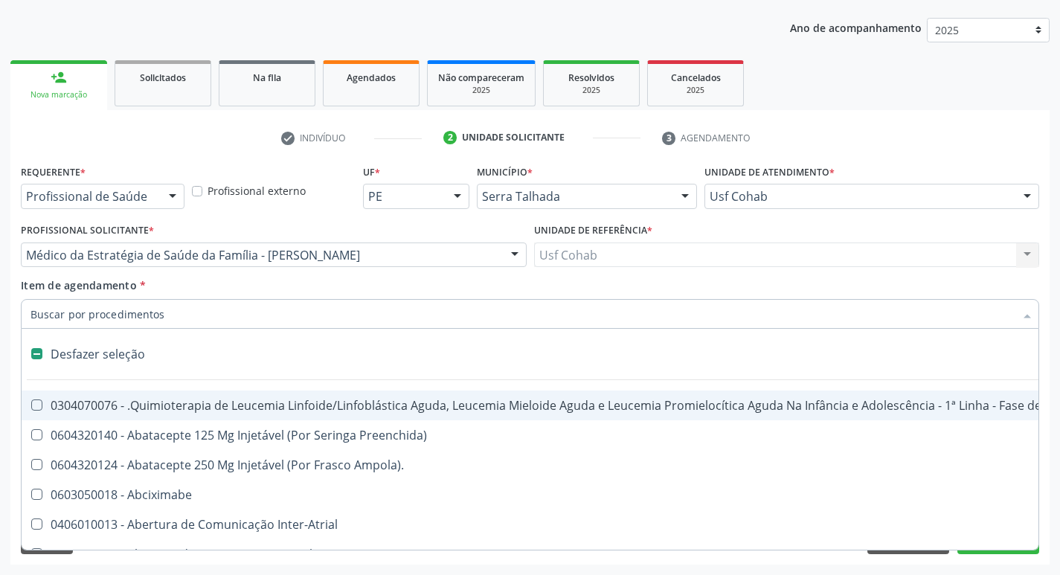
click at [134, 313] on input "Item de agendamento *" at bounding box center [523, 314] width 984 height 30
type input "2"
checkbox Percutanea "true"
checkbox Unidades "true"
type input "20"
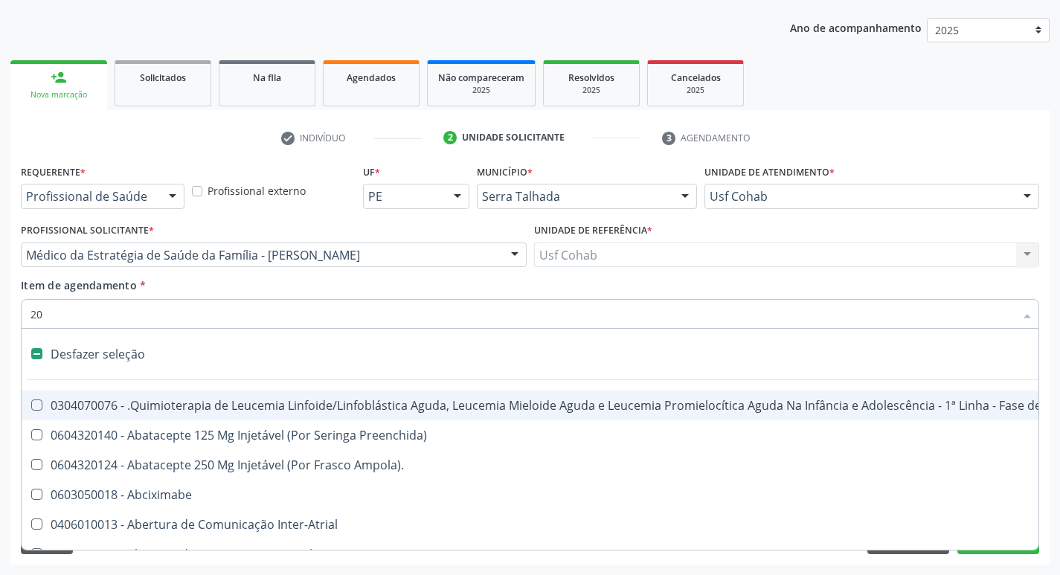
checkbox Hemoterapia "true"
checkbox Padrão "true"
checkbox Percutanea "false"
checkbox Cerebral "true"
checkbox Unidades "false"
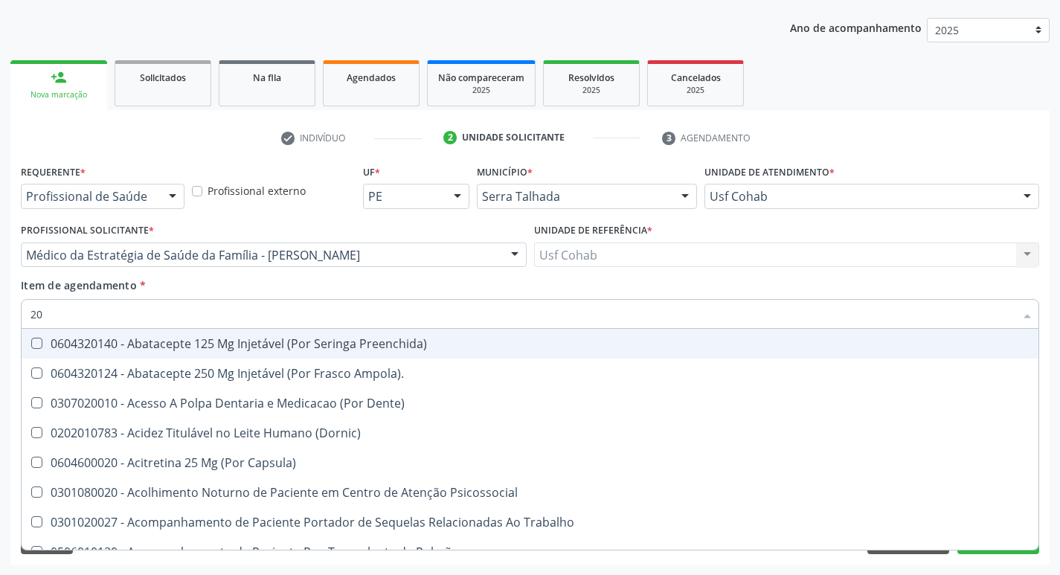
type input "202"
checkbox Linha "true"
checkbox Bilateral "true"
checkbox Creatinina "true"
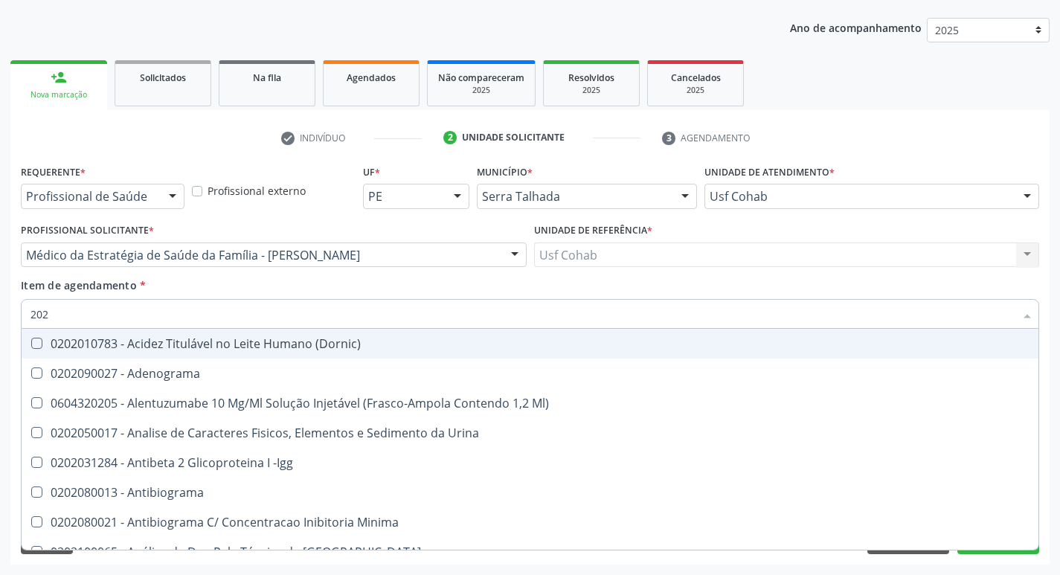
type input "2020"
checkbox X "true"
checkbox Serico "true"
checkbox Glicose "false"
checkbox Glicosilada "false"
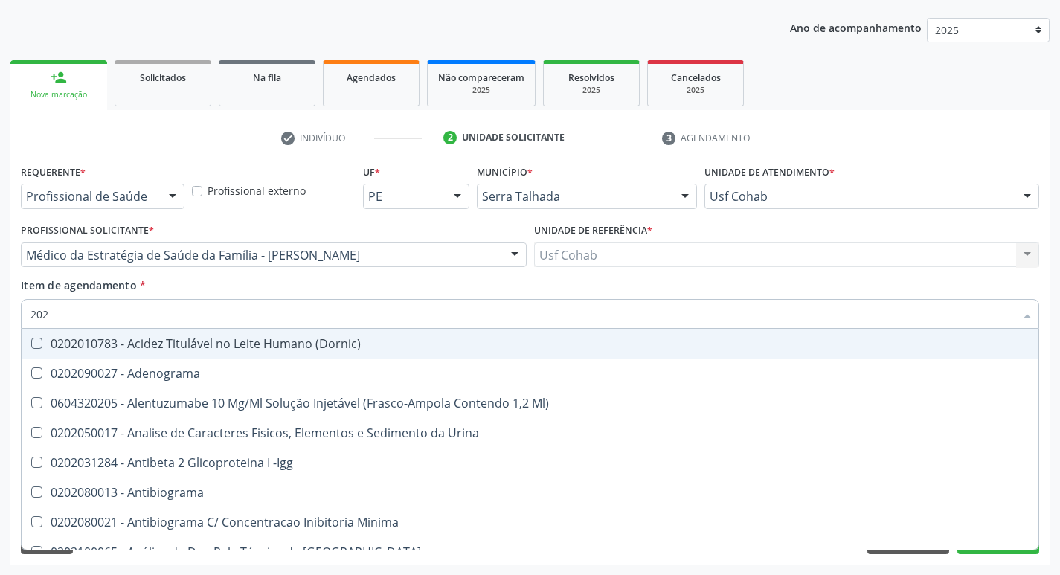
checkbox B12 "true"
checkbox Completo "false"
type input "20202"
checkbox \(Pos-Pasteurização\) "true"
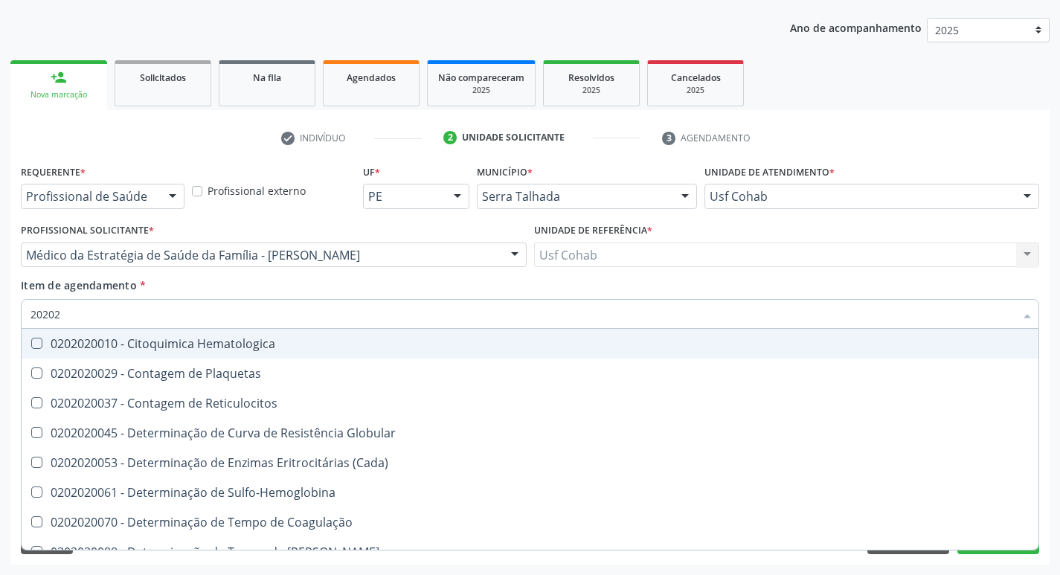
type input "202020"
checkbox Hematocrito "true"
checkbox Completo "false"
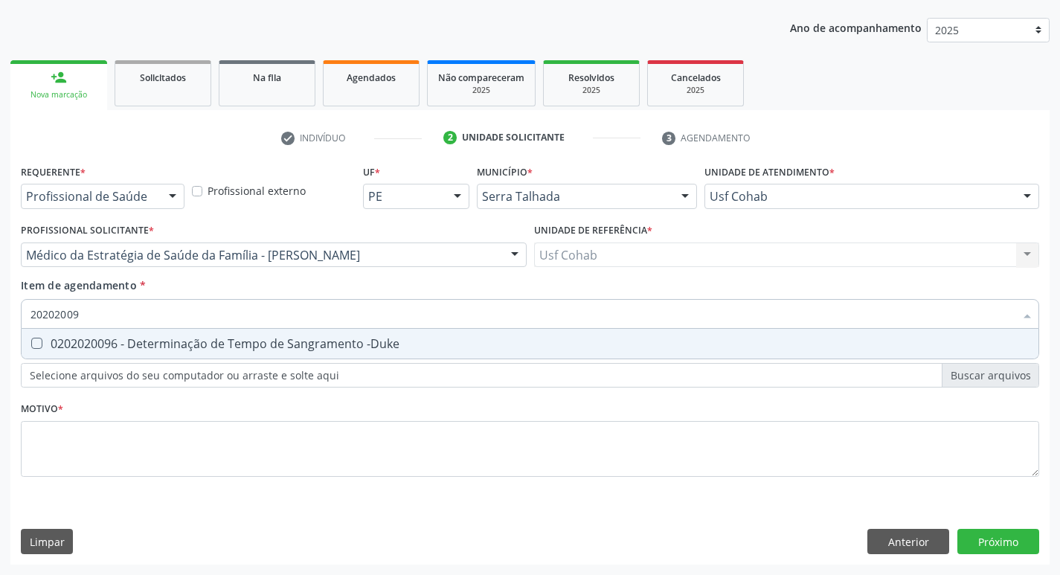
type input "202020096"
click at [32, 339] on -Duke at bounding box center [36, 343] width 11 height 11
click at [31, 339] on -Duke "checkbox" at bounding box center [27, 344] width 10 height 10
checkbox -Duke "true"
type input "2020200"
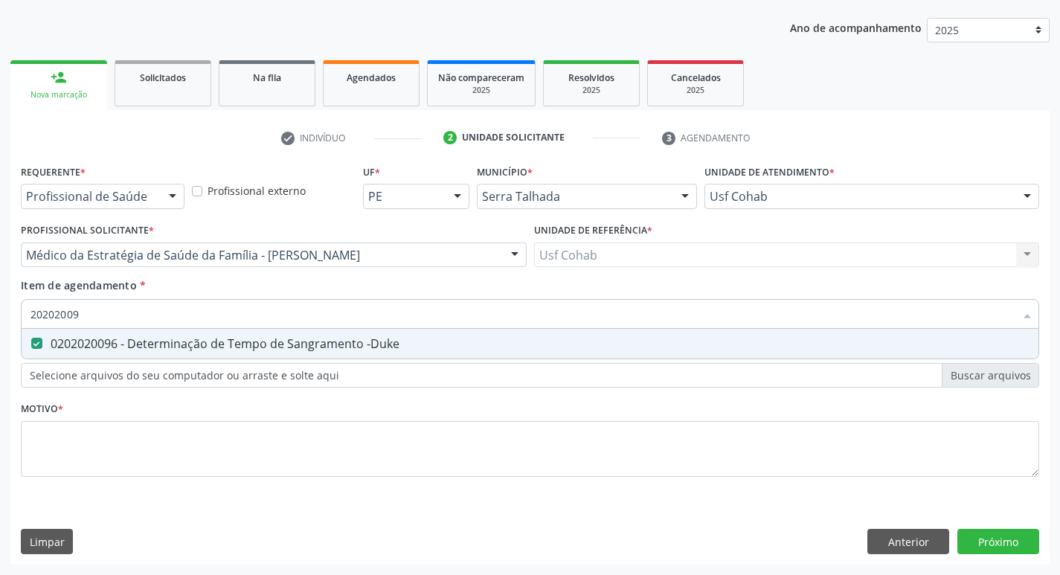
checkbox -Duke "false"
type input "202020070"
click at [36, 344] on Coagulação at bounding box center [36, 343] width 11 height 11
click at [31, 344] on Coagulação "checkbox" at bounding box center [27, 344] width 10 height 10
checkbox Coagulação "true"
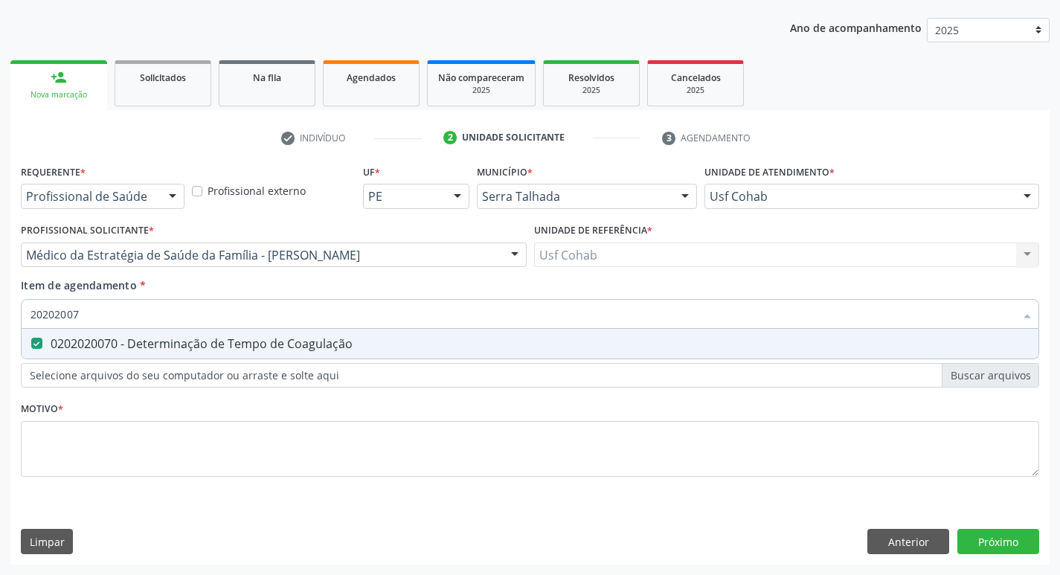
type input "2020200"
checkbox Coagulação "false"
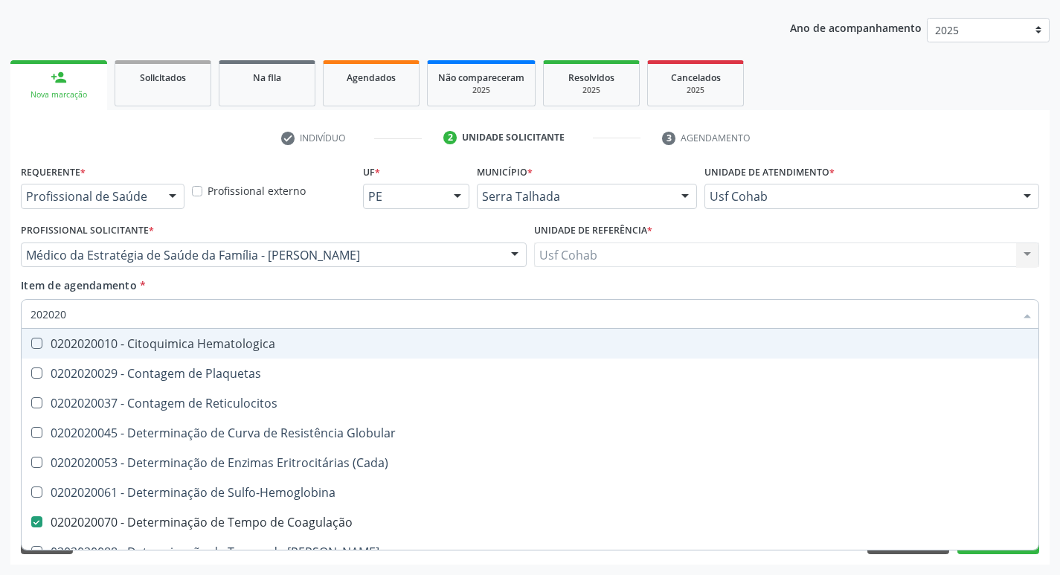
type input "2020201"
checkbox Coagulação "false"
checkbox -Duke "false"
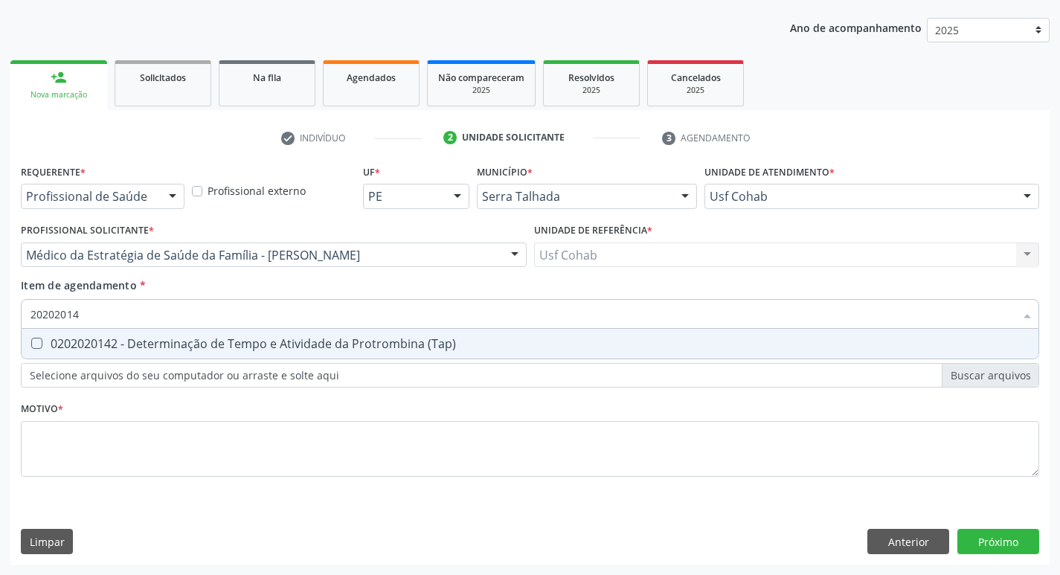
type input "202020142"
click at [33, 344] on \(Tap\) at bounding box center [36, 343] width 11 height 11
click at [31, 344] on \(Tap\) "checkbox" at bounding box center [27, 344] width 10 height 10
checkbox \(Tap\) "true"
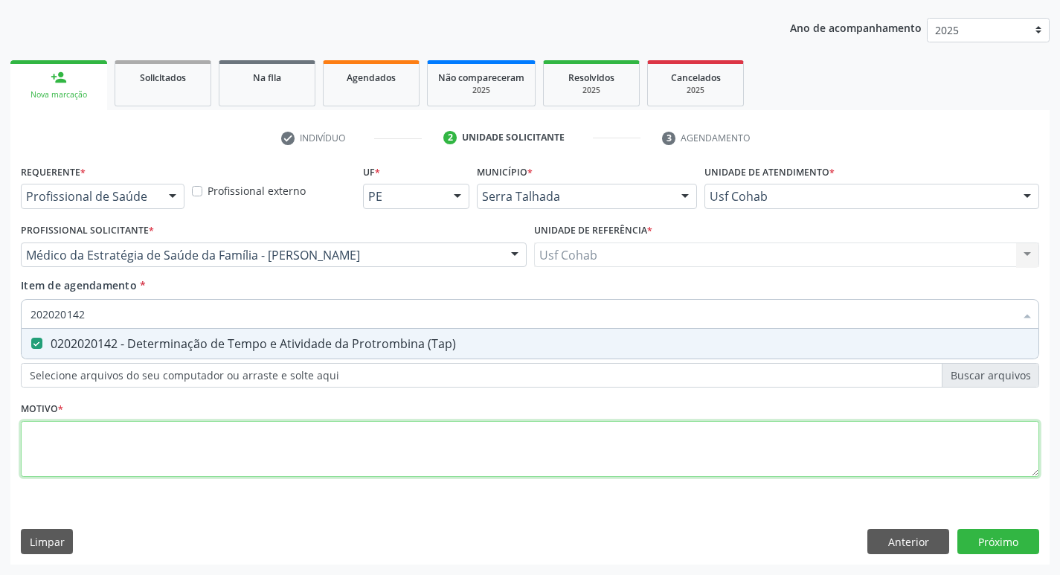
click at [106, 446] on div "Requerente * Profissional de Saúde Profissional de Saúde Paciente Nenhum result…" at bounding box center [530, 329] width 1019 height 337
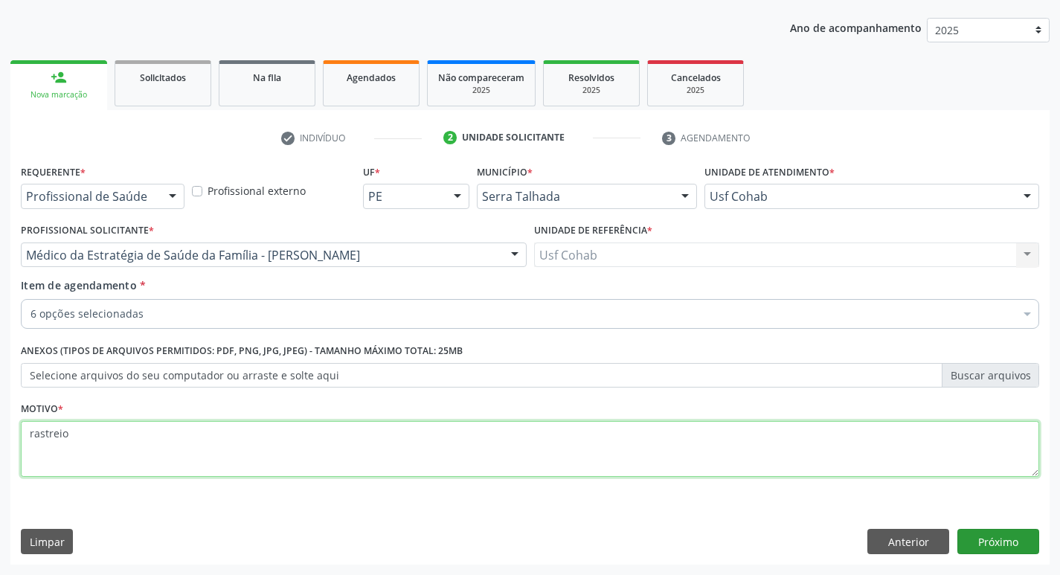
type textarea "rastreio"
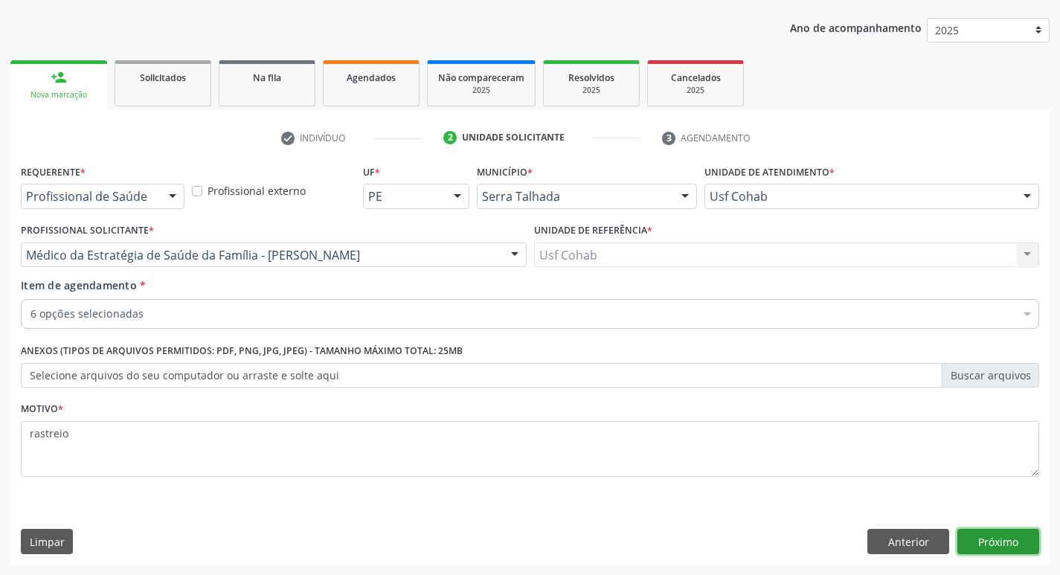
click at [983, 542] on button "Próximo" at bounding box center [999, 541] width 82 height 25
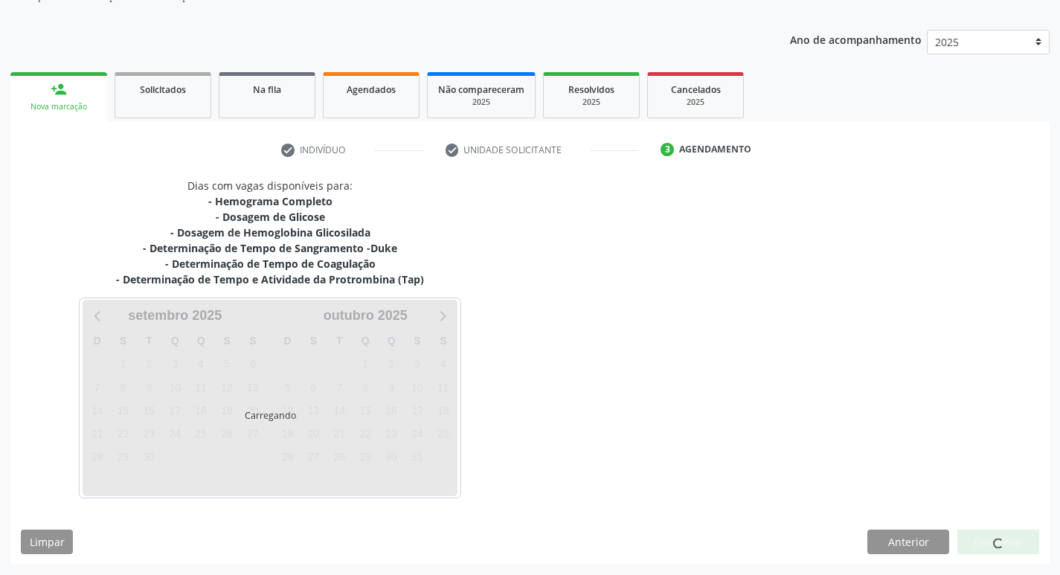
scroll to position [150, 0]
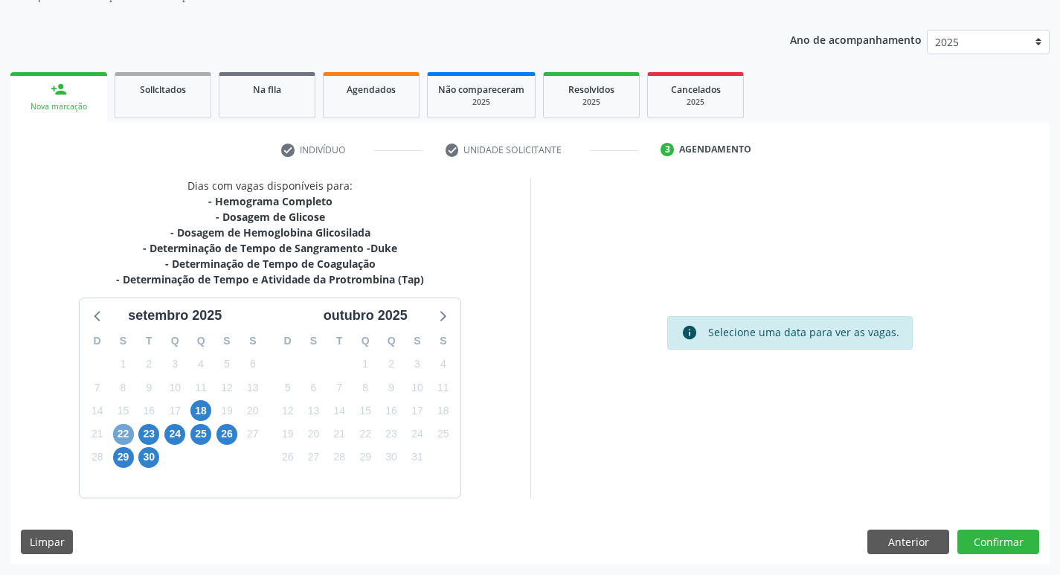
click at [119, 435] on span "22" at bounding box center [123, 434] width 21 height 21
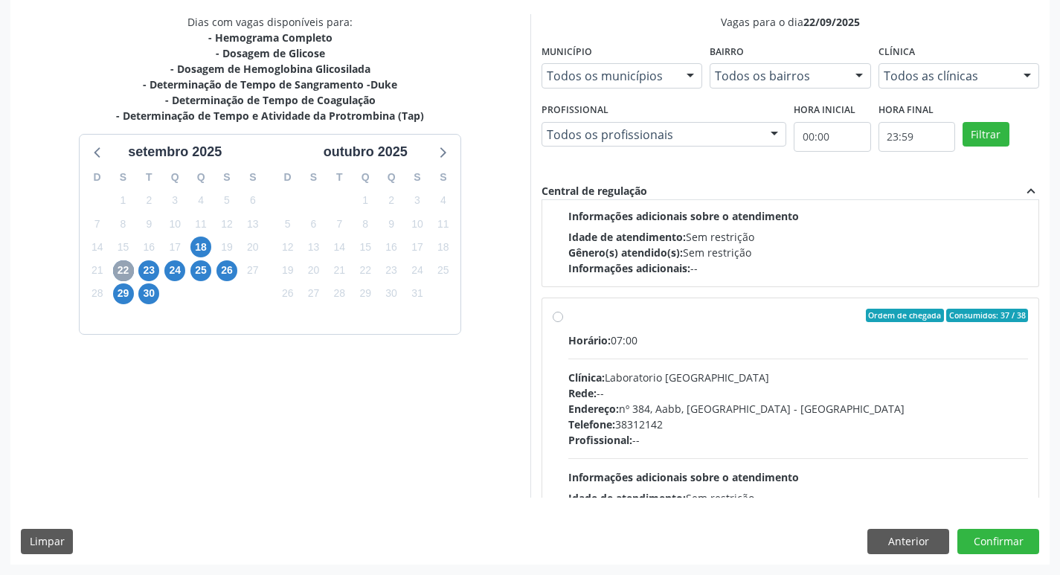
scroll to position [496, 0]
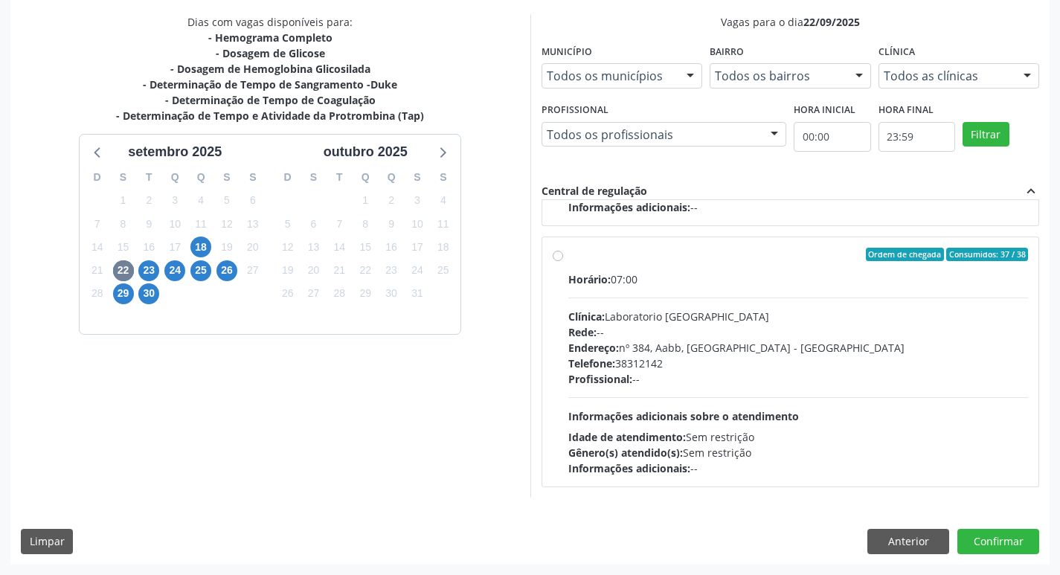
click at [568, 252] on label "Ordem de chegada Consumidos: 37 / 38 Horário: 07:00 Clínica: Laboratorio [GEOGR…" at bounding box center [798, 362] width 461 height 228
click at [557, 252] on input "Ordem de chegada Consumidos: 37 / 38 Horário: 07:00 Clínica: Laboratorio [GEOGR…" at bounding box center [558, 254] width 10 height 13
radio input "true"
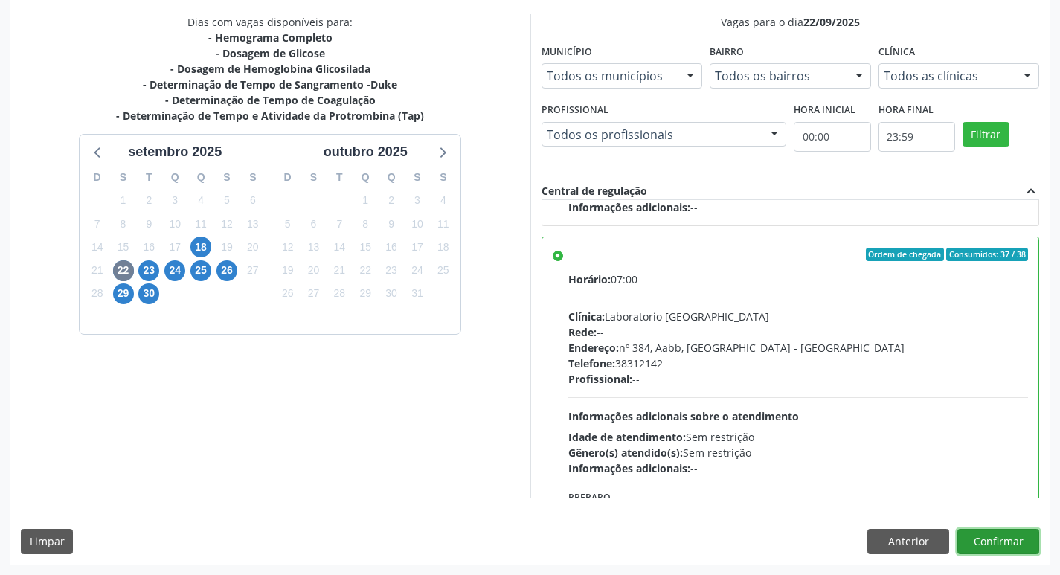
click at [1002, 548] on button "Confirmar" at bounding box center [999, 541] width 82 height 25
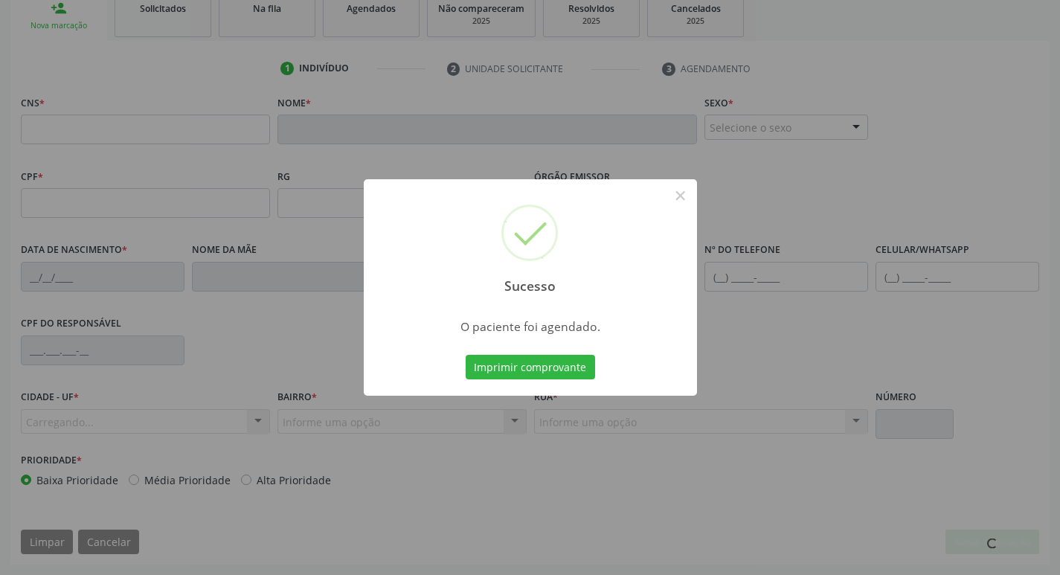
scroll to position [231, 0]
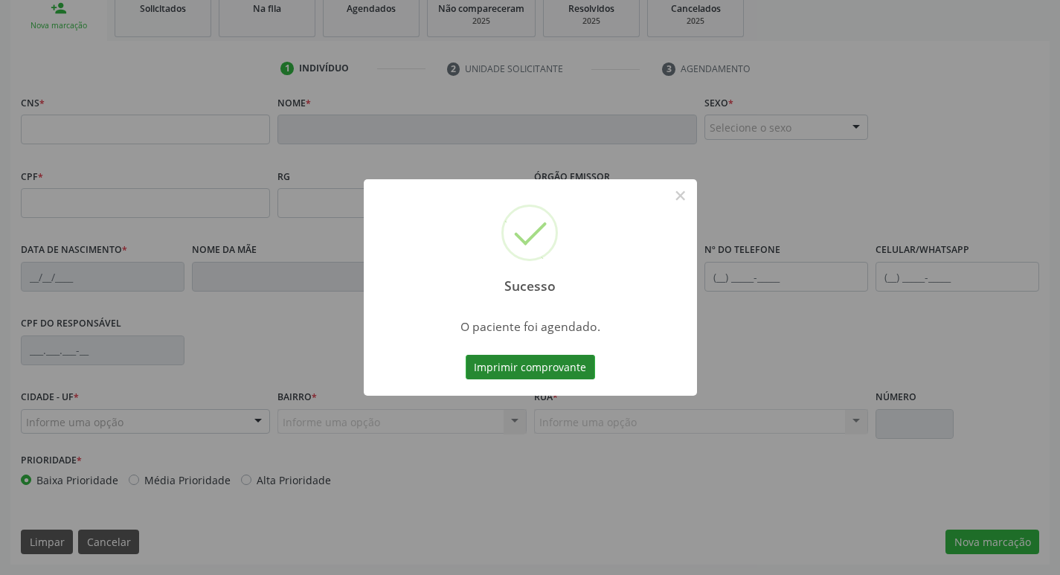
click at [513, 374] on button "Imprimir comprovante" at bounding box center [530, 367] width 129 height 25
